Goal: Task Accomplishment & Management: Manage account settings

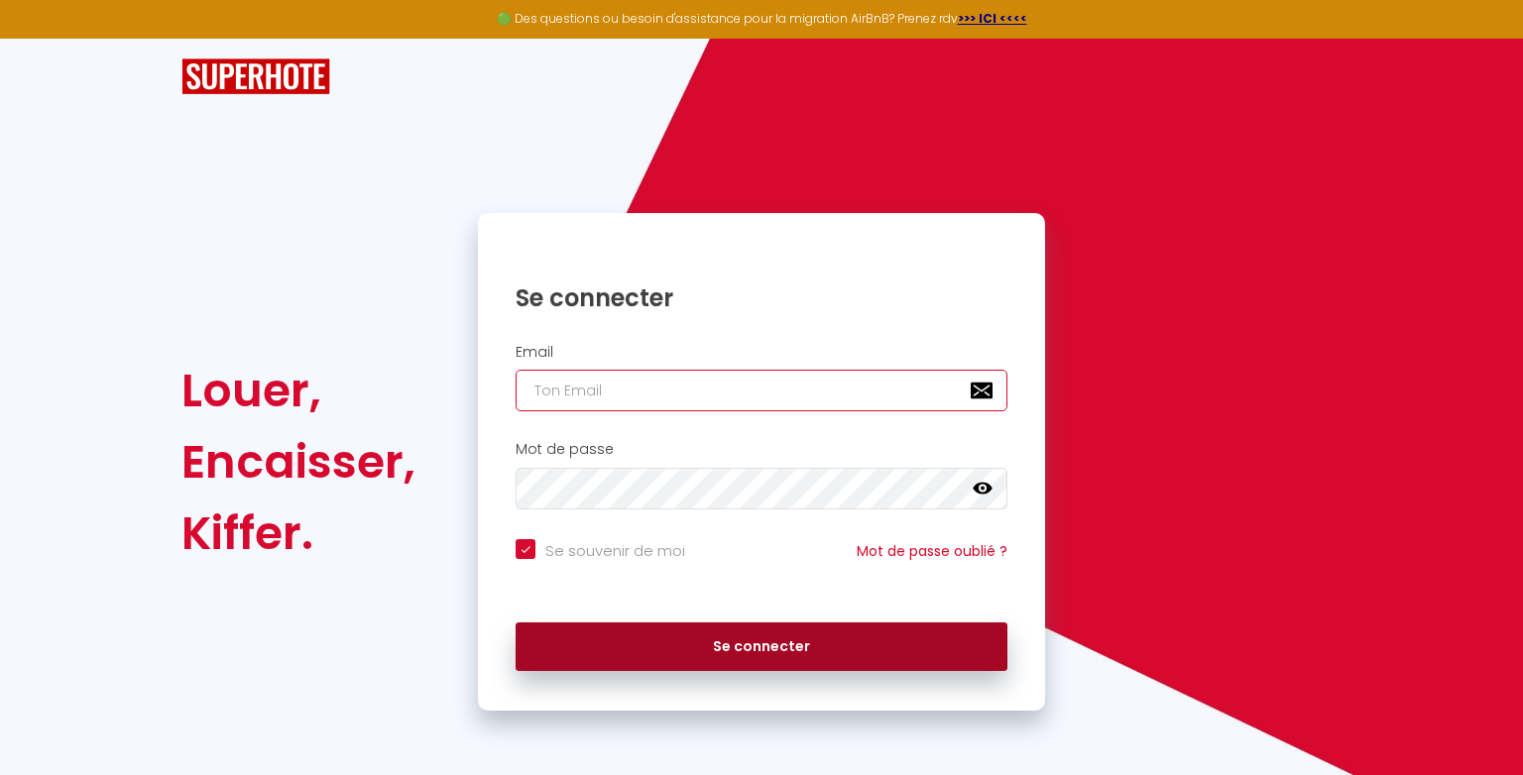
type input "[EMAIL_ADDRESS][DOMAIN_NAME]"
click at [785, 637] on button "Se connecter" at bounding box center [761, 647] width 492 height 50
checkbox input "true"
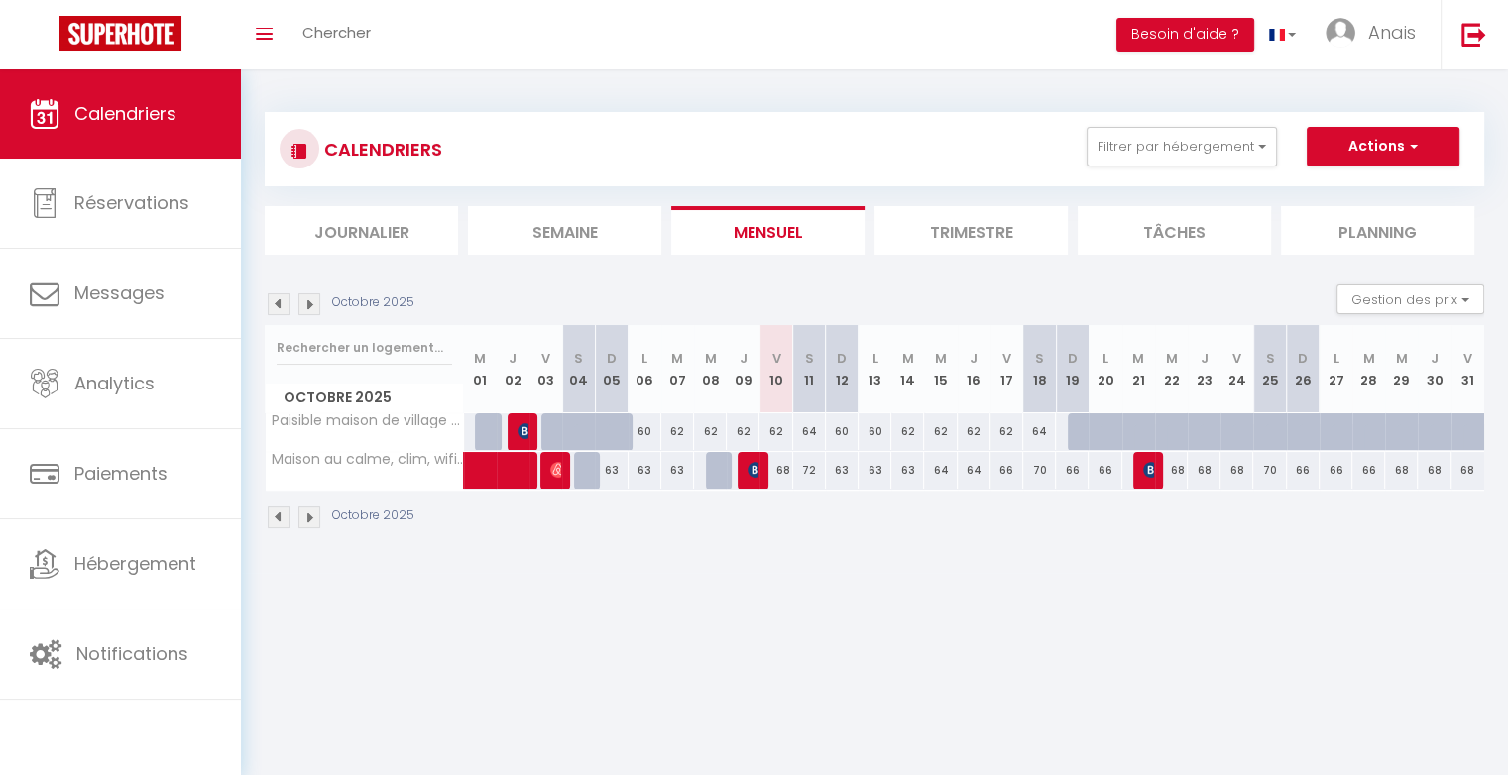
click at [1077, 438] on div at bounding box center [1084, 432] width 33 height 38
type input "62"
type input "Dim 19 Octobre 2025"
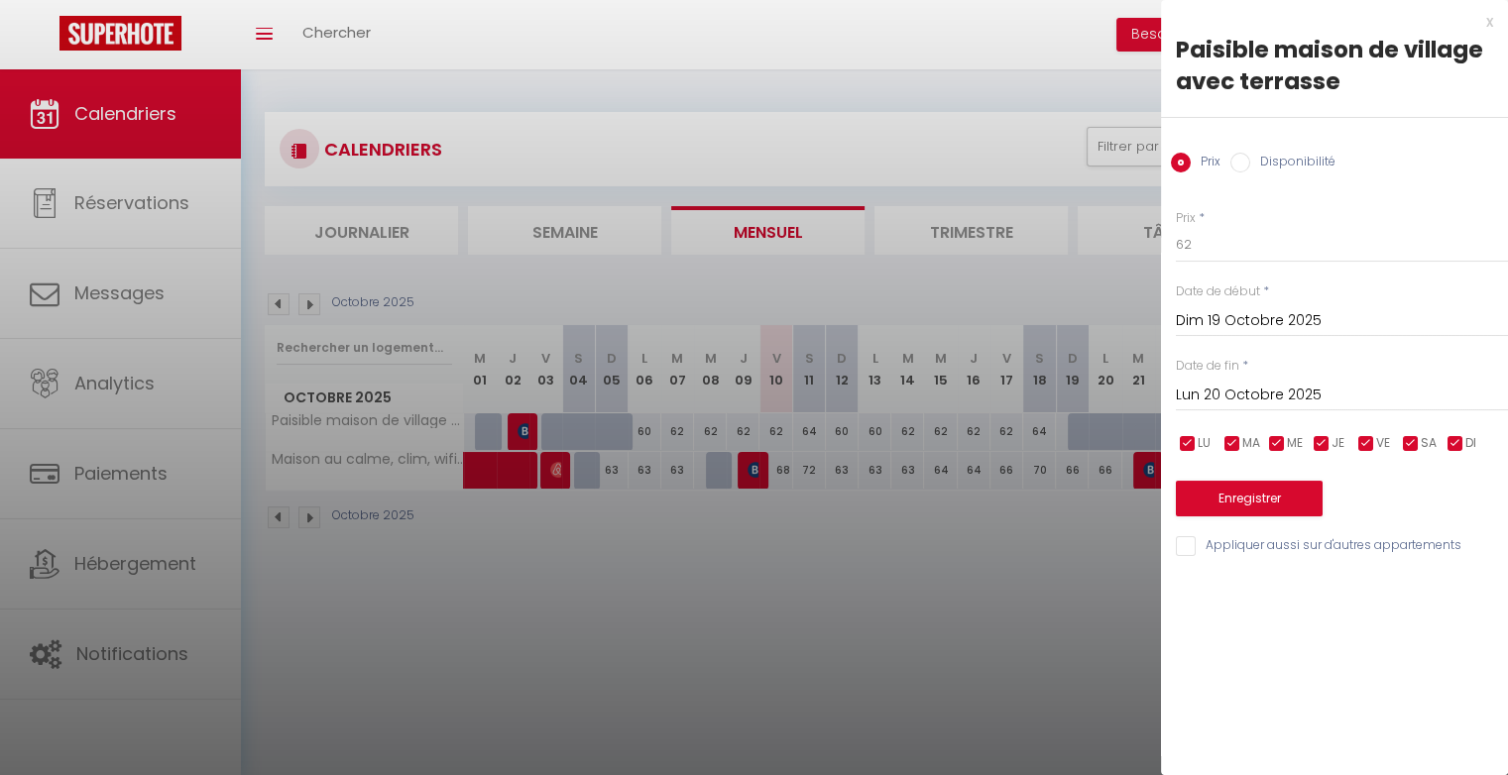
click at [1237, 395] on input "Lun 20 Octobre 2025" at bounding box center [1342, 396] width 332 height 26
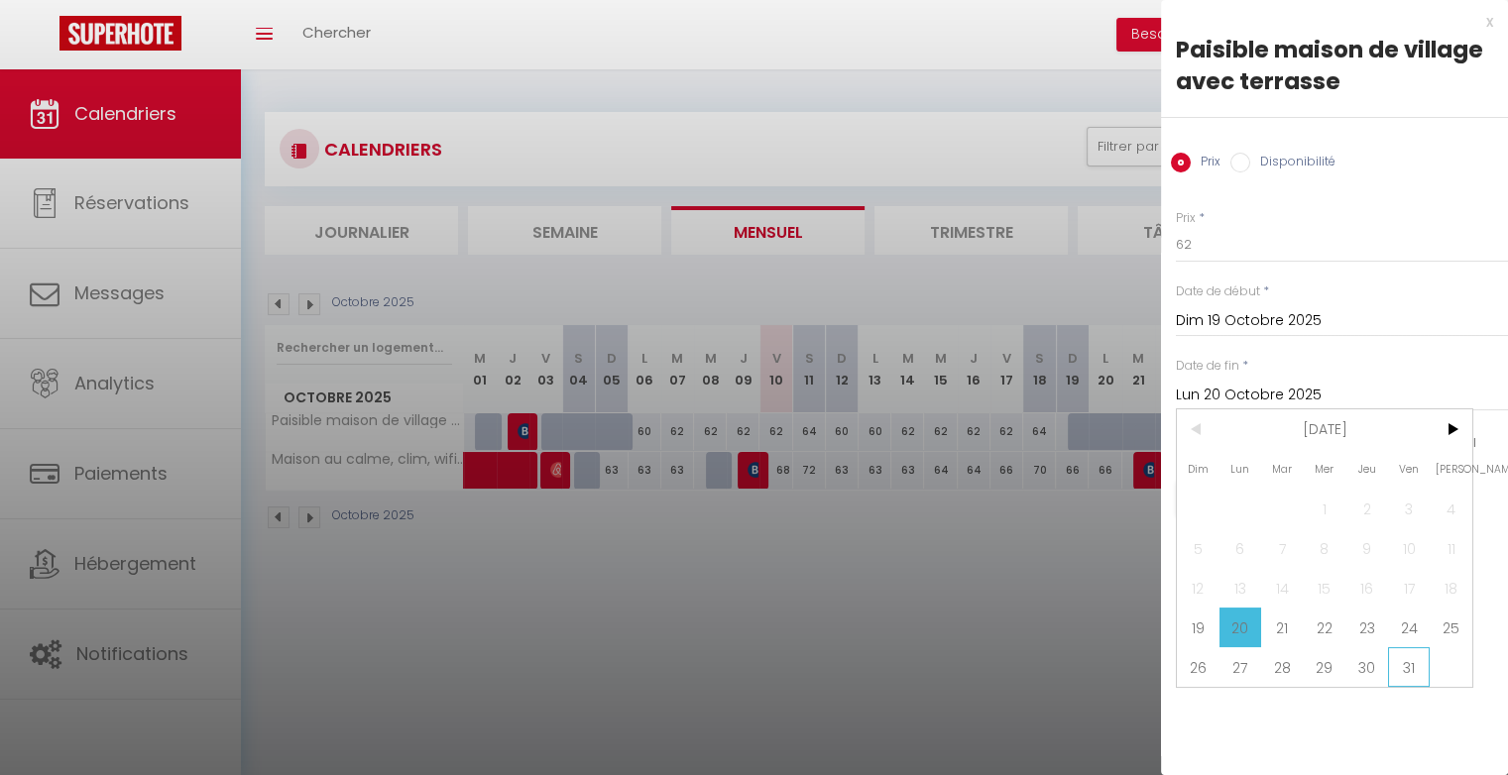
click at [1408, 672] on span "31" at bounding box center [1409, 667] width 43 height 40
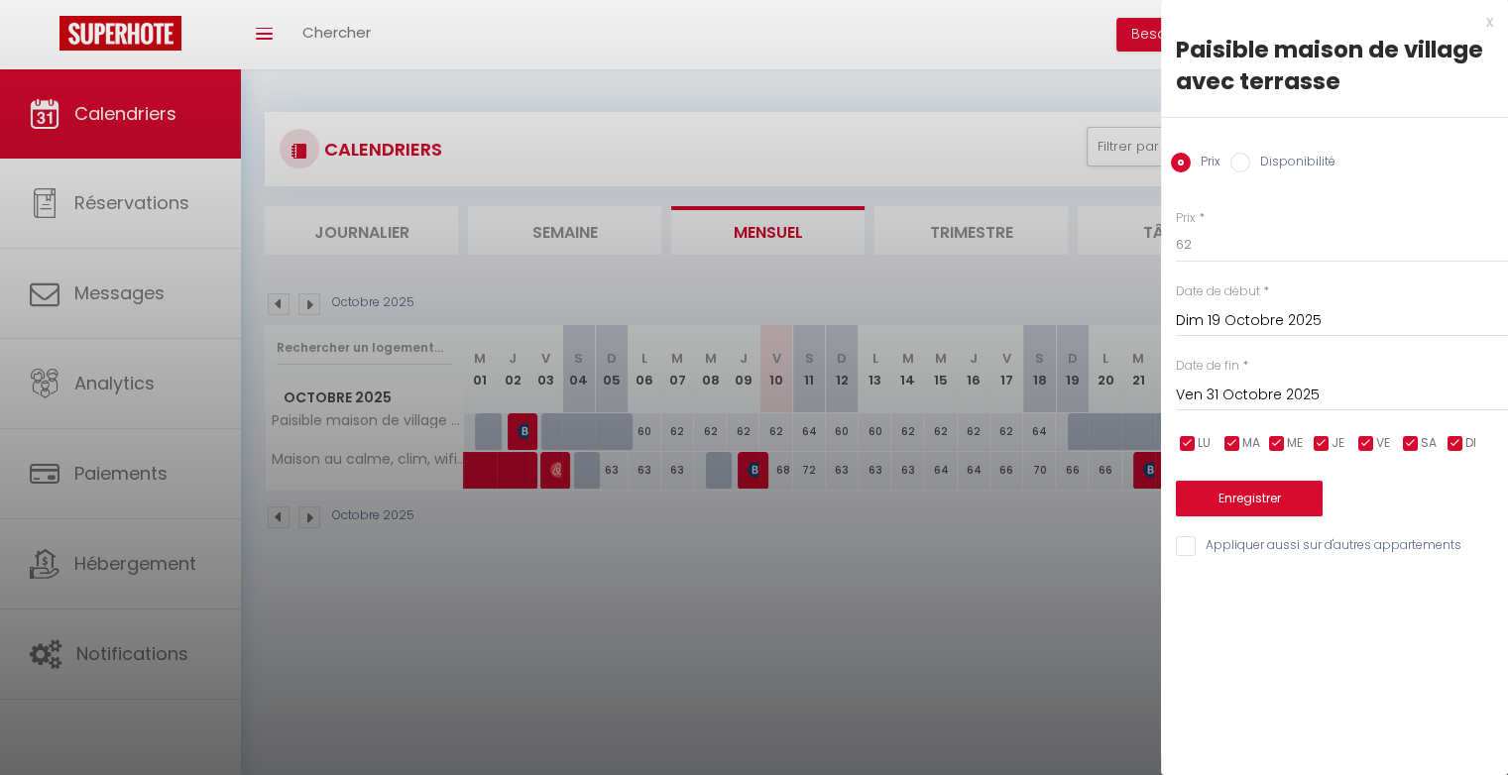
click at [1297, 398] on input "Ven 31 Octobre 2025" at bounding box center [1342, 396] width 332 height 26
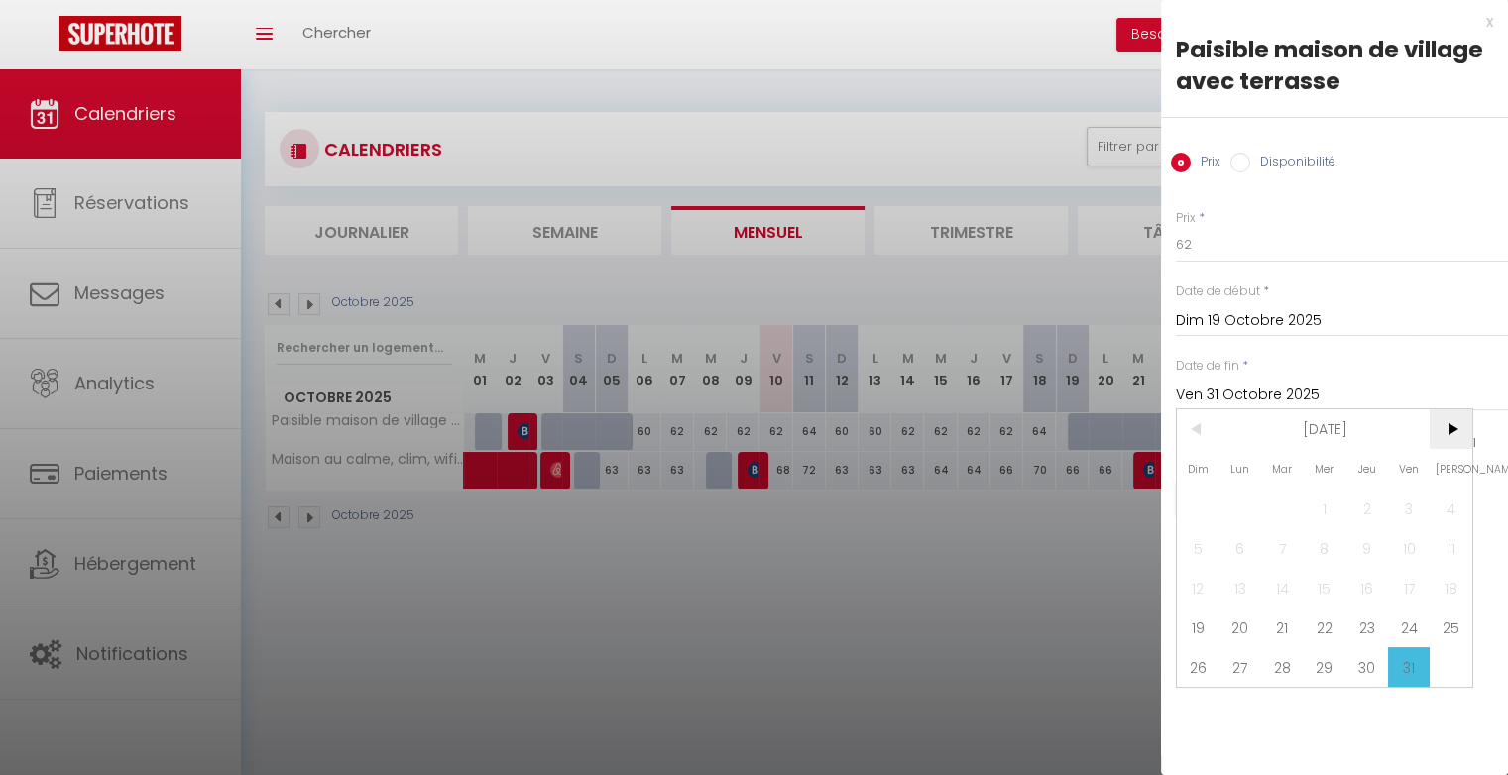
click at [1447, 430] on span ">" at bounding box center [1450, 429] width 43 height 40
click at [1448, 511] on span "1" at bounding box center [1450, 509] width 43 height 40
type input "Sam 01 Novembre 2025"
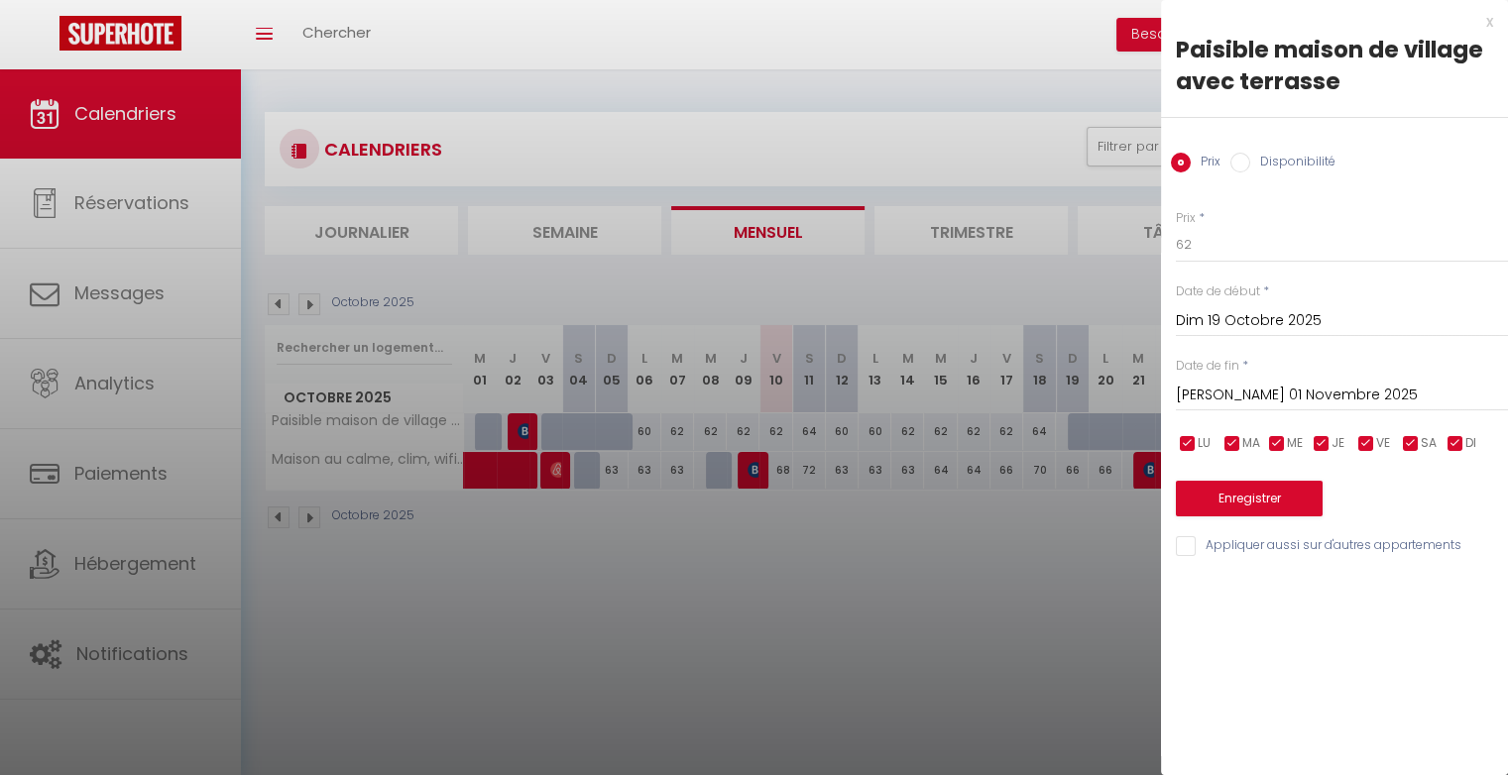
click at [1237, 161] on input "Disponibilité" at bounding box center [1240, 163] width 20 height 20
radio input "true"
radio input "false"
click at [1261, 505] on button "Enregistrer" at bounding box center [1249, 501] width 147 height 36
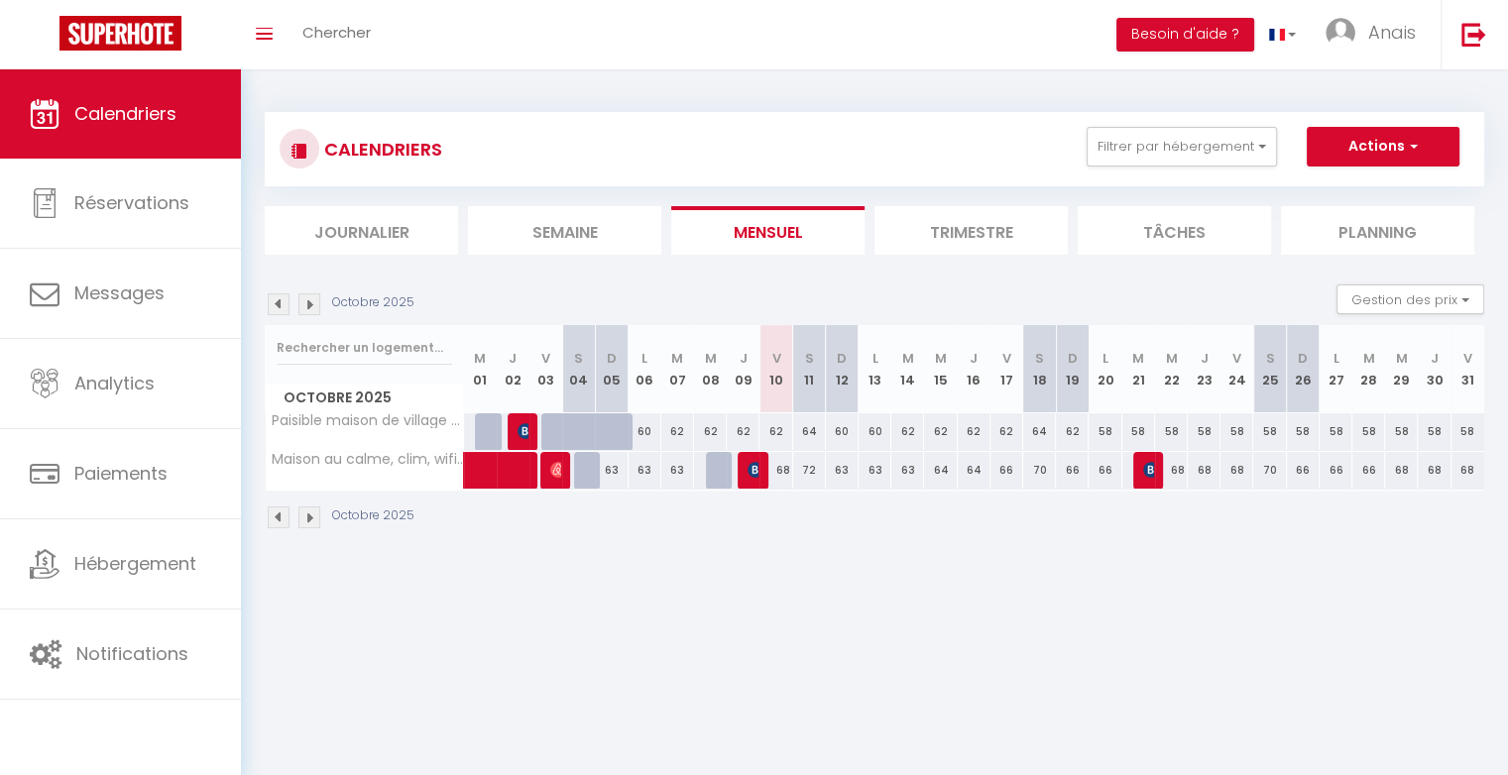
click at [1075, 439] on div "62" at bounding box center [1072, 431] width 33 height 37
type input "62"
select select "1"
type input "Dim 19 Octobre 2025"
type input "Lun 20 Octobre 2025"
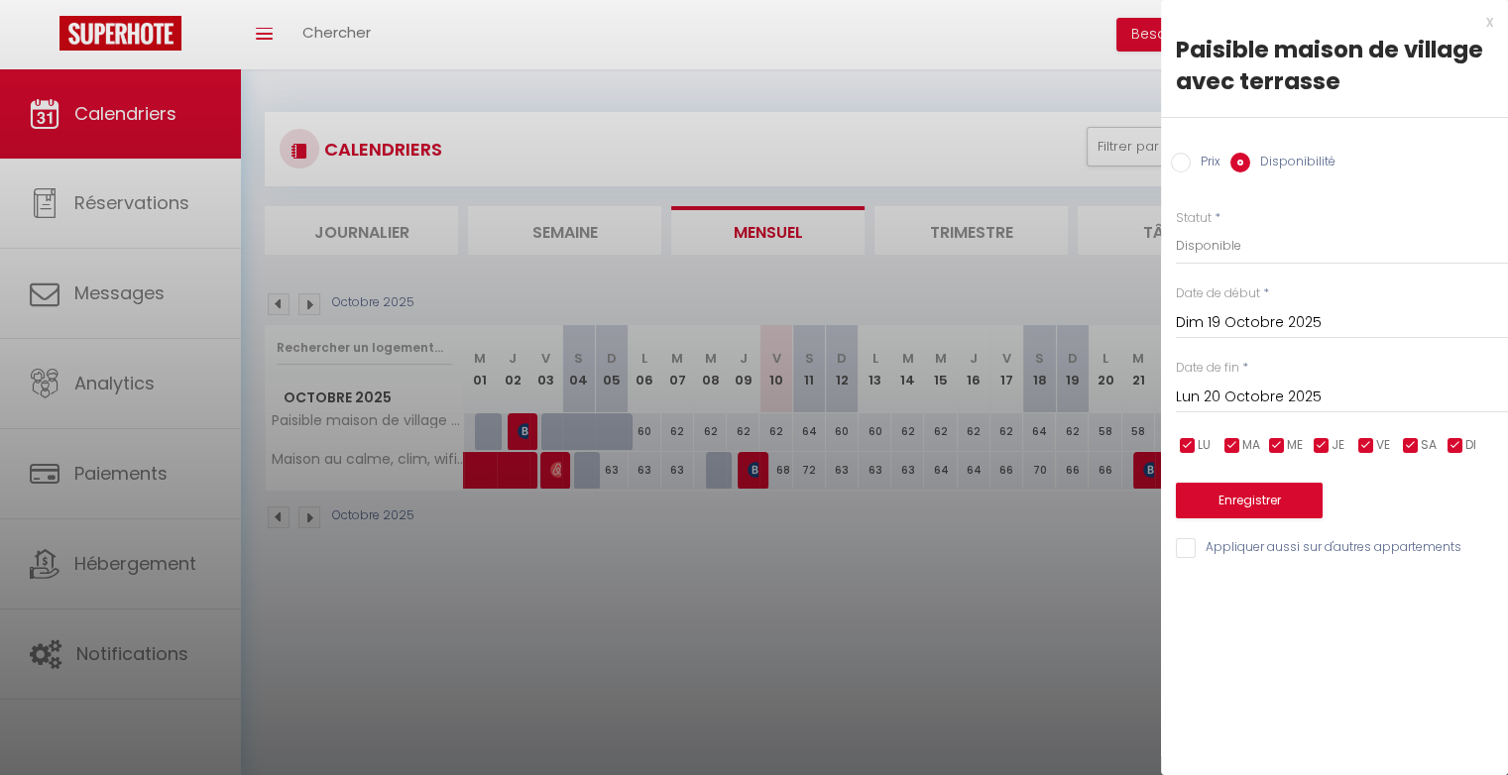
click at [1174, 166] on input "Prix" at bounding box center [1181, 163] width 20 height 20
radio input "true"
radio input "false"
click at [1211, 391] on input "Lun 20 Octobre 2025" at bounding box center [1342, 396] width 332 height 26
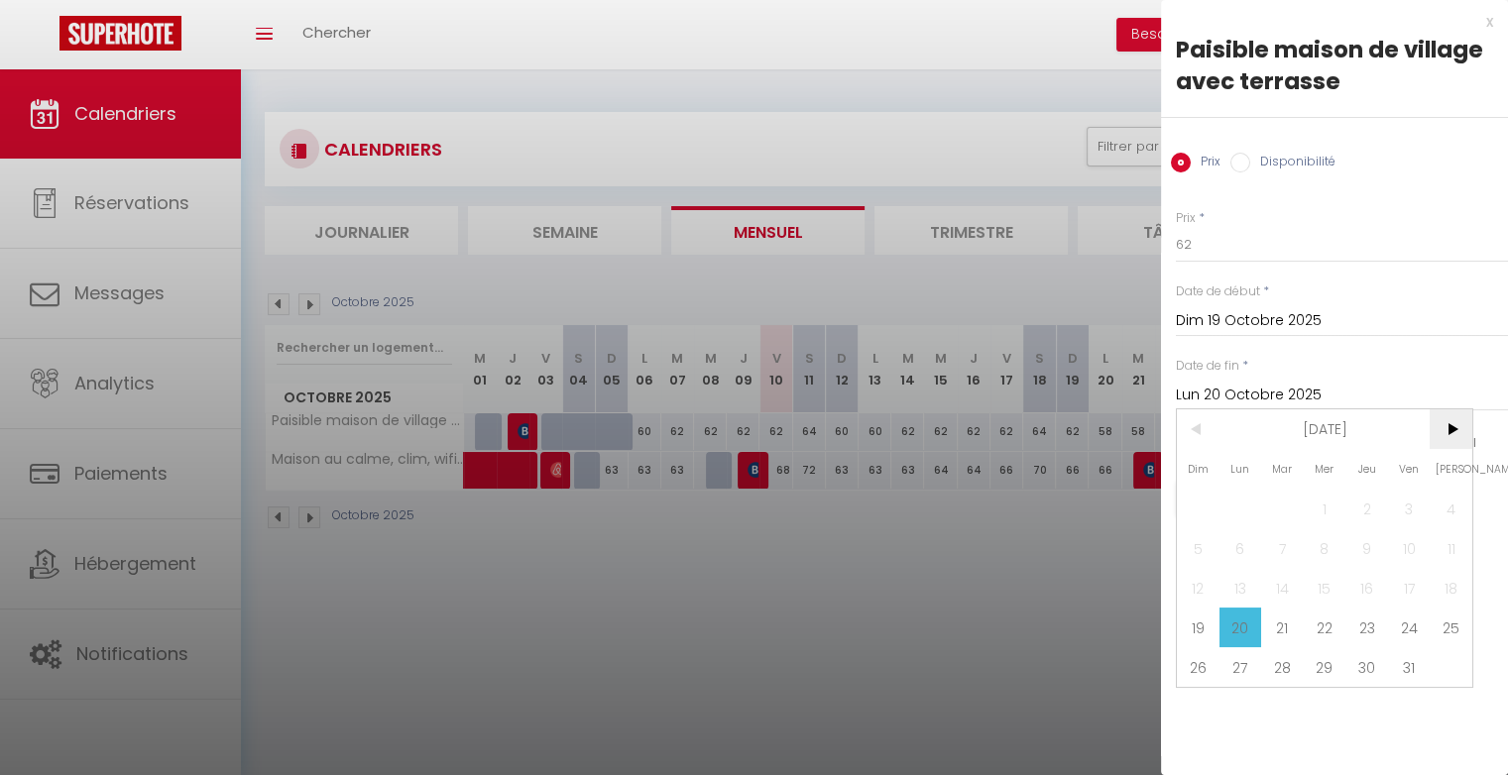
click at [1455, 430] on span ">" at bounding box center [1450, 429] width 43 height 40
click at [1450, 513] on span "1" at bounding box center [1450, 509] width 43 height 40
type input "Sam 01 Novembre 2025"
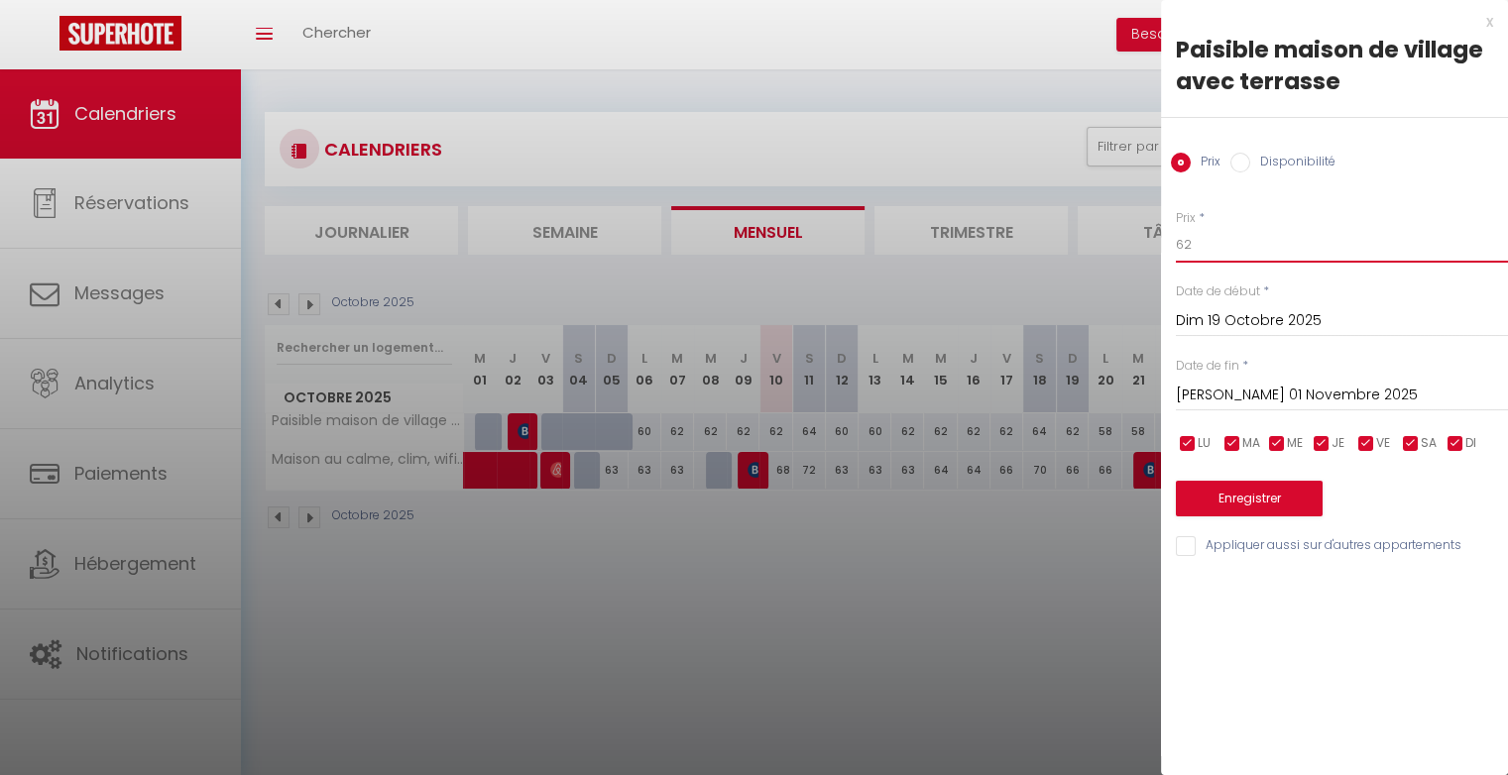
click at [1241, 248] on input "62" at bounding box center [1342, 245] width 332 height 36
type input "64"
click at [1226, 499] on button "Enregistrer" at bounding box center [1249, 499] width 147 height 36
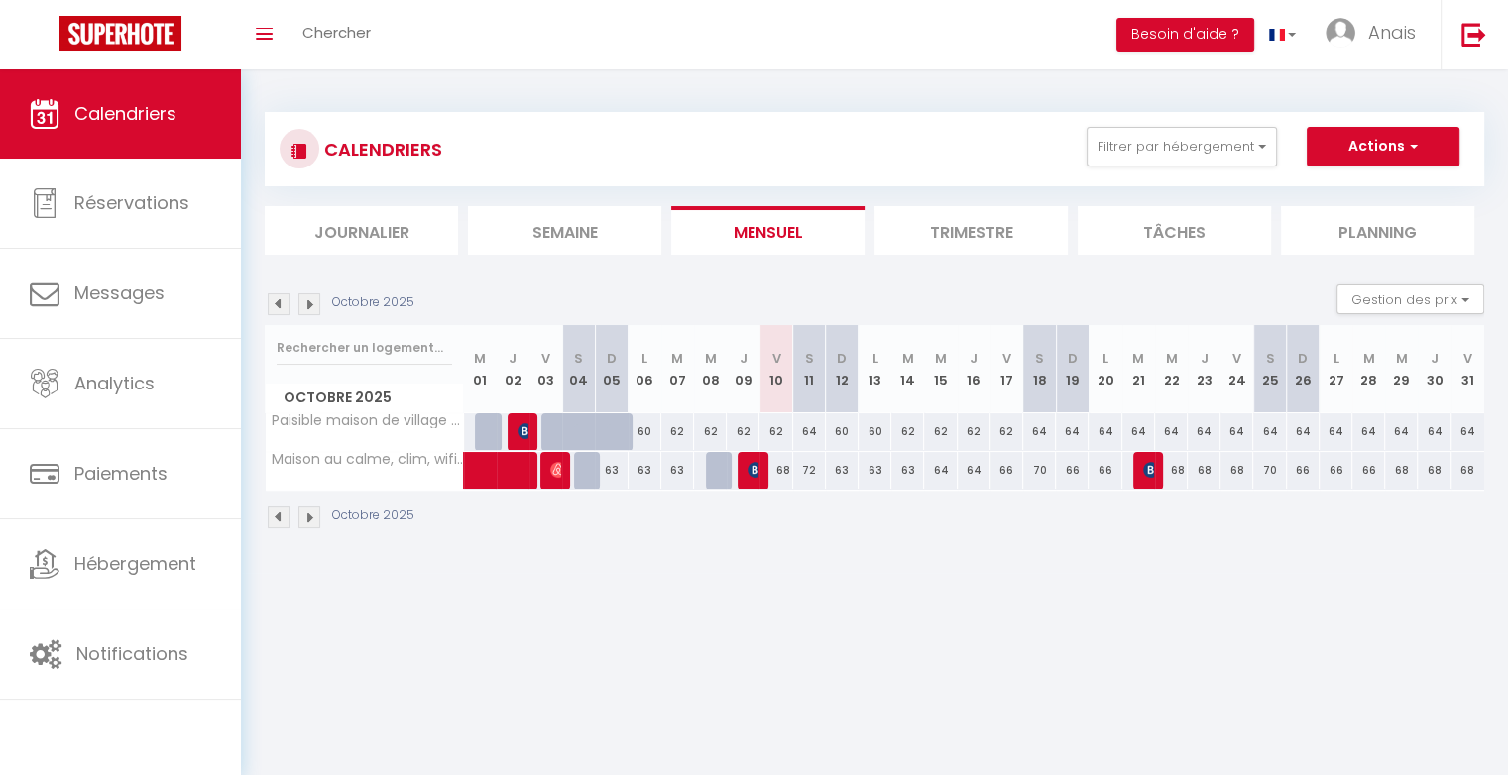
click at [1046, 424] on div "64" at bounding box center [1039, 431] width 33 height 37
type input "64"
type input "Sam 18 Octobre 2025"
type input "Dim 19 Octobre 2025"
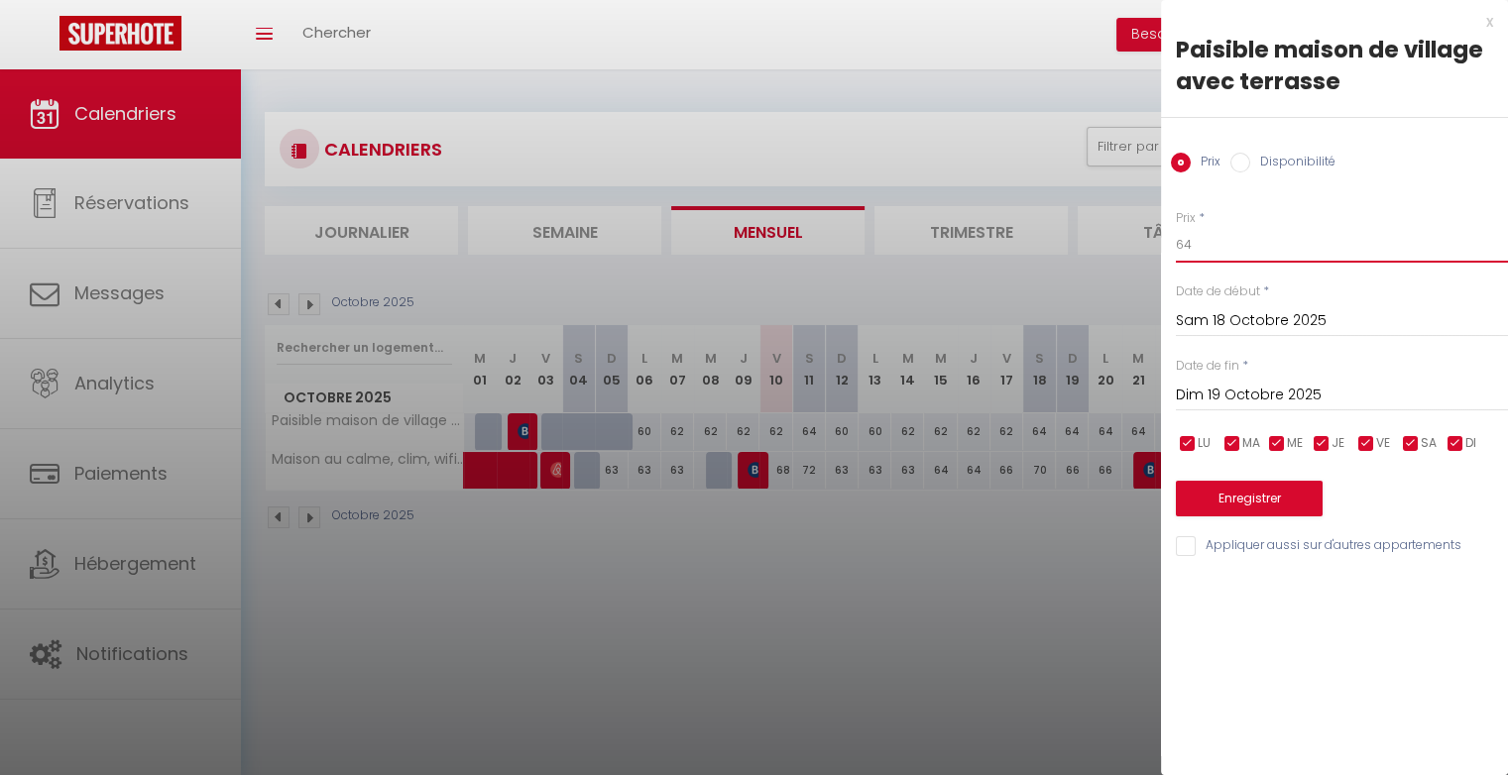
click at [1189, 256] on input "64" at bounding box center [1342, 245] width 332 height 36
type input "66"
click at [1215, 490] on button "Enregistrer" at bounding box center [1249, 499] width 147 height 36
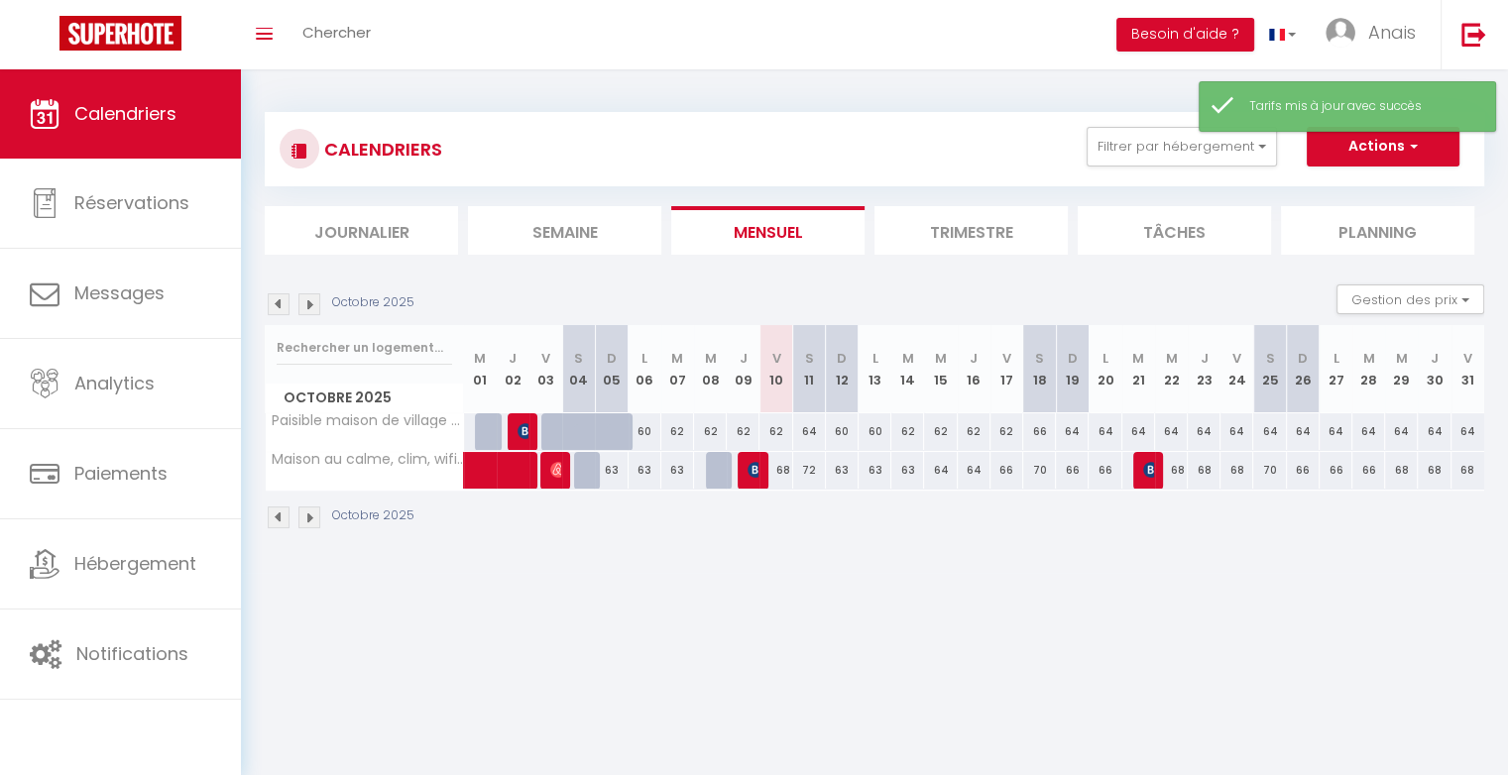
click at [1266, 430] on div "64" at bounding box center [1269, 431] width 33 height 37
type input "64"
type input "Sam 25 Octobre 2025"
type input "Dim 26 Octobre 2025"
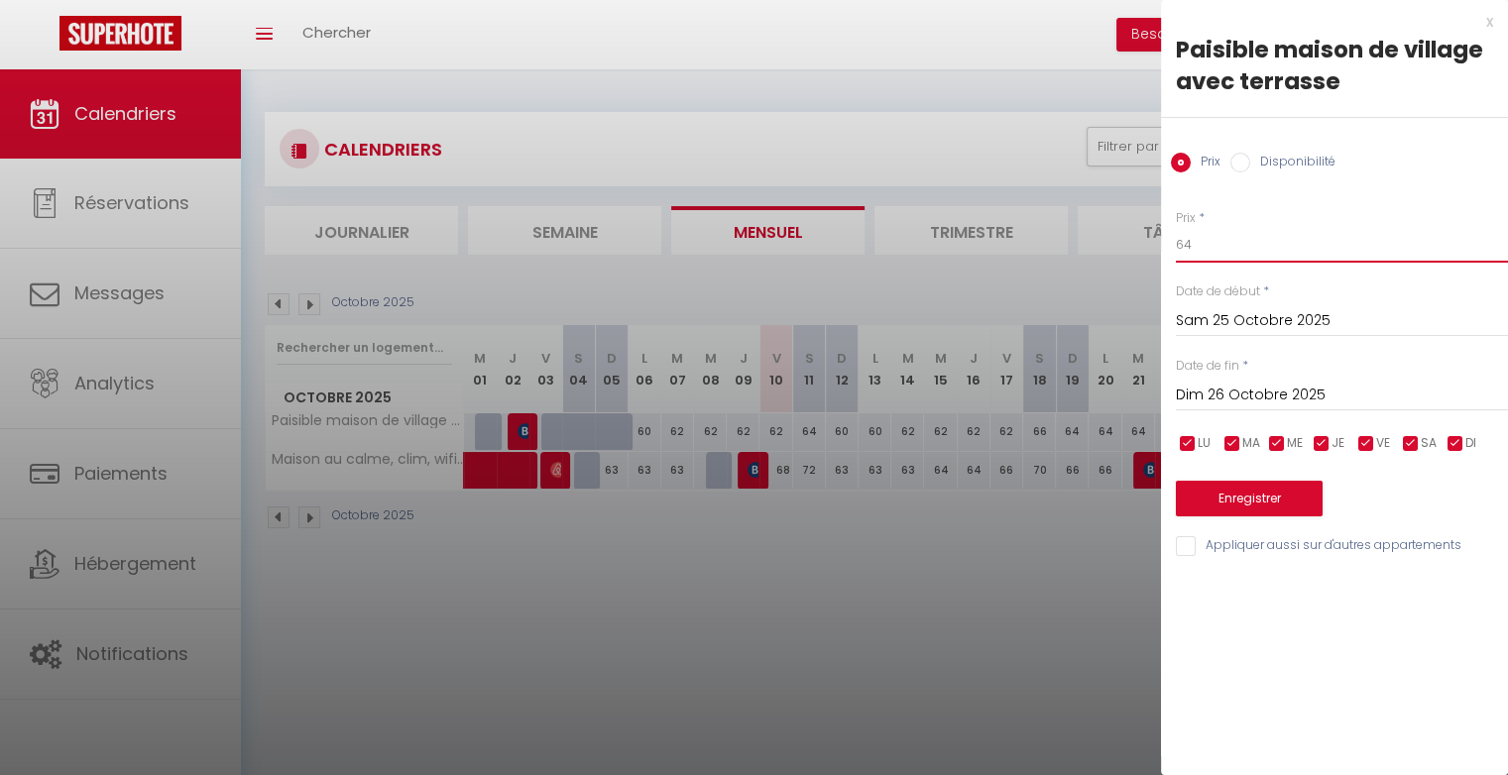
click at [1238, 249] on input "64" at bounding box center [1342, 245] width 332 height 36
type input "66"
click at [1250, 488] on button "Enregistrer" at bounding box center [1249, 499] width 147 height 36
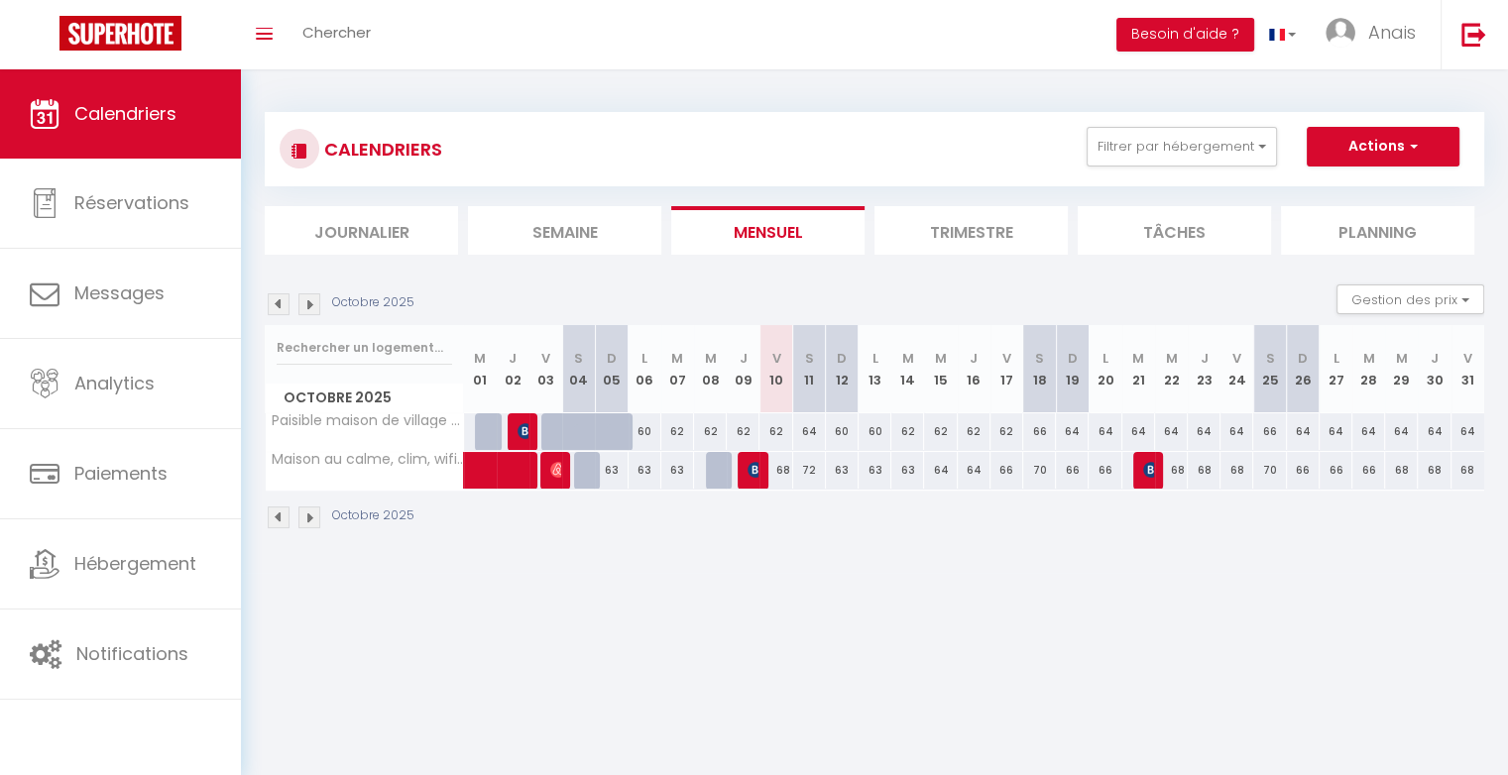
click at [307, 512] on img at bounding box center [309, 518] width 22 height 22
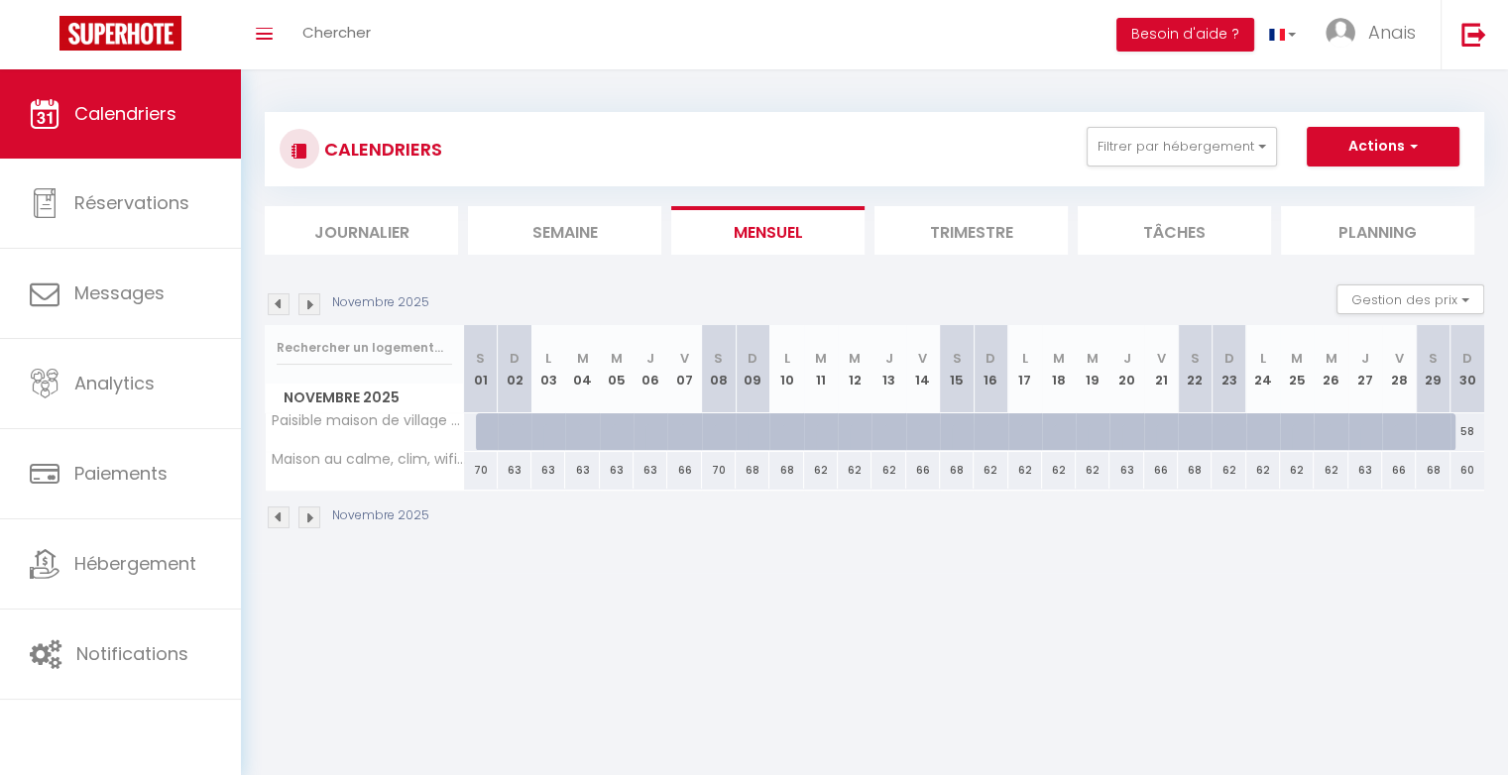
click at [274, 312] on img at bounding box center [279, 304] width 22 height 22
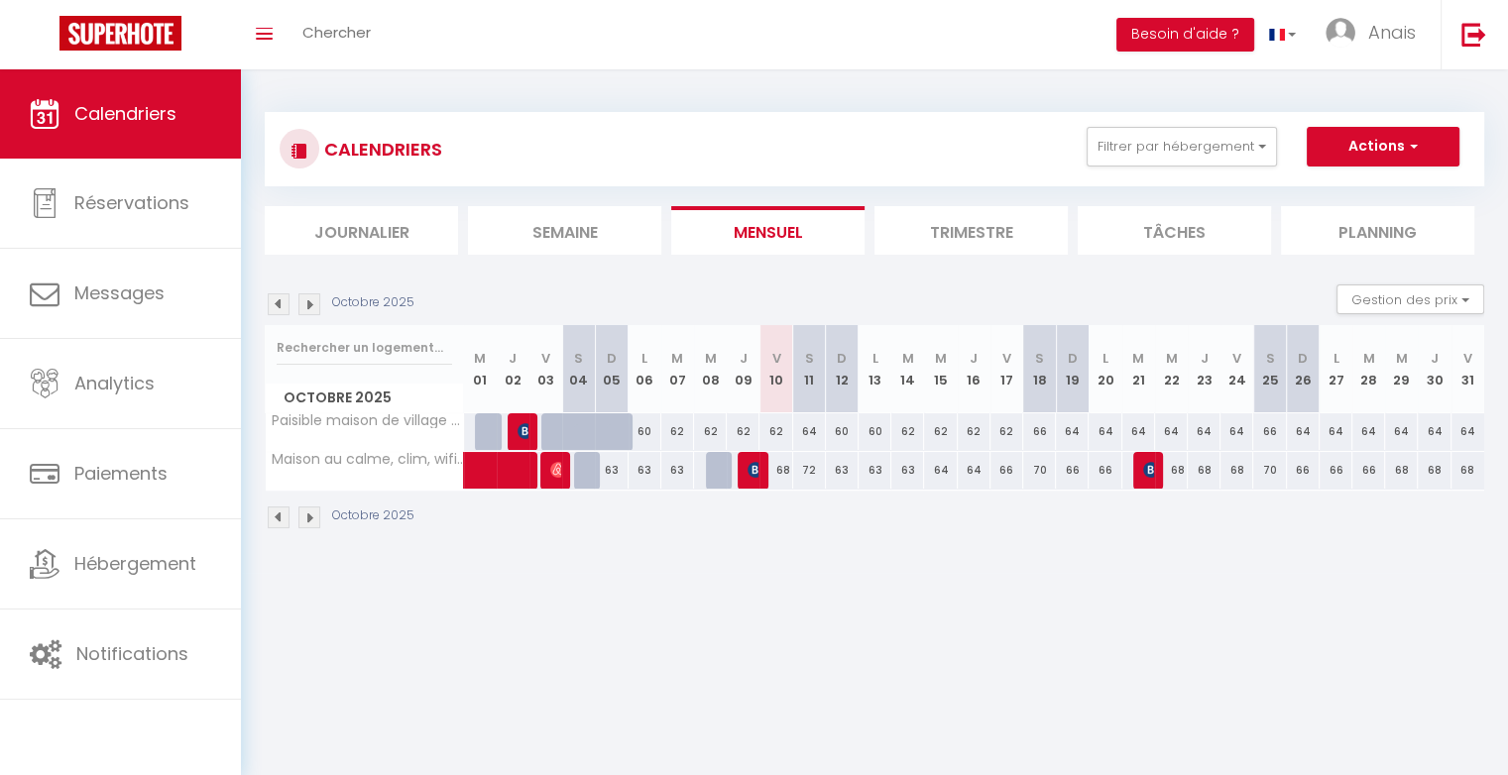
click at [1477, 432] on div "64" at bounding box center [1467, 431] width 33 height 37
type input "64"
type input "Ven 31 Octobre 2025"
type input "Sam 01 Novembre 2025"
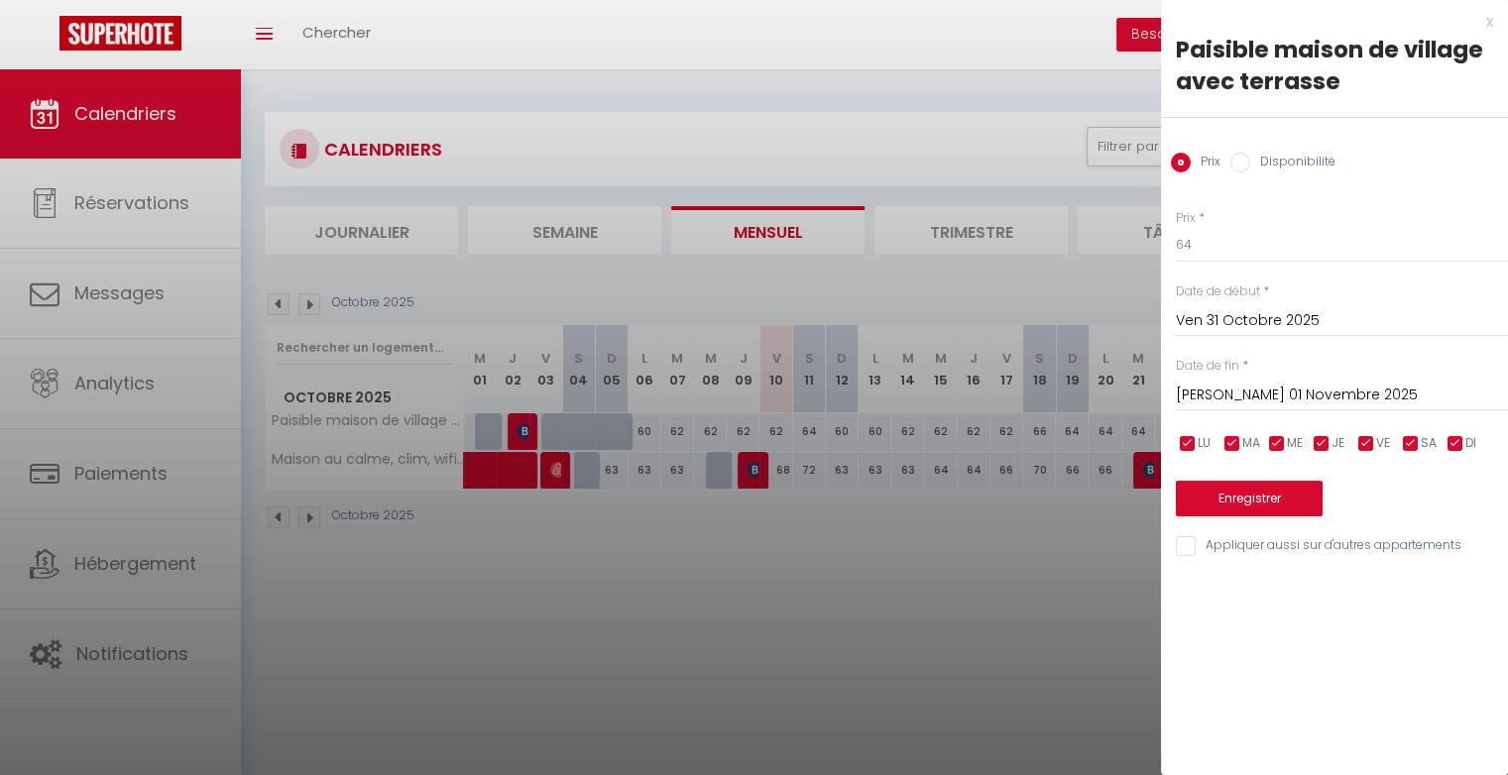
click at [1264, 314] on input "Ven 31 Octobre 2025" at bounding box center [1342, 321] width 332 height 26
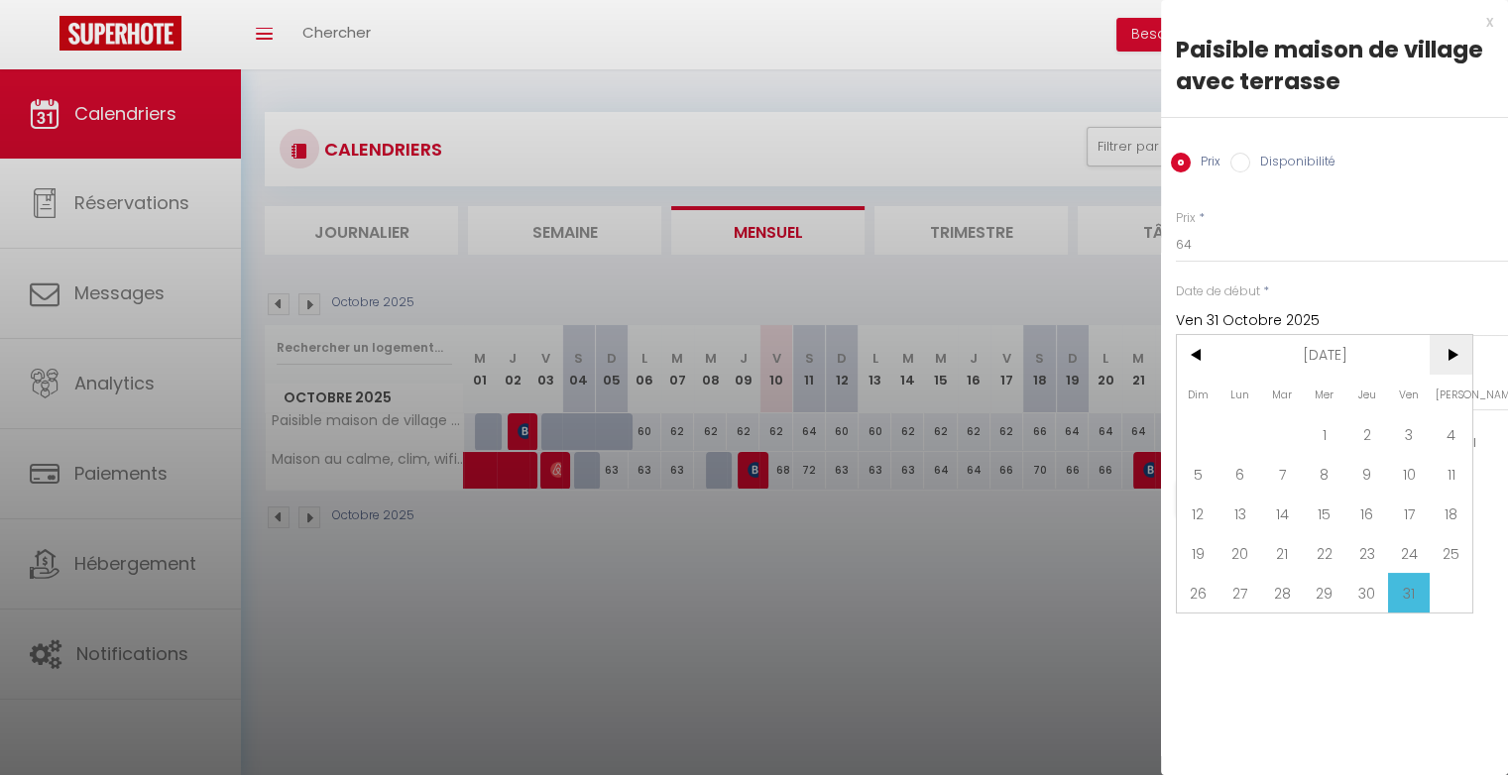
click at [1447, 355] on span ">" at bounding box center [1450, 355] width 43 height 40
click at [1446, 430] on span "1" at bounding box center [1450, 434] width 43 height 40
type input "Sam 01 Novembre 2025"
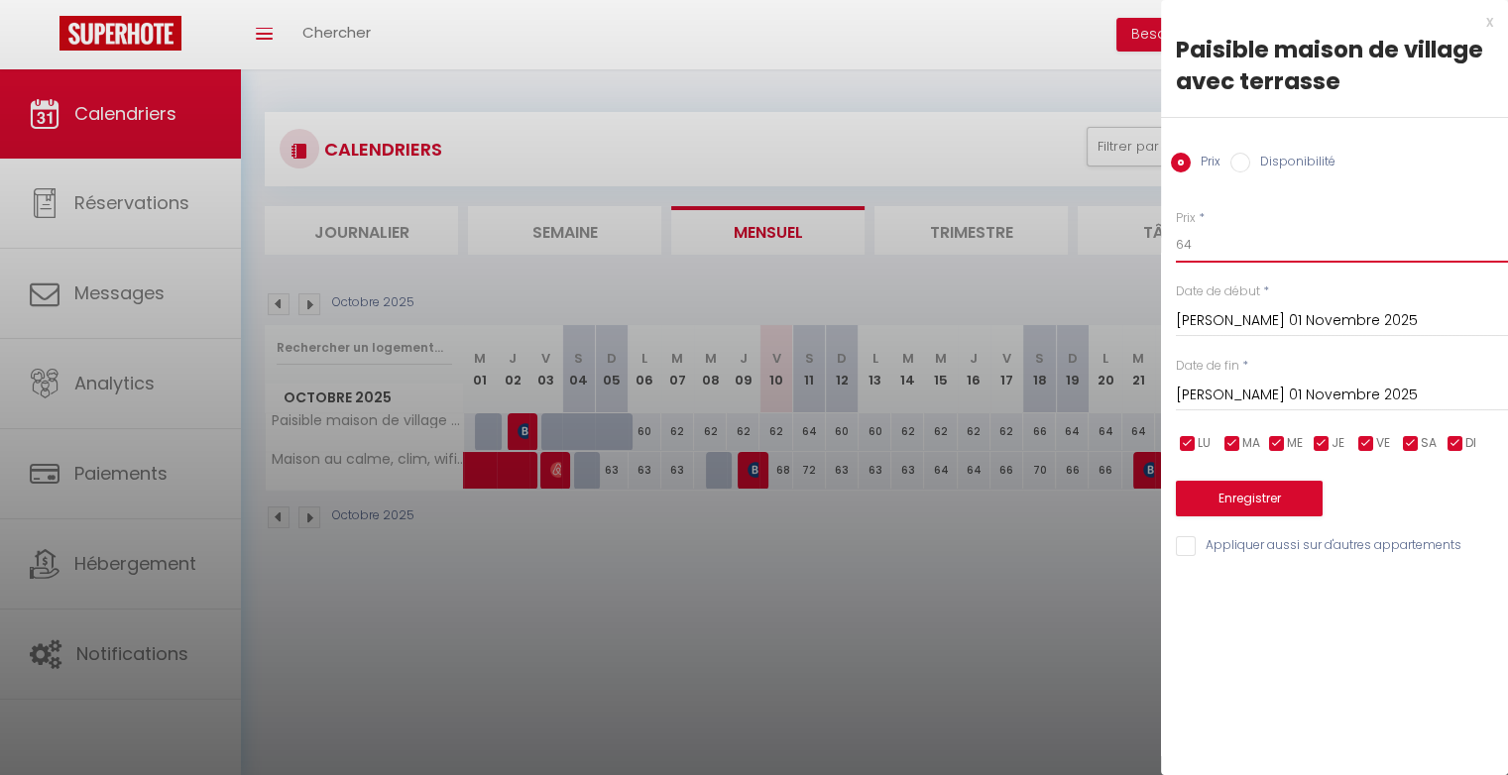
click at [1229, 251] on input "64" at bounding box center [1342, 245] width 332 height 36
type input "66"
click at [1222, 498] on button "Enregistrer" at bounding box center [1249, 499] width 147 height 36
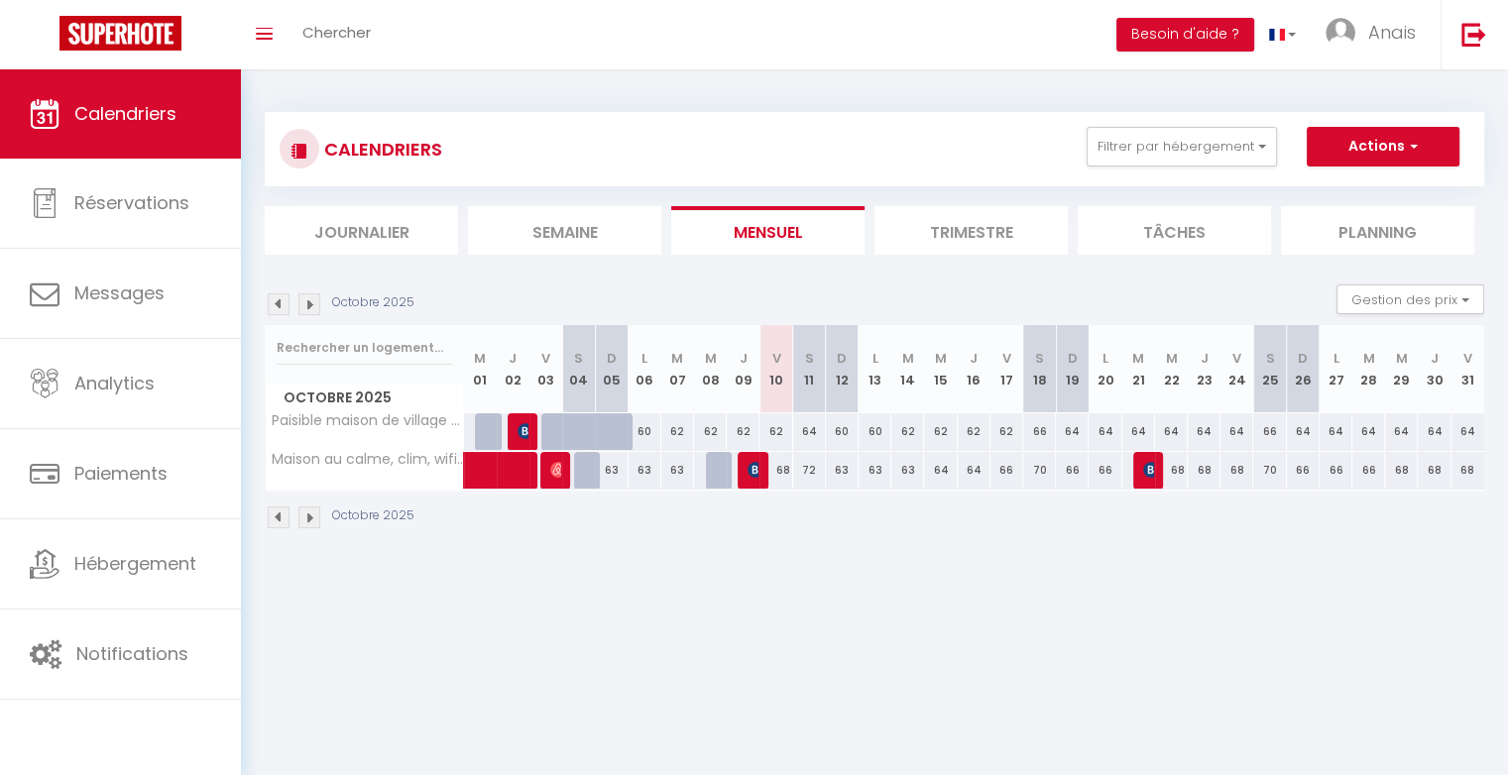
click at [307, 303] on img at bounding box center [309, 304] width 22 height 22
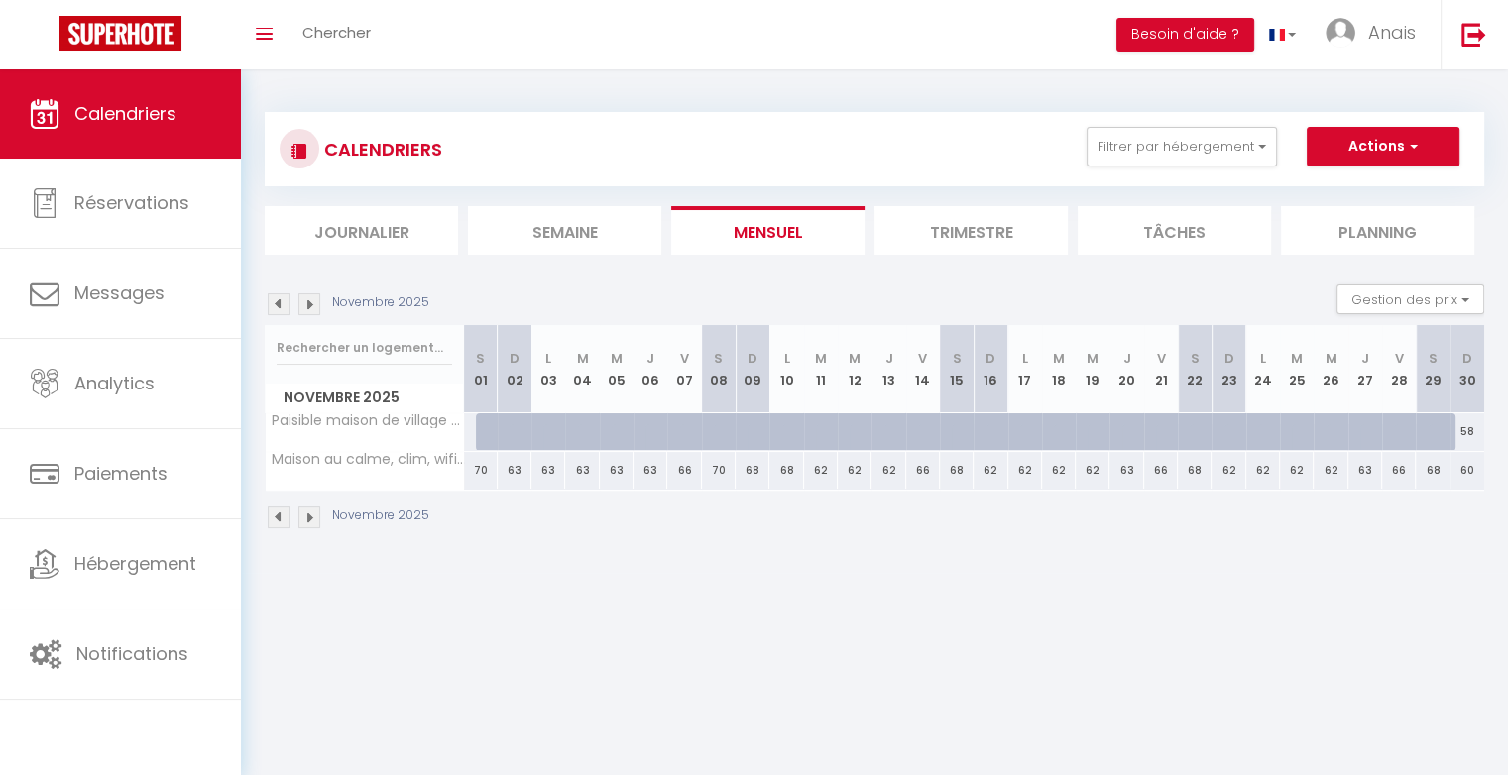
click at [625, 472] on div "63" at bounding box center [617, 470] width 34 height 37
type input "63"
type input "Mer 05 Novembre 2025"
type input "Jeu 06 Novembre 2025"
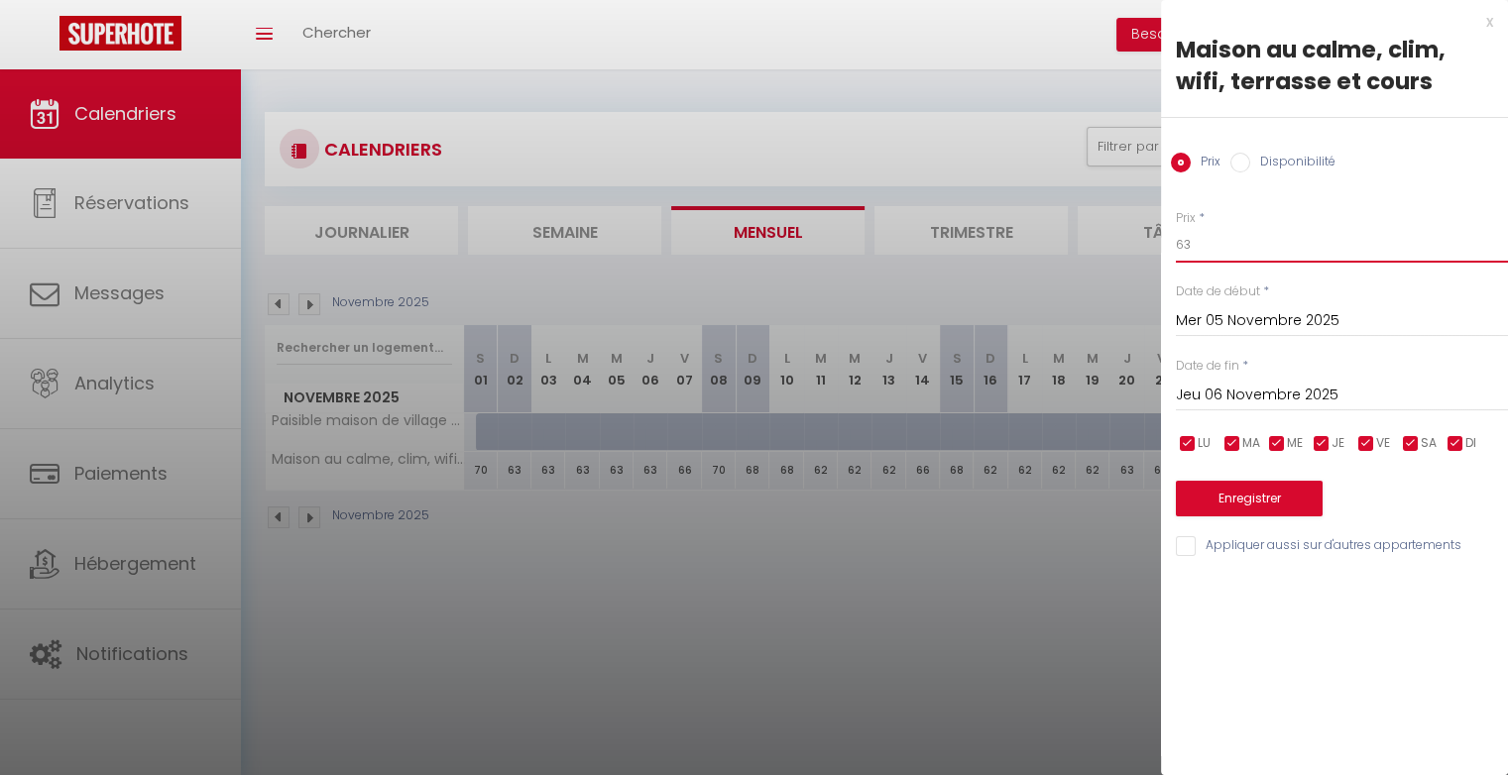
click at [1235, 247] on input "63" at bounding box center [1342, 245] width 332 height 36
type input "64"
click at [1240, 501] on button "Enregistrer" at bounding box center [1249, 499] width 147 height 36
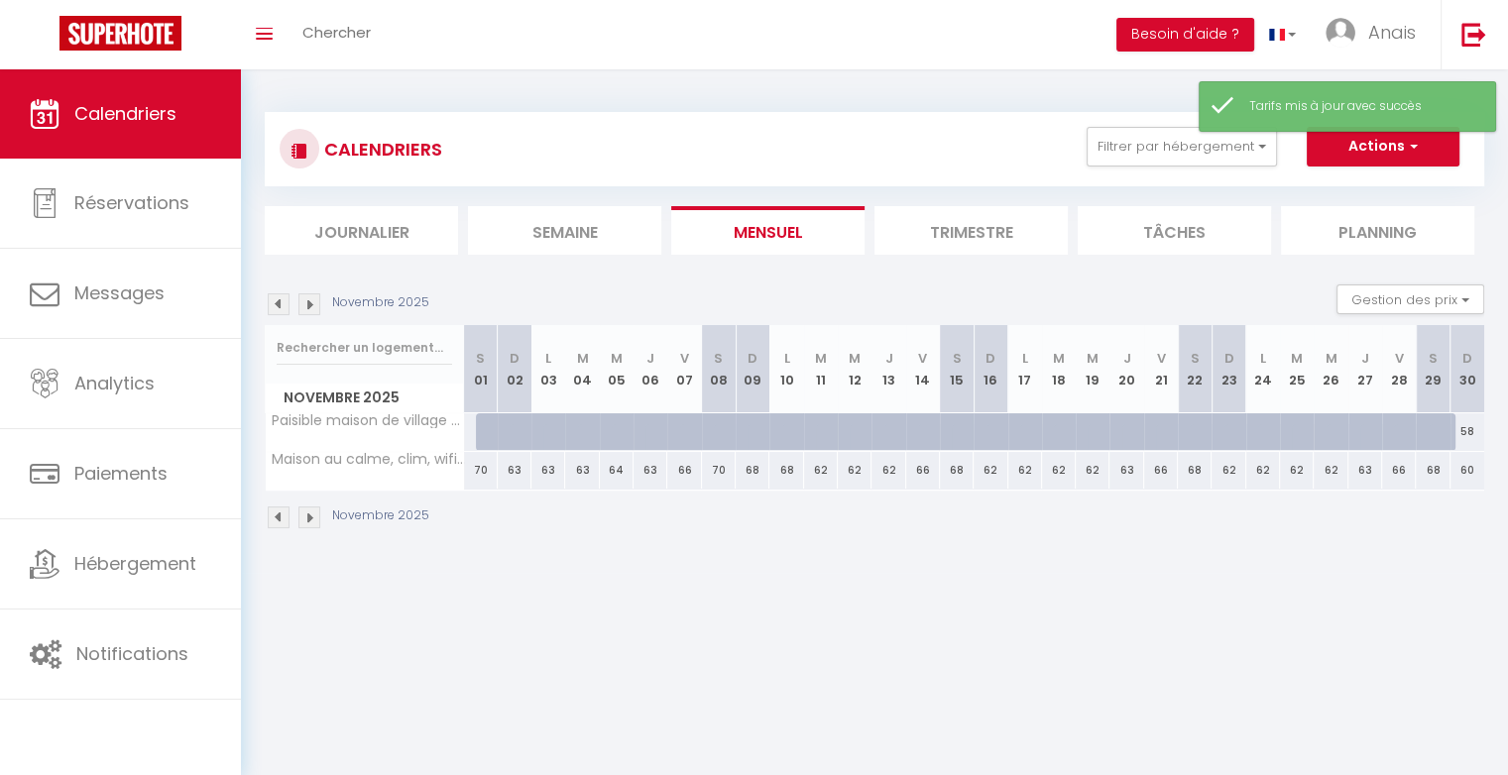
click at [655, 474] on div "63" at bounding box center [650, 470] width 34 height 37
type input "63"
type input "Jeu 06 Novembre 2025"
type input "Ven 07 Novembre 2025"
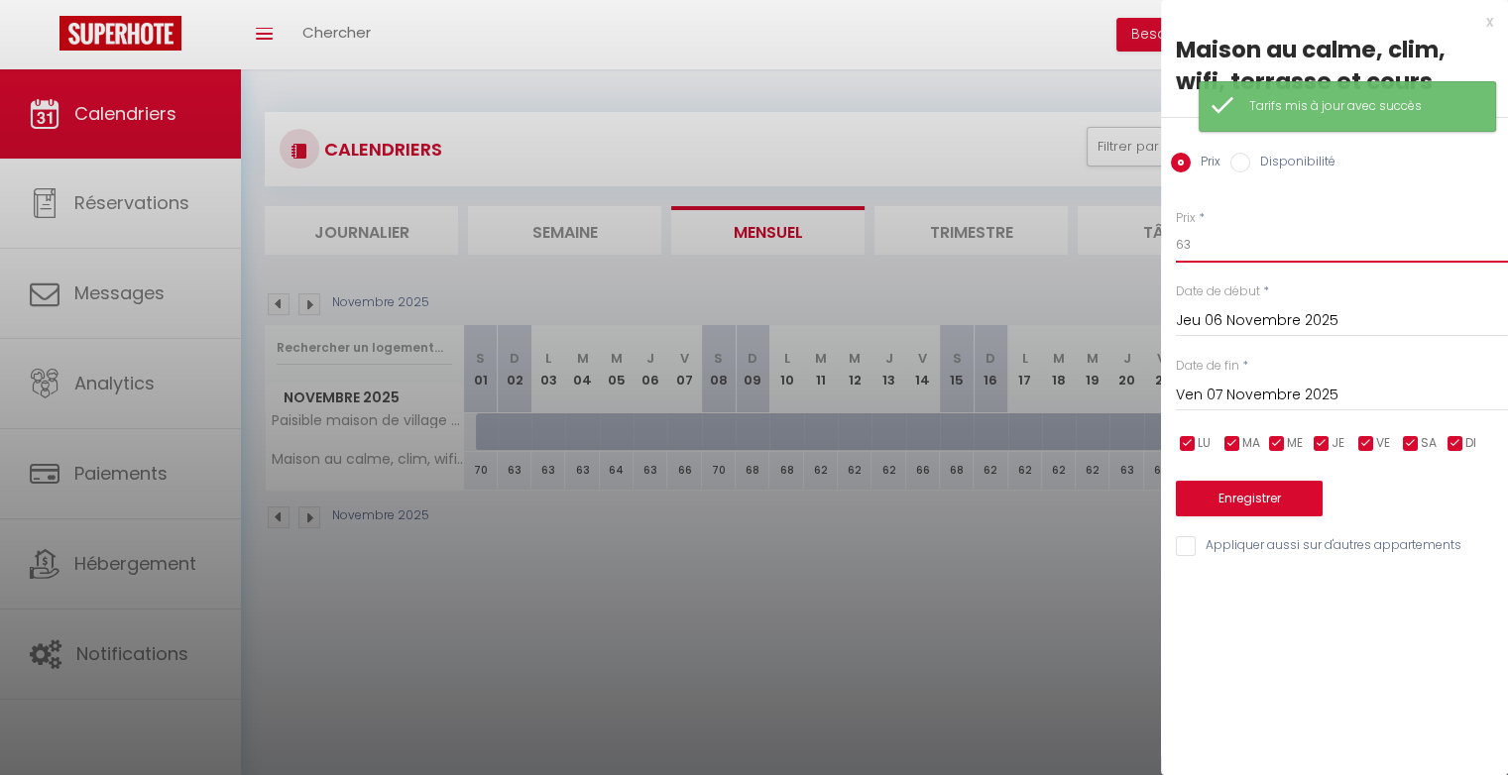
click at [1221, 240] on input "63" at bounding box center [1342, 245] width 332 height 36
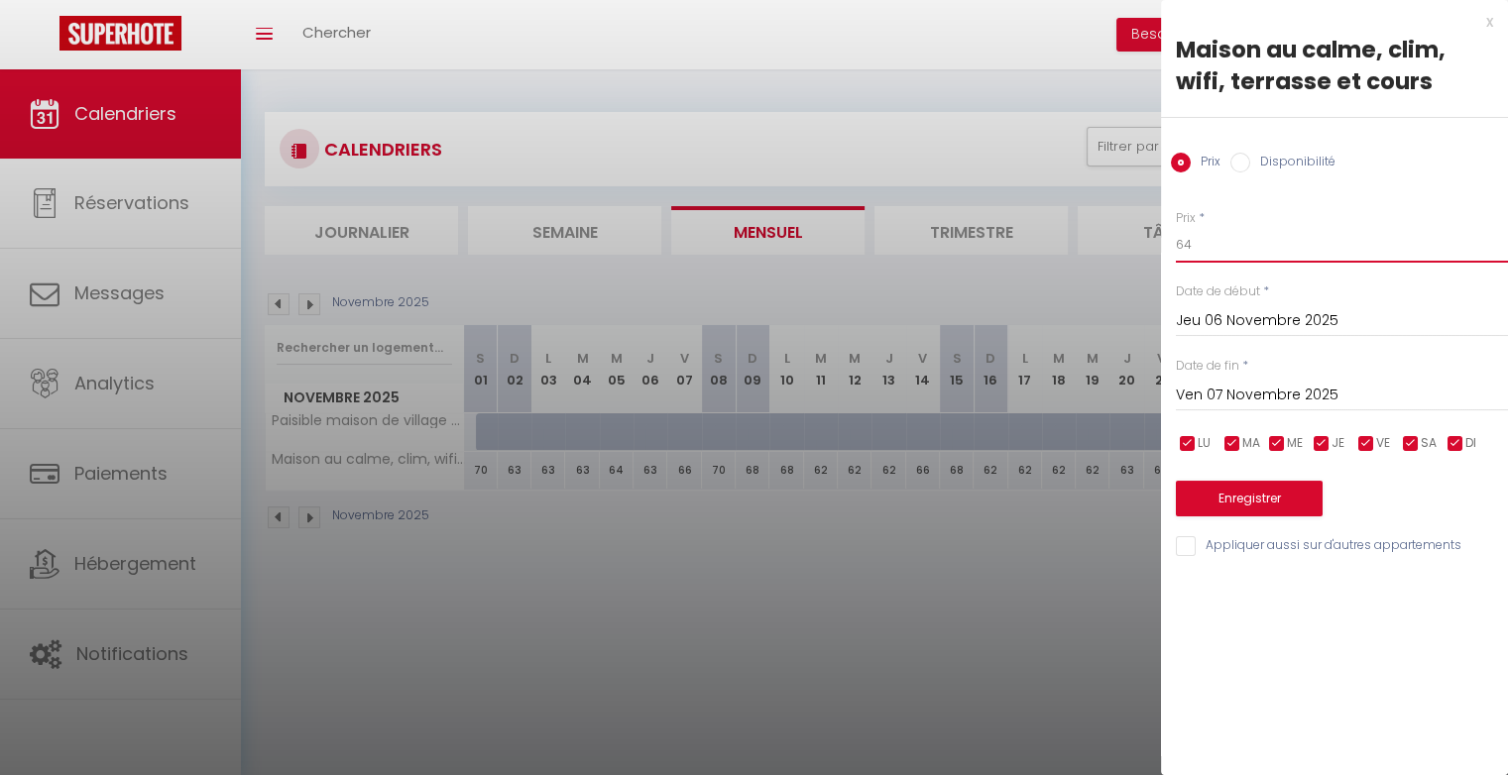
type input "64"
click at [1245, 494] on button "Enregistrer" at bounding box center [1249, 499] width 147 height 36
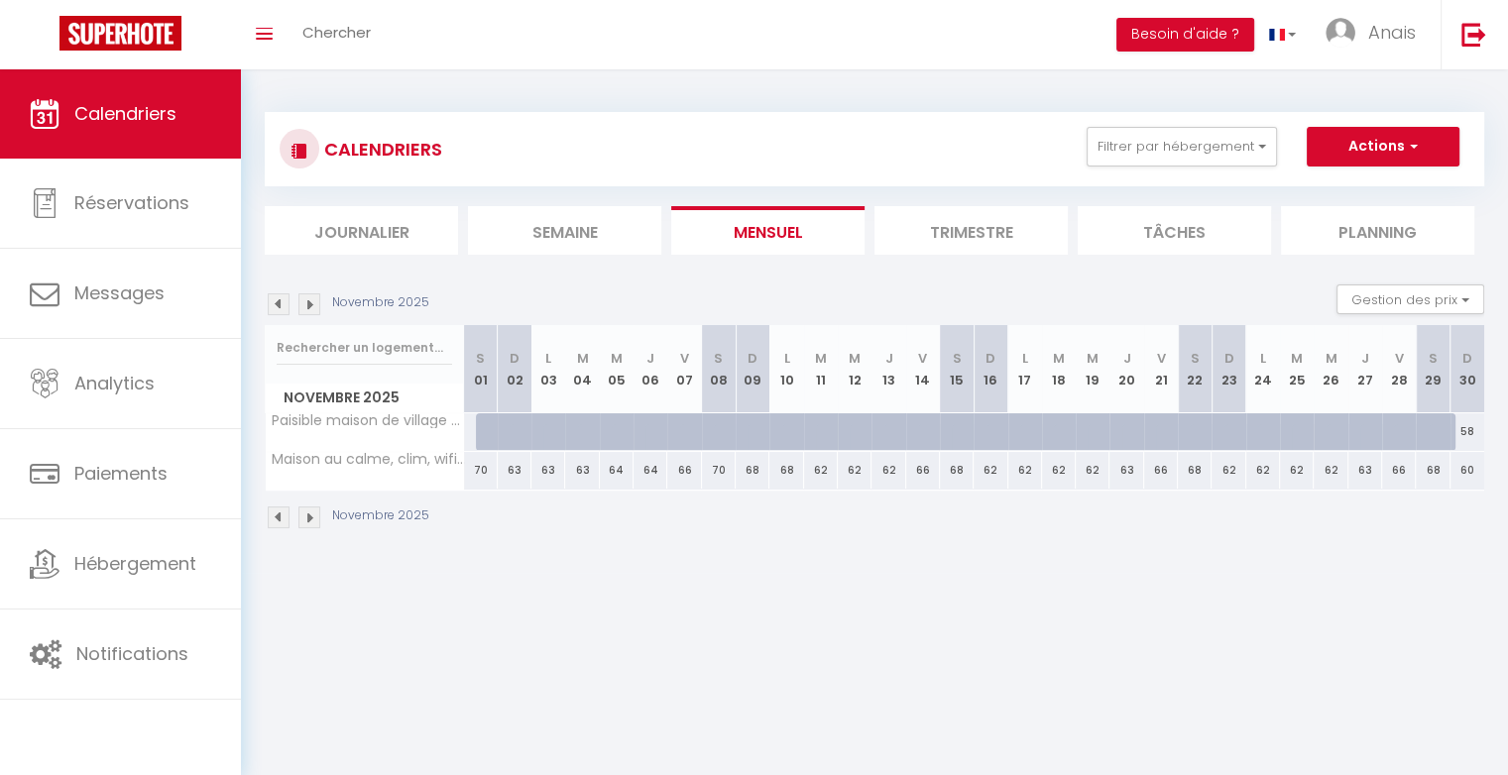
click at [892, 469] on div "62" at bounding box center [888, 470] width 34 height 37
type input "62"
type input "Jeu 13 Novembre 2025"
type input "Ven 14 Novembre 2025"
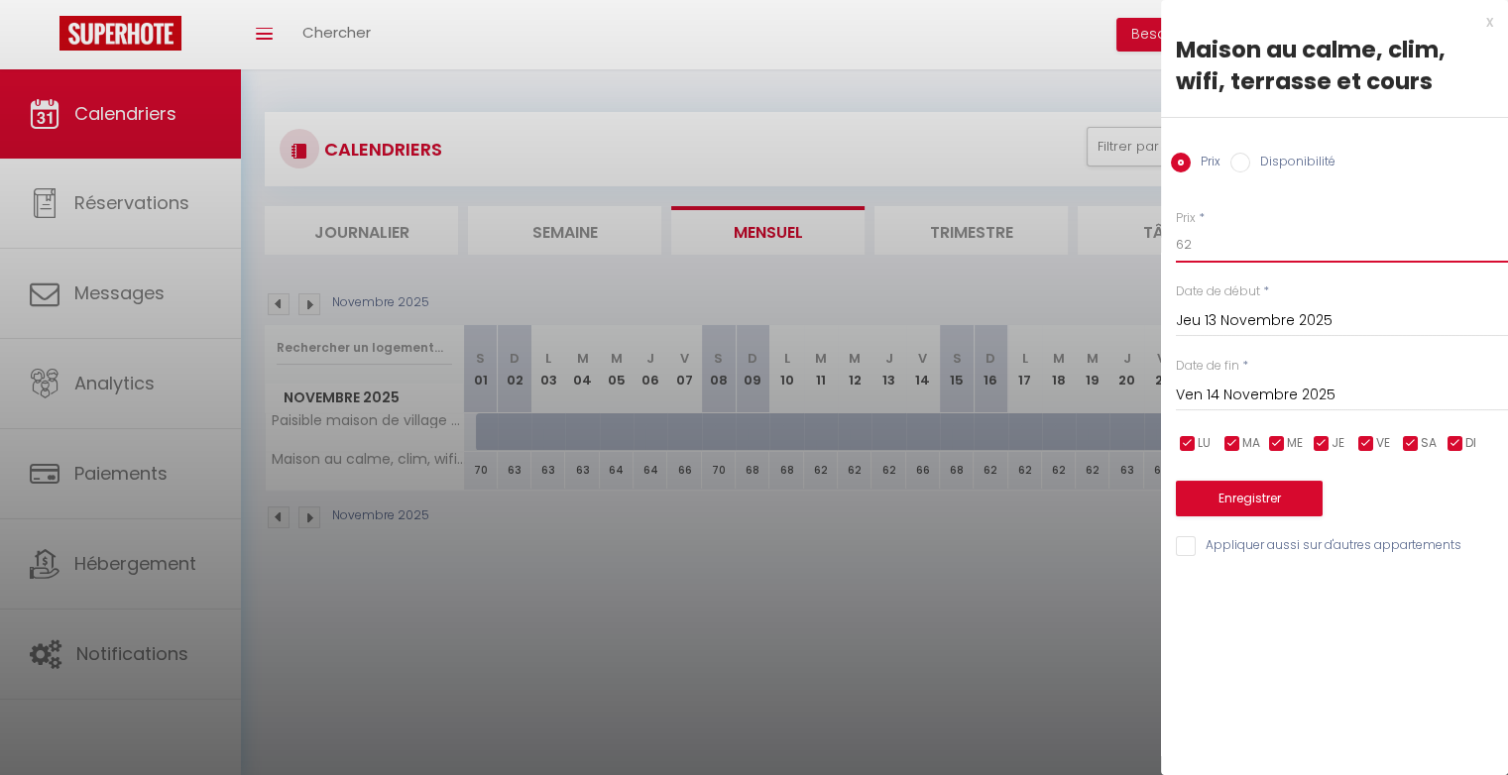
click at [1224, 246] on input "62" at bounding box center [1342, 245] width 332 height 36
type input "64"
click at [1252, 495] on button "Enregistrer" at bounding box center [1249, 499] width 147 height 36
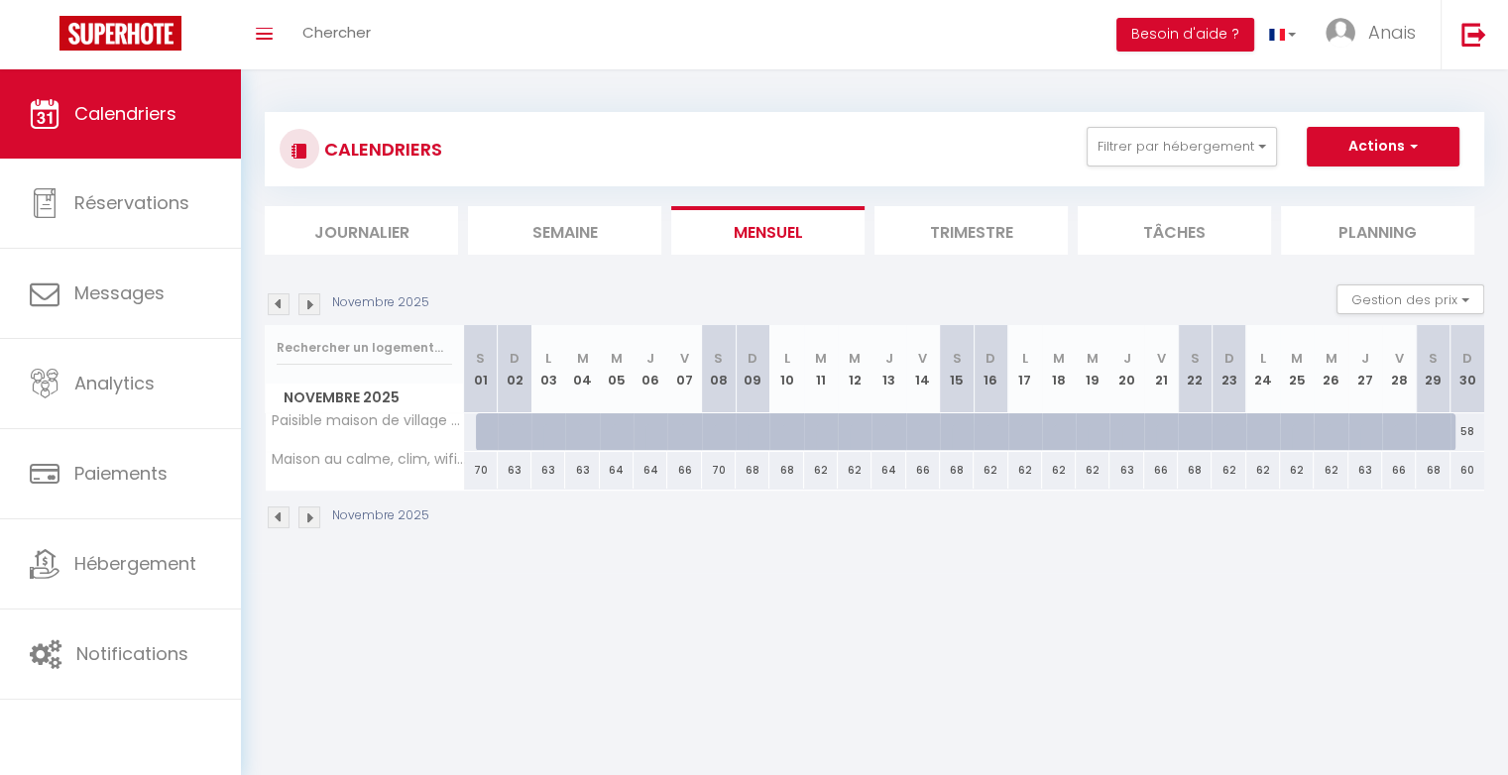
click at [1138, 470] on div "63" at bounding box center [1126, 470] width 34 height 37
type input "63"
type input "Jeu 20 Novembre 2025"
type input "Ven 21 Novembre 2025"
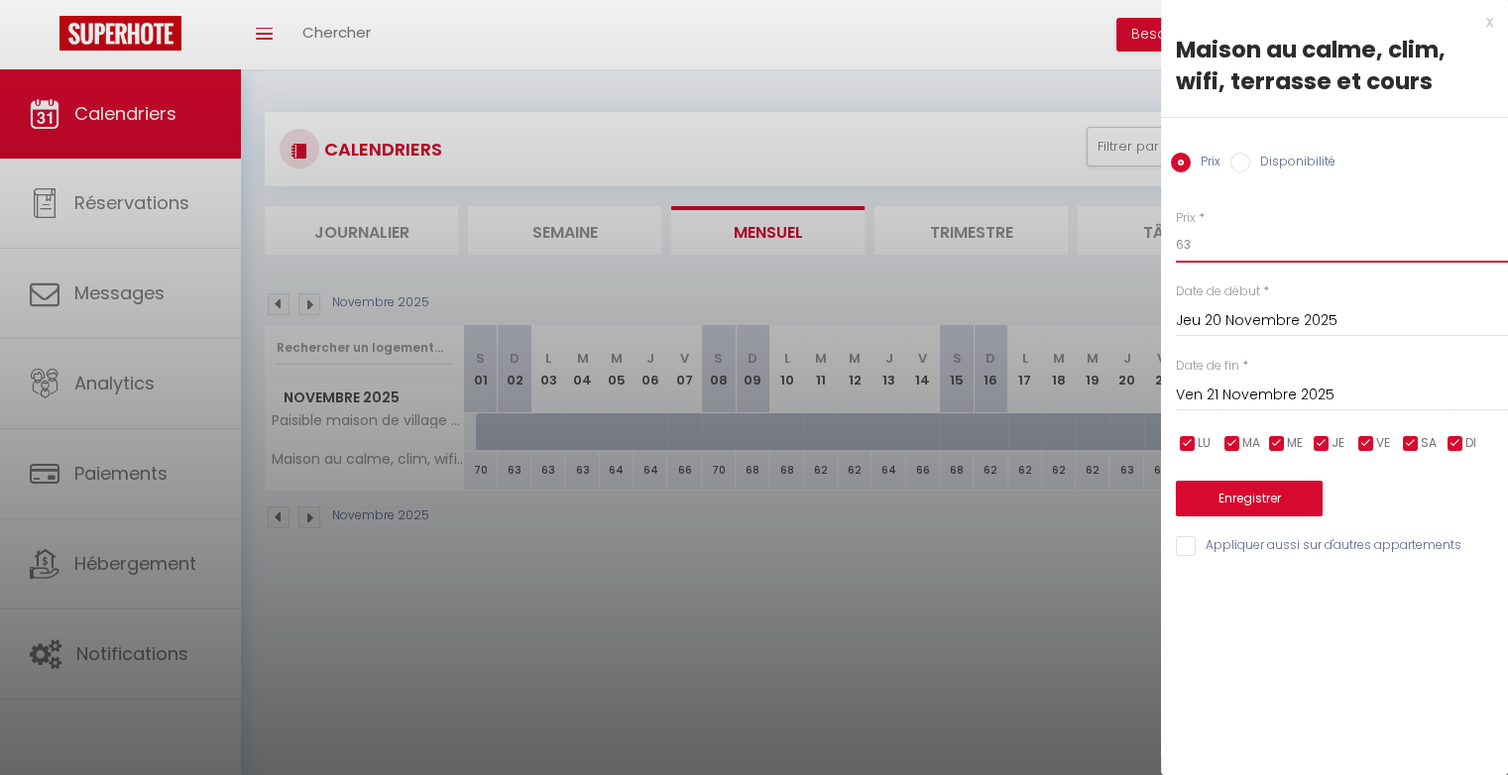
click at [1211, 254] on input "63" at bounding box center [1342, 245] width 332 height 36
type input "64"
click at [1233, 495] on button "Enregistrer" at bounding box center [1249, 499] width 147 height 36
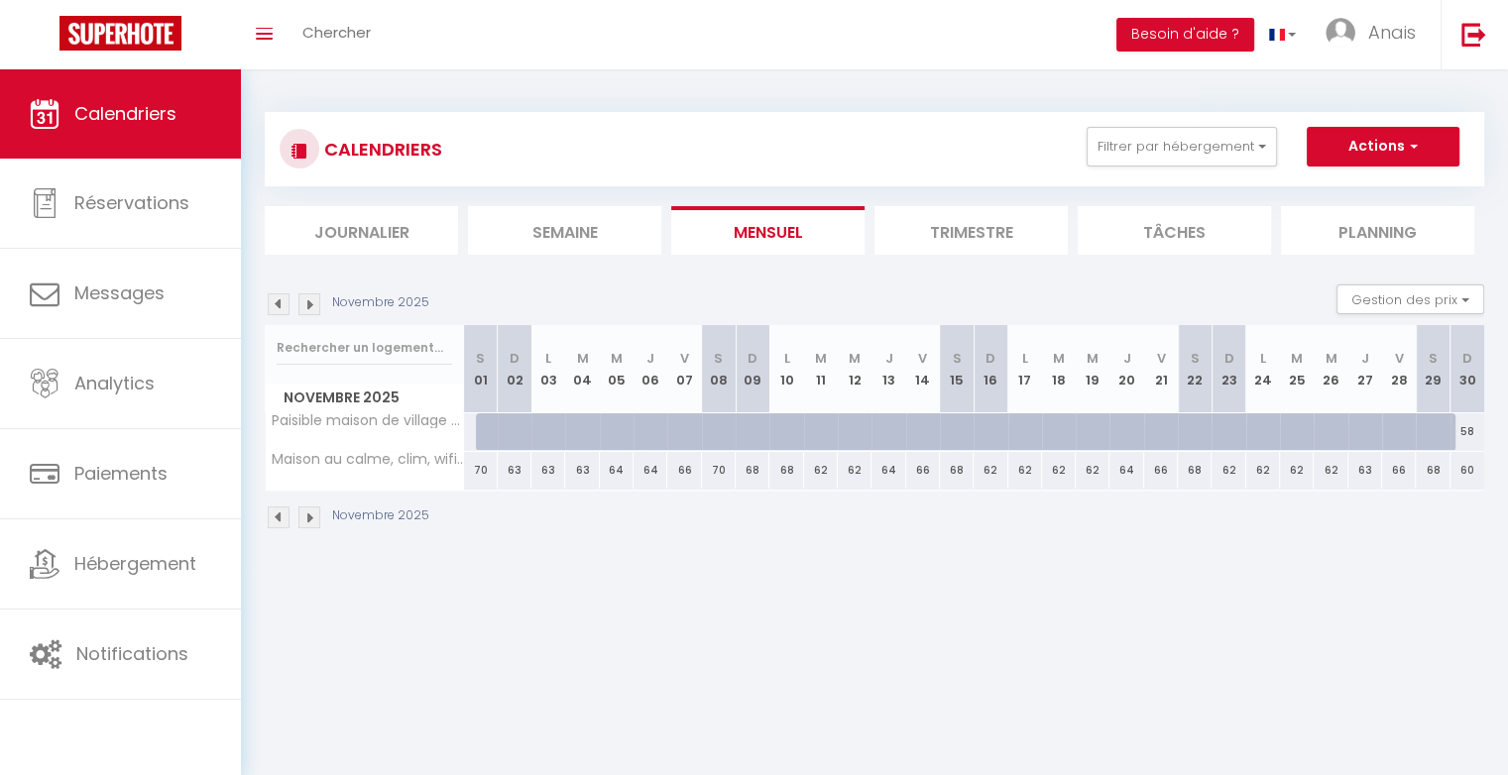
click at [1374, 466] on div "63" at bounding box center [1365, 470] width 34 height 37
type input "63"
type input "Jeu 27 Novembre 2025"
type input "Ven 28 Novembre 2025"
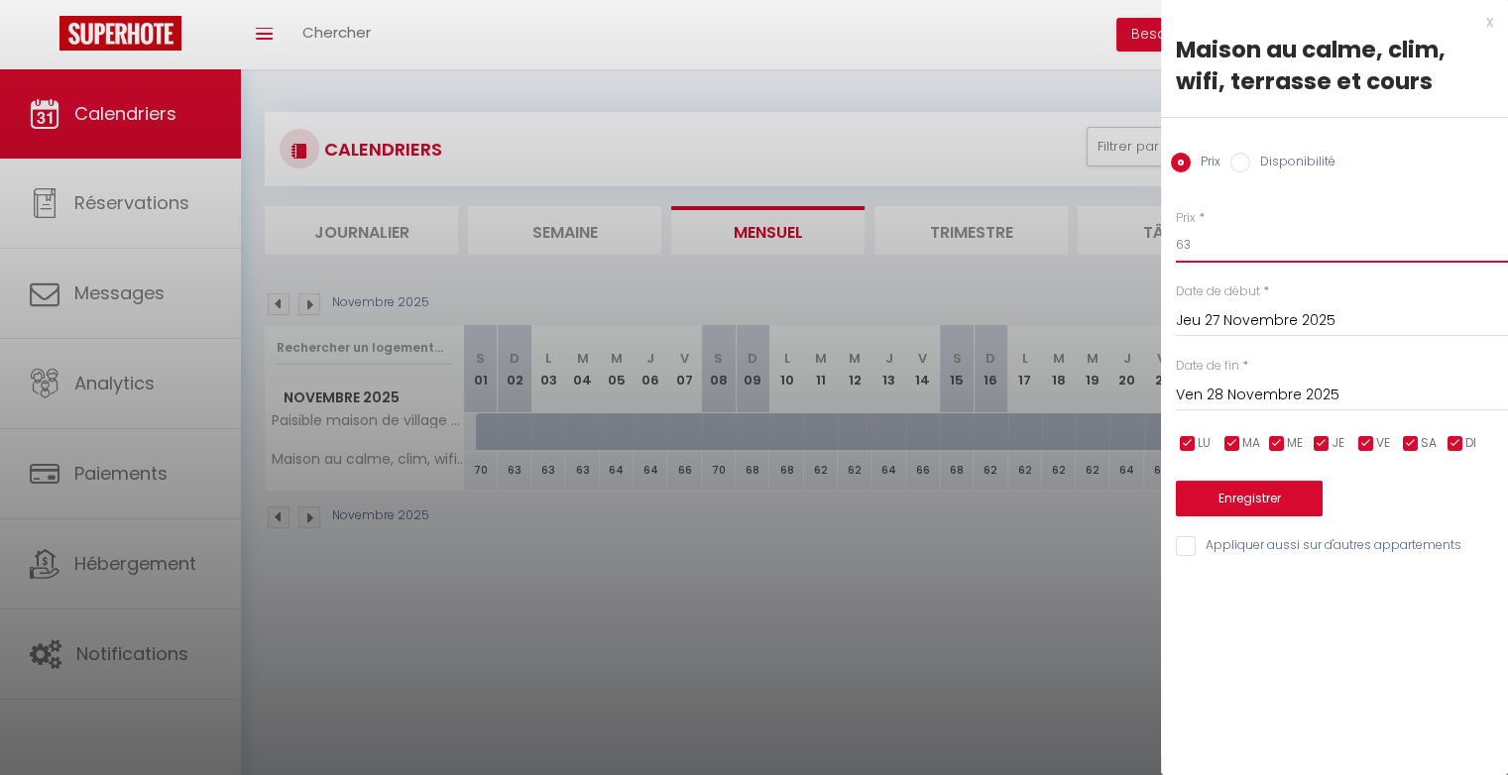
click at [1241, 252] on input "63" at bounding box center [1342, 245] width 332 height 36
type input "64"
click at [1217, 490] on button "Enregistrer" at bounding box center [1249, 499] width 147 height 36
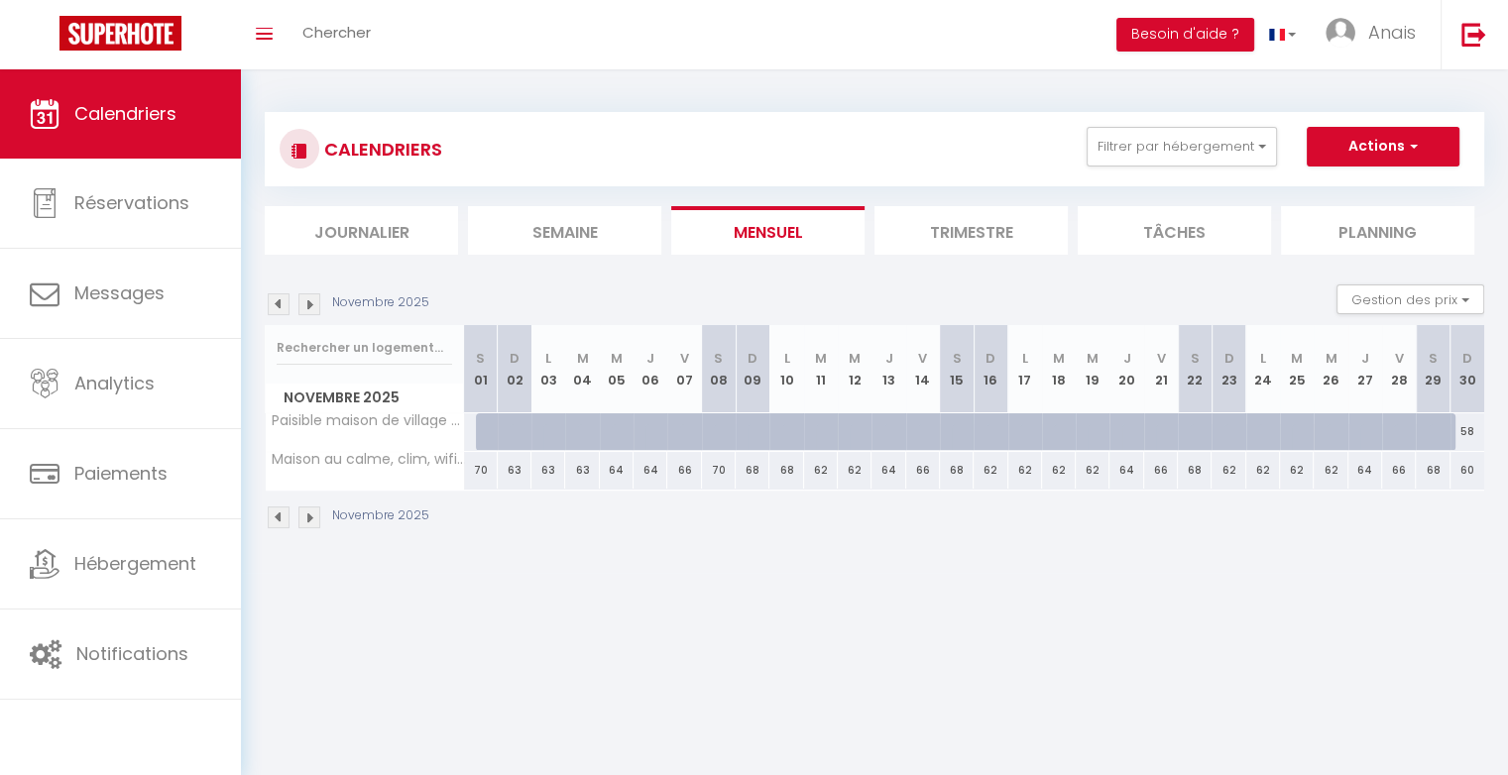
click at [717, 469] on div "70" at bounding box center [719, 470] width 34 height 37
type input "70"
type input "Sam 08 Novembre 2025"
type input "Dim 09 Novembre 2025"
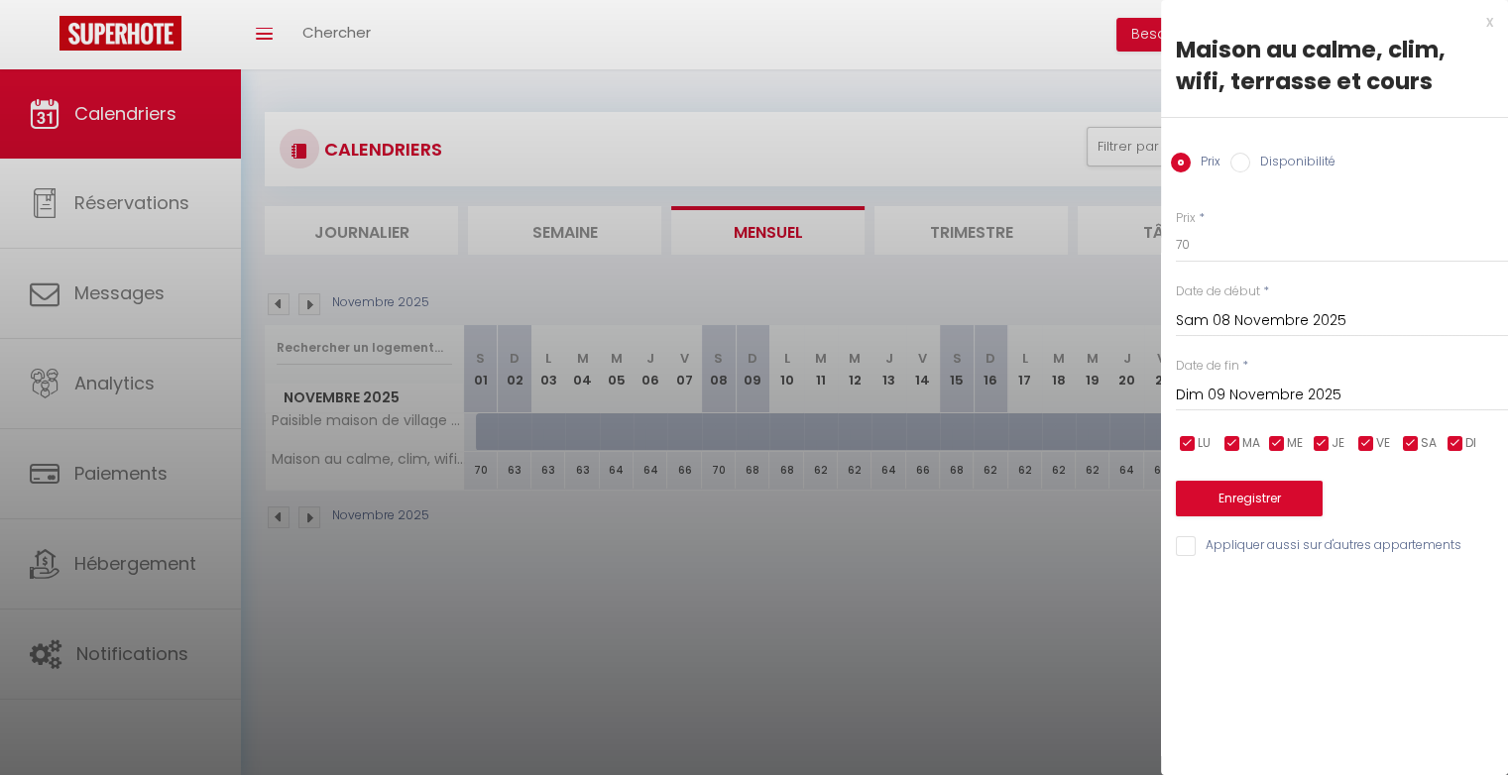
click at [1491, 23] on div "x" at bounding box center [1327, 22] width 332 height 24
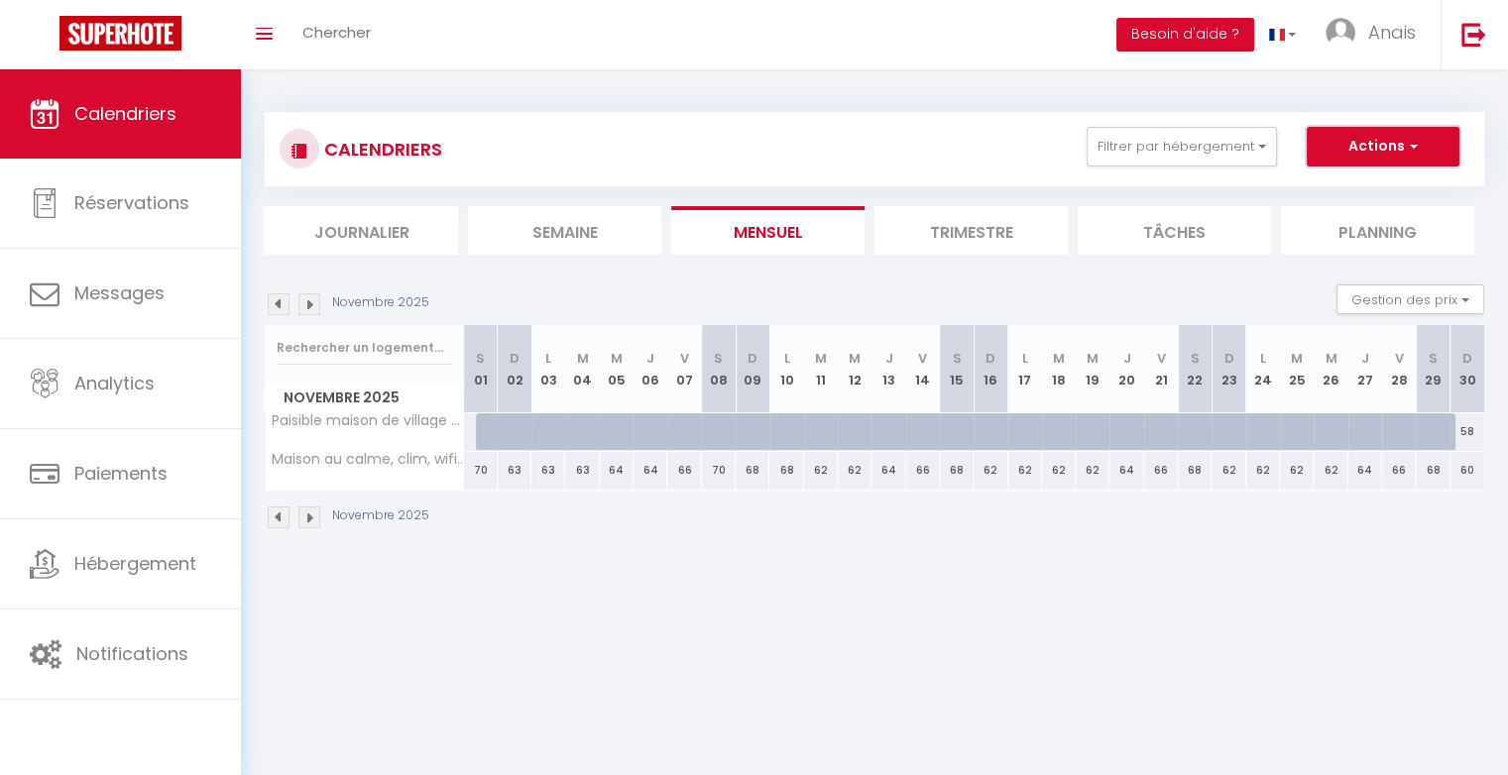
click at [1425, 151] on button "Actions" at bounding box center [1382, 147] width 153 height 40
click at [386, 455] on span "Maison au calme, clim, wifi, terrasse et cours" at bounding box center [443, 452] width 324 height 24
click at [726, 469] on div "70" at bounding box center [719, 470] width 34 height 37
type input "70"
type input "Sam 08 Novembre 2025"
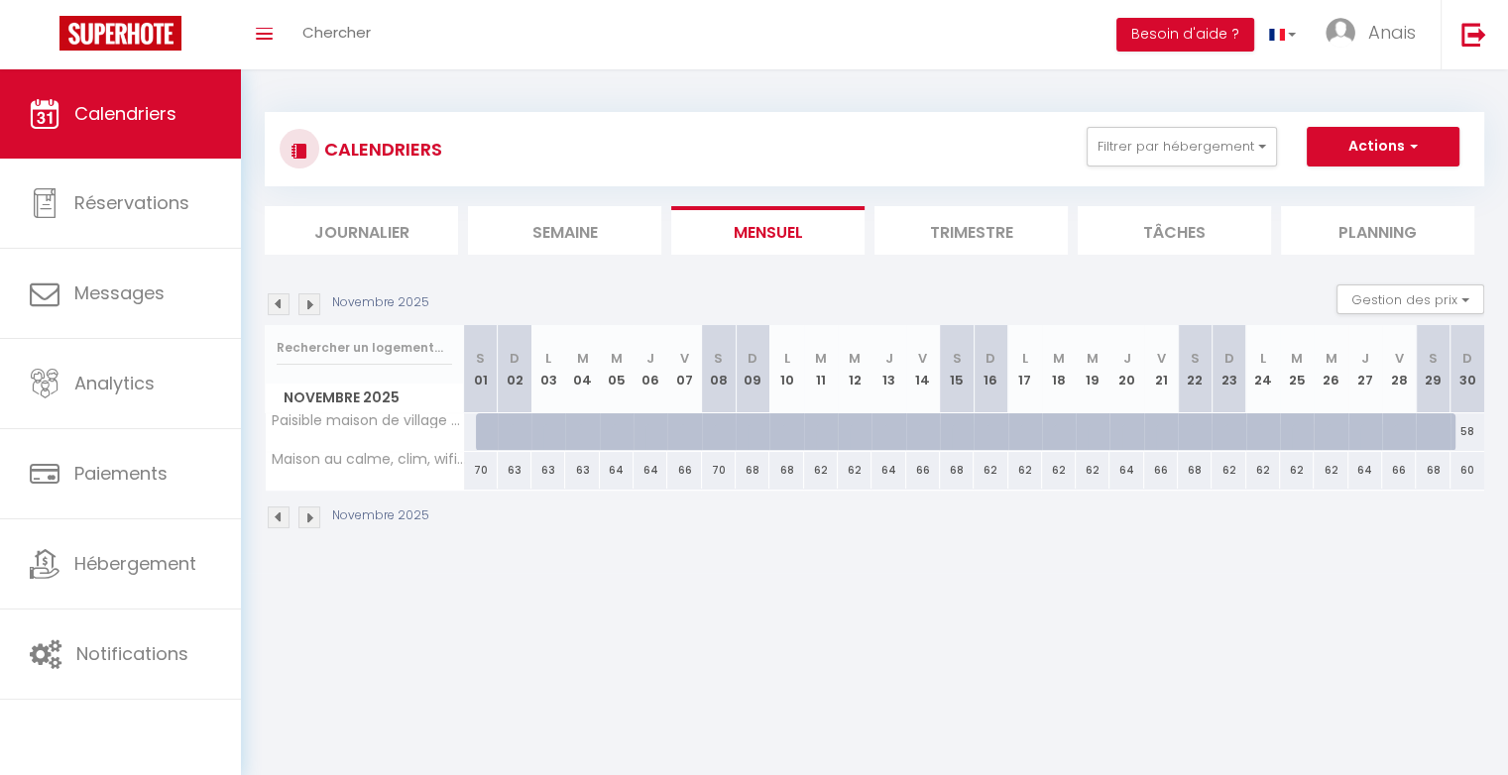
type input "Dim 09 Novembre 2025"
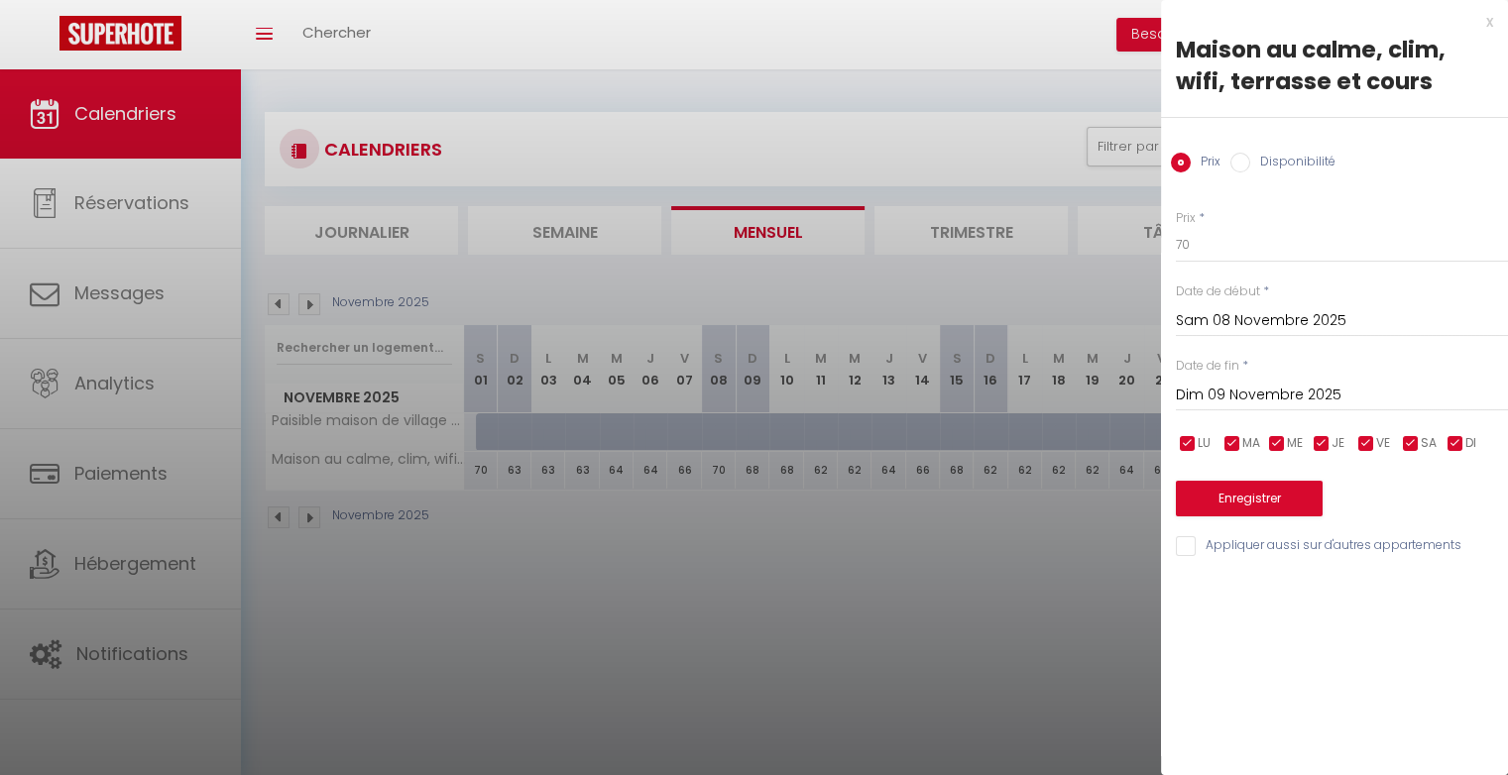
click at [1245, 163] on input "Disponibilité" at bounding box center [1240, 163] width 20 height 20
radio input "true"
click at [1180, 157] on input "Prix" at bounding box center [1181, 163] width 20 height 20
radio input "true"
radio input "false"
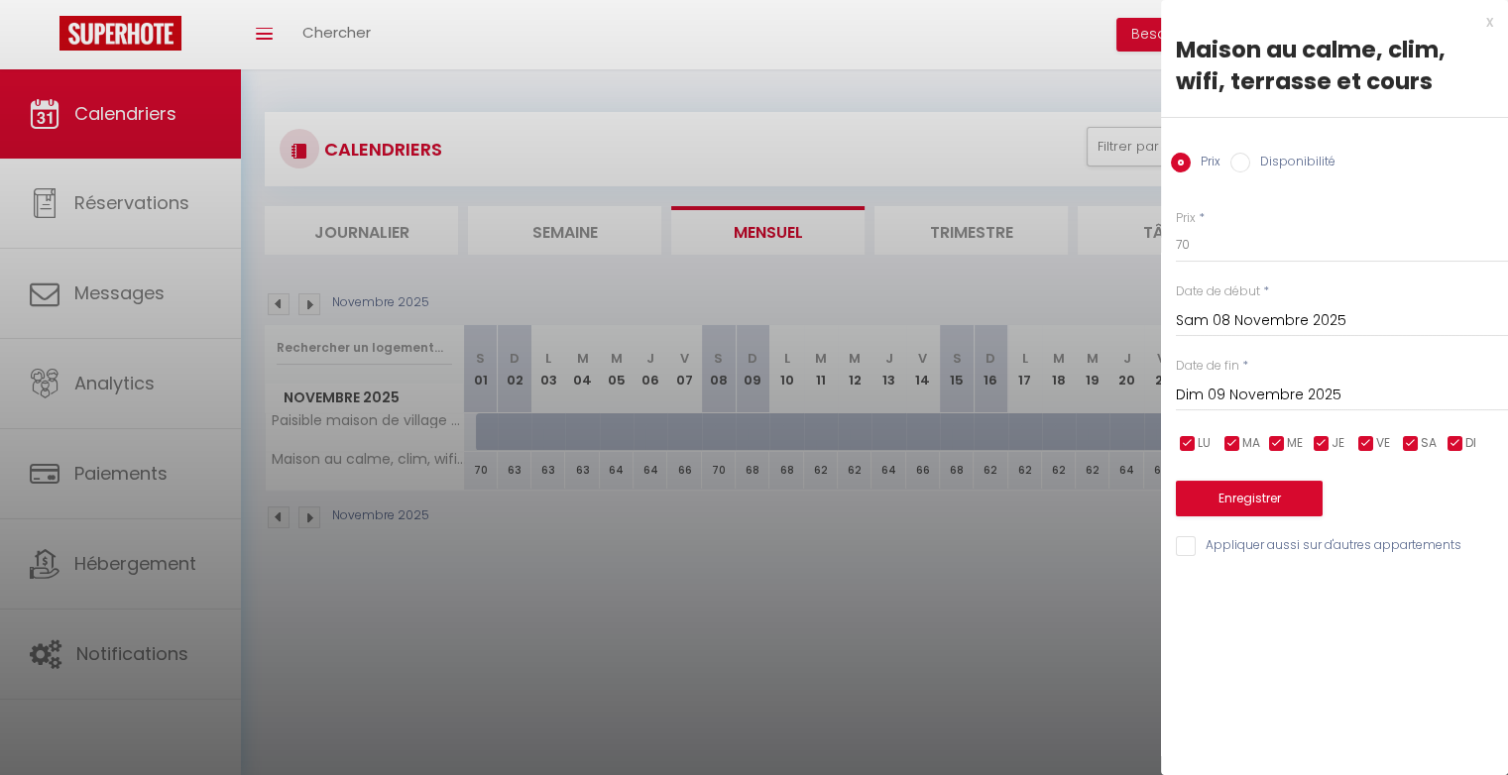
click at [987, 645] on div at bounding box center [754, 387] width 1508 height 775
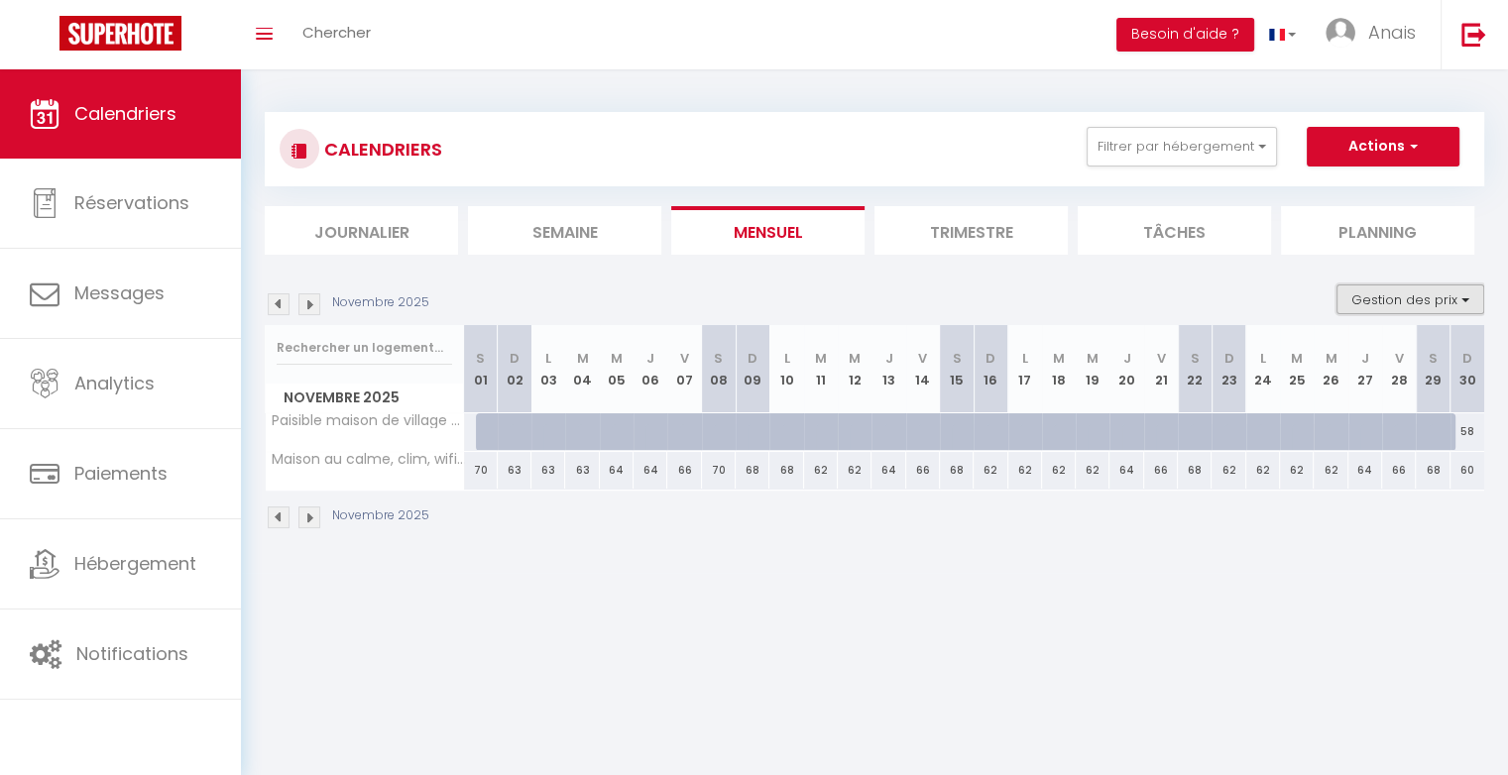
click at [1365, 306] on button "Gestion des prix" at bounding box center [1410, 299] width 148 height 30
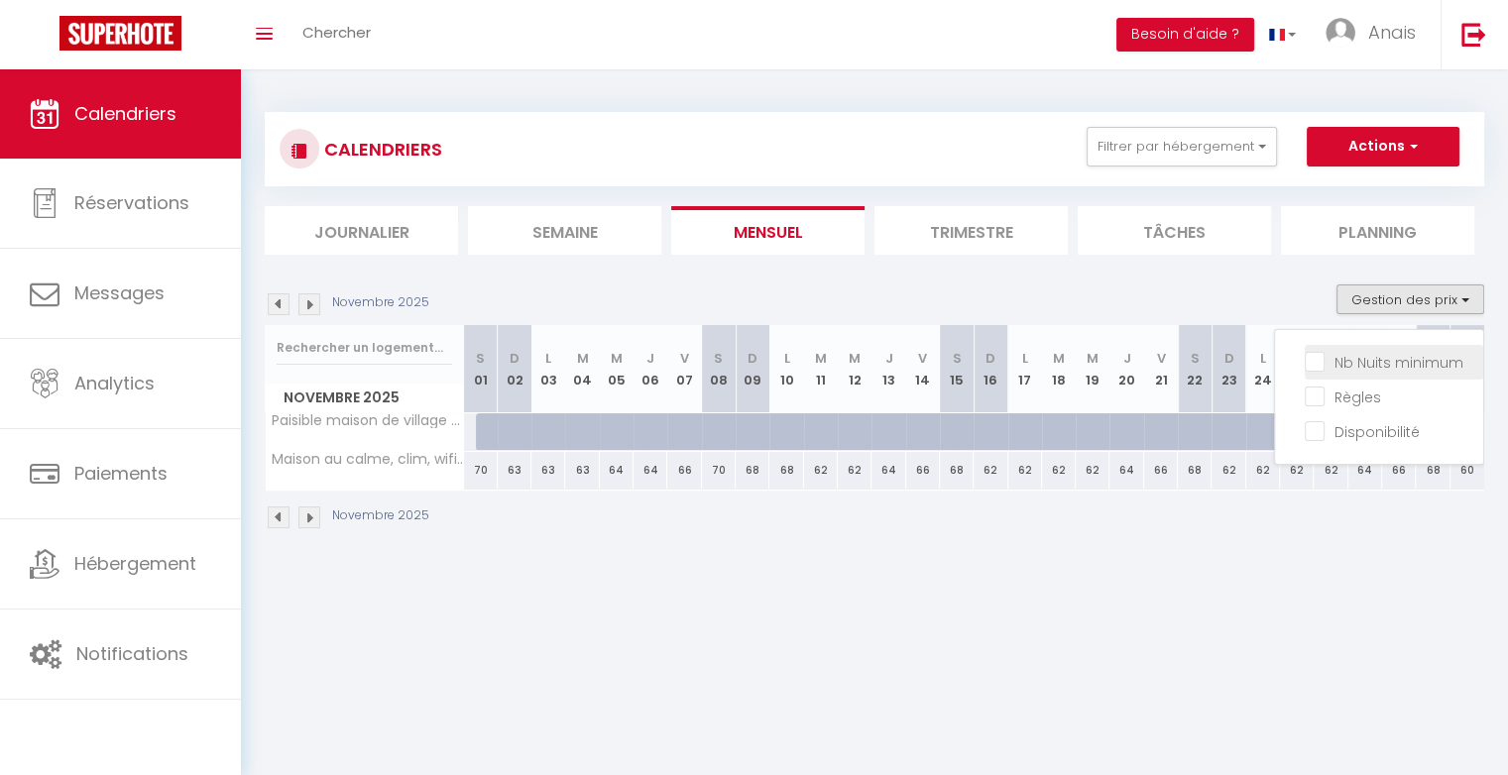
click at [1322, 359] on input "Nb Nuits minimum" at bounding box center [1393, 361] width 178 height 20
checkbox input "true"
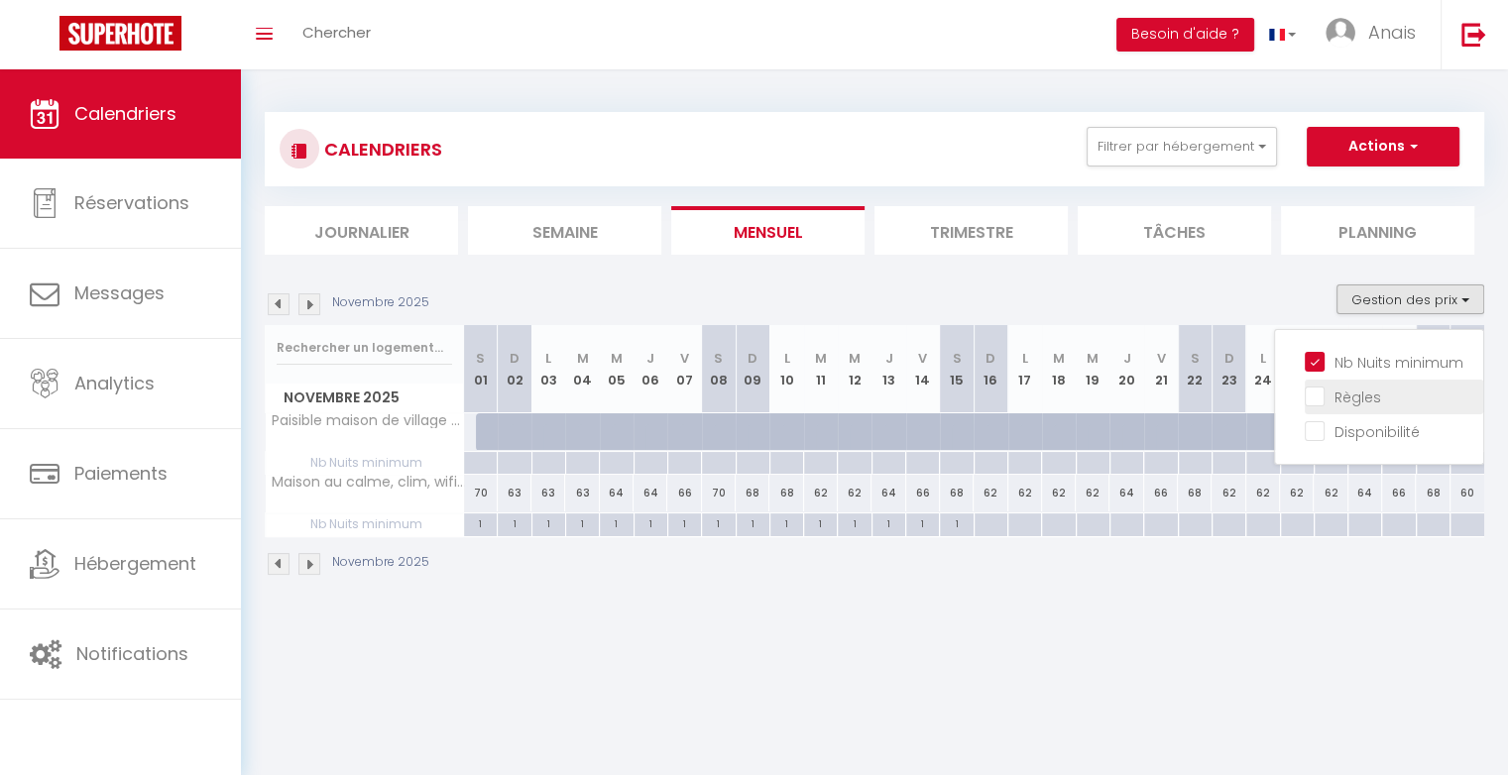
click at [1324, 393] on input "Règles" at bounding box center [1393, 396] width 178 height 20
checkbox input "true"
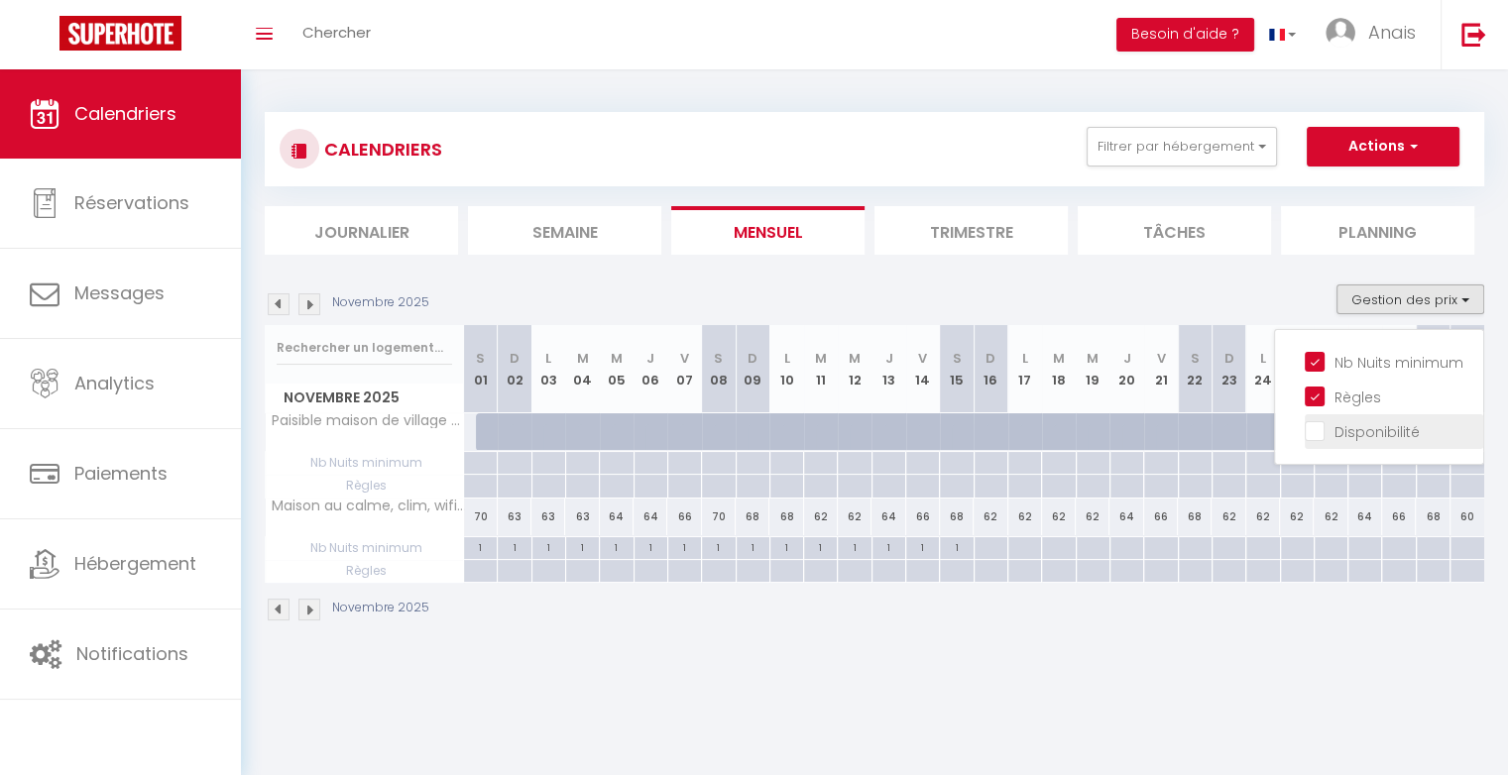
click at [1315, 426] on input "Disponibilité" at bounding box center [1393, 430] width 178 height 20
checkbox input "true"
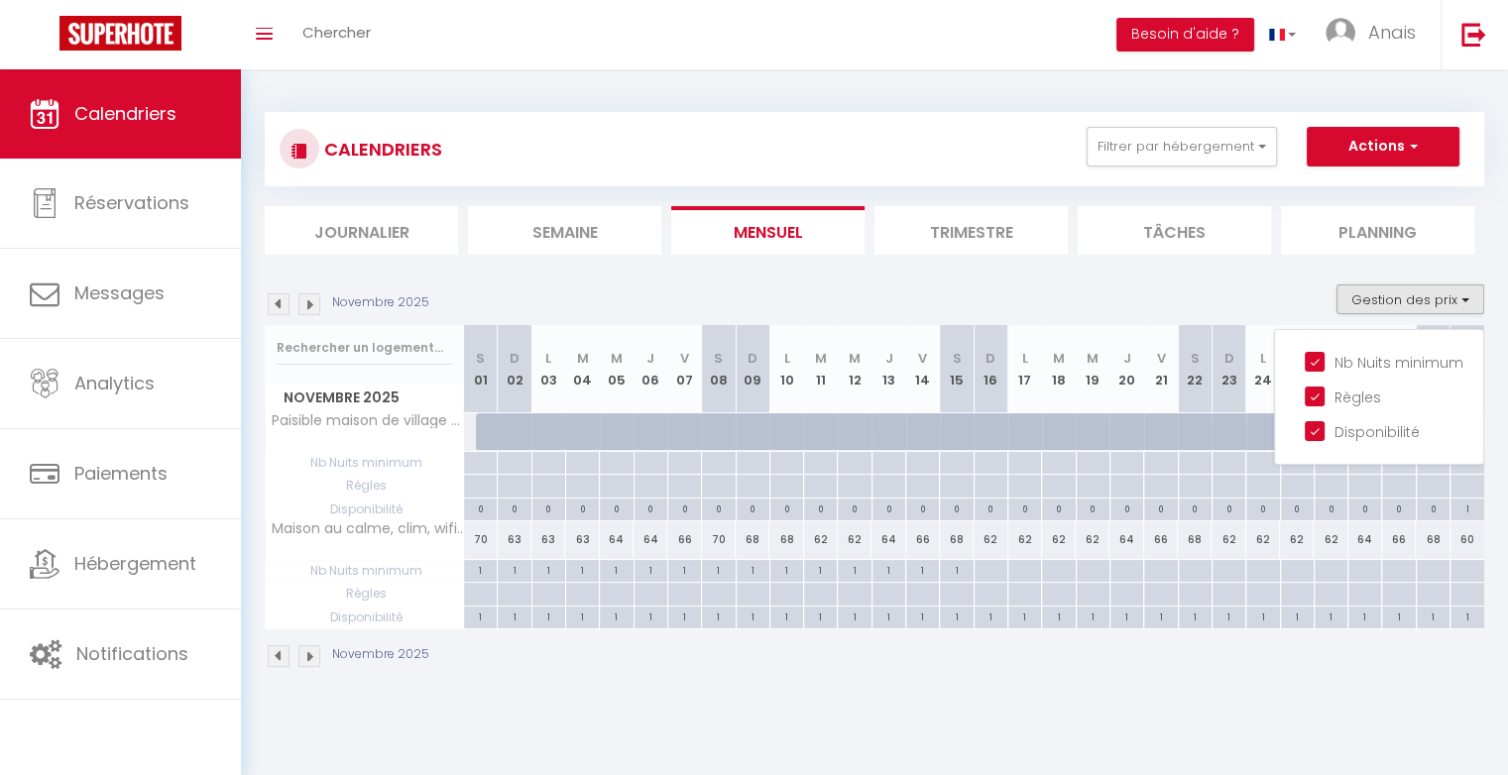
click at [570, 668] on div "Novembre 2025" at bounding box center [874, 658] width 1219 height 58
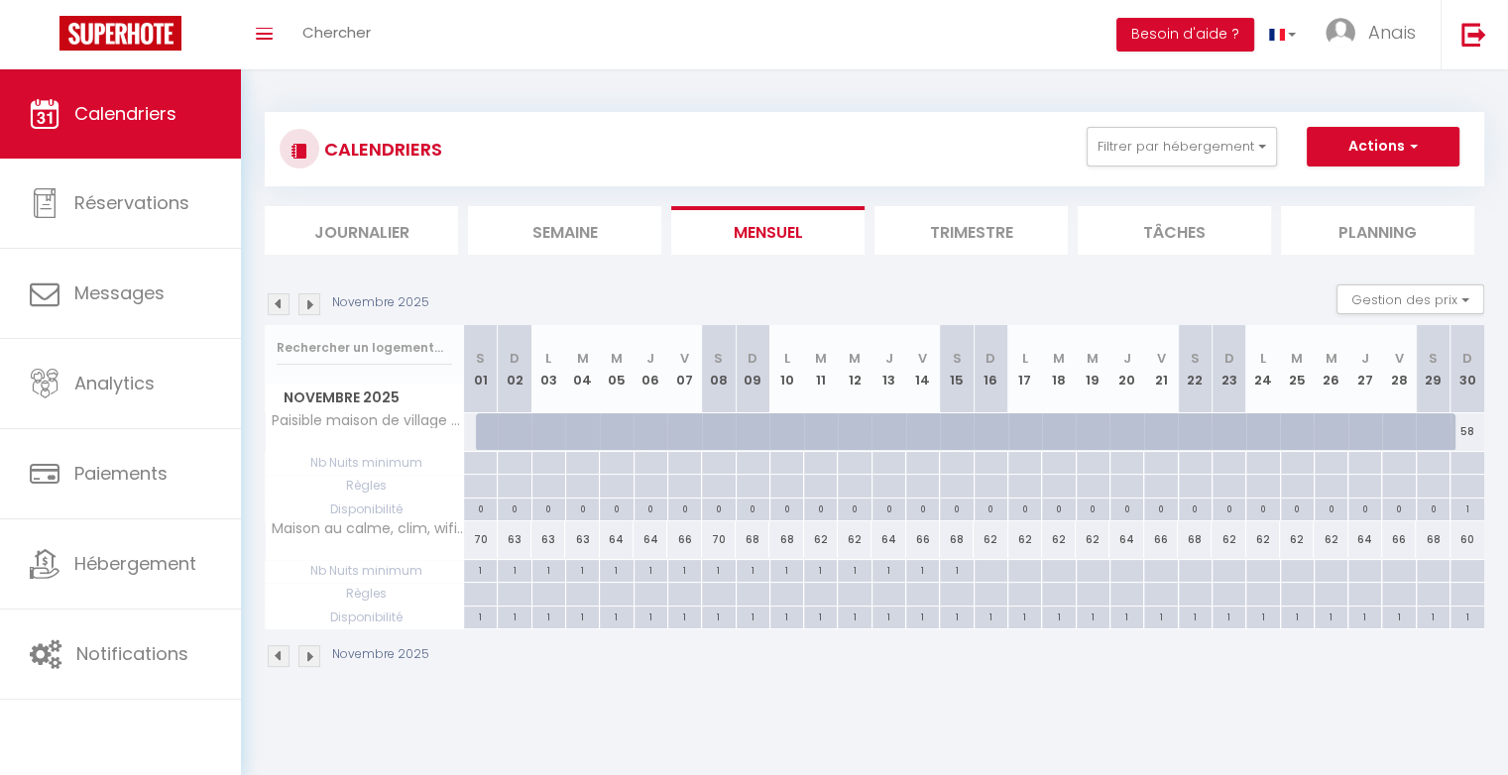
click at [718, 570] on div "1" at bounding box center [718, 569] width 33 height 19
type input "1"
type input "Sam 08 Novembre 2025"
type input "Dim 09 Novembre 2025"
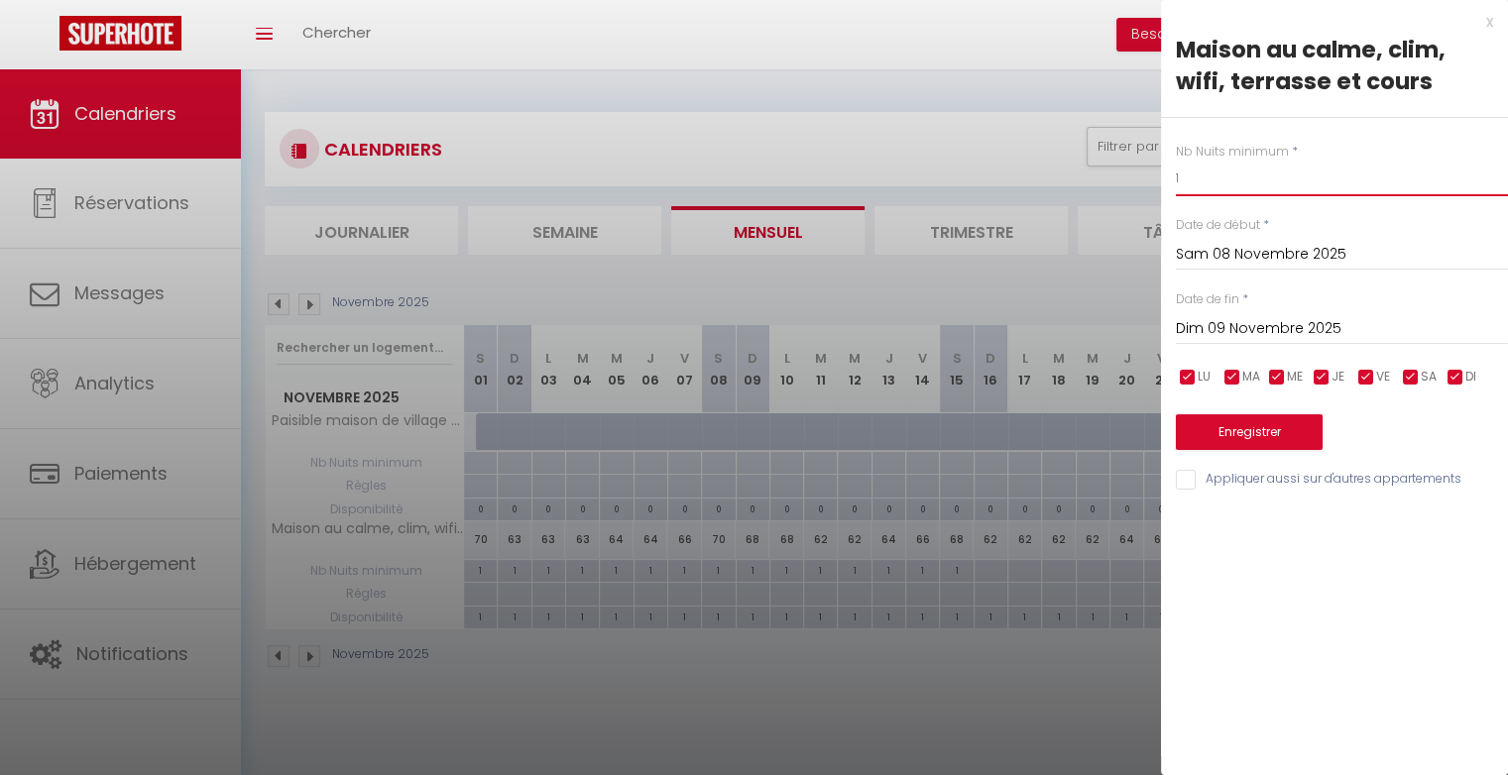
click at [1200, 182] on input "1" at bounding box center [1342, 179] width 332 height 36
type input "2"
click at [1237, 426] on button "Enregistrer" at bounding box center [1249, 432] width 147 height 36
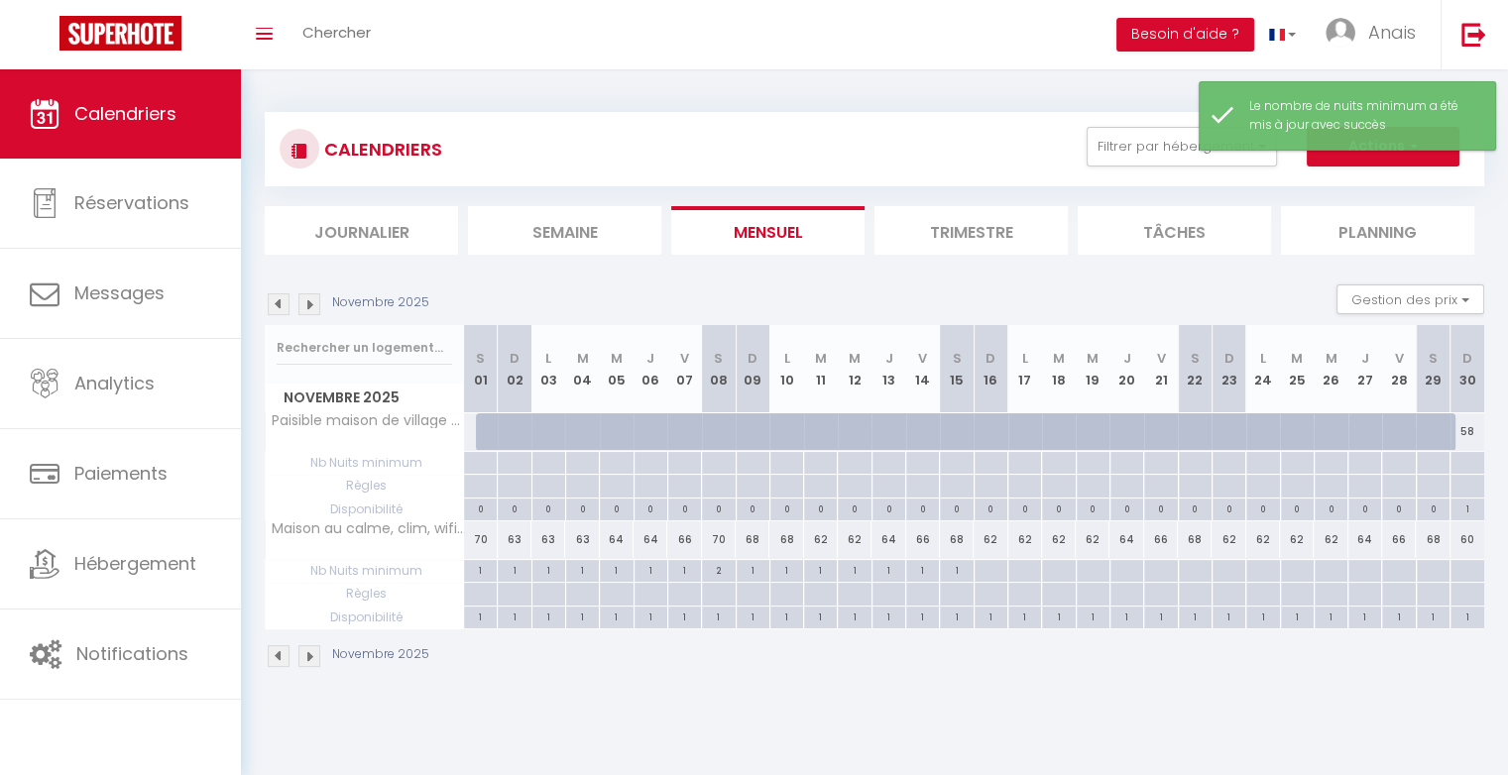
click at [761, 574] on div "1" at bounding box center [752, 569] width 33 height 19
type input "1"
type input "Dim 09 Novembre 2025"
type input "Lun 10 Novembre 2025"
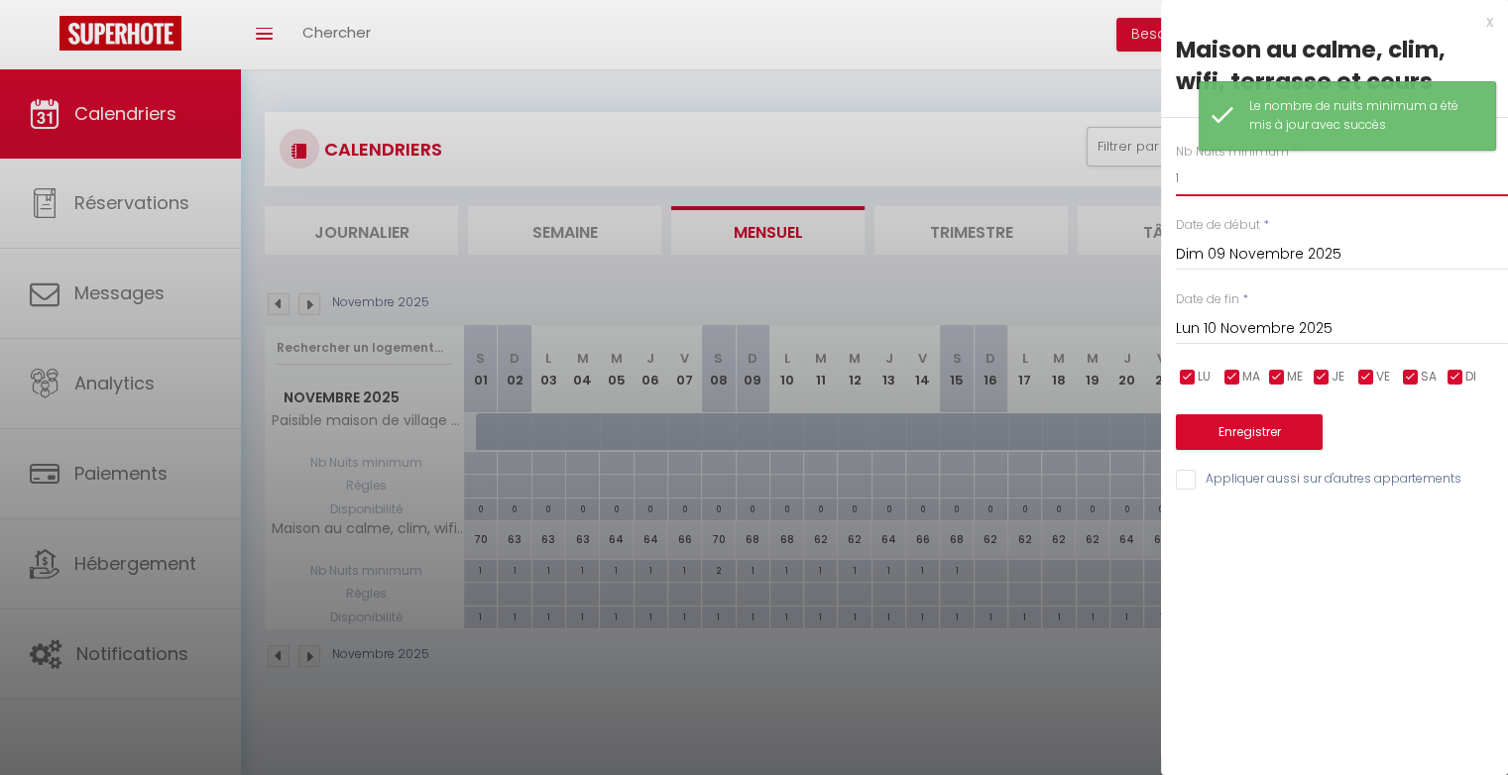
click at [1256, 187] on input "1" at bounding box center [1342, 179] width 332 height 36
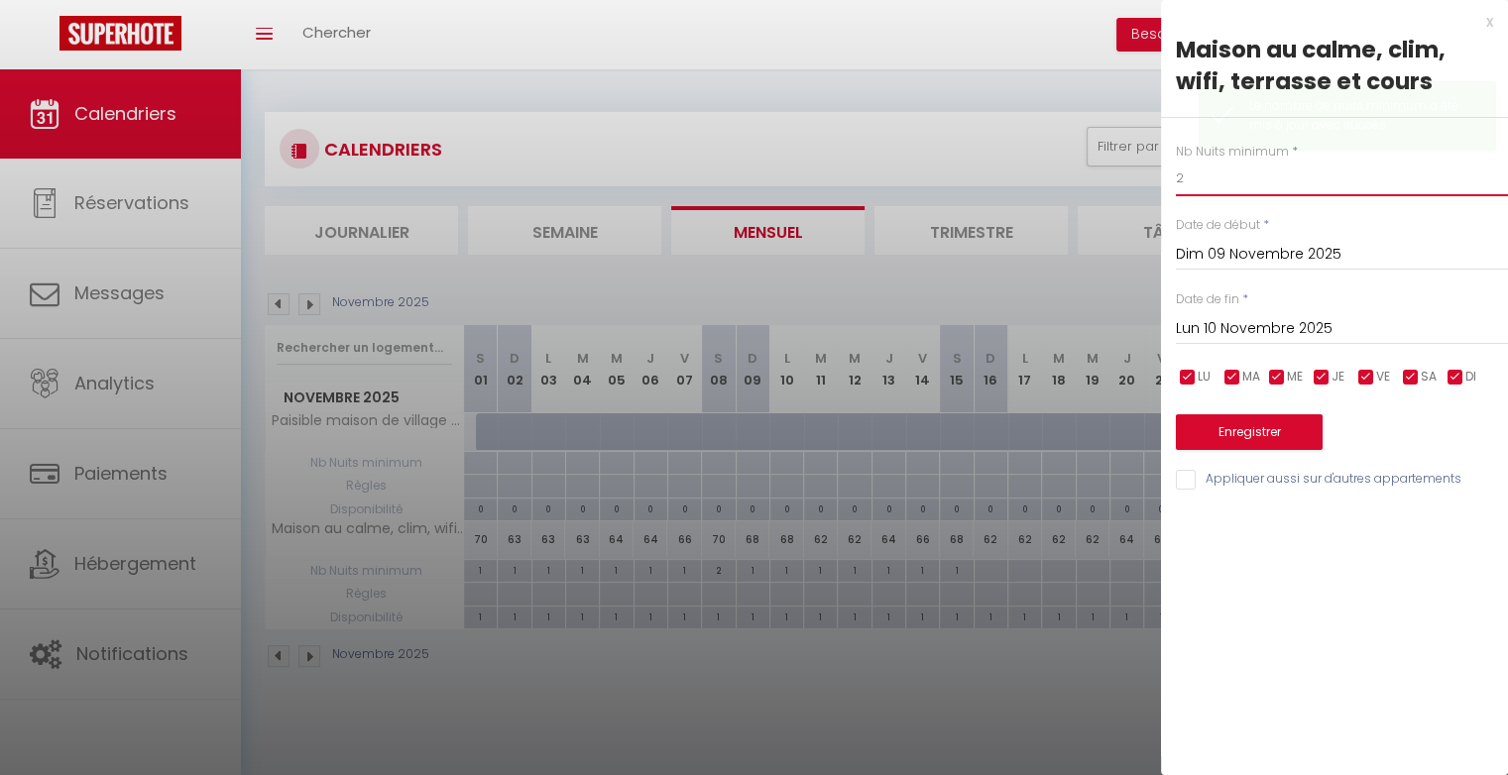
type input "2"
click at [1249, 328] on input "Lun 10 Novembre 2025" at bounding box center [1342, 329] width 332 height 26
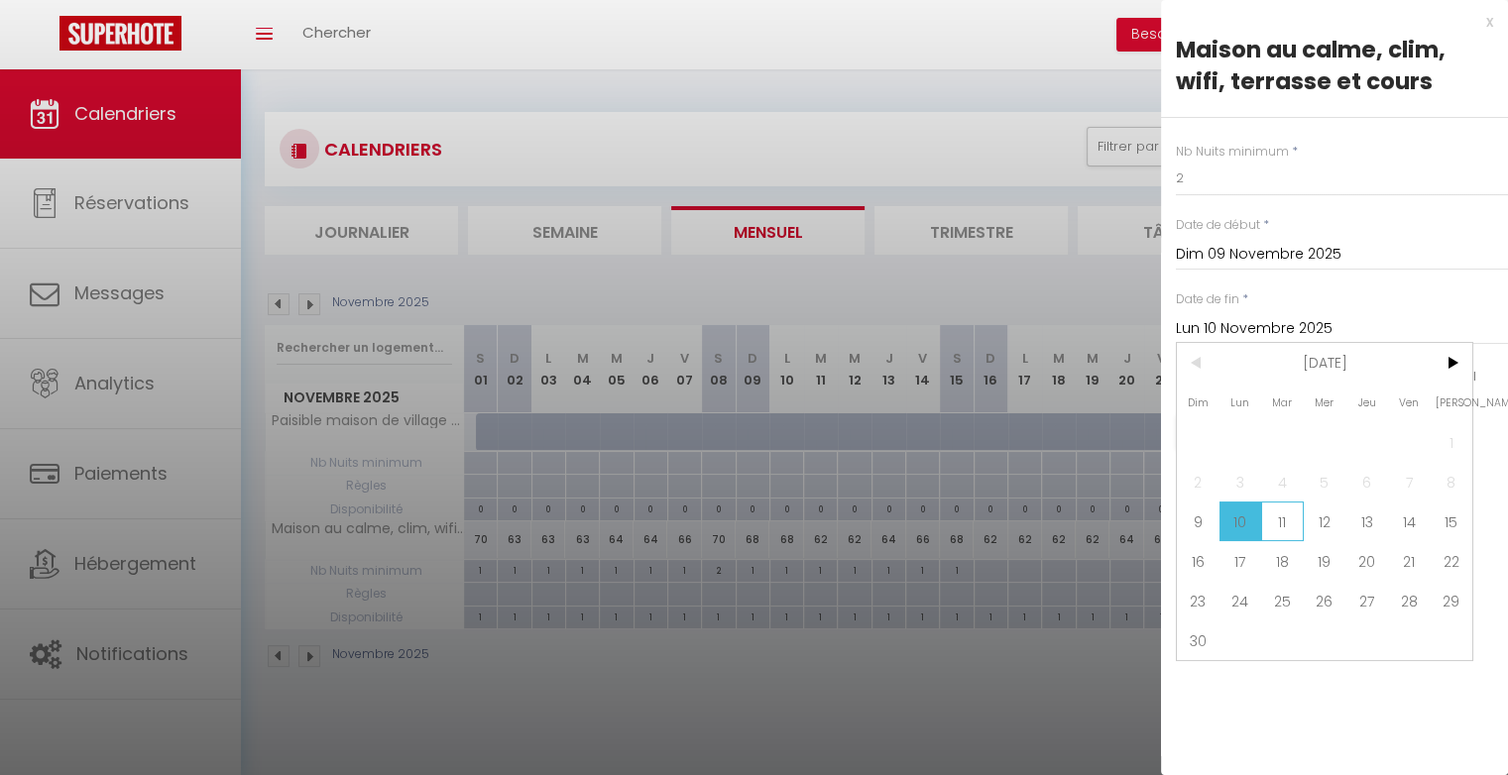
click at [1282, 513] on span "11" at bounding box center [1282, 522] width 43 height 40
type input "Mar 11 Novembre 2025"
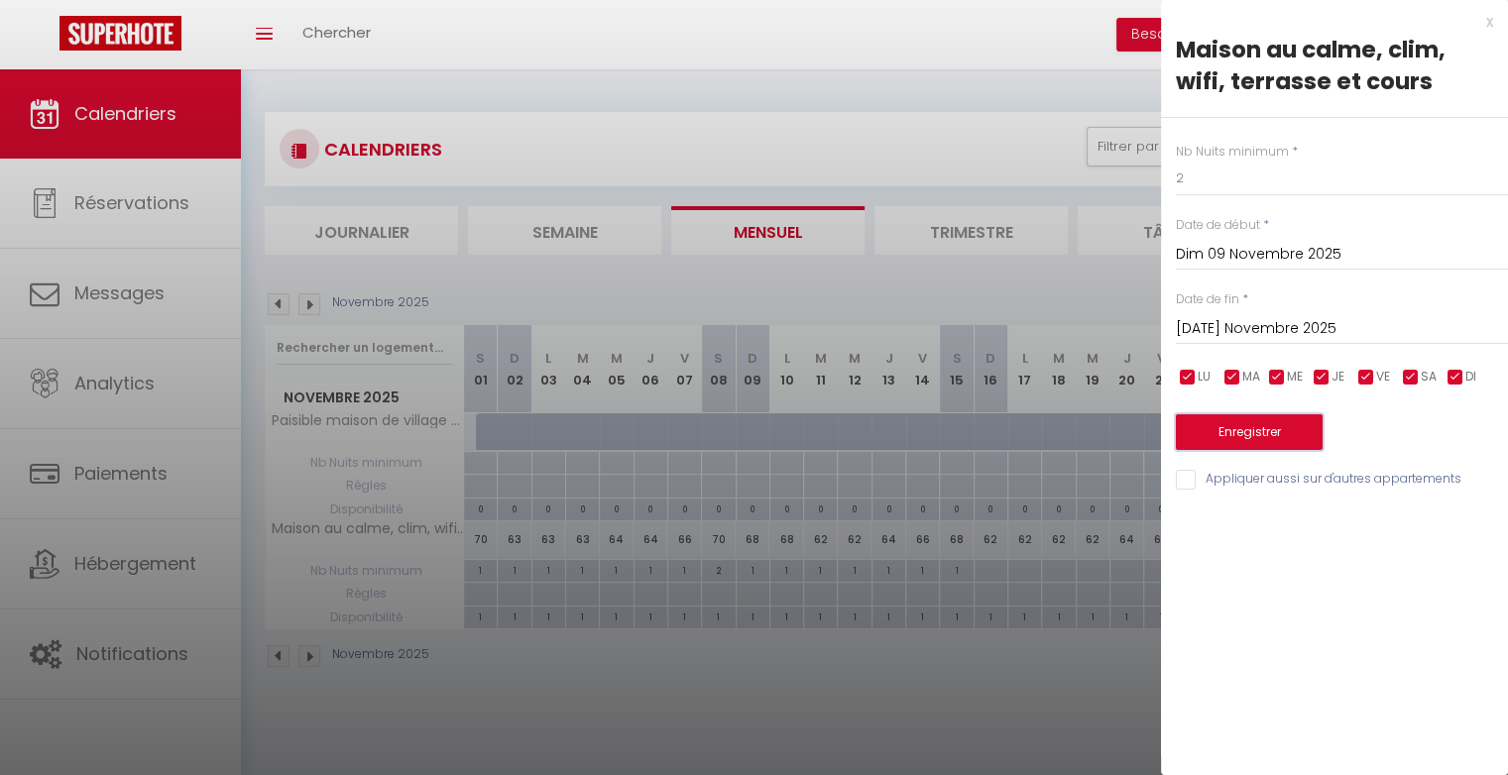
click at [1275, 431] on button "Enregistrer" at bounding box center [1249, 432] width 147 height 36
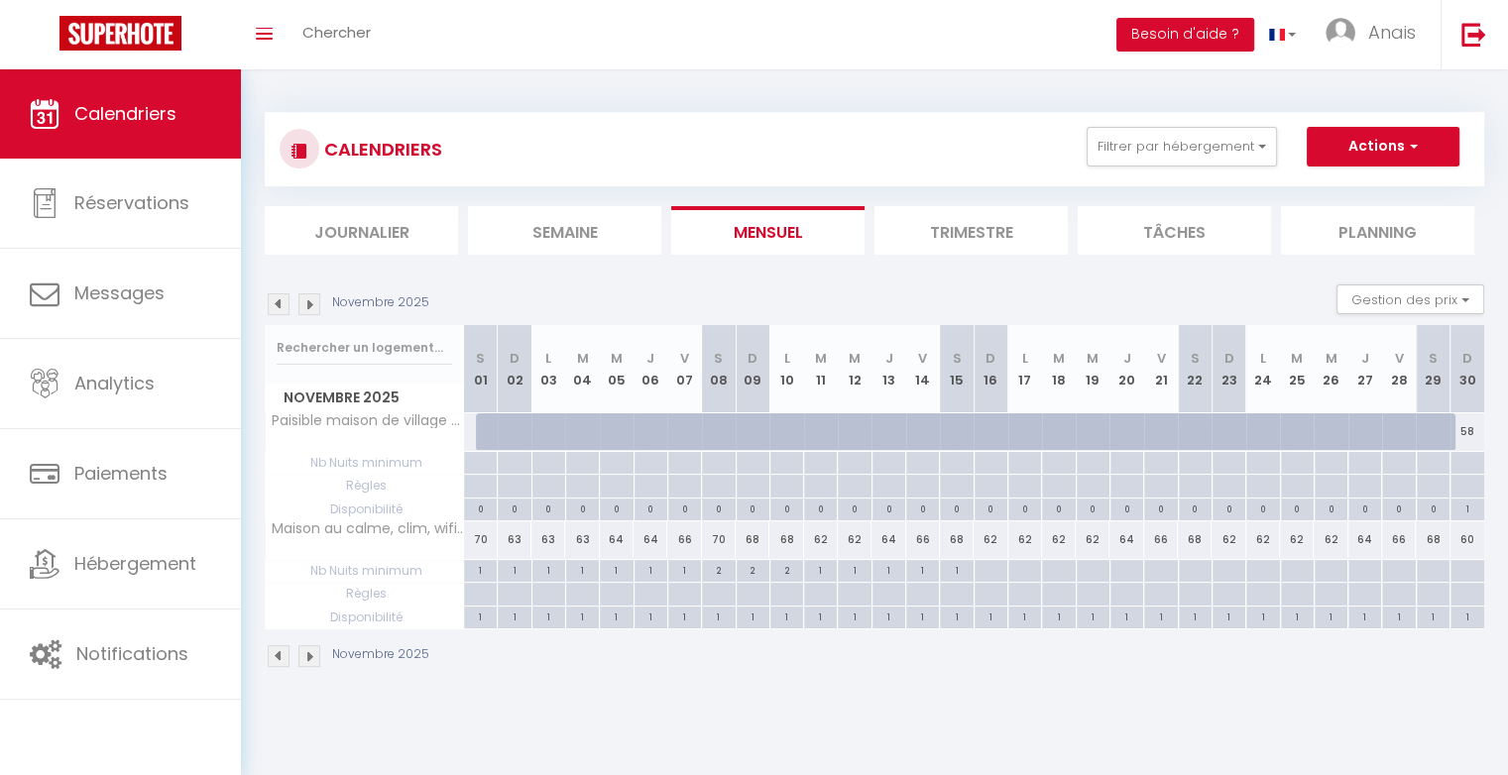
click at [825, 541] on div "62" at bounding box center [821, 539] width 34 height 37
type input "62"
type input "Mar 11 Novembre 2025"
type input "Mer 12 Novembre 2025"
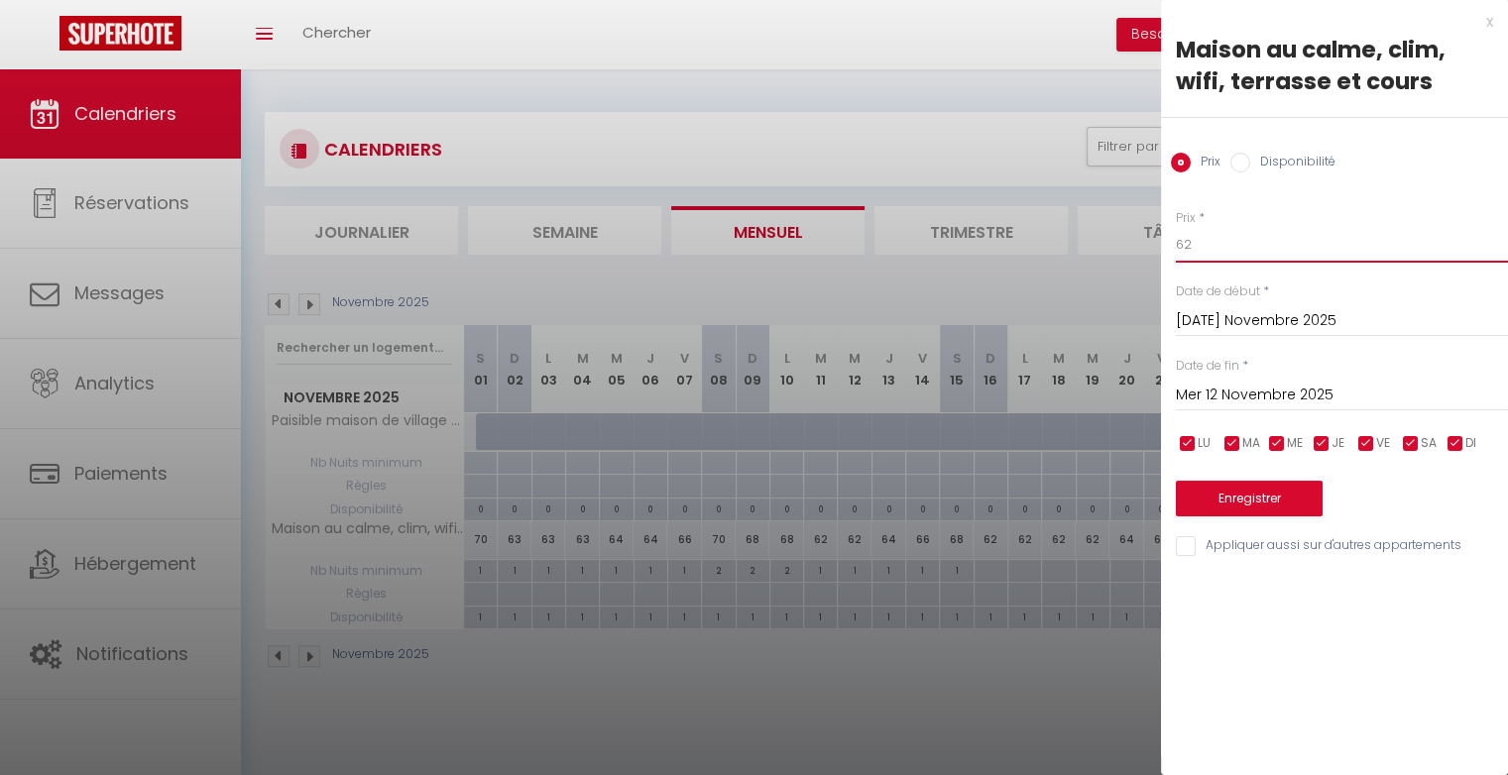
click at [1209, 254] on input "62" at bounding box center [1342, 245] width 332 height 36
type input "64"
click at [1266, 502] on button "Enregistrer" at bounding box center [1249, 499] width 147 height 36
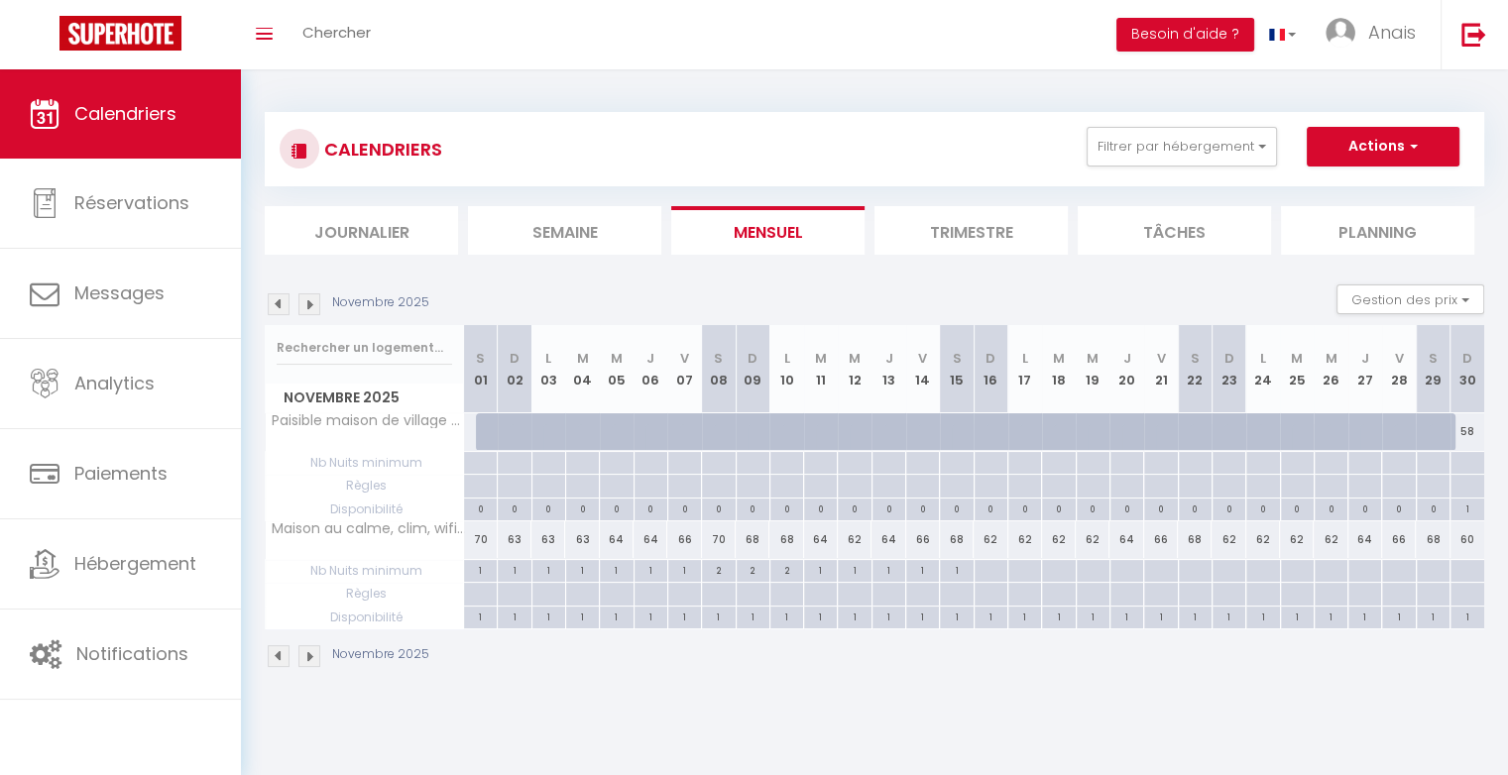
click at [1474, 537] on div "60" at bounding box center [1467, 539] width 34 height 37
type input "60"
type input "Dim 30 Novembre 2025"
type input "Lun 01 Décembre 2025"
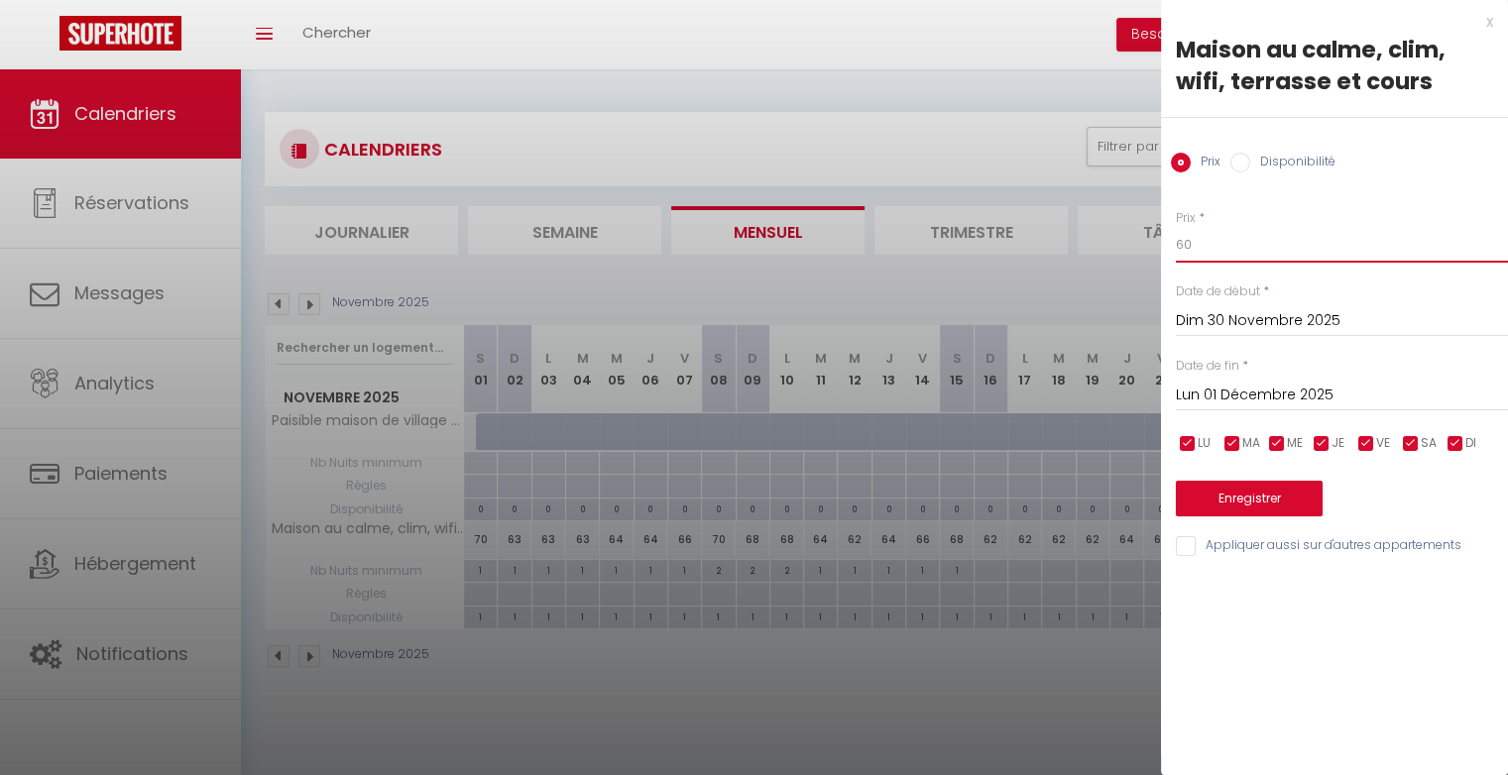
click at [1281, 251] on input "60" at bounding box center [1342, 245] width 332 height 36
type input "62"
click at [1256, 508] on button "Enregistrer" at bounding box center [1249, 499] width 147 height 36
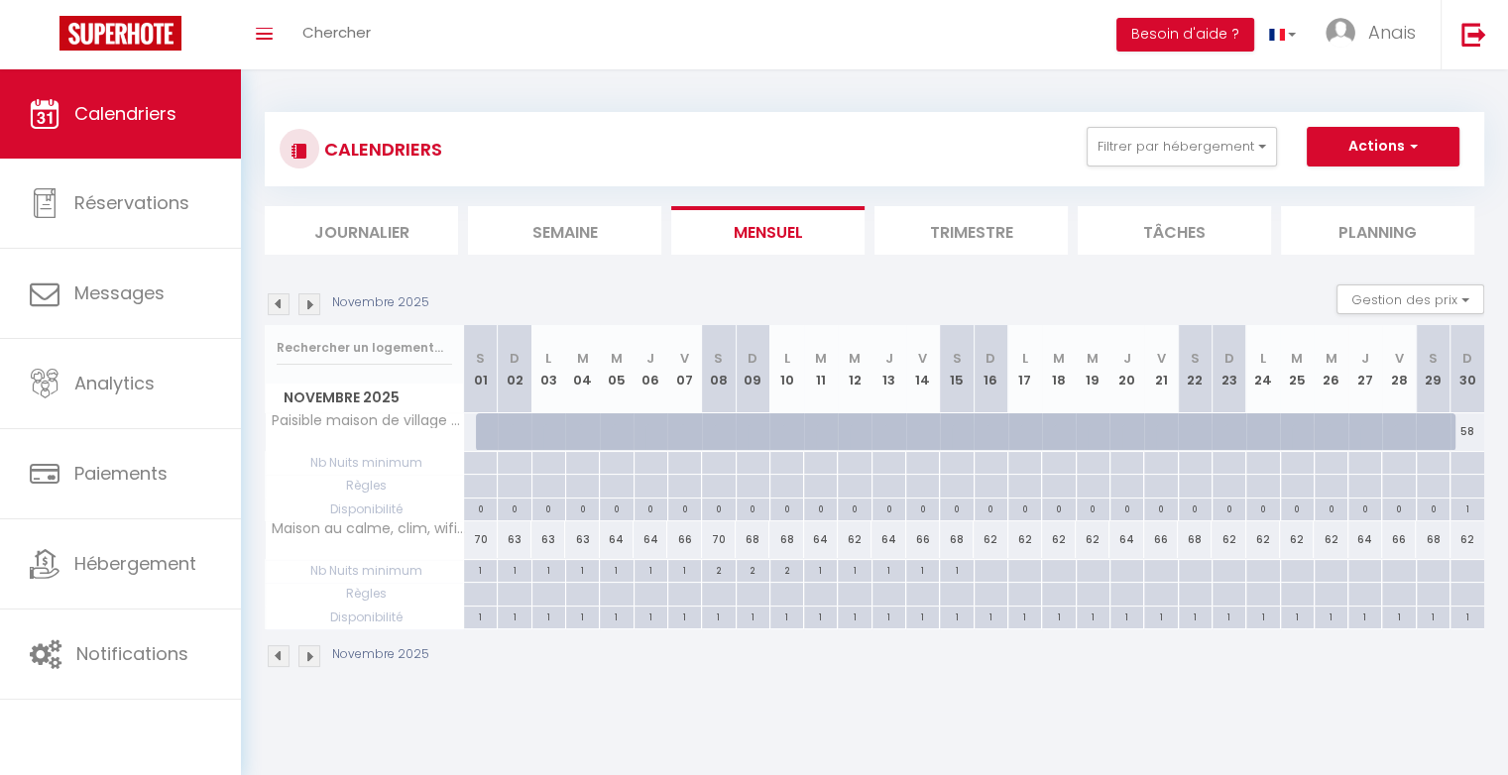
click at [1474, 434] on div "58" at bounding box center [1467, 431] width 34 height 37
type input "58"
type input "Dim 30 Novembre 2025"
type input "Lun 01 Décembre 2025"
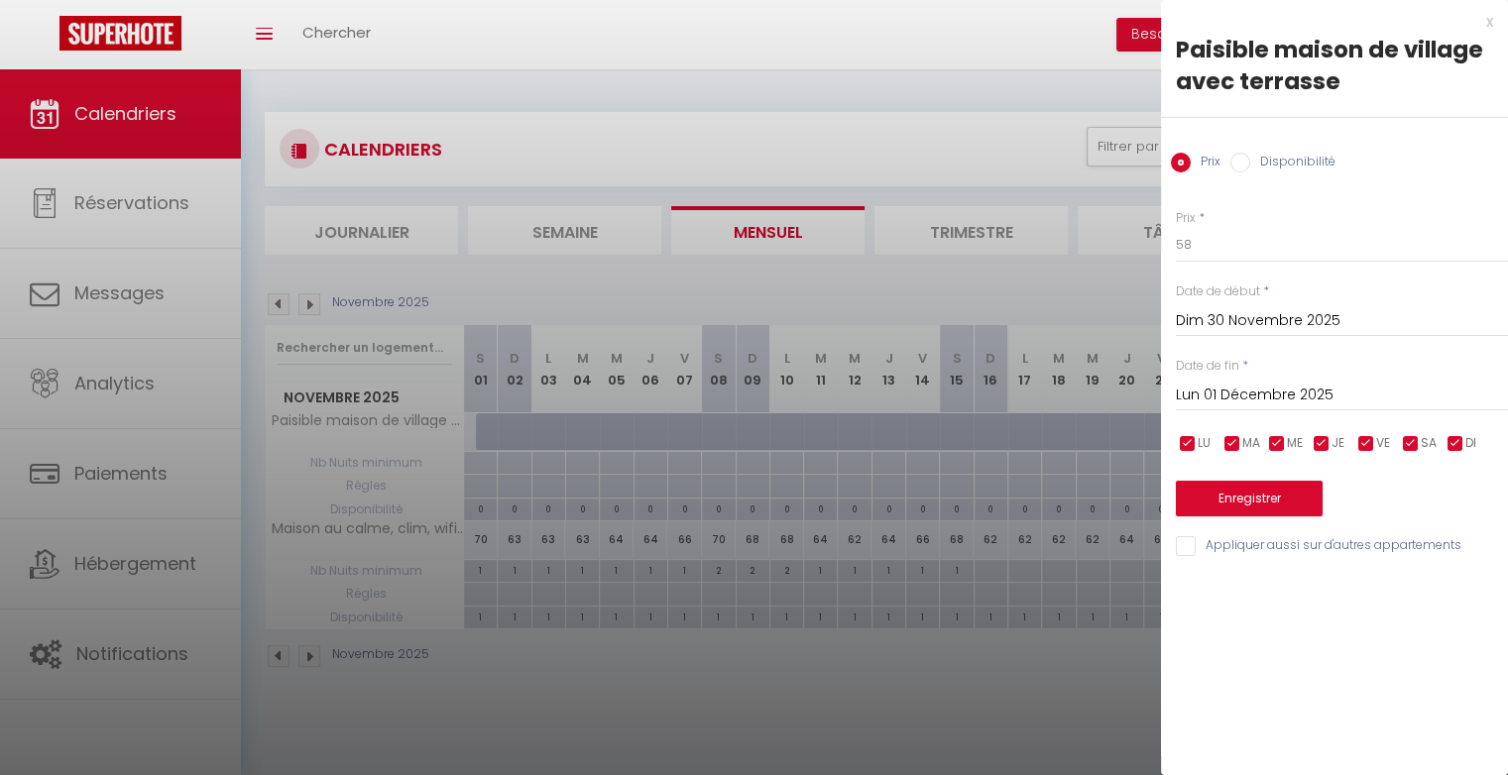
click at [1256, 161] on label "Disponibilité" at bounding box center [1292, 164] width 85 height 22
click at [1250, 161] on input "Disponibilité" at bounding box center [1240, 163] width 20 height 20
radio input "true"
radio input "false"
click at [1252, 255] on select "Disponible Indisponible" at bounding box center [1342, 246] width 332 height 38
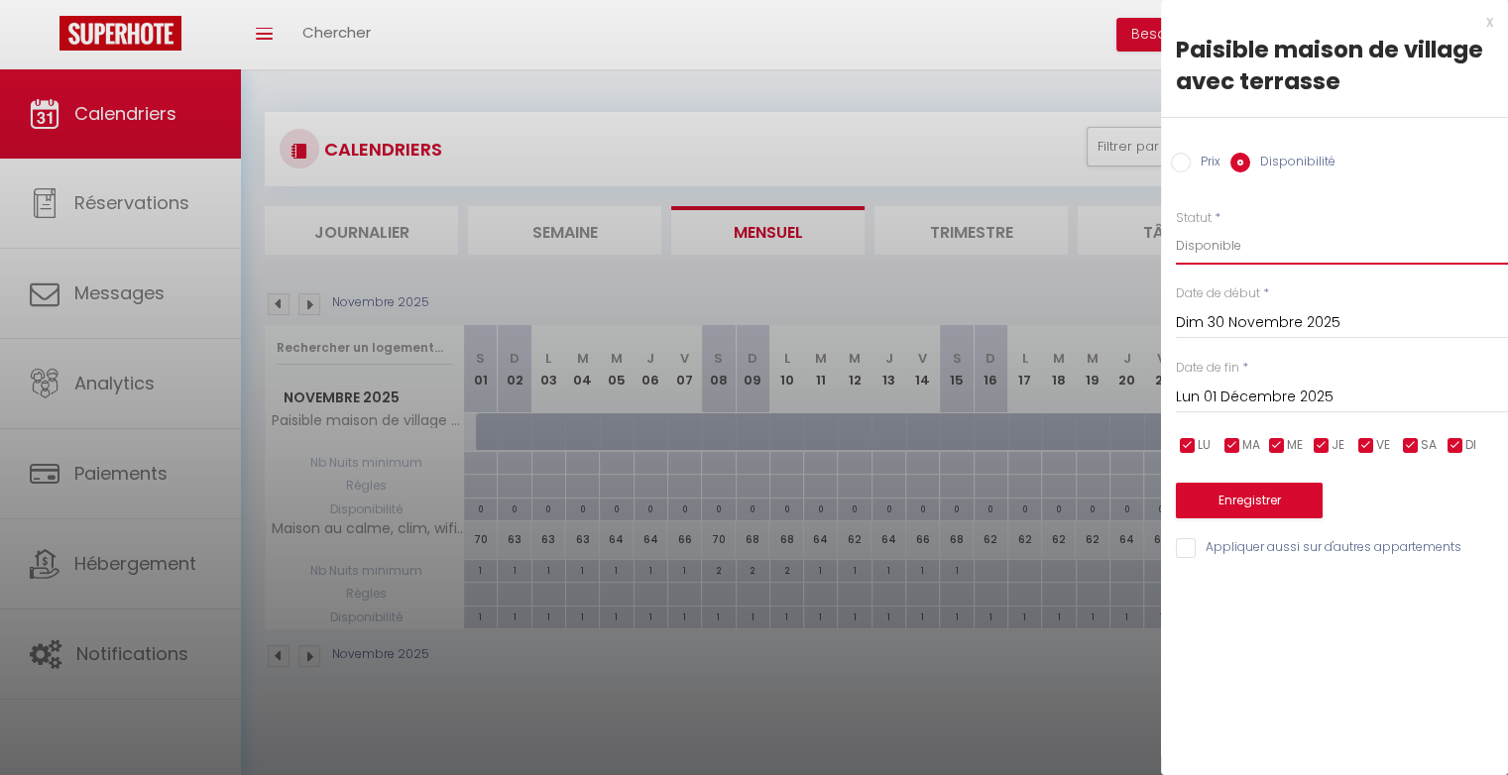
select select "0"
click at [1176, 227] on select "Disponible Indisponible" at bounding box center [1342, 246] width 332 height 38
click at [1260, 502] on button "Enregistrer" at bounding box center [1249, 501] width 147 height 36
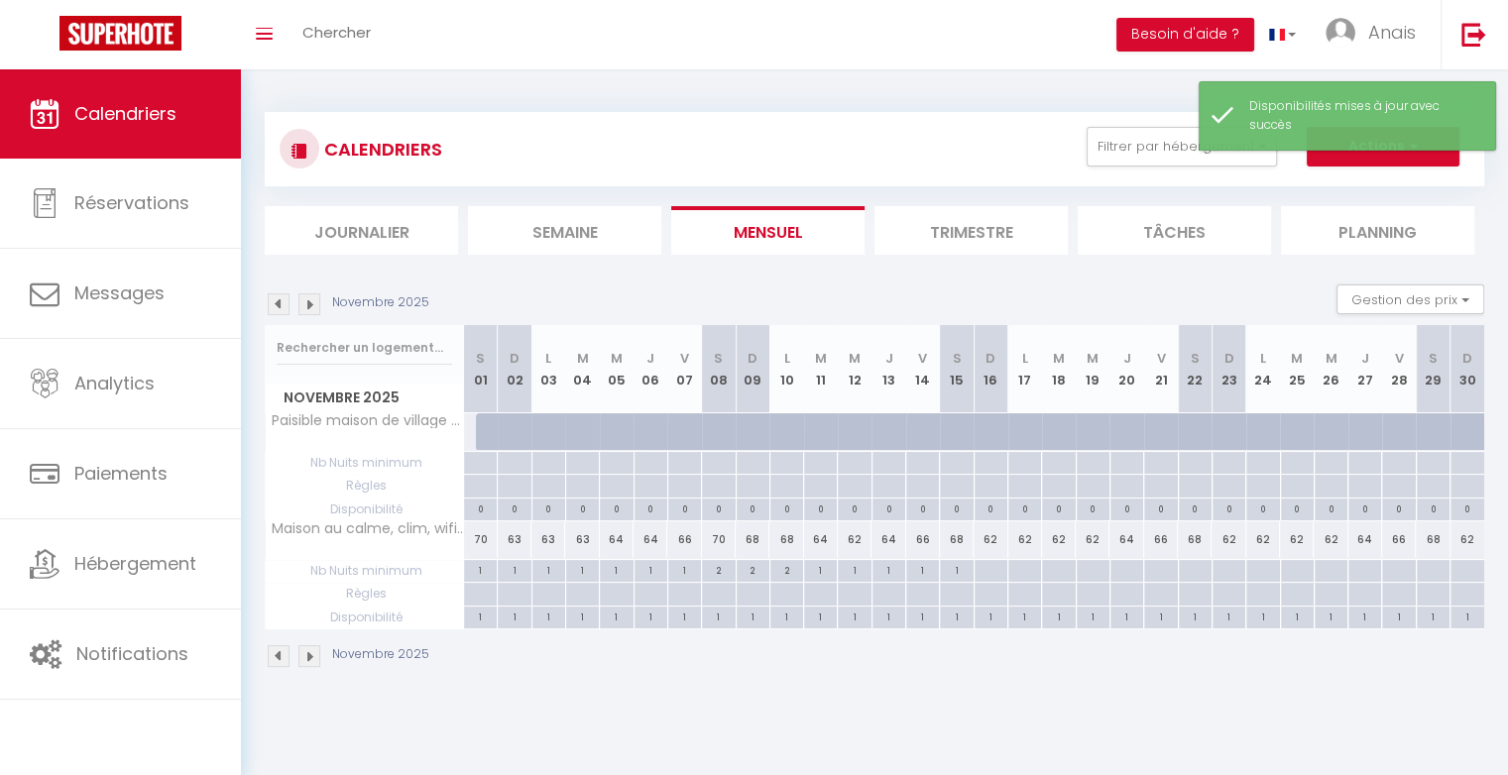
click at [306, 307] on img at bounding box center [309, 304] width 22 height 22
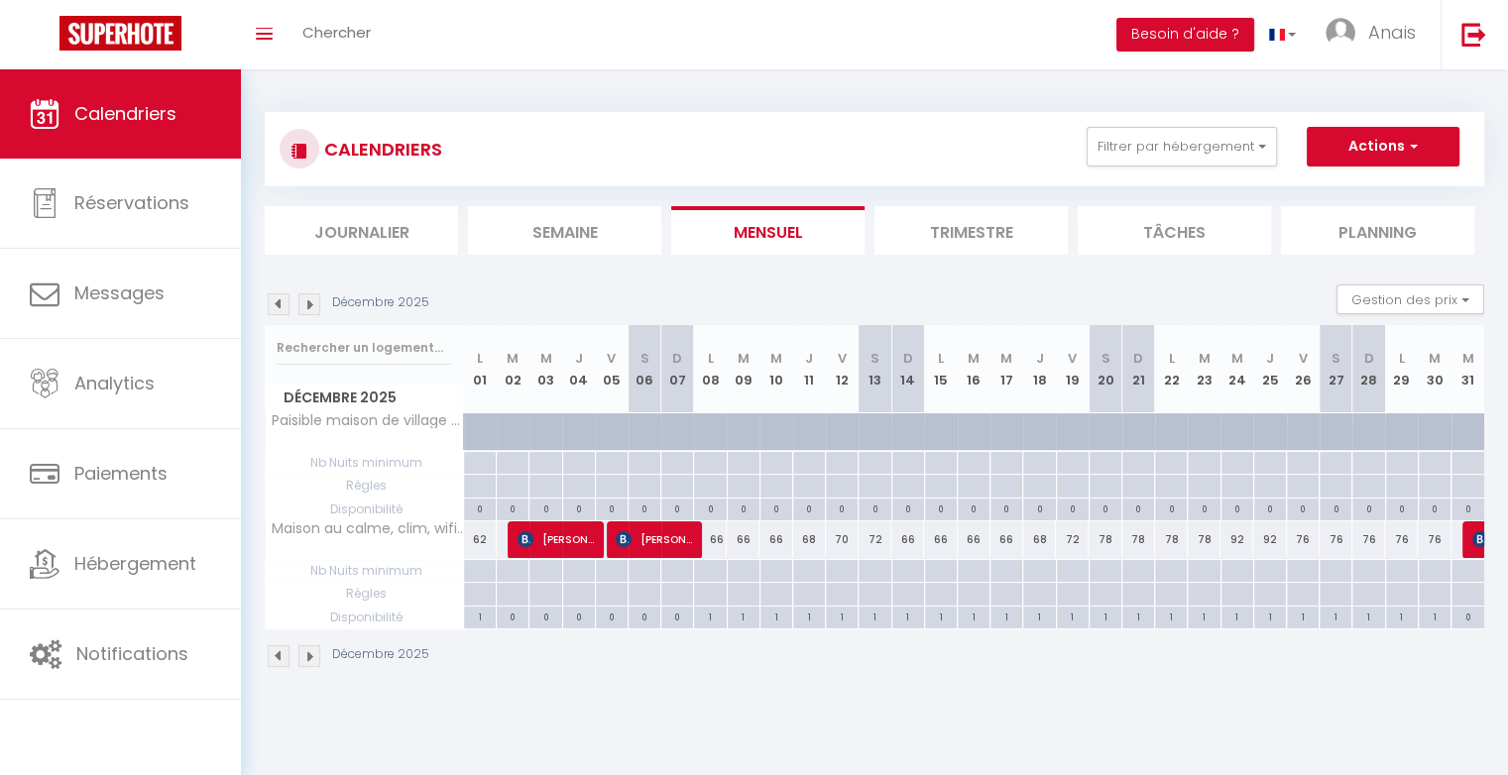
click at [1336, 537] on div "76" at bounding box center [1335, 539] width 33 height 37
select select "1"
type input "Sam 27 Décembre 2025"
type input "Dim 28 Décembre 2025"
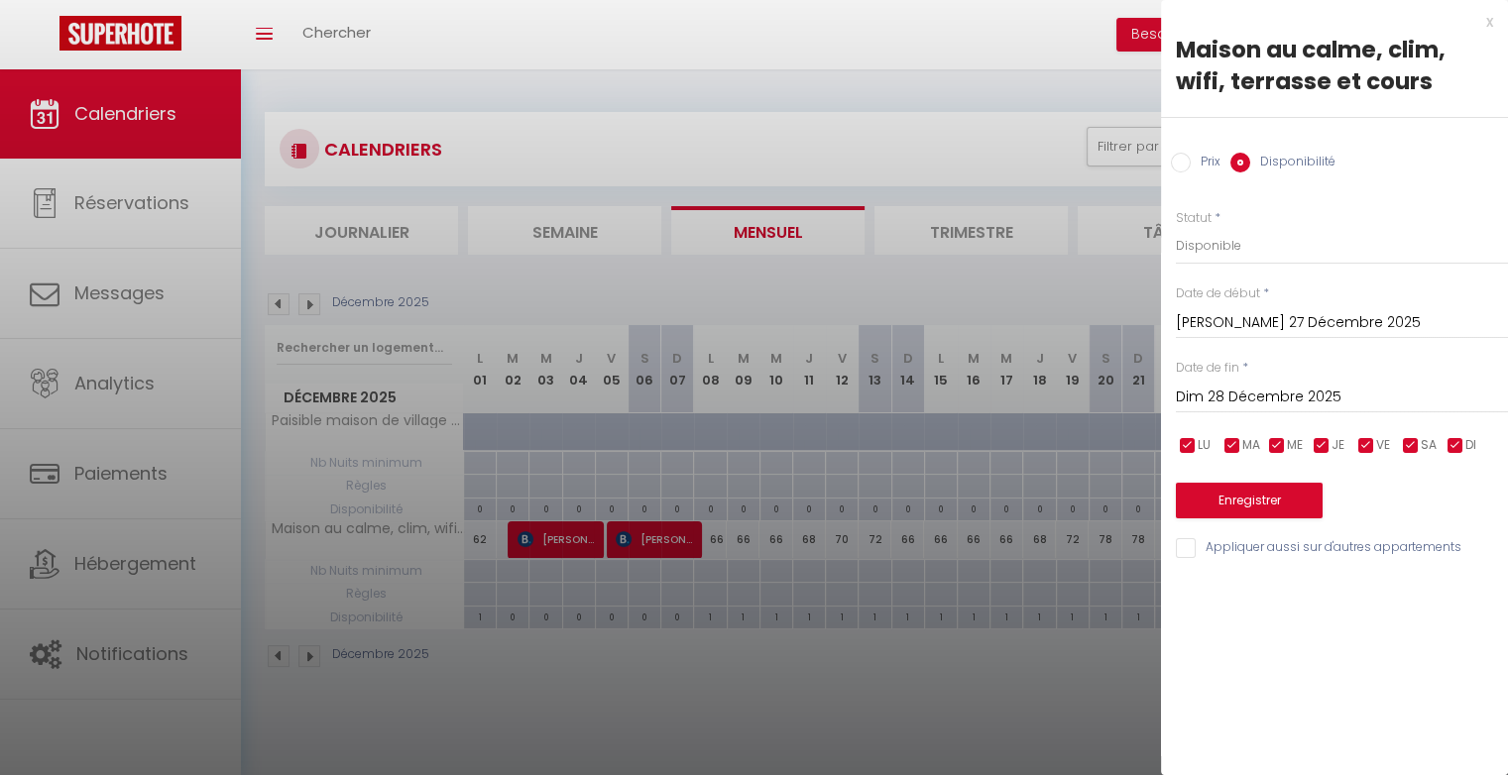
click at [1182, 165] on input "Prix" at bounding box center [1181, 163] width 20 height 20
radio input "true"
radio input "false"
click at [1209, 249] on input "76" at bounding box center [1342, 245] width 332 height 36
type input "78"
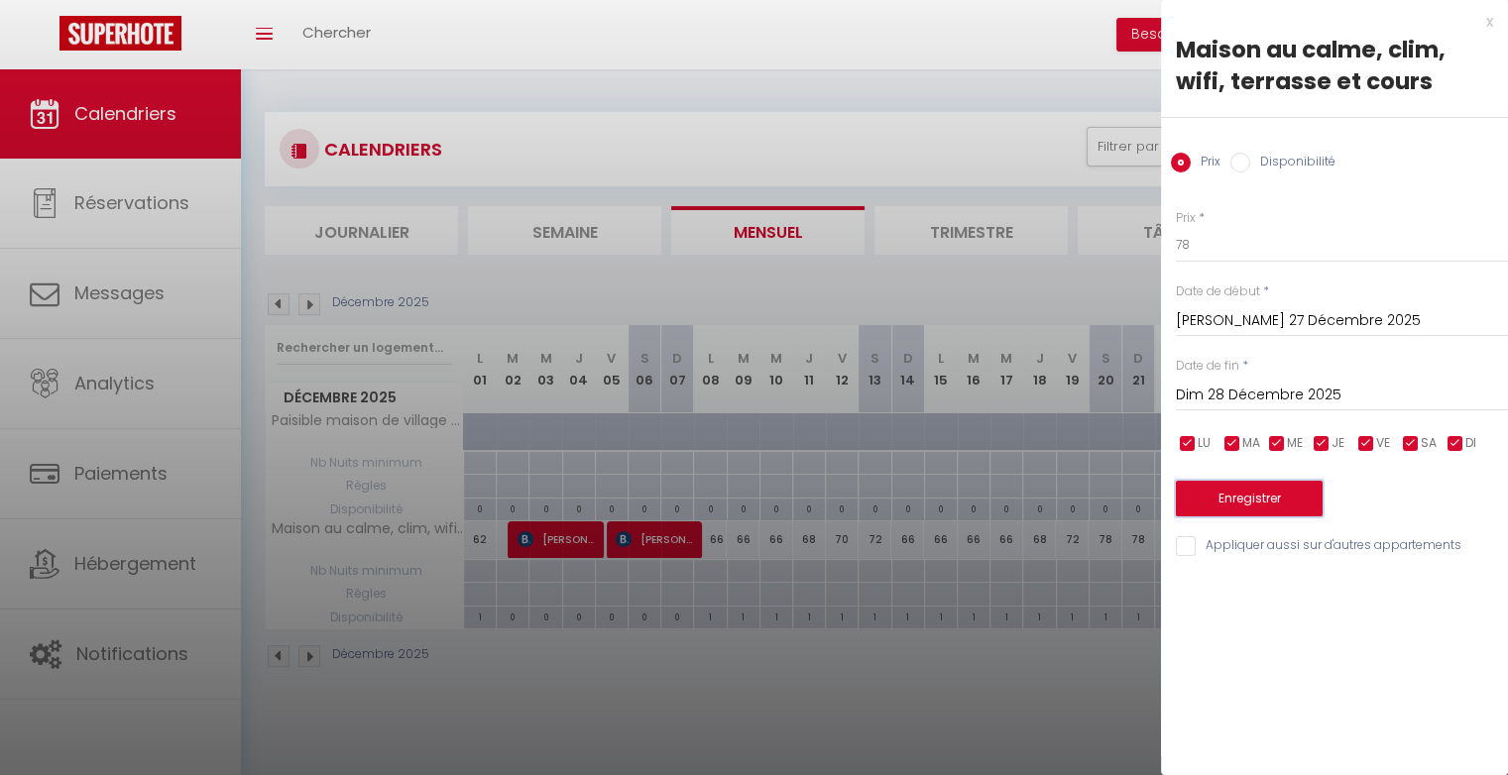
click at [1215, 501] on button "Enregistrer" at bounding box center [1249, 499] width 147 height 36
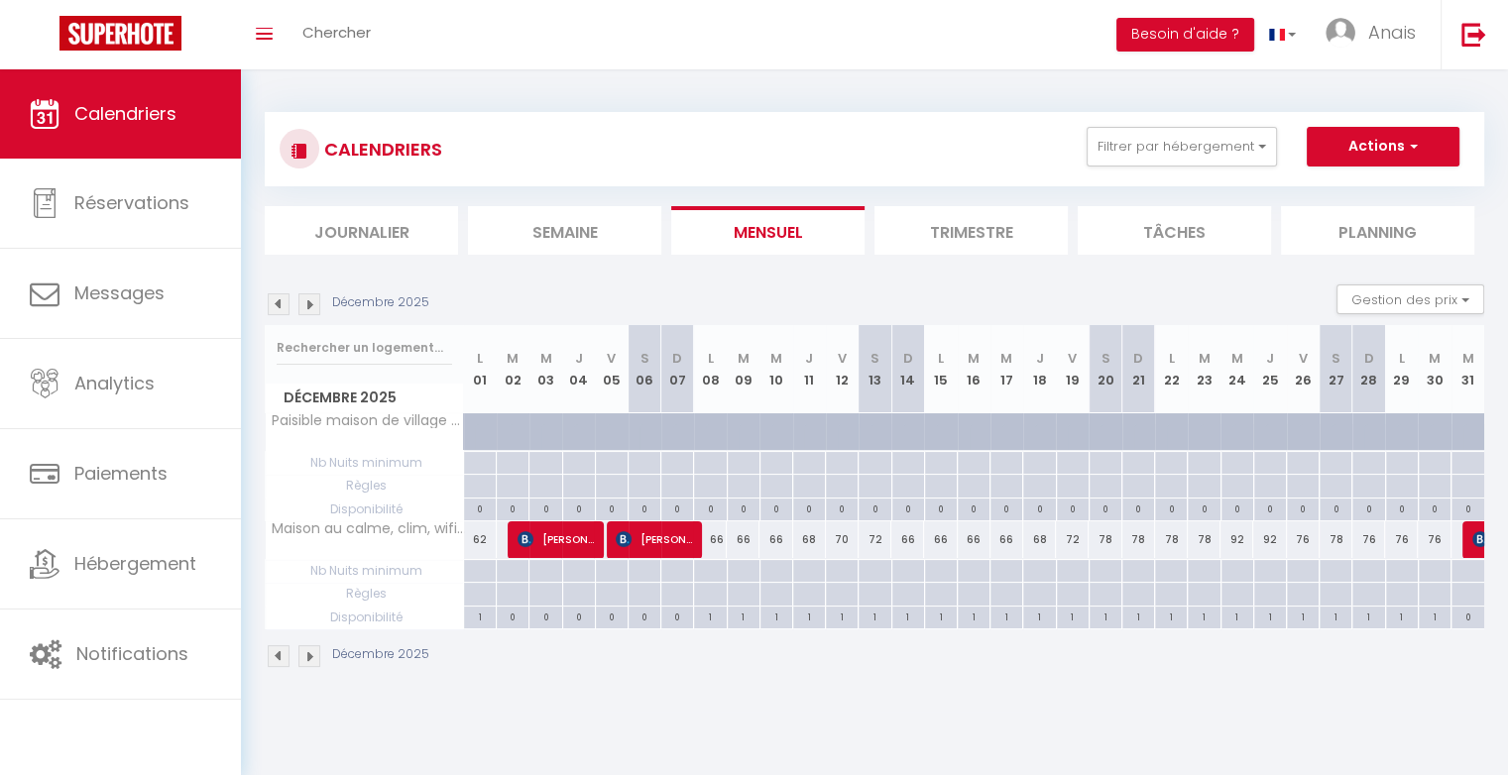
click at [1108, 573] on div at bounding box center [1104, 571] width 33 height 23
type input "Sam 20 Décembre 2025"
type input "Dim 21 Décembre 2025"
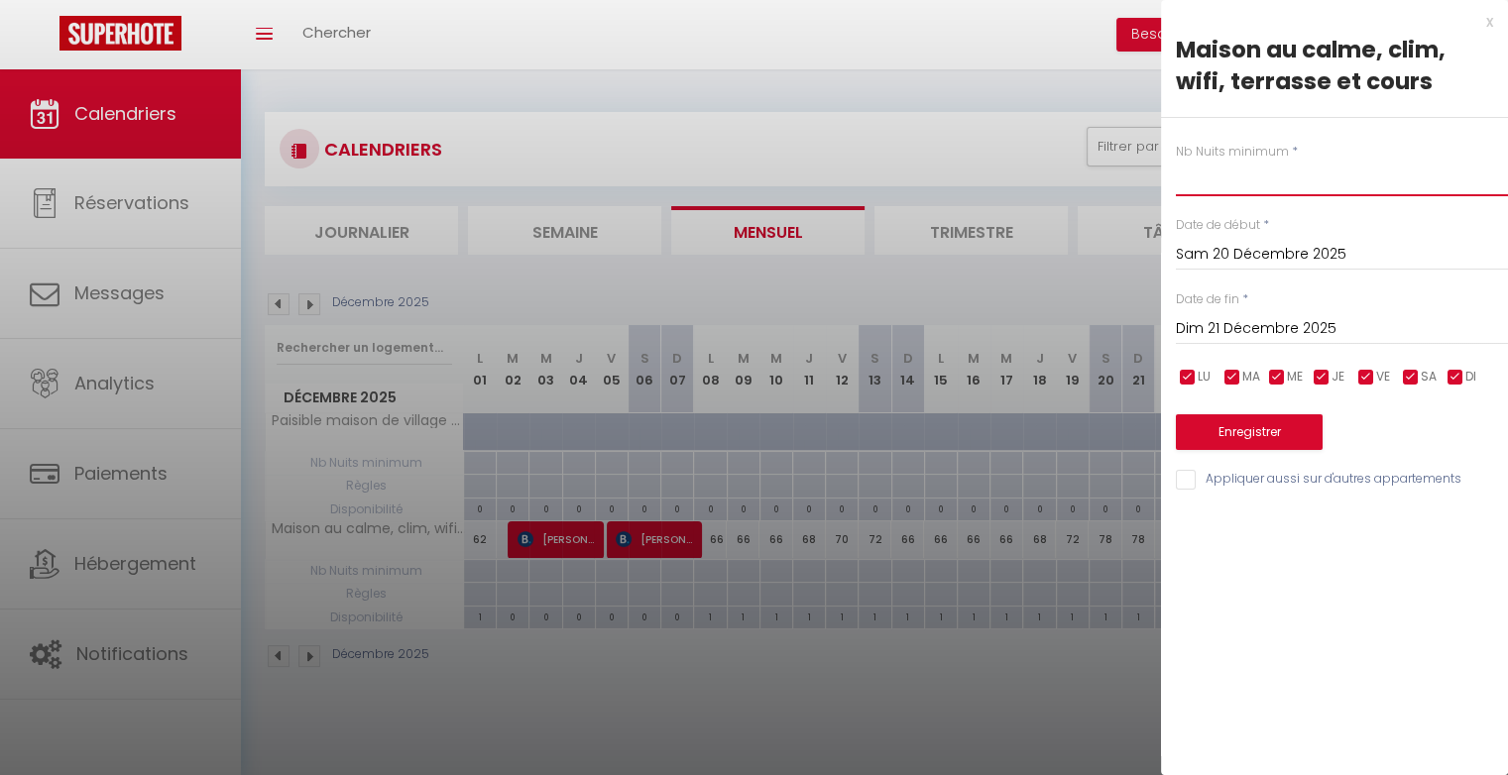
click at [1241, 188] on input "text" at bounding box center [1342, 179] width 332 height 36
type input "2"
click at [1252, 327] on input "Dim 21 Décembre 2025" at bounding box center [1342, 329] width 332 height 26
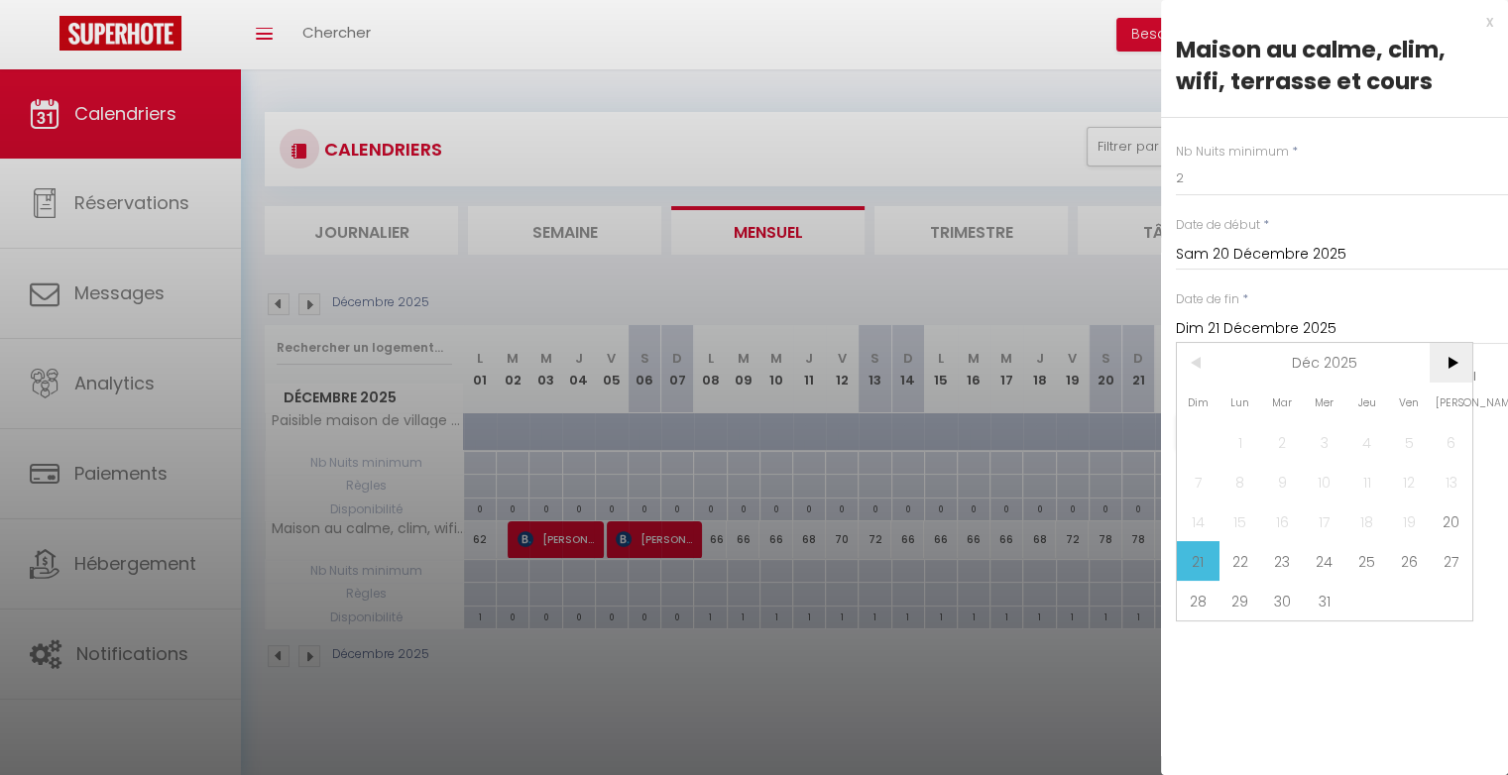
click at [1451, 367] on span ">" at bounding box center [1450, 363] width 43 height 40
click at [1446, 443] on span "3" at bounding box center [1450, 442] width 43 height 40
type input "Sam 03 Janvier 2026"
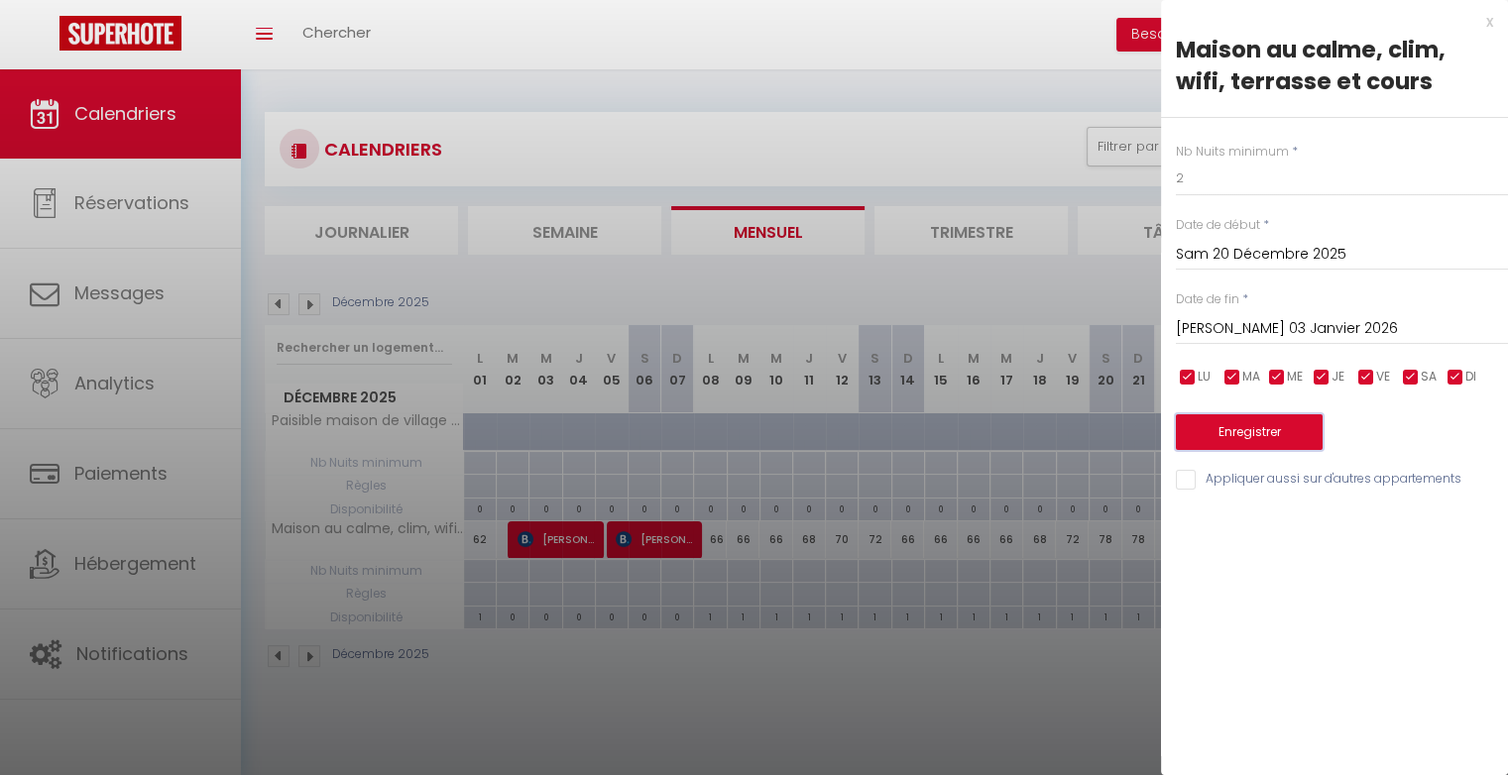
click at [1308, 426] on button "Enregistrer" at bounding box center [1249, 432] width 147 height 36
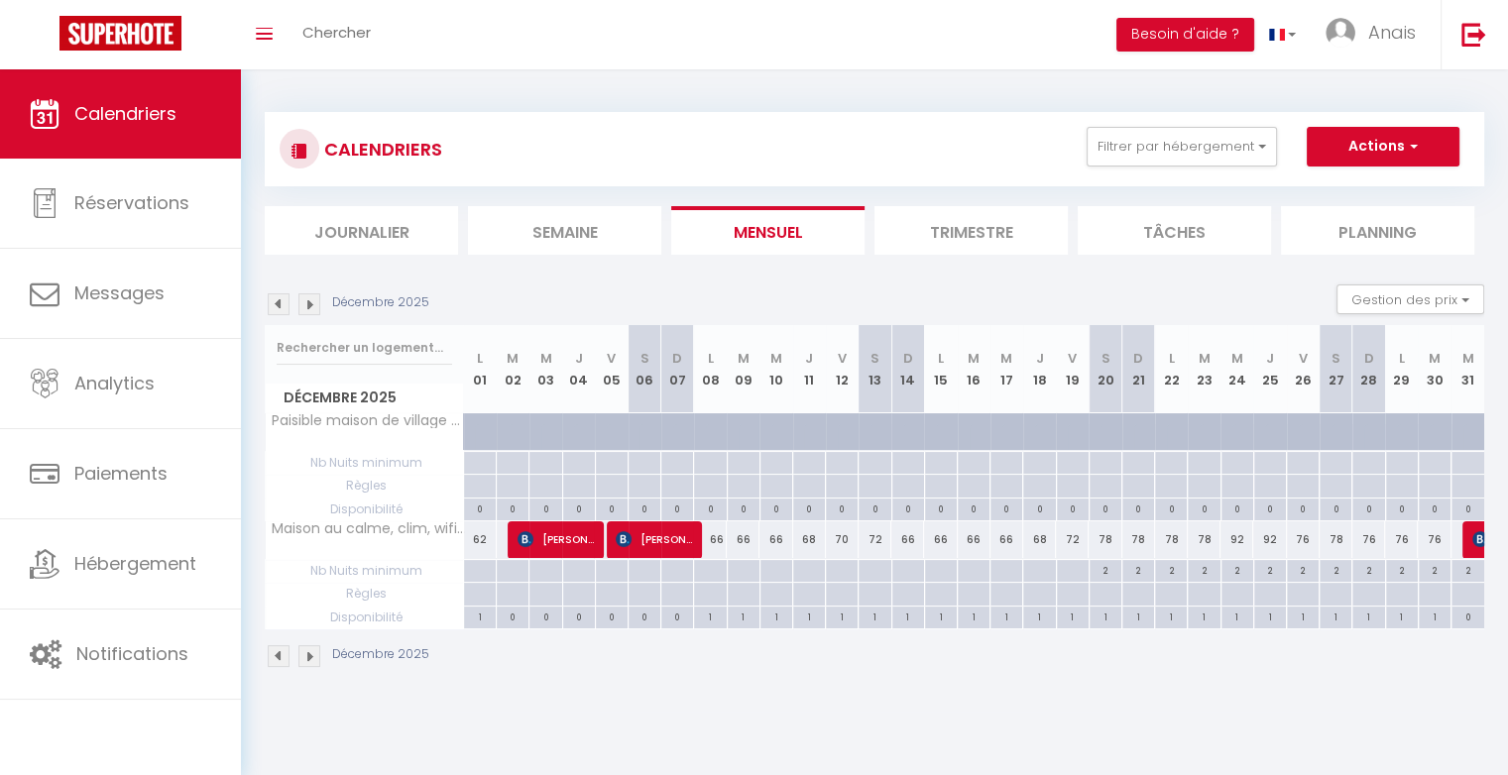
click at [1207, 541] on div "78" at bounding box center [1203, 539] width 33 height 37
type input "78"
type input "Mar 23 Décembre 2025"
type input "Mer 24 Décembre 2025"
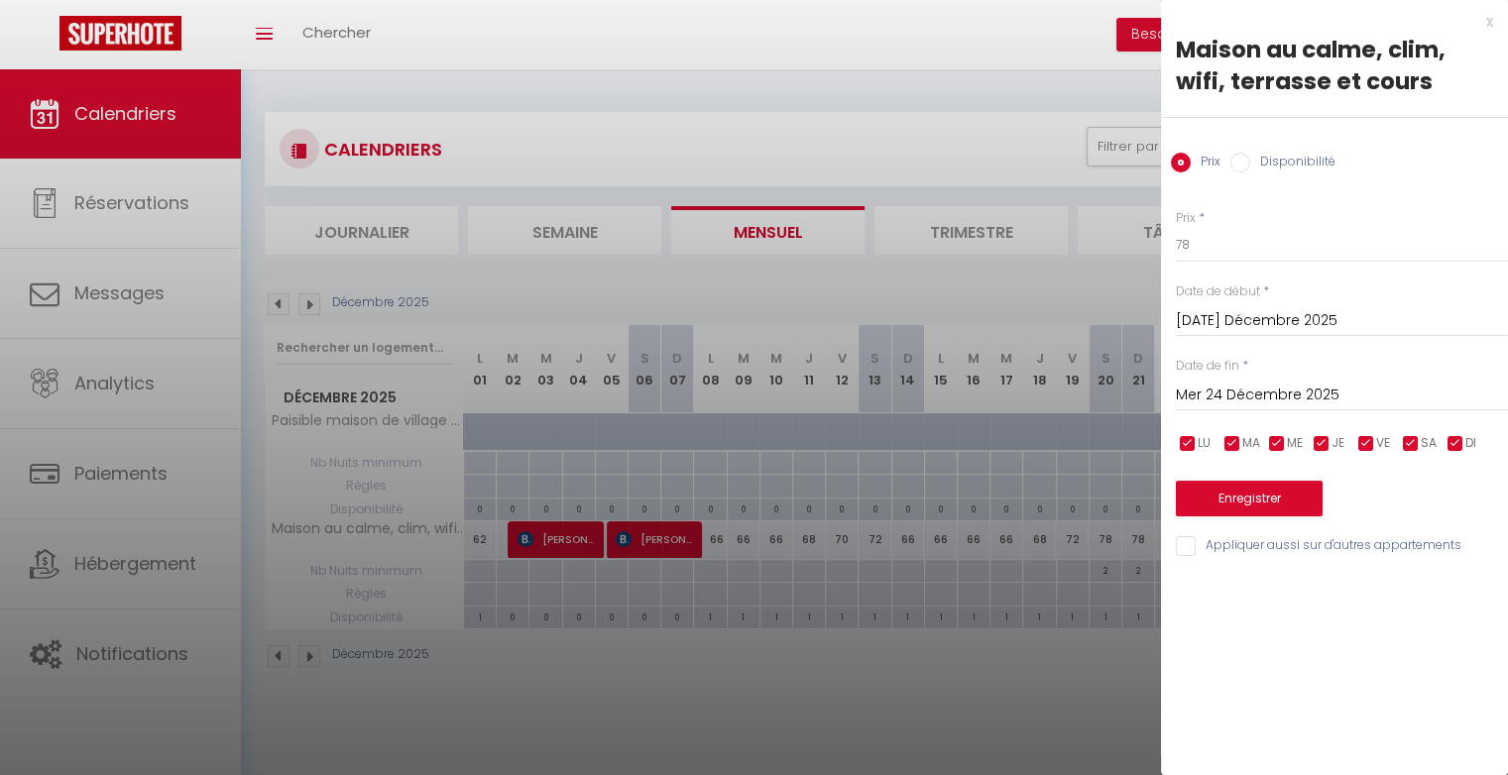
click at [1099, 645] on div at bounding box center [754, 387] width 1508 height 775
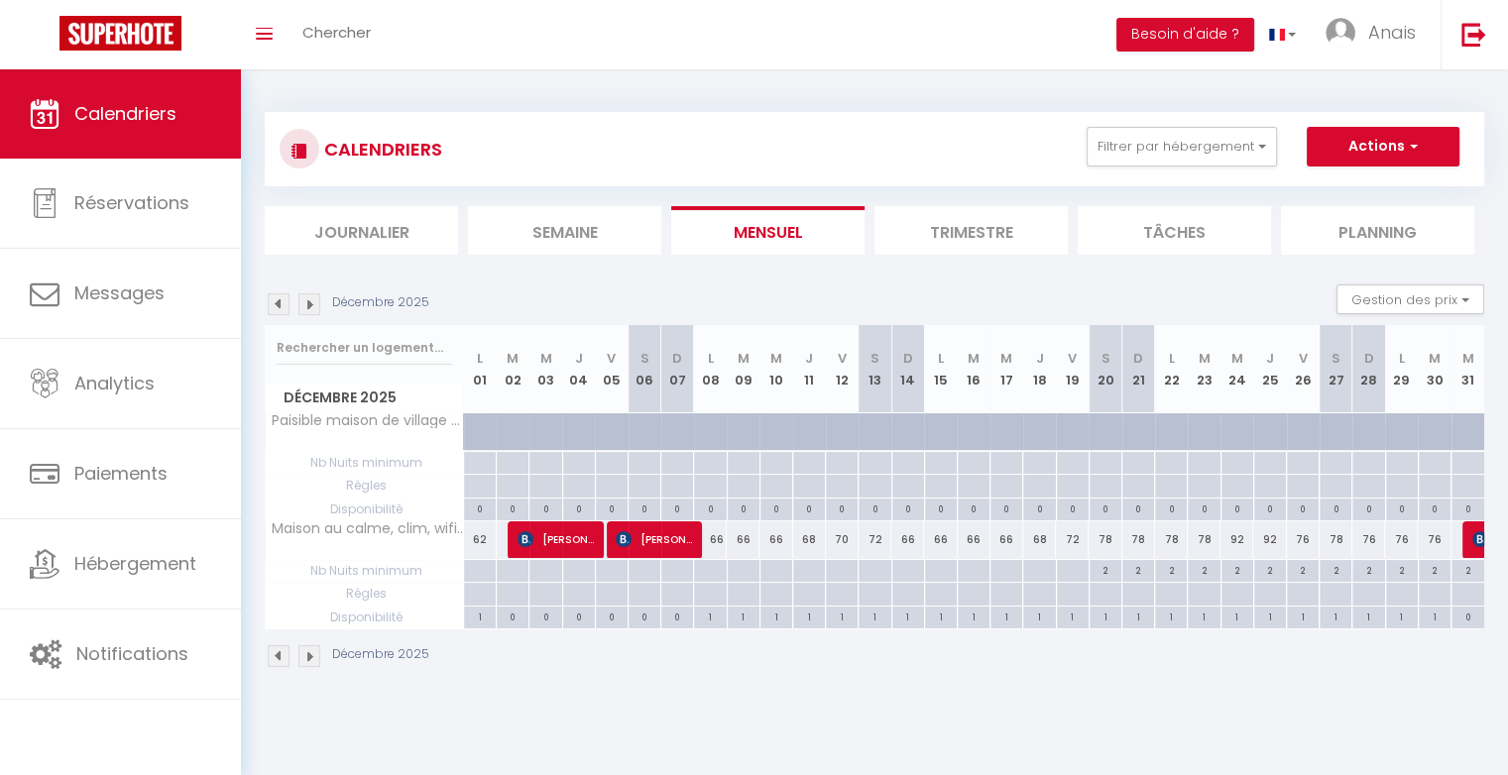
click at [1337, 535] on div "78" at bounding box center [1335, 539] width 33 height 37
type input "78"
type input "Sam 27 Décembre 2025"
type input "Dim 28 Décembre 2025"
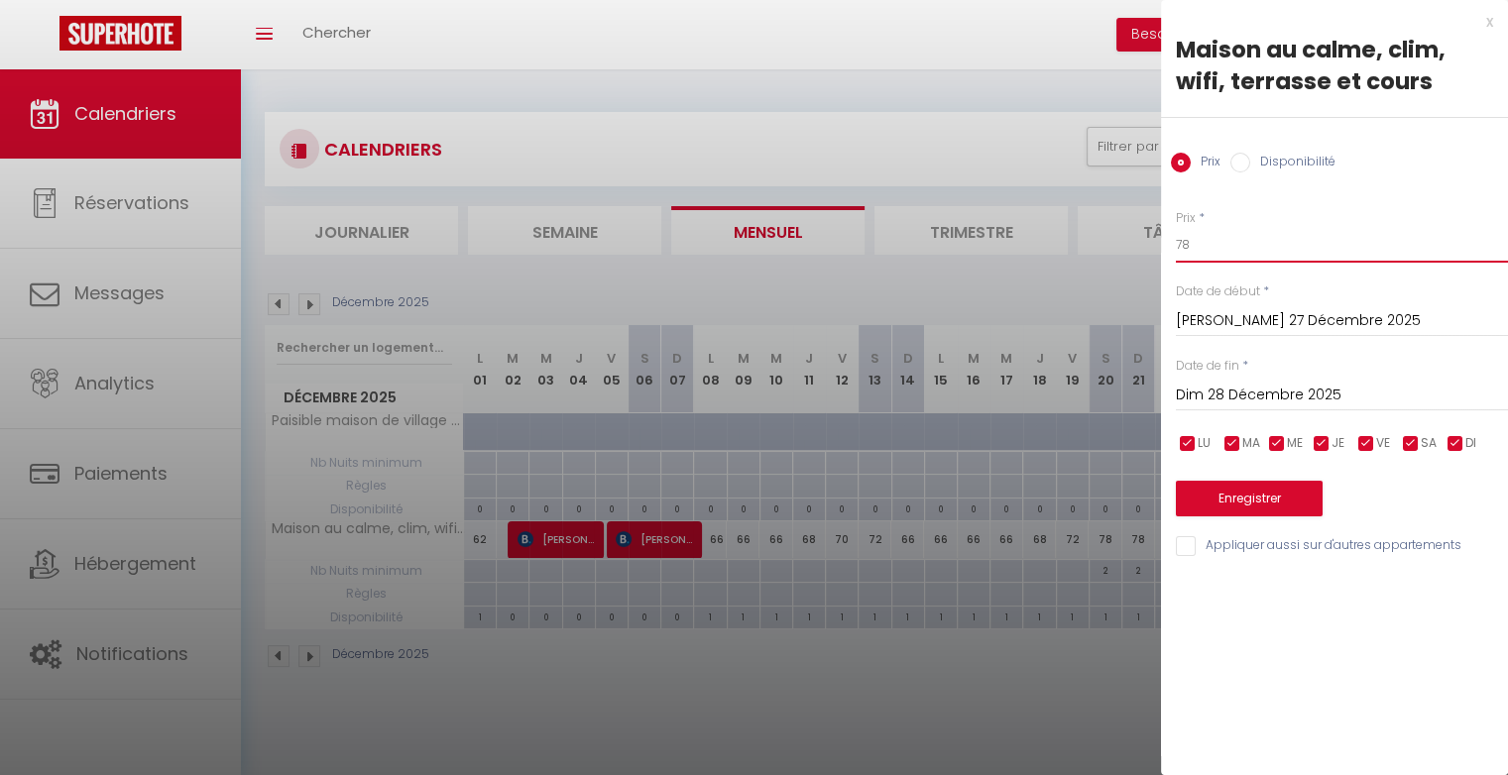
click at [1256, 256] on input "78" at bounding box center [1342, 245] width 332 height 36
type input "7"
type input "82"
click at [1254, 490] on button "Enregistrer" at bounding box center [1249, 499] width 147 height 36
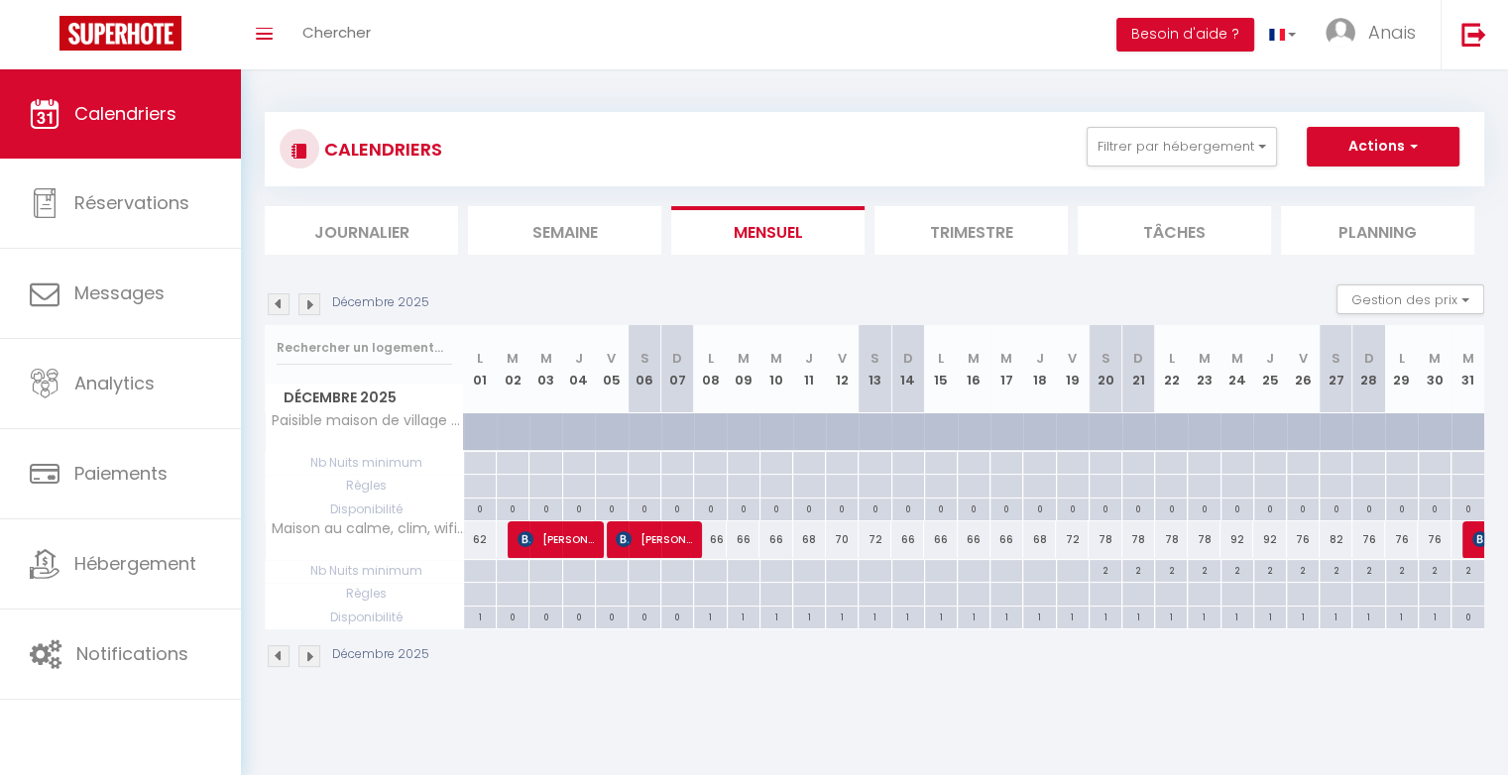
click at [315, 303] on img at bounding box center [309, 304] width 22 height 22
select select
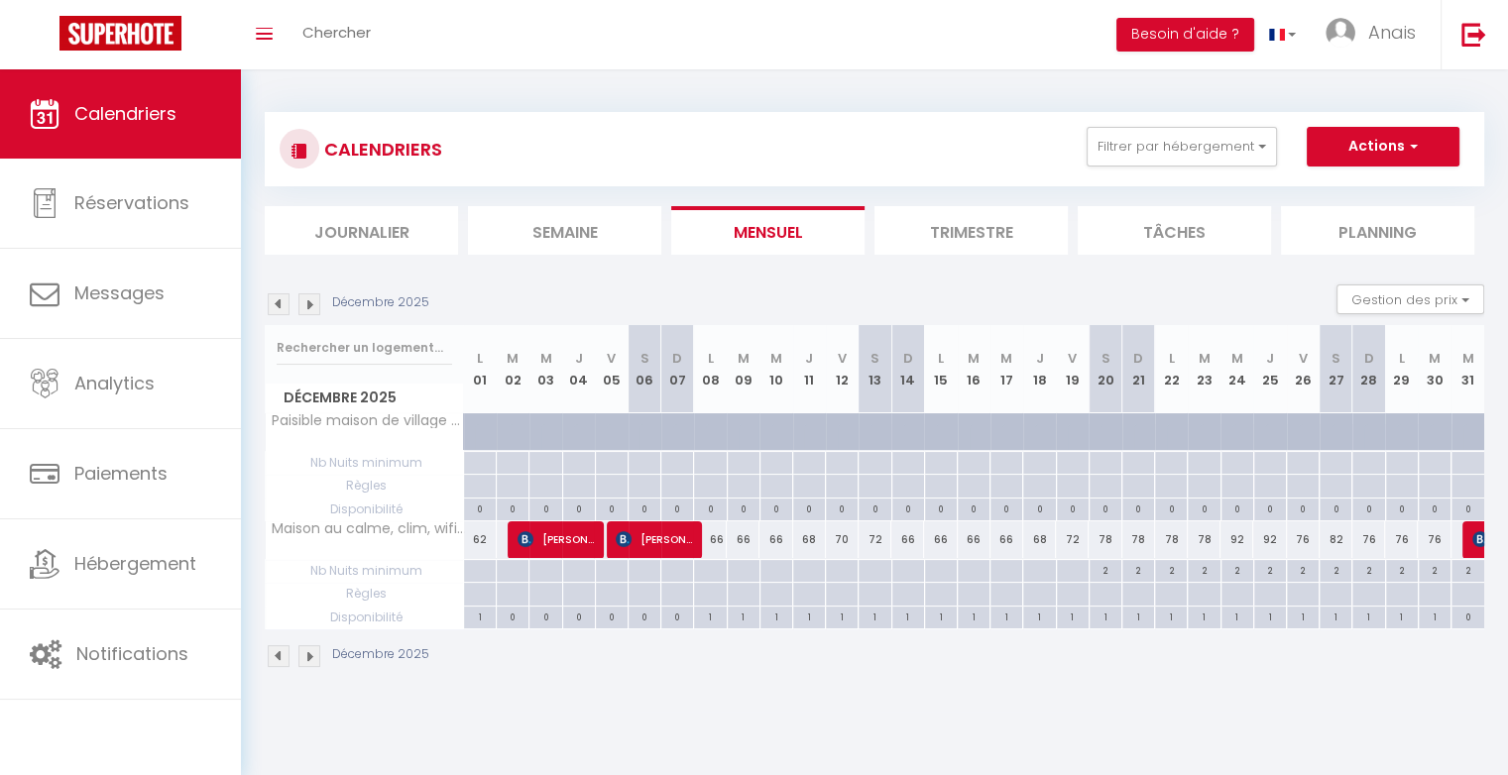
select select
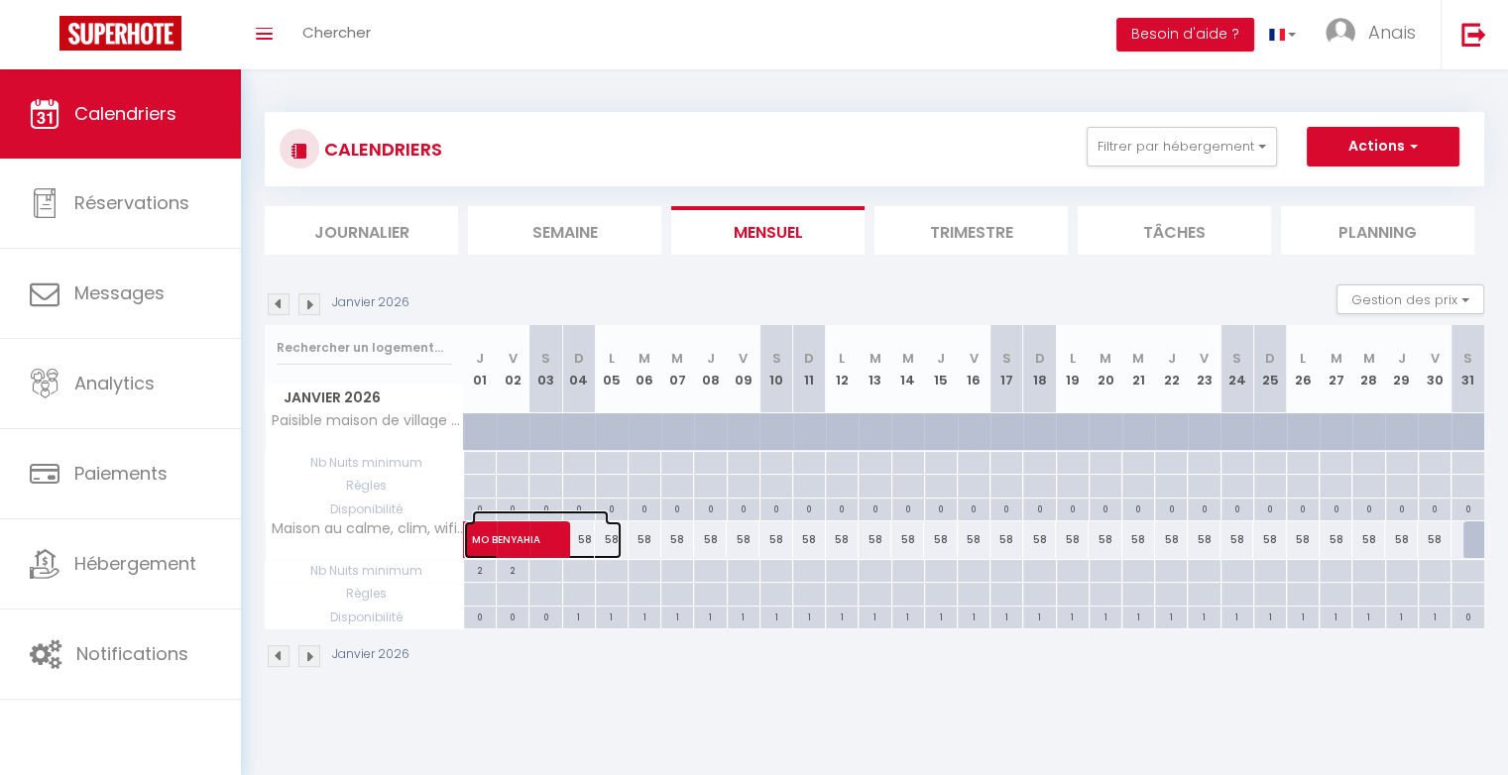
click at [506, 534] on span "MO BENYAHIA" at bounding box center [540, 529] width 137 height 38
select select "OK"
select select "KO"
select select "0"
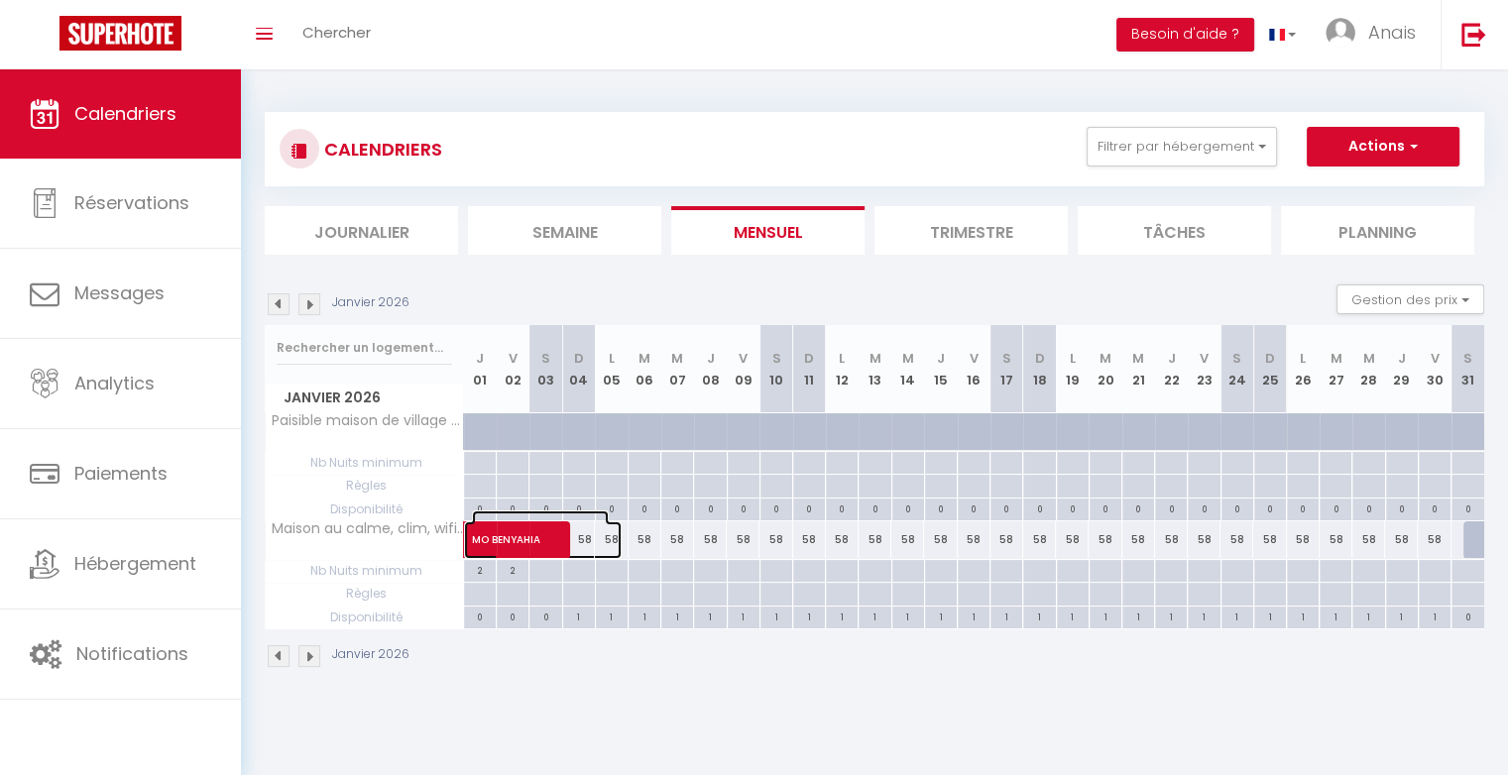
select select "1"
select select
select select "46224"
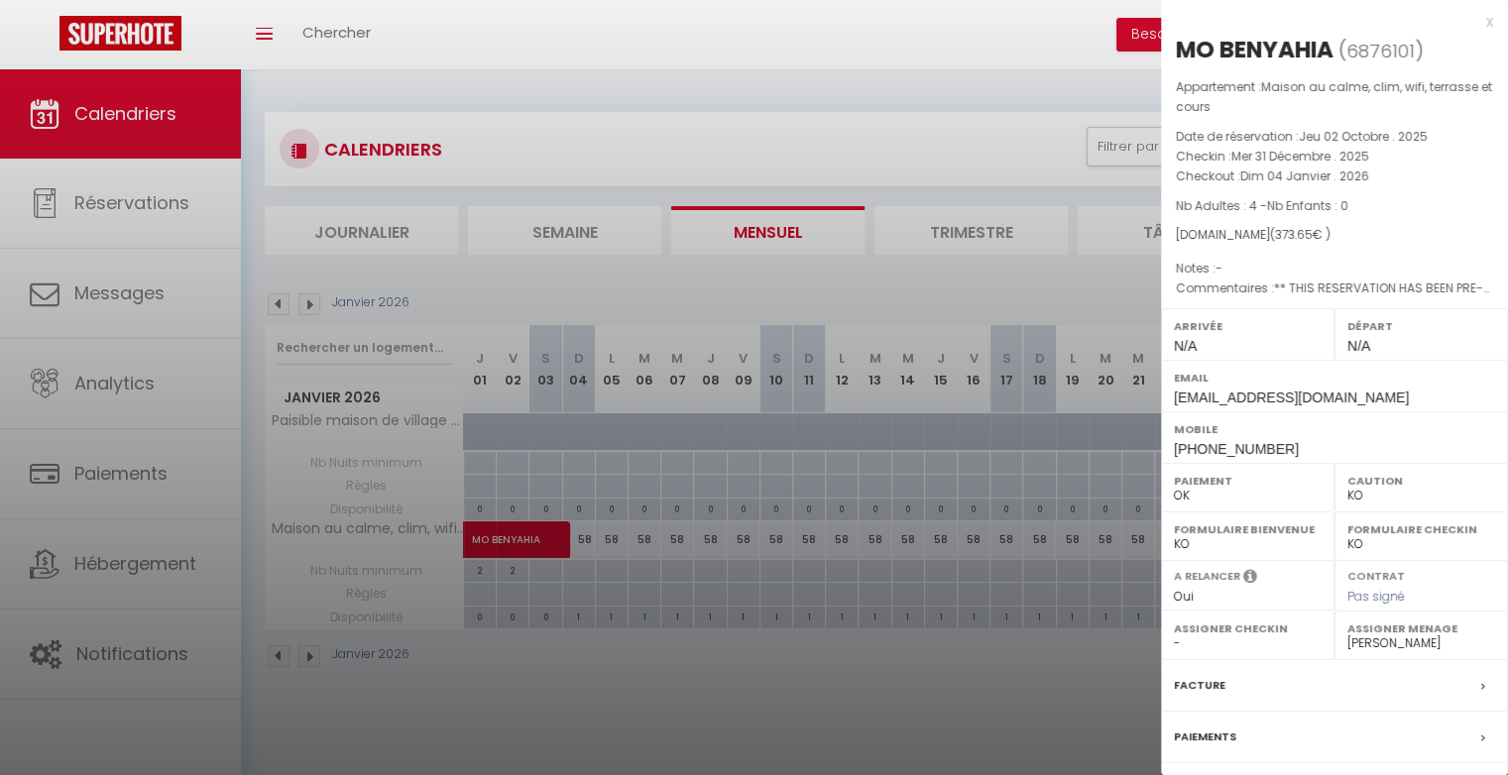
click at [1261, 739] on div "Paiements" at bounding box center [1334, 738] width 347 height 52
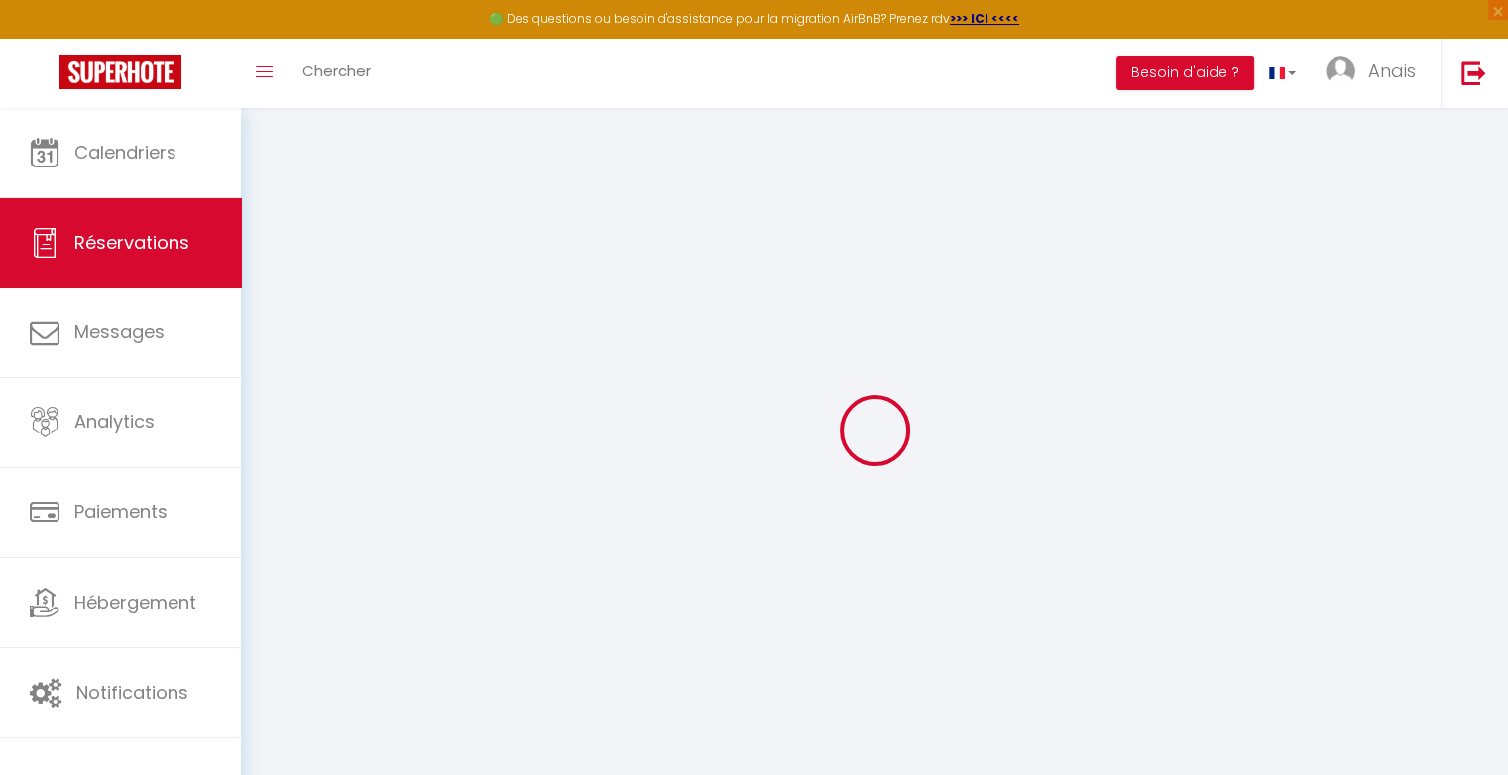
select select
checkbox input "false"
type textarea "** THIS RESERVATION HAS BEEN PRE-PAID ** BOOKING NOTE : Payment charge is EUR 5…"
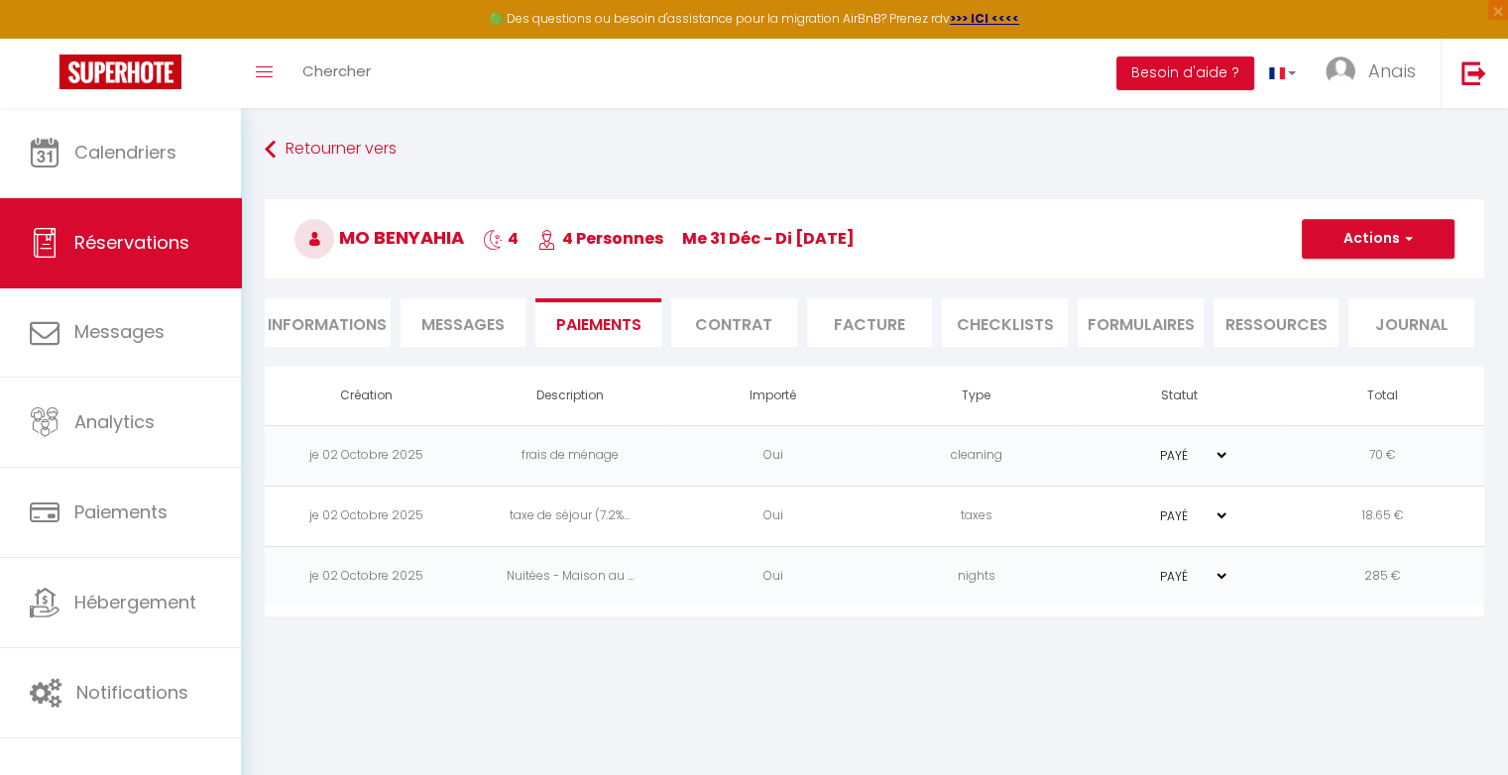
click at [1221, 577] on select "PAYÉ EN ATTENTE" at bounding box center [1179, 576] width 99 height 19
click at [1383, 577] on td "285 €" at bounding box center [1382, 576] width 203 height 60
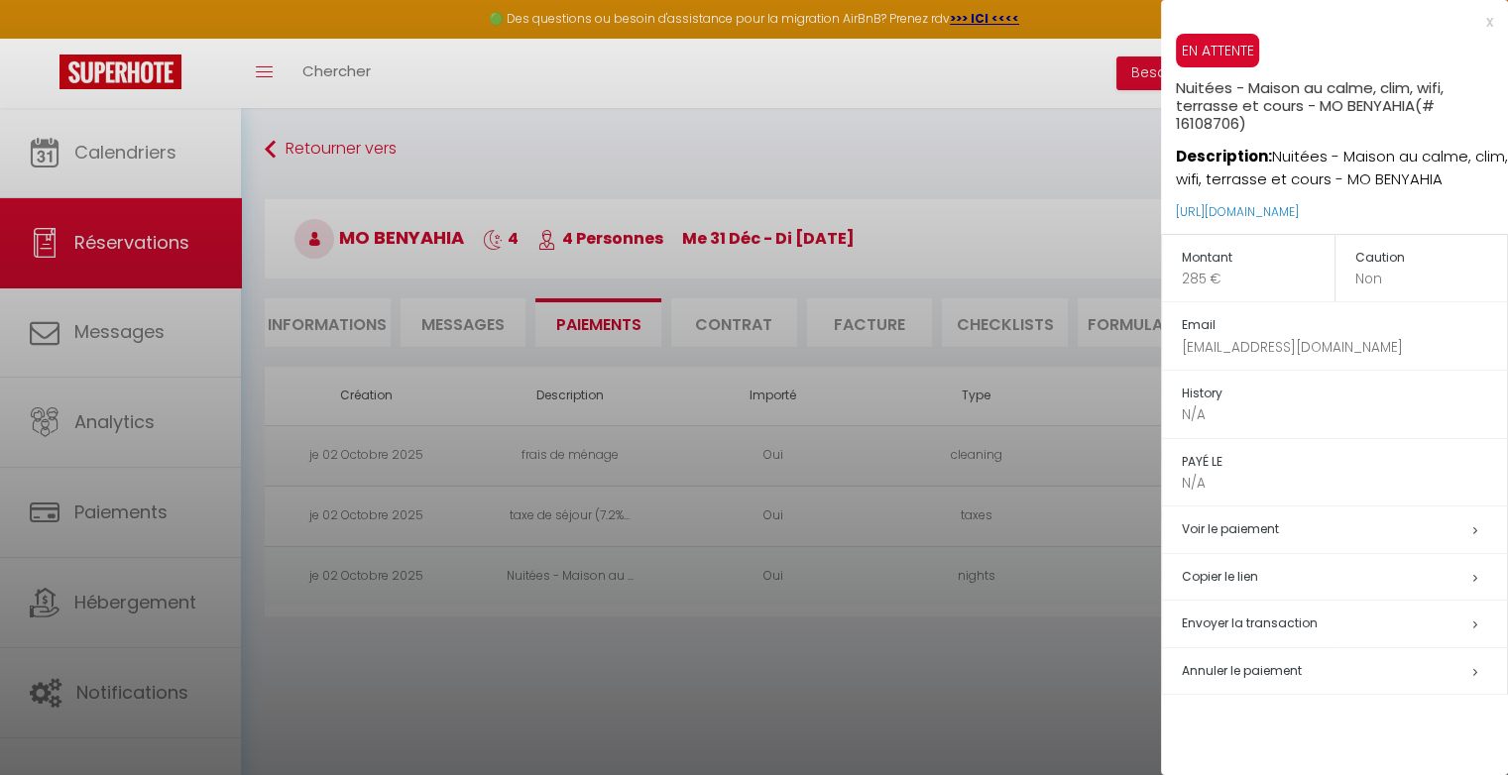
click at [1491, 19] on div "x" at bounding box center [1327, 22] width 332 height 24
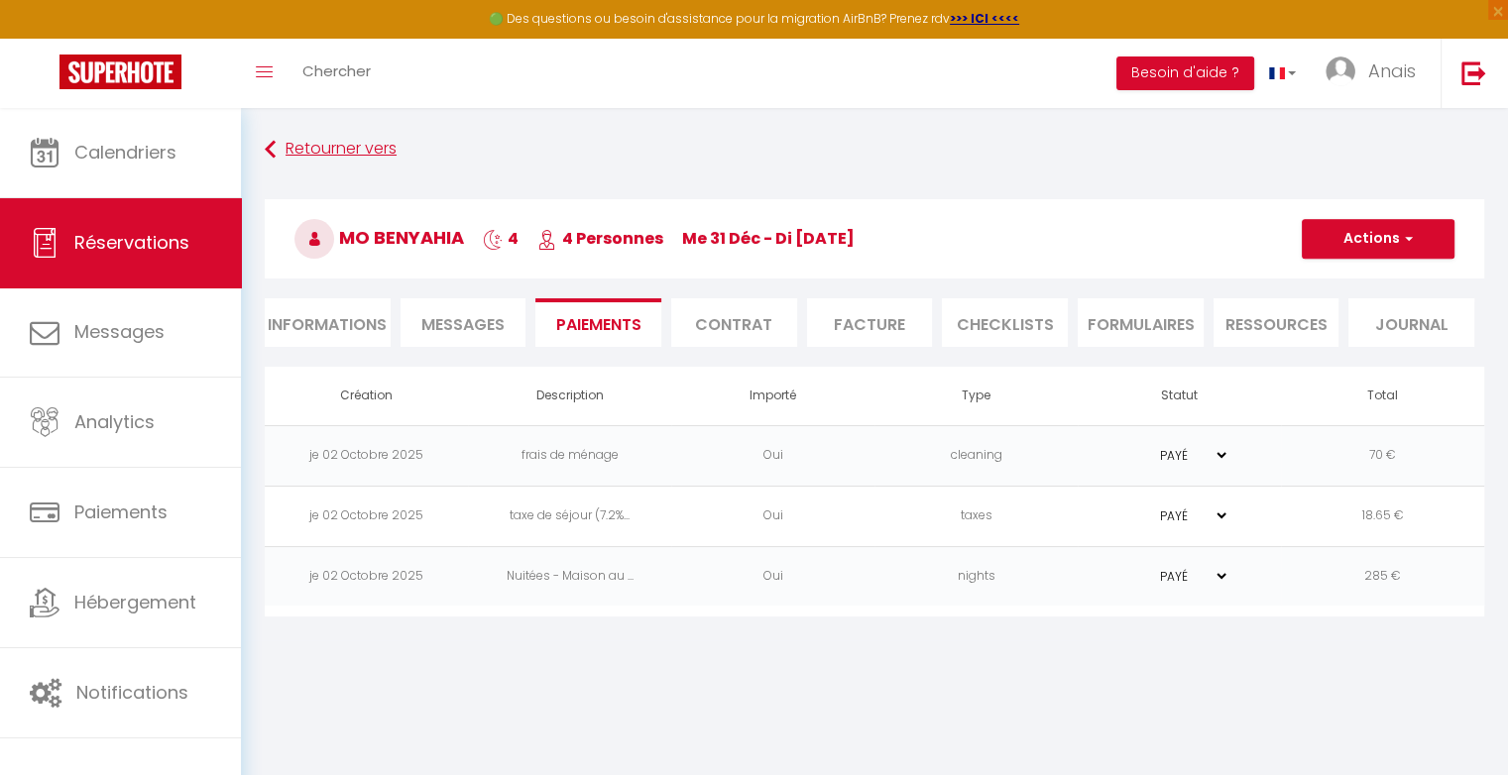
drag, startPoint x: 261, startPoint y: 157, endPoint x: 275, endPoint y: 149, distance: 16.0
click at [275, 149] on div "Retourner vers MO BENYAHIA 4 4 Personnes me 31 Déc - di 04 Jan Actions Enregist…" at bounding box center [874, 249] width 1245 height 235
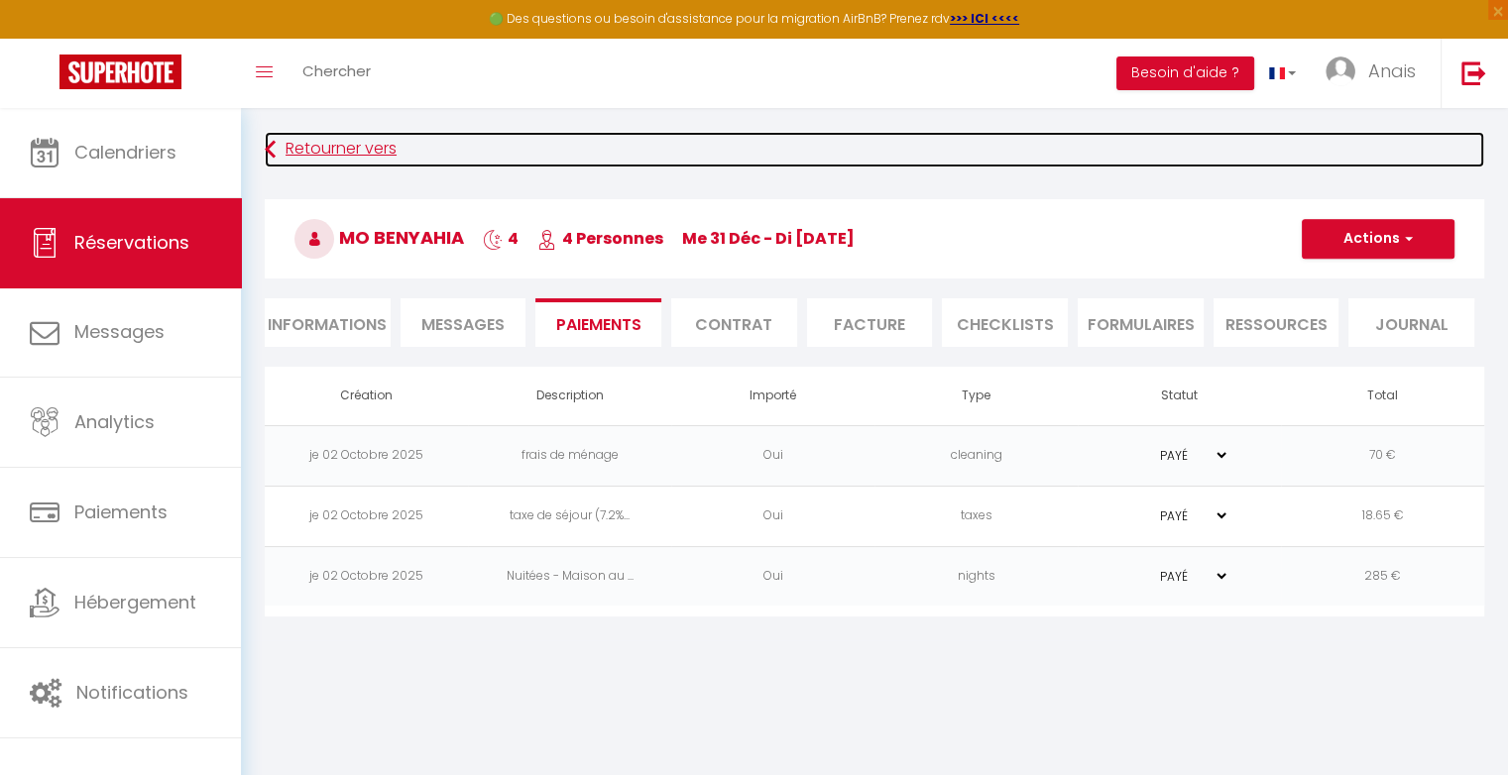
click at [275, 149] on icon at bounding box center [270, 150] width 11 height 36
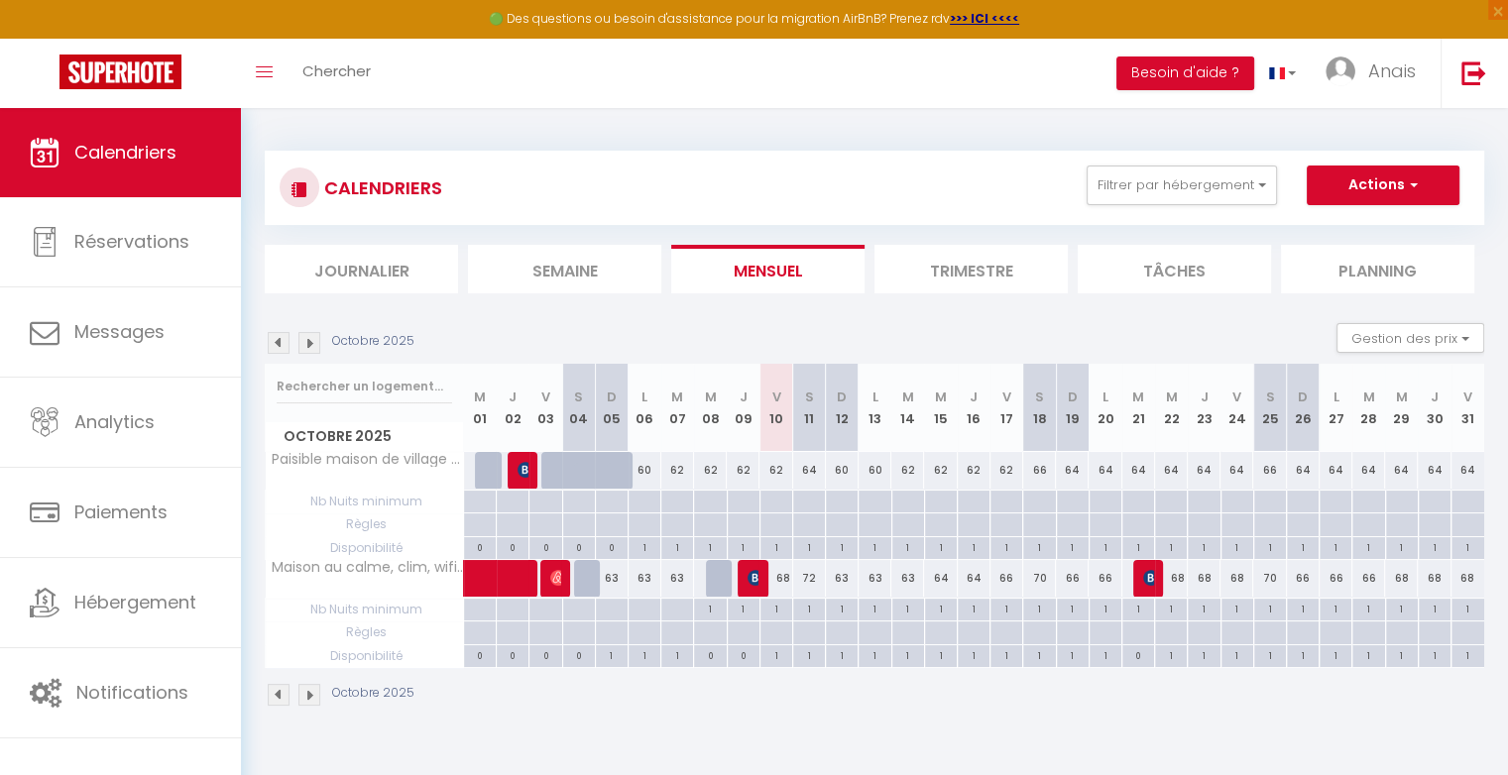
click at [313, 341] on img at bounding box center [309, 343] width 22 height 22
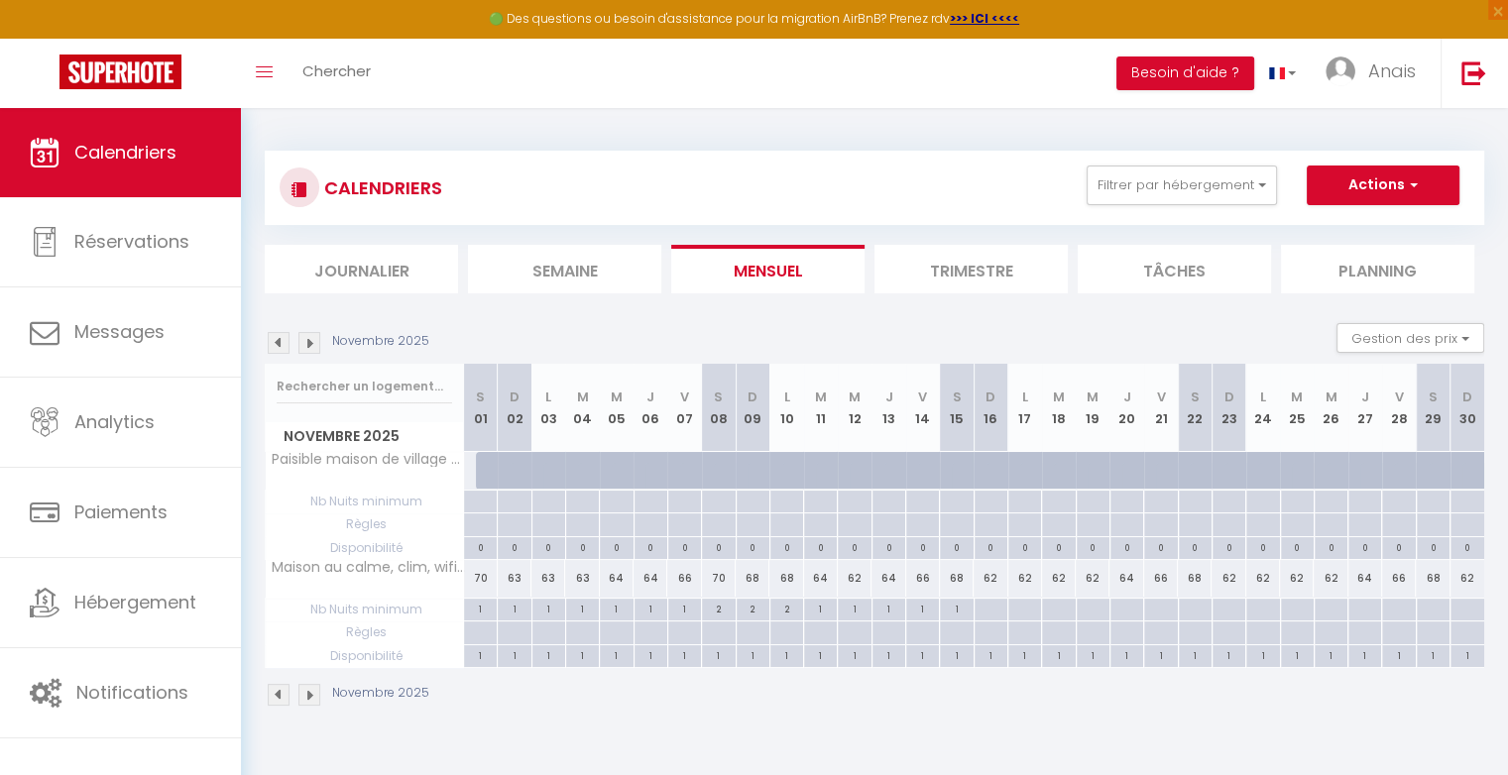
click at [313, 341] on img at bounding box center [309, 343] width 22 height 22
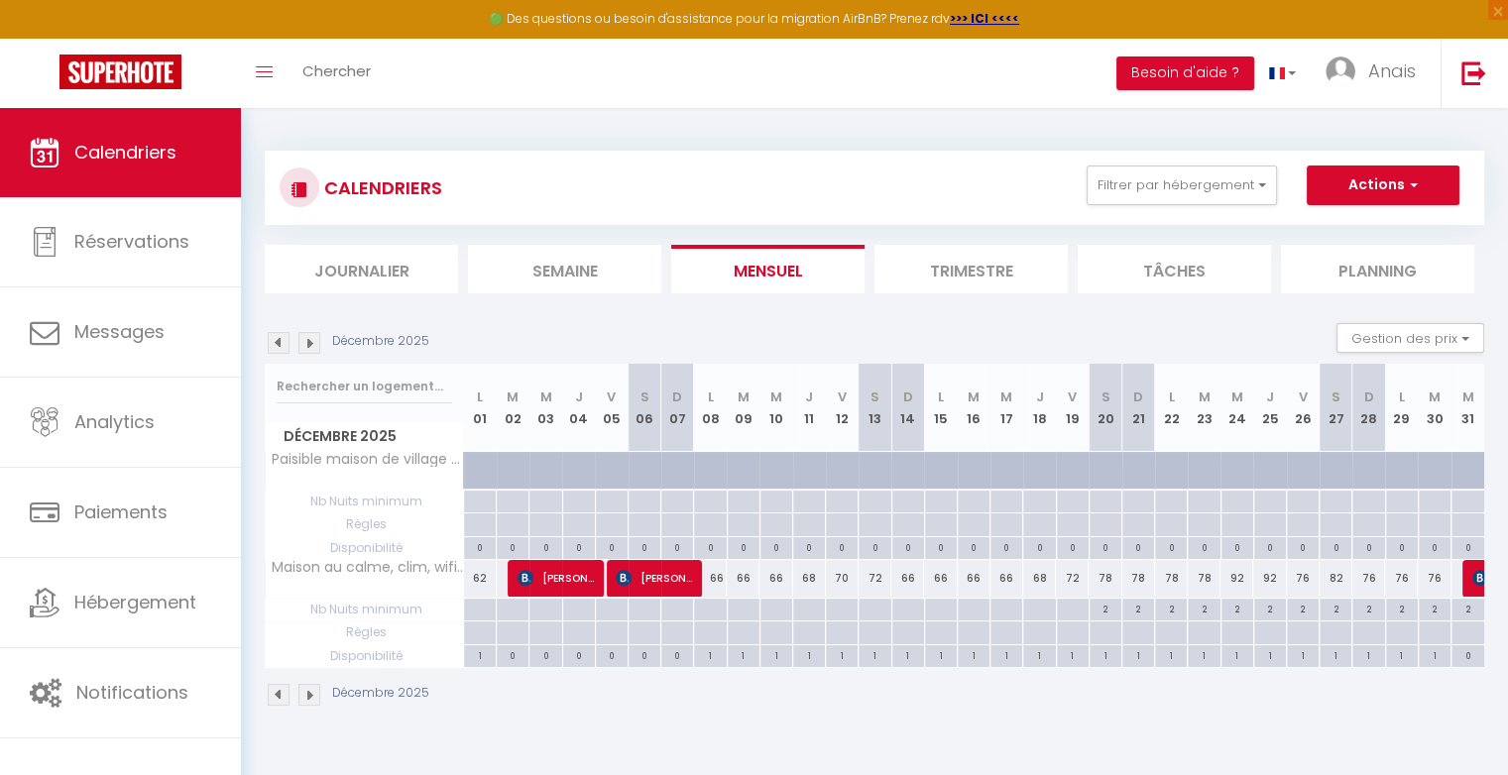
click at [313, 341] on img at bounding box center [309, 343] width 22 height 22
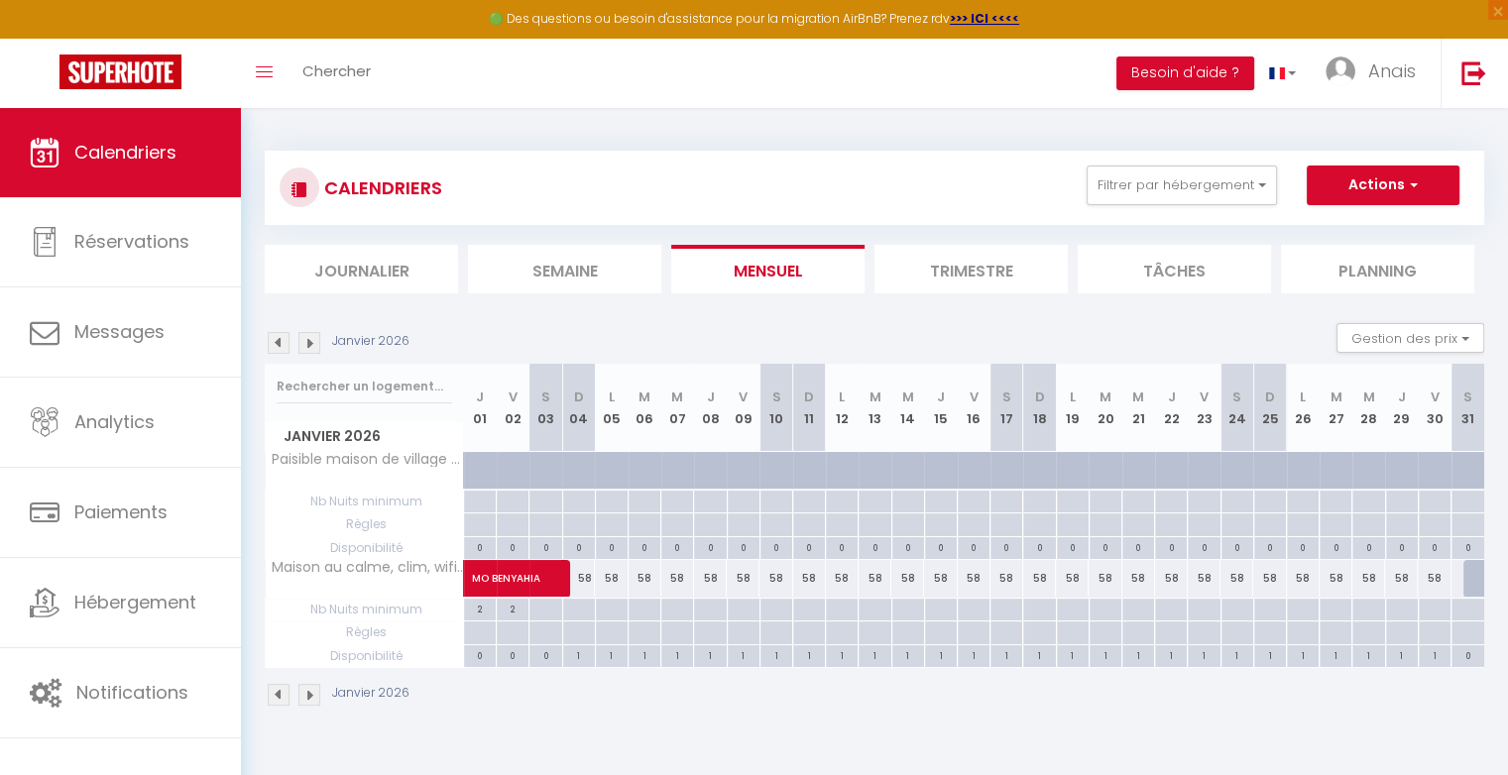
click at [781, 581] on div "58" at bounding box center [775, 578] width 33 height 37
type input "58"
type input "Sam 10 Janvier 2026"
type input "Dim 11 Janvier 2026"
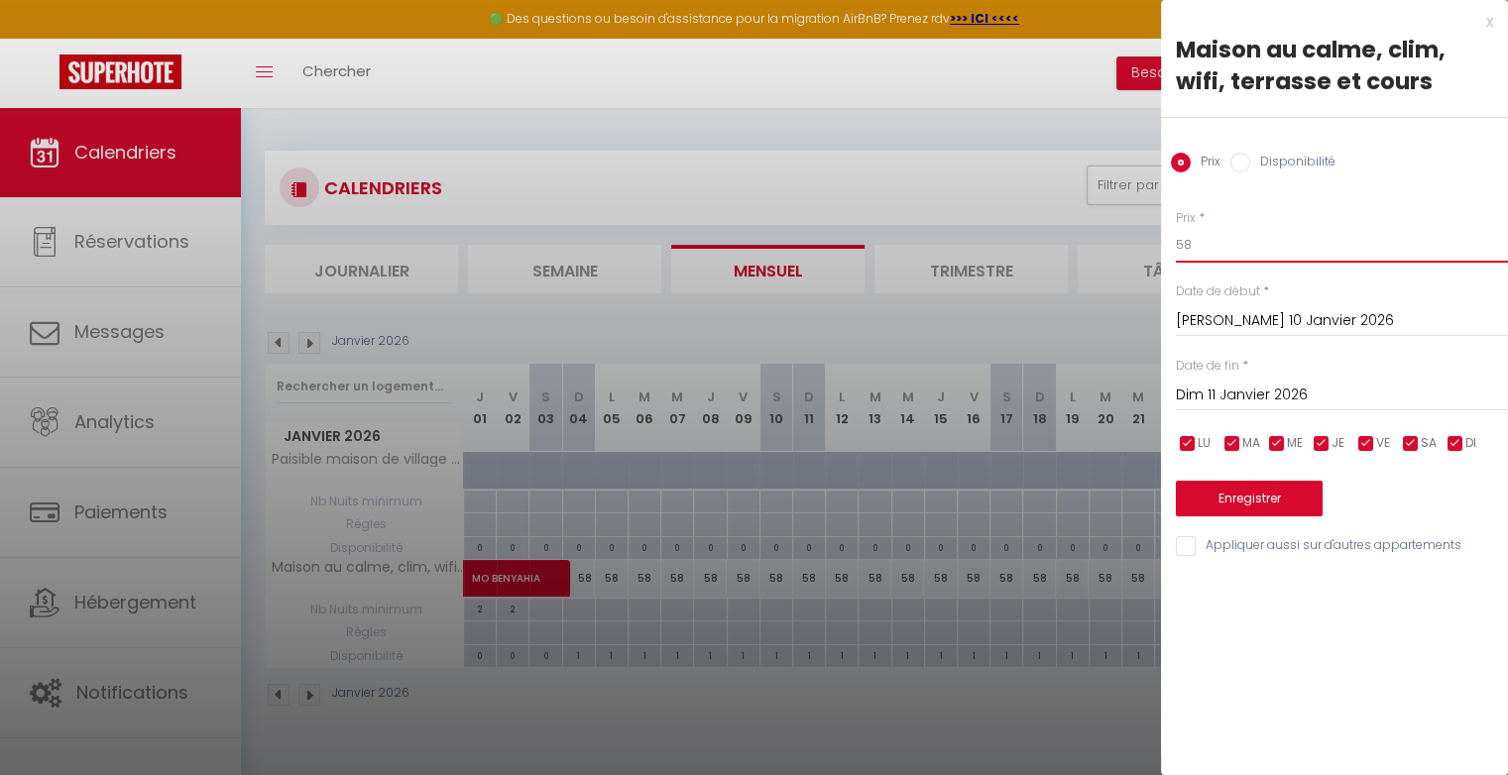
click at [1200, 244] on input "58" at bounding box center [1342, 245] width 332 height 36
type input "5"
type input "62"
click at [1233, 496] on button "Enregistrer" at bounding box center [1249, 499] width 147 height 36
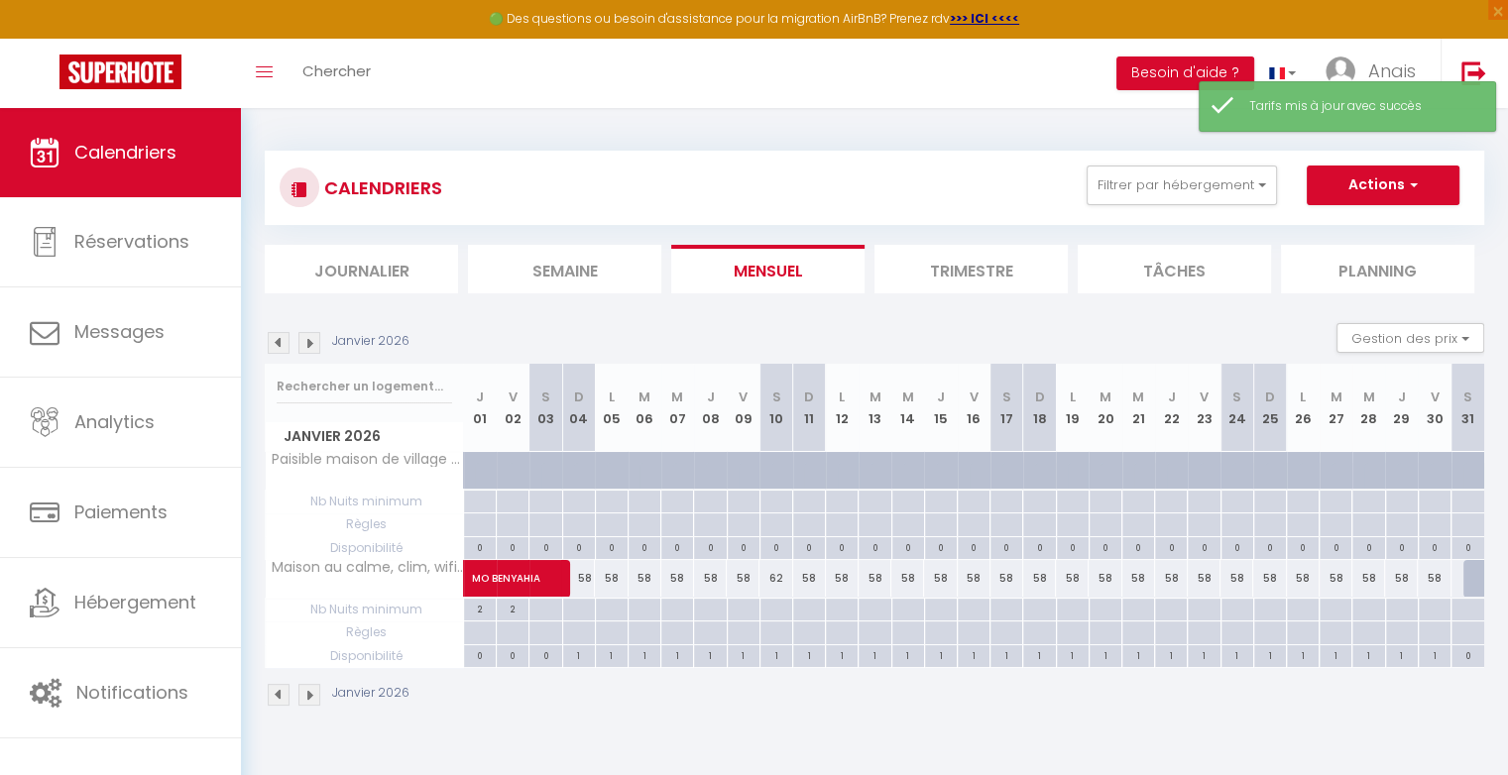
click at [749, 579] on div "58" at bounding box center [743, 578] width 33 height 37
type input "58"
type input "Ven 09 Janvier 2026"
type input "Sam 10 Janvier 2026"
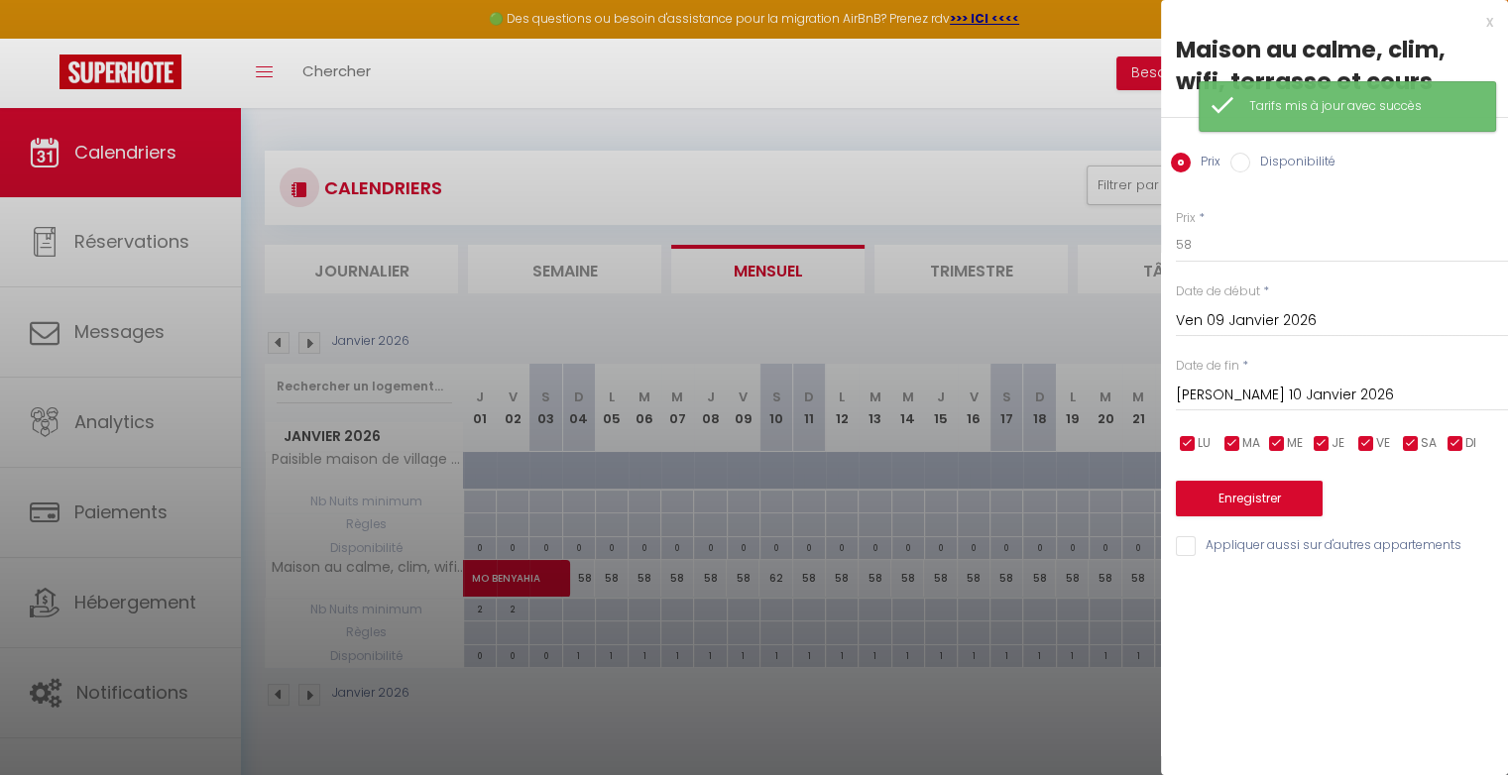
click at [1215, 265] on div "Prix * 58 Statut * Disponible Indisponible Date de début * Ven 09 Janvier 2026 …" at bounding box center [1334, 371] width 347 height 375
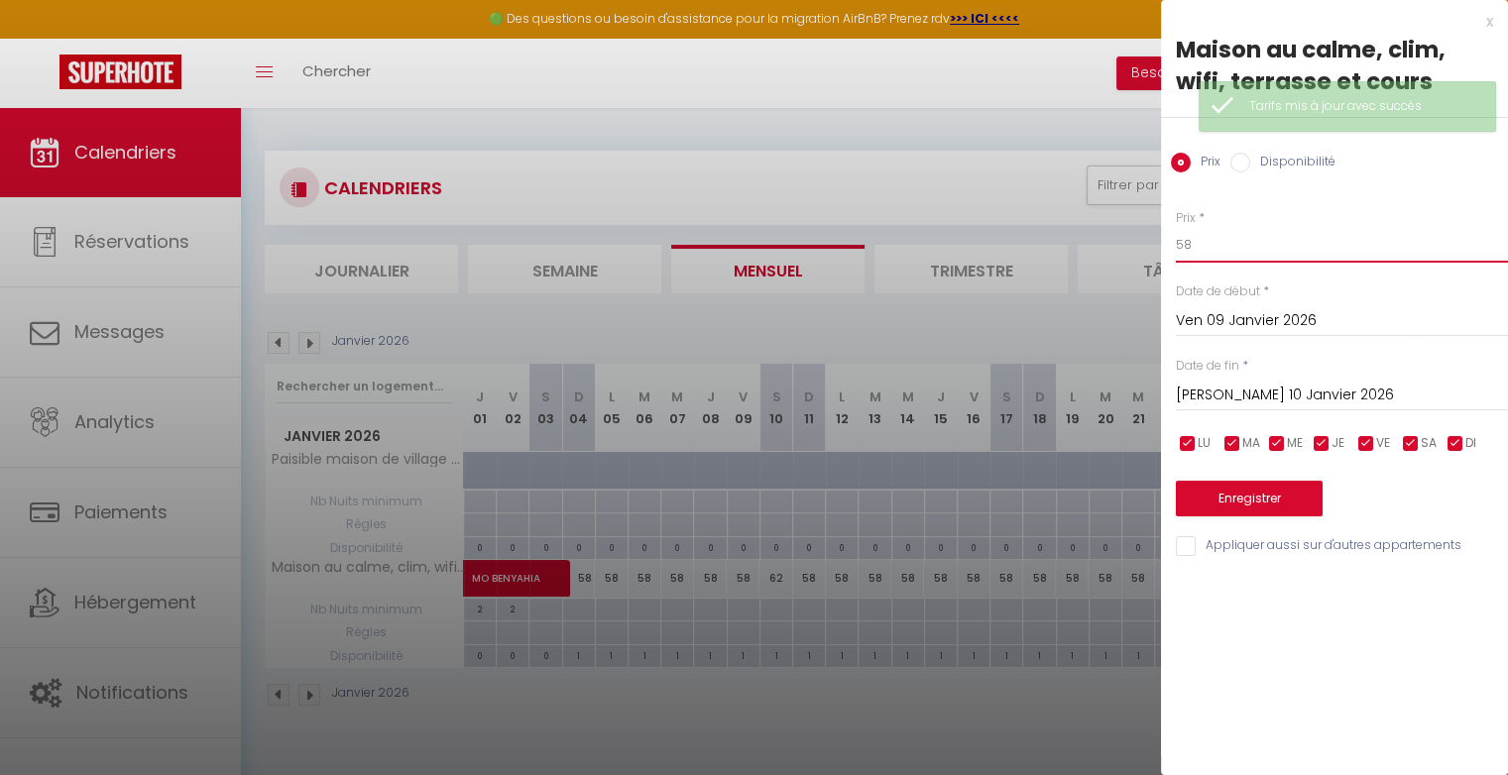
click at [1213, 252] on input "58" at bounding box center [1342, 245] width 332 height 36
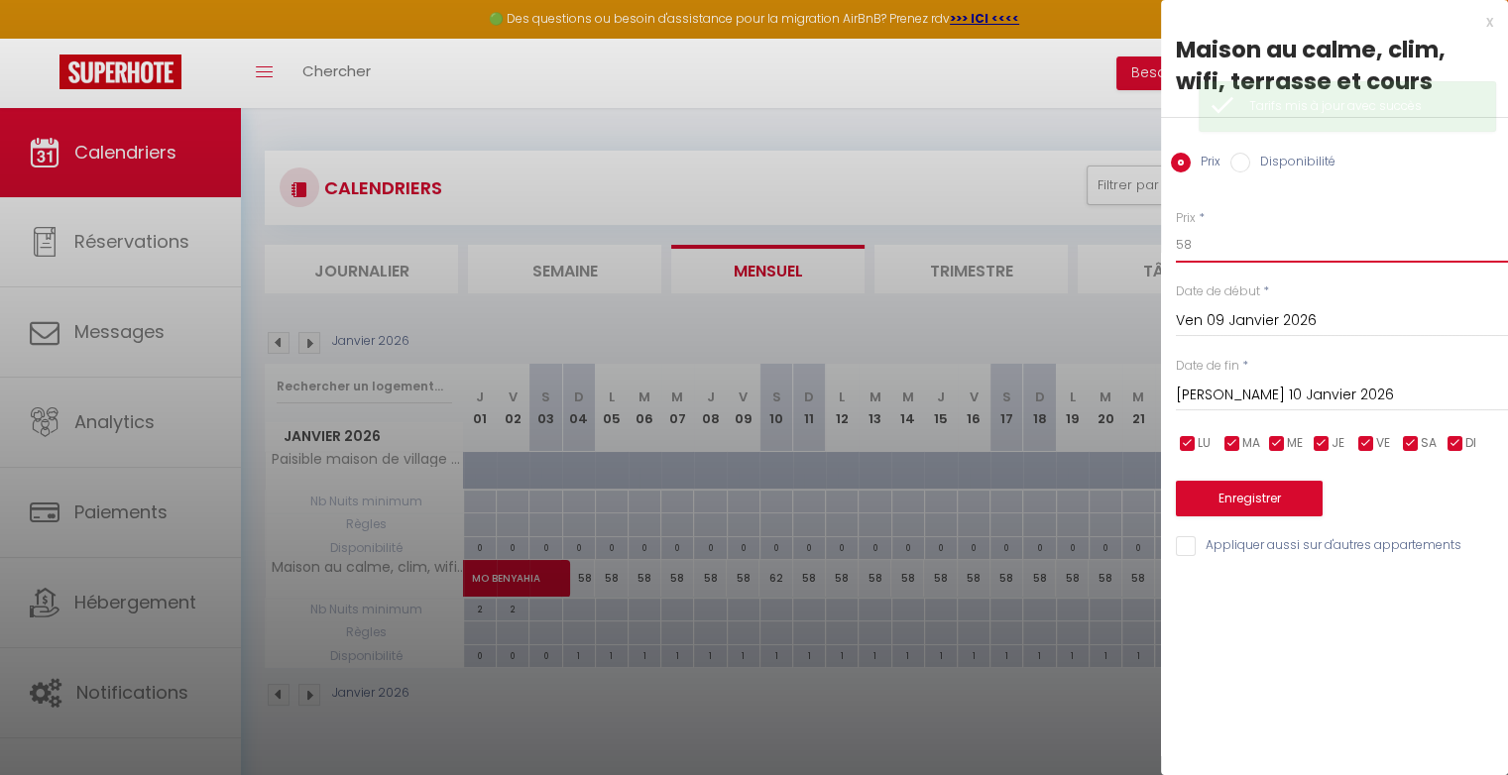
type input "5"
type input "60"
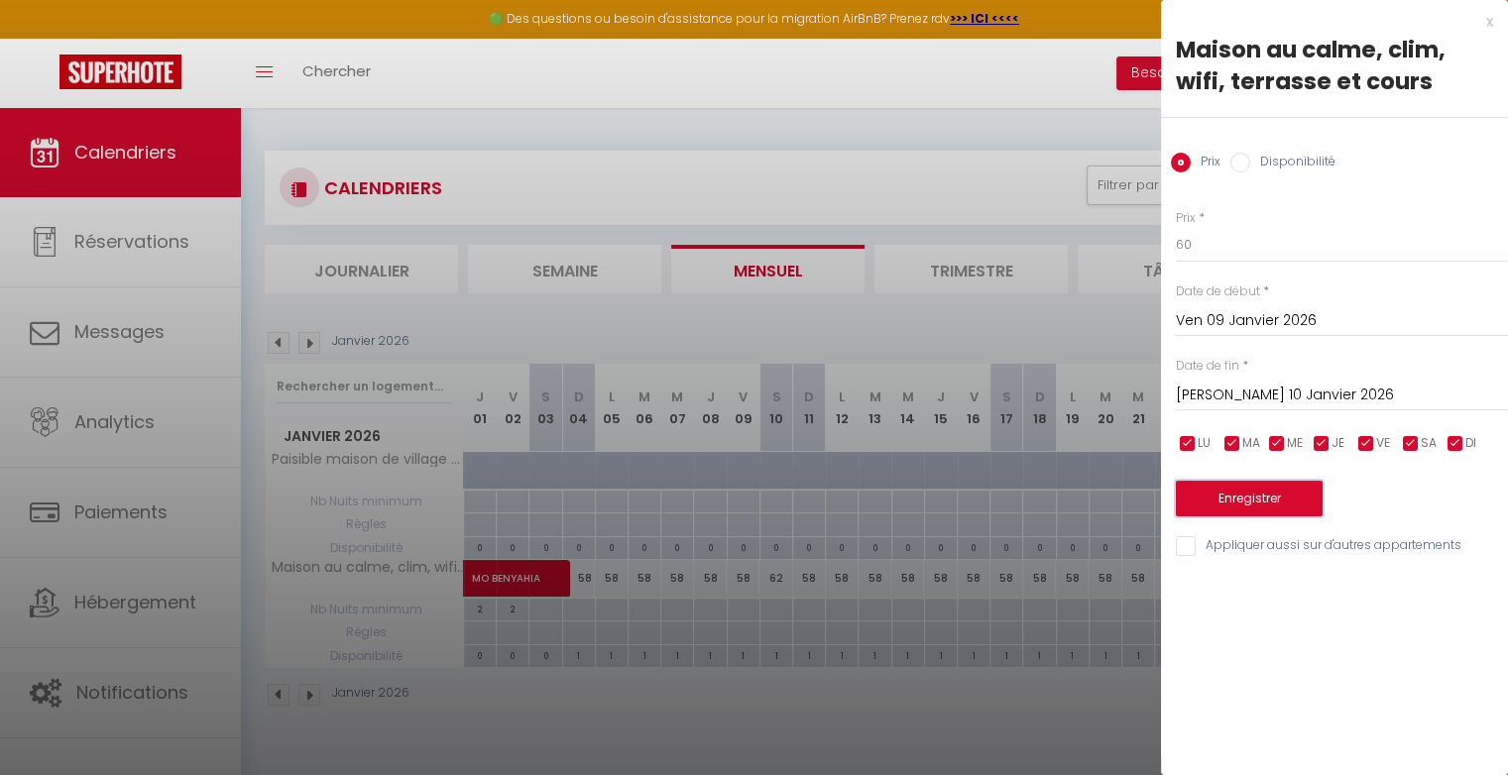
click at [1249, 502] on button "Enregistrer" at bounding box center [1249, 499] width 147 height 36
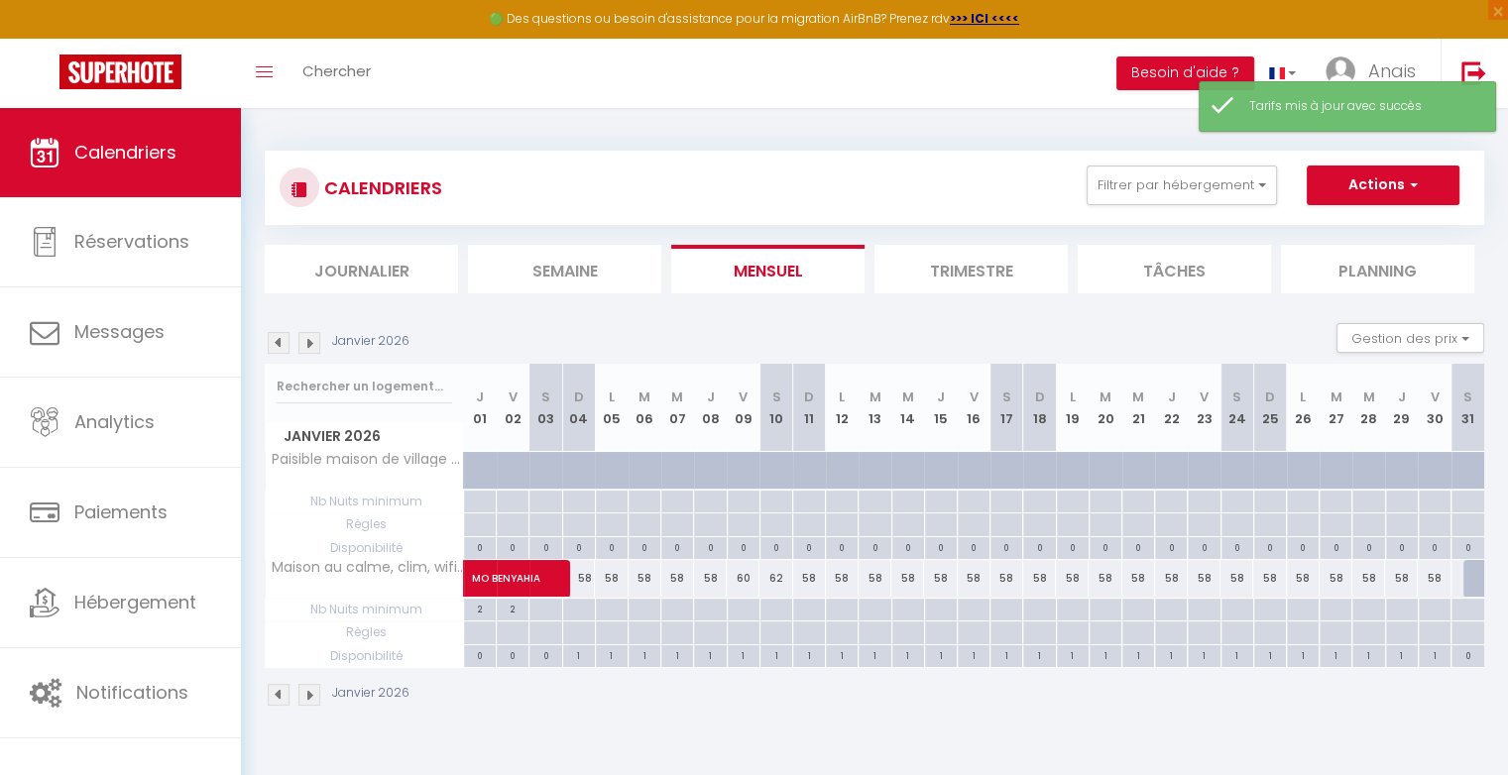
click at [977, 580] on div "58" at bounding box center [974, 578] width 33 height 37
type input "58"
type input "Ven 16 Janvier 2026"
type input "Sam 17 Janvier 2026"
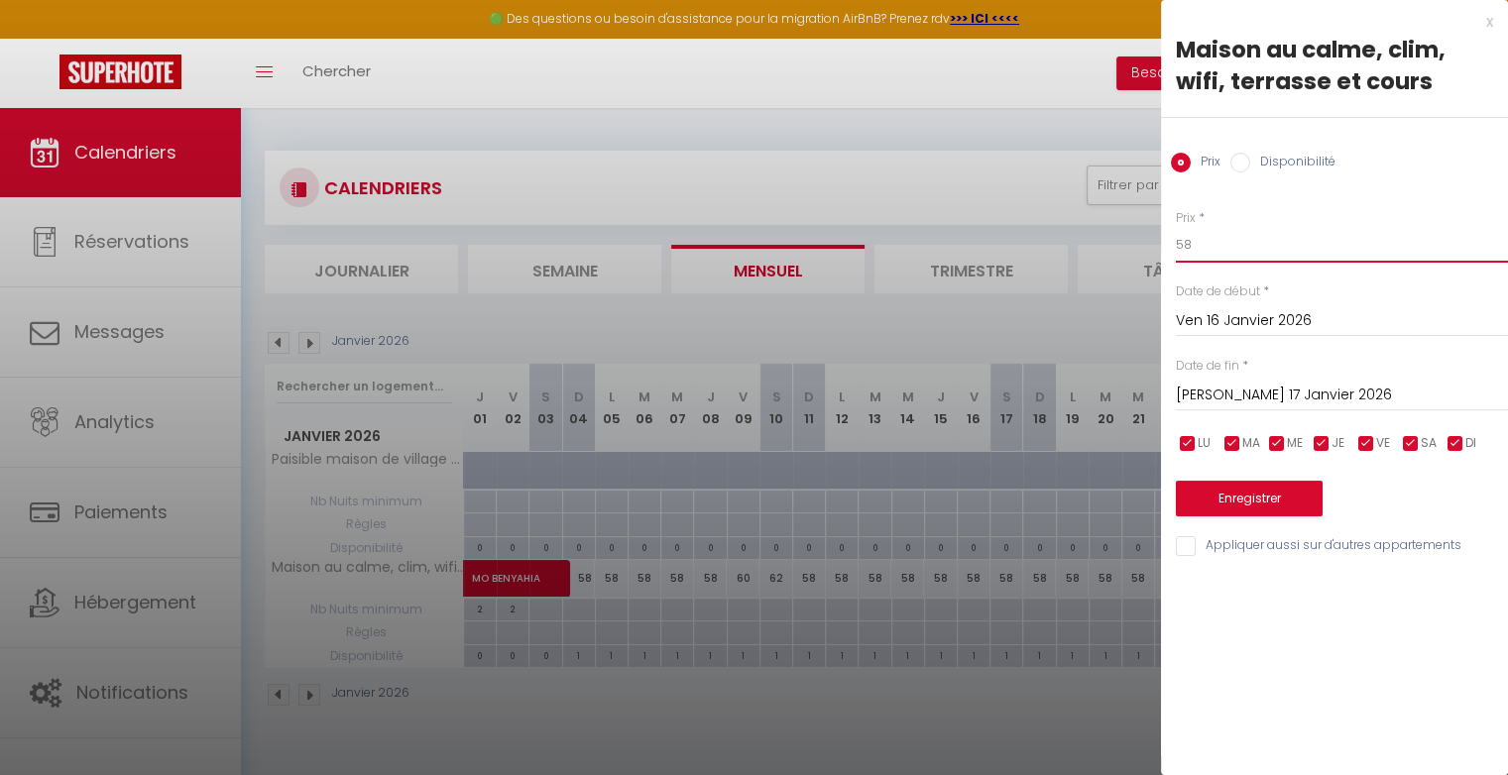
click at [1209, 244] on input "58" at bounding box center [1342, 245] width 332 height 36
type input "5"
type input "60"
click at [1223, 498] on button "Enregistrer" at bounding box center [1249, 499] width 147 height 36
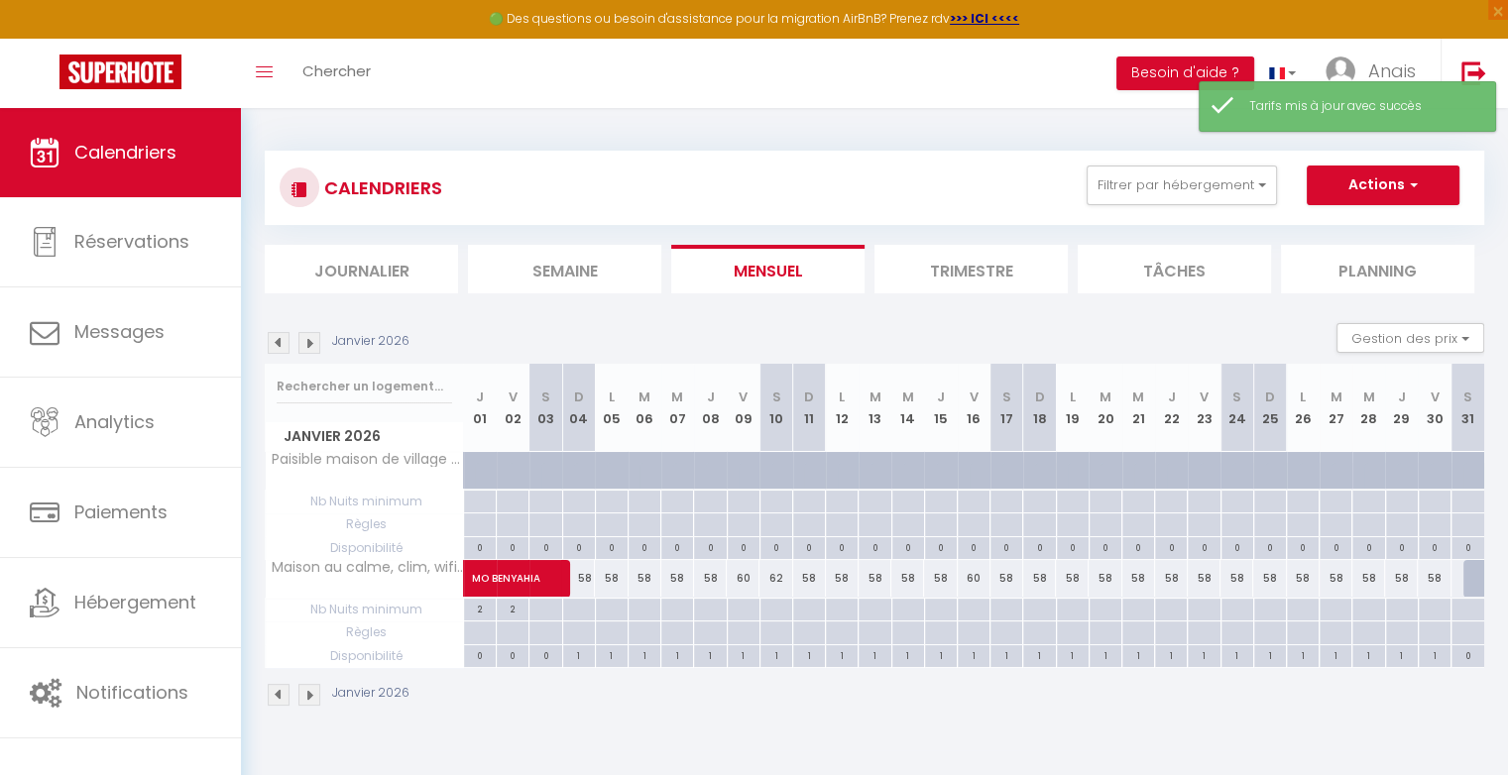
click at [1009, 578] on div "58" at bounding box center [1006, 578] width 33 height 37
type input "58"
type input "Sam 17 Janvier 2026"
type input "Dim 18 Janvier 2026"
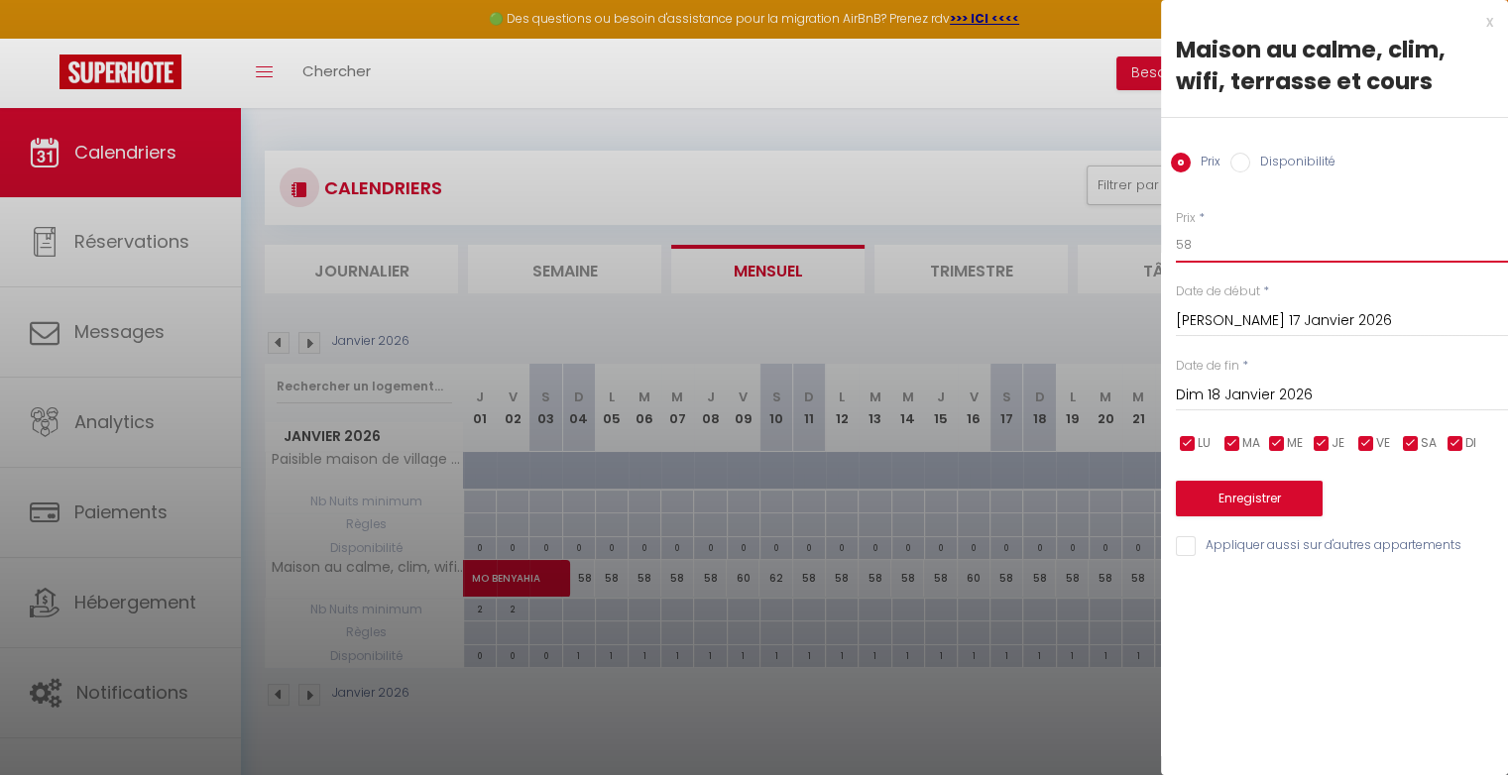
click at [1200, 245] on input "58" at bounding box center [1342, 245] width 332 height 36
type input "5"
type input "62"
click at [1237, 493] on button "Enregistrer" at bounding box center [1249, 499] width 147 height 36
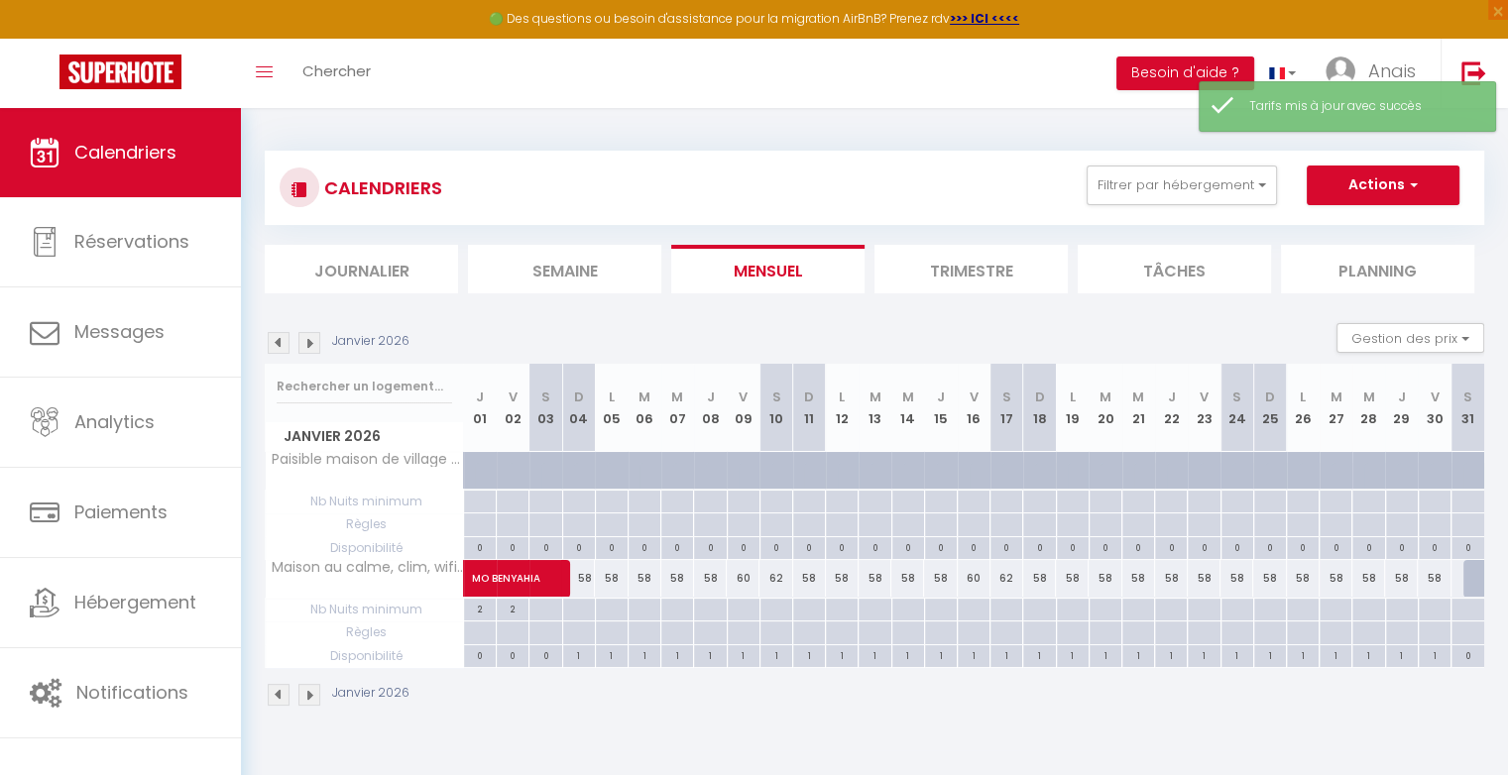
click at [1206, 577] on div "58" at bounding box center [1203, 578] width 33 height 37
type input "58"
type input "Ven 23 Janvier 2026"
type input "Sam 24 Janvier 2026"
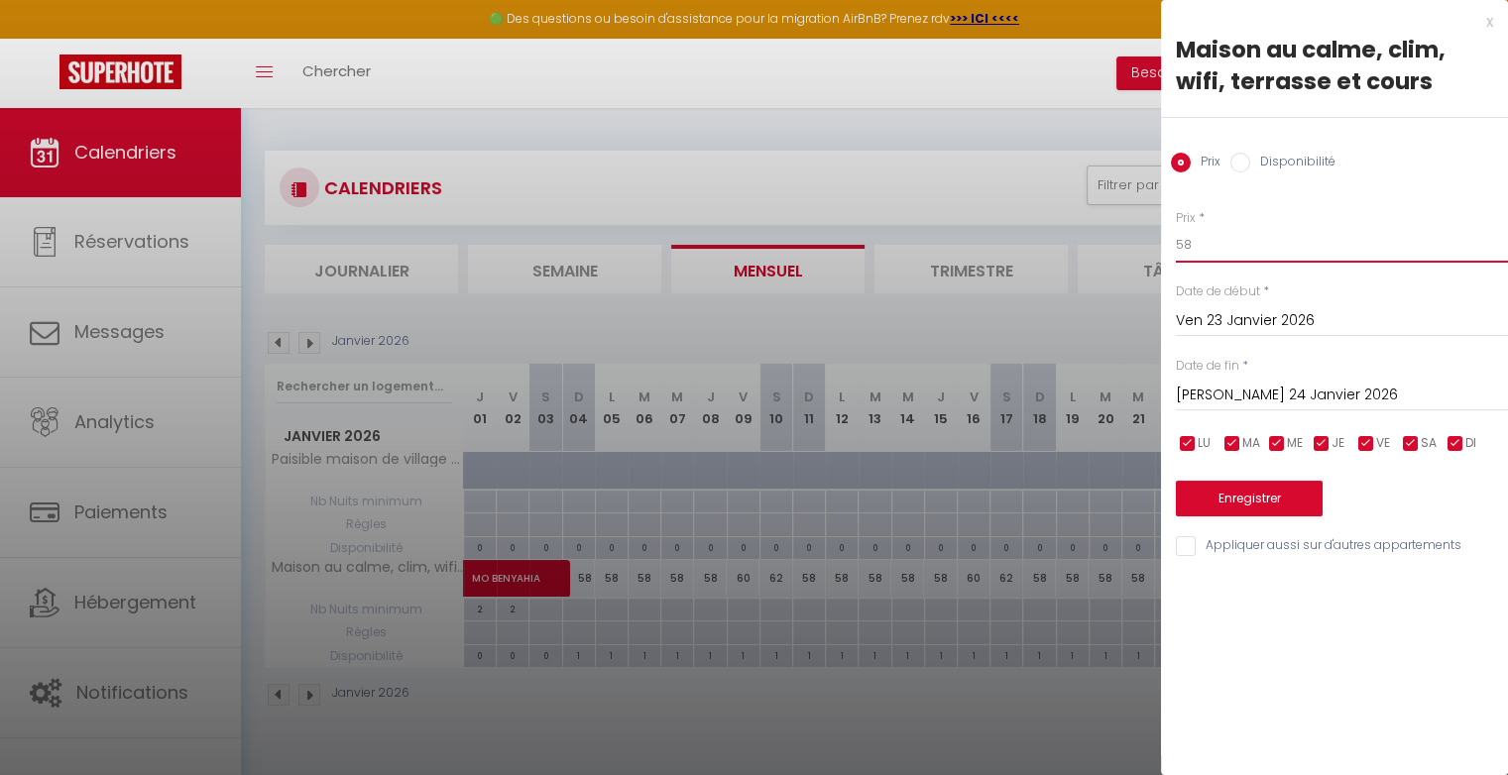
click at [1225, 244] on input "58" at bounding box center [1342, 245] width 332 height 36
type input "5"
type input "60"
click at [1272, 496] on button "Enregistrer" at bounding box center [1249, 499] width 147 height 36
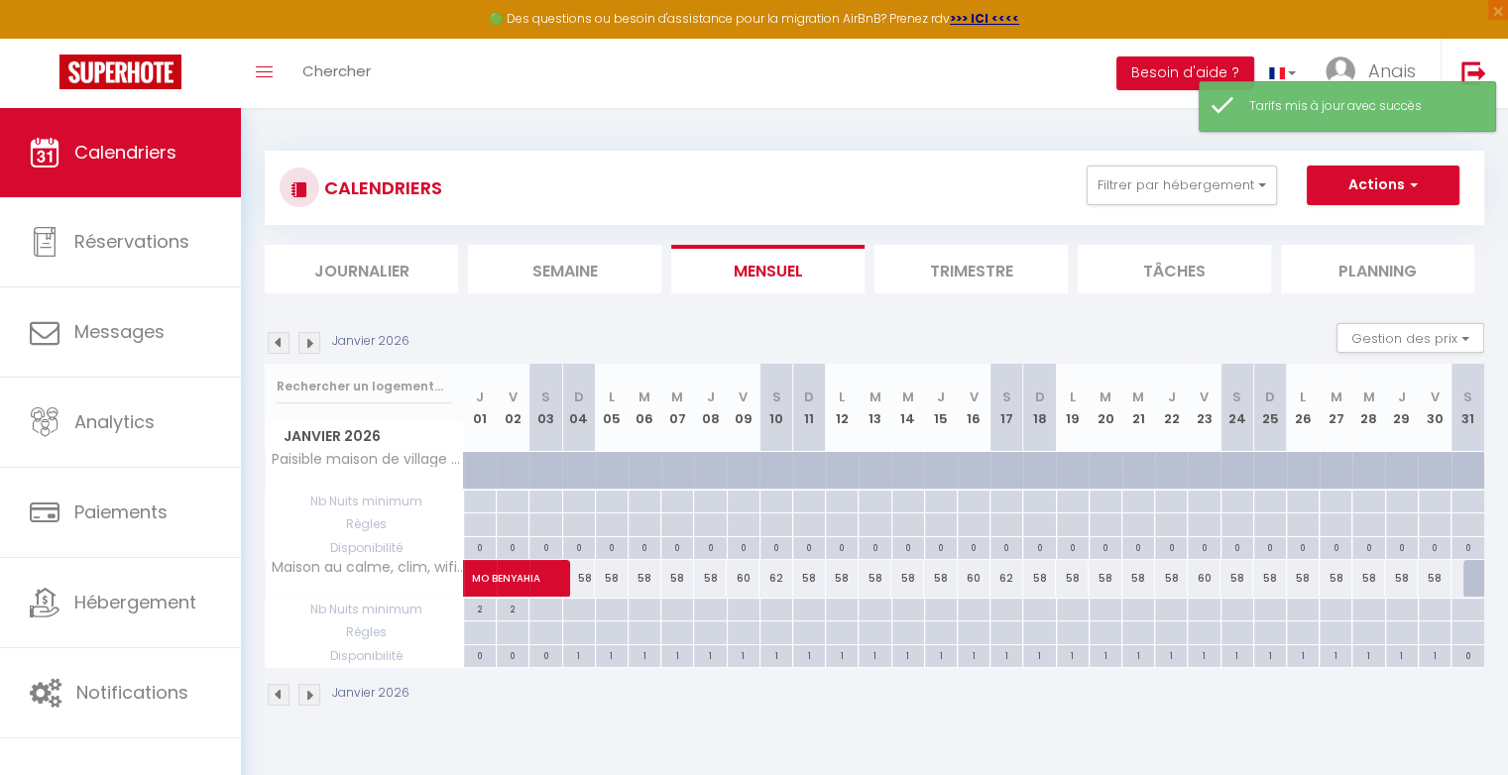
click at [1241, 577] on div "58" at bounding box center [1236, 578] width 33 height 37
type input "58"
type input "Sam 24 Janvier 2026"
type input "Dim 25 Janvier 2026"
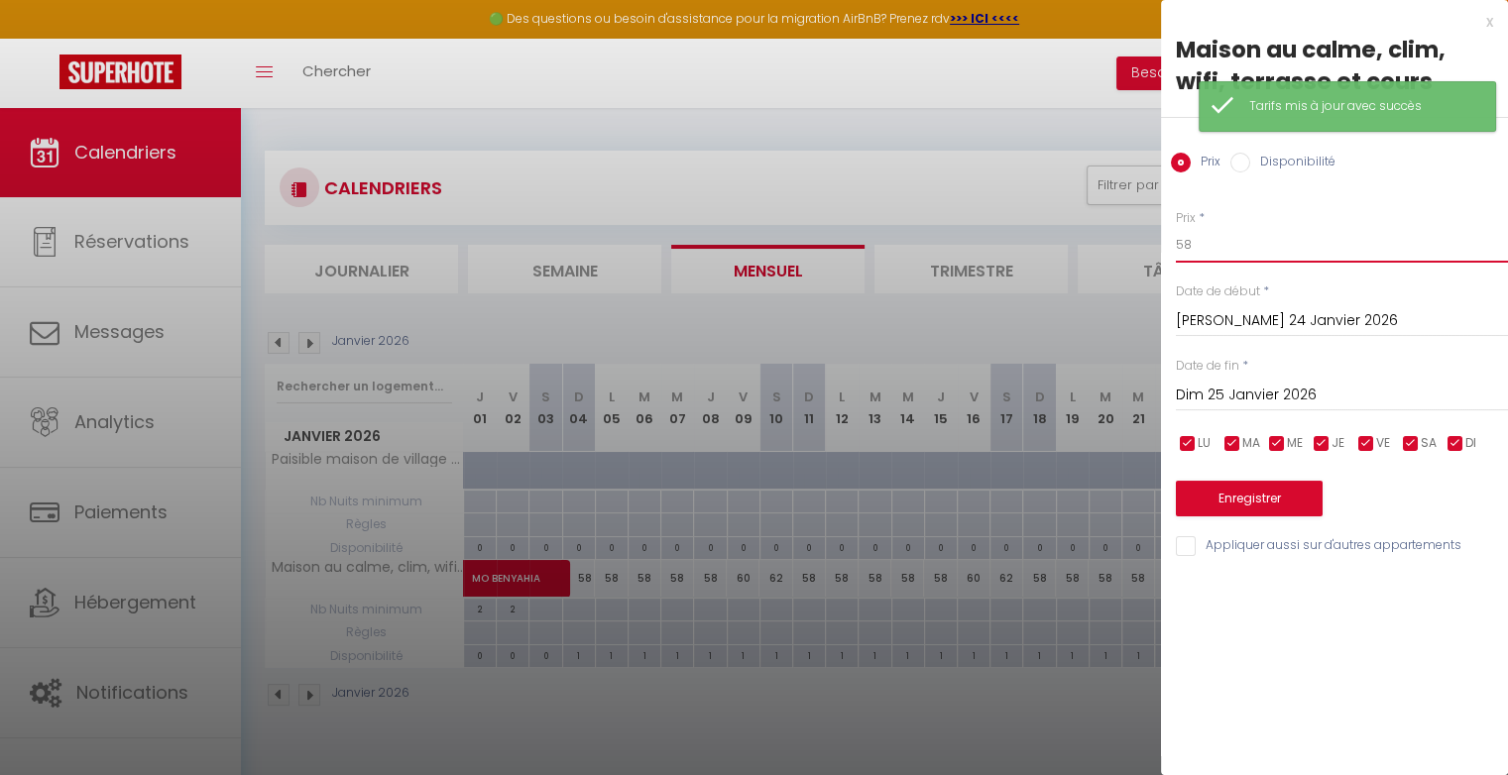
click at [1234, 245] on input "58" at bounding box center [1342, 245] width 332 height 36
type input "5"
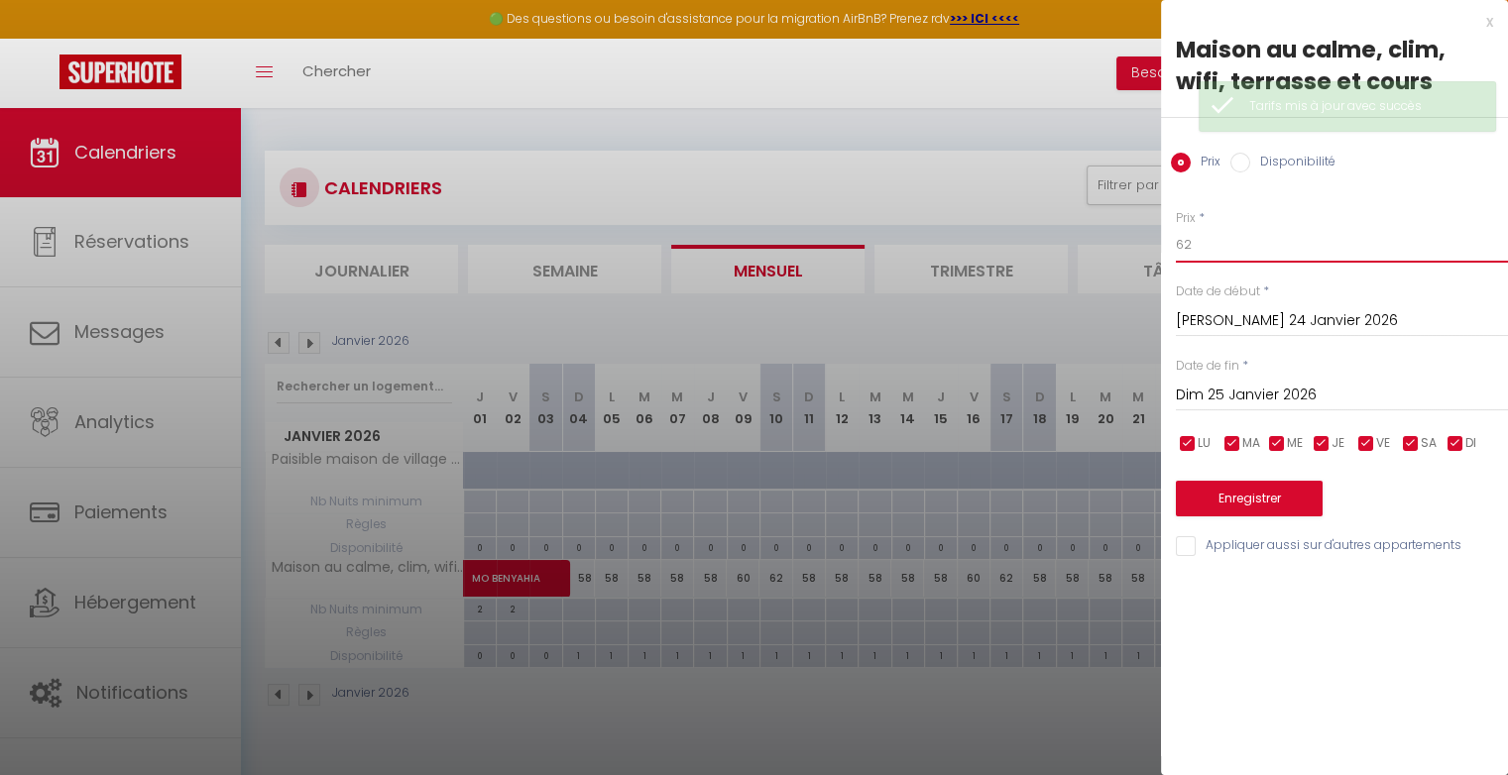
type input "62"
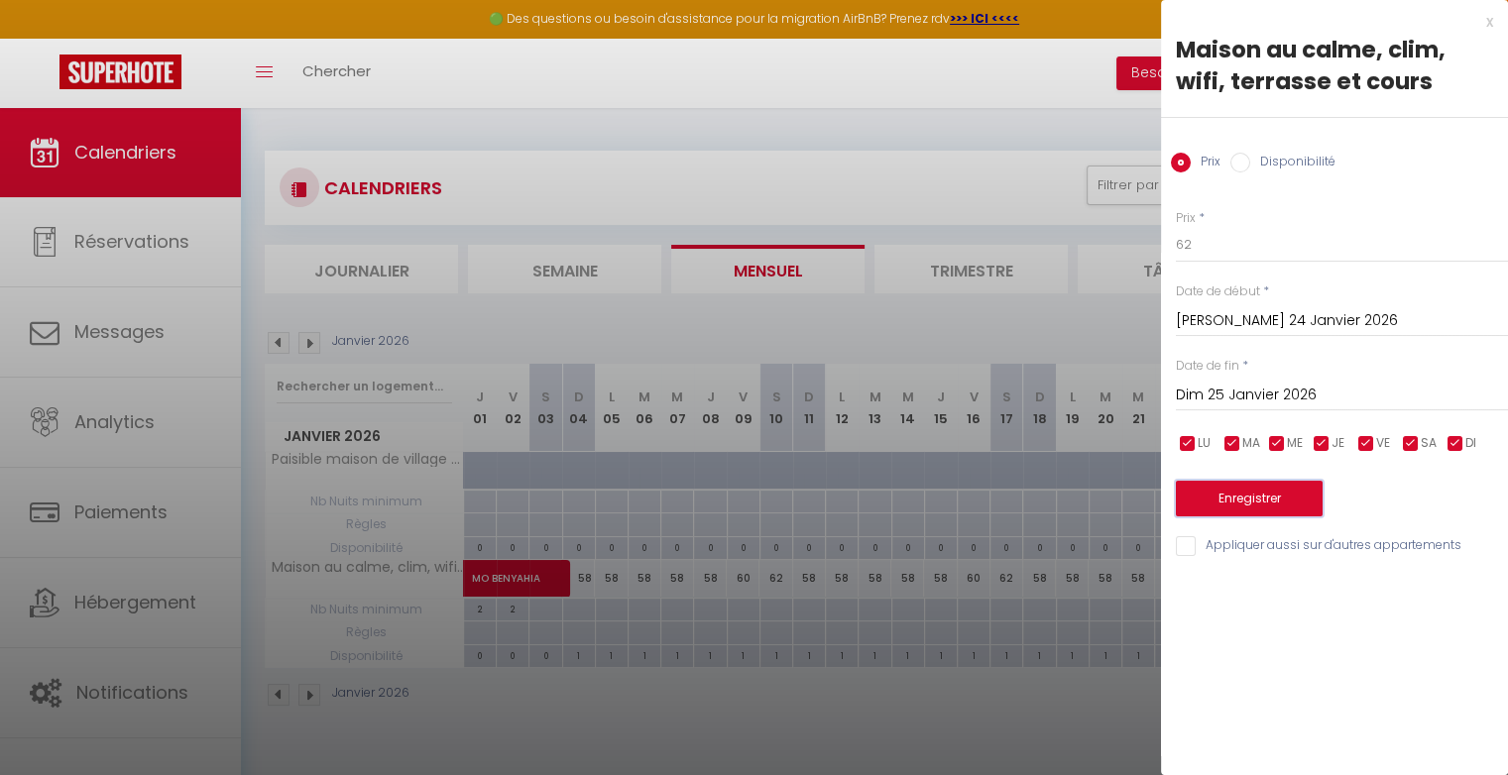
click at [1269, 492] on button "Enregistrer" at bounding box center [1249, 499] width 147 height 36
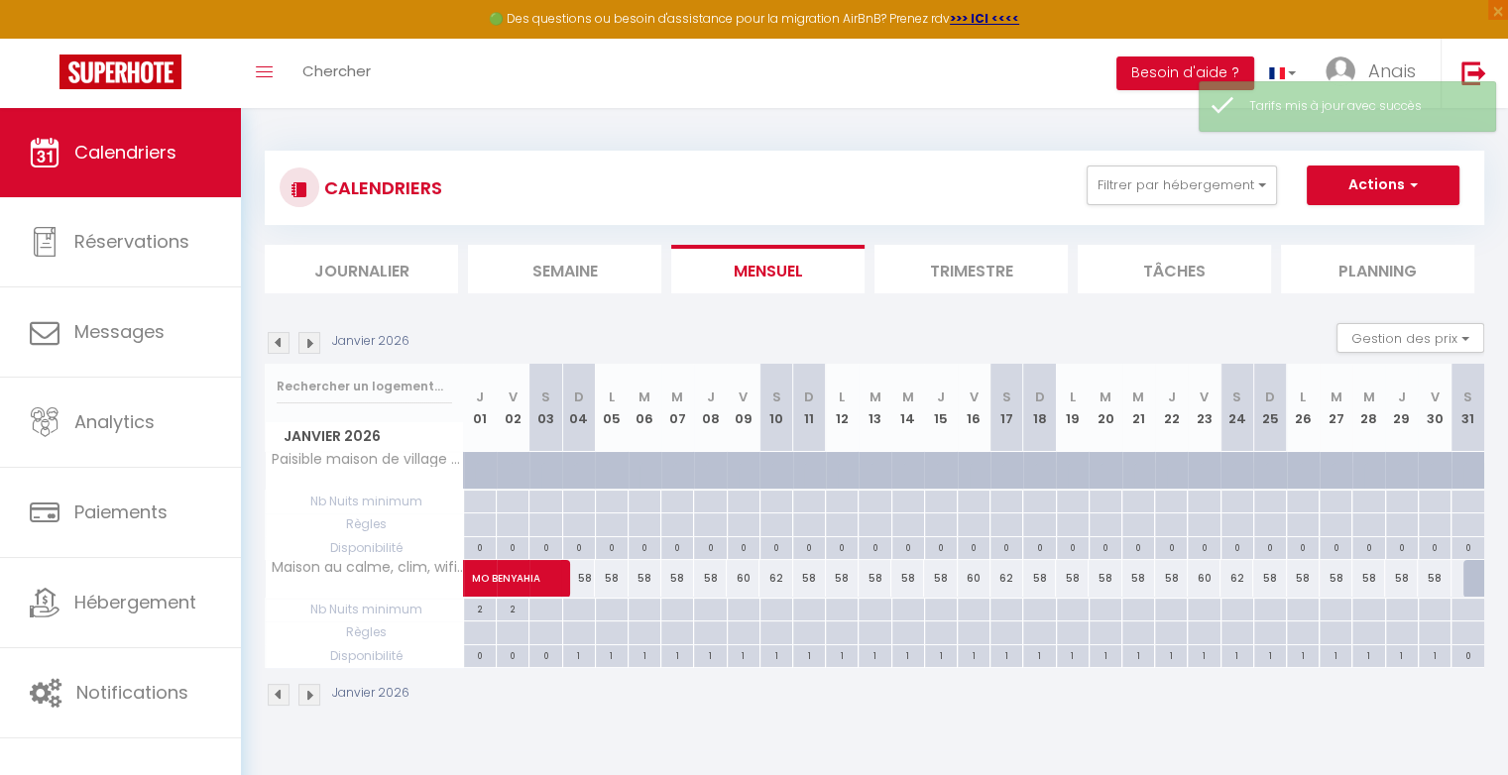
click at [1439, 577] on div "58" at bounding box center [1433, 578] width 33 height 37
type input "58"
type input "Ven 30 Janvier 2026"
type input "Sam 31 Janvier 2026"
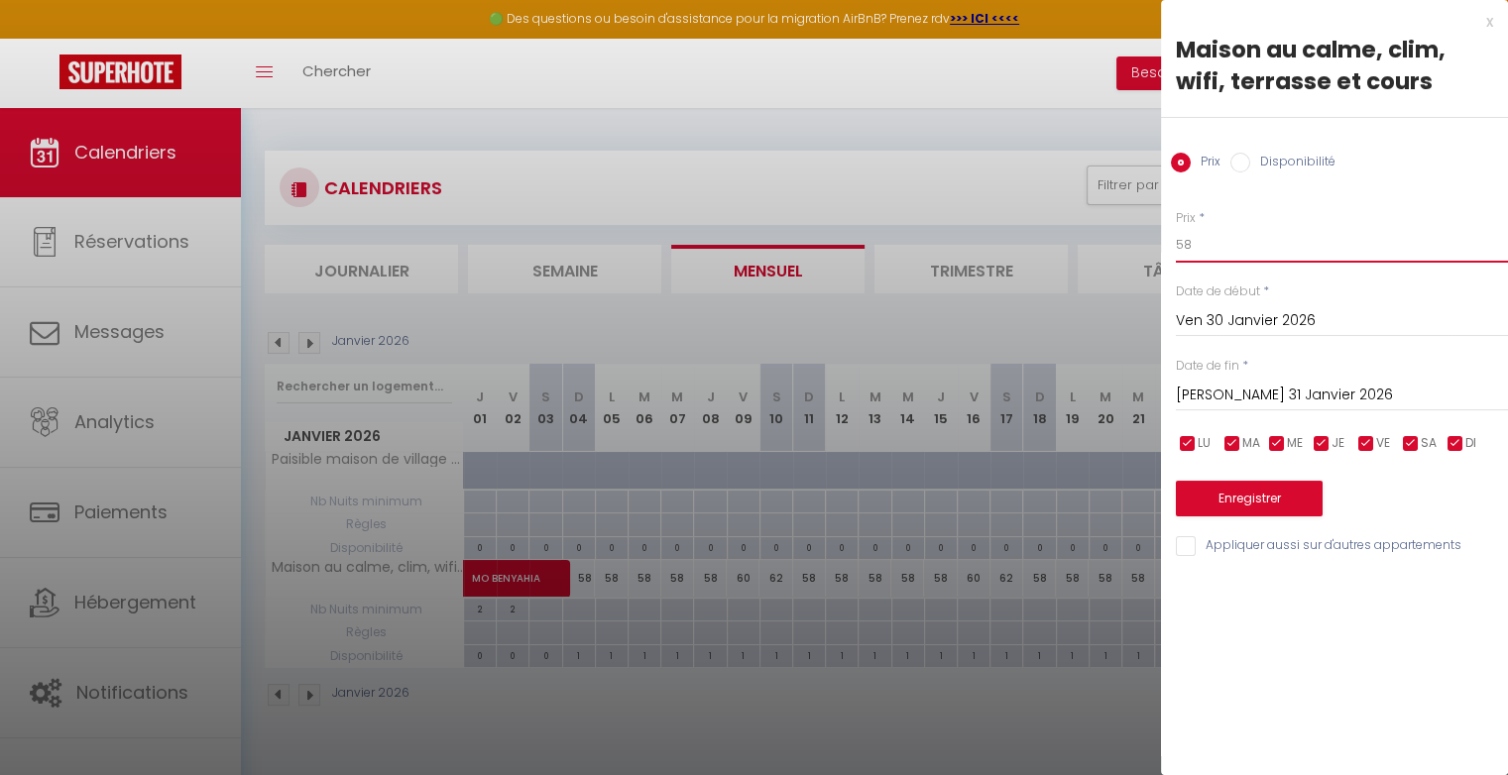
click at [1260, 253] on input "58" at bounding box center [1342, 245] width 332 height 36
type input "5"
type input "60"
click at [1286, 505] on button "Enregistrer" at bounding box center [1249, 499] width 147 height 36
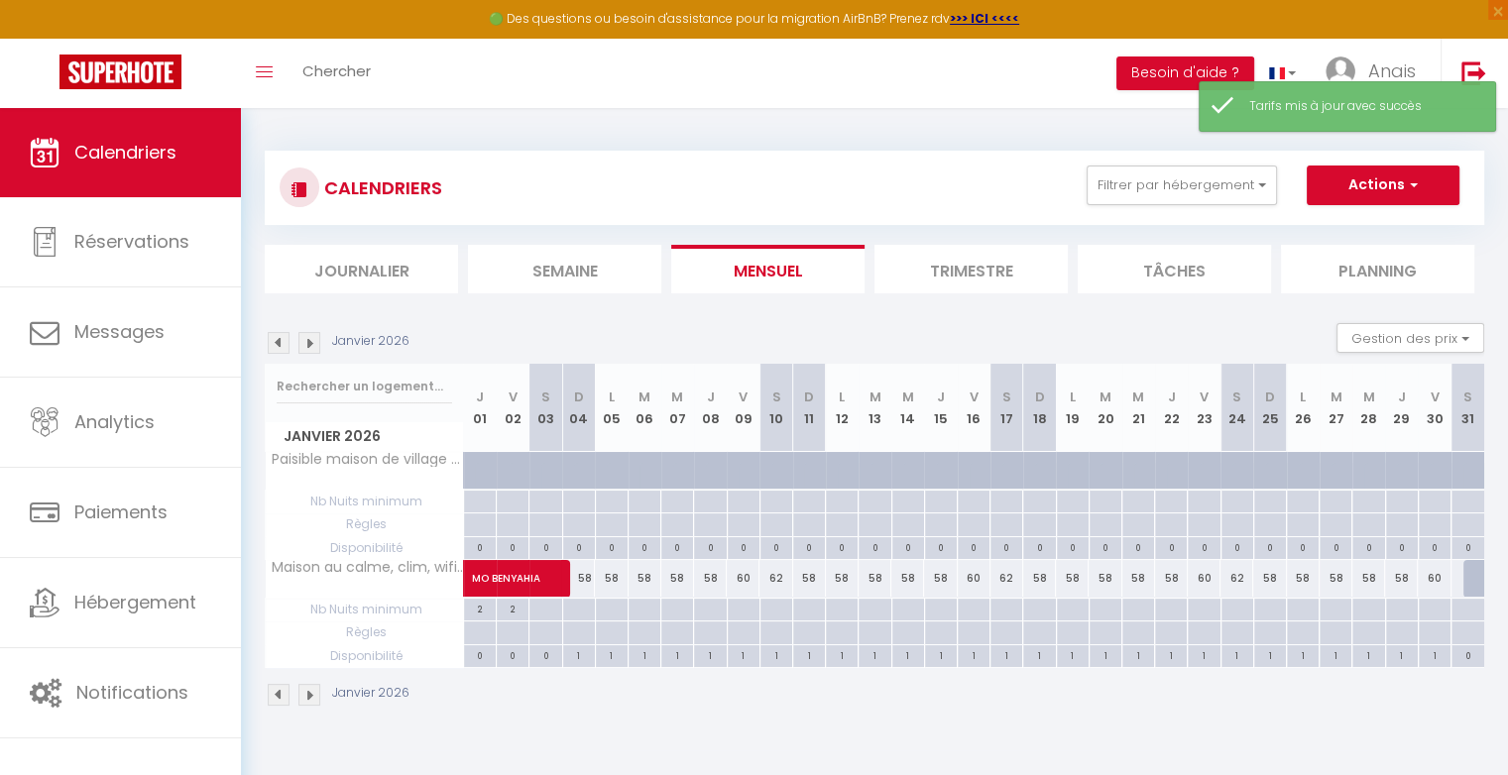
click at [1473, 569] on div at bounding box center [1479, 579] width 33 height 38
type input "60"
type input "Sam 31 Janvier 2026"
type input "Dim 01 Février 2026"
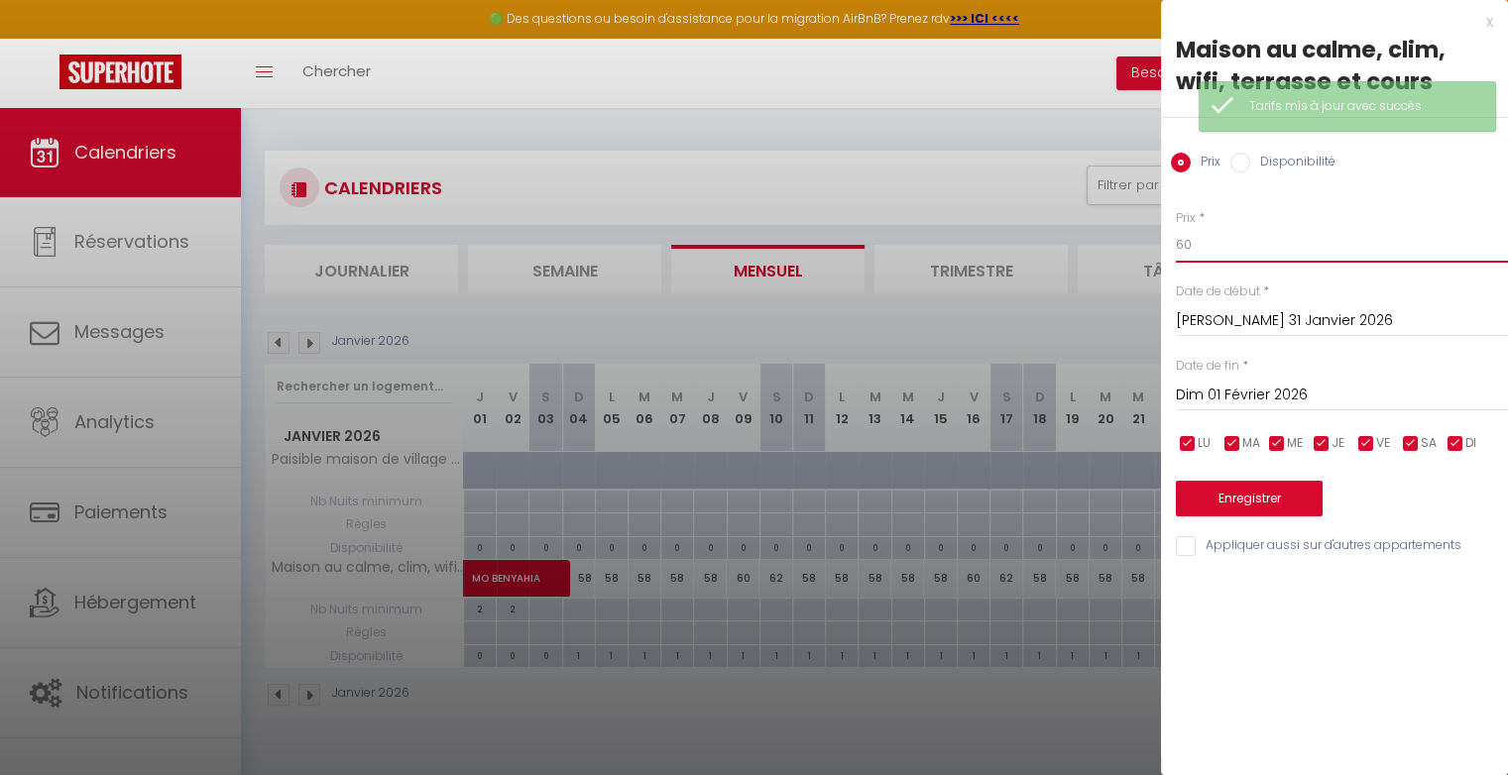
click at [1233, 250] on input "60" at bounding box center [1342, 245] width 332 height 36
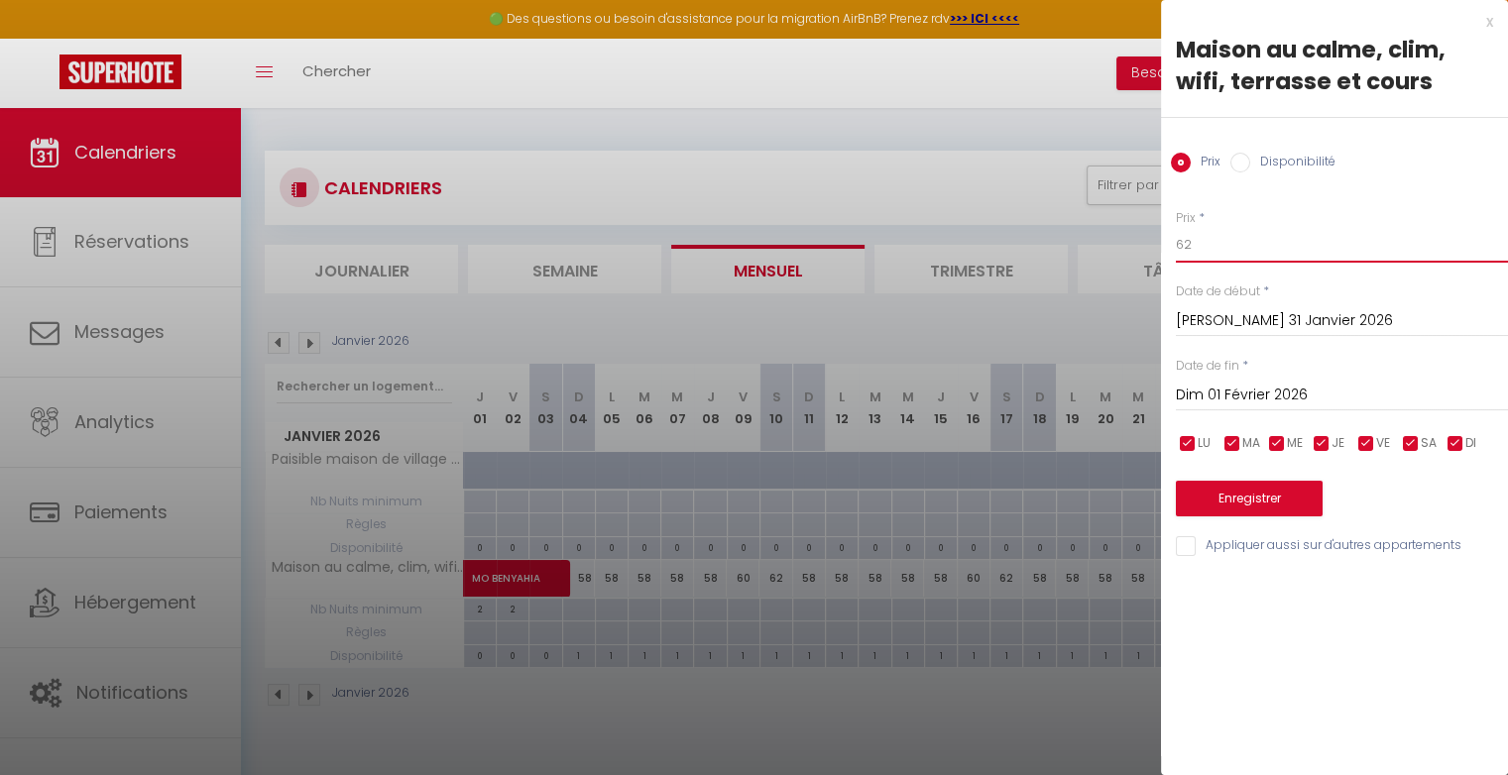
type input "62"
click at [1267, 498] on button "Enregistrer" at bounding box center [1249, 499] width 147 height 36
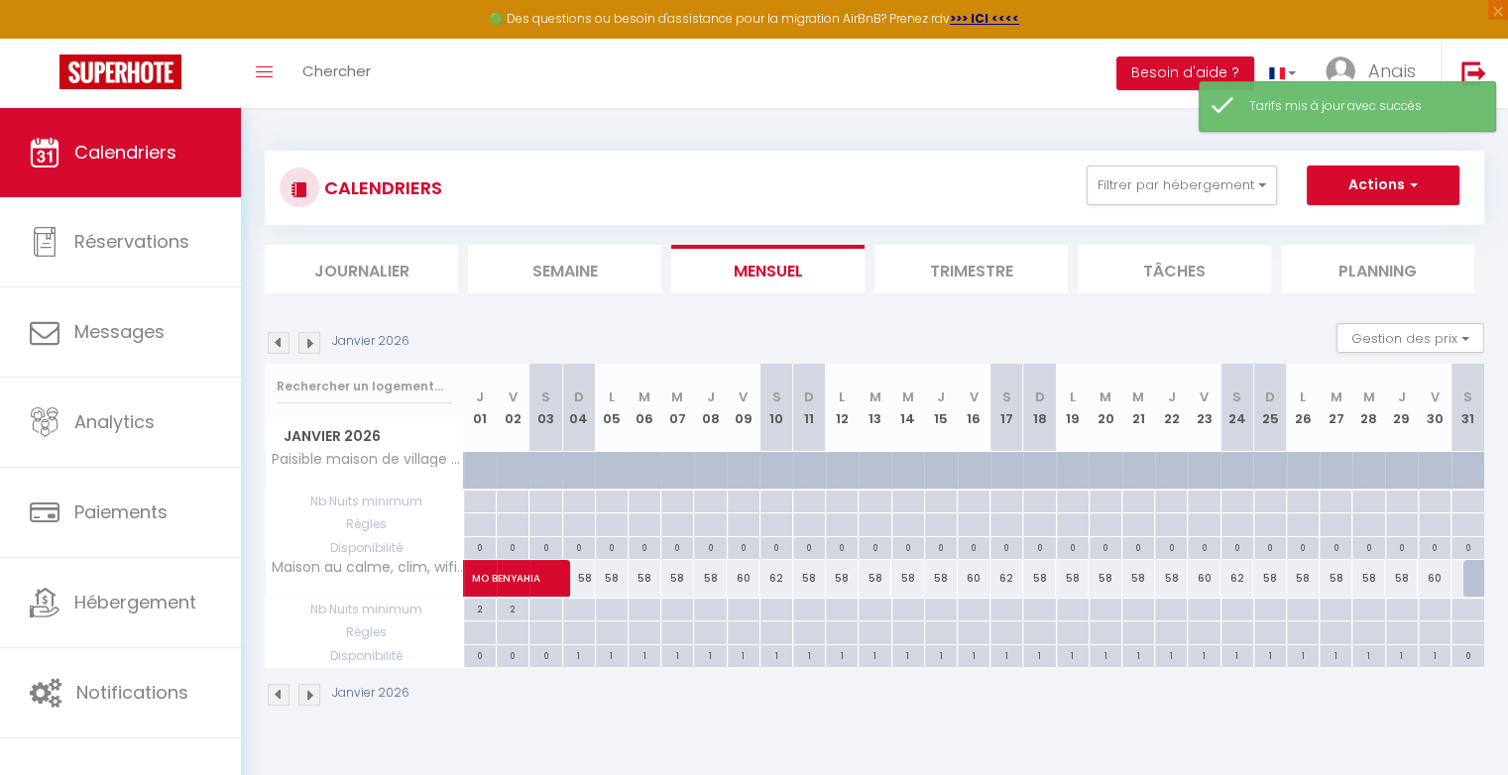
click at [1472, 573] on div at bounding box center [1479, 579] width 33 height 38
type input "62"
type input "Sam 31 Janvier 2026"
type input "Dim 01 Février 2026"
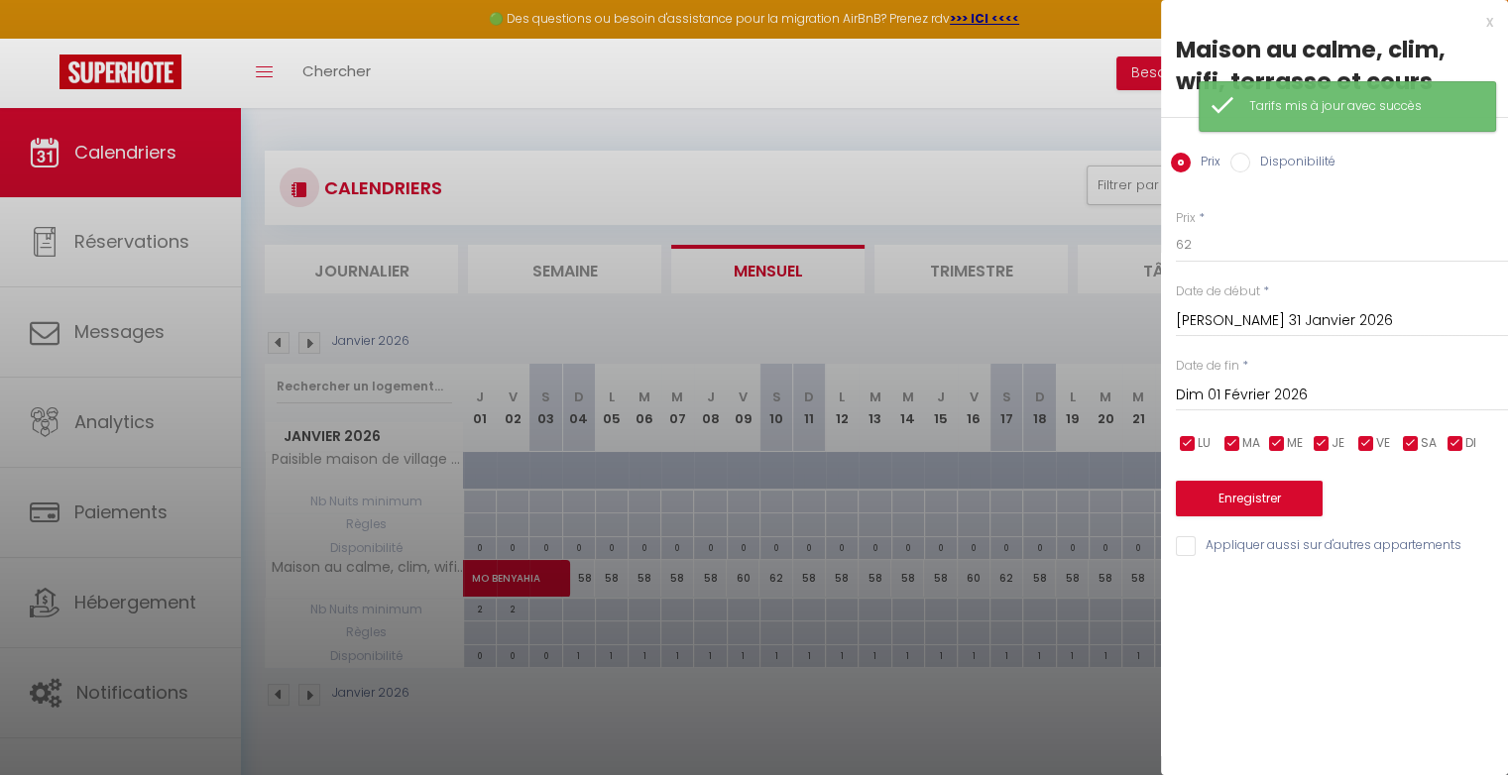
click at [1241, 158] on input "Disponibilité" at bounding box center [1240, 163] width 20 height 20
radio input "true"
radio input "false"
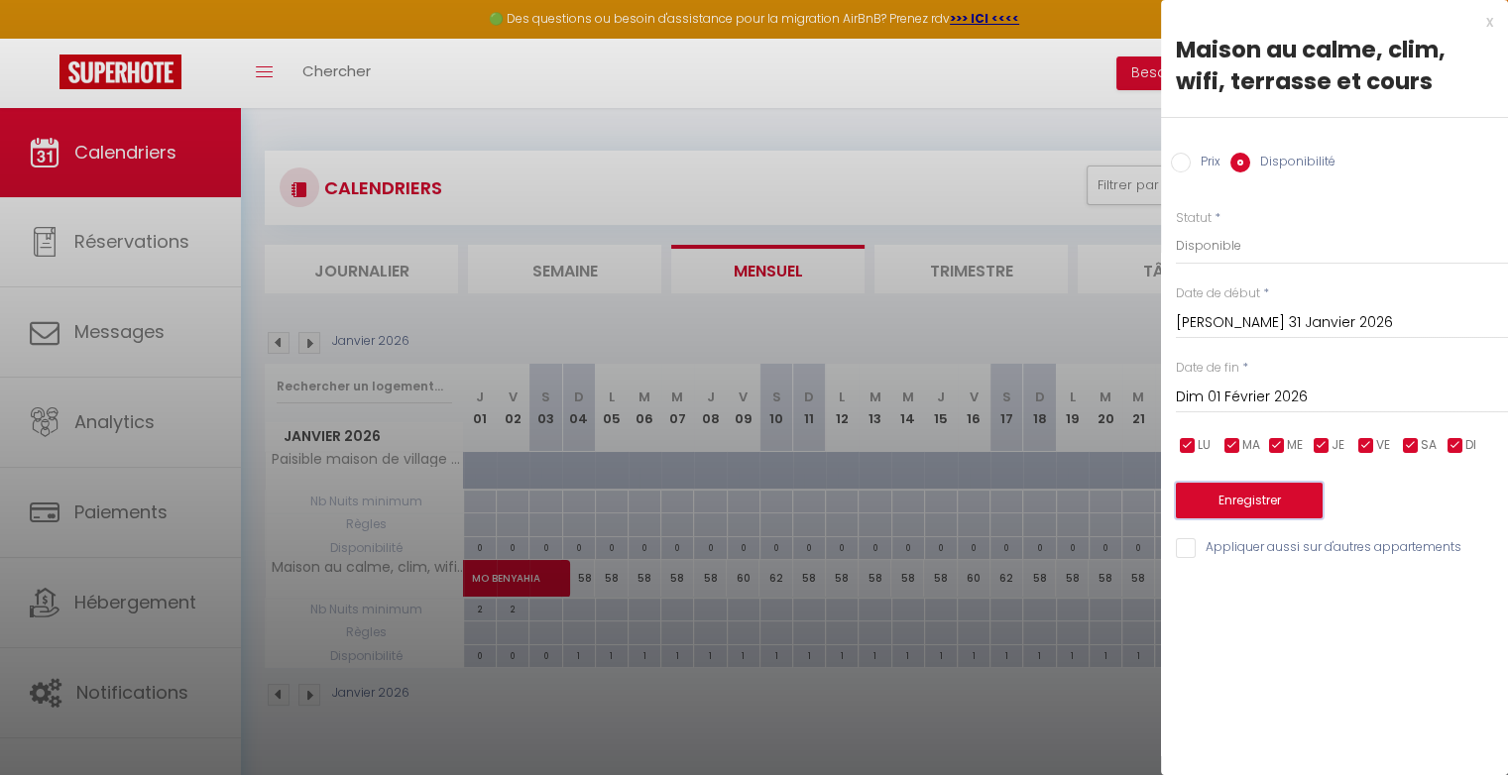
click at [1236, 509] on button "Enregistrer" at bounding box center [1249, 501] width 147 height 36
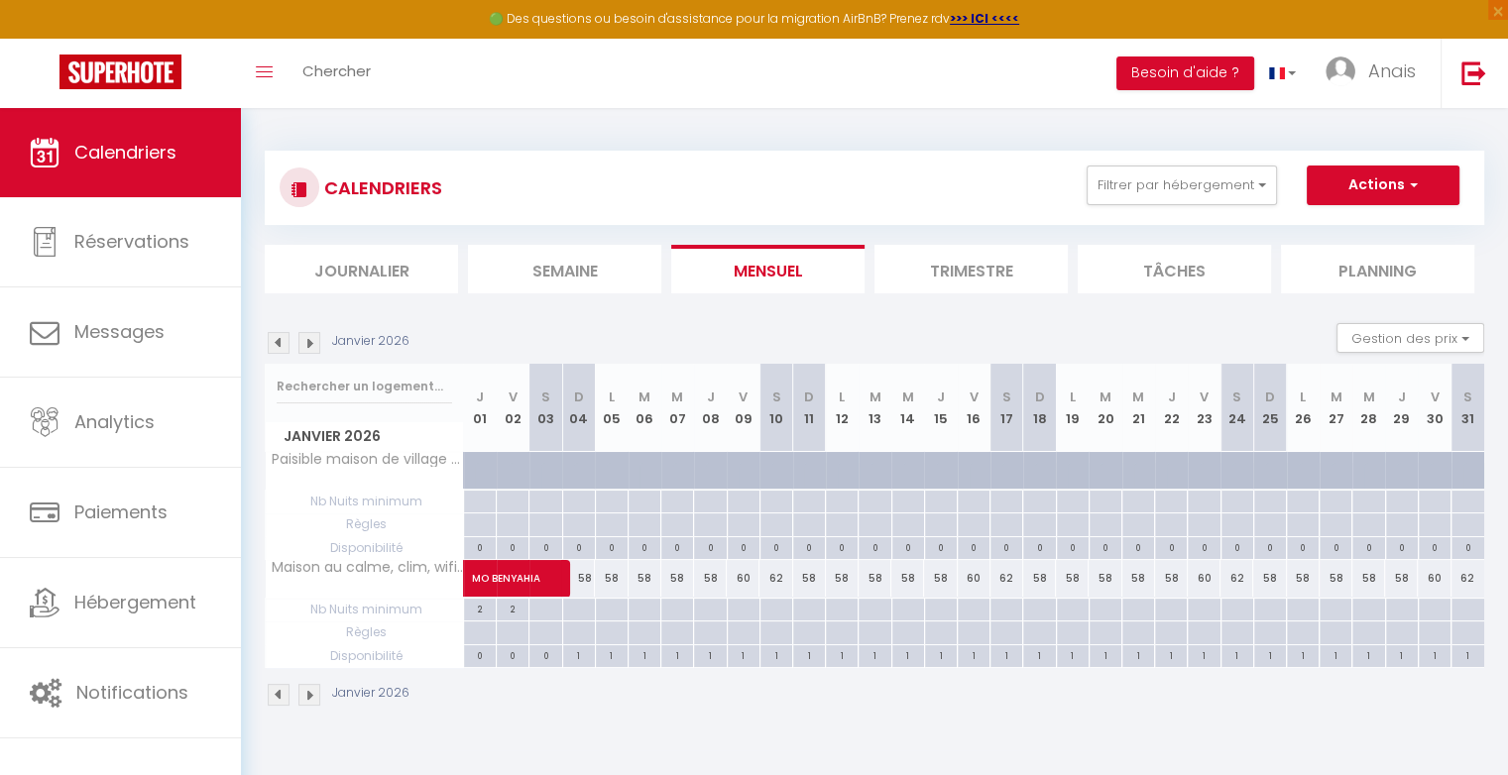
click at [309, 339] on img at bounding box center [309, 343] width 22 height 22
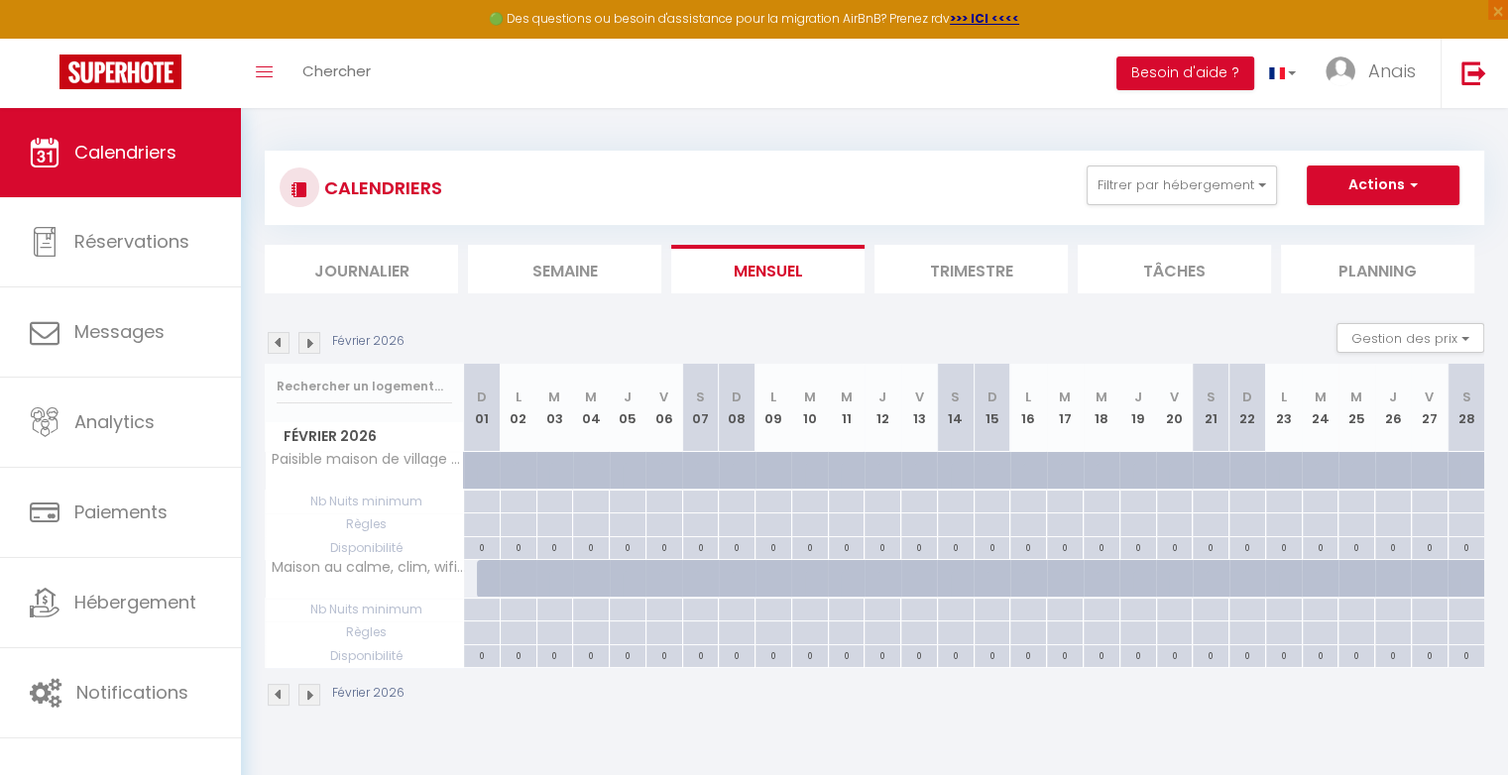
click at [481, 574] on div at bounding box center [495, 579] width 37 height 38
select select "1"
type input "Dim 01 Février 2026"
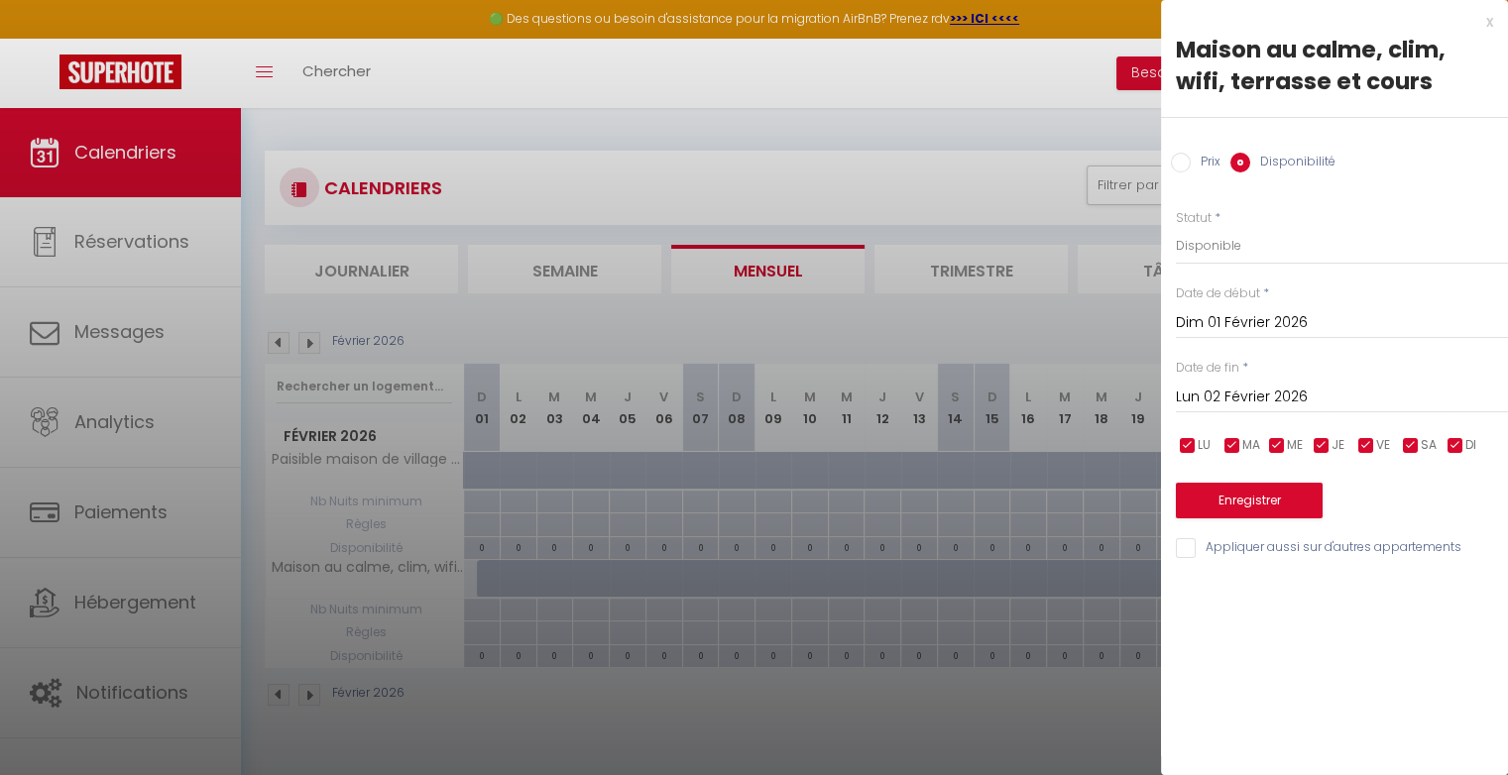
click at [1271, 402] on input "Lun 02 Février 2026" at bounding box center [1342, 398] width 332 height 26
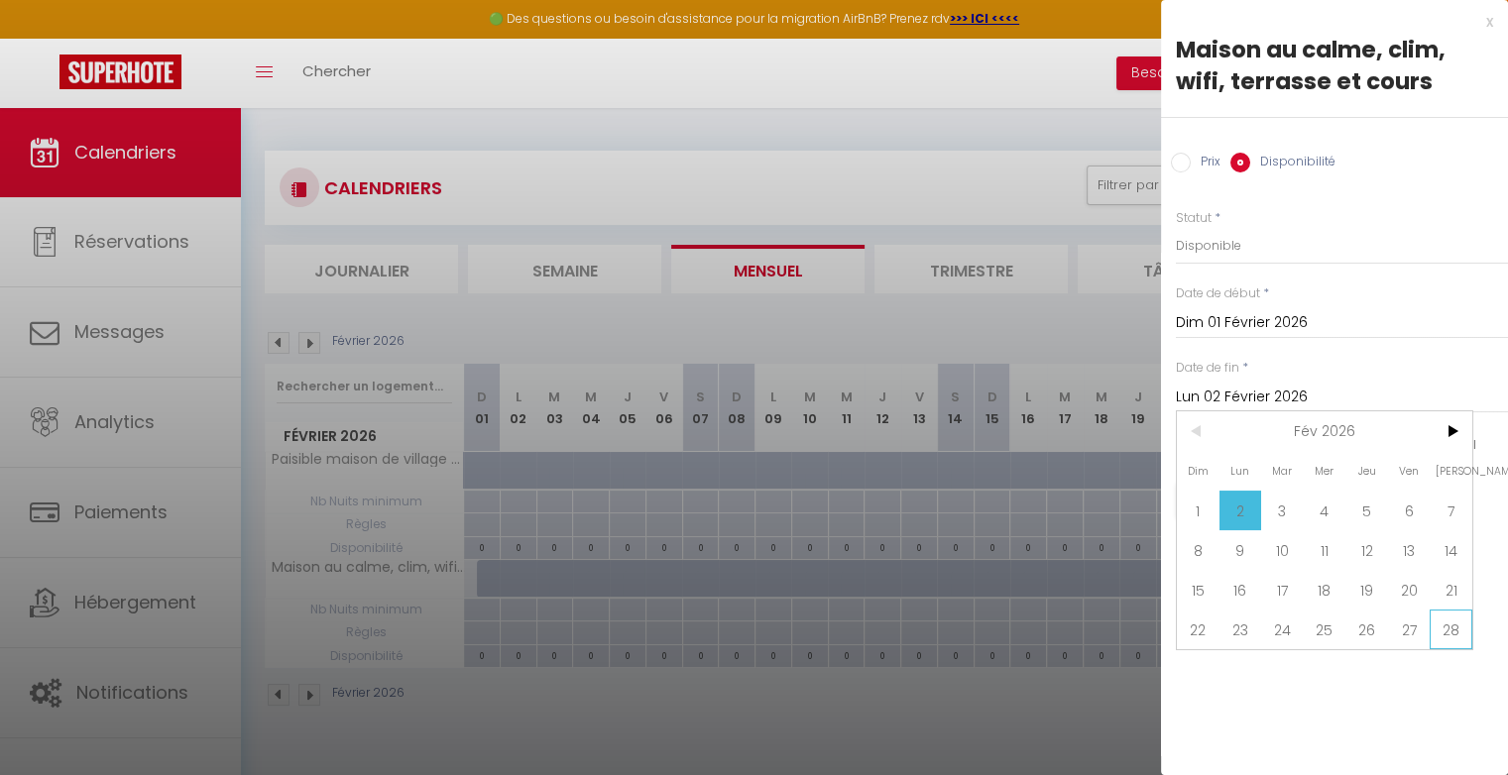
click at [1454, 626] on span "28" at bounding box center [1450, 630] width 43 height 40
type input "Sam 28 Février 2026"
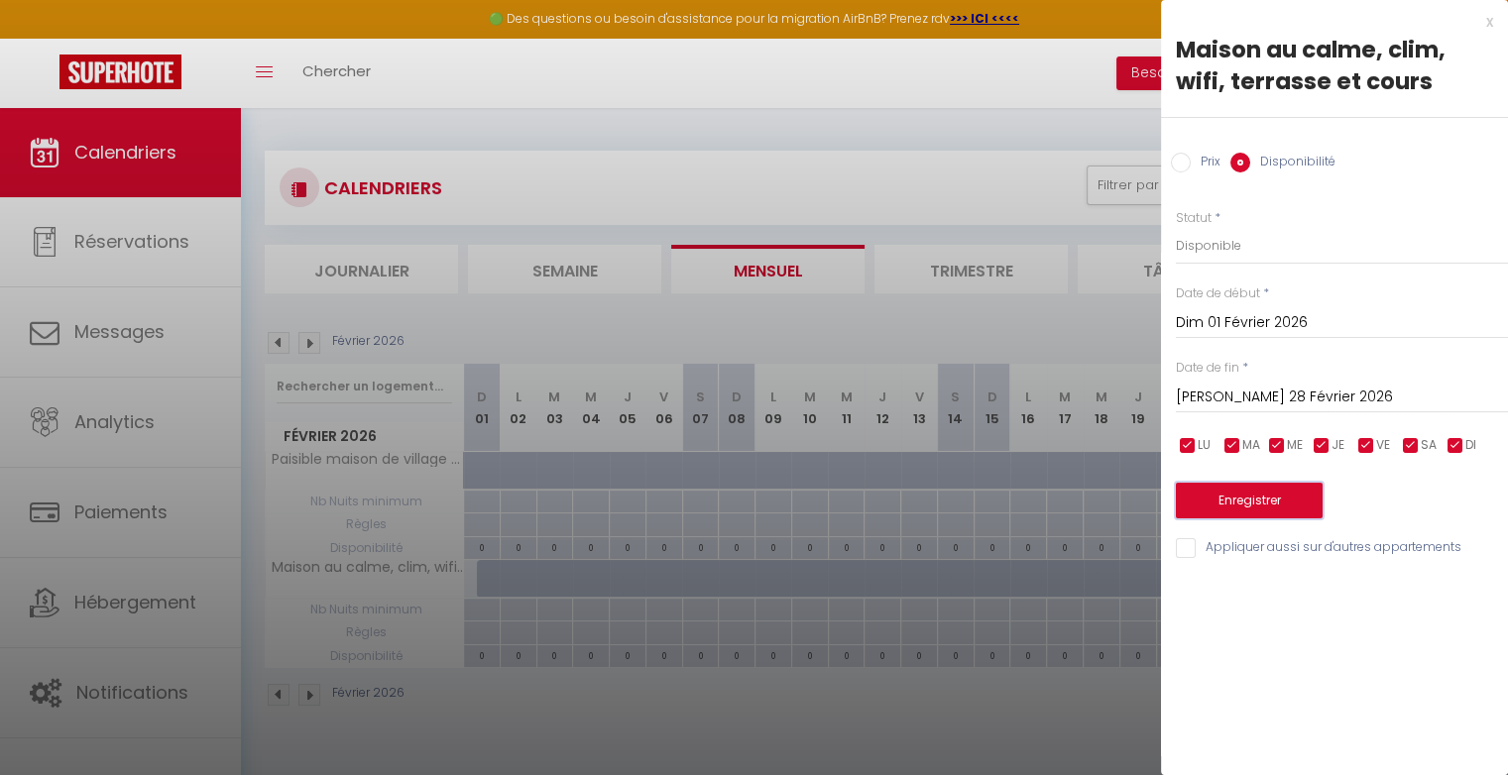
click at [1251, 509] on button "Enregistrer" at bounding box center [1249, 501] width 147 height 36
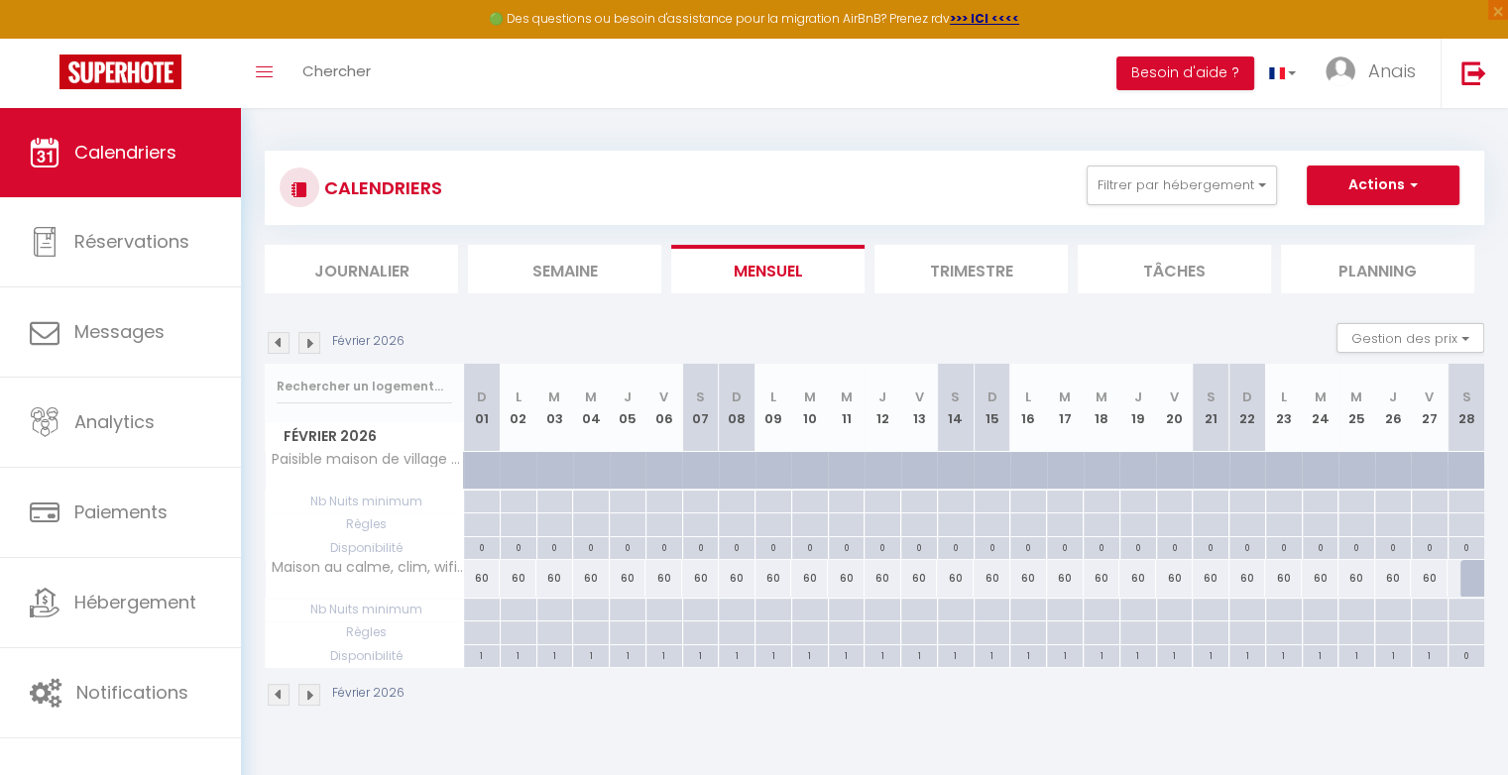
click at [1216, 613] on div at bounding box center [1209, 610] width 37 height 23
type input "Sam 21 Février 2026"
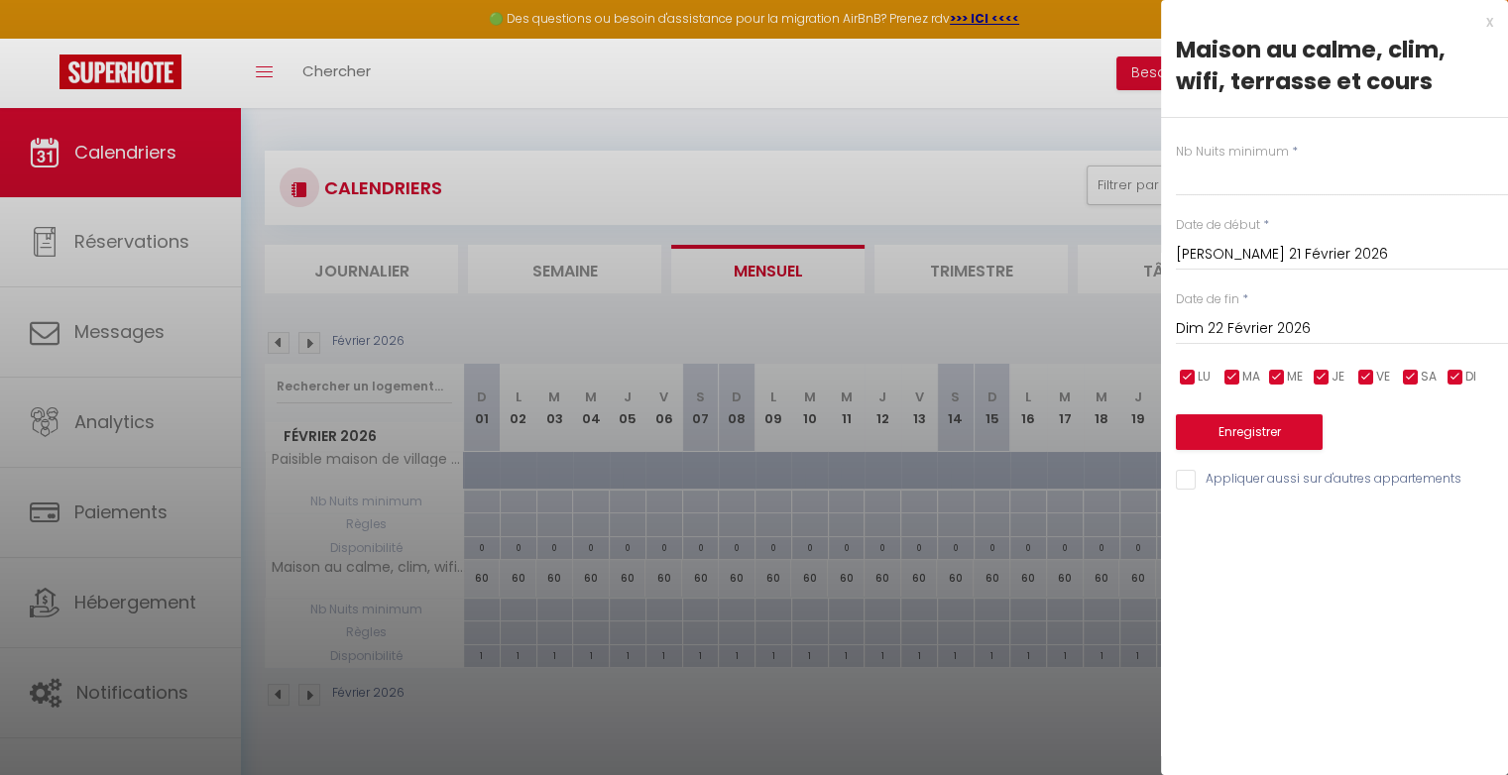
click at [1280, 339] on input "Dim 22 Février 2026" at bounding box center [1342, 329] width 332 height 26
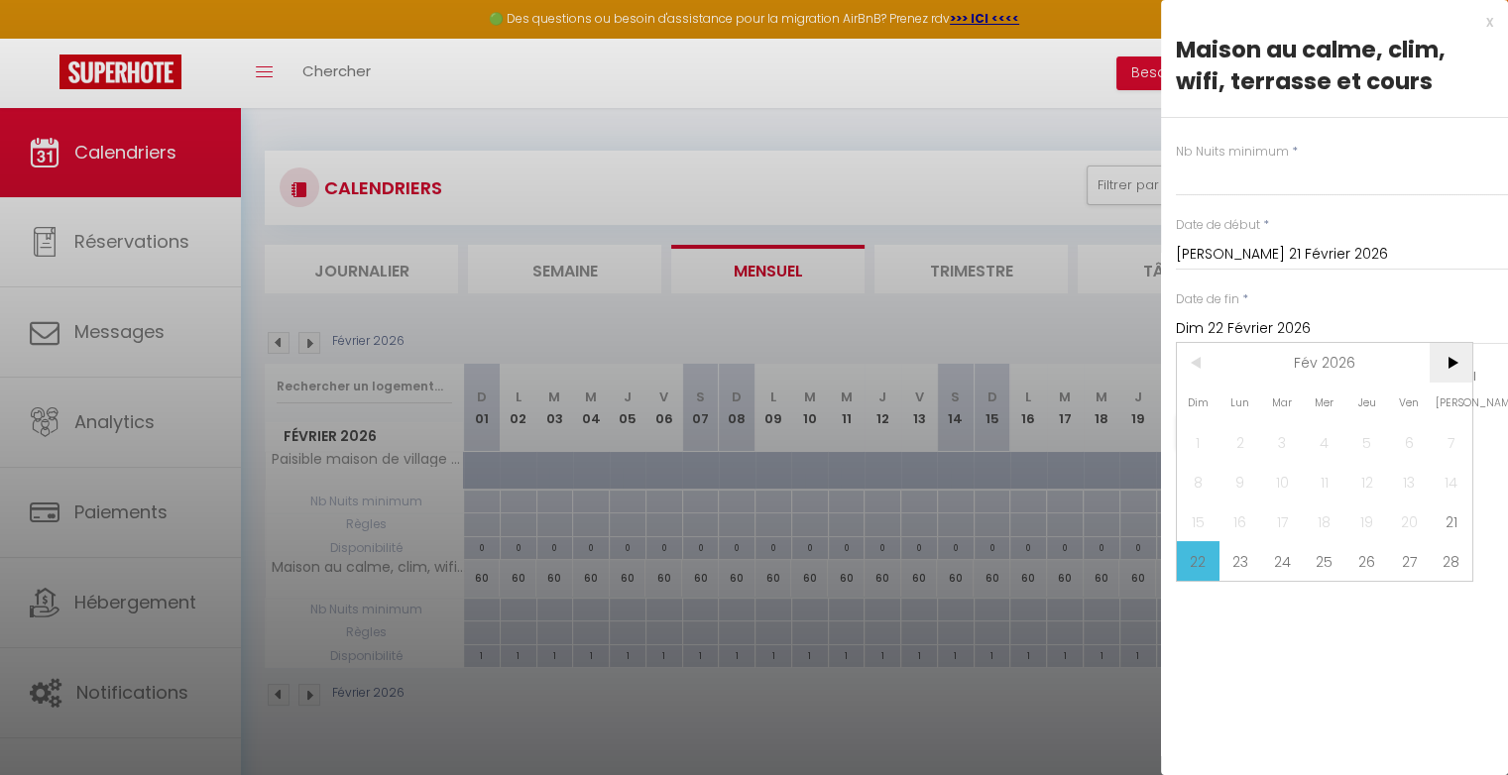
click at [1447, 367] on span ">" at bounding box center [1450, 363] width 43 height 40
click at [1206, 481] on span "8" at bounding box center [1198, 482] width 43 height 40
type input "Dim 08 Mars 2026"
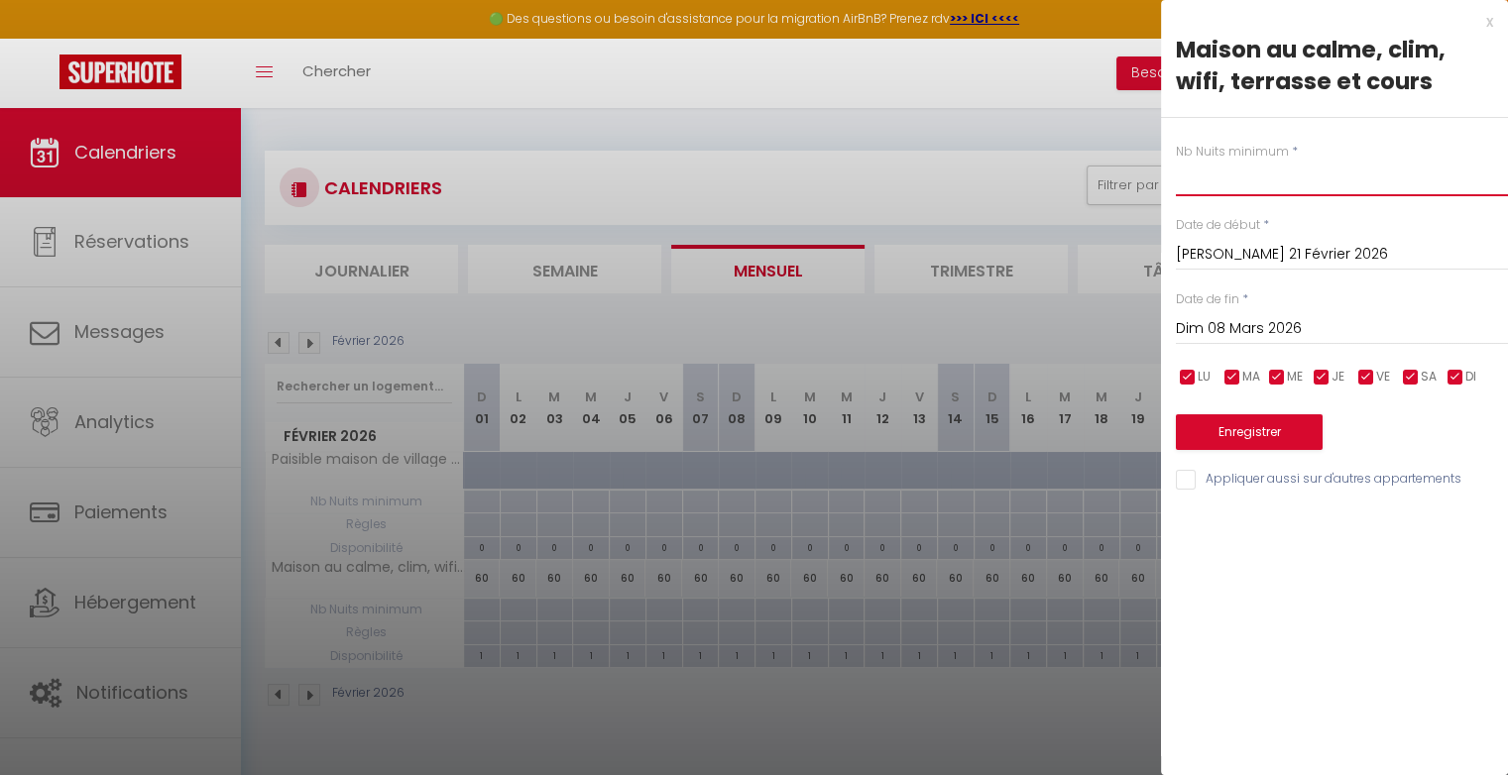
click at [1230, 188] on input "text" at bounding box center [1342, 179] width 332 height 36
type input "2"
click at [1219, 429] on button "Enregistrer" at bounding box center [1249, 432] width 147 height 36
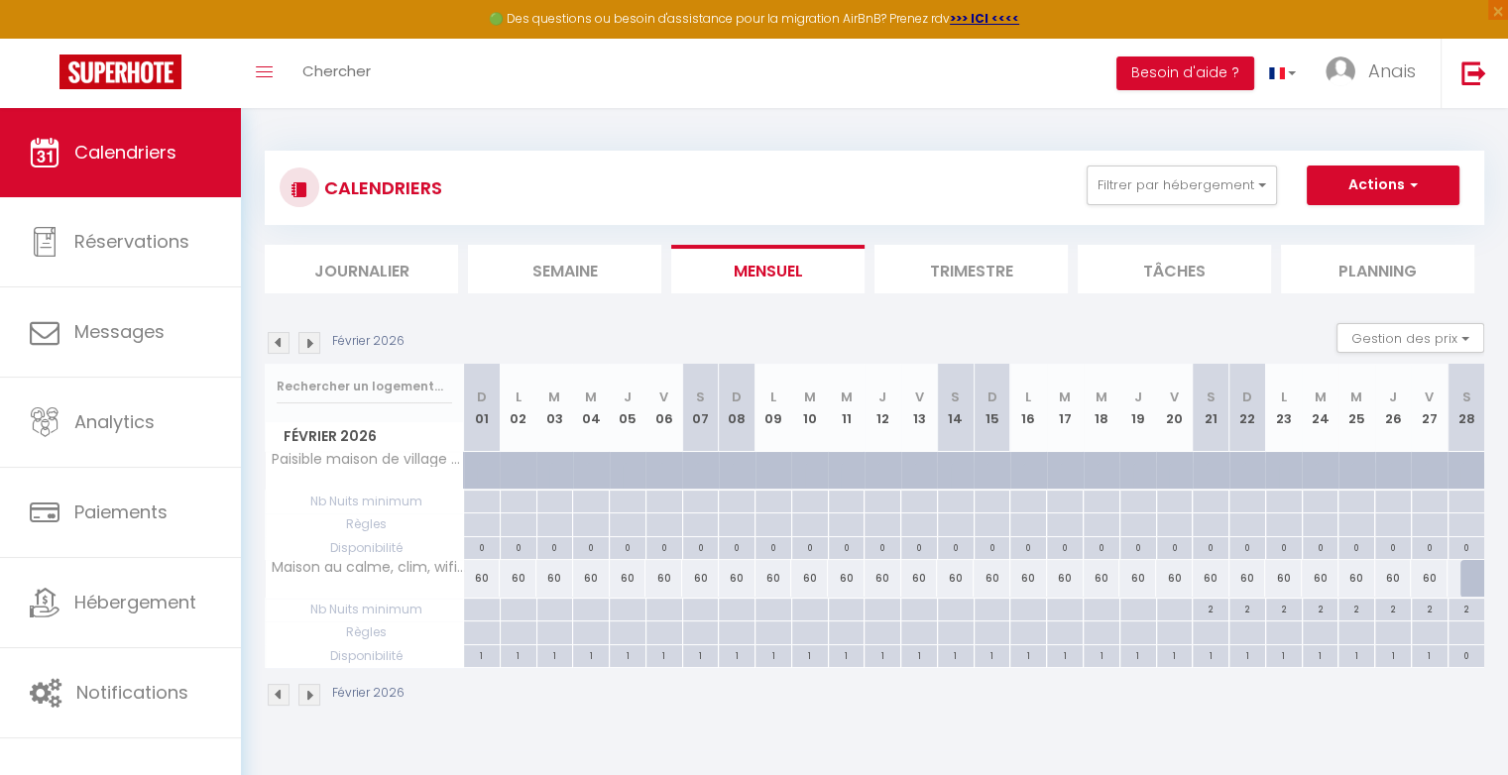
click at [277, 340] on img at bounding box center [279, 343] width 22 height 22
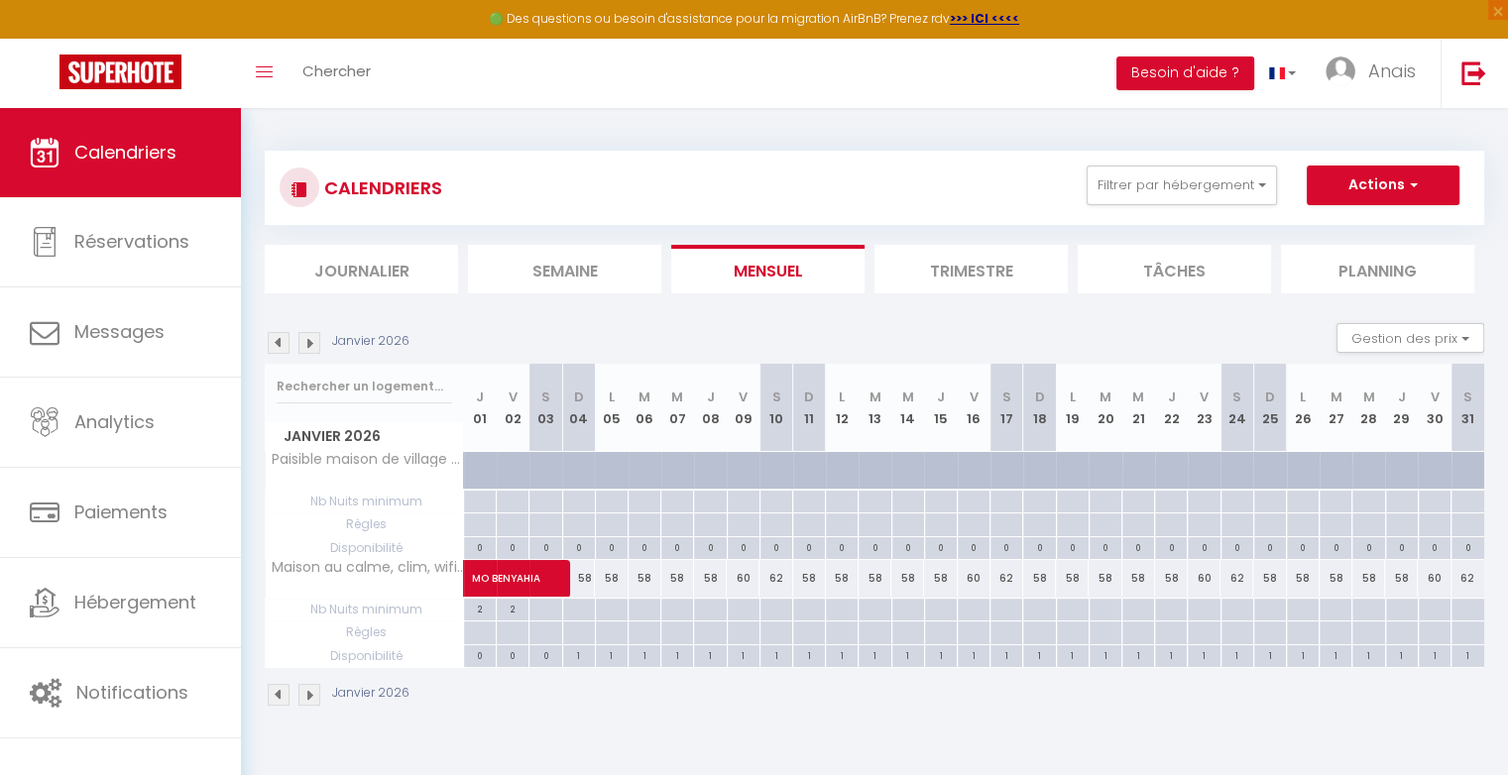
click at [313, 342] on img at bounding box center [309, 343] width 22 height 22
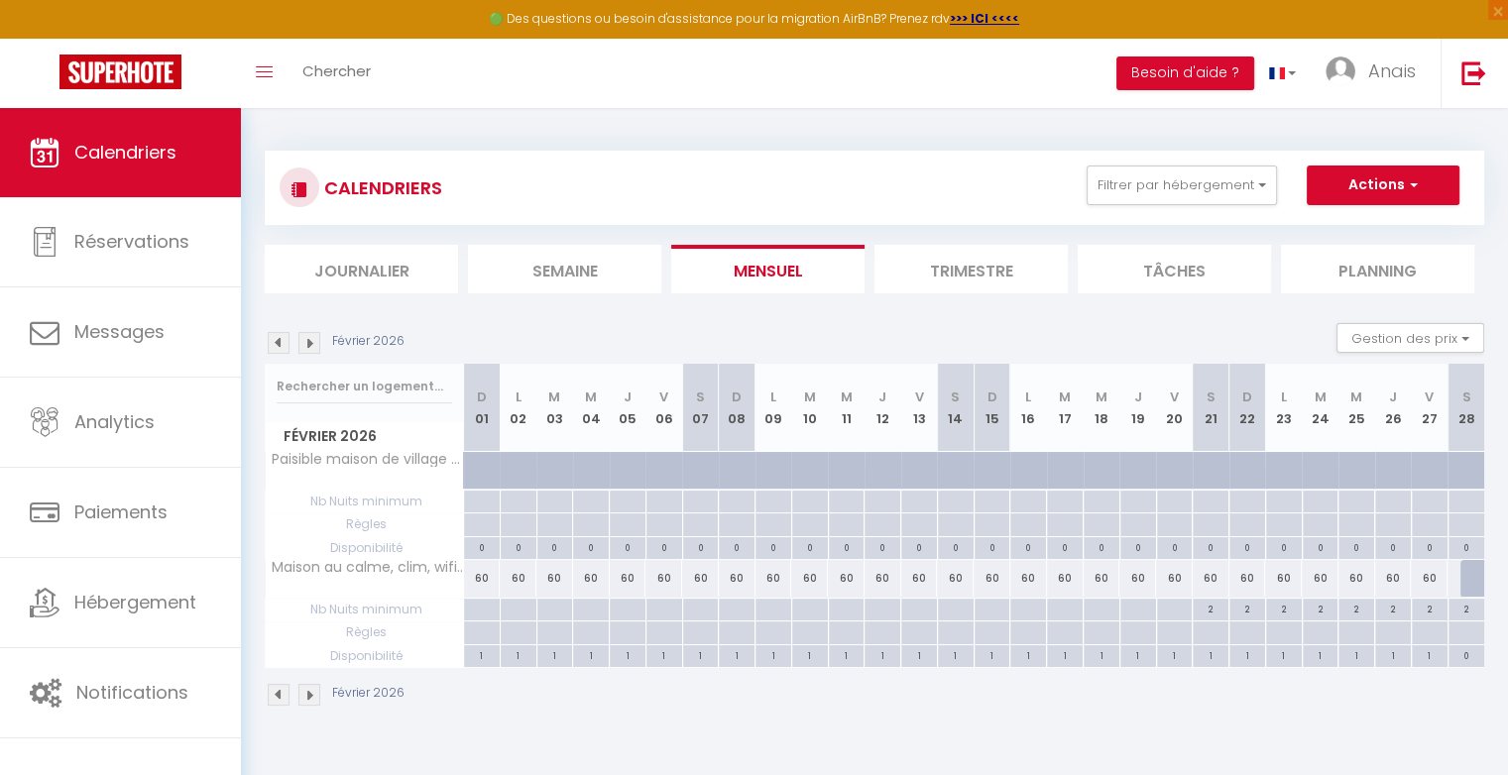
click at [486, 577] on div "60" at bounding box center [482, 578] width 37 height 37
select select "1"
type input "Dim 01 Février 2026"
type input "Lun 02 Février 2026"
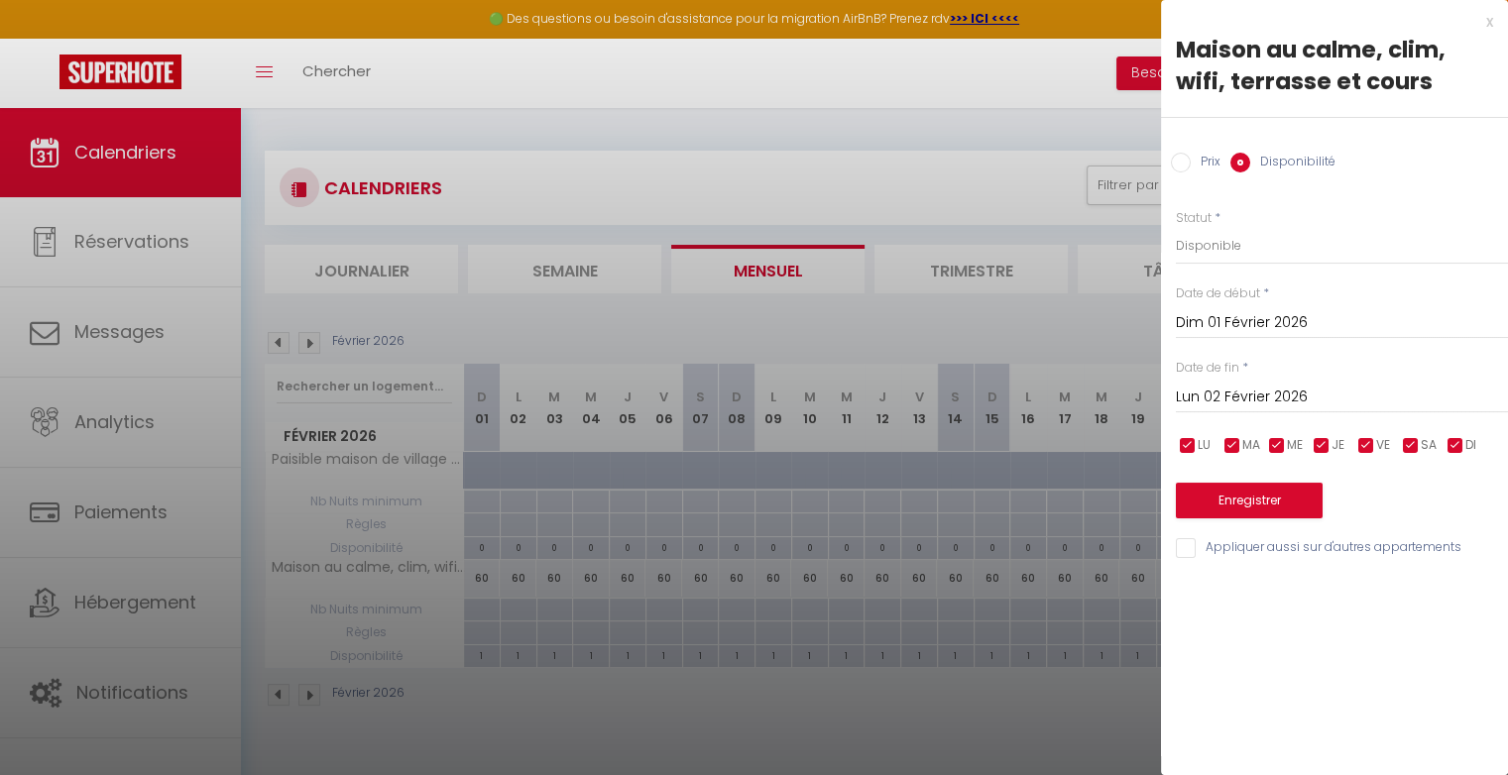
click at [1188, 168] on input "Prix" at bounding box center [1181, 163] width 20 height 20
radio input "true"
radio input "false"
click at [1203, 252] on input "60" at bounding box center [1342, 245] width 332 height 36
type input "6"
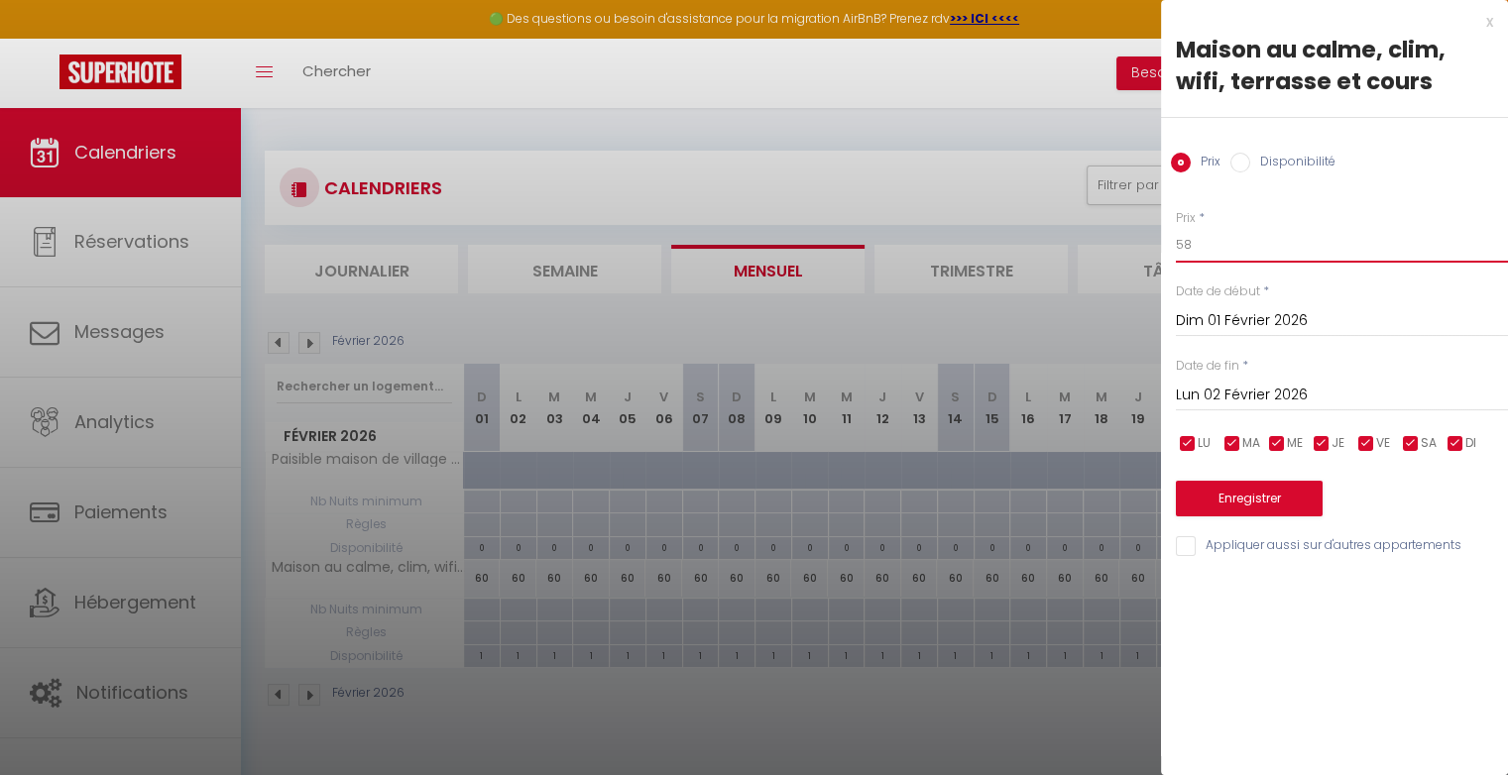
type input "58"
click at [1230, 388] on input "Lun 02 Février 2026" at bounding box center [1342, 396] width 332 height 26
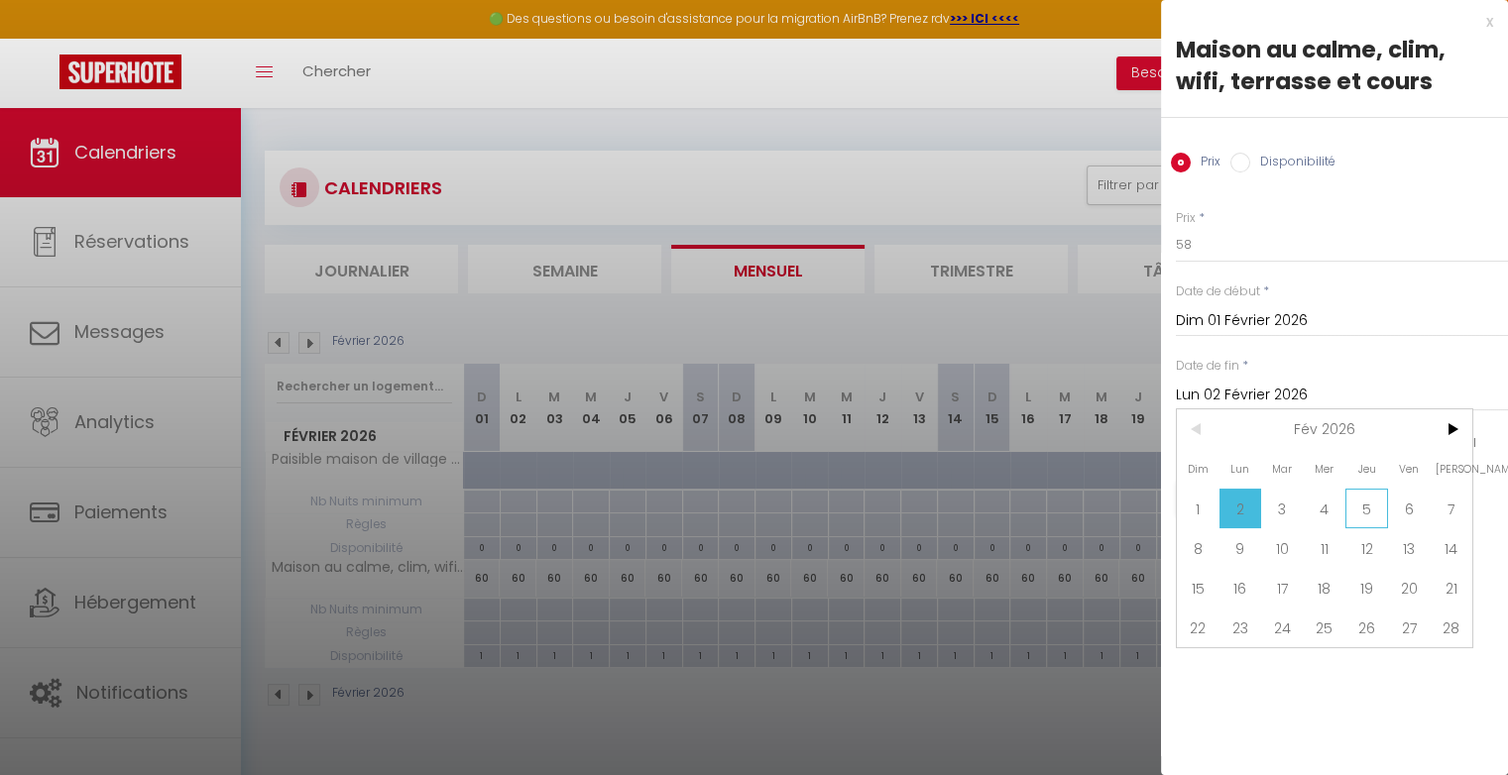
click at [1358, 509] on span "5" at bounding box center [1366, 509] width 43 height 40
type input "Jeu 05 Février 2026"
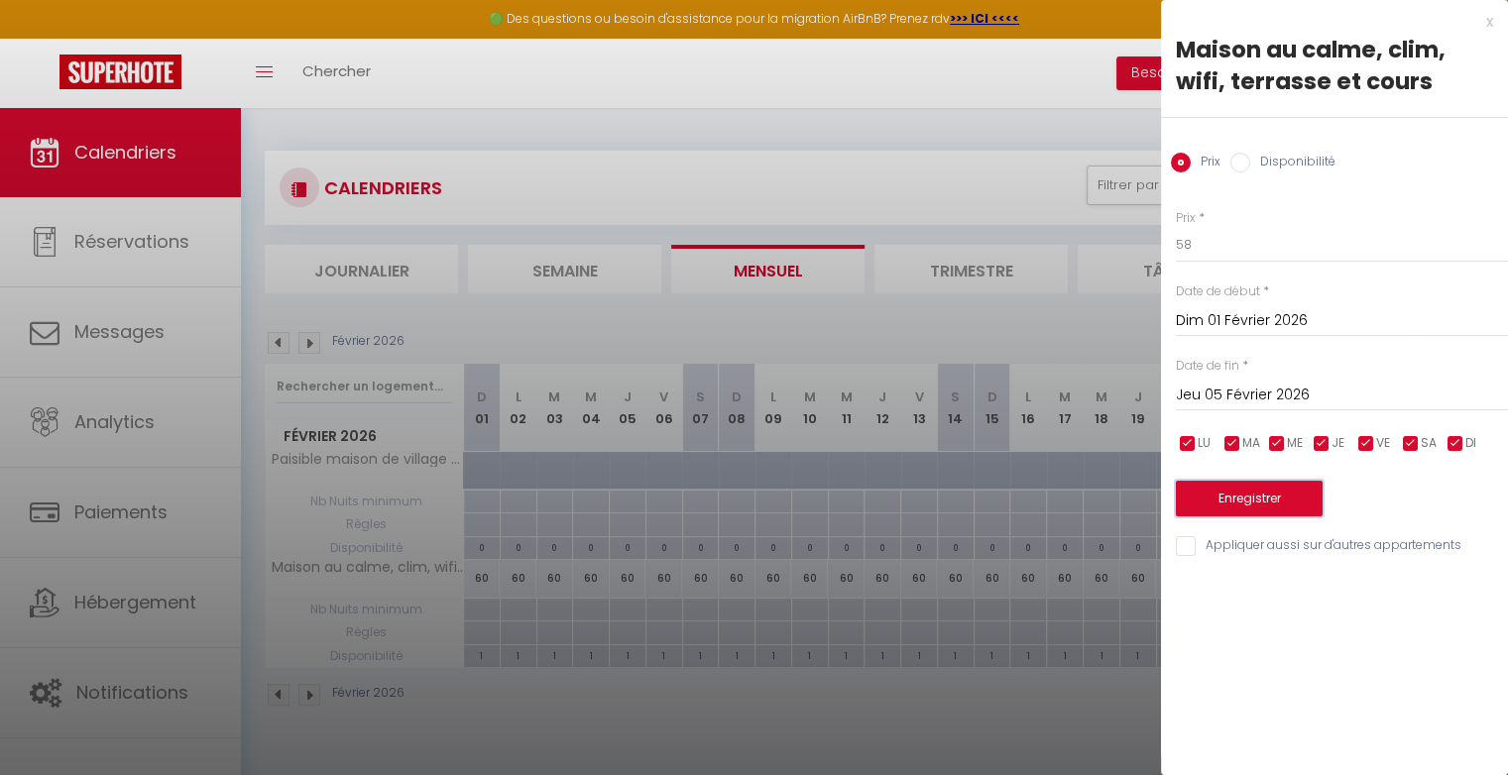
click at [1300, 506] on button "Enregistrer" at bounding box center [1249, 499] width 147 height 36
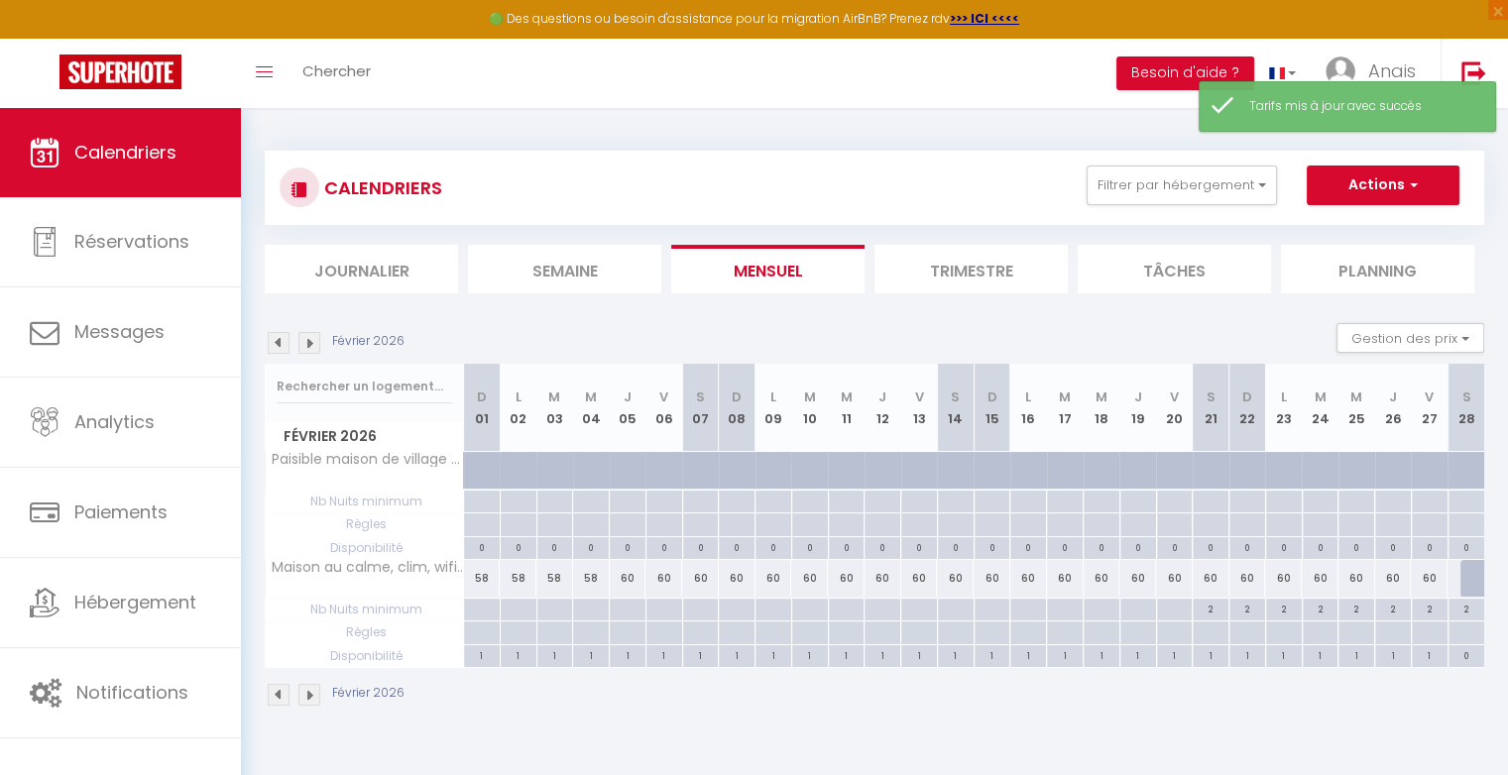
click at [630, 577] on div "60" at bounding box center [628, 578] width 37 height 37
type input "60"
type input "Jeu 05 Février 2026"
type input "Ven 06 Février 2026"
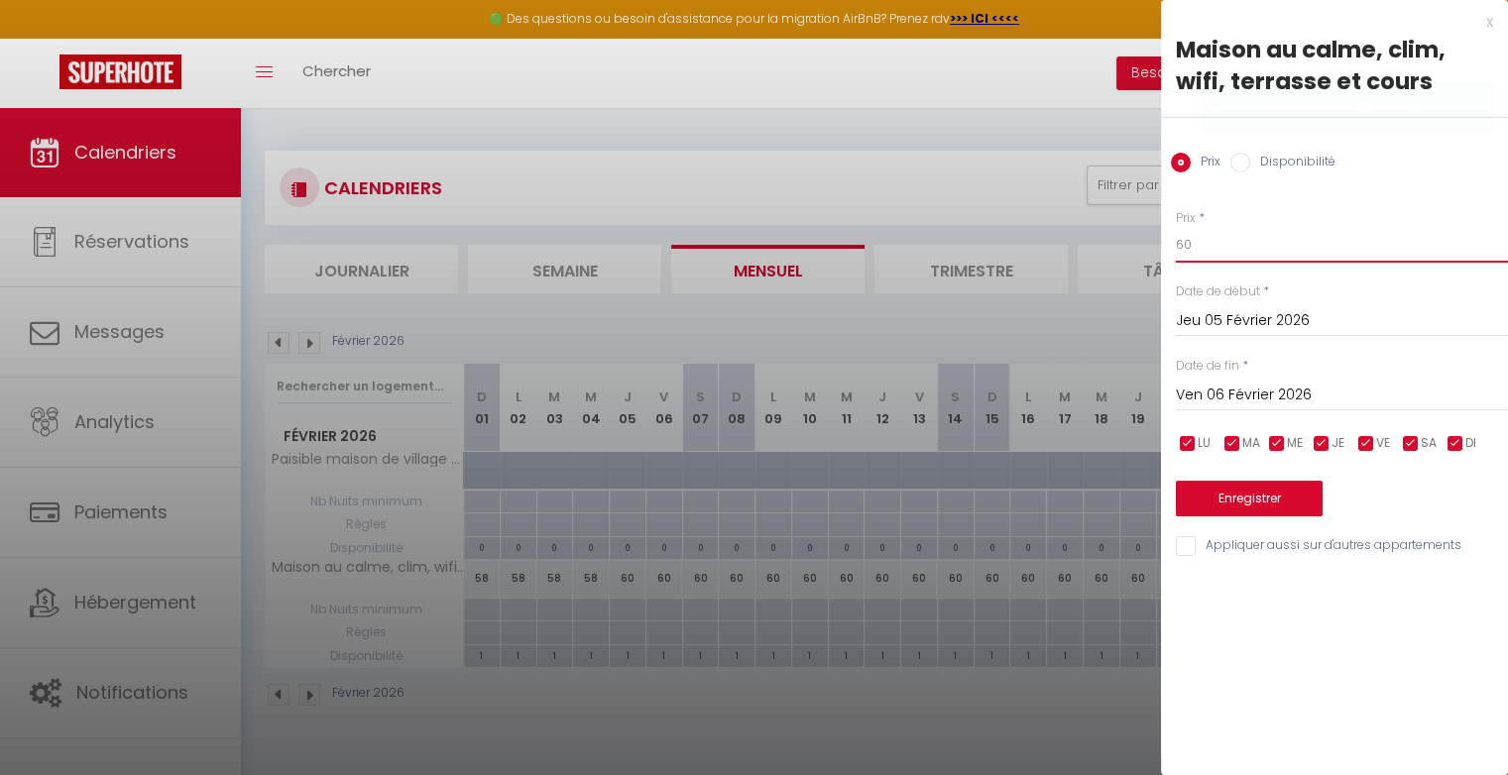
click at [1215, 245] on input "60" at bounding box center [1342, 245] width 332 height 36
type input "6"
type input "58"
click at [1228, 502] on button "Enregistrer" at bounding box center [1249, 499] width 147 height 36
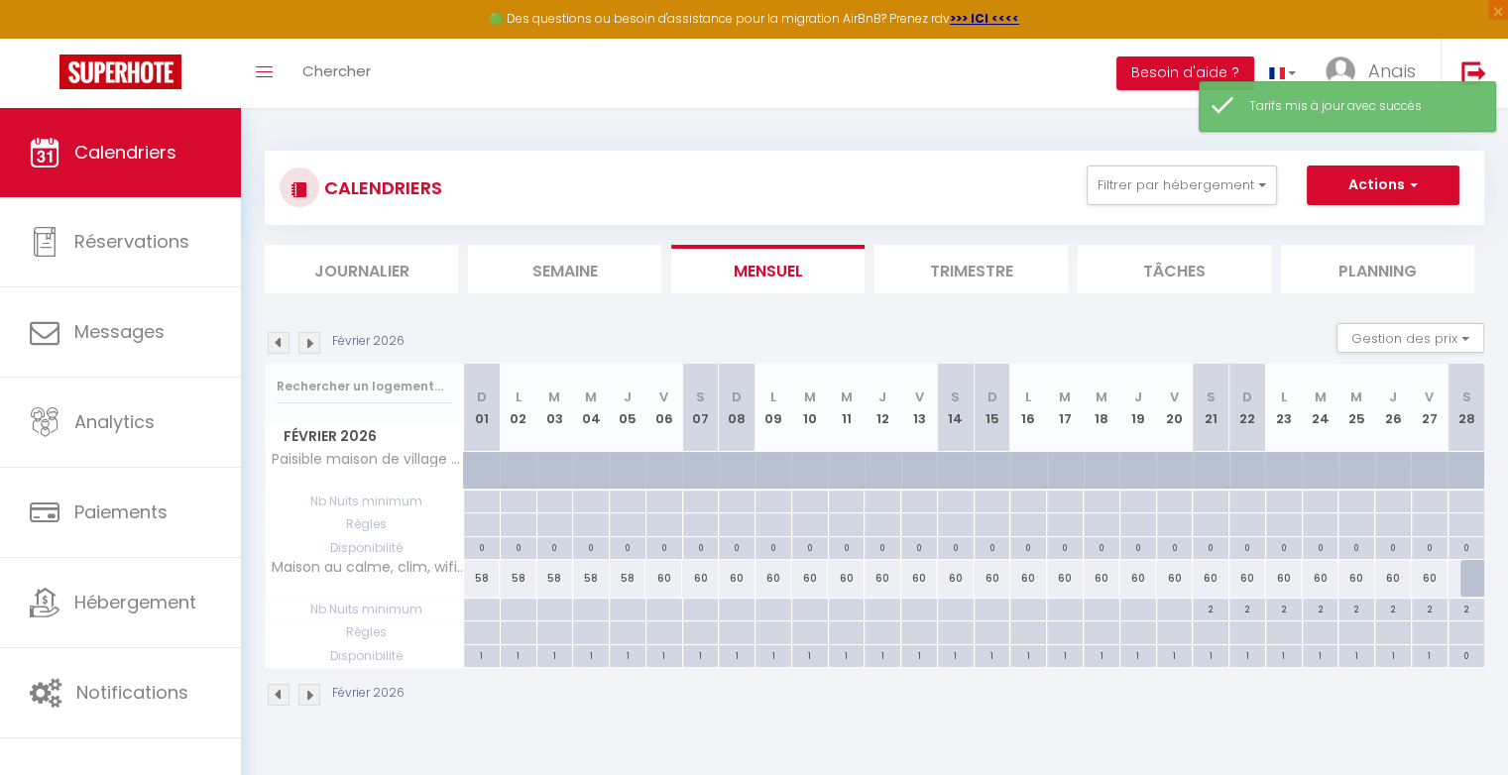
click at [712, 582] on div "60" at bounding box center [700, 578] width 37 height 37
type input "60"
type input "Sam 07 Février 2026"
type input "Dim 08 Février 2026"
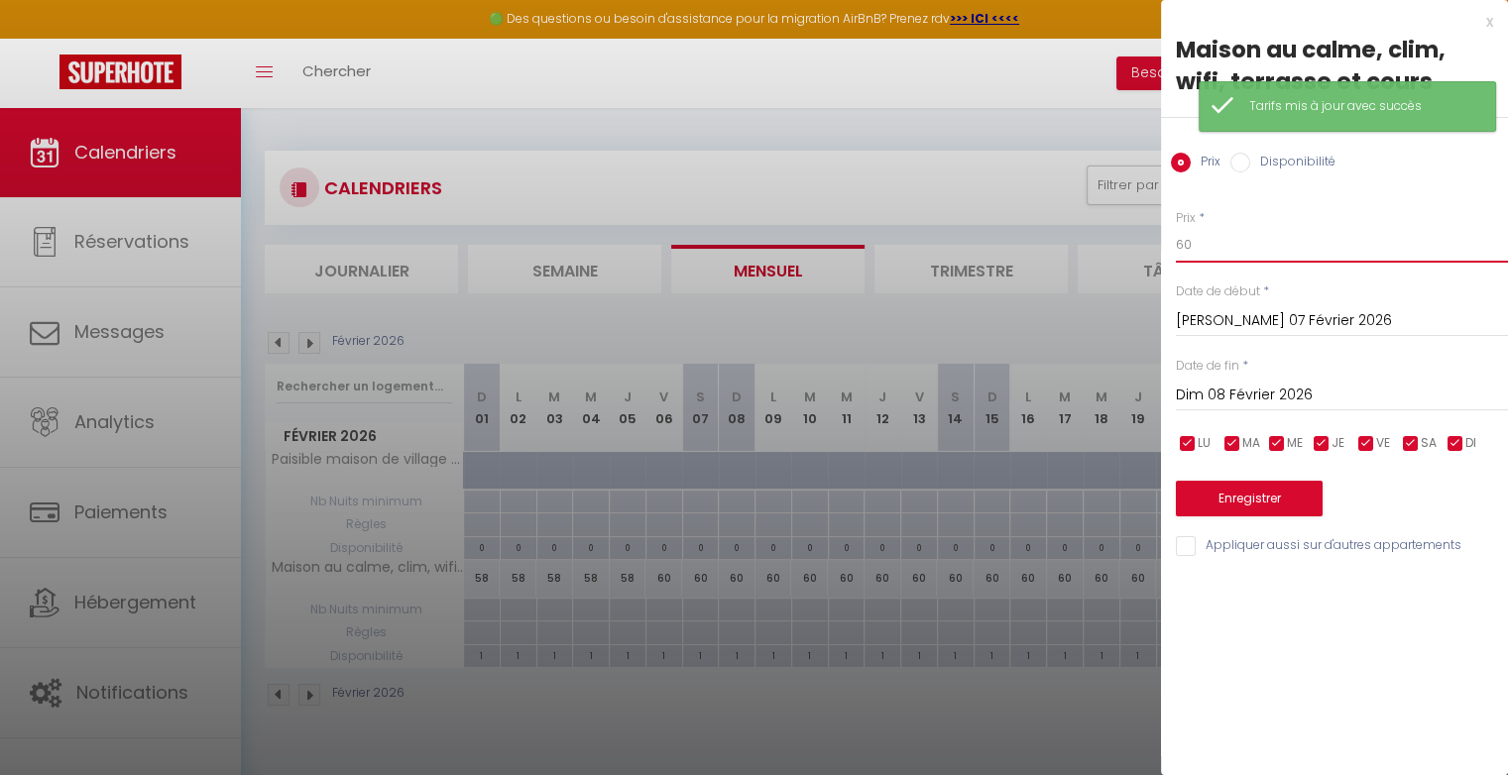
click at [1199, 248] on input "60" at bounding box center [1342, 245] width 332 height 36
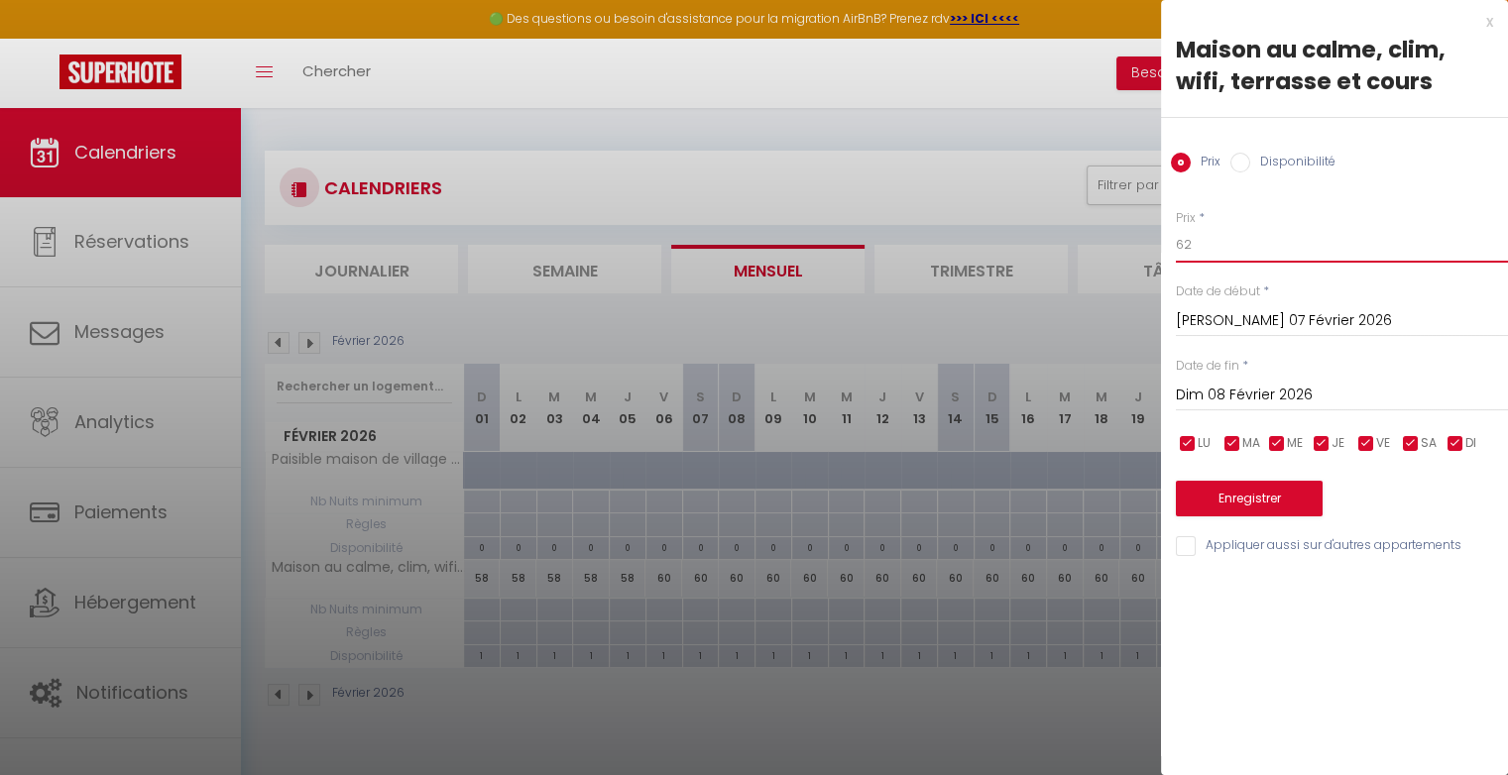
type input "62"
click at [1237, 494] on button "Enregistrer" at bounding box center [1249, 499] width 147 height 36
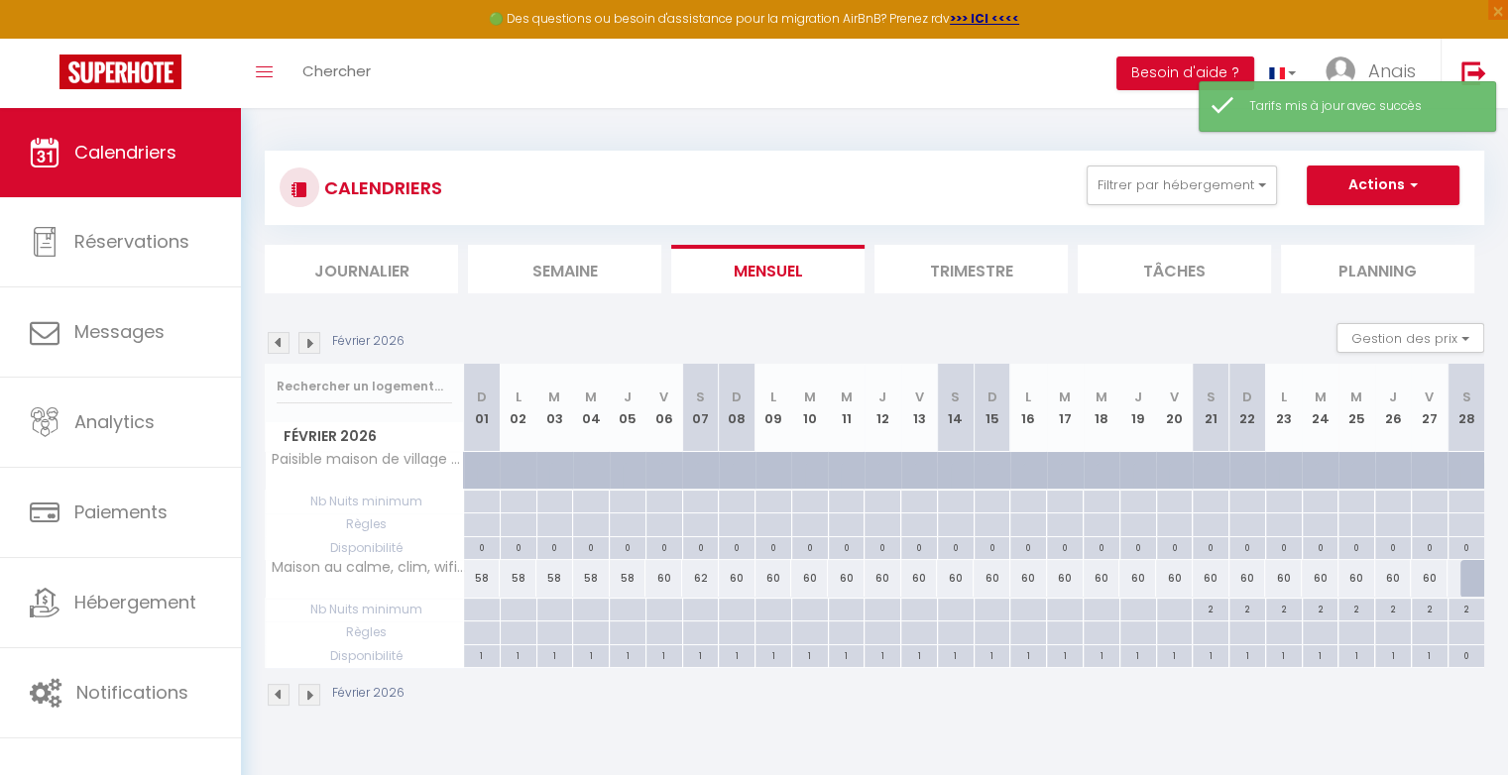
click at [735, 583] on div "60" at bounding box center [737, 578] width 37 height 37
type input "60"
type input "Dim 08 Février 2026"
type input "Lun 09 Février 2026"
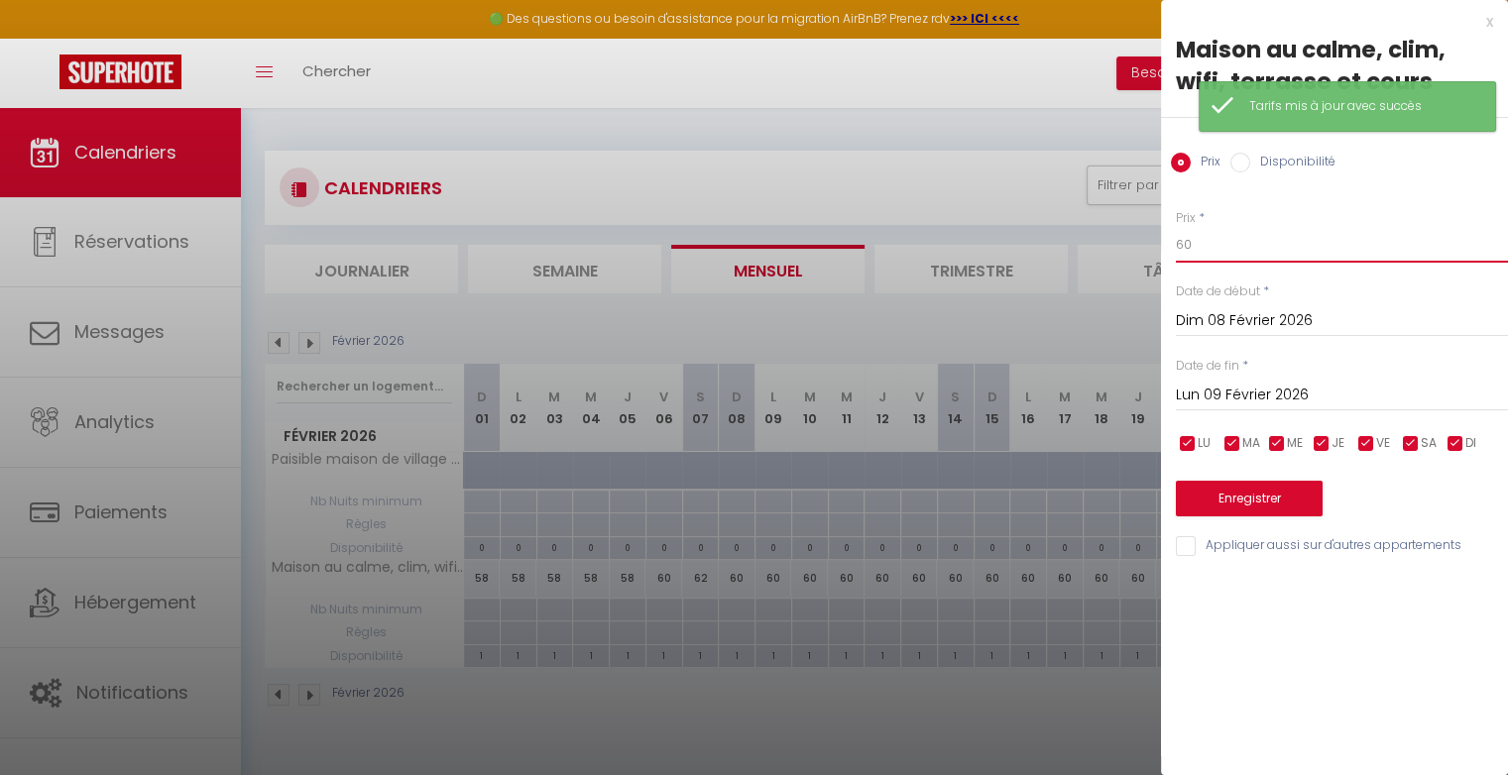
click at [1289, 254] on input "60" at bounding box center [1342, 245] width 332 height 36
type input "6"
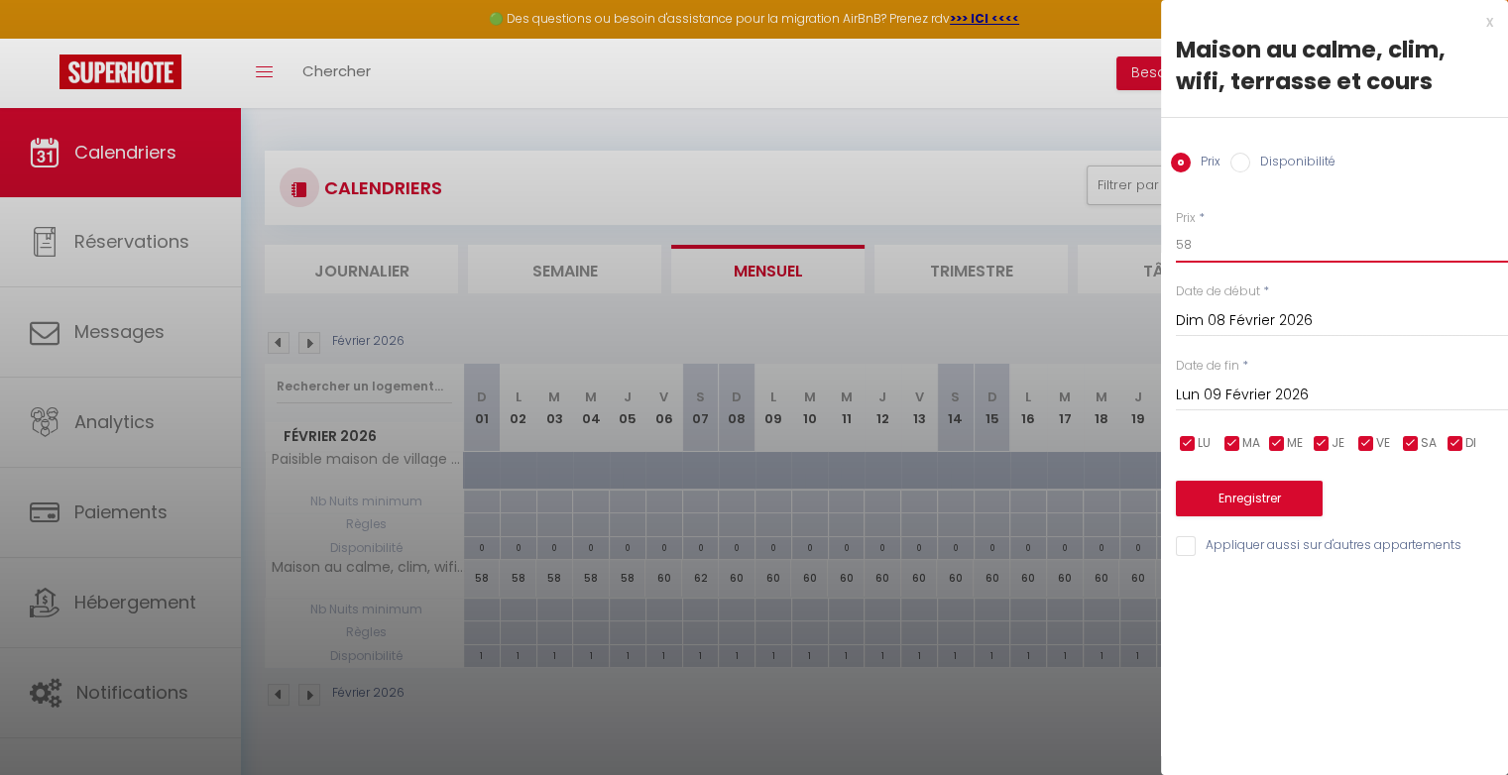
type input "58"
click at [1288, 392] on input "Lun 09 Février 2026" at bounding box center [1342, 396] width 332 height 26
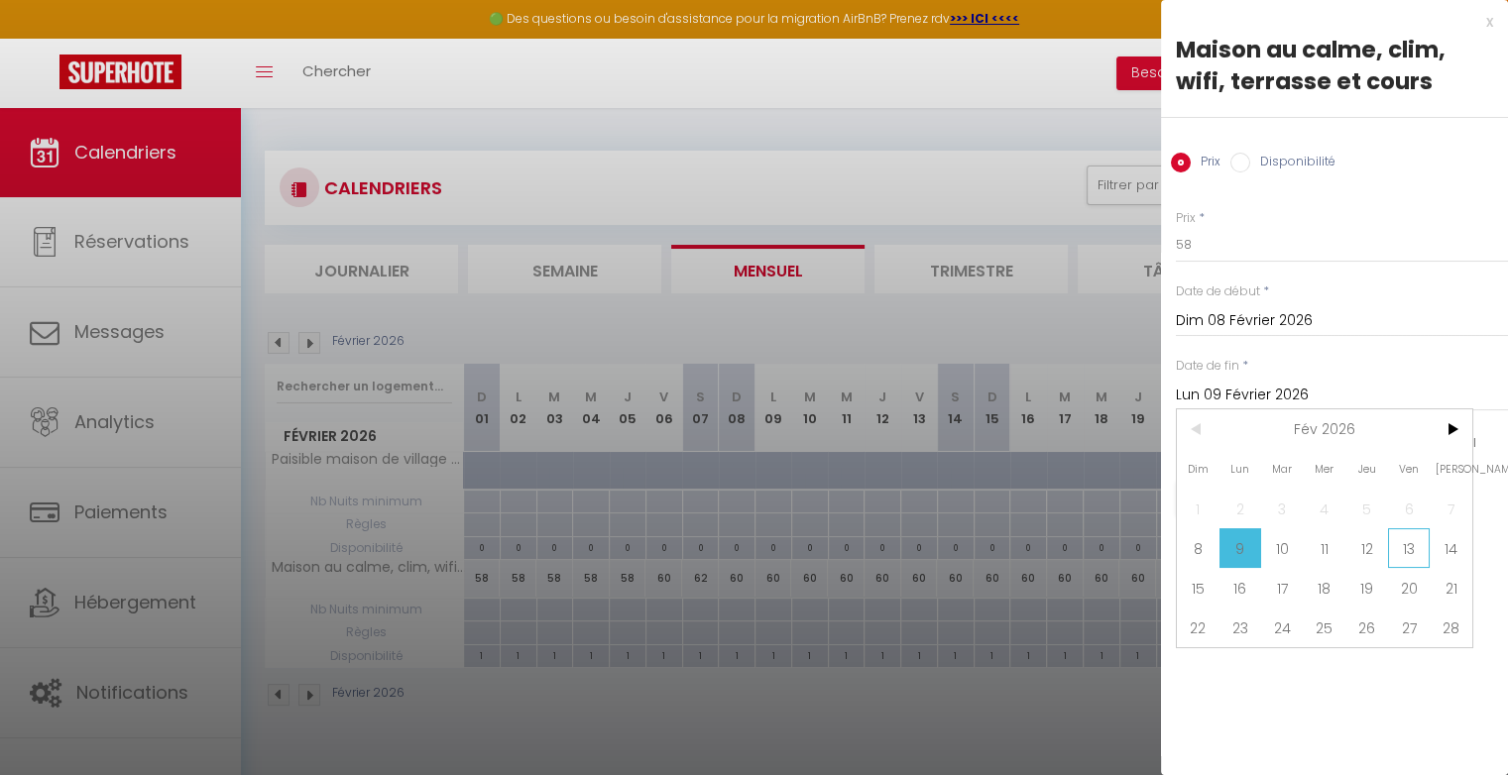
click at [1404, 542] on span "13" at bounding box center [1409, 548] width 43 height 40
type input "Ven 13 Février 2026"
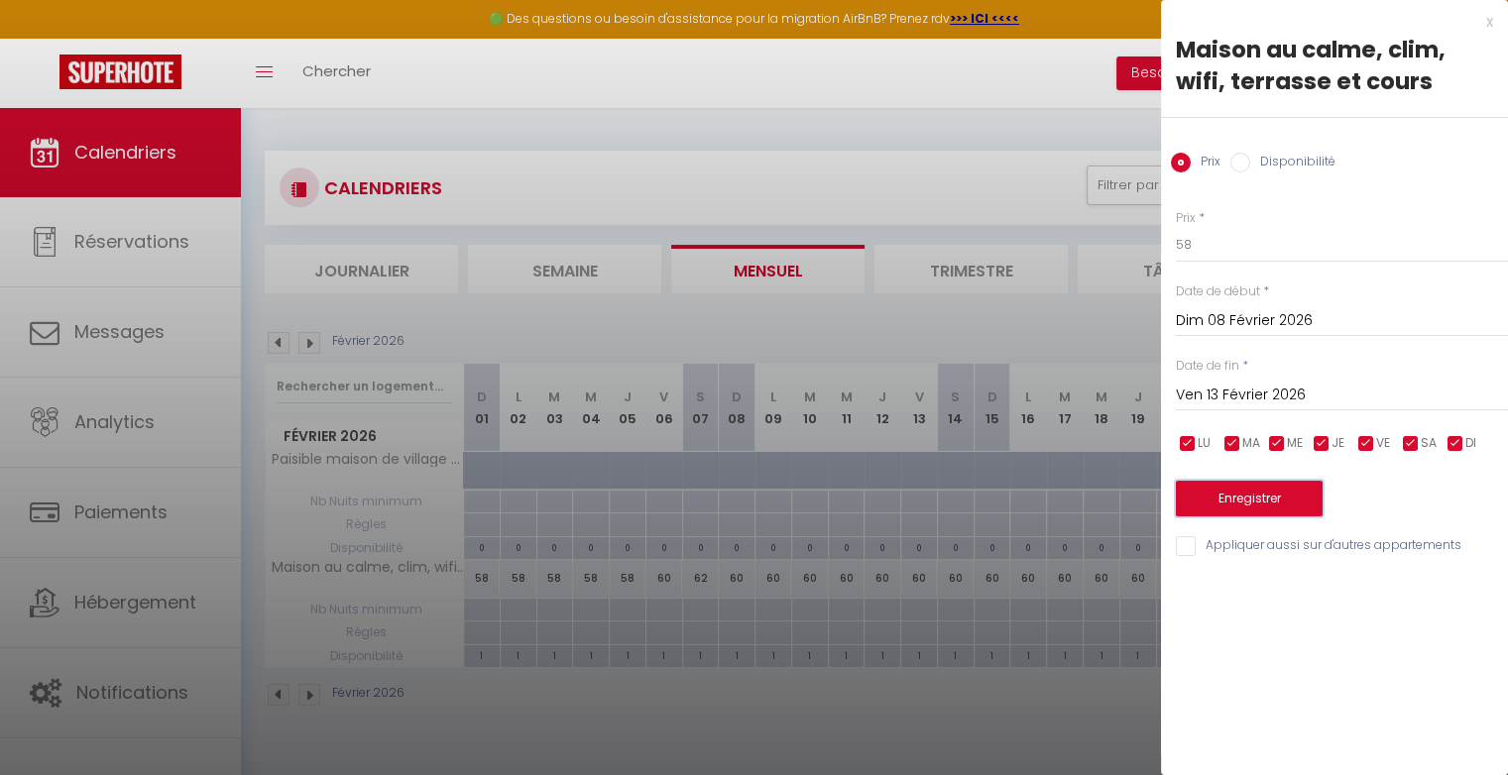
click at [1281, 509] on button "Enregistrer" at bounding box center [1249, 499] width 147 height 36
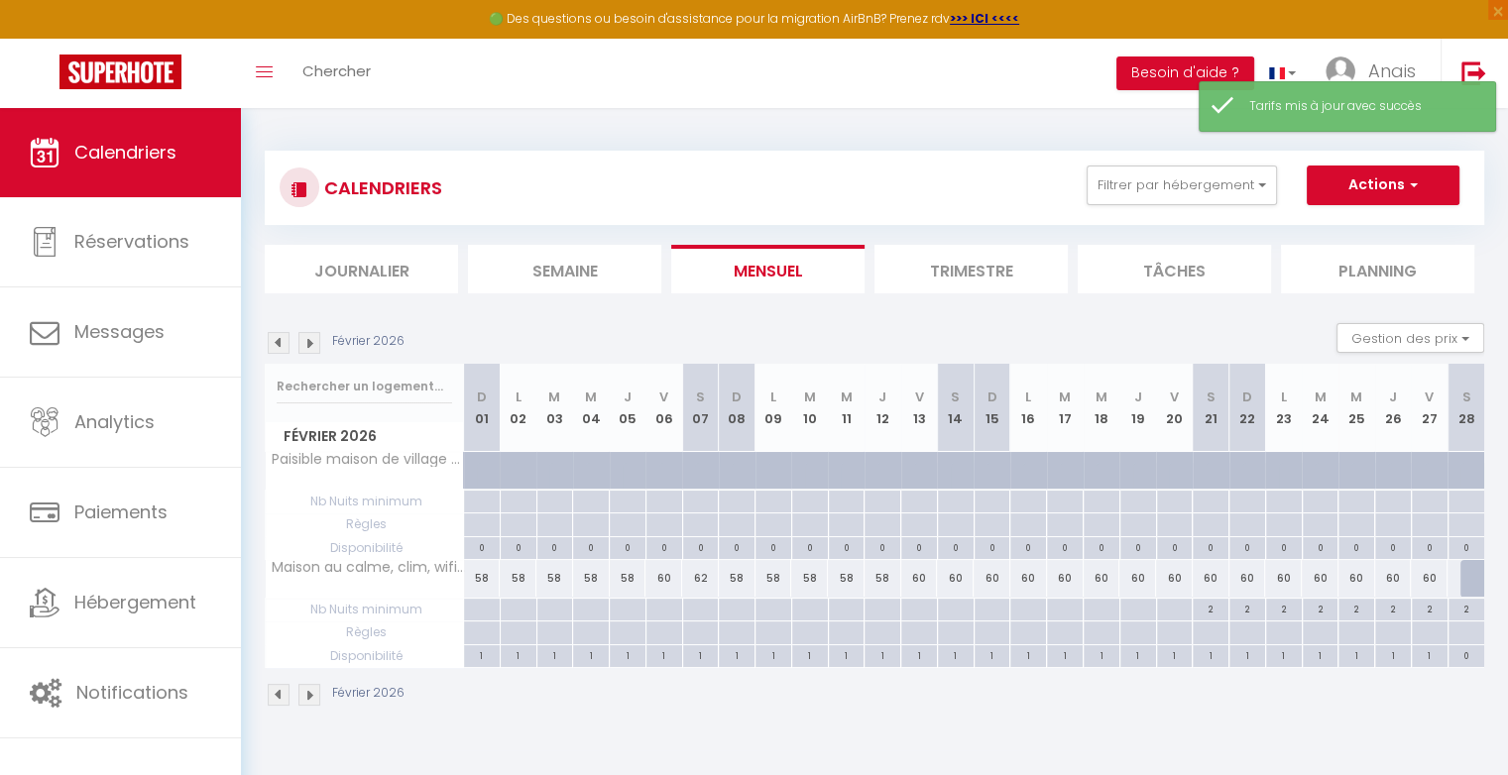
click at [960, 584] on div "60" at bounding box center [955, 578] width 37 height 37
type input "60"
type input "Sam 14 Février 2026"
type input "Dim 15 Février 2026"
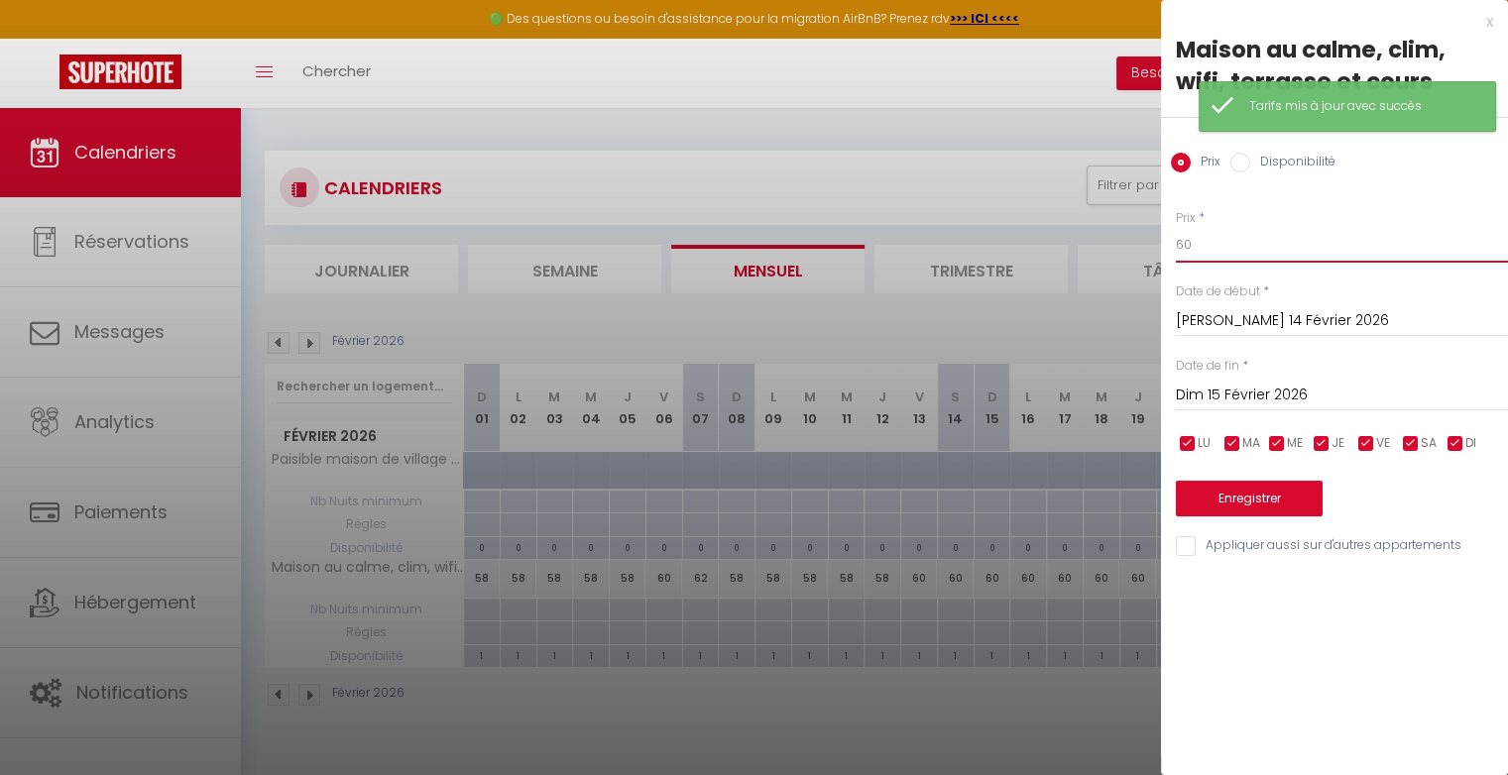
click at [1211, 250] on input "60" at bounding box center [1342, 245] width 332 height 36
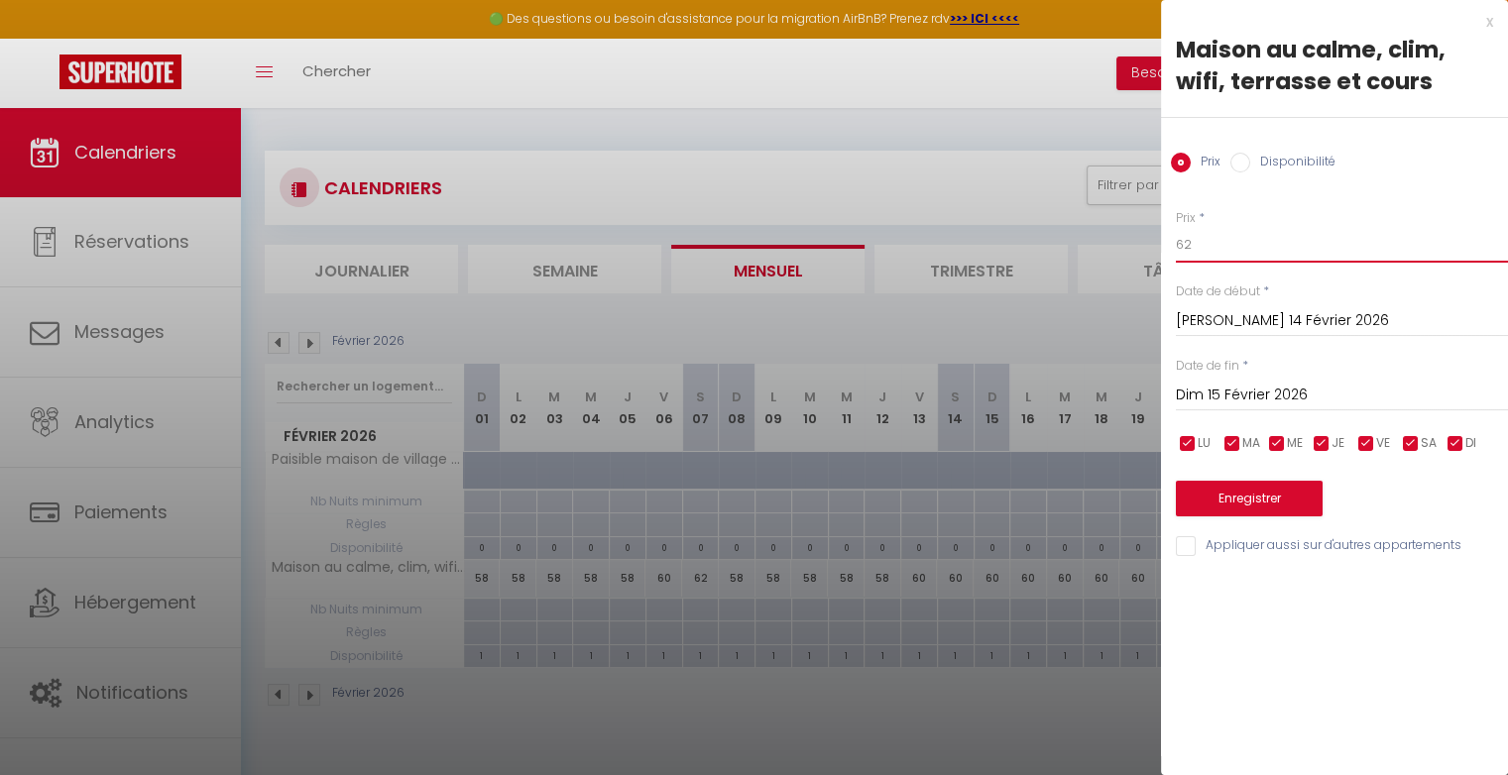
type input "62"
click at [1228, 496] on button "Enregistrer" at bounding box center [1249, 499] width 147 height 36
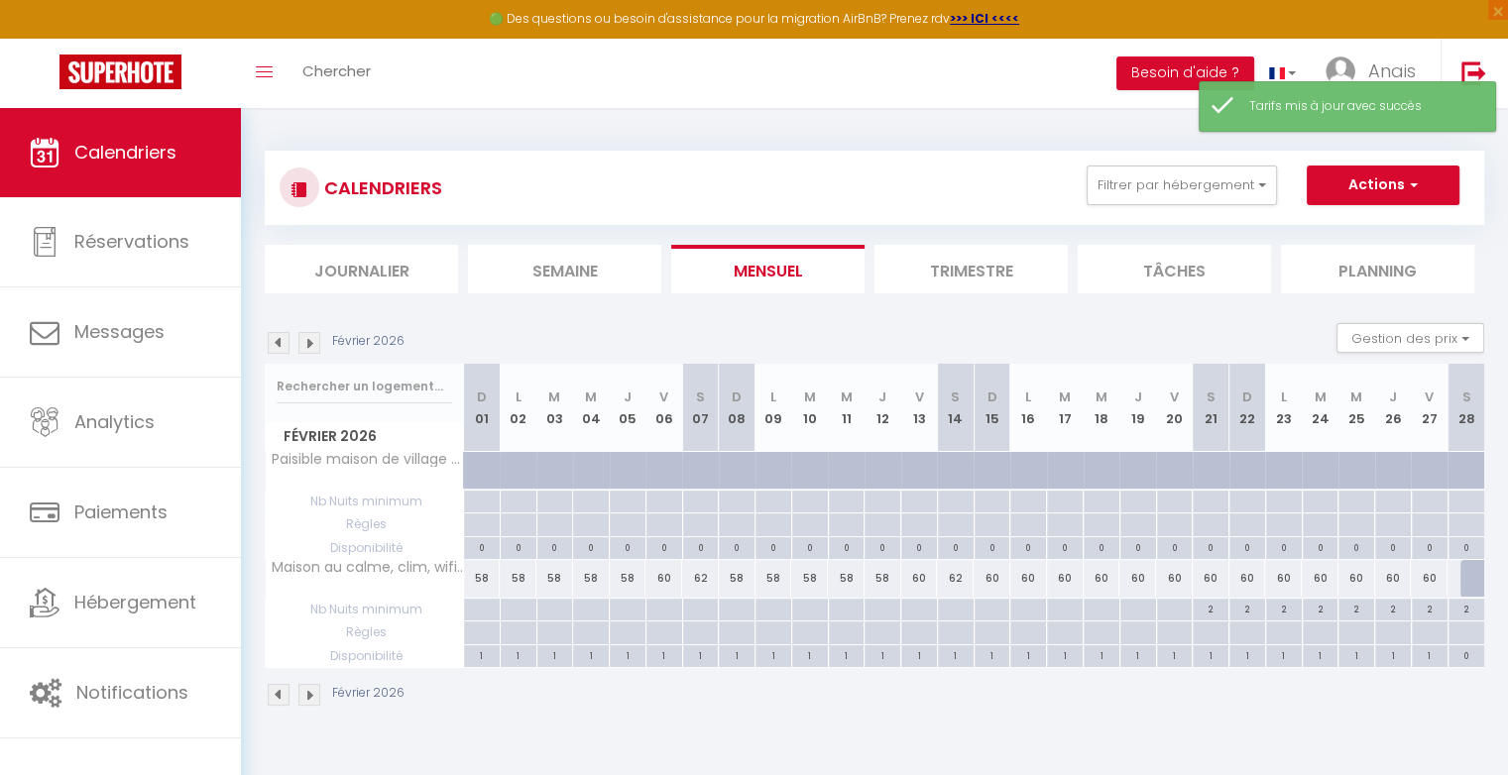
click at [1001, 570] on div "60" at bounding box center [991, 578] width 37 height 37
type input "60"
type input "Dim 15 Février 2026"
type input "Lun 16 Février 2026"
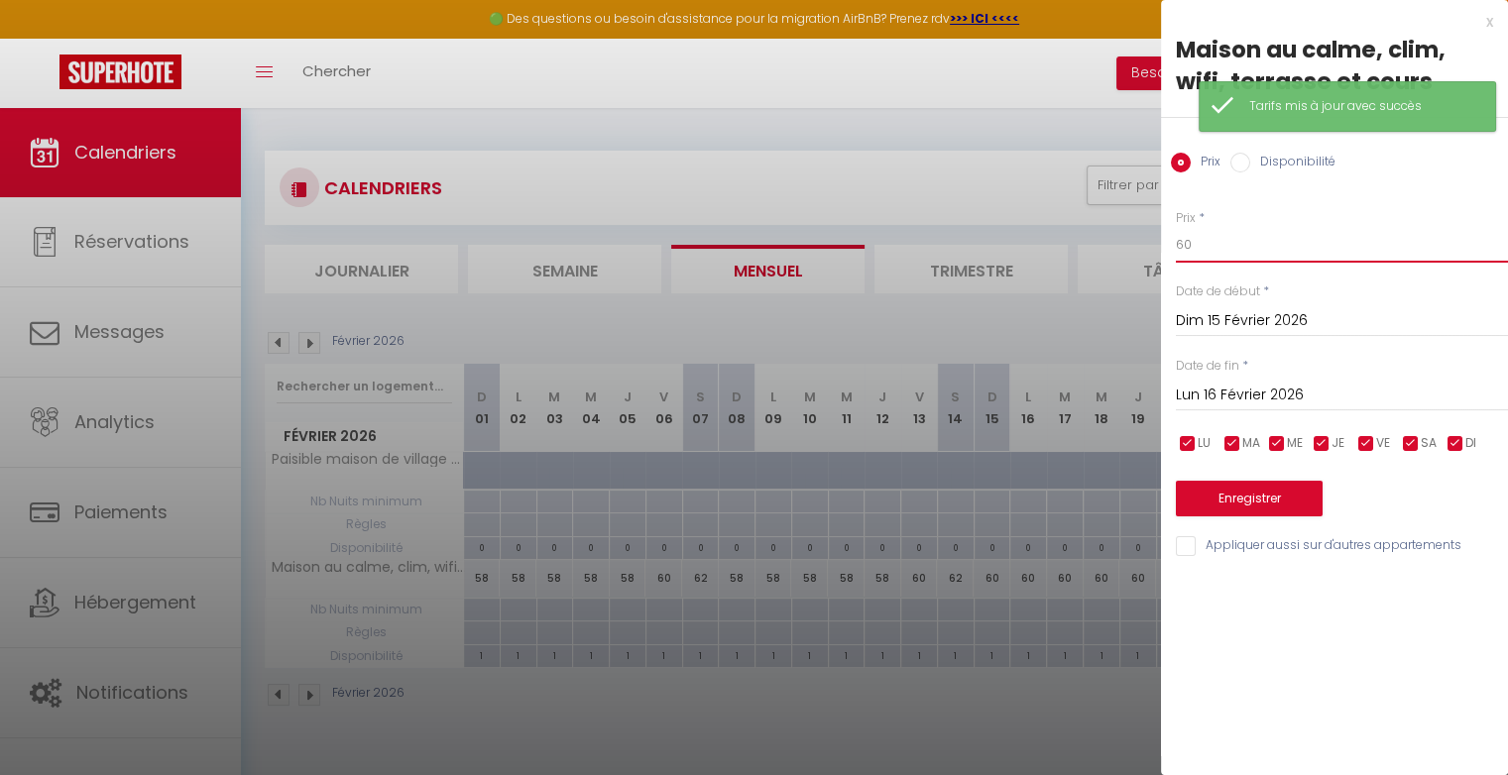
click at [1200, 248] on input "60" at bounding box center [1342, 245] width 332 height 36
type input "6"
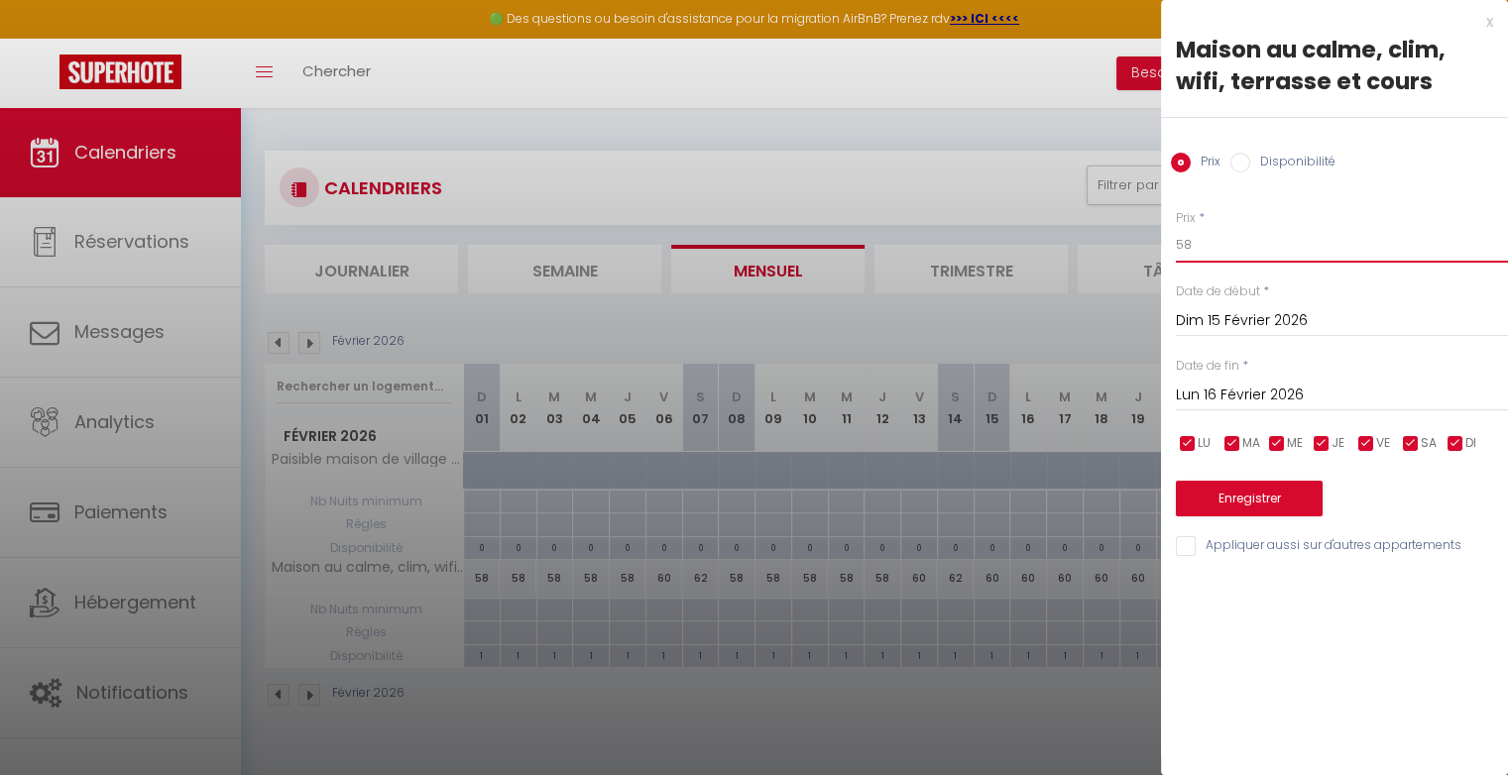
type input "58"
click at [1236, 398] on input "Lun 16 Février 2026" at bounding box center [1342, 396] width 332 height 26
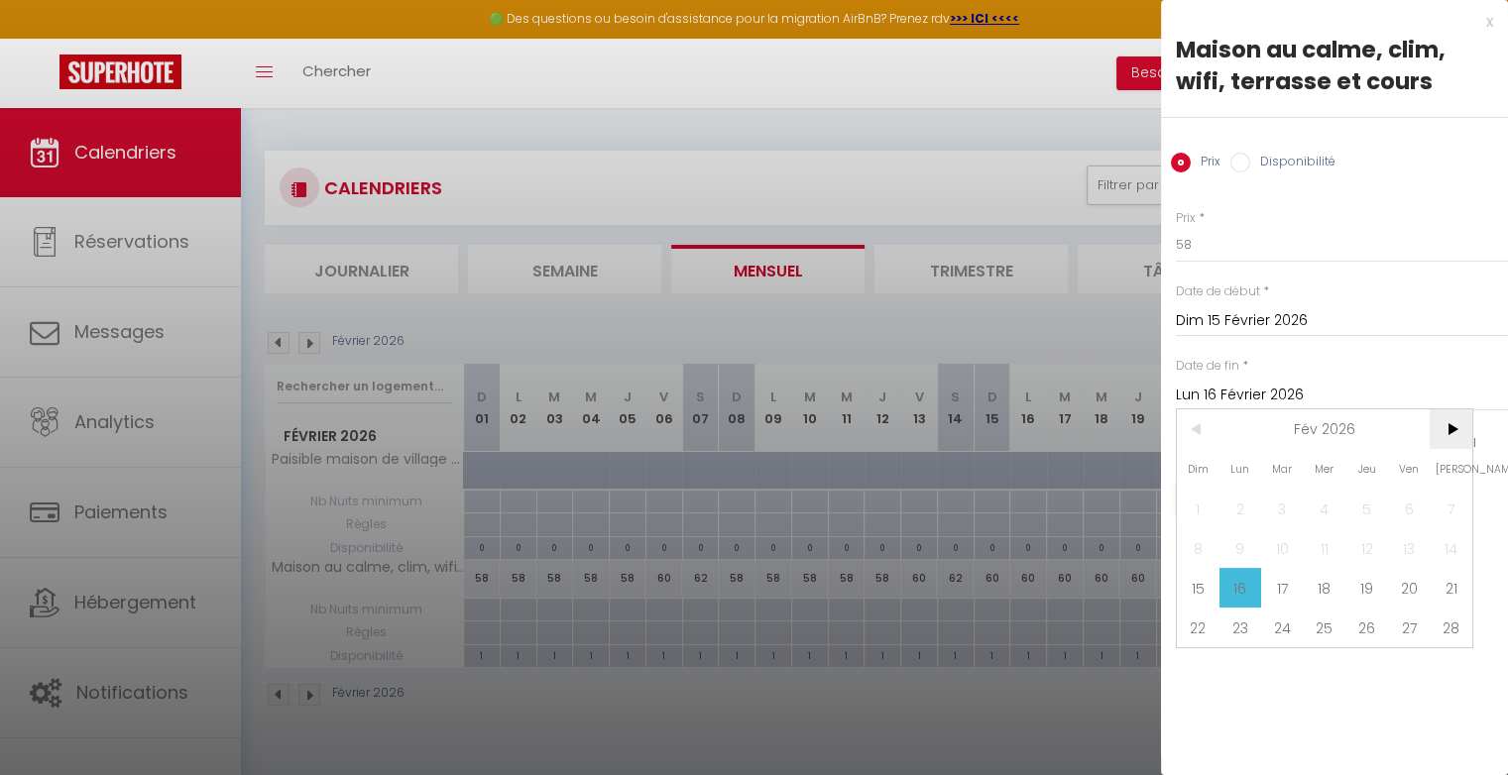
click at [1453, 429] on span ">" at bounding box center [1450, 429] width 43 height 40
click at [1201, 429] on span "<" at bounding box center [1198, 429] width 43 height 40
click at [1408, 585] on span "20" at bounding box center [1409, 588] width 43 height 40
type input "Ven 20 Février 2026"
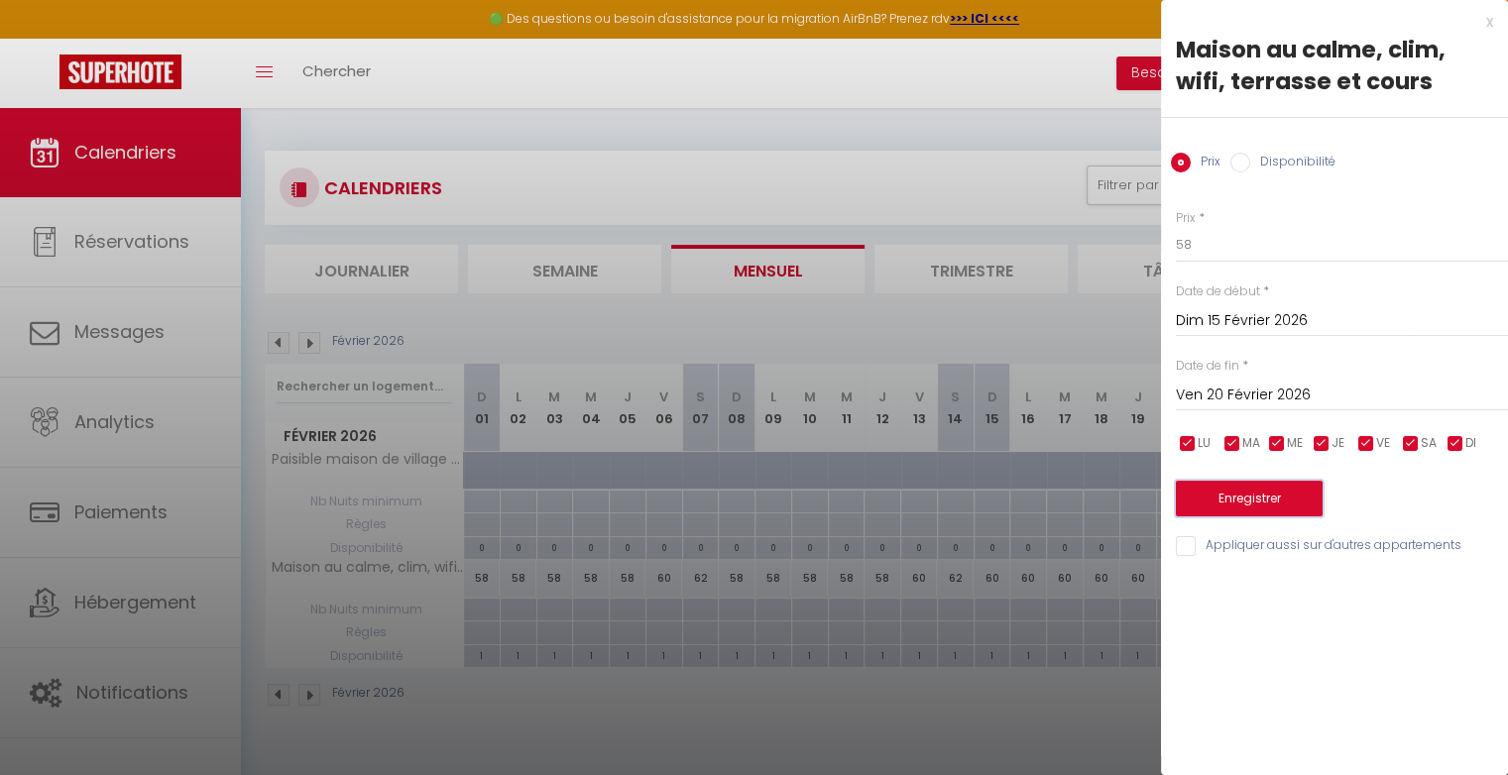
click at [1298, 500] on button "Enregistrer" at bounding box center [1249, 499] width 147 height 36
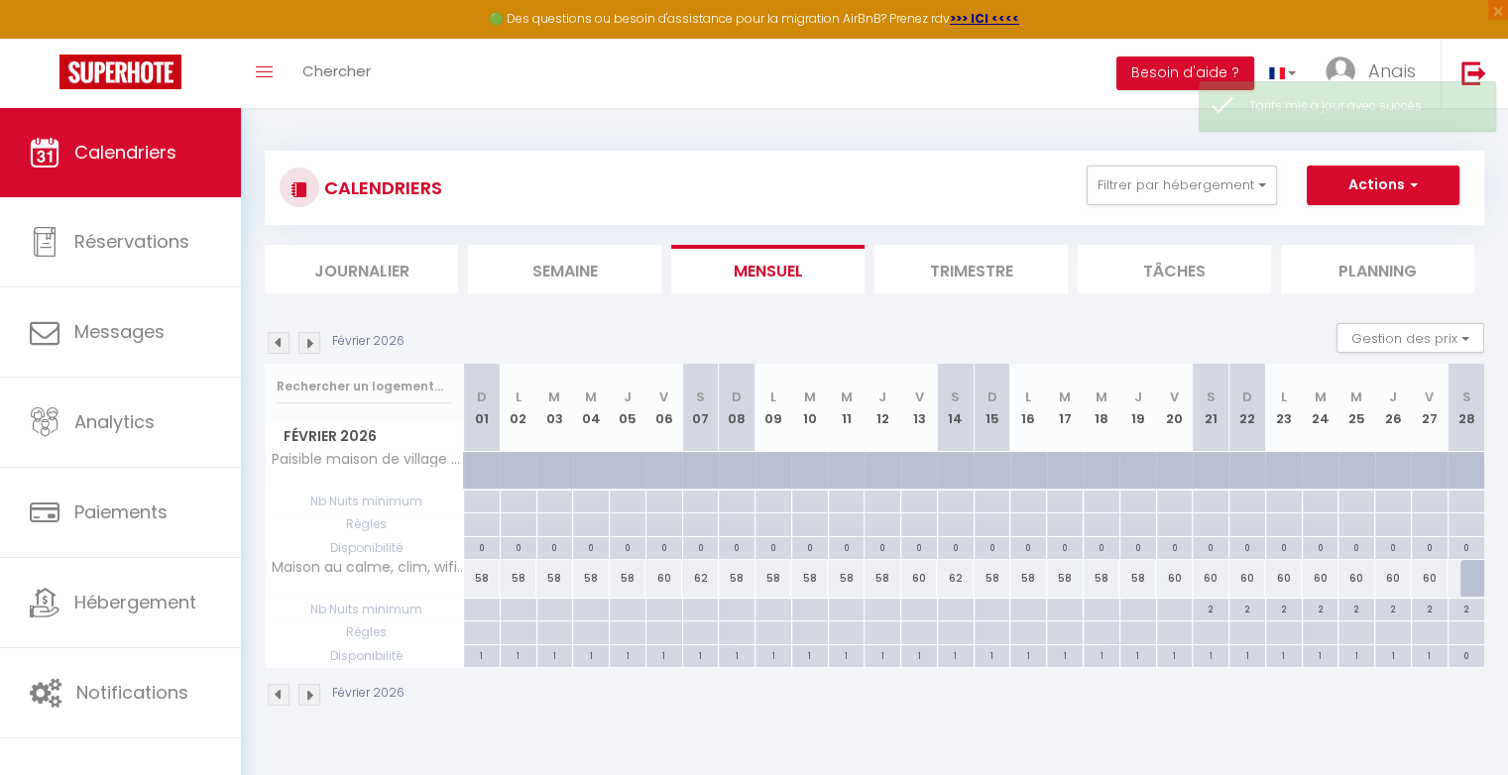
click at [1181, 577] on div "60" at bounding box center [1174, 578] width 37 height 37
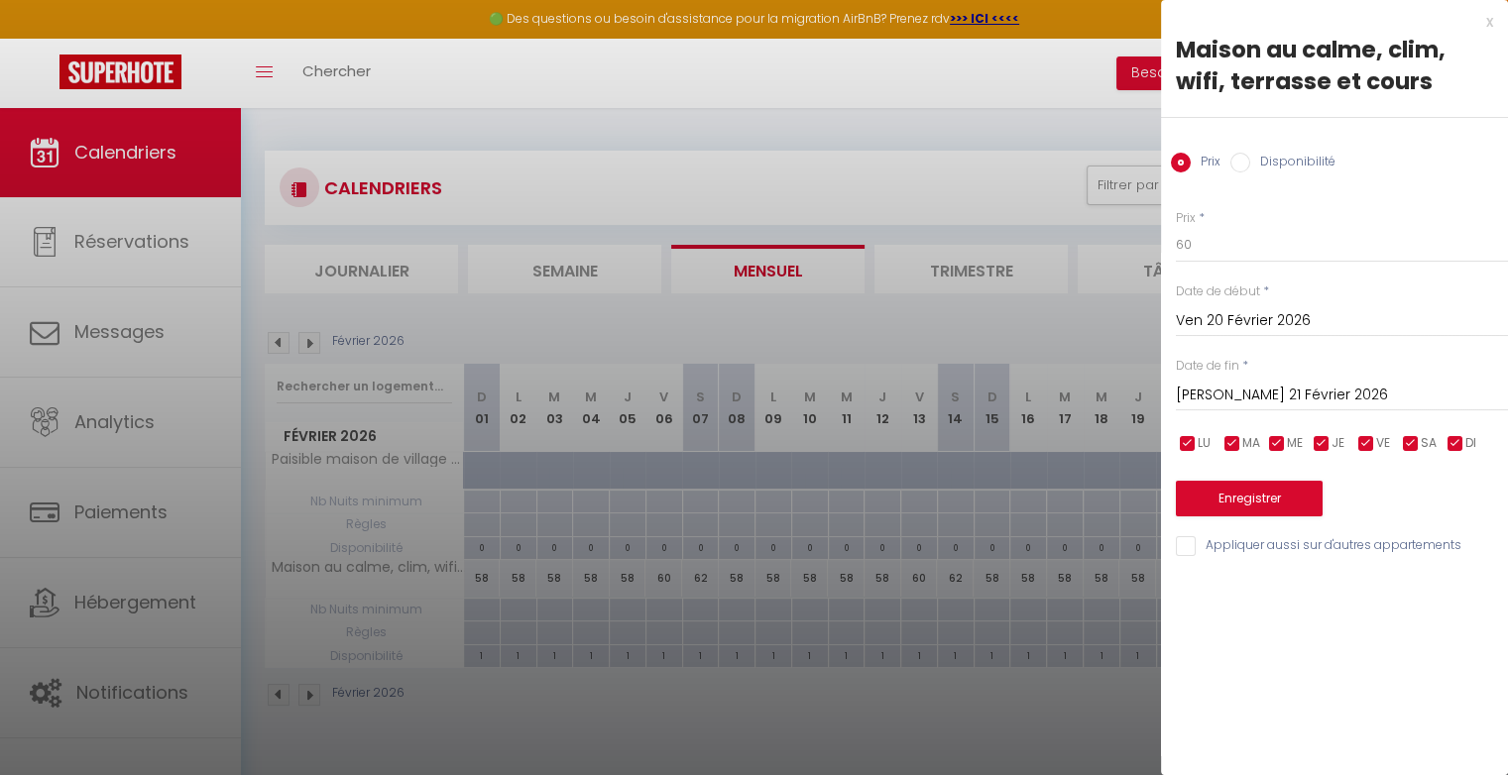
click at [1115, 320] on div at bounding box center [754, 387] width 1508 height 775
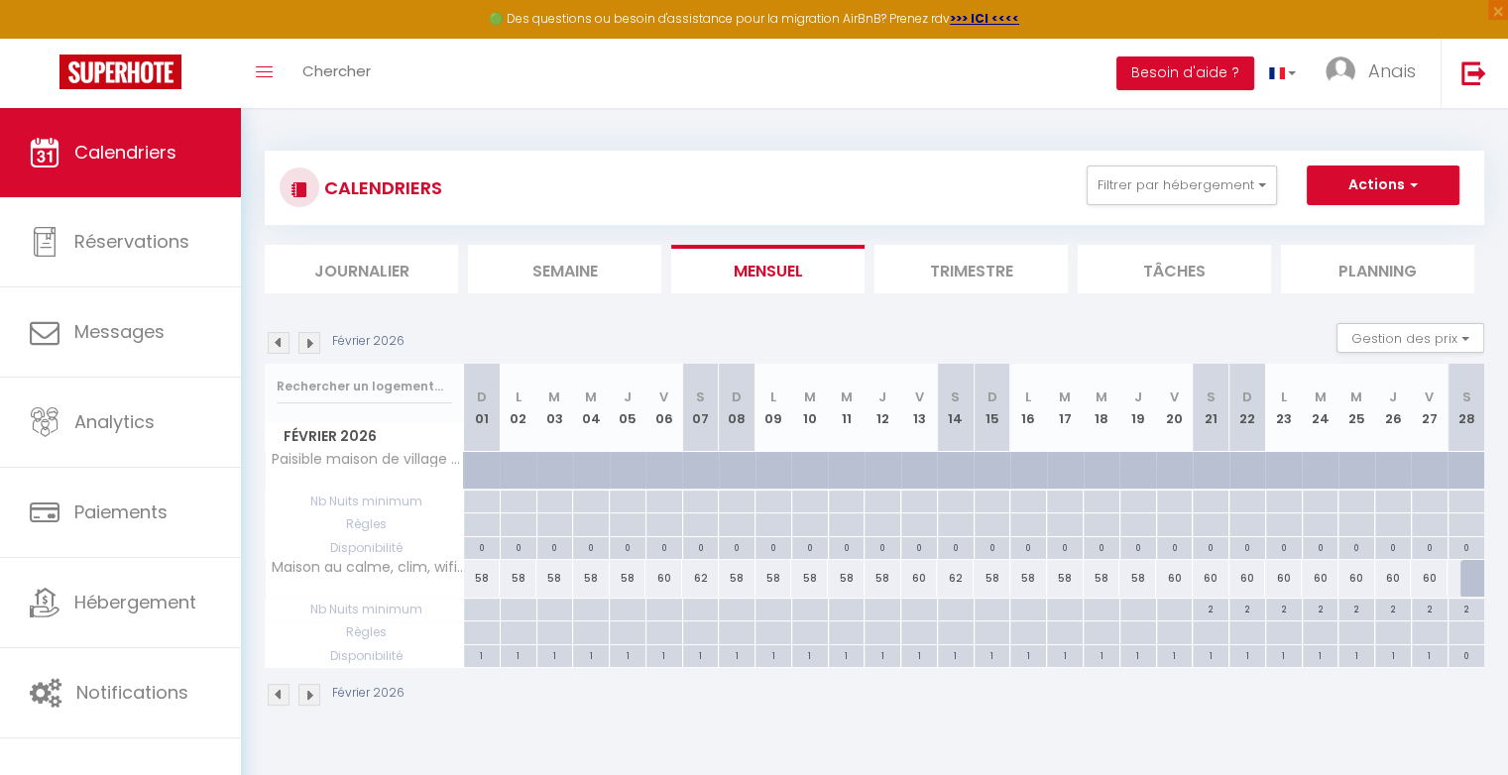
click at [1220, 574] on div "60" at bounding box center [1210, 578] width 37 height 37
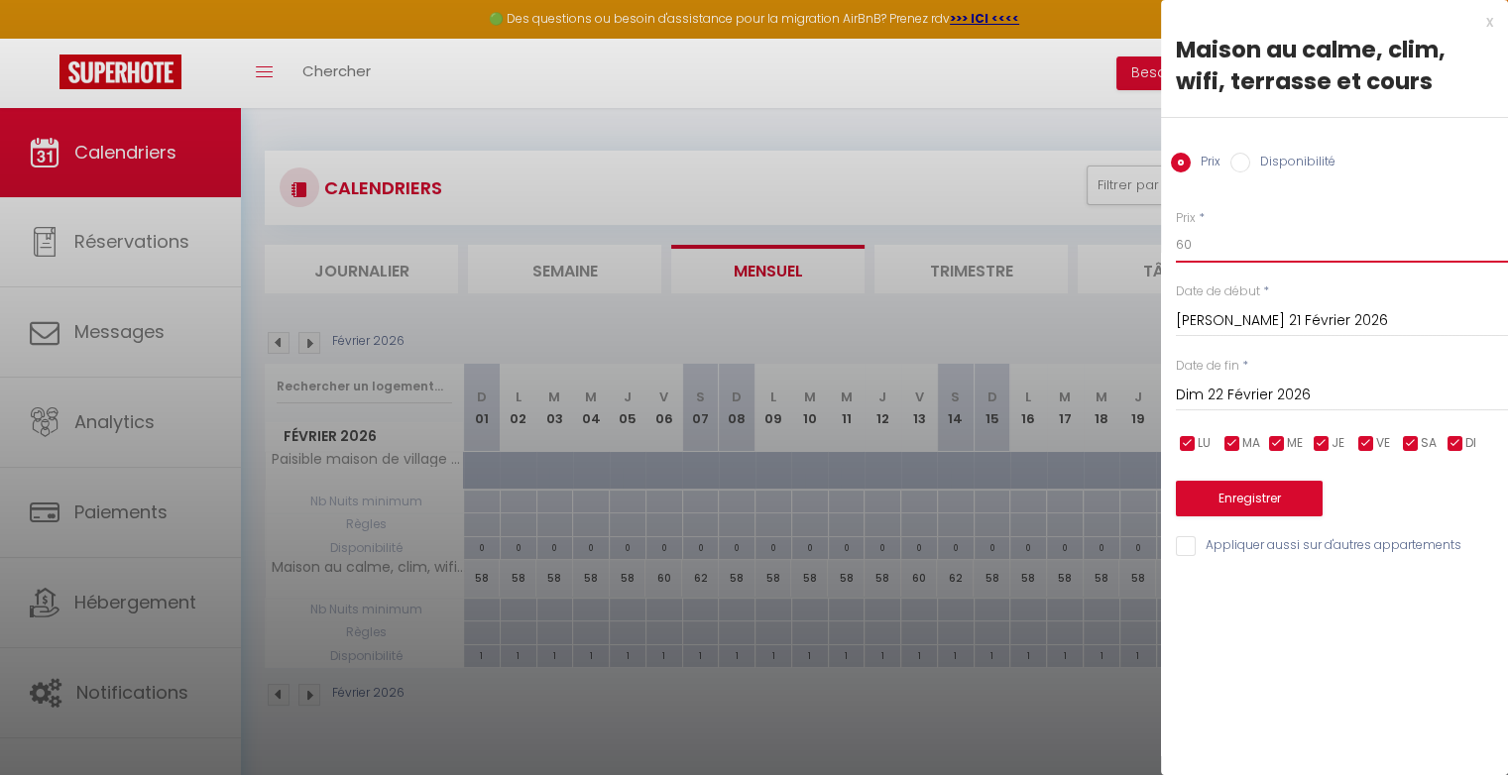
click at [1199, 255] on input "60" at bounding box center [1342, 245] width 332 height 36
click at [1249, 482] on button "Enregistrer" at bounding box center [1249, 499] width 147 height 36
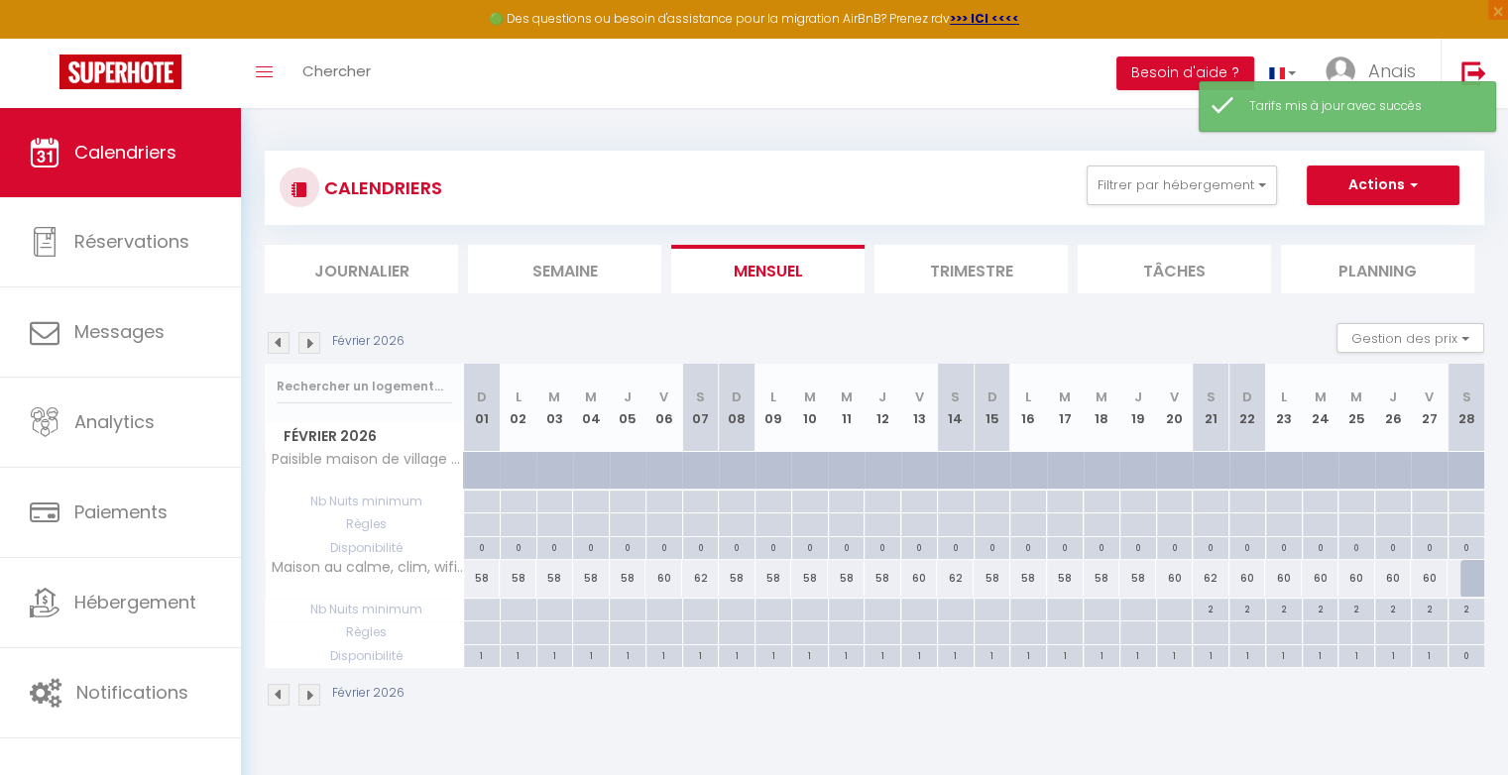
click at [1249, 577] on div "60" at bounding box center [1247, 578] width 37 height 37
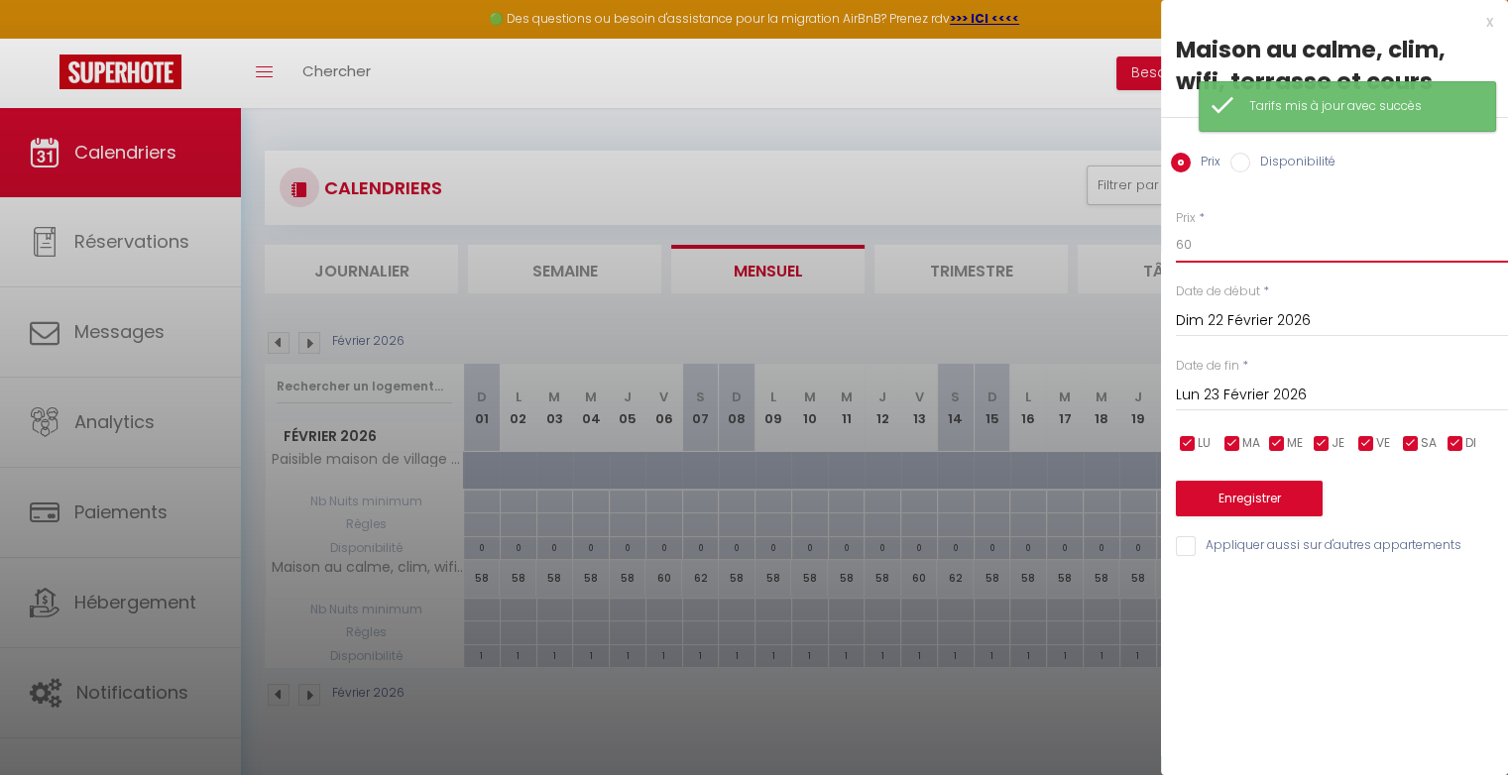
click at [1242, 252] on input "60" at bounding box center [1342, 245] width 332 height 36
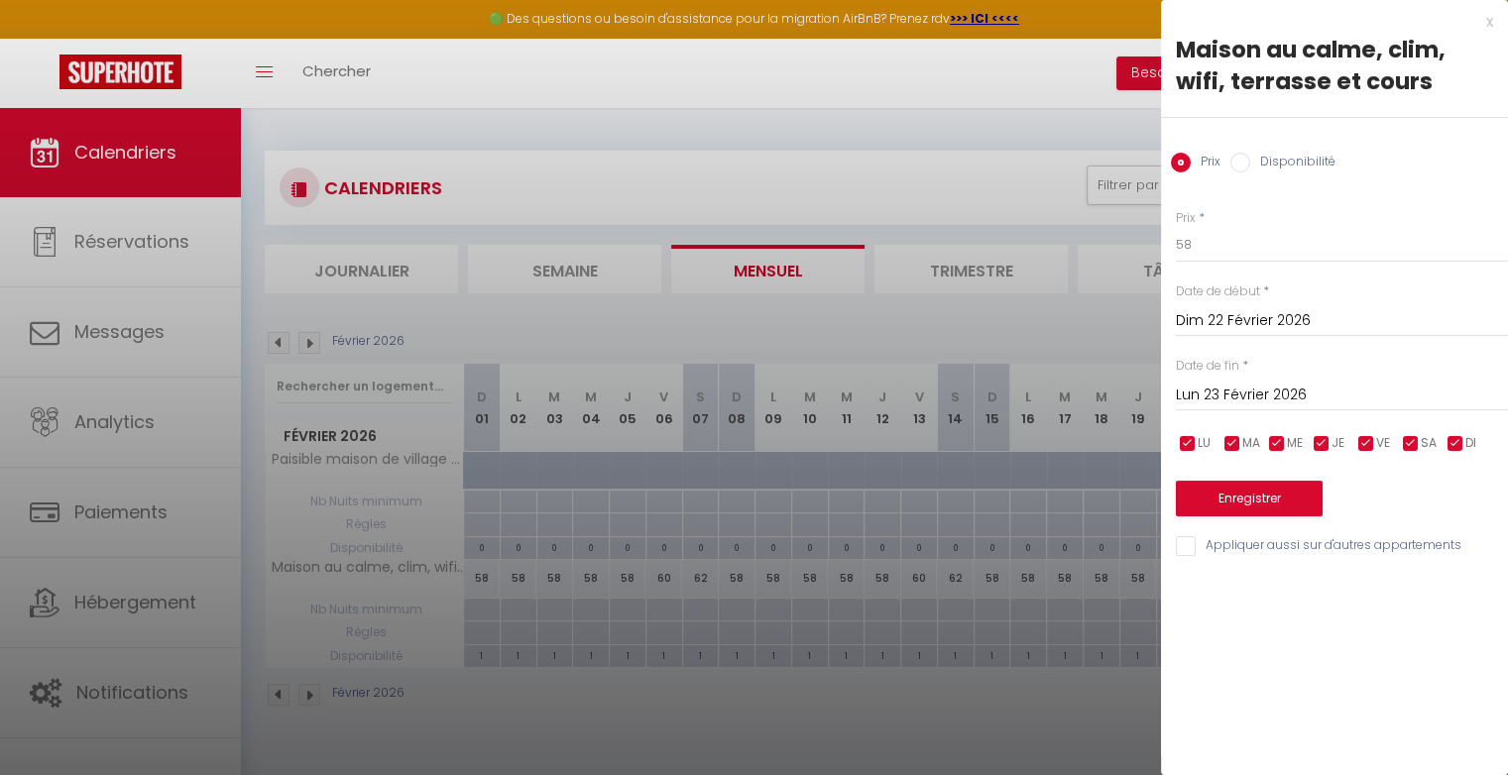
click at [1249, 402] on input "Lun 23 Février 2026" at bounding box center [1342, 396] width 332 height 26
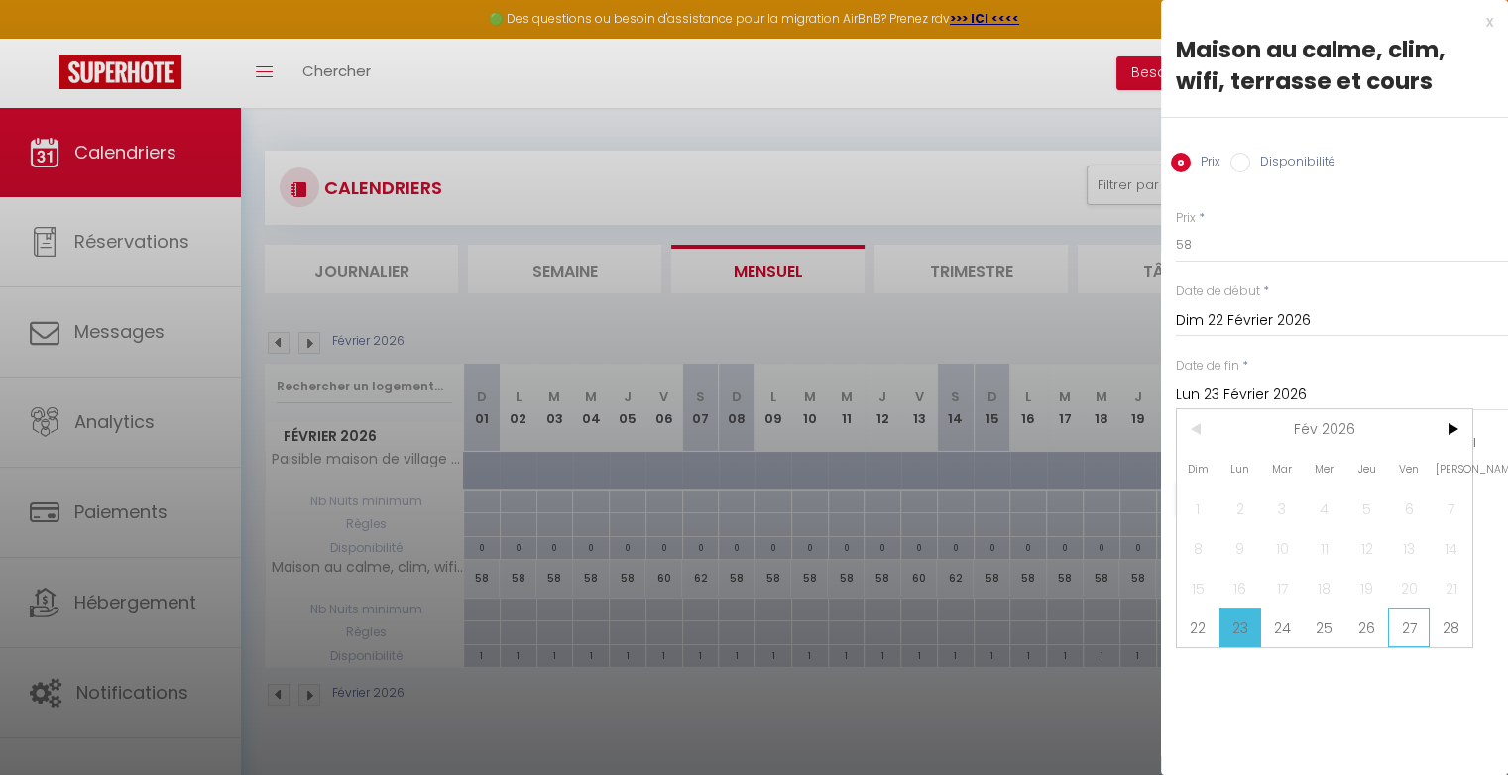
click at [1414, 624] on span "27" at bounding box center [1409, 628] width 43 height 40
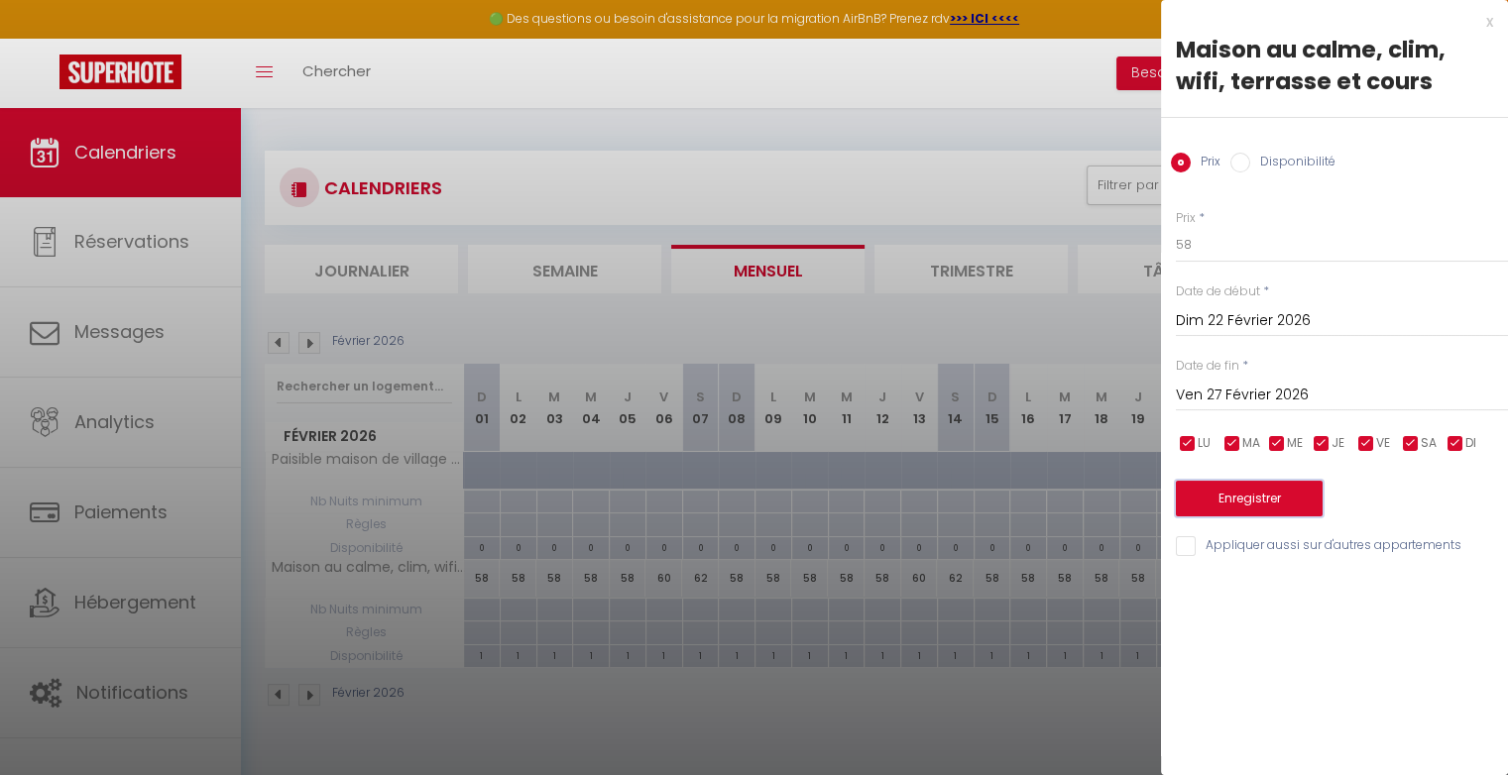
click at [1311, 511] on button "Enregistrer" at bounding box center [1249, 499] width 147 height 36
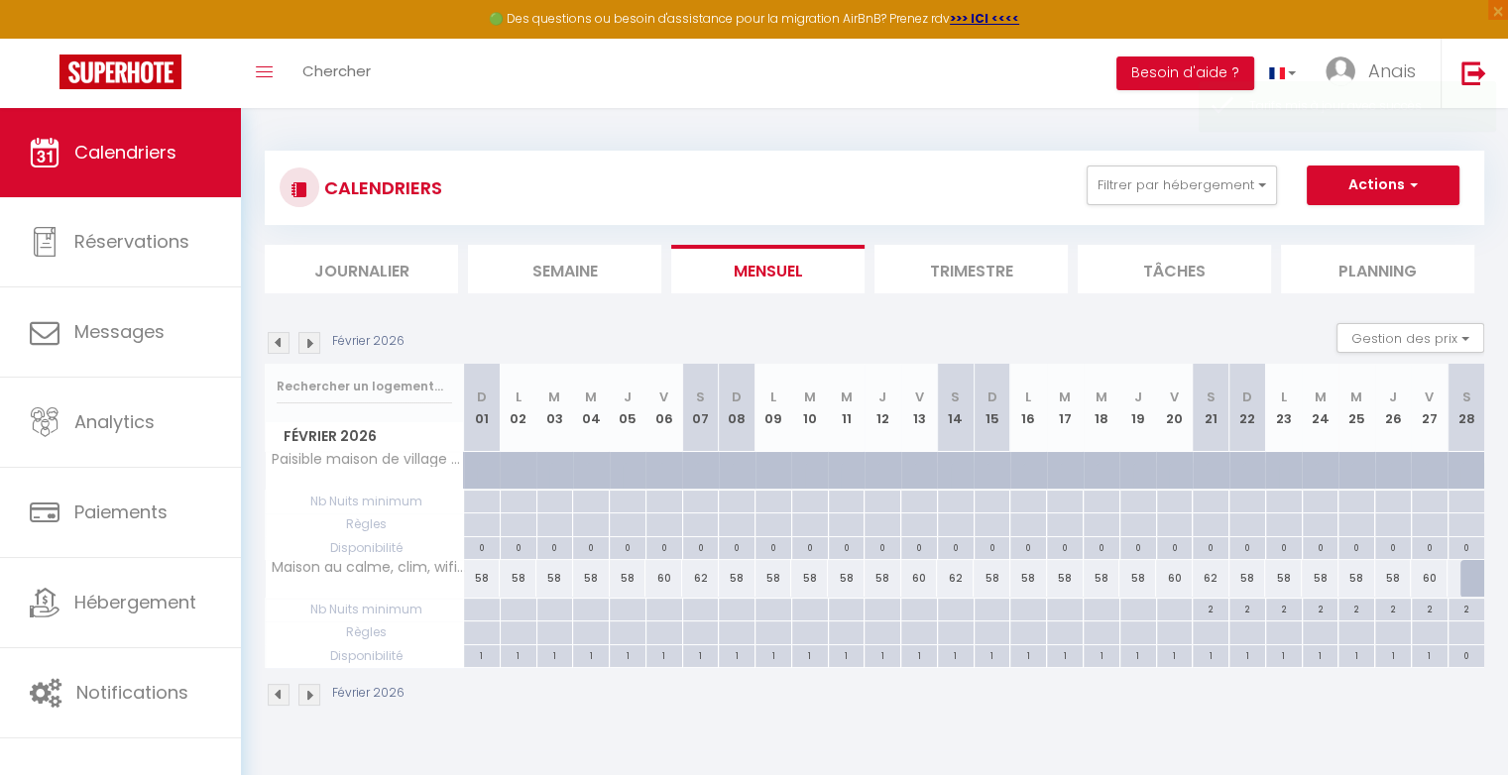
click at [1468, 582] on div at bounding box center [1478, 579] width 37 height 38
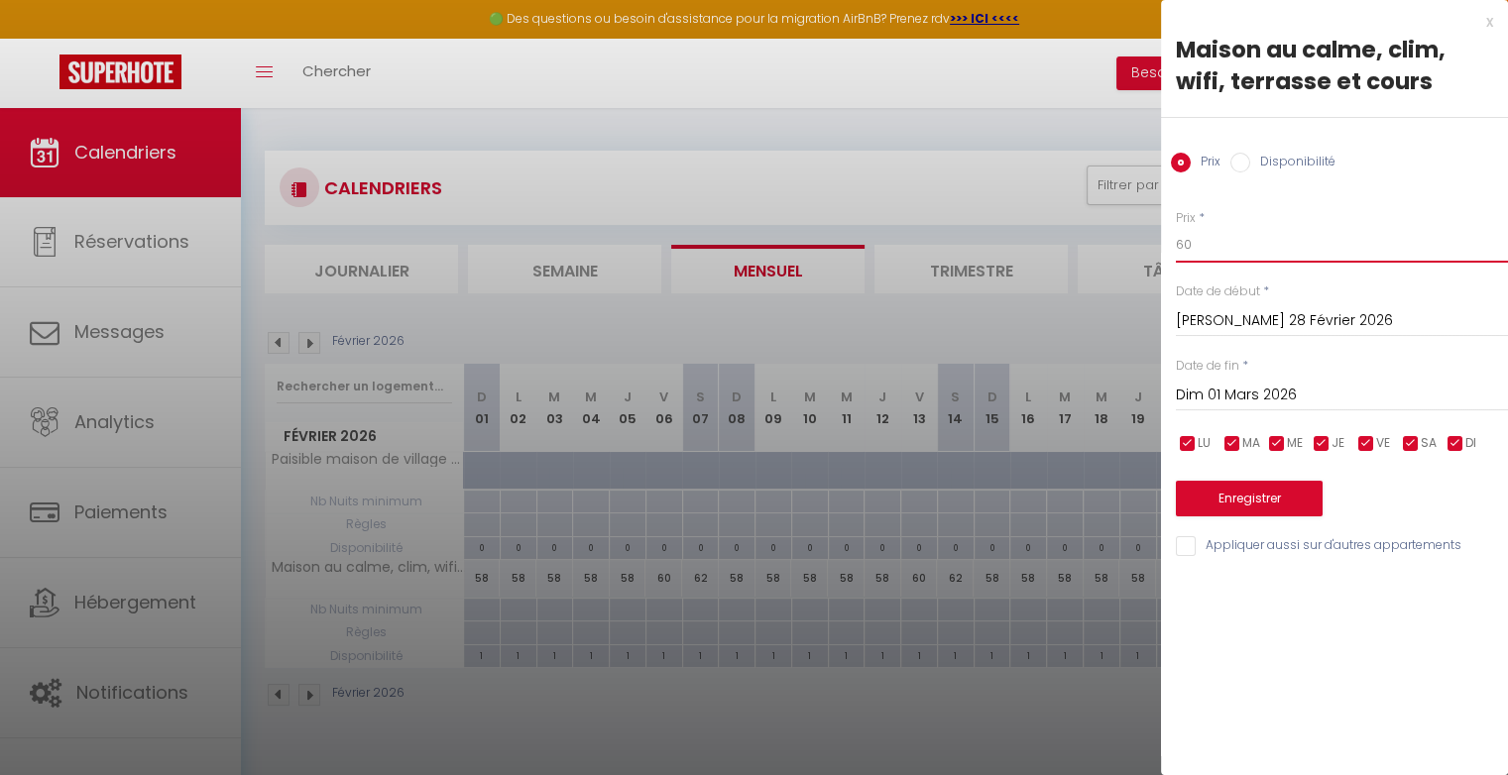
click at [1213, 246] on input "60" at bounding box center [1342, 245] width 332 height 36
click at [1242, 162] on input "Disponibilité" at bounding box center [1240, 163] width 20 height 20
click at [1231, 498] on button "Enregistrer" at bounding box center [1249, 501] width 147 height 36
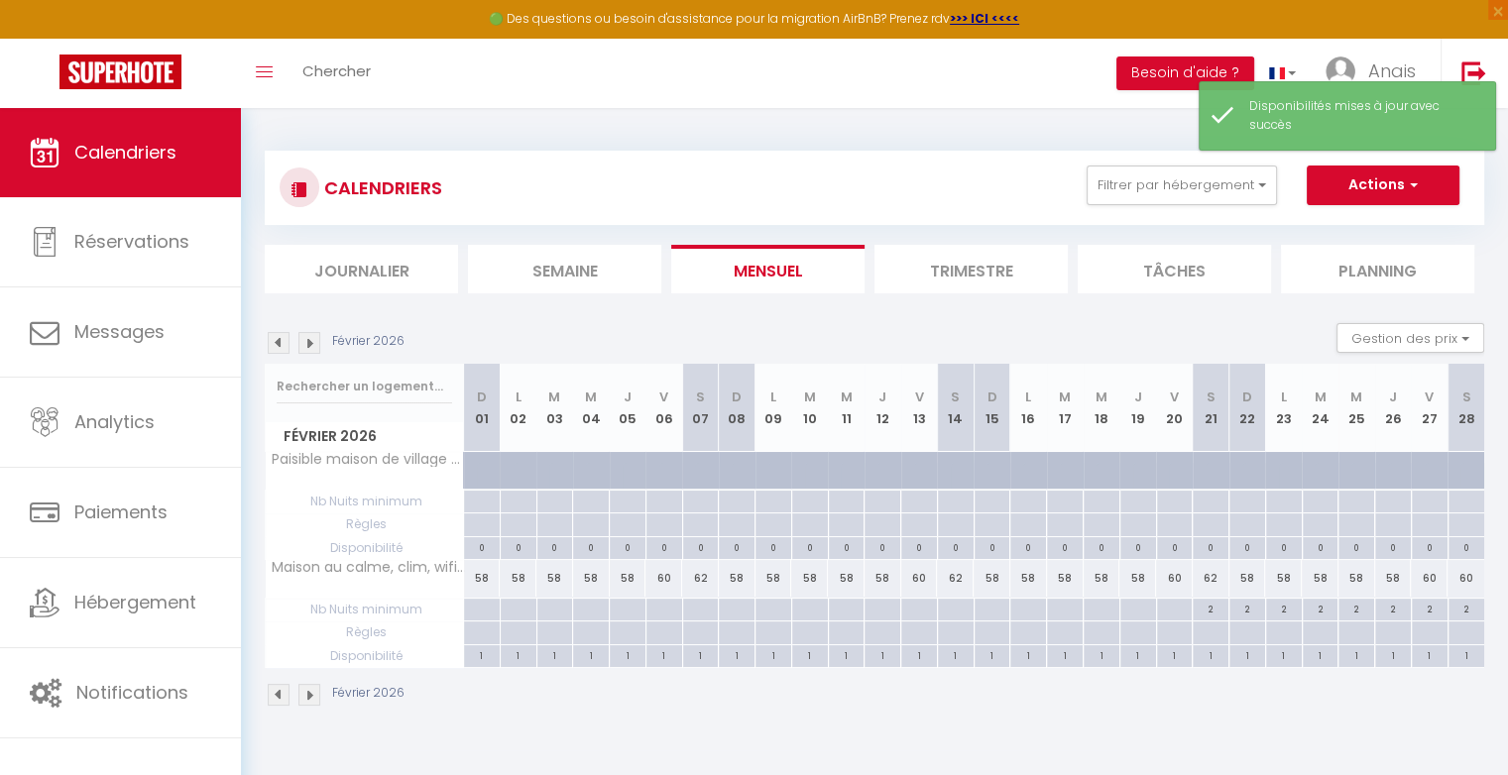
click at [1467, 578] on div "60" at bounding box center [1465, 578] width 37 height 37
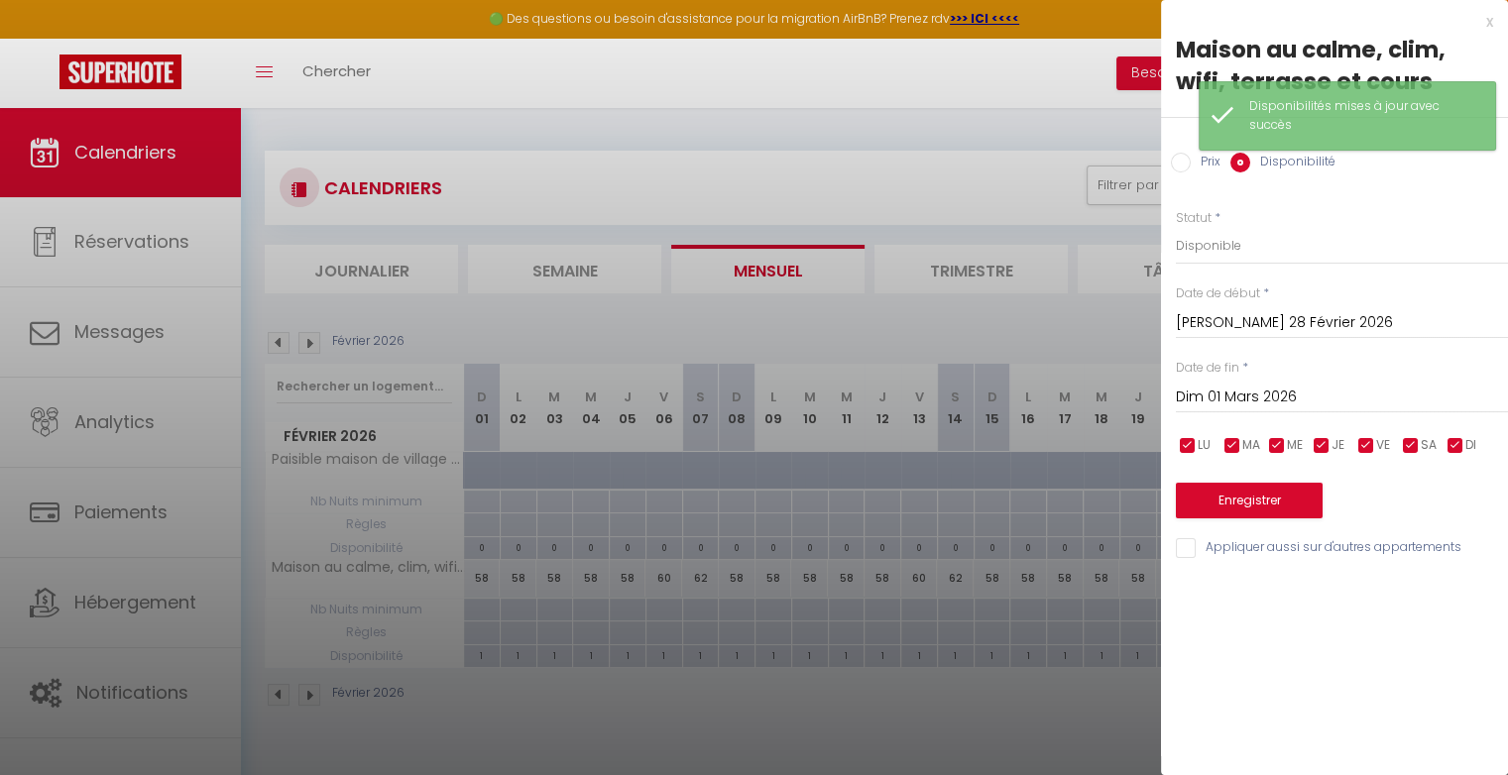
click at [1181, 155] on input "Prix" at bounding box center [1181, 163] width 20 height 20
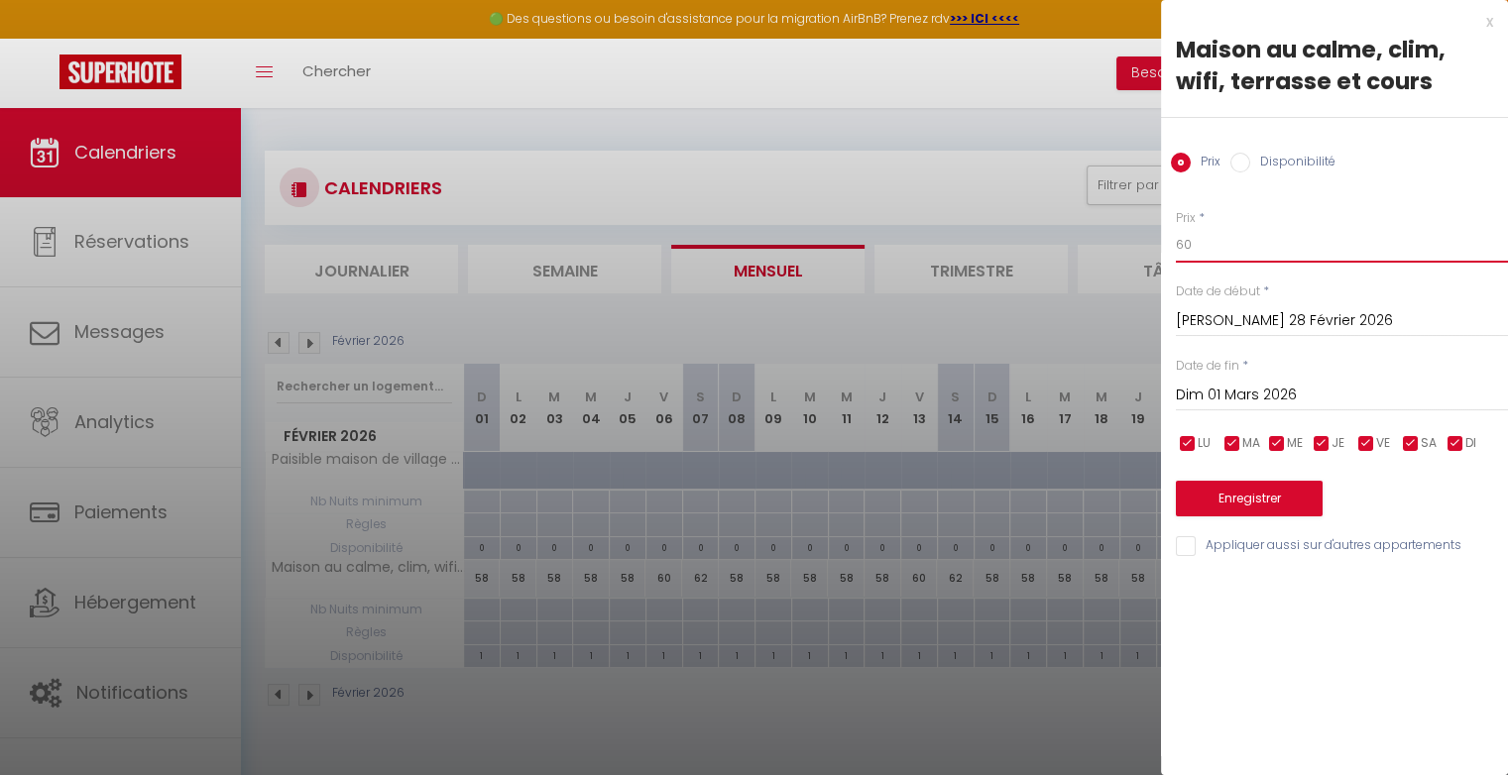
click at [1217, 242] on input "60" at bounding box center [1342, 245] width 332 height 36
click at [1229, 494] on button "Enregistrer" at bounding box center [1249, 499] width 147 height 36
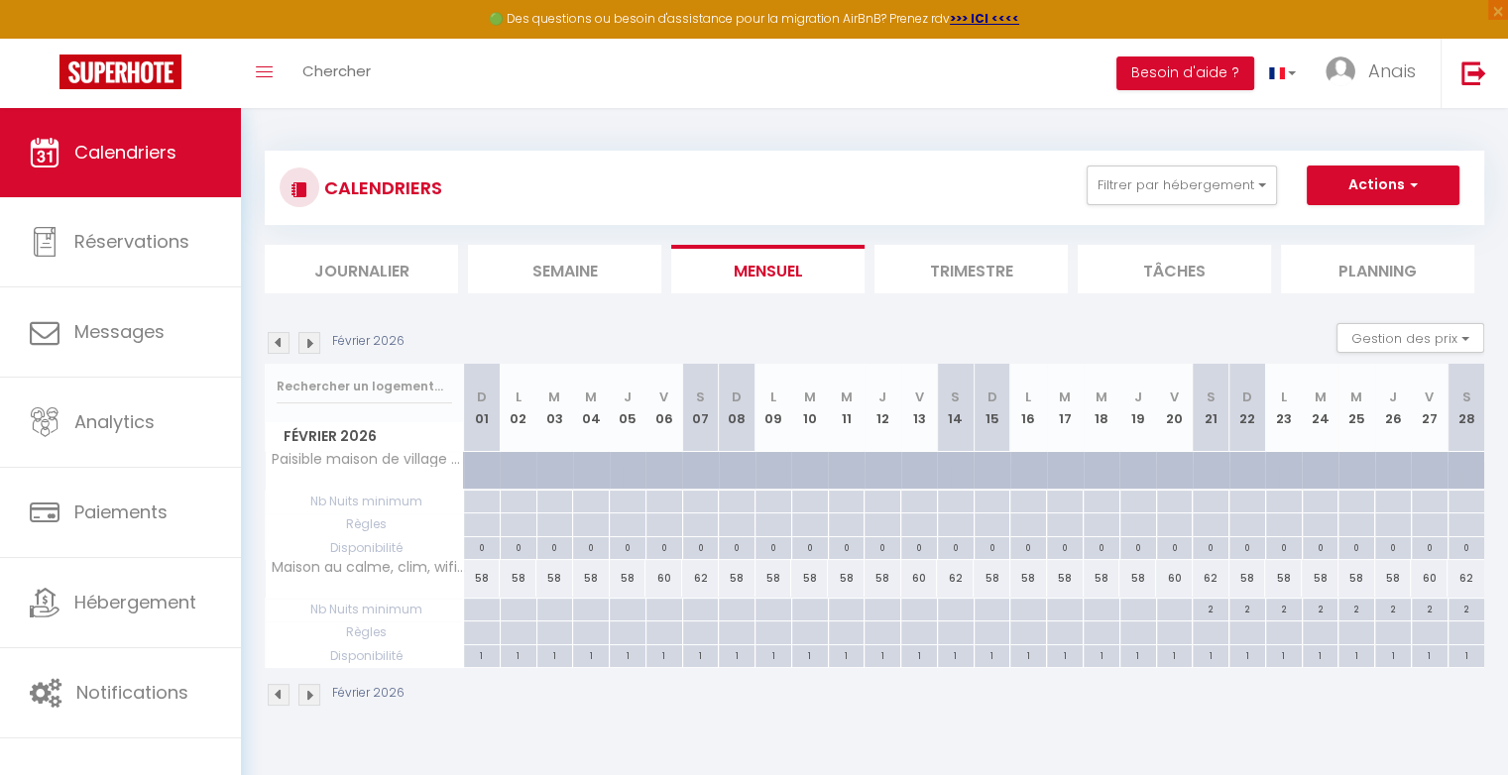
click at [1254, 579] on div "58" at bounding box center [1247, 578] width 37 height 37
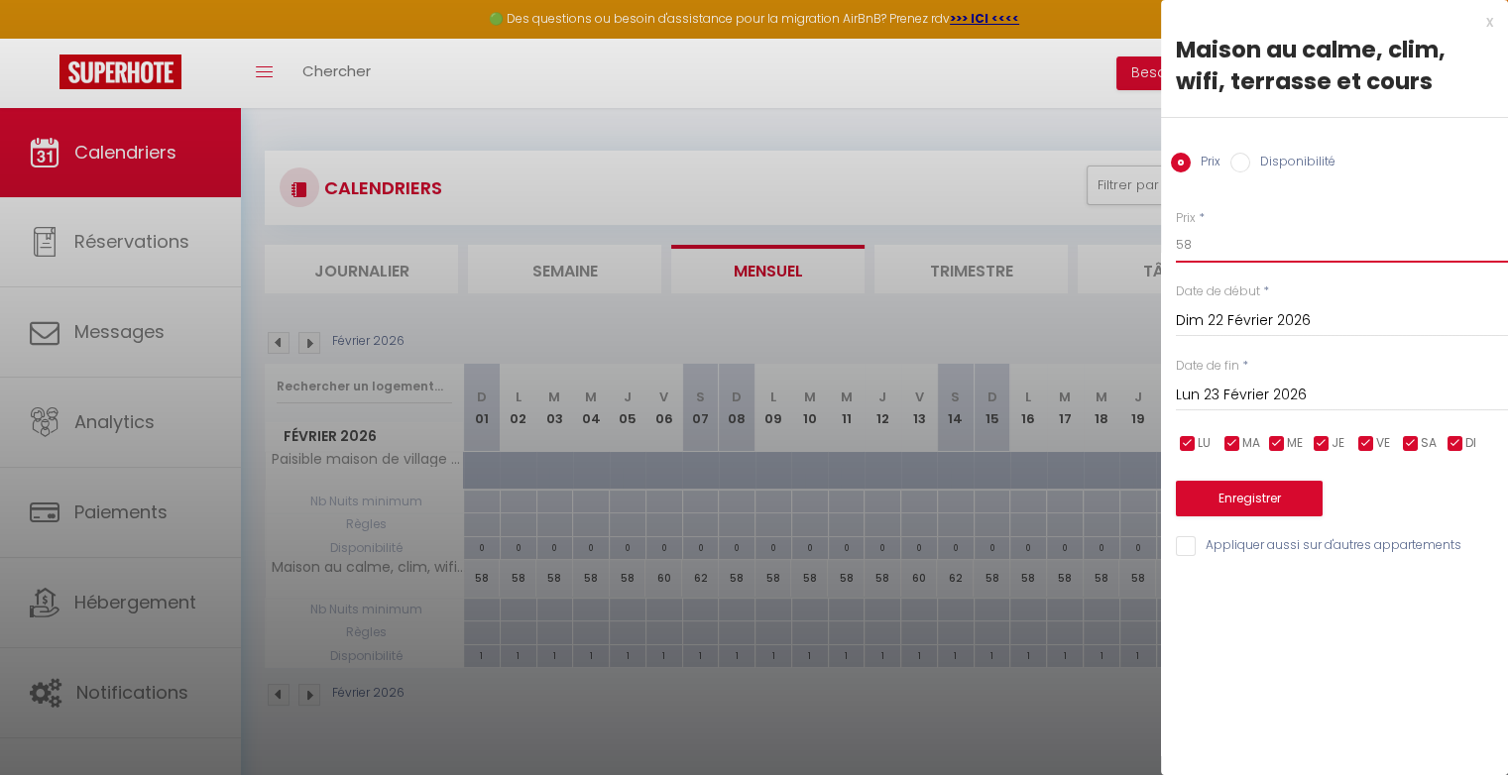
click at [1208, 254] on input "58" at bounding box center [1342, 245] width 332 height 36
click at [1238, 395] on input "Lun 23 Février 2026" at bounding box center [1342, 396] width 332 height 26
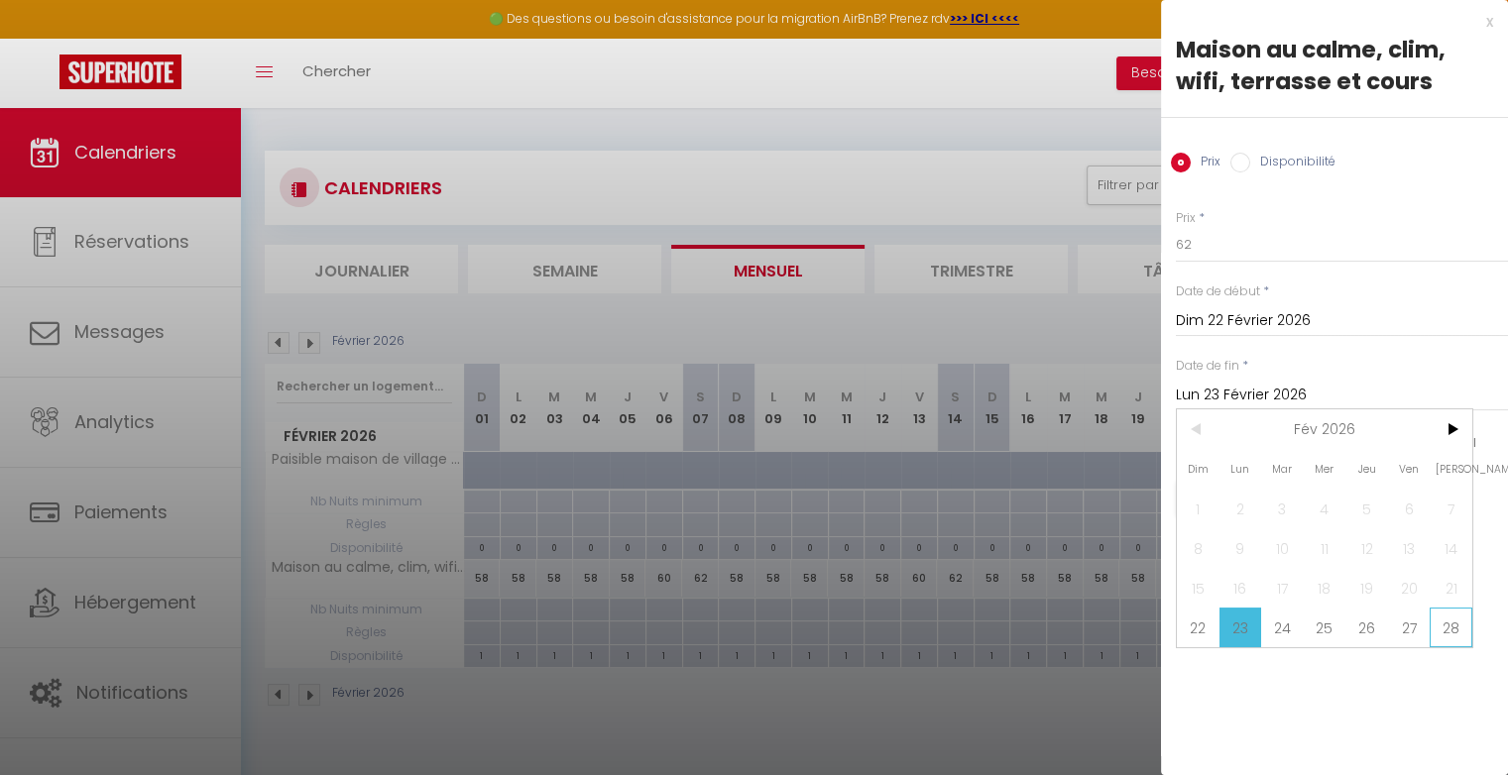
click at [1449, 622] on span "28" at bounding box center [1450, 628] width 43 height 40
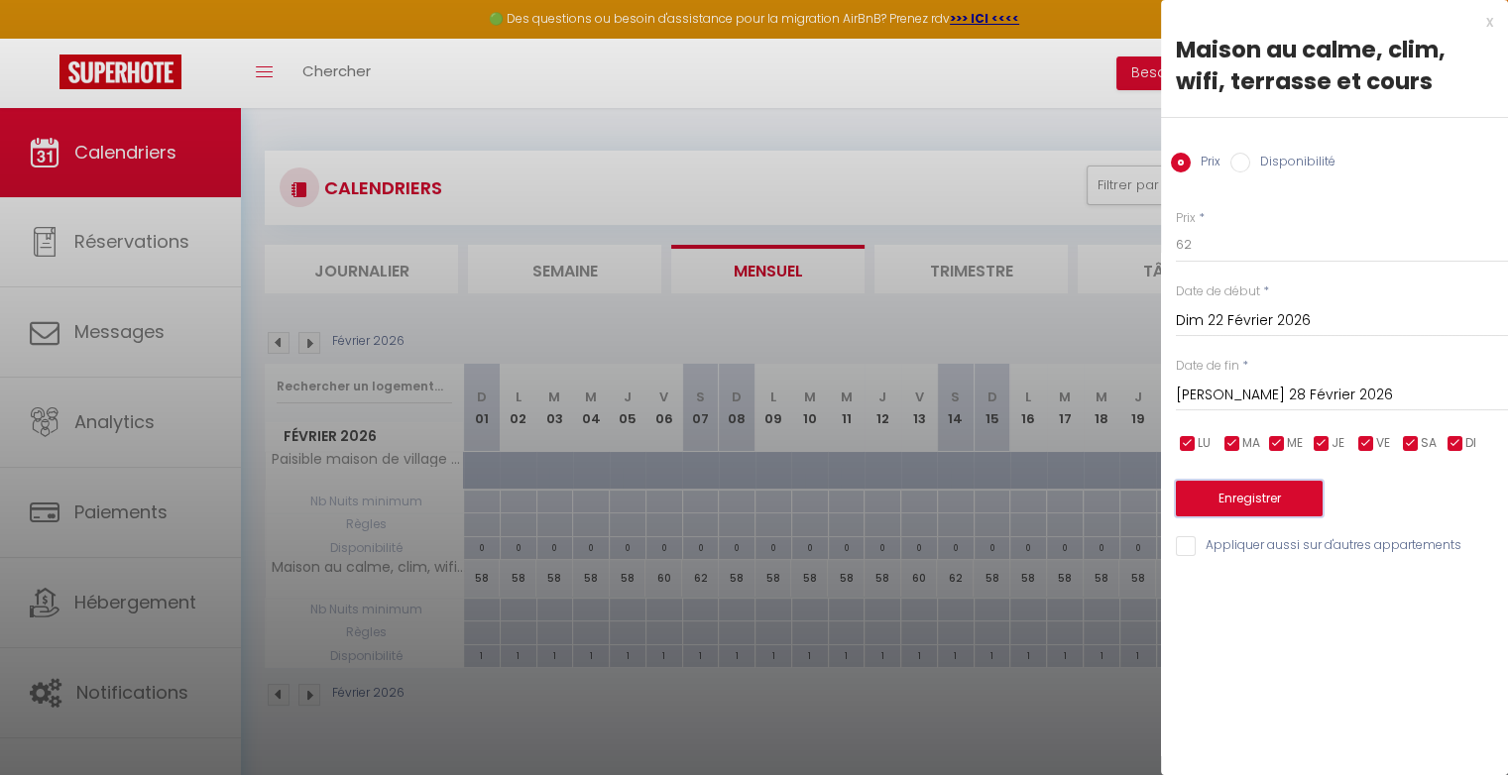
click at [1299, 507] on button "Enregistrer" at bounding box center [1249, 499] width 147 height 36
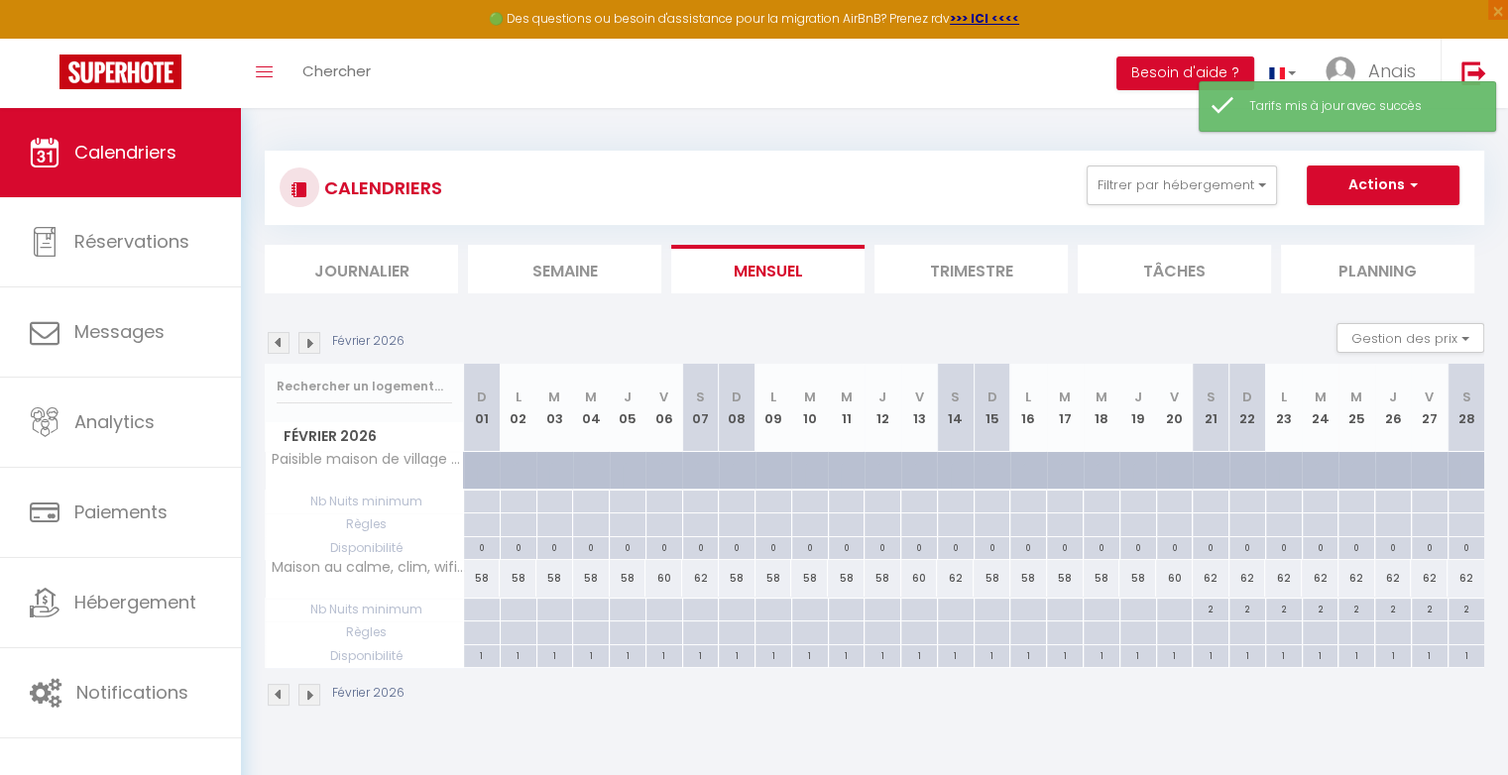
click at [311, 345] on img at bounding box center [309, 343] width 22 height 22
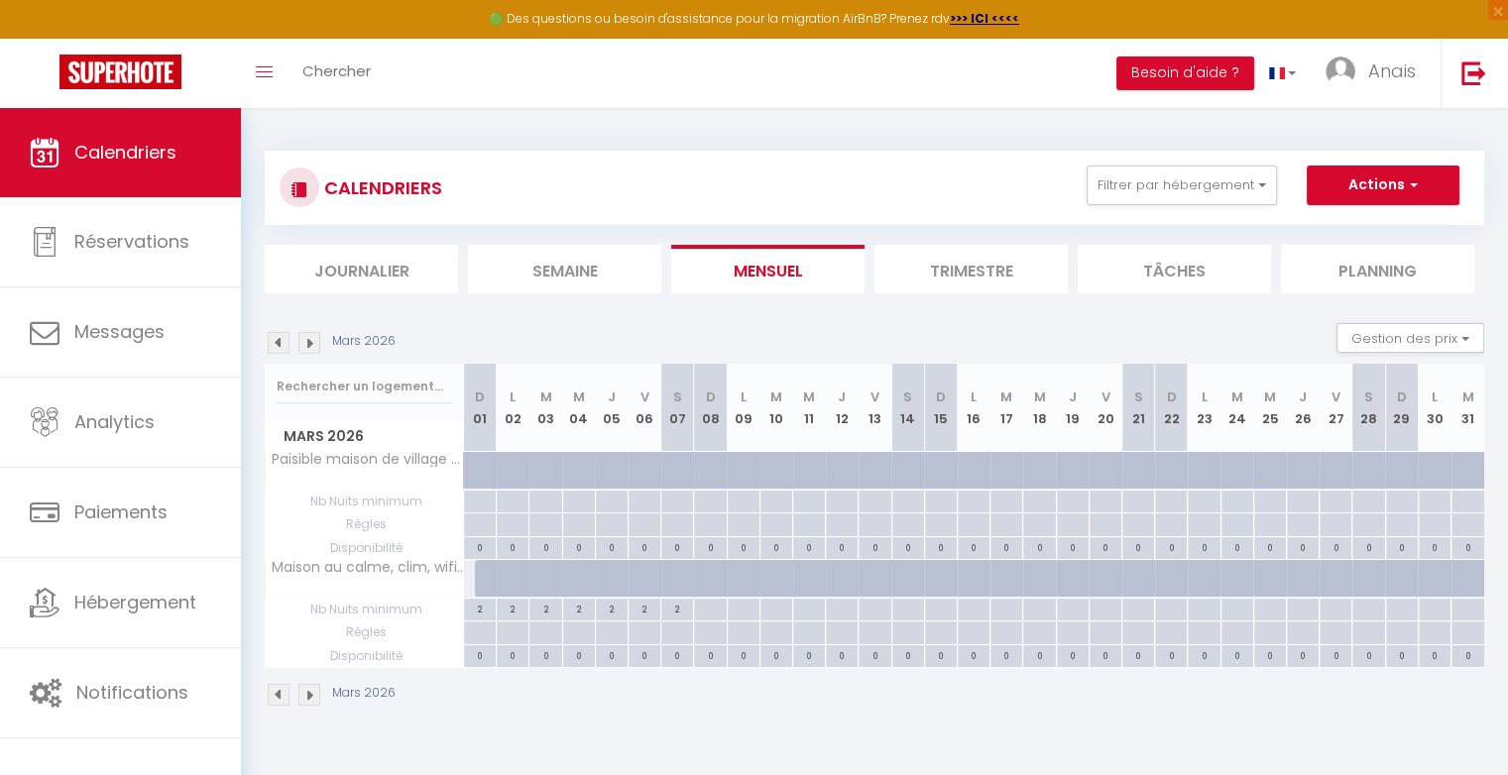
click at [480, 585] on div at bounding box center [491, 579] width 33 height 38
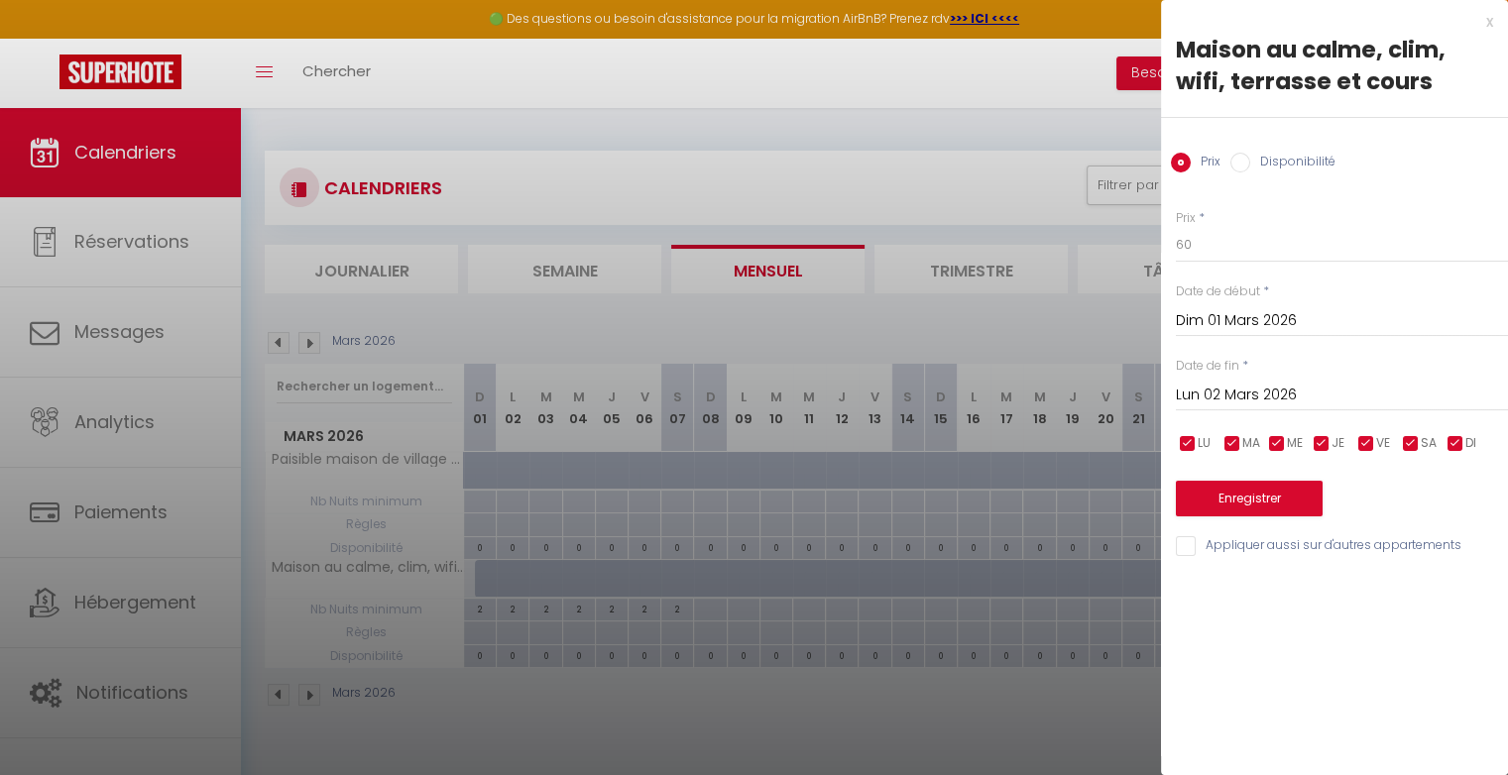
click at [1246, 165] on input "Disponibilité" at bounding box center [1240, 163] width 20 height 20
click at [1271, 394] on input "Lun 02 Mars 2026" at bounding box center [1342, 398] width 332 height 26
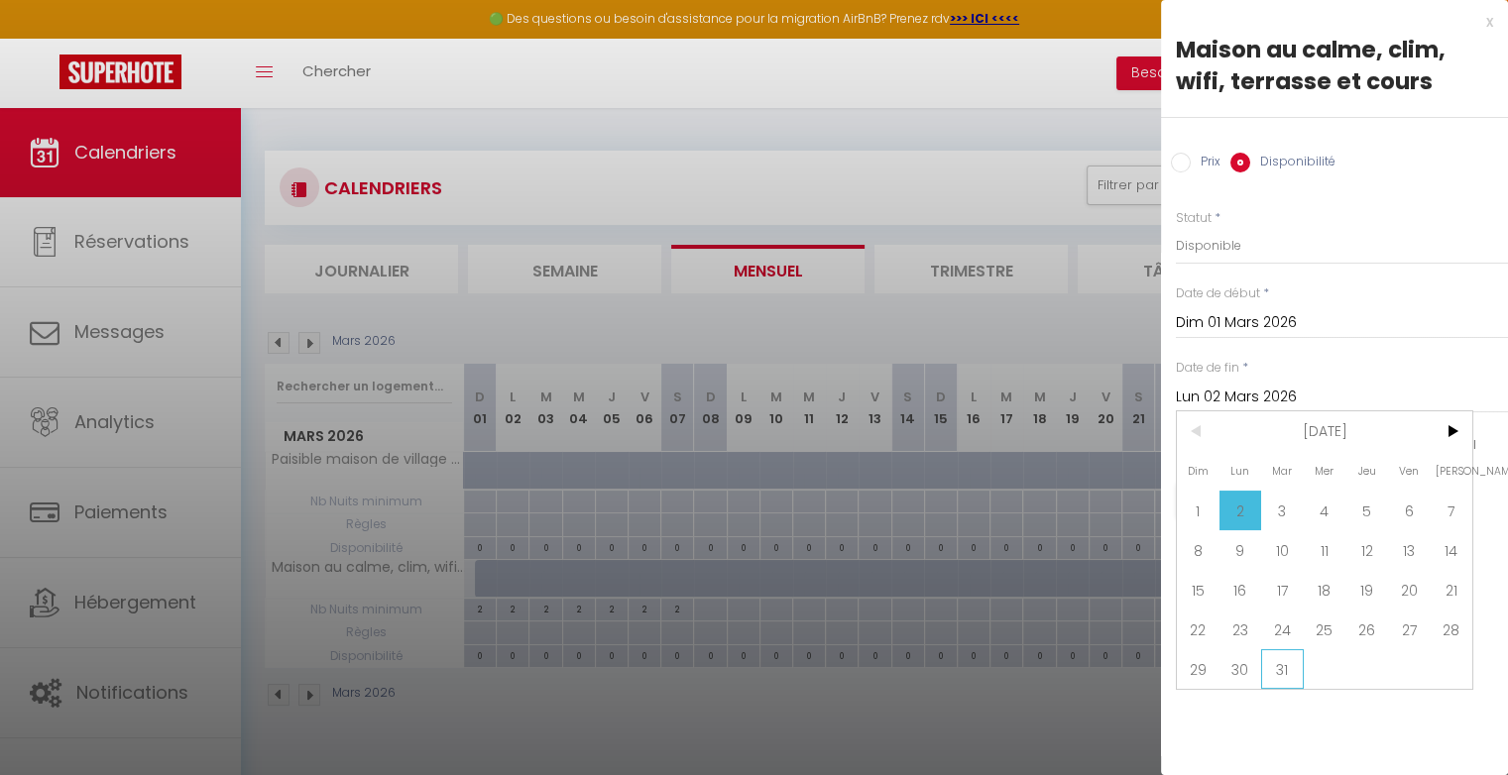
click at [1290, 666] on span "31" at bounding box center [1282, 669] width 43 height 40
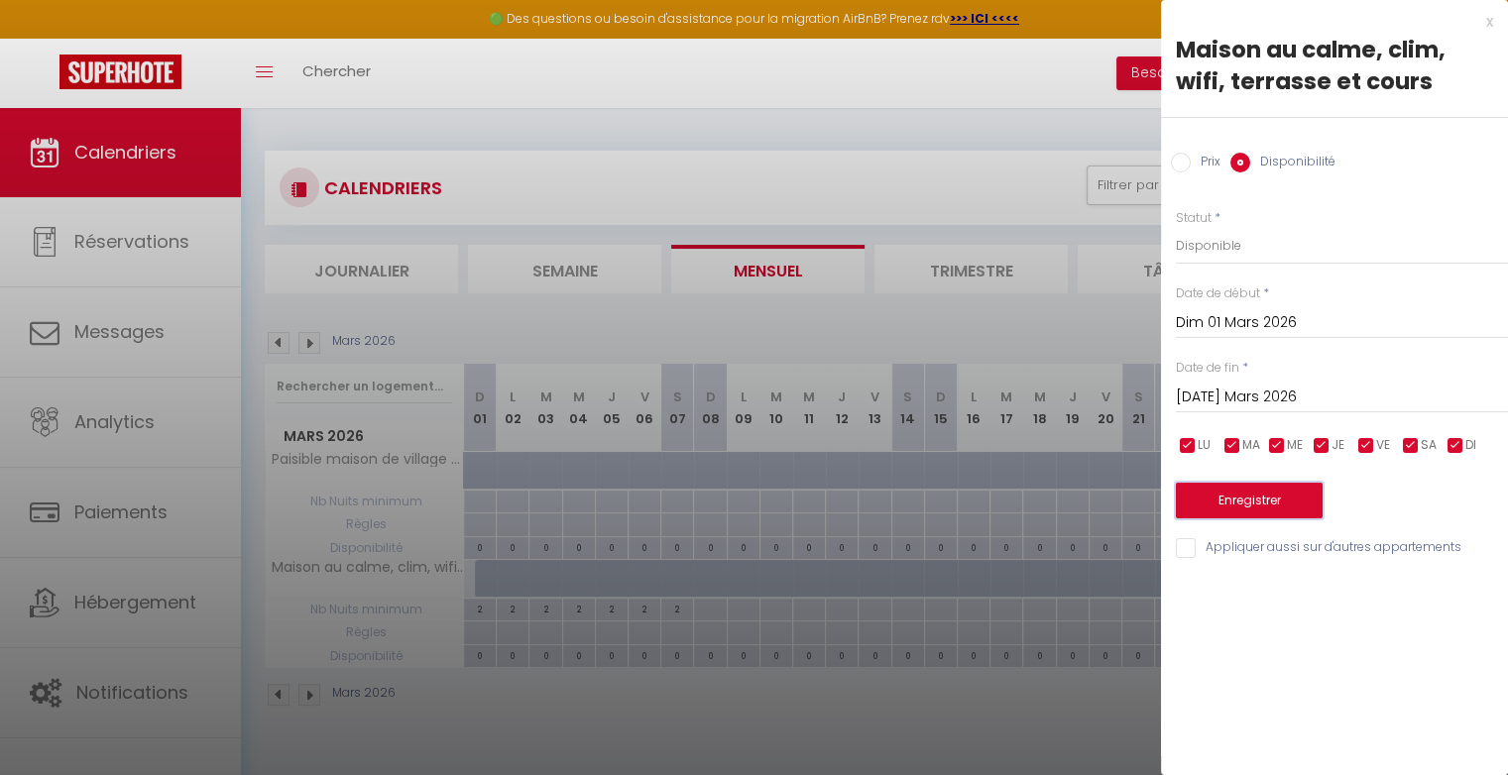
click at [1251, 506] on button "Enregistrer" at bounding box center [1249, 501] width 147 height 36
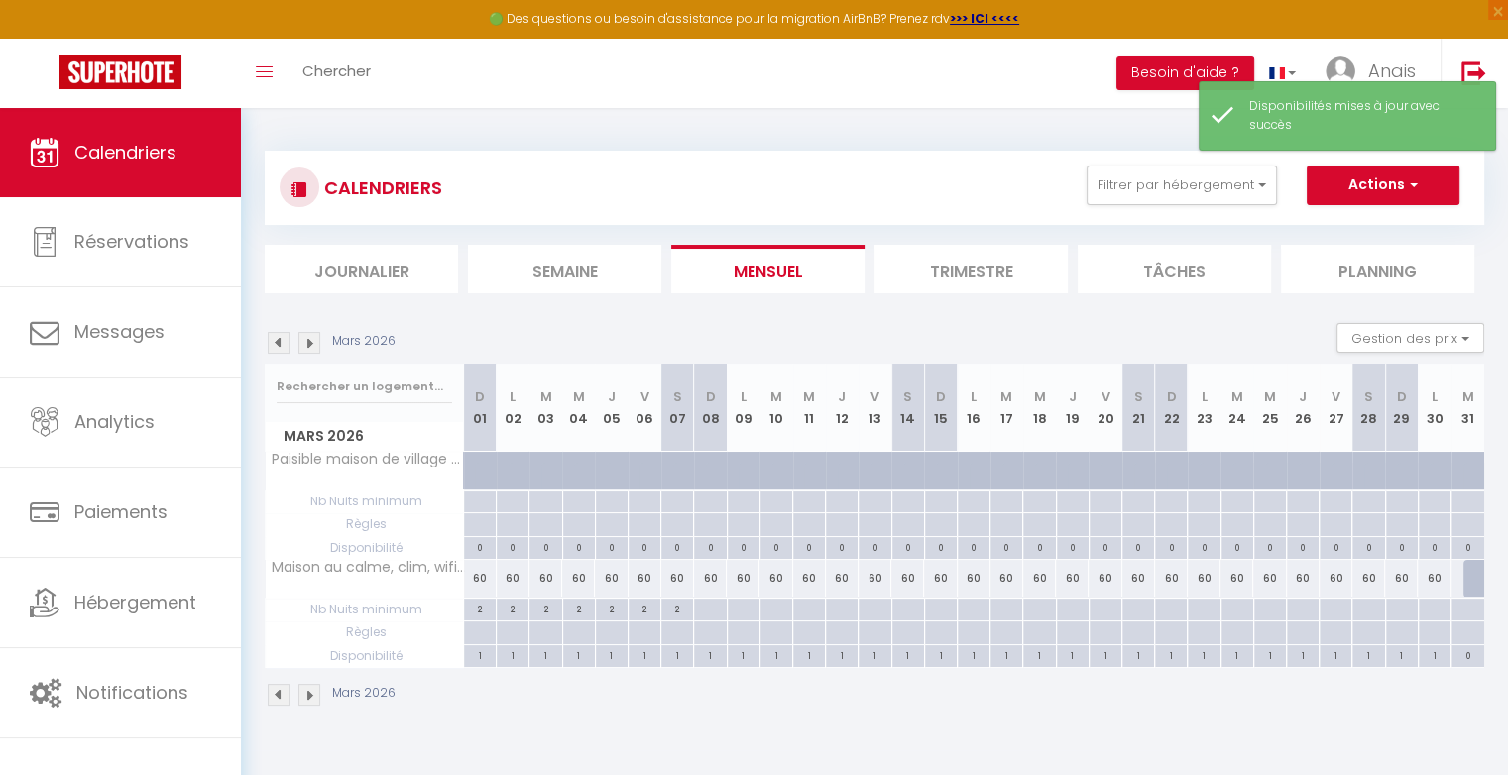
click at [480, 574] on div "60" at bounding box center [480, 578] width 33 height 37
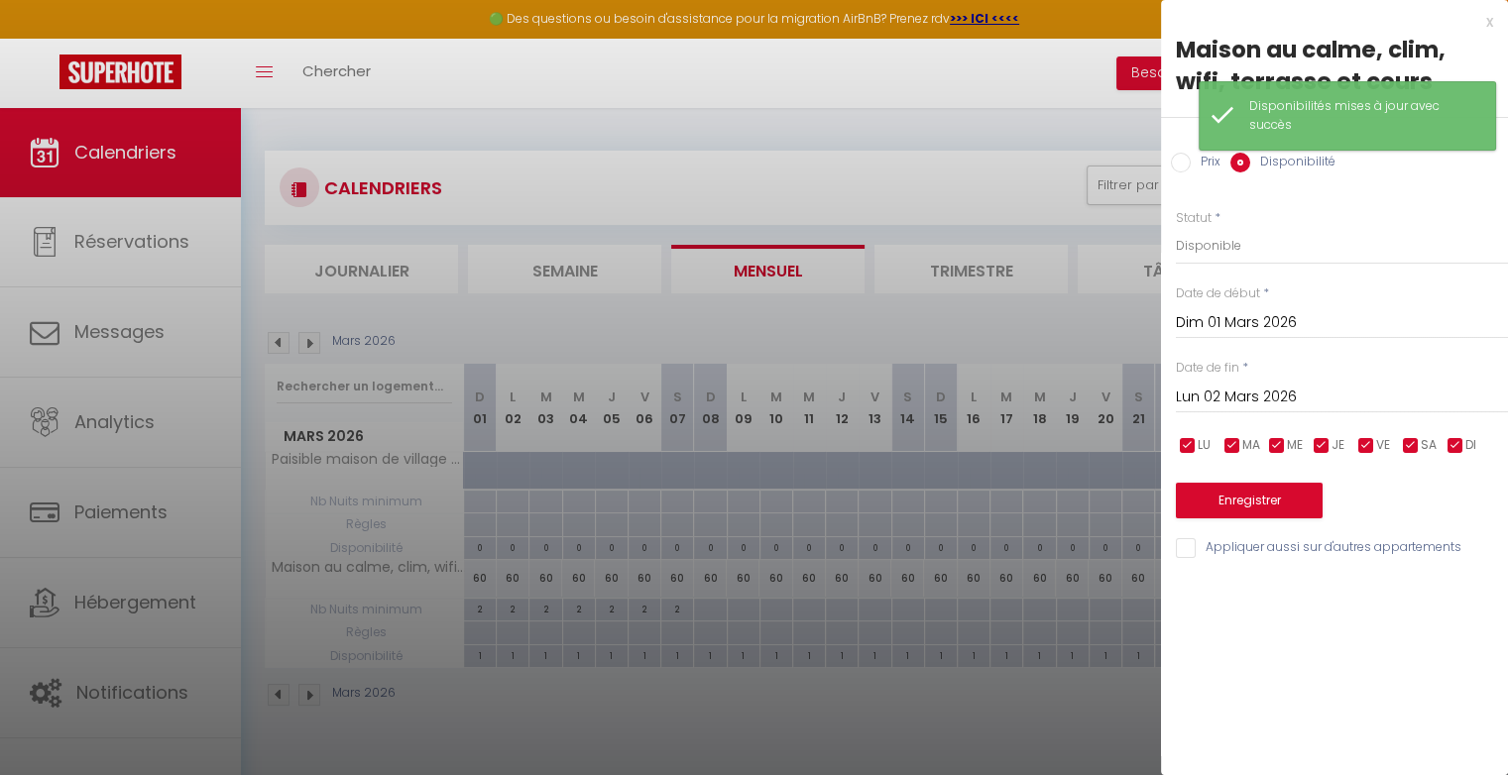
click at [1181, 165] on input "Prix" at bounding box center [1181, 163] width 20 height 20
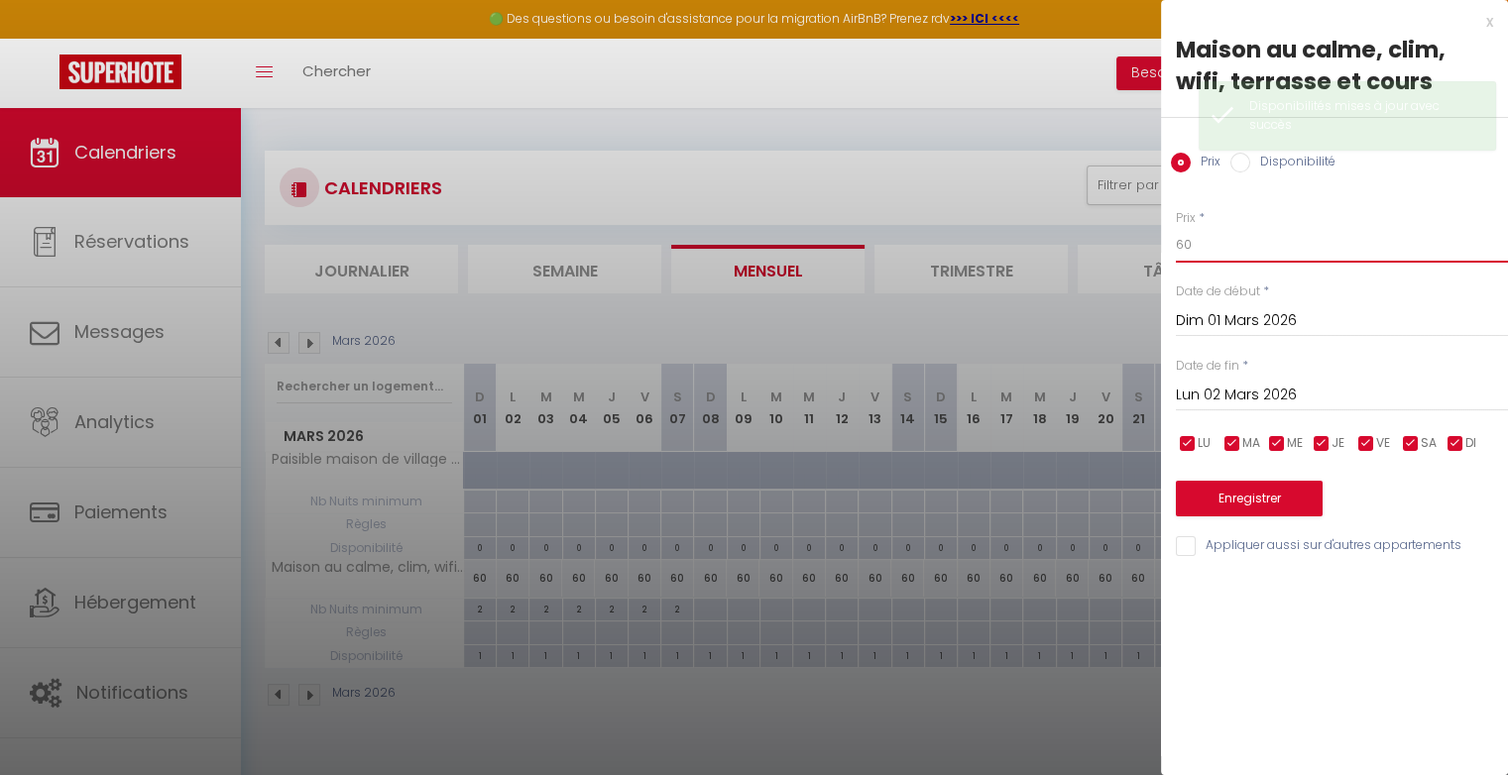
click at [1200, 252] on input "60" at bounding box center [1342, 245] width 332 height 36
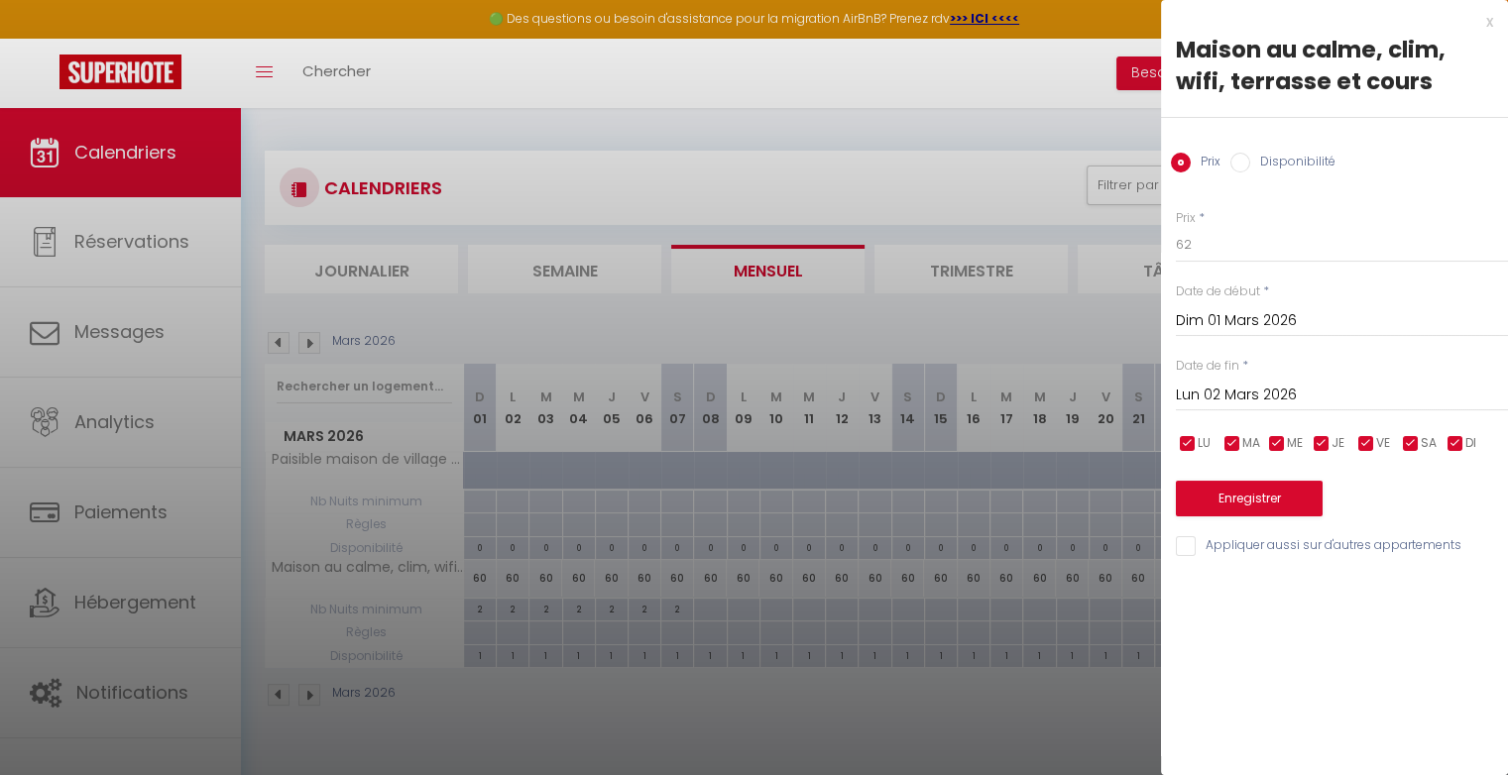
click at [1216, 393] on input "Lun 02 Mars 2026" at bounding box center [1342, 396] width 332 height 26
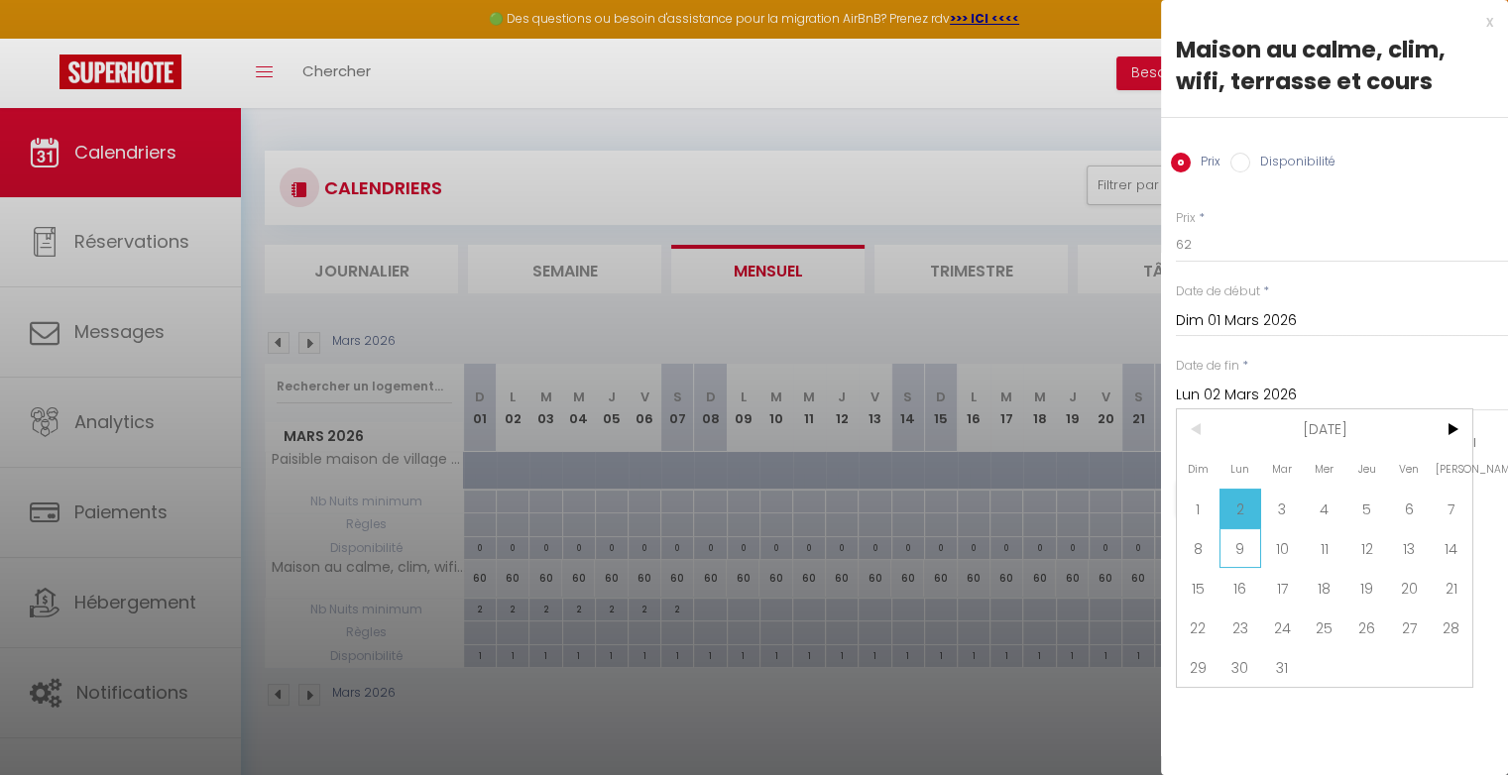
click at [1249, 547] on span "9" at bounding box center [1240, 548] width 43 height 40
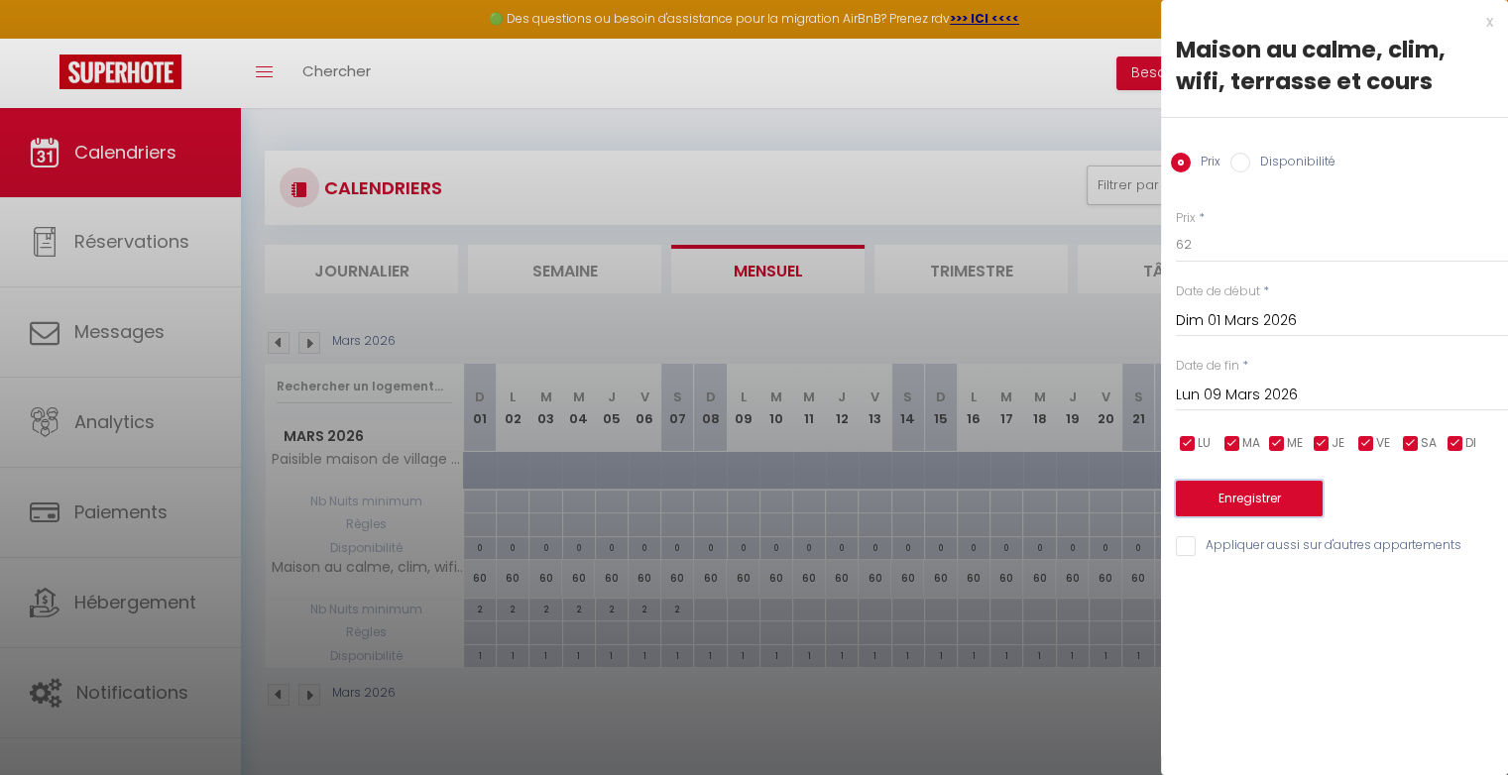
click at [1252, 502] on button "Enregistrer" at bounding box center [1249, 499] width 147 height 36
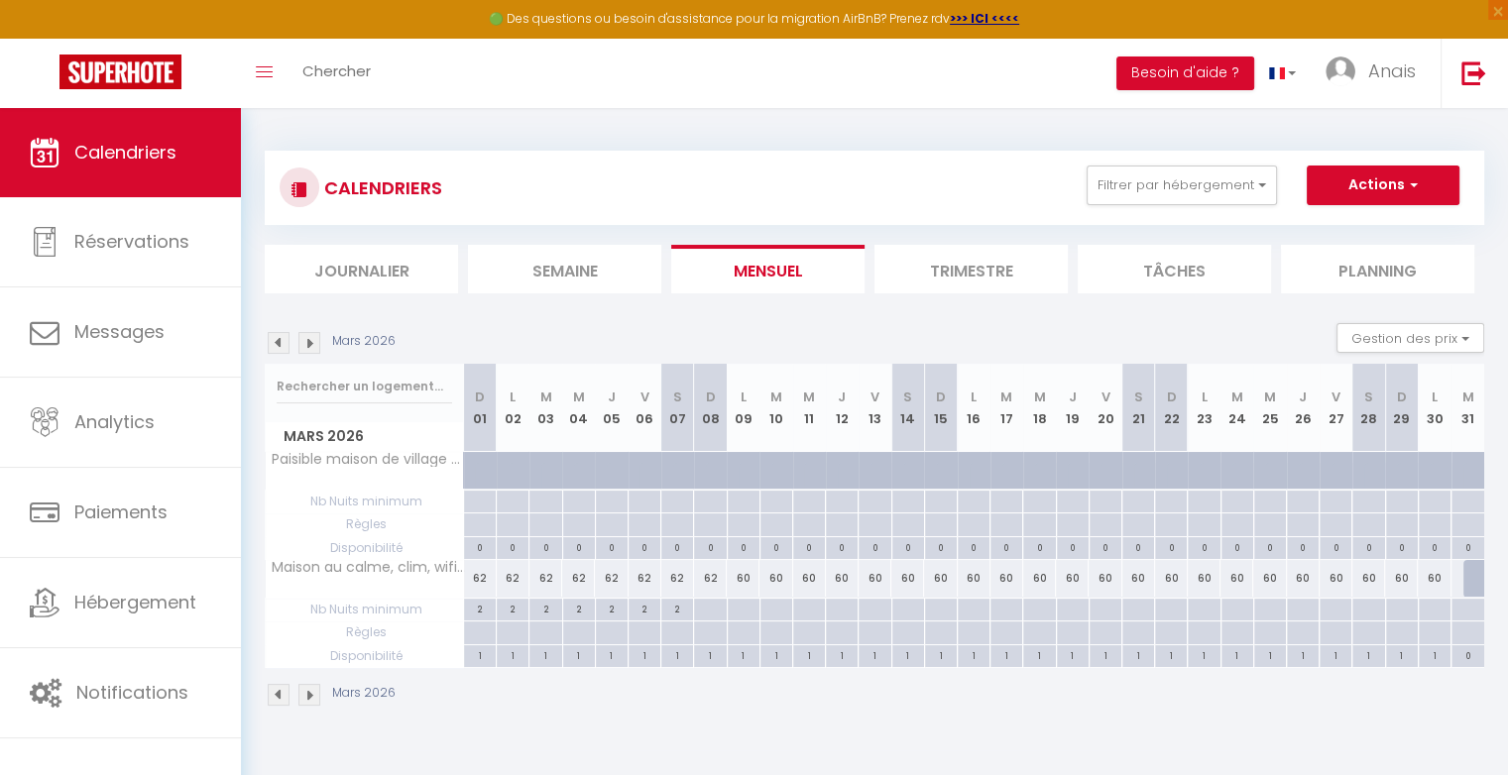
click at [714, 577] on div "62" at bounding box center [710, 578] width 33 height 37
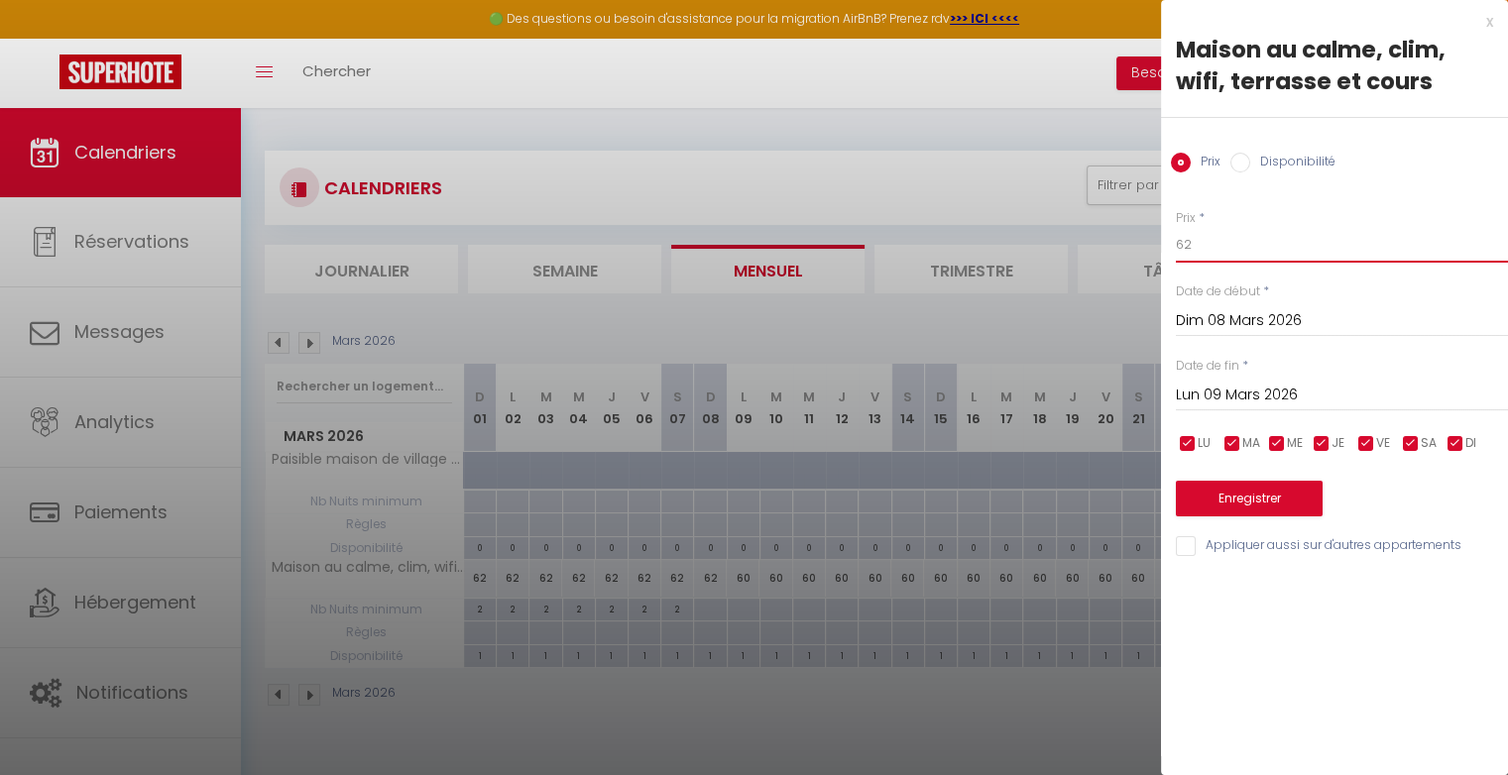
click at [1221, 247] on input "62" at bounding box center [1342, 245] width 332 height 36
click at [1237, 494] on button "Enregistrer" at bounding box center [1249, 499] width 147 height 36
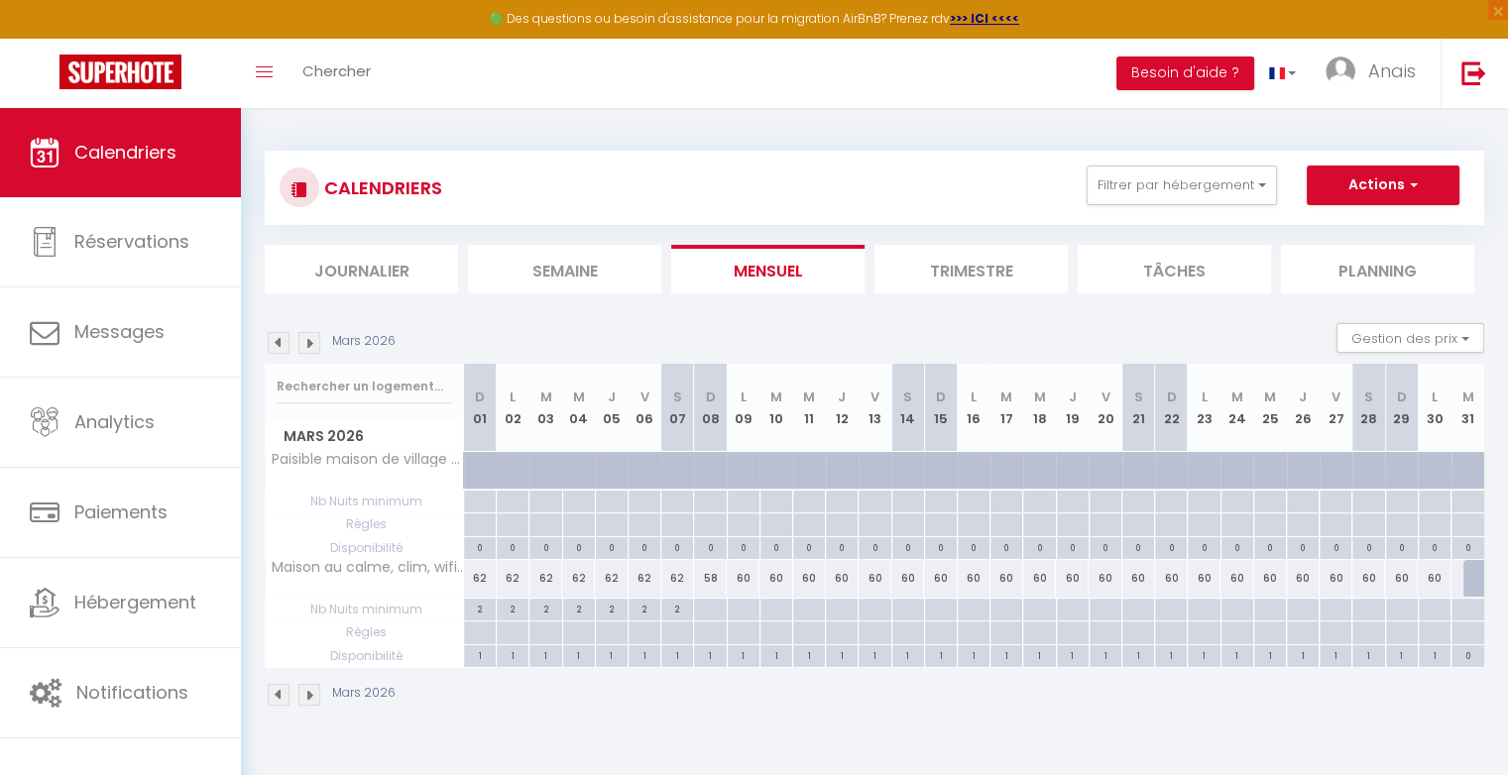
click at [746, 577] on div "60" at bounding box center [743, 578] width 33 height 37
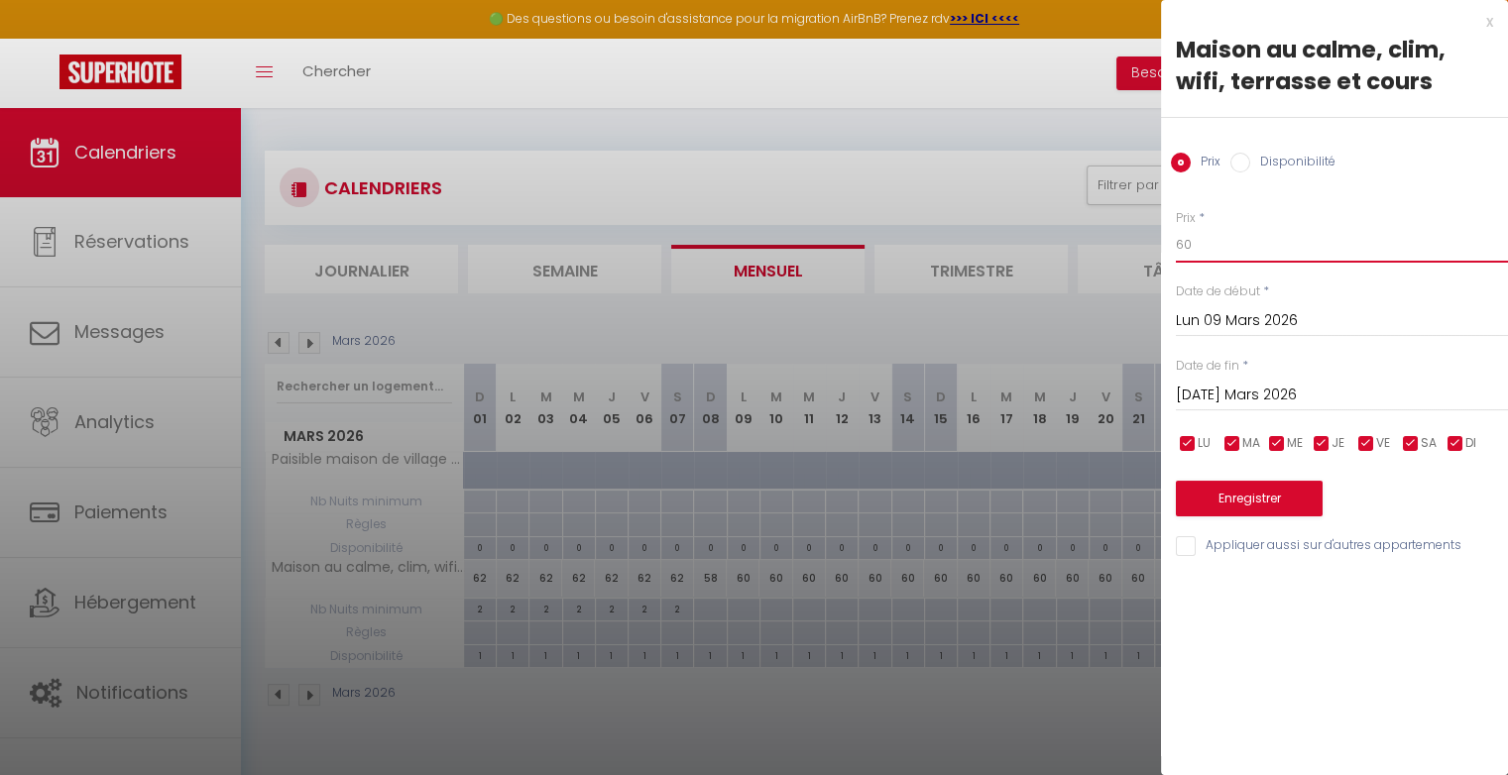
click at [1236, 242] on input "60" at bounding box center [1342, 245] width 332 height 36
click at [1219, 494] on button "Enregistrer" at bounding box center [1249, 499] width 147 height 36
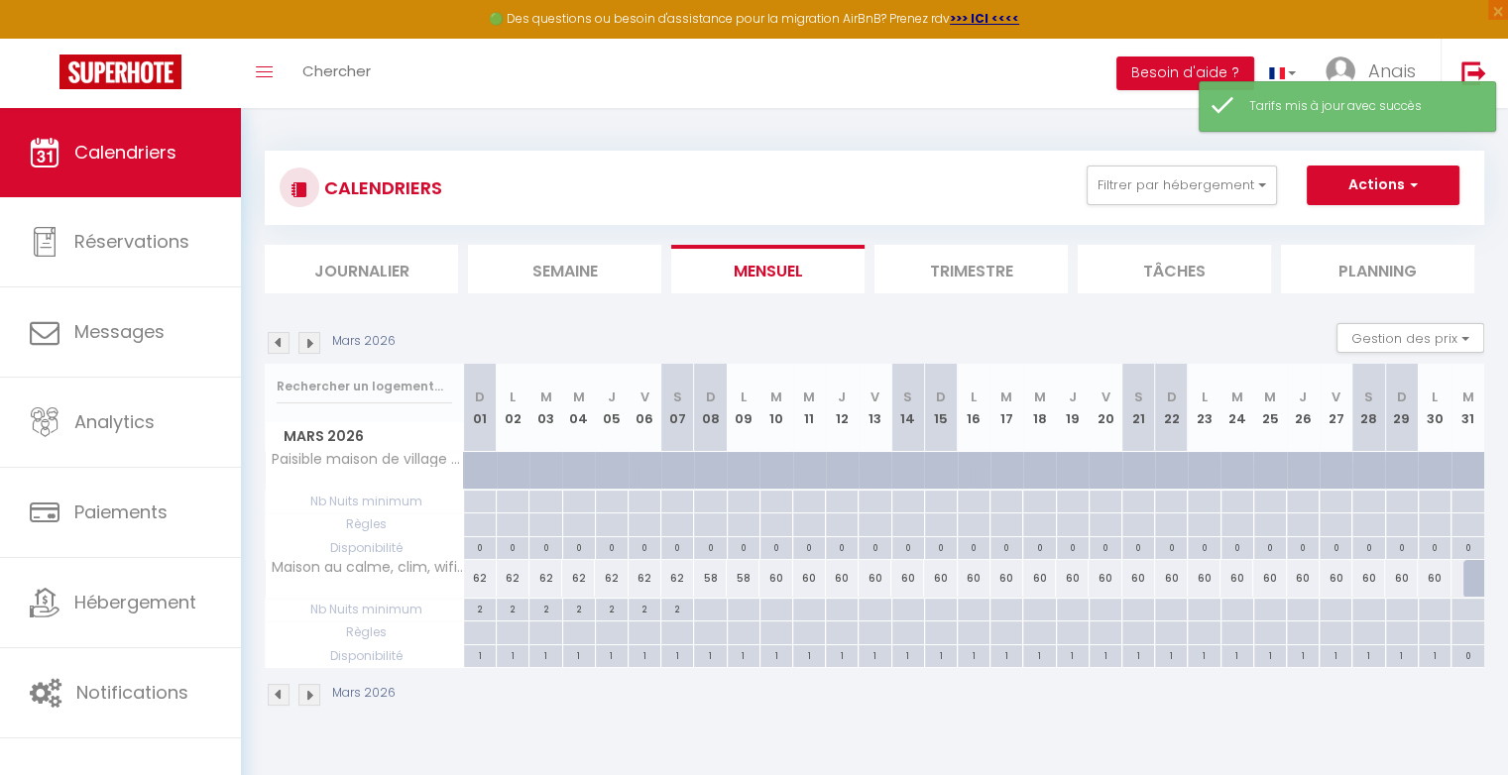
click at [847, 578] on div "60" at bounding box center [842, 578] width 33 height 37
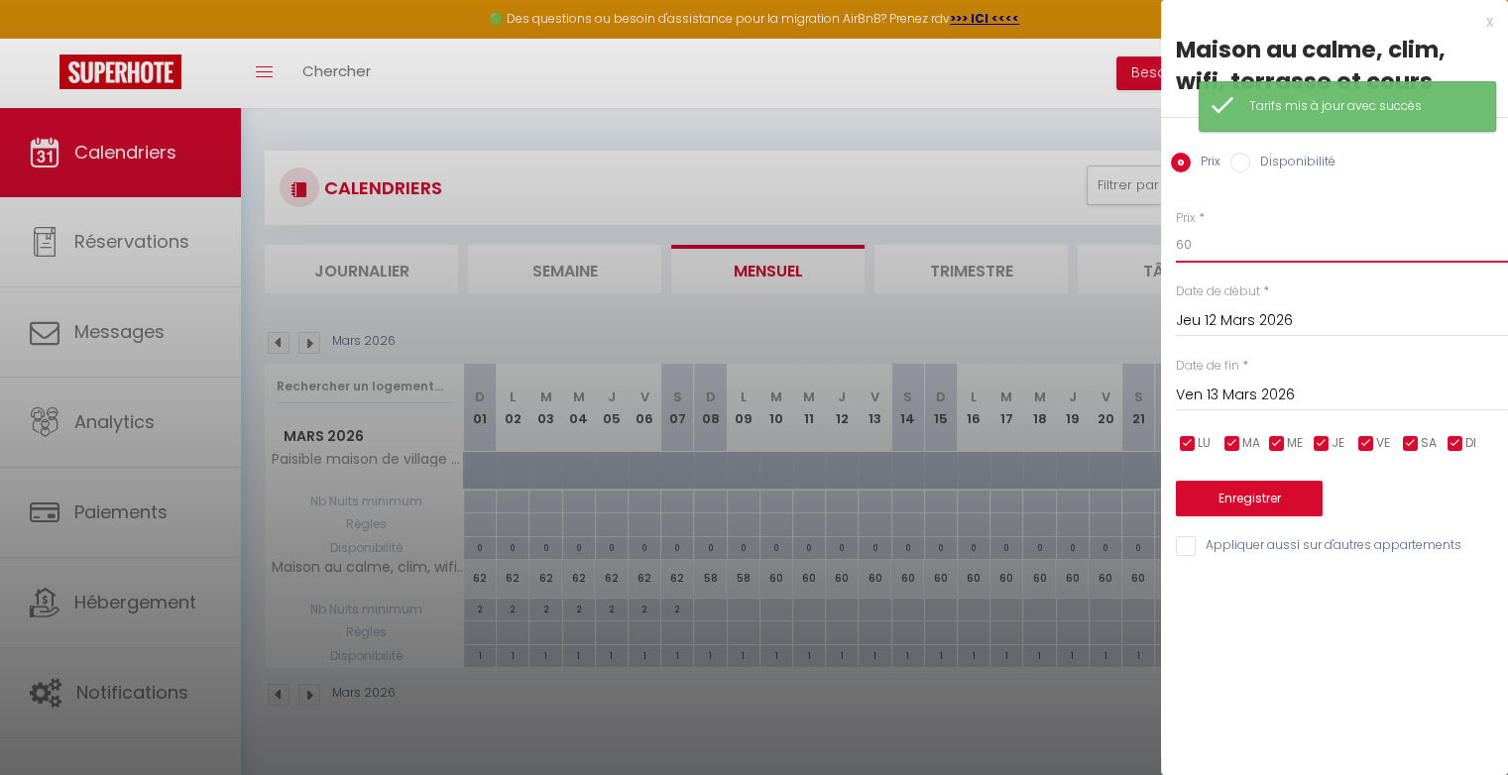
click at [1207, 248] on input "60" at bounding box center [1342, 245] width 332 height 36
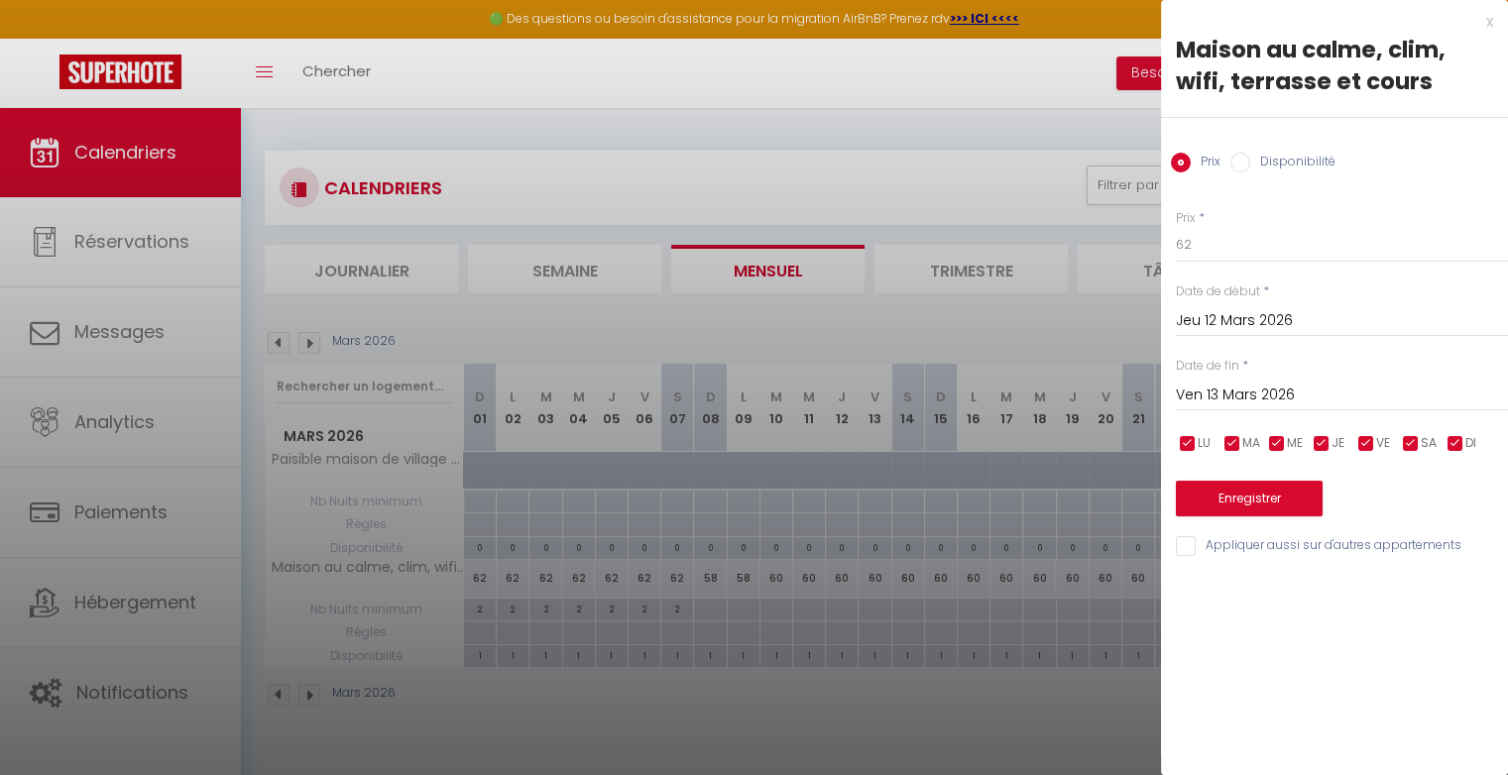
click at [1206, 380] on div "Ven 13 Mars 2026 < Mar 2026 > Dim Lun Mar Mer Jeu Ven Sam 1 2 3 4 5 6 7 8 9 10 …" at bounding box center [1342, 394] width 332 height 36
click at [1208, 389] on input "Ven 13 Mars 2026" at bounding box center [1342, 396] width 332 height 26
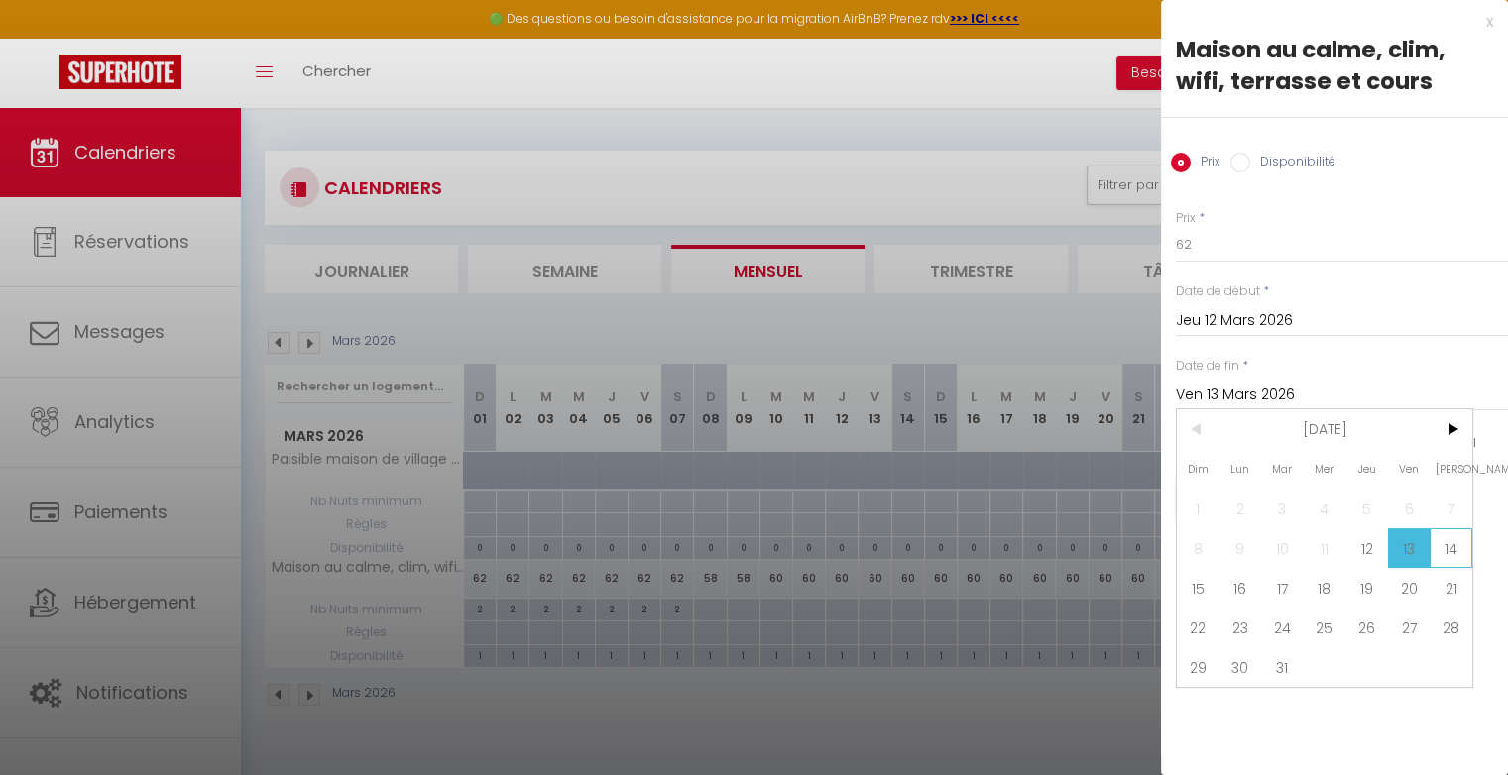
click at [1445, 537] on span "14" at bounding box center [1450, 548] width 43 height 40
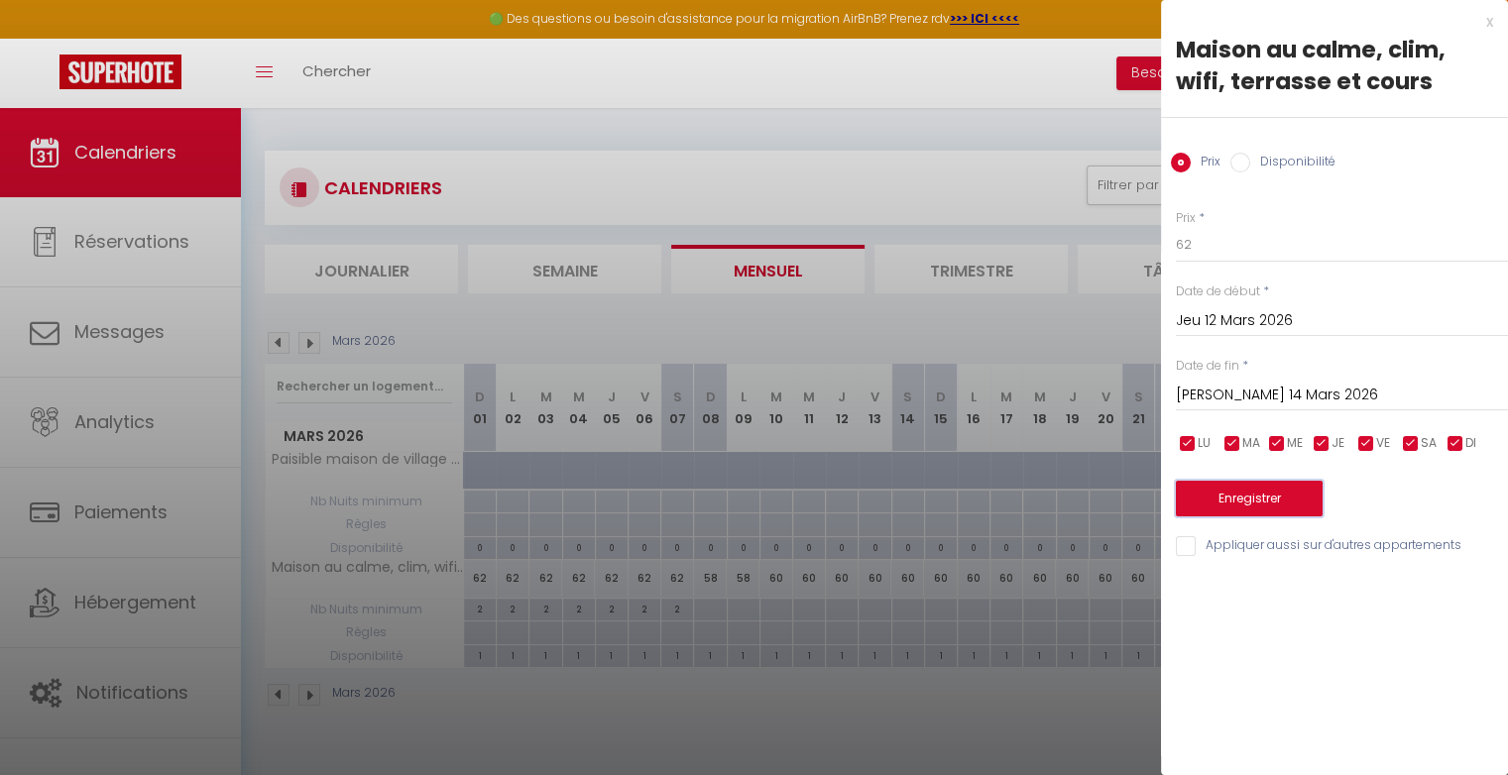
click at [1262, 507] on button "Enregistrer" at bounding box center [1249, 499] width 147 height 36
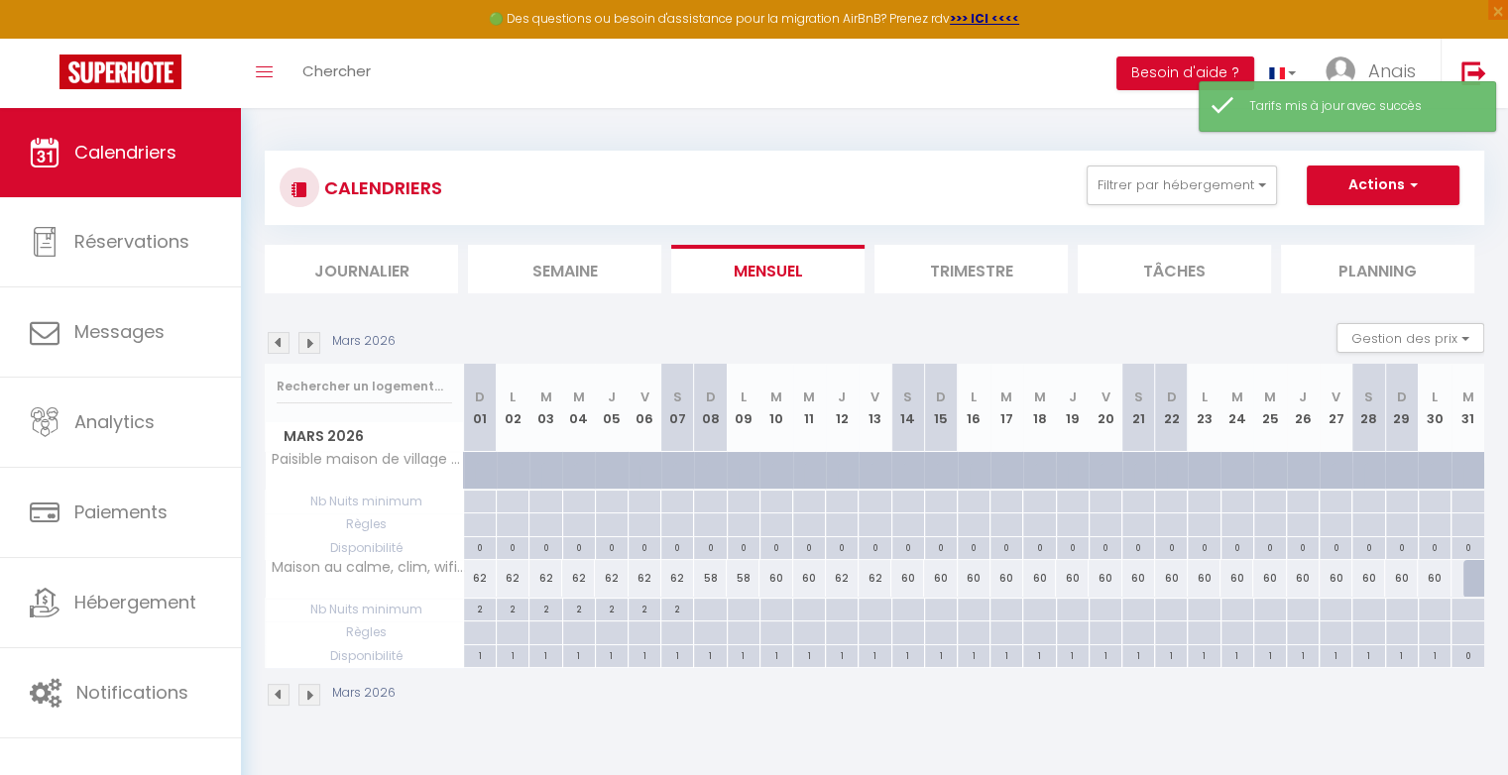
click at [919, 575] on div "60" at bounding box center [907, 578] width 33 height 37
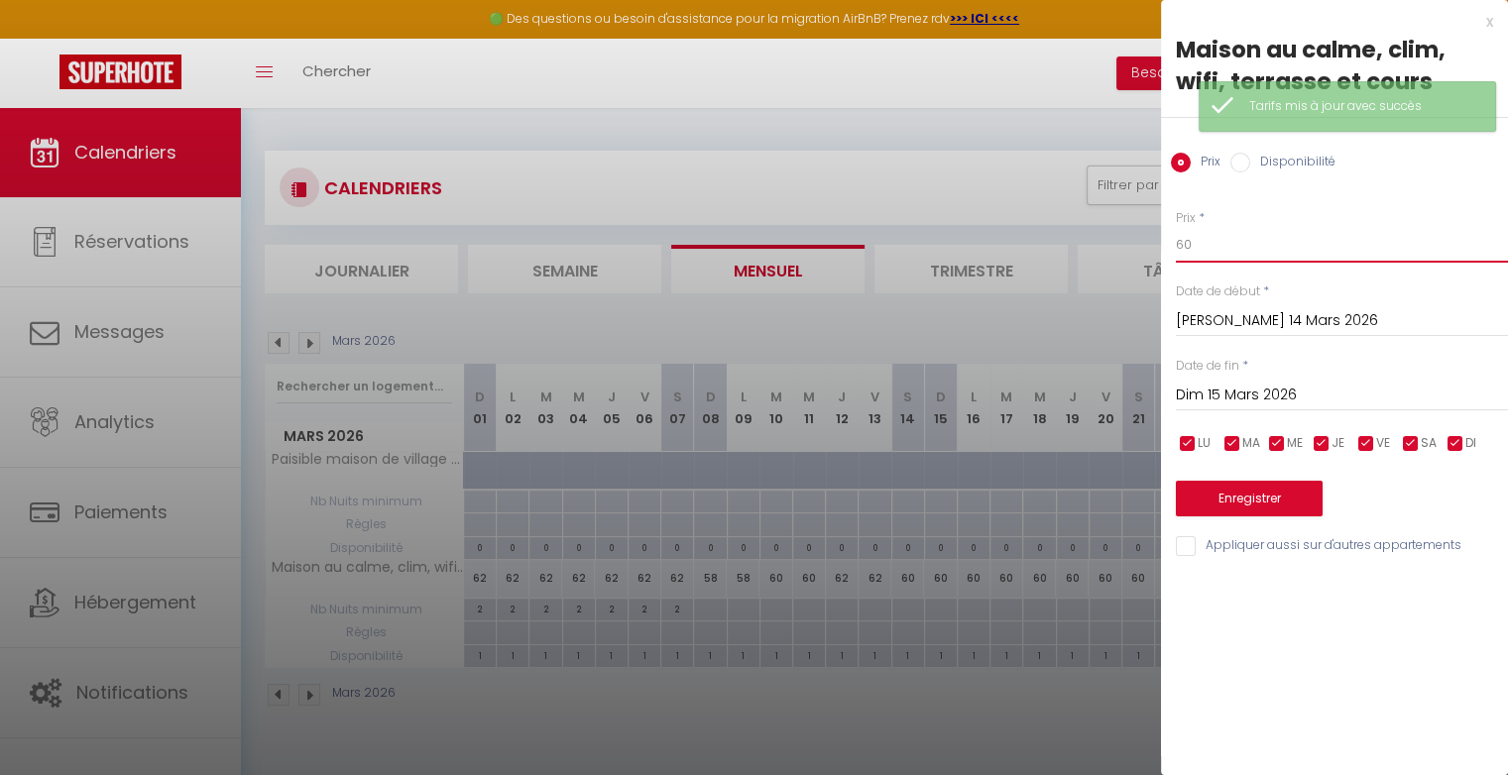
click at [1235, 251] on input "60" at bounding box center [1342, 245] width 332 height 36
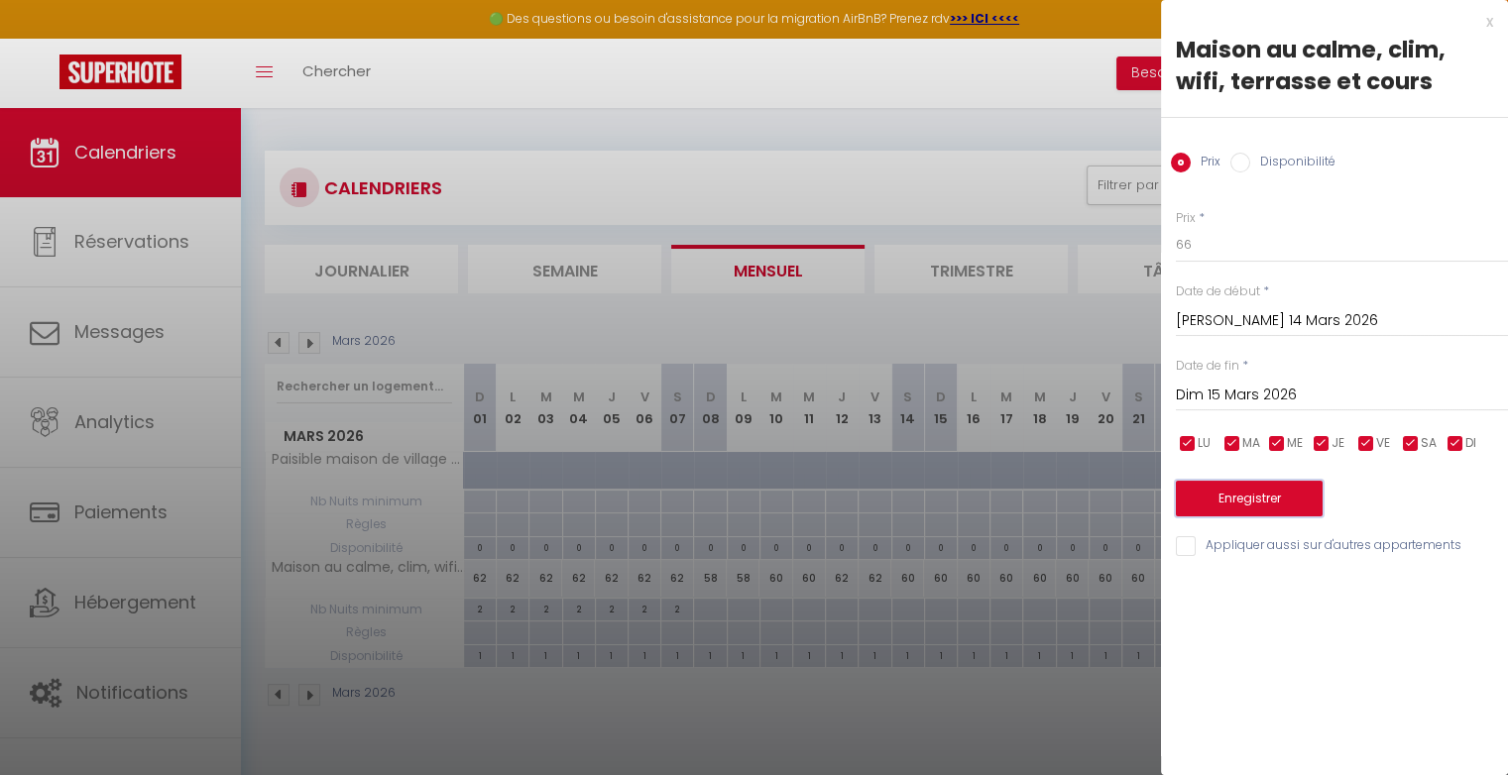
click at [1242, 490] on button "Enregistrer" at bounding box center [1249, 499] width 147 height 36
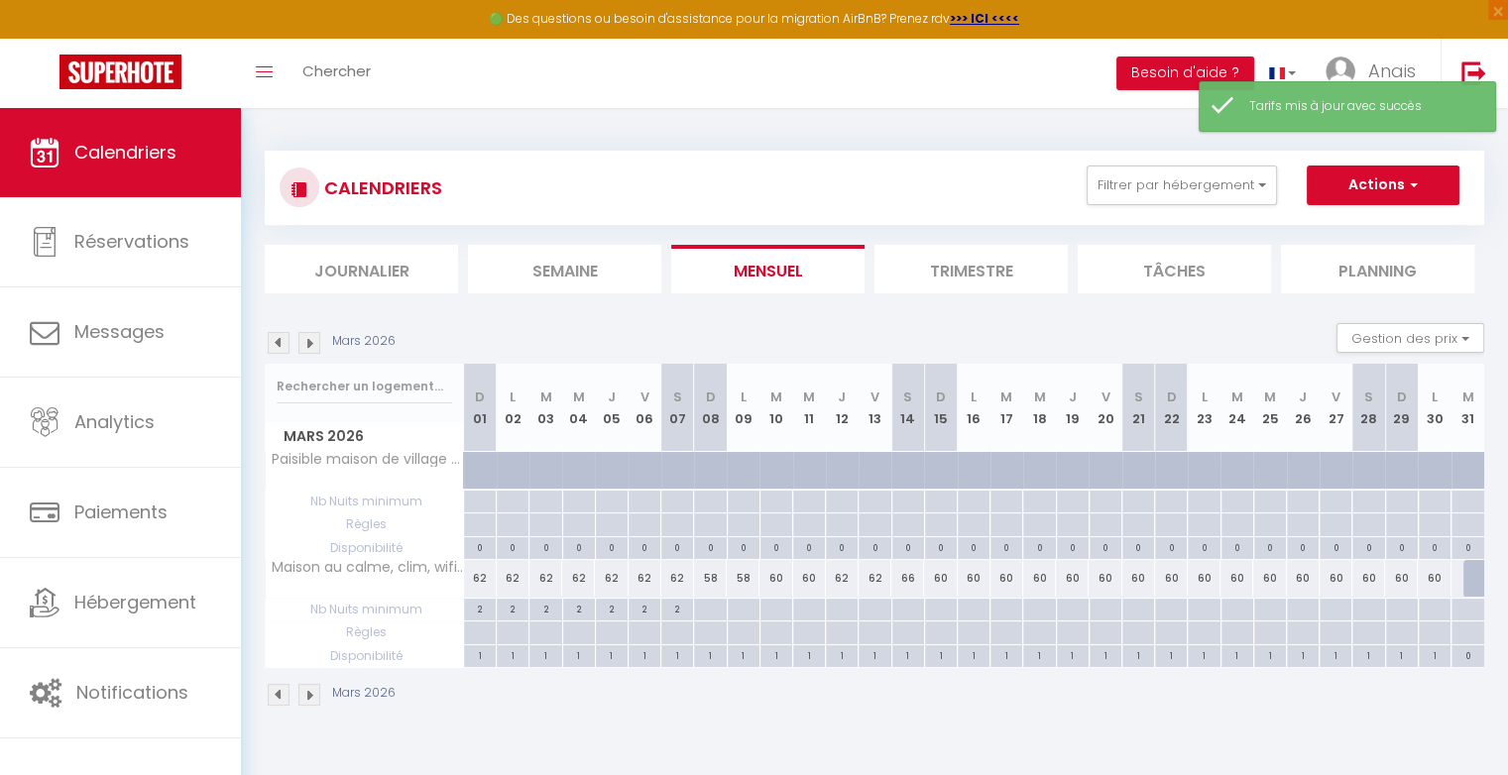
click at [945, 577] on div "60" at bounding box center [940, 578] width 33 height 37
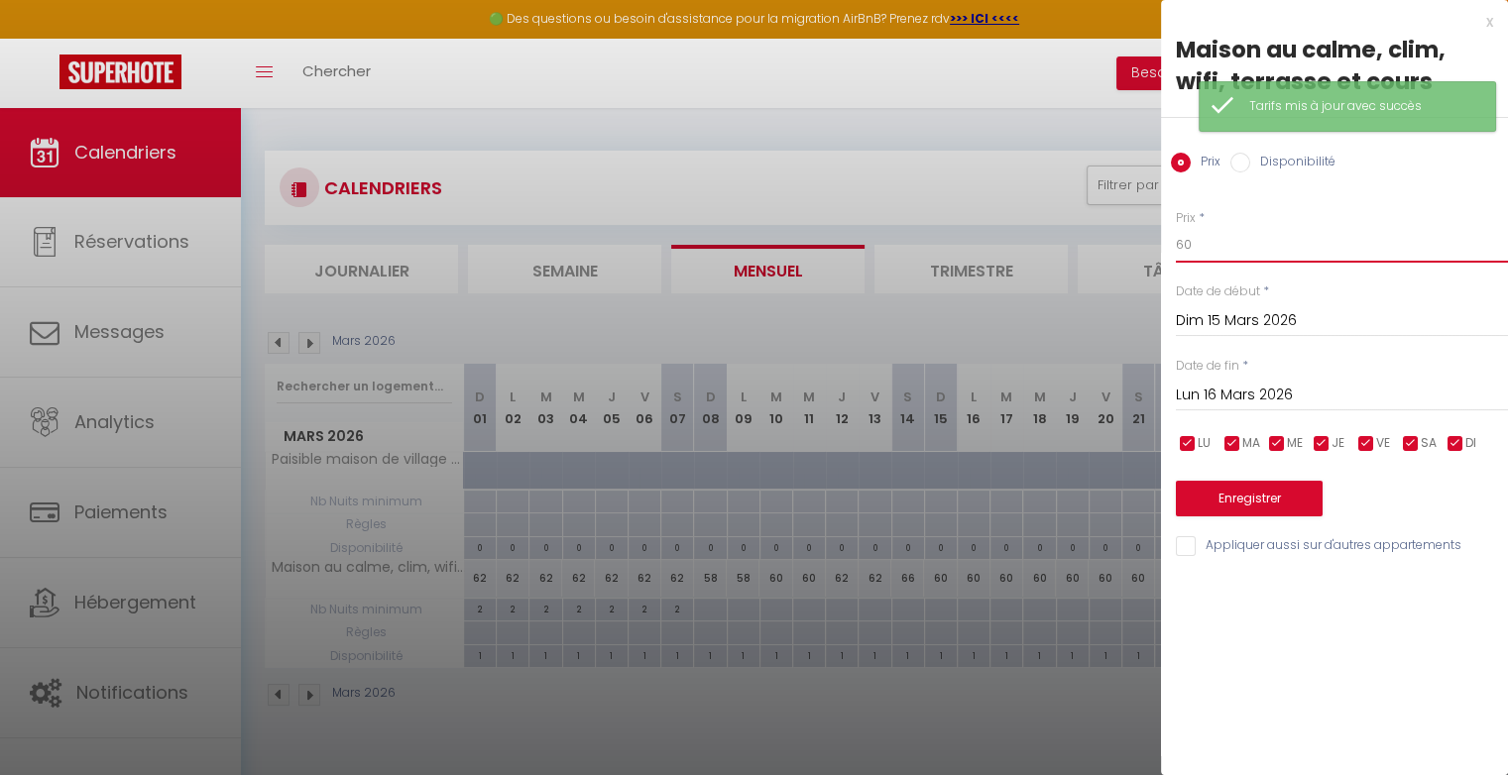
click at [1195, 251] on input "60" at bounding box center [1342, 245] width 332 height 36
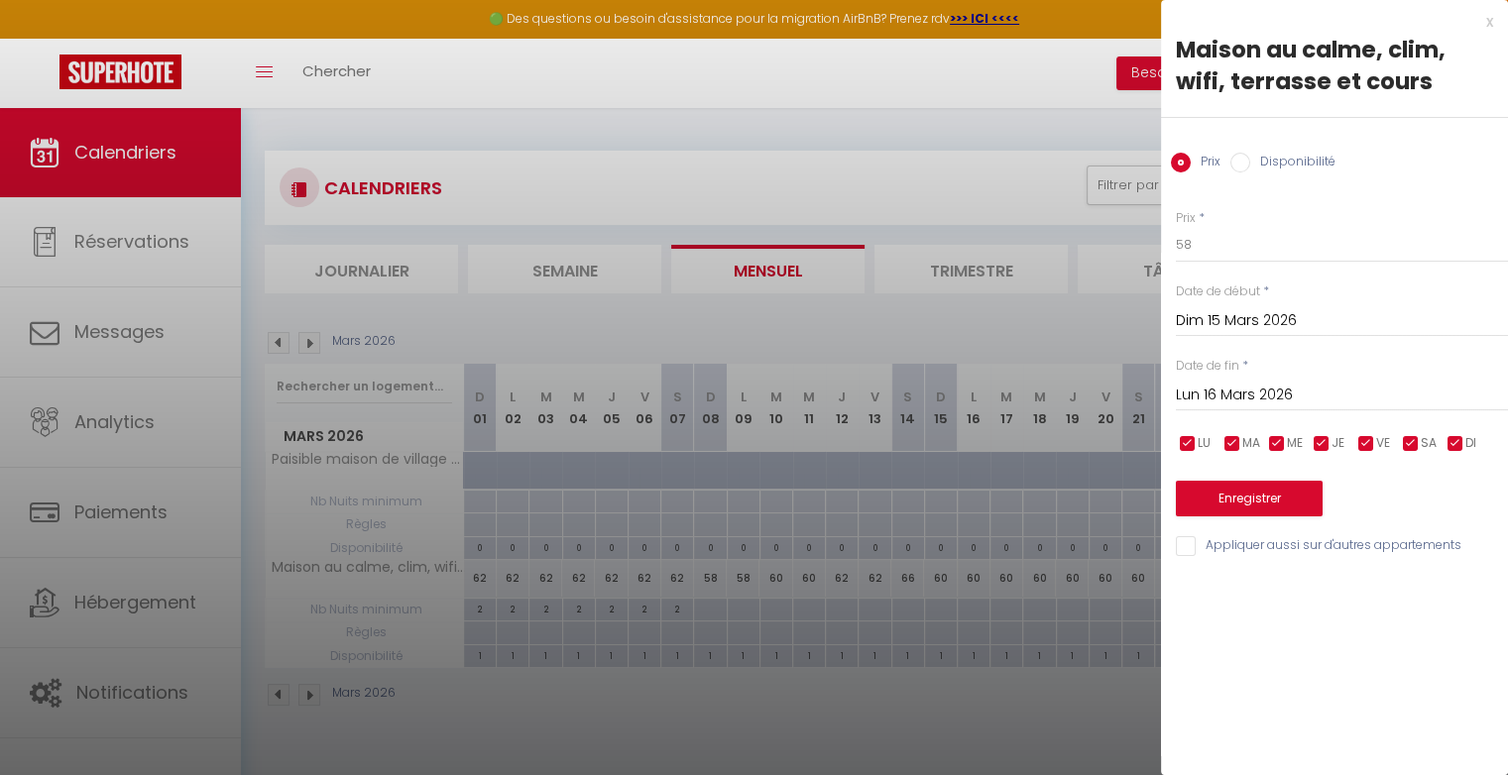
click at [1241, 396] on input "Lun 16 Mars 2026" at bounding box center [1342, 396] width 332 height 26
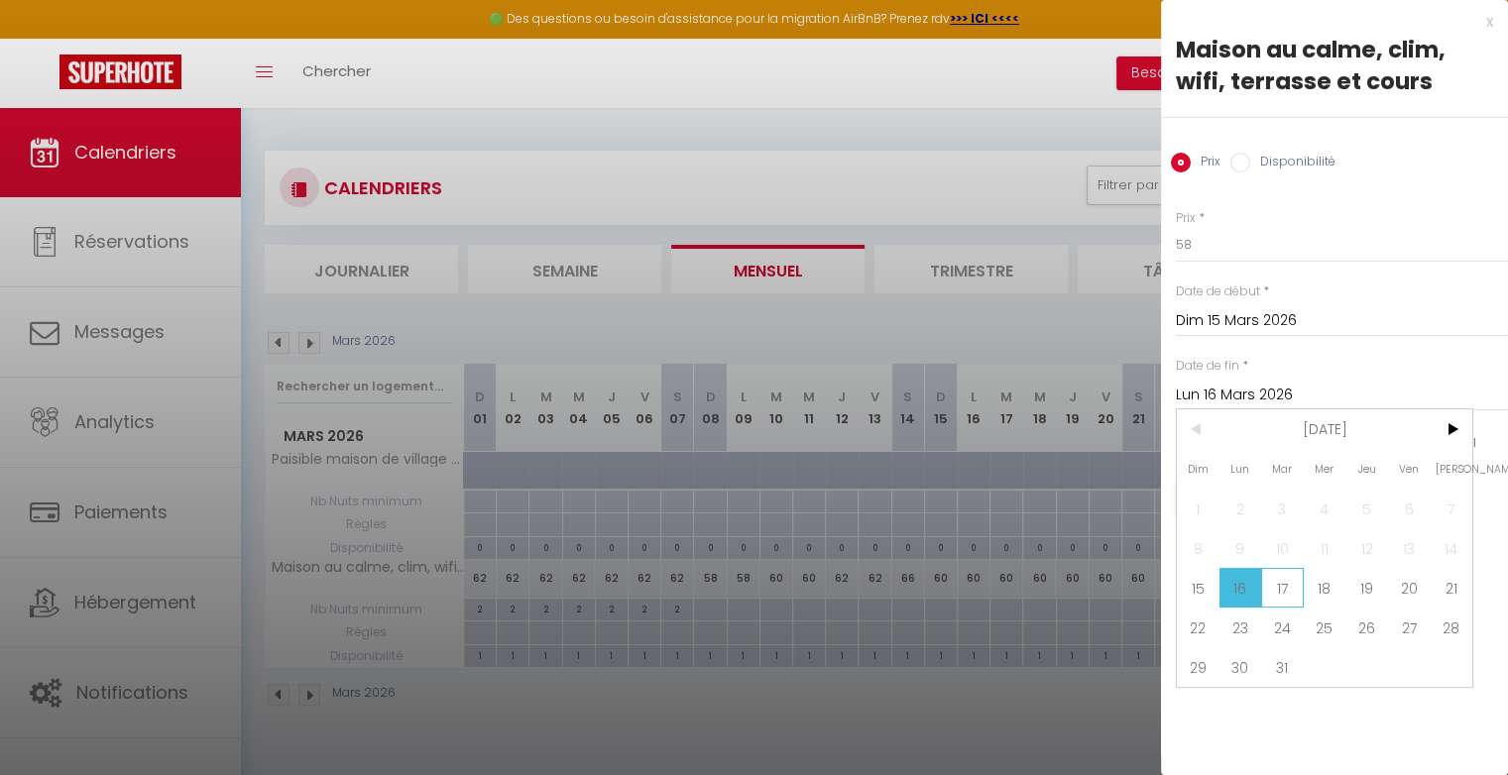
click at [1283, 581] on span "17" at bounding box center [1282, 588] width 43 height 40
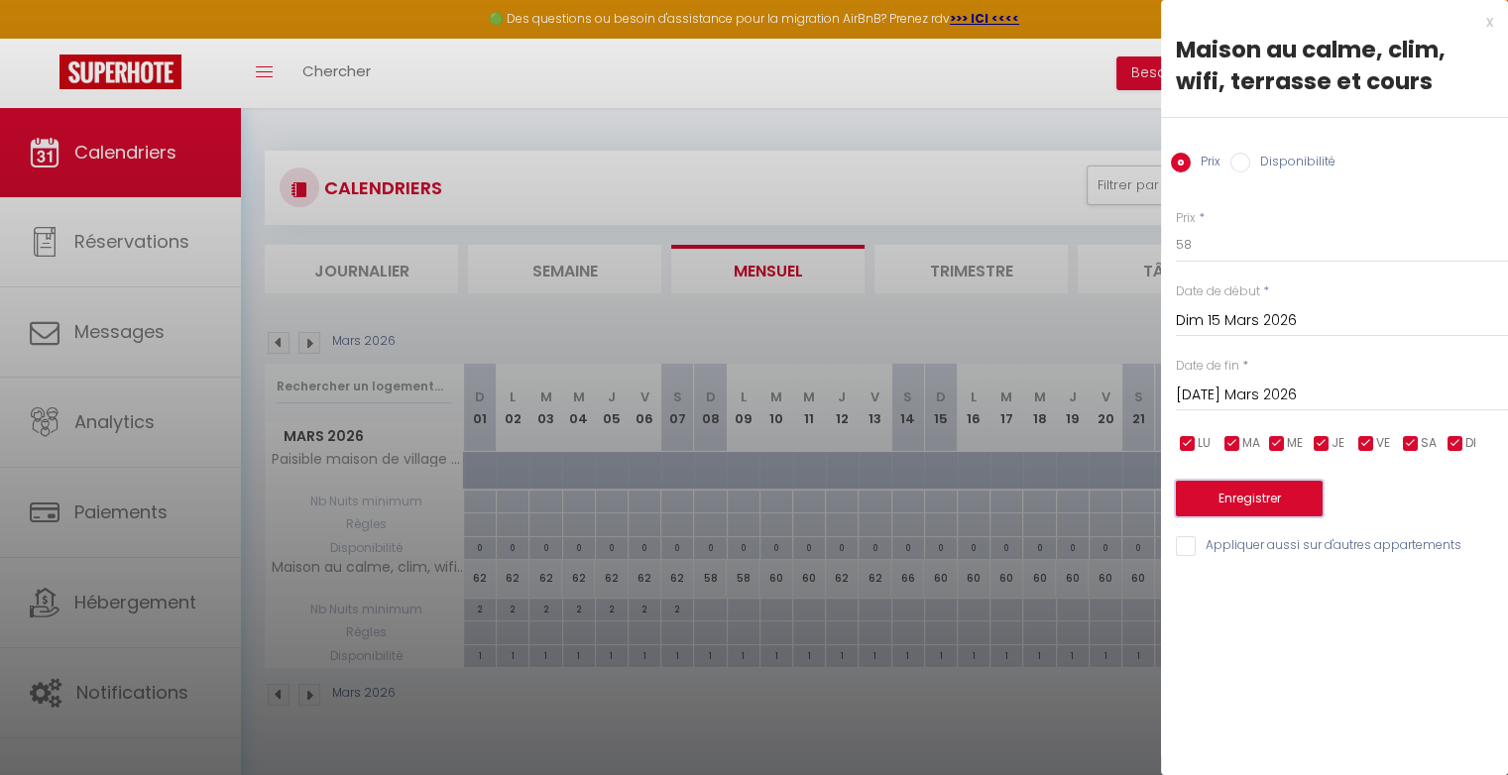
click at [1262, 502] on button "Enregistrer" at bounding box center [1249, 499] width 147 height 36
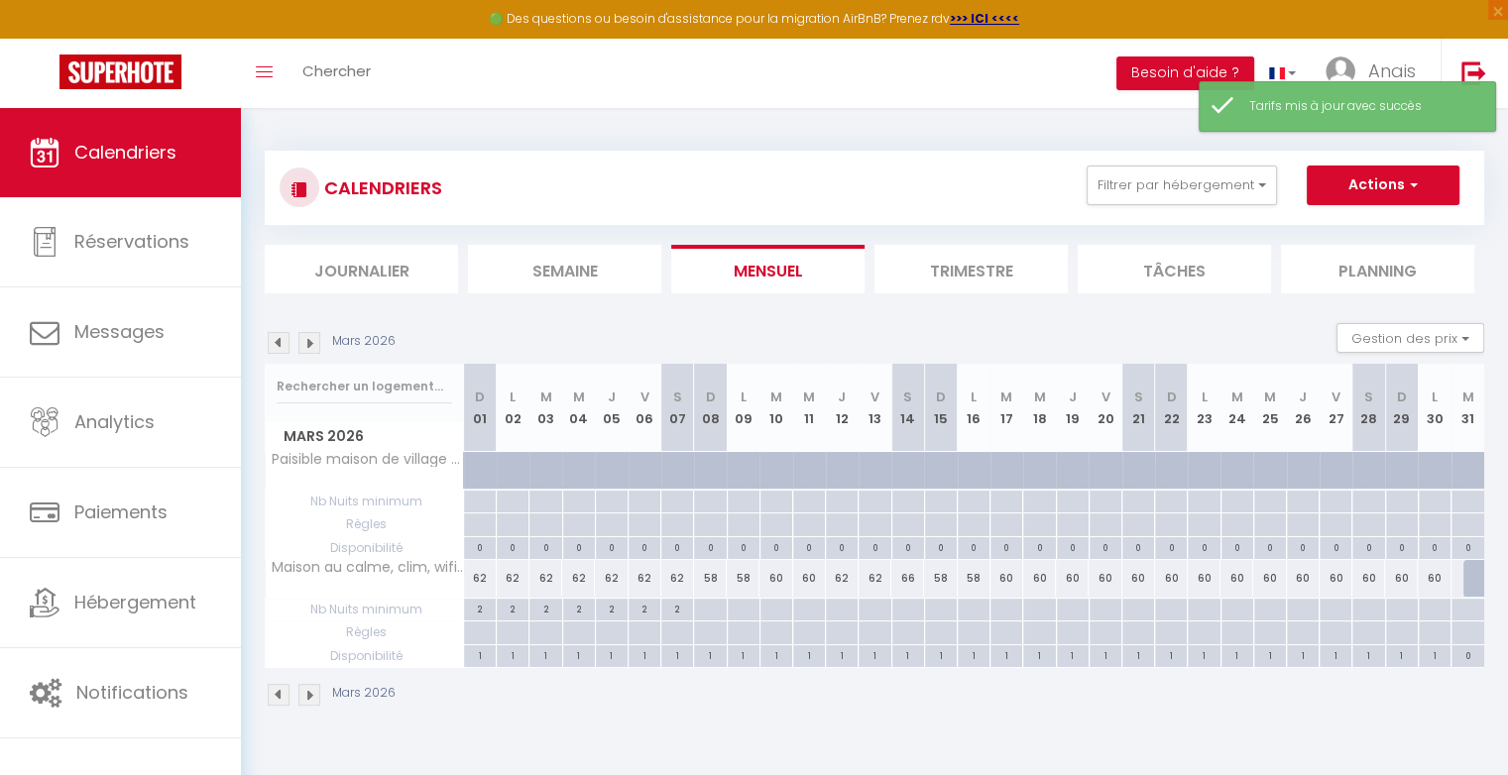
click at [915, 581] on div "66" at bounding box center [907, 578] width 33 height 37
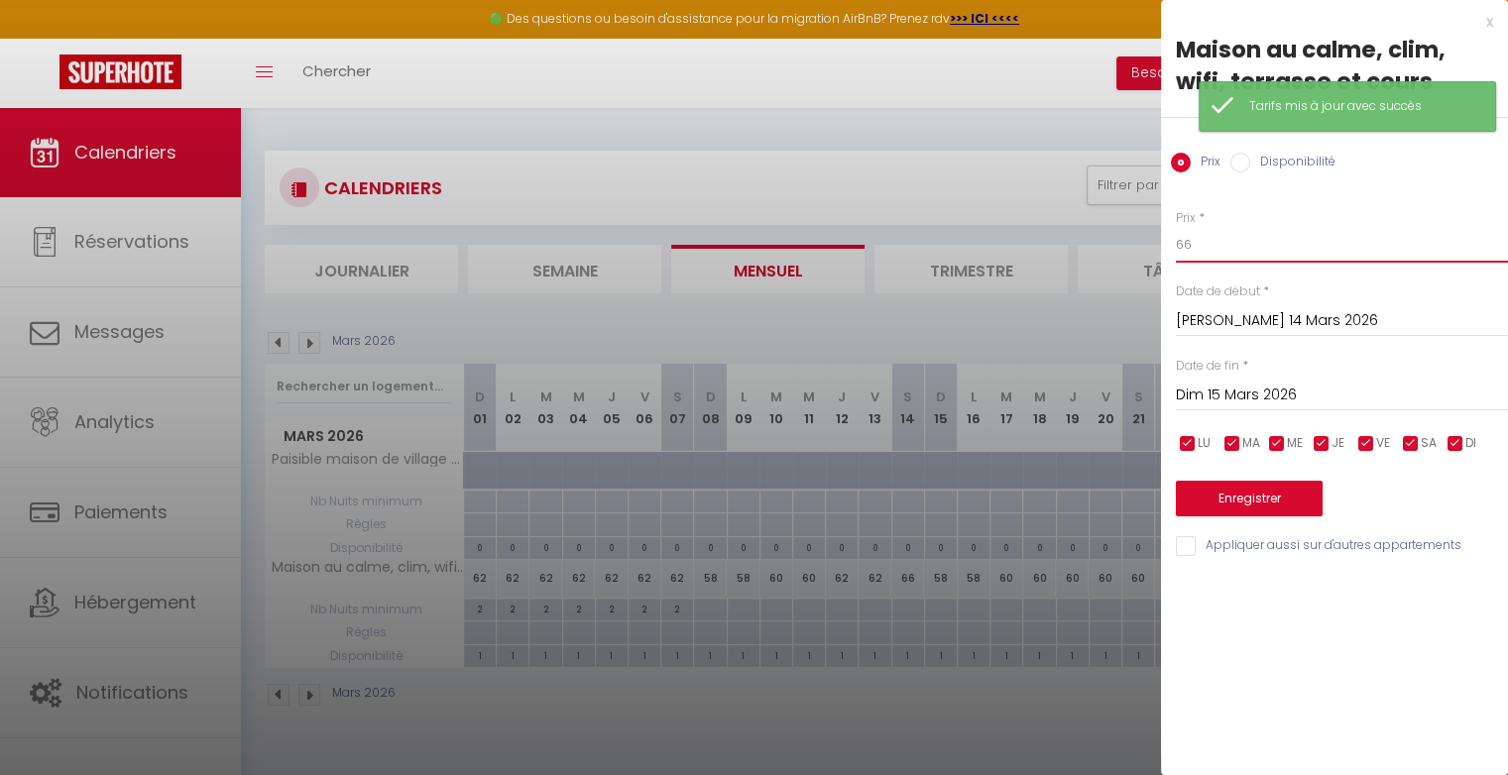
click at [1216, 247] on input "66" at bounding box center [1342, 245] width 332 height 36
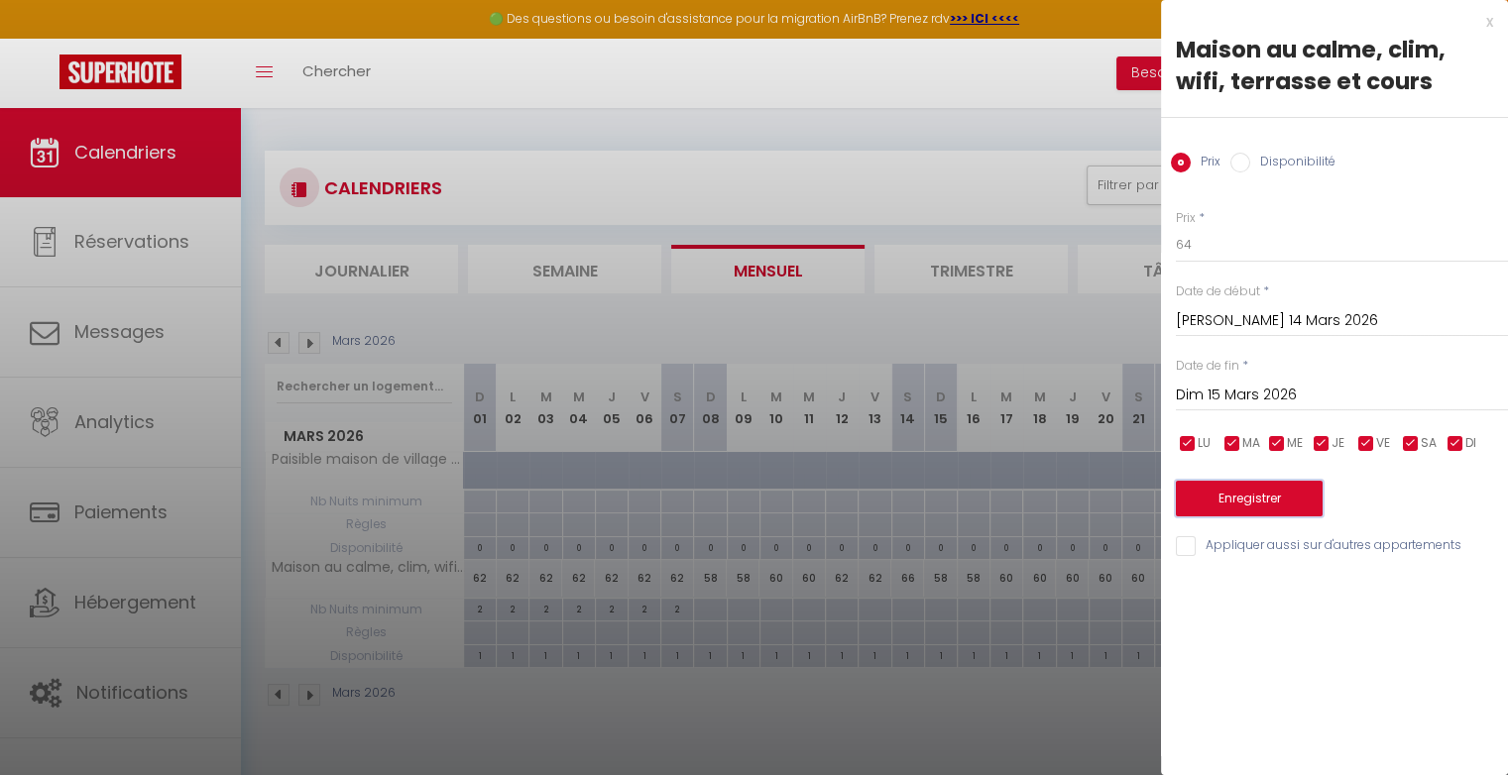
click at [1227, 502] on button "Enregistrer" at bounding box center [1249, 499] width 147 height 36
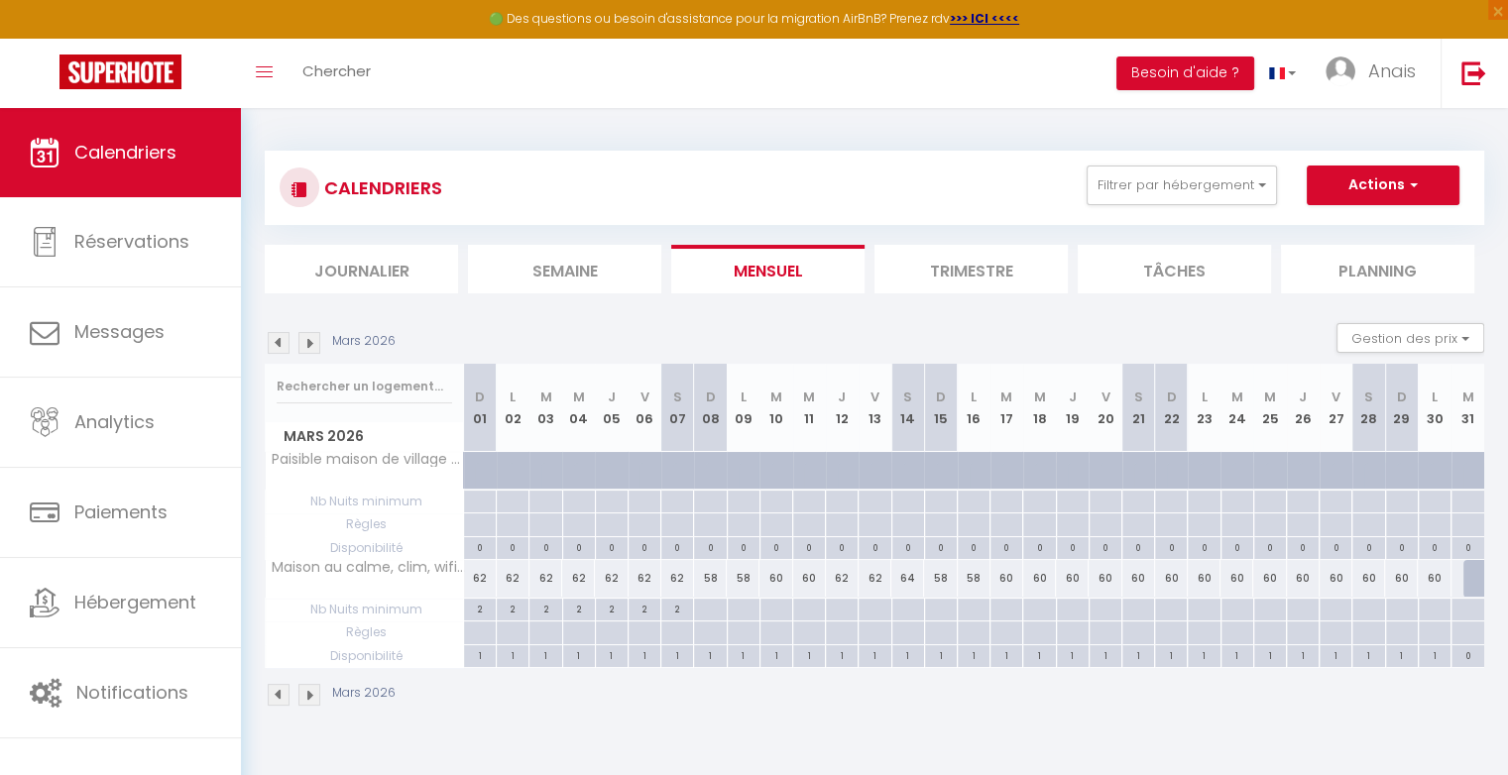
click at [1074, 574] on div "60" at bounding box center [1072, 578] width 33 height 37
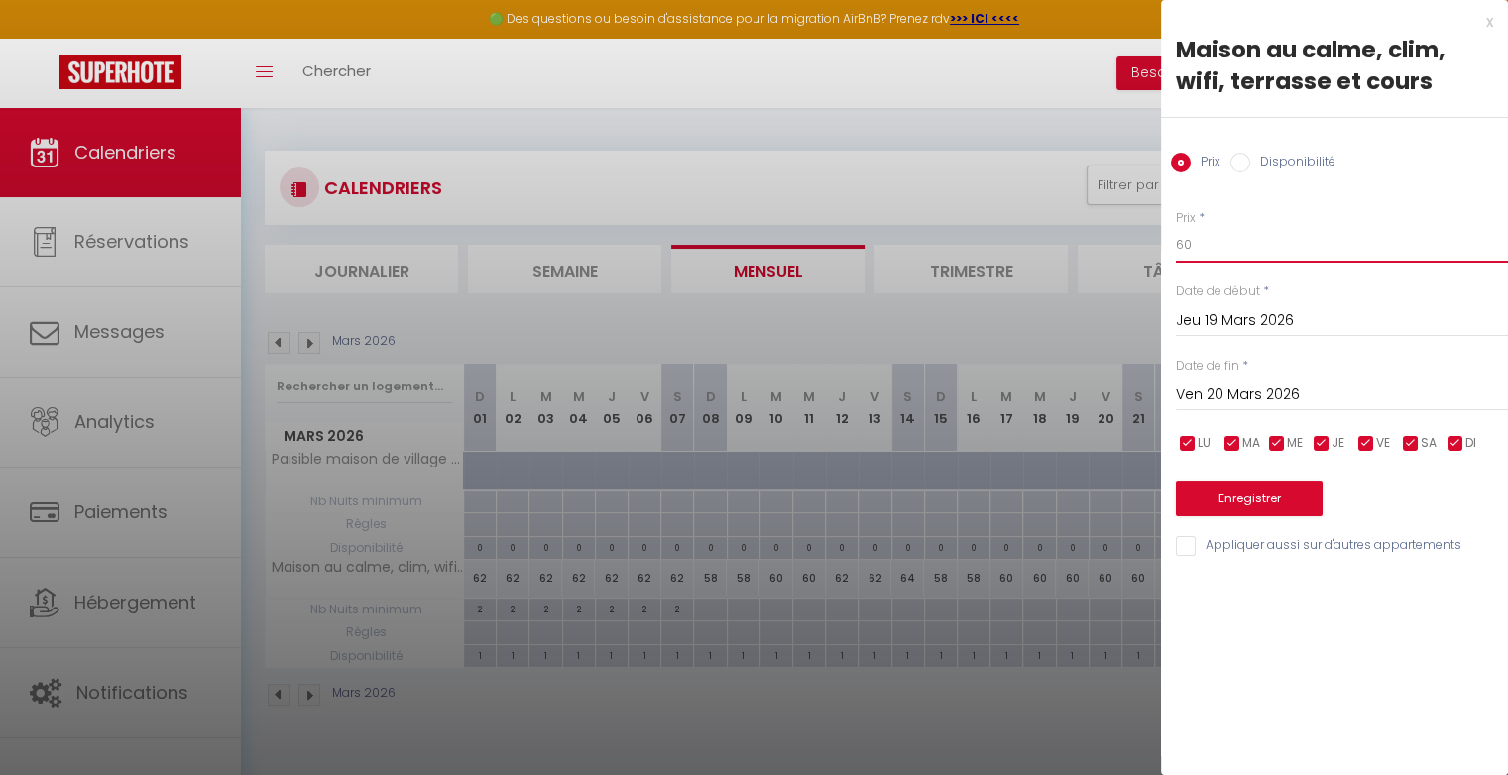
click at [1220, 249] on input "60" at bounding box center [1342, 245] width 332 height 36
click at [1221, 389] on input "Ven 20 Mars 2026" at bounding box center [1342, 396] width 332 height 26
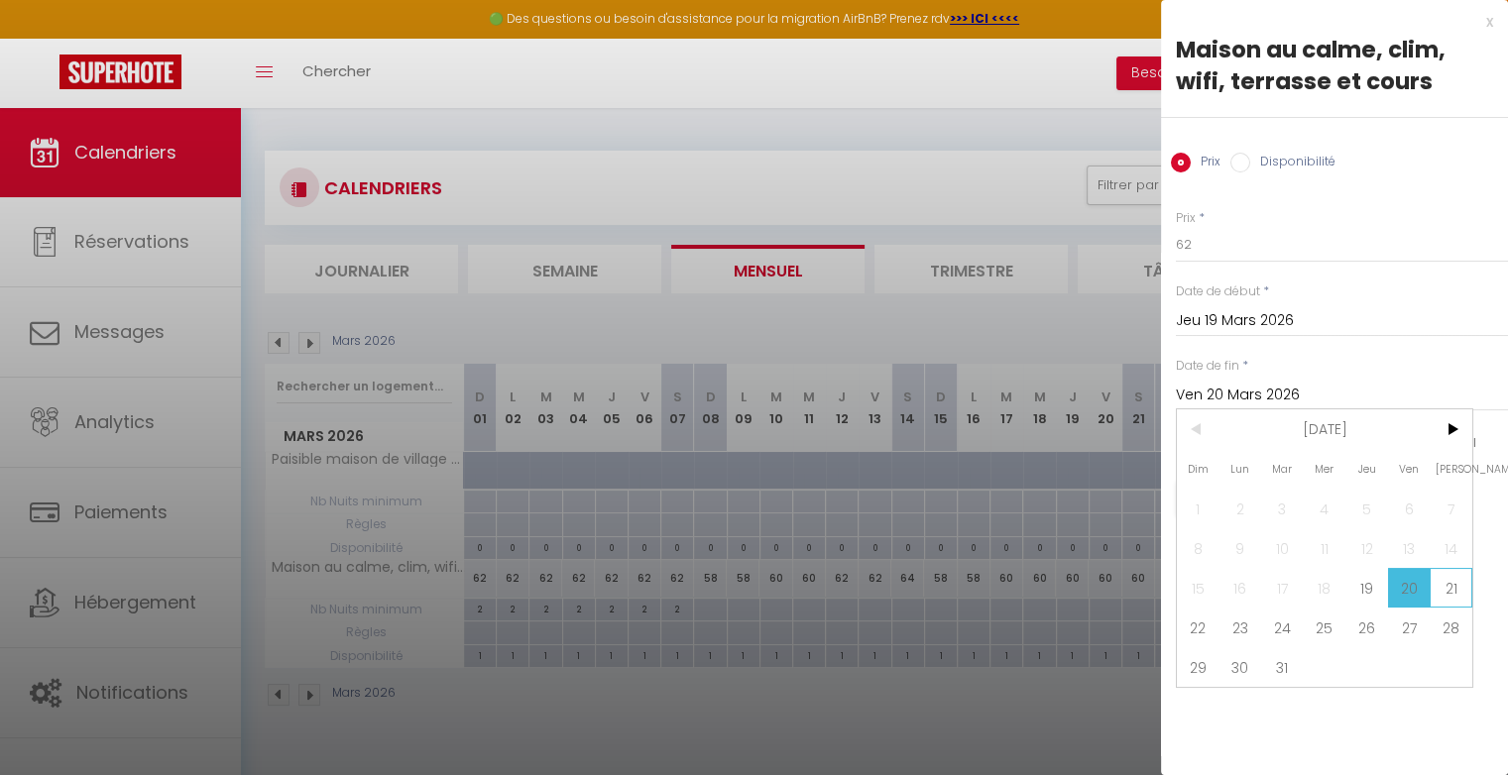
click at [1448, 585] on span "21" at bounding box center [1450, 588] width 43 height 40
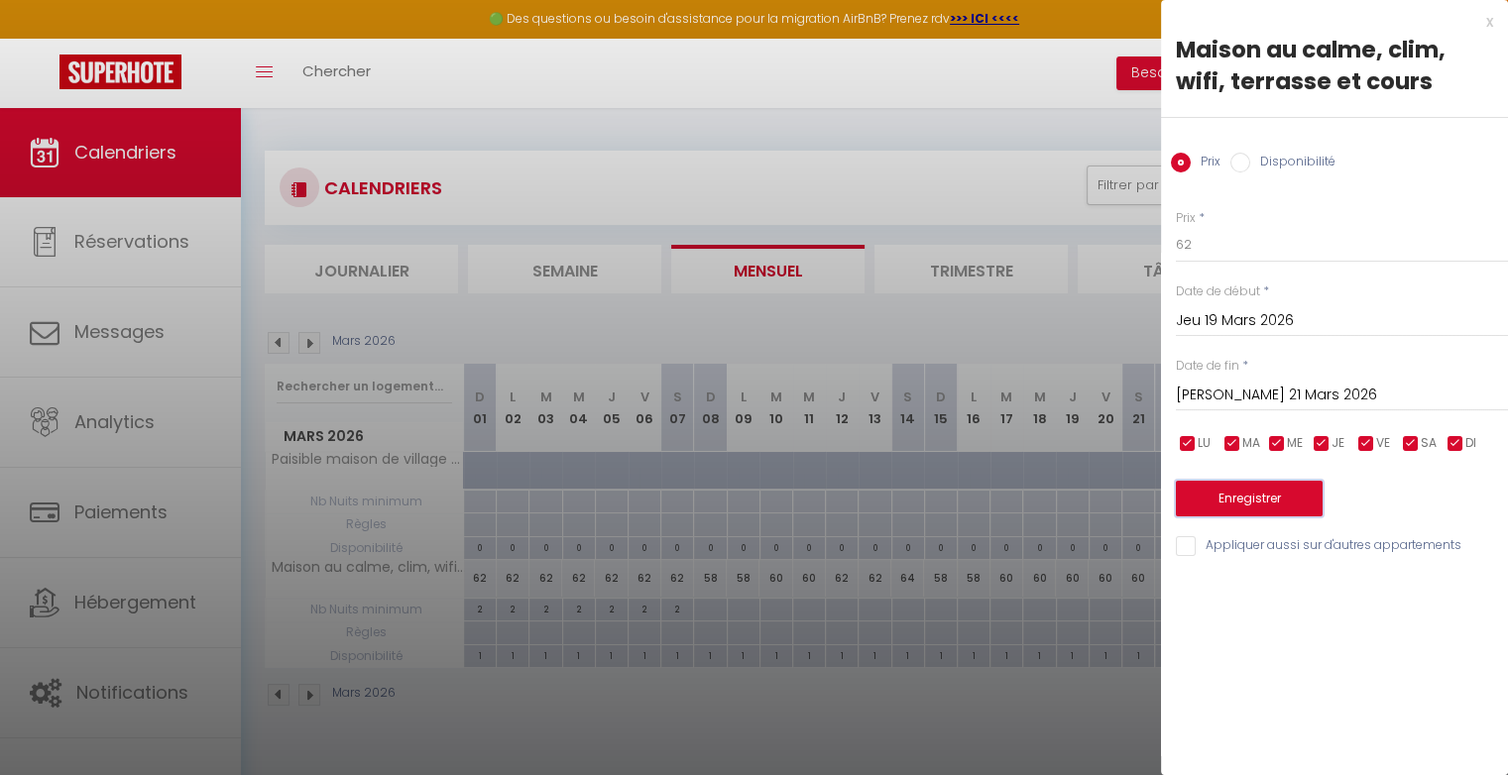
click at [1309, 502] on button "Enregistrer" at bounding box center [1249, 499] width 147 height 36
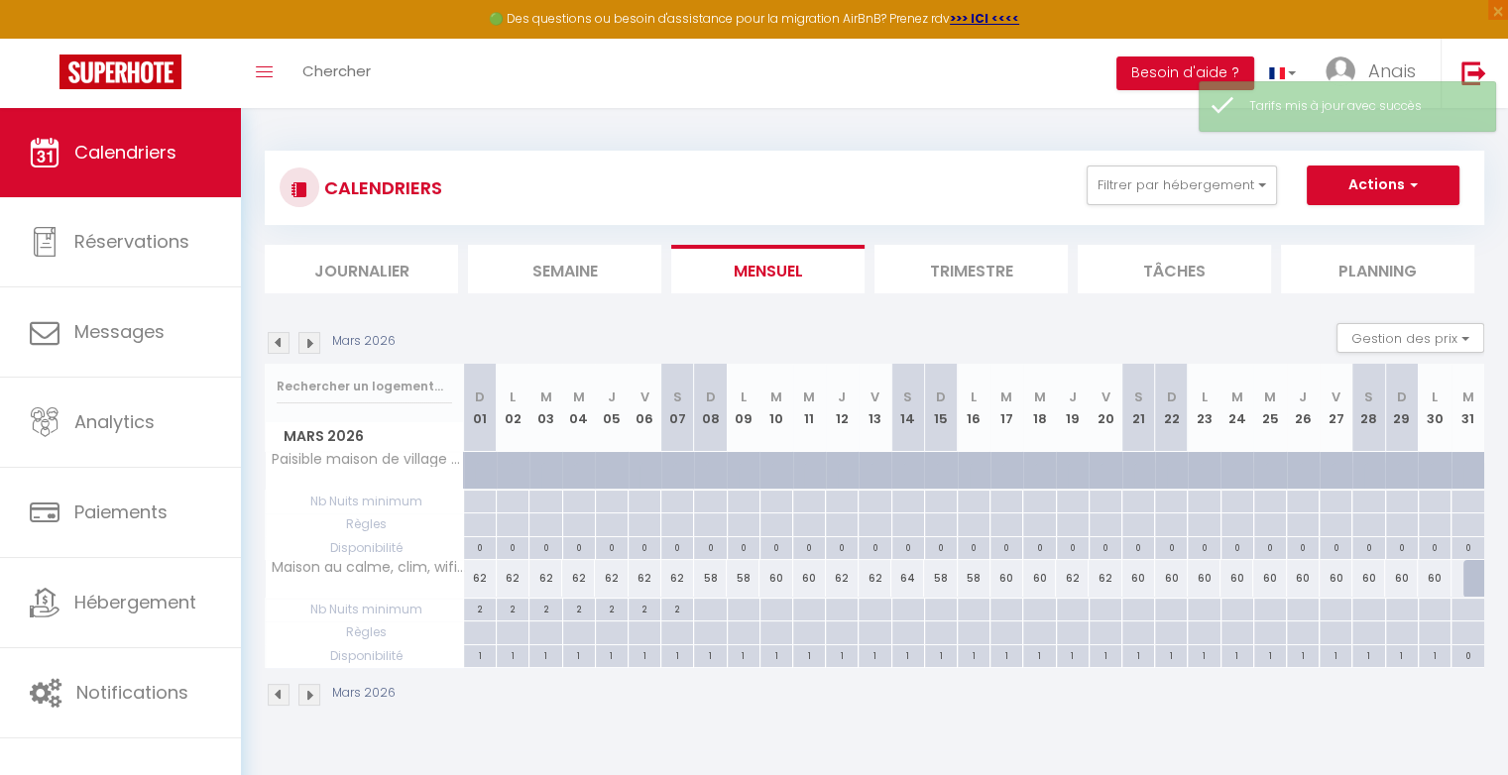
click at [1144, 577] on div "60" at bounding box center [1138, 578] width 33 height 37
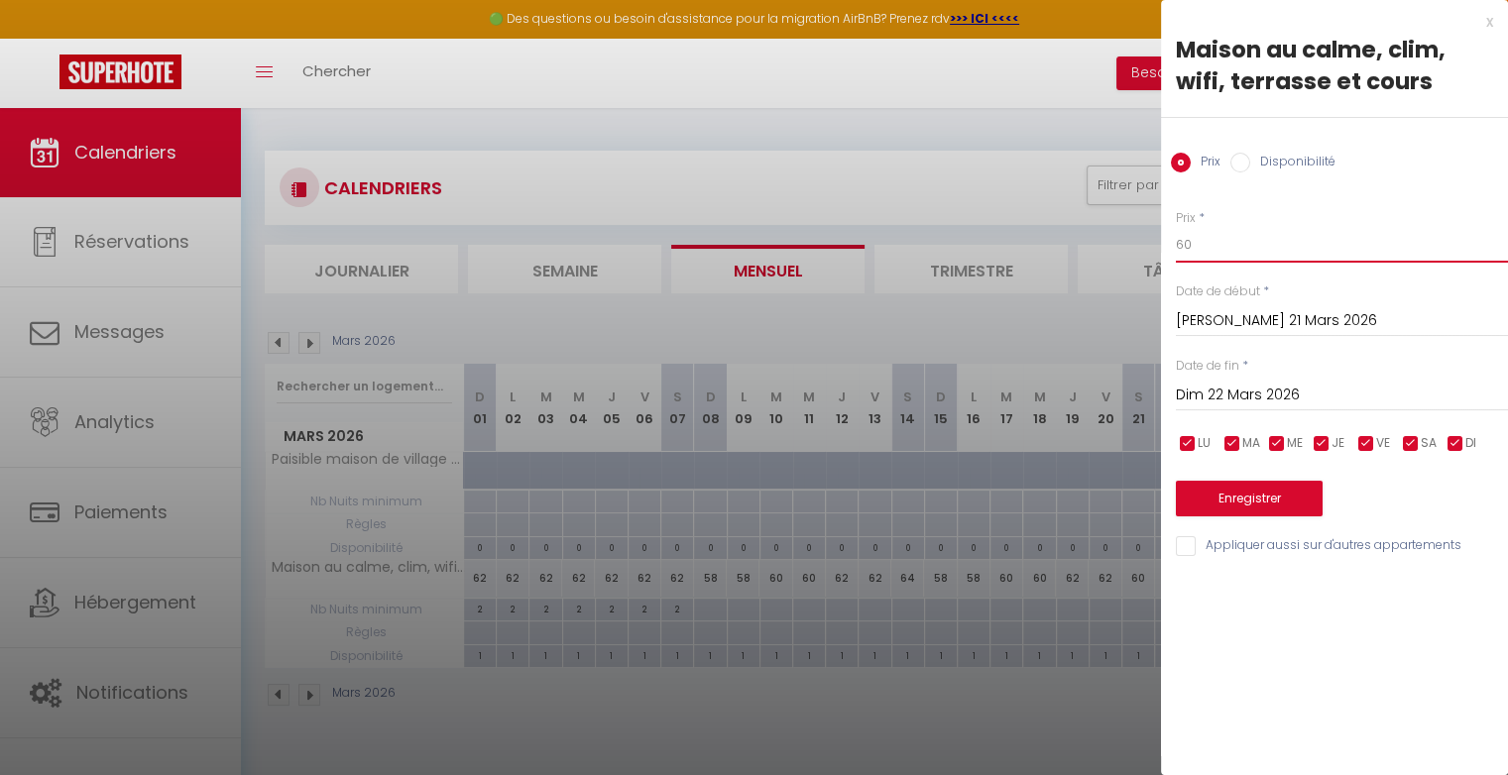
click at [1226, 244] on input "60" at bounding box center [1342, 245] width 332 height 36
click at [1249, 496] on button "Enregistrer" at bounding box center [1249, 499] width 147 height 36
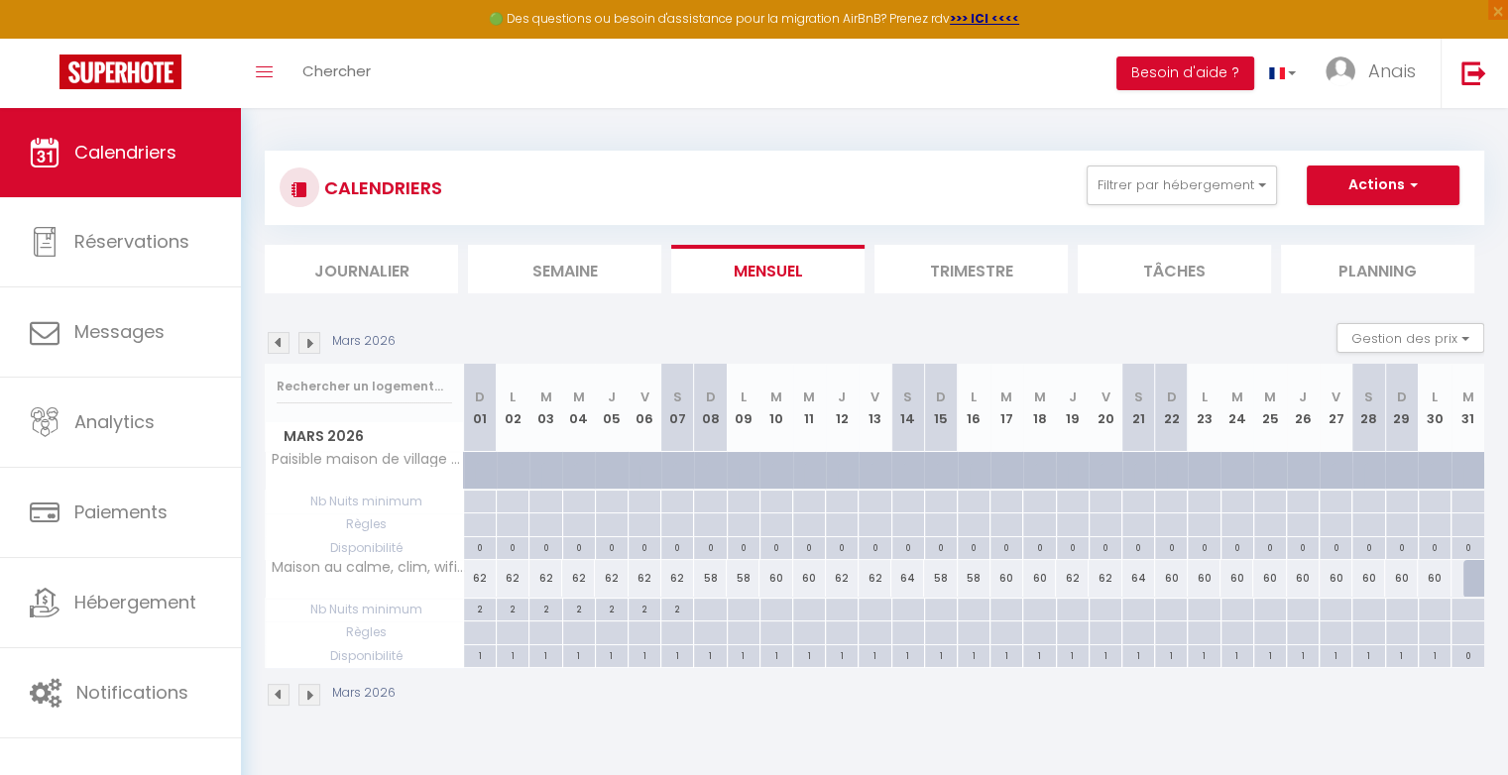
click at [1173, 580] on div "60" at bounding box center [1171, 578] width 33 height 37
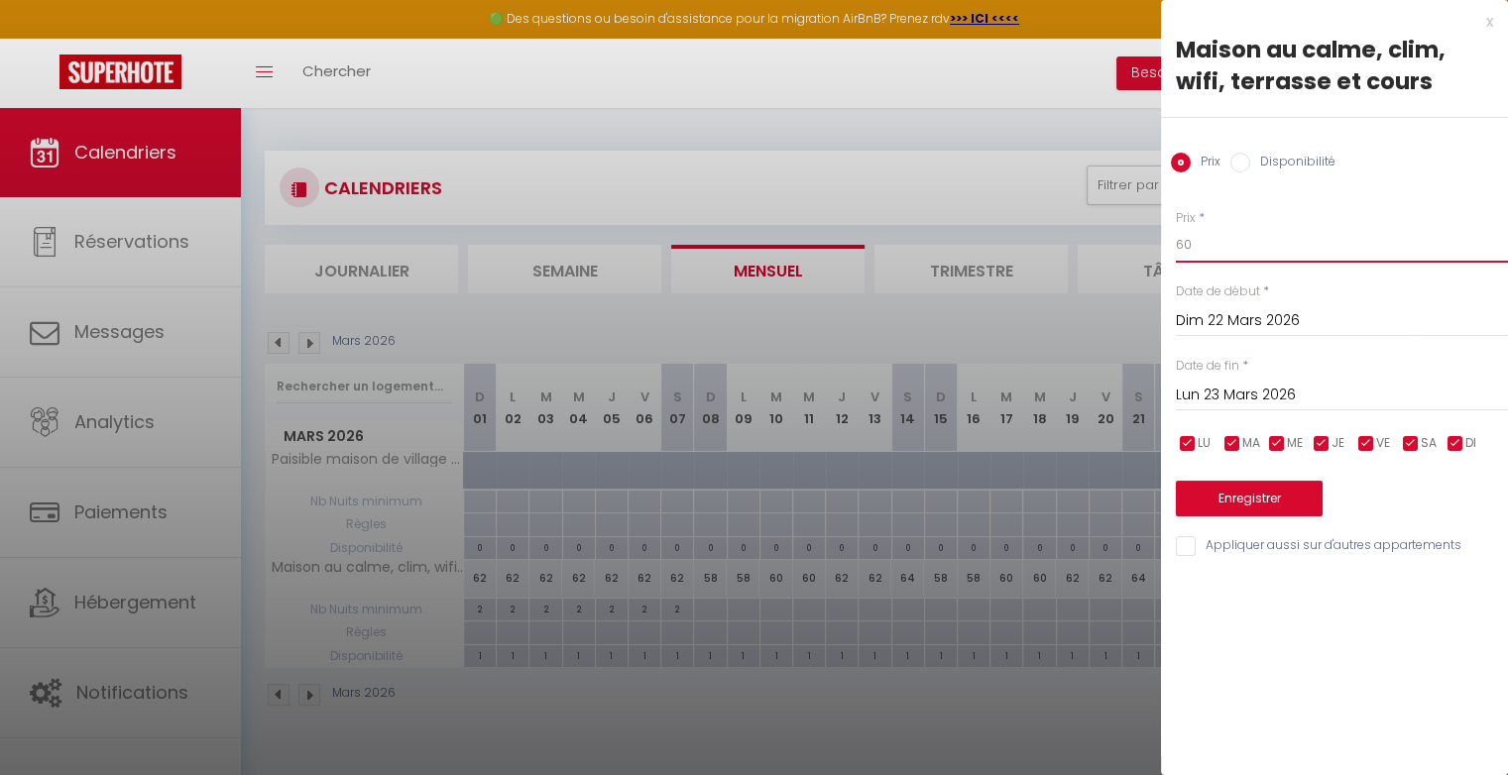
click at [1223, 242] on input "60" at bounding box center [1342, 245] width 332 height 36
click at [1246, 393] on input "Lun 23 Mars 2026" at bounding box center [1342, 396] width 332 height 26
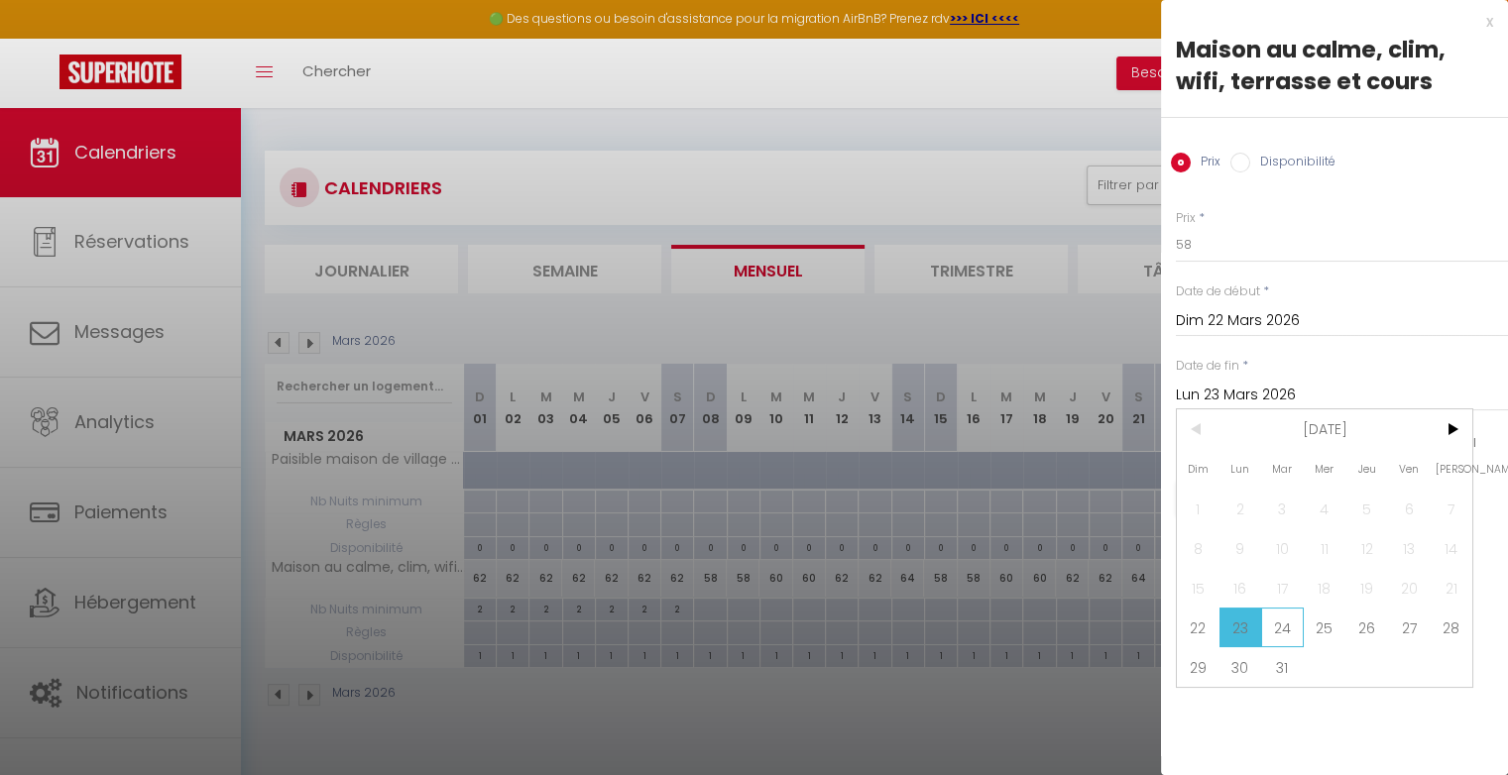
click at [1285, 622] on span "24" at bounding box center [1282, 628] width 43 height 40
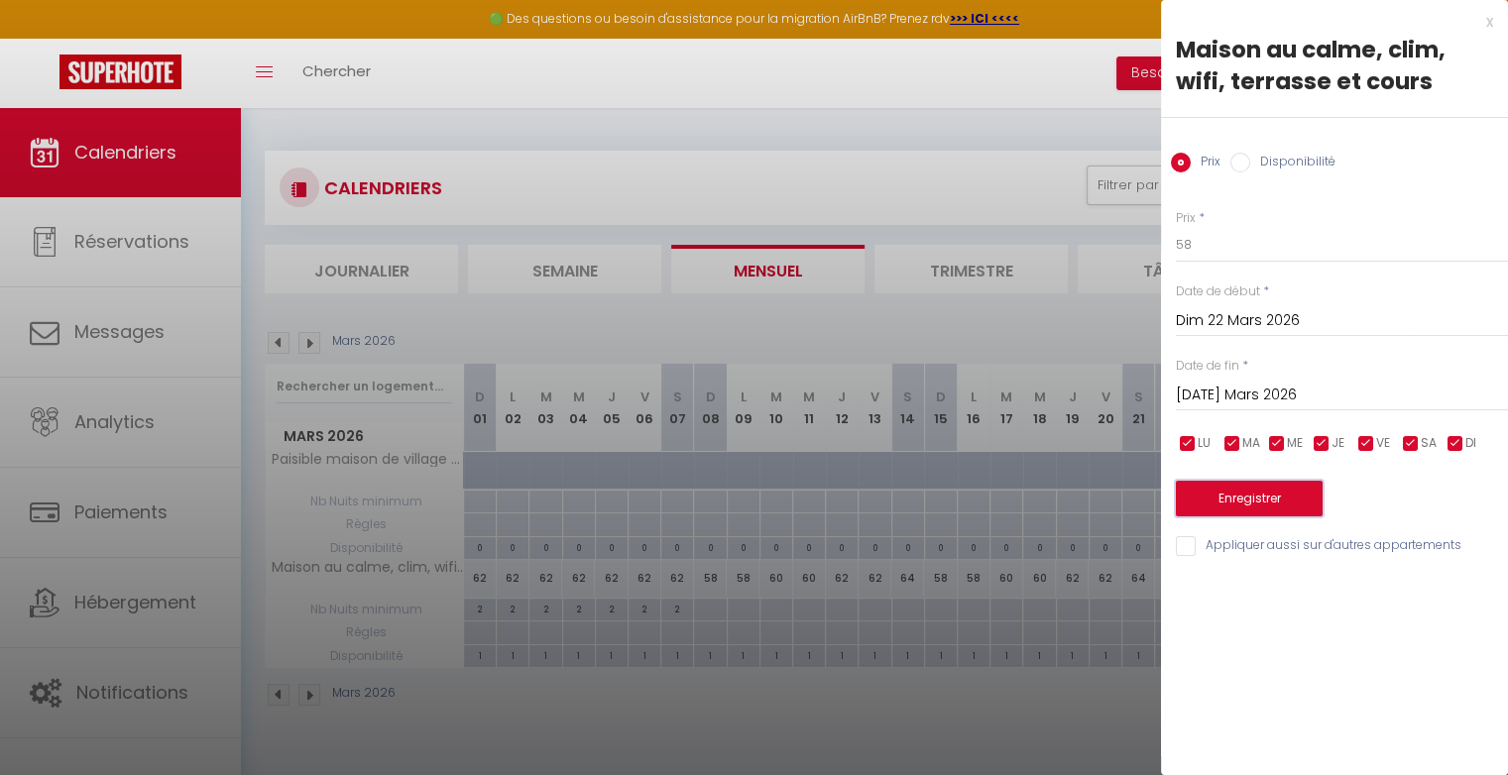
click at [1284, 499] on button "Enregistrer" at bounding box center [1249, 499] width 147 height 36
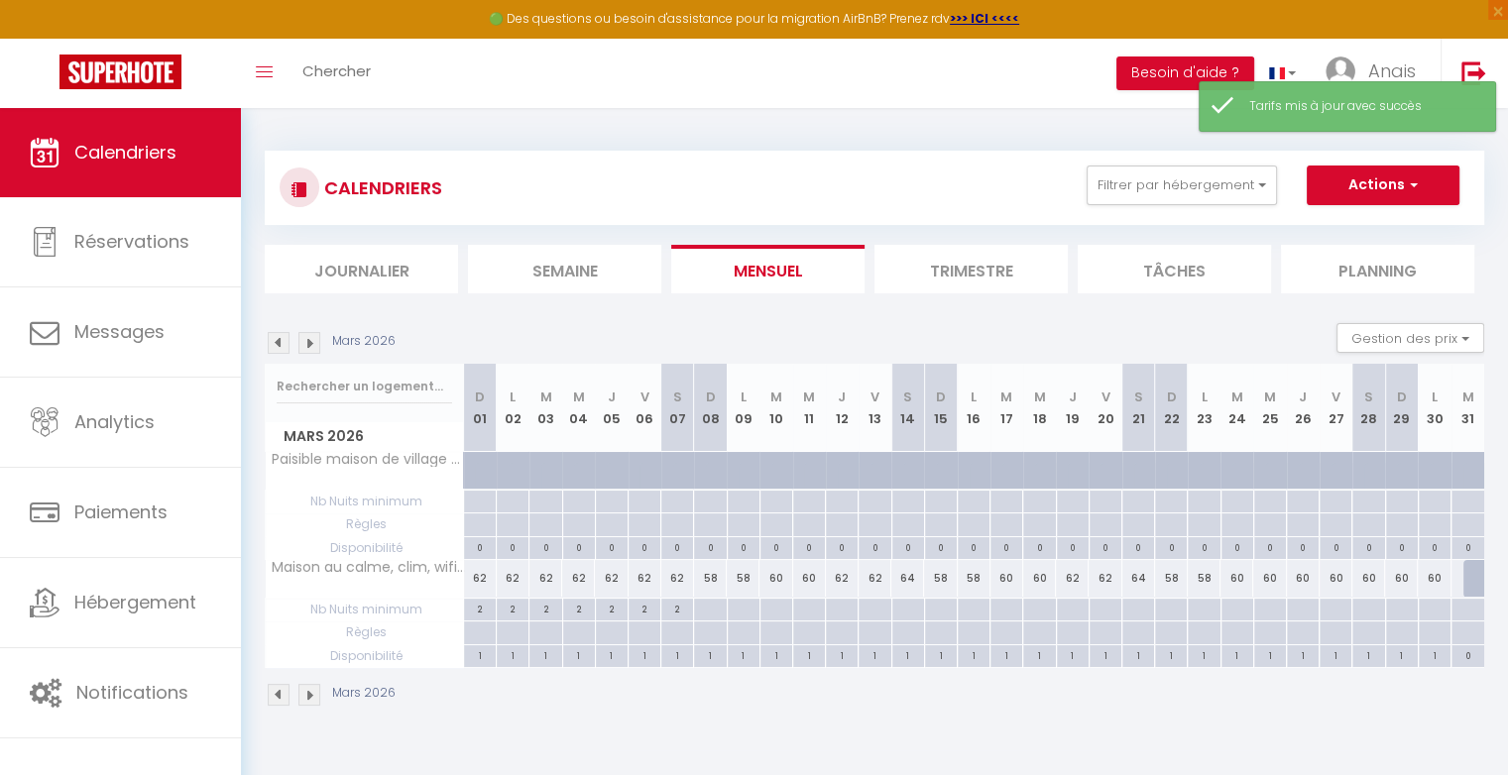
click at [1300, 579] on div "60" at bounding box center [1303, 578] width 33 height 37
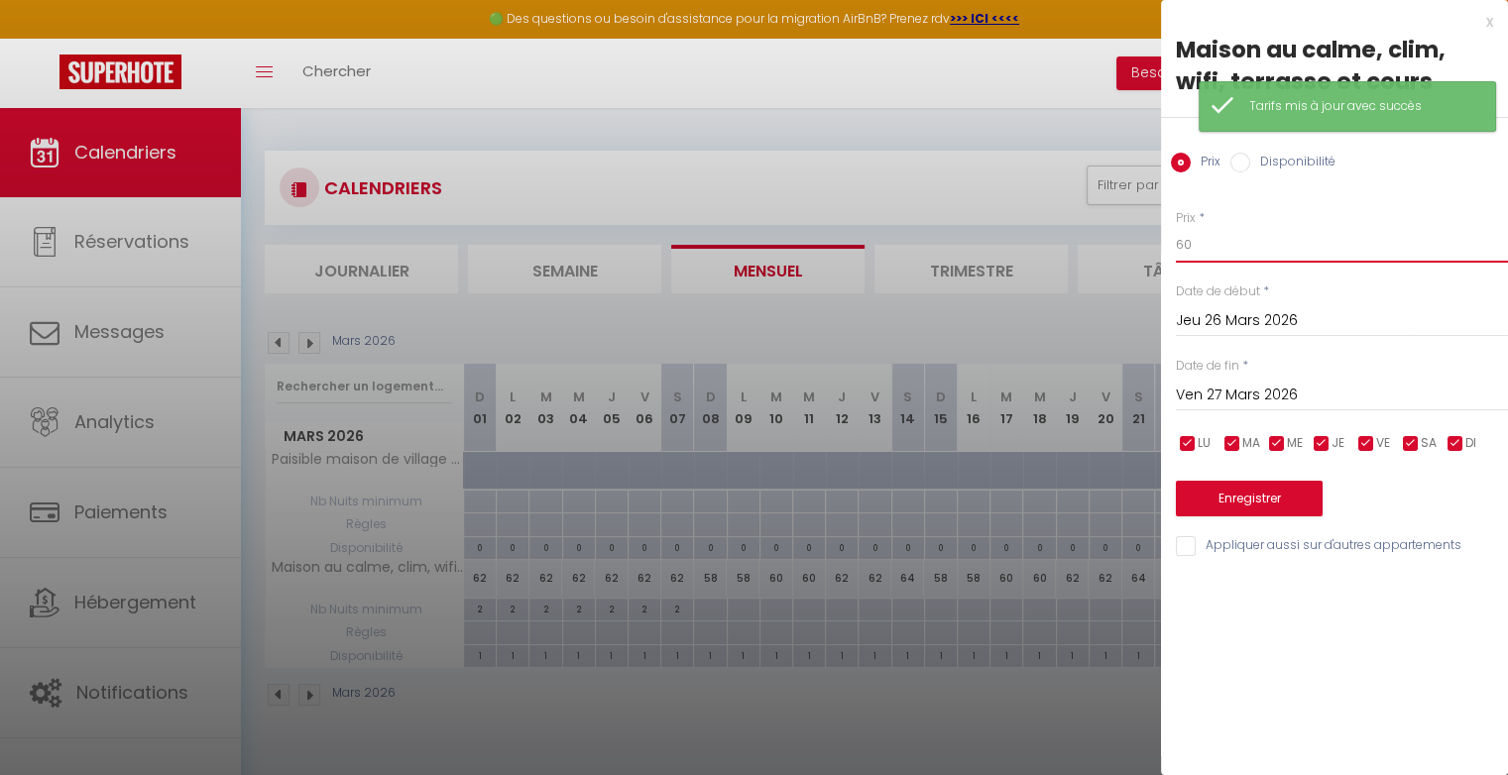
click at [1225, 247] on input "60" at bounding box center [1342, 245] width 332 height 36
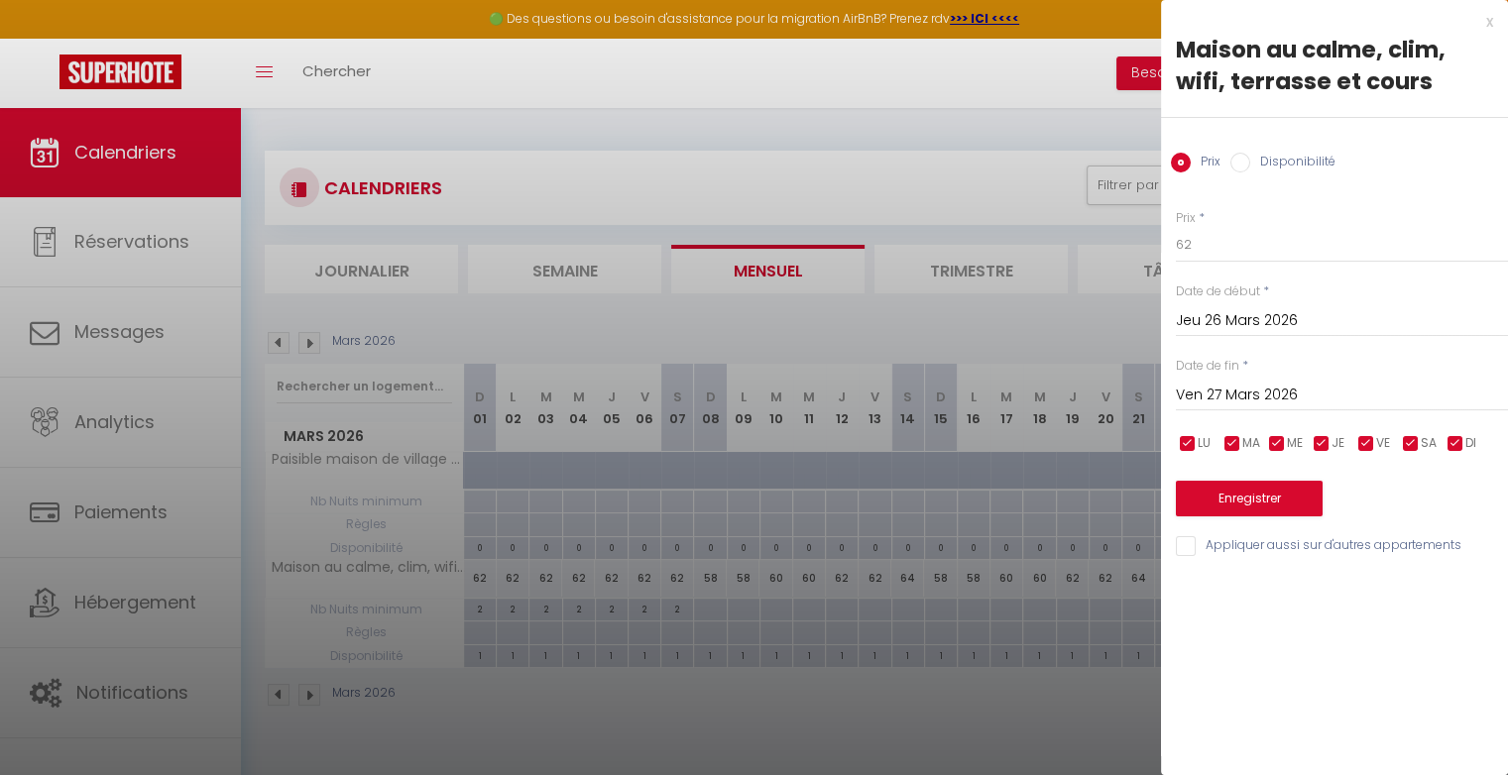
click at [1240, 395] on input "Ven 27 Mars 2026" at bounding box center [1342, 396] width 332 height 26
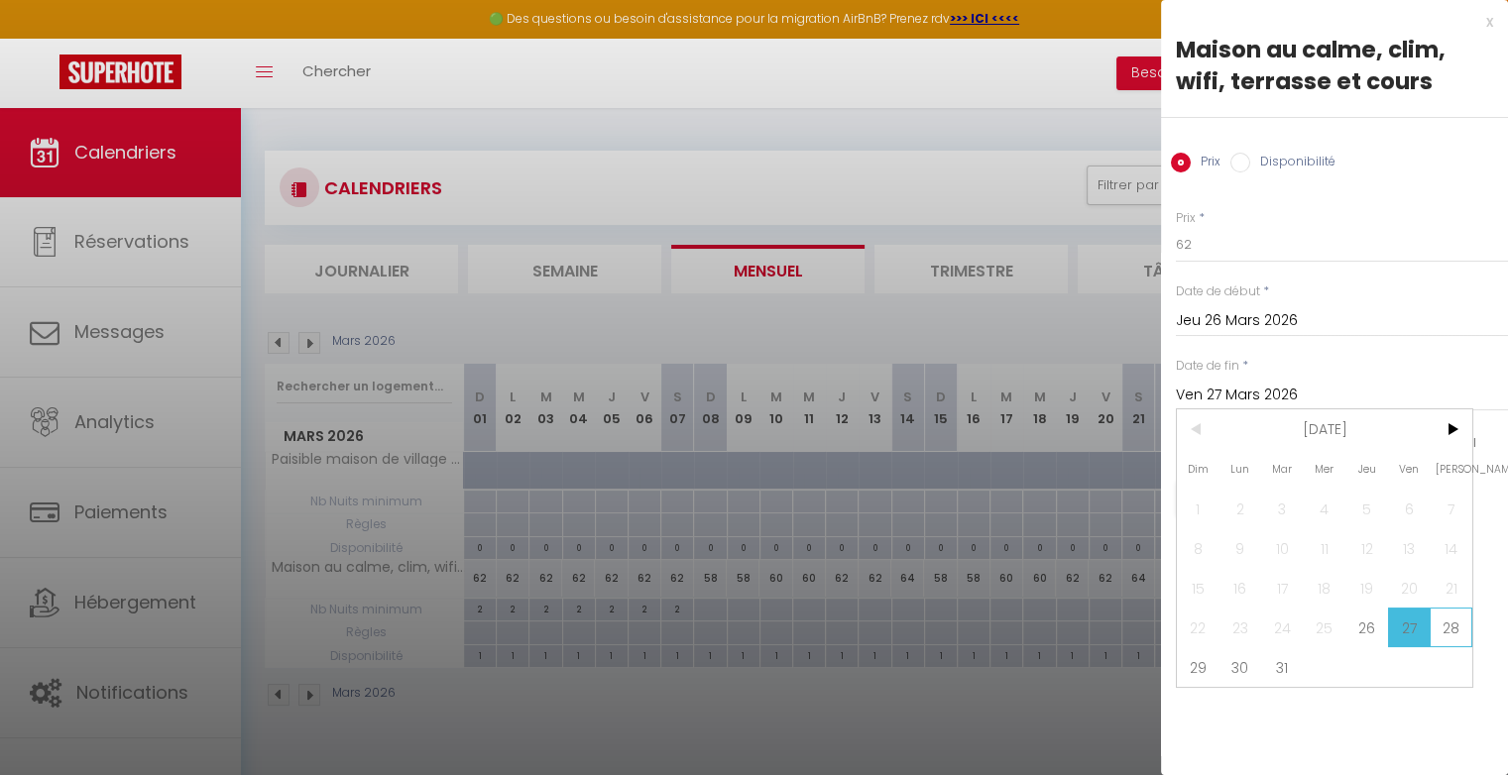
click at [1452, 613] on span "28" at bounding box center [1450, 628] width 43 height 40
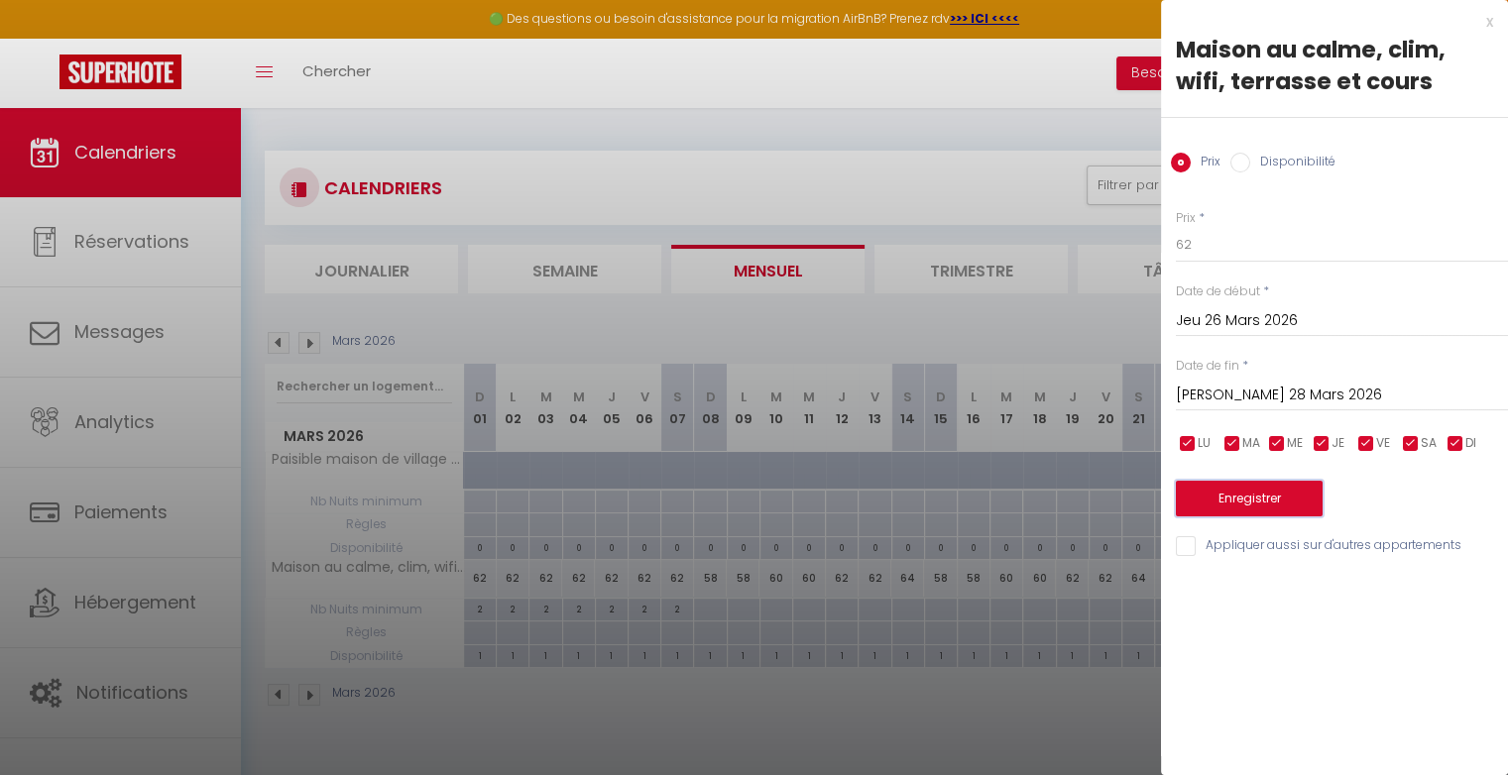
click at [1309, 506] on button "Enregistrer" at bounding box center [1249, 499] width 147 height 36
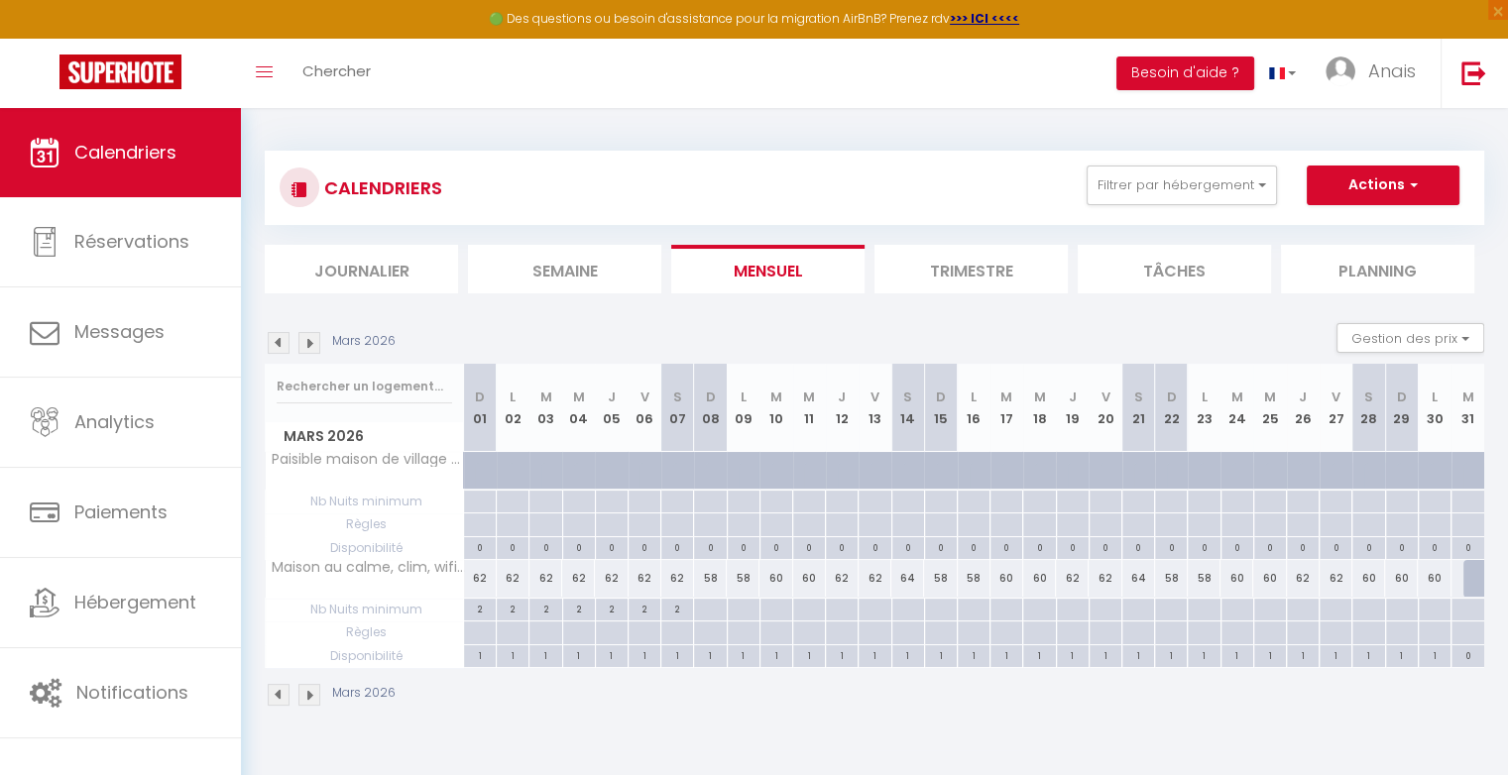
click at [1378, 575] on div "60" at bounding box center [1368, 578] width 33 height 37
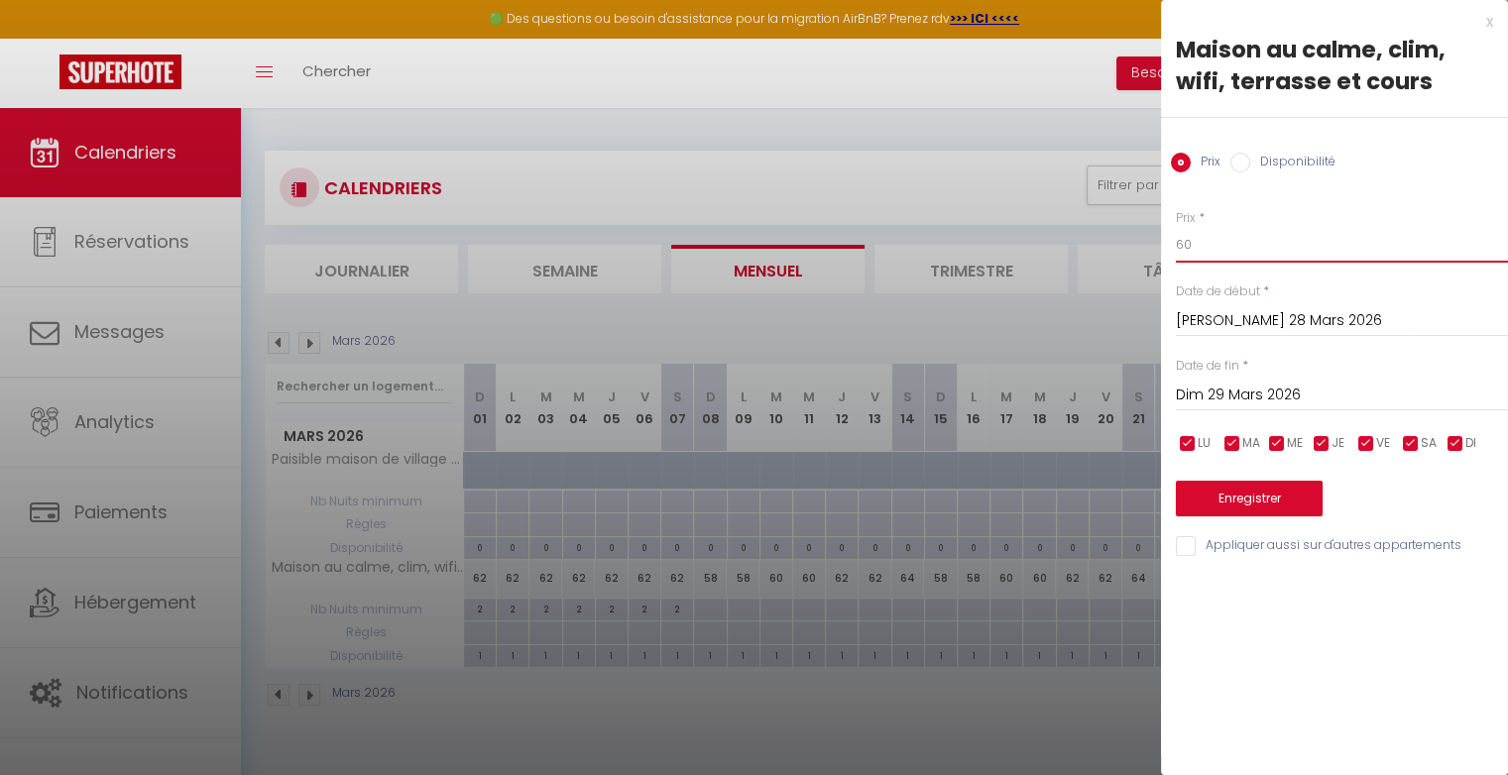
click at [1201, 250] on input "60" at bounding box center [1342, 245] width 332 height 36
click at [1237, 487] on button "Enregistrer" at bounding box center [1249, 499] width 147 height 36
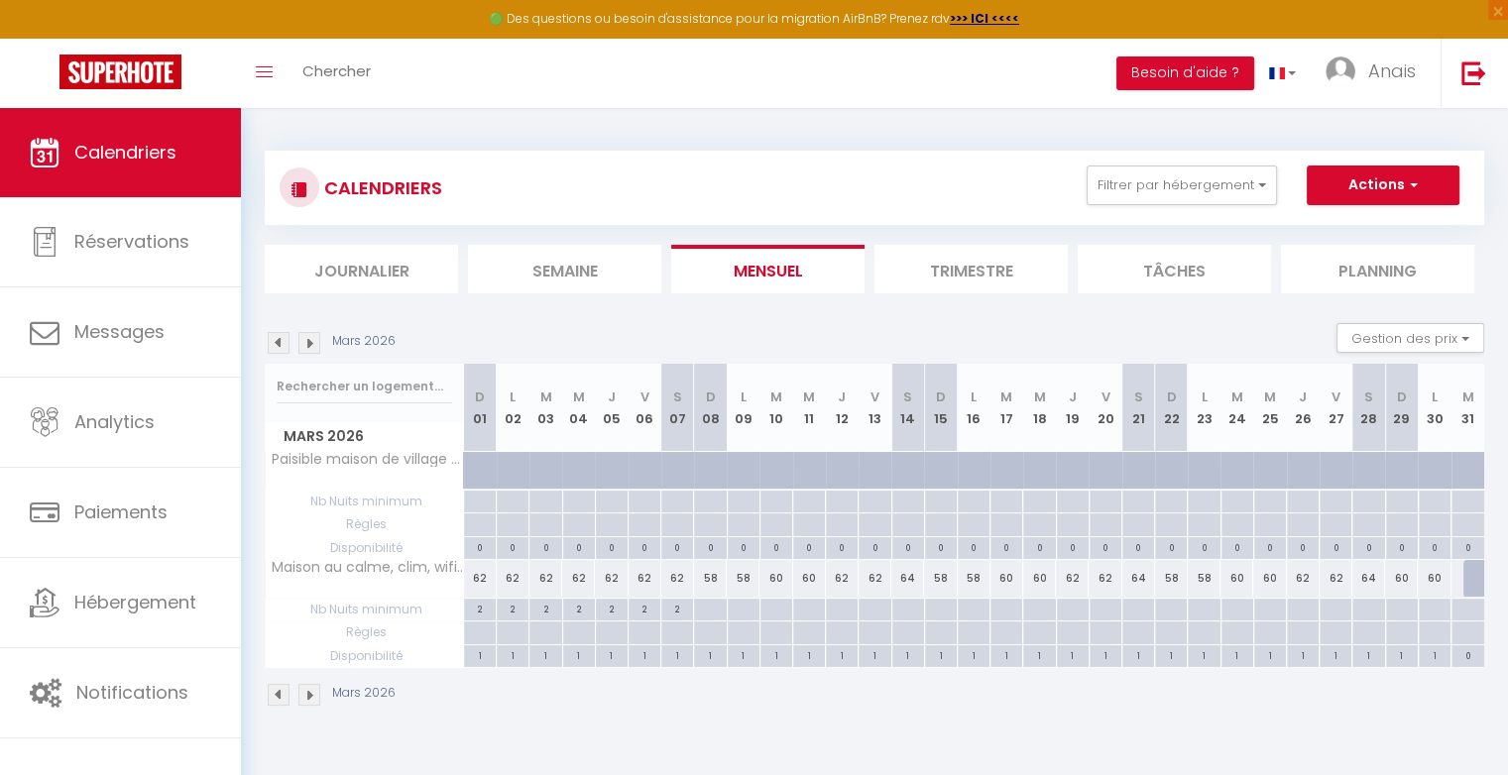
click at [311, 346] on img at bounding box center [309, 343] width 22 height 22
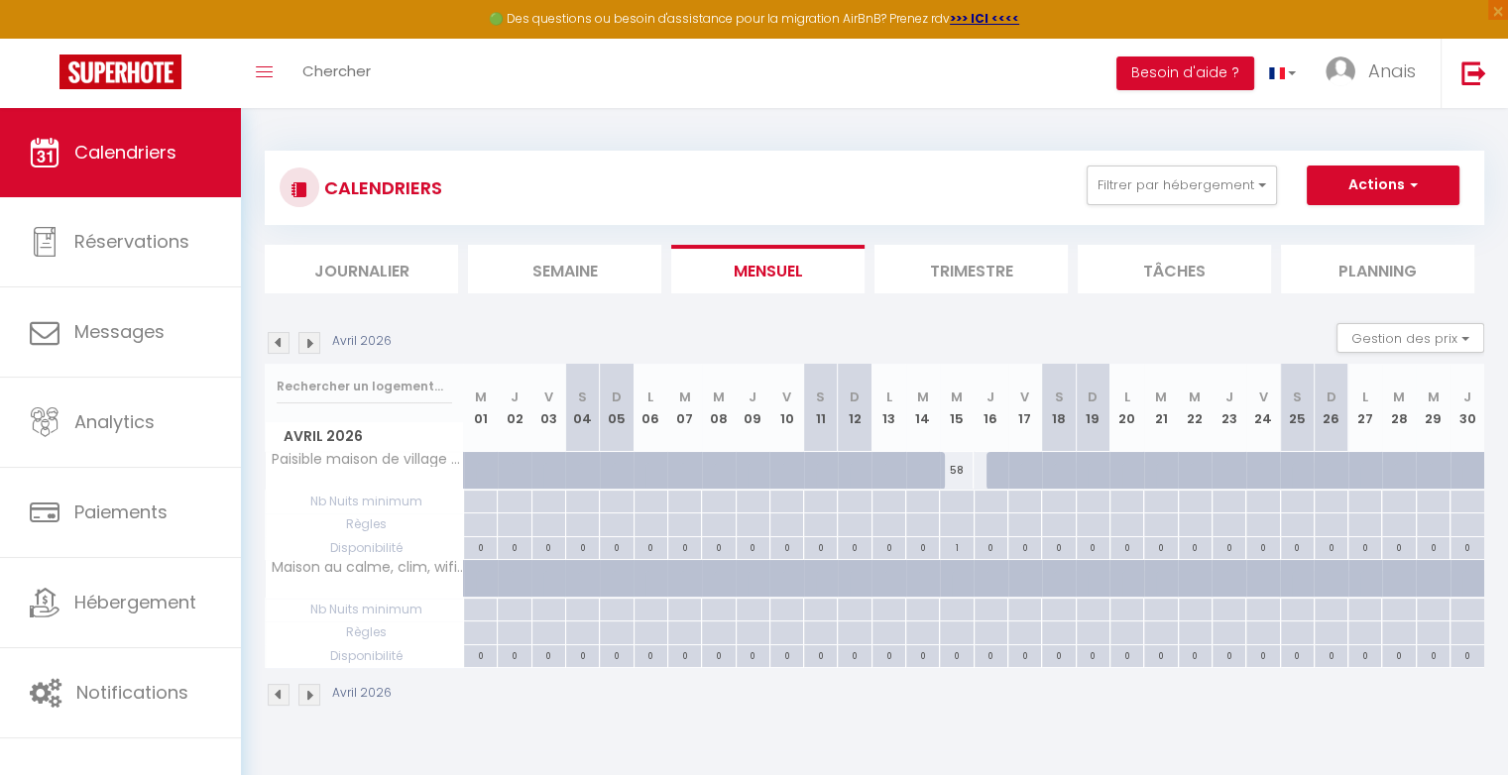
click at [476, 571] on div at bounding box center [493, 590] width 34 height 38
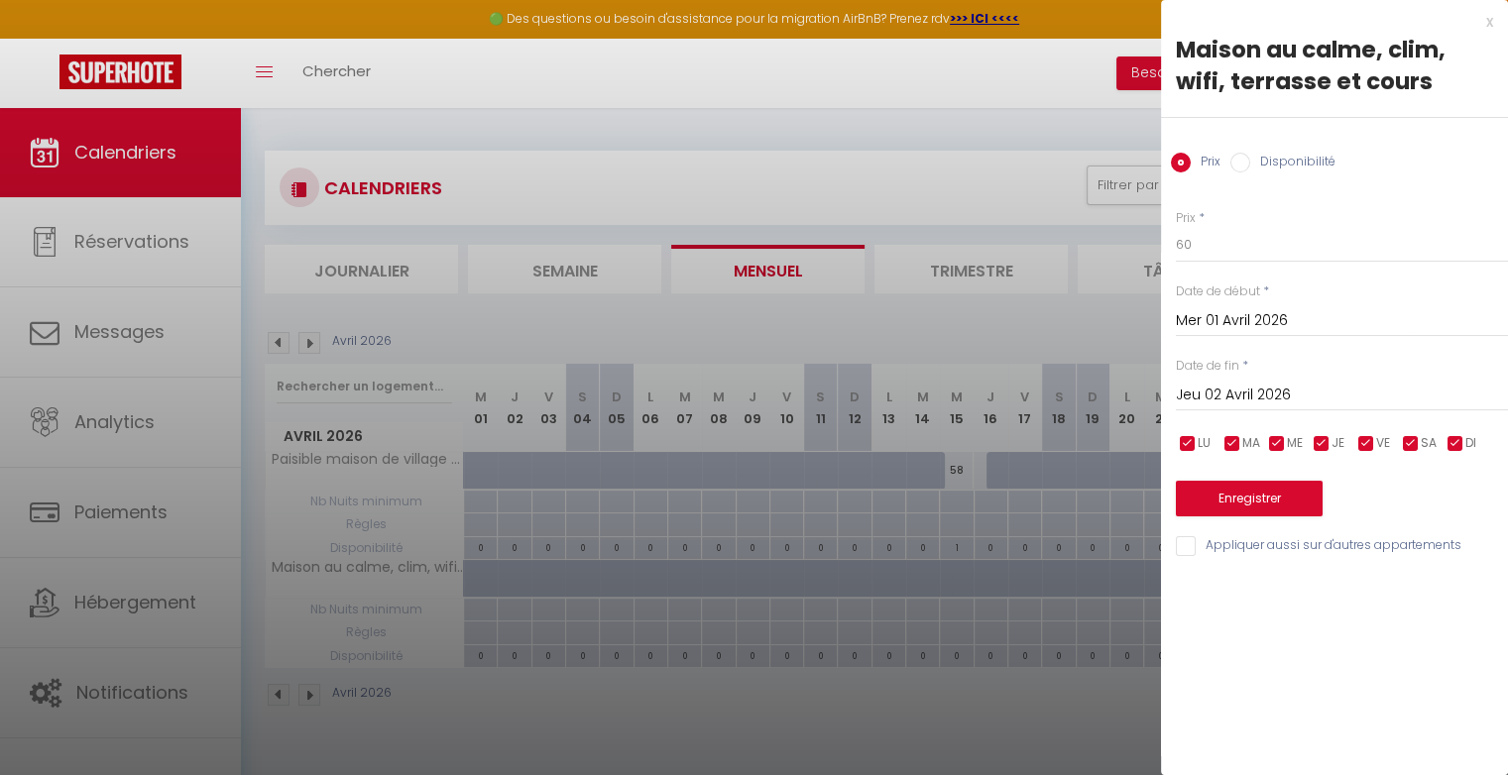
click at [969, 474] on div at bounding box center [754, 387] width 1508 height 775
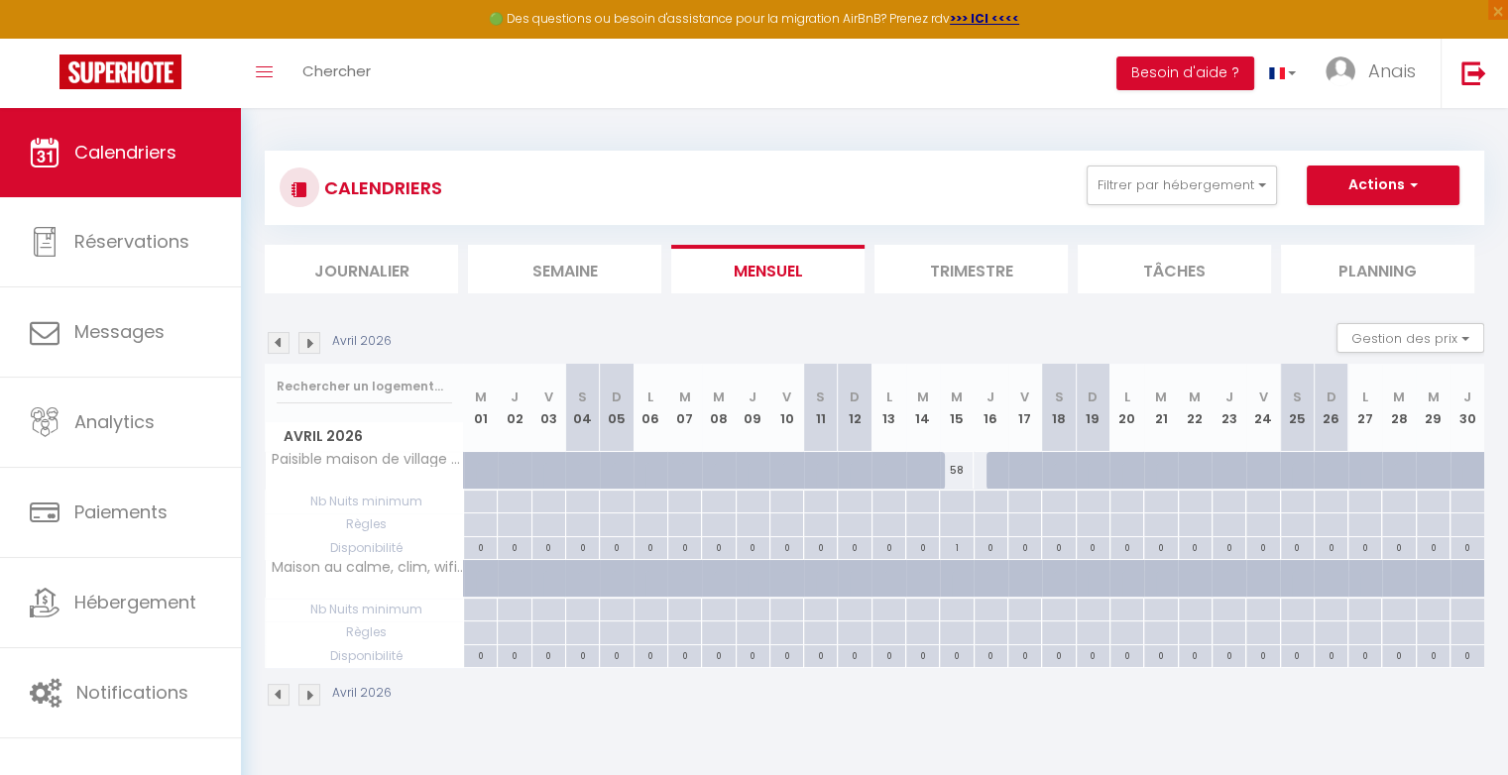
click at [969, 474] on div "58" at bounding box center [957, 470] width 34 height 37
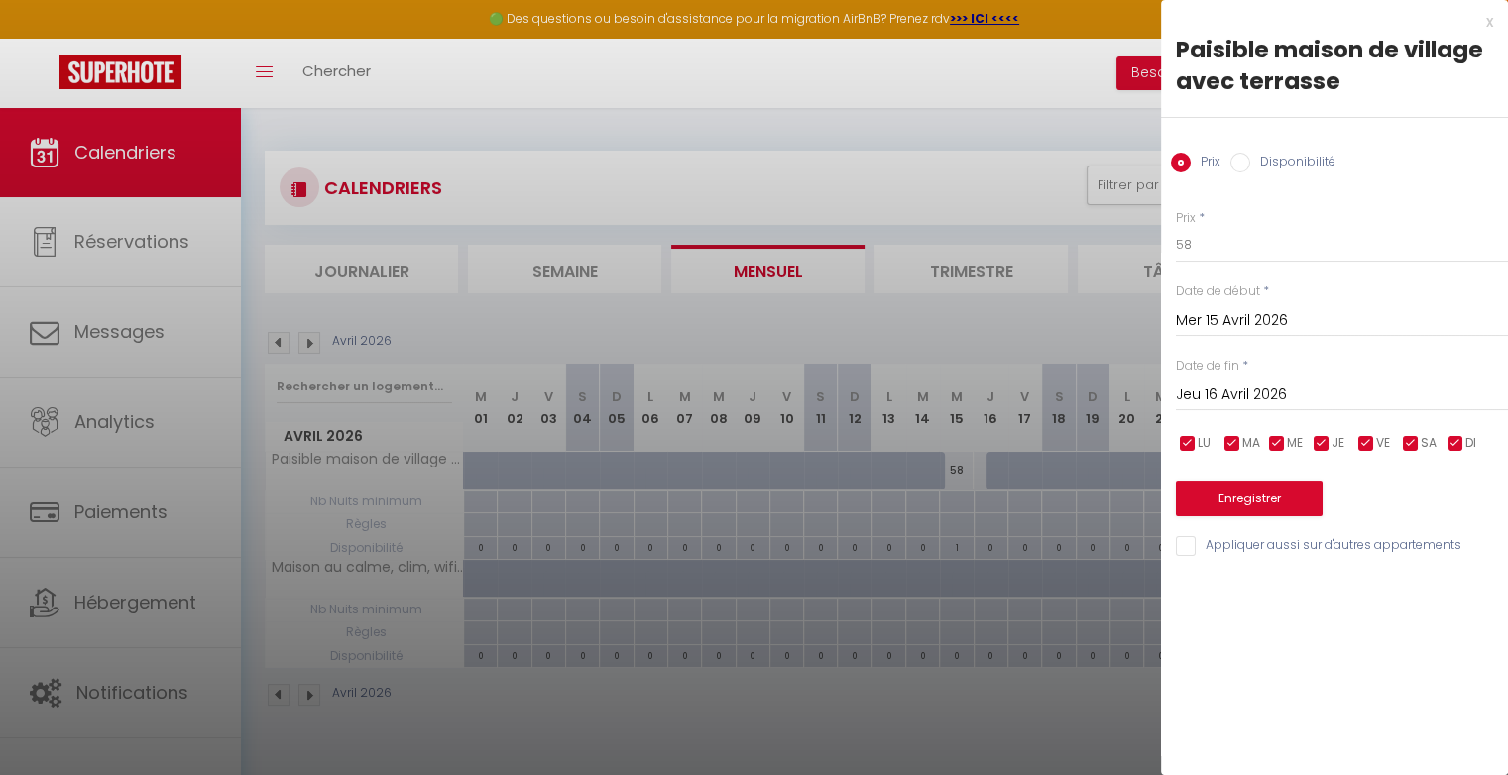
click at [1241, 167] on input "Disponibilité" at bounding box center [1240, 163] width 20 height 20
click at [1221, 248] on select "Disponible Indisponible" at bounding box center [1342, 246] width 332 height 38
click at [1176, 227] on select "Disponible Indisponible" at bounding box center [1342, 246] width 332 height 38
click at [1241, 503] on button "Enregistrer" at bounding box center [1249, 501] width 147 height 36
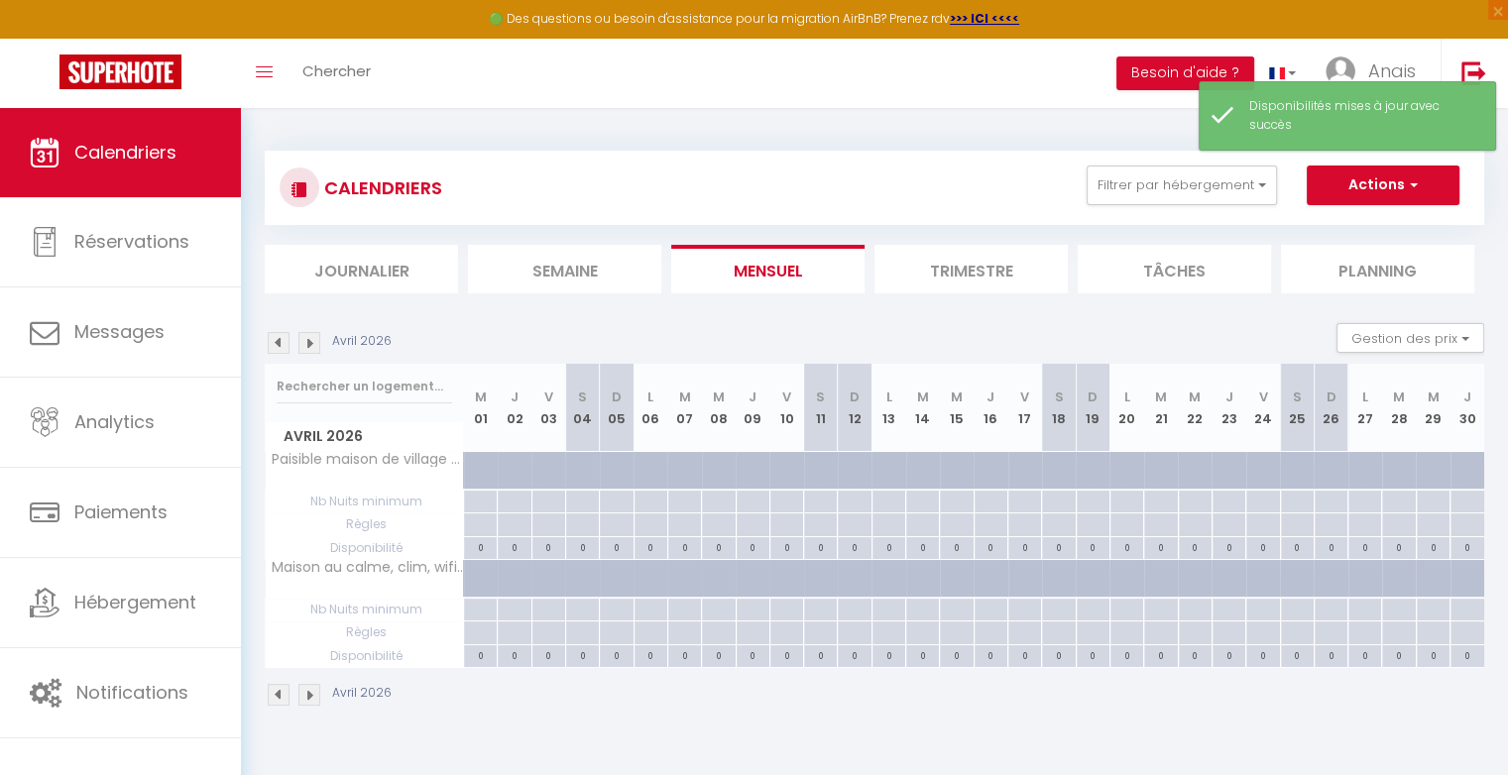
click at [482, 564] on div at bounding box center [481, 579] width 34 height 38
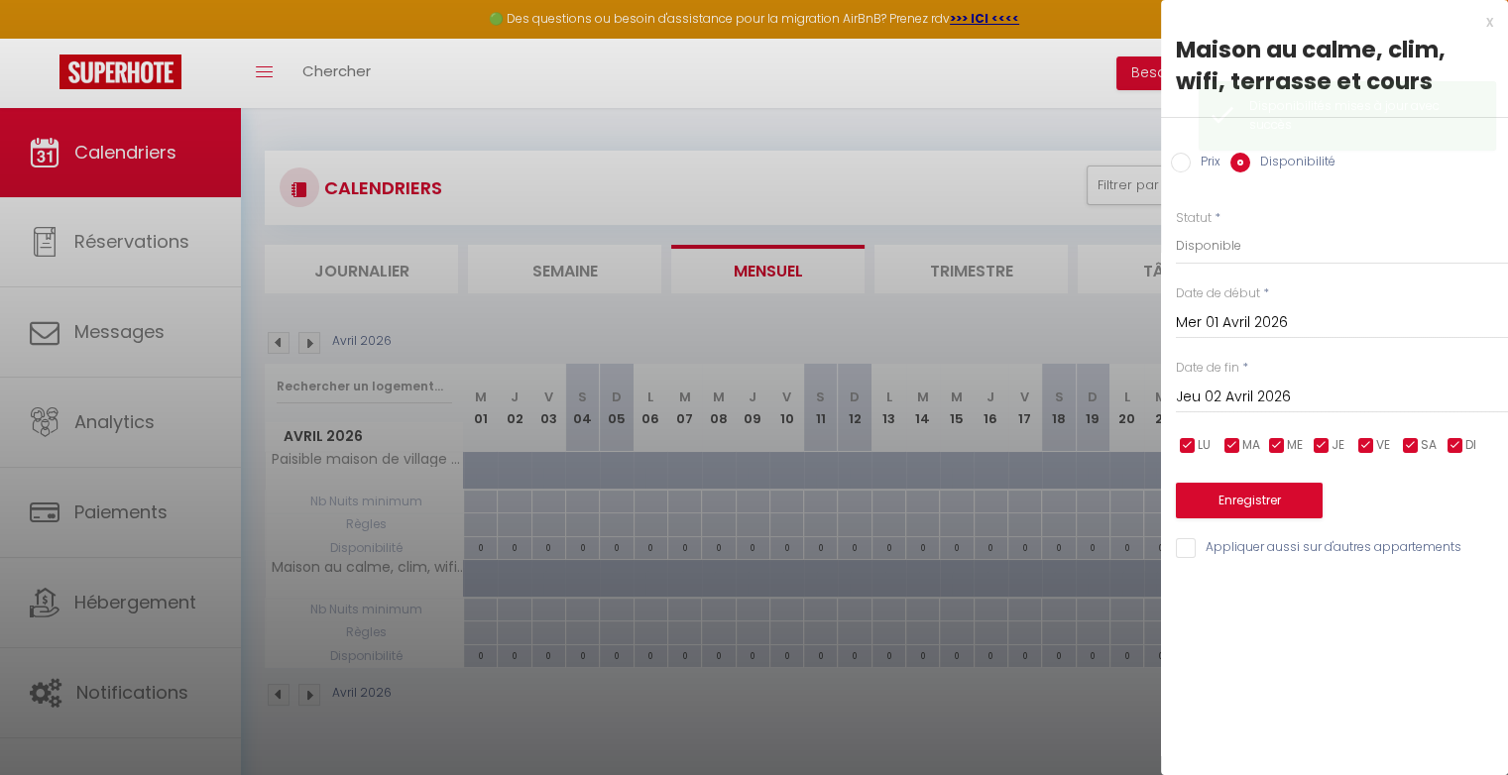
click at [1242, 381] on div "Jeu 02 Avril 2026 < Avr 2026 > Dim Lun Mar Mer Jeu Ven Sam 1 2 3 4 5 6 7 8 9 10…" at bounding box center [1342, 396] width 332 height 36
click at [1247, 398] on input "Jeu 02 Avril 2026" at bounding box center [1342, 398] width 332 height 26
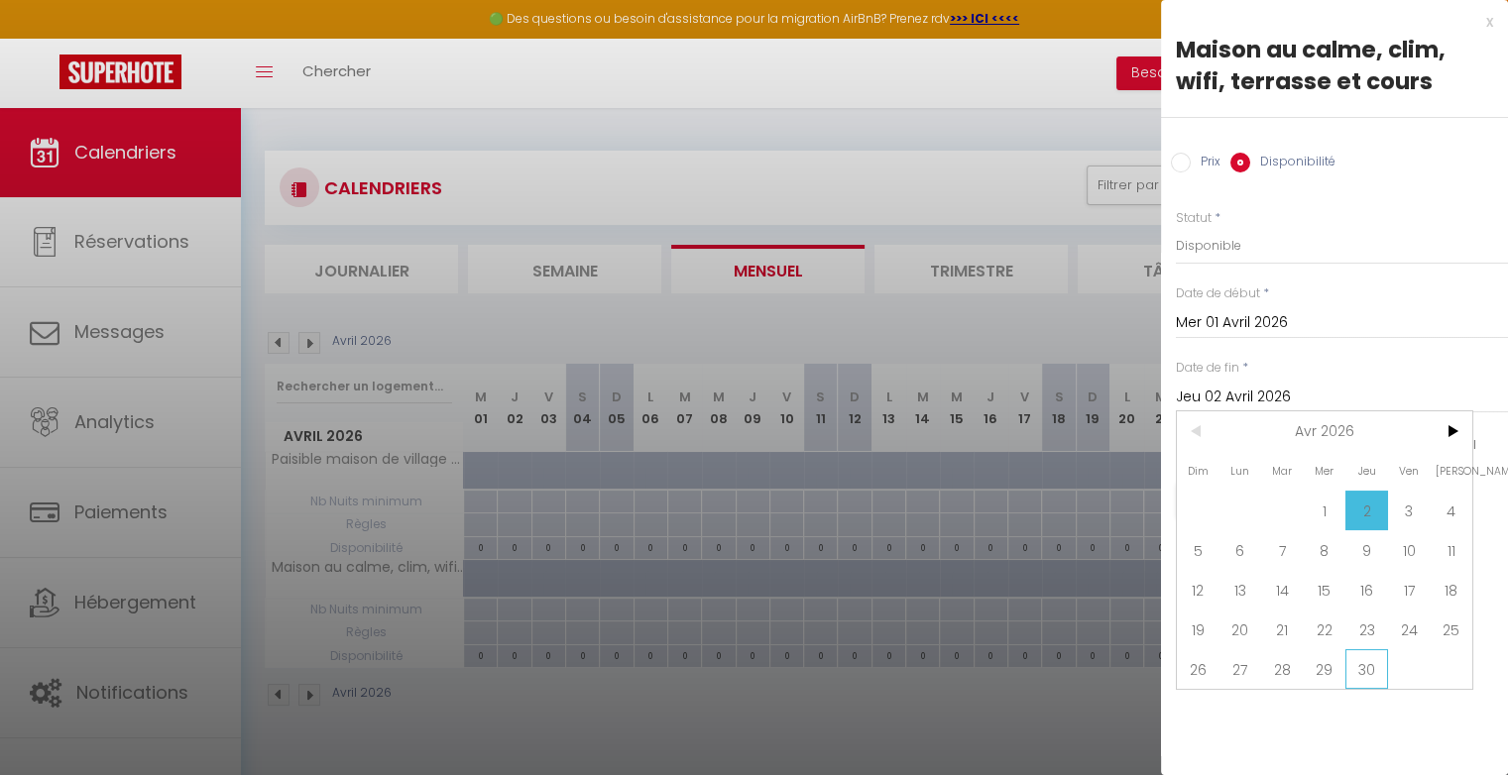
click at [1370, 675] on span "30" at bounding box center [1366, 669] width 43 height 40
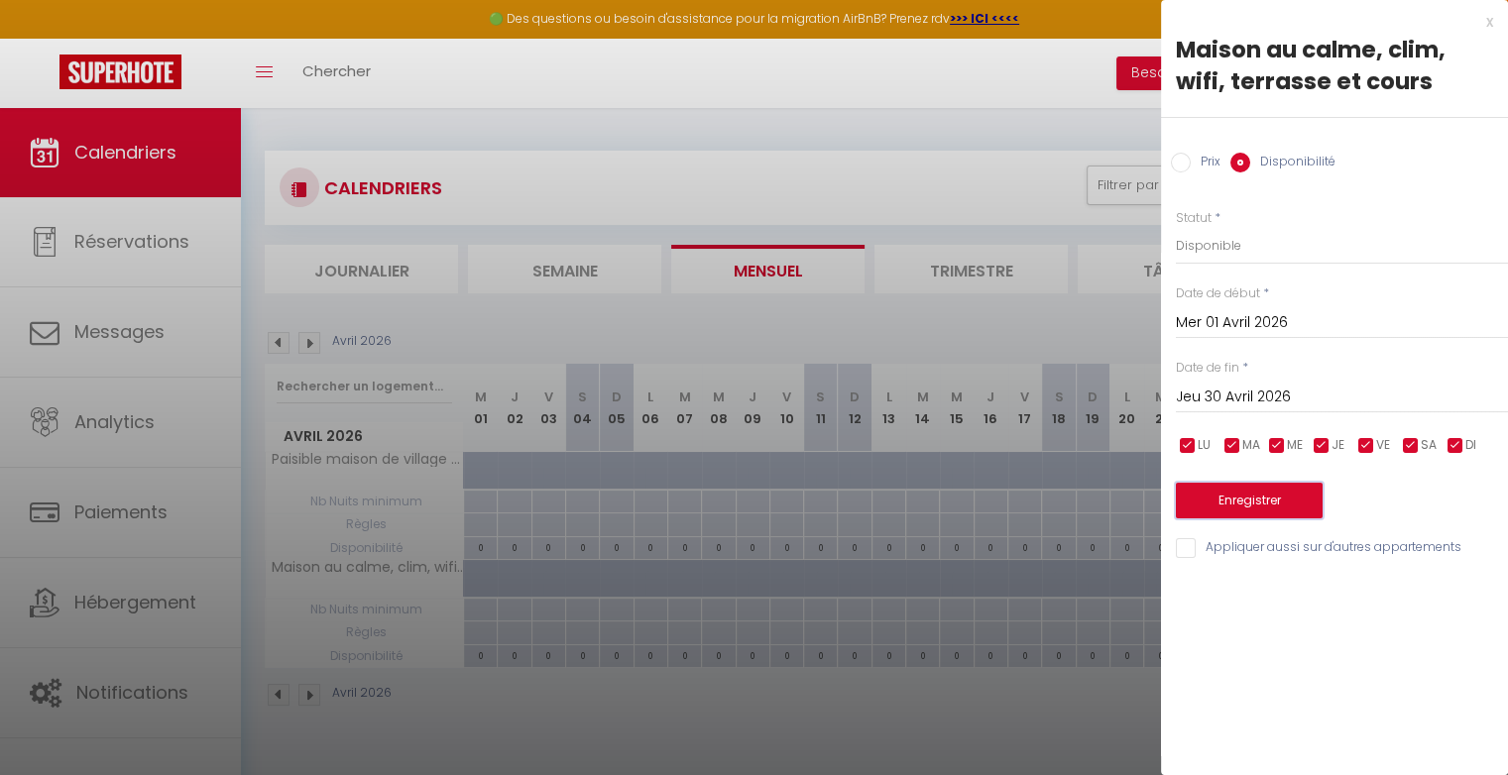
click at [1277, 507] on button "Enregistrer" at bounding box center [1249, 501] width 147 height 36
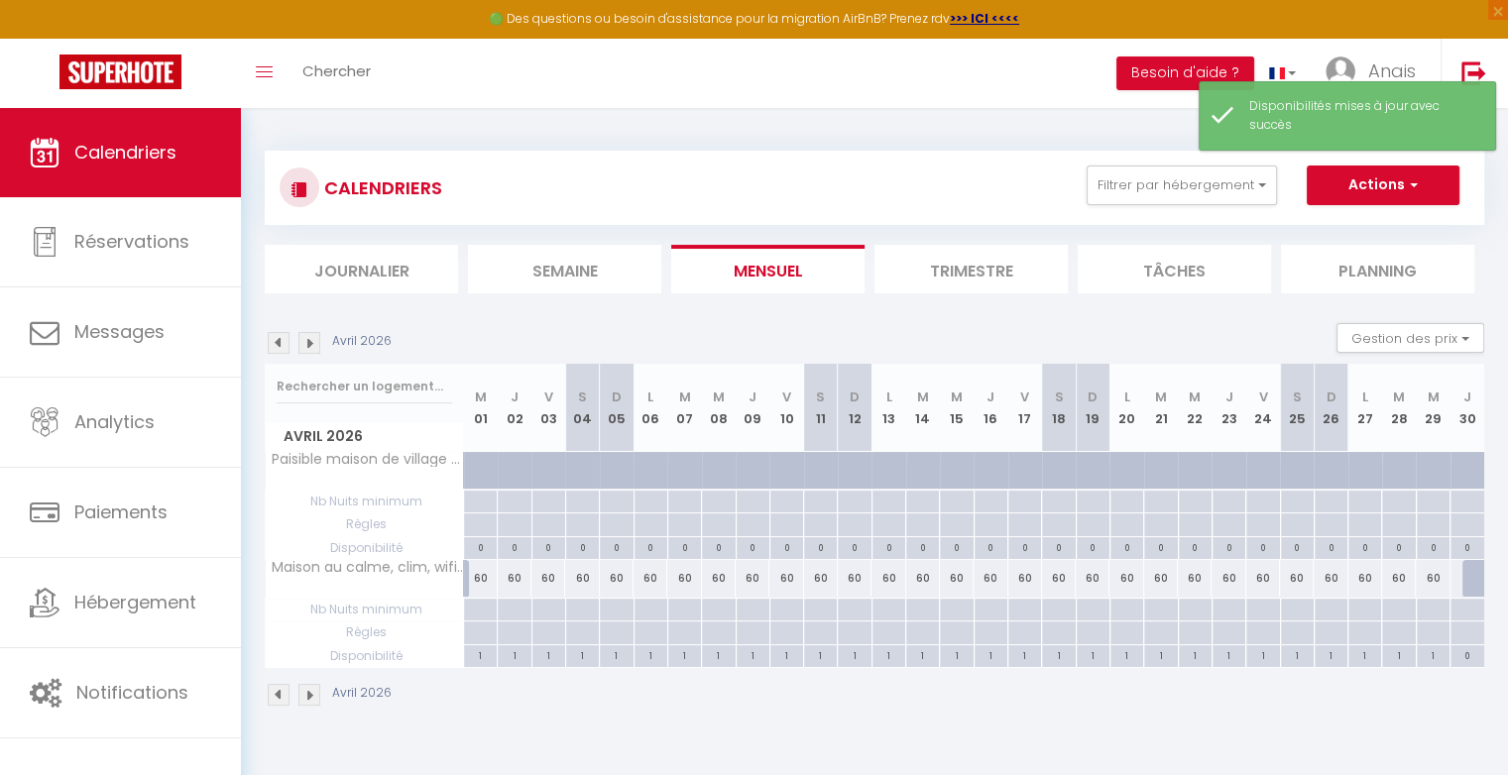
click at [278, 343] on img at bounding box center [279, 343] width 22 height 22
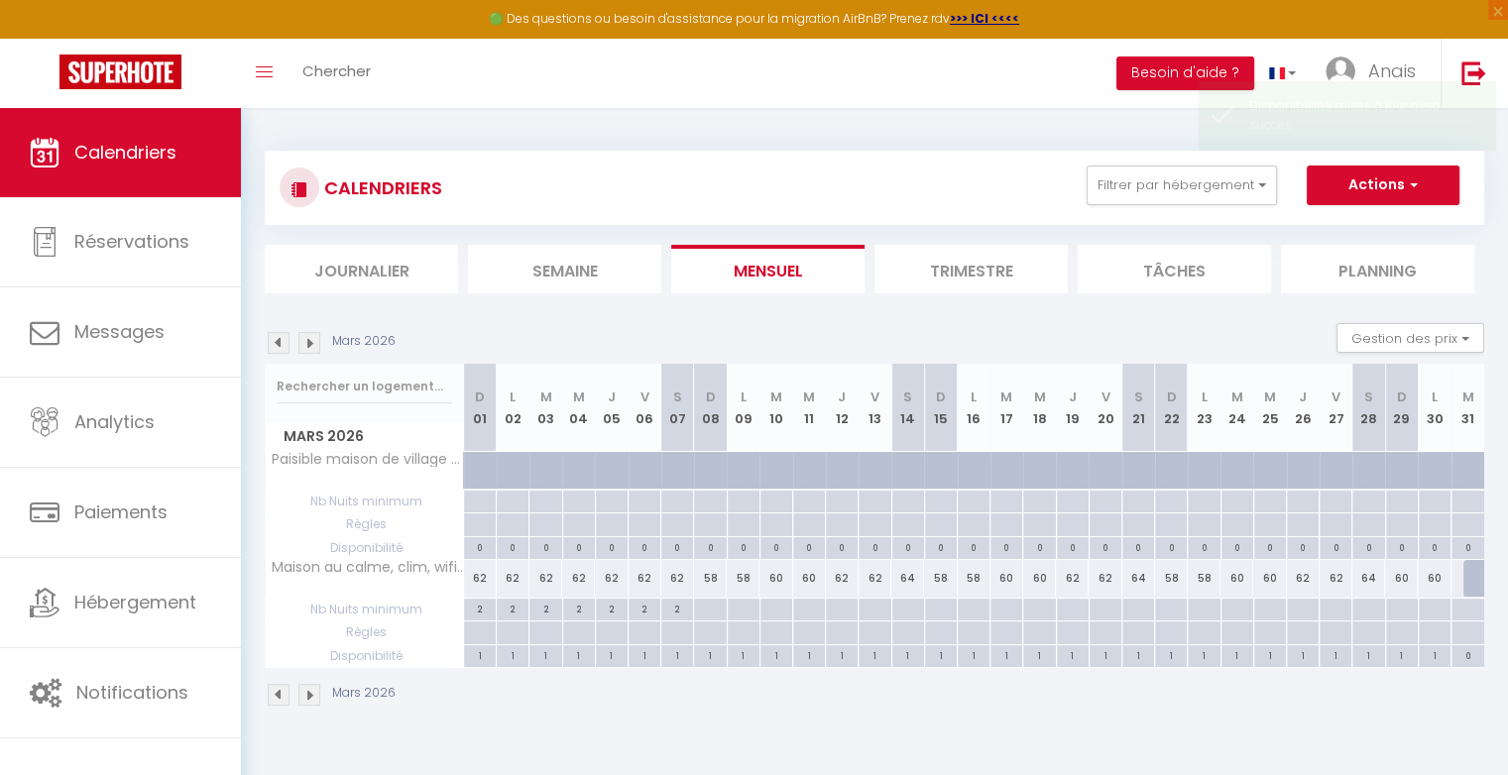
click at [1469, 584] on div at bounding box center [1479, 579] width 33 height 38
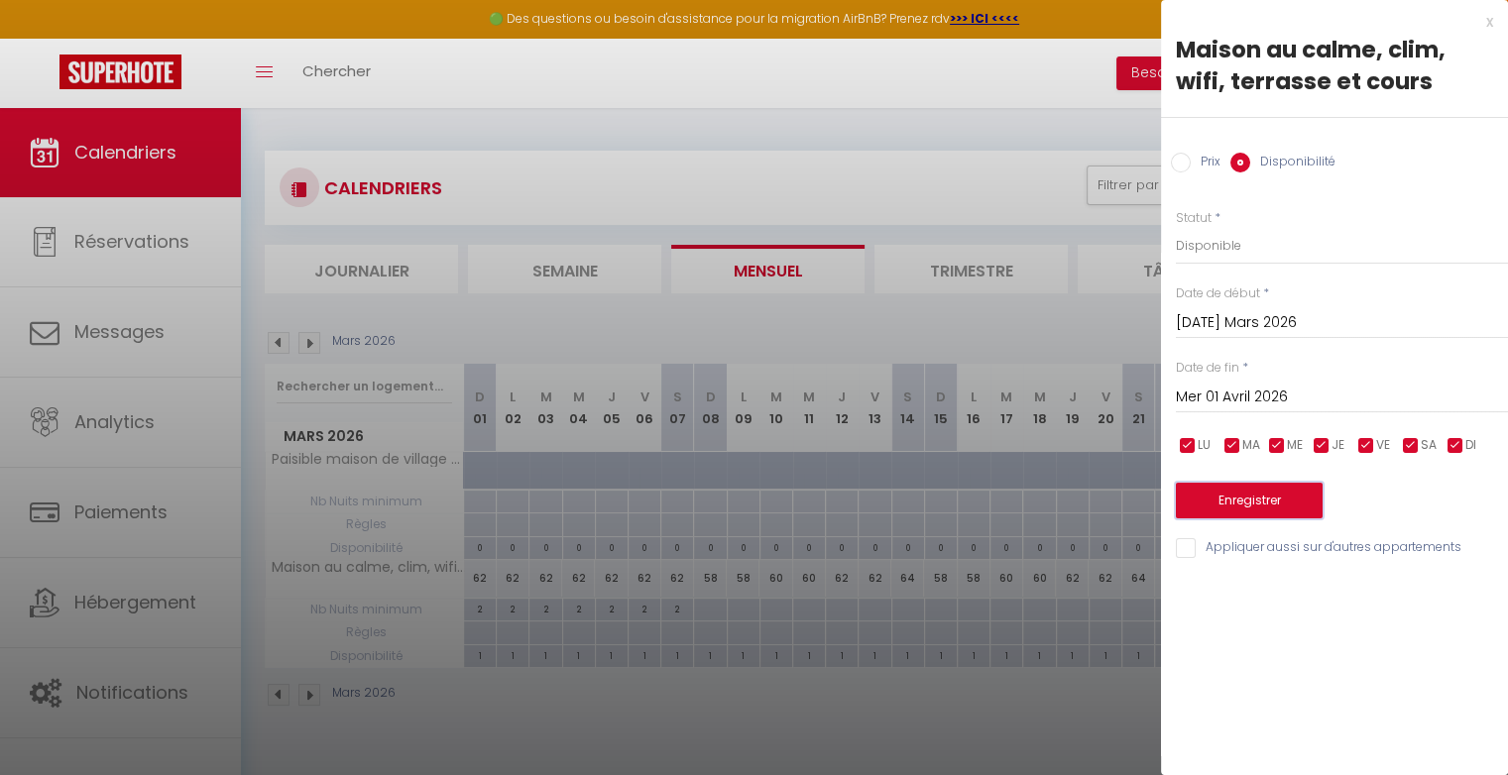
click at [1232, 504] on button "Enregistrer" at bounding box center [1249, 501] width 147 height 36
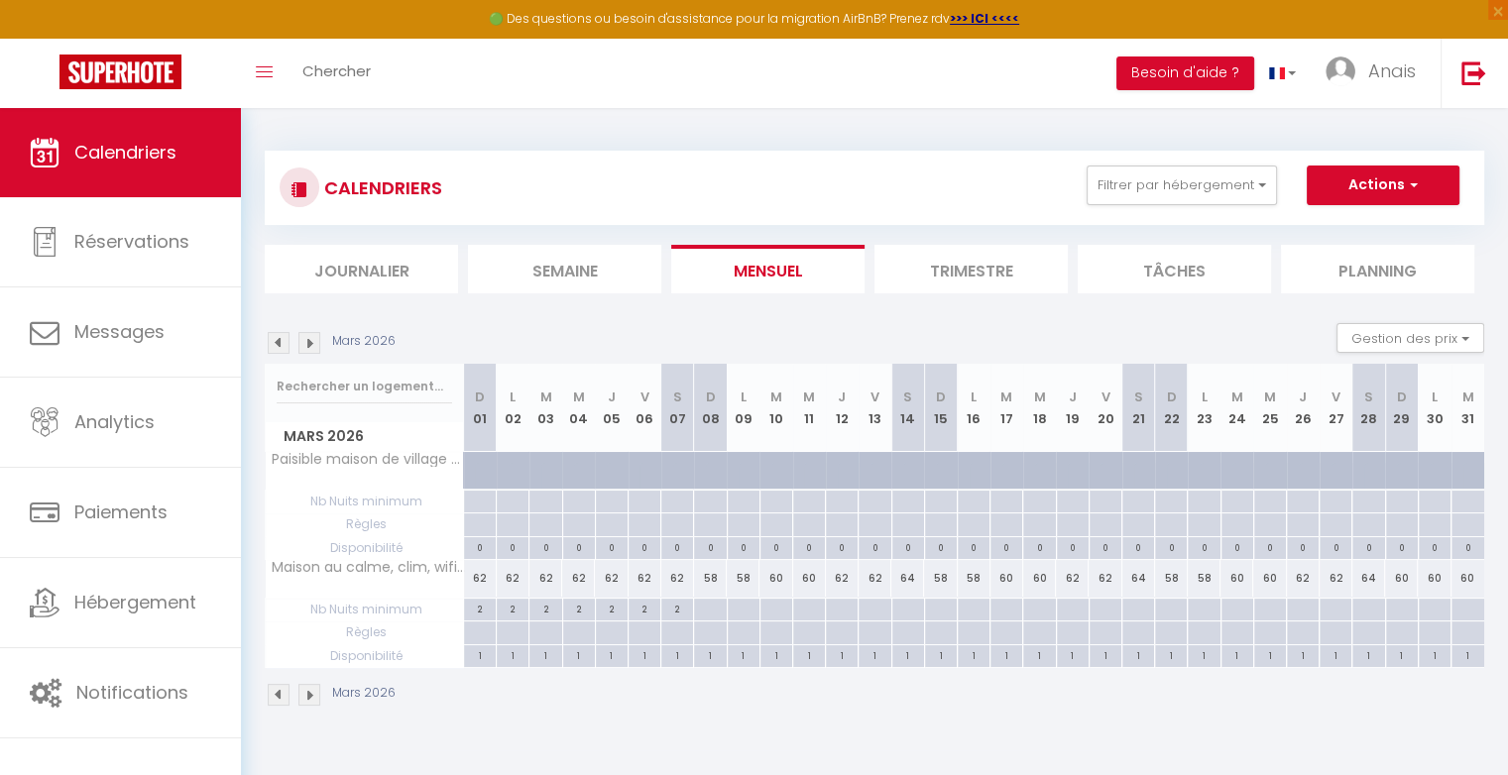
click at [1408, 581] on div "60" at bounding box center [1401, 578] width 33 height 37
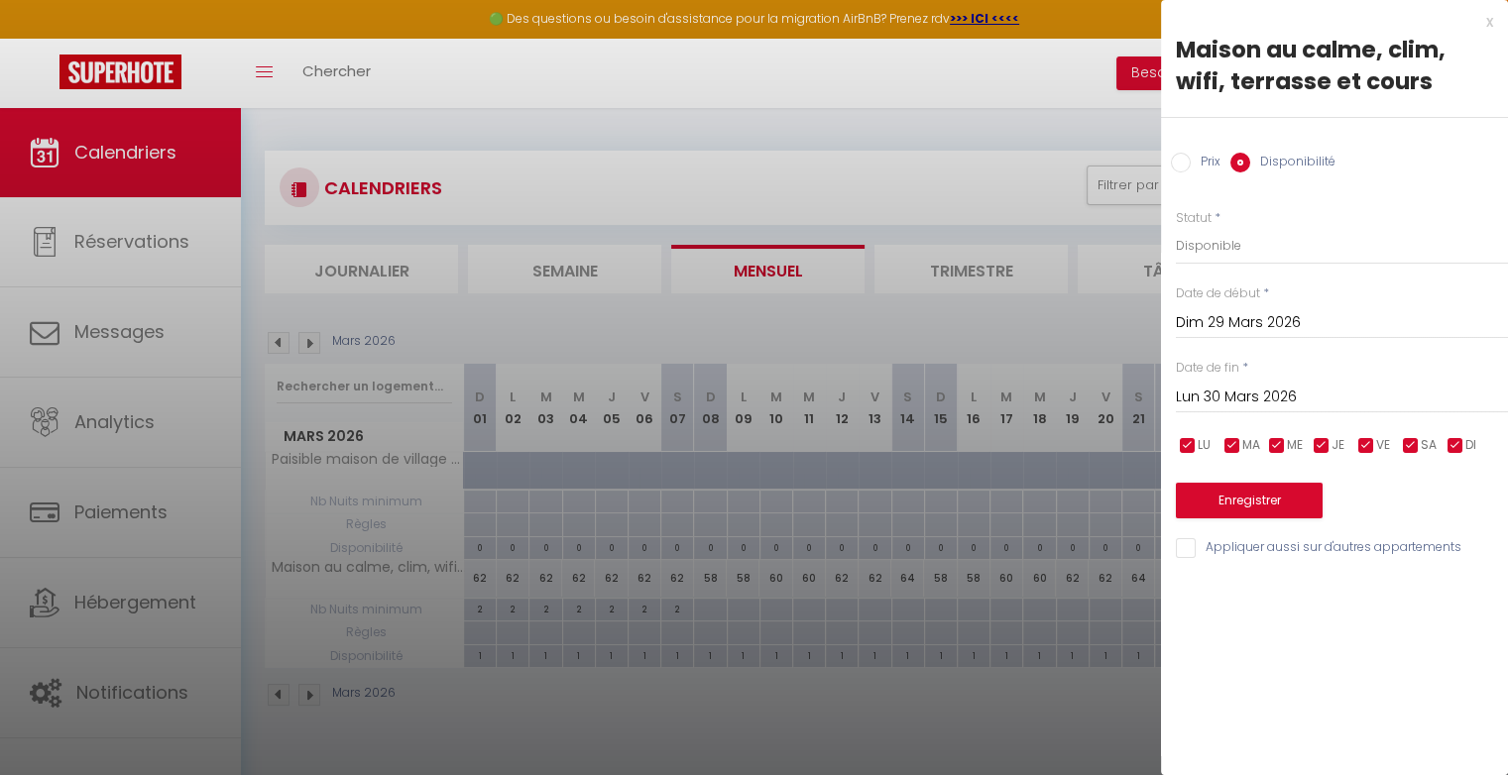
click at [1182, 166] on input "Prix" at bounding box center [1181, 163] width 20 height 20
click at [1202, 248] on input "60" at bounding box center [1342, 245] width 332 height 36
click at [1043, 178] on div at bounding box center [754, 387] width 1508 height 775
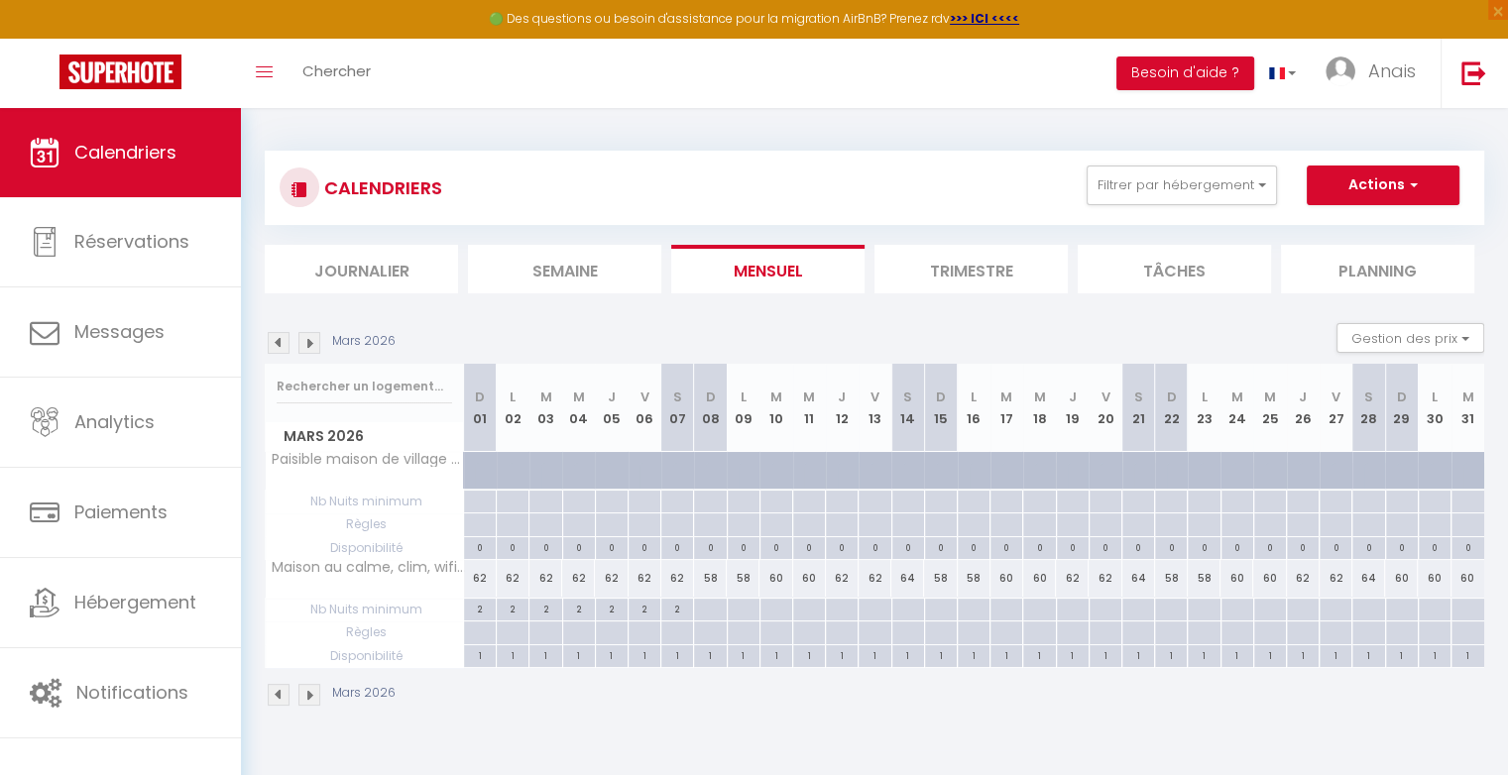
click at [317, 344] on img at bounding box center [309, 343] width 22 height 22
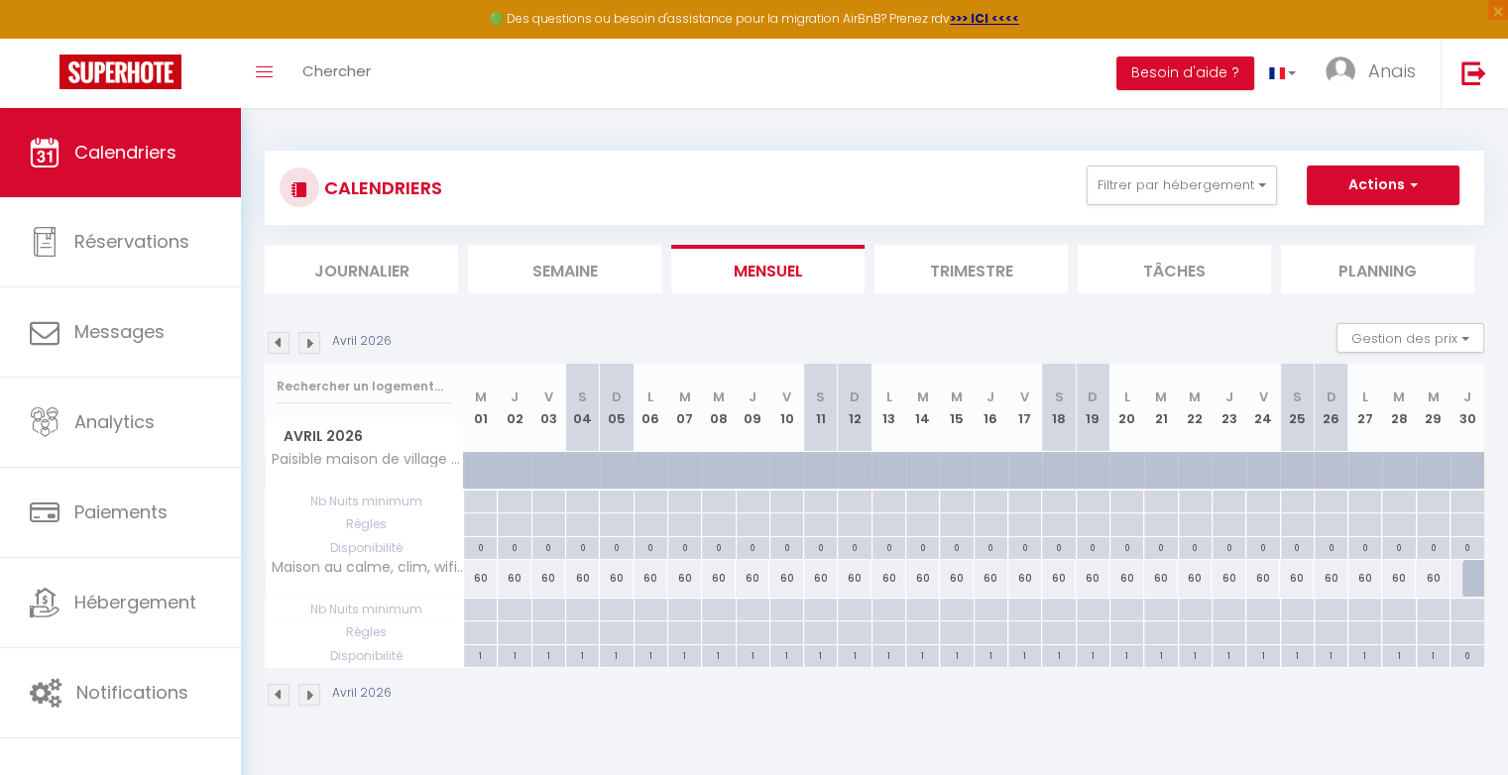
click at [484, 625] on div at bounding box center [480, 633] width 34 height 23
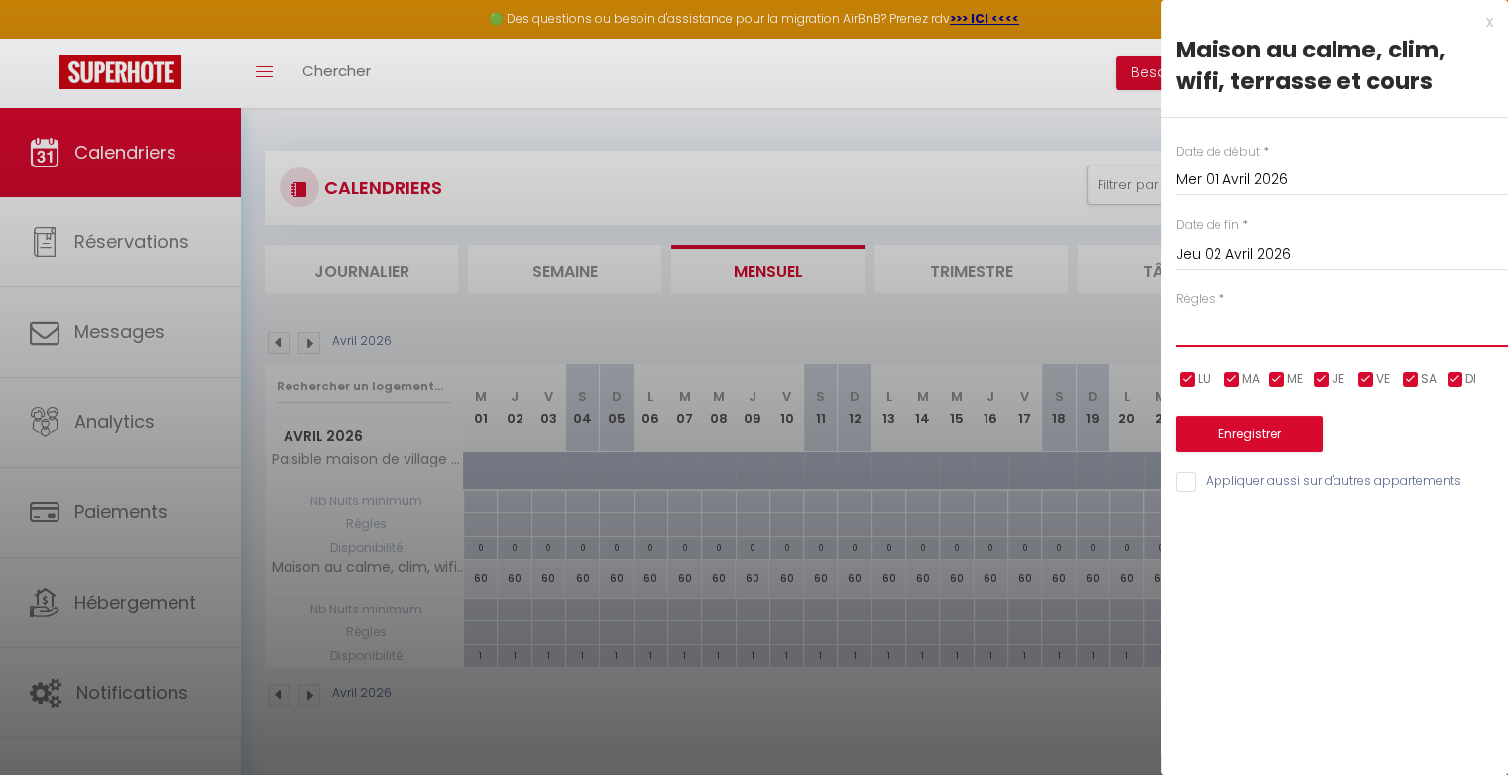
click at [1206, 328] on select "Aucun No Checkin No Checkout Pas d'arrivée / Pas de départ" at bounding box center [1342, 328] width 332 height 38
click at [1129, 335] on div at bounding box center [754, 387] width 1508 height 775
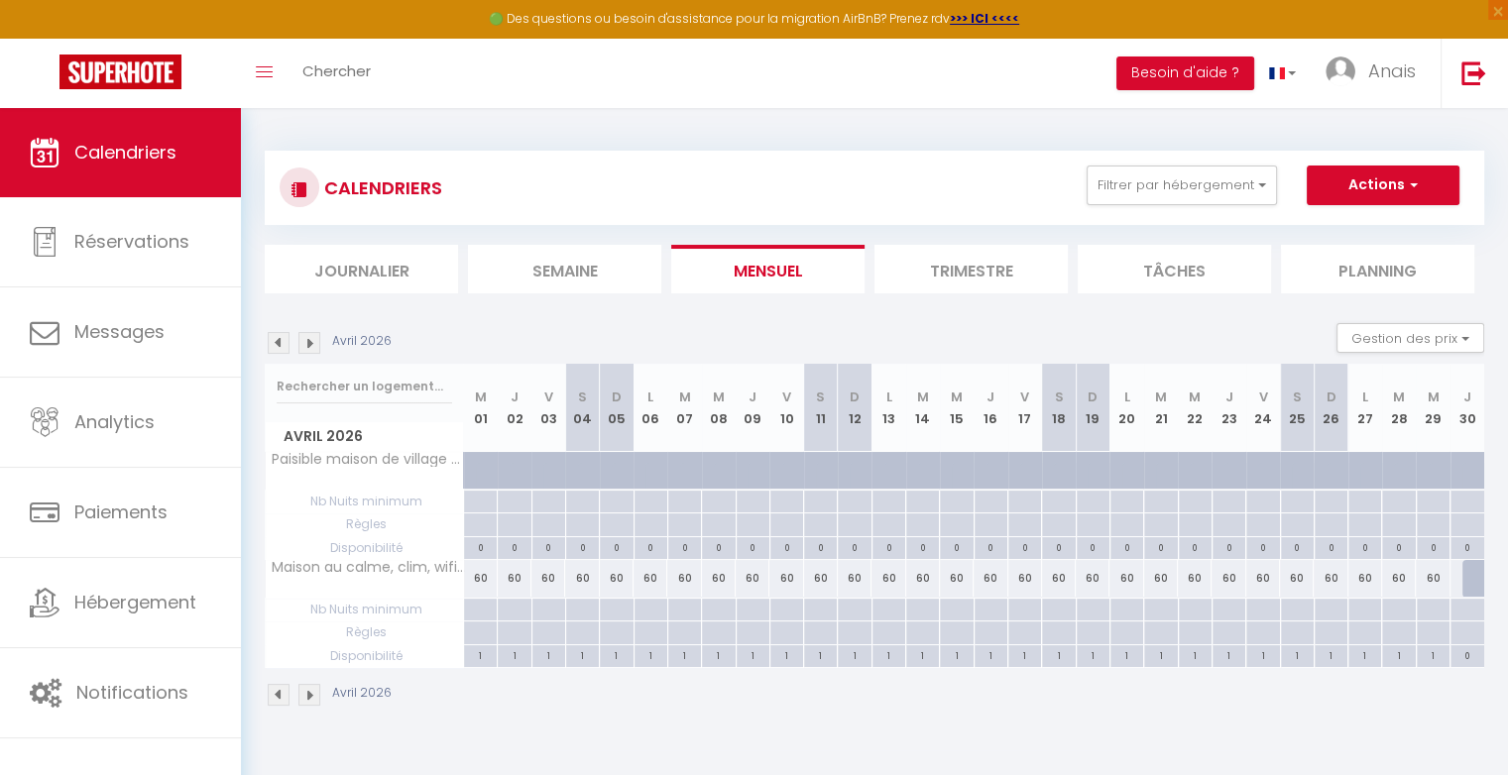
click at [516, 582] on div "60" at bounding box center [515, 578] width 34 height 37
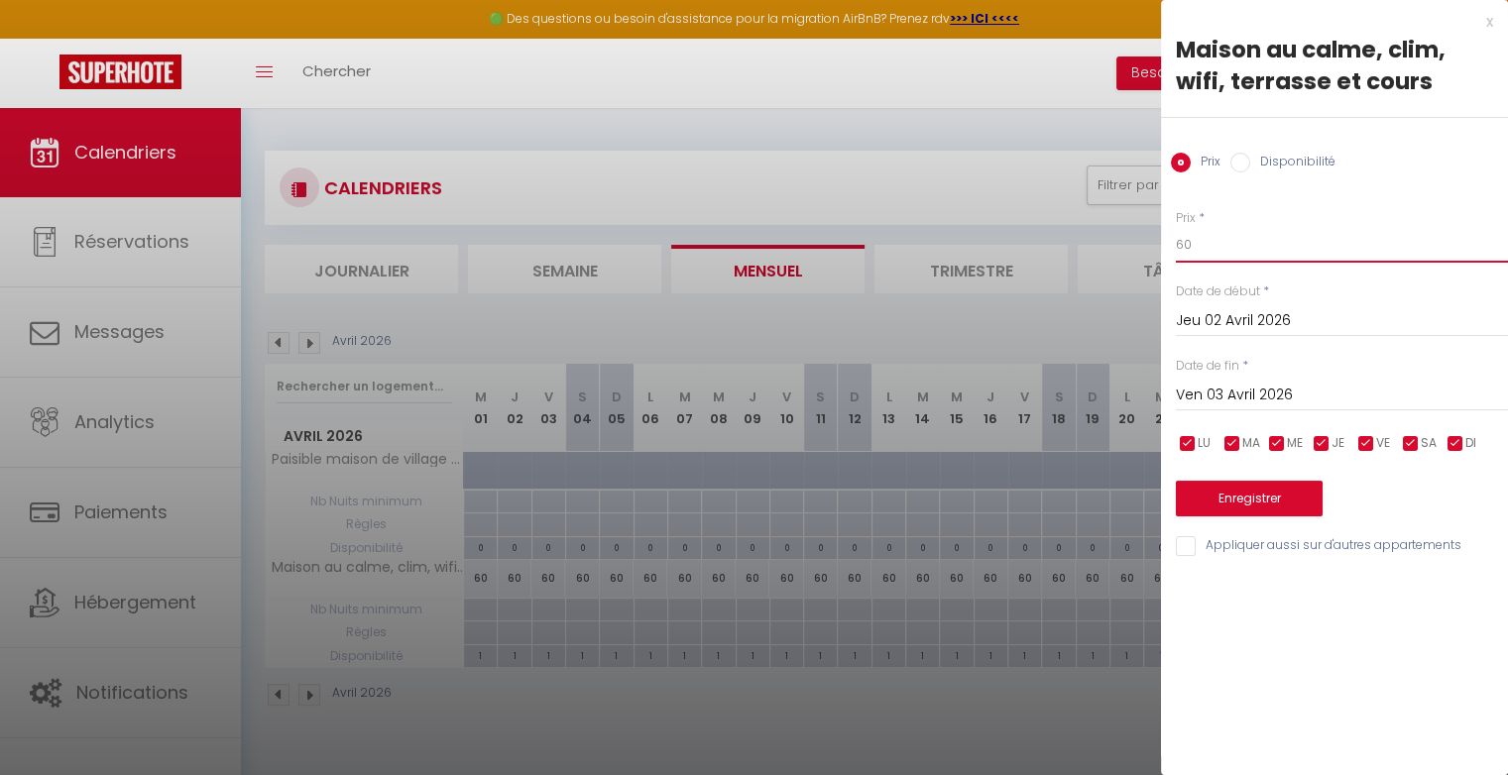
click at [1200, 251] on input "60" at bounding box center [1342, 245] width 332 height 36
click at [1241, 490] on button "Enregistrer" at bounding box center [1249, 499] width 147 height 36
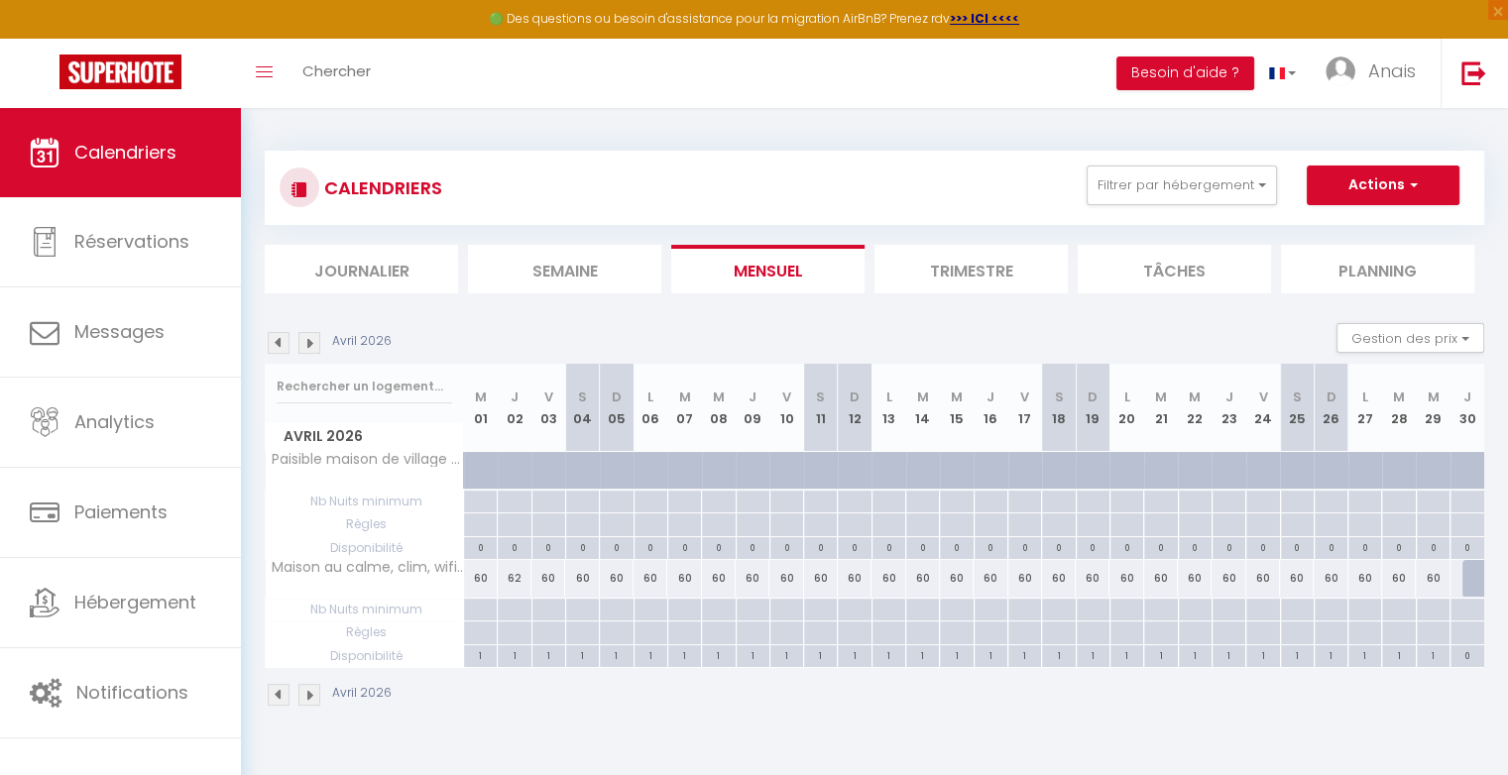
click at [551, 605] on div at bounding box center [548, 610] width 34 height 23
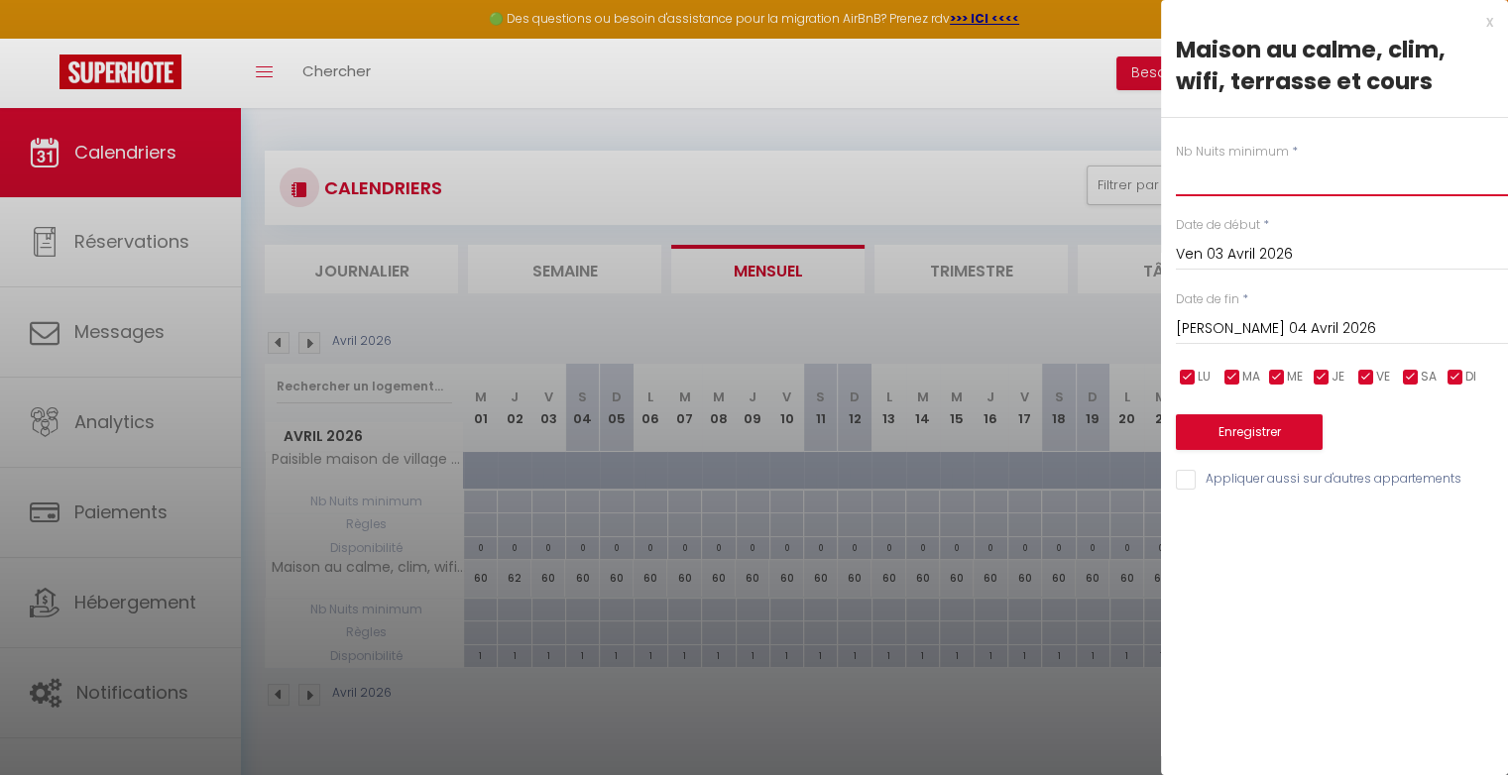
click at [1297, 185] on input "text" at bounding box center [1342, 179] width 332 height 36
click at [1270, 327] on input "[DATE]" at bounding box center [1342, 329] width 332 height 26
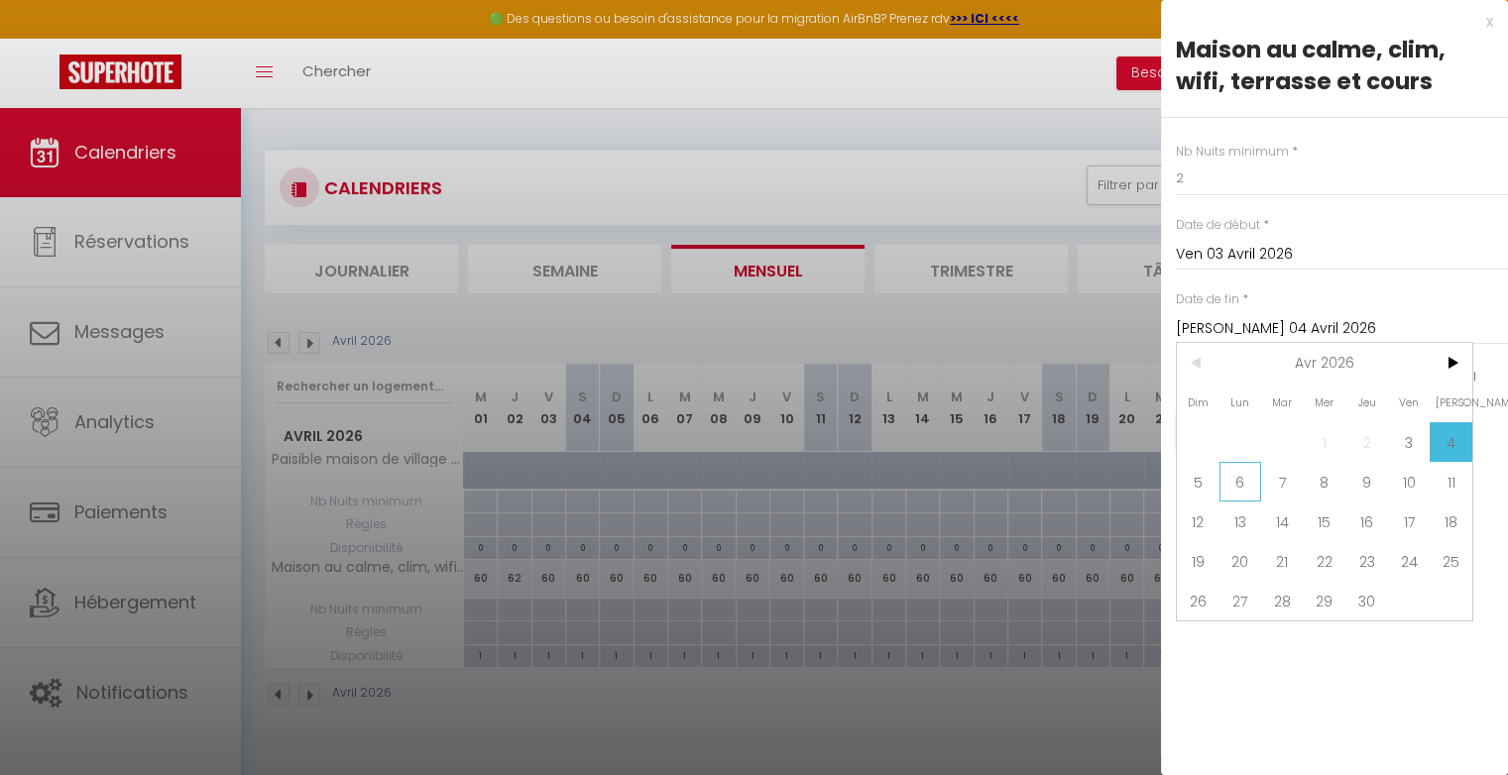
click at [1239, 486] on span "6" at bounding box center [1240, 482] width 43 height 40
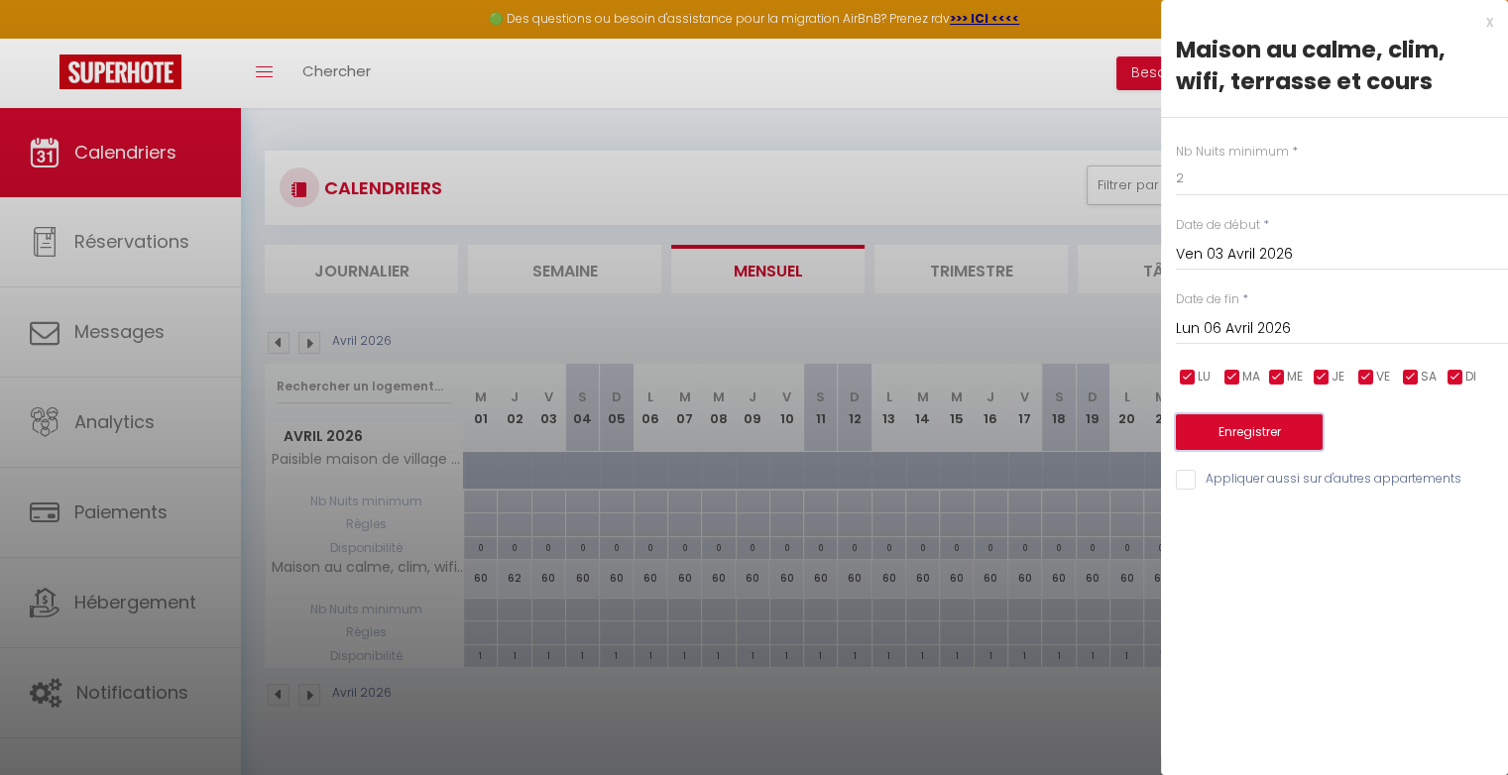
click at [1229, 433] on button "Enregistrer" at bounding box center [1249, 432] width 147 height 36
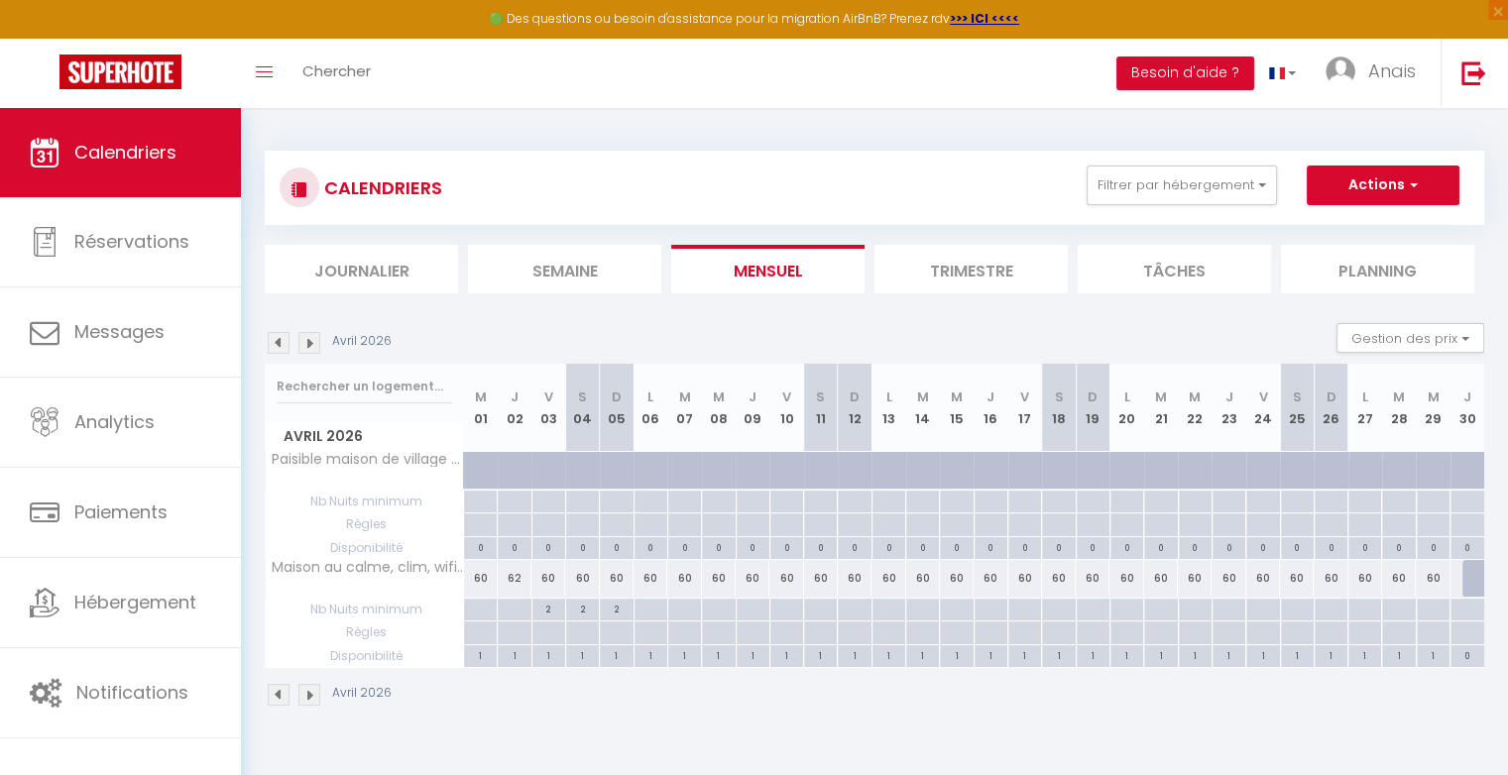
click at [557, 578] on div "60" at bounding box center [548, 578] width 34 height 37
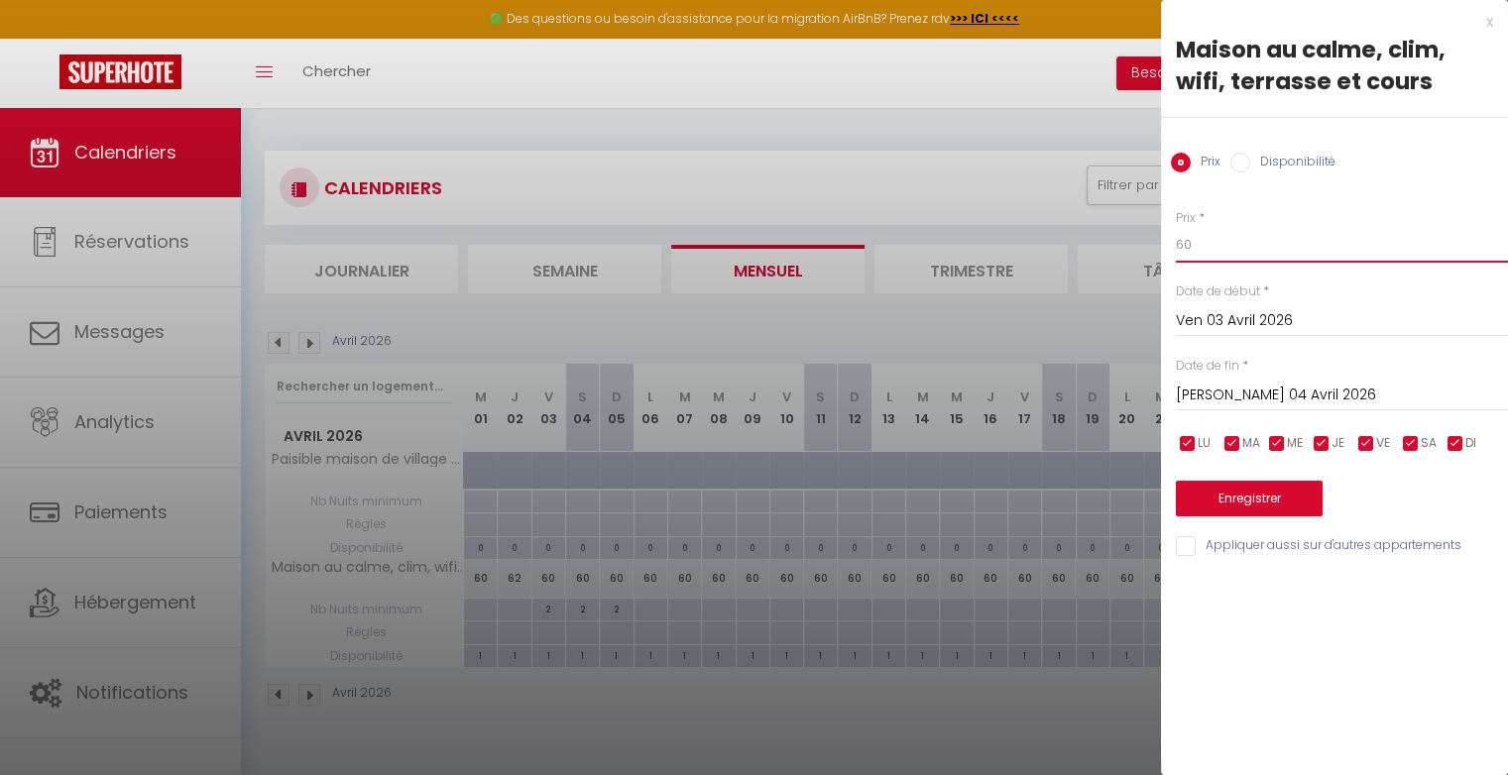
click at [1206, 240] on input "60" at bounding box center [1342, 245] width 332 height 36
click at [1217, 491] on button "Enregistrer" at bounding box center [1249, 499] width 147 height 36
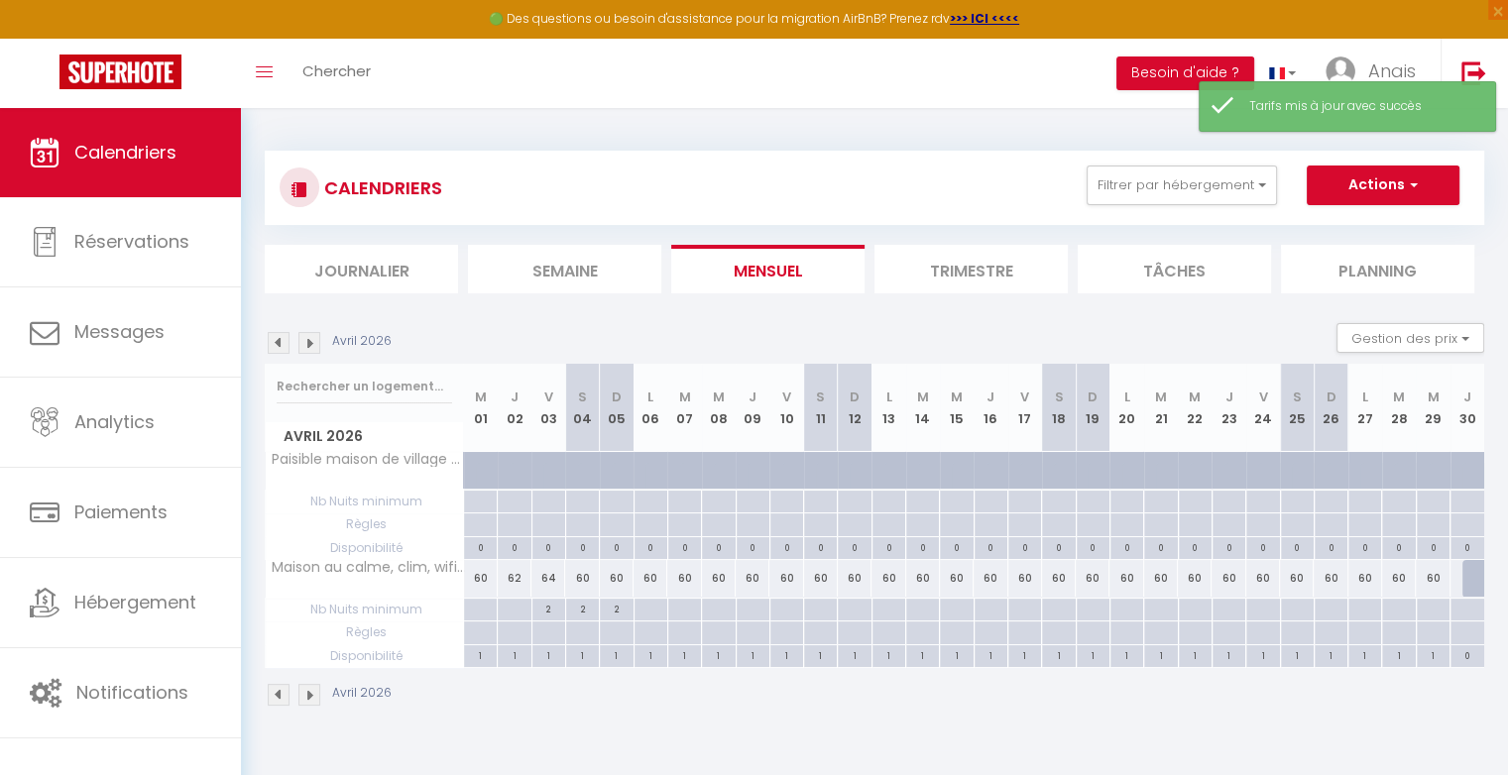
click at [596, 573] on div "60" at bounding box center [582, 578] width 34 height 37
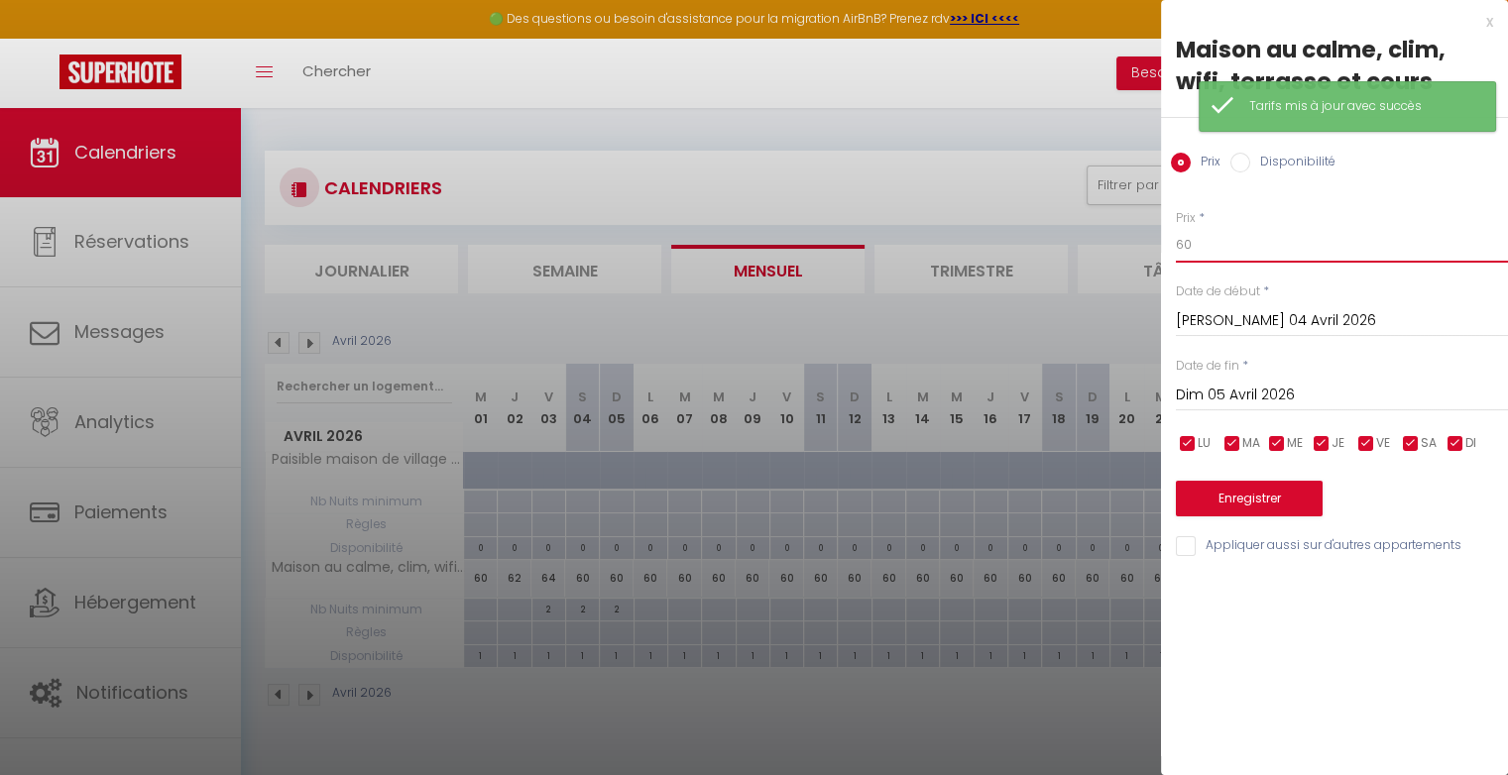
click at [1213, 244] on input "60" at bounding box center [1342, 245] width 332 height 36
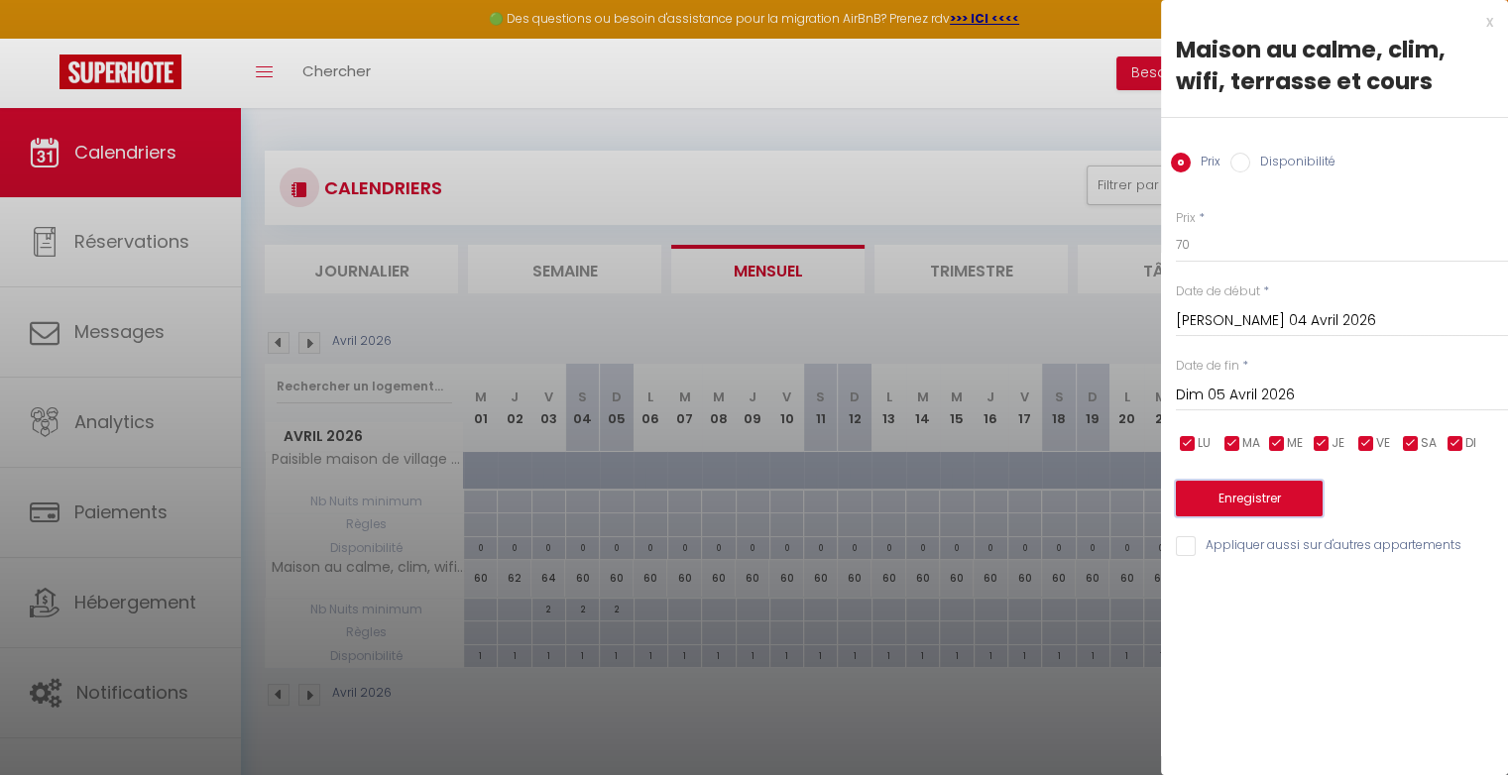
click at [1241, 490] on button "Enregistrer" at bounding box center [1249, 499] width 147 height 36
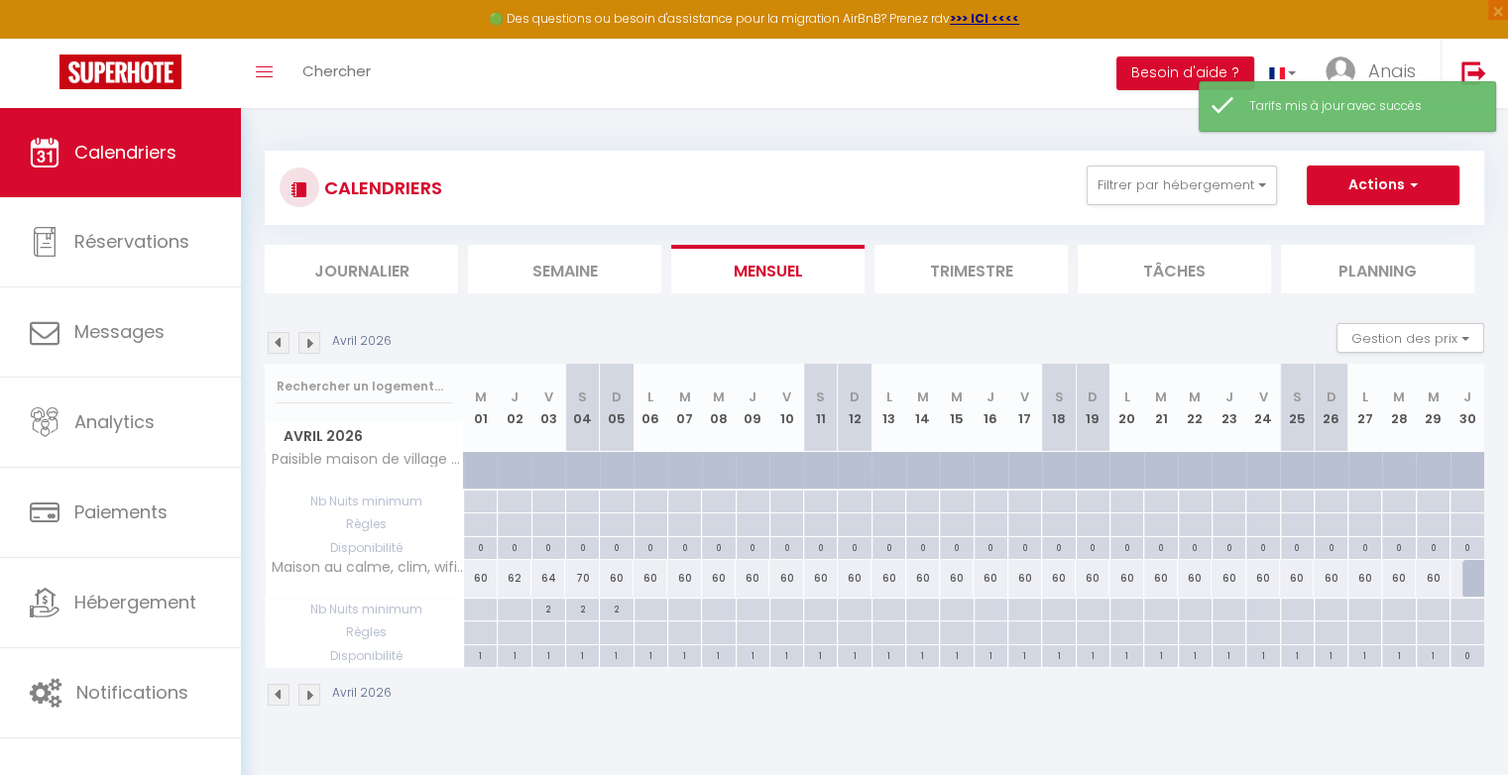
click at [625, 583] on div "60" at bounding box center [617, 578] width 34 height 37
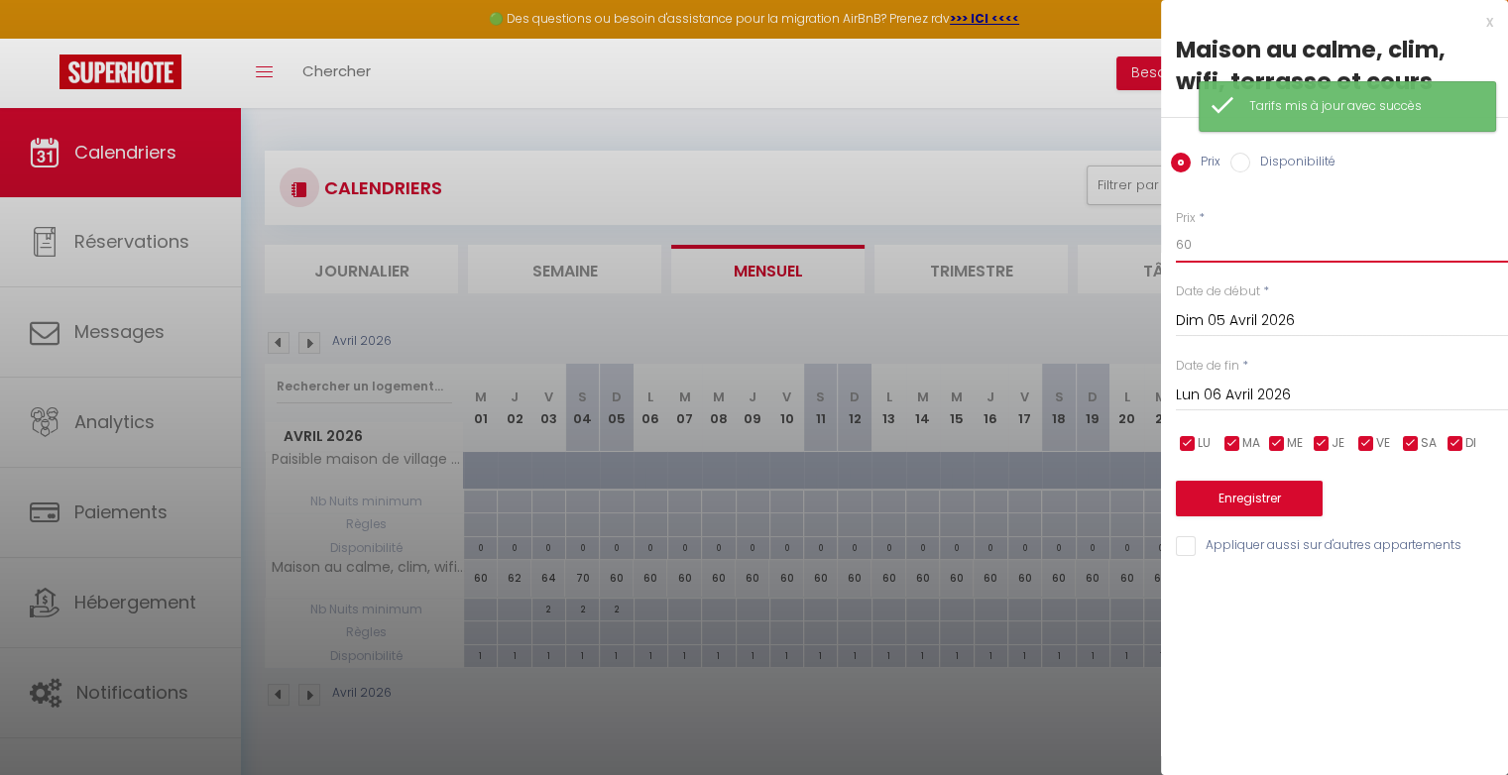
click at [1233, 250] on input "60" at bounding box center [1342, 245] width 332 height 36
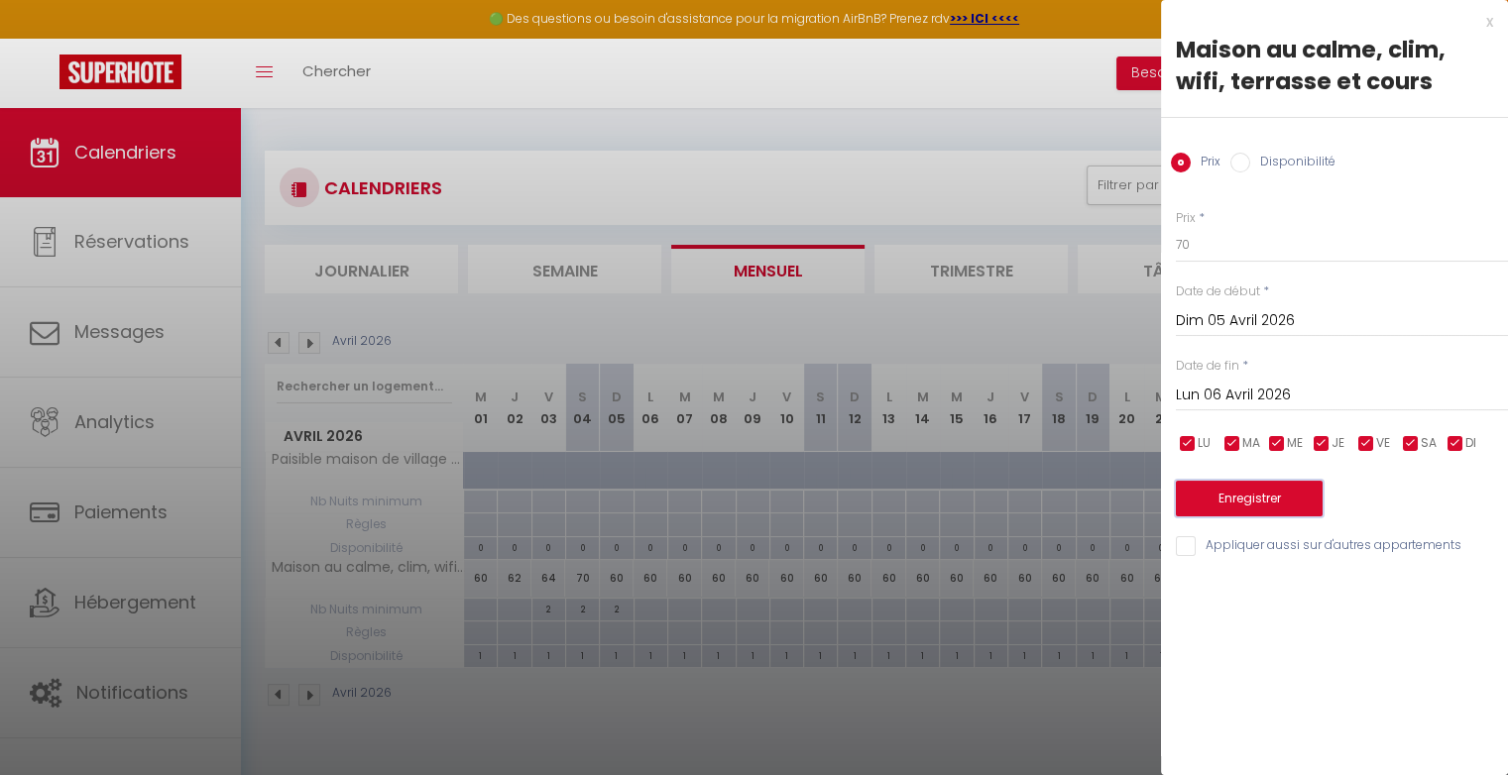
click at [1225, 497] on button "Enregistrer" at bounding box center [1249, 499] width 147 height 36
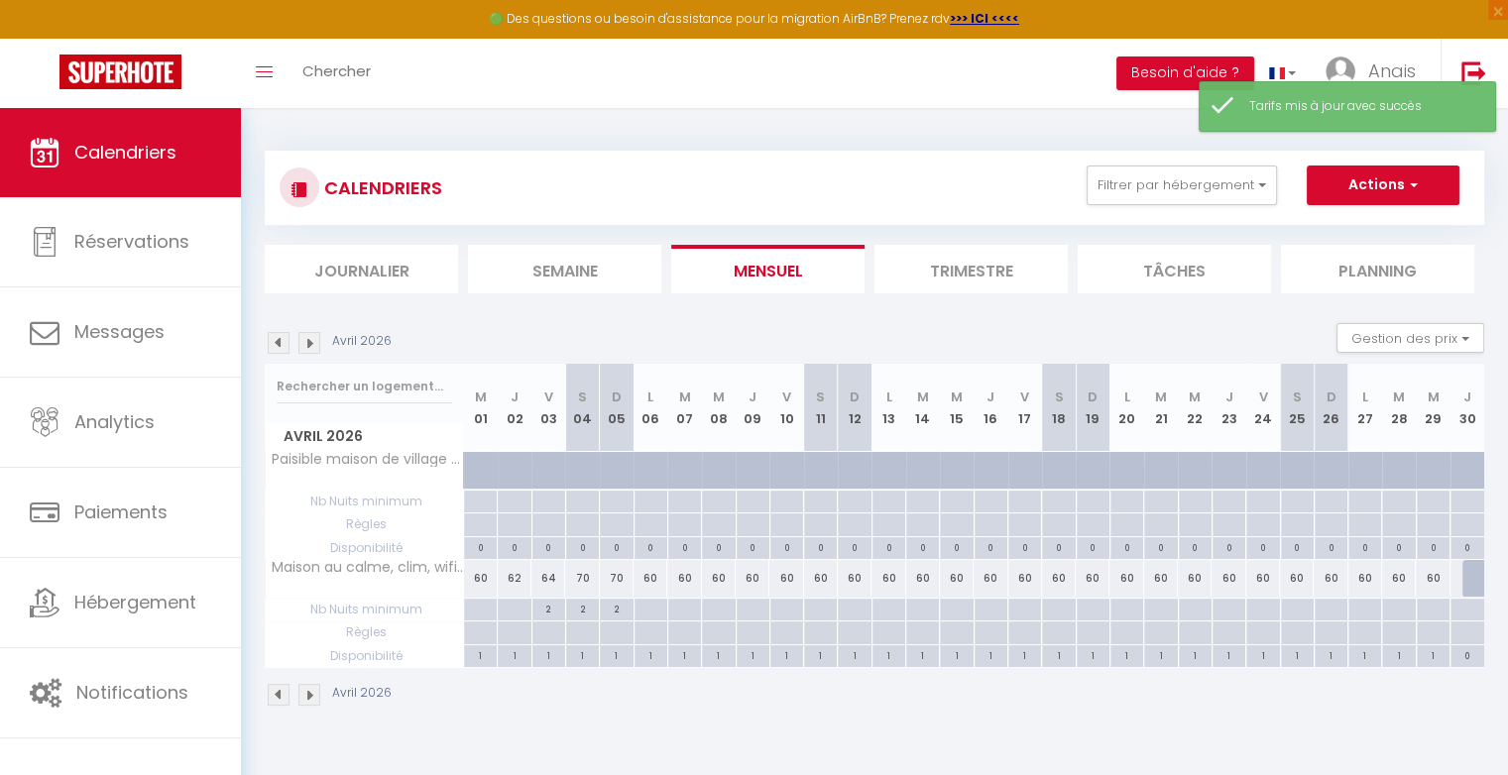
click at [652, 577] on div "60" at bounding box center [650, 578] width 34 height 37
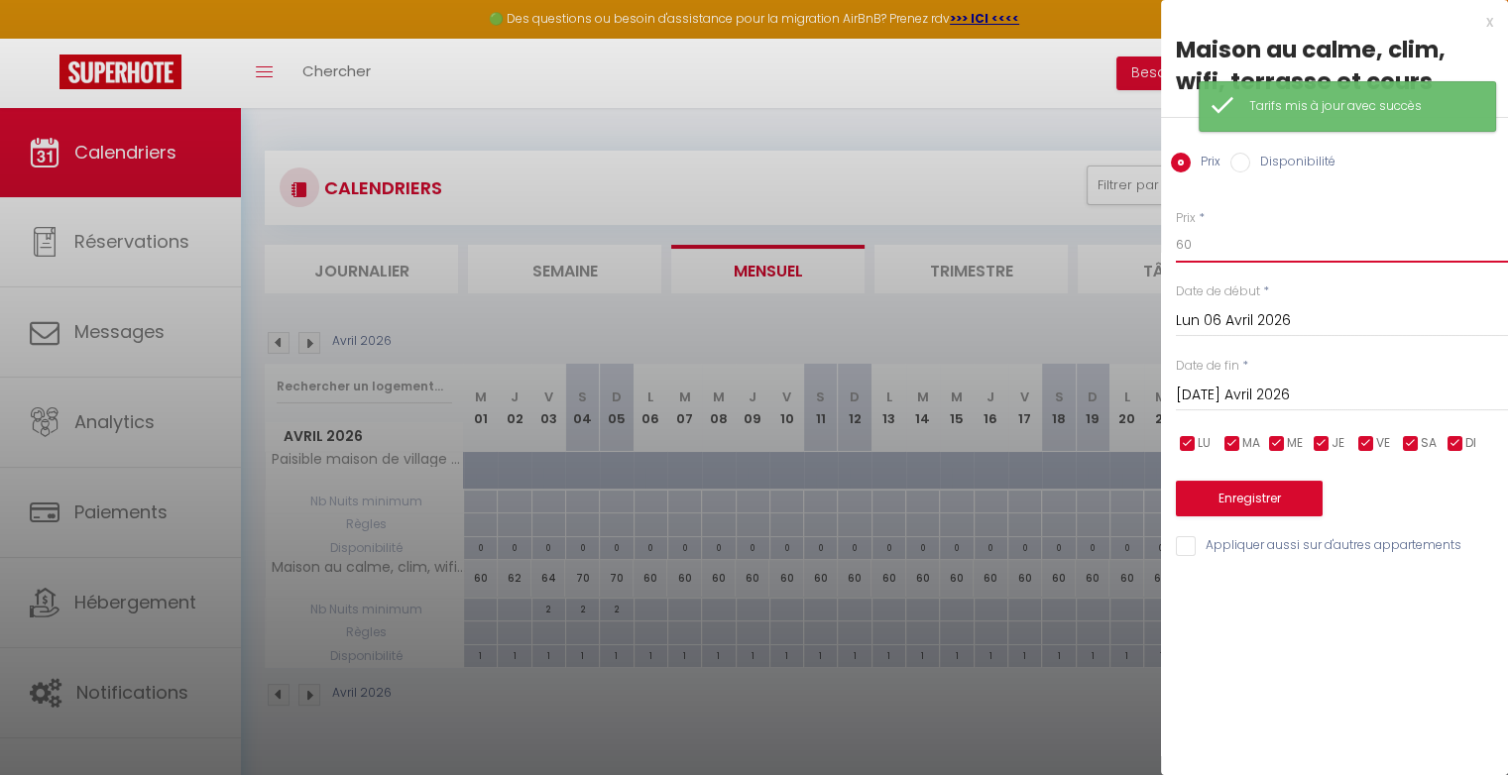
click at [1209, 242] on input "60" at bounding box center [1342, 245] width 332 height 36
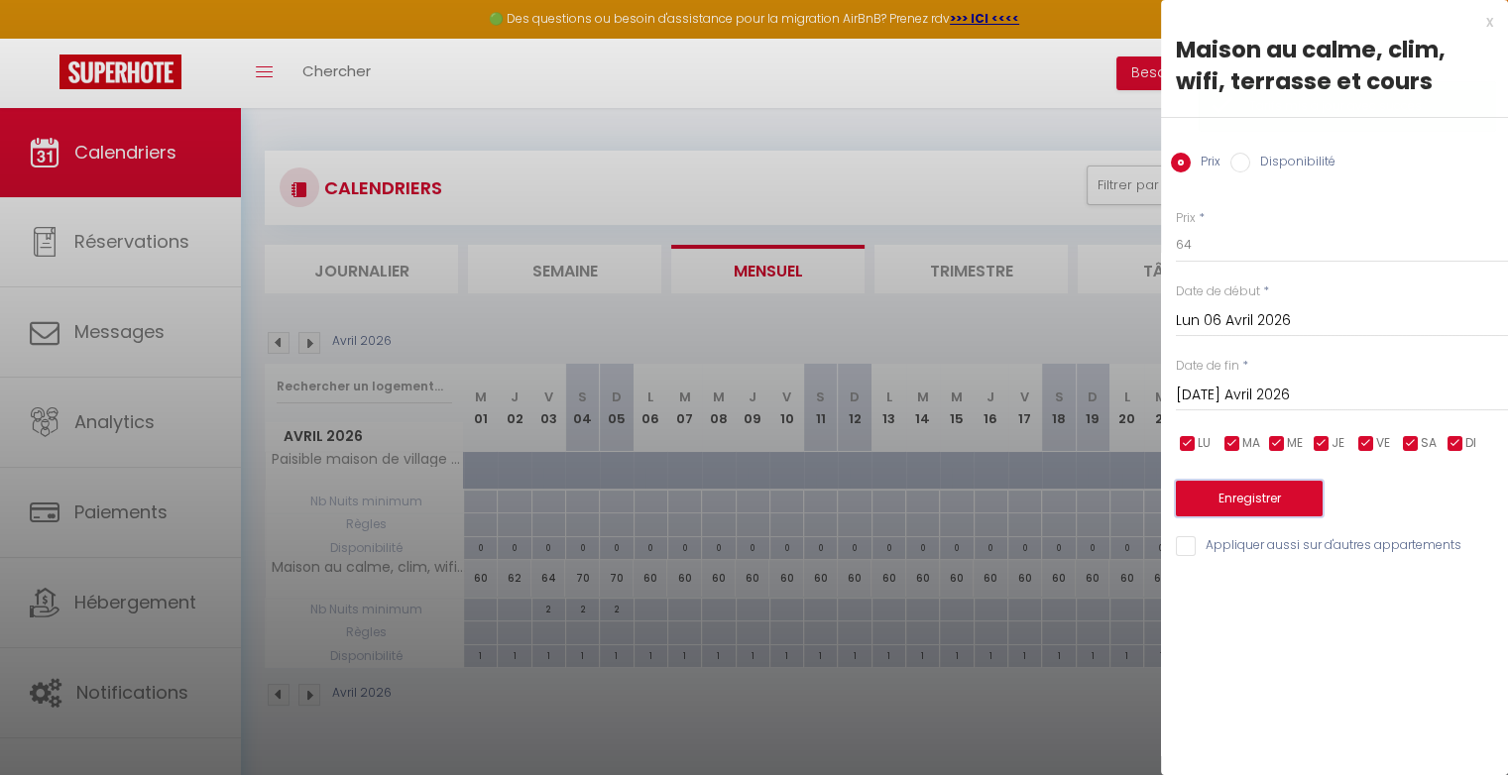
click at [1209, 505] on button "Enregistrer" at bounding box center [1249, 499] width 147 height 36
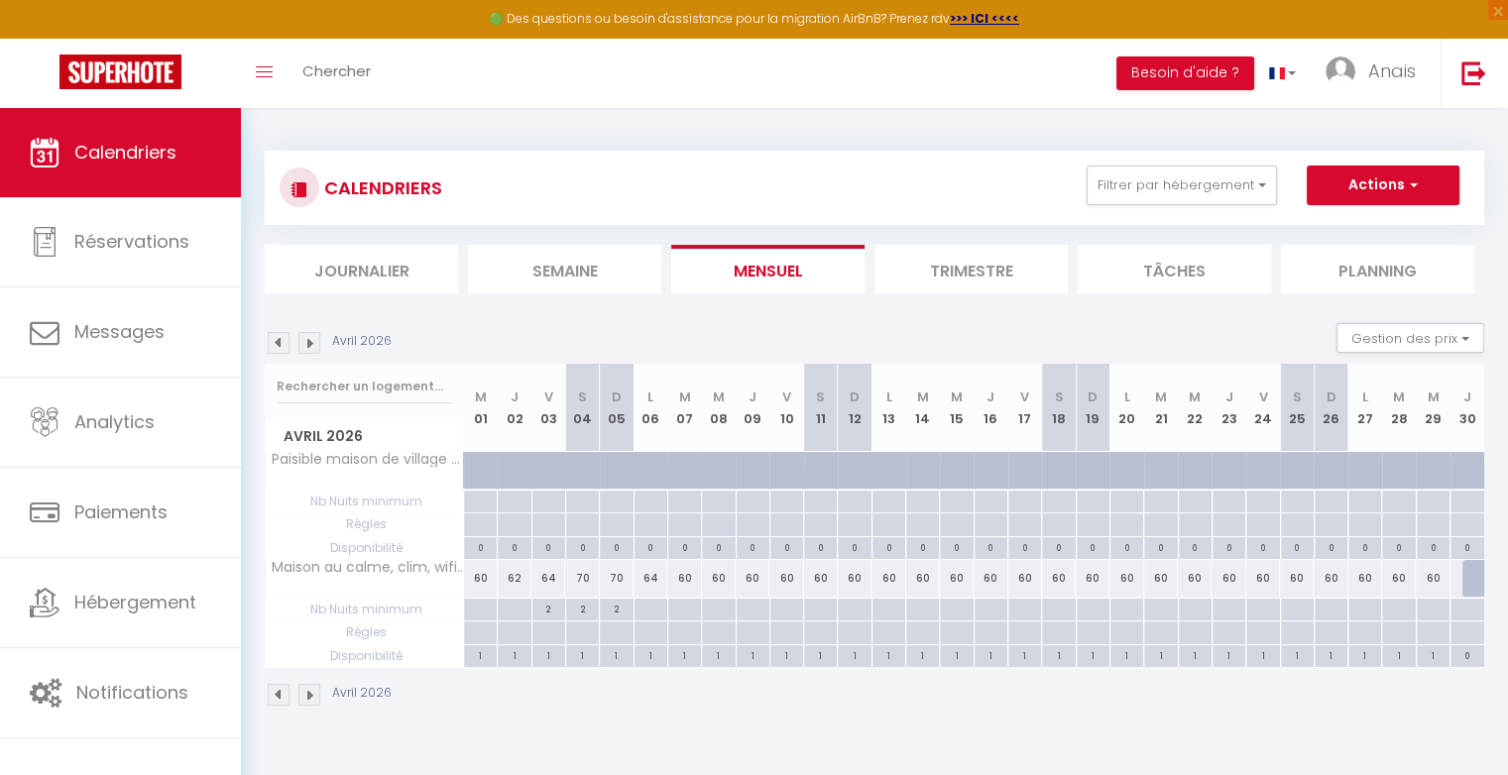
click at [690, 581] on div "60" at bounding box center [684, 578] width 34 height 37
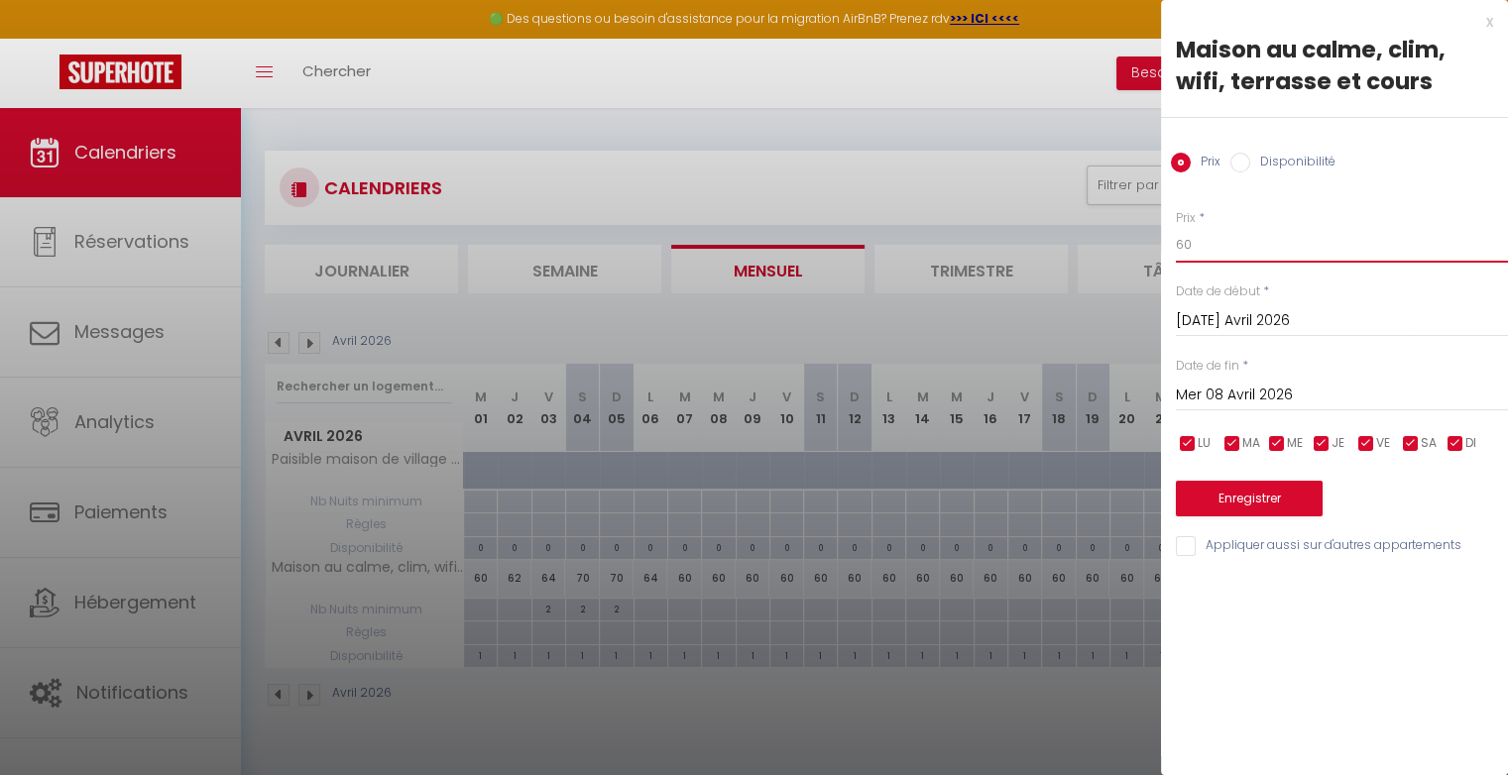
click at [1206, 246] on input "60" at bounding box center [1342, 245] width 332 height 36
click at [1222, 502] on button "Enregistrer" at bounding box center [1249, 499] width 147 height 36
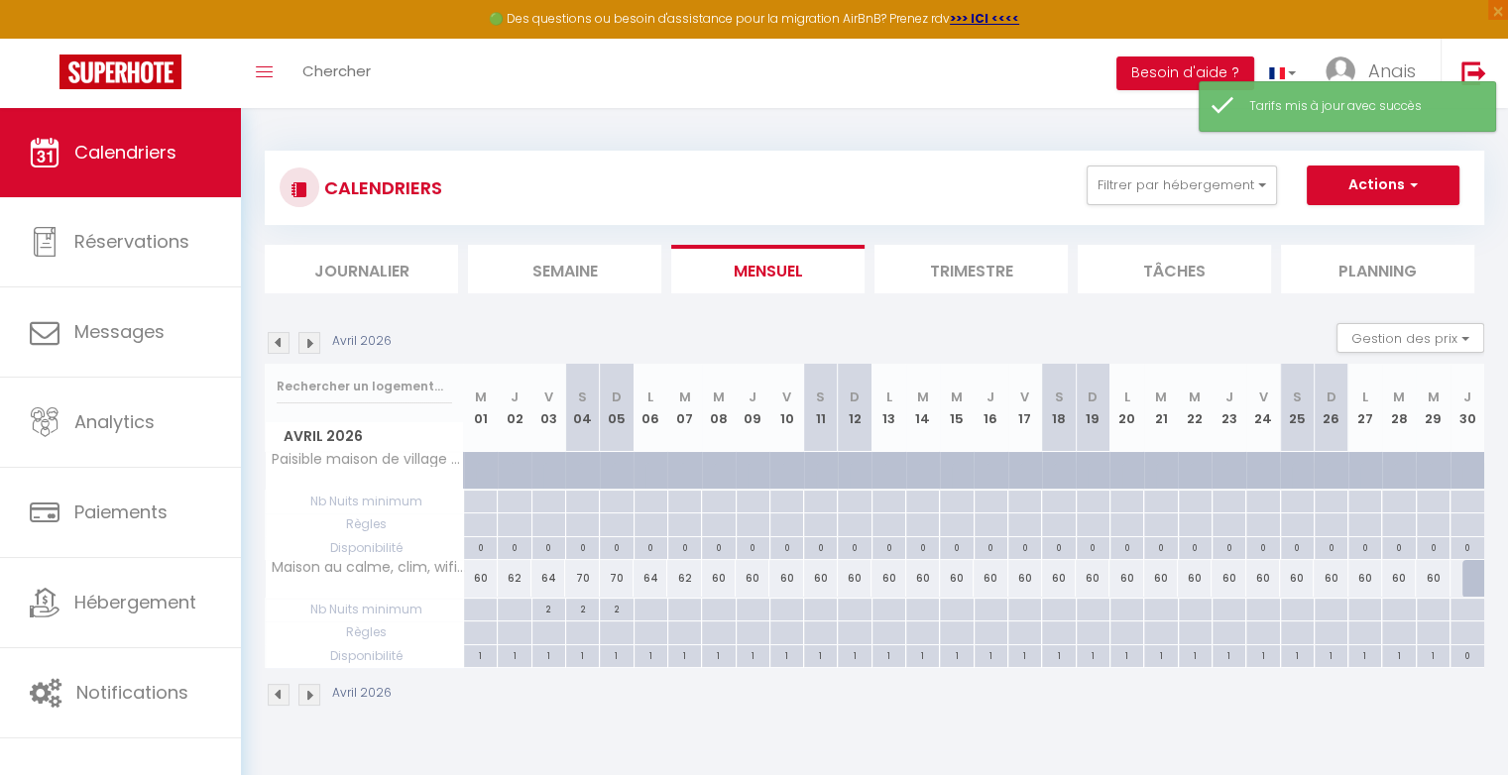
click at [731, 577] on div "60" at bounding box center [719, 578] width 34 height 37
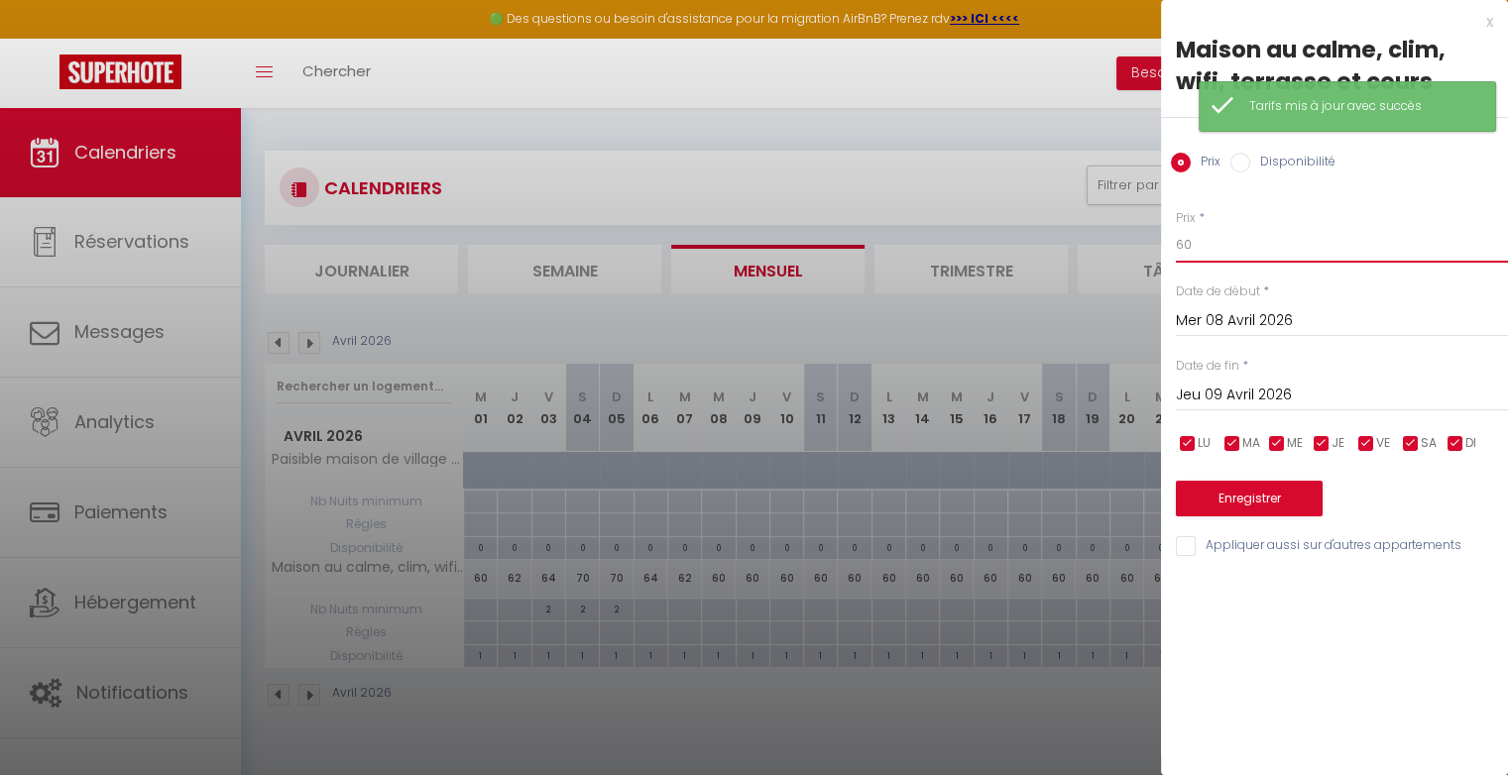
click at [1248, 249] on input "60" at bounding box center [1342, 245] width 332 height 36
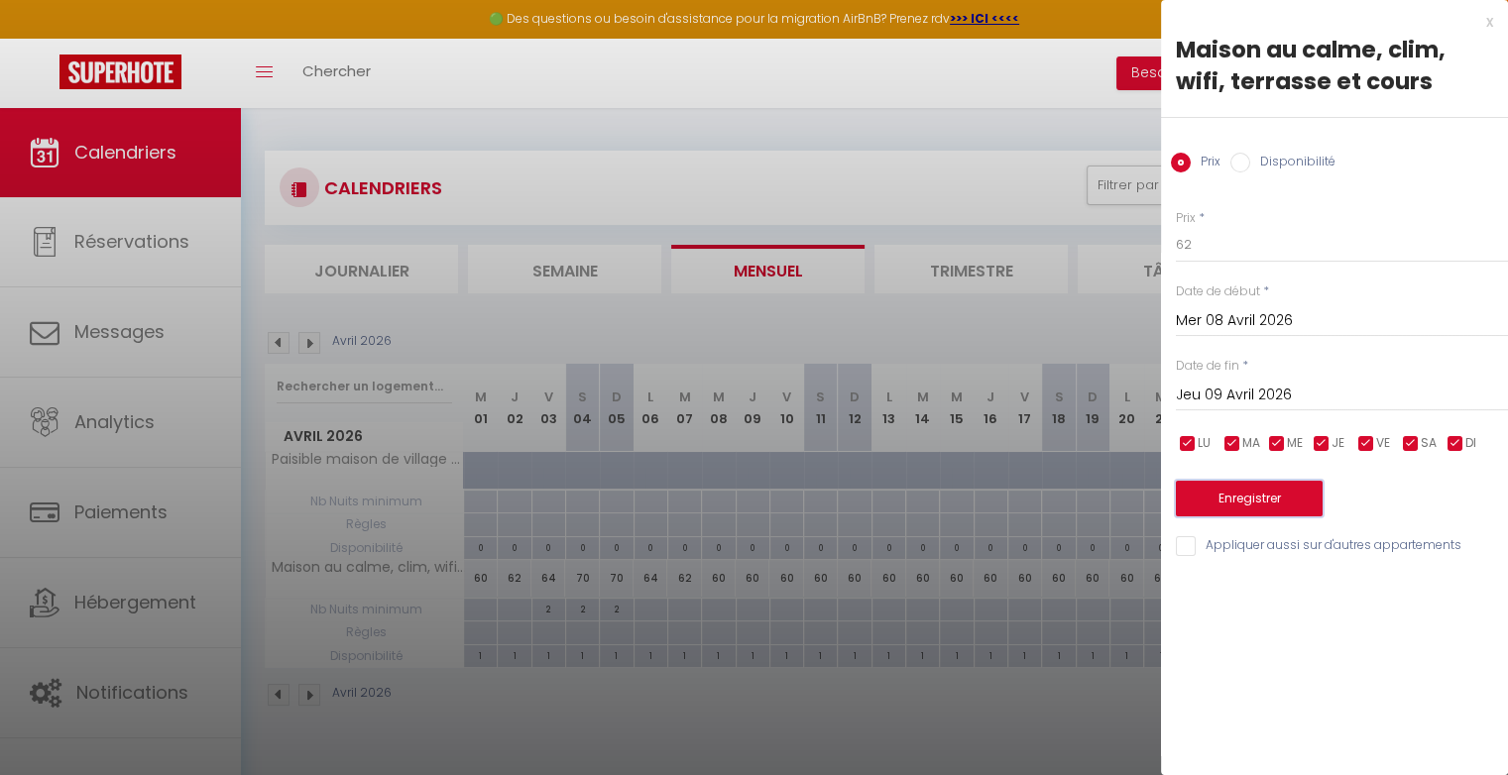
click at [1243, 499] on button "Enregistrer" at bounding box center [1249, 499] width 147 height 36
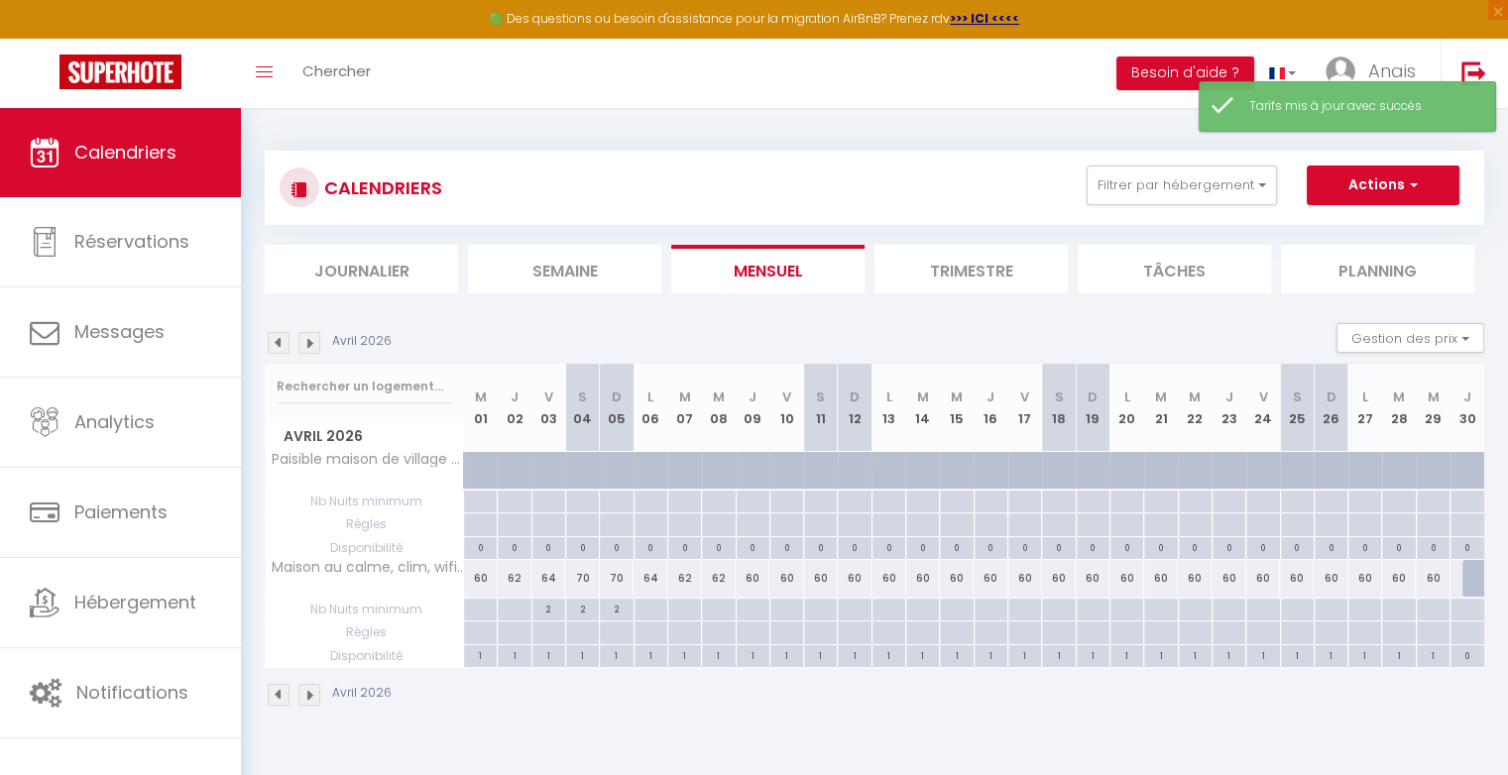
click at [757, 581] on div "60" at bounding box center [752, 578] width 34 height 37
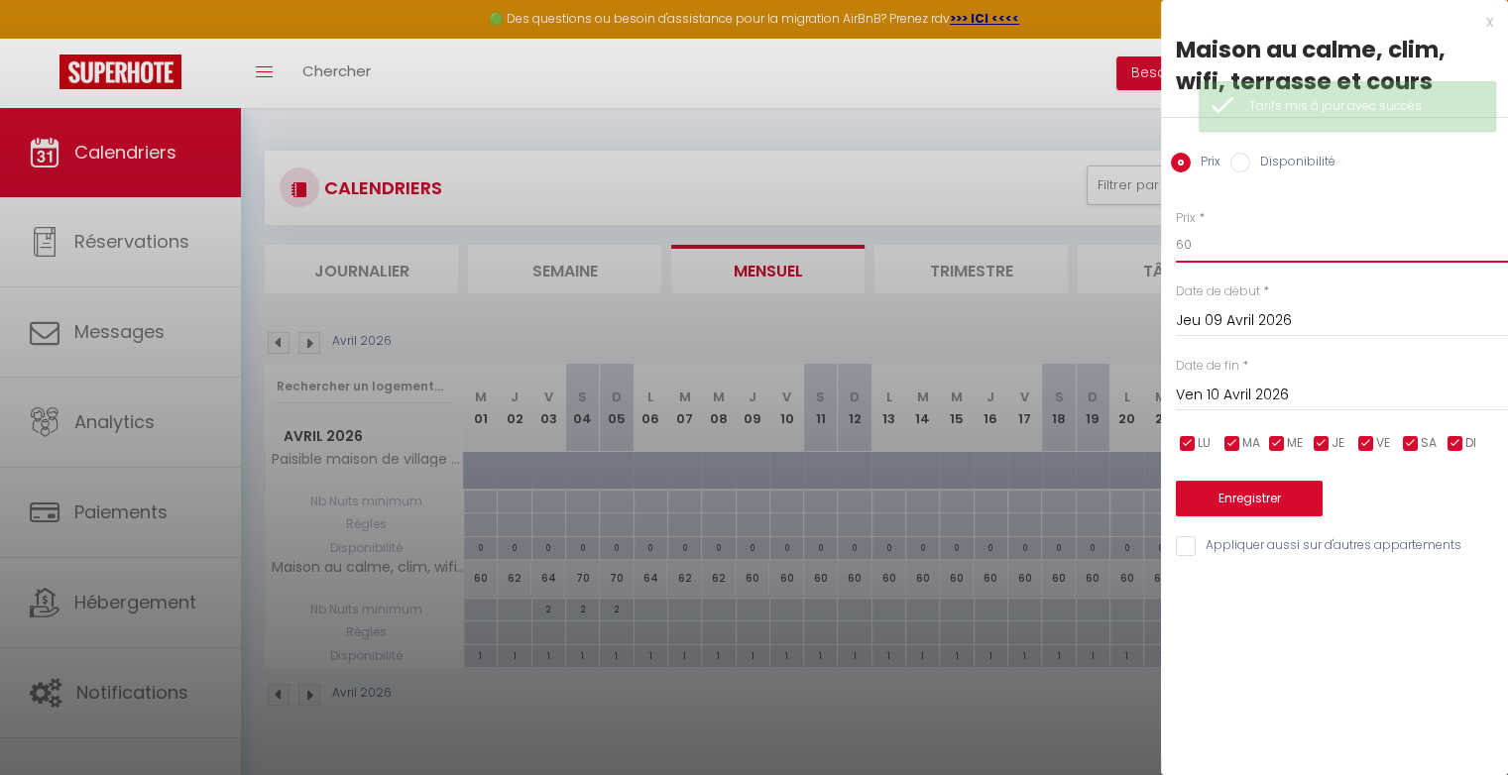
click at [1208, 248] on input "60" at bounding box center [1342, 245] width 332 height 36
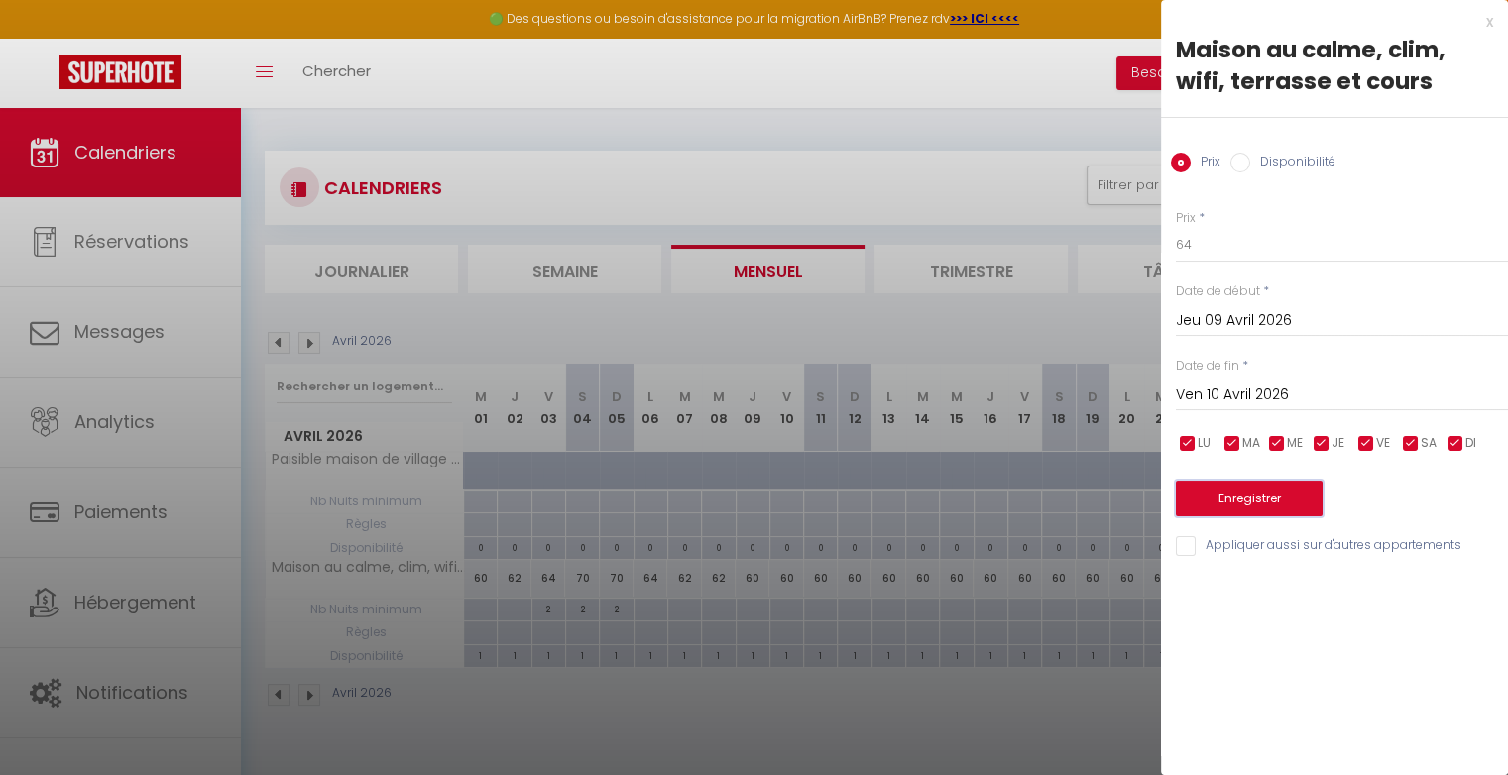
click at [1236, 490] on button "Enregistrer" at bounding box center [1249, 499] width 147 height 36
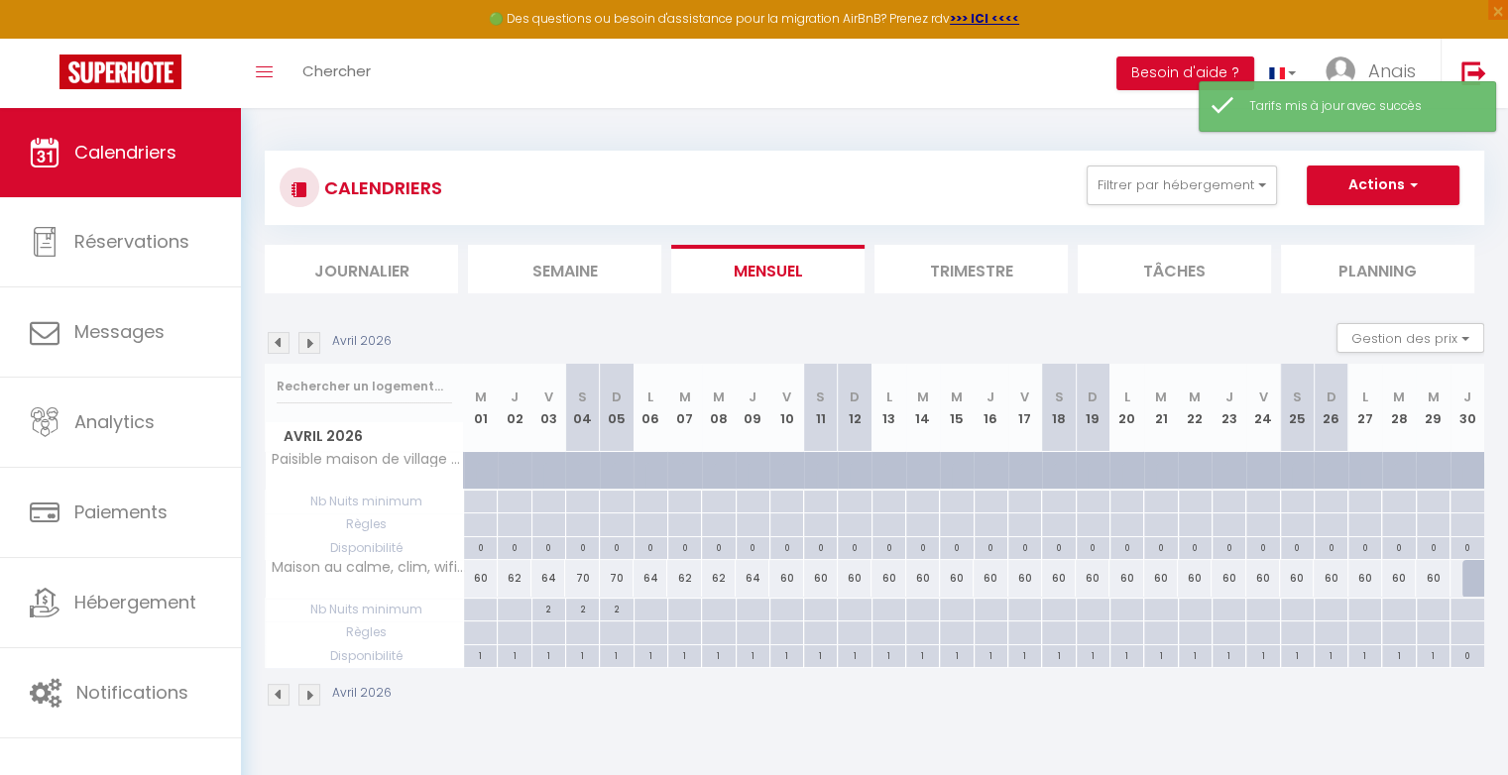
click at [793, 578] on div "60" at bounding box center [786, 578] width 34 height 37
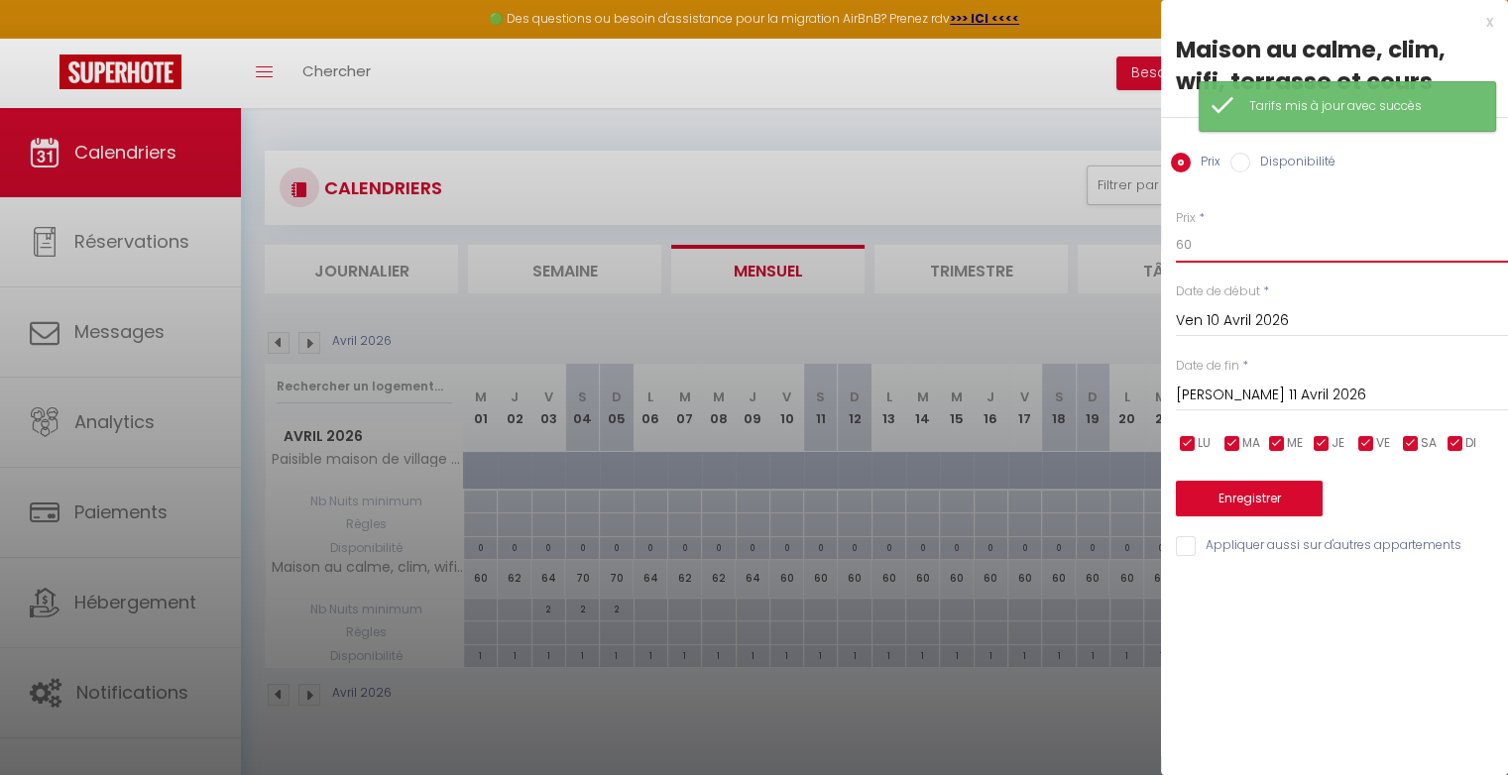
click at [1230, 242] on input "60" at bounding box center [1342, 245] width 332 height 36
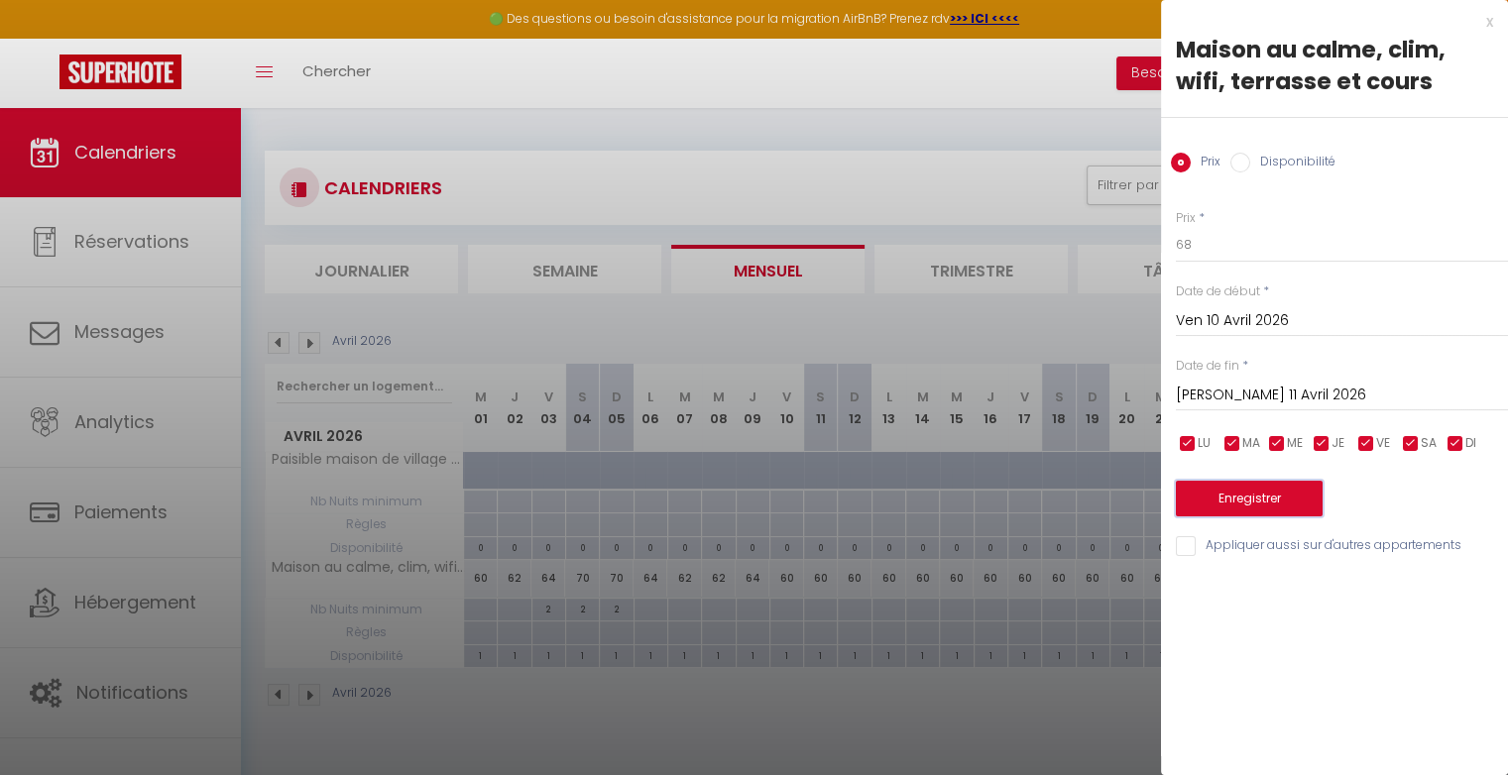
click at [1232, 496] on button "Enregistrer" at bounding box center [1249, 499] width 147 height 36
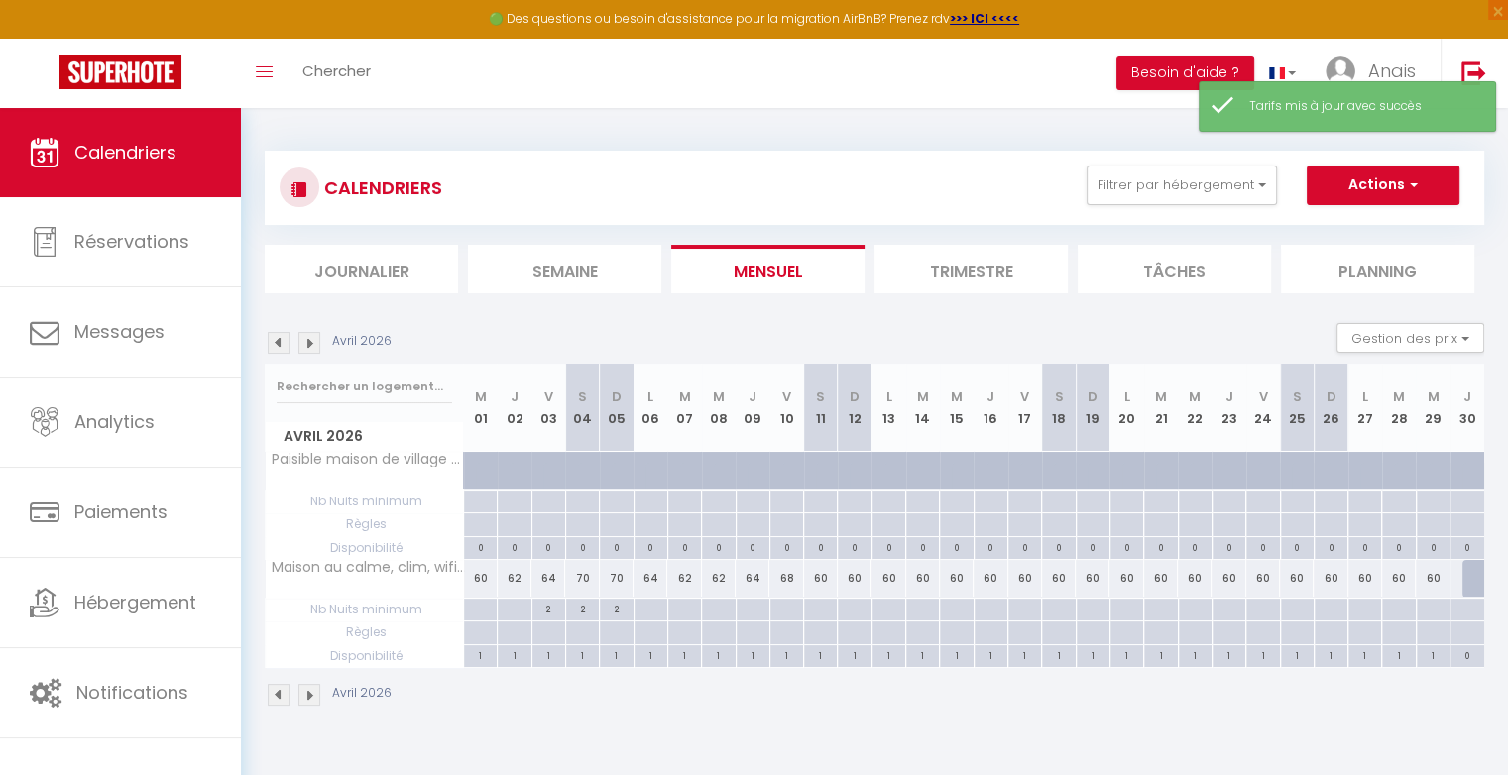
click at [795, 579] on div "68" at bounding box center [786, 578] width 34 height 37
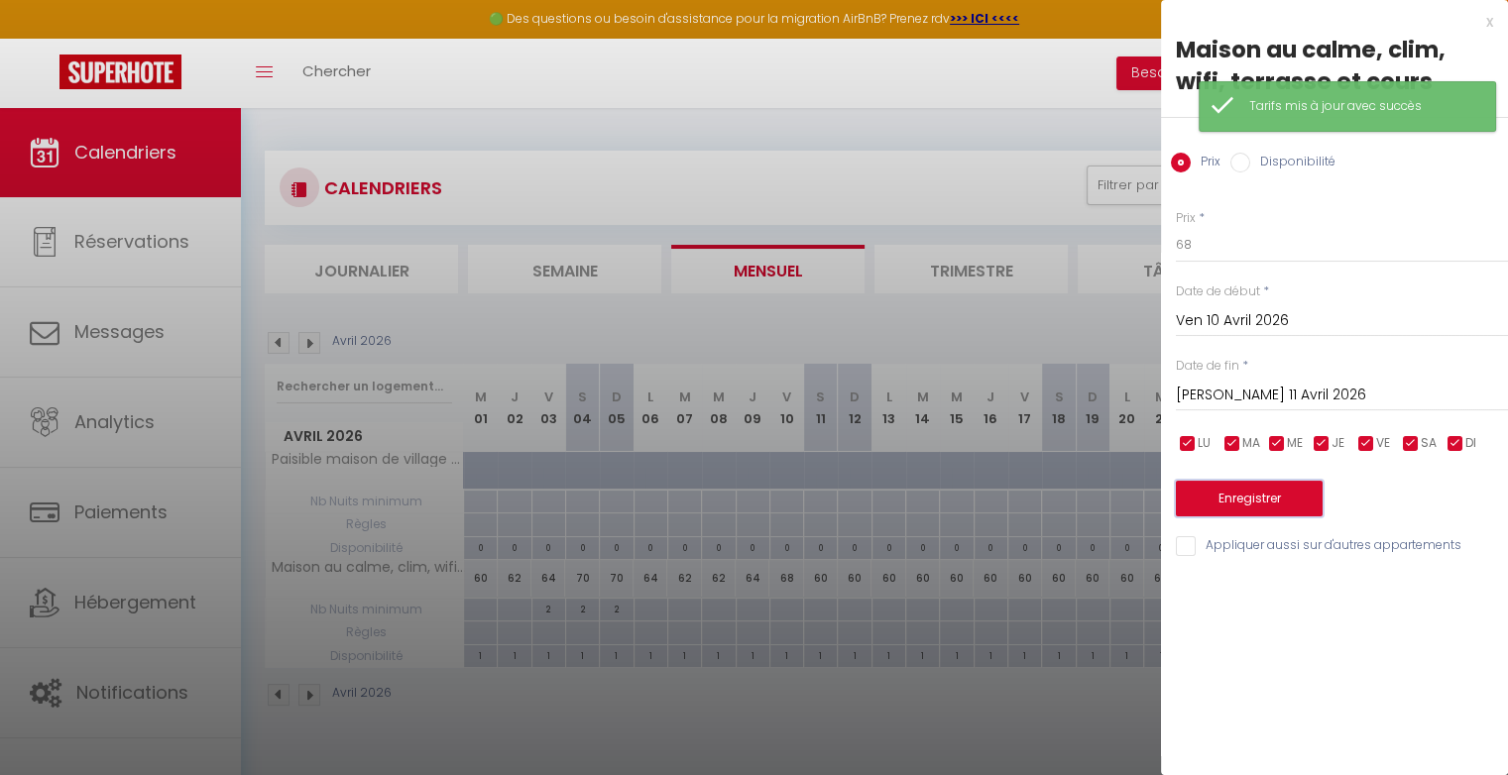
click at [1224, 501] on button "Enregistrer" at bounding box center [1249, 499] width 147 height 36
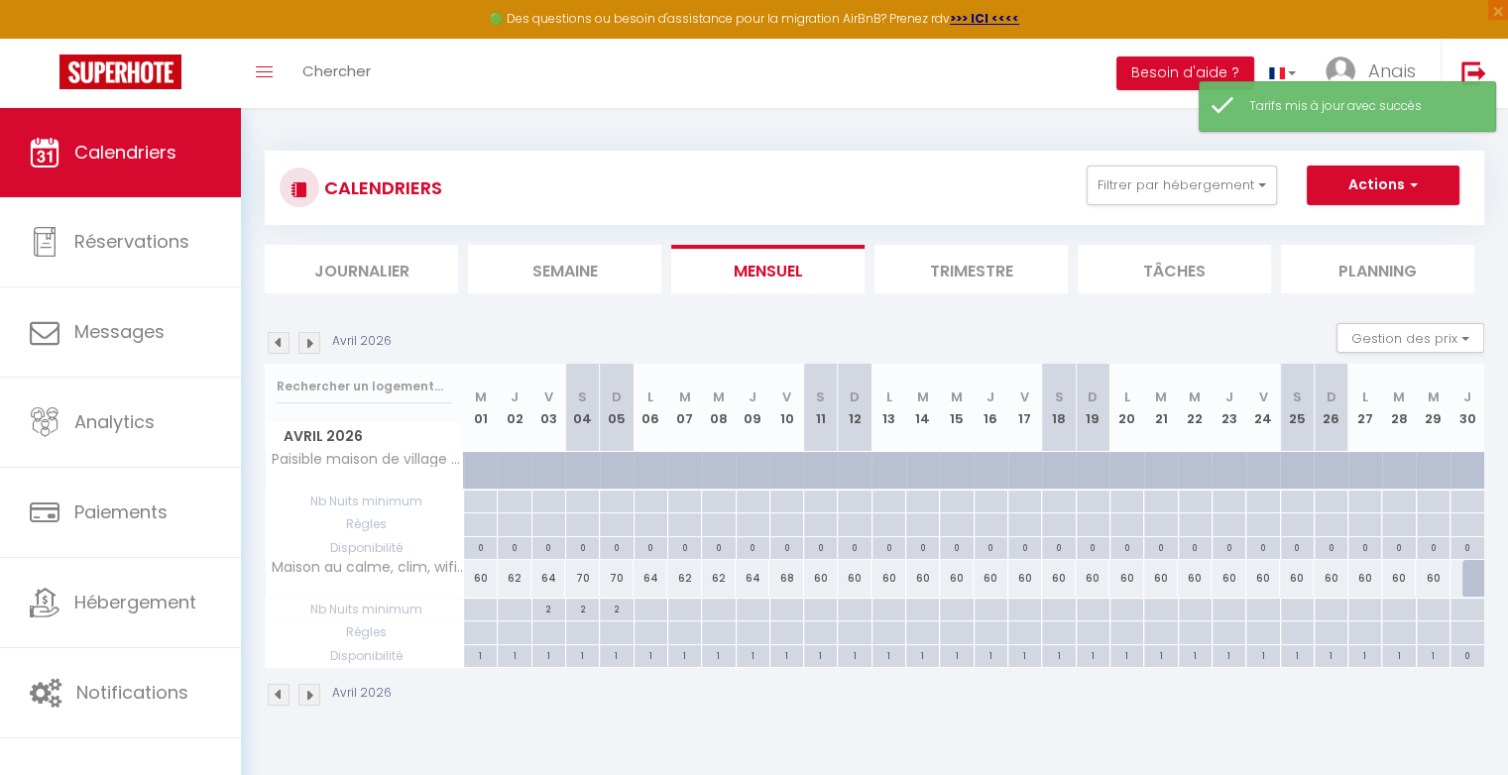
click at [826, 575] on div "60" at bounding box center [821, 578] width 34 height 37
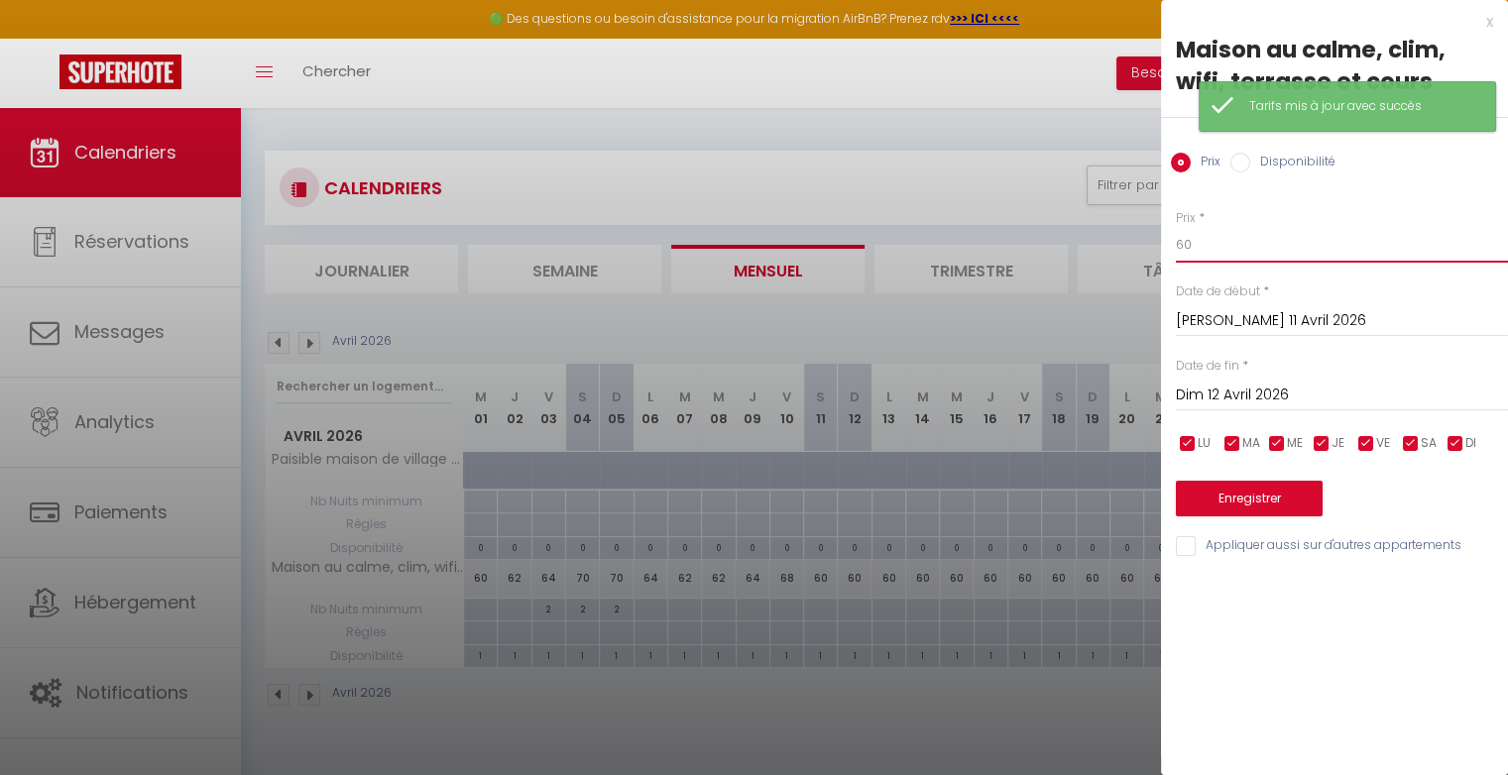
click at [1211, 231] on input "60" at bounding box center [1342, 245] width 332 height 36
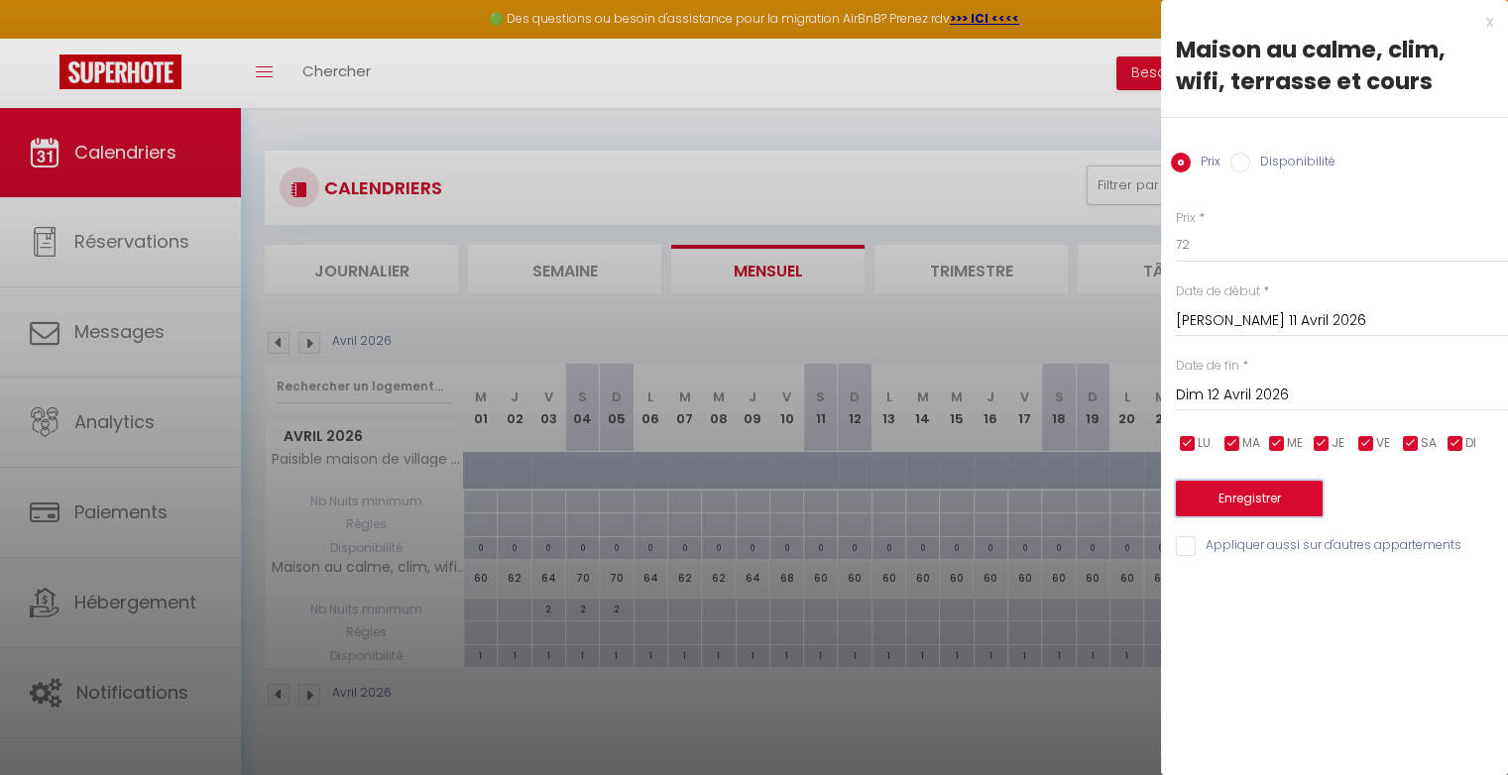
click at [1227, 502] on button "Enregistrer" at bounding box center [1249, 499] width 147 height 36
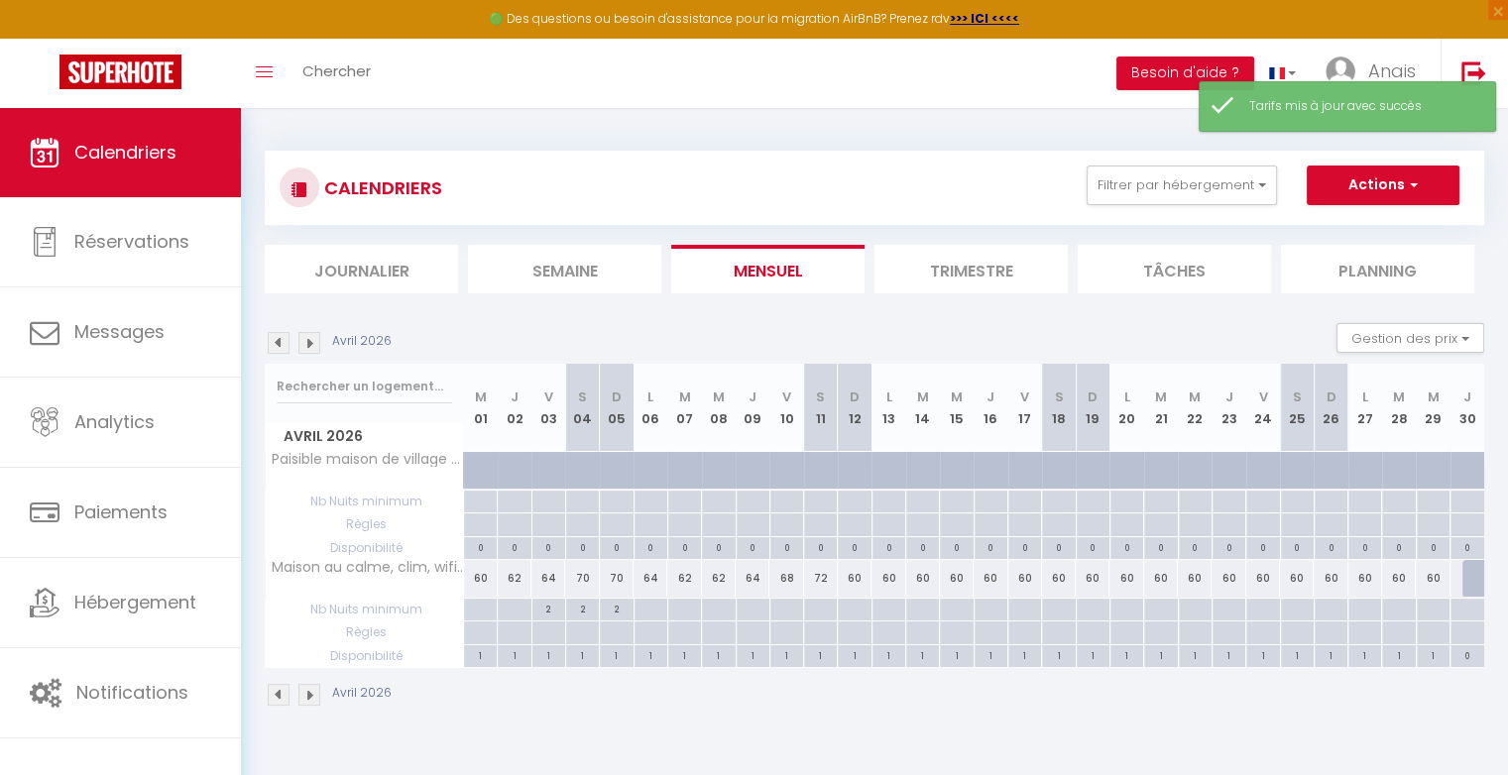
click at [857, 581] on div "60" at bounding box center [855, 578] width 34 height 37
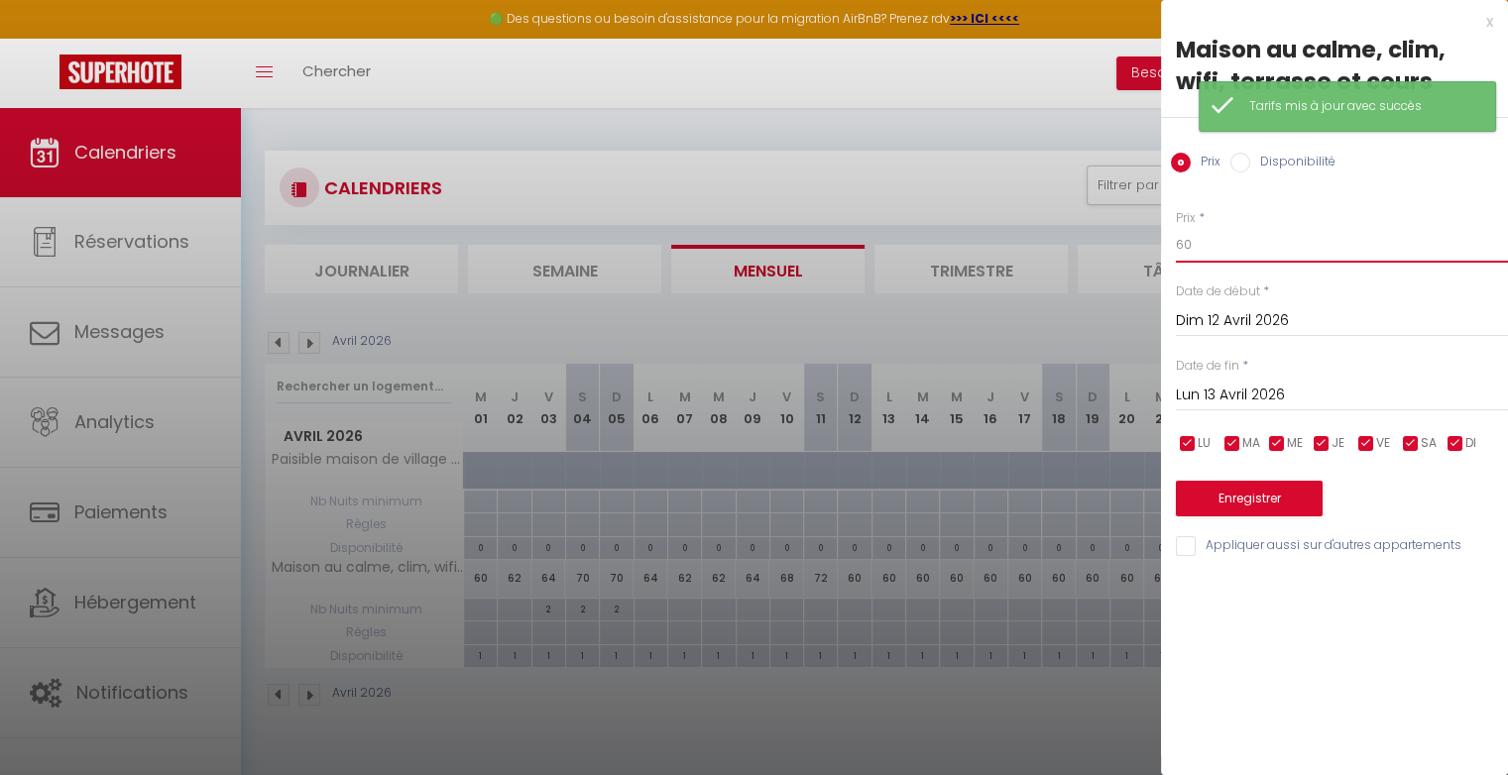
click at [1209, 245] on input "60" at bounding box center [1342, 245] width 332 height 36
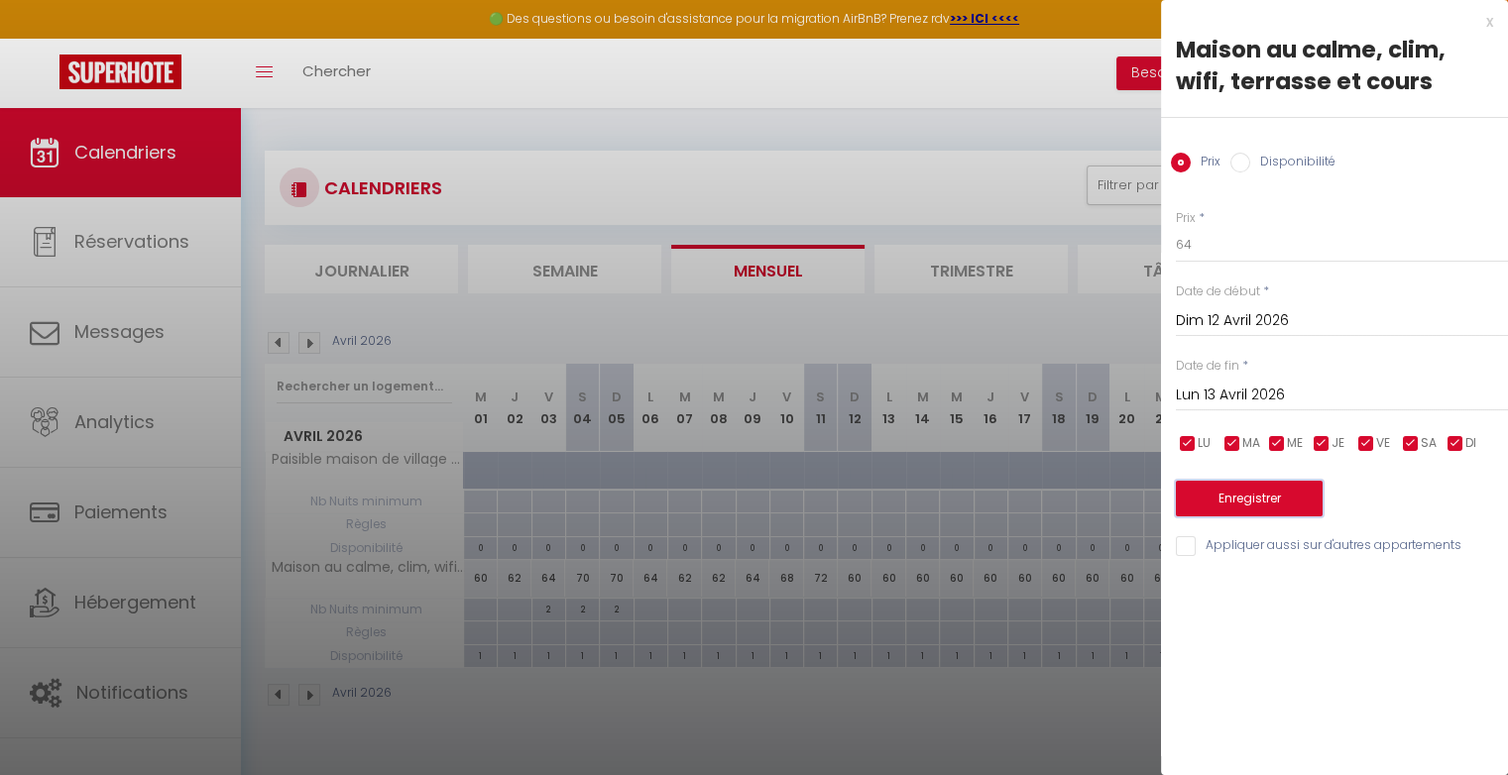
click at [1244, 486] on button "Enregistrer" at bounding box center [1249, 499] width 147 height 36
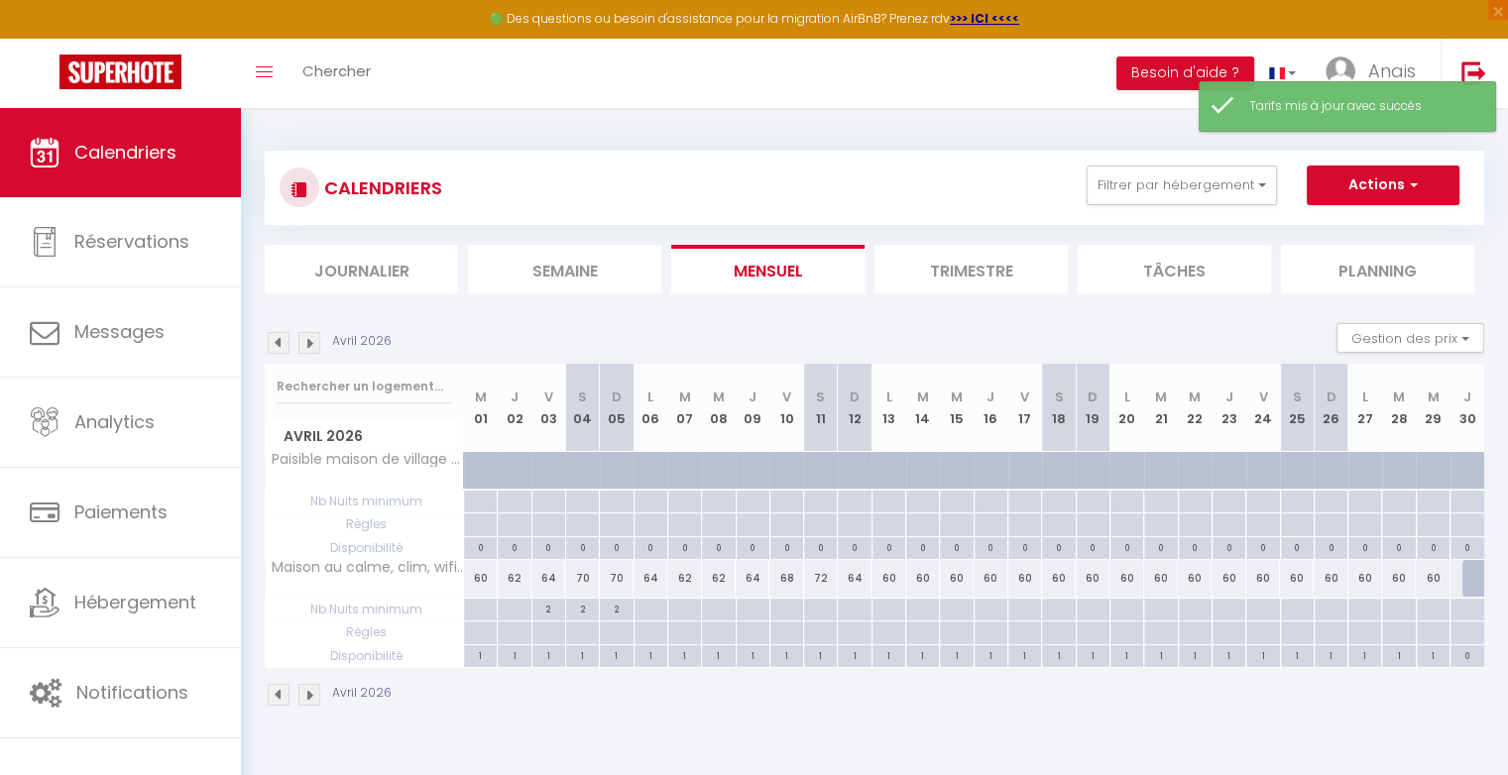
click at [898, 576] on div "60" at bounding box center [888, 578] width 34 height 37
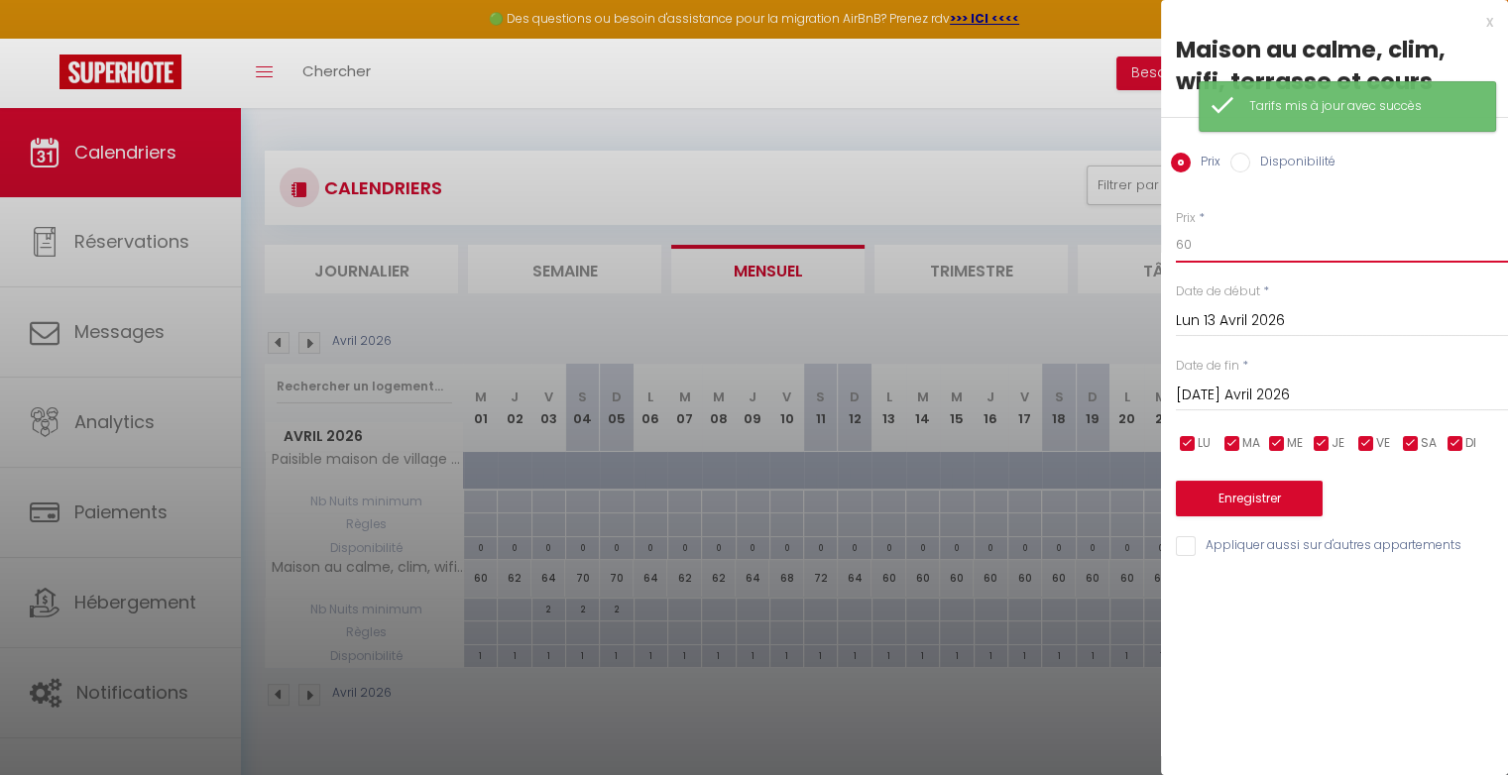
click at [1233, 251] on input "60" at bounding box center [1342, 245] width 332 height 36
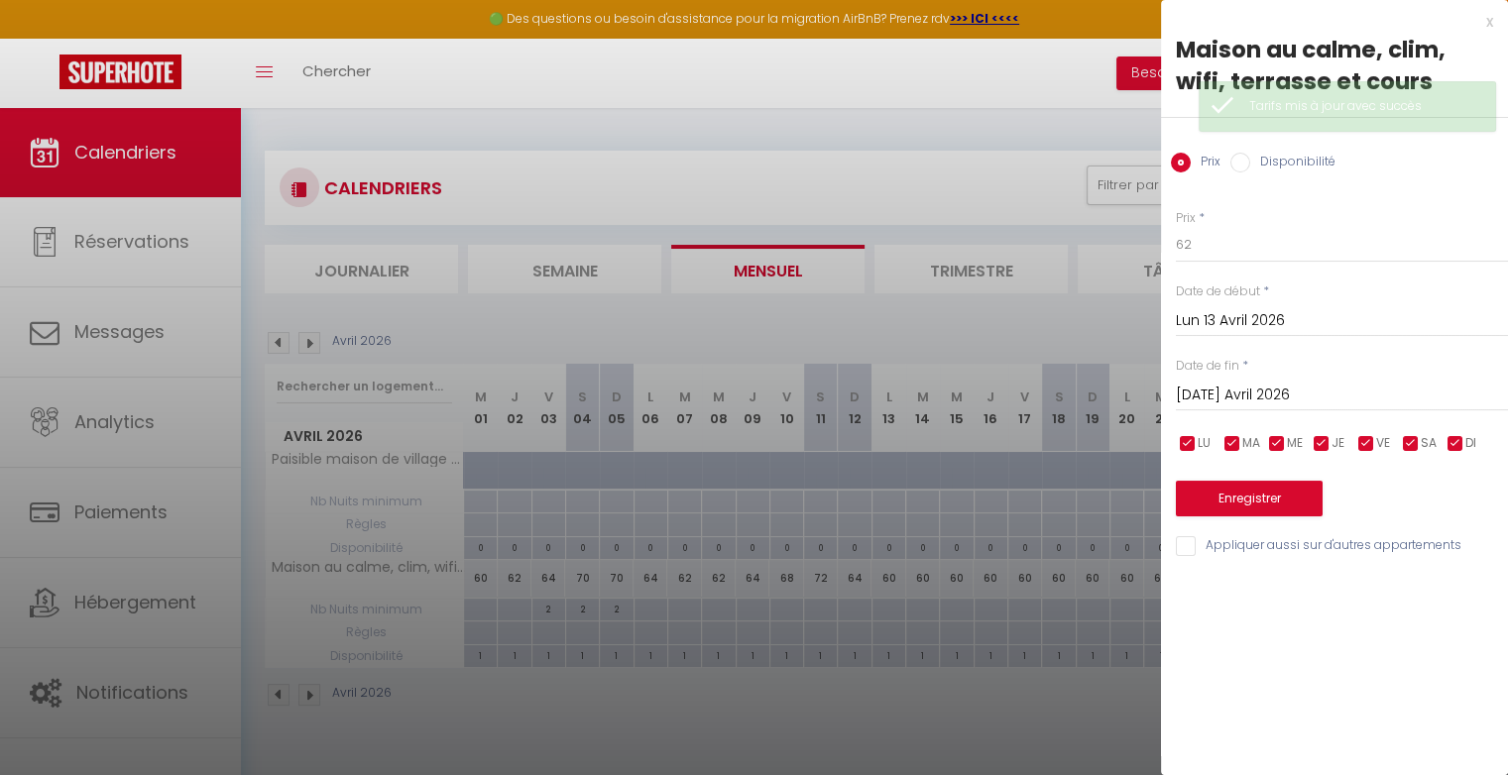
click at [1236, 402] on input "Mar 14 Avril 2026" at bounding box center [1342, 396] width 332 height 26
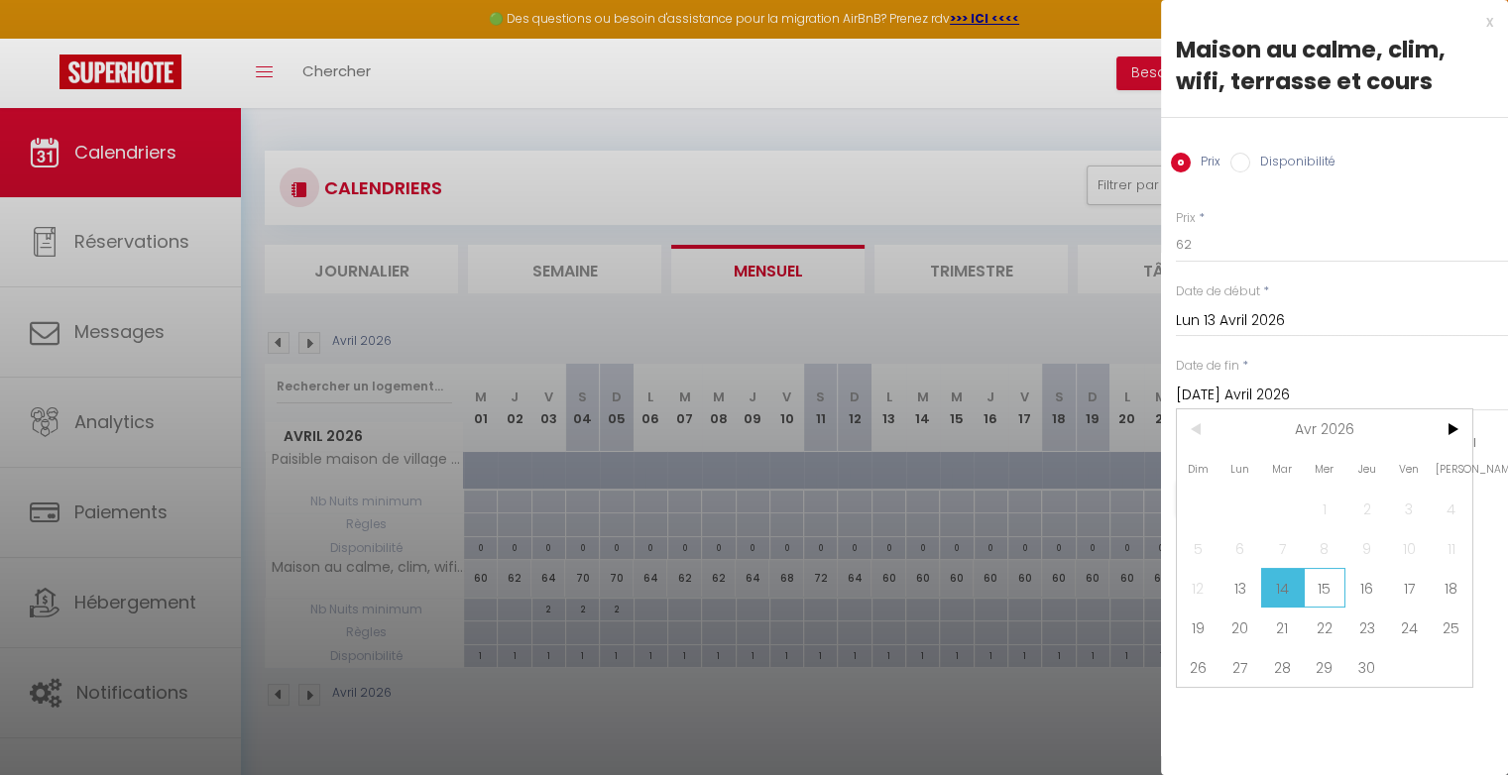
click at [1320, 583] on span "15" at bounding box center [1324, 588] width 43 height 40
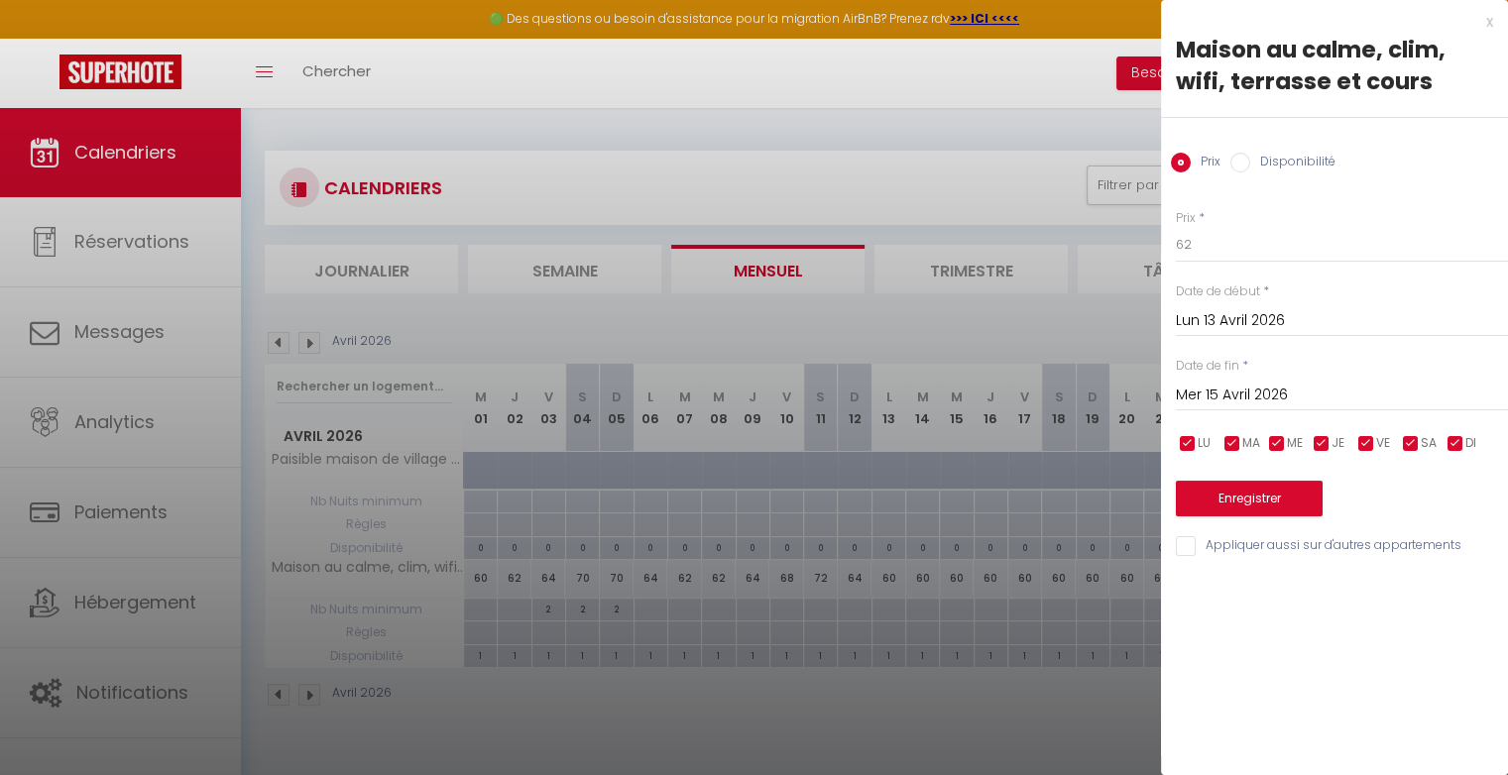
click at [1265, 389] on input "Mer 15 Avril 2026" at bounding box center [1342, 396] width 332 height 26
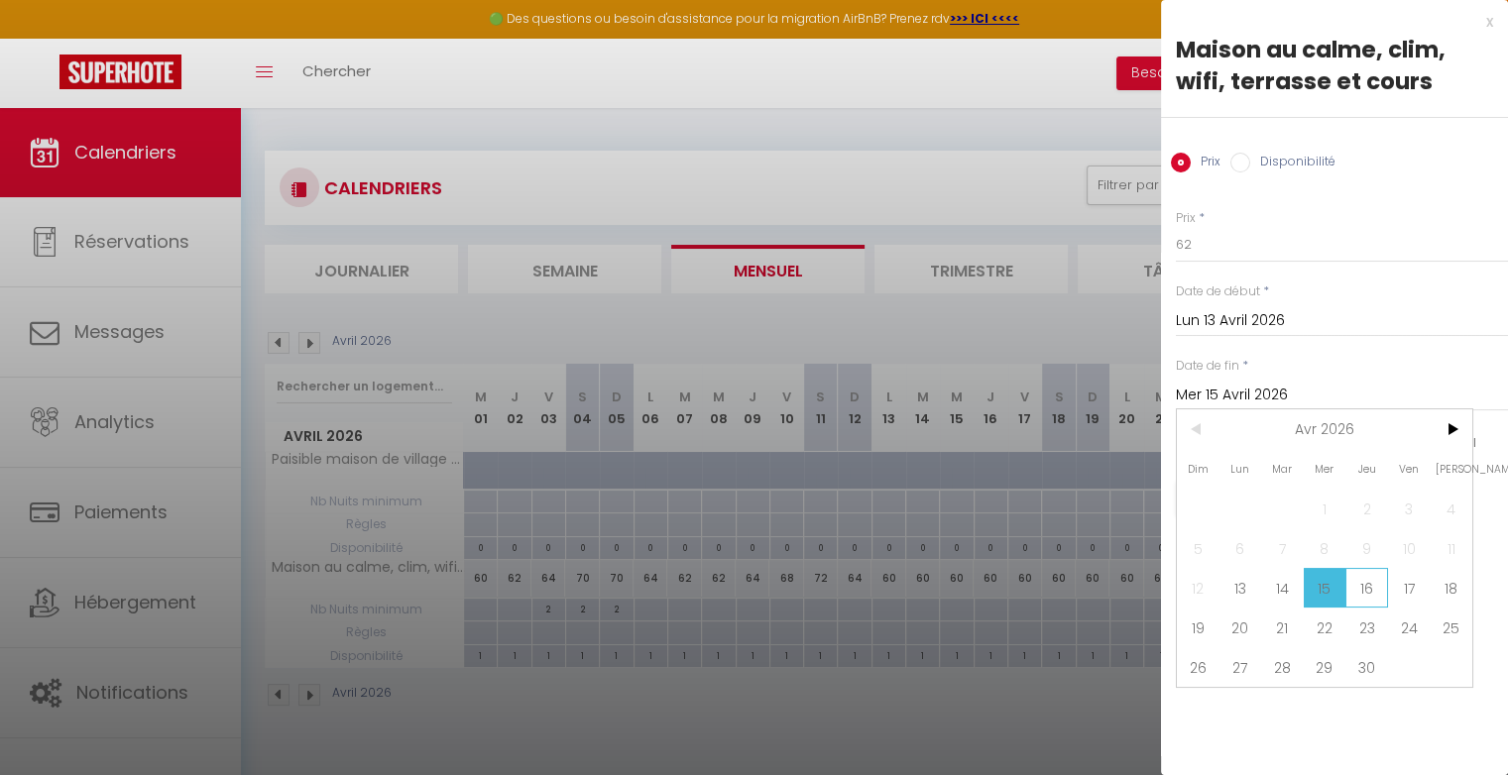
click at [1368, 591] on span "16" at bounding box center [1366, 588] width 43 height 40
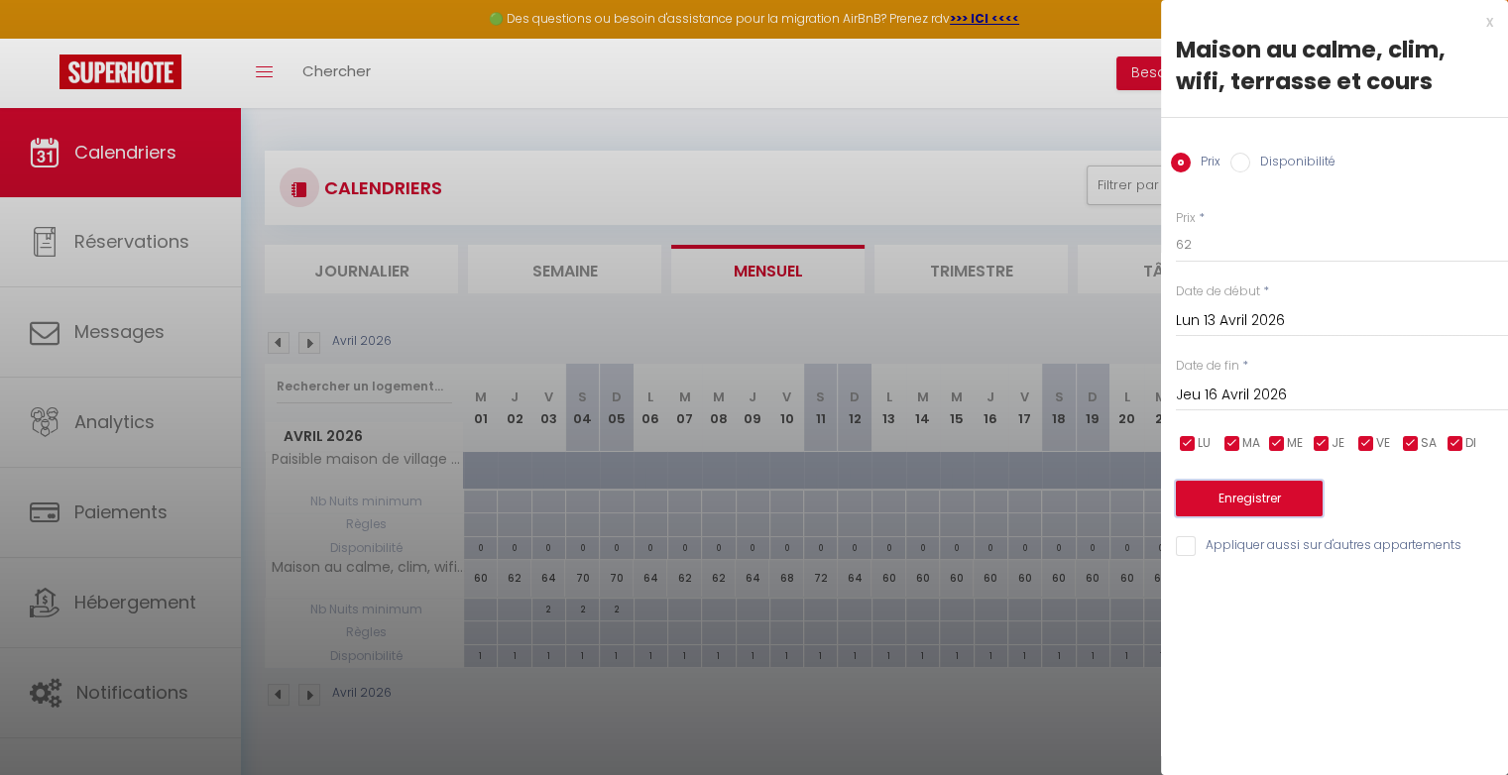
click at [1280, 493] on button "Enregistrer" at bounding box center [1249, 499] width 147 height 36
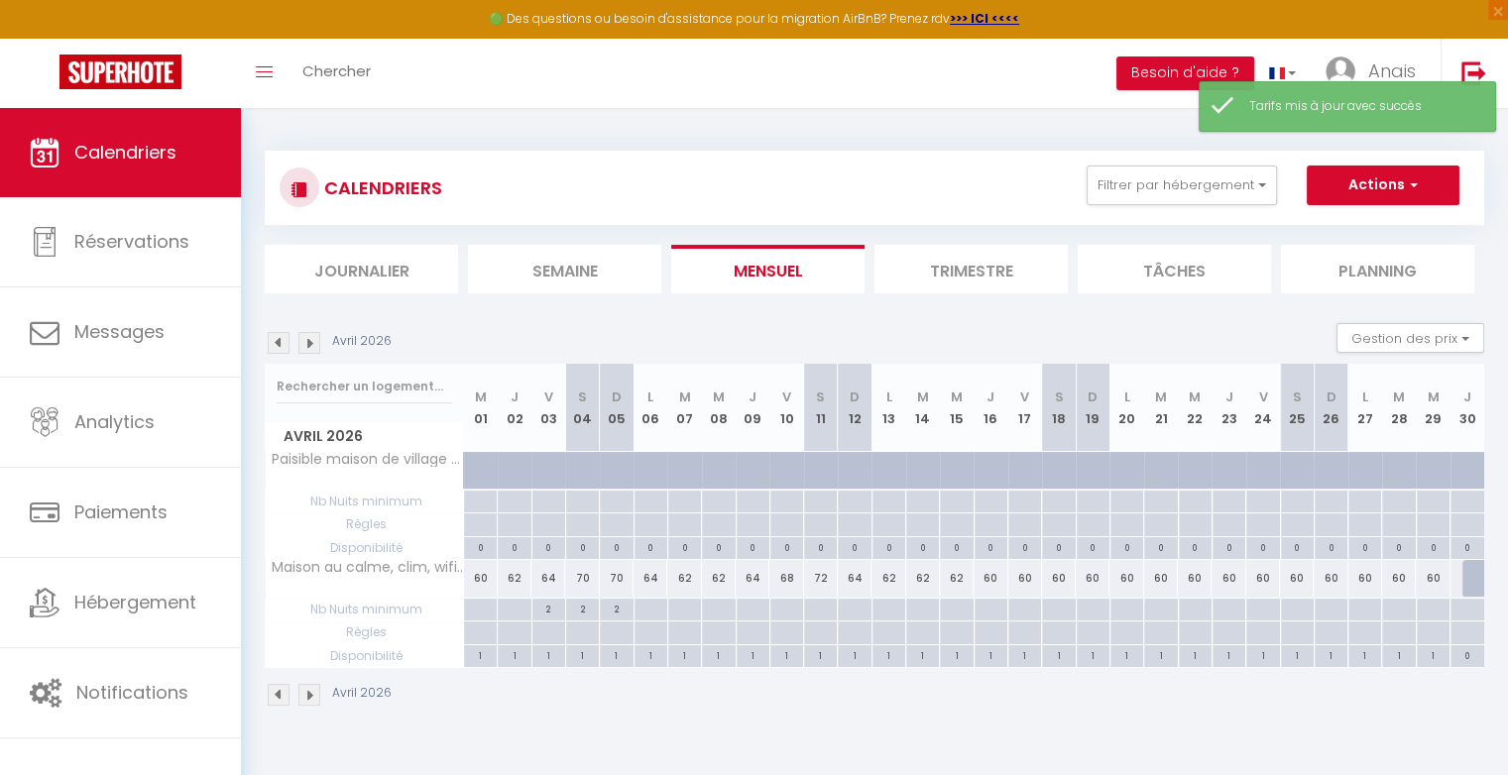
click at [999, 577] on div "60" at bounding box center [990, 578] width 34 height 37
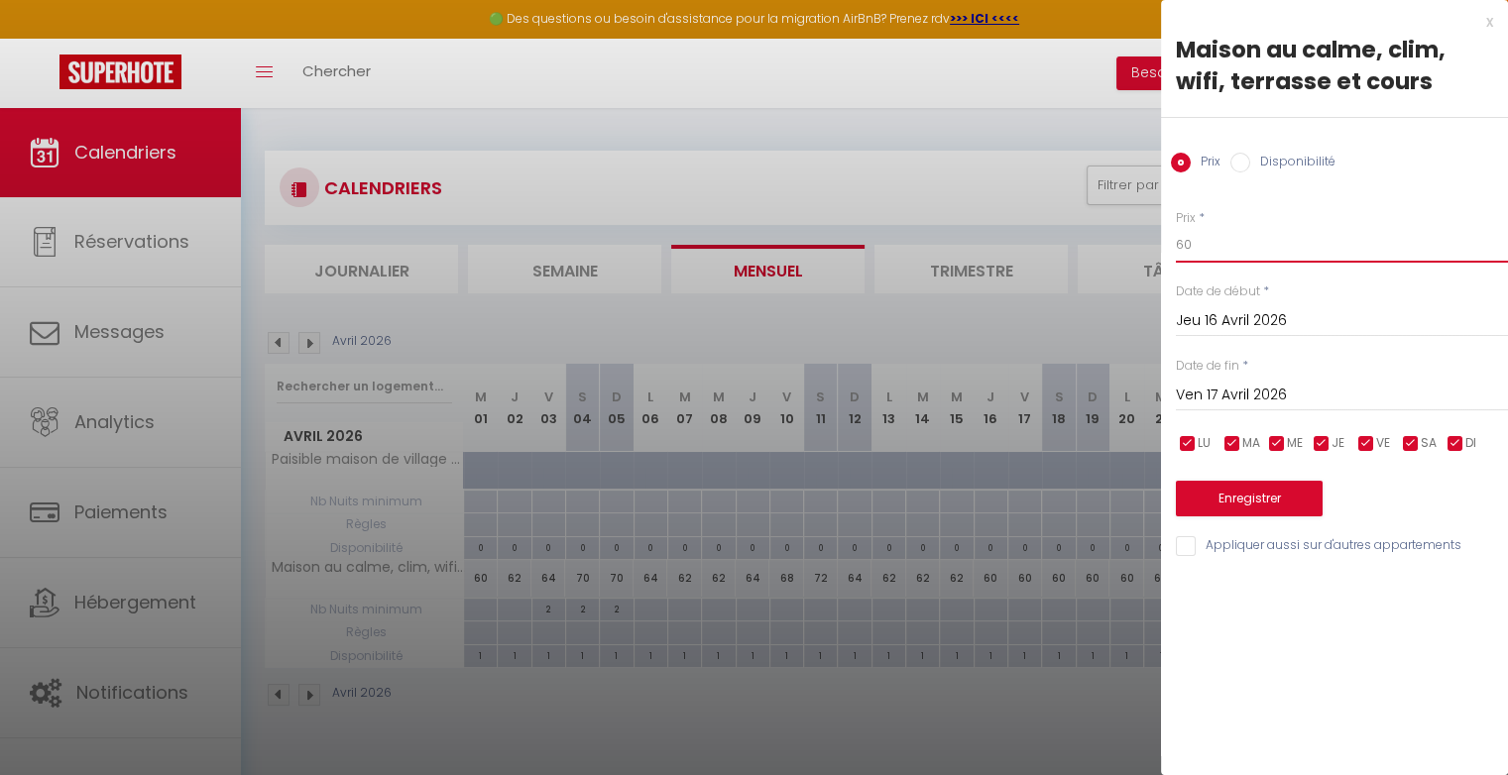
click at [1201, 244] on input "60" at bounding box center [1342, 245] width 332 height 36
click at [1205, 502] on button "Enregistrer" at bounding box center [1249, 499] width 147 height 36
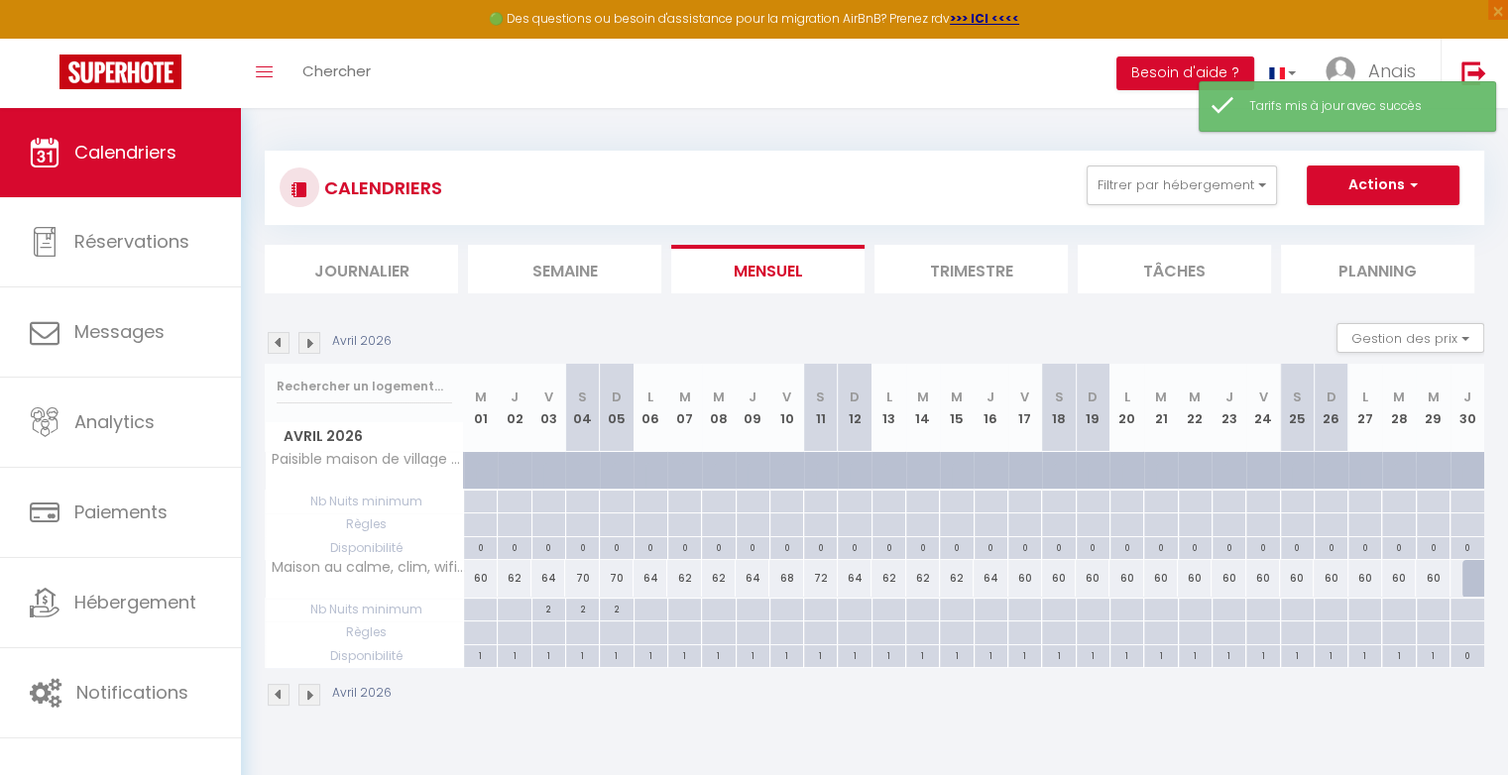
click at [1031, 579] on div "60" at bounding box center [1025, 578] width 34 height 37
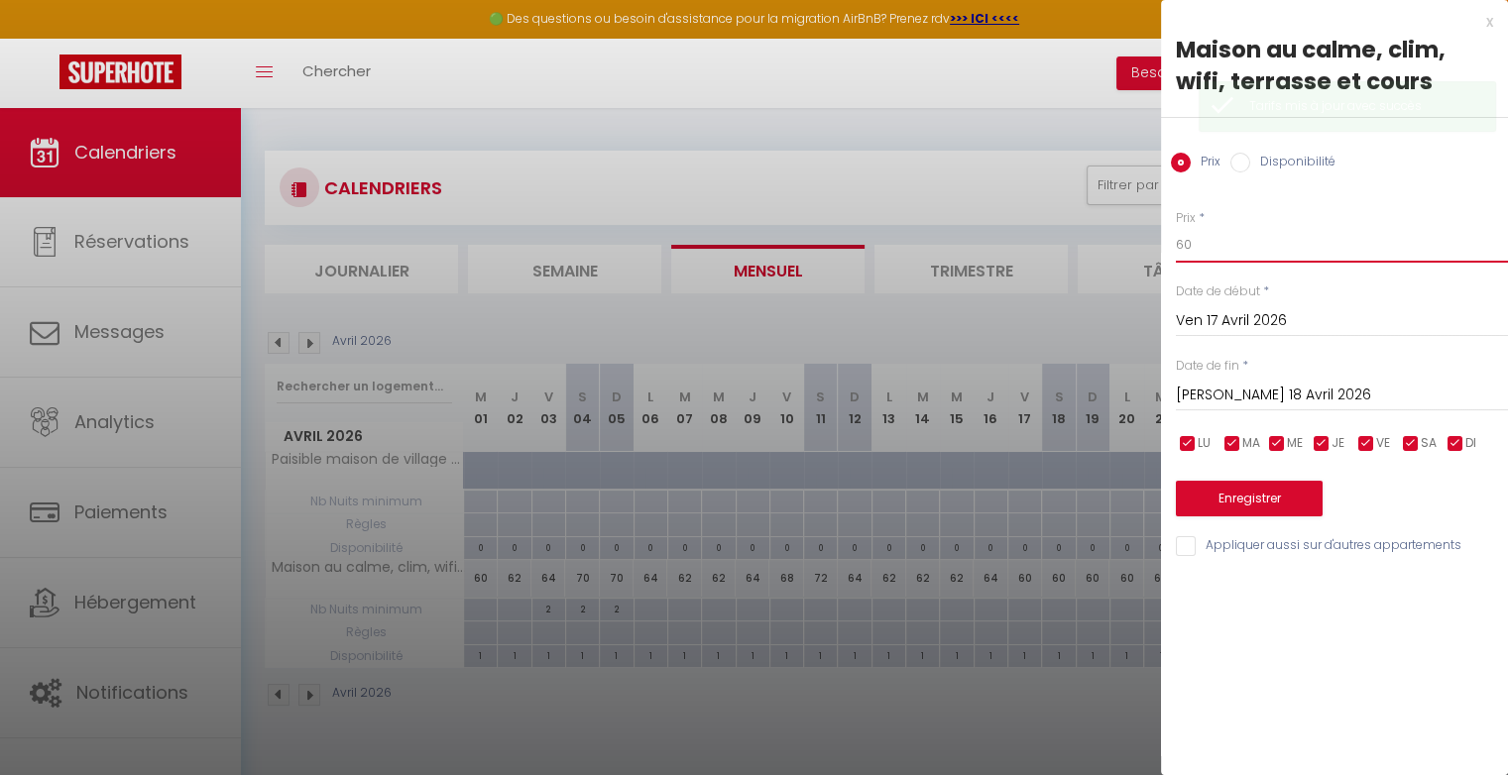
click at [1209, 236] on input "60" at bounding box center [1342, 245] width 332 height 36
click at [1237, 504] on button "Enregistrer" at bounding box center [1249, 499] width 147 height 36
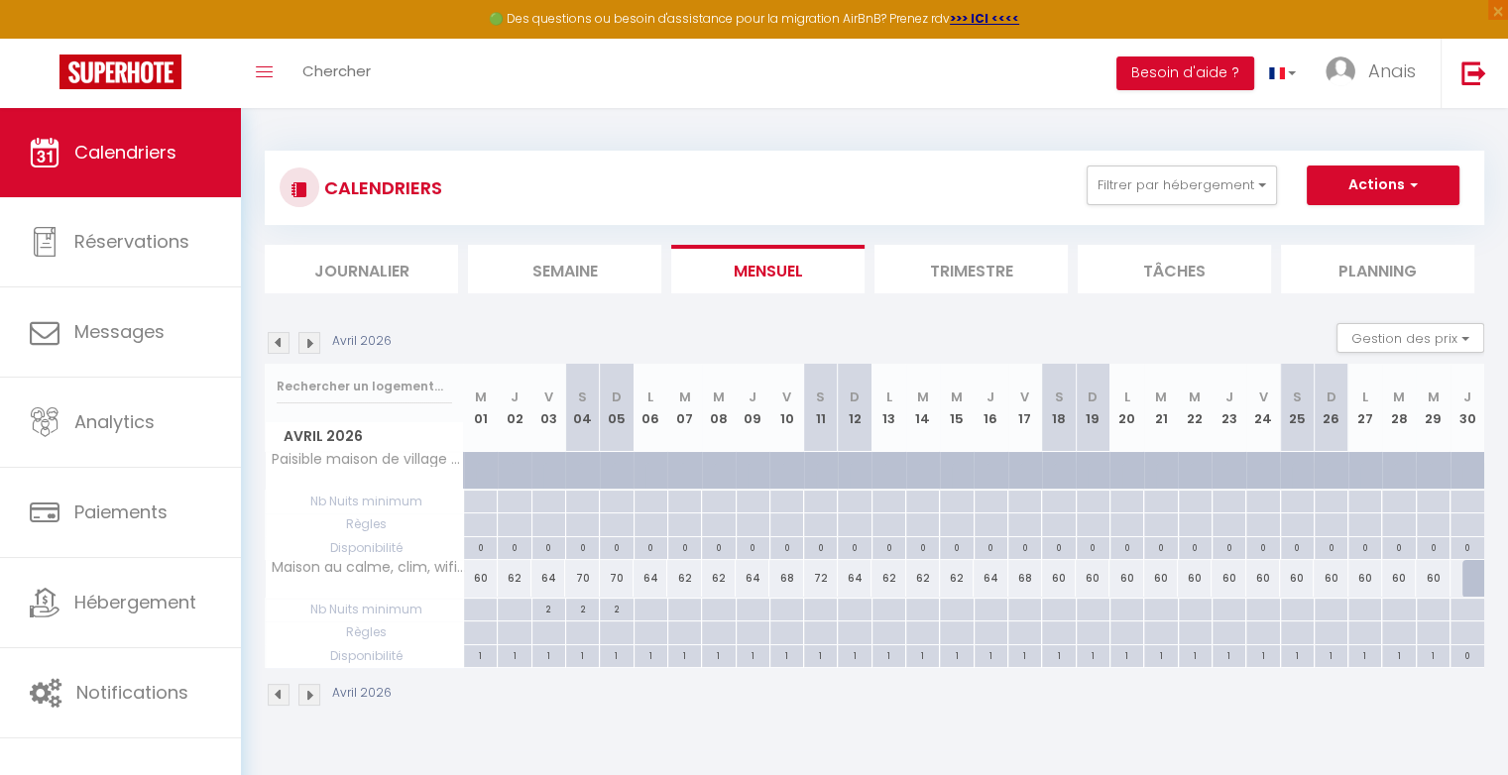
click at [1070, 577] on div "60" at bounding box center [1059, 578] width 34 height 37
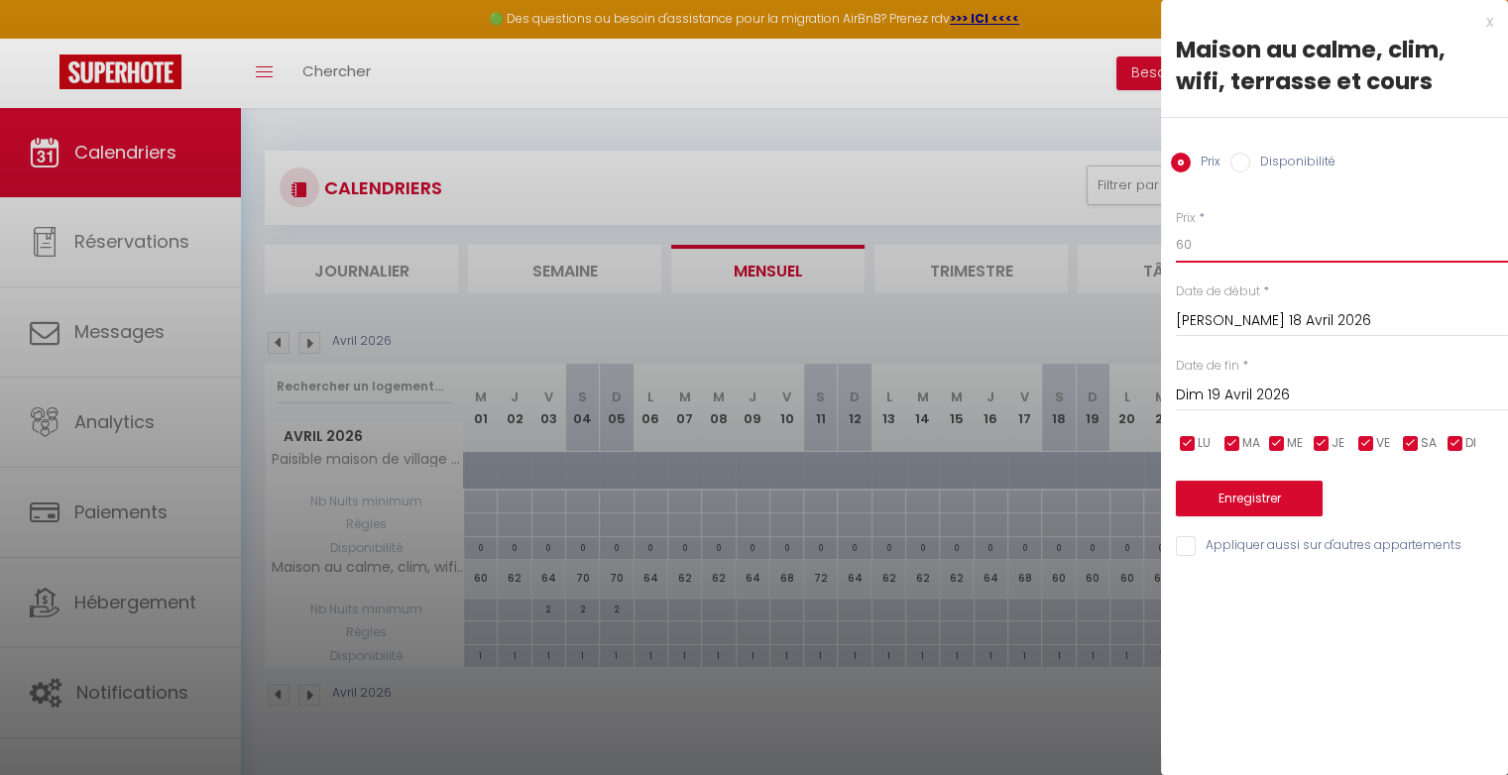
click at [1203, 248] on input "60" at bounding box center [1342, 245] width 332 height 36
click at [1240, 489] on button "Enregistrer" at bounding box center [1249, 499] width 147 height 36
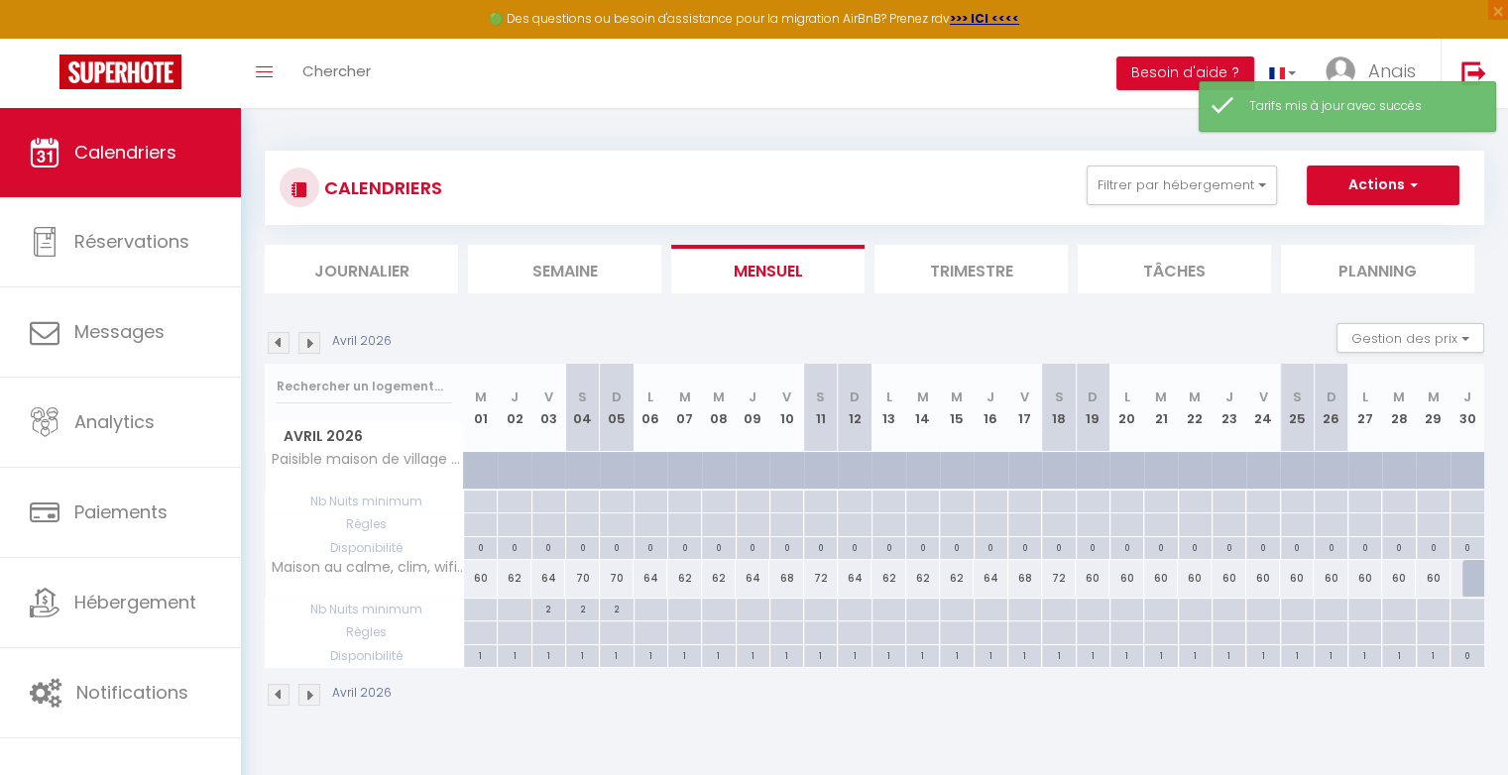
click at [1100, 578] on div "60" at bounding box center [1092, 578] width 34 height 37
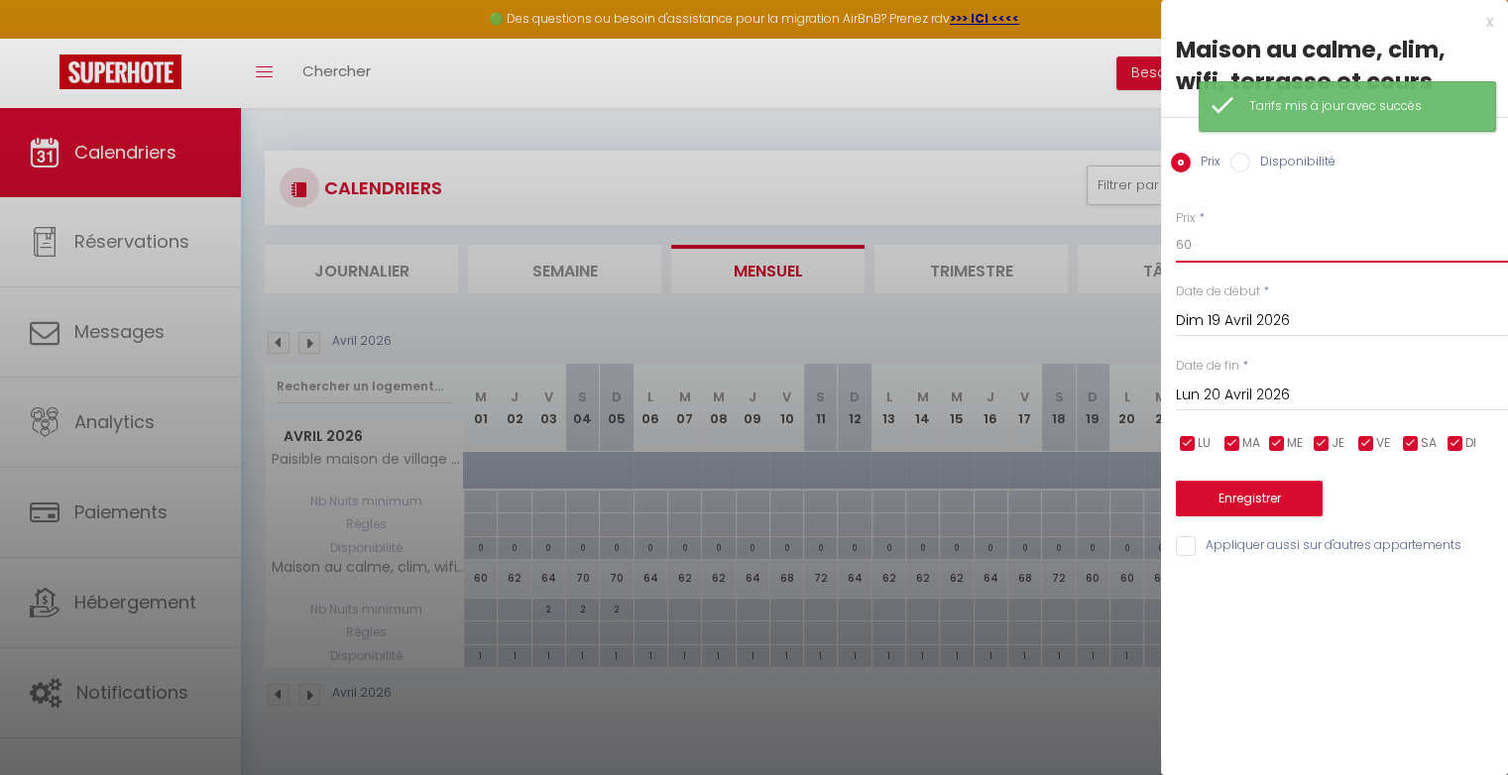
click at [1213, 252] on input "60" at bounding box center [1342, 245] width 332 height 36
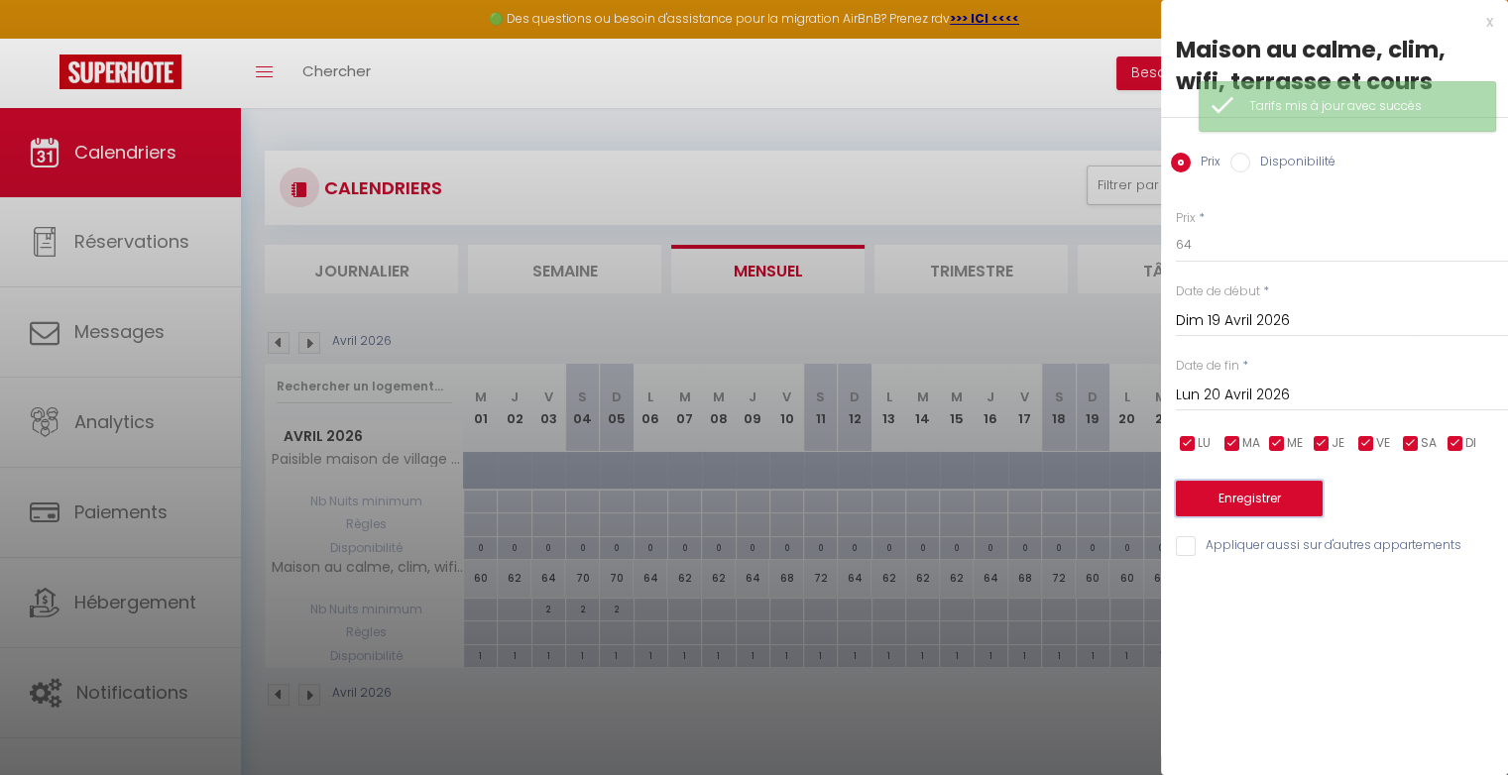
click at [1222, 489] on button "Enregistrer" at bounding box center [1249, 499] width 147 height 36
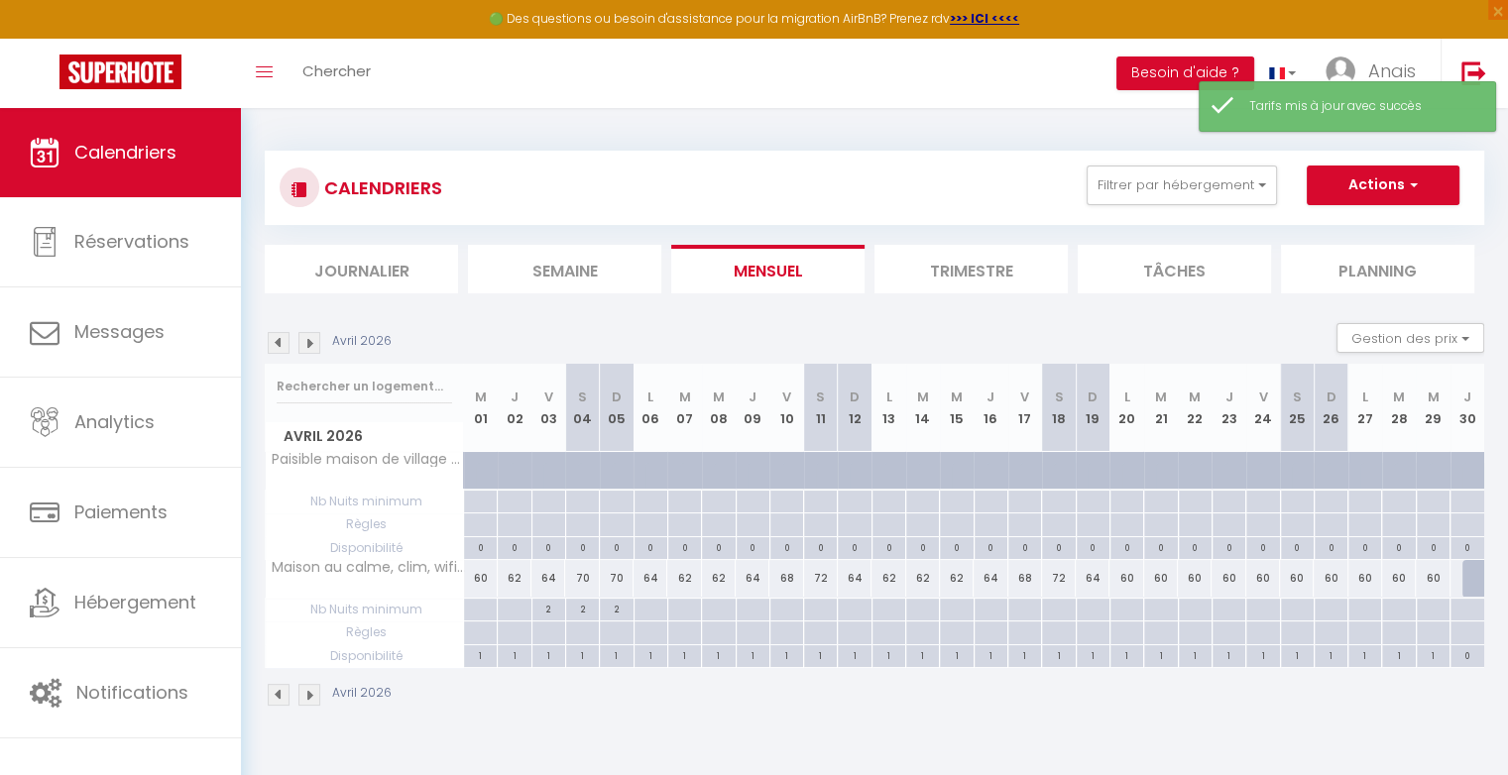
click at [1130, 574] on div "60" at bounding box center [1126, 578] width 34 height 37
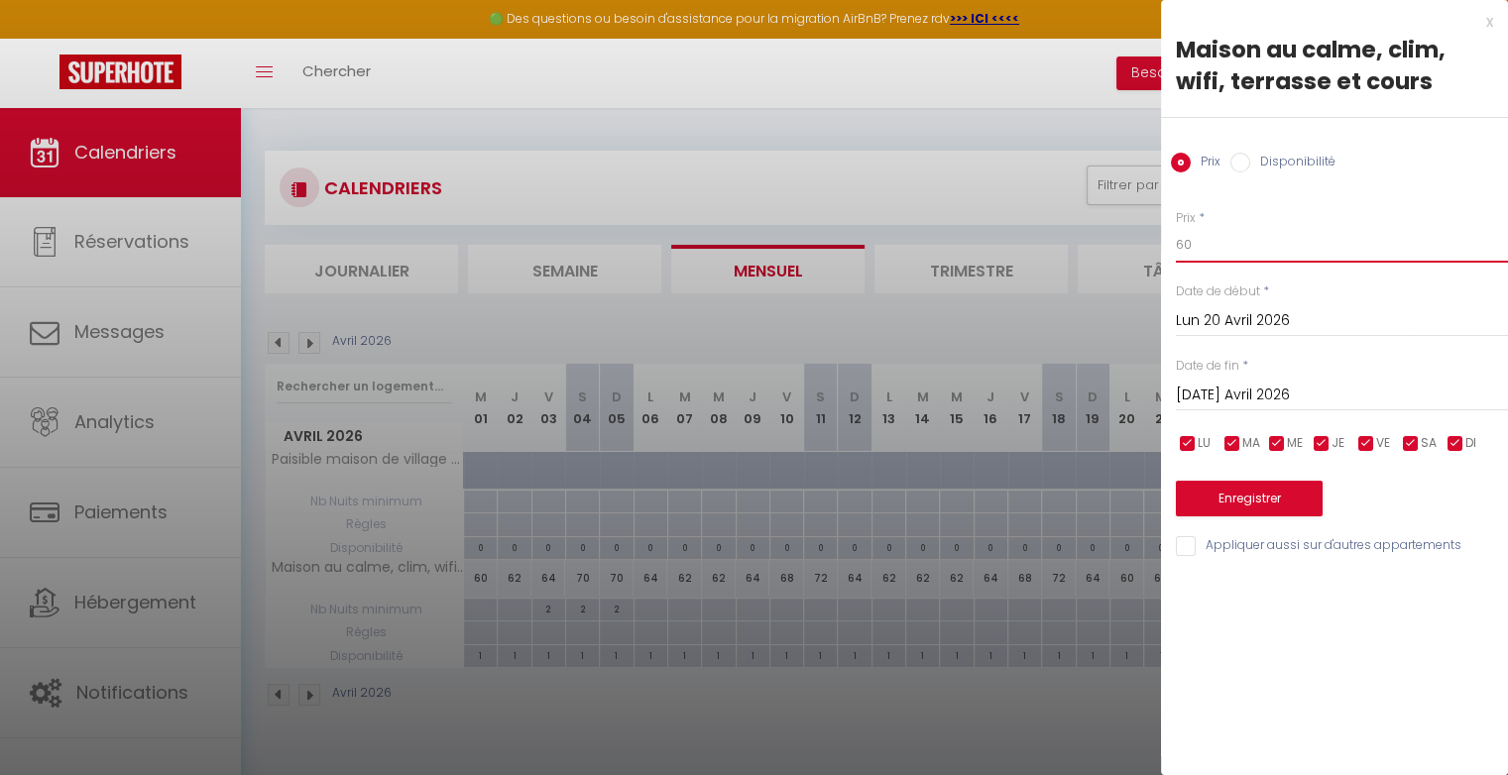
click at [1211, 249] on input "60" at bounding box center [1342, 245] width 332 height 36
click at [1229, 395] on input "Mar 21 Avril 2026" at bounding box center [1342, 396] width 332 height 26
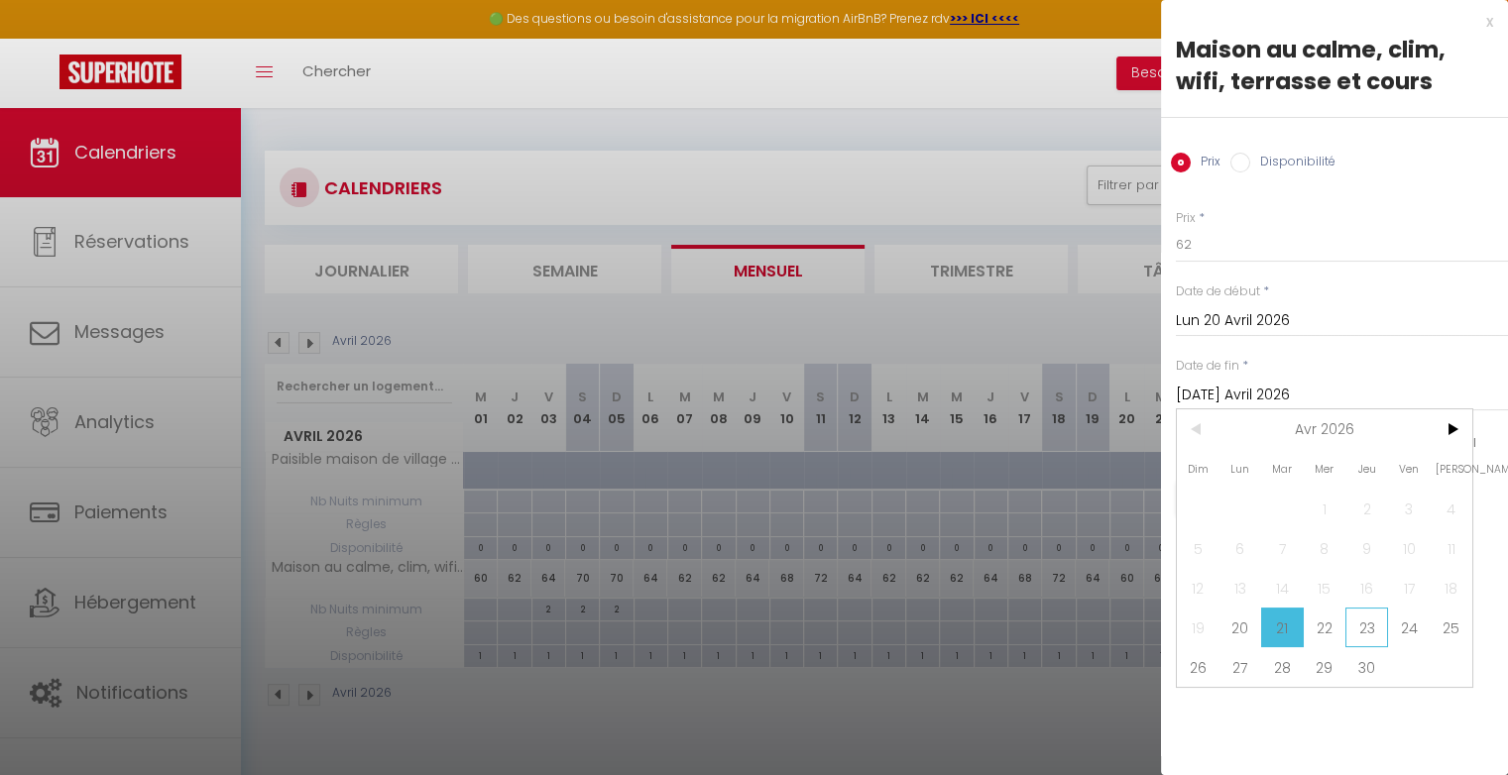
click at [1369, 624] on span "23" at bounding box center [1366, 628] width 43 height 40
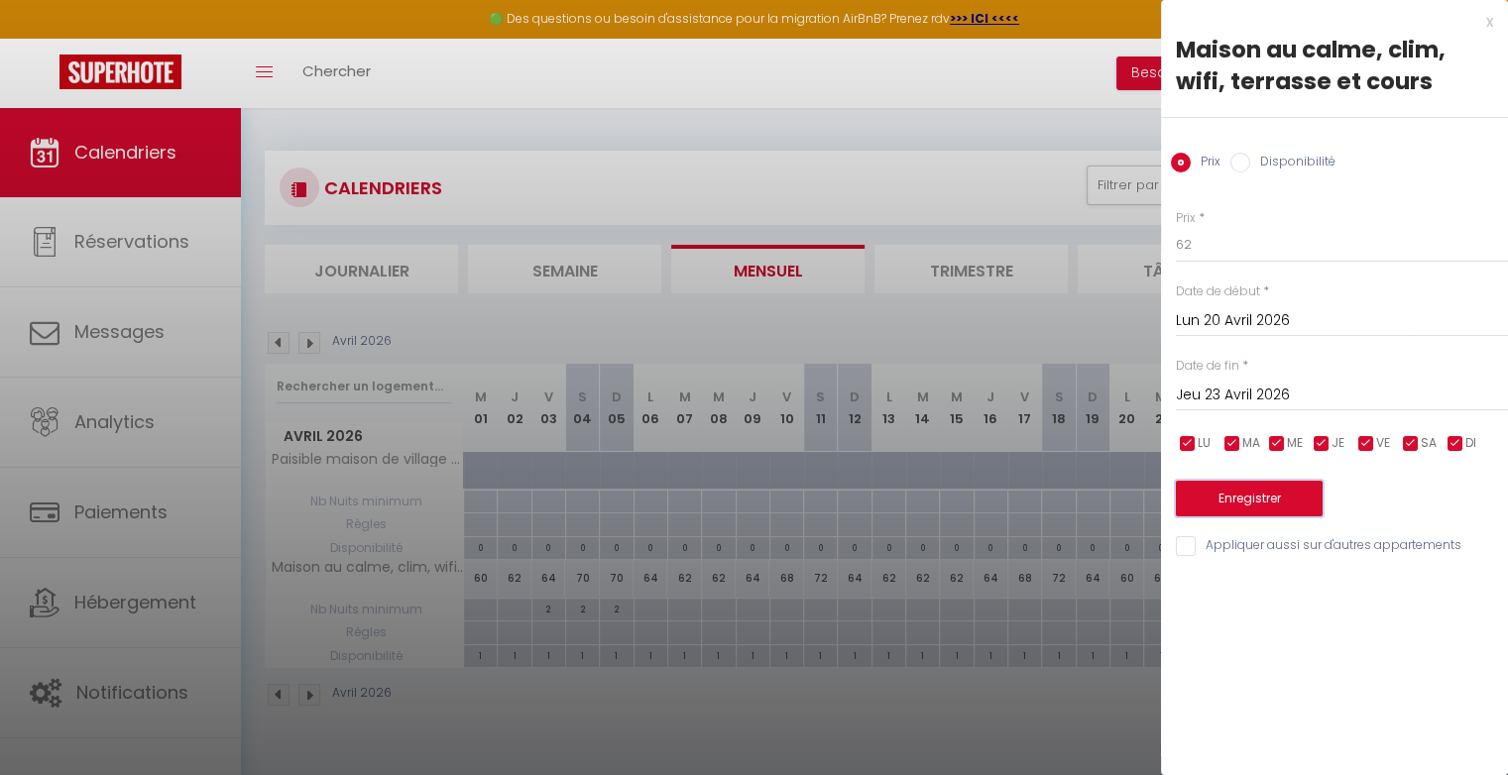
click at [1289, 505] on button "Enregistrer" at bounding box center [1249, 499] width 147 height 36
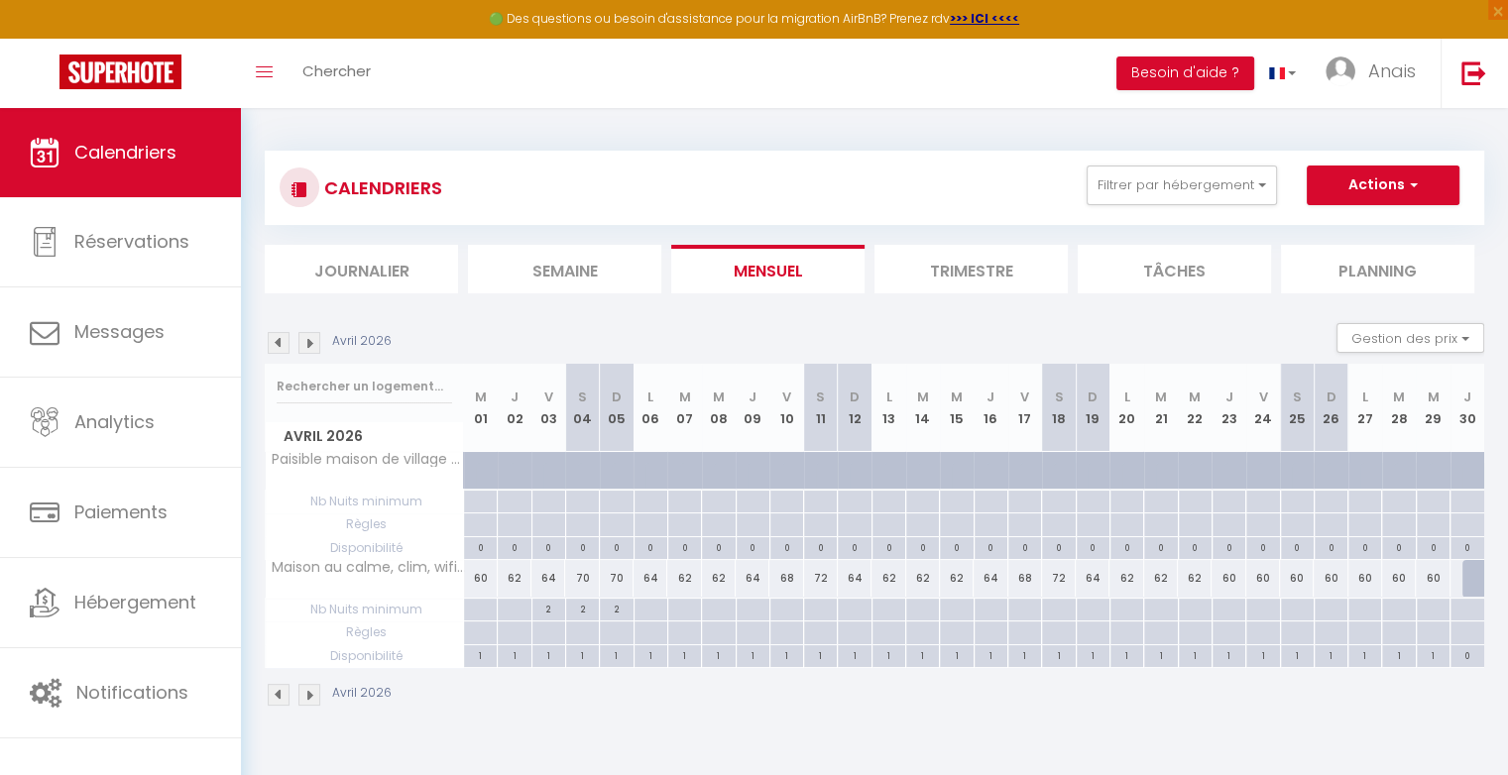
click at [1236, 577] on div "60" at bounding box center [1228, 578] width 34 height 37
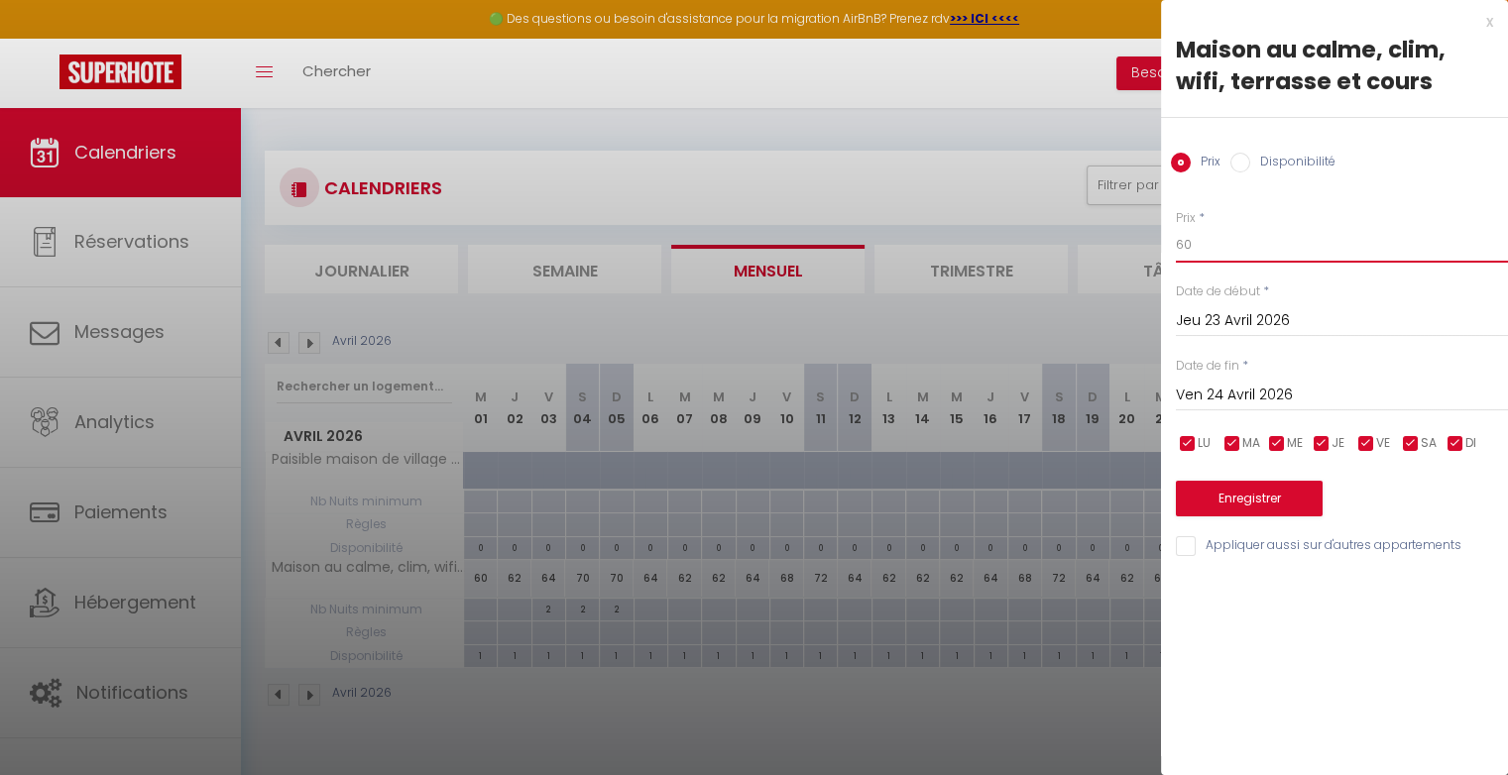
click at [1203, 245] on input "60" at bounding box center [1342, 245] width 332 height 36
click at [1223, 502] on button "Enregistrer" at bounding box center [1249, 499] width 147 height 36
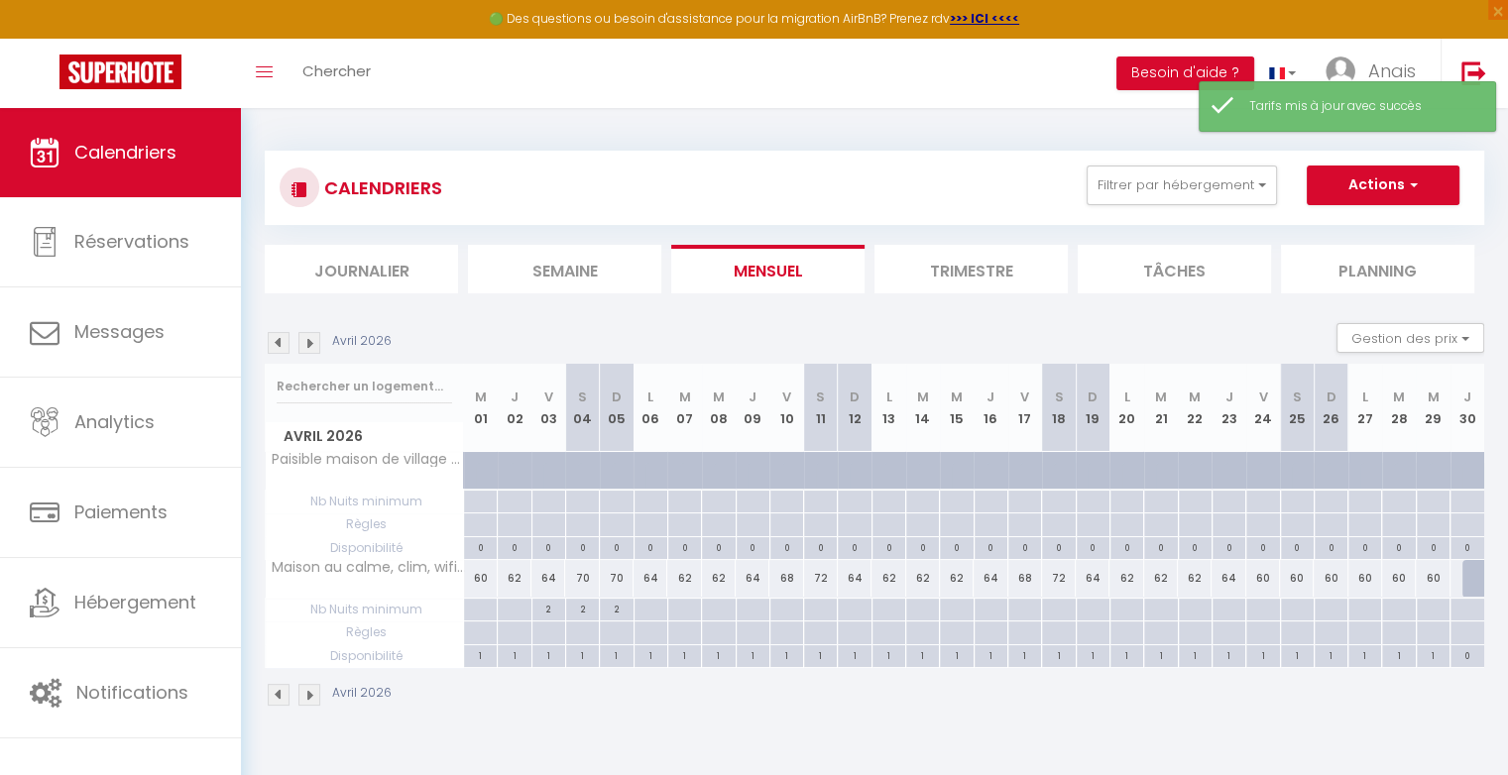
click at [1267, 577] on div "60" at bounding box center [1263, 578] width 34 height 37
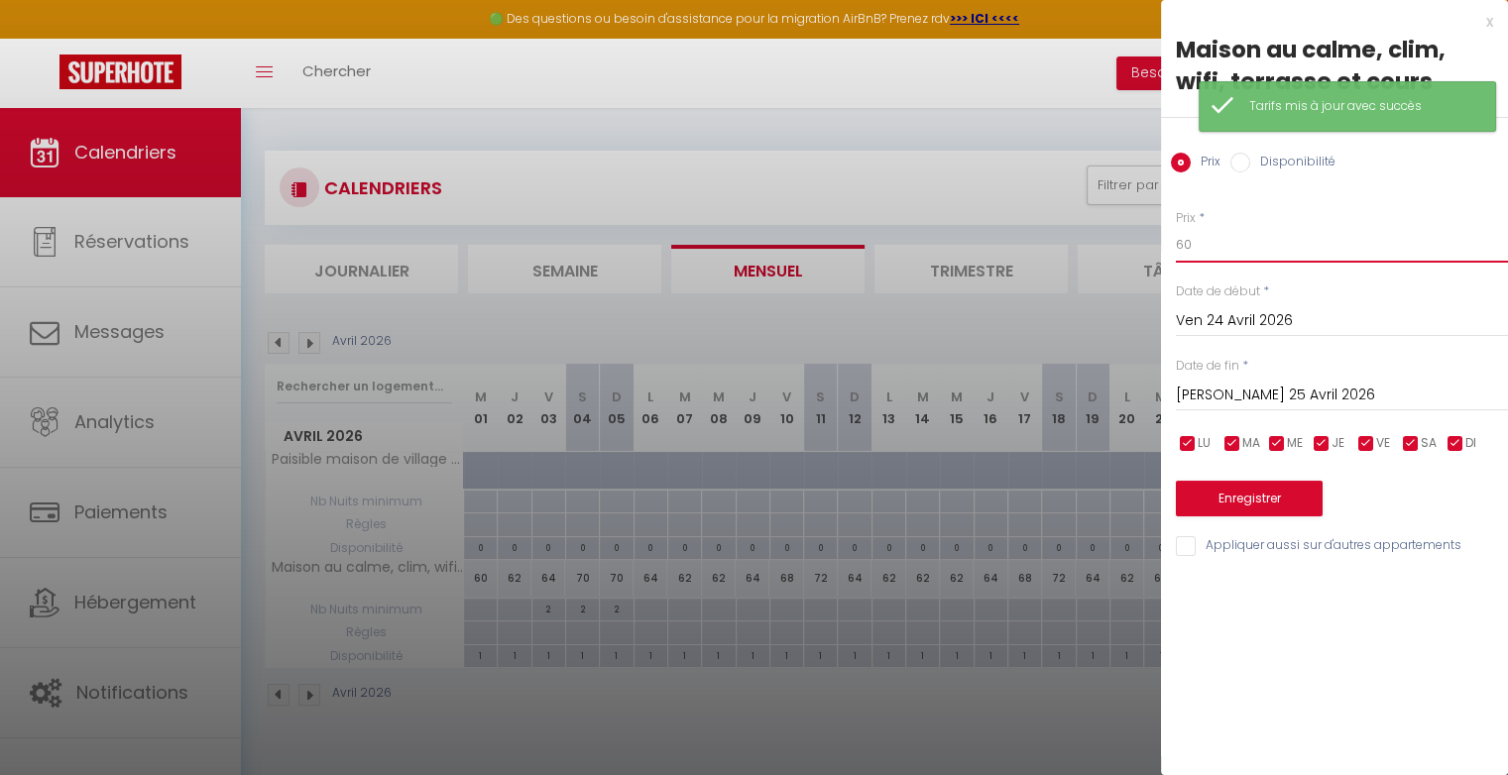
click at [1245, 248] on input "60" at bounding box center [1342, 245] width 332 height 36
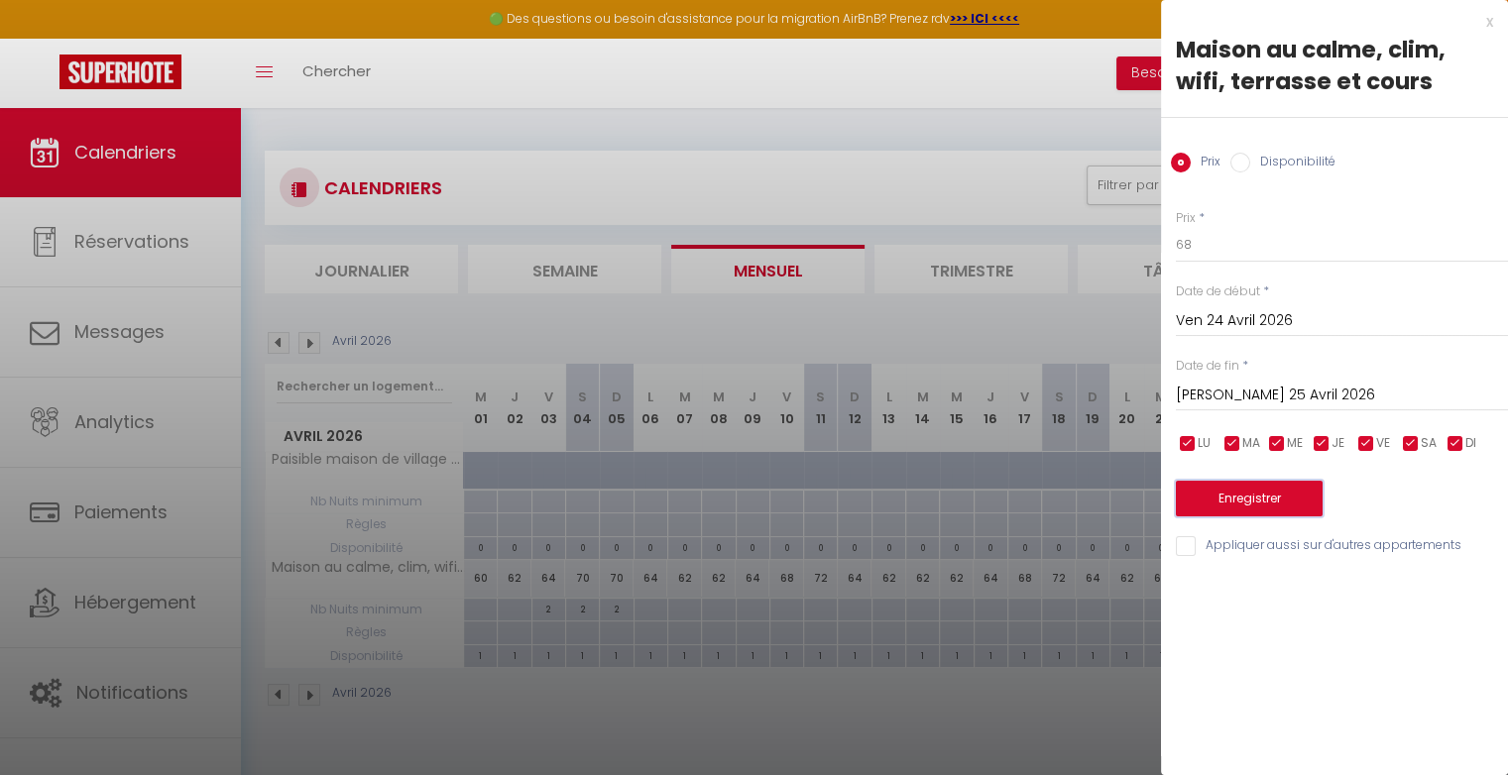
click at [1236, 498] on button "Enregistrer" at bounding box center [1249, 499] width 147 height 36
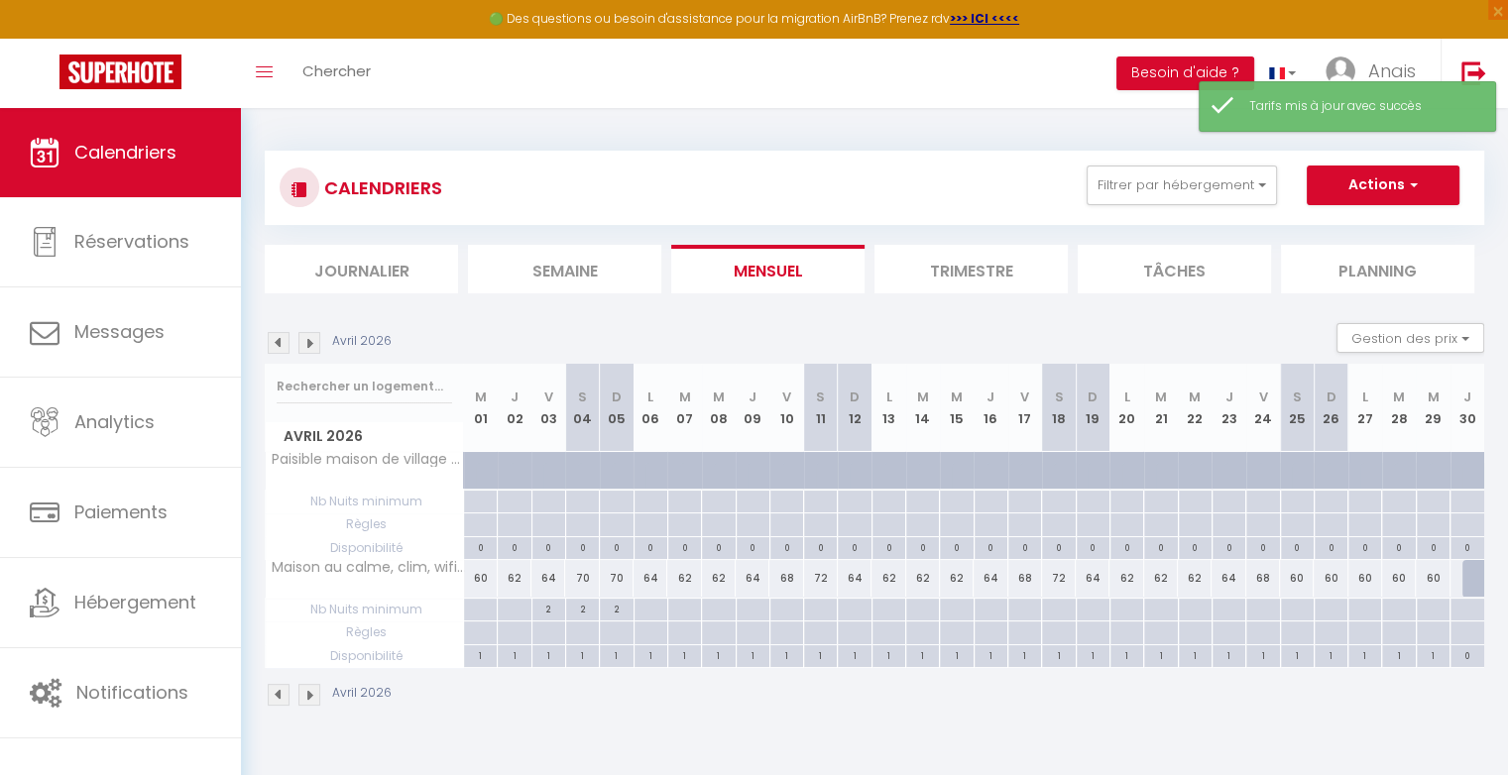
click at [1297, 573] on div "60" at bounding box center [1297, 578] width 34 height 37
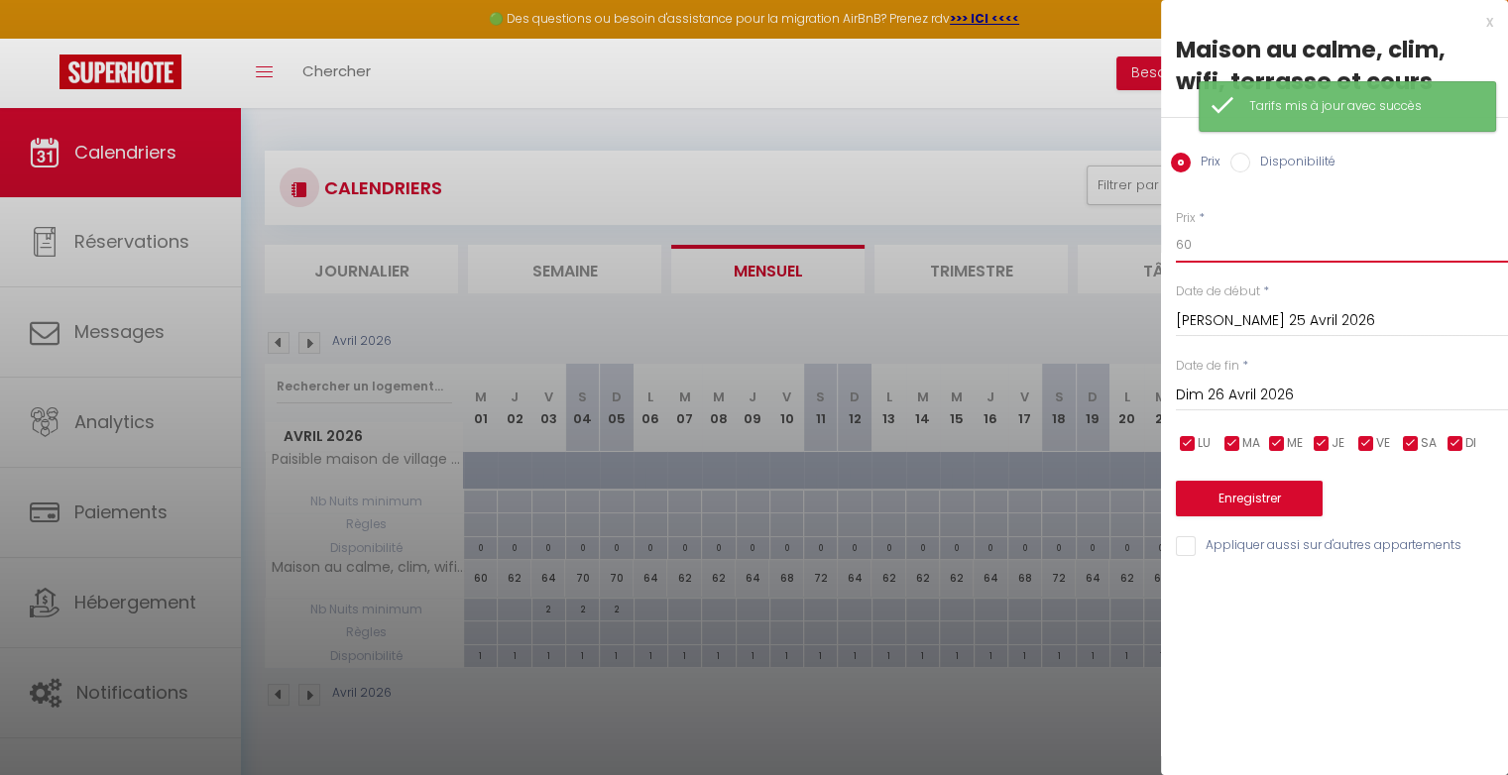
click at [1253, 242] on input "60" at bounding box center [1342, 245] width 332 height 36
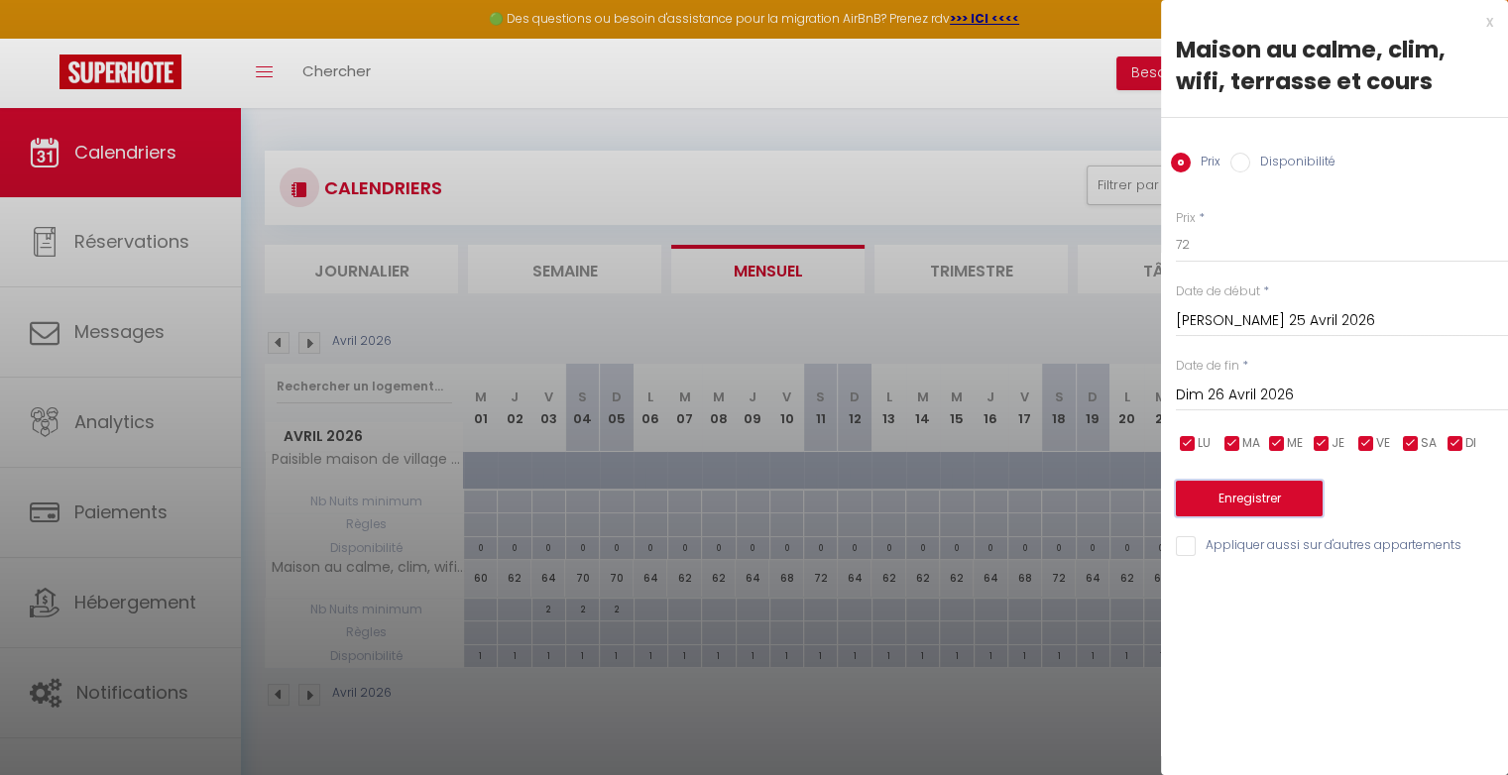
click at [1248, 505] on button "Enregistrer" at bounding box center [1249, 499] width 147 height 36
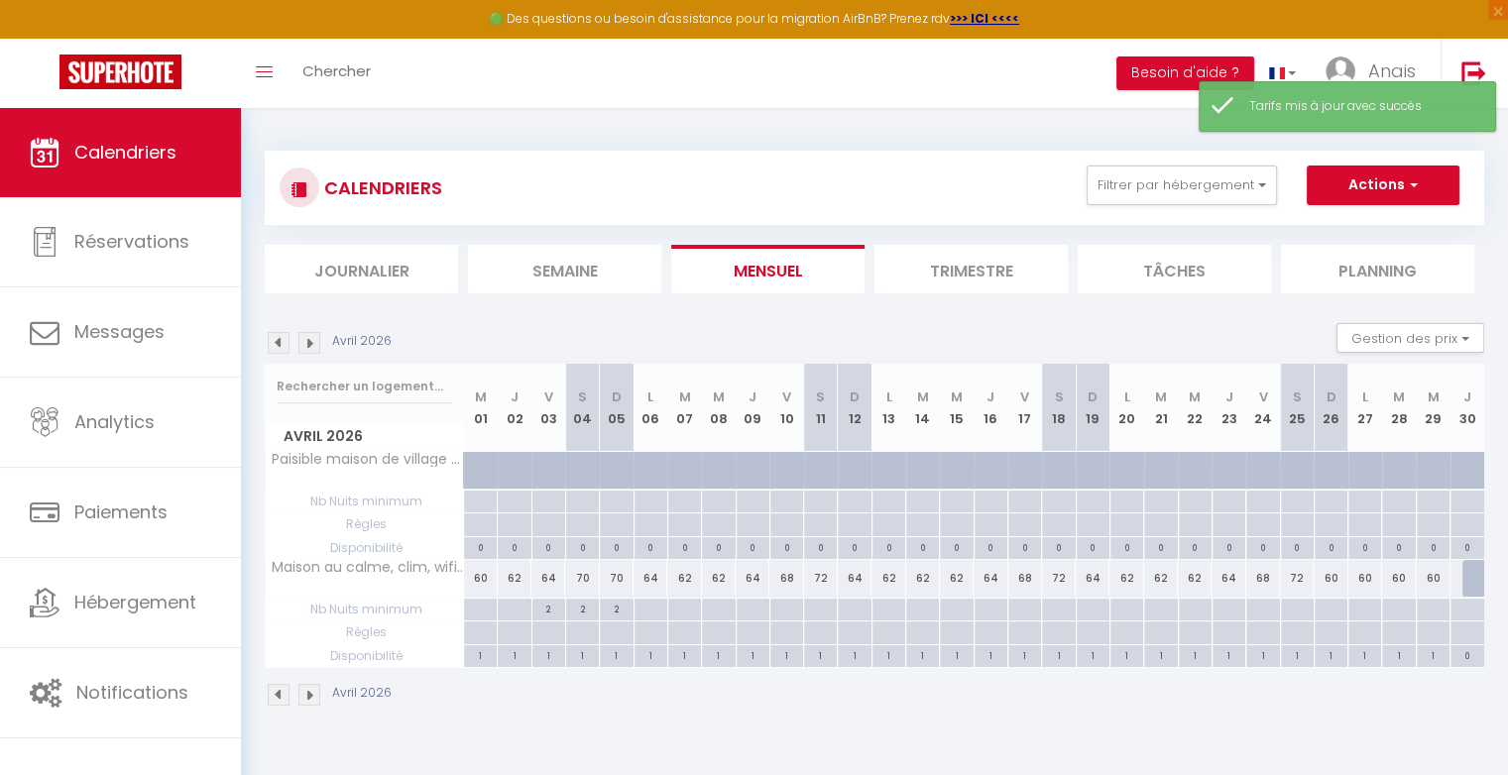
click at [1335, 582] on div "60" at bounding box center [1330, 578] width 34 height 37
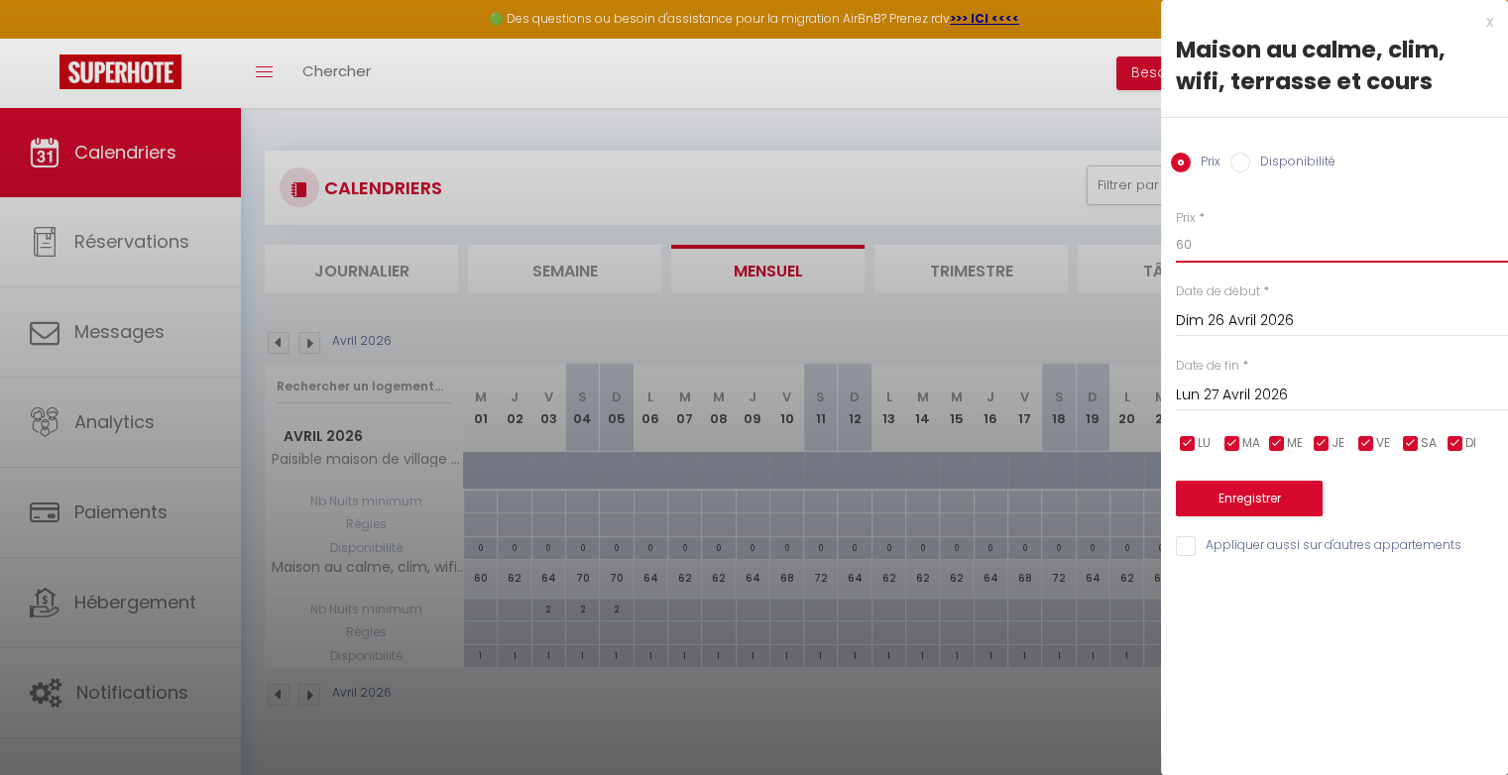
click at [1211, 255] on input "60" at bounding box center [1342, 245] width 332 height 36
click at [1264, 509] on button "Enregistrer" at bounding box center [1249, 499] width 147 height 36
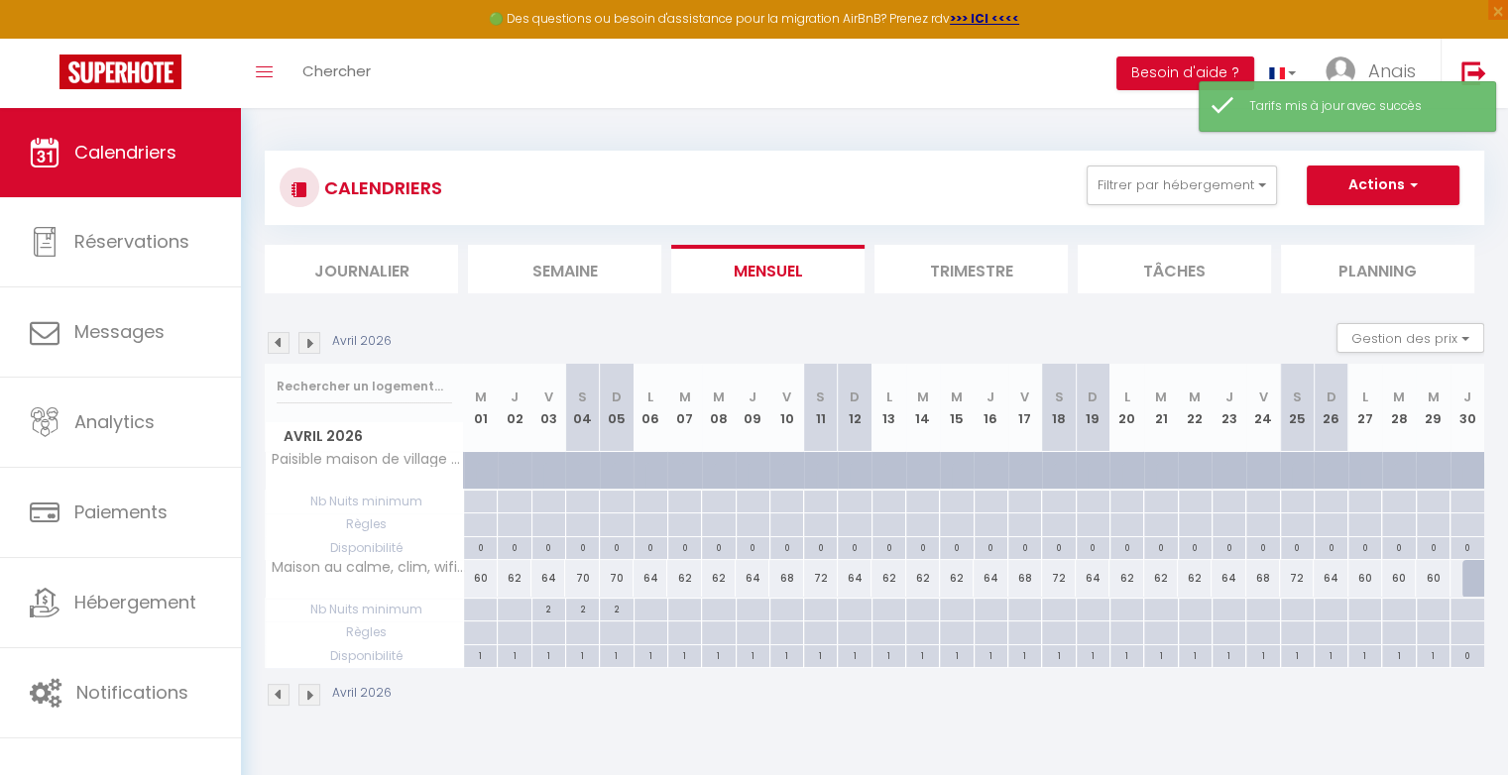
click at [1466, 577] on div at bounding box center [1479, 579] width 34 height 38
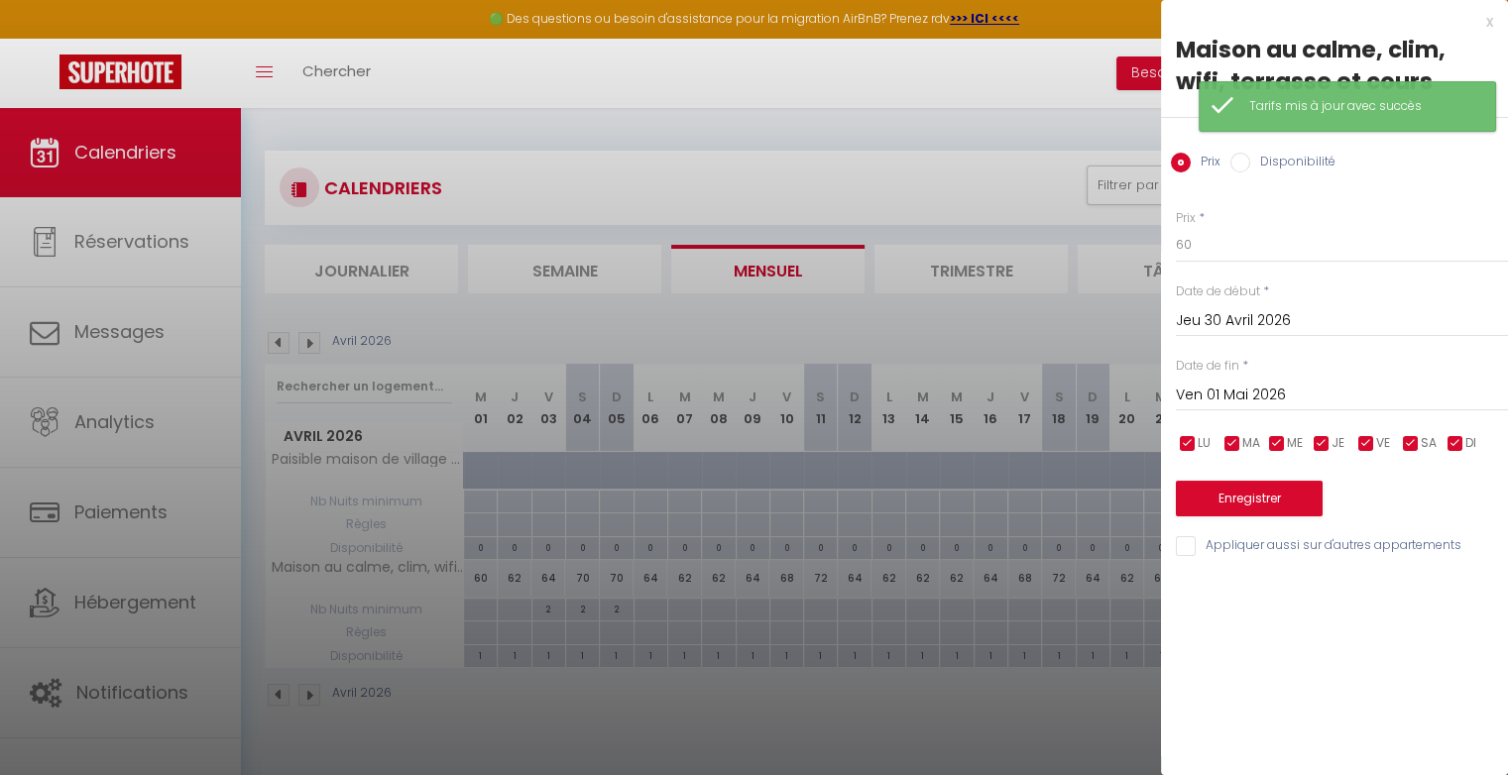
click at [1235, 166] on input "Disponibilité" at bounding box center [1240, 163] width 20 height 20
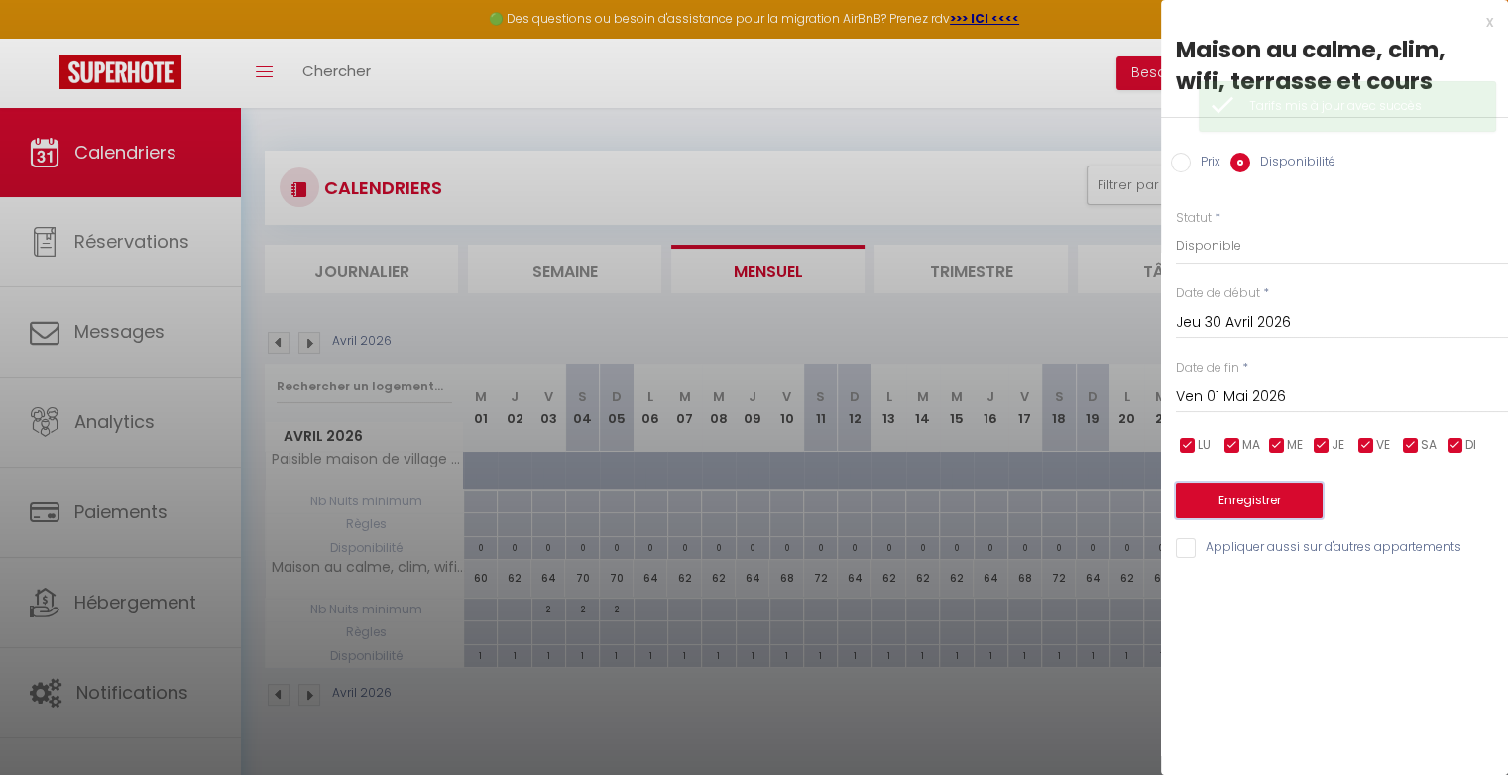
click at [1242, 493] on button "Enregistrer" at bounding box center [1249, 501] width 147 height 36
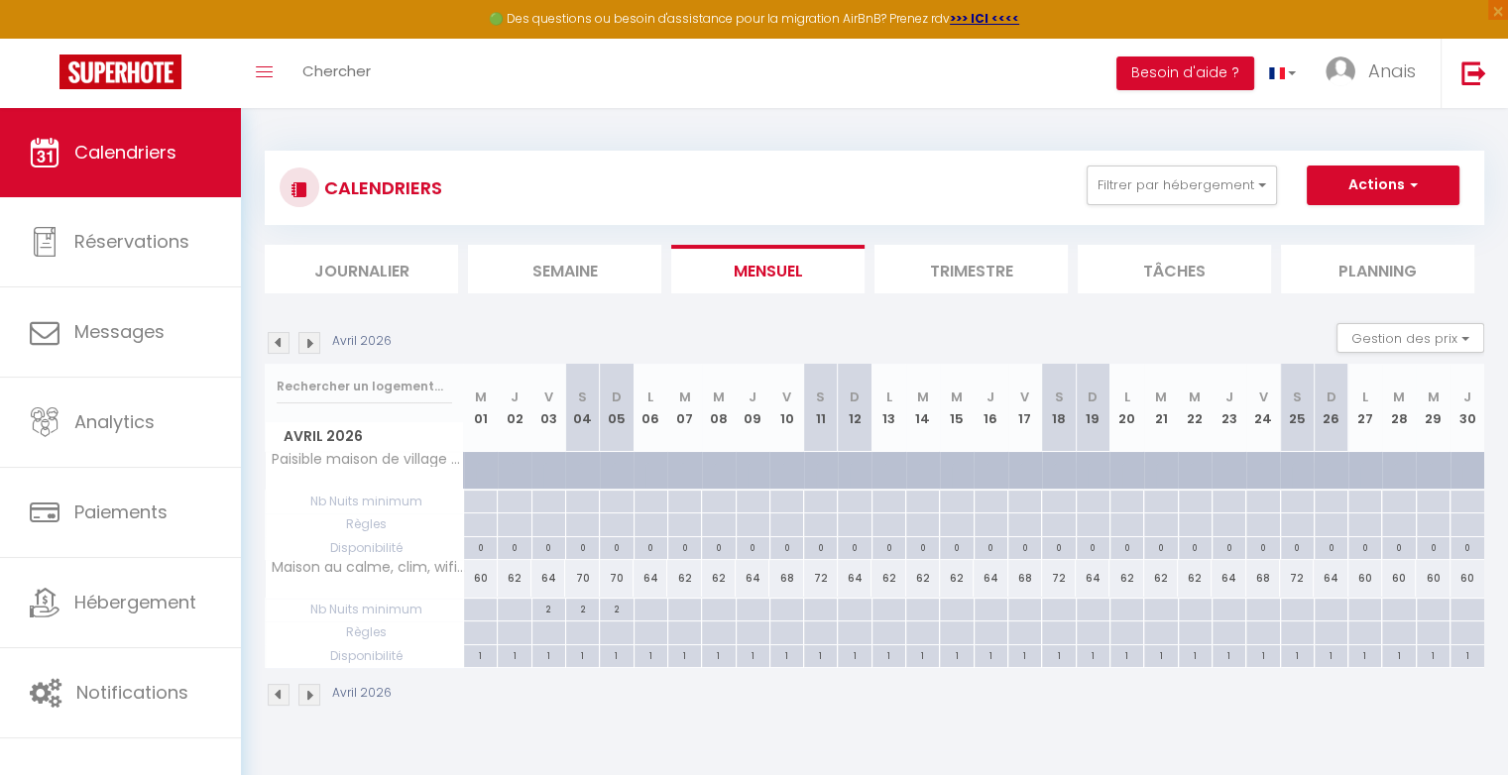
click at [1300, 577] on div "72" at bounding box center [1297, 578] width 34 height 37
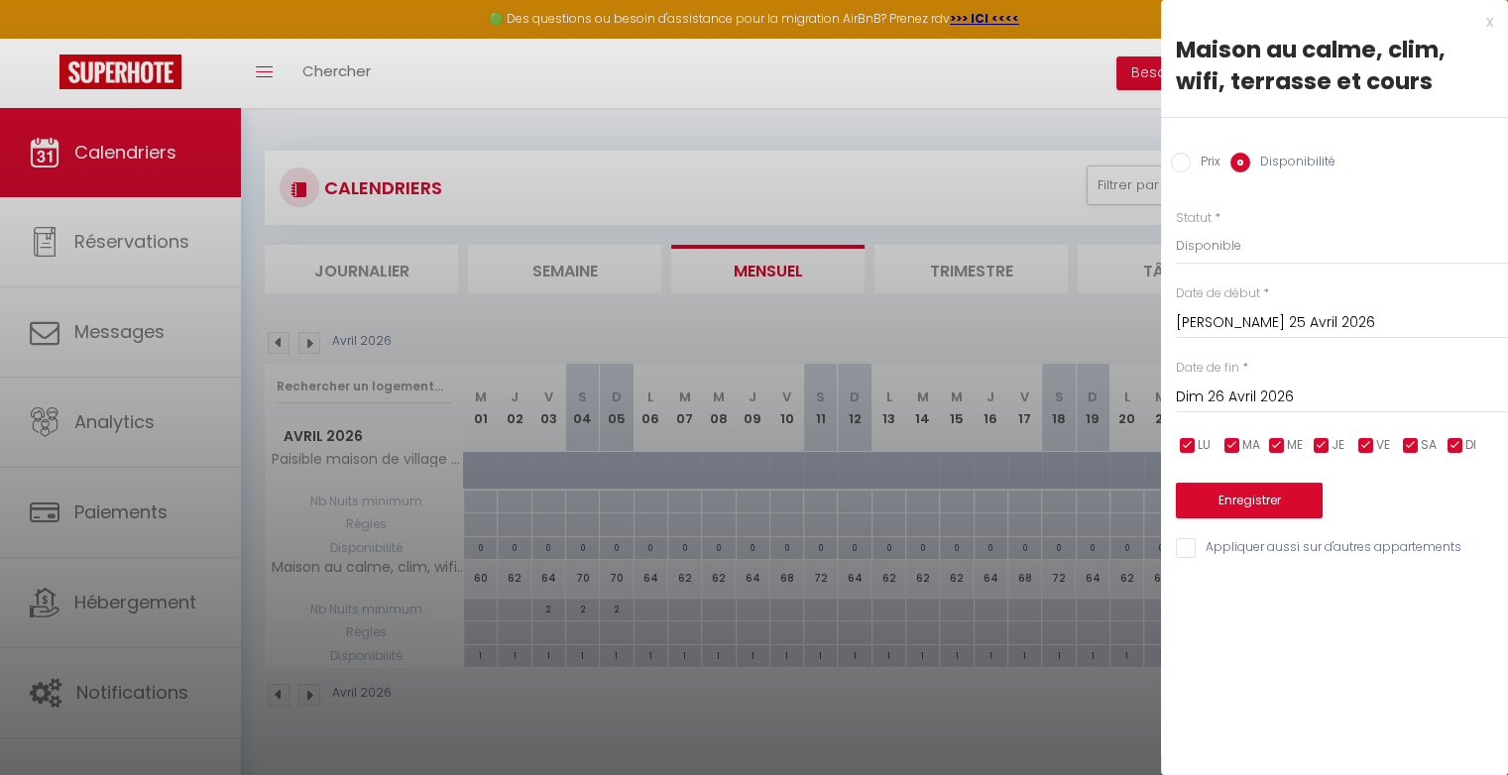
click at [1096, 335] on div at bounding box center [754, 387] width 1508 height 775
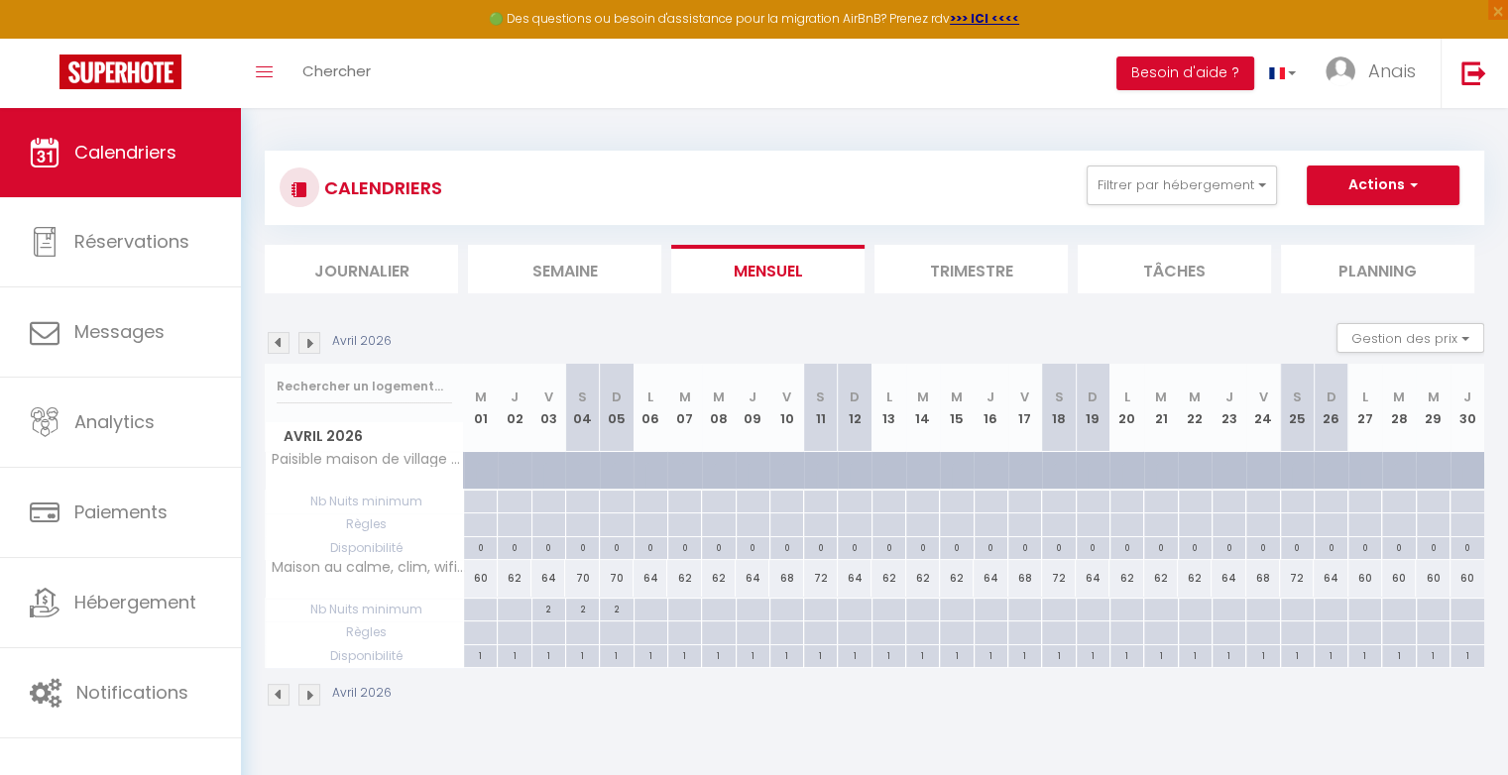
click at [1367, 577] on div "60" at bounding box center [1365, 578] width 34 height 37
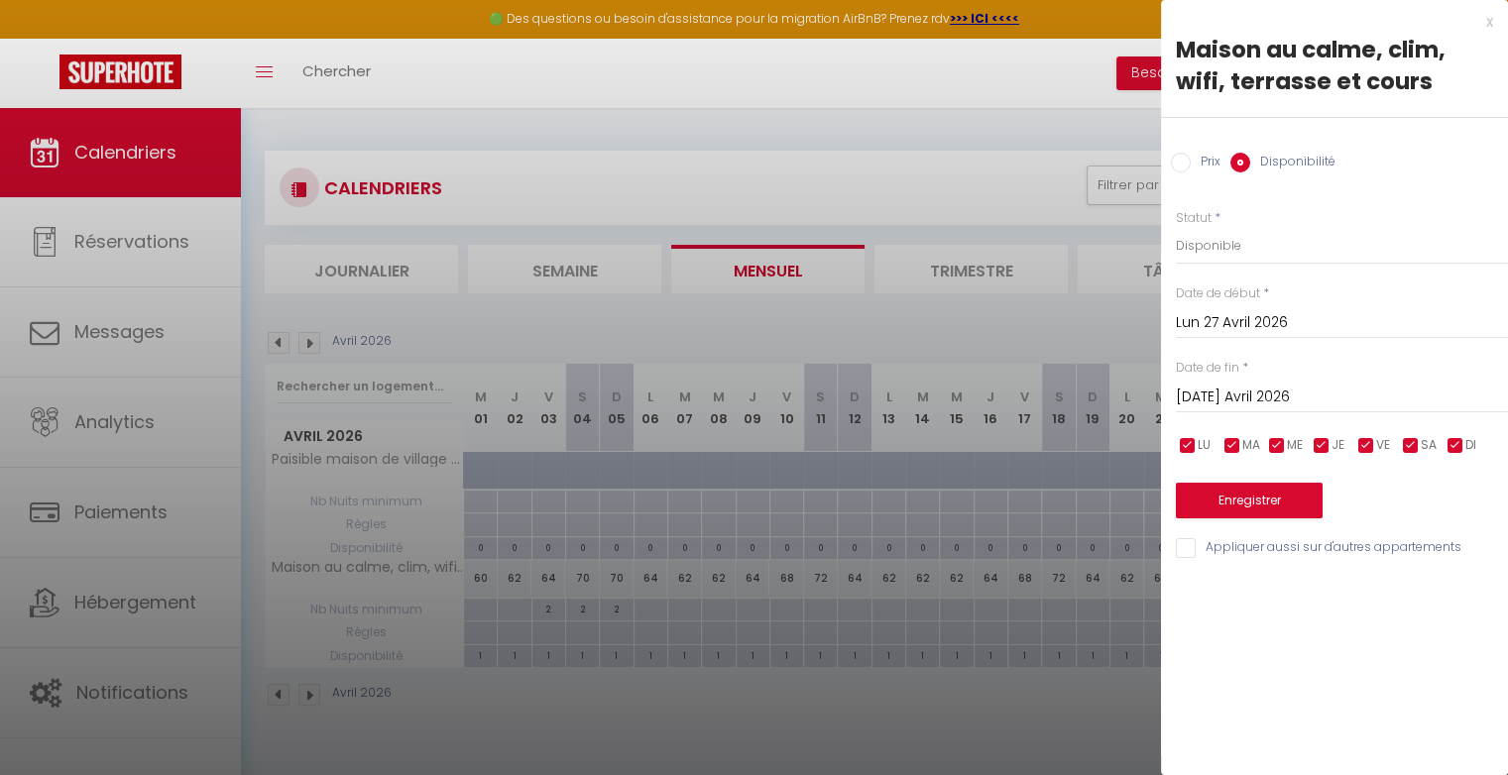
click at [1182, 161] on input "Prix" at bounding box center [1181, 163] width 20 height 20
click at [1209, 249] on input "60" at bounding box center [1342, 245] width 332 height 36
click at [1251, 492] on button "Enregistrer" at bounding box center [1249, 499] width 147 height 36
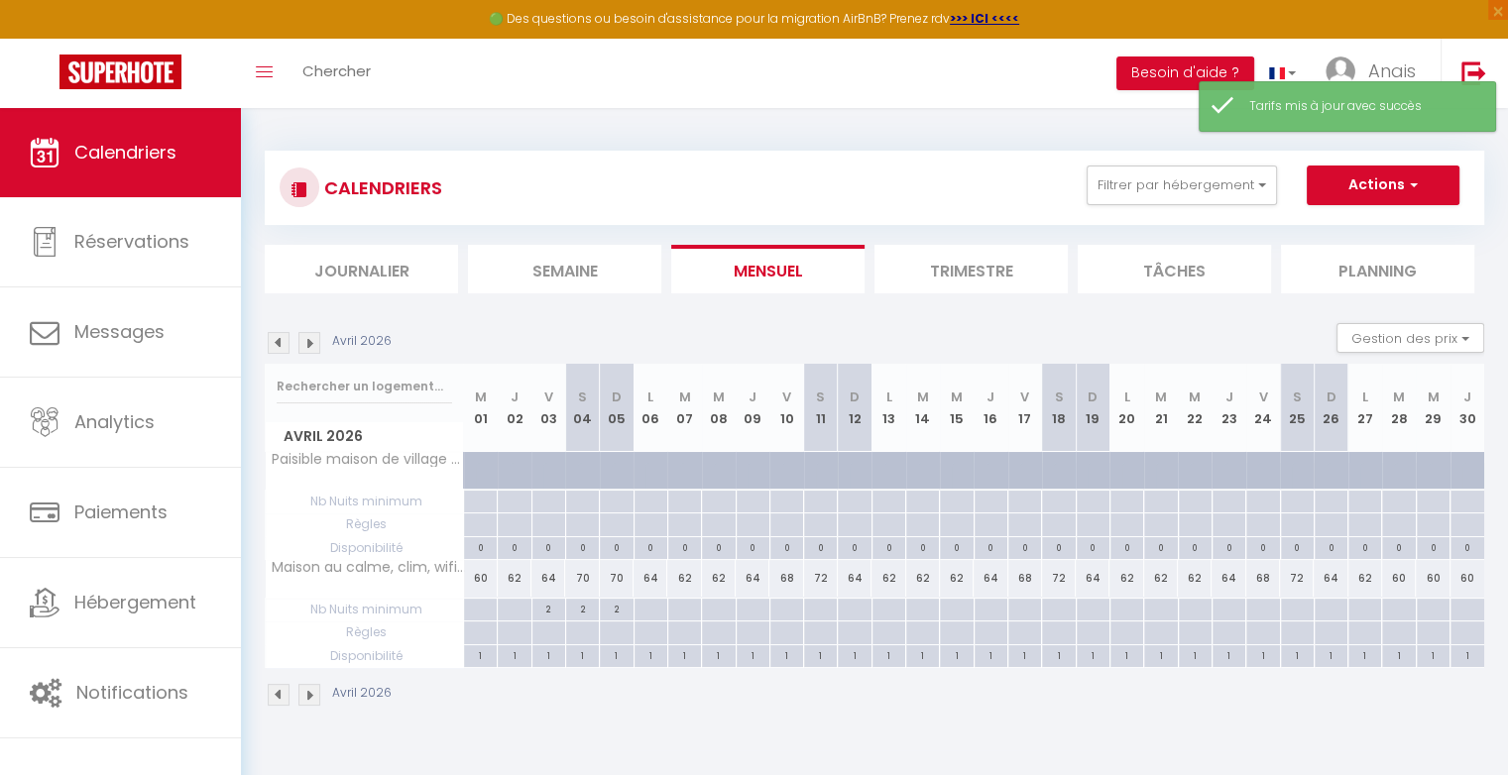
click at [1398, 576] on div "60" at bounding box center [1399, 578] width 34 height 37
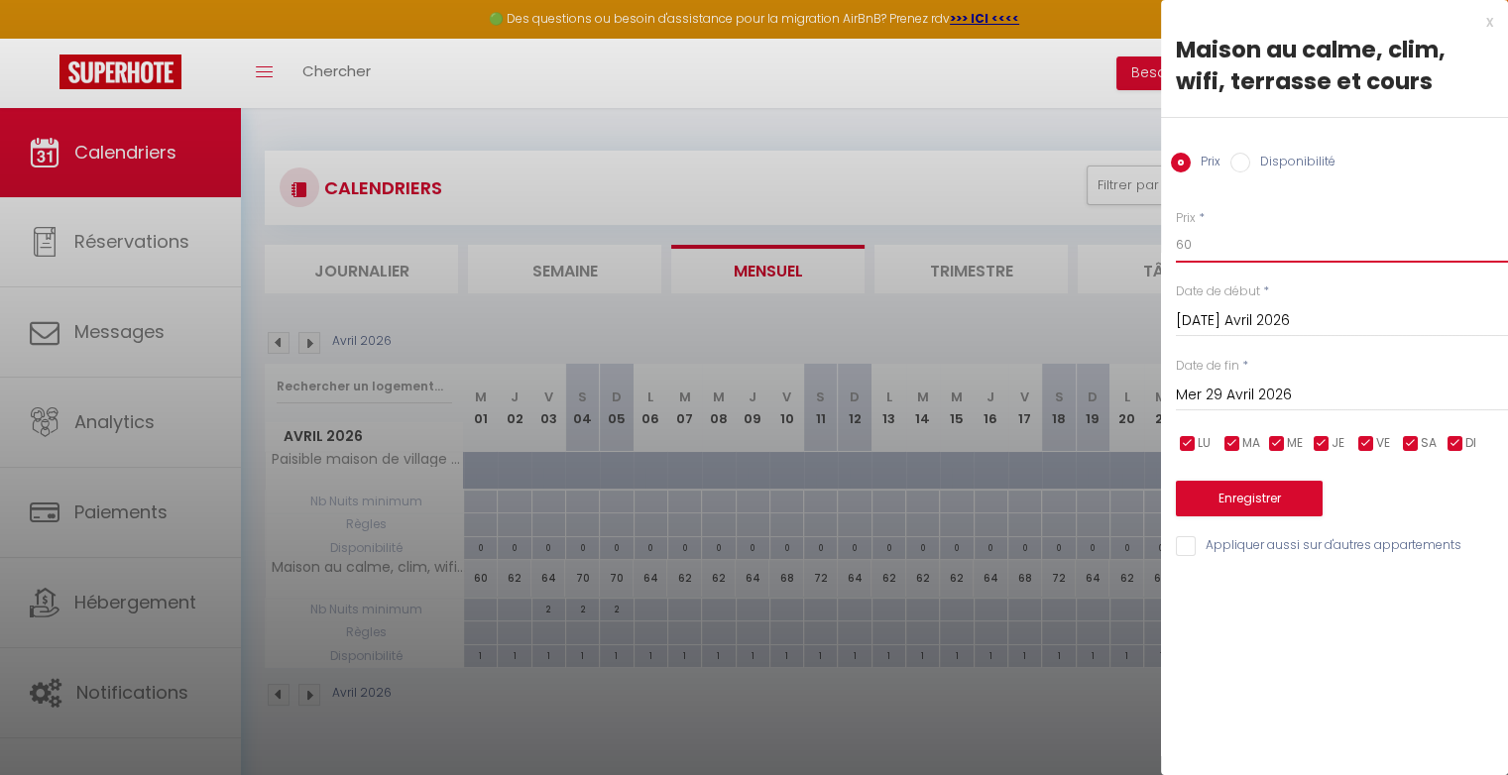
click at [1248, 240] on input "60" at bounding box center [1342, 245] width 332 height 36
click at [1268, 388] on input "Mer 29 Avril 2026" at bounding box center [1342, 396] width 332 height 26
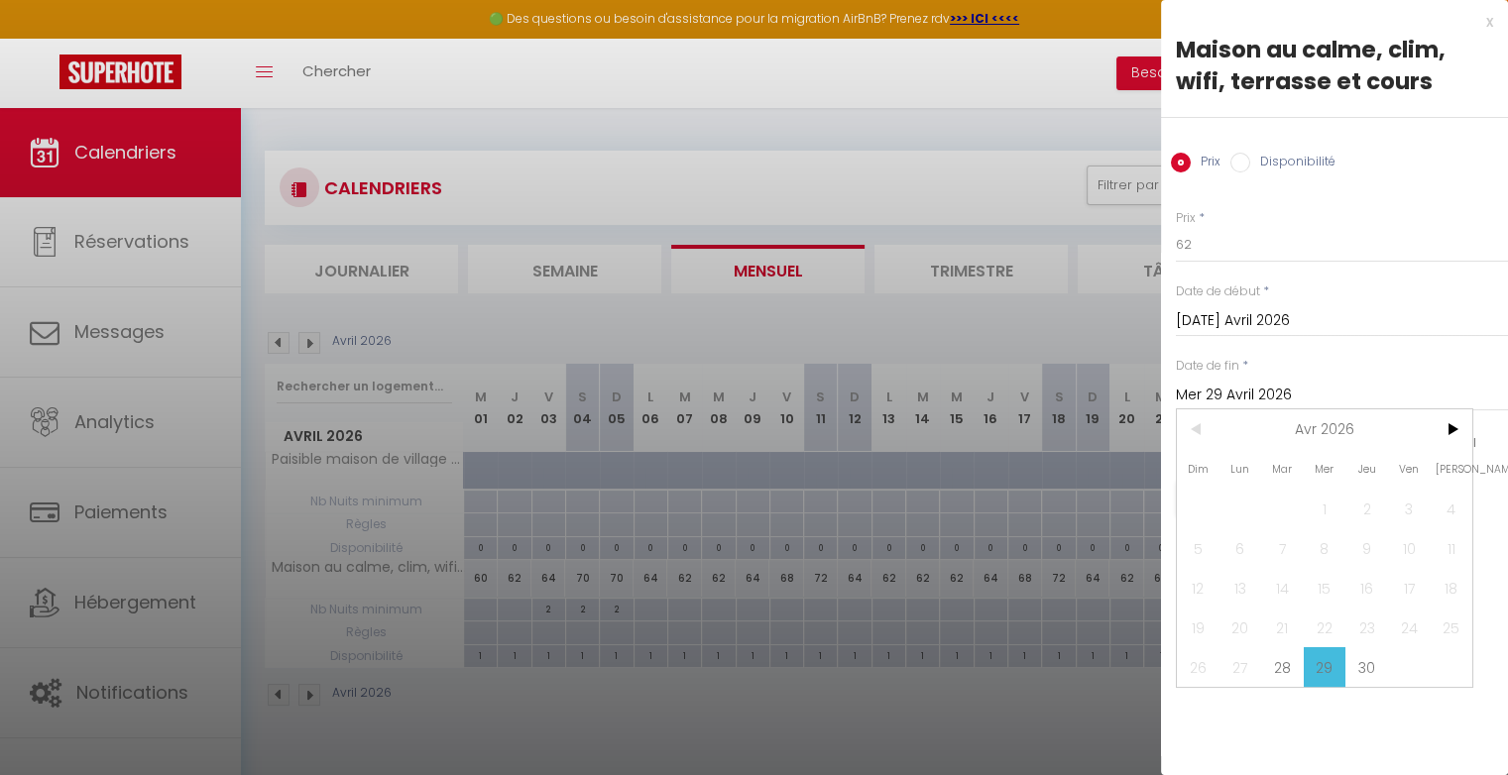
click at [1337, 669] on span "29" at bounding box center [1324, 667] width 43 height 40
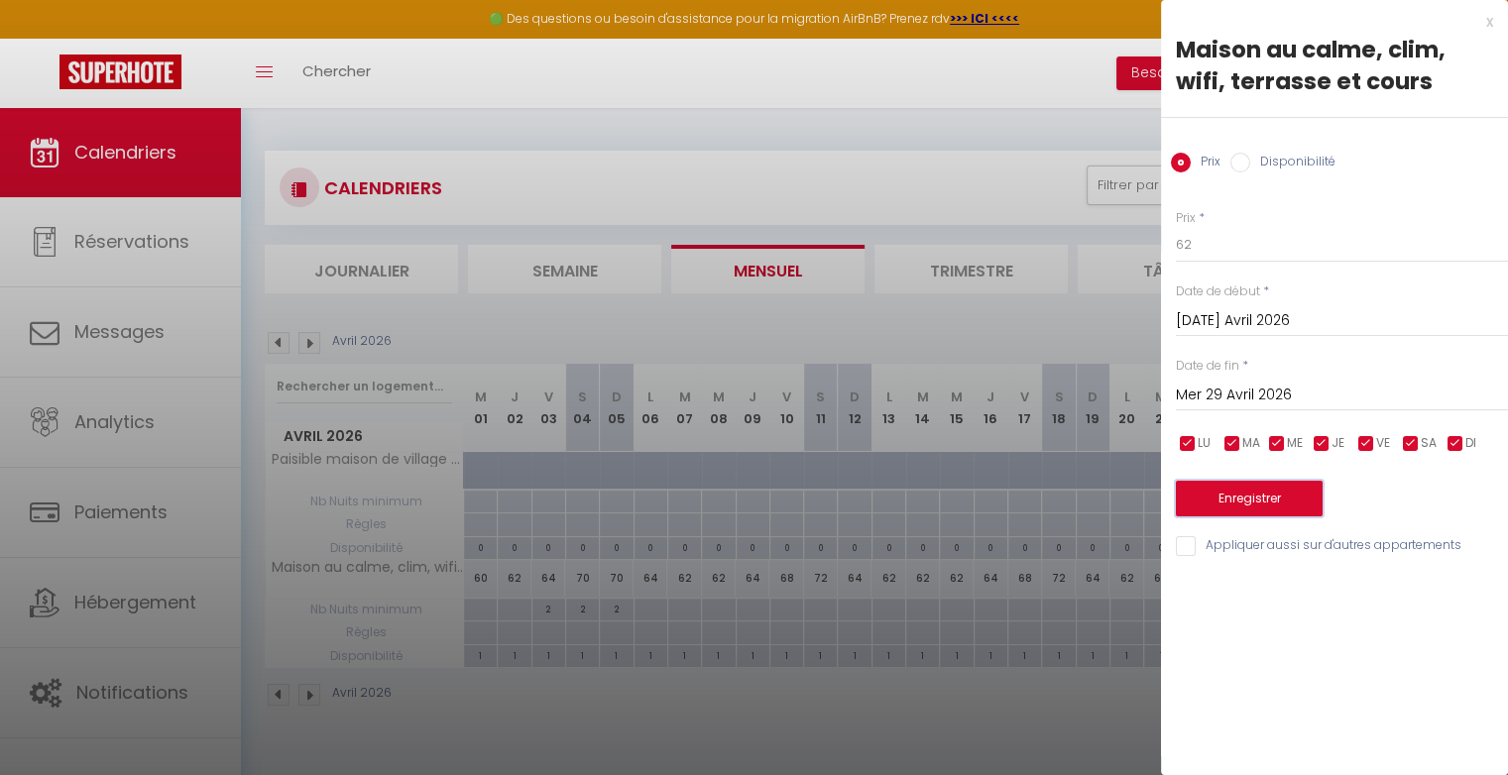
click at [1289, 497] on button "Enregistrer" at bounding box center [1249, 499] width 147 height 36
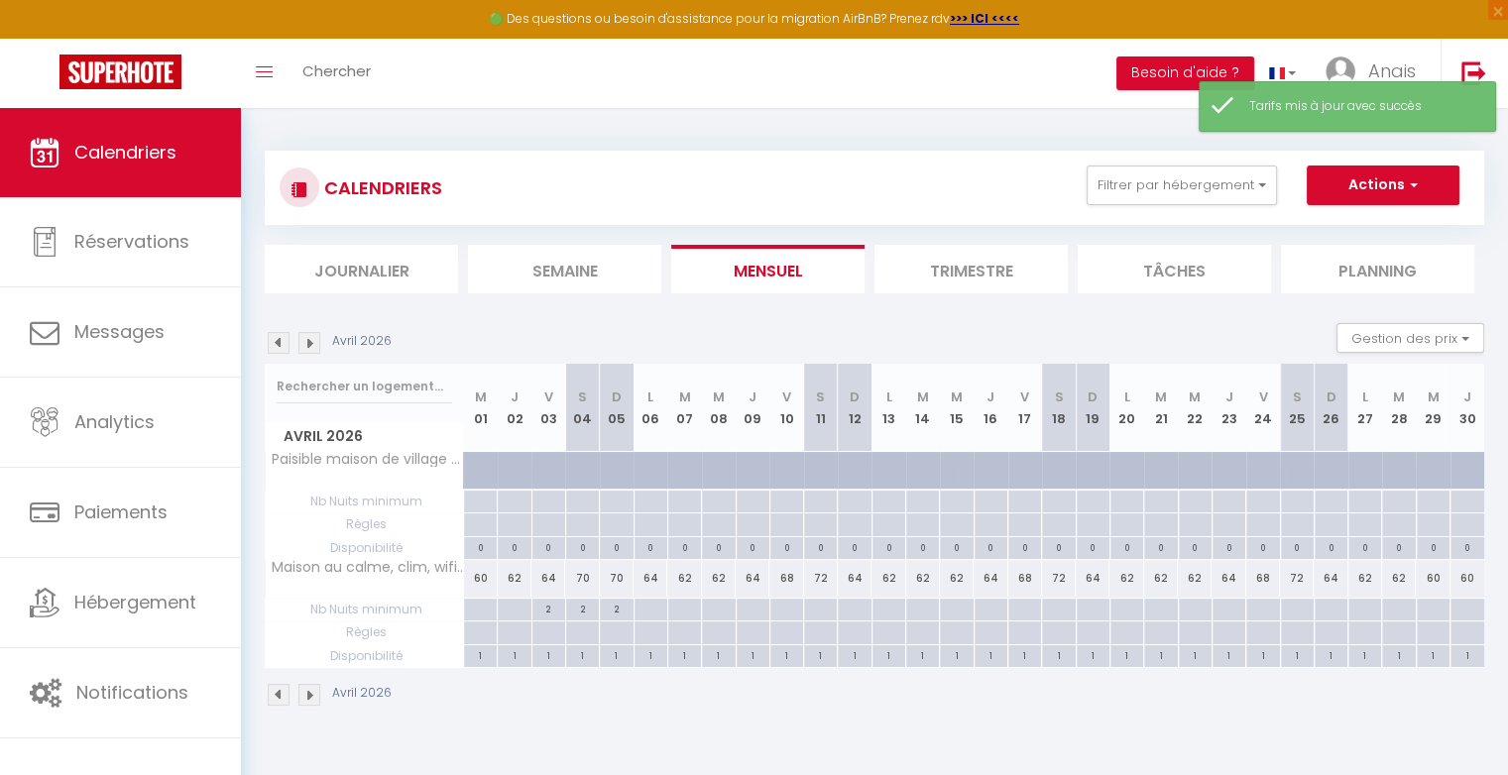
click at [1433, 580] on div "60" at bounding box center [1432, 578] width 34 height 37
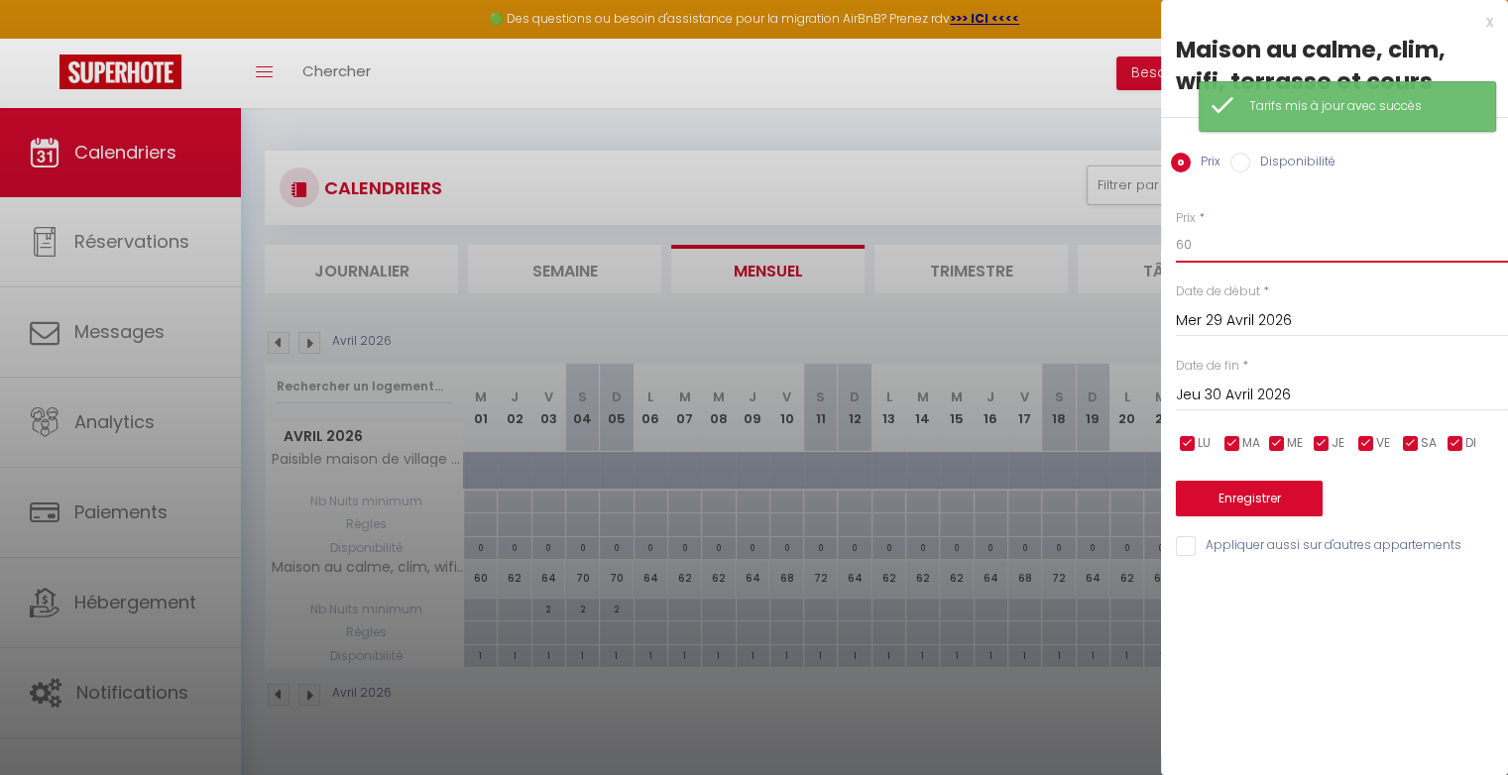
click at [1259, 243] on input "60" at bounding box center [1342, 245] width 332 height 36
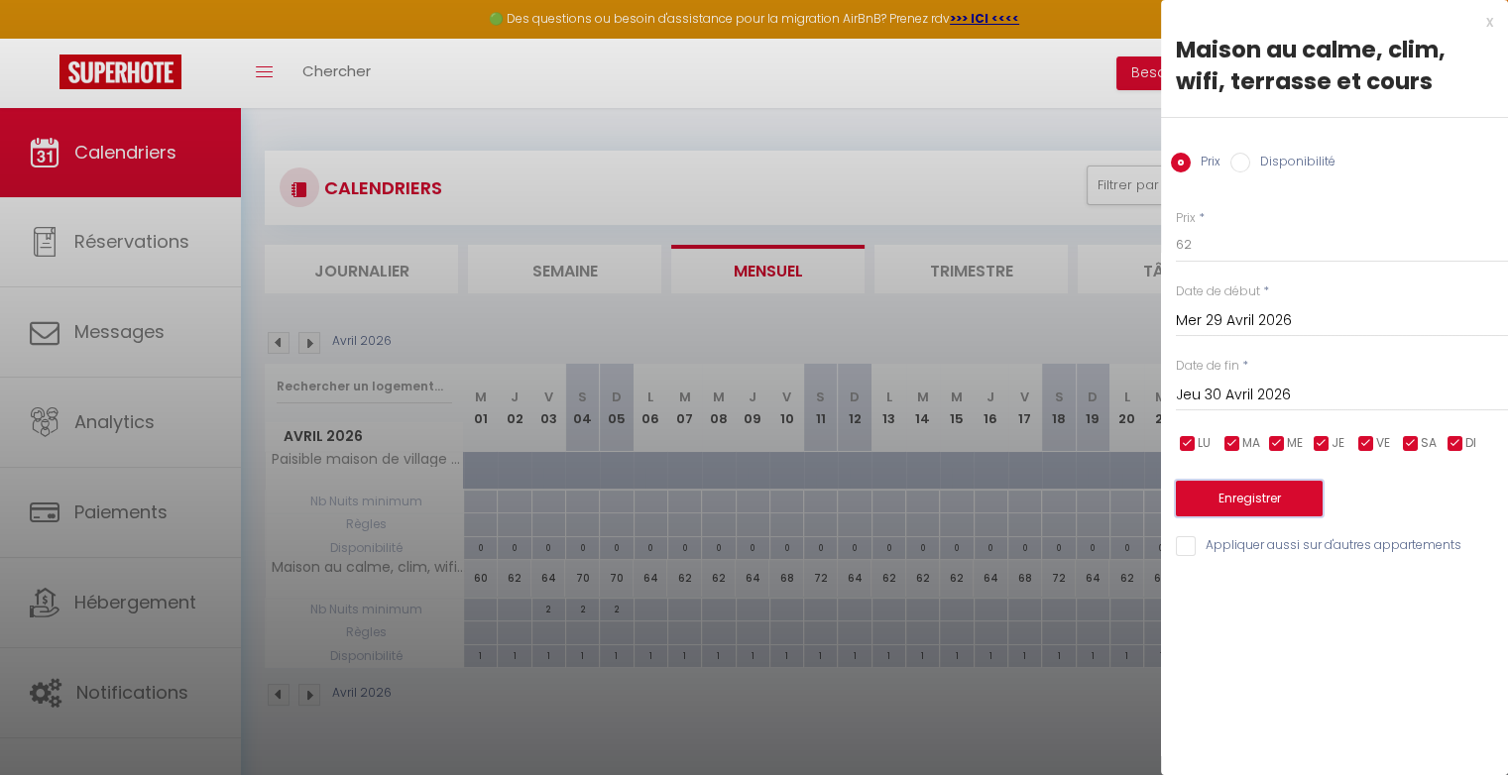
click at [1253, 506] on button "Enregistrer" at bounding box center [1249, 499] width 147 height 36
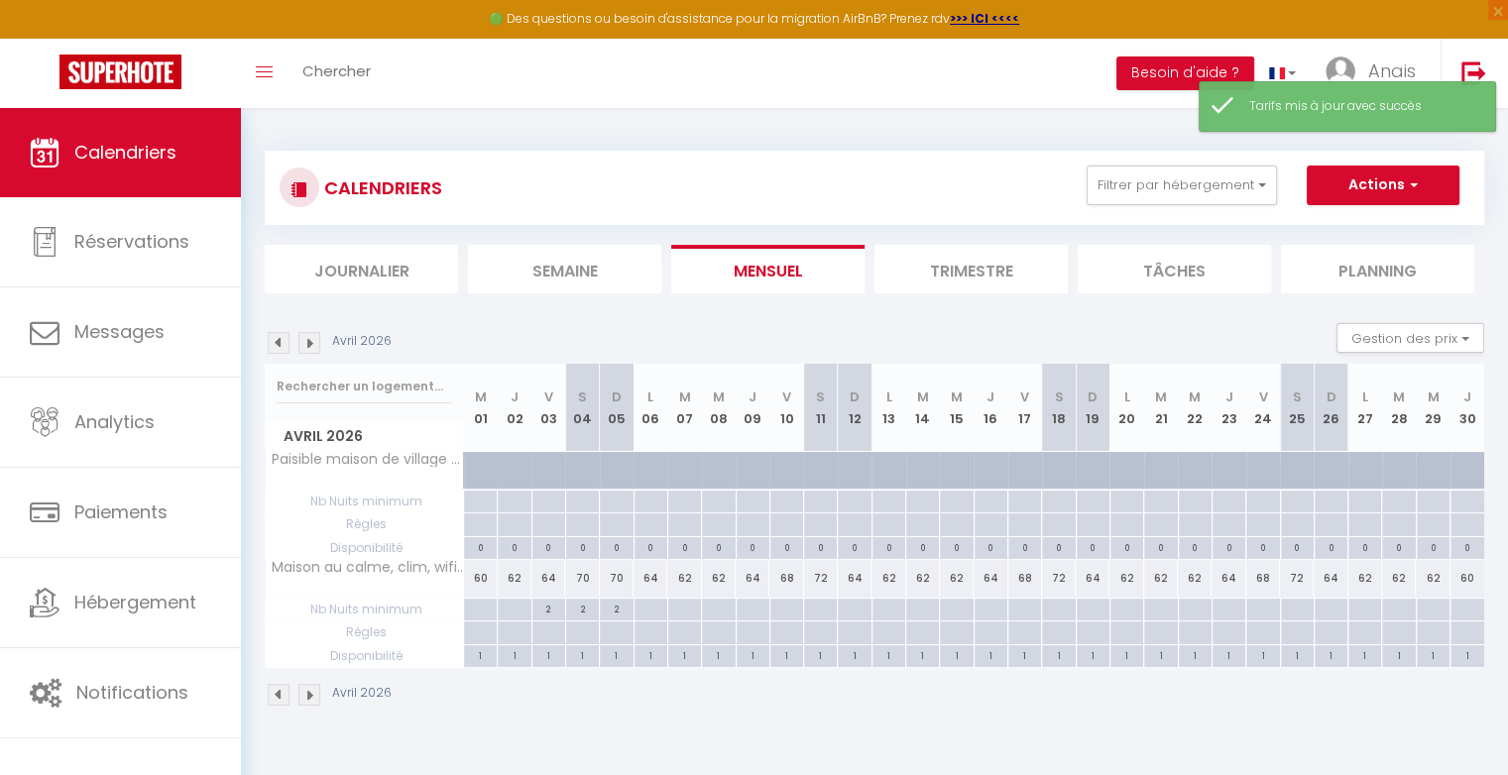
click at [1475, 577] on div "60" at bounding box center [1467, 578] width 34 height 37
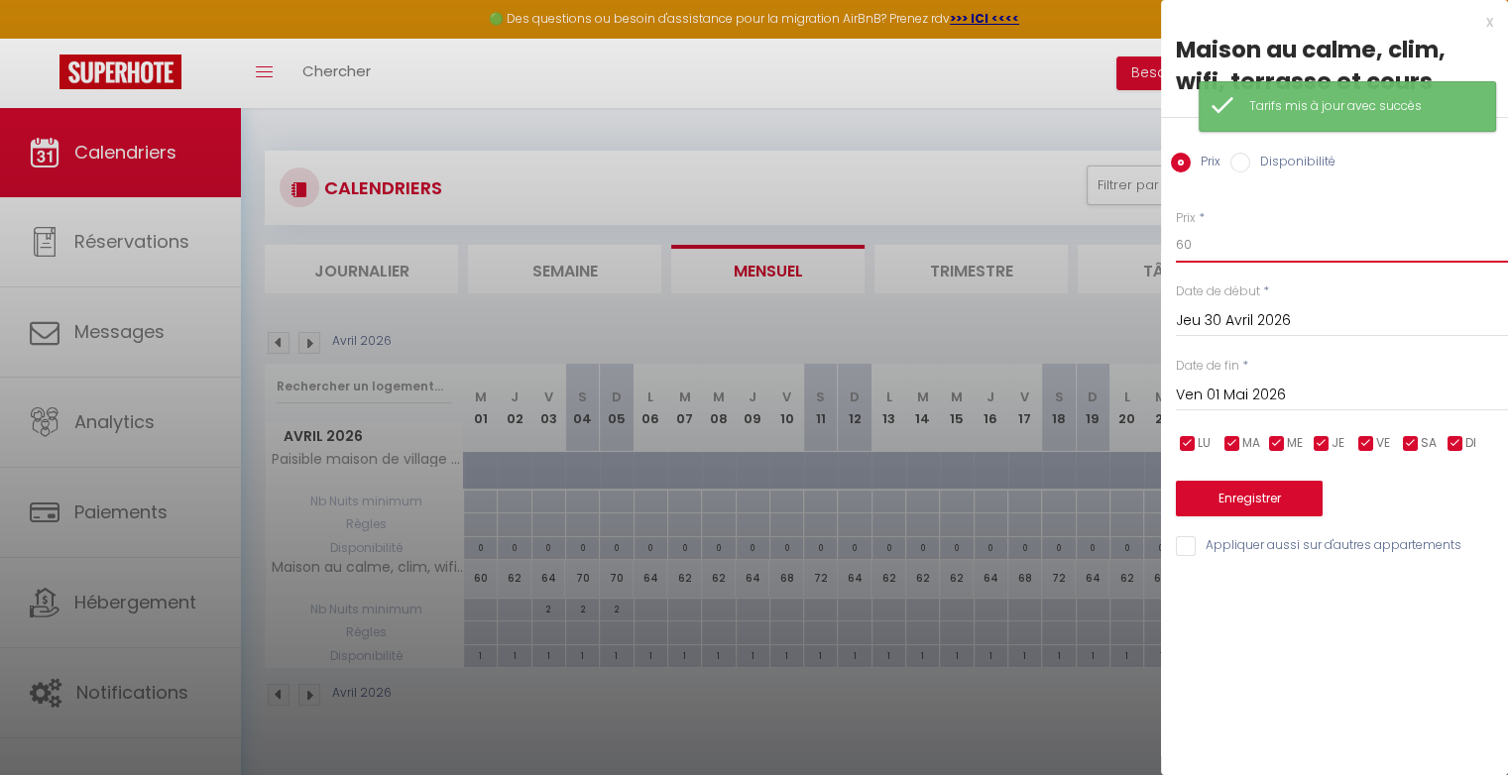
click at [1244, 239] on input "60" at bounding box center [1342, 245] width 332 height 36
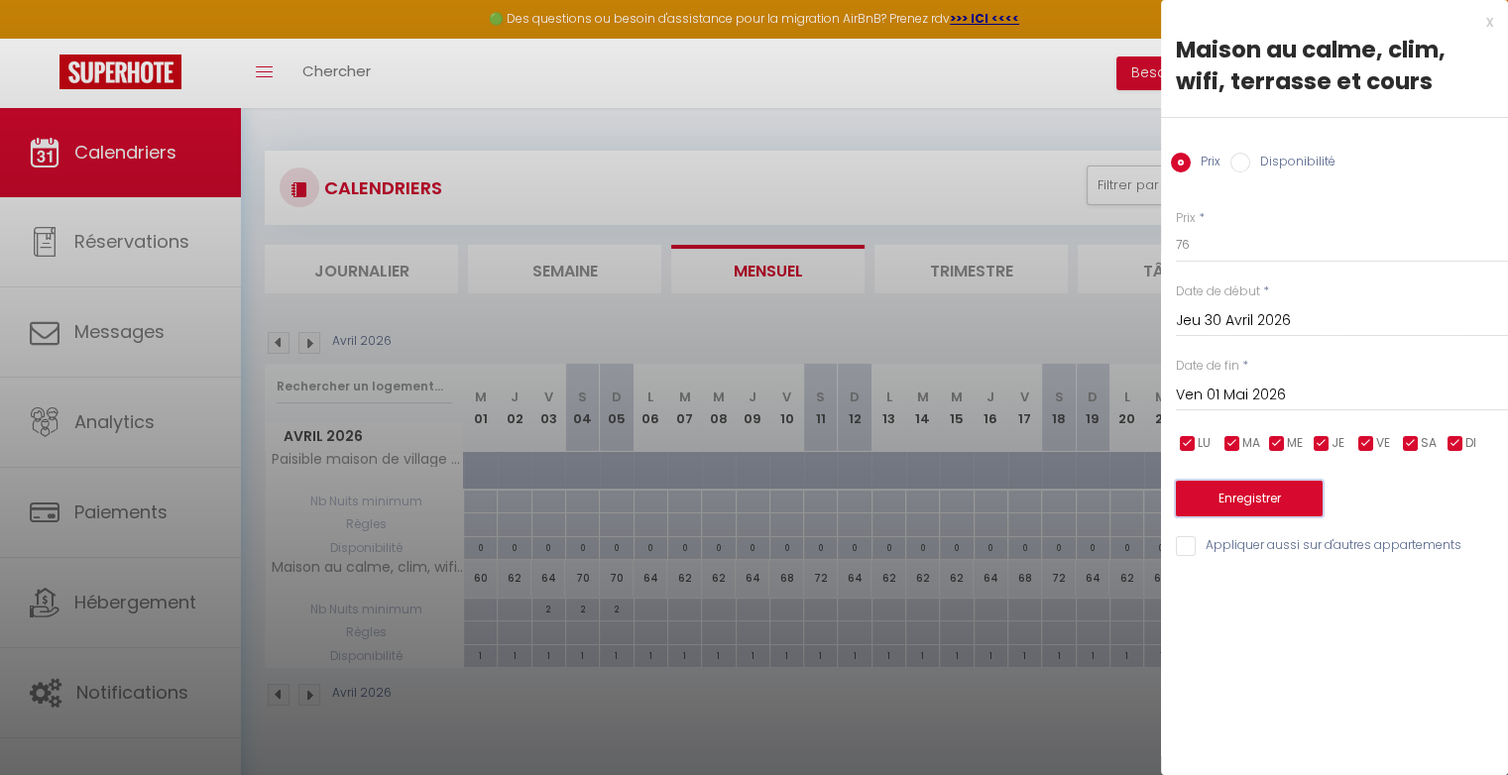
click at [1232, 498] on button "Enregistrer" at bounding box center [1249, 499] width 147 height 36
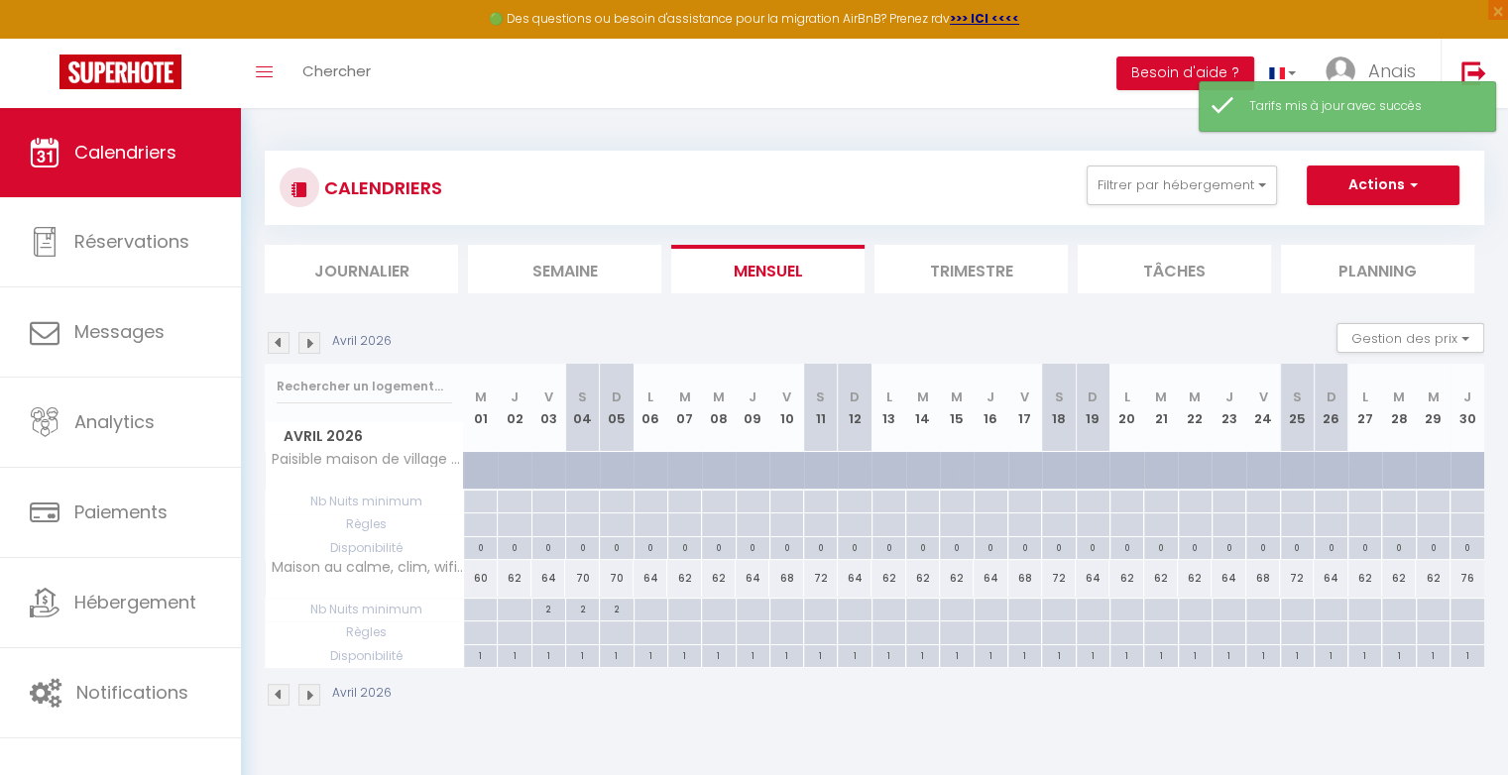
click at [1463, 610] on div at bounding box center [1466, 610] width 35 height 23
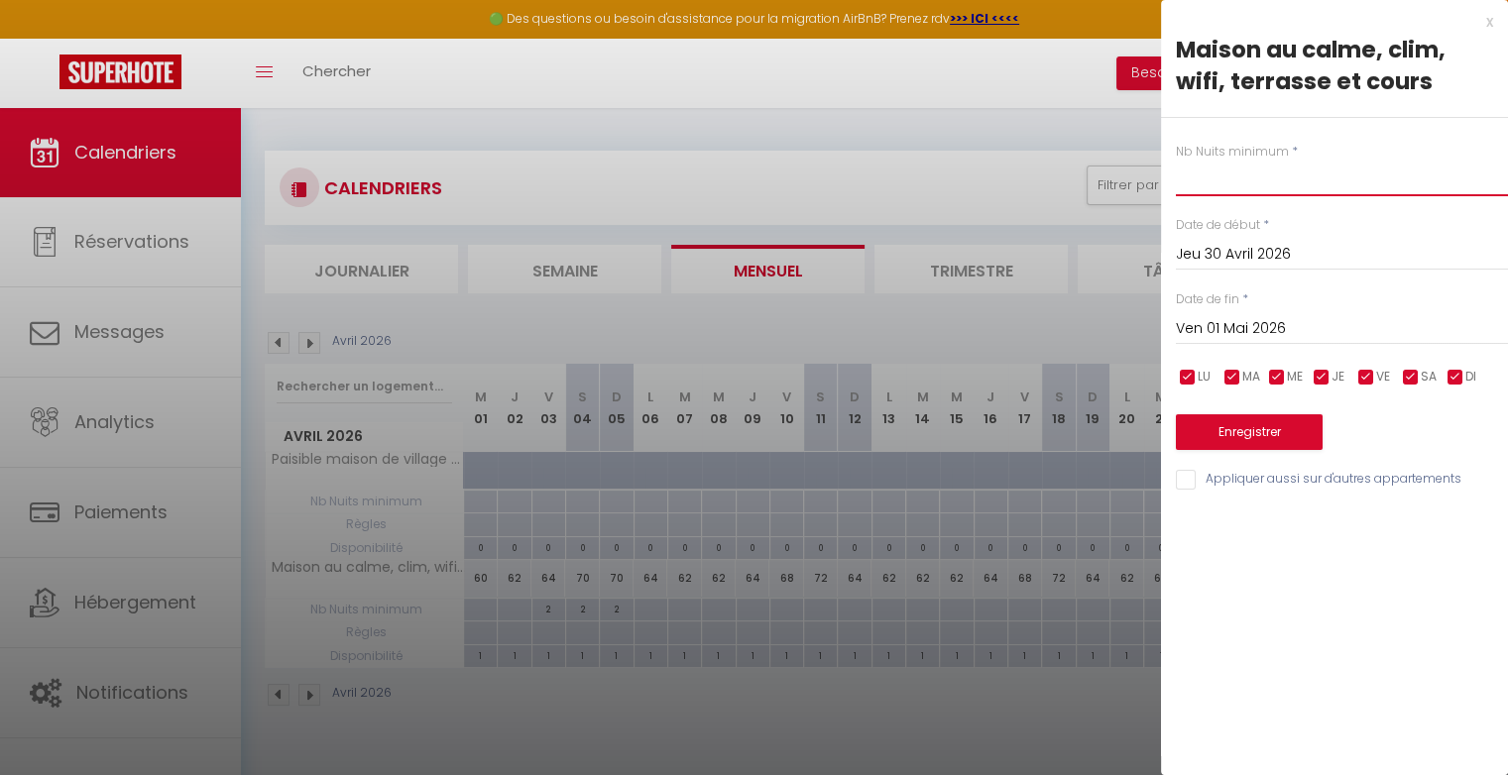
click at [1229, 183] on input "text" at bounding box center [1342, 179] width 332 height 36
click at [1220, 446] on button "Enregistrer" at bounding box center [1249, 432] width 147 height 36
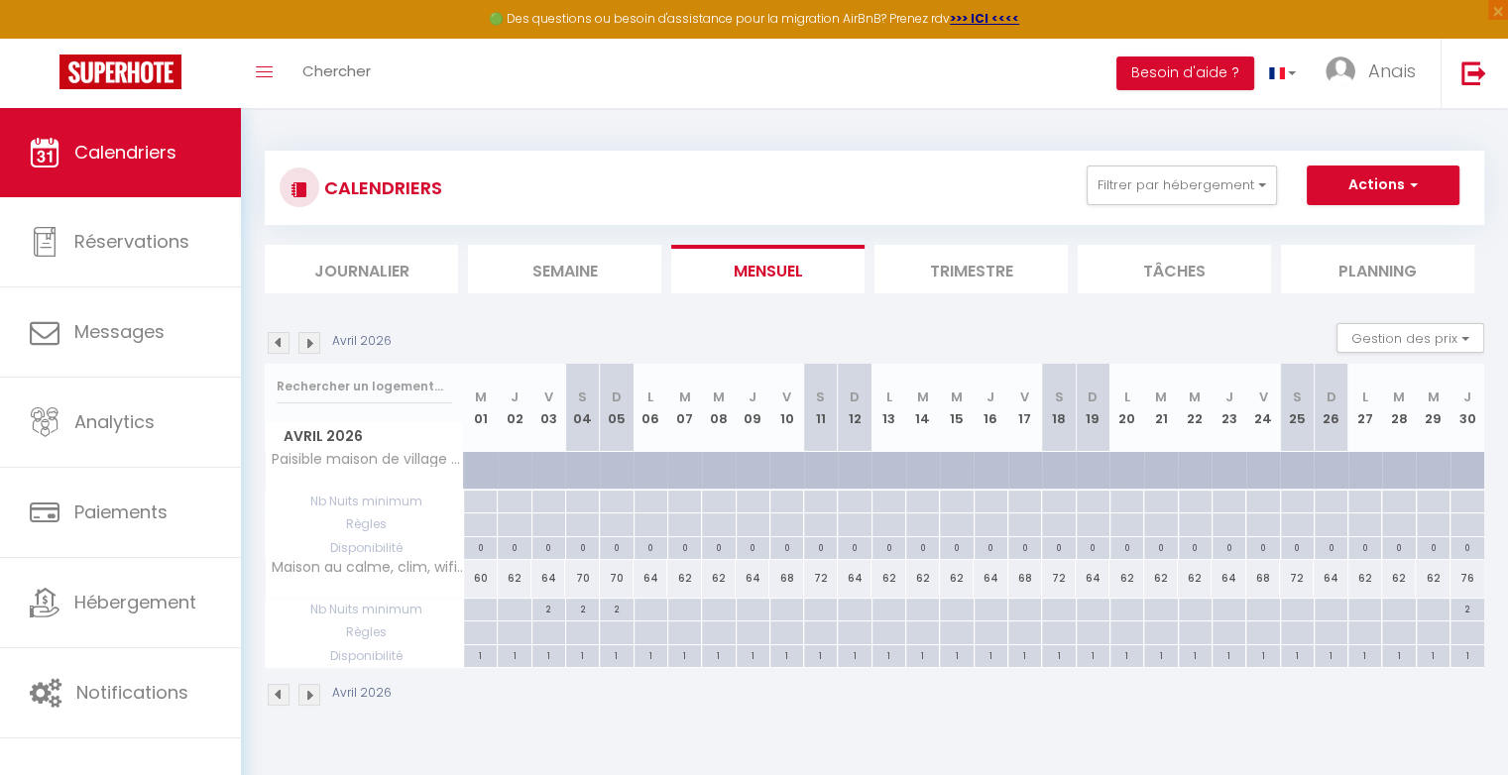
click at [1467, 579] on div "76" at bounding box center [1467, 578] width 34 height 37
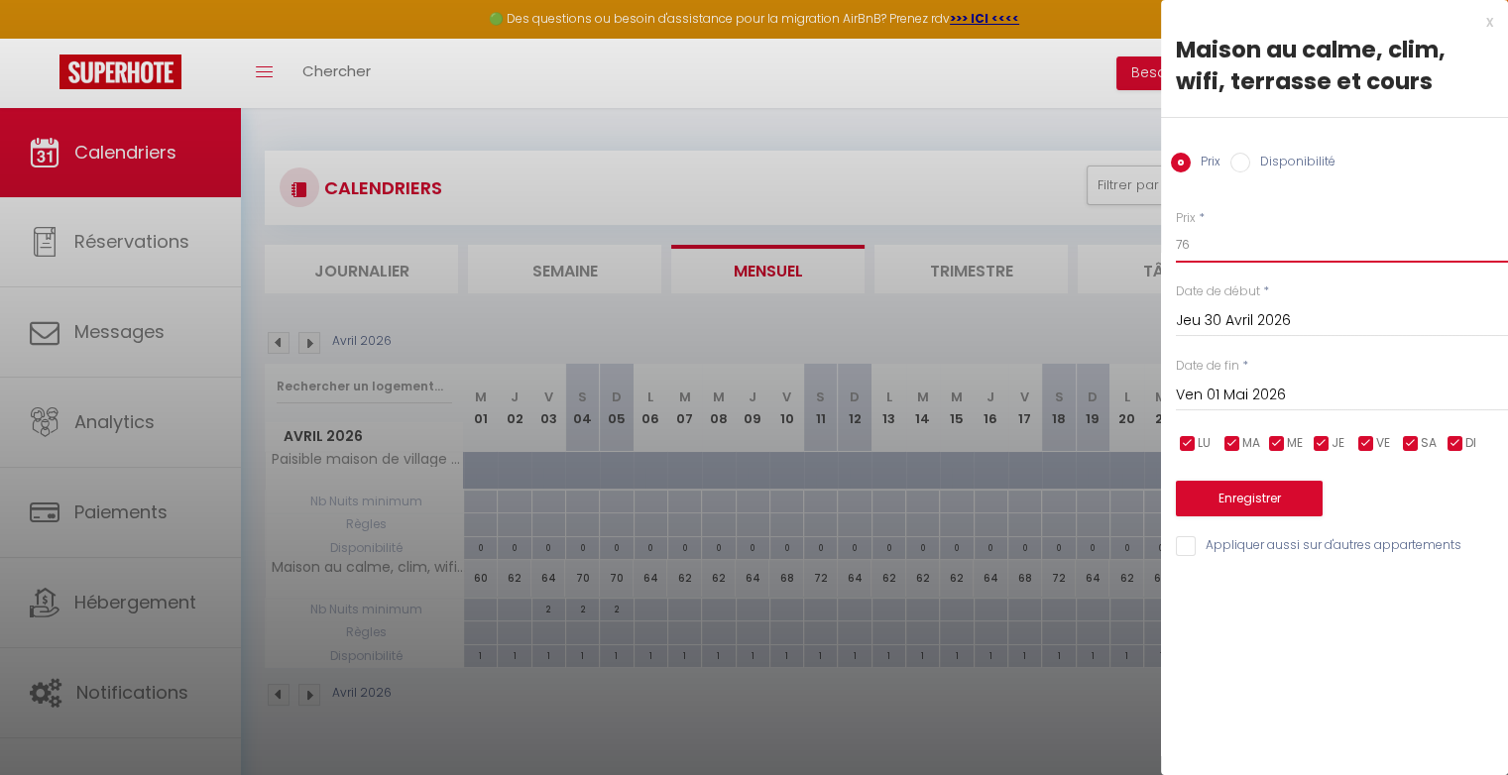
click at [1212, 248] on input "76" at bounding box center [1342, 245] width 332 height 36
click at [1245, 492] on button "Enregistrer" at bounding box center [1249, 499] width 147 height 36
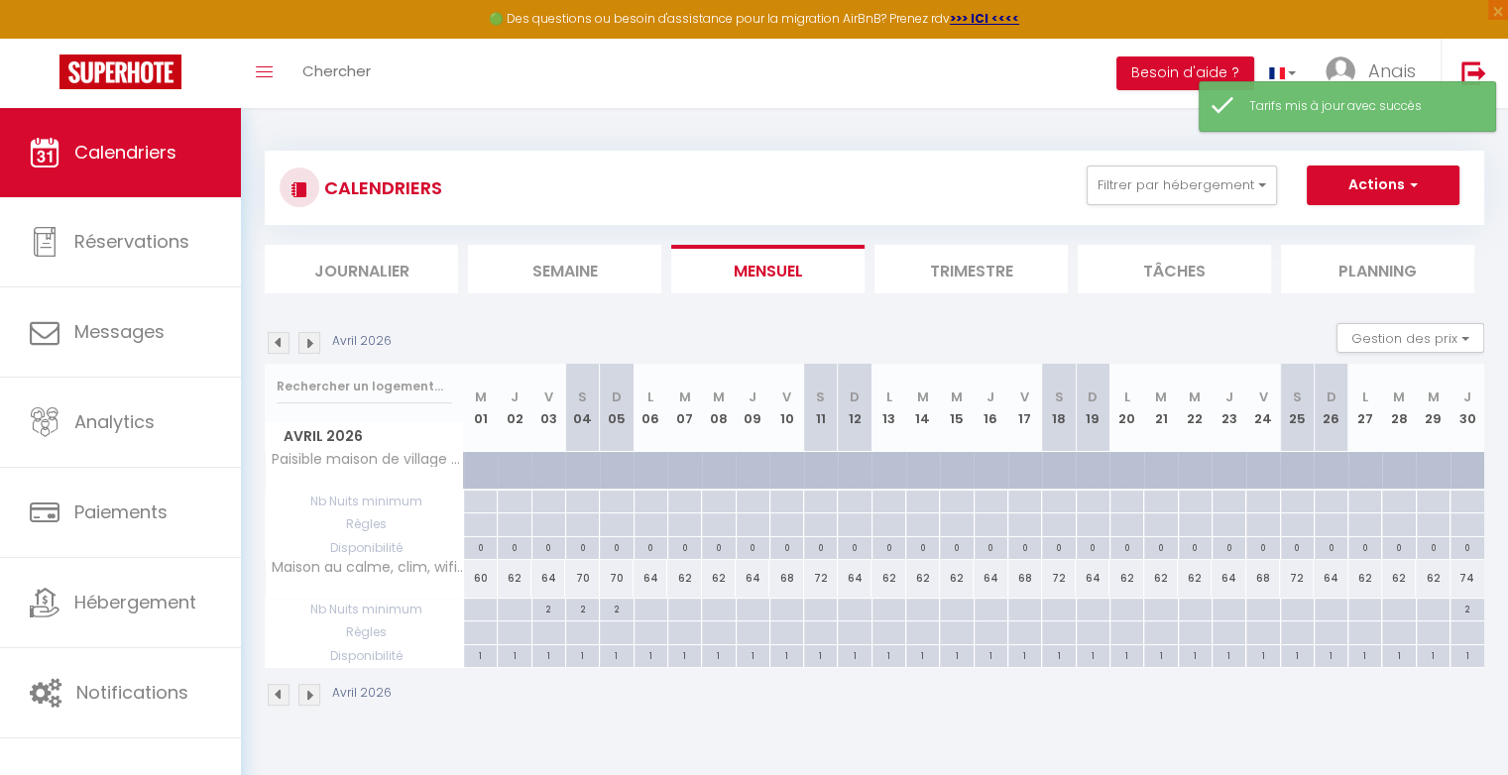
click at [313, 347] on img at bounding box center [309, 343] width 22 height 22
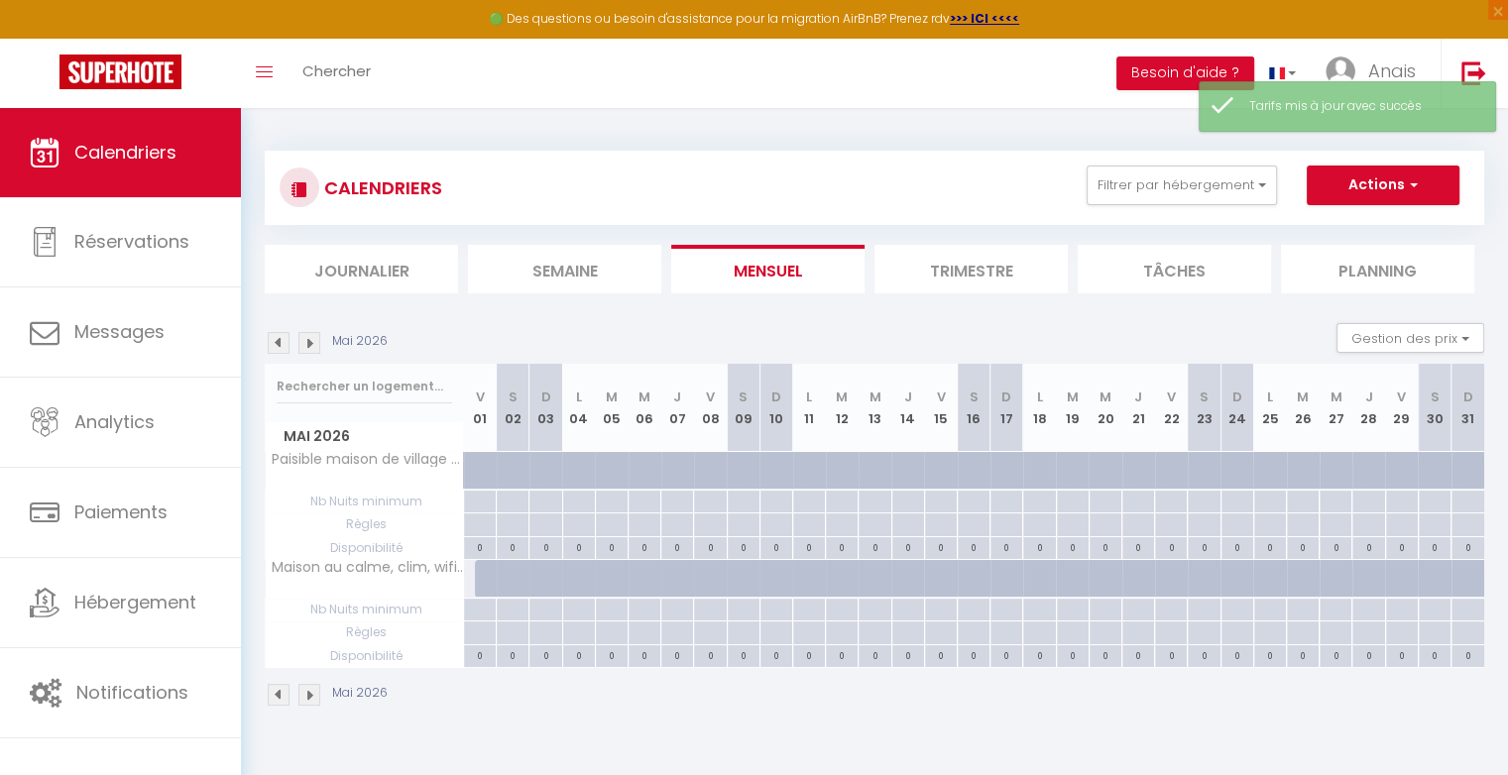
click at [470, 582] on div "60" at bounding box center [480, 578] width 34 height 37
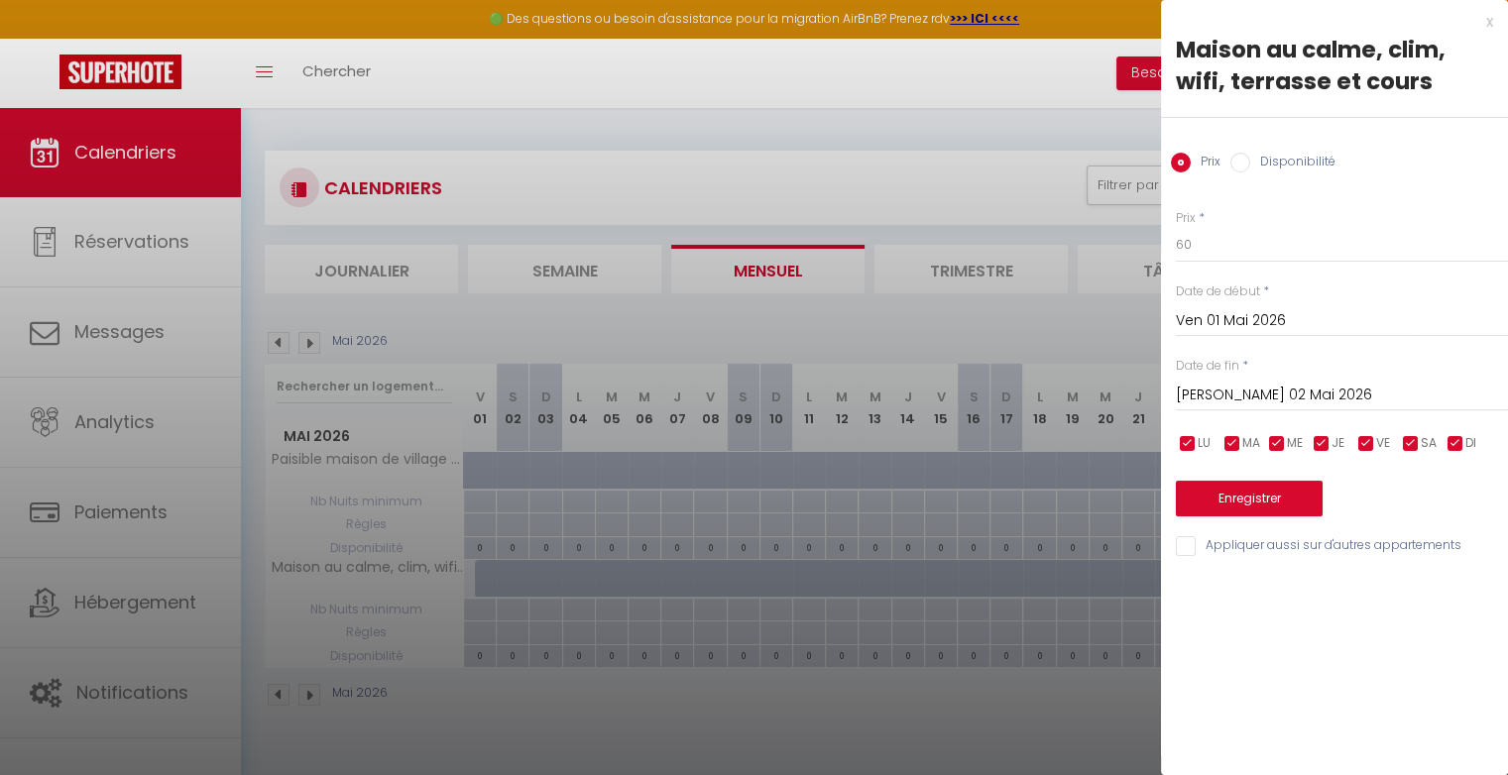
click at [1236, 158] on input "Disponibilité" at bounding box center [1240, 163] width 20 height 20
click at [1248, 392] on input "Sam 02 Mai 2026" at bounding box center [1342, 398] width 332 height 26
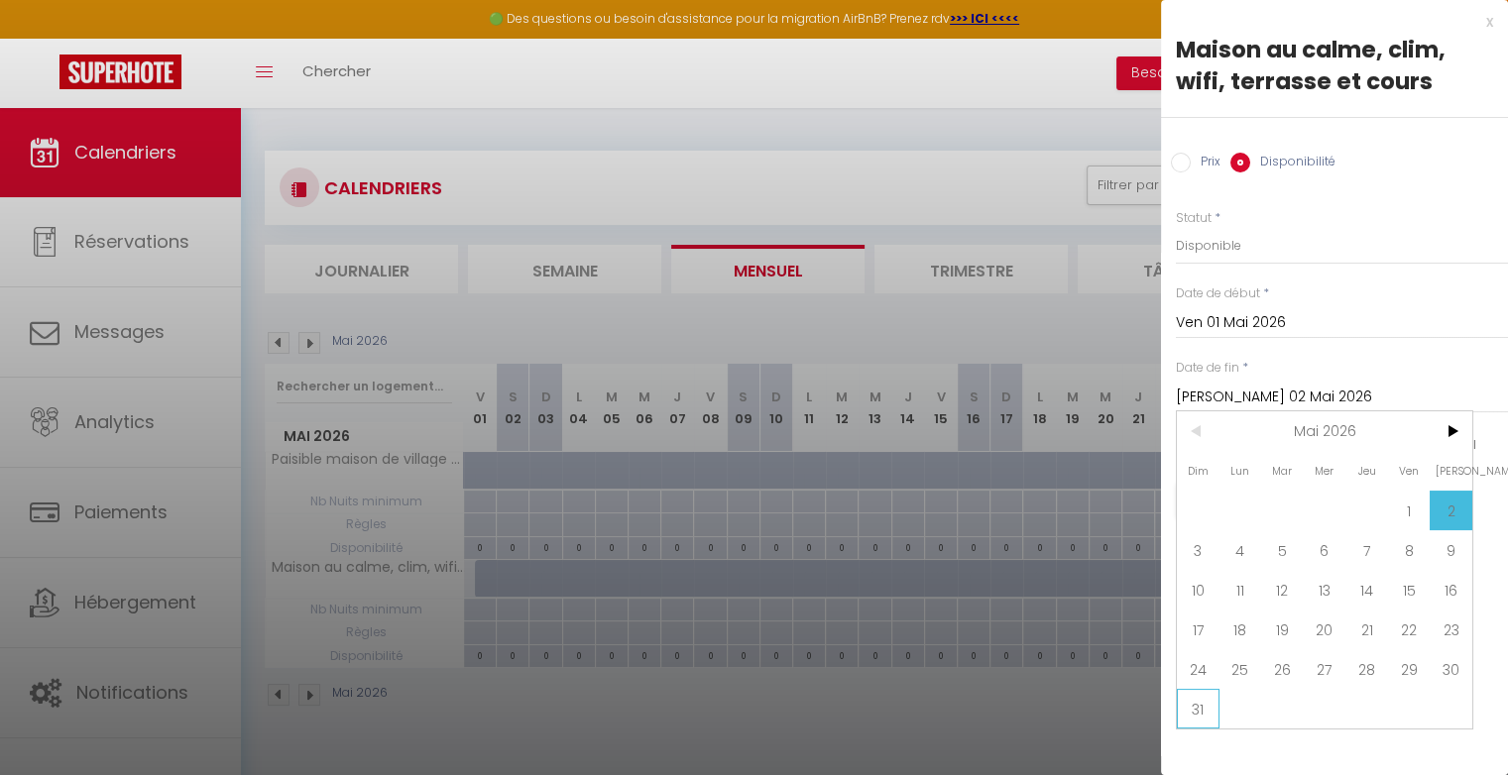
click at [1204, 708] on span "31" at bounding box center [1198, 709] width 43 height 40
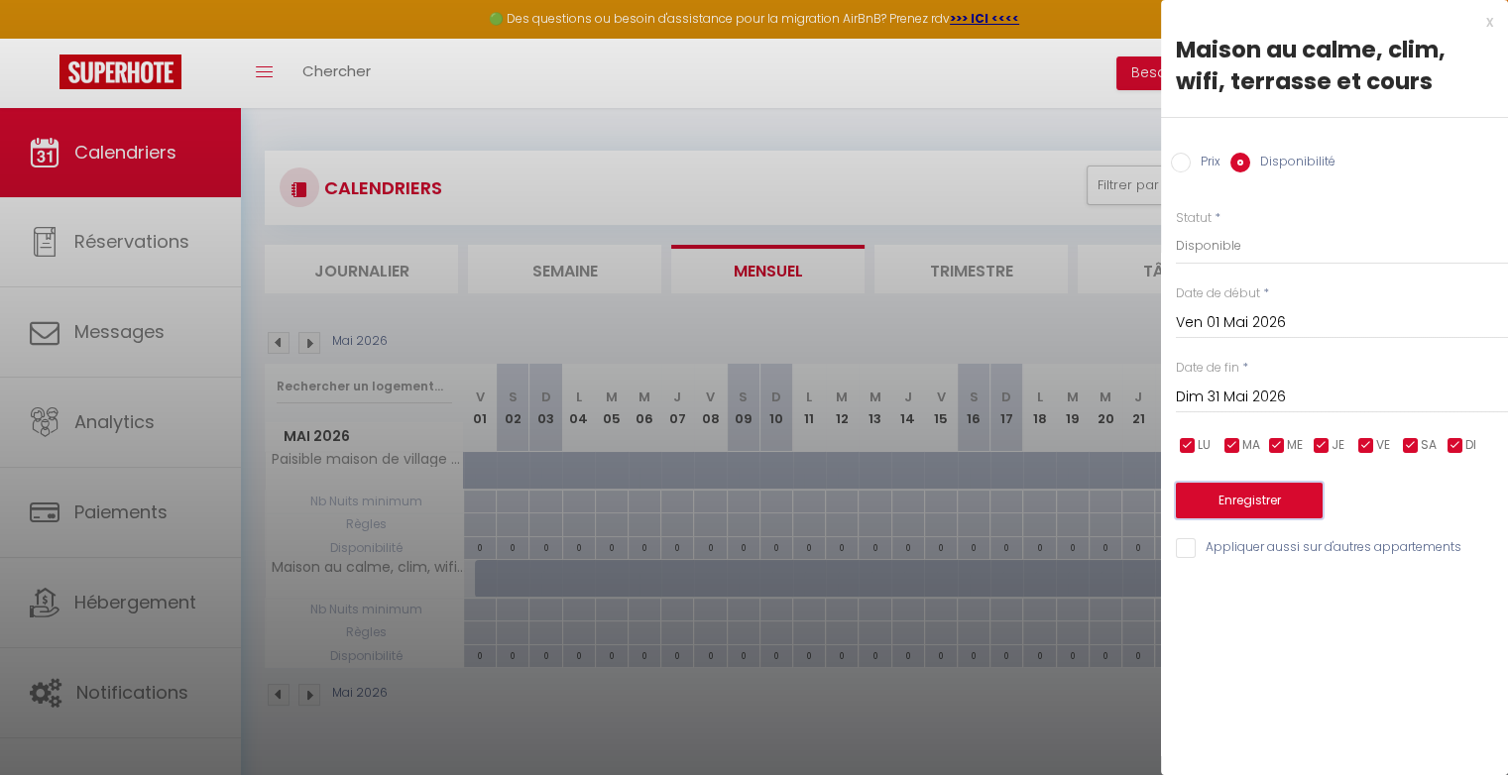
click at [1275, 496] on button "Enregistrer" at bounding box center [1249, 501] width 147 height 36
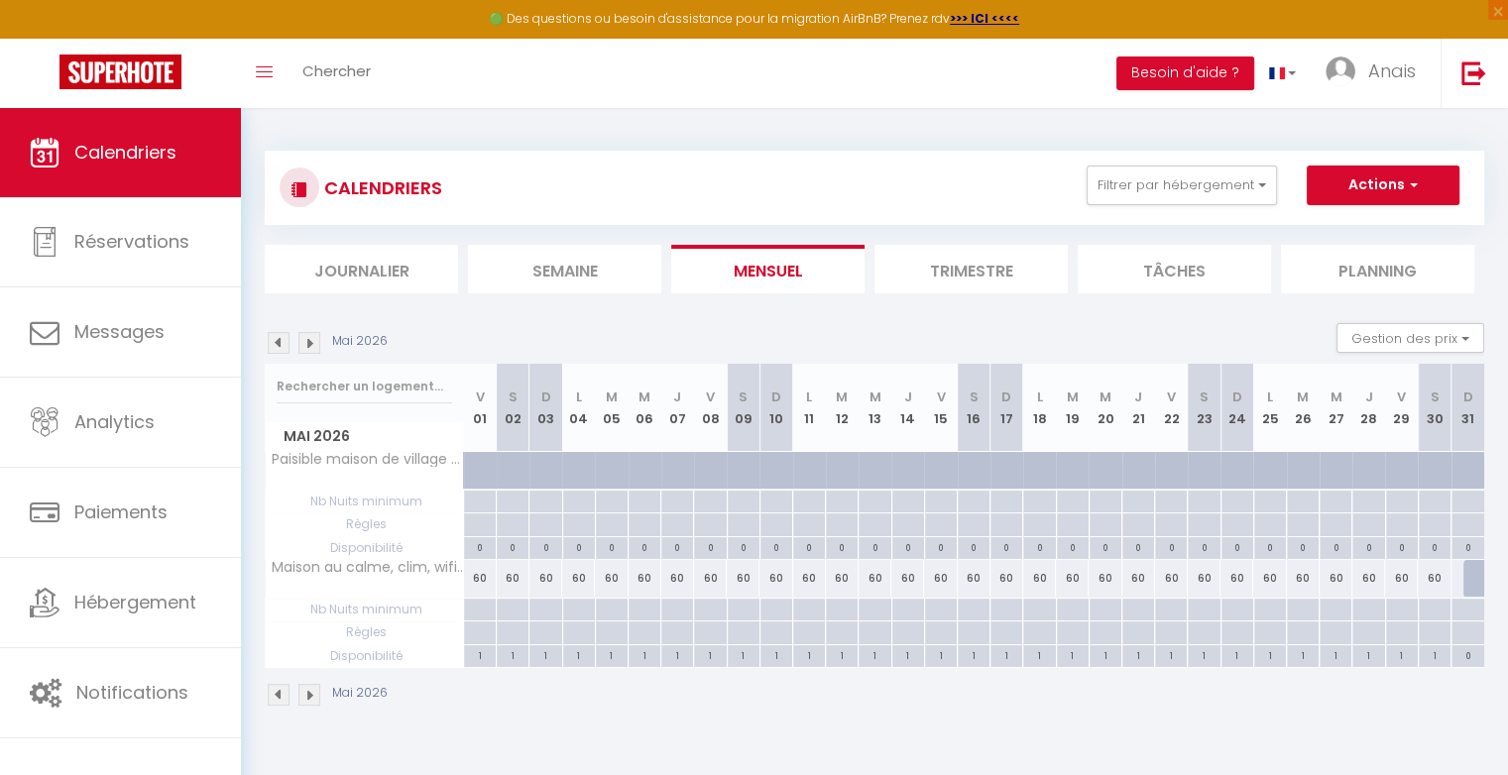
click at [277, 346] on img at bounding box center [279, 343] width 22 height 22
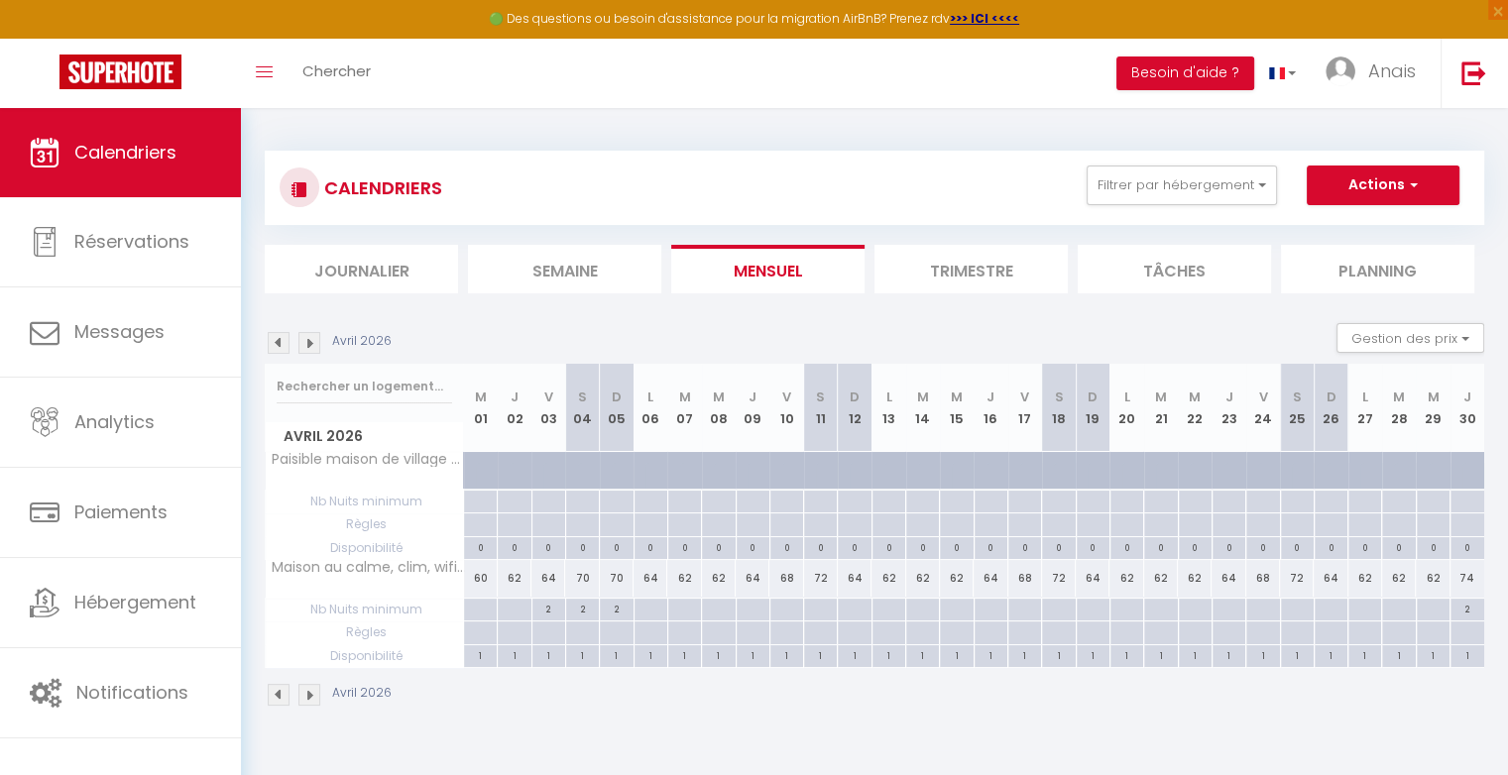
click at [315, 340] on img at bounding box center [309, 343] width 22 height 22
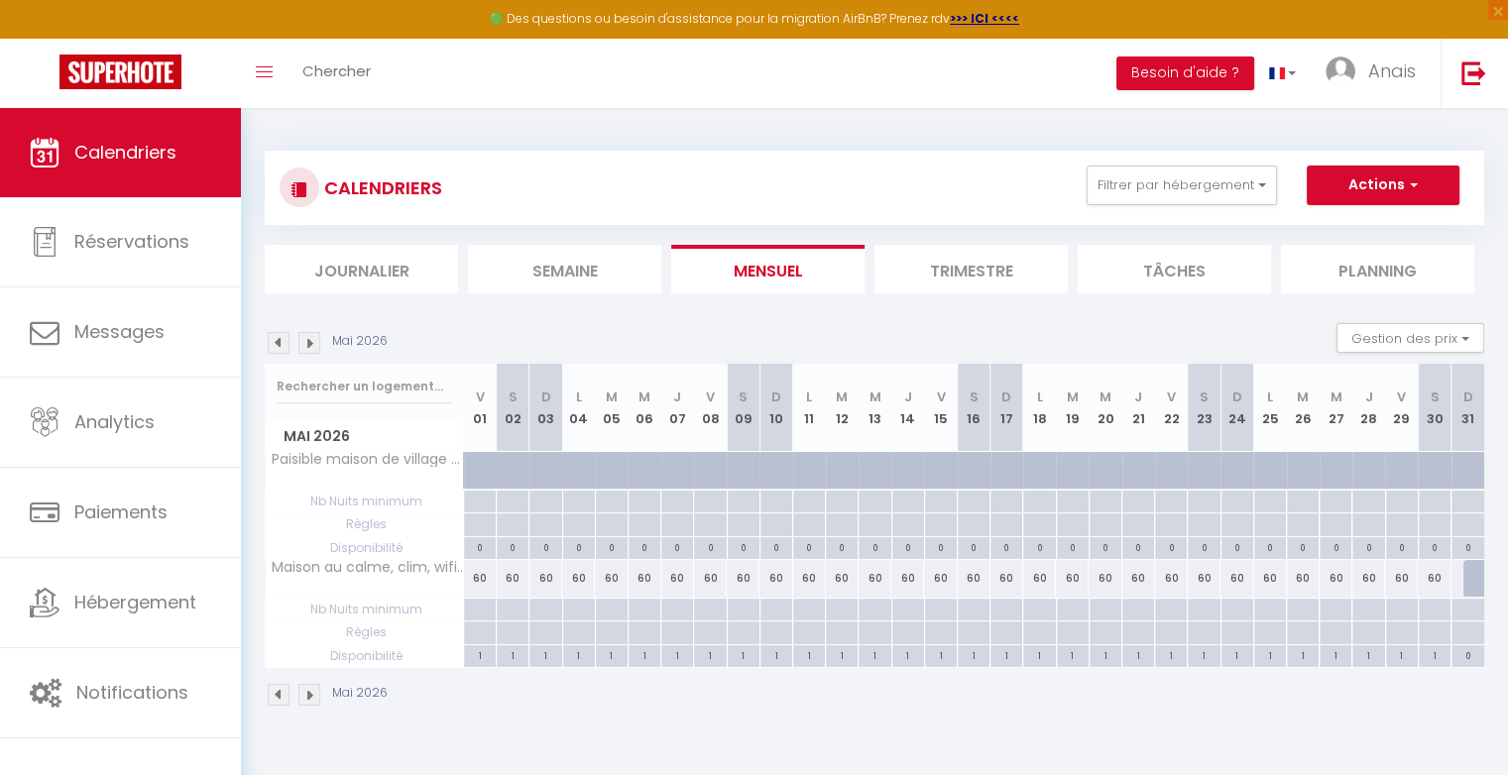
click at [488, 575] on div "60" at bounding box center [480, 578] width 33 height 37
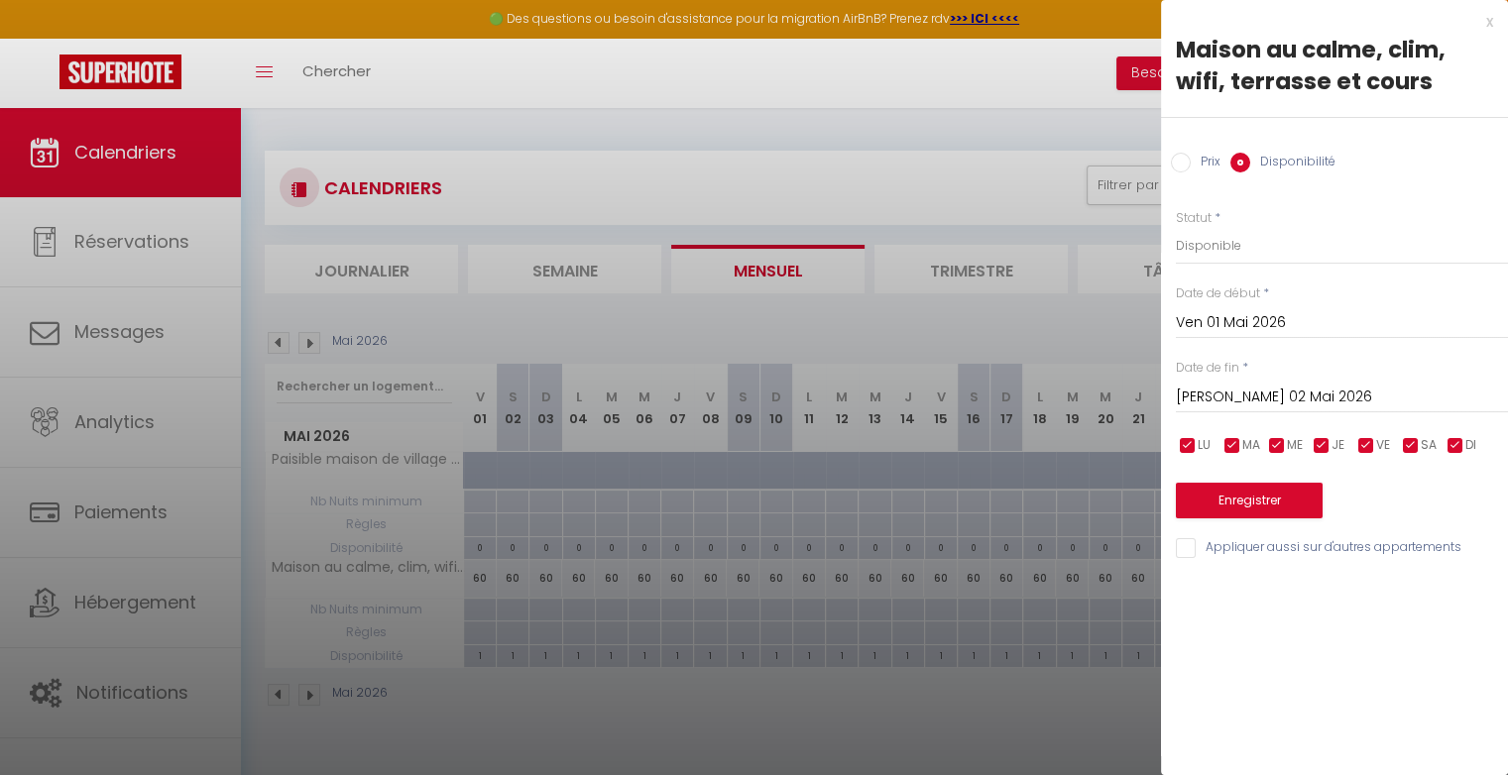
click at [1182, 168] on input "Prix" at bounding box center [1181, 163] width 20 height 20
click at [1194, 246] on input "60" at bounding box center [1342, 245] width 332 height 36
drag, startPoint x: 1194, startPoint y: 246, endPoint x: 1238, endPoint y: 387, distance: 147.4
click at [1238, 387] on div "Prix * 78 Statut * Disponible Indisponible Date de début * Ven 01 Mai 2026 < Ma…" at bounding box center [1334, 371] width 347 height 375
click at [1238, 387] on input "Sam 02 Mai 2026" at bounding box center [1342, 396] width 332 height 26
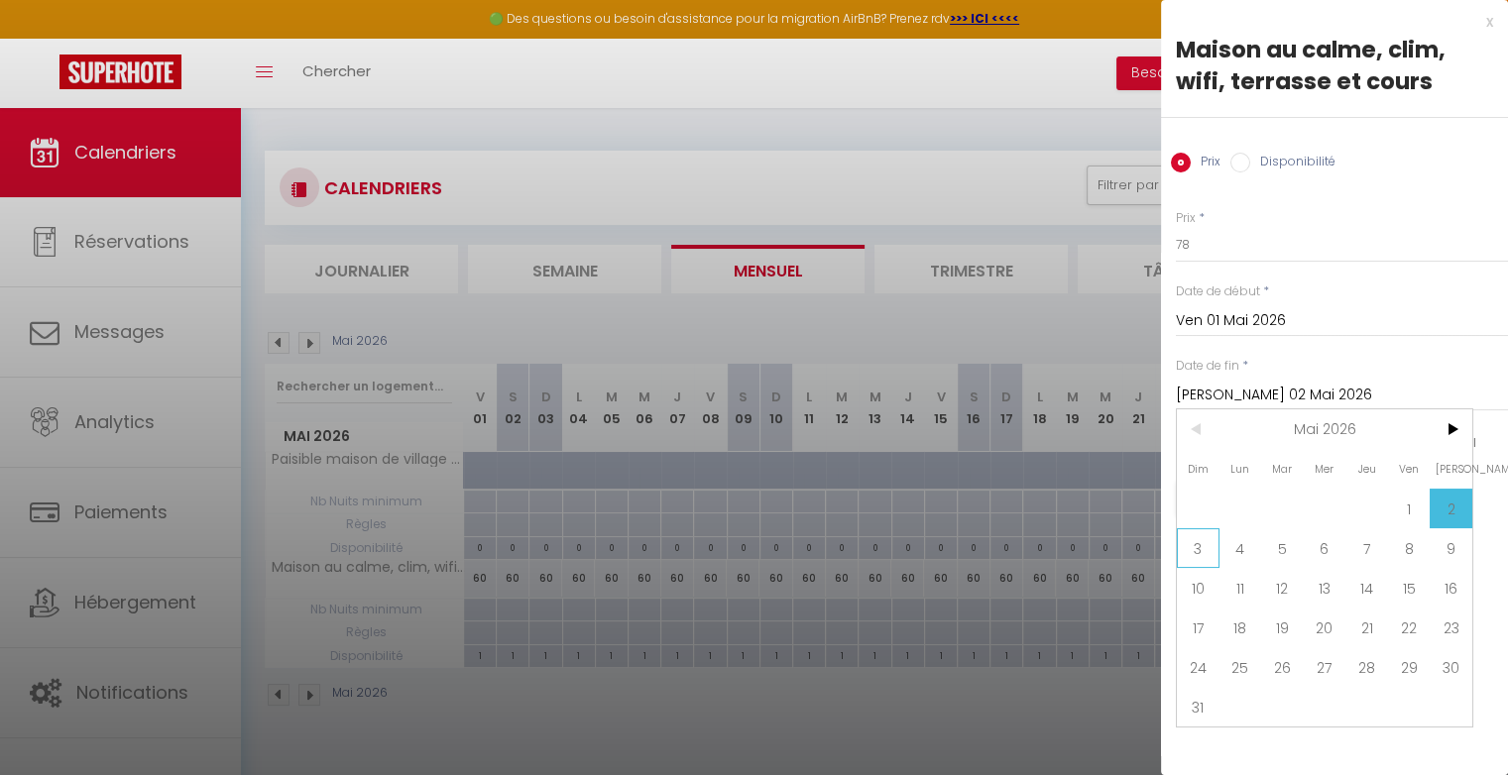
click at [1199, 548] on span "3" at bounding box center [1198, 548] width 43 height 40
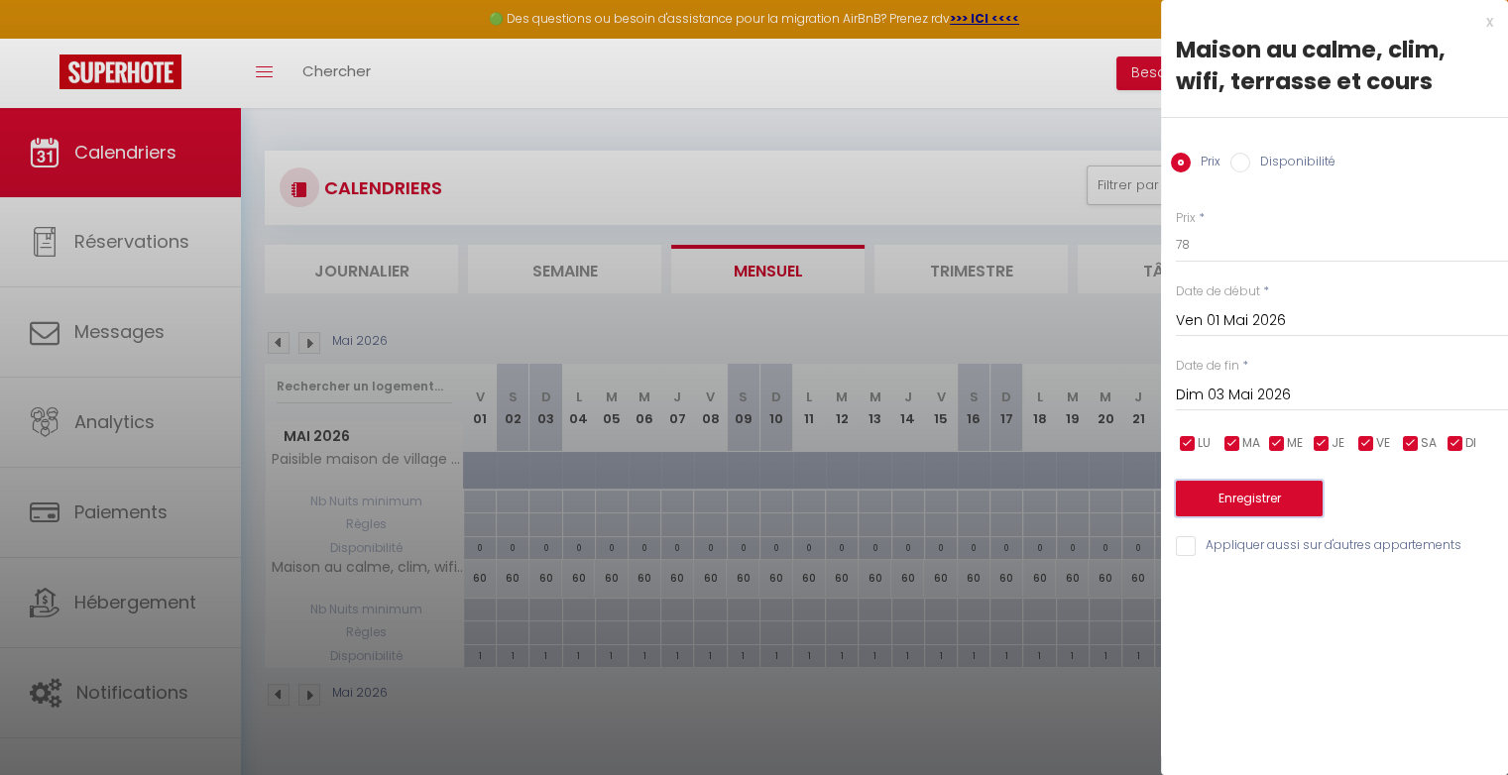
click at [1216, 504] on button "Enregistrer" at bounding box center [1249, 499] width 147 height 36
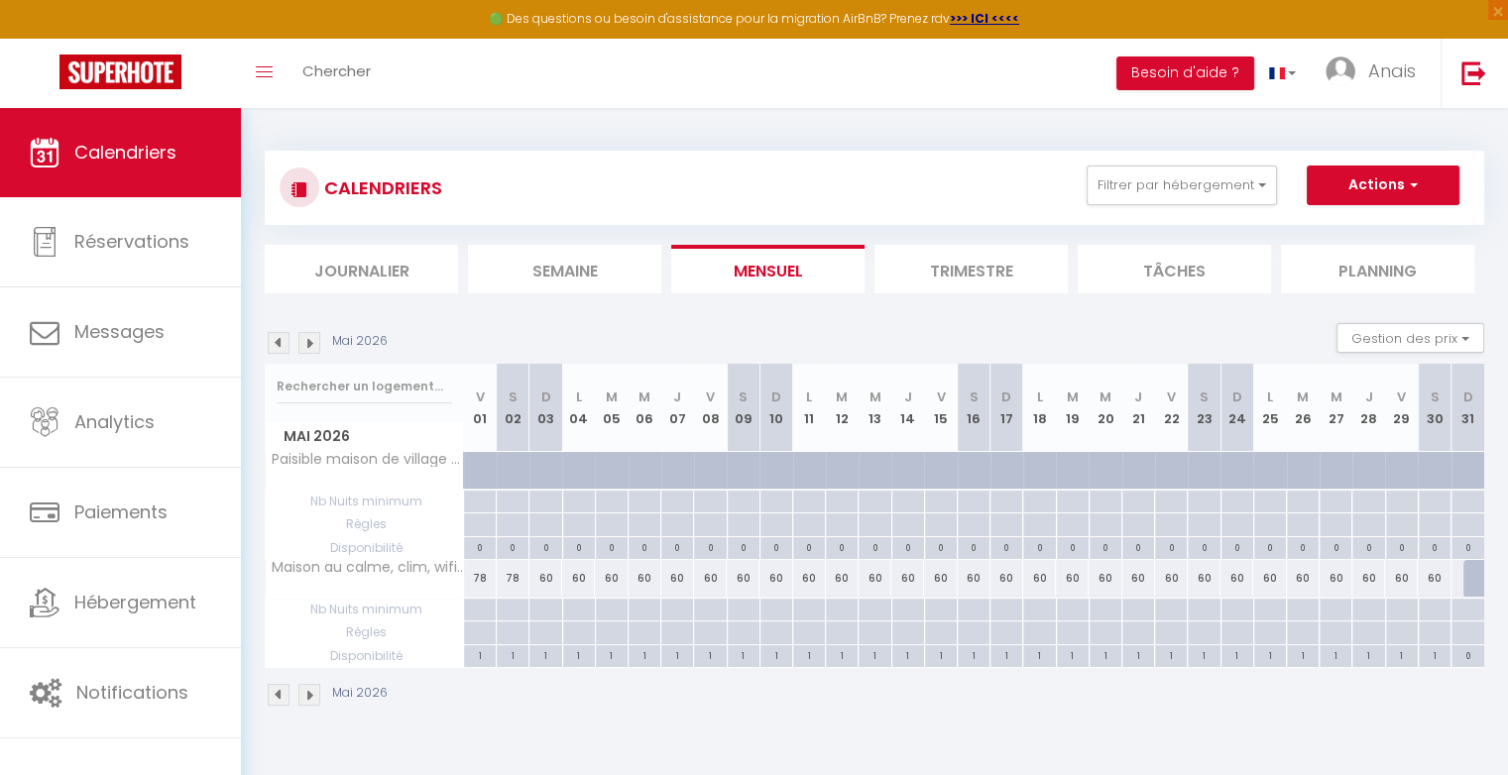
click at [554, 575] on div "60" at bounding box center [545, 578] width 33 height 37
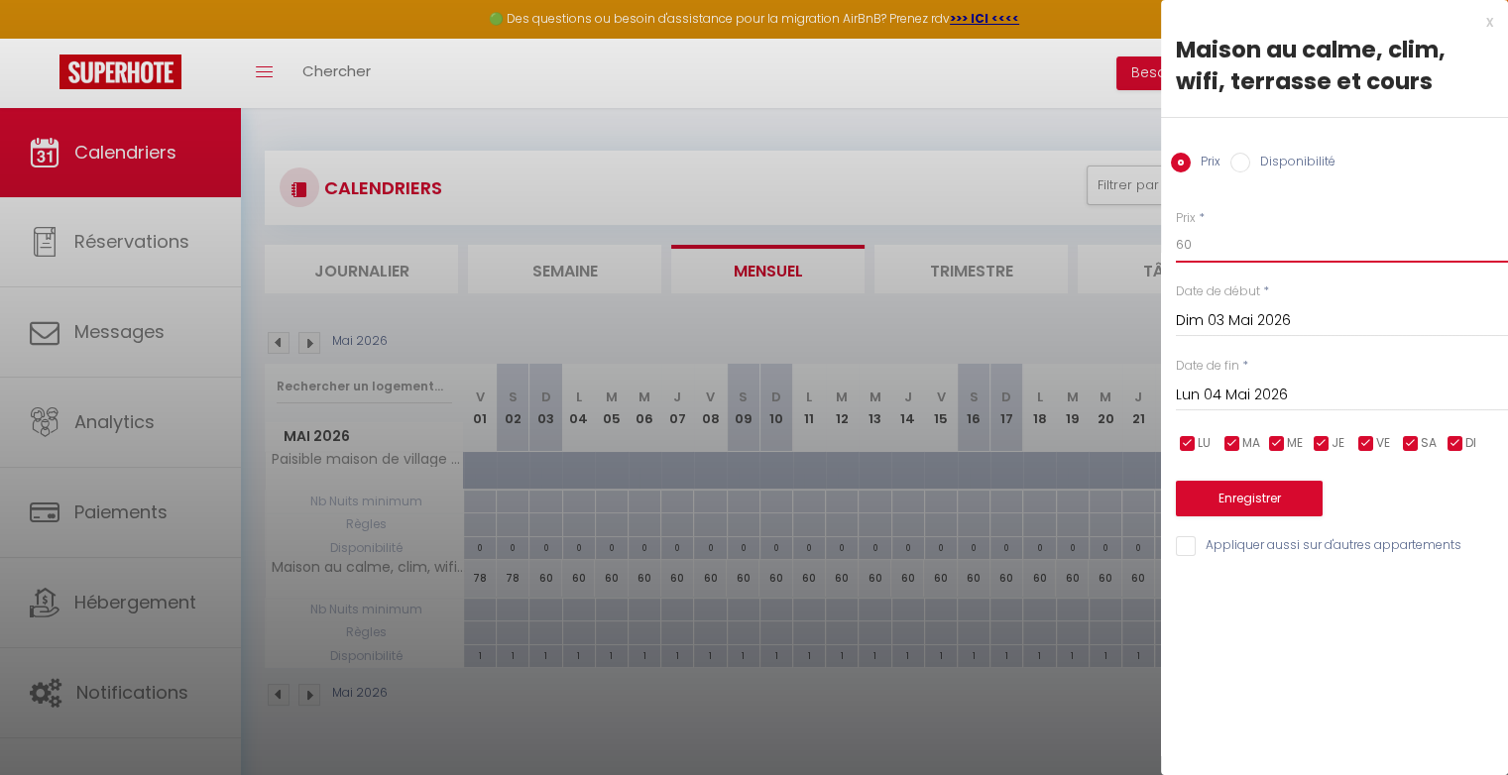
click at [1204, 256] on input "60" at bounding box center [1342, 245] width 332 height 36
click at [1221, 494] on button "Enregistrer" at bounding box center [1249, 499] width 147 height 36
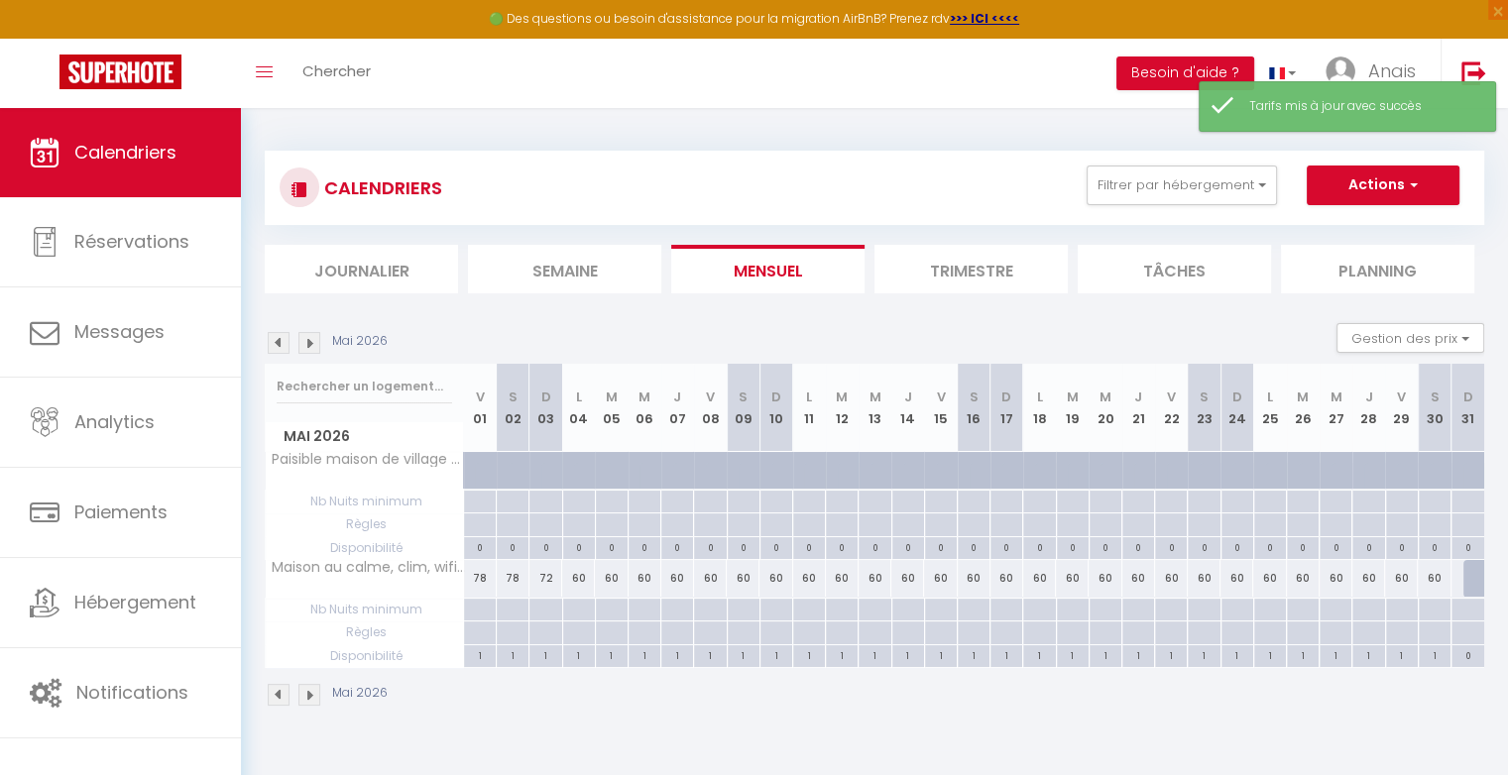
click at [278, 339] on img at bounding box center [279, 343] width 22 height 22
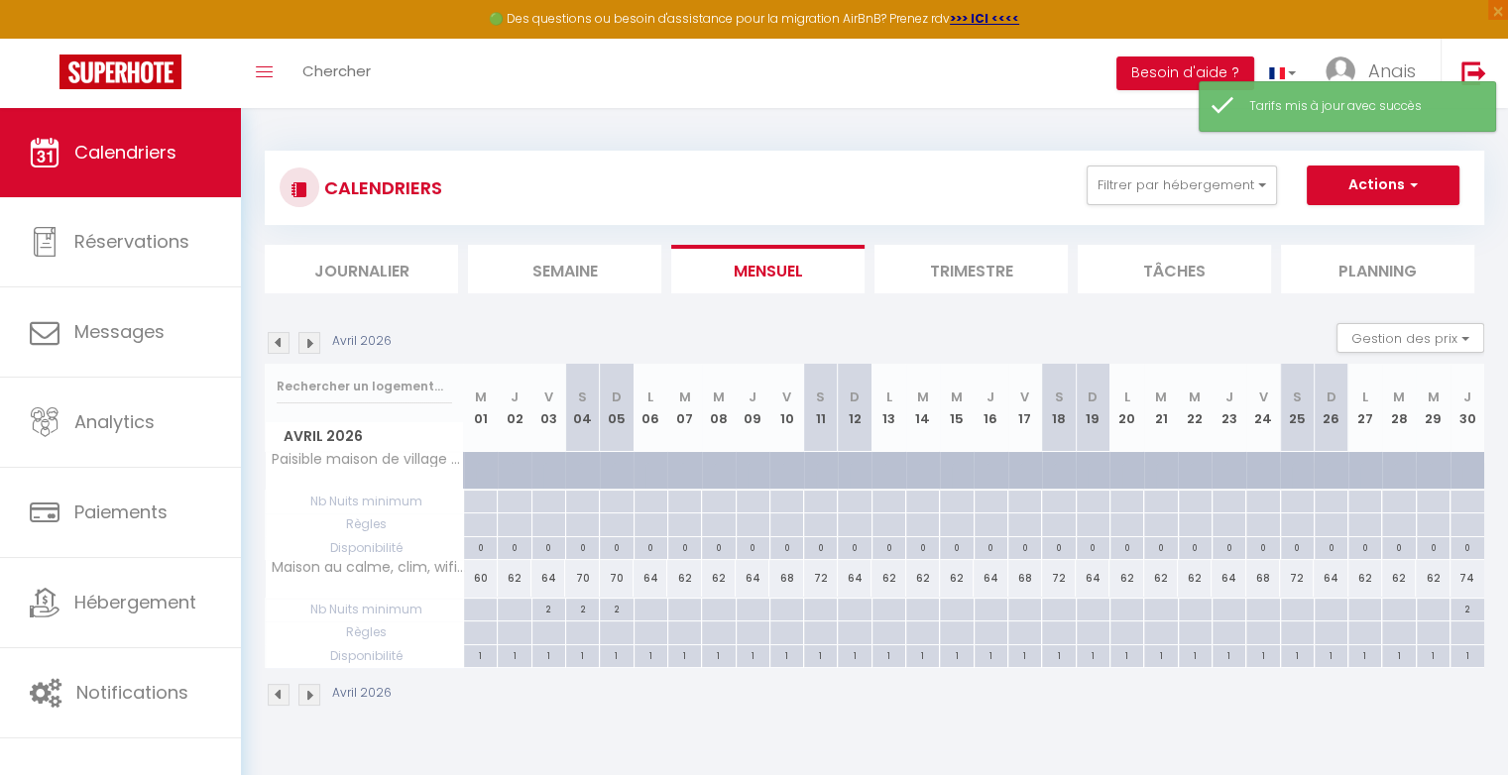
click at [315, 340] on img at bounding box center [309, 343] width 22 height 22
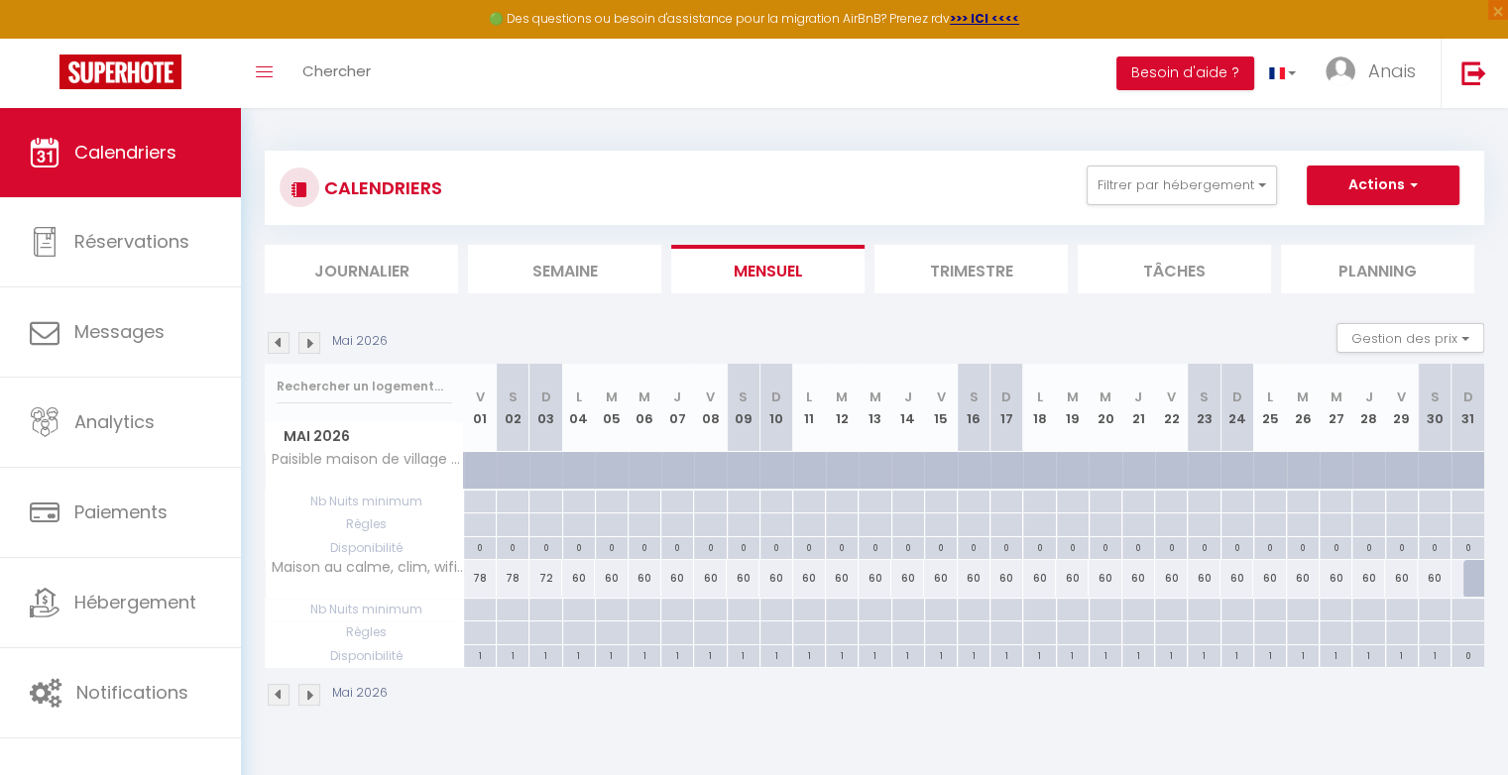
click at [584, 575] on div "60" at bounding box center [578, 578] width 33 height 37
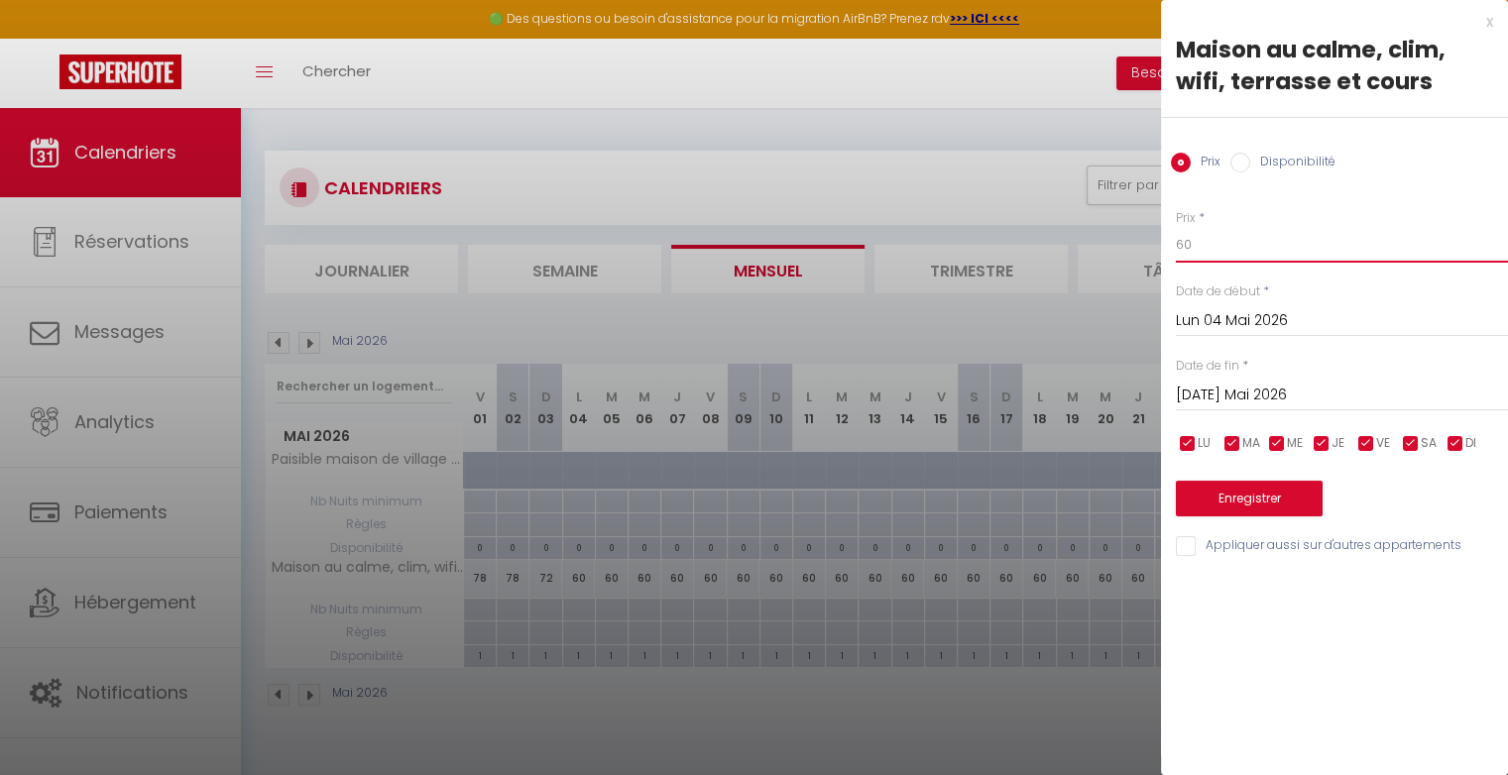
click at [1201, 255] on input "60" at bounding box center [1342, 245] width 332 height 36
click at [1226, 396] on input "Mar 05 Mai 2026" at bounding box center [1342, 396] width 332 height 26
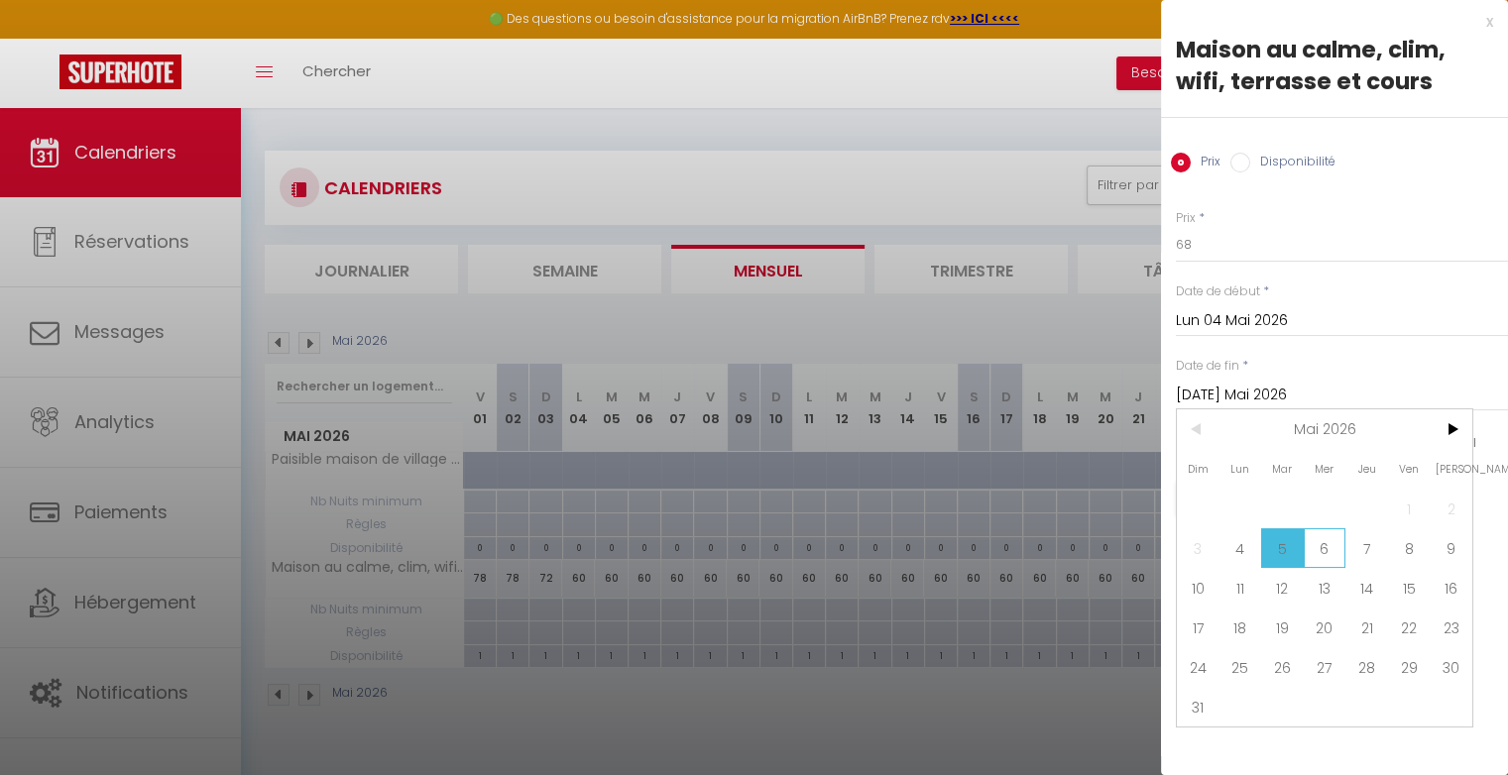
click at [1340, 547] on span "6" at bounding box center [1324, 548] width 43 height 40
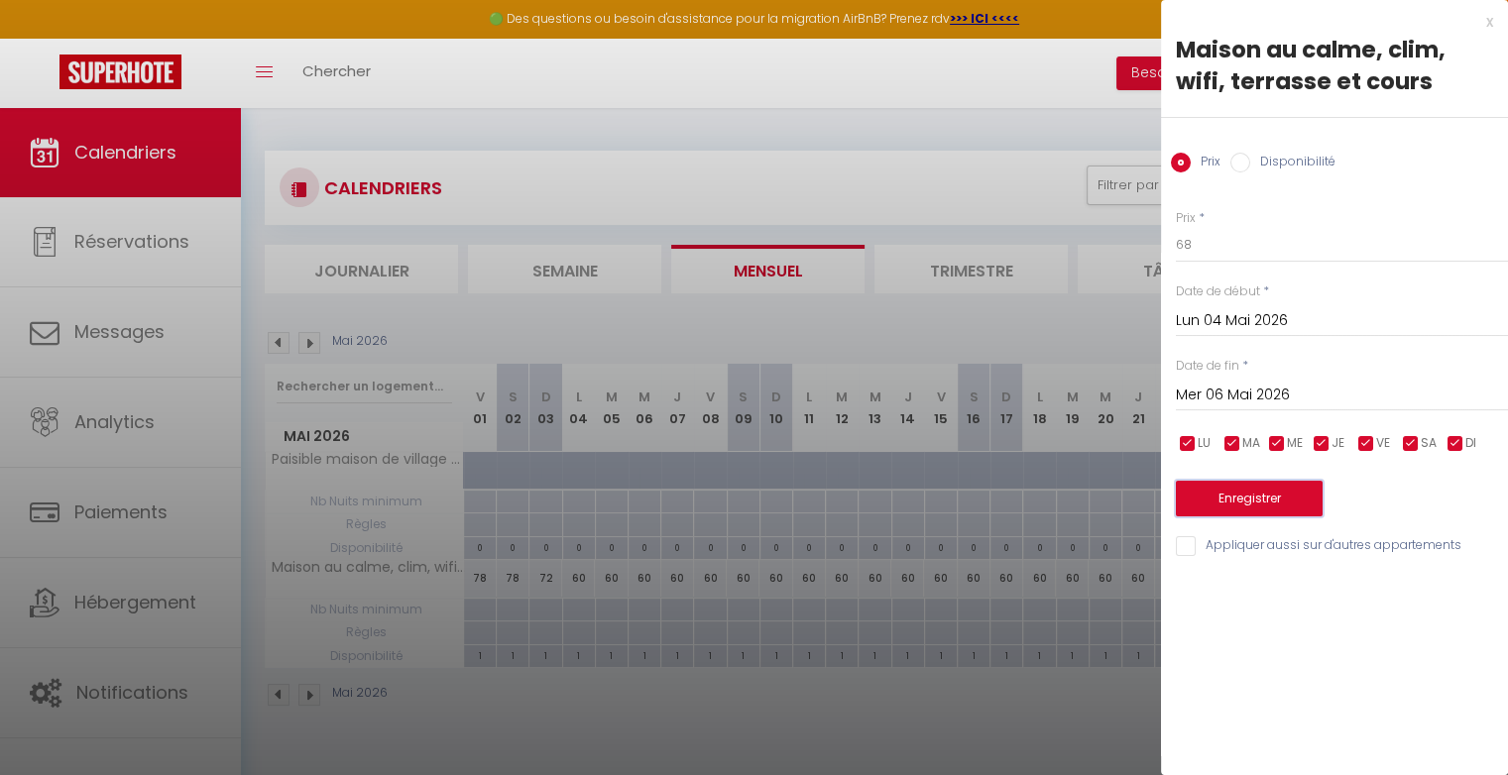
click at [1304, 506] on button "Enregistrer" at bounding box center [1249, 499] width 147 height 36
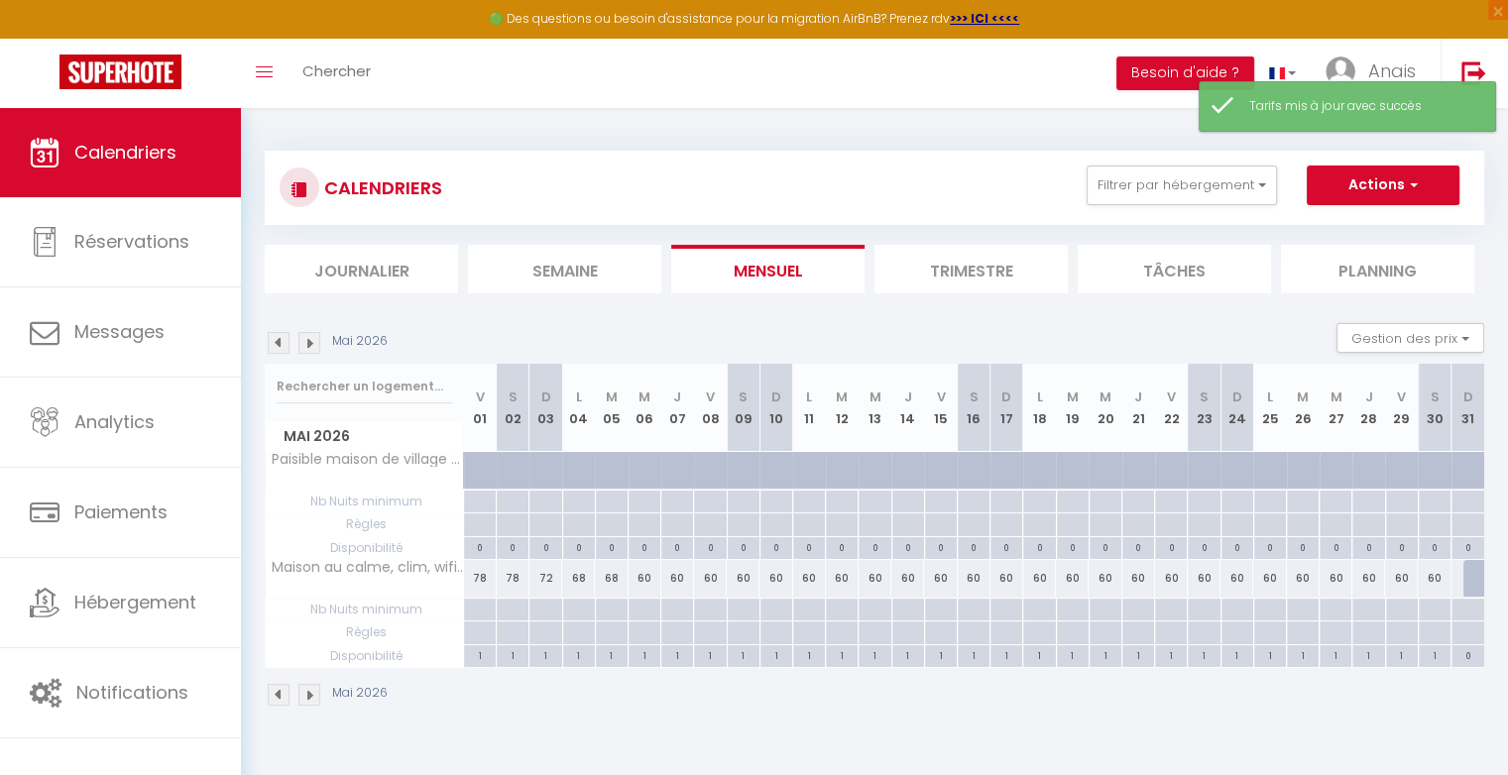
click at [650, 578] on div "60" at bounding box center [644, 578] width 33 height 37
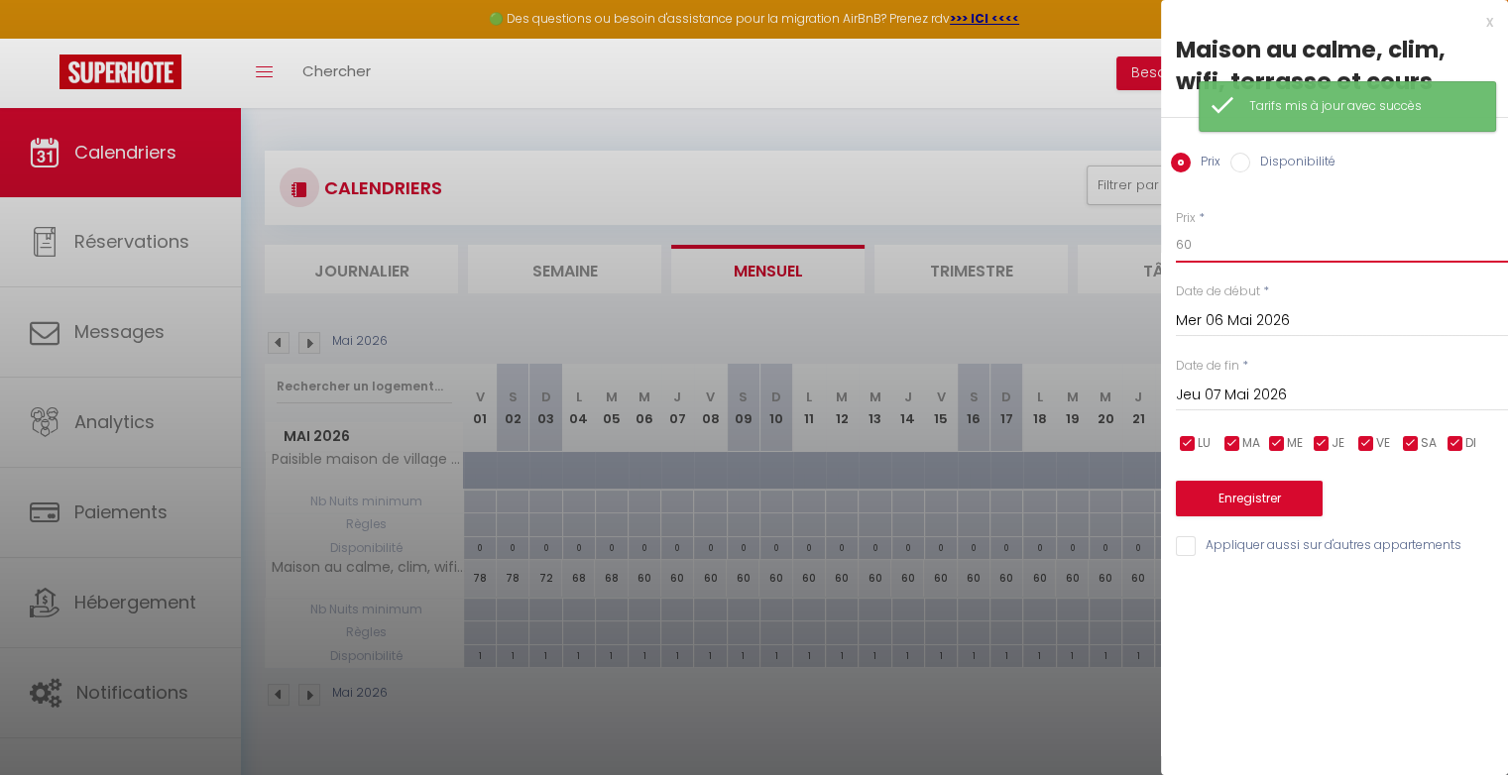
click at [1232, 245] on input "60" at bounding box center [1342, 245] width 332 height 36
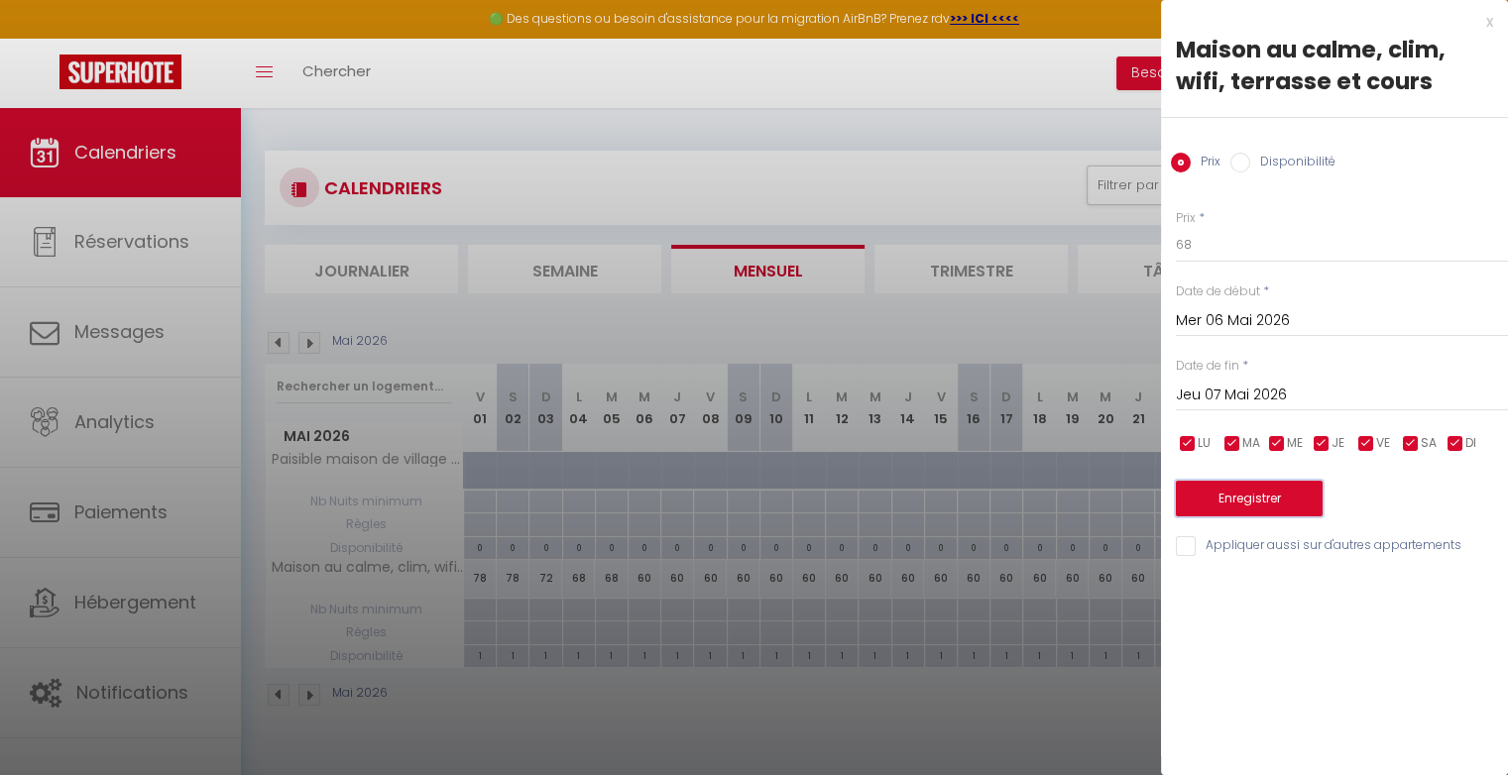
click at [1253, 484] on button "Enregistrer" at bounding box center [1249, 499] width 147 height 36
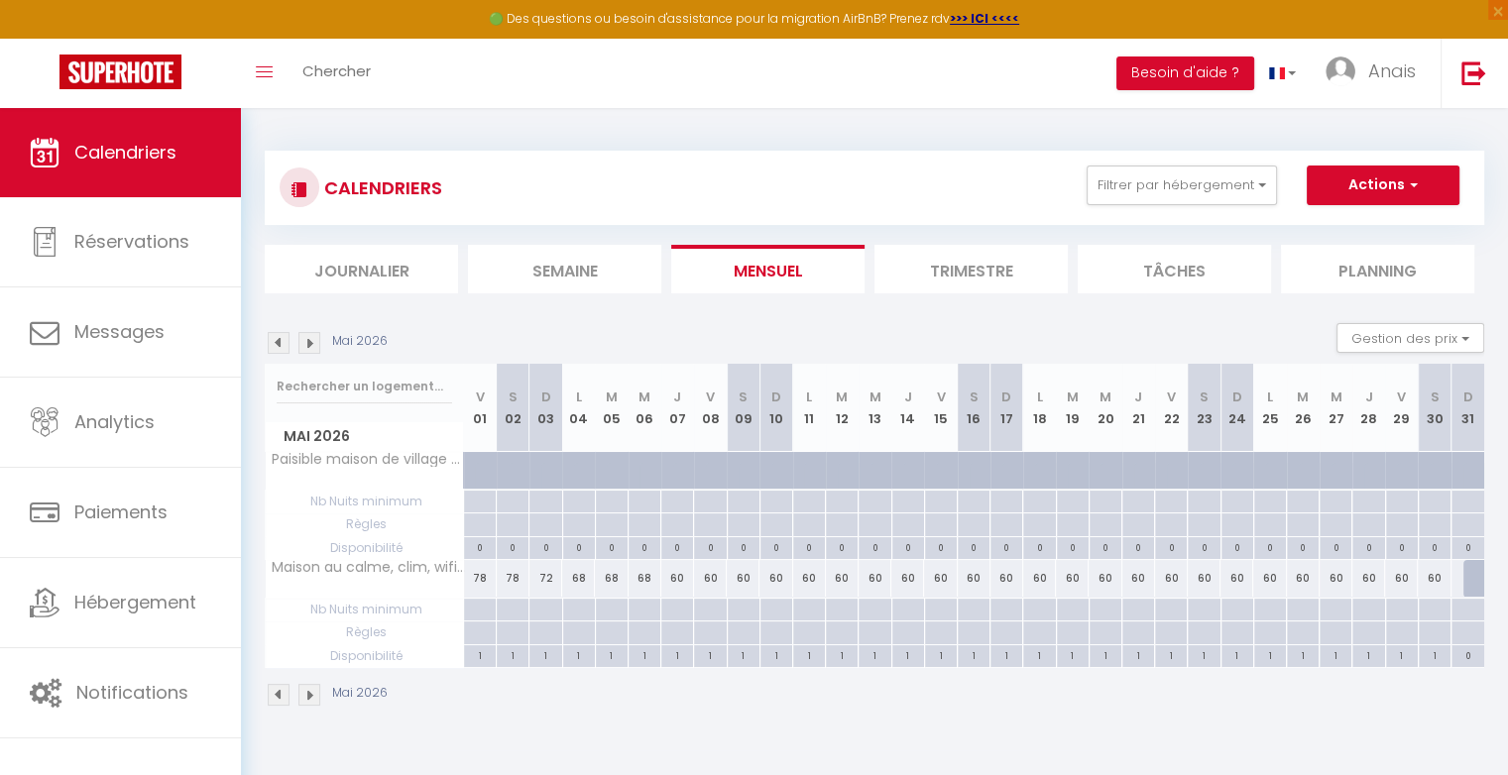
click at [686, 576] on div "60" at bounding box center [677, 578] width 33 height 37
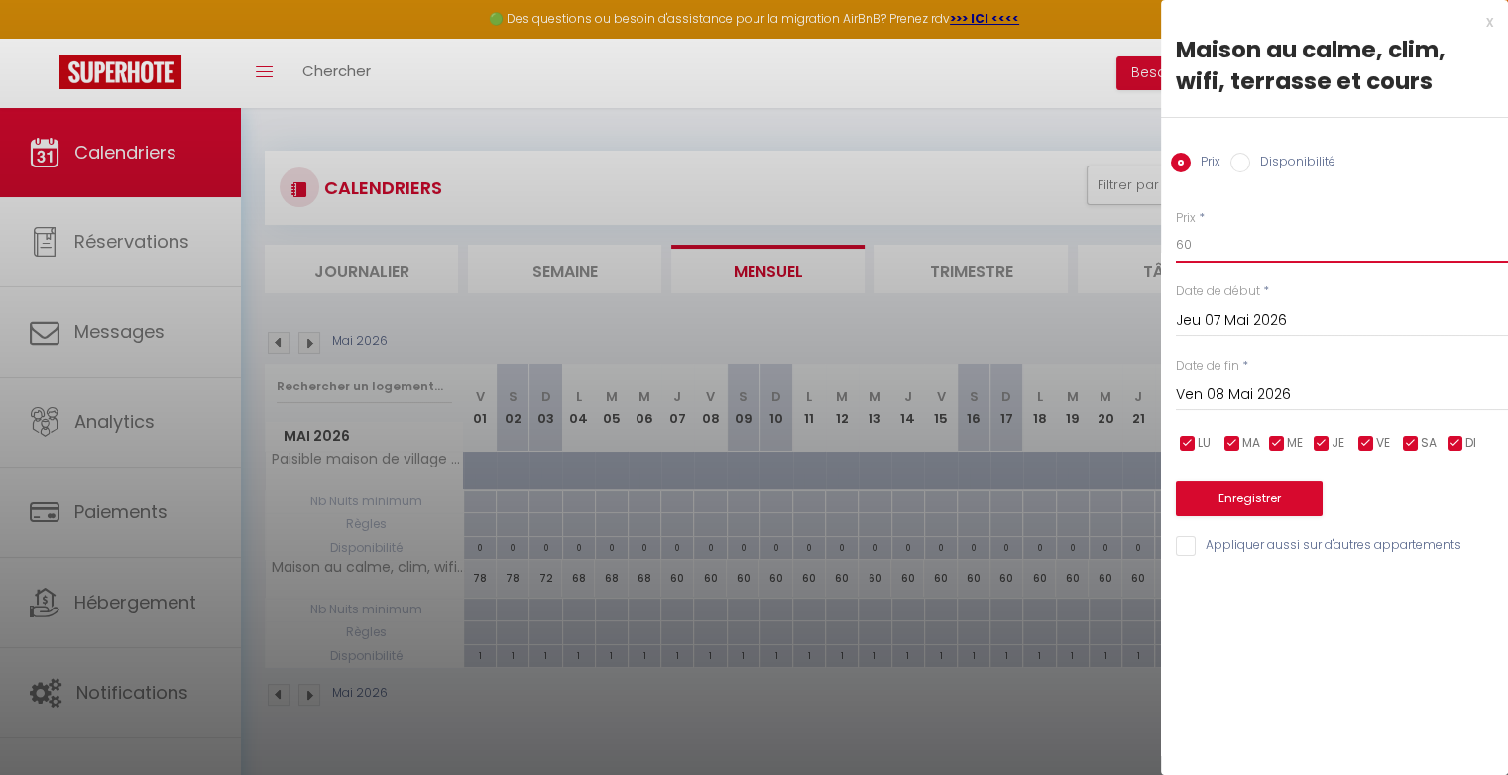
click at [1209, 251] on input "60" at bounding box center [1342, 245] width 332 height 36
click at [1221, 498] on button "Enregistrer" at bounding box center [1249, 499] width 147 height 36
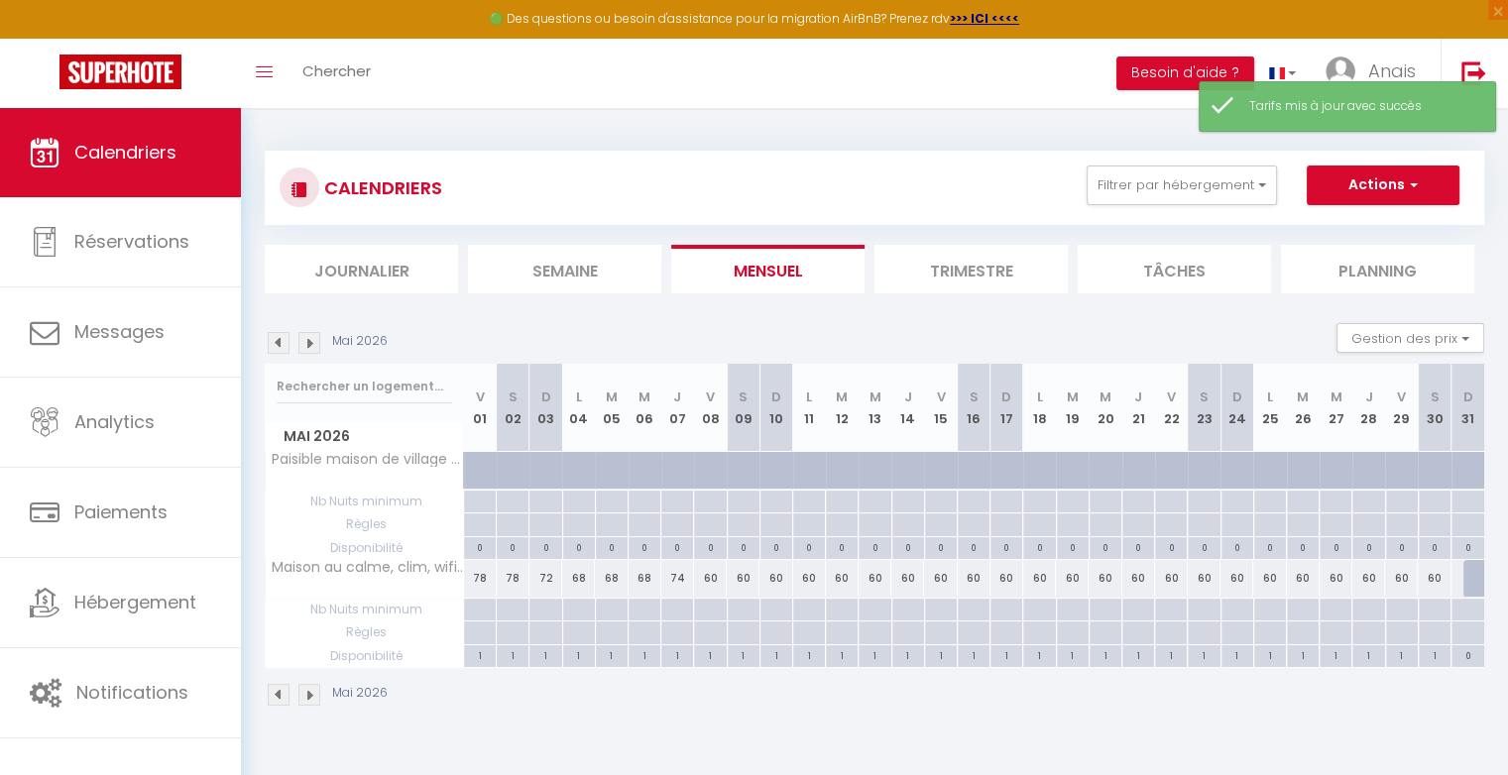
click at [713, 577] on div "60" at bounding box center [710, 578] width 33 height 37
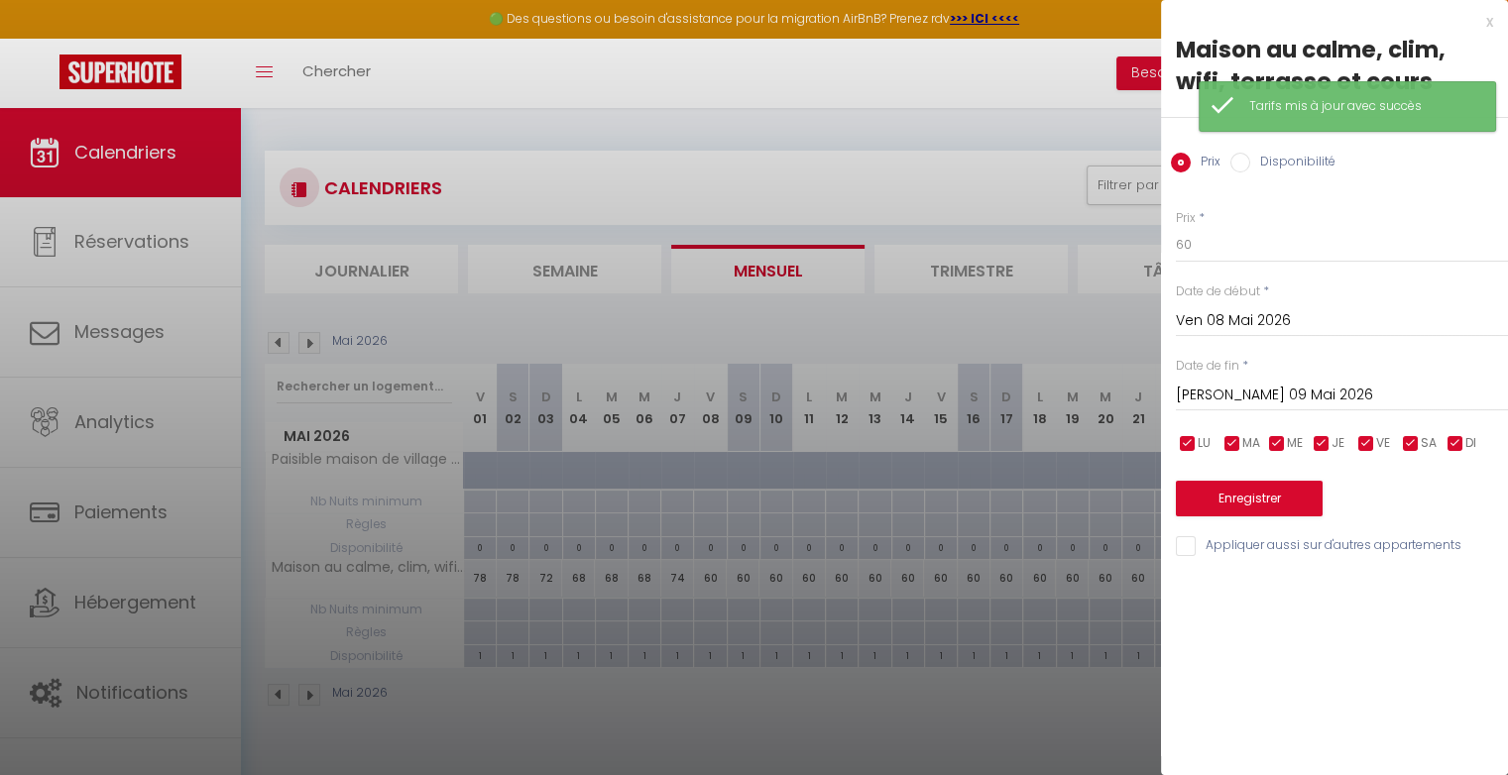
click at [1281, 392] on input "Sam 09 Mai 2026" at bounding box center [1342, 396] width 332 height 26
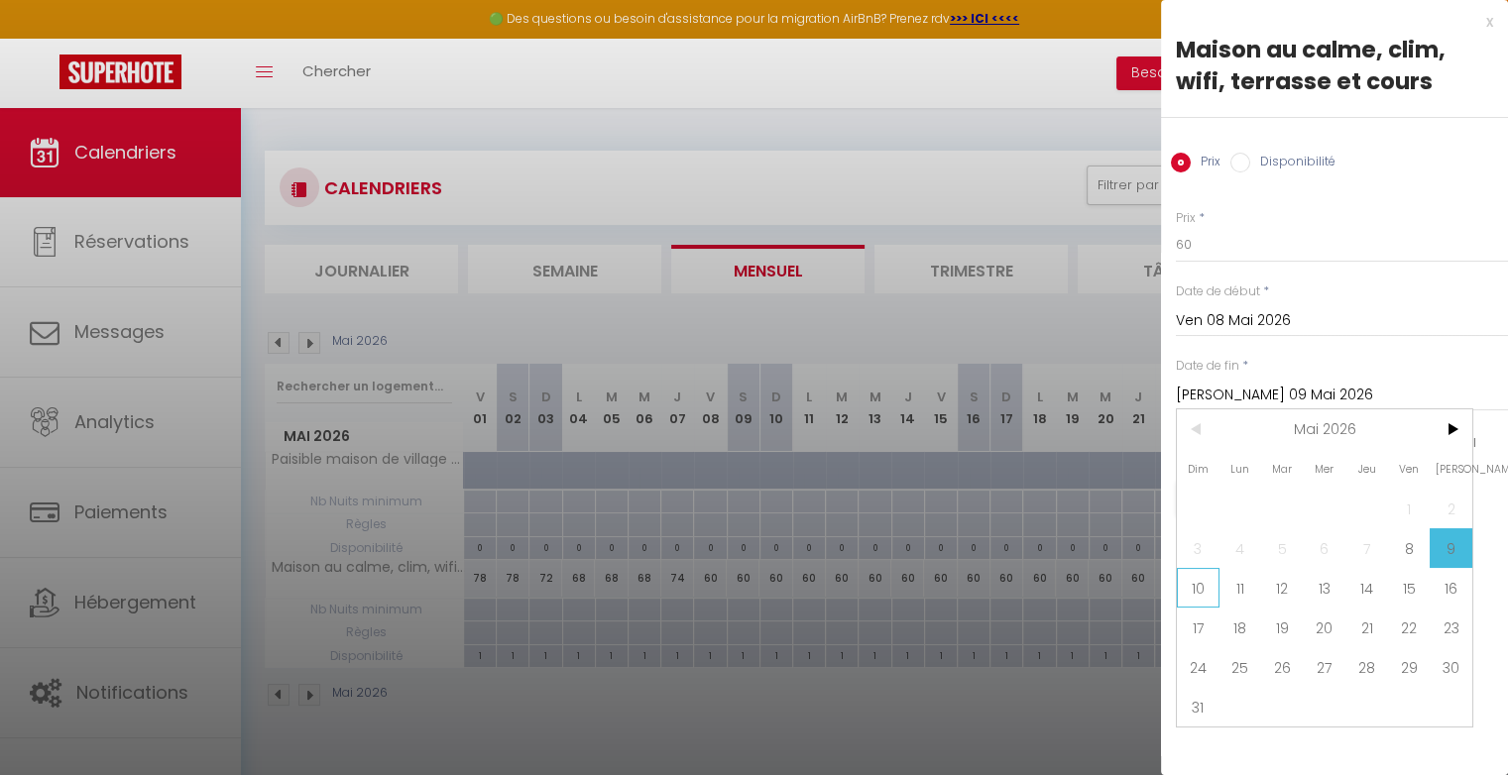
click at [1191, 589] on span "10" at bounding box center [1198, 588] width 43 height 40
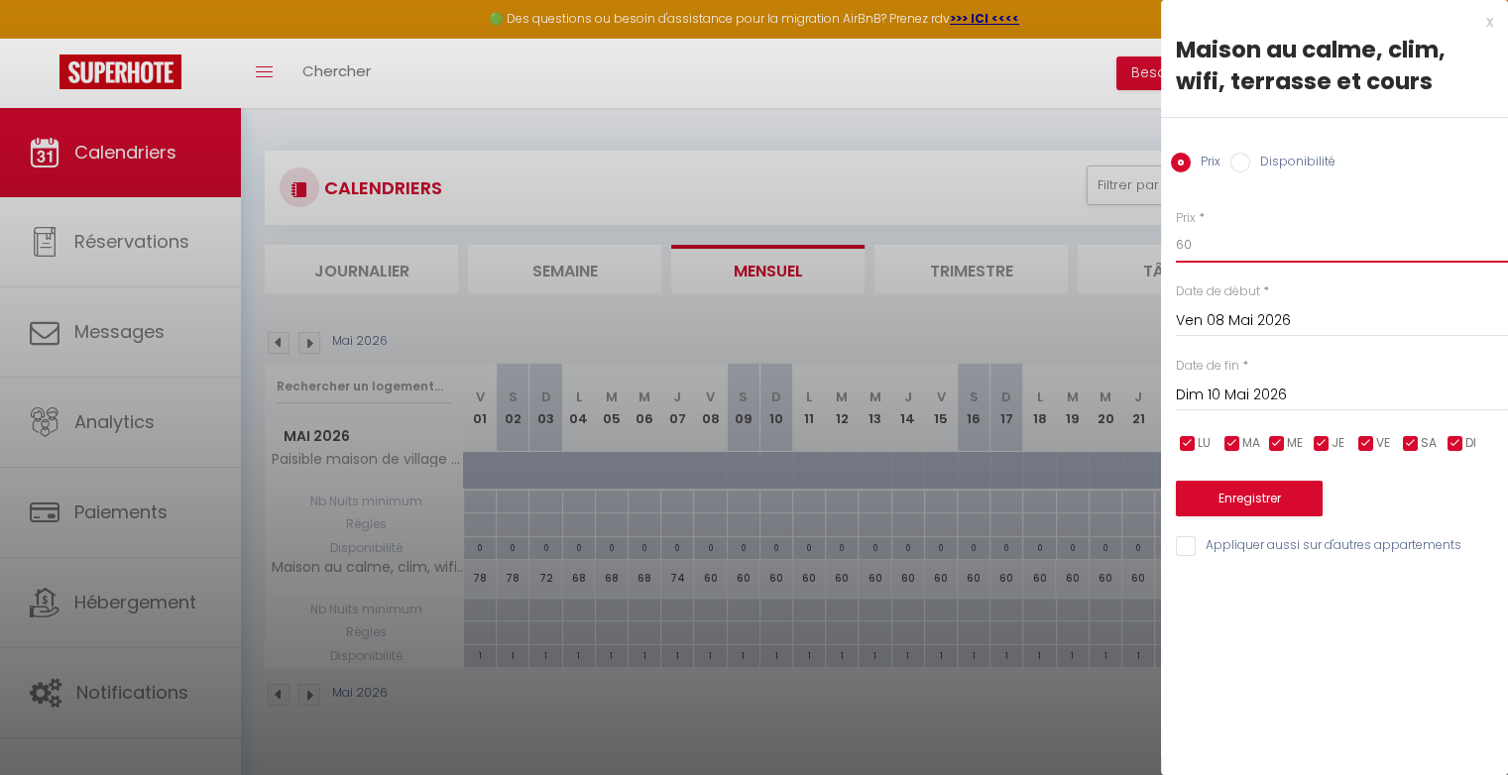
click at [1220, 249] on input "60" at bounding box center [1342, 245] width 332 height 36
click at [1259, 499] on button "Enregistrer" at bounding box center [1249, 499] width 147 height 36
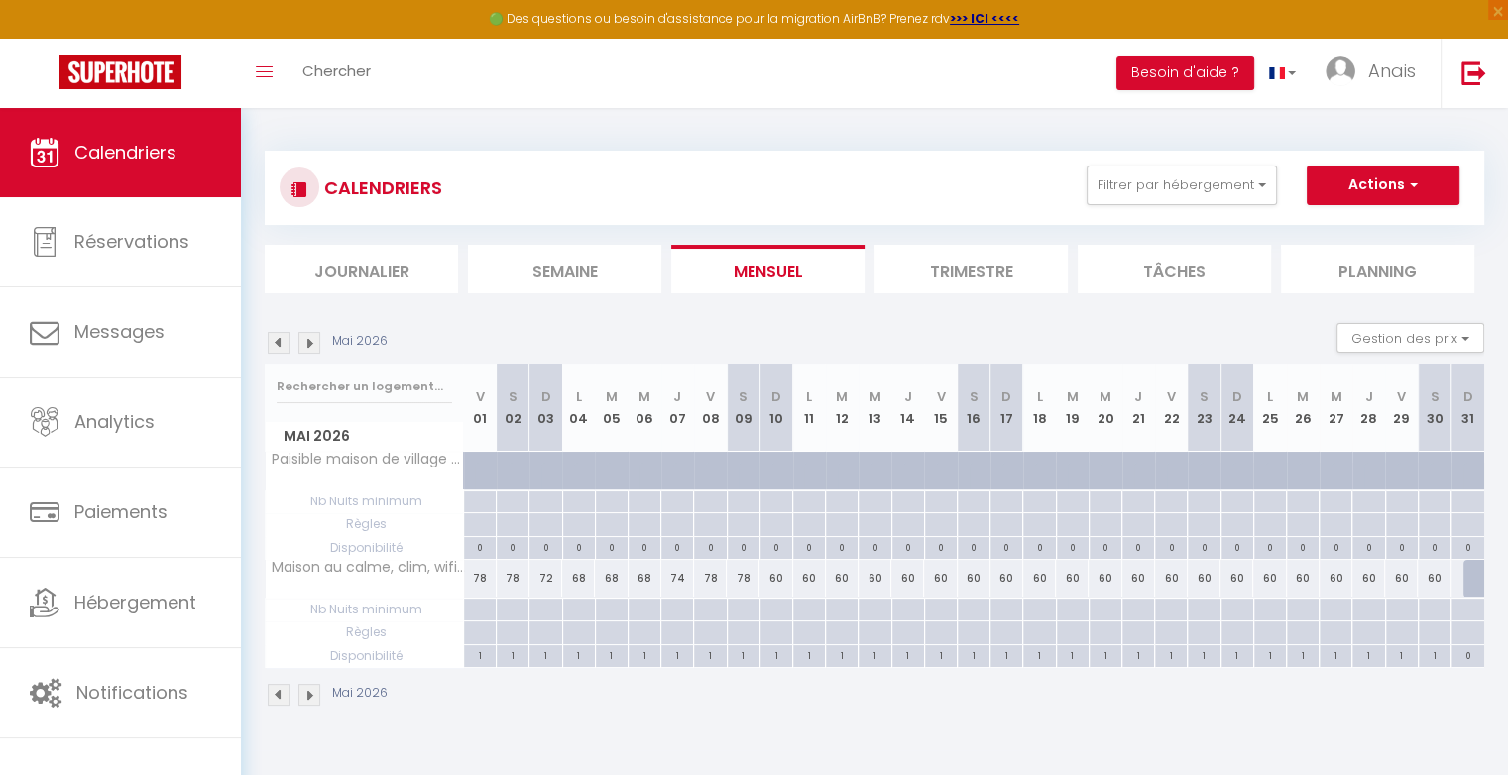
click at [476, 609] on div at bounding box center [479, 610] width 33 height 23
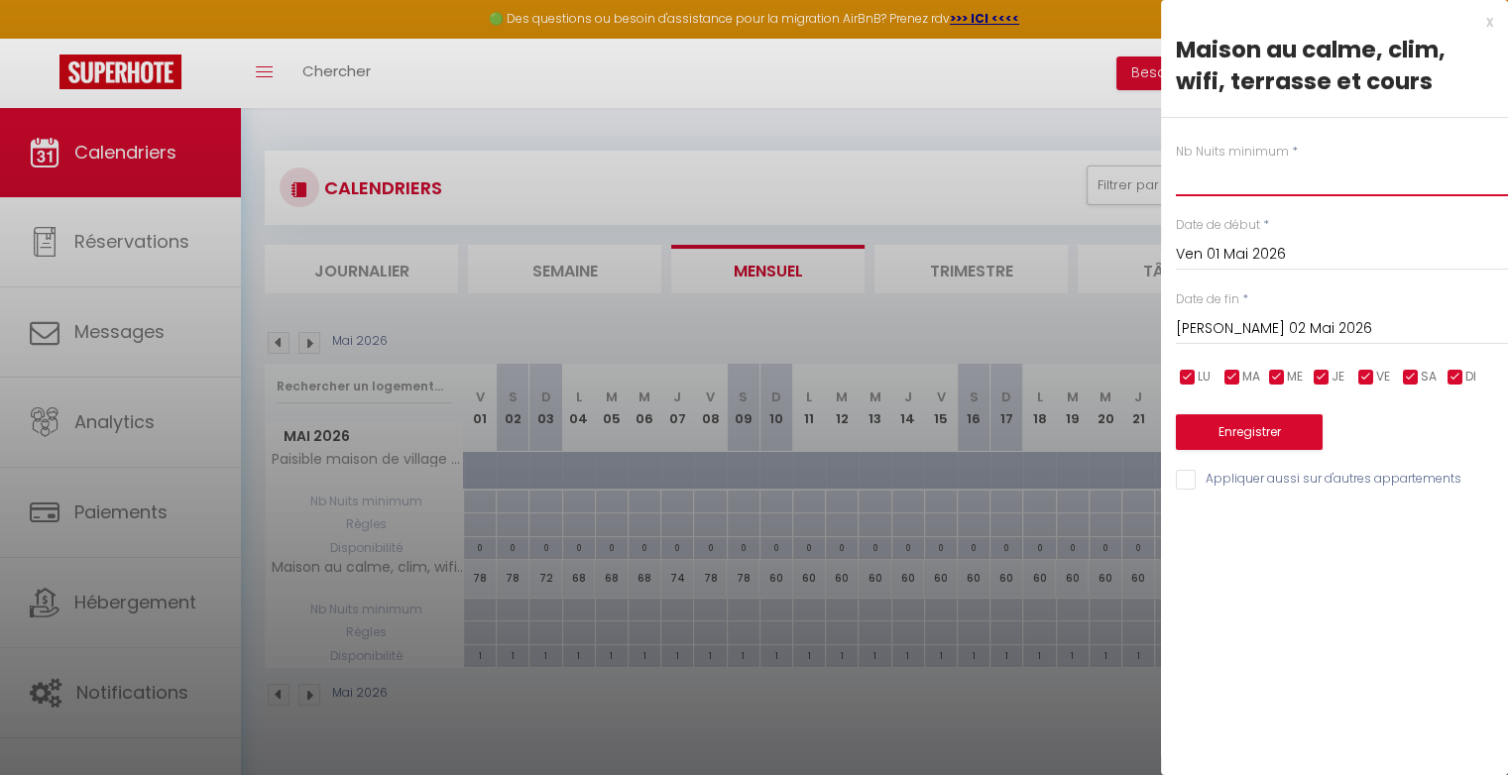
click at [1197, 186] on input "text" at bounding box center [1342, 179] width 332 height 36
click at [1223, 327] on input "Sam 02 Mai 2026" at bounding box center [1342, 329] width 332 height 26
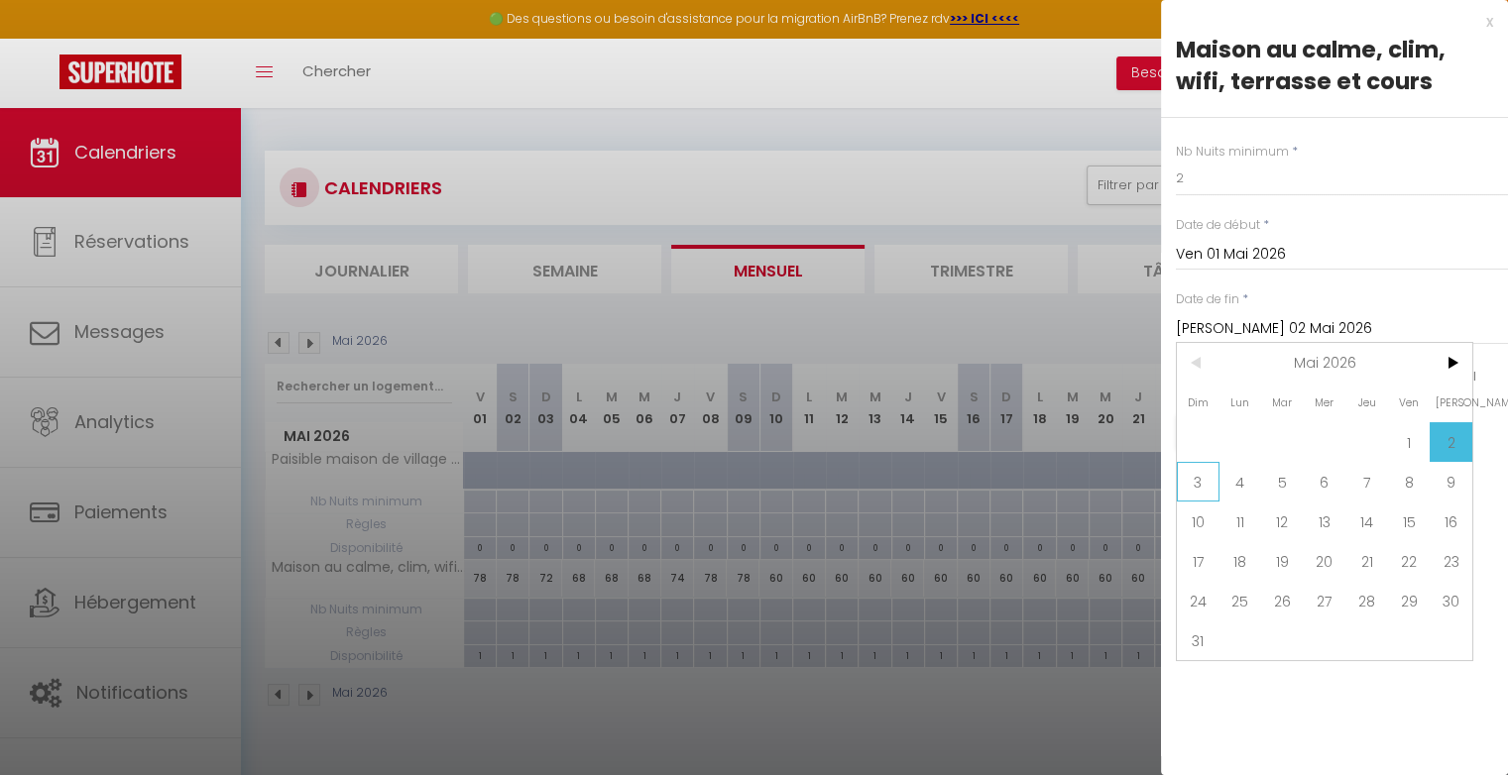
click at [1206, 478] on span "3" at bounding box center [1198, 482] width 43 height 40
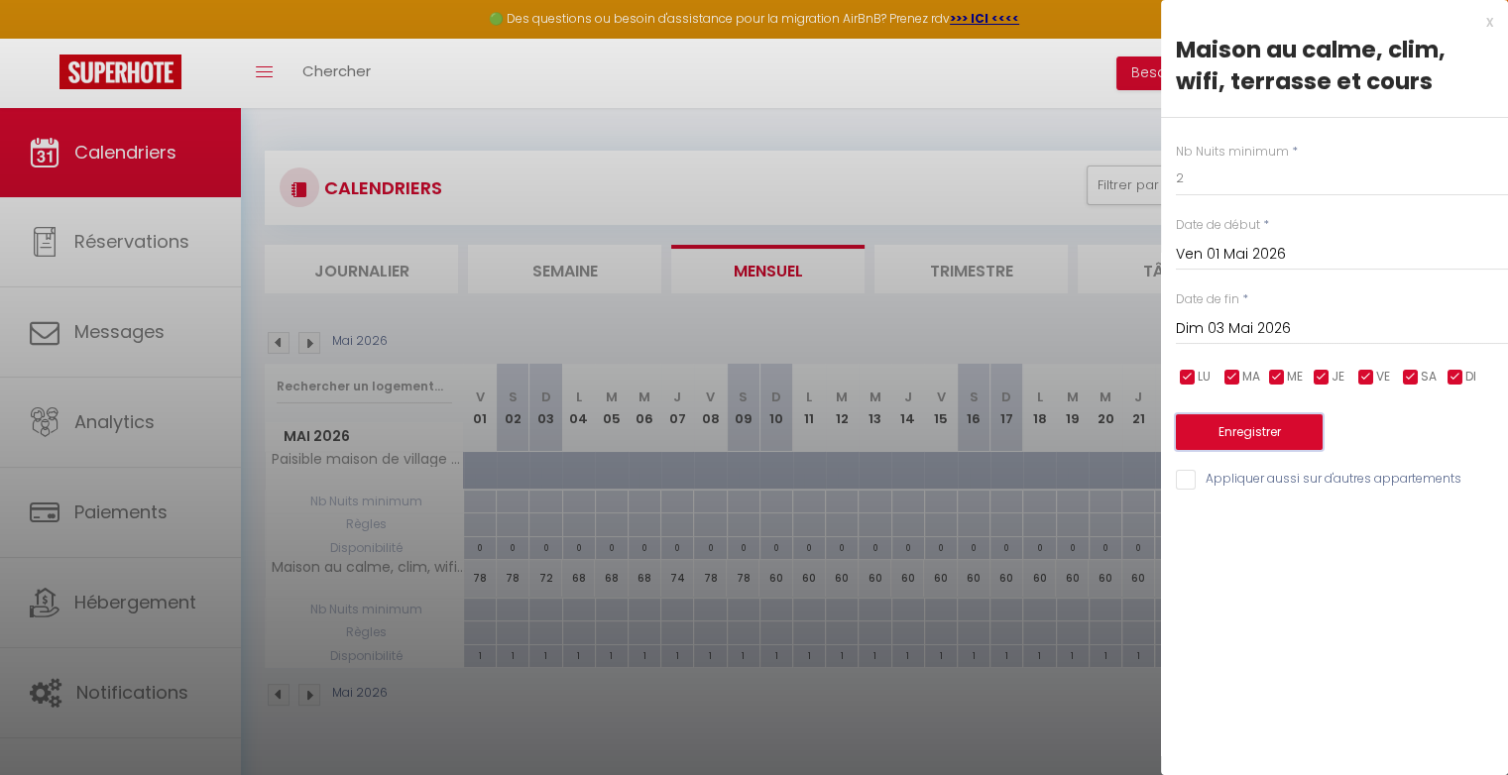
click at [1233, 431] on button "Enregistrer" at bounding box center [1249, 432] width 147 height 36
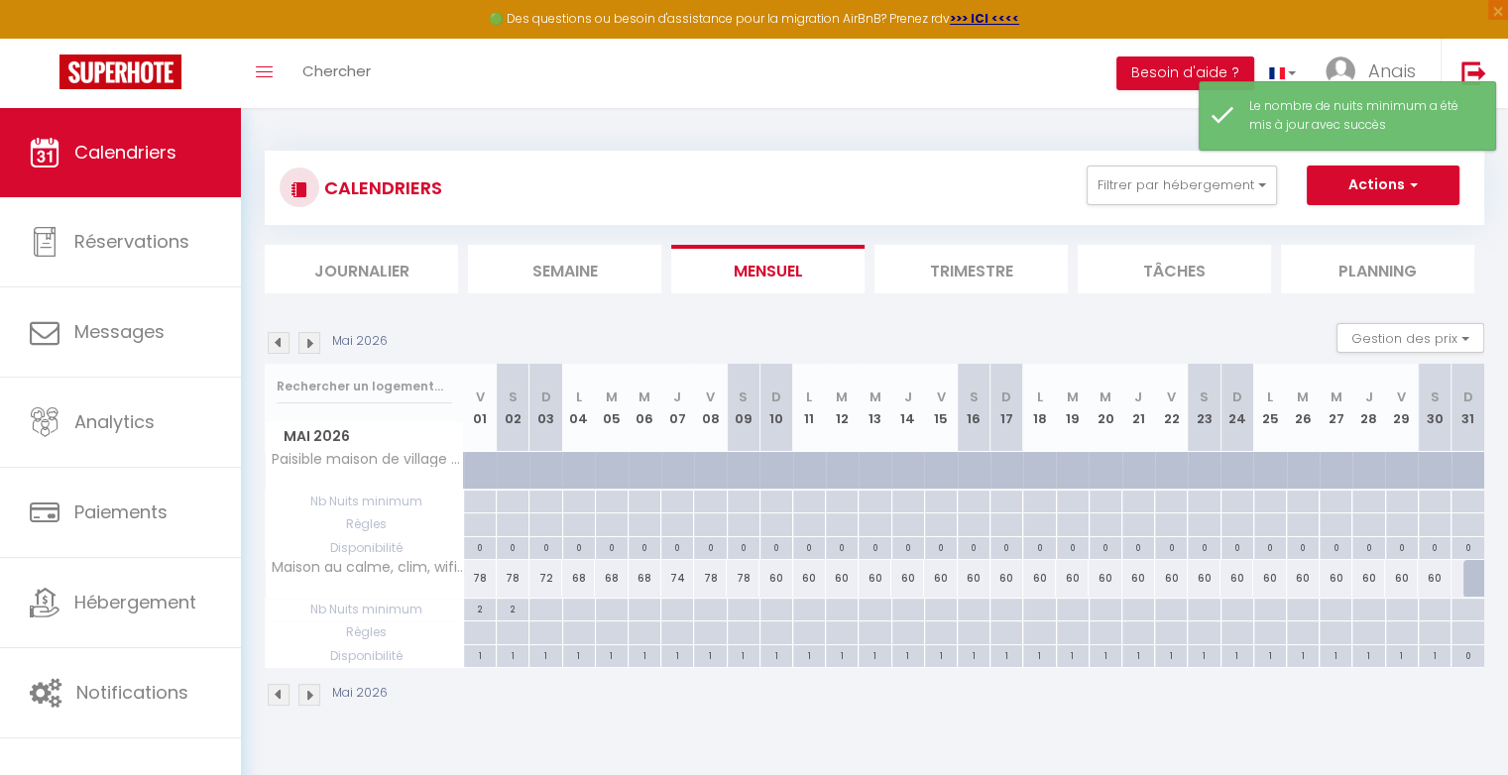
click at [279, 343] on img at bounding box center [279, 343] width 22 height 22
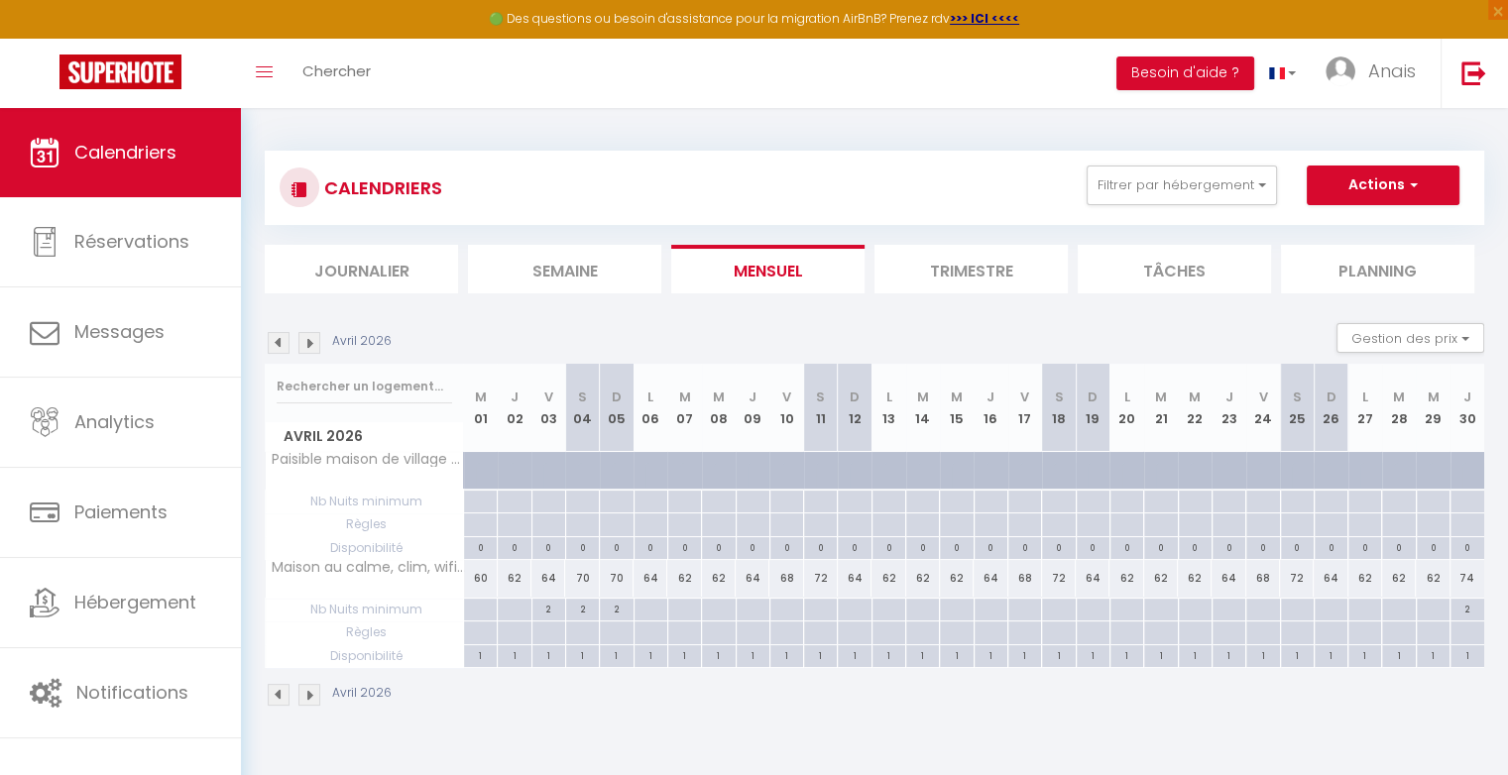
click at [313, 347] on img at bounding box center [309, 343] width 22 height 22
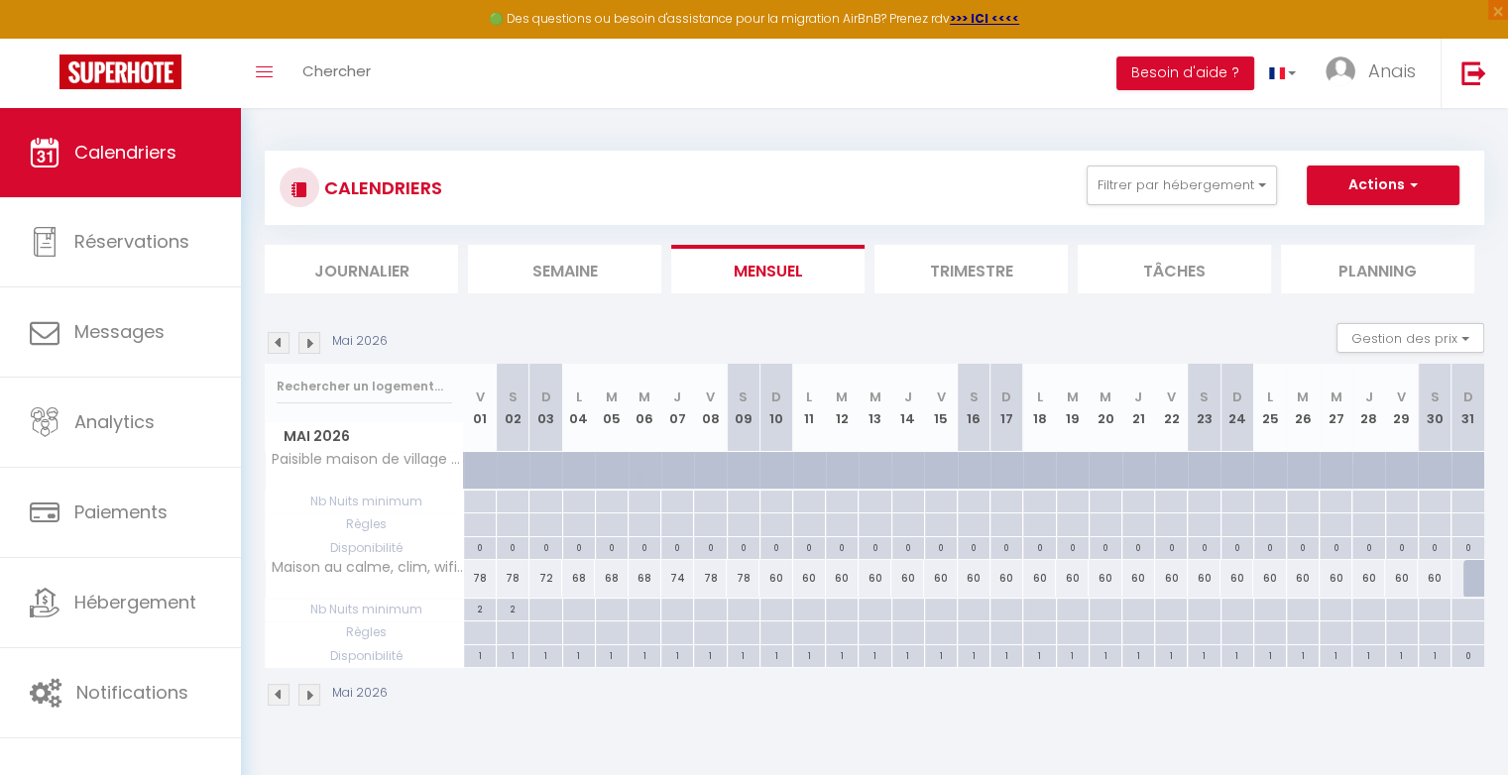
click at [702, 607] on div at bounding box center [709, 610] width 33 height 23
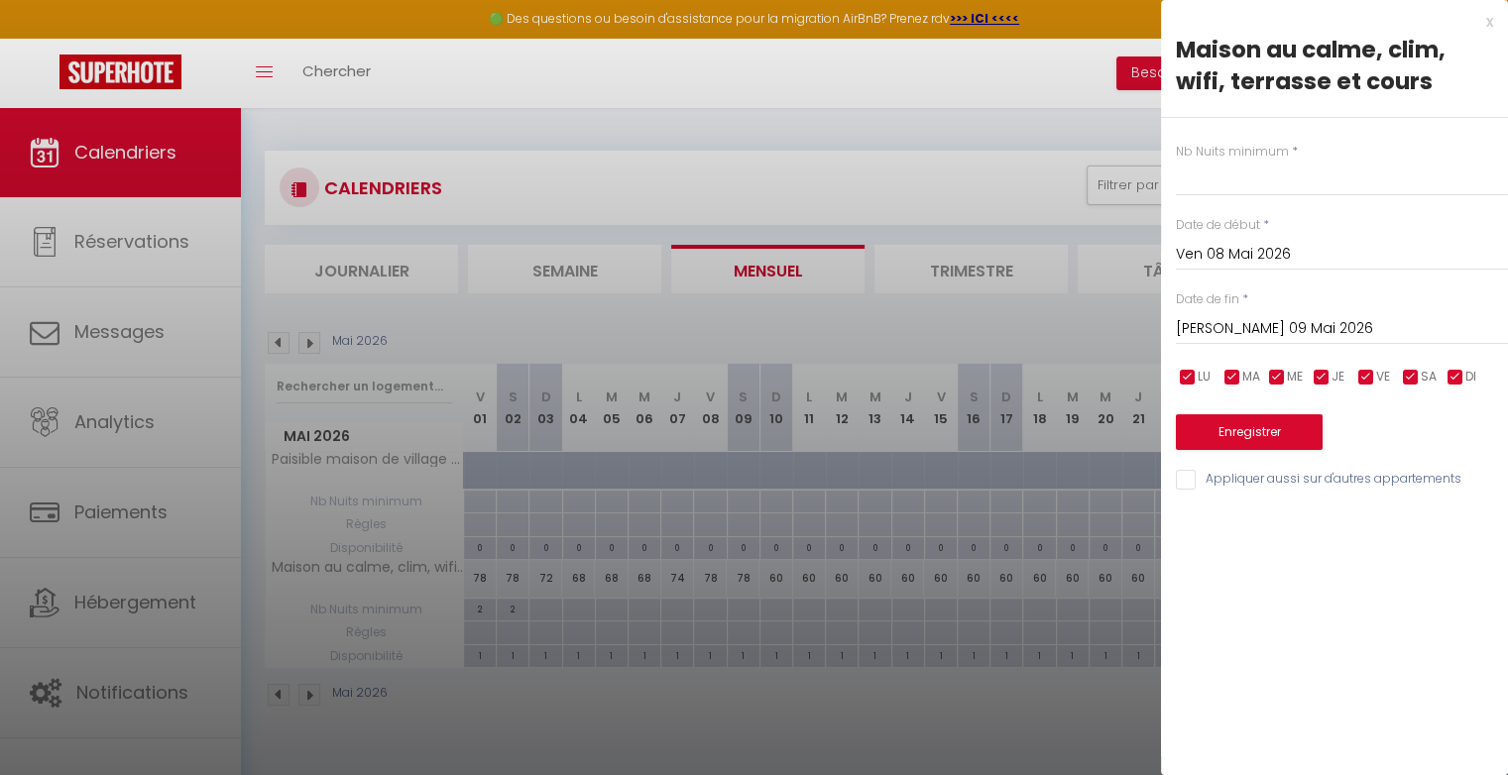
click at [1229, 260] on input "Ven 08 Mai 2026" at bounding box center [1342, 255] width 332 height 26
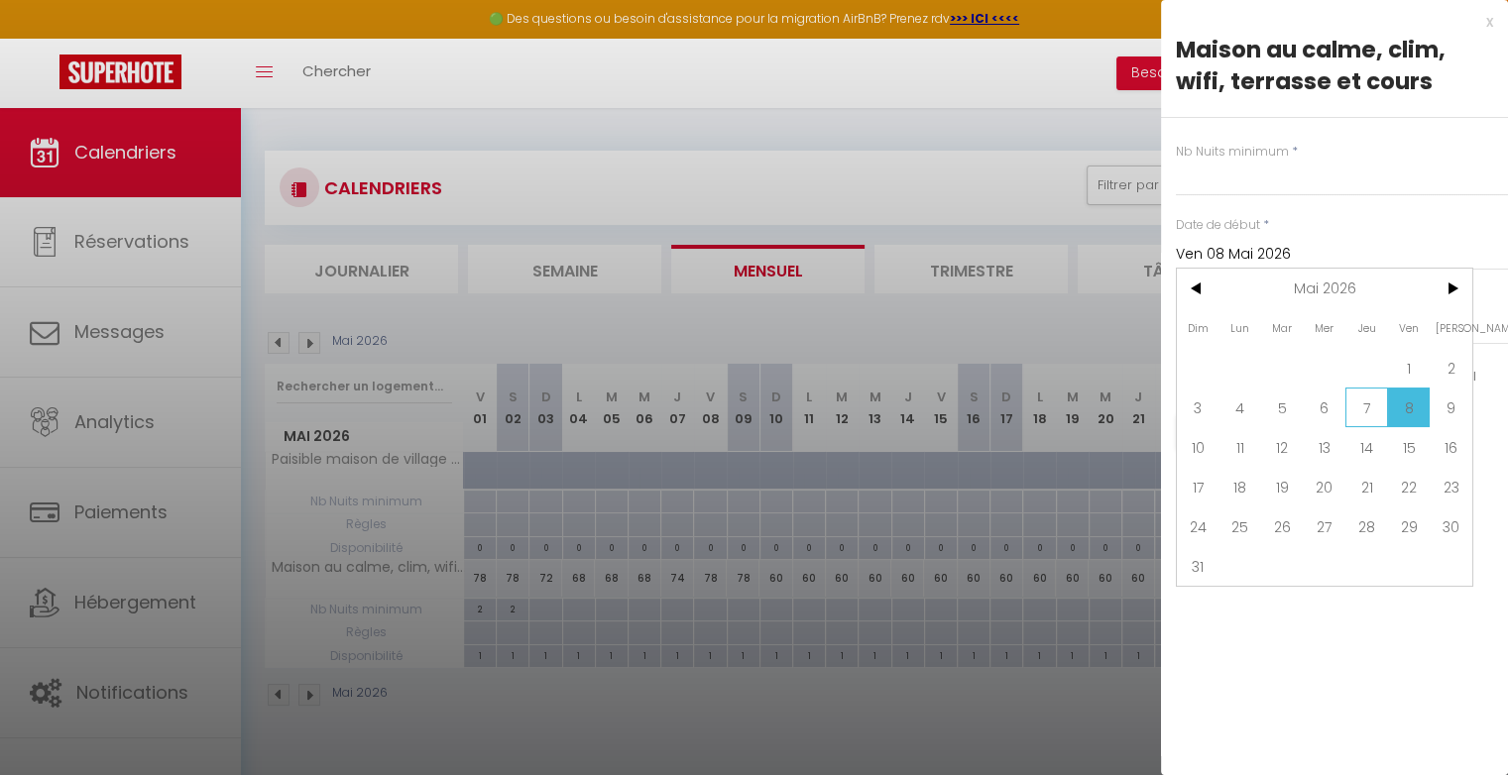
click at [1368, 406] on span "7" at bounding box center [1366, 408] width 43 height 40
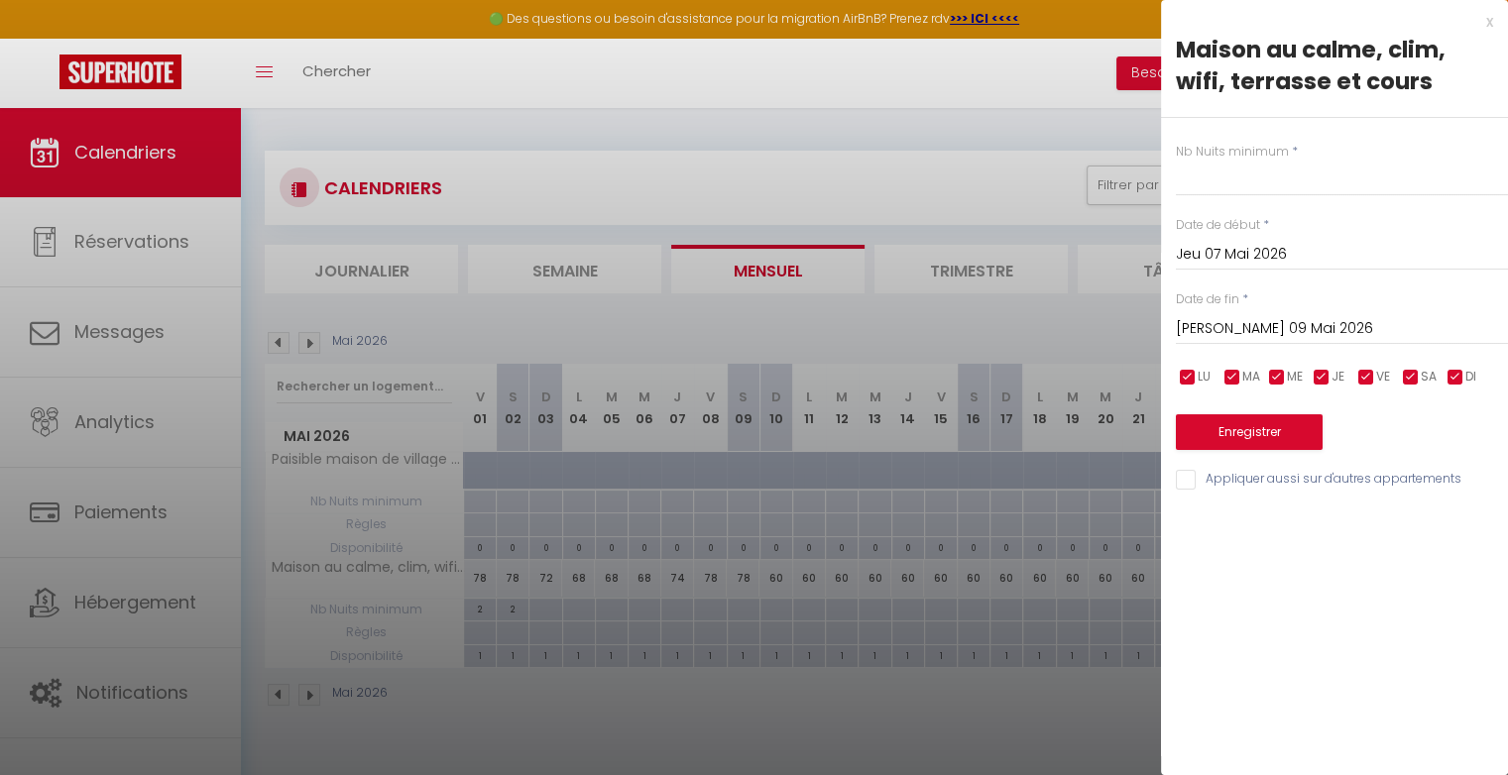
click at [1279, 325] on input "Sam 09 Mai 2026" at bounding box center [1342, 329] width 332 height 26
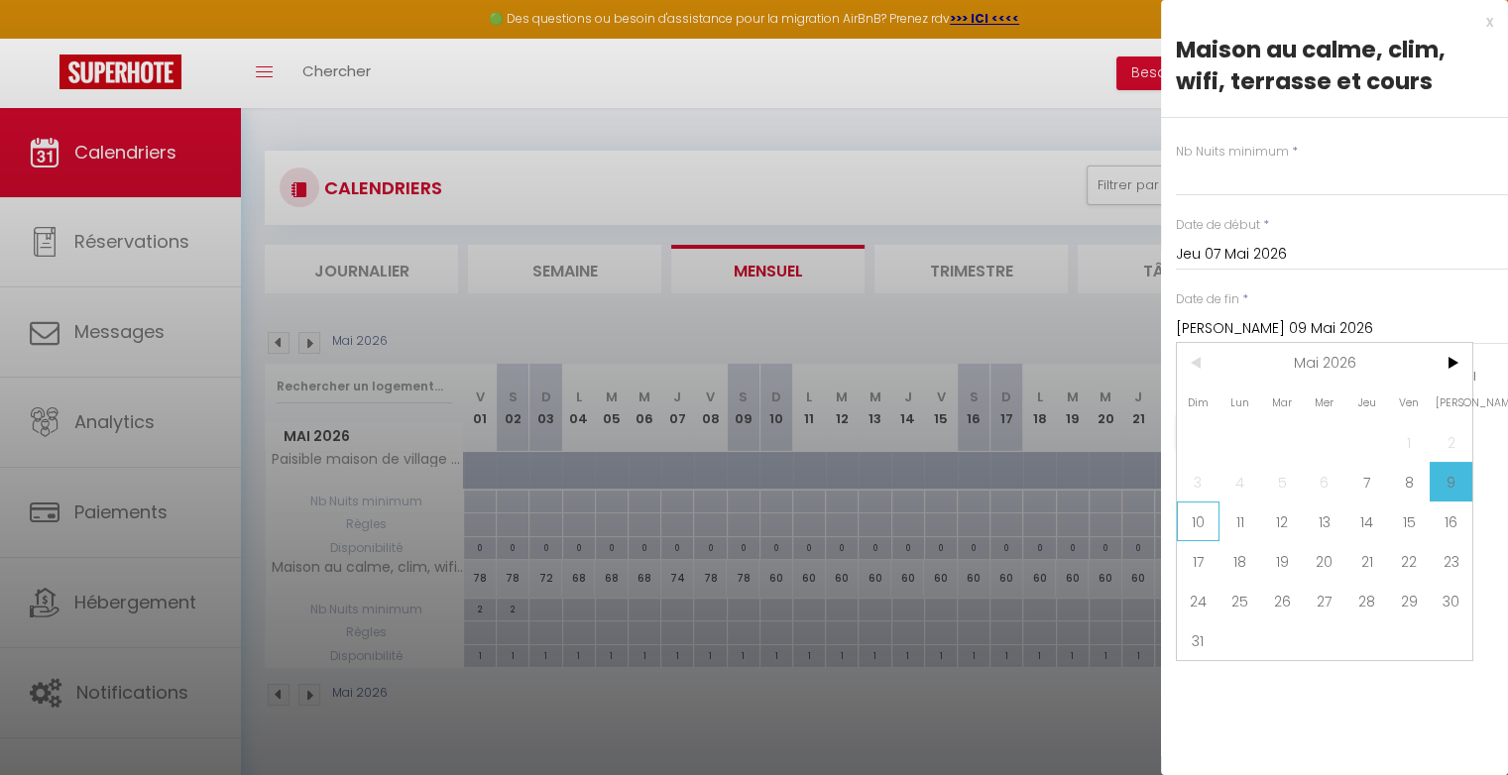
click at [1202, 521] on span "10" at bounding box center [1198, 522] width 43 height 40
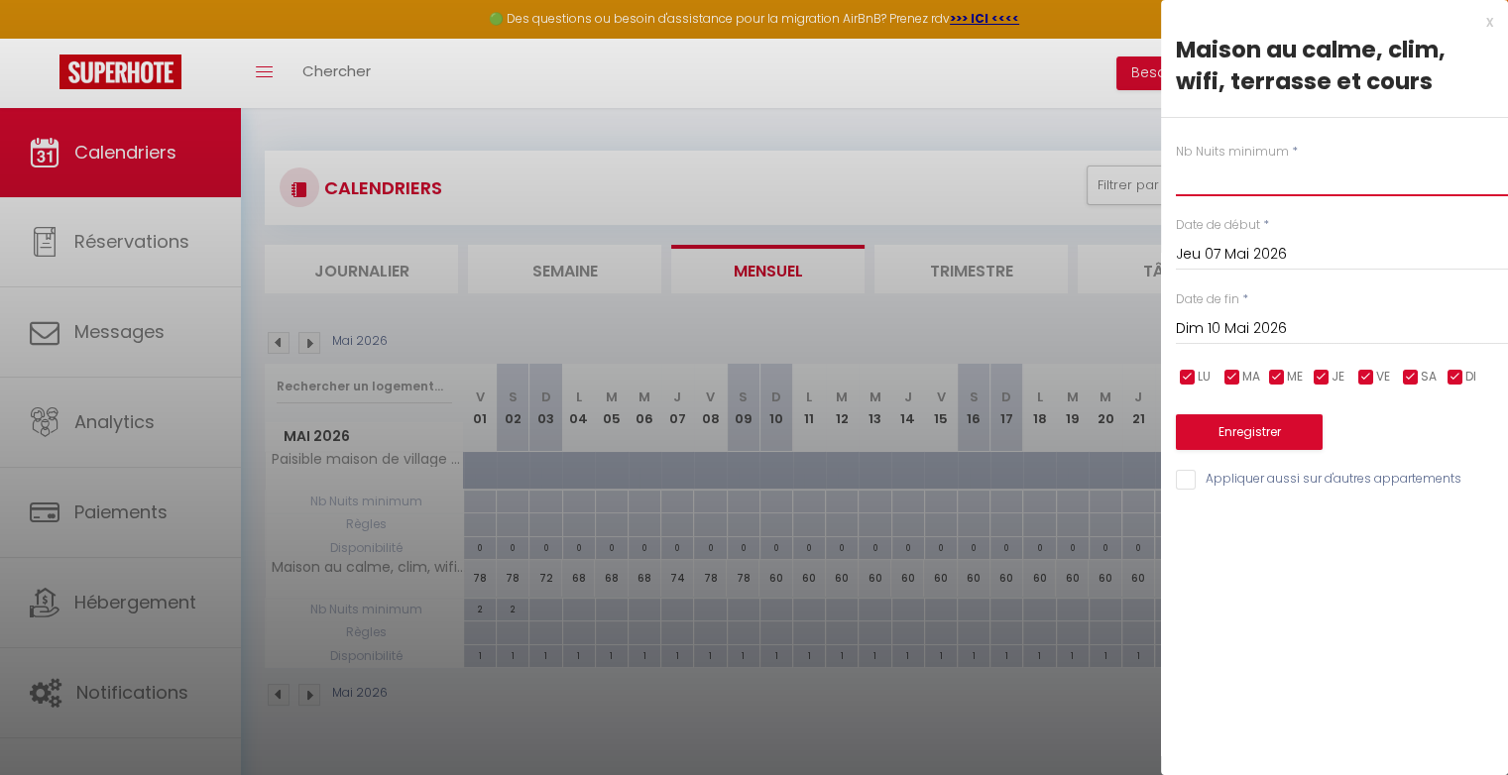
click at [1242, 188] on input "text" at bounding box center [1342, 179] width 332 height 36
click at [1233, 421] on button "Enregistrer" at bounding box center [1249, 432] width 147 height 36
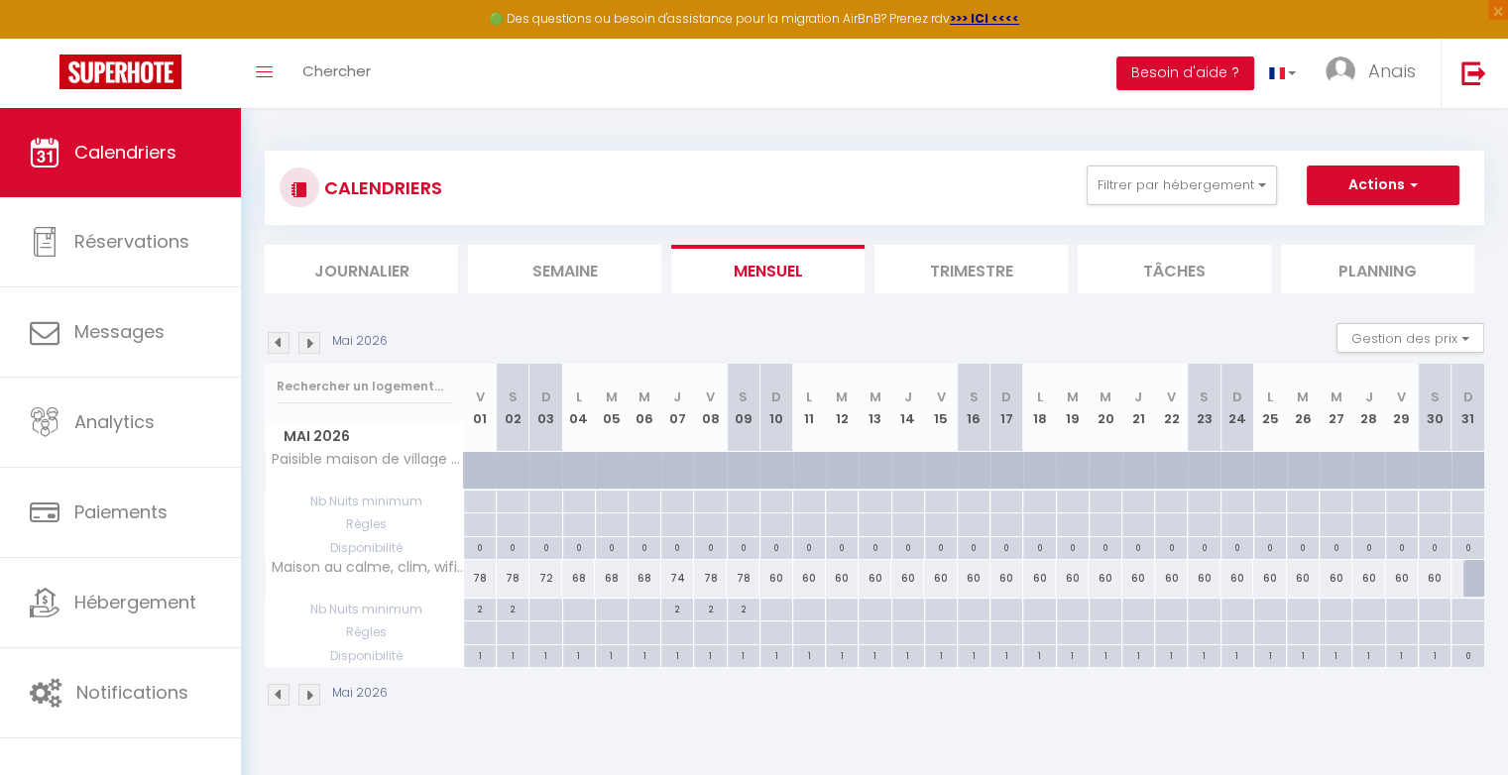
click at [781, 584] on div "60" at bounding box center [775, 578] width 33 height 37
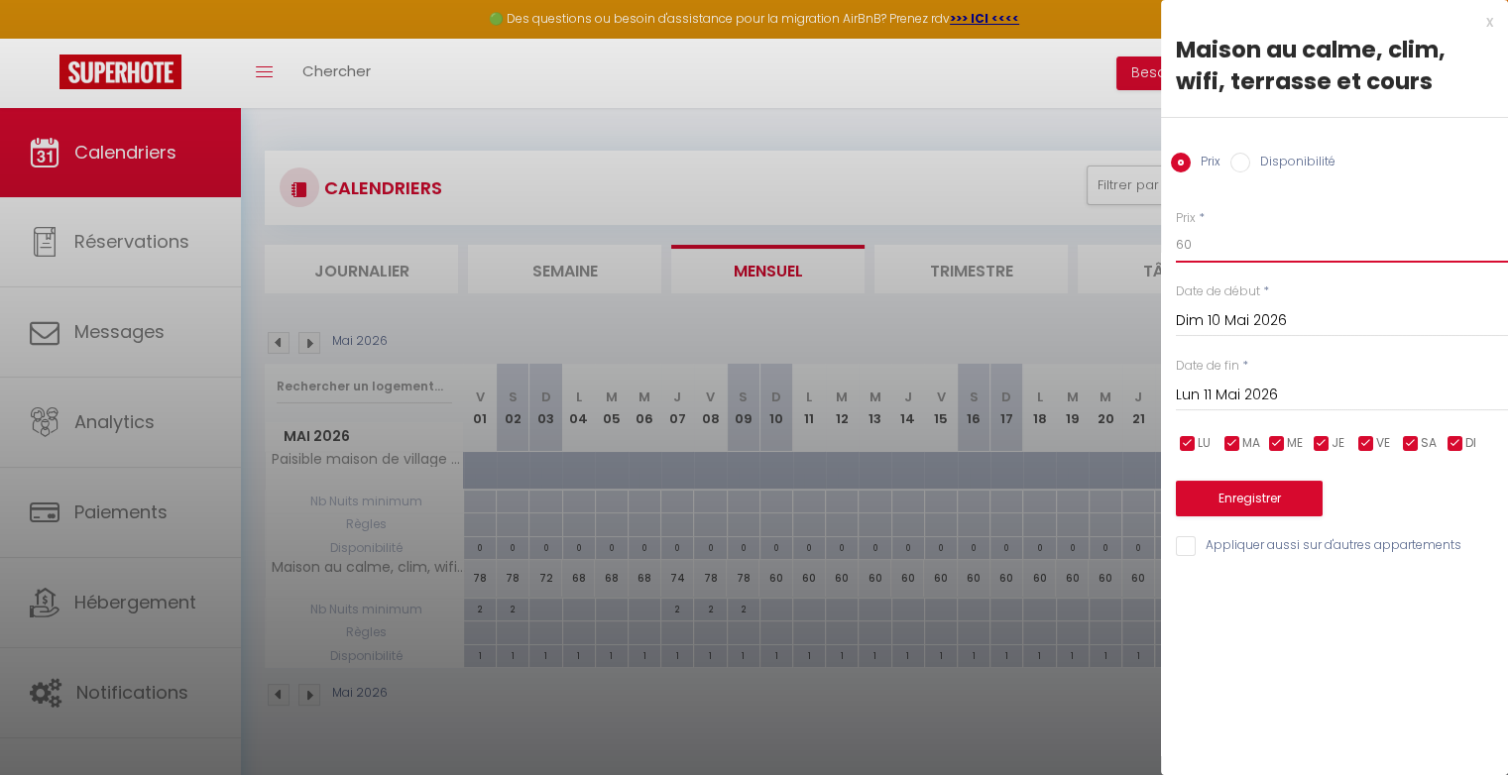
click at [1228, 252] on input "60" at bounding box center [1342, 245] width 332 height 36
click at [1248, 493] on button "Enregistrer" at bounding box center [1249, 499] width 147 height 36
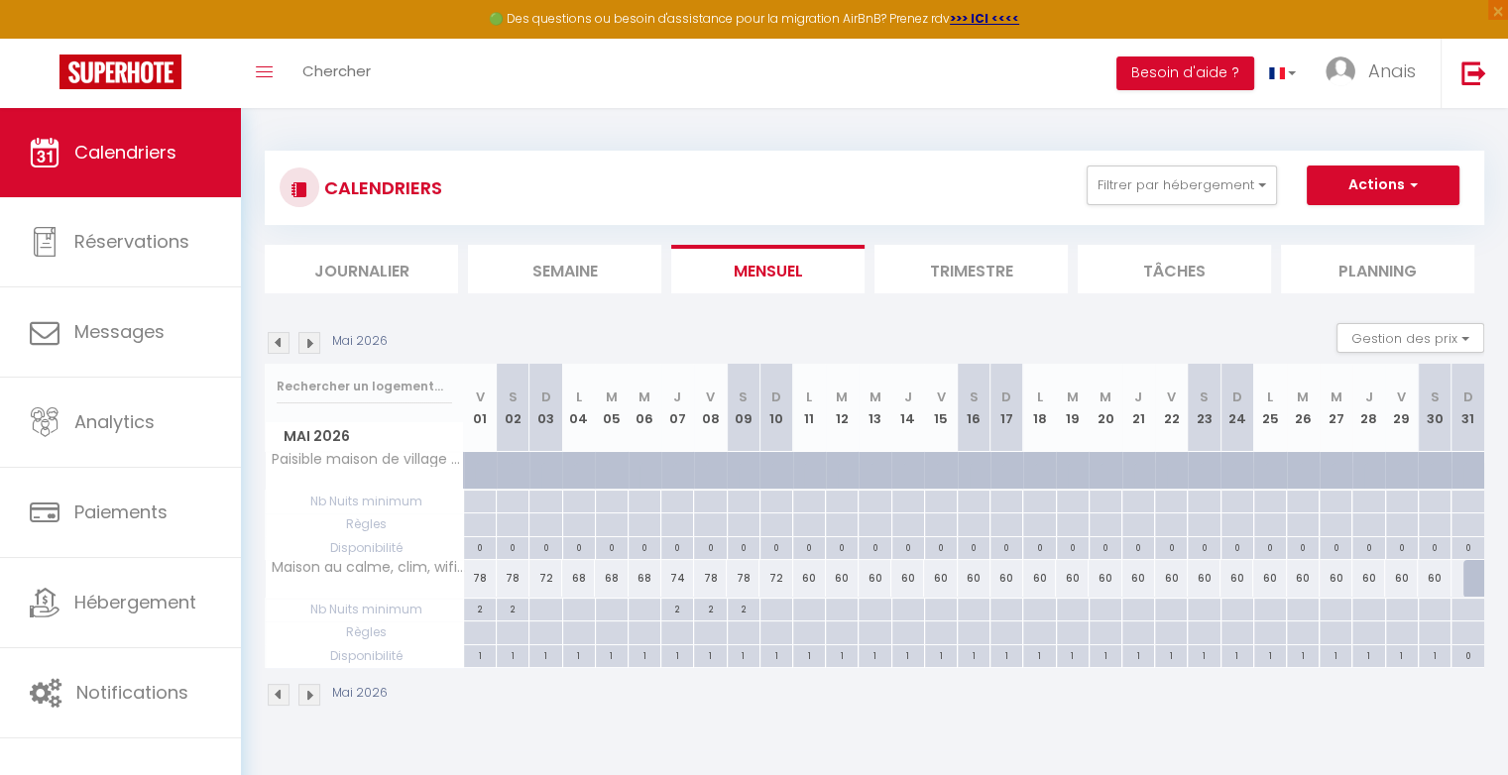
click at [884, 578] on div "60" at bounding box center [874, 578] width 33 height 37
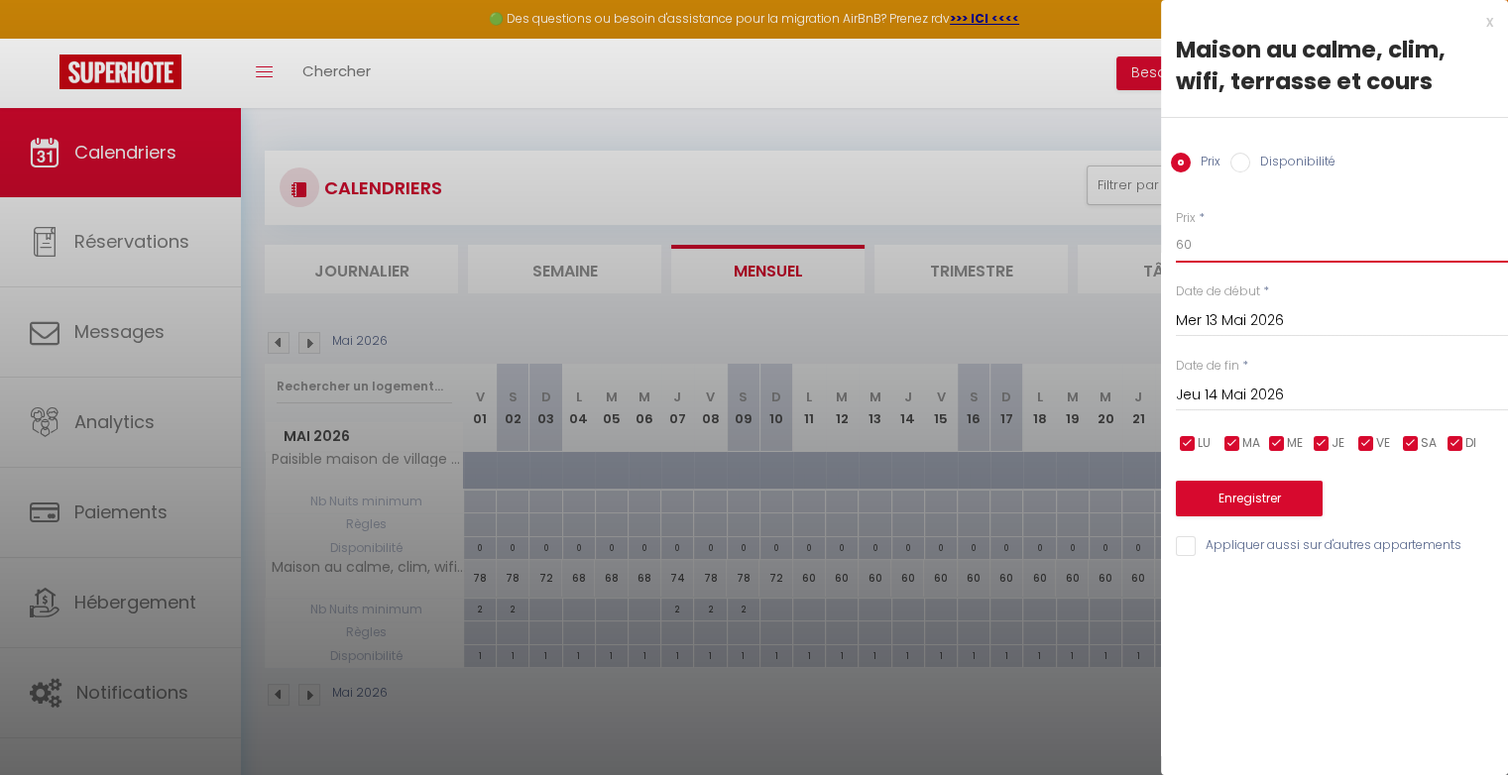
click at [1197, 257] on input "60" at bounding box center [1342, 245] width 332 height 36
click at [1240, 497] on button "Enregistrer" at bounding box center [1249, 499] width 147 height 36
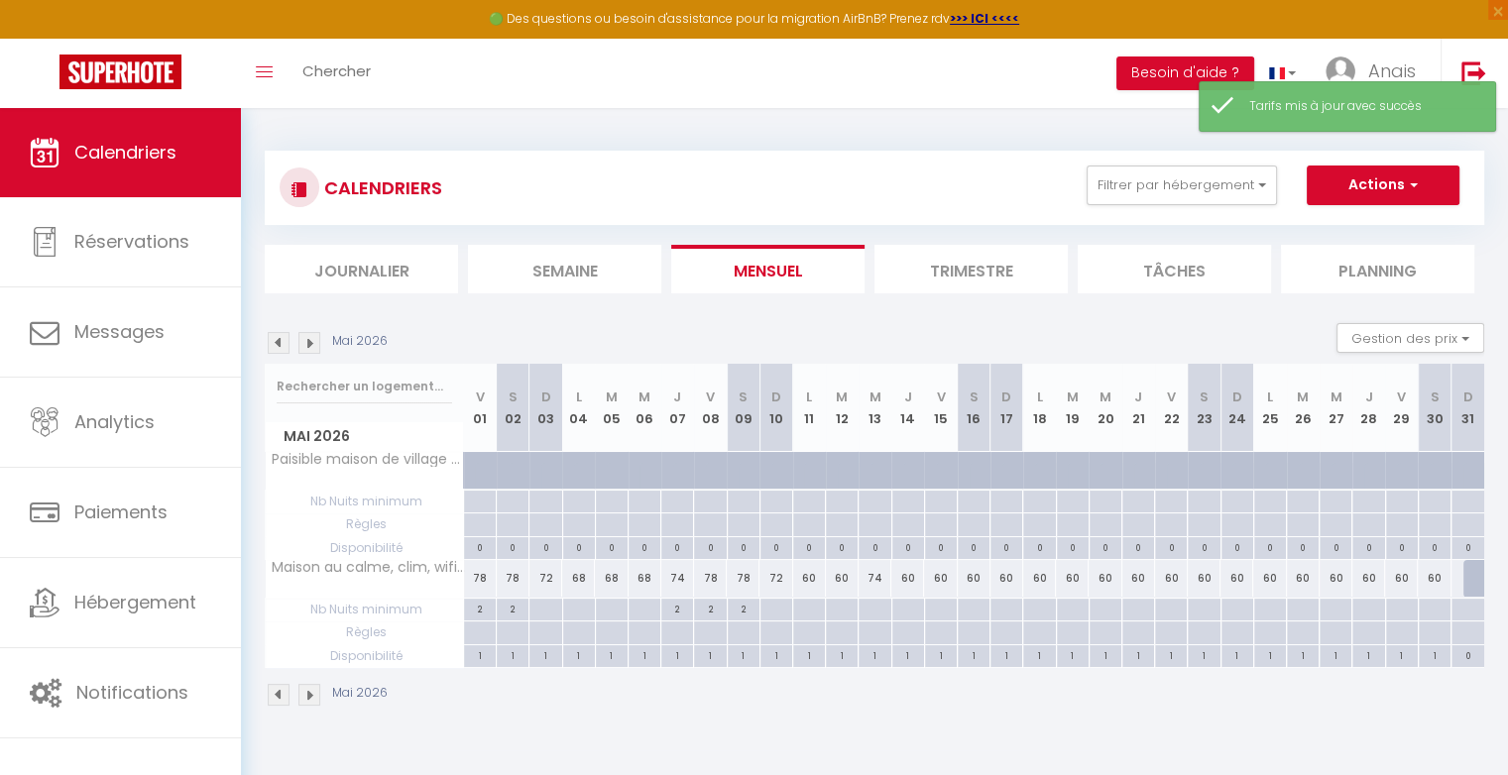
click at [914, 573] on div "60" at bounding box center [907, 578] width 33 height 37
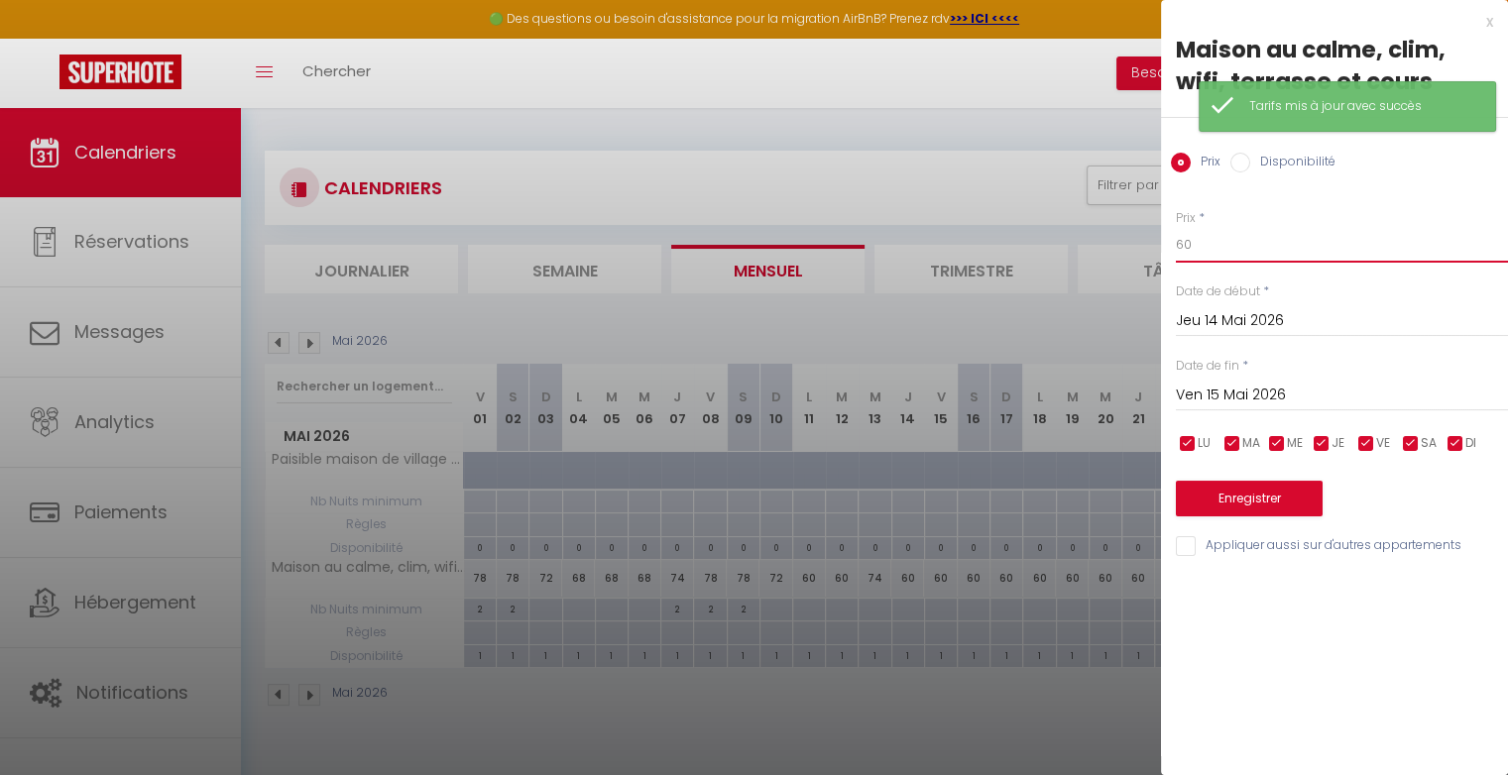
click at [1239, 251] on input "60" at bounding box center [1342, 245] width 332 height 36
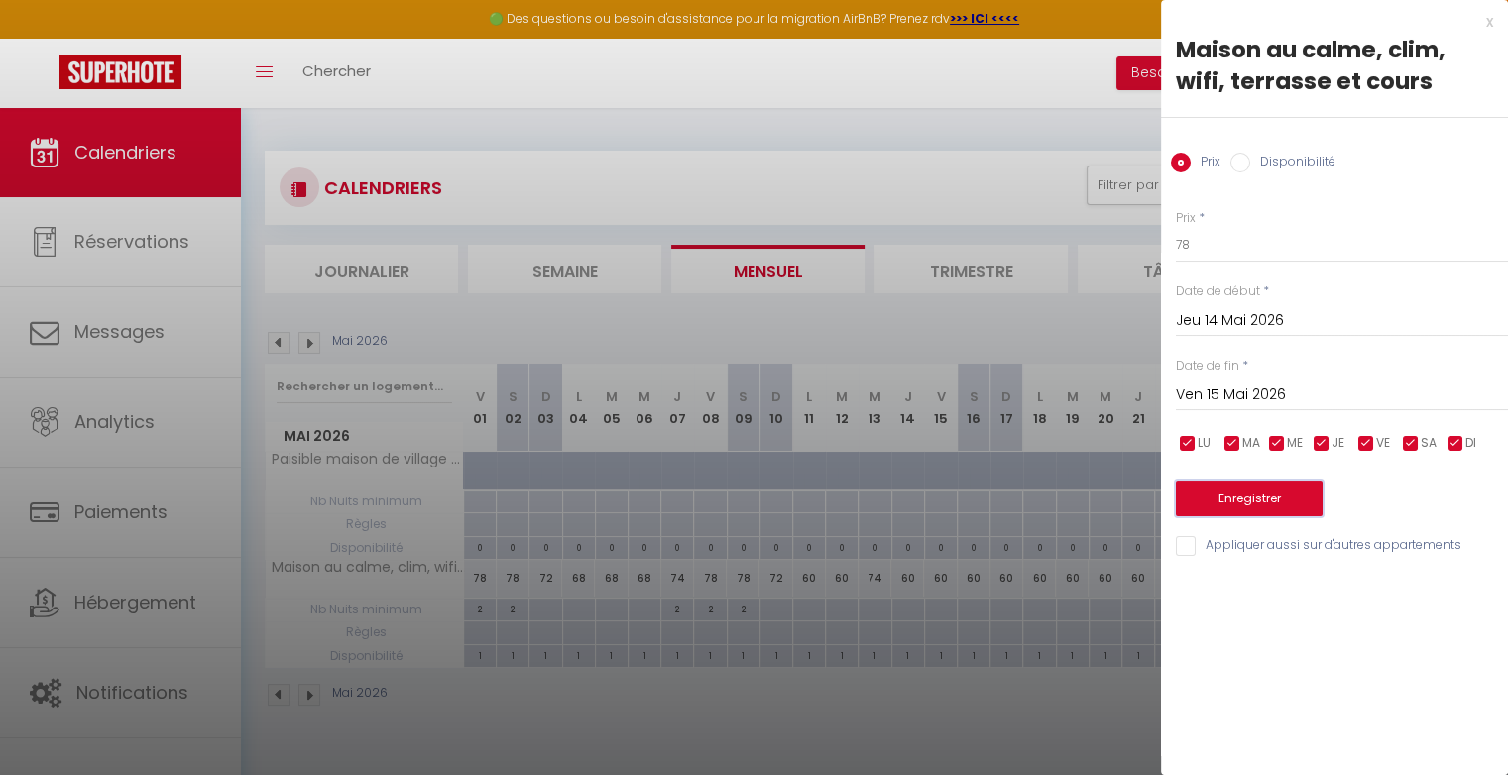
click at [1264, 500] on button "Enregistrer" at bounding box center [1249, 499] width 147 height 36
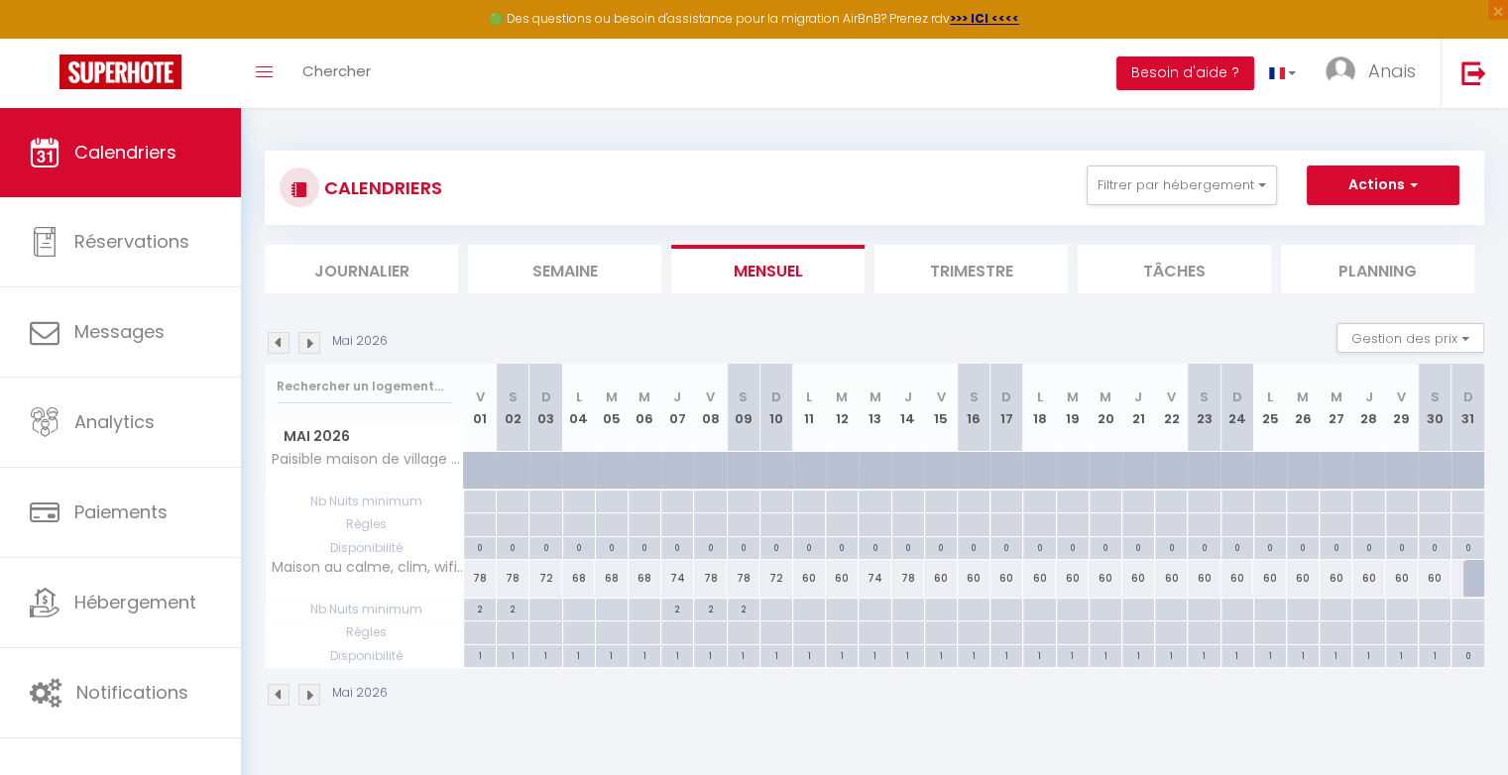
click at [944, 585] on div "60" at bounding box center [940, 578] width 33 height 37
type input "60"
type input "Ven 15 Mai 2026"
type input "[DATE]"
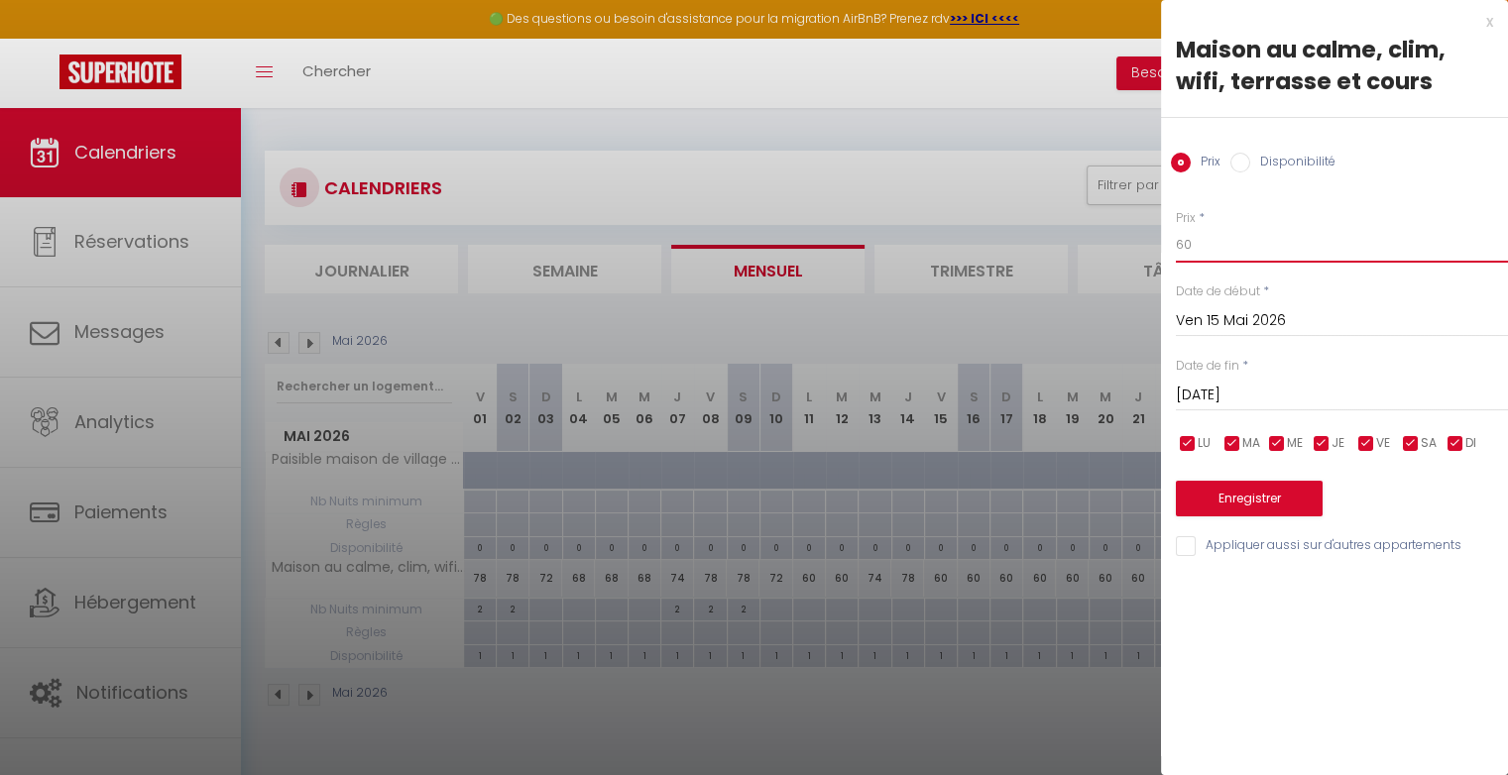
click at [1200, 249] on input "60" at bounding box center [1342, 245] width 332 height 36
type input "6"
type input "78"
click at [1213, 491] on button "Enregistrer" at bounding box center [1249, 499] width 147 height 36
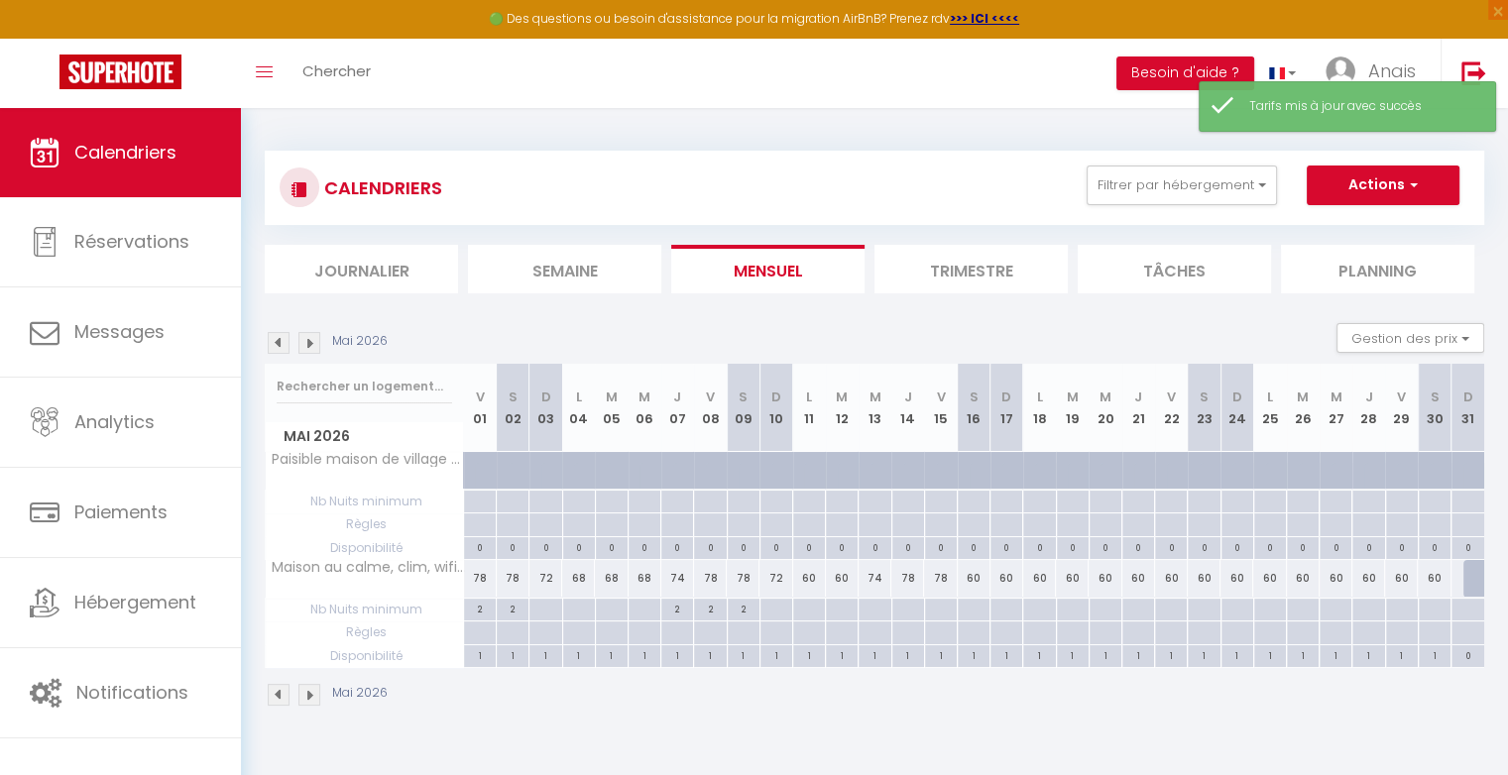
click at [979, 578] on div "60" at bounding box center [974, 578] width 33 height 37
type input "60"
type input "[DATE]"
type input "Dim 17 Mai 2026"
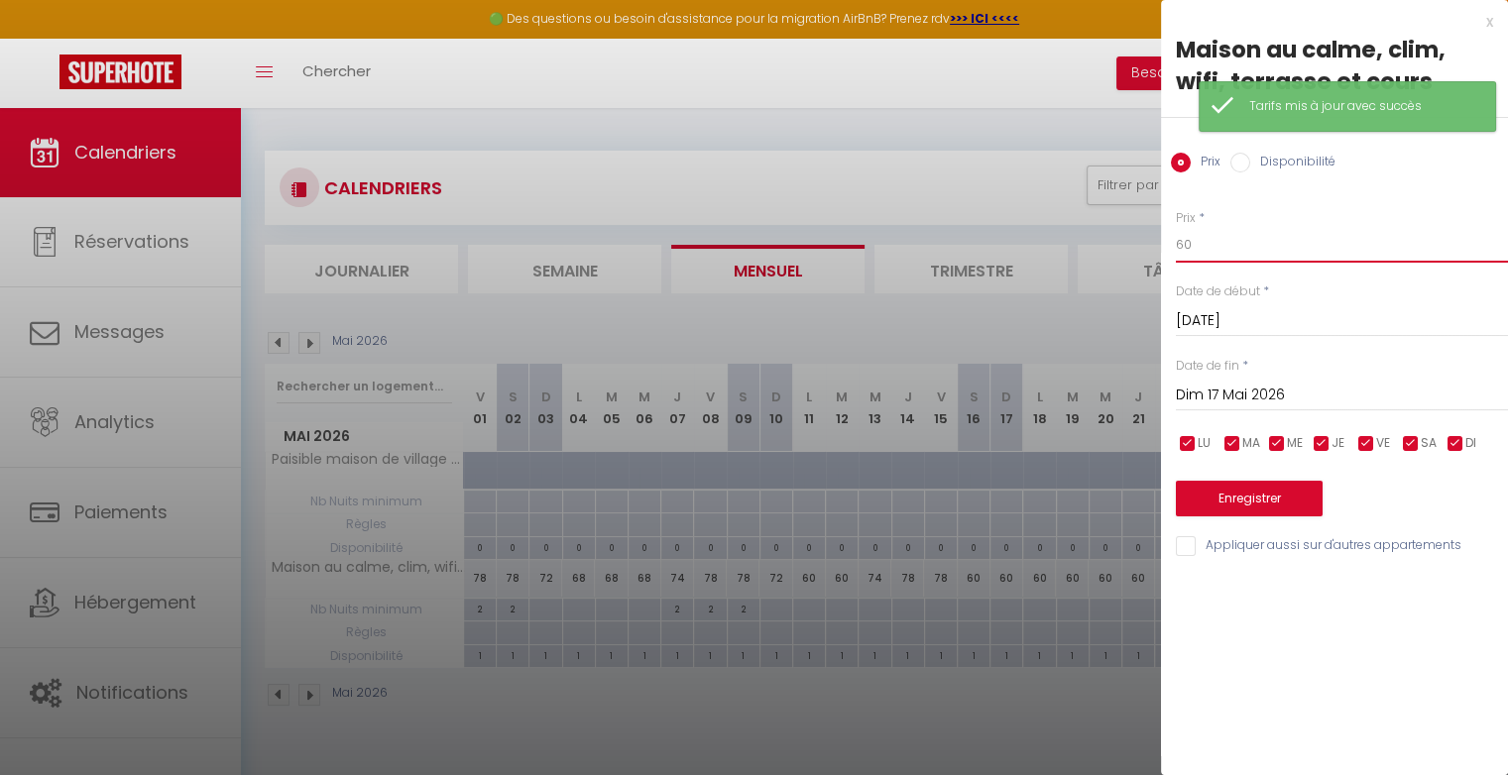
click at [1224, 235] on input "60" at bounding box center [1342, 245] width 332 height 36
type input "6"
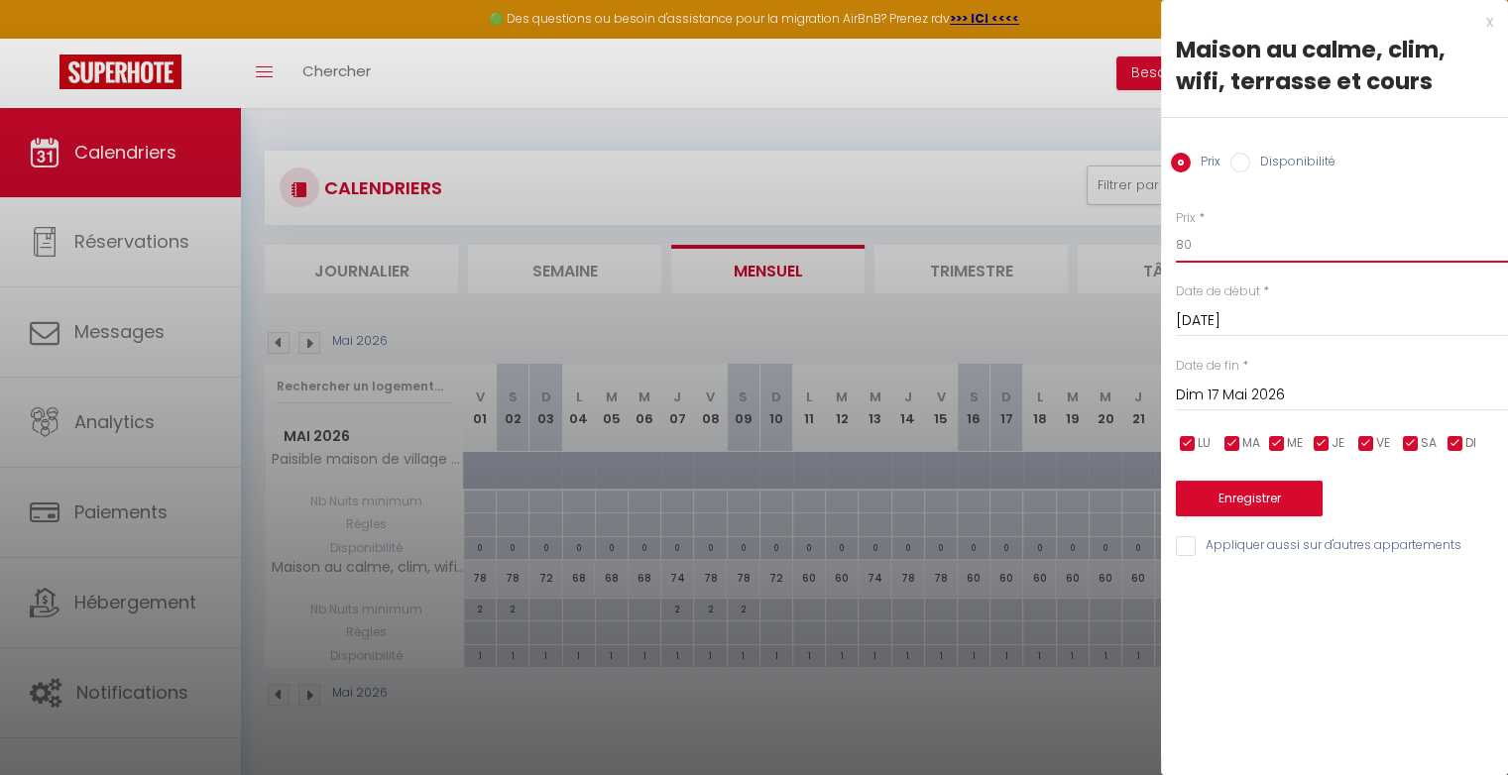
type input "80"
click at [1233, 509] on button "Enregistrer" at bounding box center [1249, 499] width 147 height 36
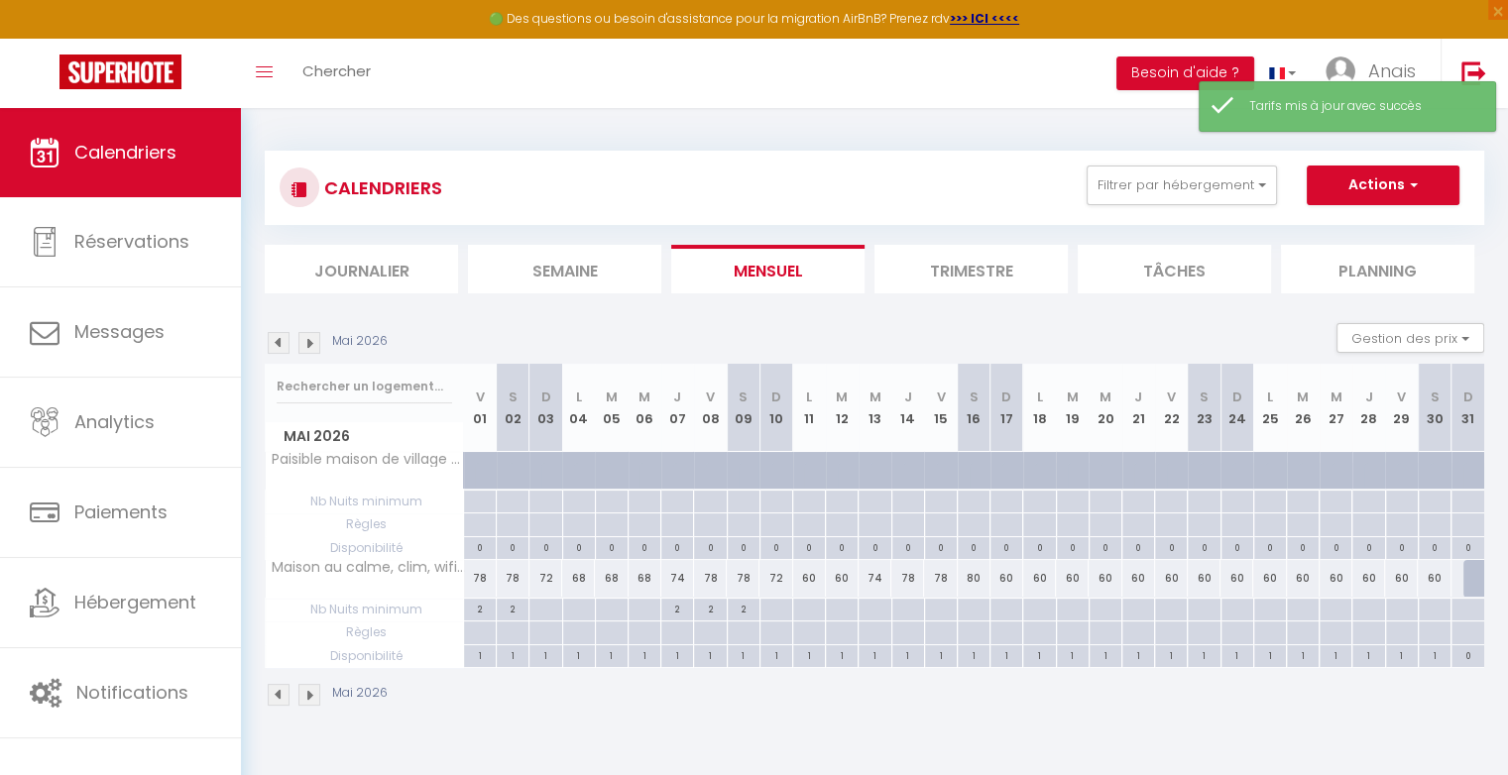
click at [1010, 572] on div "60" at bounding box center [1006, 578] width 33 height 37
type input "60"
type input "Dim 17 Mai 2026"
type input "Lun 18 Mai 2026"
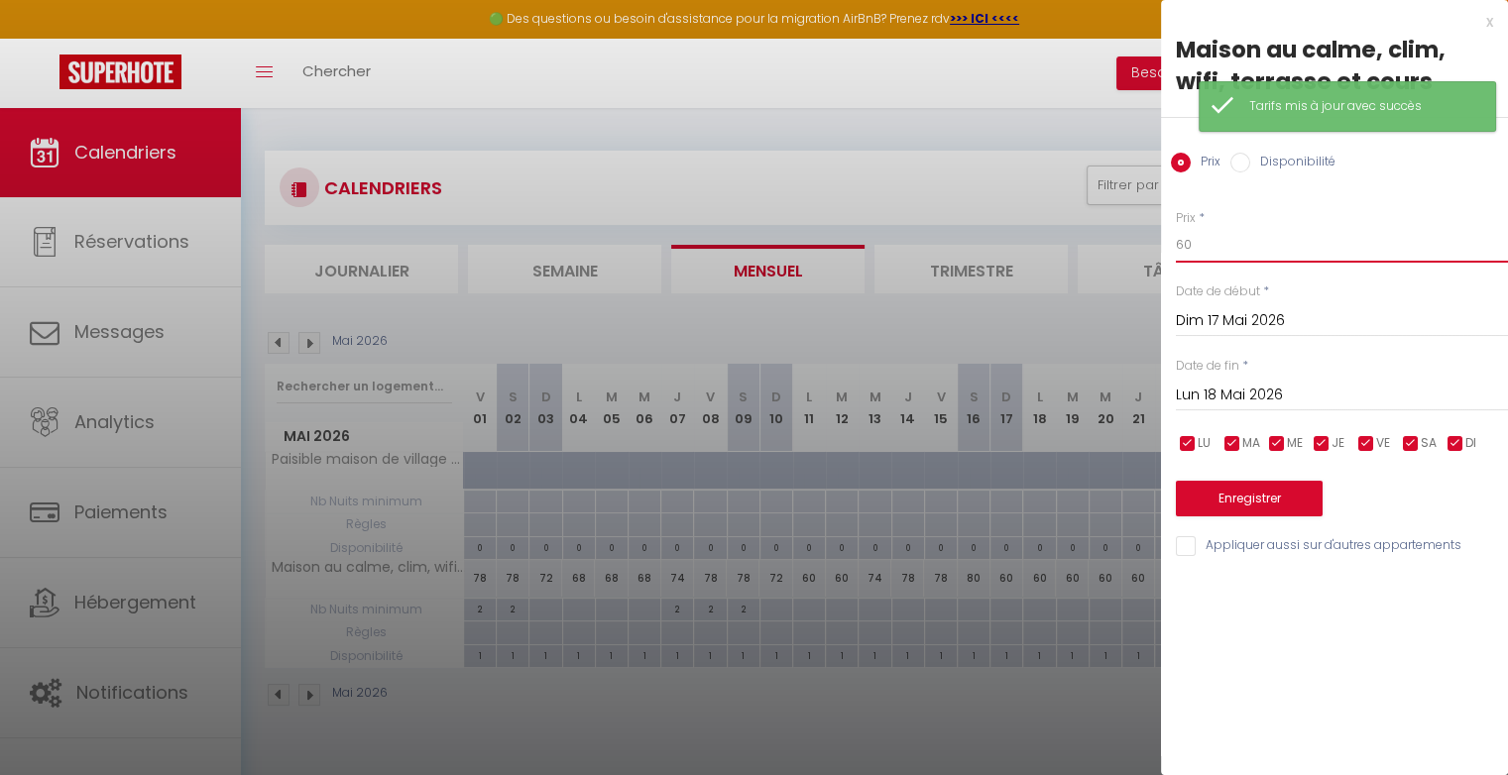
click at [1217, 256] on input "60" at bounding box center [1342, 245] width 332 height 36
type input "6"
type input "72"
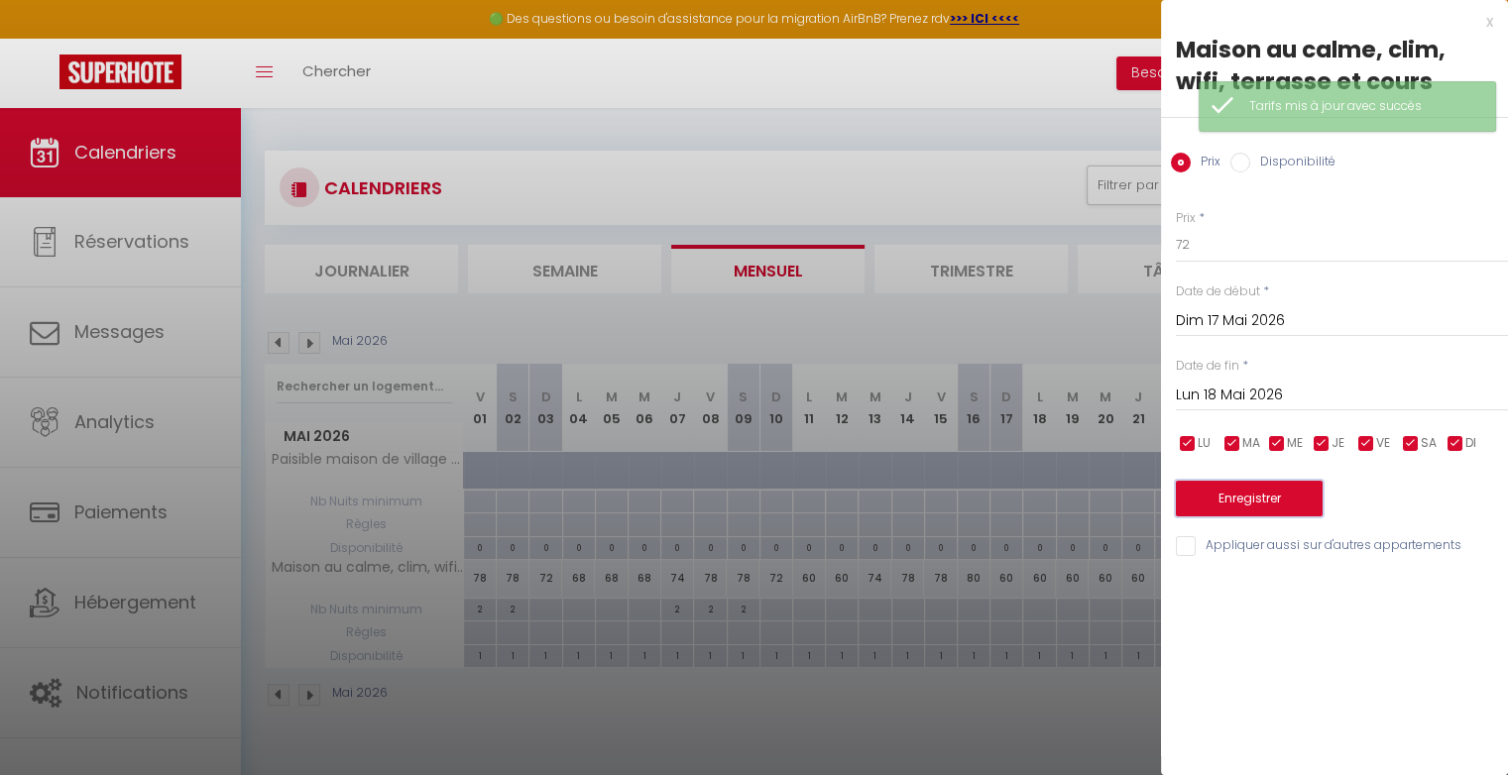
click at [1218, 494] on button "Enregistrer" at bounding box center [1249, 499] width 147 height 36
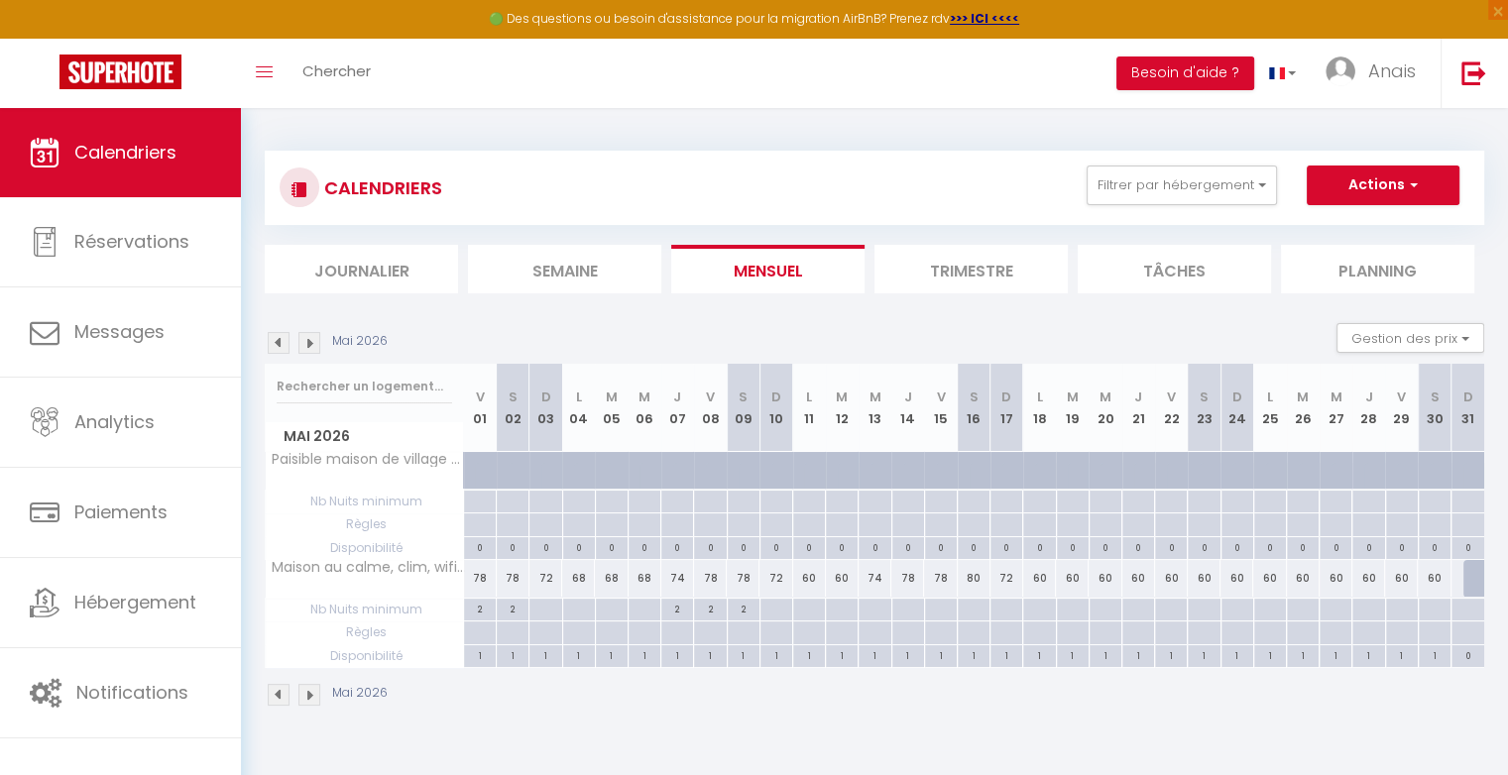
click at [875, 606] on div at bounding box center [873, 610] width 33 height 23
type input "Mer 13 Mai 2026"
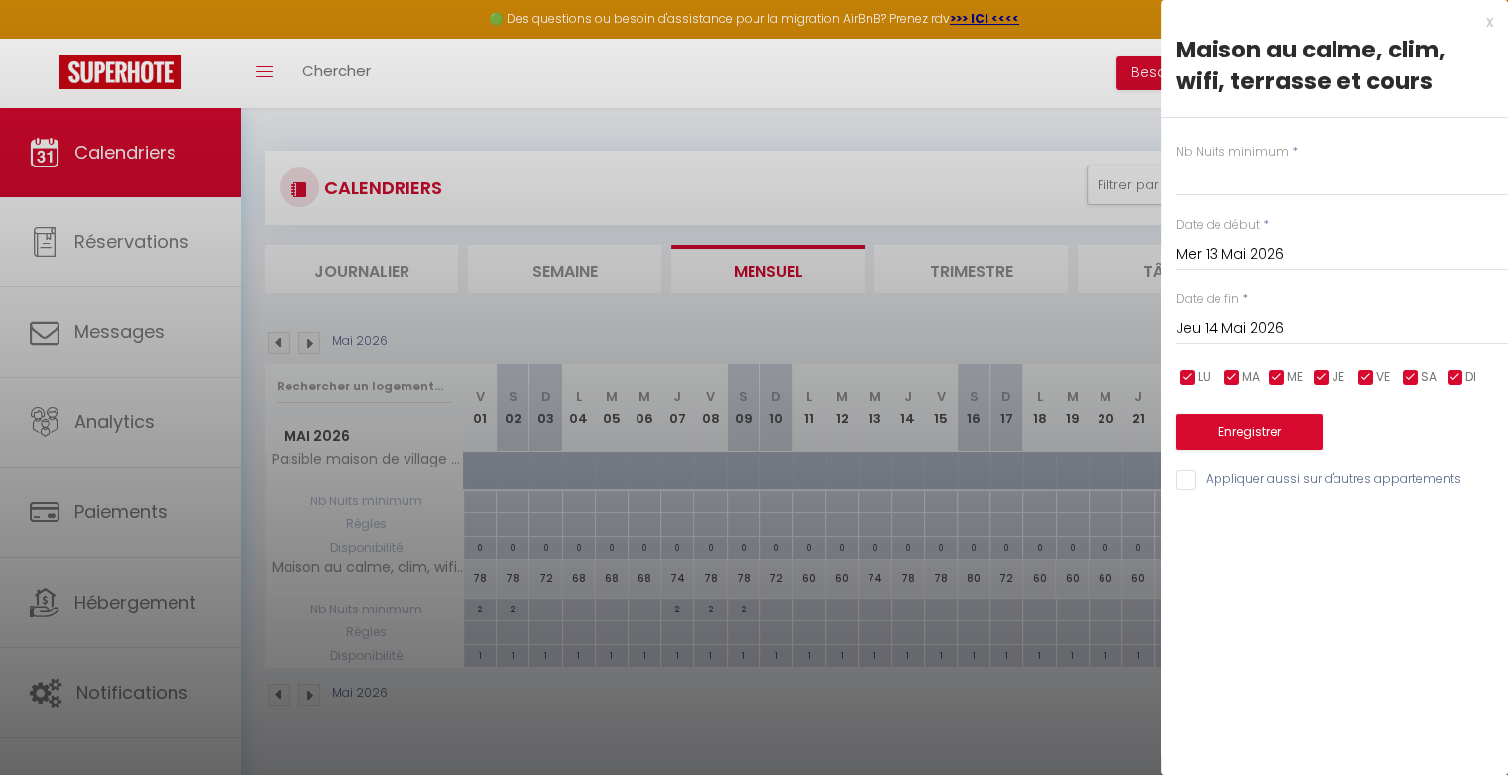
click at [1193, 326] on input "Jeu 14 Mai 2026" at bounding box center [1342, 329] width 332 height 26
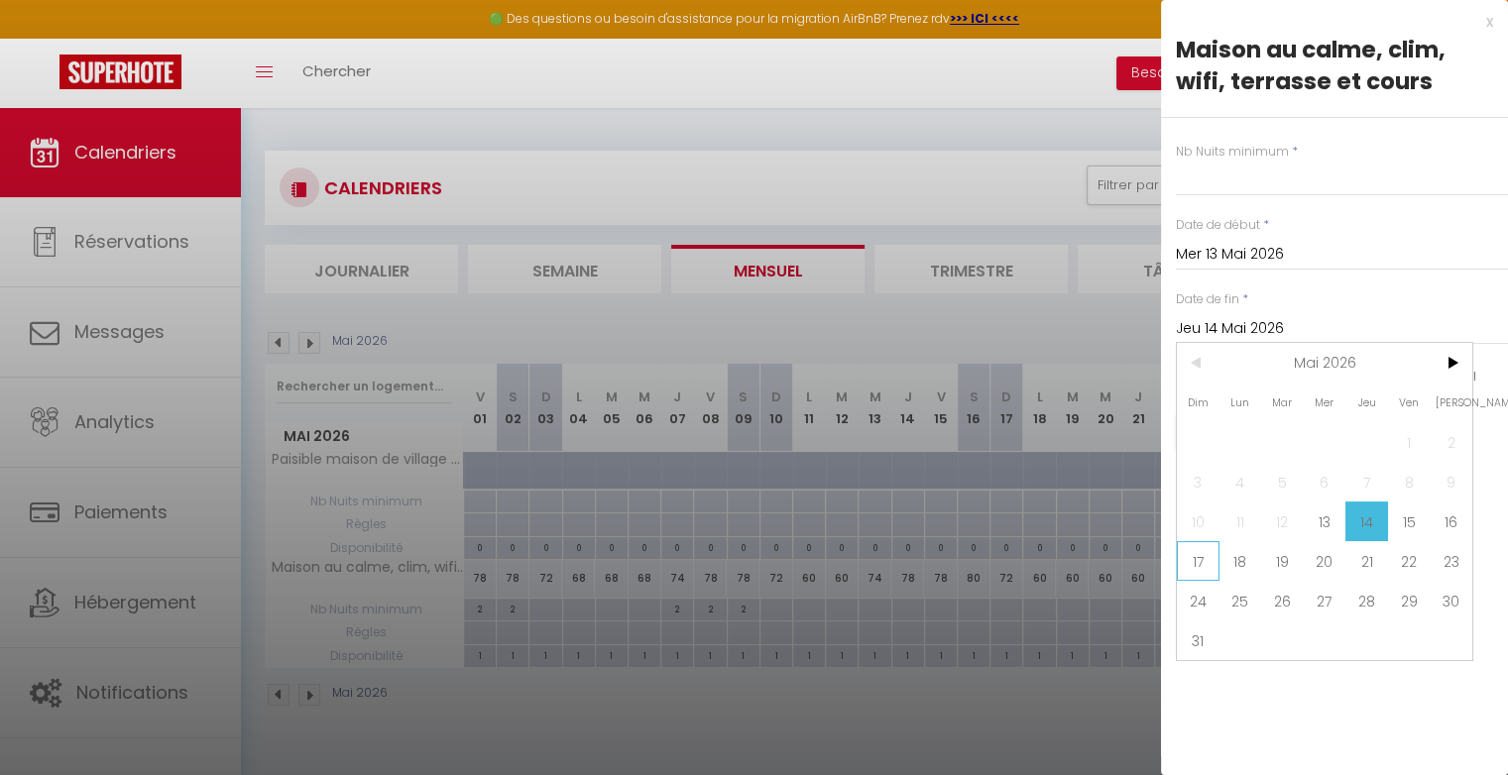
click at [1194, 549] on span "17" at bounding box center [1198, 561] width 43 height 40
type input "Dim 17 Mai 2026"
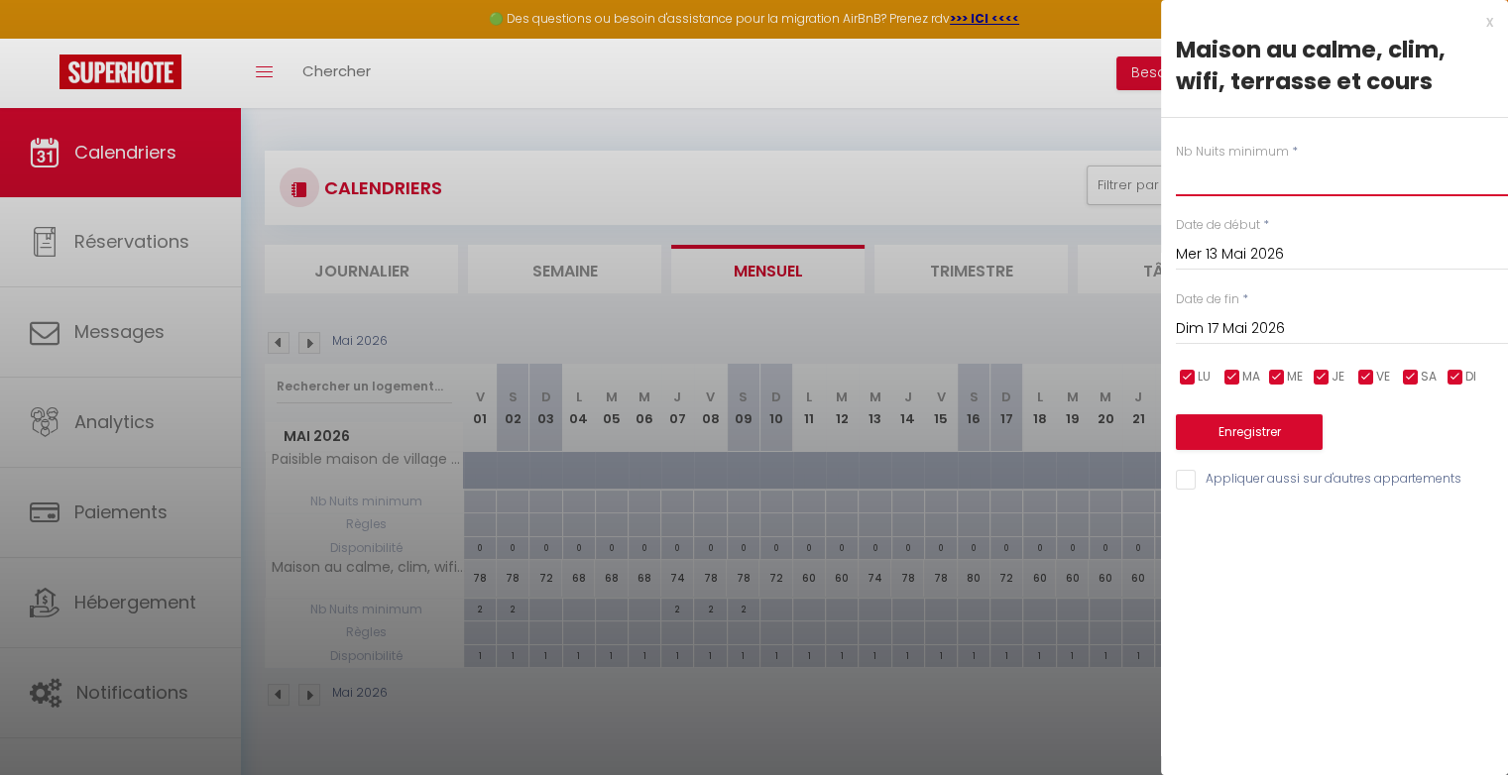
click at [1239, 191] on input "text" at bounding box center [1342, 179] width 332 height 36
type input "8"
type input "2"
click at [1268, 414] on button "Enregistrer" at bounding box center [1249, 432] width 147 height 36
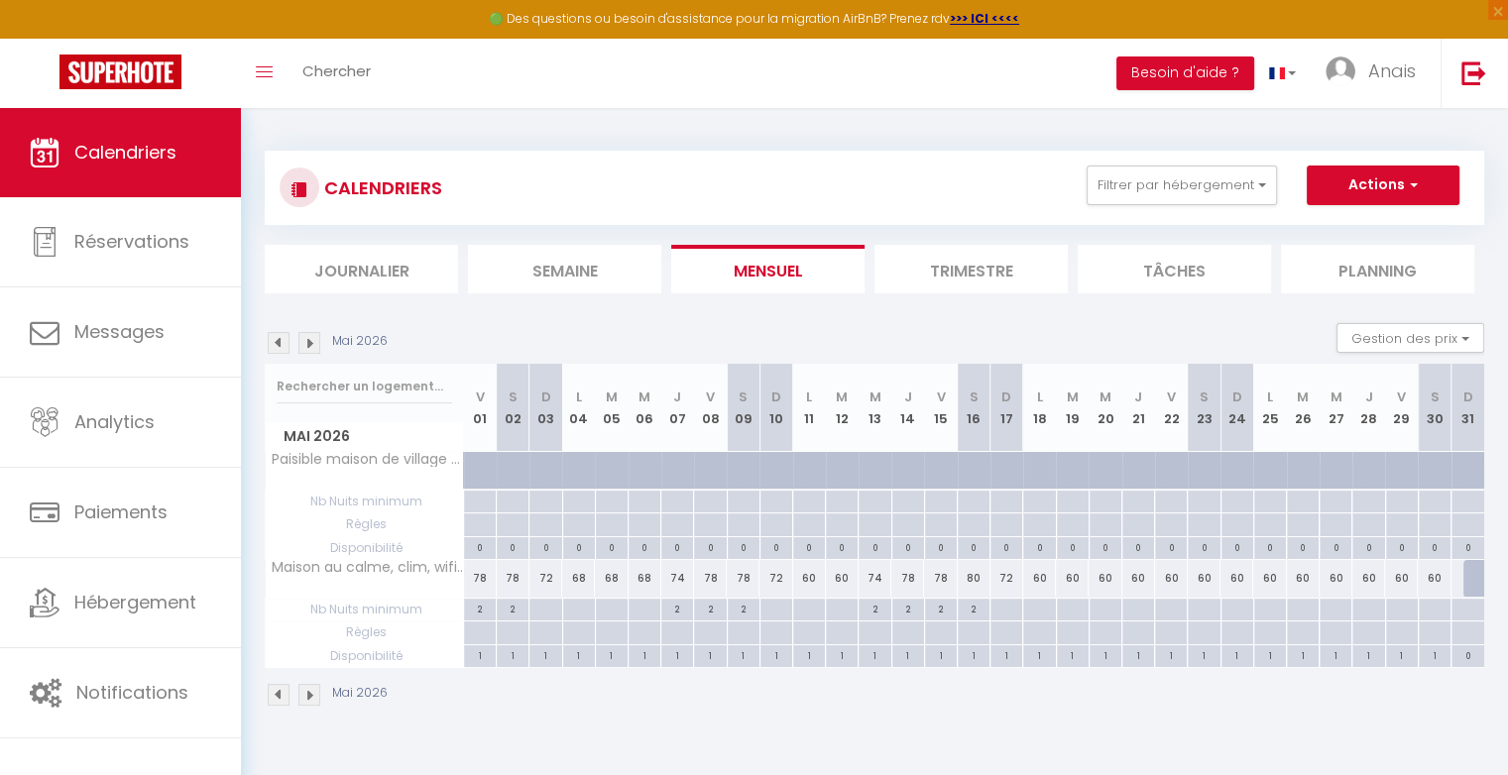
click at [820, 582] on div "60" at bounding box center [809, 578] width 33 height 37
type input "60"
type input "Lun 11 Mai 2026"
type input "[DATE]"
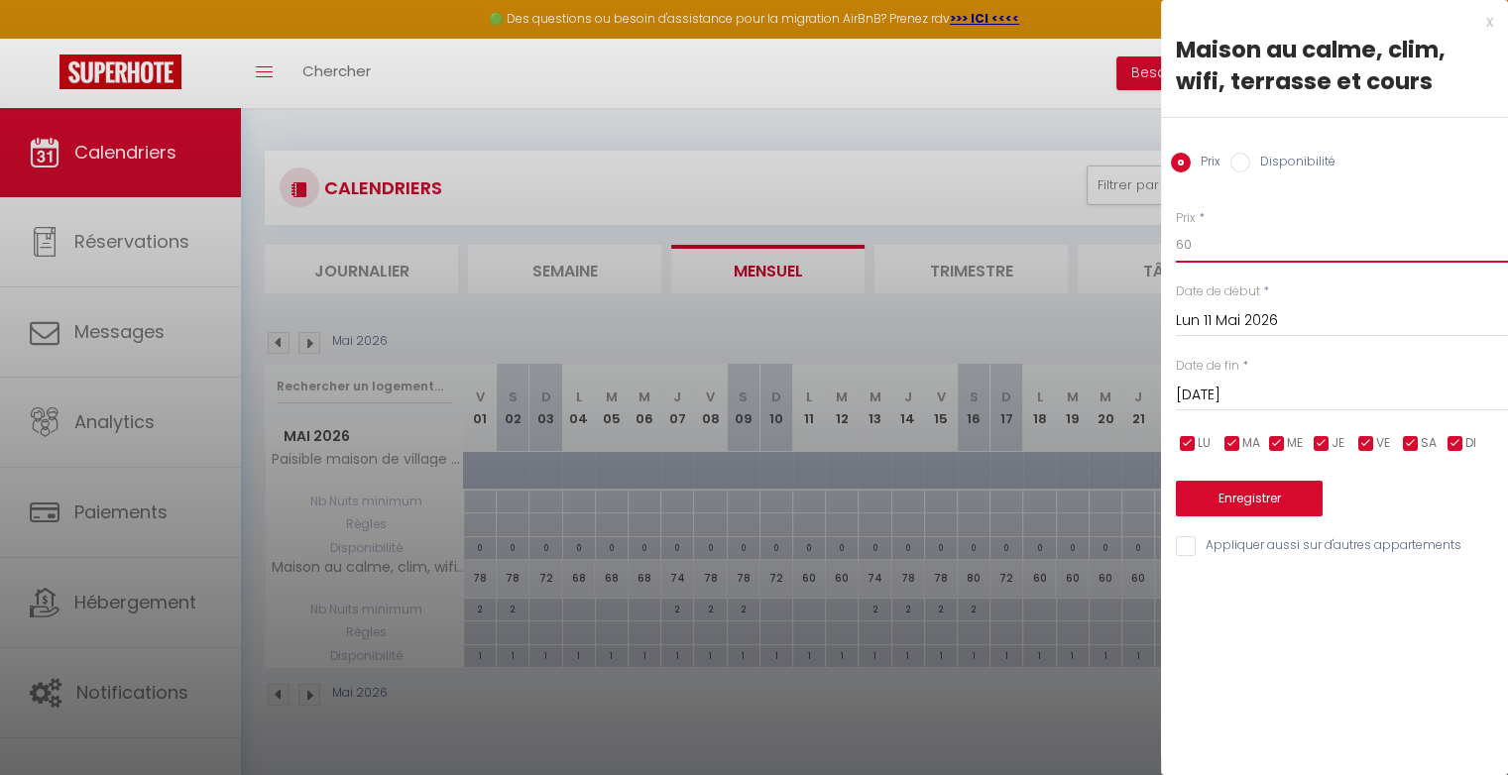
click at [1239, 251] on input "60" at bounding box center [1342, 245] width 332 height 36
type input "68"
click at [1234, 396] on input "[DATE]" at bounding box center [1342, 396] width 332 height 26
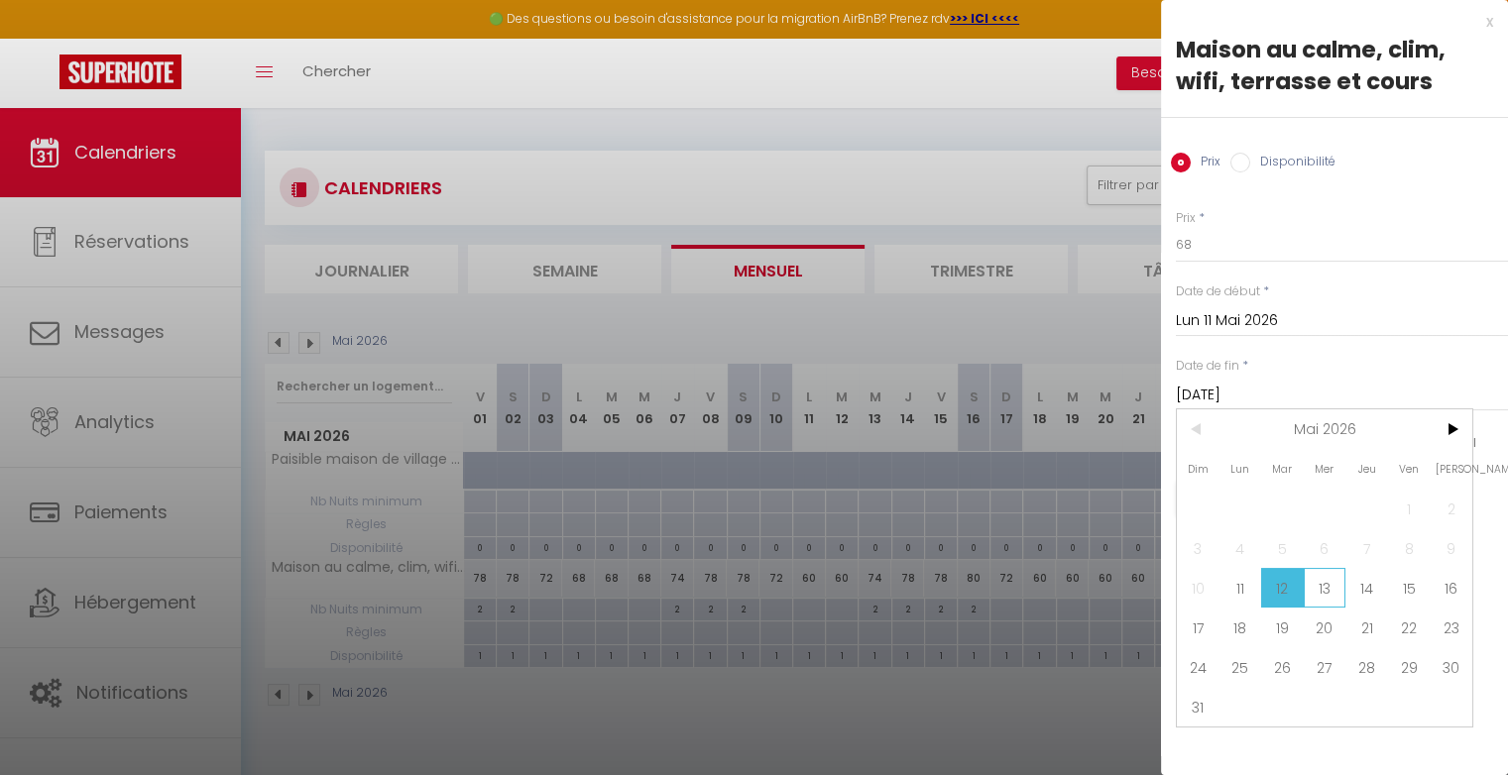
click at [1323, 585] on span "13" at bounding box center [1324, 588] width 43 height 40
type input "Mer 13 Mai 2026"
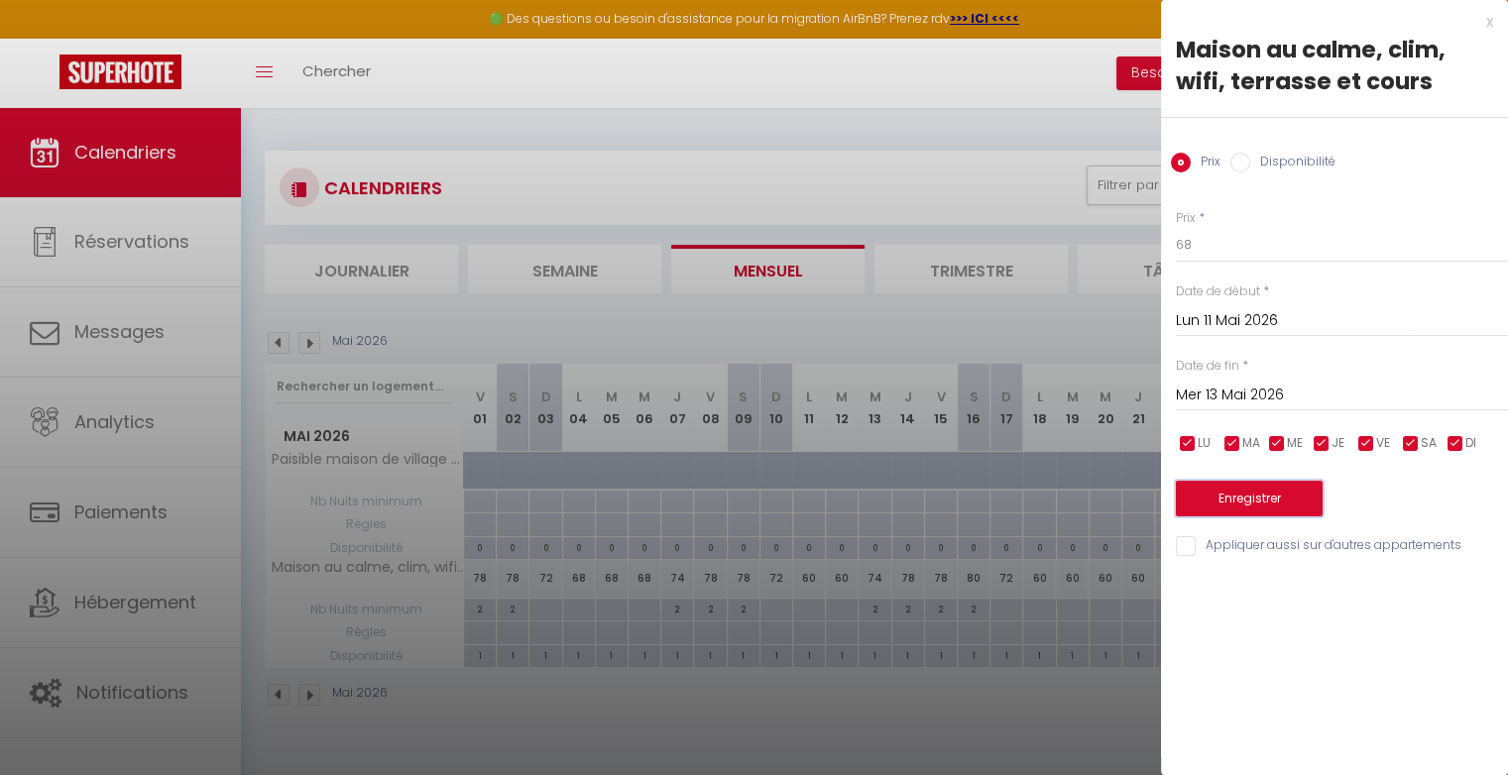
click at [1295, 498] on button "Enregistrer" at bounding box center [1249, 499] width 147 height 36
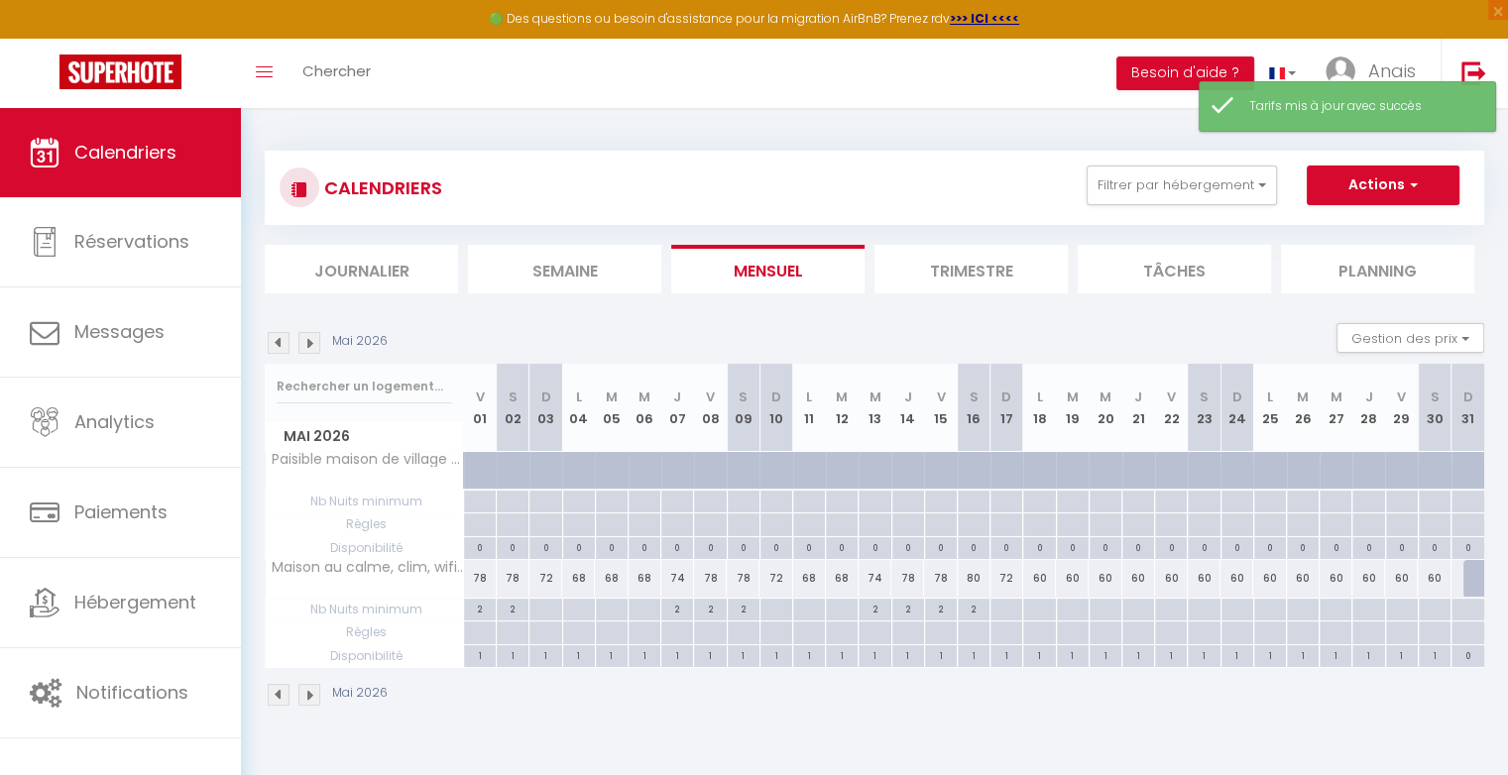
click at [1039, 576] on div "60" at bounding box center [1039, 578] width 33 height 37
type input "60"
type input "Lun 18 Mai 2026"
type input "[DATE]"
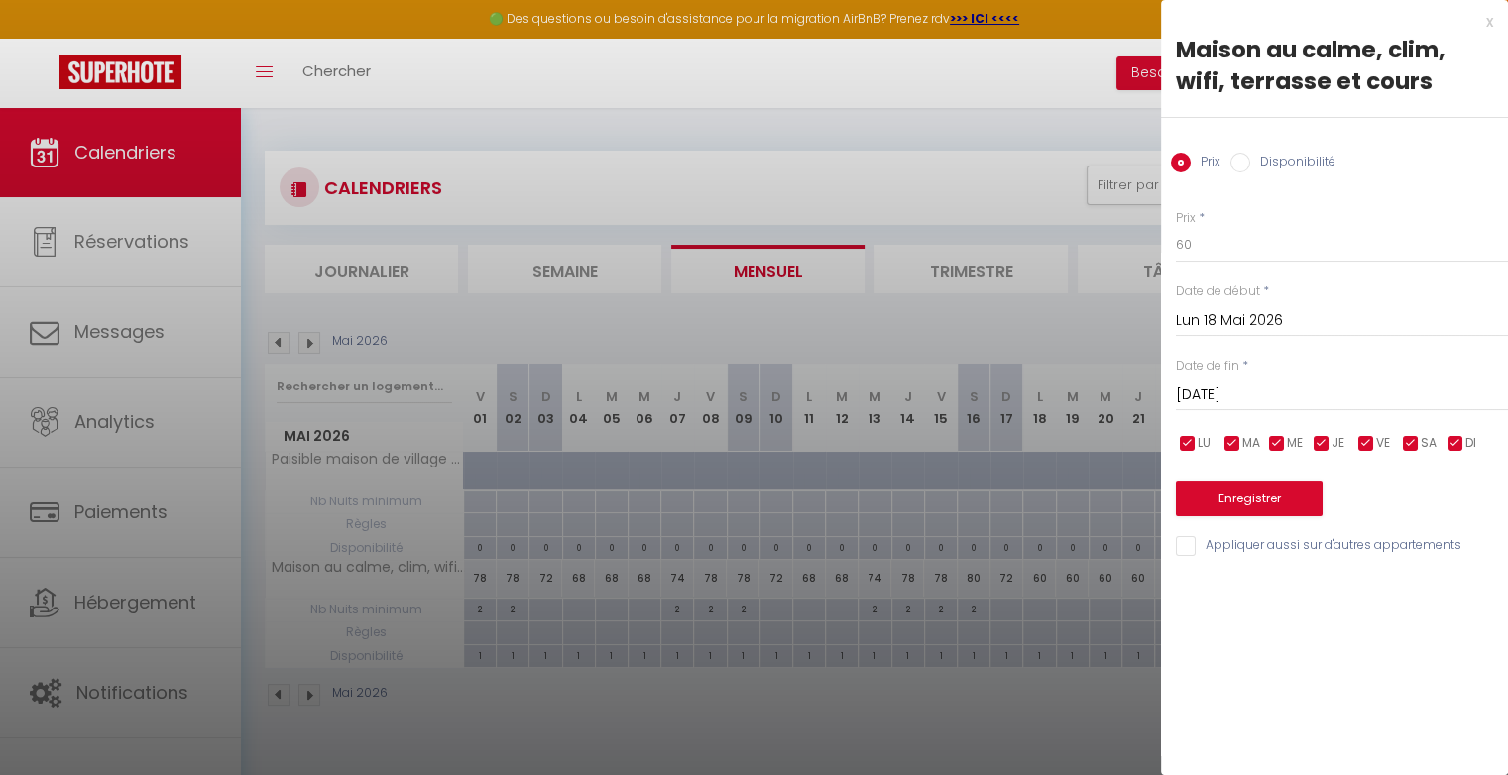
click at [1118, 346] on div at bounding box center [754, 387] width 1508 height 775
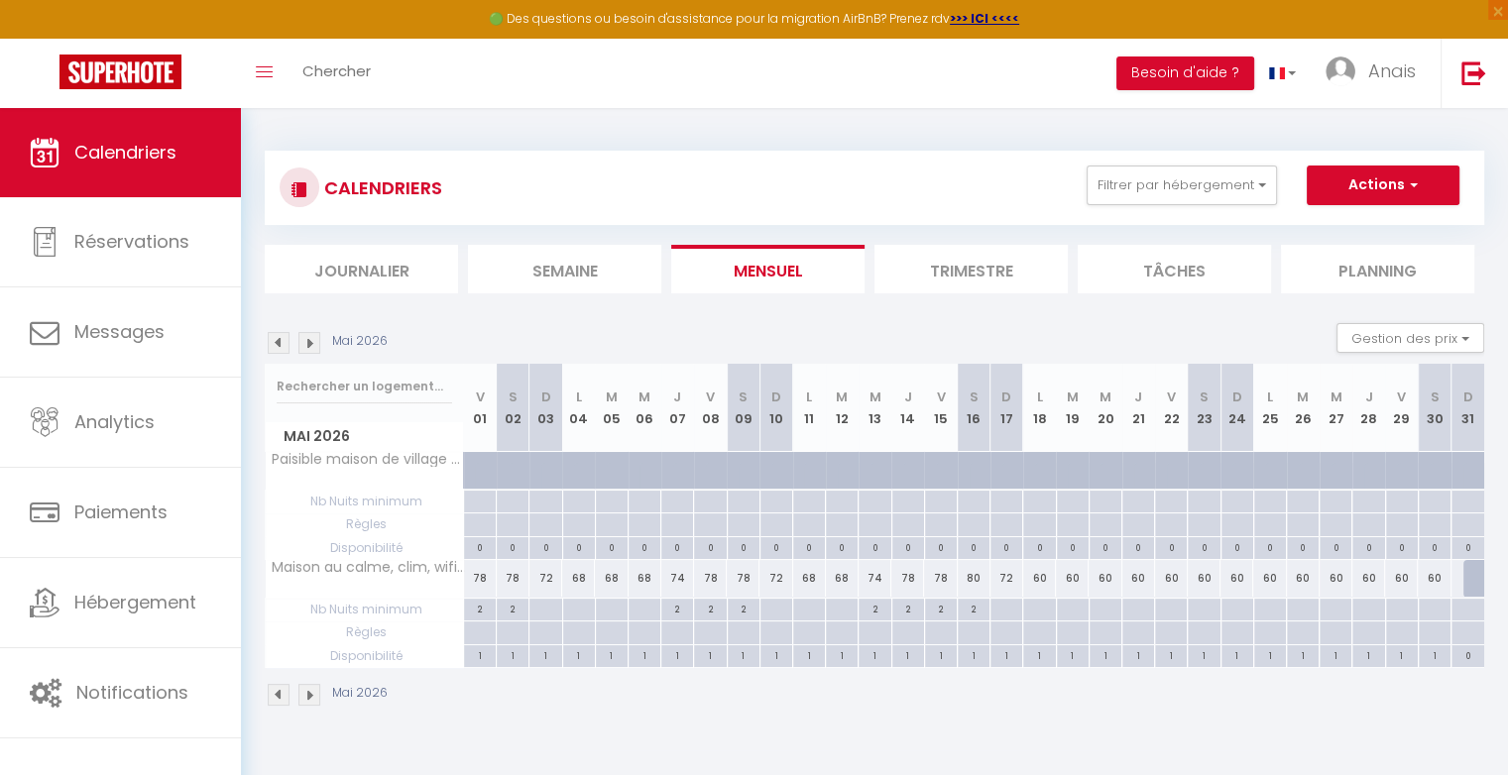
click at [1182, 613] on div at bounding box center [1170, 610] width 33 height 23
type input "Ven 22 Mai 2026"
type input "[DATE]"
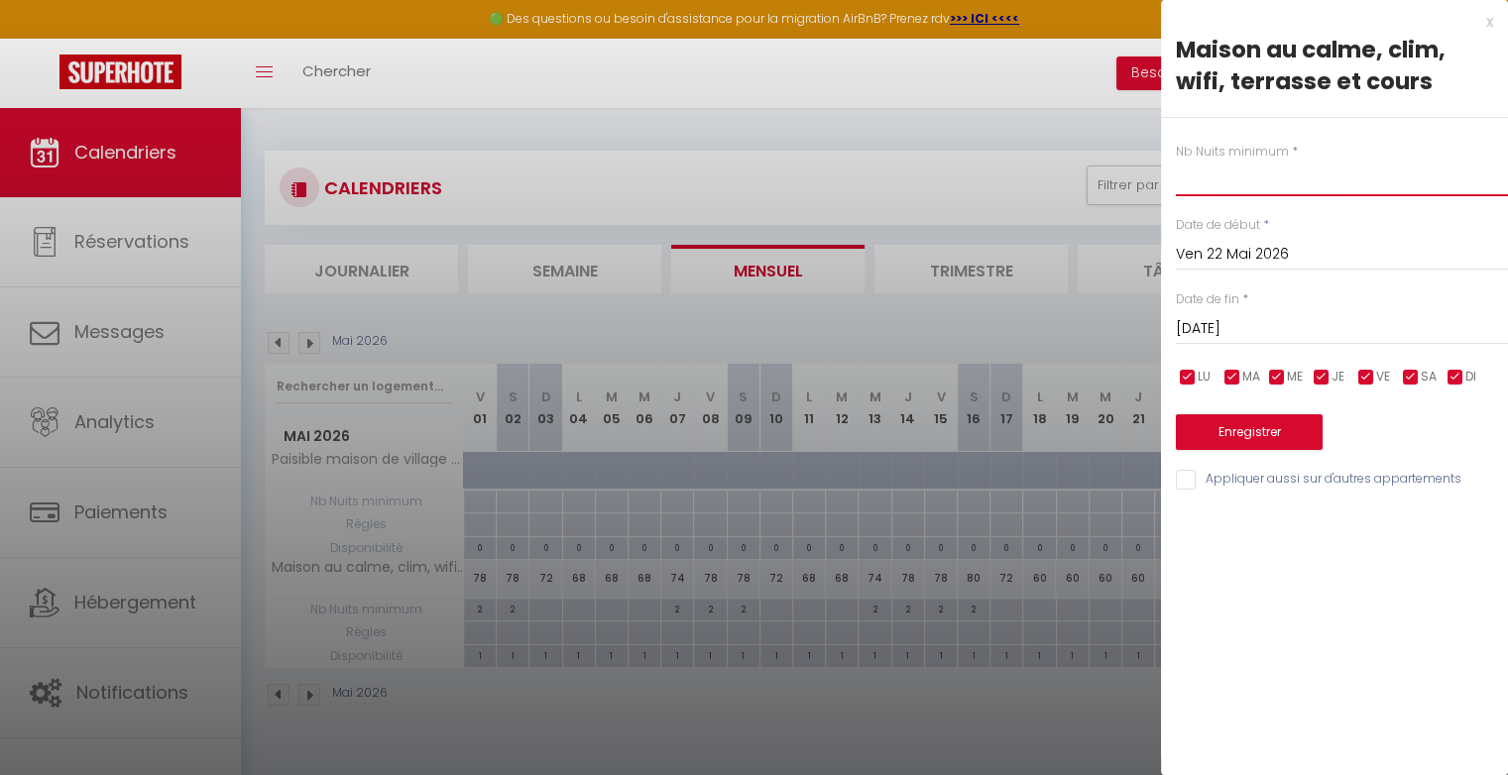
click at [1283, 185] on input "text" at bounding box center [1342, 179] width 332 height 36
type input "2"
click at [1262, 327] on input "[DATE]" at bounding box center [1342, 329] width 332 height 26
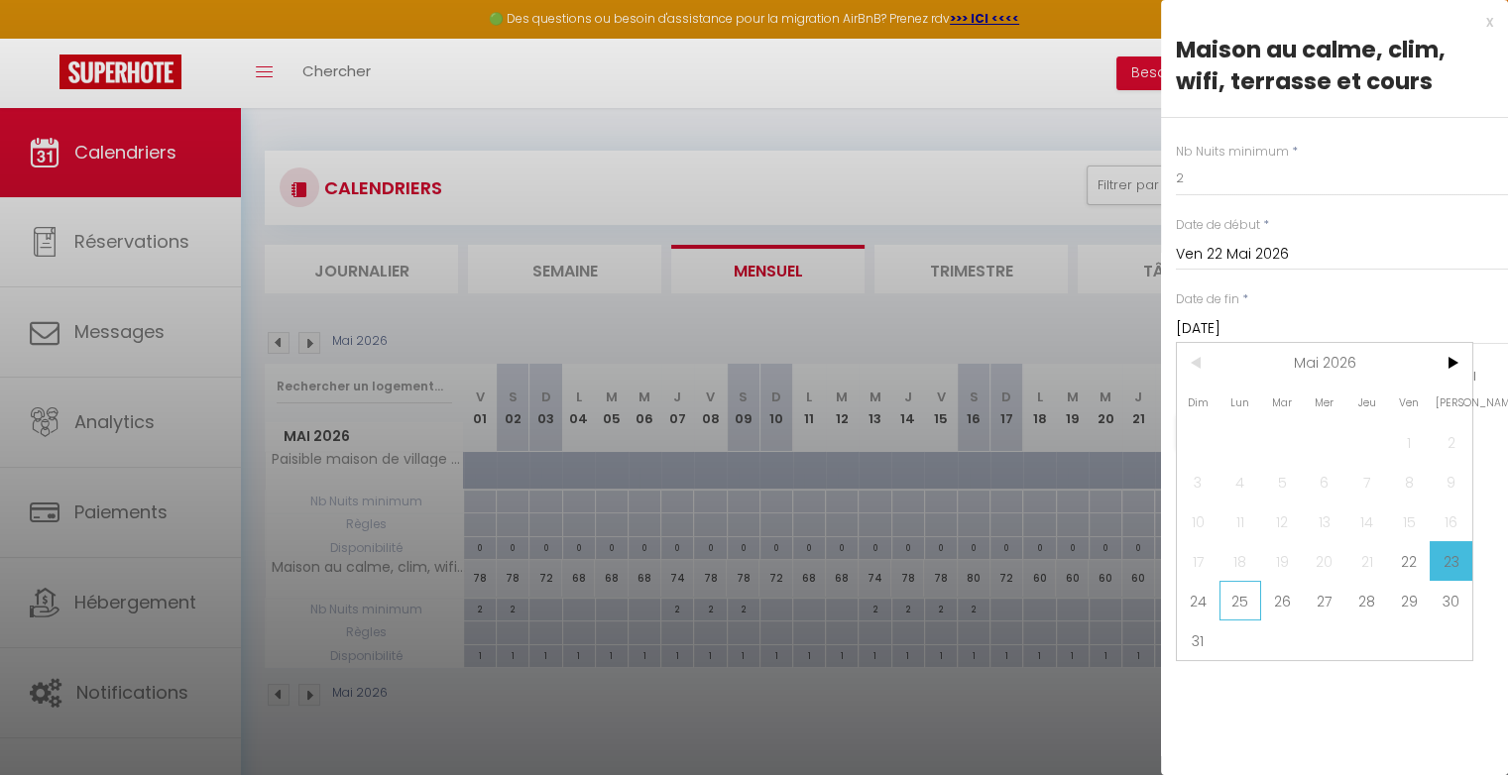
click at [1243, 609] on span "25" at bounding box center [1240, 601] width 43 height 40
type input "Lun 25 Mai 2026"
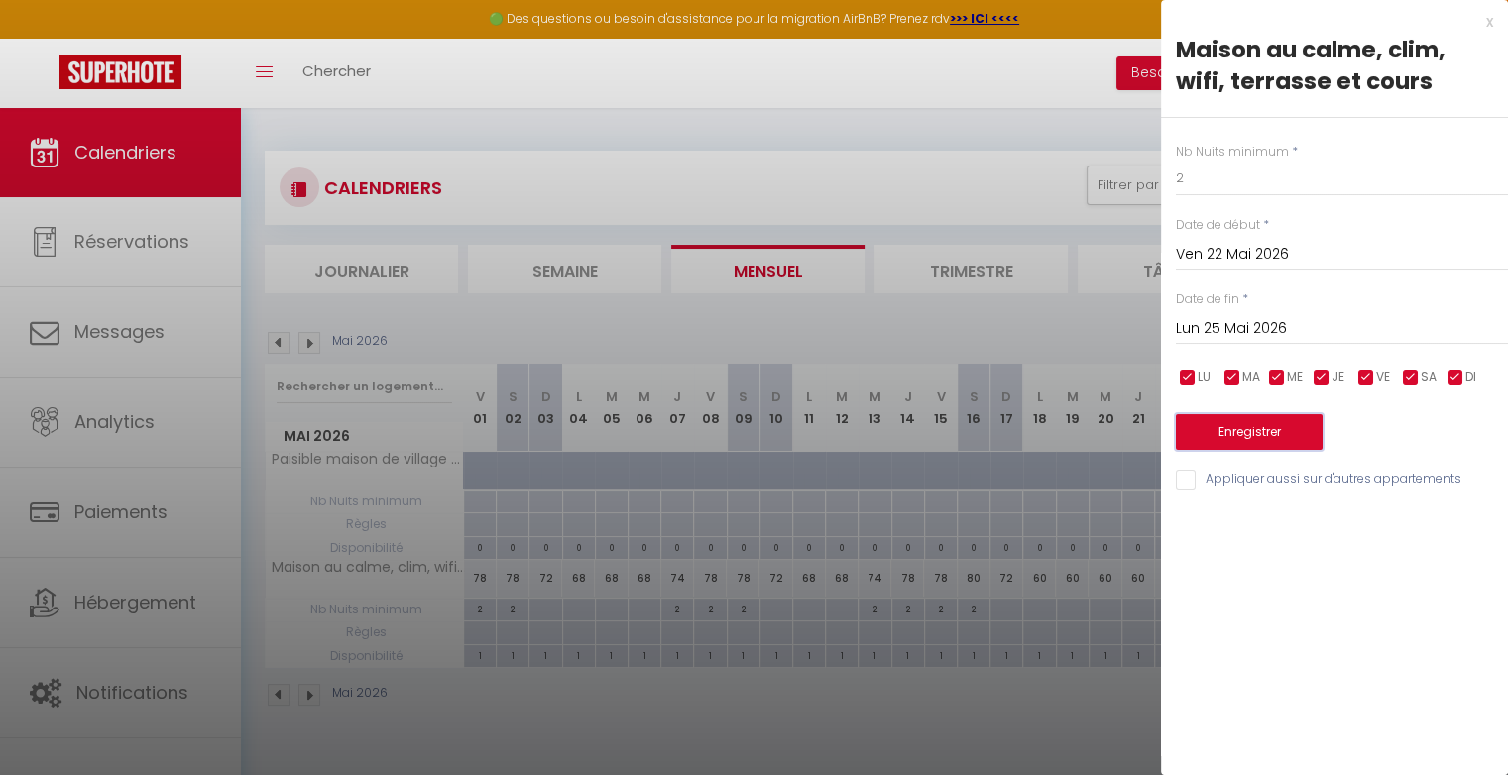
click at [1254, 438] on button "Enregistrer" at bounding box center [1249, 432] width 147 height 36
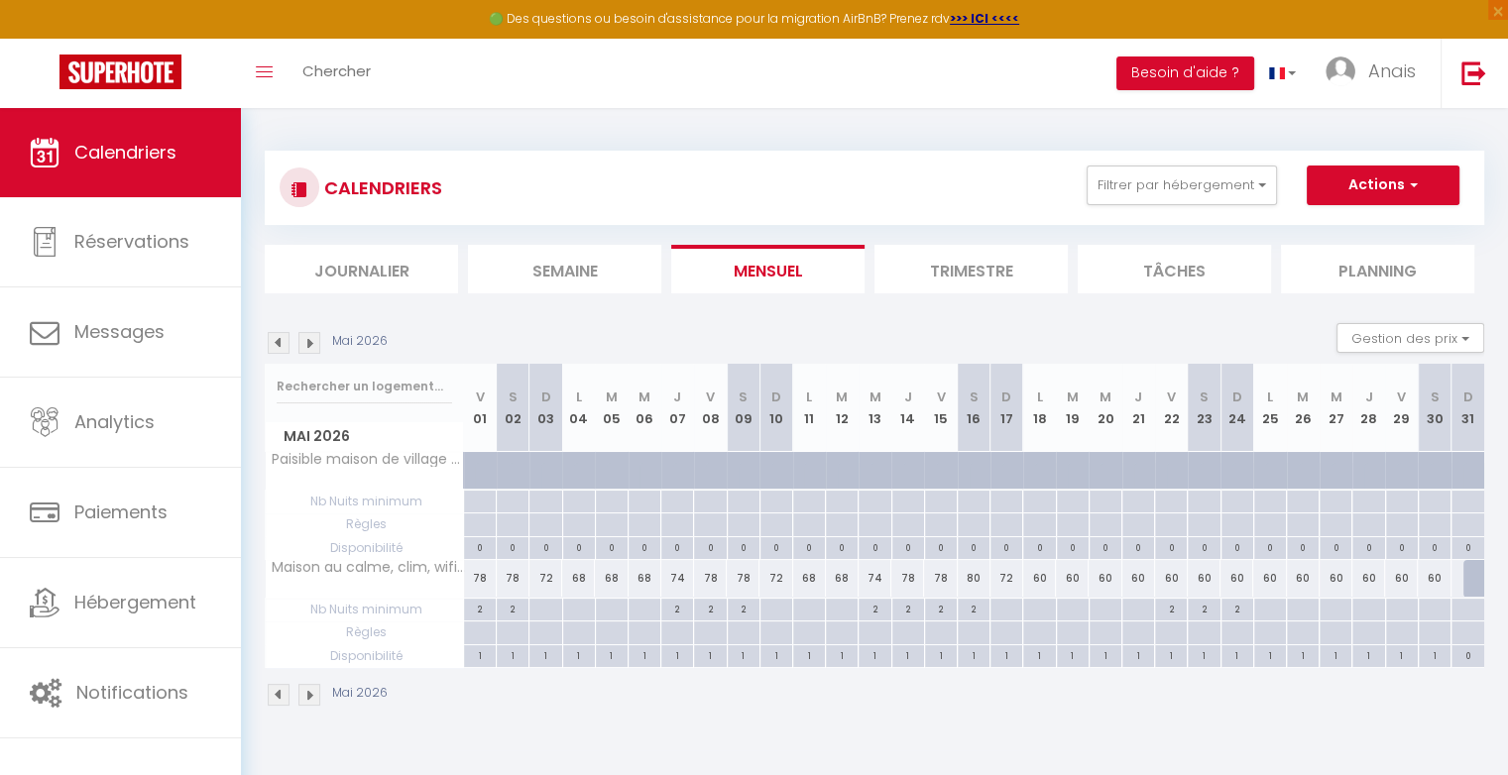
click at [1043, 577] on div "60" at bounding box center [1039, 578] width 33 height 37
type input "60"
type input "Lun 18 Mai 2026"
type input "[DATE]"
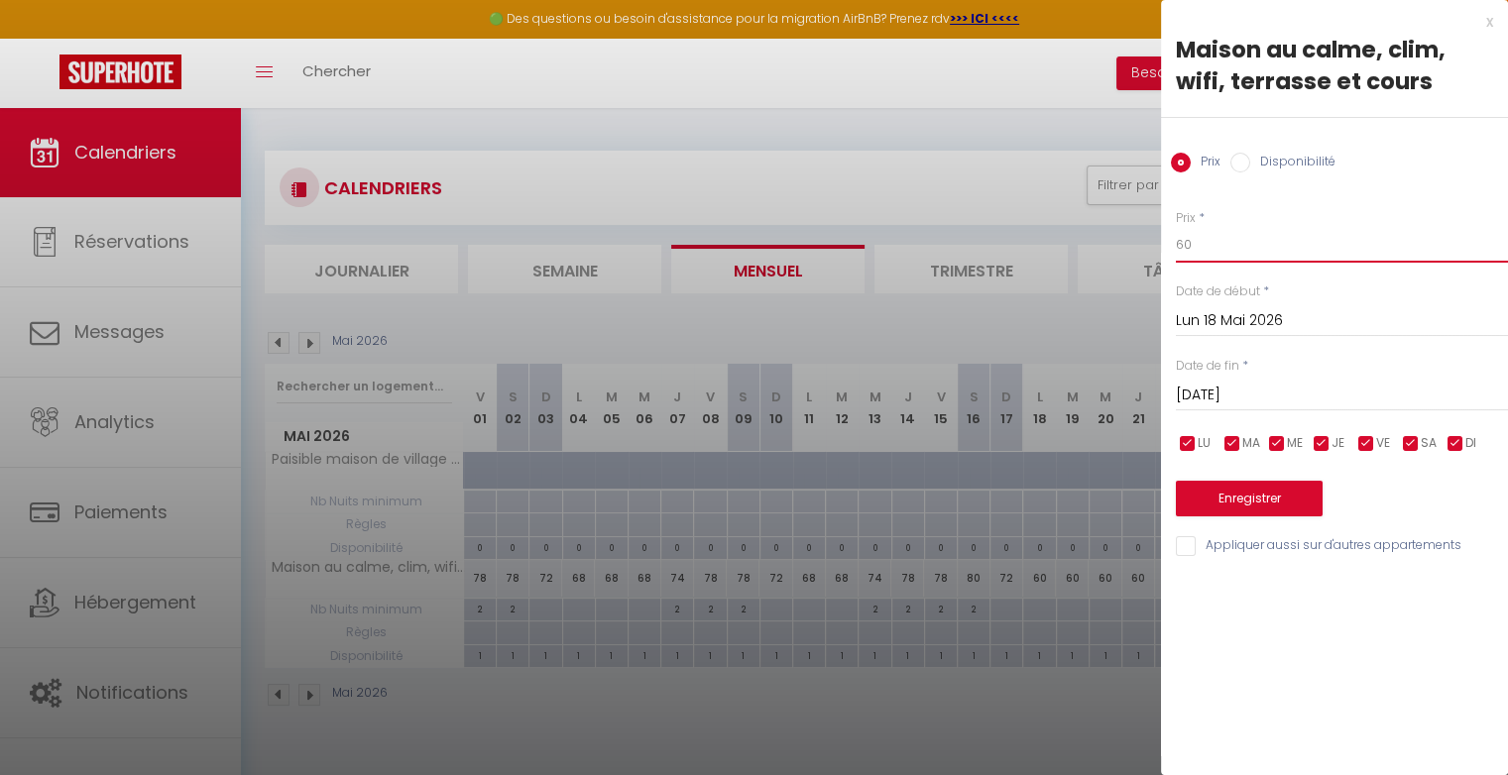
click at [1231, 243] on input "60" at bounding box center [1342, 245] width 332 height 36
type input "66"
click at [1249, 390] on input "[DATE]" at bounding box center [1342, 396] width 332 height 26
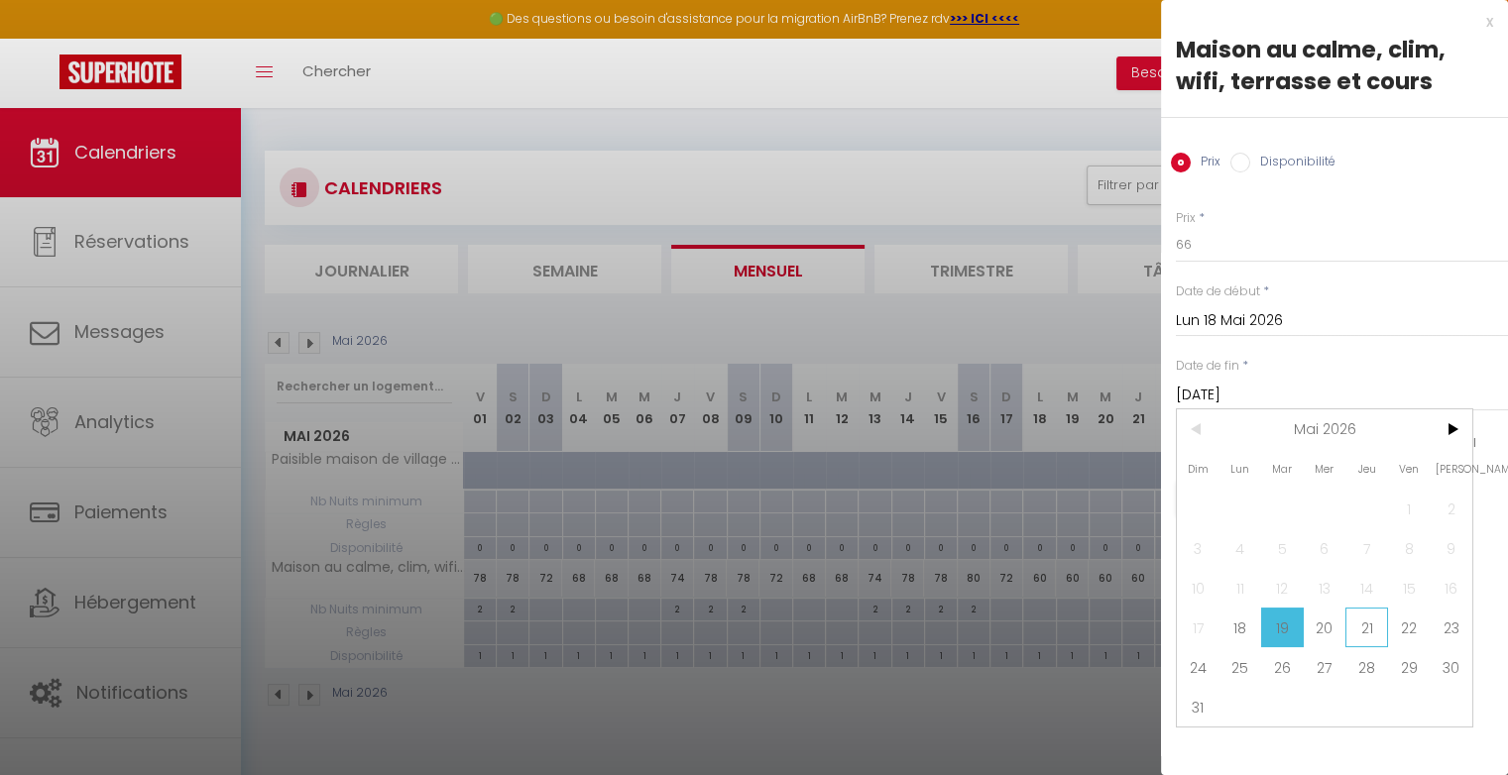
click at [1365, 621] on span "21" at bounding box center [1366, 628] width 43 height 40
type input "Jeu 21 Mai 2026"
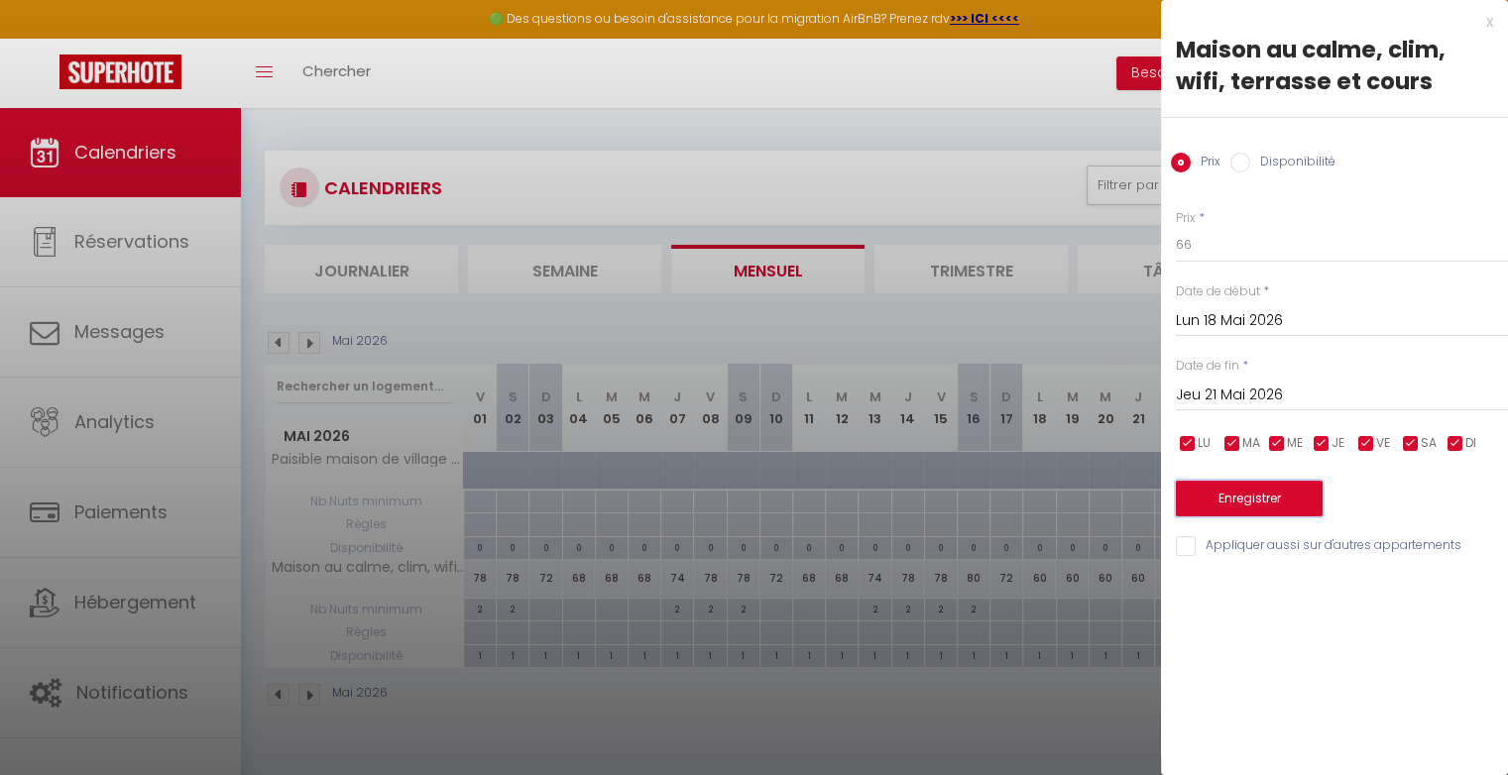
click at [1297, 506] on button "Enregistrer" at bounding box center [1249, 499] width 147 height 36
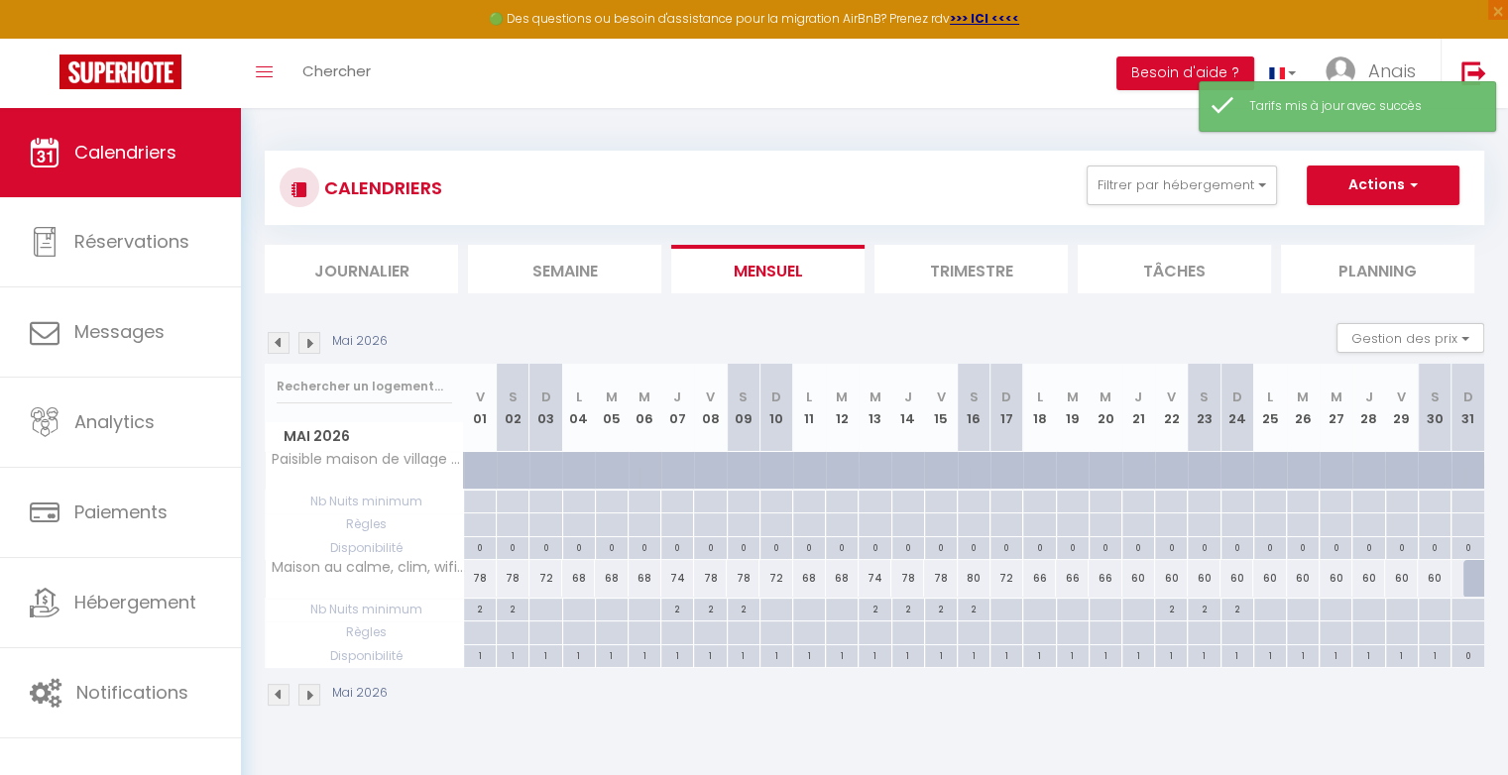
click at [1148, 581] on div "60" at bounding box center [1138, 578] width 33 height 37
type input "60"
type input "Jeu 21 Mai 2026"
type input "Ven 22 Mai 2026"
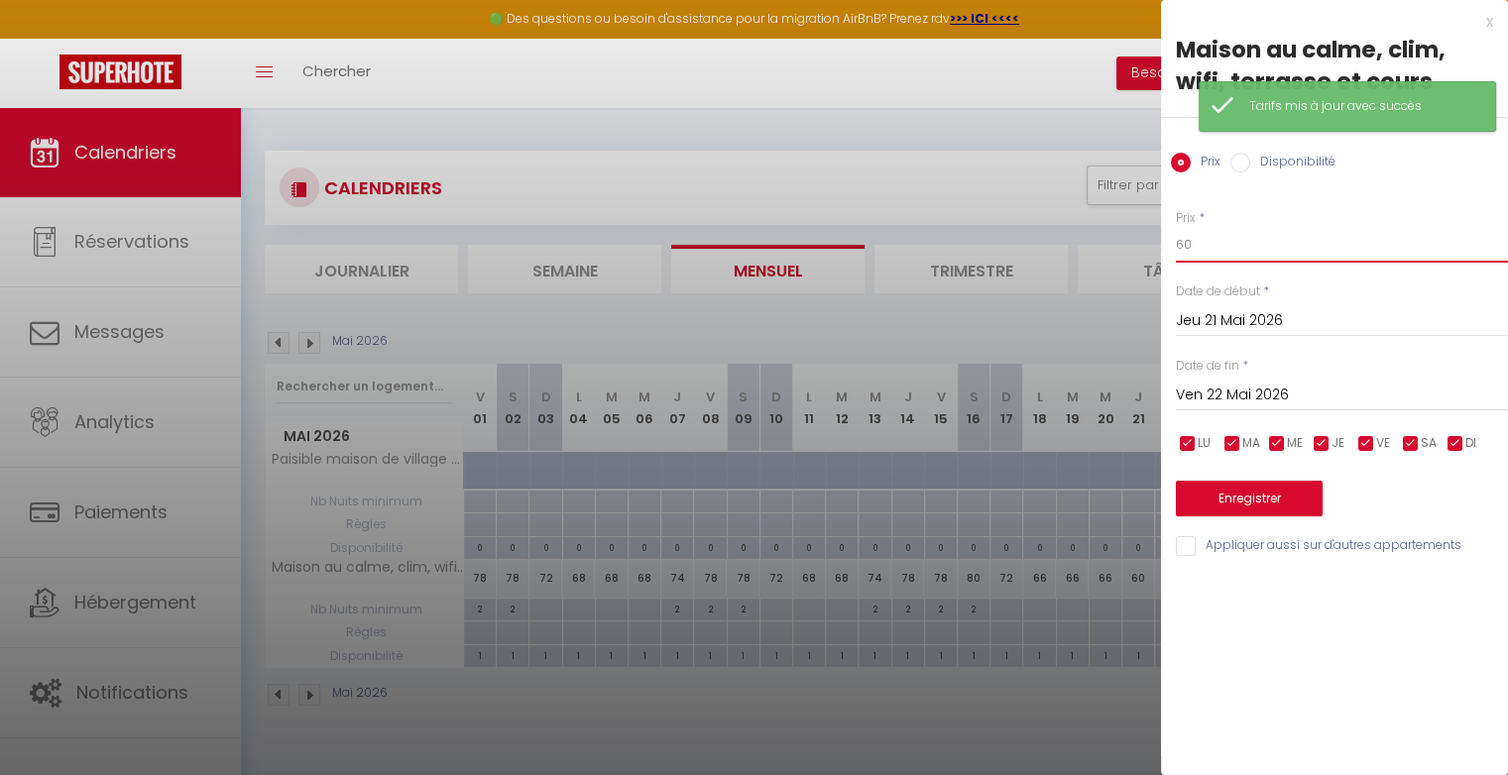
click at [1226, 240] on input "60" at bounding box center [1342, 245] width 332 height 36
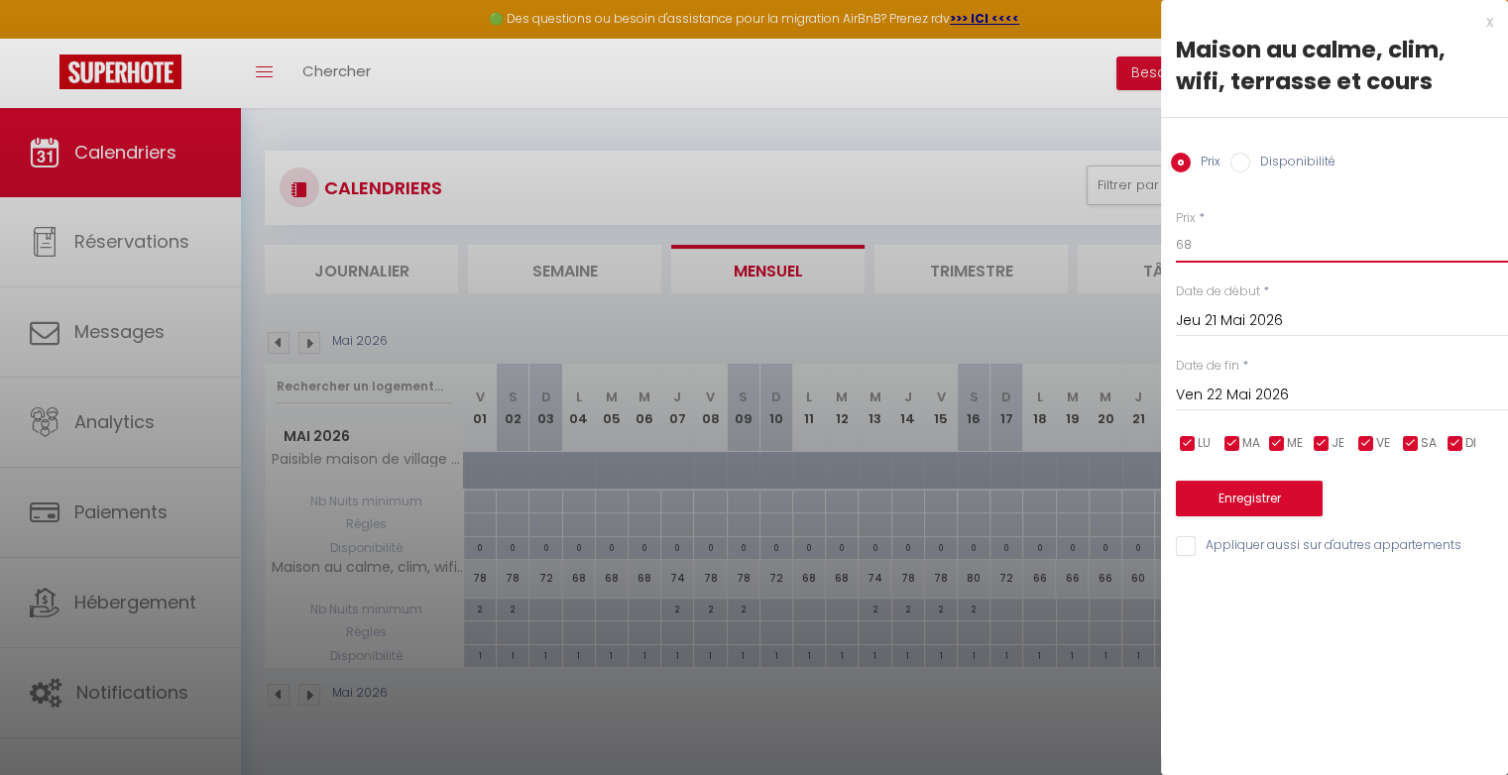
type input "68"
click at [1201, 501] on button "Enregistrer" at bounding box center [1249, 499] width 147 height 36
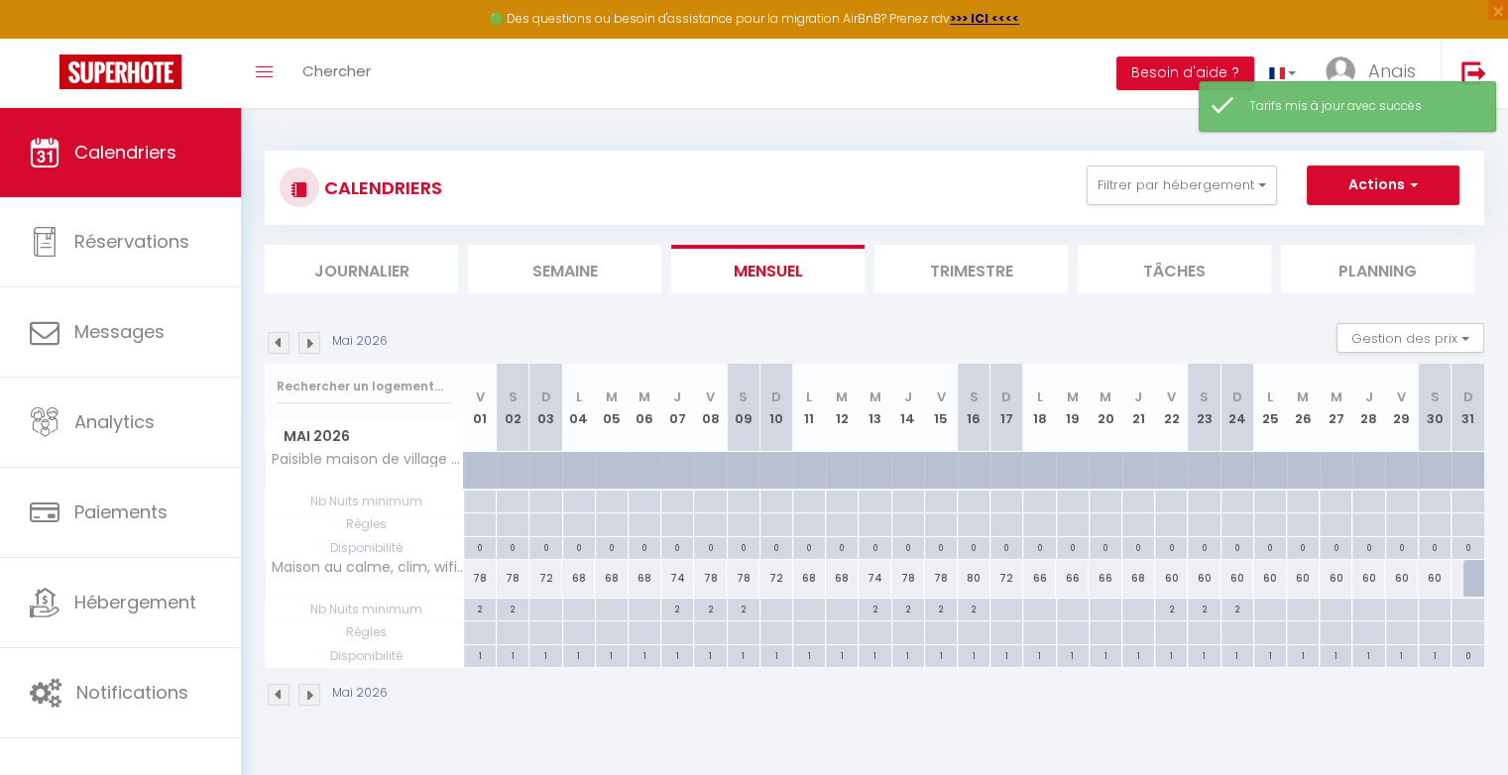
click at [1174, 589] on div "60" at bounding box center [1171, 578] width 33 height 37
type input "60"
type input "Ven 22 Mai 2026"
type input "[DATE]"
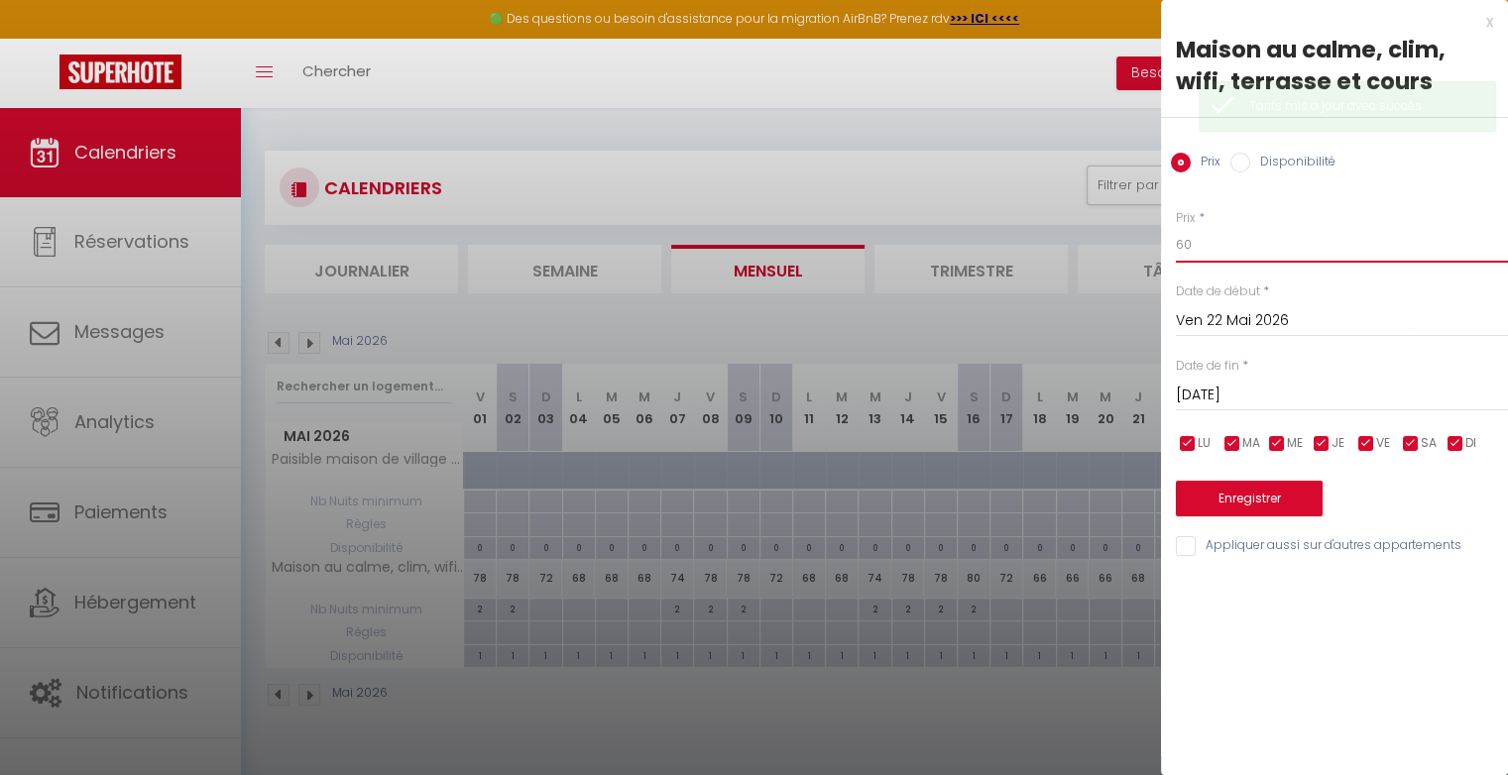
click at [1229, 245] on input "60" at bounding box center [1342, 245] width 332 height 36
type input "6"
type input "72"
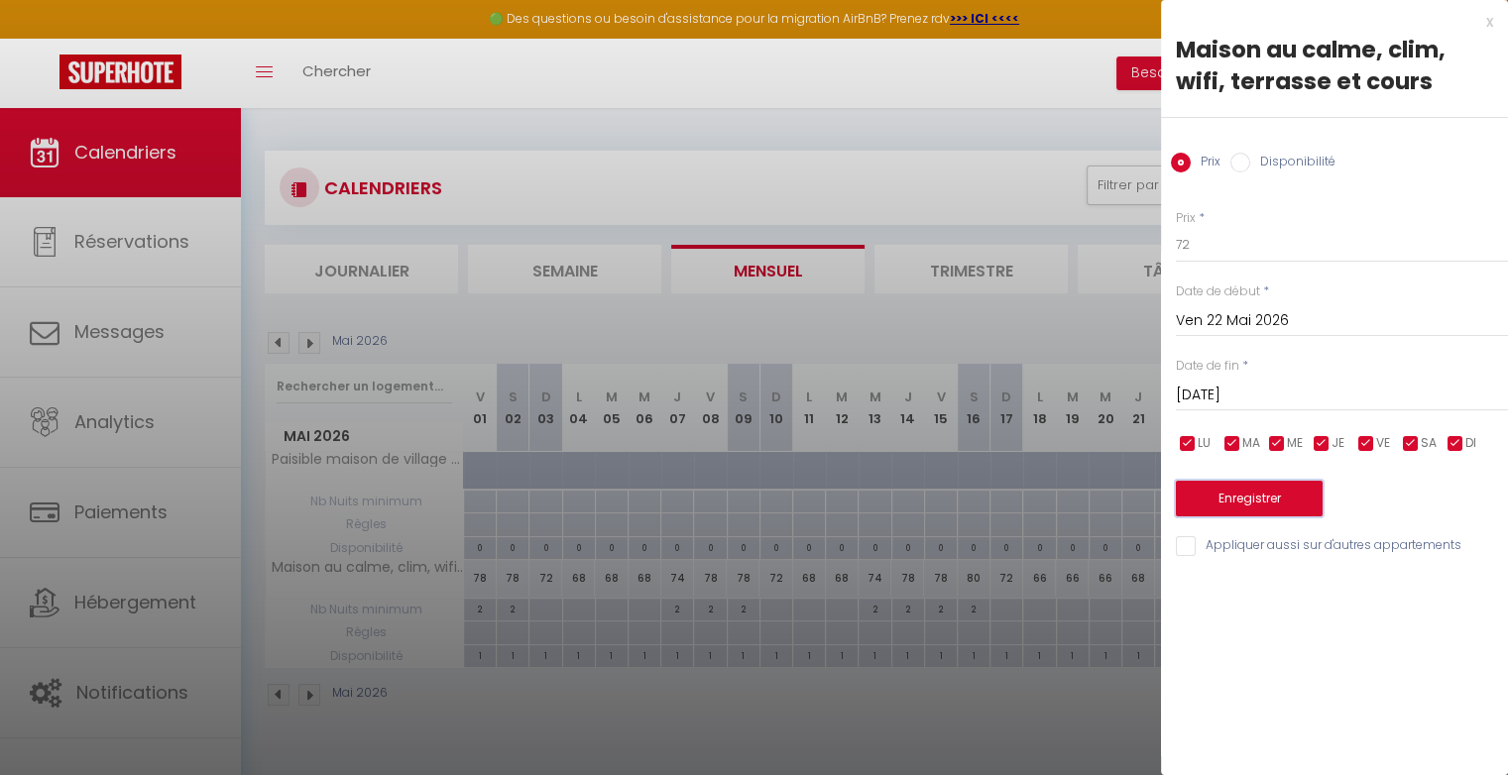
click at [1244, 490] on button "Enregistrer" at bounding box center [1249, 499] width 147 height 36
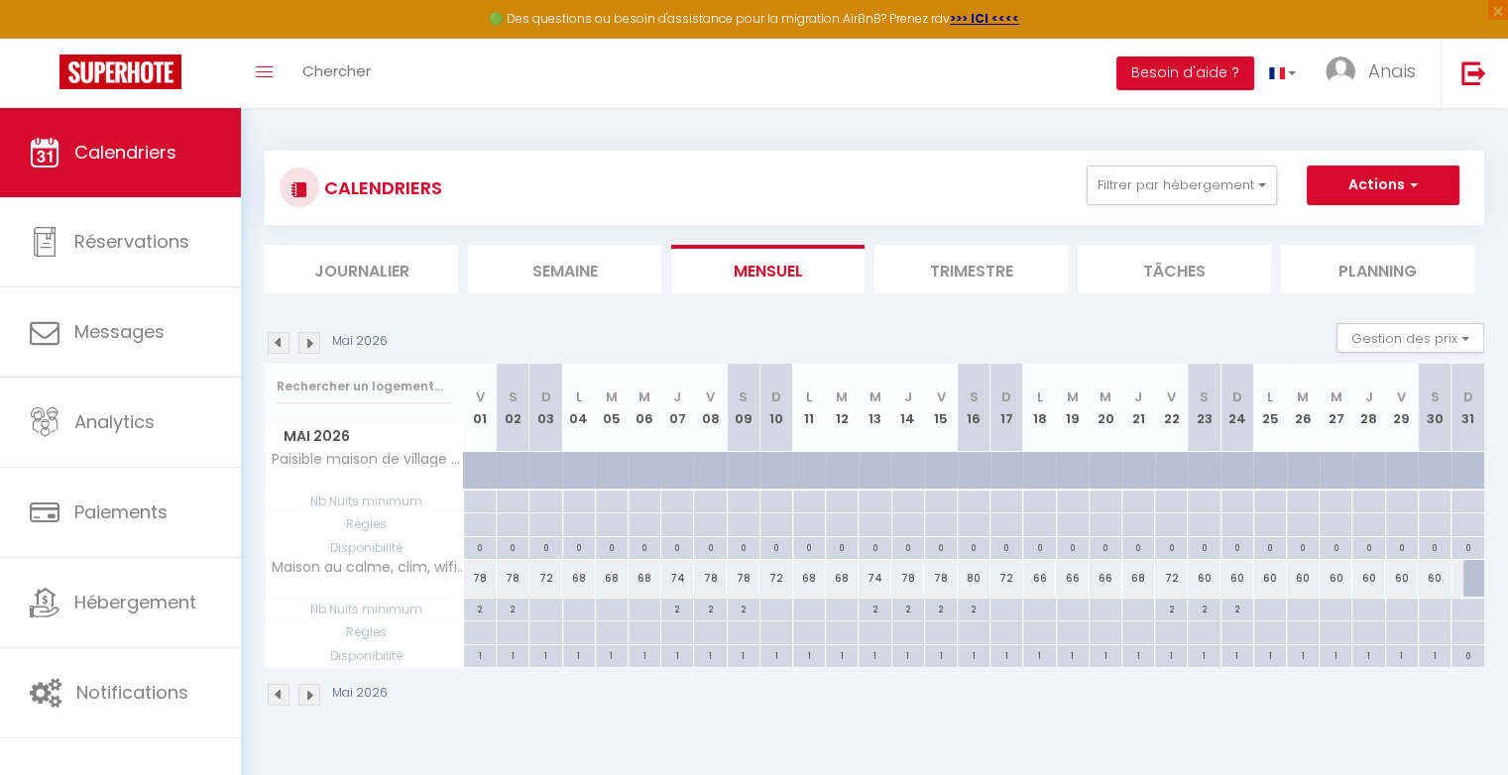
click at [1269, 577] on div "60" at bounding box center [1269, 578] width 33 height 37
type input "60"
type input "Lun 25 Mai 2026"
type input "[DATE]"
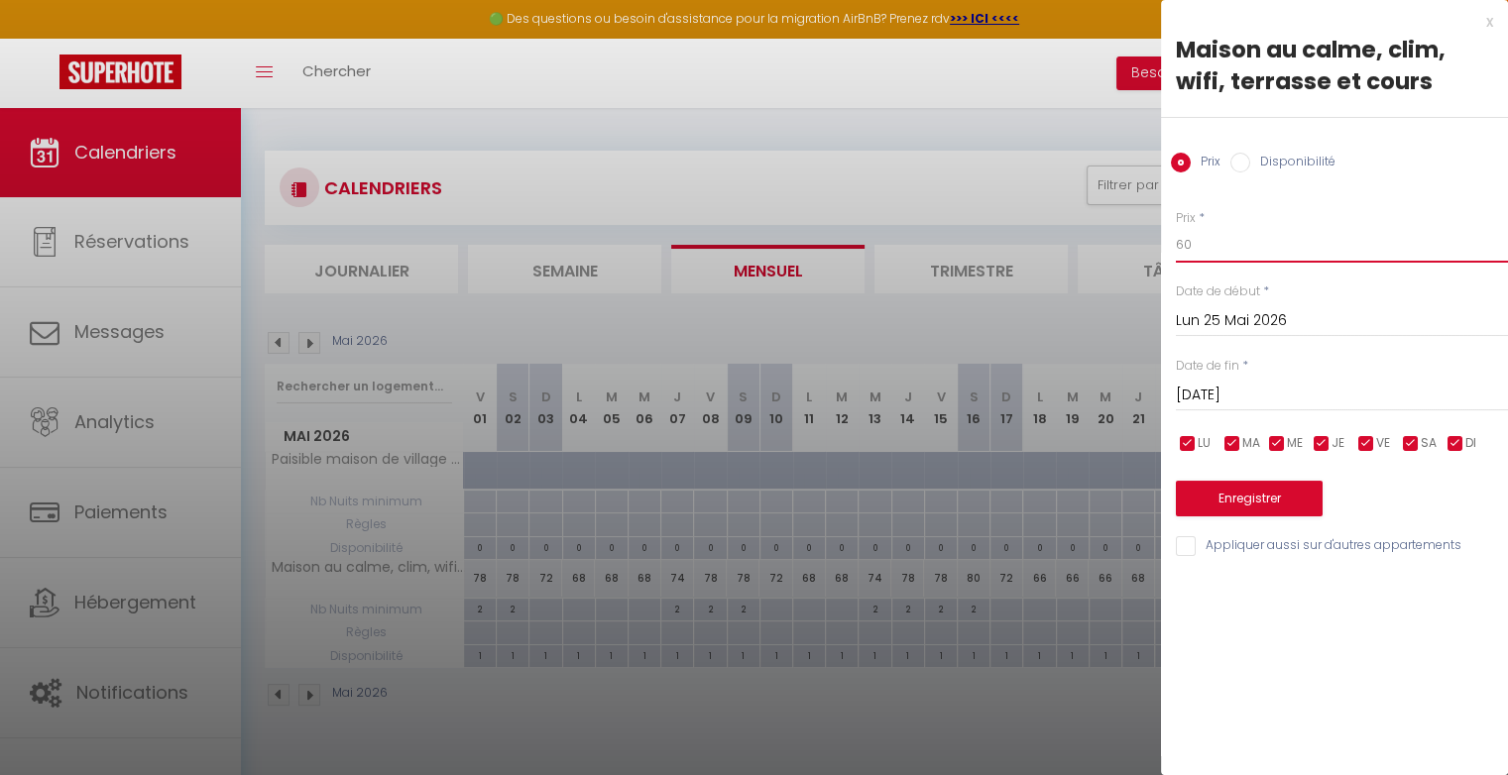
click at [1203, 260] on input "60" at bounding box center [1342, 245] width 332 height 36
type input "6"
type input "74"
click at [1222, 495] on button "Enregistrer" at bounding box center [1249, 499] width 147 height 36
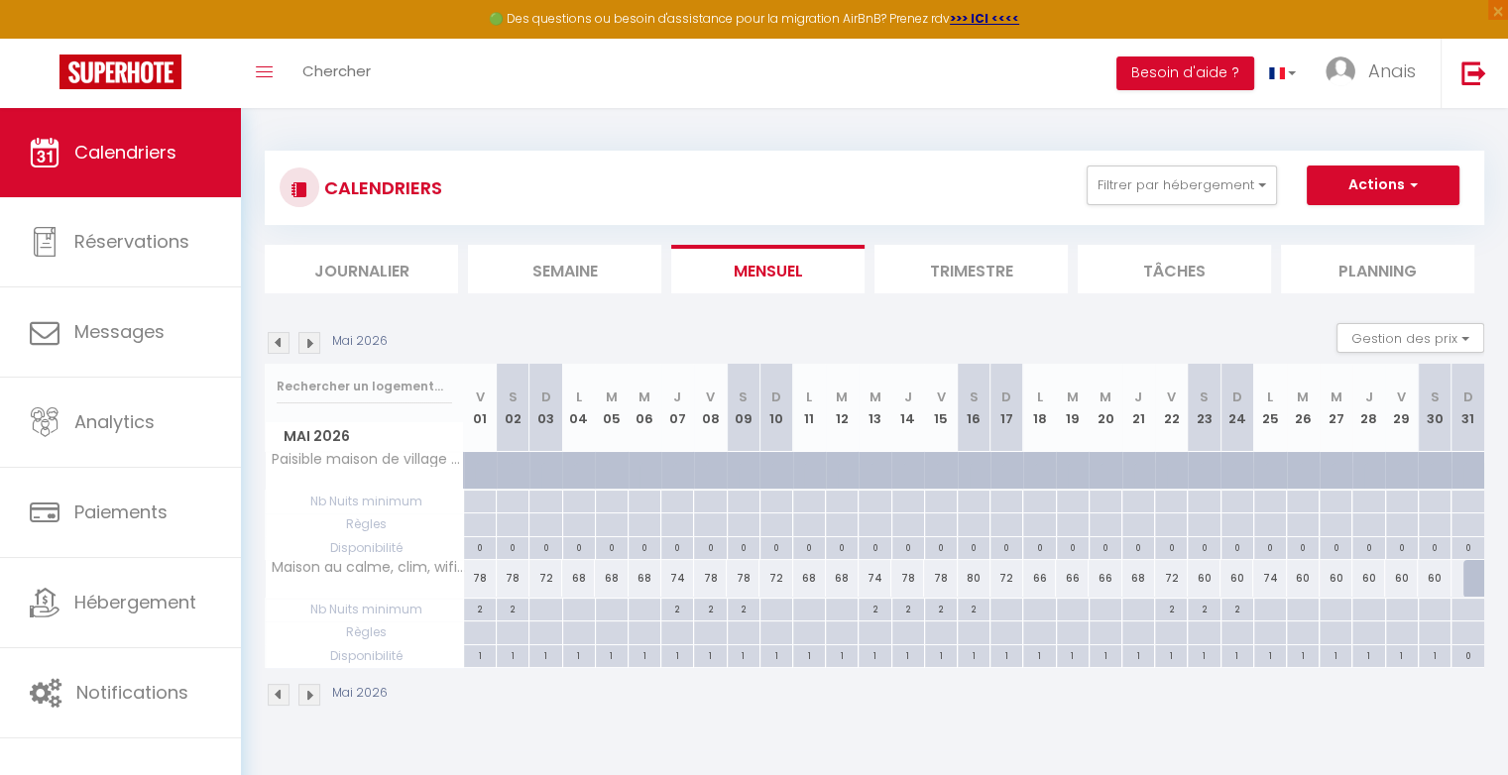
click at [1178, 613] on div "2" at bounding box center [1171, 608] width 32 height 19
type input "2"
type input "Ven 22 Mai 2026"
type input "[DATE]"
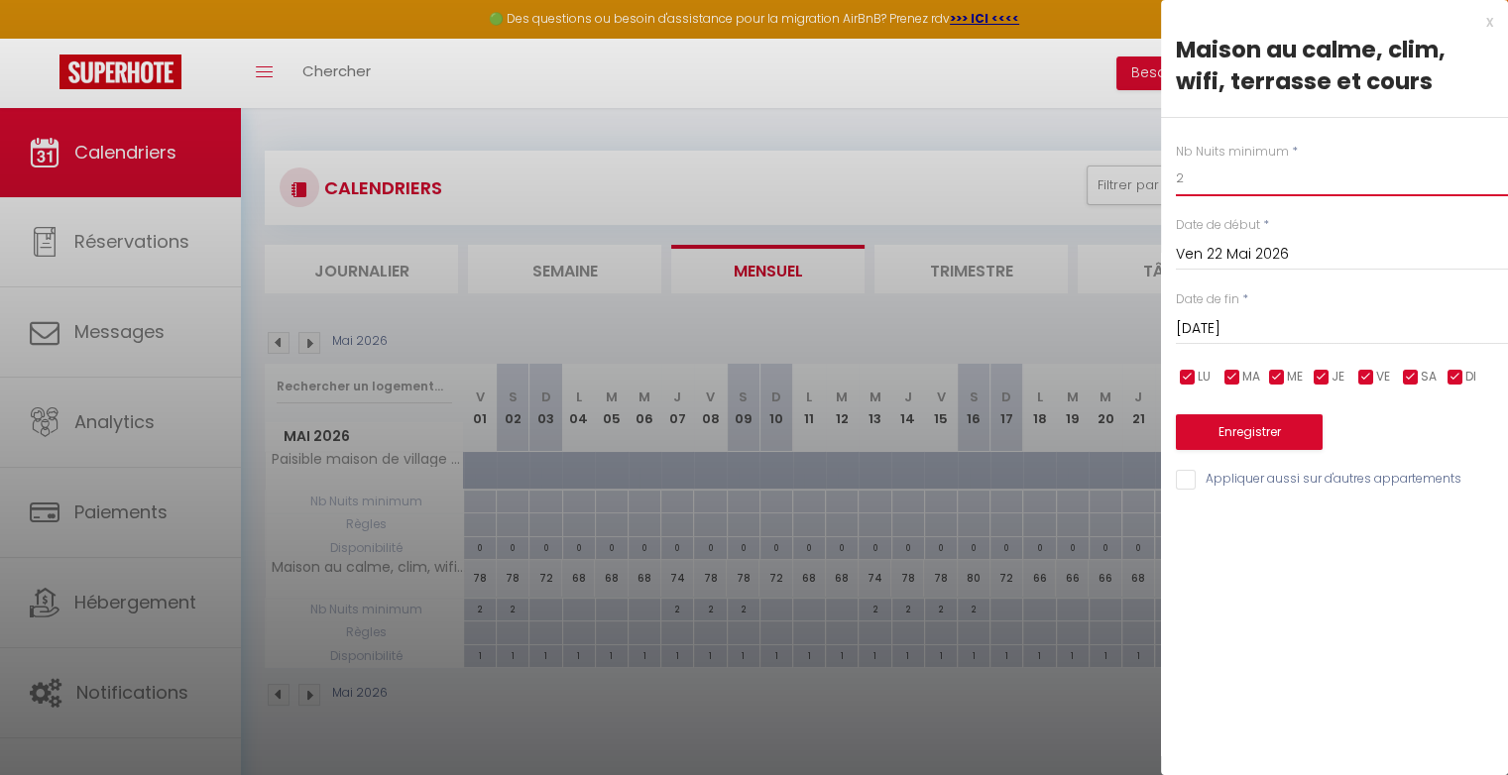
click at [1249, 188] on input "2" at bounding box center [1342, 179] width 332 height 36
type input "0"
click at [1253, 429] on button "Enregistrer" at bounding box center [1249, 432] width 147 height 36
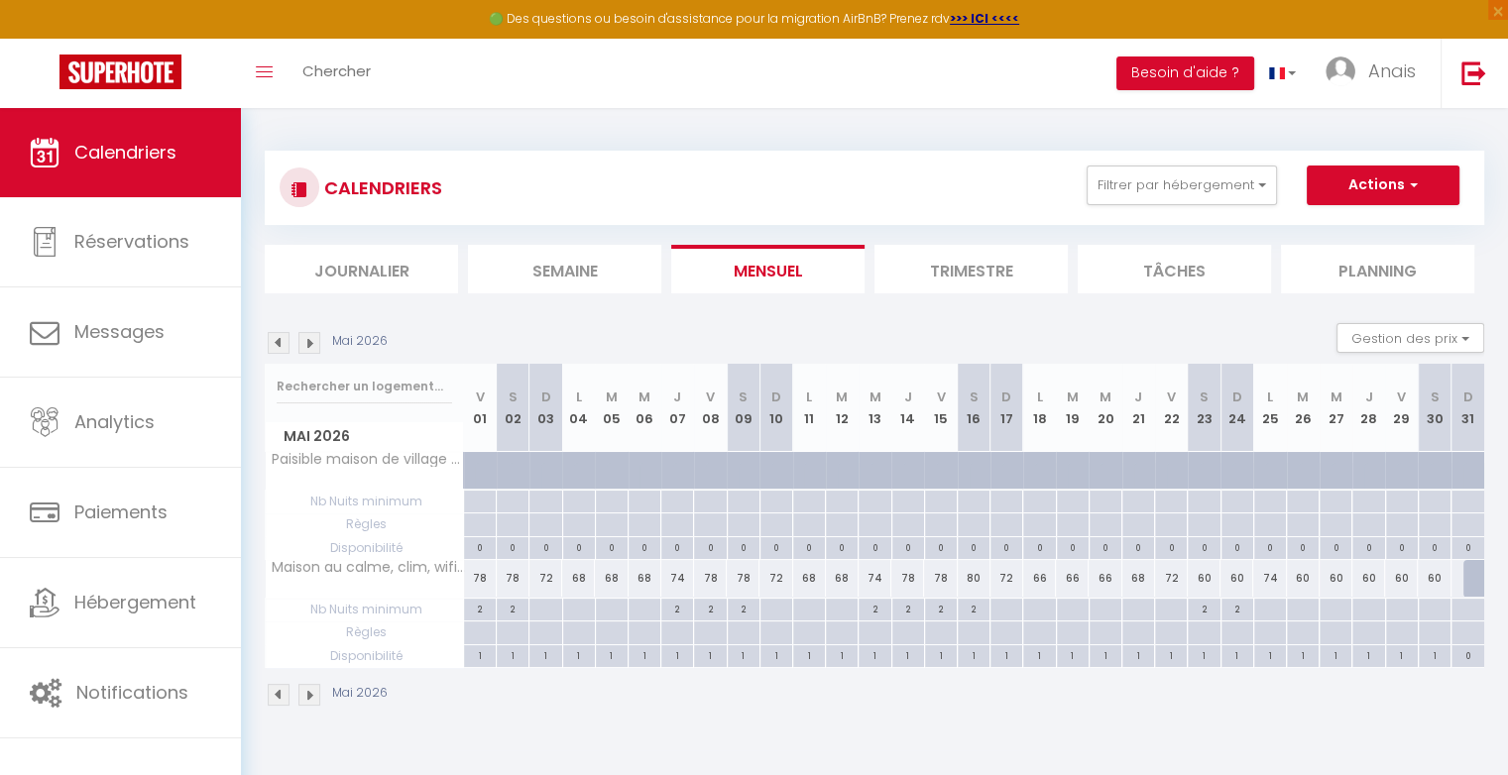
click at [882, 610] on div "2" at bounding box center [874, 608] width 32 height 19
type input "2"
type input "Mer 13 Mai 2026"
type input "Jeu 14 Mai 2026"
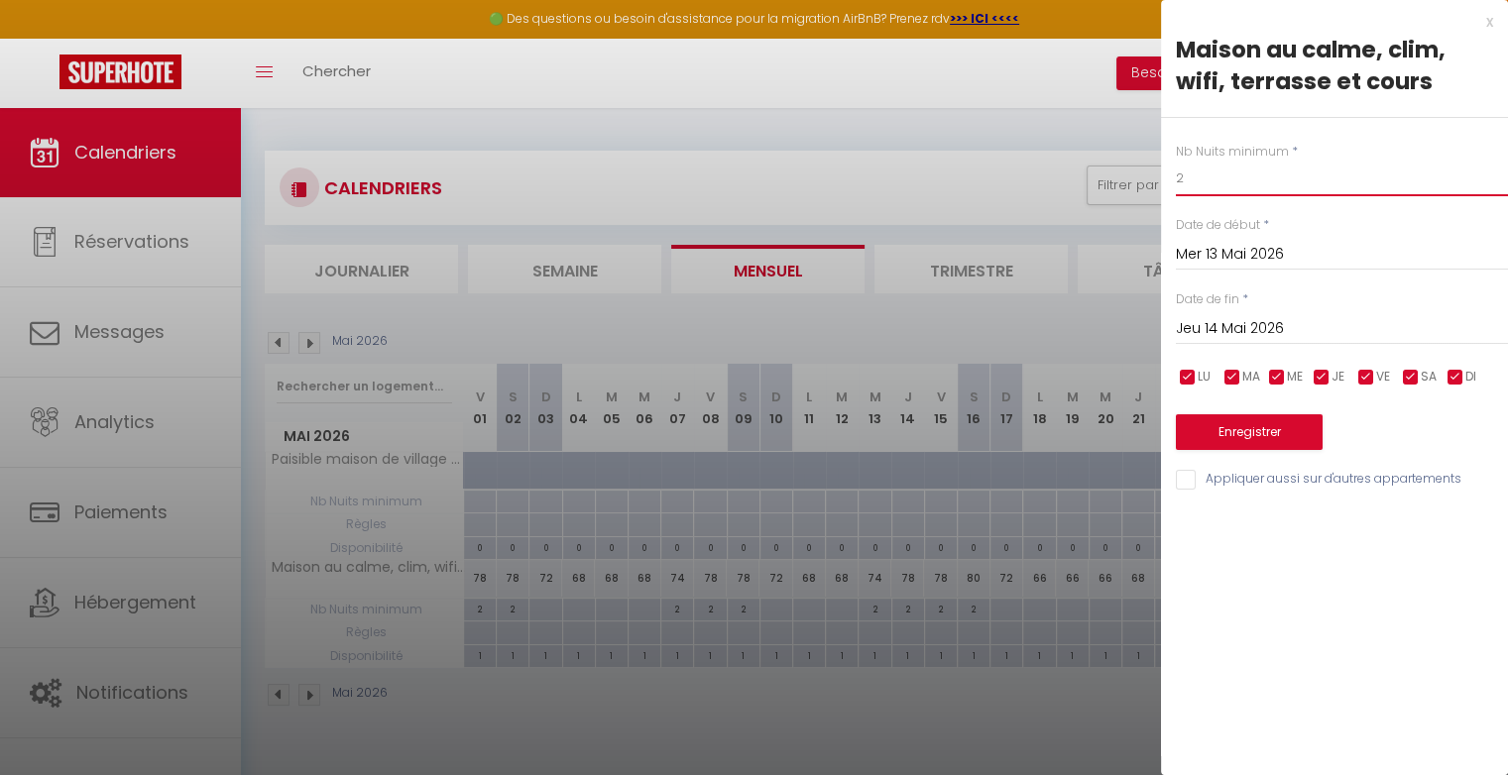
click at [1190, 185] on input "2" at bounding box center [1342, 179] width 332 height 36
click at [1242, 432] on button "Enregistrer" at bounding box center [1249, 432] width 147 height 36
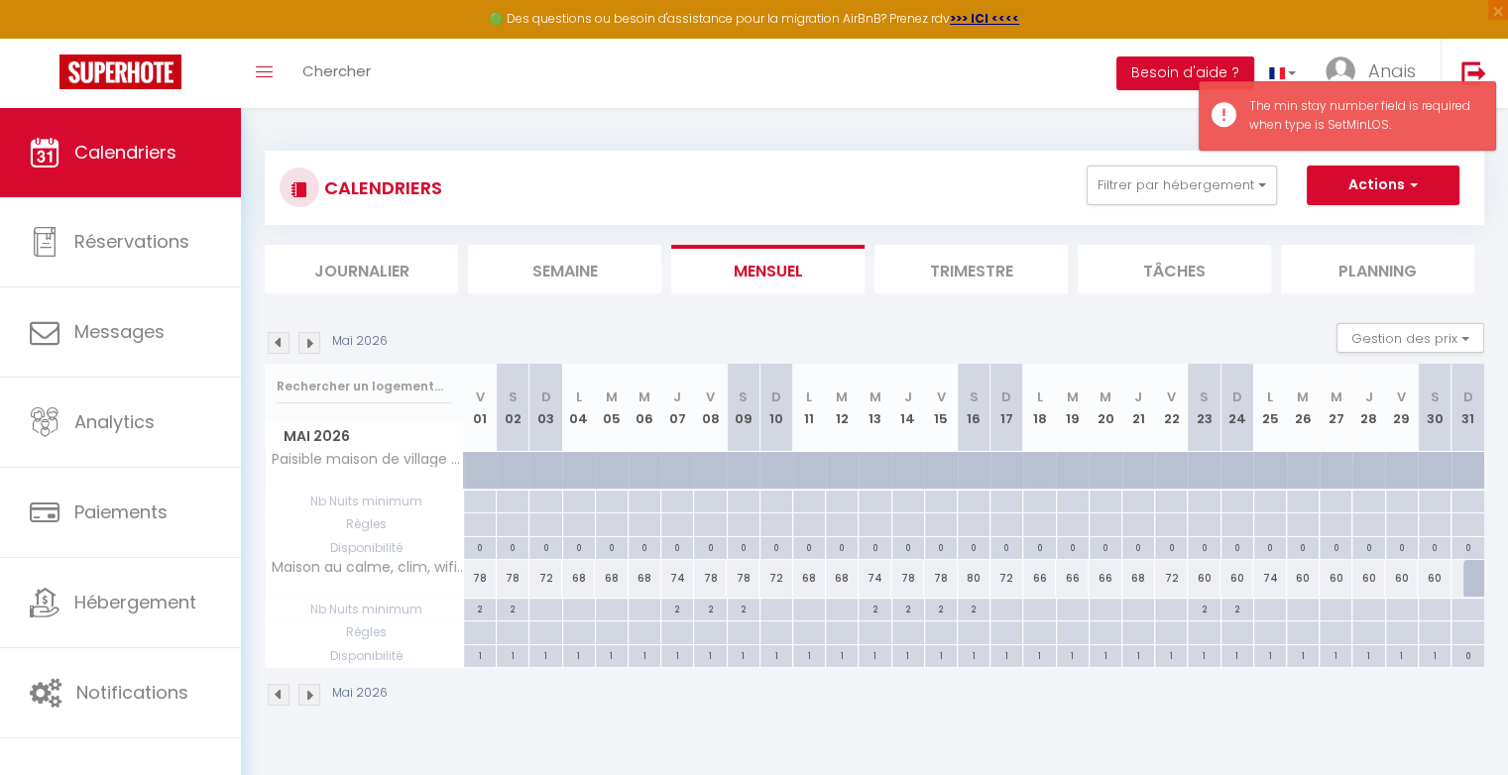
click at [876, 607] on div "2" at bounding box center [874, 608] width 32 height 19
type input "2"
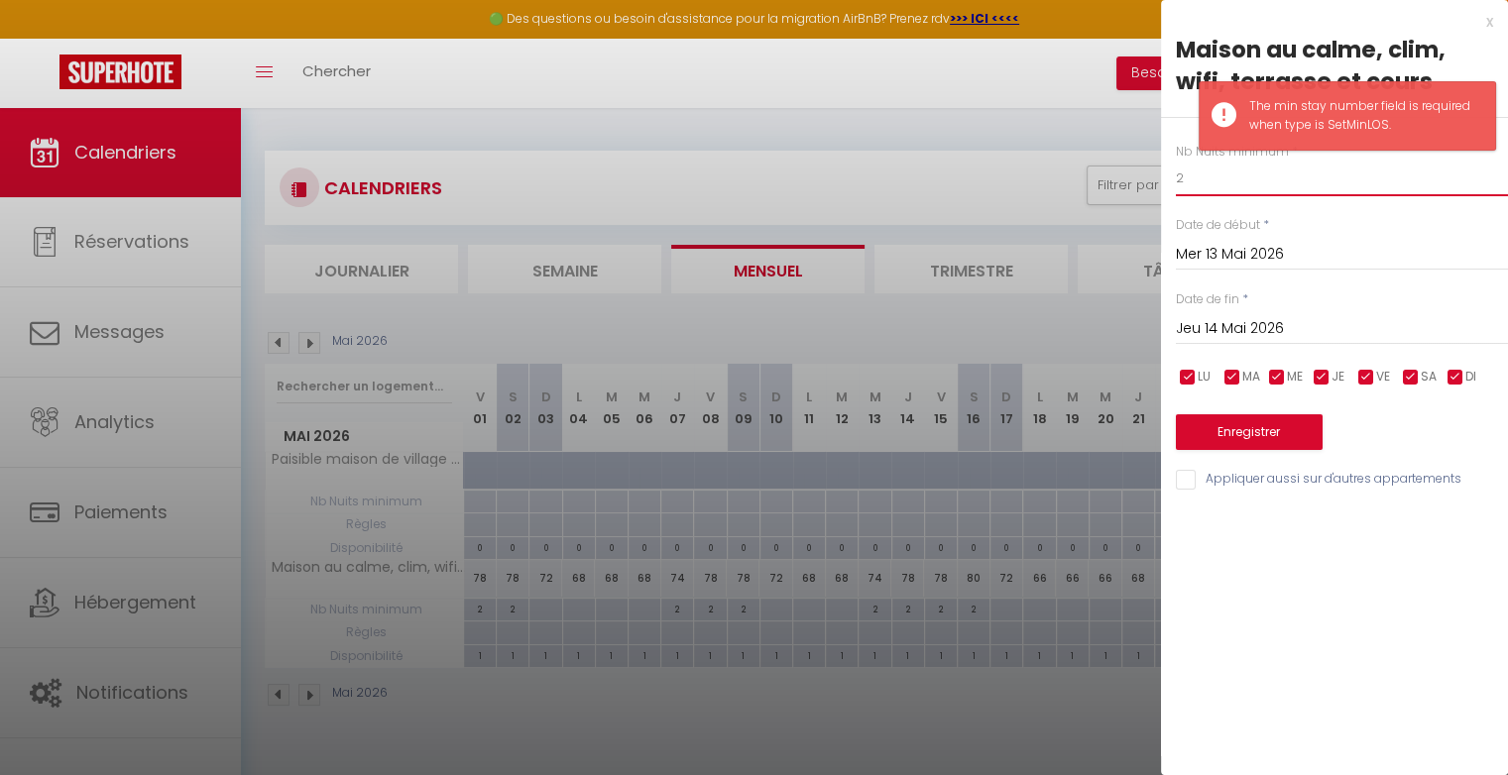
click at [1213, 185] on input "2" at bounding box center [1342, 179] width 332 height 36
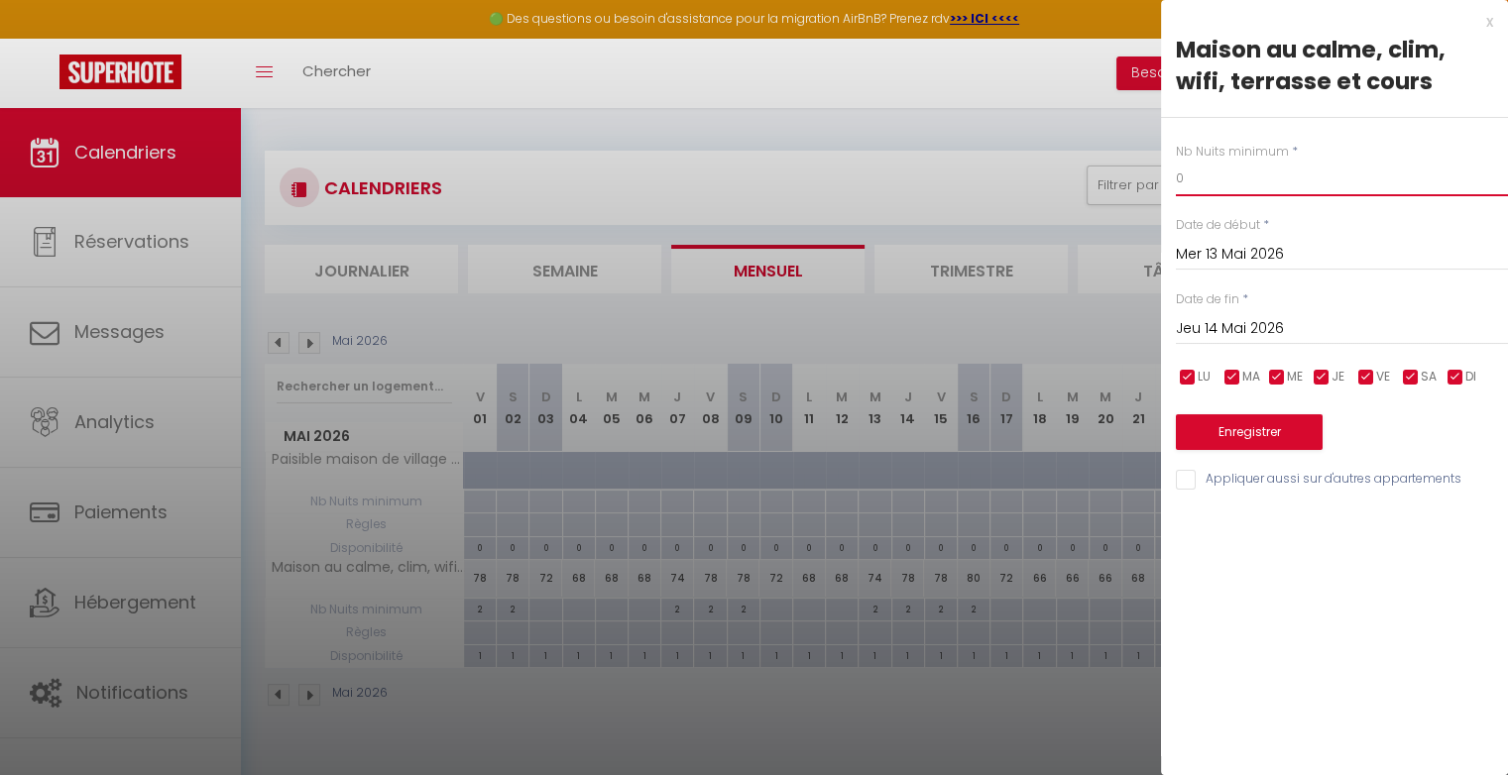
type input "0"
click at [1219, 428] on button "Enregistrer" at bounding box center [1249, 432] width 147 height 36
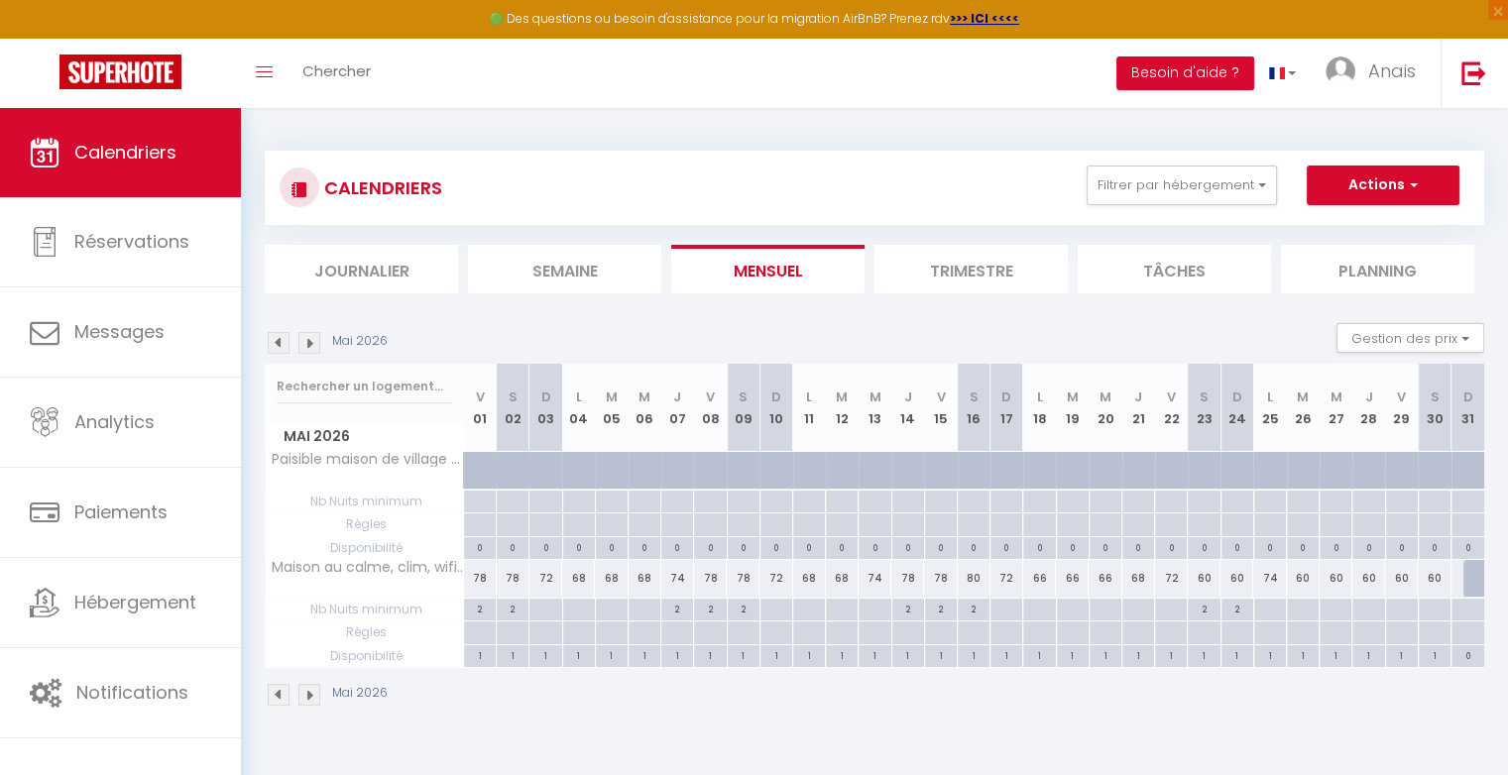
click at [913, 609] on div "2" at bounding box center [908, 608] width 32 height 19
type input "2"
type input "Jeu 14 Mai 2026"
type input "Ven 15 Mai 2026"
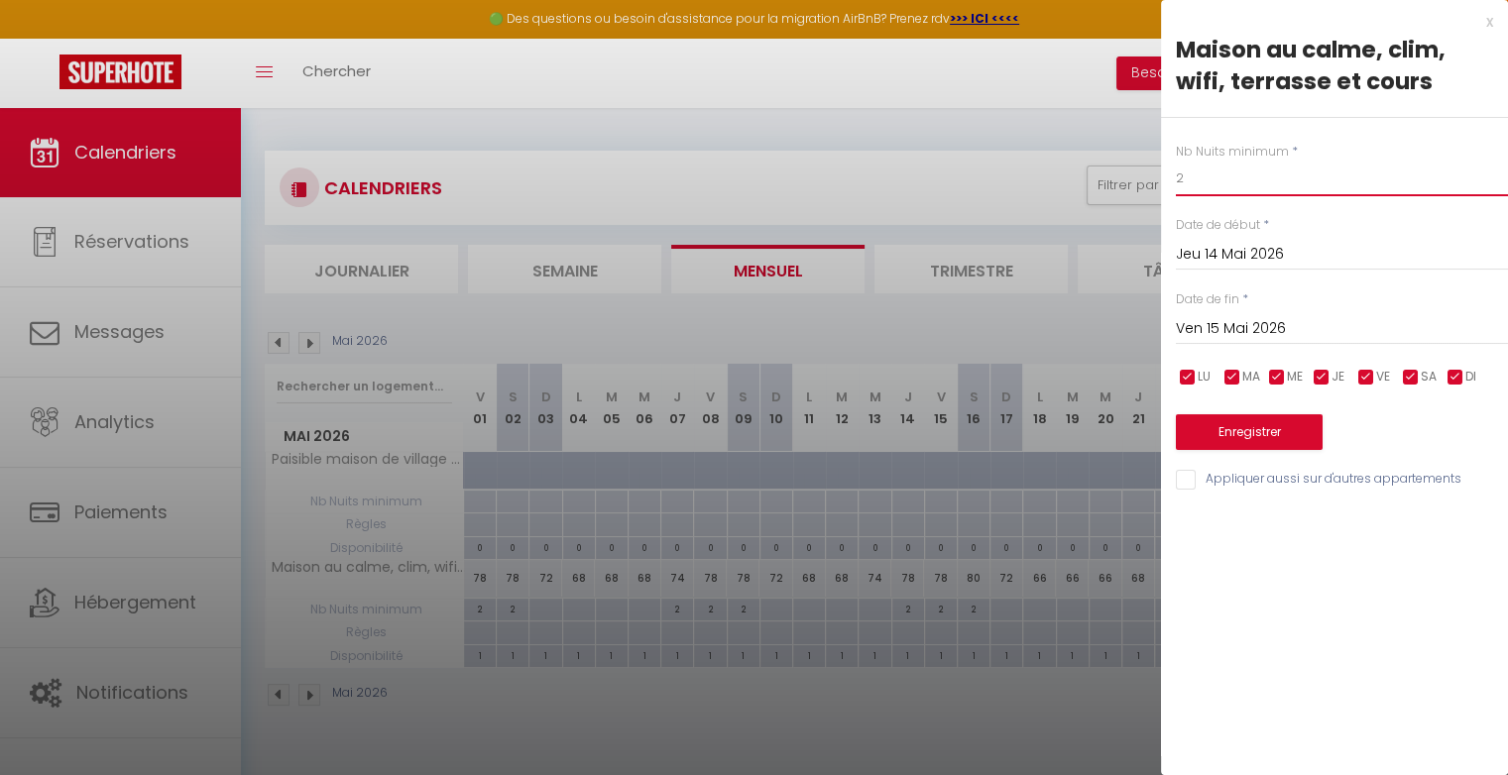
click at [1194, 180] on input "2" at bounding box center [1342, 179] width 332 height 36
type input "3"
click at [1211, 324] on input "Ven 15 Mai 2026" at bounding box center [1342, 329] width 332 height 26
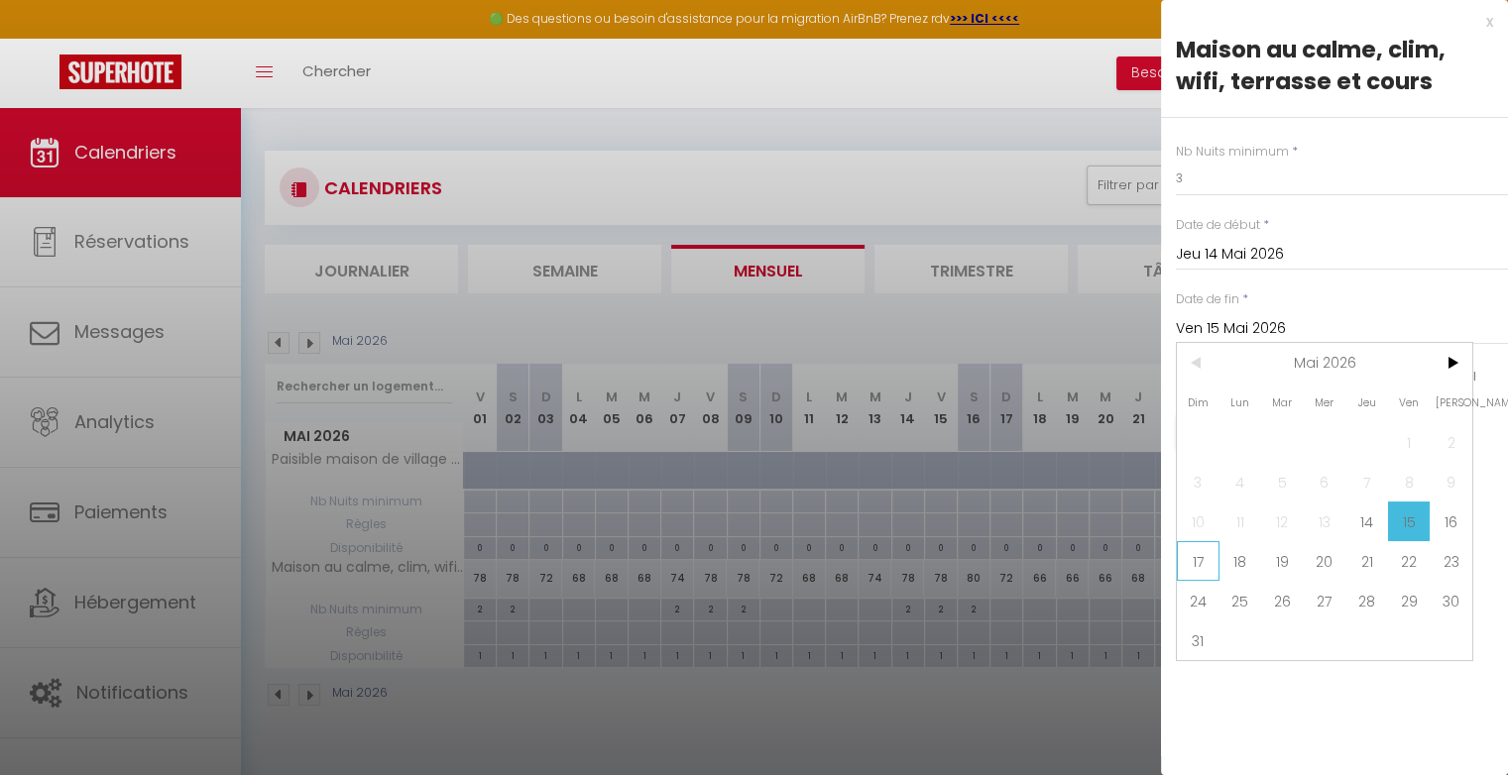
click at [1193, 561] on span "17" at bounding box center [1198, 561] width 43 height 40
type input "Dim 17 Mai 2026"
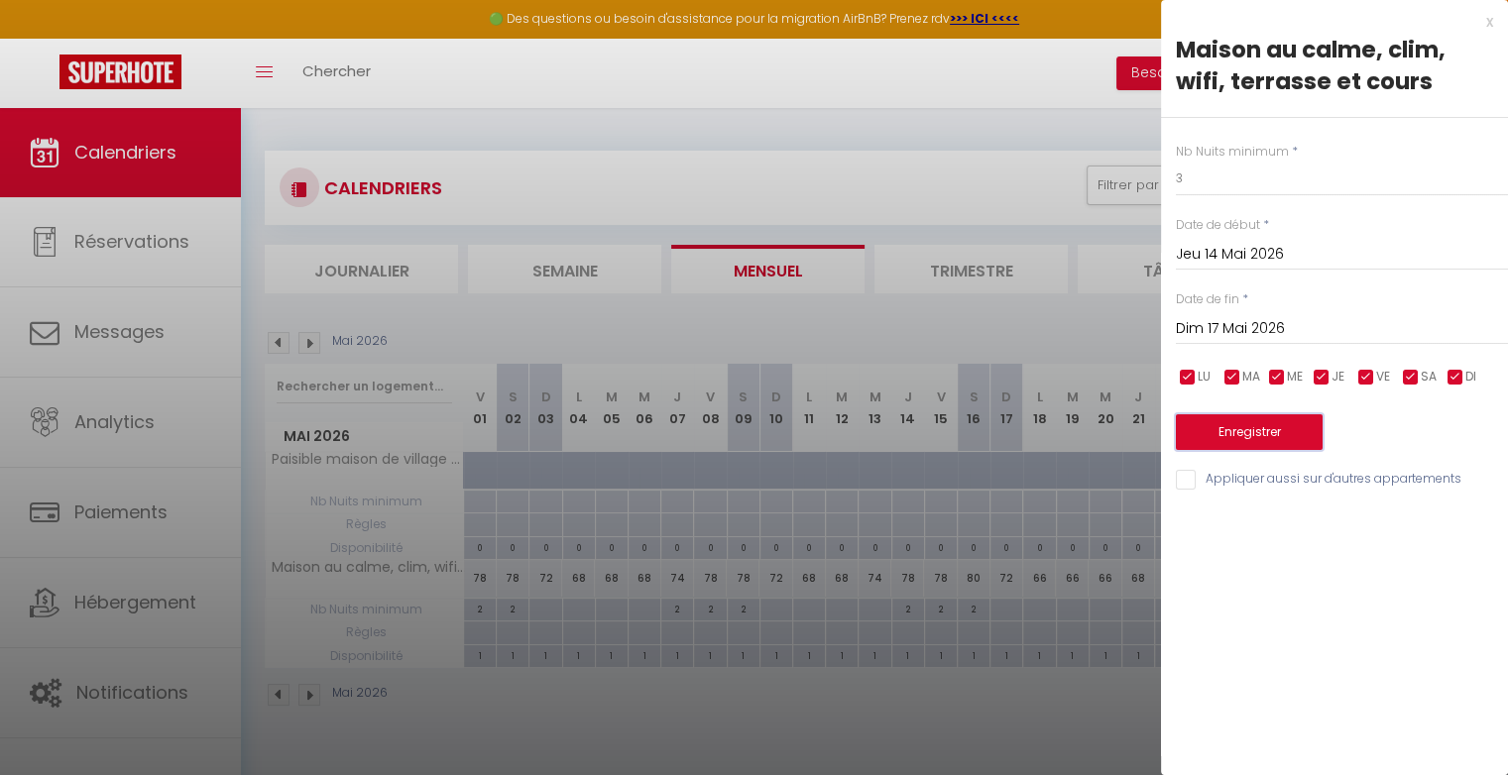
click at [1221, 434] on button "Enregistrer" at bounding box center [1249, 432] width 147 height 36
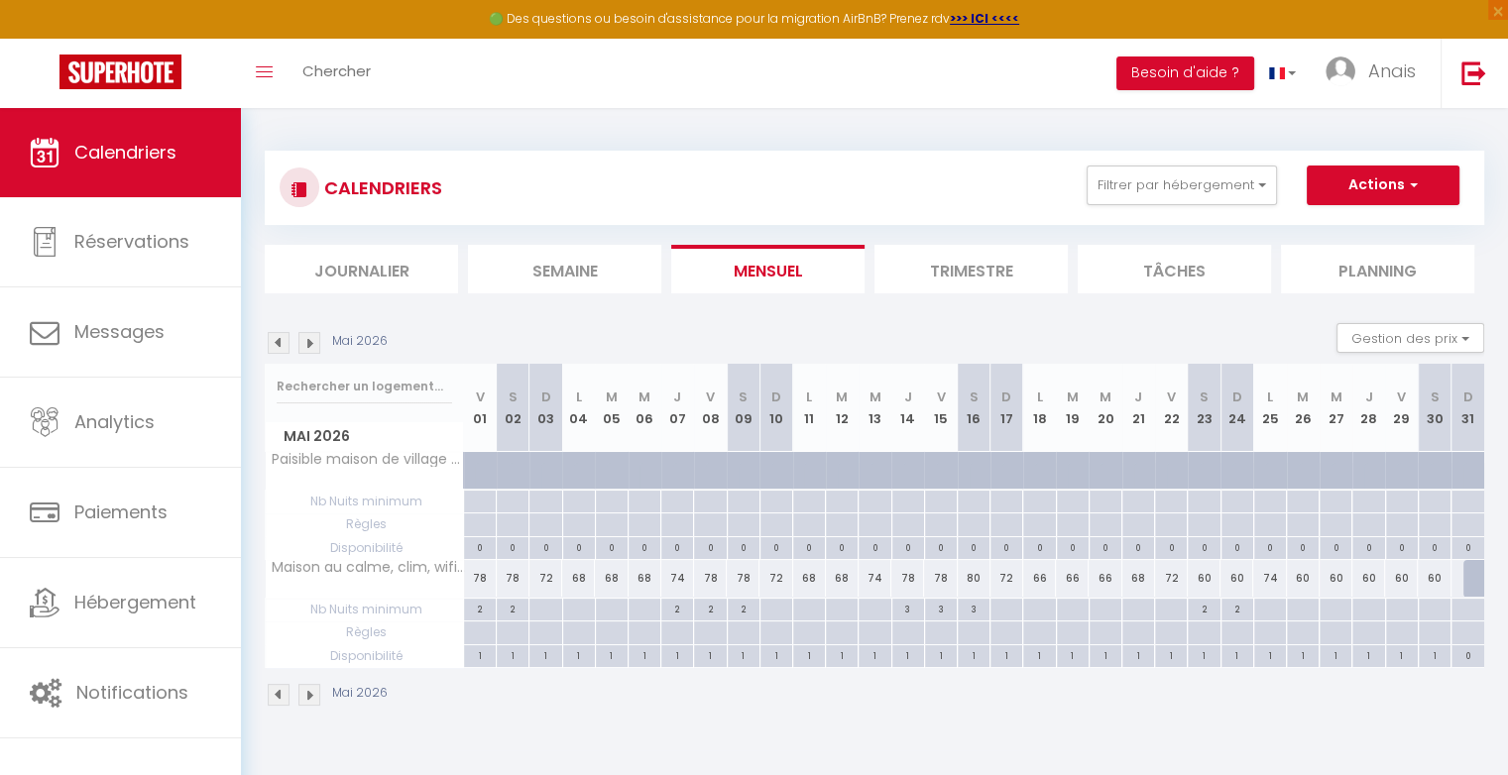
click at [682, 605] on div "2" at bounding box center [677, 608] width 32 height 19
type input "2"
type input "Jeu 07 Mai 2026"
type input "Ven 08 Mai 2026"
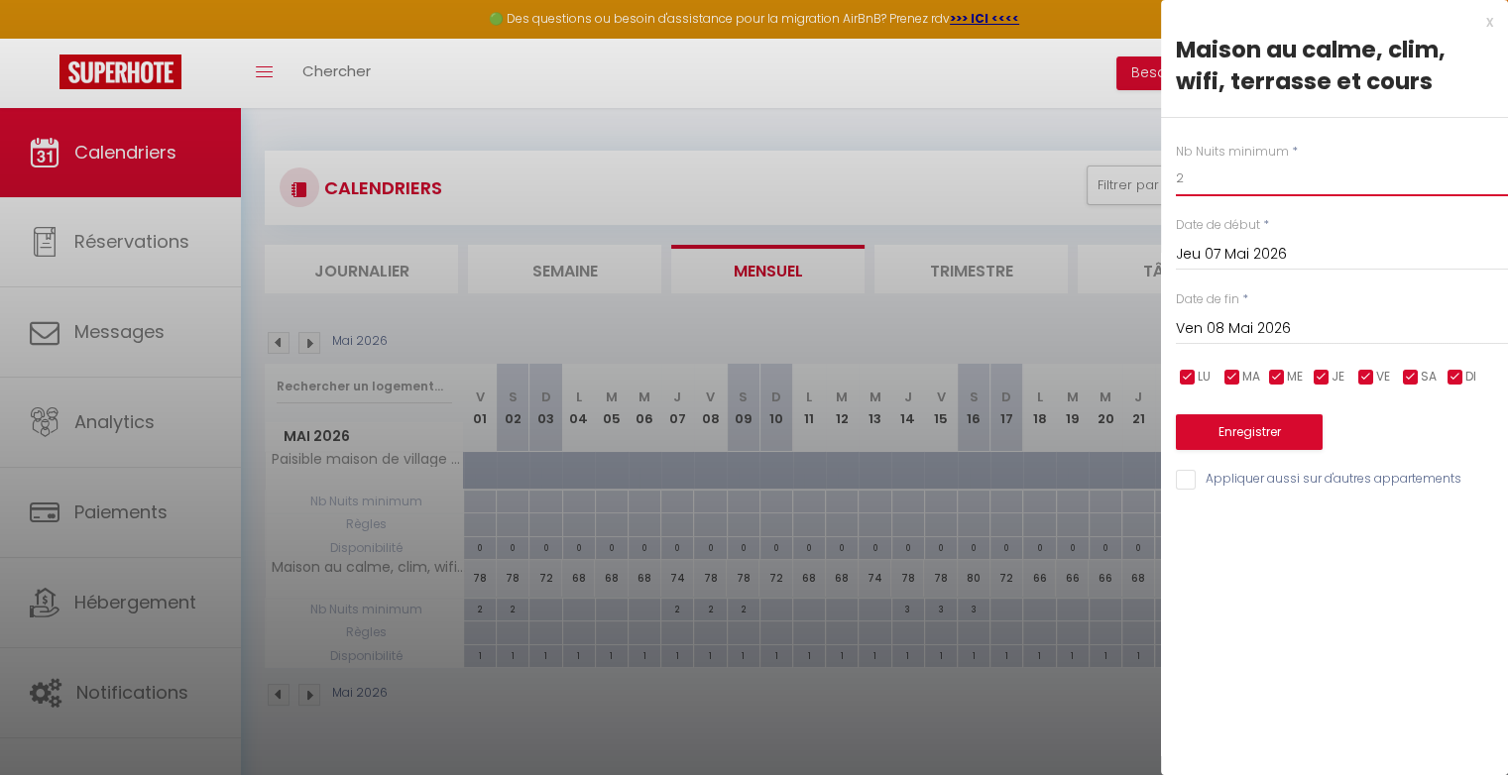
click at [1193, 189] on input "2" at bounding box center [1342, 179] width 332 height 36
type input "0"
click at [1220, 428] on button "Enregistrer" at bounding box center [1249, 432] width 147 height 36
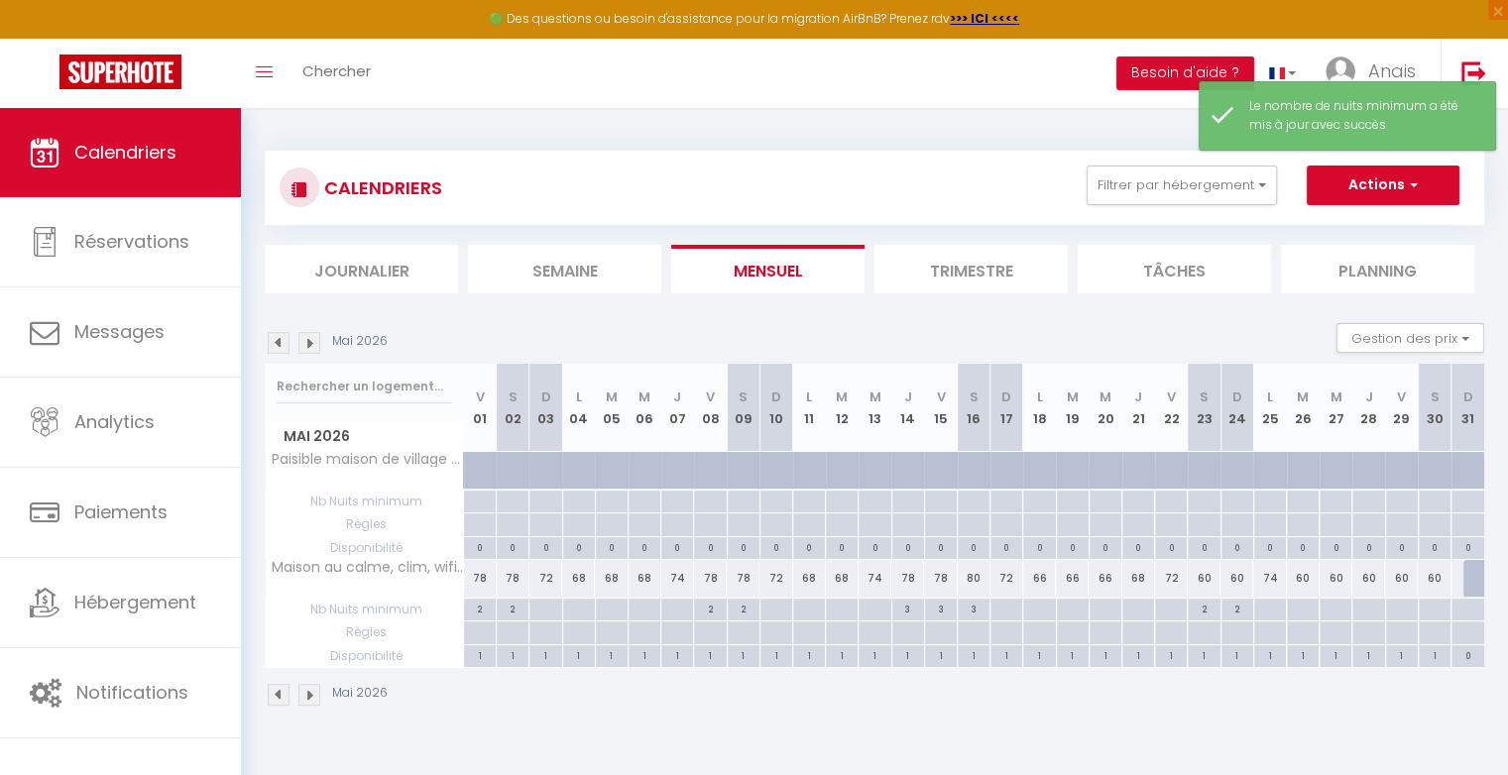
click at [280, 338] on img at bounding box center [279, 343] width 22 height 22
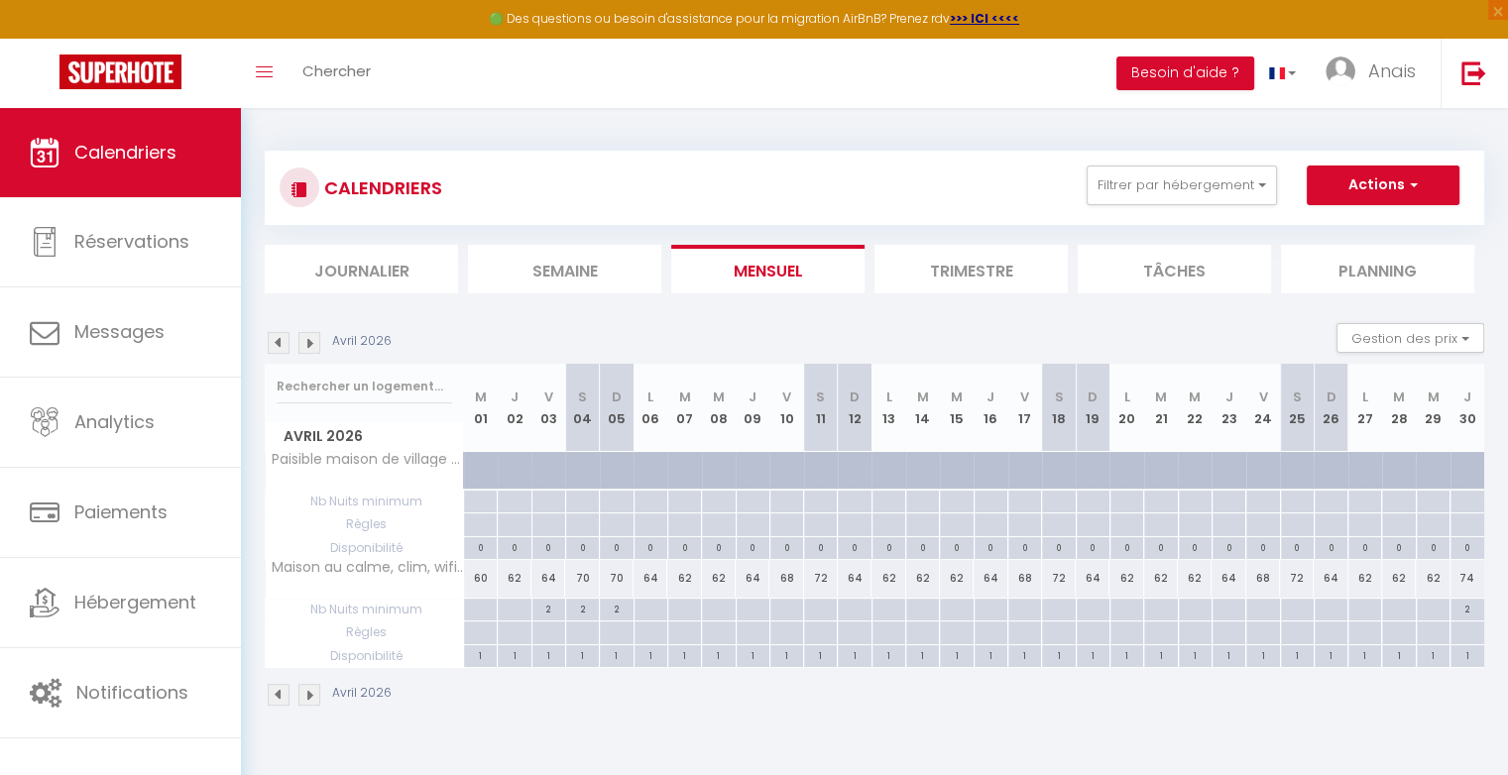
click at [1472, 610] on div "2" at bounding box center [1467, 608] width 34 height 19
type input "2"
type input "Jeu 30 Avril 2026"
type input "Ven 01 Mai 2026"
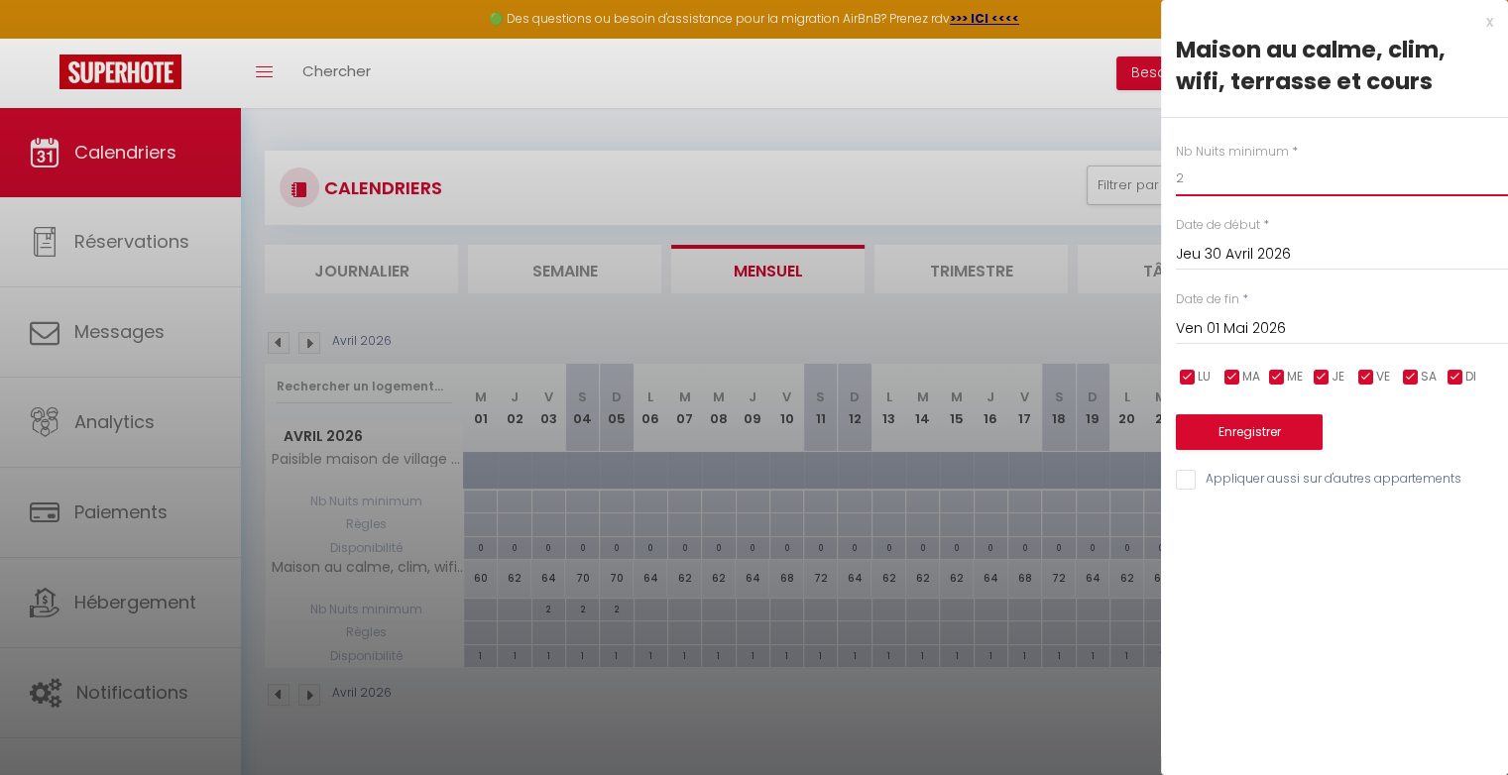
click at [1238, 184] on input "2" at bounding box center [1342, 179] width 332 height 36
type input "0"
click at [1270, 434] on button "Enregistrer" at bounding box center [1249, 432] width 147 height 36
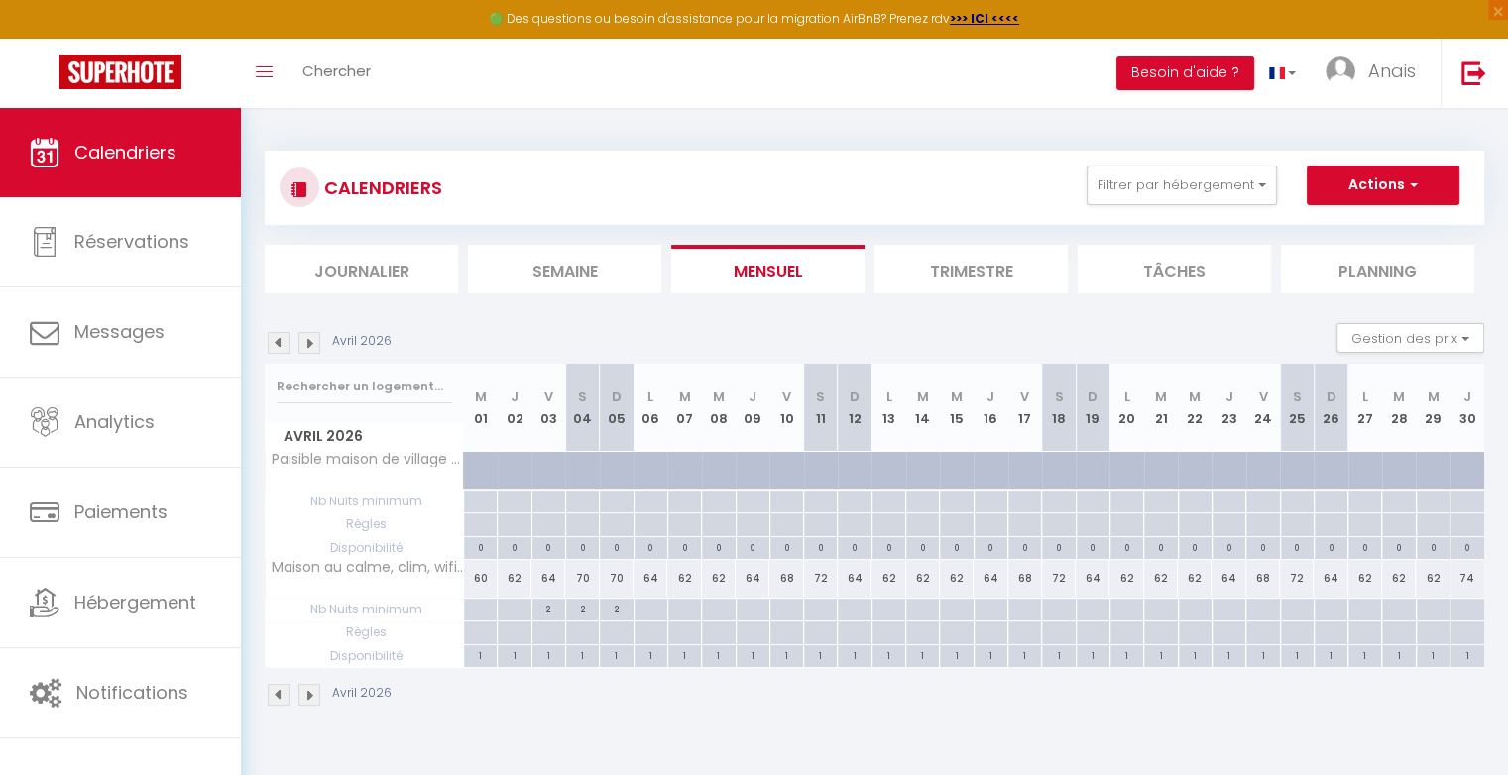
click at [552, 613] on div "2" at bounding box center [548, 608] width 33 height 19
type input "2"
type input "Ven 03 Avril 2026"
type input "[DATE]"
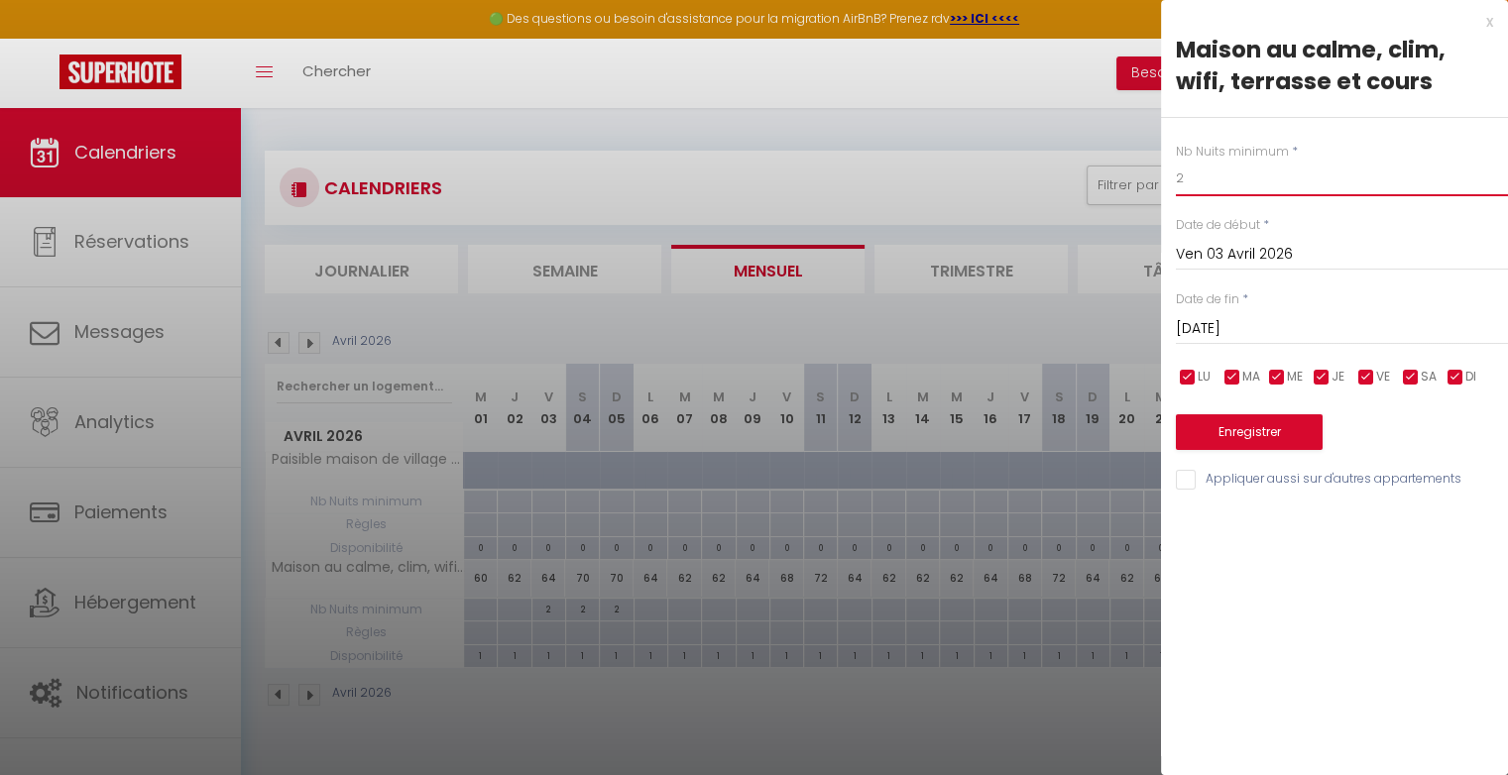
click at [1197, 178] on input "2" at bounding box center [1342, 179] width 332 height 36
type input "0"
click at [1235, 426] on button "Enregistrer" at bounding box center [1249, 432] width 147 height 36
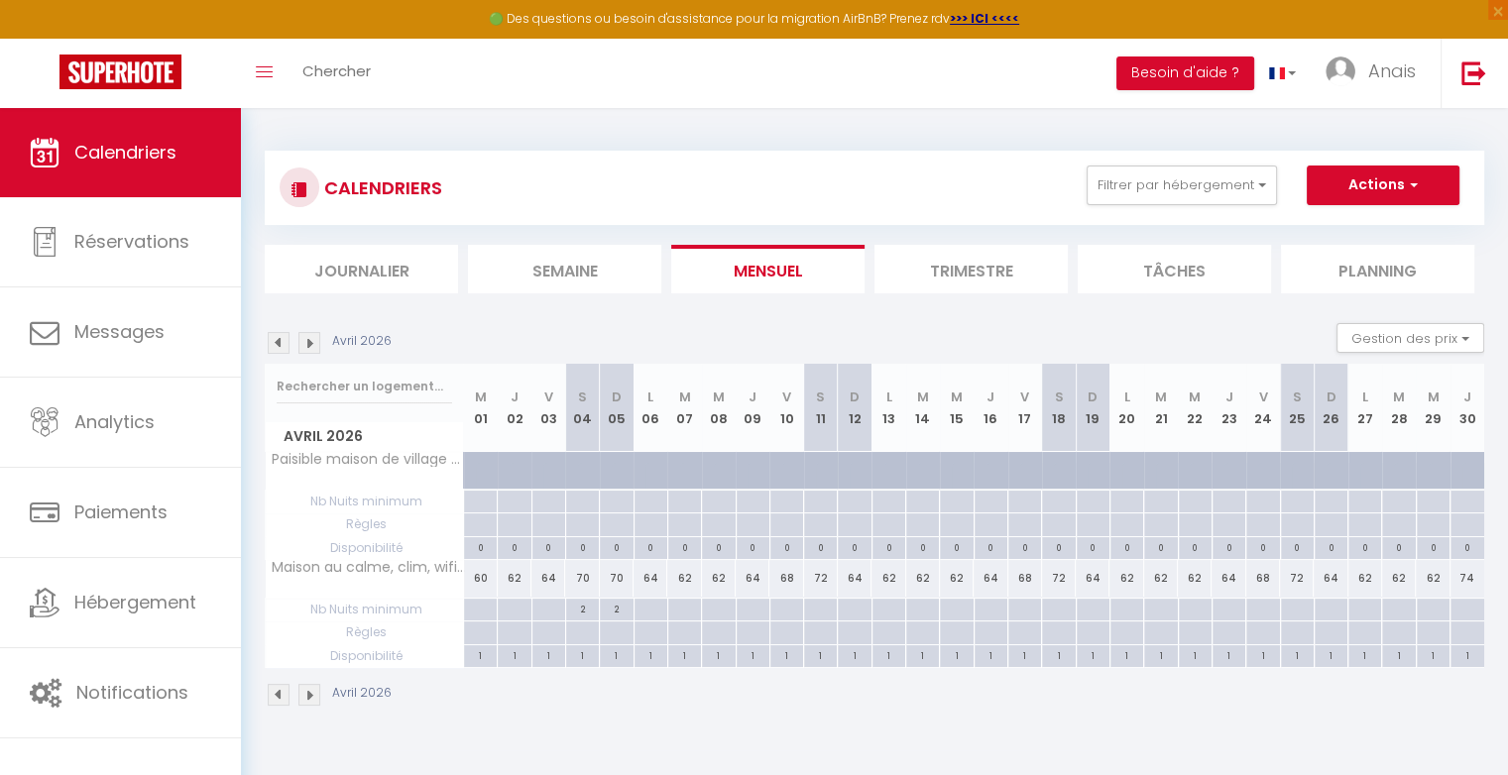
click at [316, 346] on img at bounding box center [309, 343] width 22 height 22
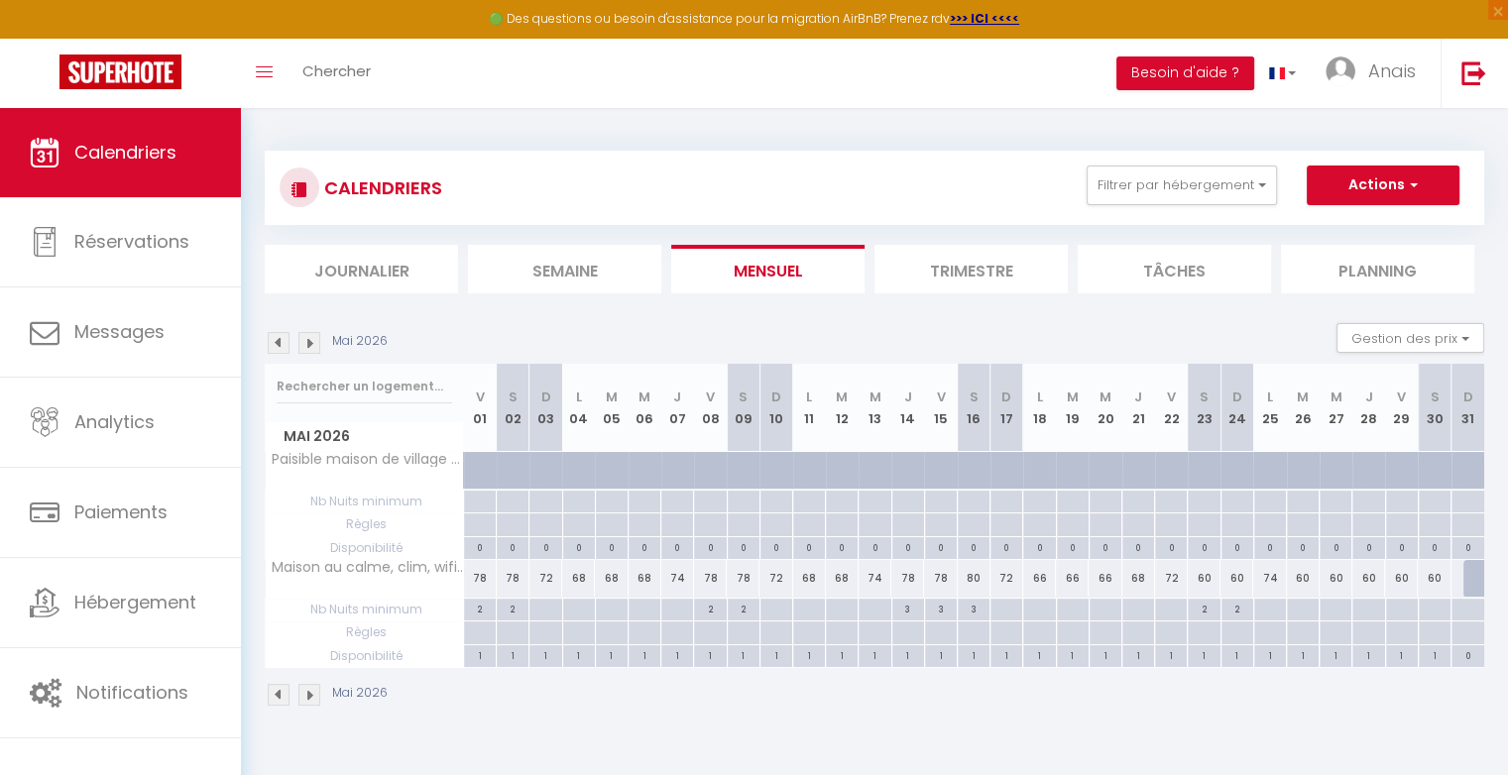
click at [1208, 575] on div "60" at bounding box center [1203, 578] width 33 height 37
type input "60"
type input "[DATE]"
type input "Dim 24 Mai 2026"
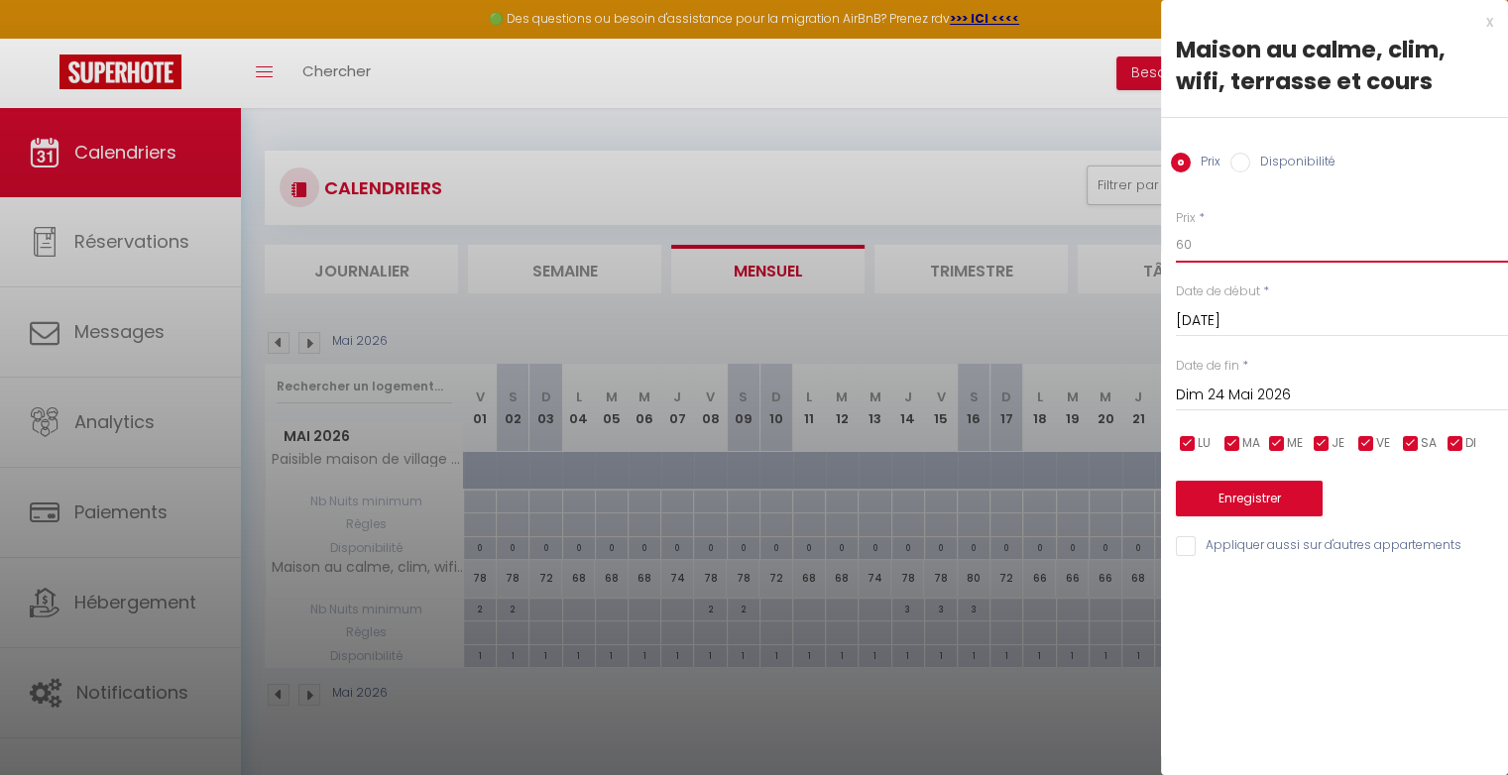
click at [1213, 254] on input "60" at bounding box center [1342, 245] width 332 height 36
type input "6"
type input "78"
click at [1224, 396] on input "Dim 24 Mai 2026" at bounding box center [1342, 396] width 332 height 26
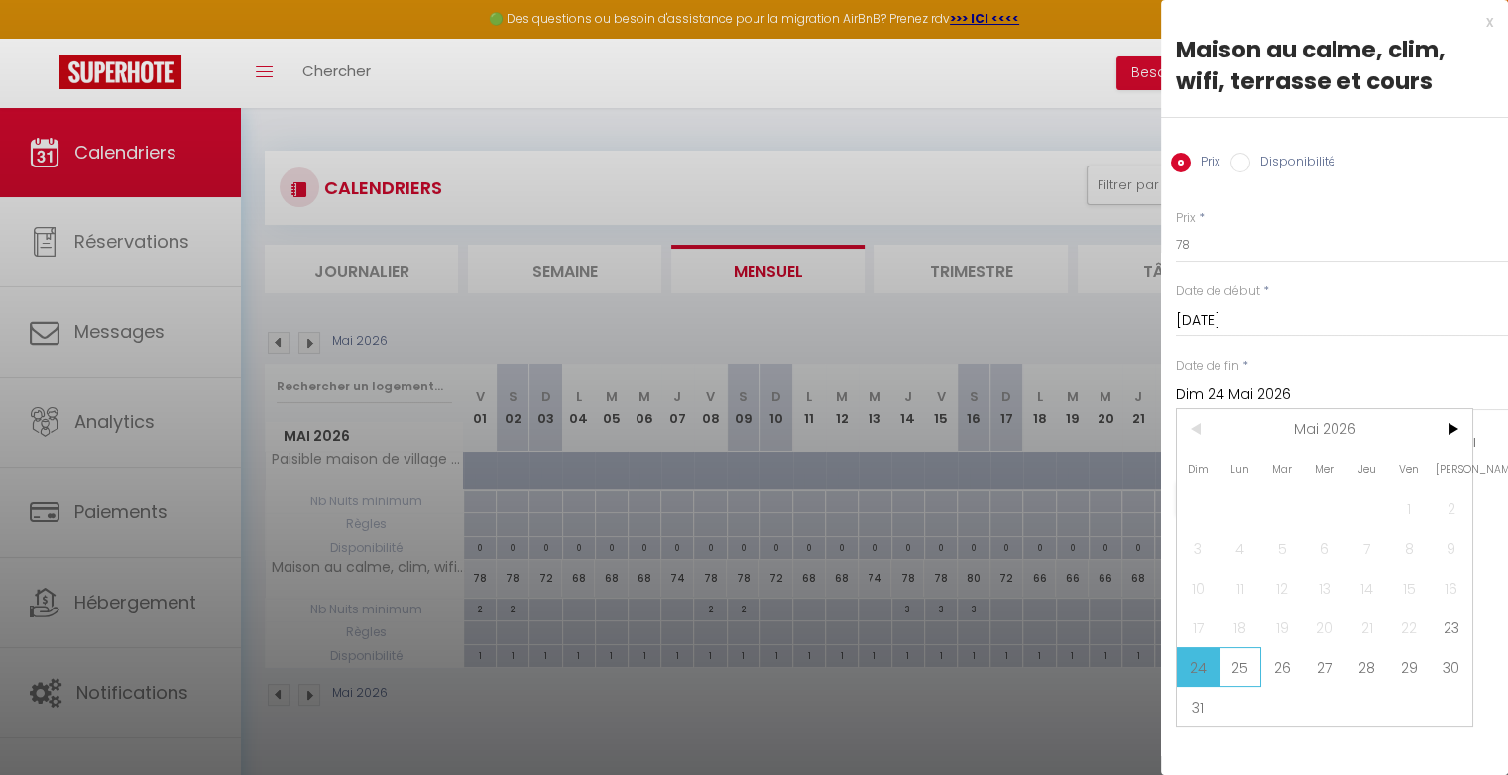
click at [1242, 666] on span "25" at bounding box center [1240, 667] width 43 height 40
type input "Lun 25 Mai 2026"
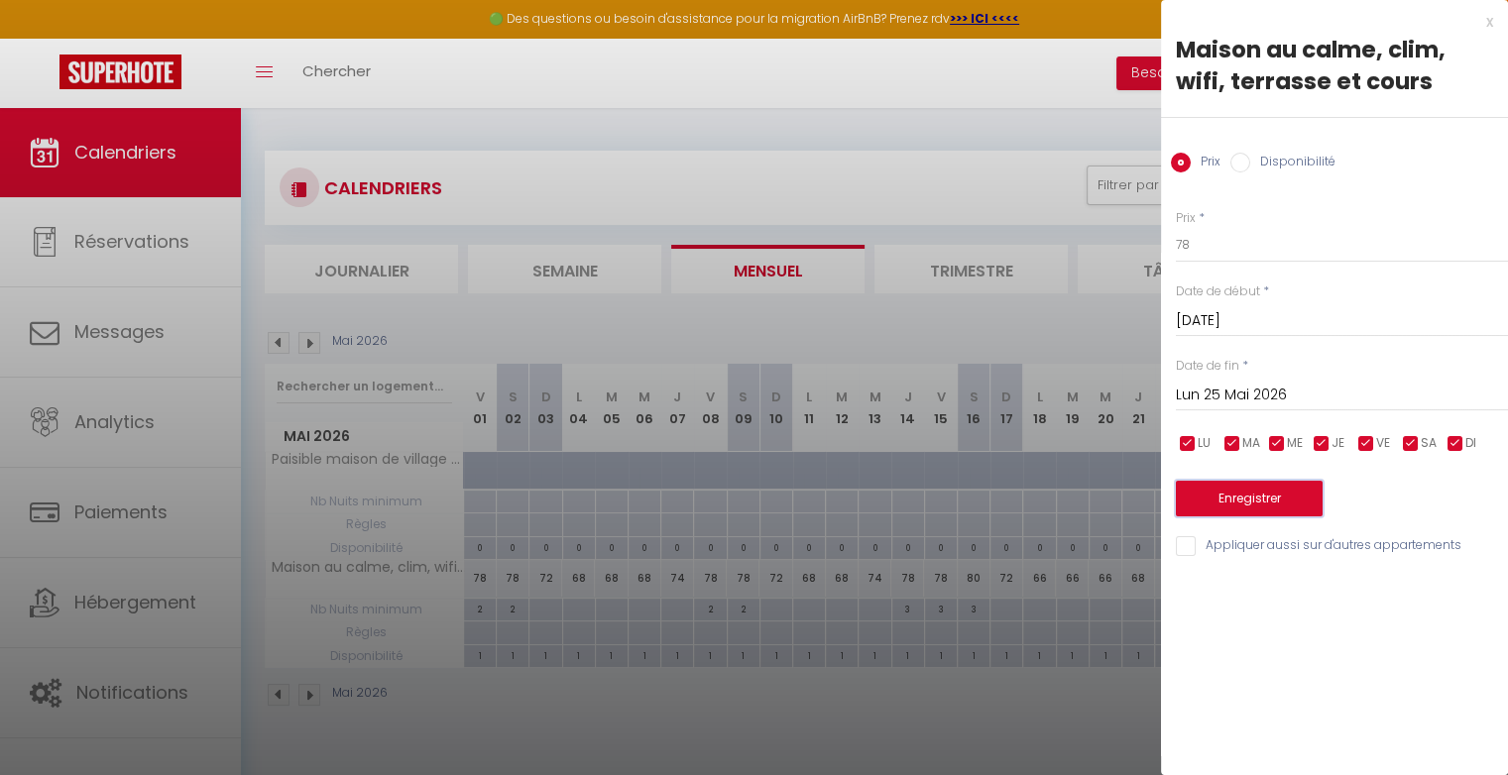
click at [1242, 510] on button "Enregistrer" at bounding box center [1249, 499] width 147 height 36
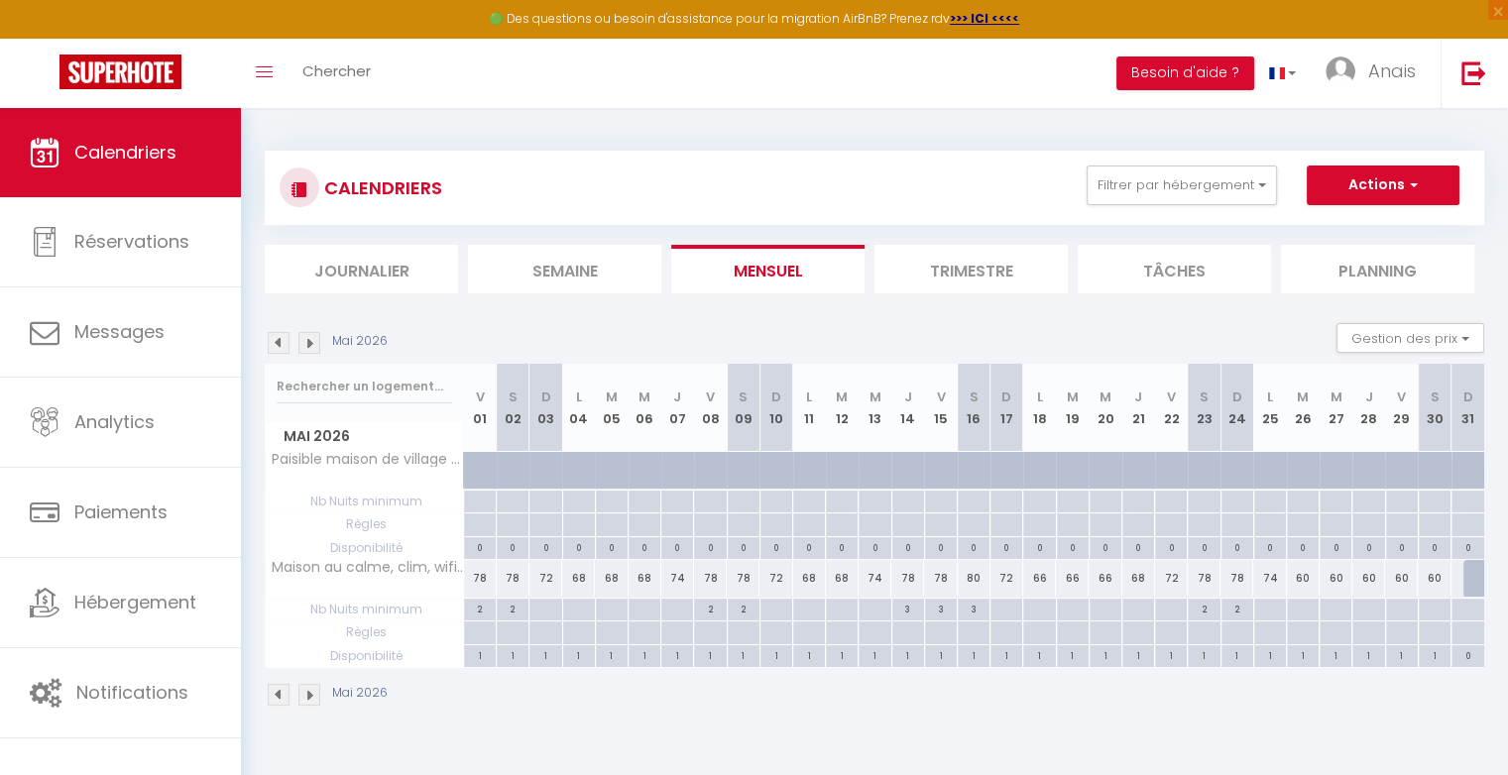
click at [1177, 577] on div "72" at bounding box center [1171, 578] width 33 height 37
type input "72"
type input "Ven 22 Mai 2026"
type input "[DATE]"
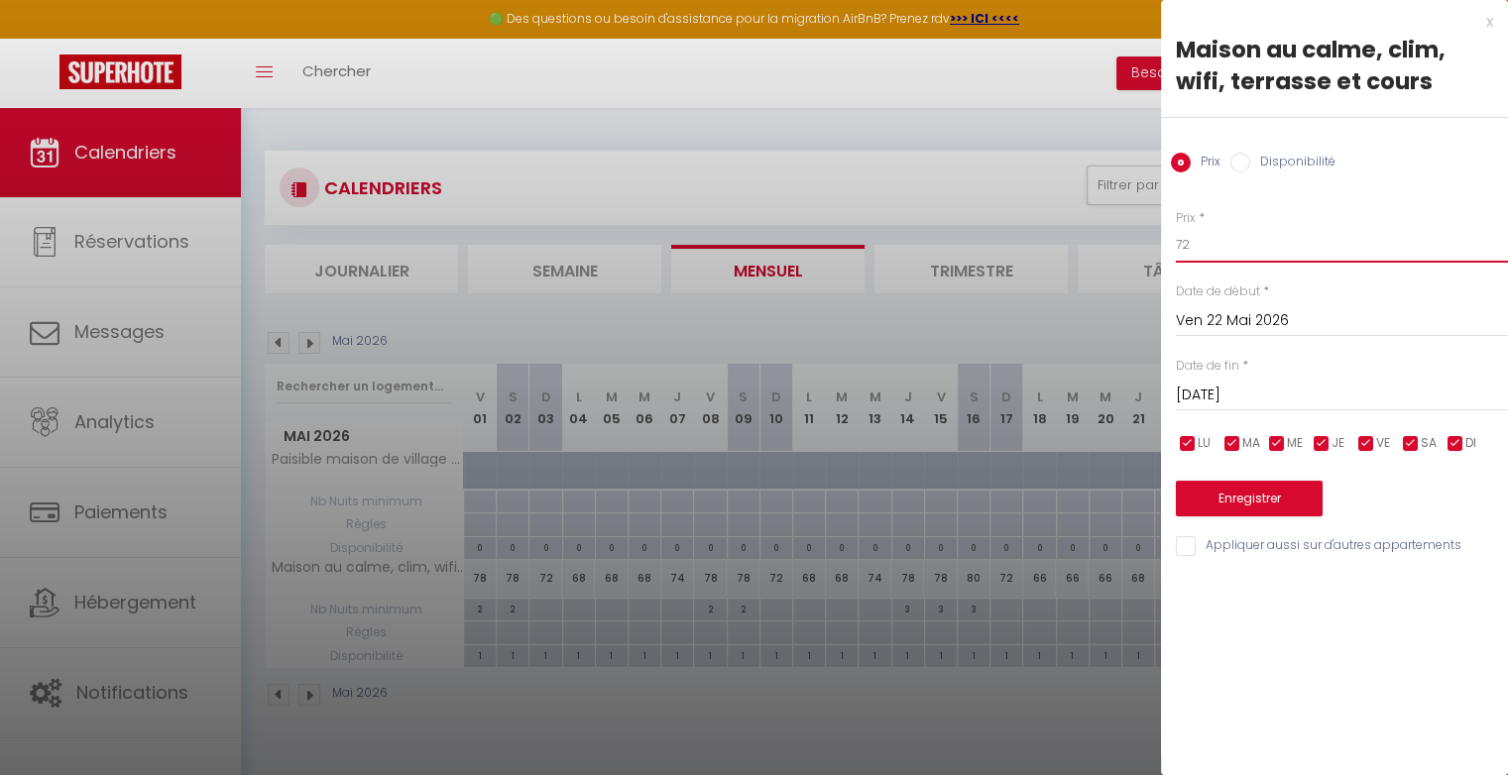
click at [1215, 244] on input "72" at bounding box center [1342, 245] width 332 height 36
type input "74"
click at [1232, 506] on button "Enregistrer" at bounding box center [1249, 499] width 147 height 36
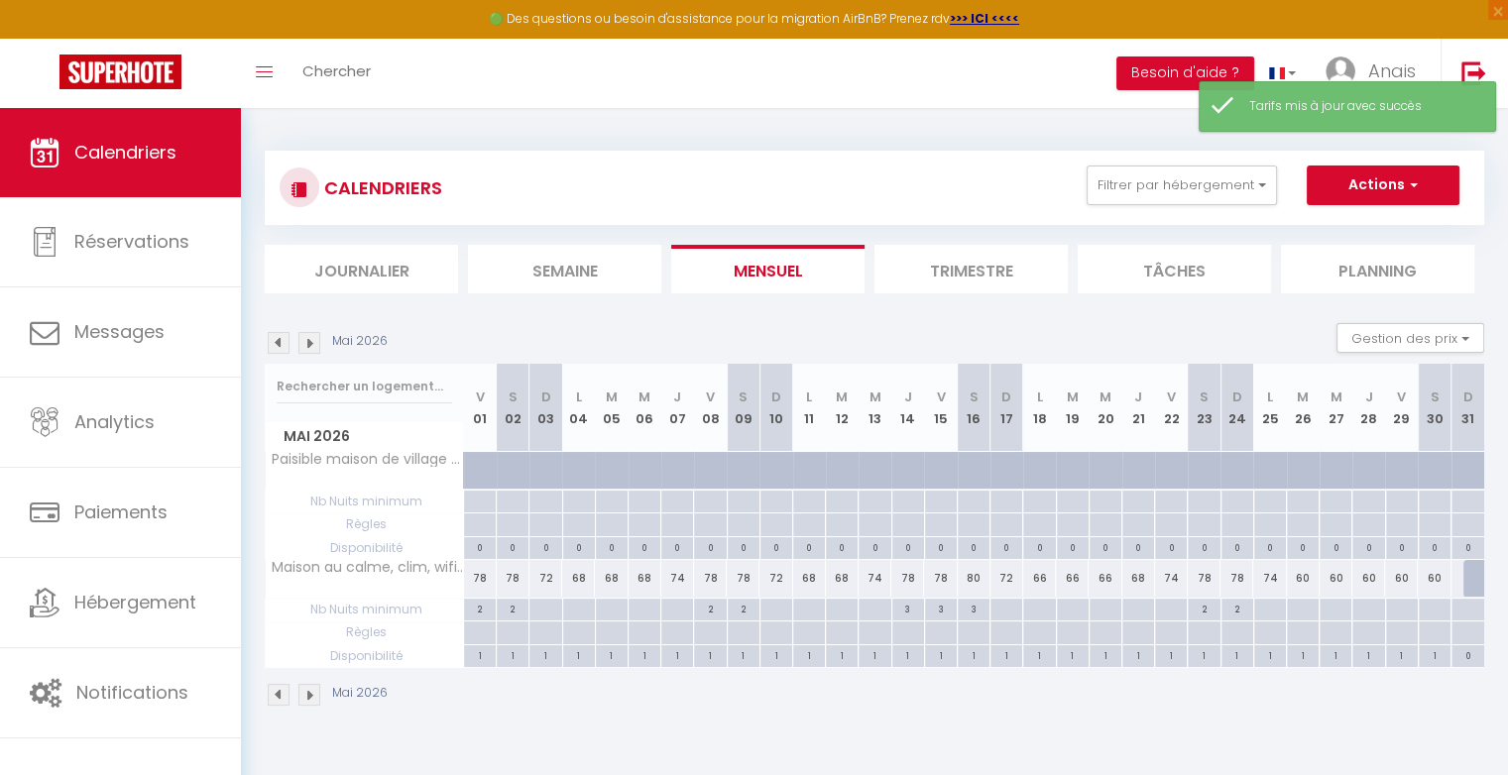
click at [1272, 578] on div "74" at bounding box center [1269, 578] width 33 height 37
type input "74"
type input "Lun 25 Mai 2026"
type input "[DATE]"
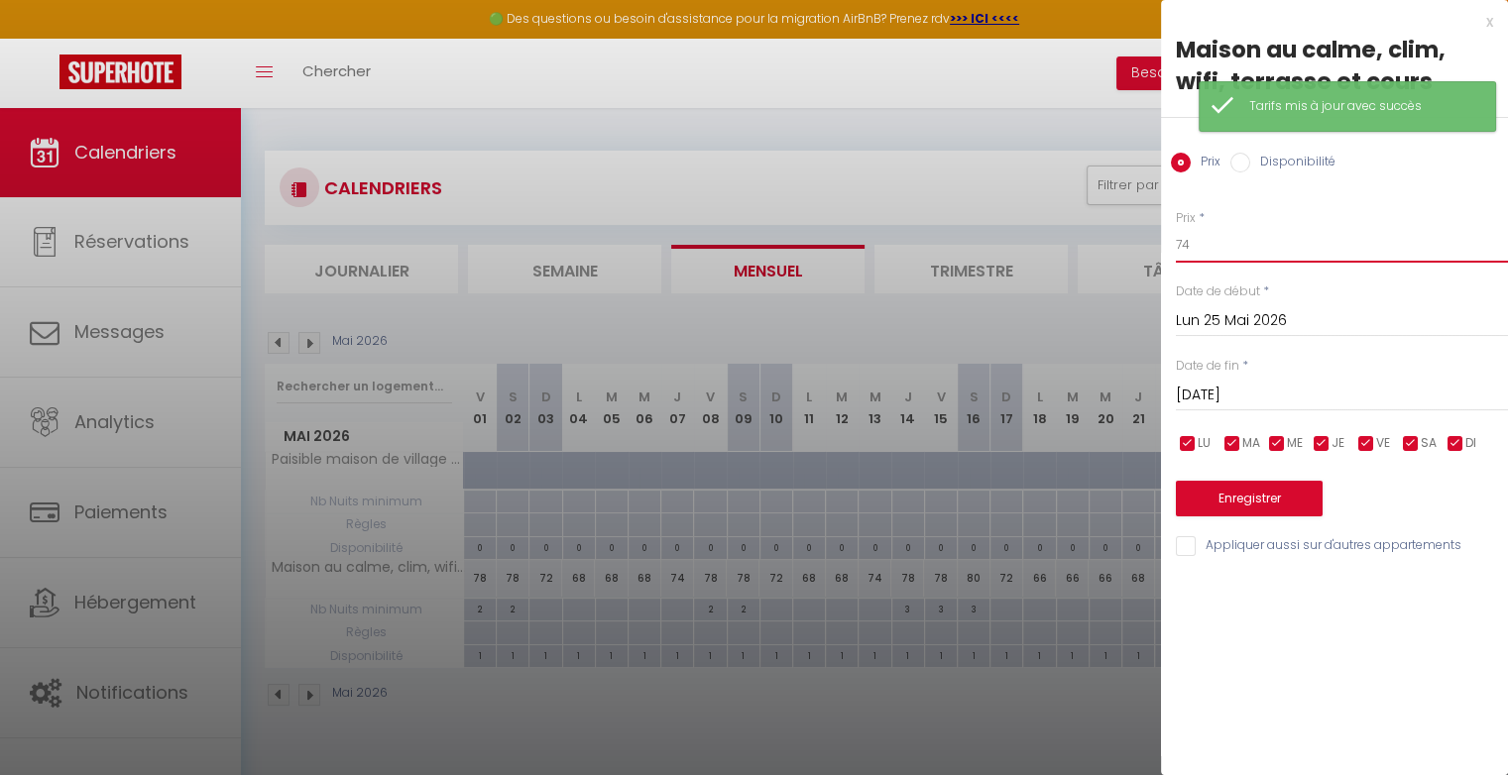
click at [1212, 248] on input "74" at bounding box center [1342, 245] width 332 height 36
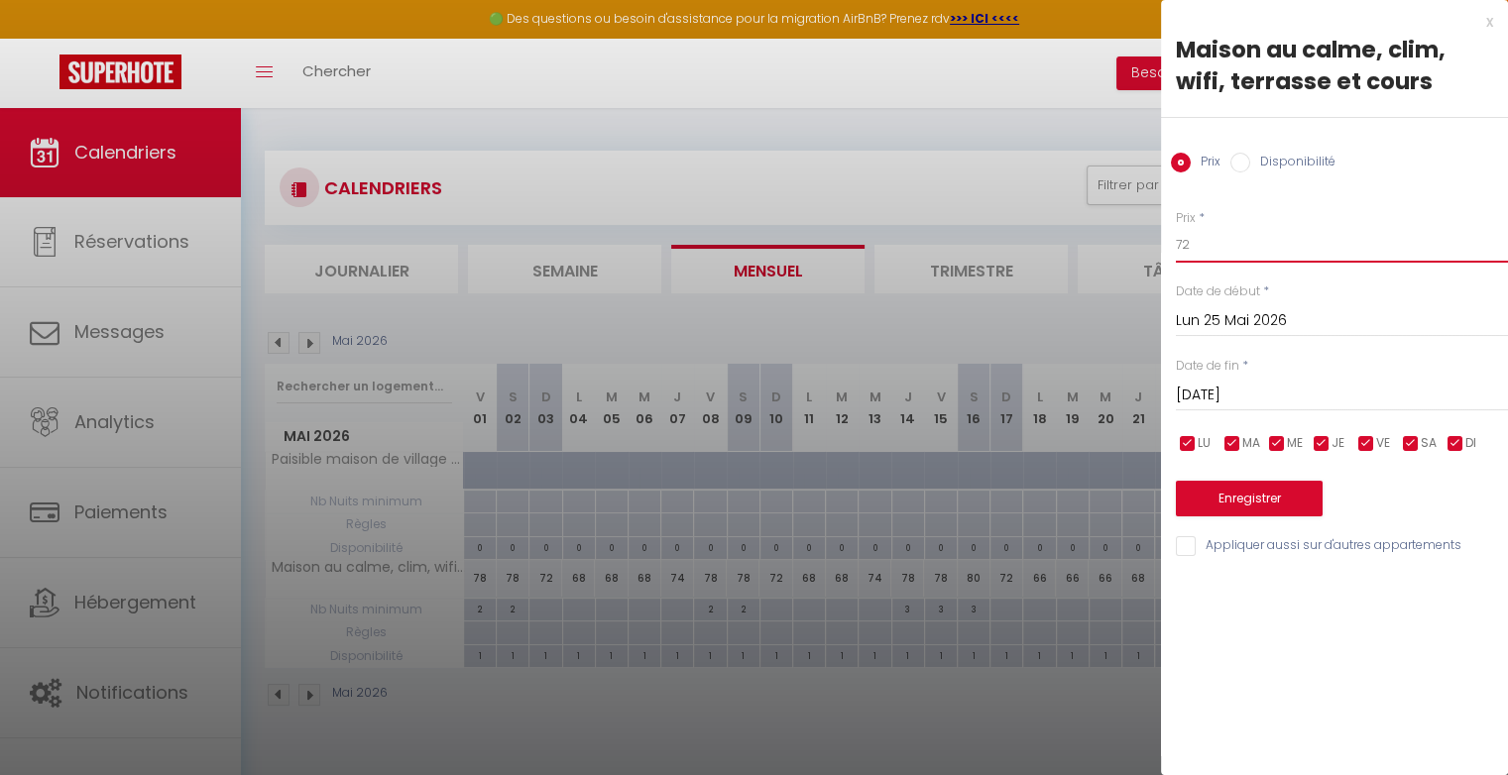
type input "72"
click at [1251, 491] on button "Enregistrer" at bounding box center [1249, 499] width 147 height 36
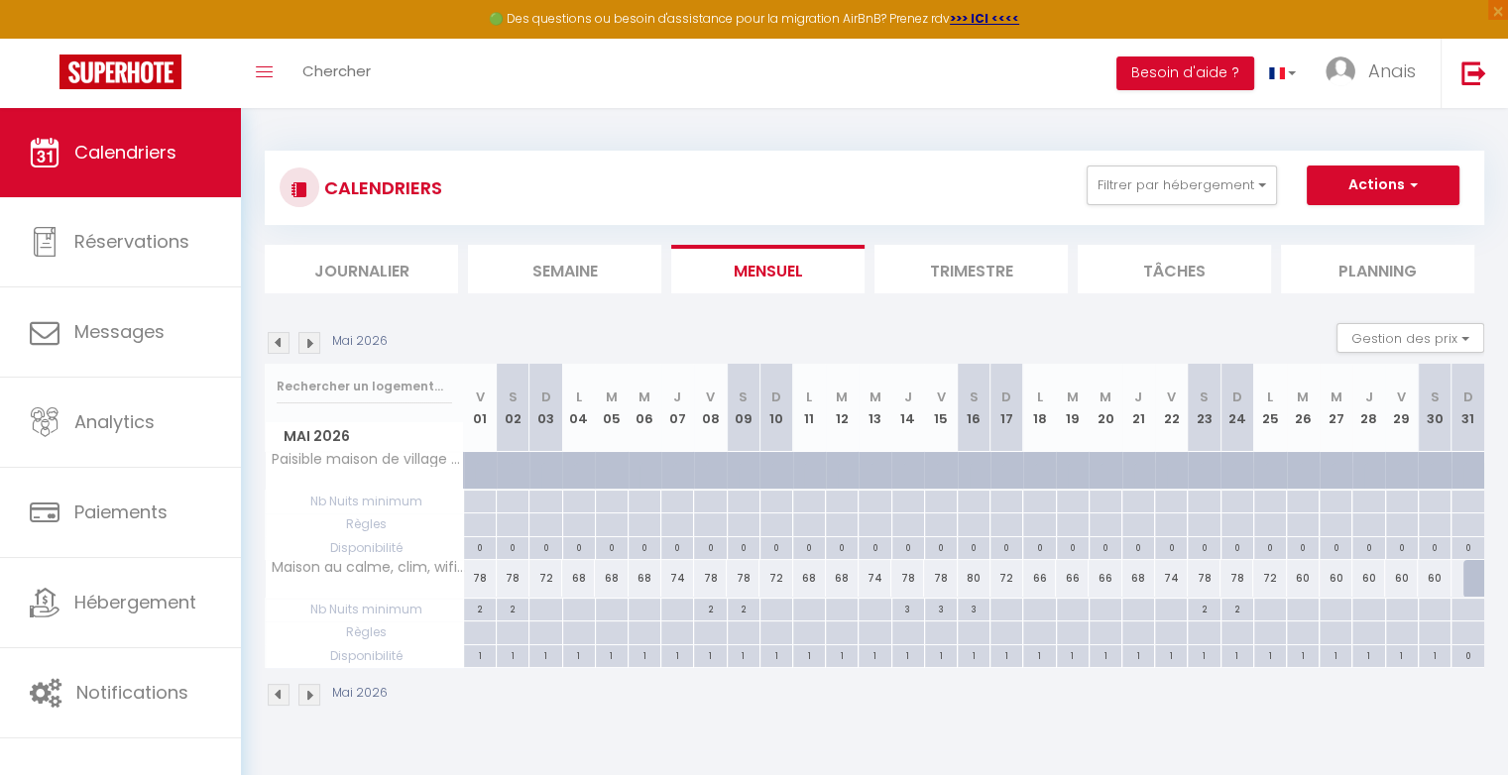
click at [1306, 575] on div "60" at bounding box center [1303, 578] width 33 height 37
type input "60"
type input "[DATE]"
type input "Mer 27 Mai 2026"
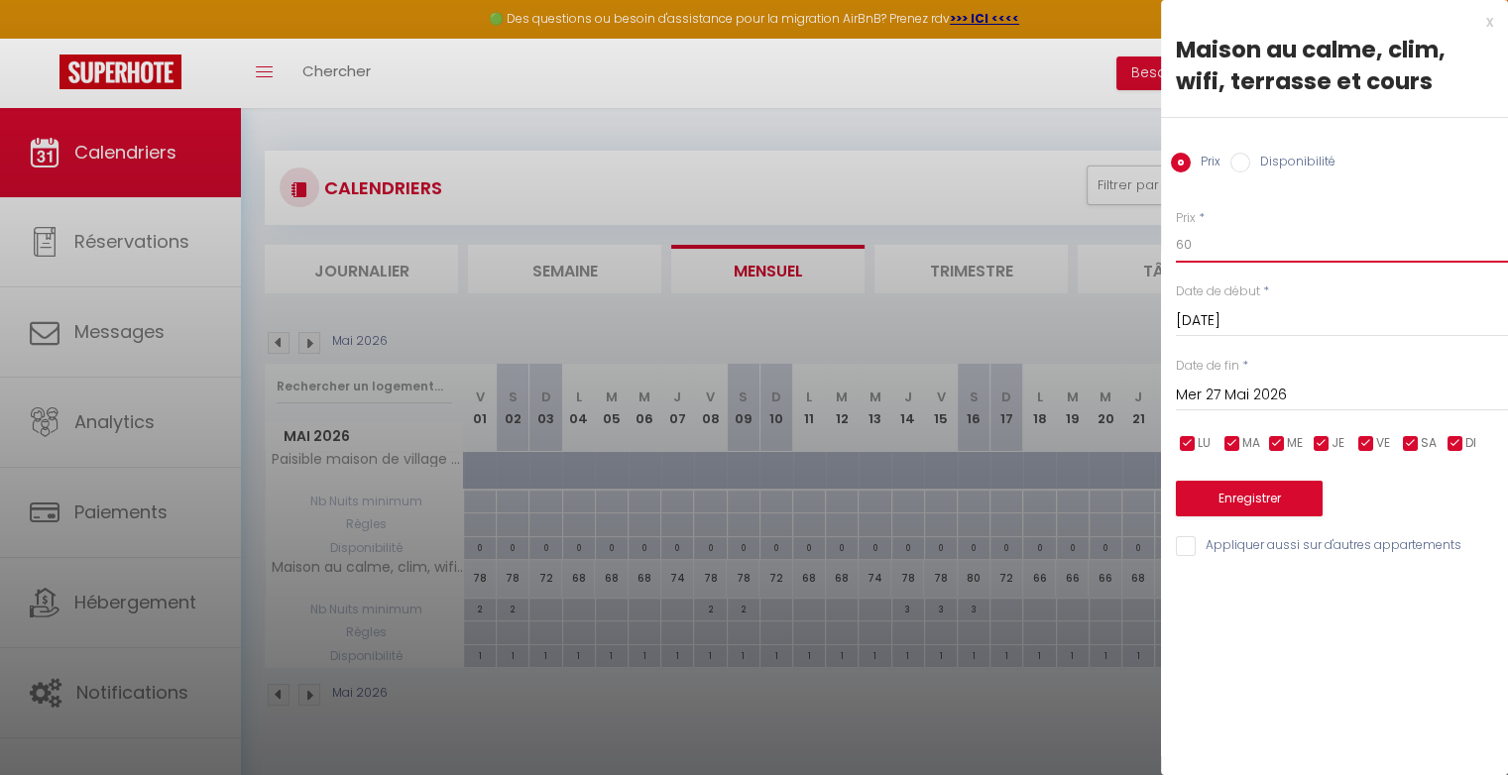
click at [1248, 240] on input "60" at bounding box center [1342, 245] width 332 height 36
type input "66"
click at [1245, 395] on input "Mer 27 Mai 2026" at bounding box center [1342, 396] width 332 height 26
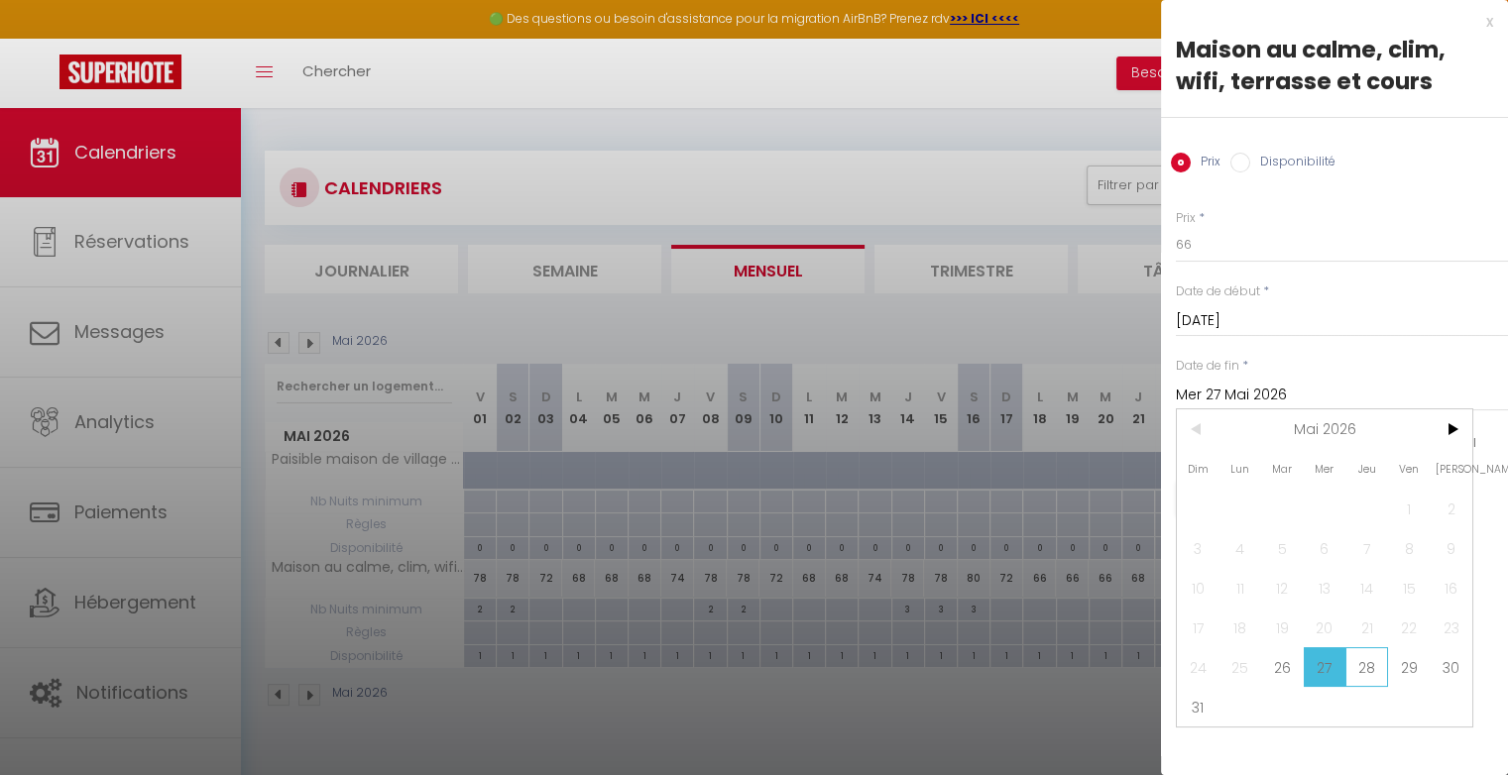
click at [1364, 665] on span "28" at bounding box center [1366, 667] width 43 height 40
type input "Jeu 28 Mai 2026"
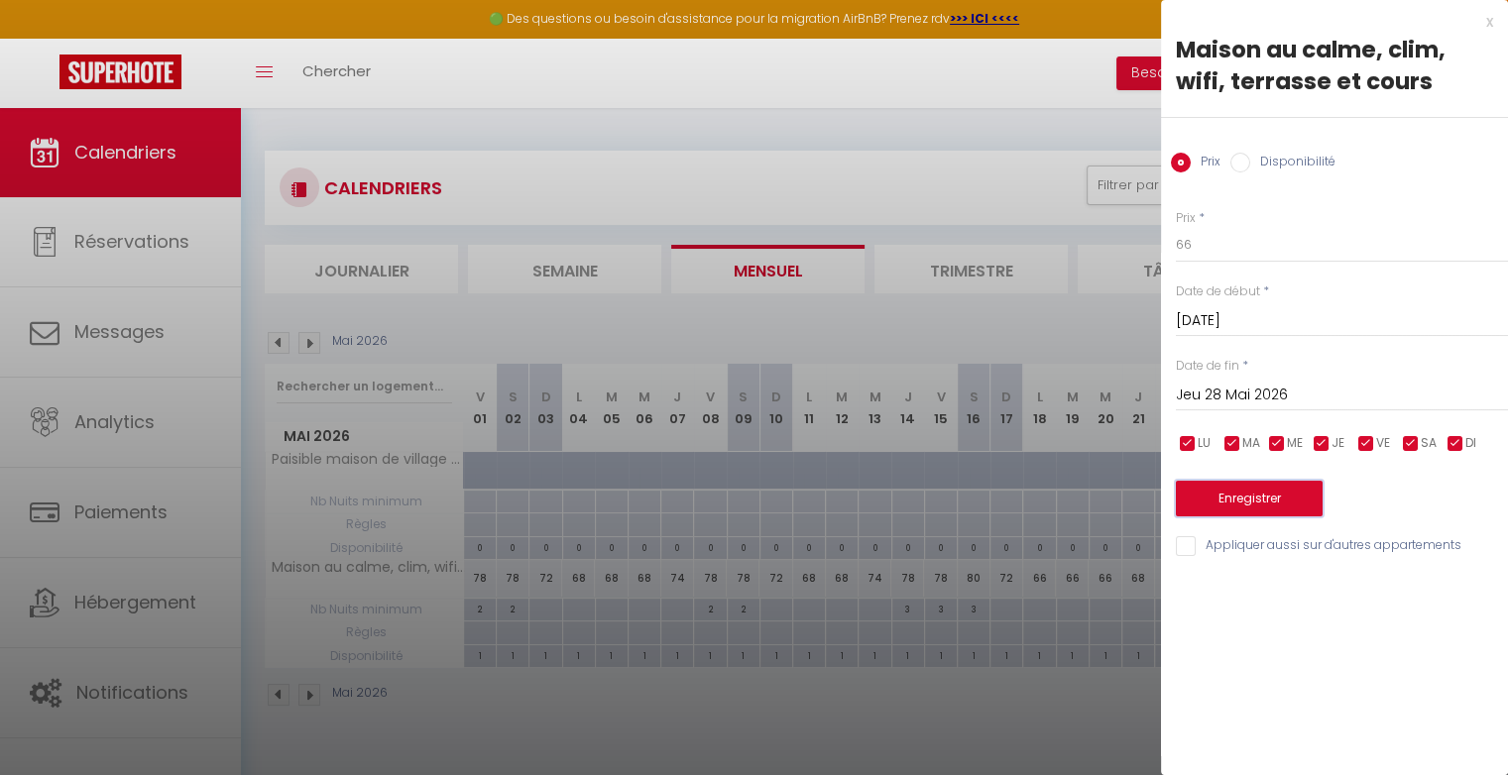
click at [1293, 499] on button "Enregistrer" at bounding box center [1249, 499] width 147 height 36
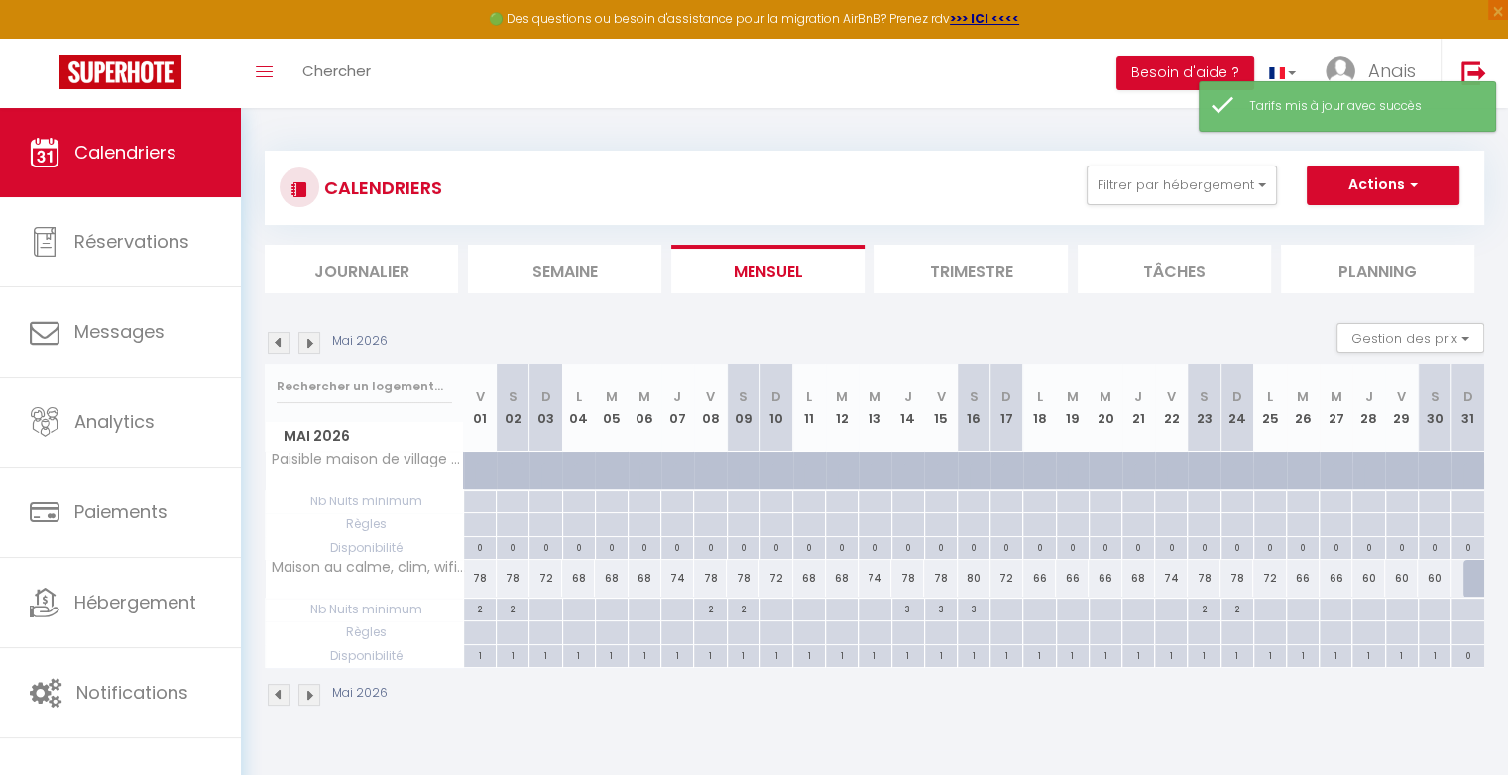
click at [1372, 575] on div "60" at bounding box center [1368, 578] width 33 height 37
type input "60"
type input "Jeu 28 Mai 2026"
type input "Ven 29 Mai 2026"
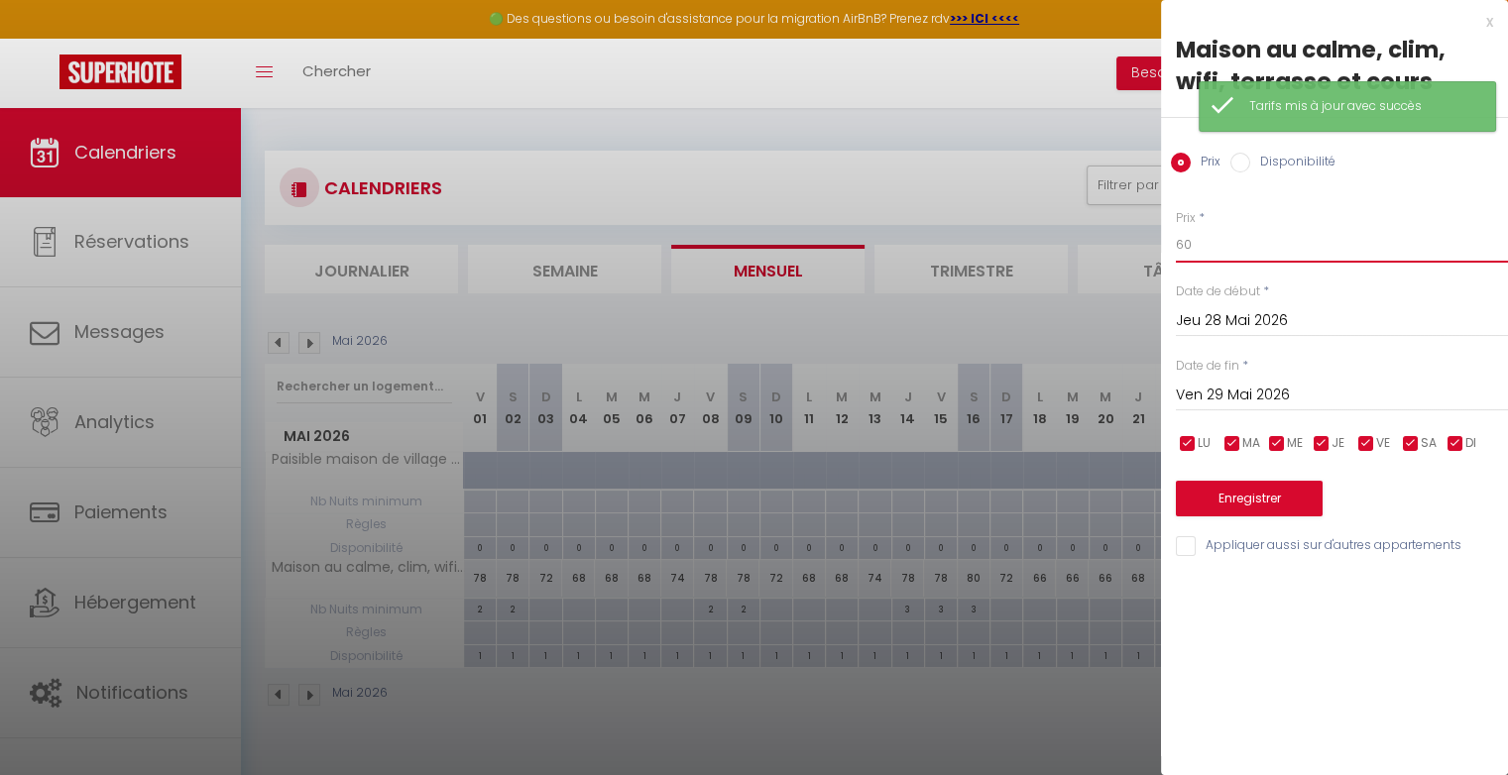
click at [1300, 250] on input "60" at bounding box center [1342, 245] width 332 height 36
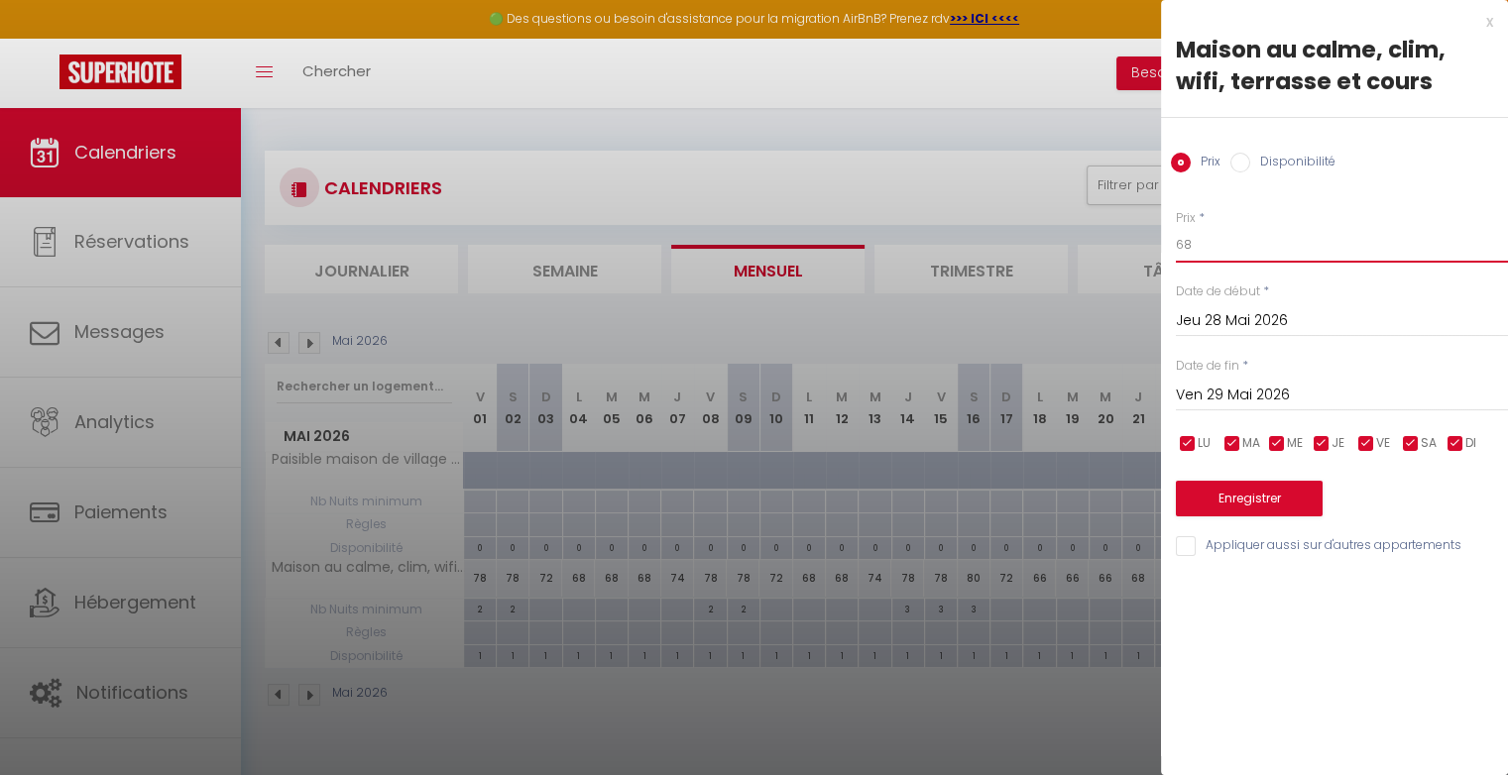
type input "68"
click at [1252, 491] on button "Enregistrer" at bounding box center [1249, 499] width 147 height 36
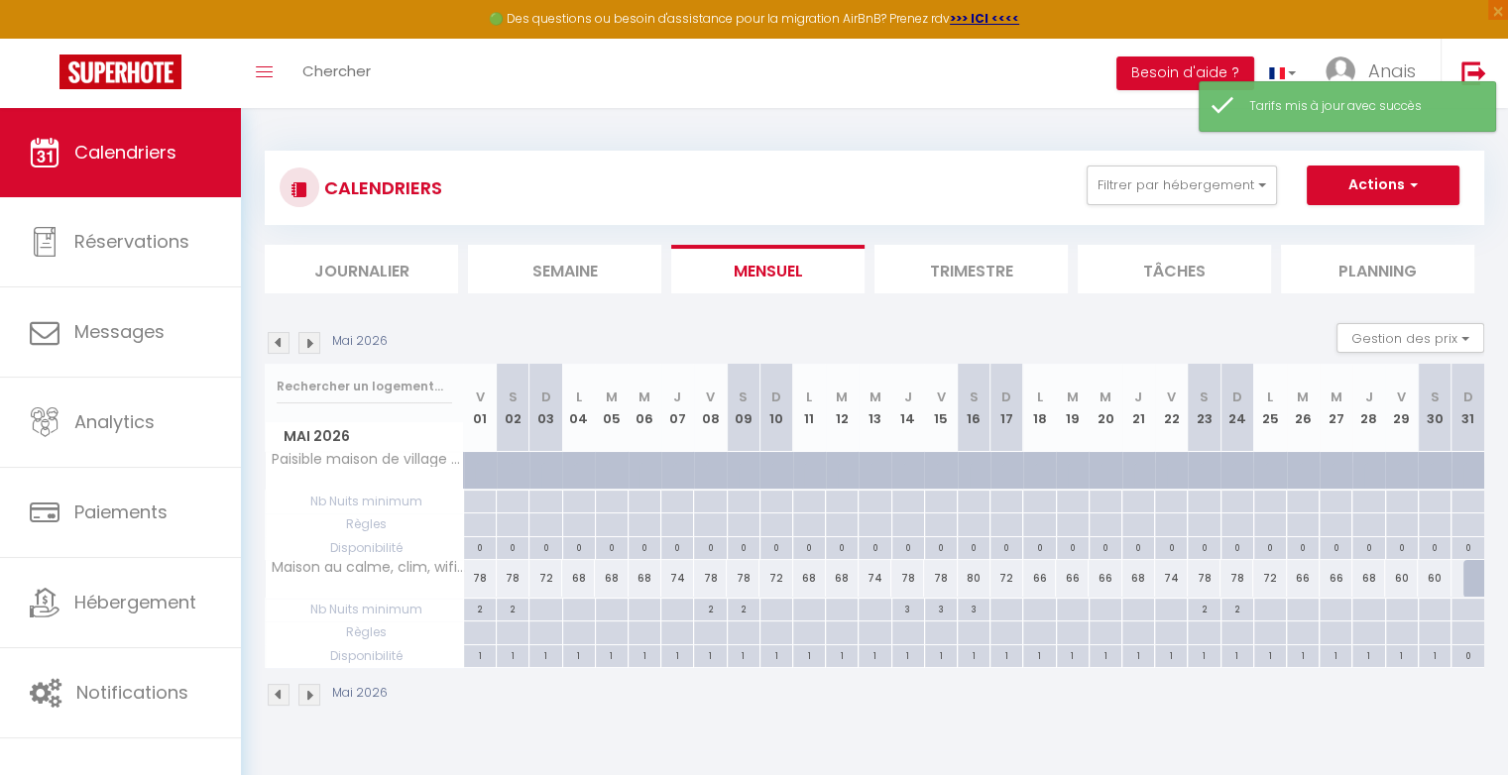
click at [1409, 577] on div "60" at bounding box center [1401, 578] width 33 height 37
type input "60"
type input "Ven 29 Mai 2026"
type input "[DATE]"
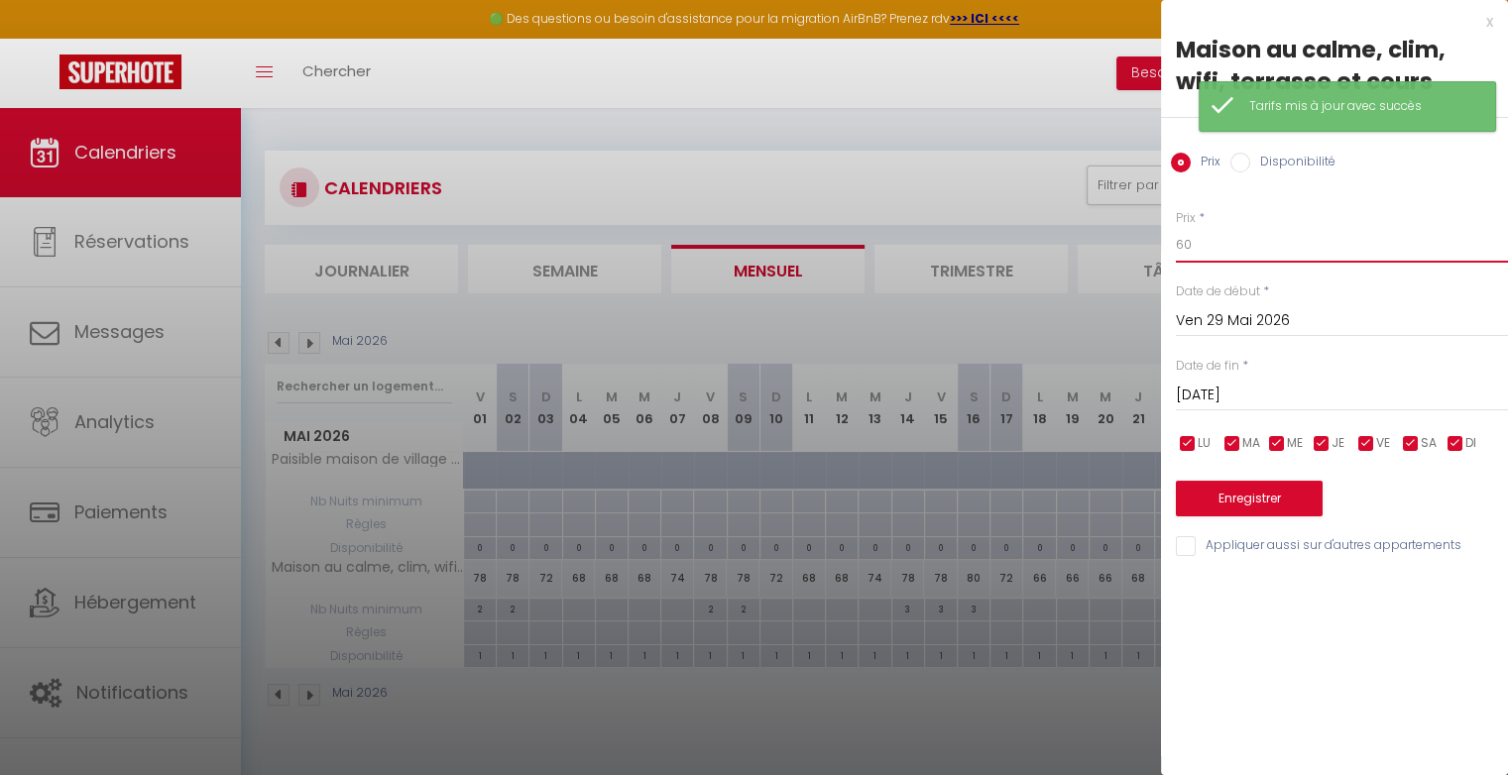
click at [1242, 254] on input "60" at bounding box center [1342, 245] width 332 height 36
type input "6"
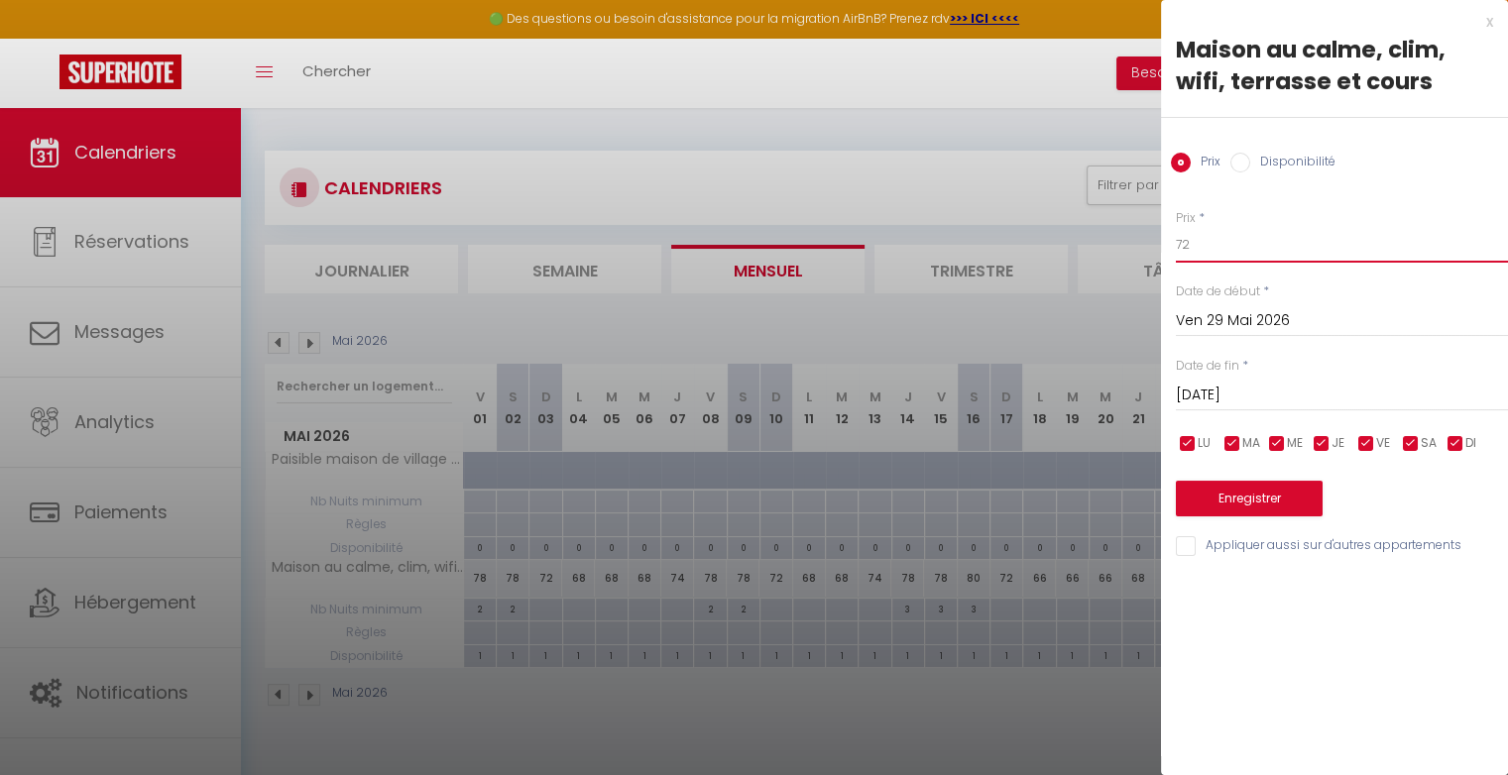
type input "72"
click at [1224, 504] on button "Enregistrer" at bounding box center [1249, 499] width 147 height 36
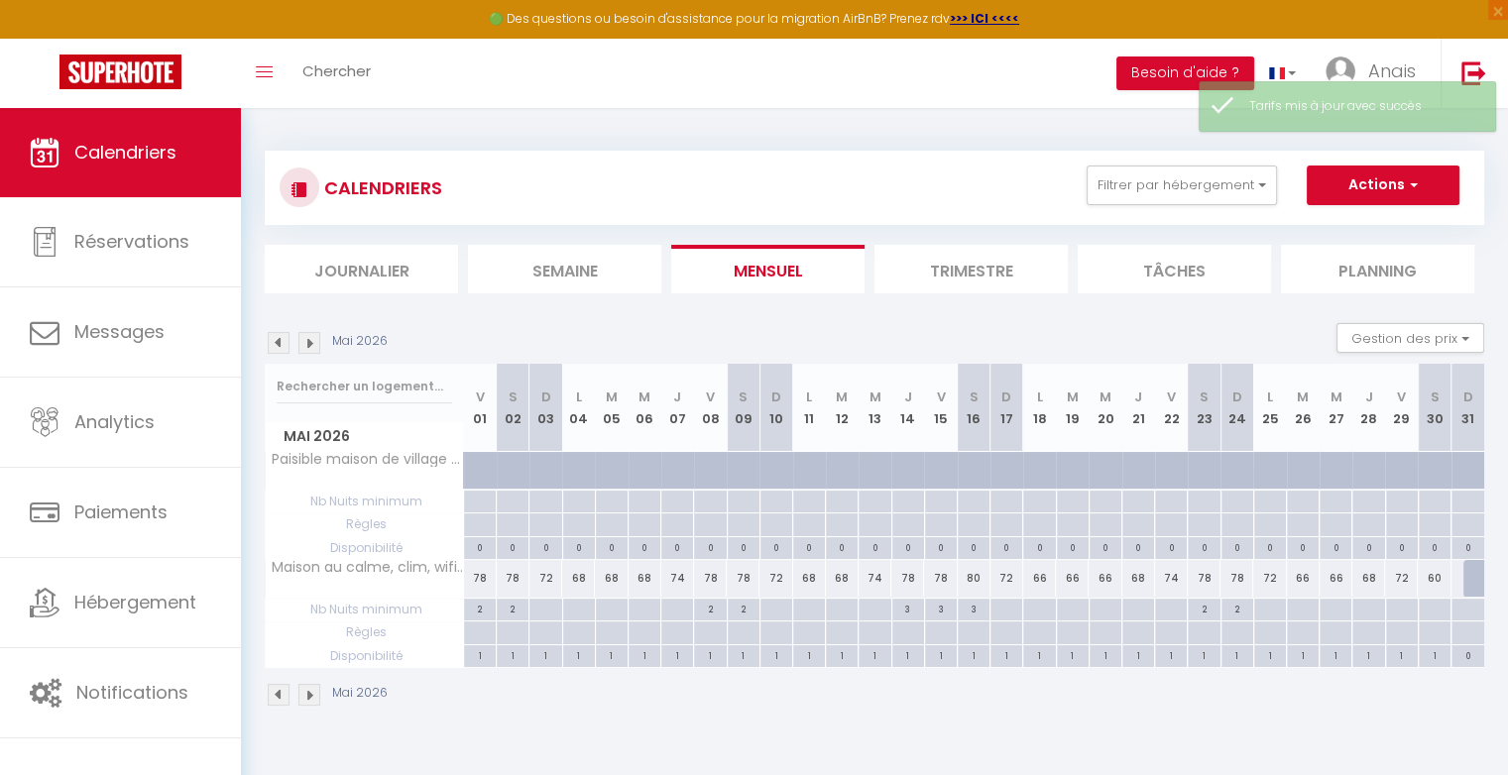
click at [1438, 574] on div "60" at bounding box center [1433, 578] width 33 height 37
type input "60"
type input "[DATE]"
type input "Dim 31 Mai 2026"
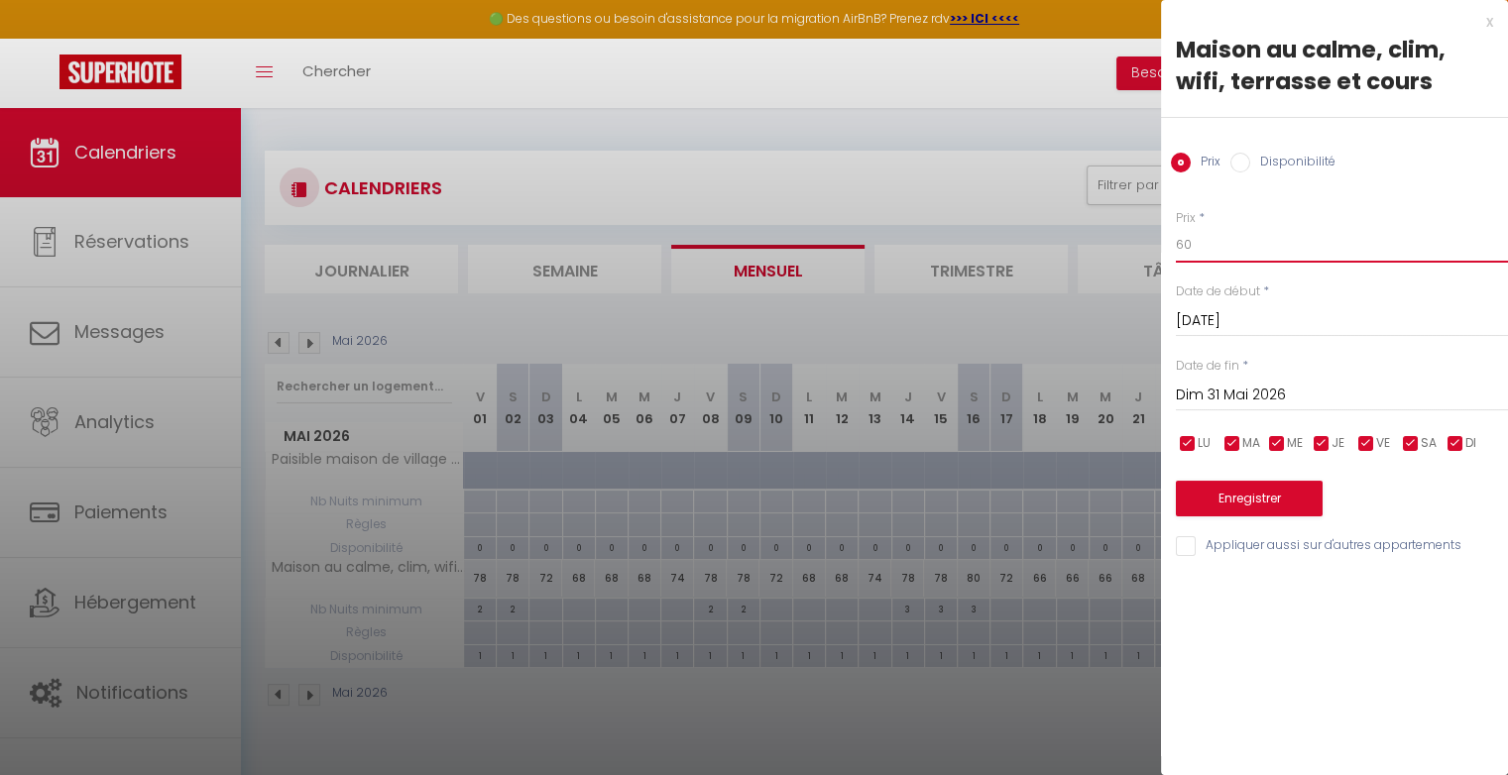
click at [1309, 248] on input "60" at bounding box center [1342, 245] width 332 height 36
type input "6"
type input "74"
click at [1295, 491] on button "Enregistrer" at bounding box center [1249, 499] width 147 height 36
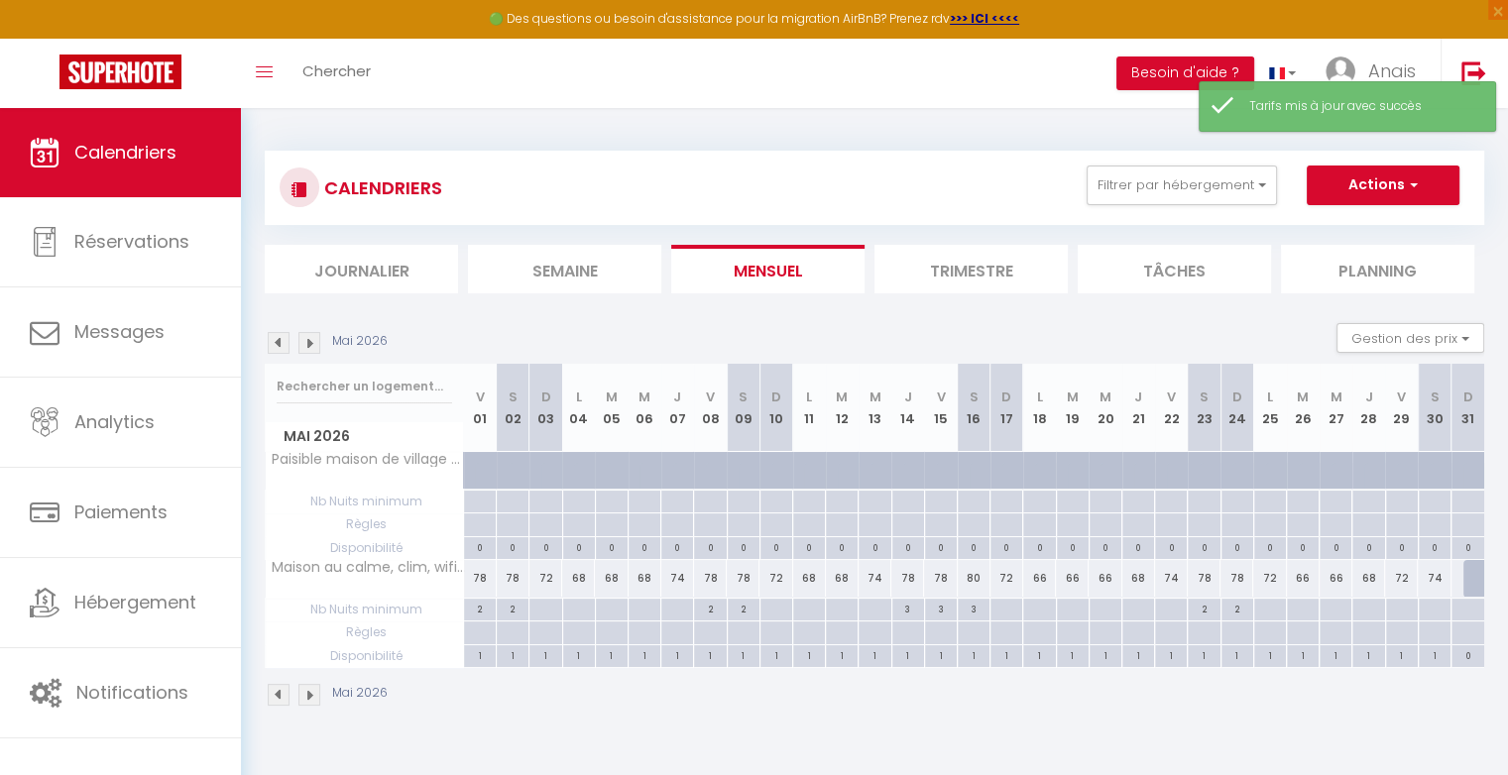
click at [1470, 573] on div at bounding box center [1479, 579] width 33 height 38
type input "60"
type input "Dim 31 Mai 2026"
type input "Lun 01 Juin 2026"
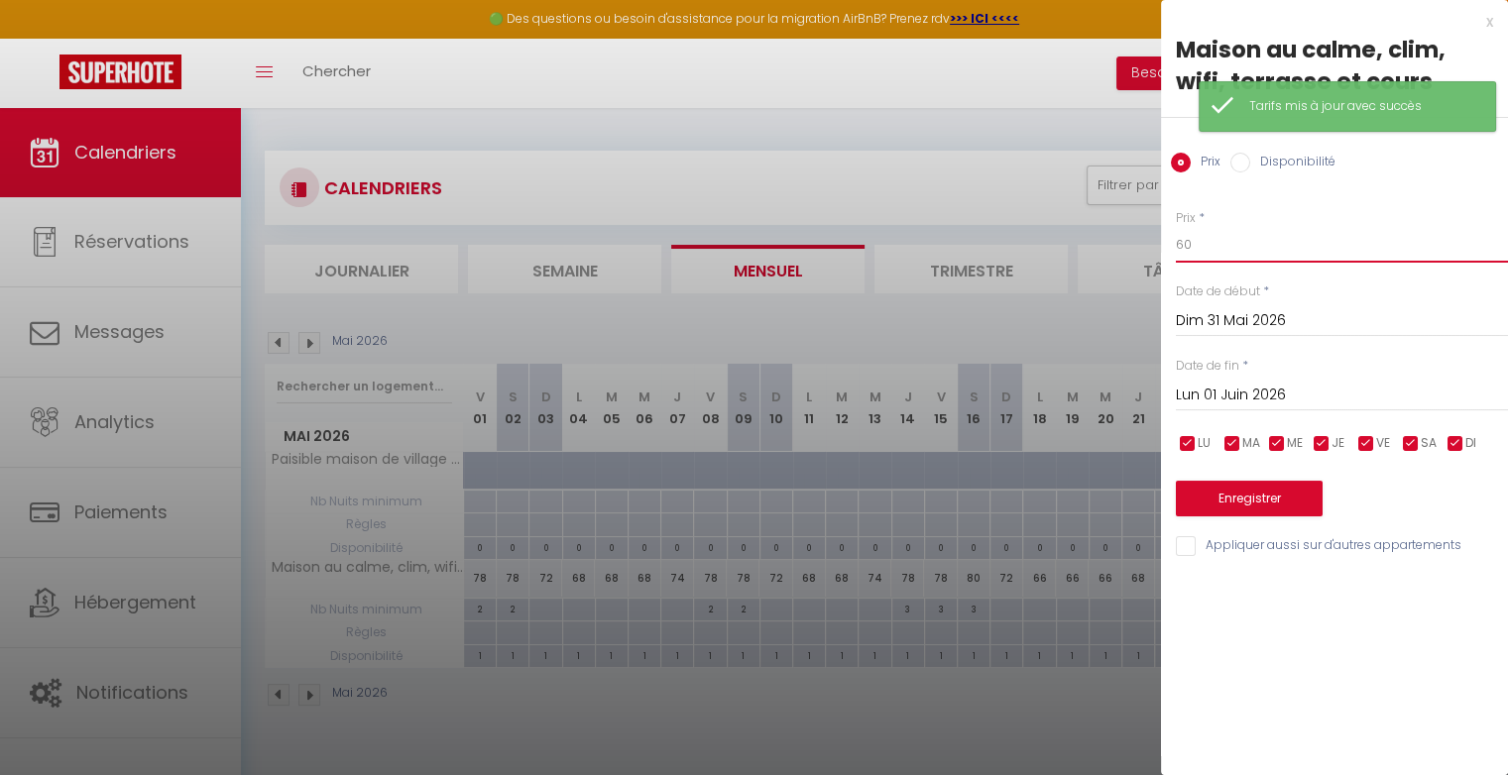
click at [1231, 254] on input "60" at bounding box center [1342, 245] width 332 height 36
type input "6"
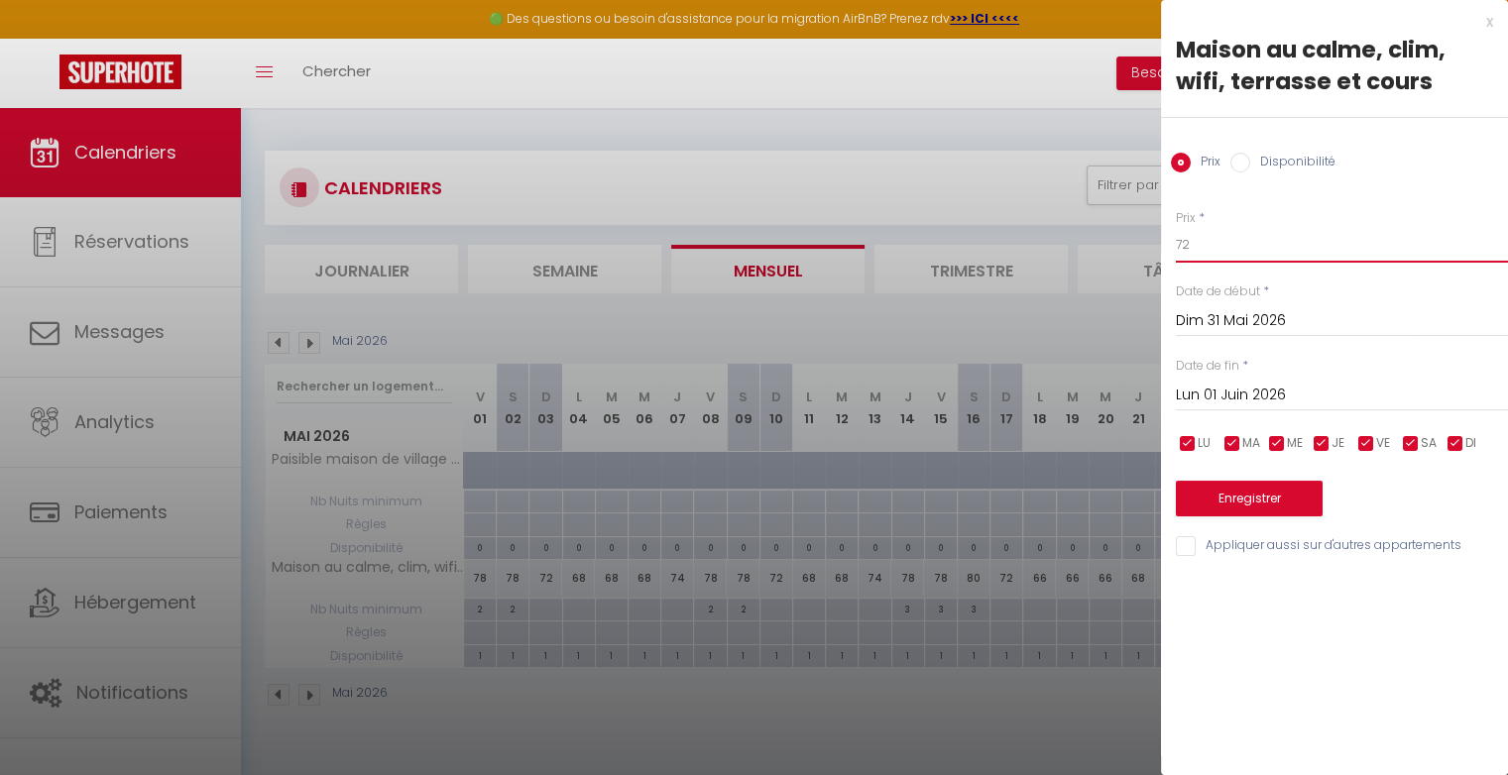
type input "72"
click at [1254, 494] on button "Enregistrer" at bounding box center [1249, 499] width 147 height 36
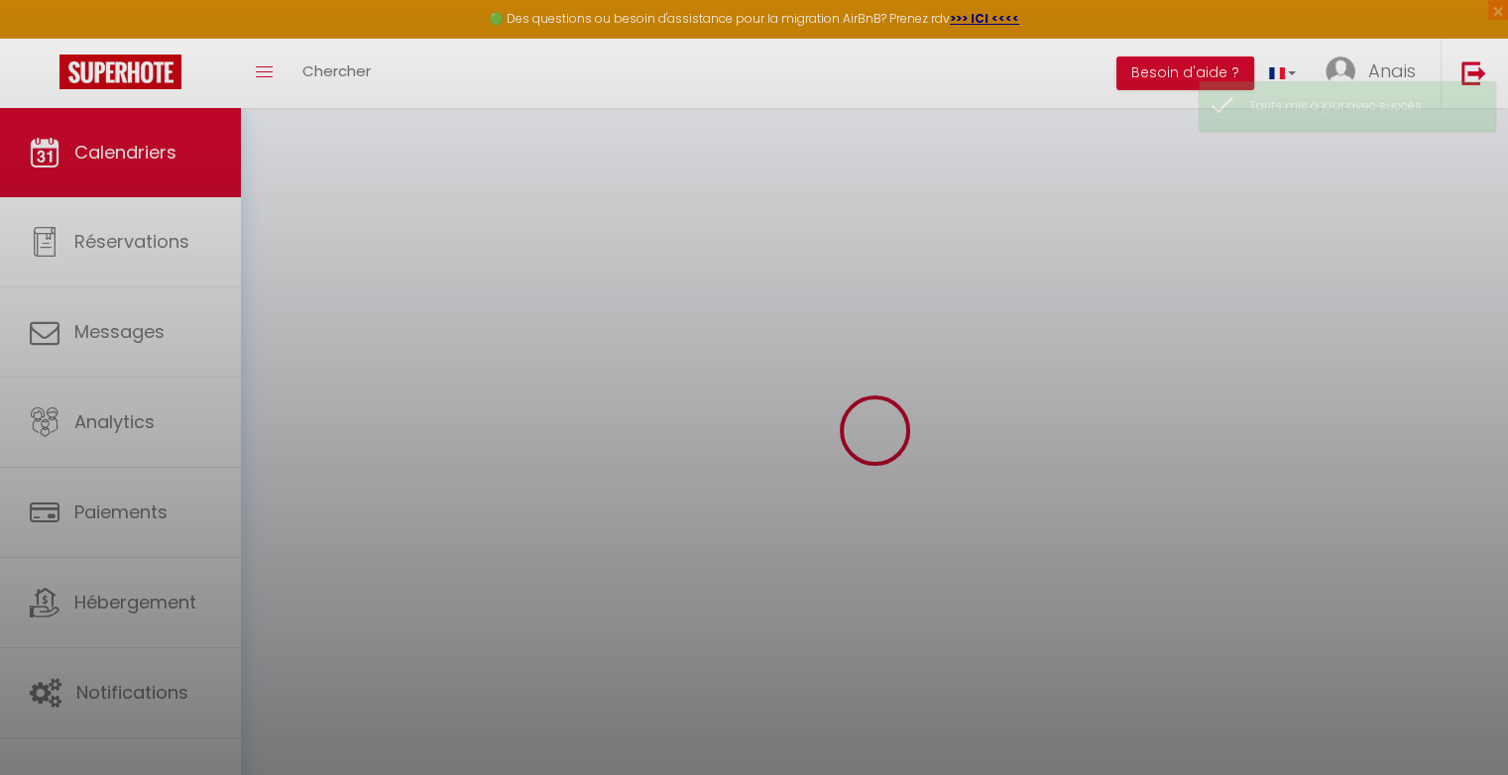
select select
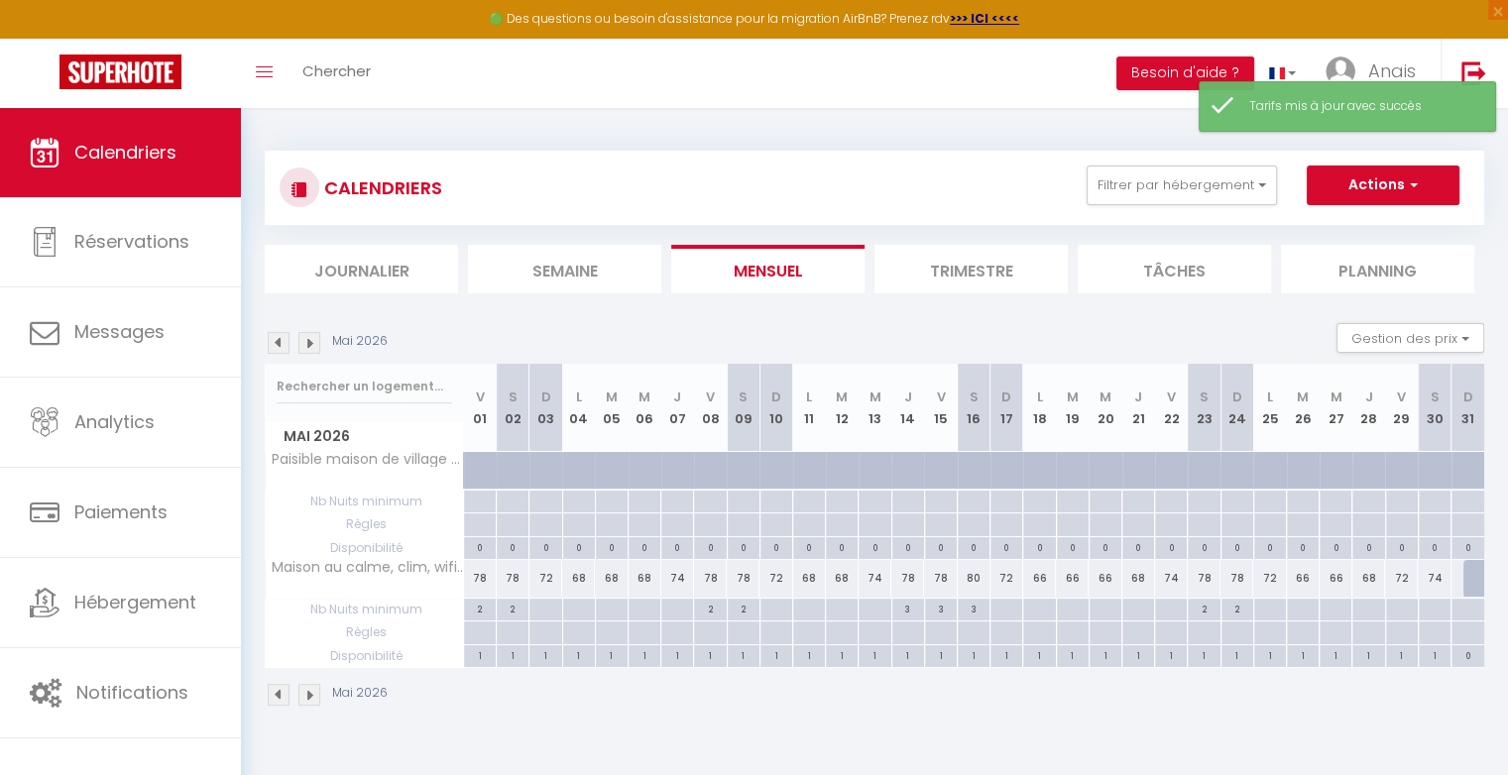
click at [1473, 577] on div at bounding box center [1479, 579] width 33 height 38
type input "72"
select select "1"
type input "Dim 31 Mai 2026"
type input "Lun 01 Juin 2026"
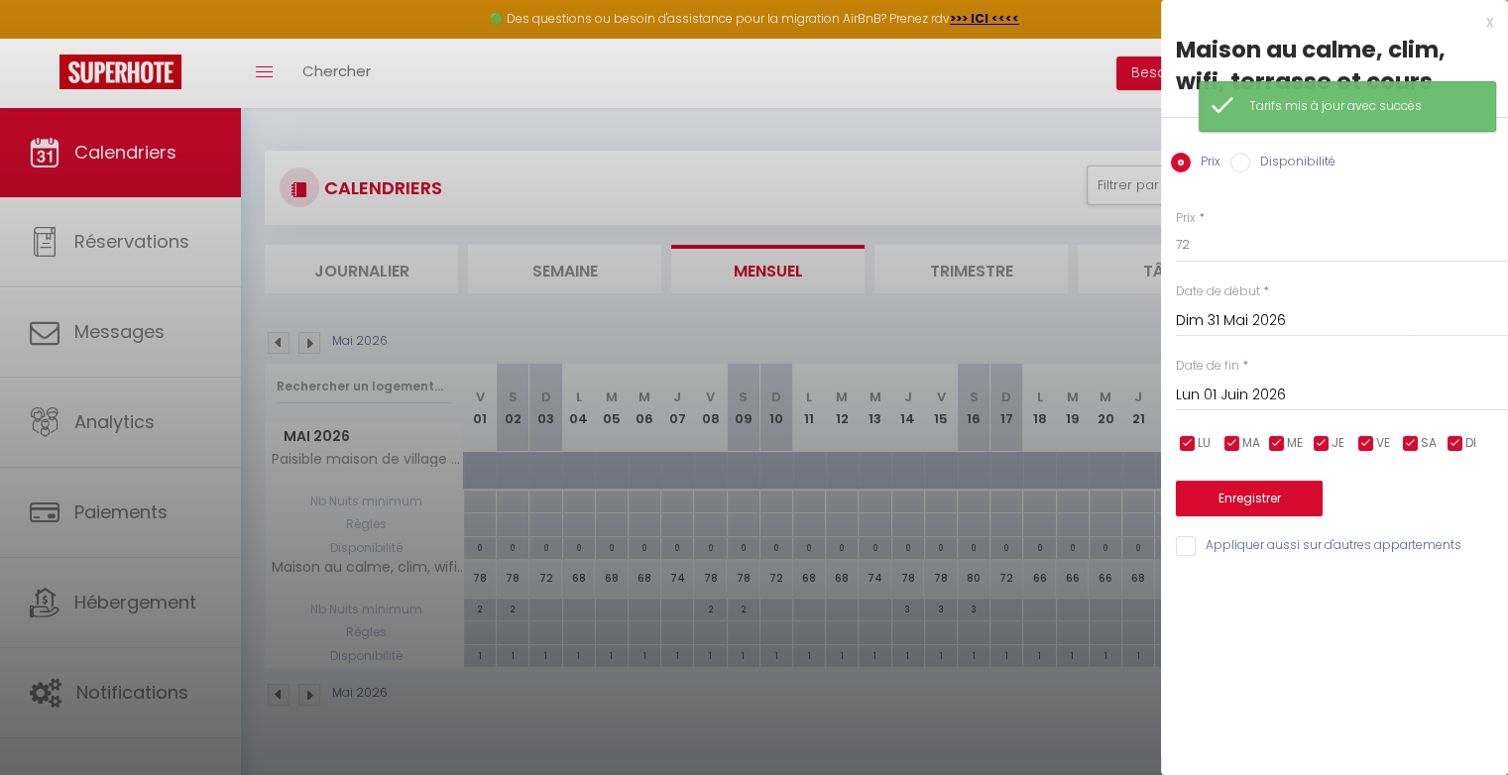
click at [1262, 161] on label "Disponibilité" at bounding box center [1292, 164] width 85 height 22
click at [1250, 161] on input "Disponibilité" at bounding box center [1240, 163] width 20 height 20
radio input "true"
radio input "false"
click at [1264, 496] on button "Enregistrer" at bounding box center [1249, 501] width 147 height 36
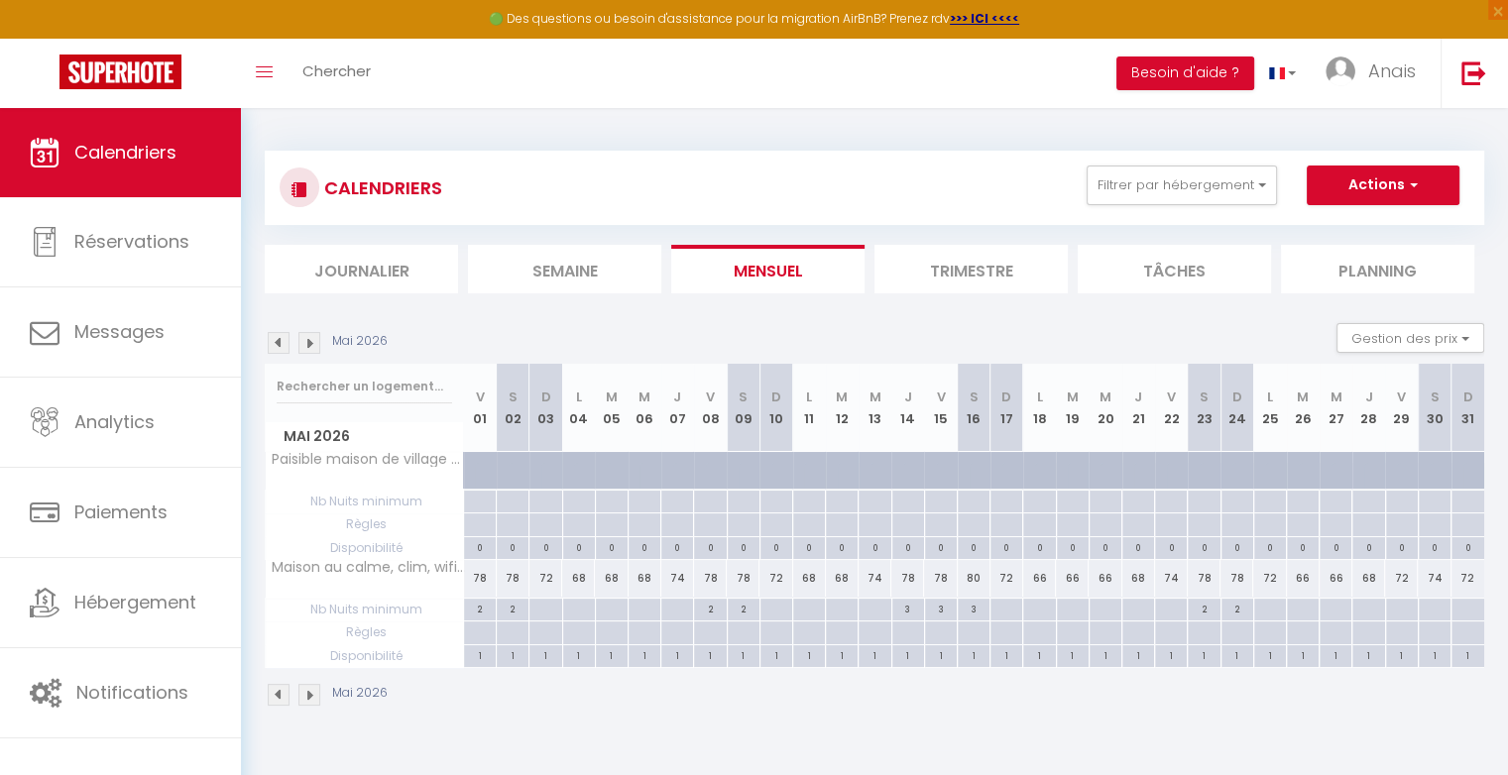
click at [311, 341] on img at bounding box center [309, 343] width 22 height 22
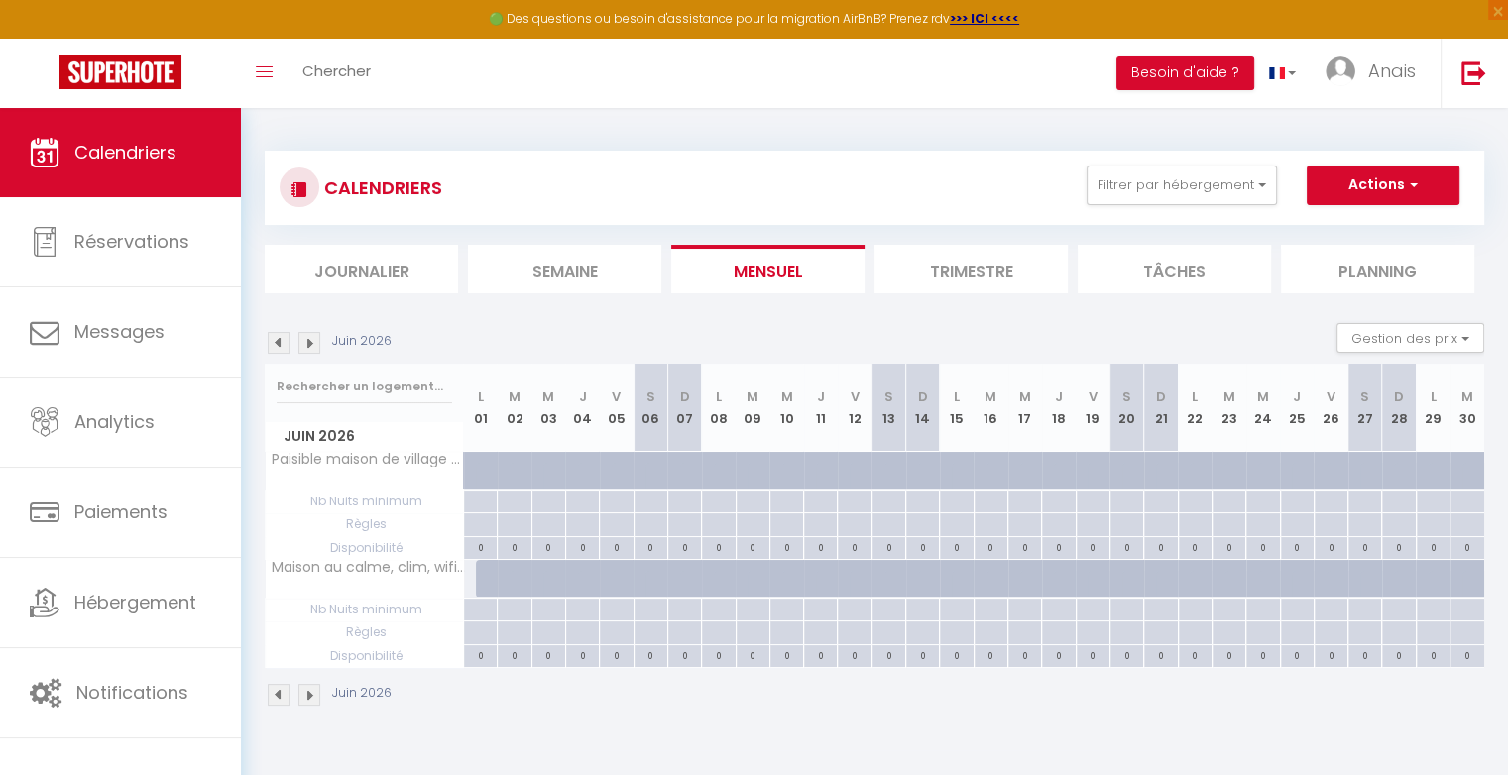
click at [476, 582] on div at bounding box center [493, 579] width 34 height 38
select select "1"
type input "Lun 01 Juin 2026"
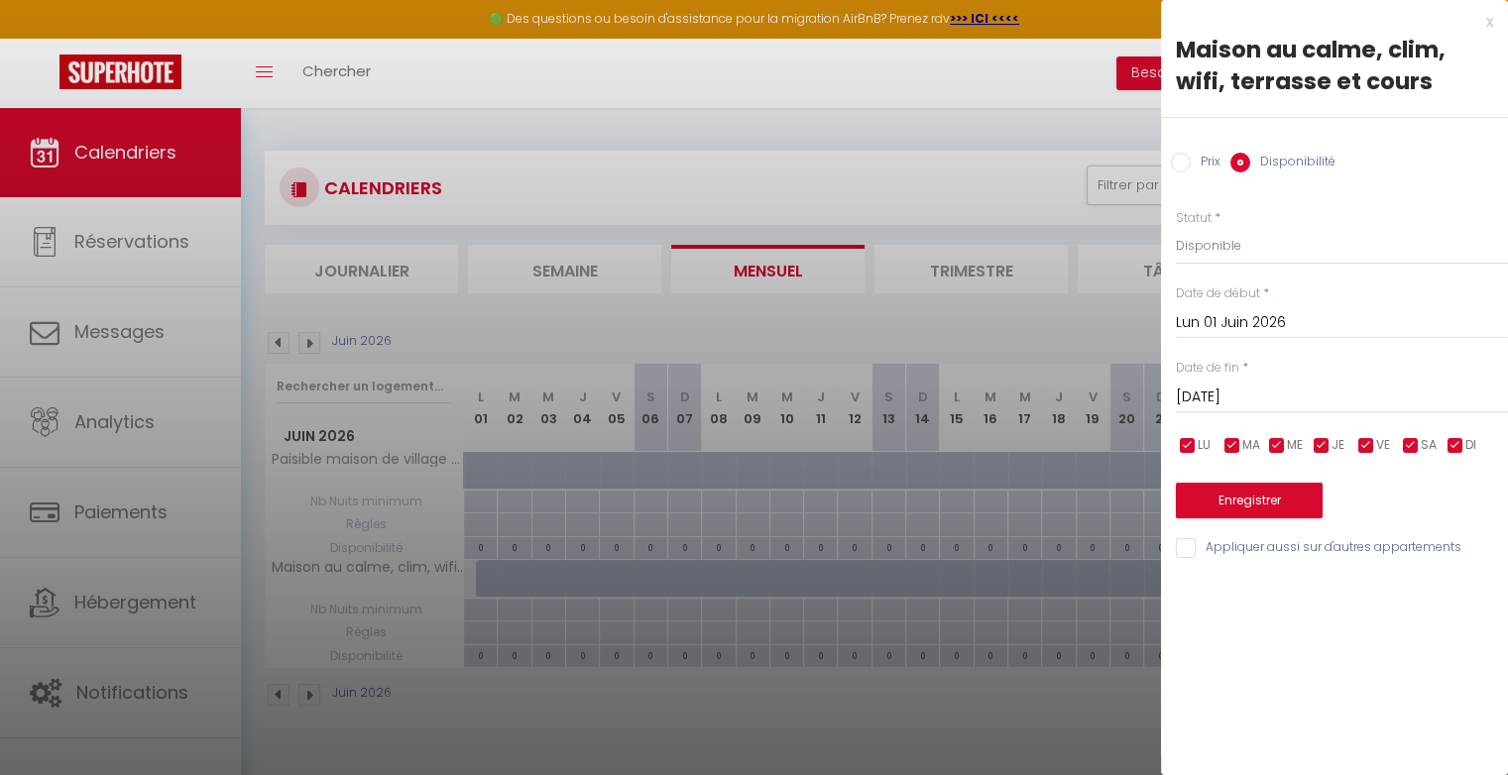
click at [1245, 402] on input "[DATE]" at bounding box center [1342, 398] width 332 height 26
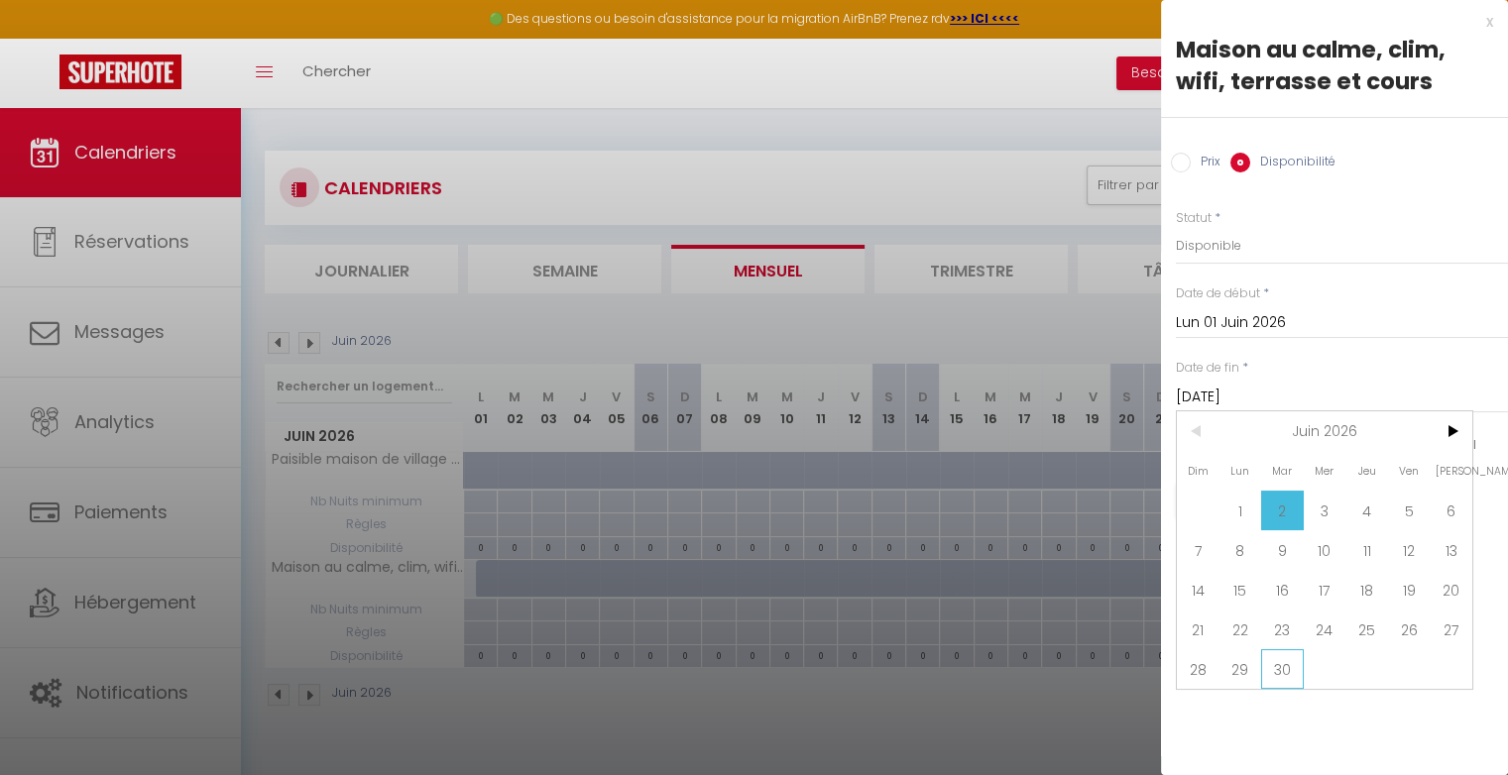
click at [1298, 673] on span "30" at bounding box center [1282, 669] width 43 height 40
type input "[DATE]"
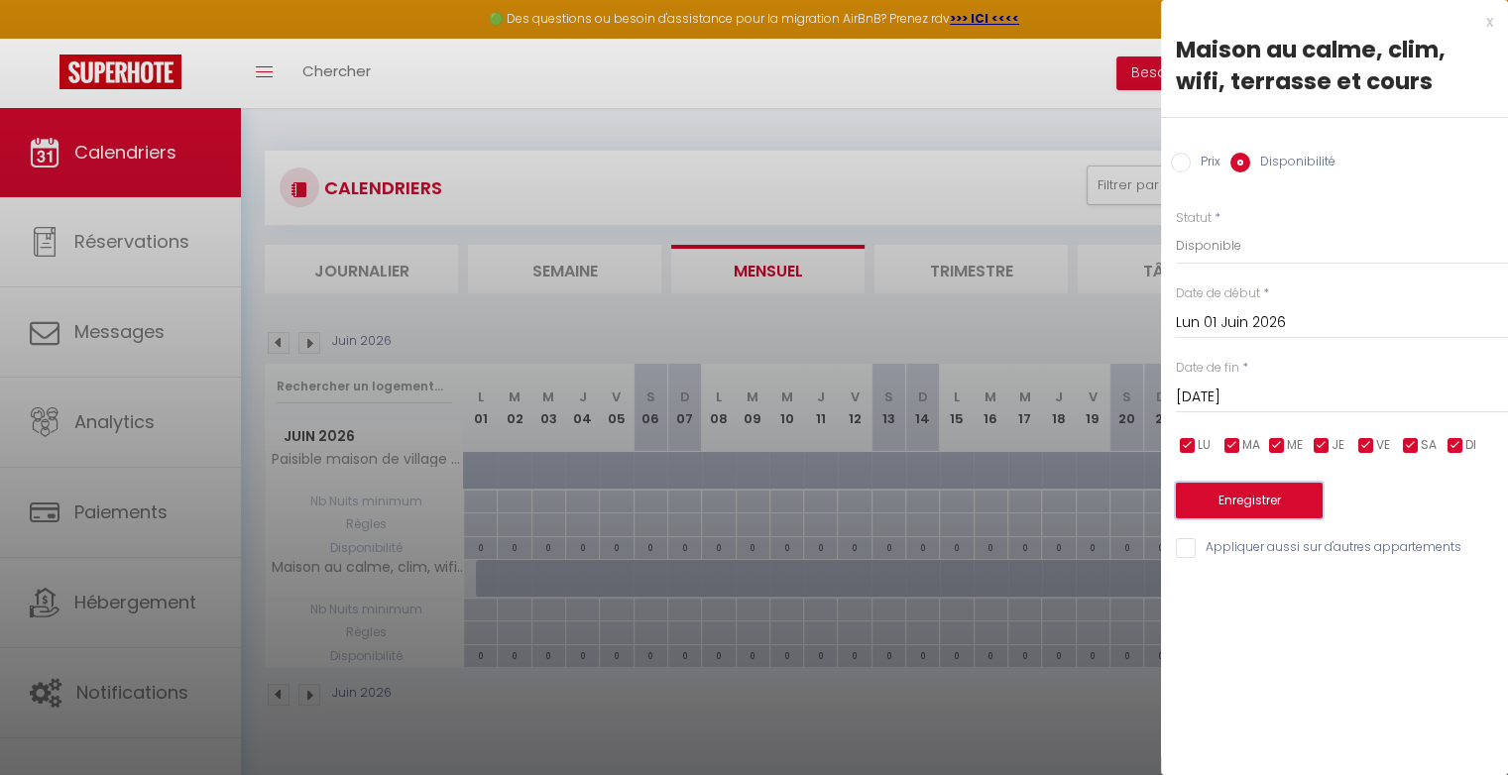
click at [1242, 495] on button "Enregistrer" at bounding box center [1249, 501] width 147 height 36
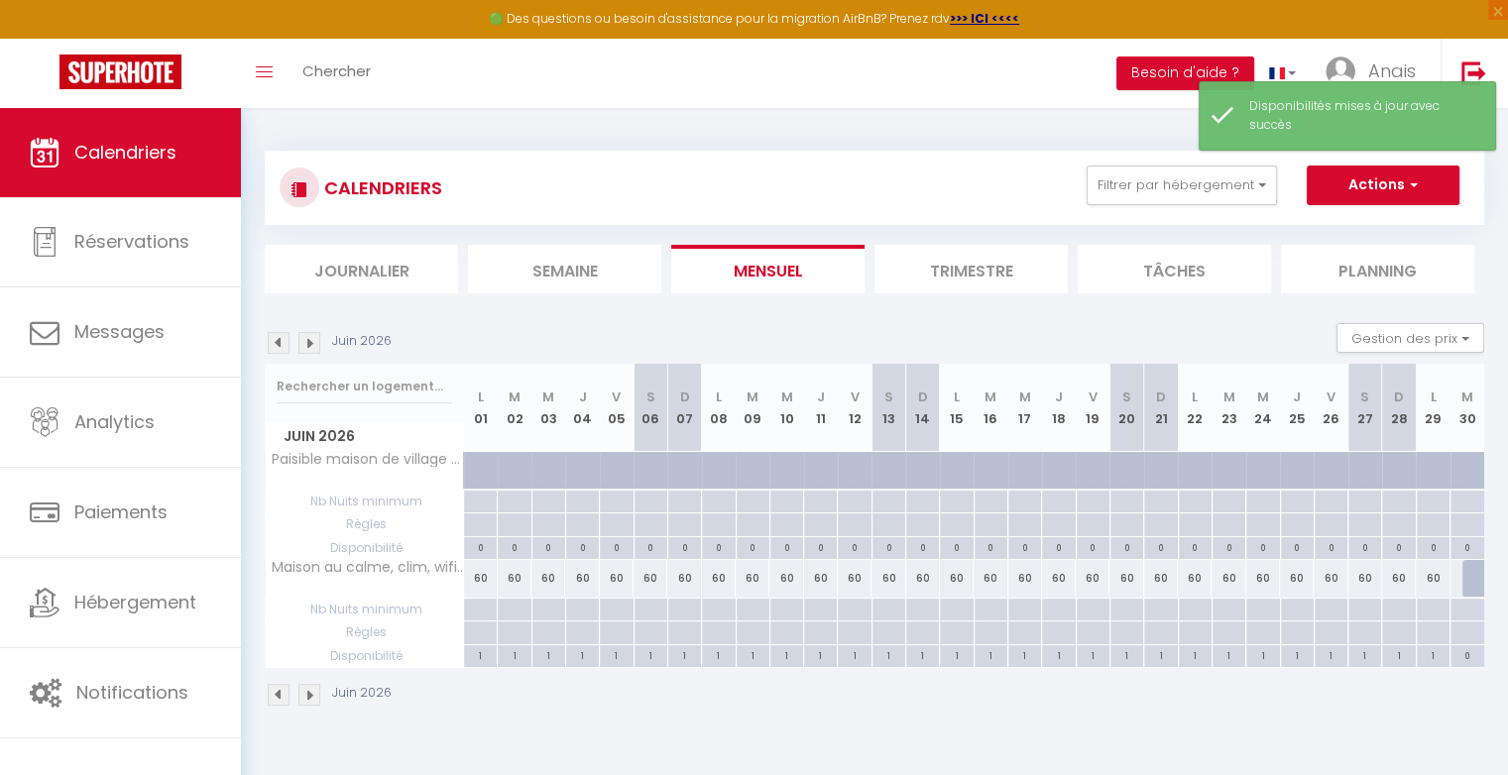
click at [279, 350] on img at bounding box center [279, 343] width 22 height 22
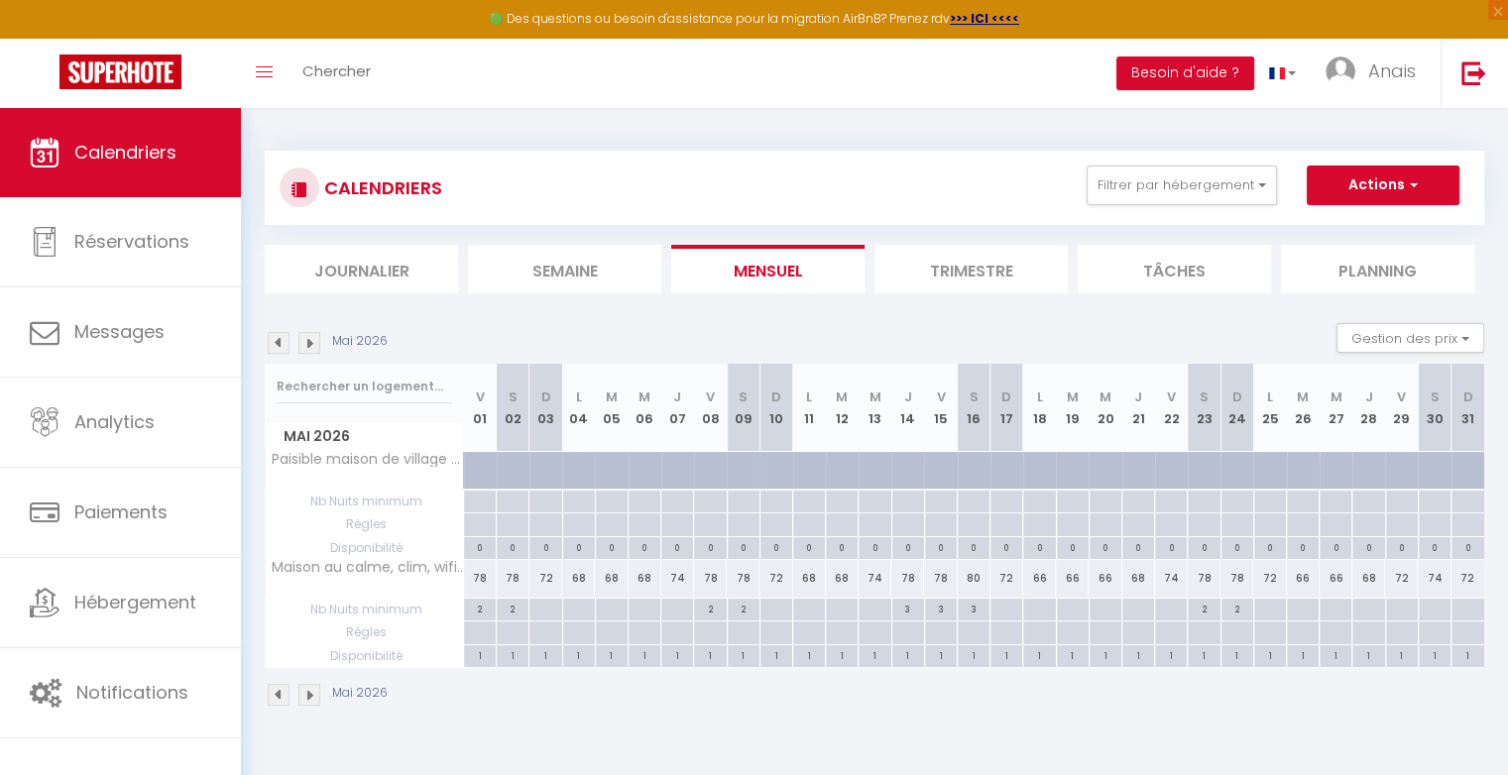
click at [313, 343] on img at bounding box center [309, 343] width 22 height 22
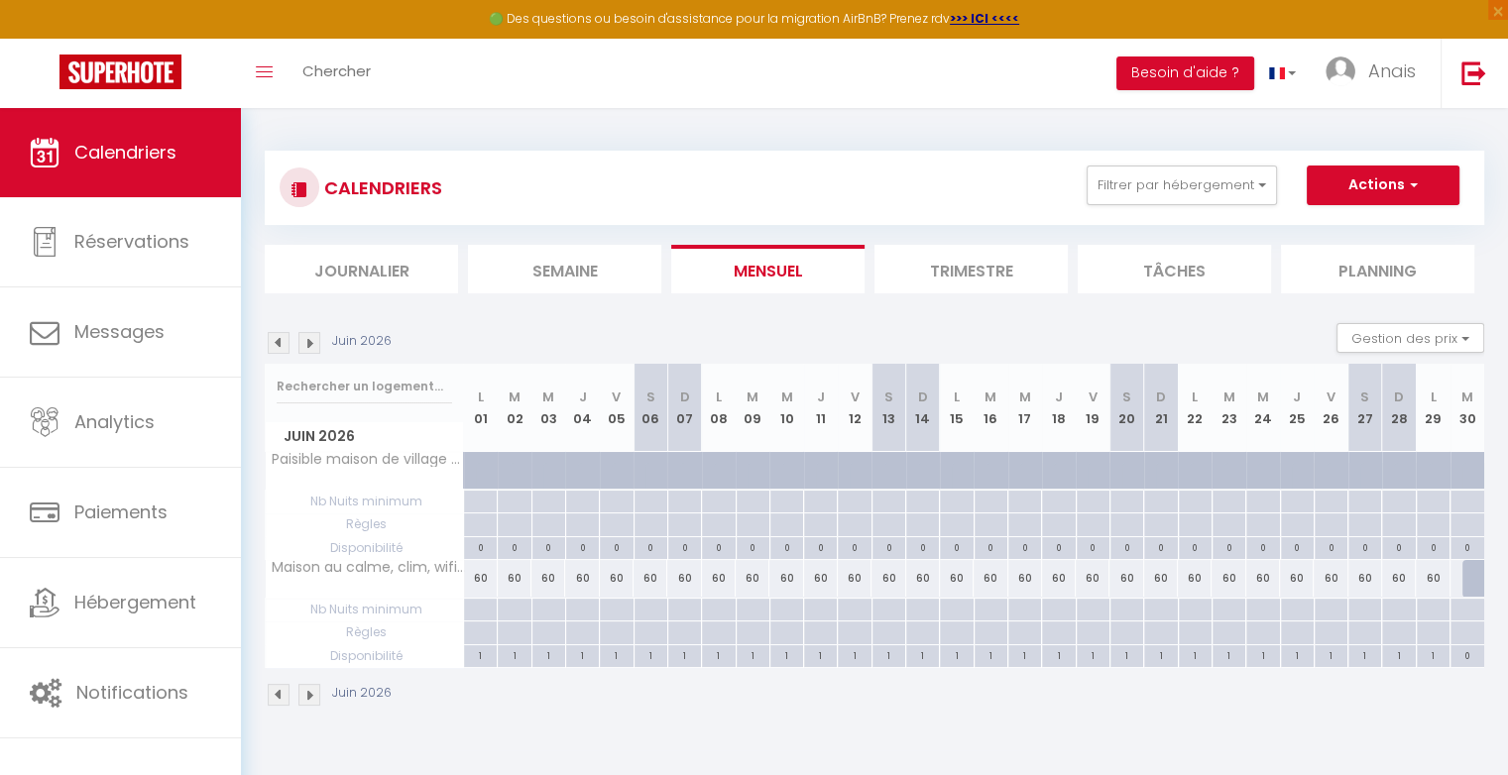
click at [488, 570] on div "60" at bounding box center [481, 578] width 34 height 37
type input "60"
select select "1"
type input "Lun 01 Juin 2026"
type input "[DATE]"
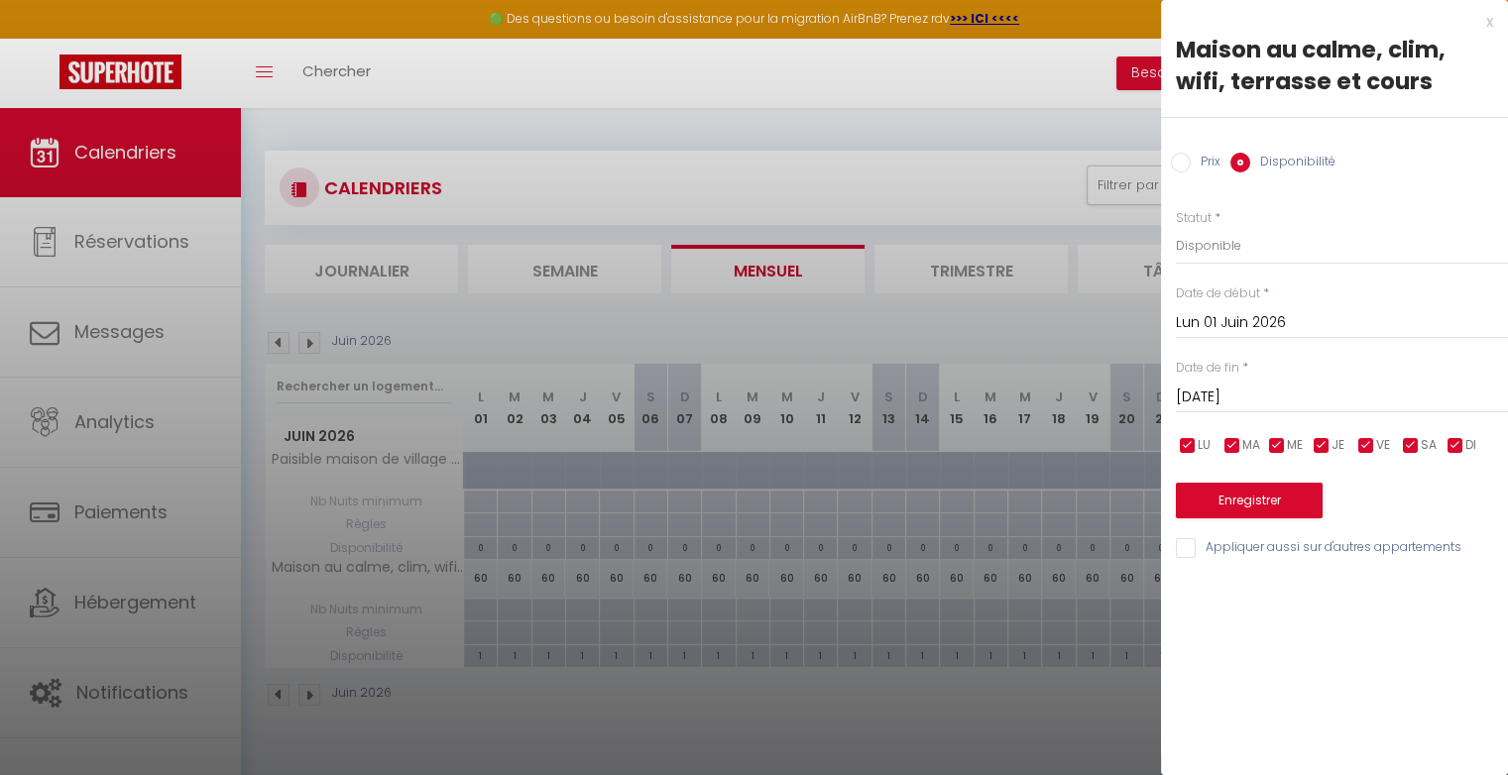
click at [1181, 161] on input "Prix" at bounding box center [1181, 163] width 20 height 20
radio input "true"
radio input "false"
click at [1191, 249] on input "60" at bounding box center [1342, 245] width 332 height 36
type input "64"
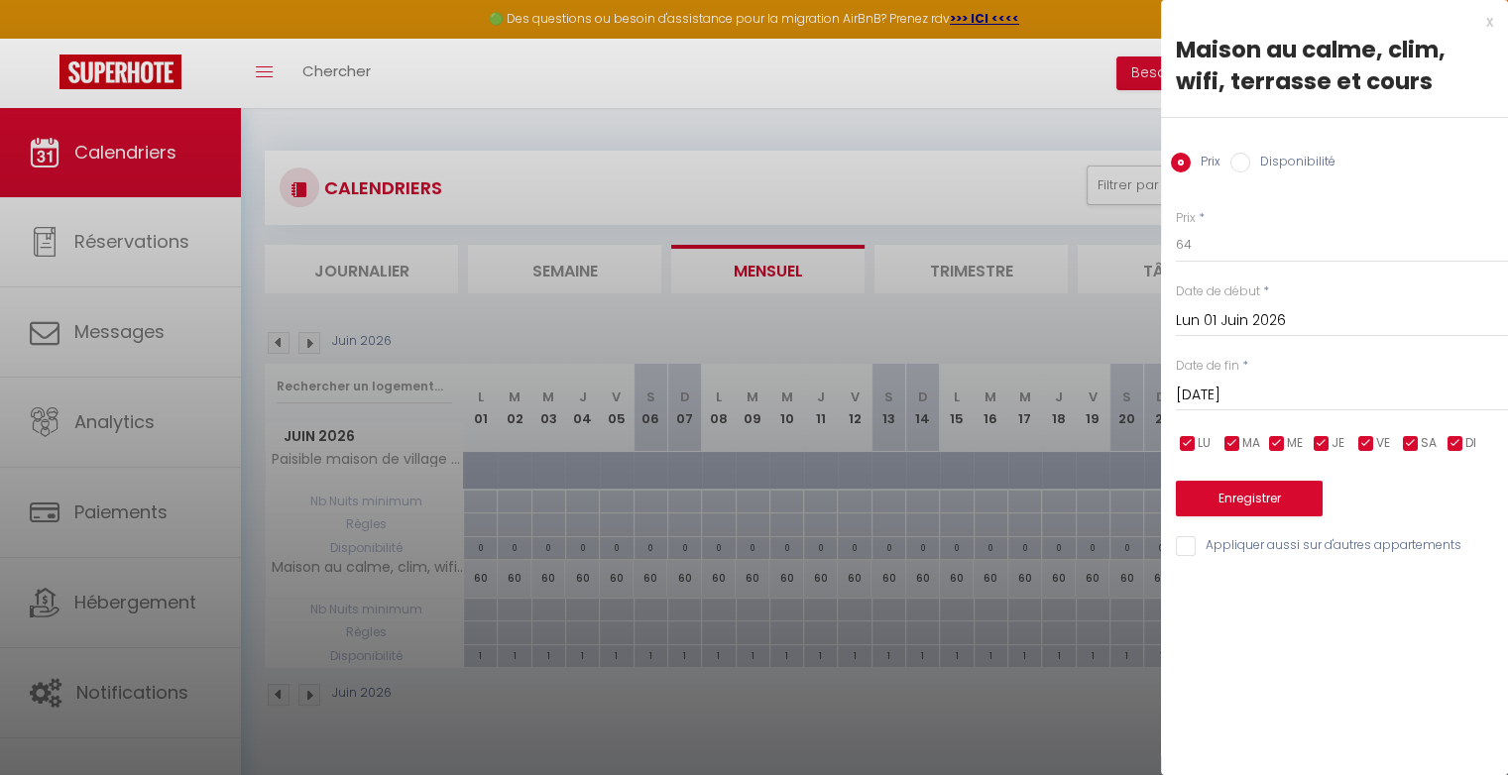
click at [1222, 386] on input "[DATE]" at bounding box center [1342, 396] width 332 height 26
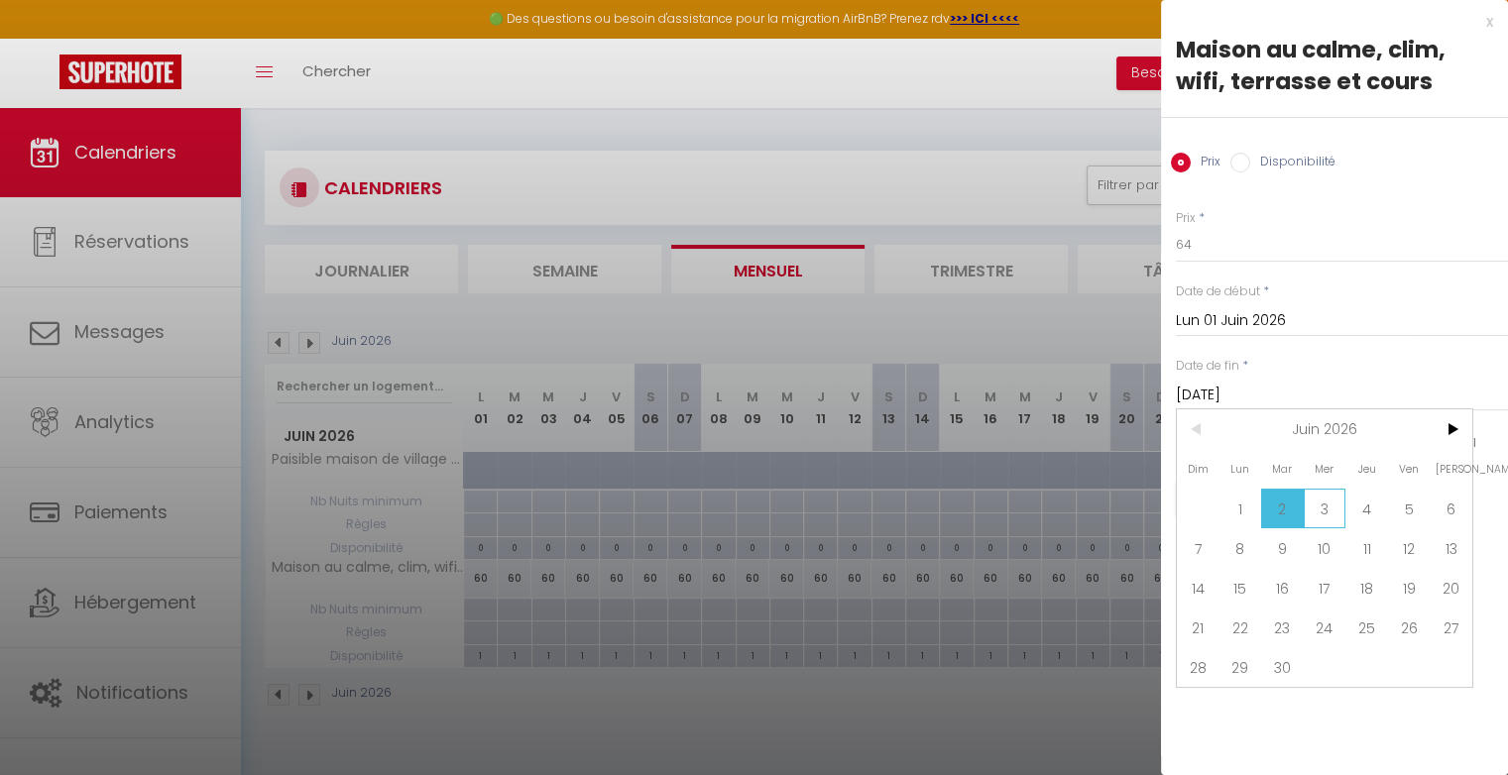
click at [1323, 498] on span "3" at bounding box center [1324, 509] width 43 height 40
type input "[DATE]"
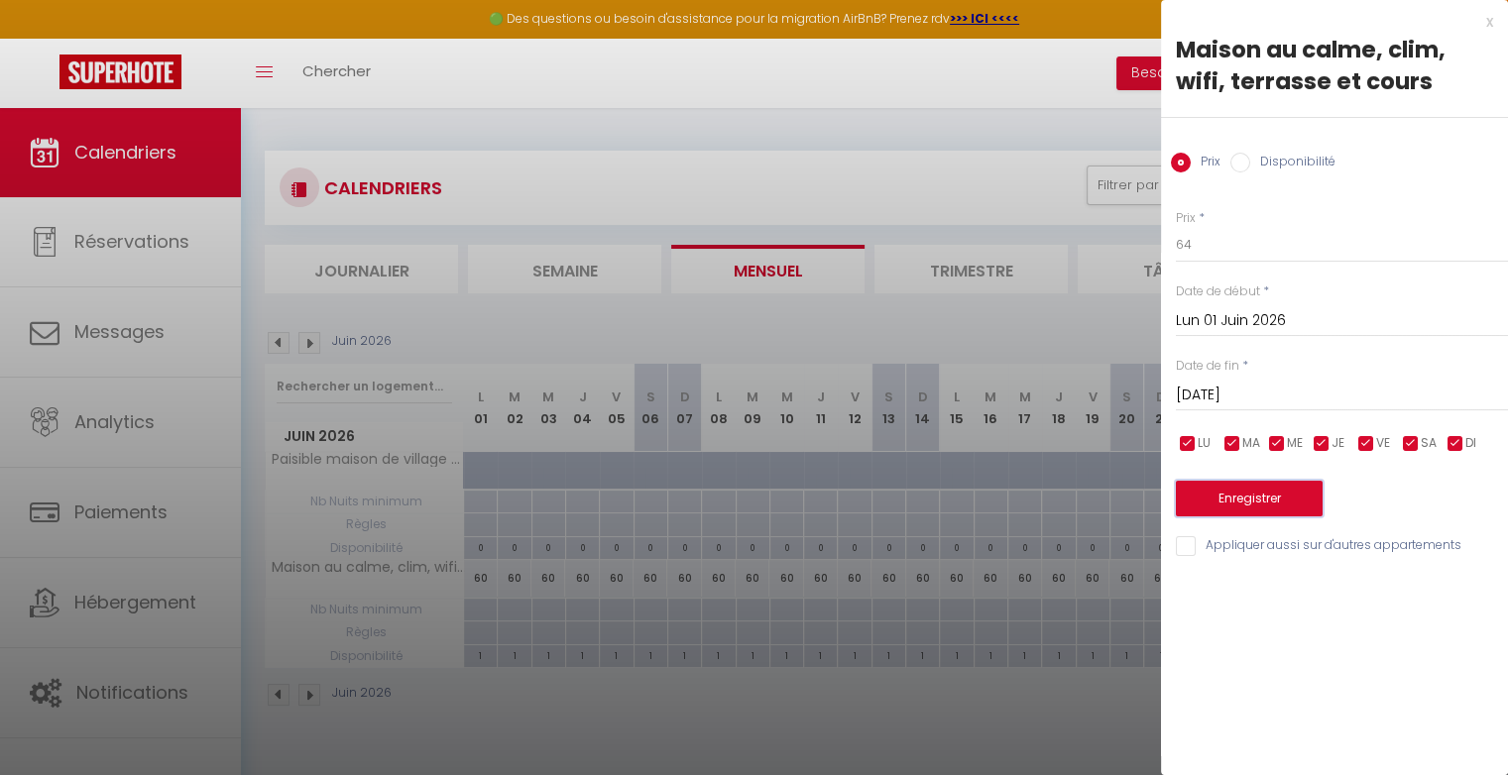
click at [1306, 504] on button "Enregistrer" at bounding box center [1249, 499] width 147 height 36
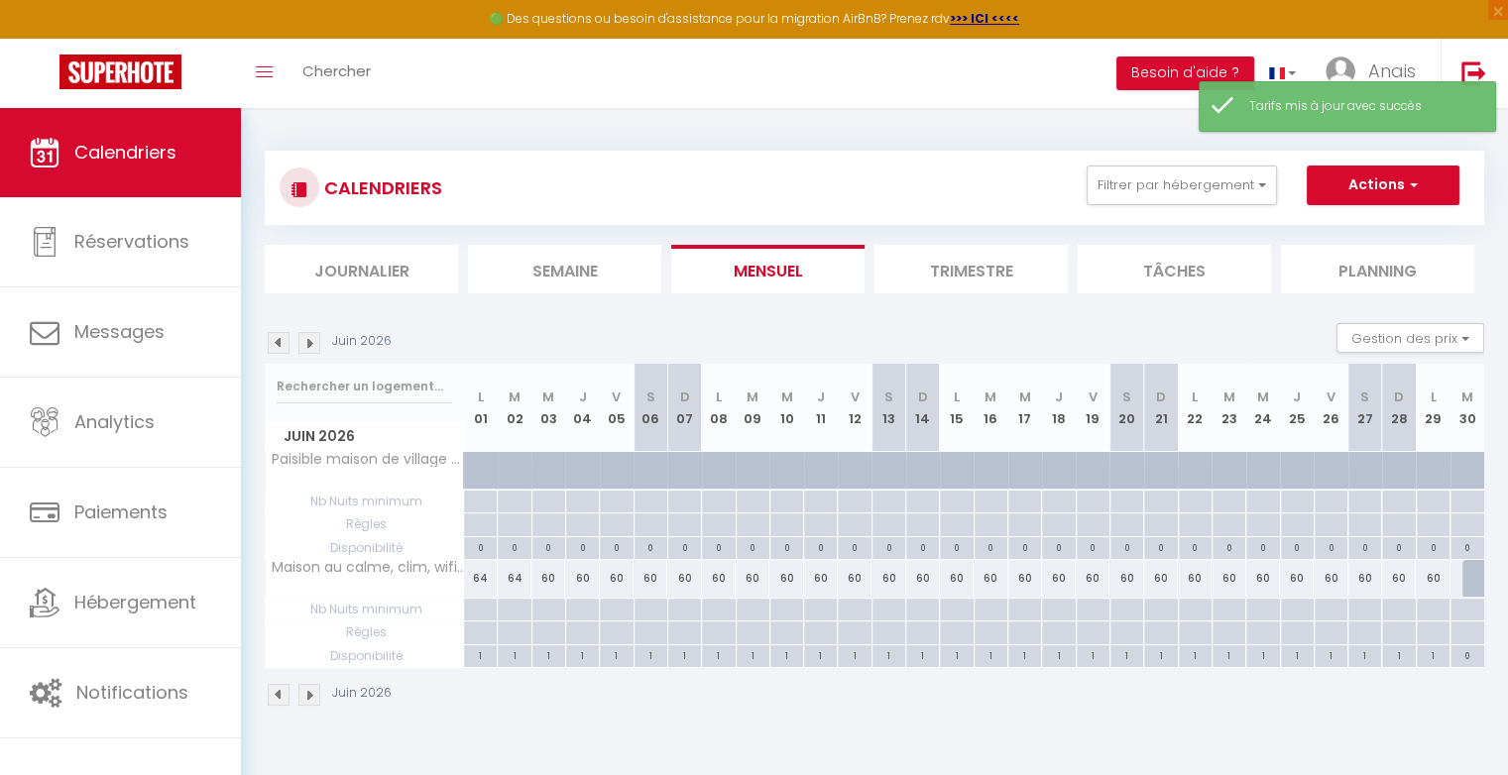
click at [548, 583] on div "60" at bounding box center [548, 578] width 34 height 37
type input "60"
type input "[DATE]"
type input "Jeu 04 Juin 2026"
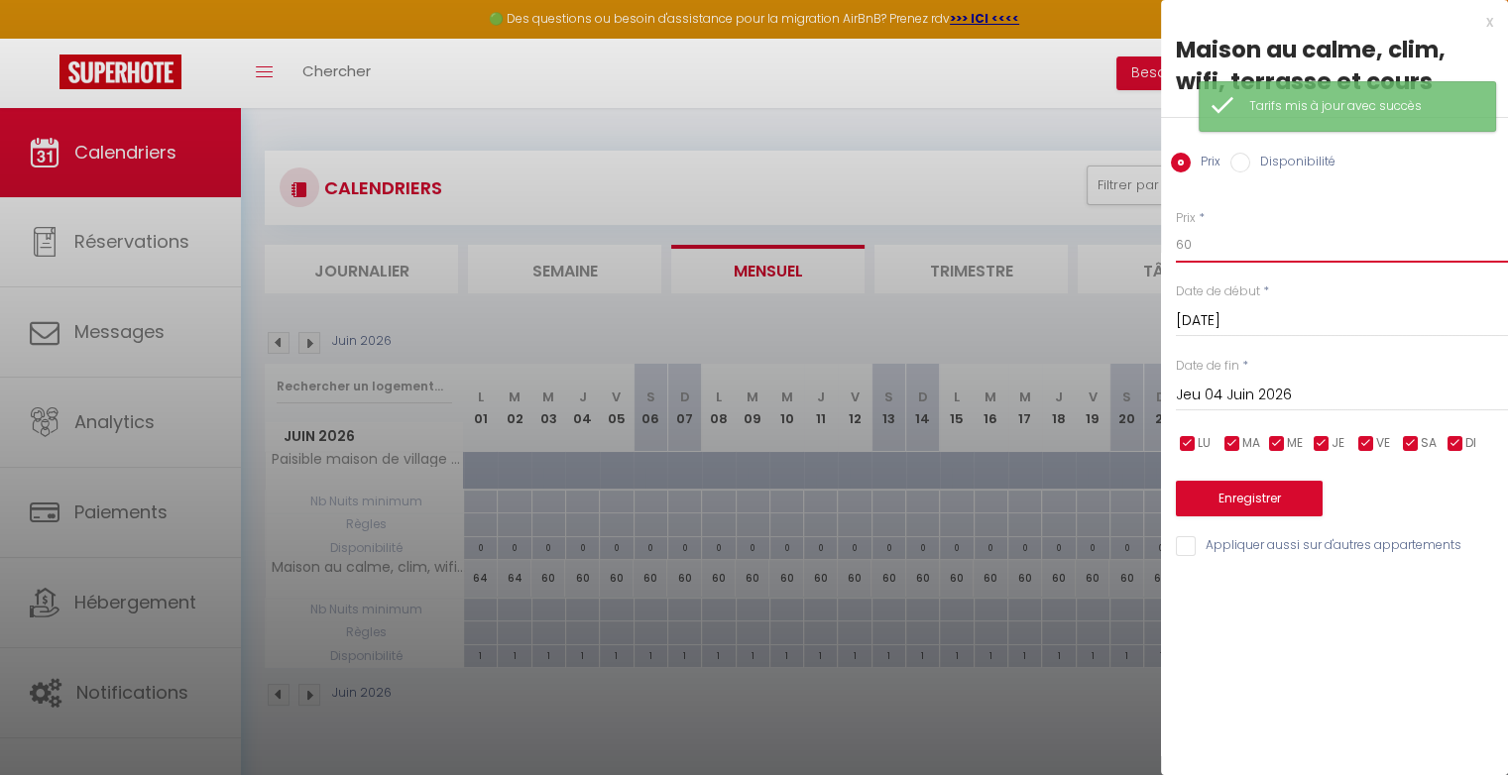
click at [1192, 242] on input "60" at bounding box center [1342, 245] width 332 height 36
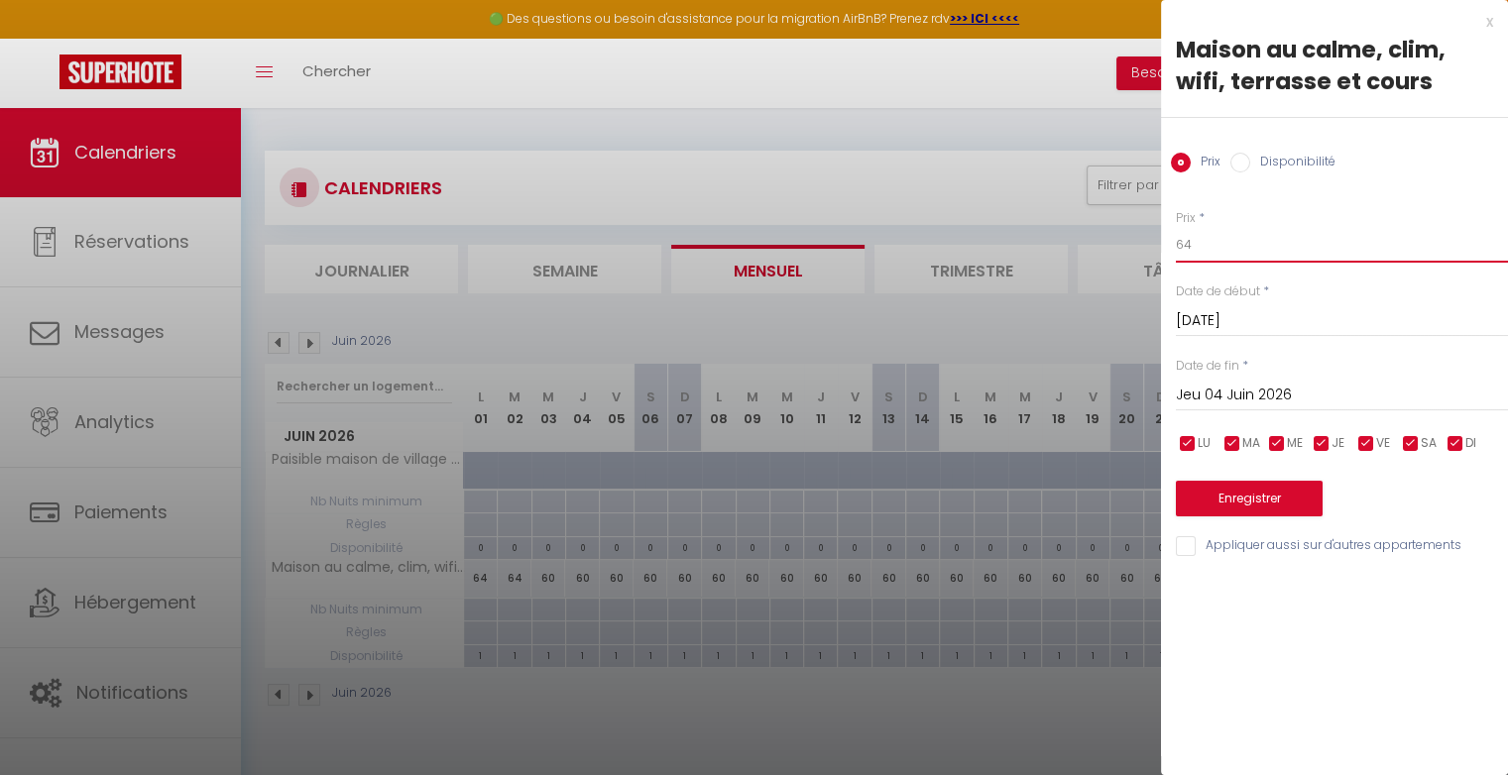
type input "64"
click at [1213, 495] on button "Enregistrer" at bounding box center [1249, 499] width 147 height 36
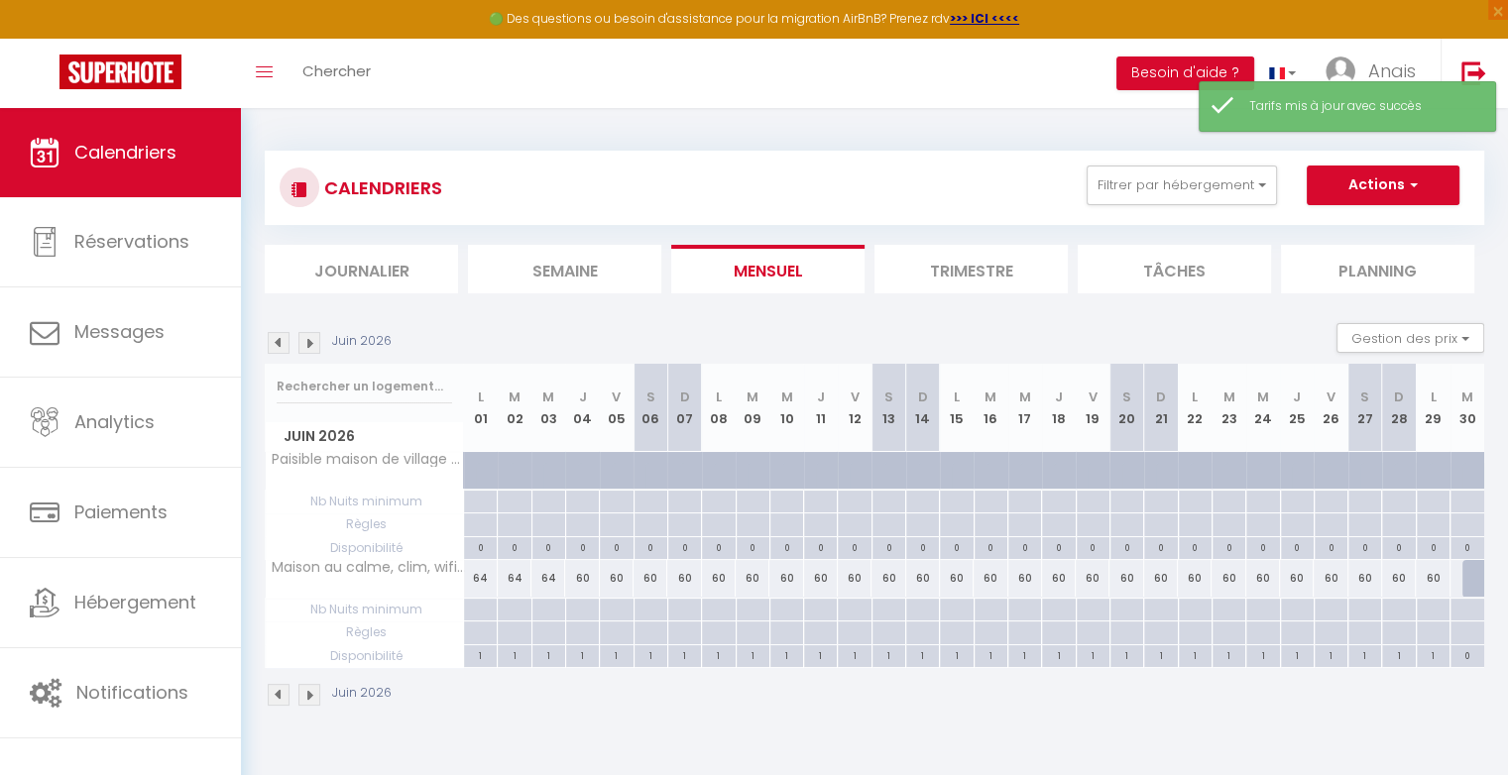
click at [476, 574] on div "64" at bounding box center [481, 578] width 34 height 37
type input "64"
type input "Lun 01 Juin 2026"
type input "[DATE]"
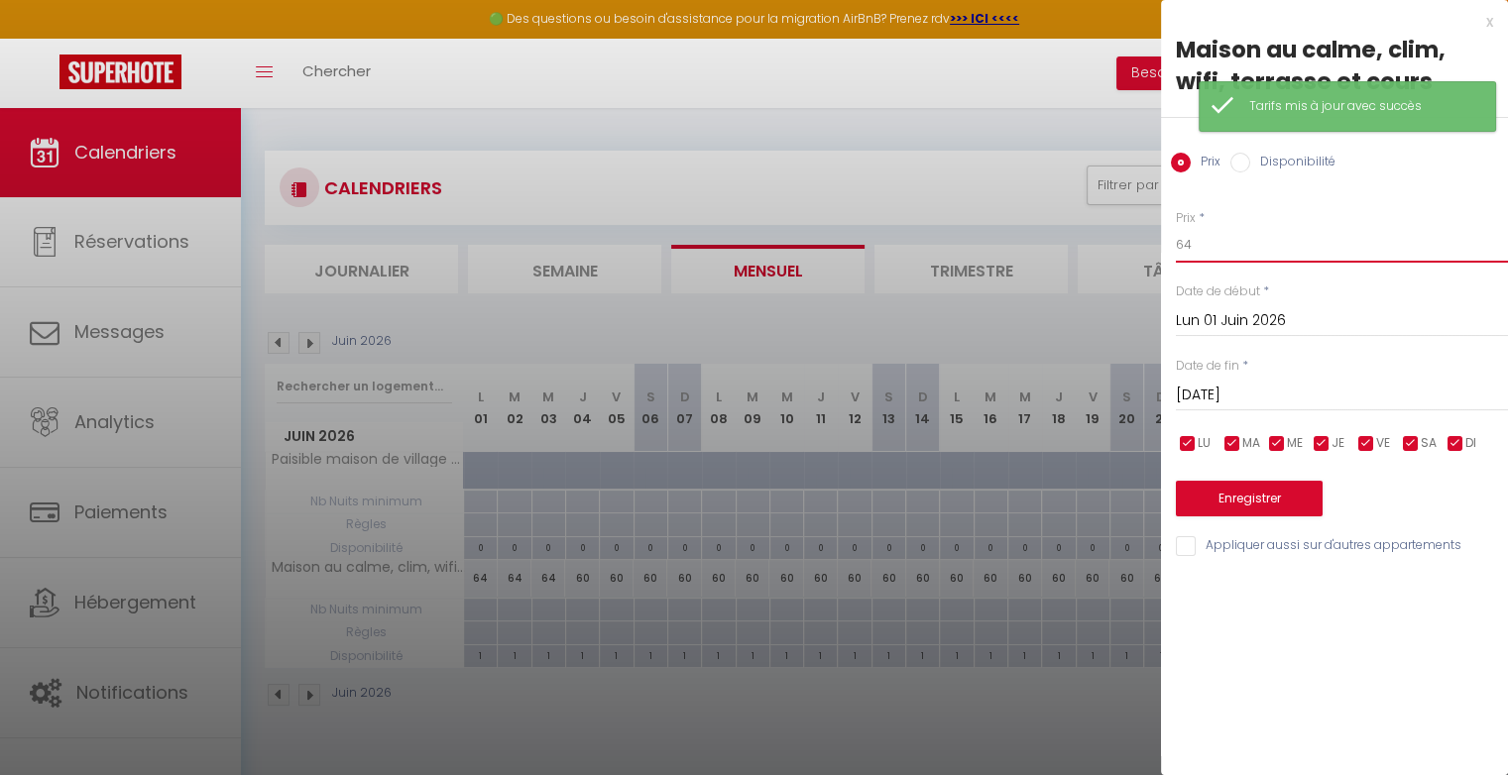
click at [1200, 248] on input "64" at bounding box center [1342, 245] width 332 height 36
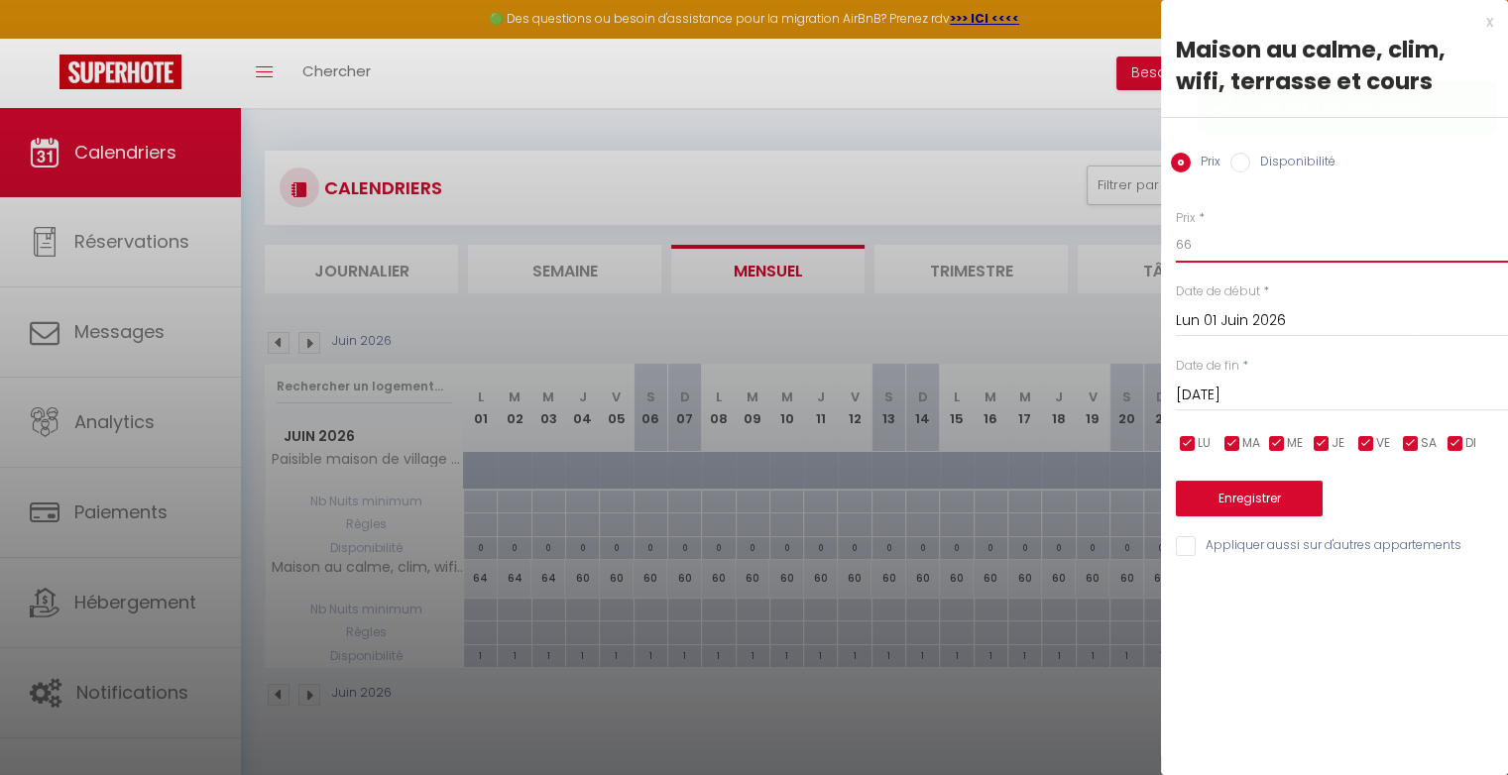
type input "66"
click at [1221, 395] on input "[DATE]" at bounding box center [1342, 396] width 332 height 26
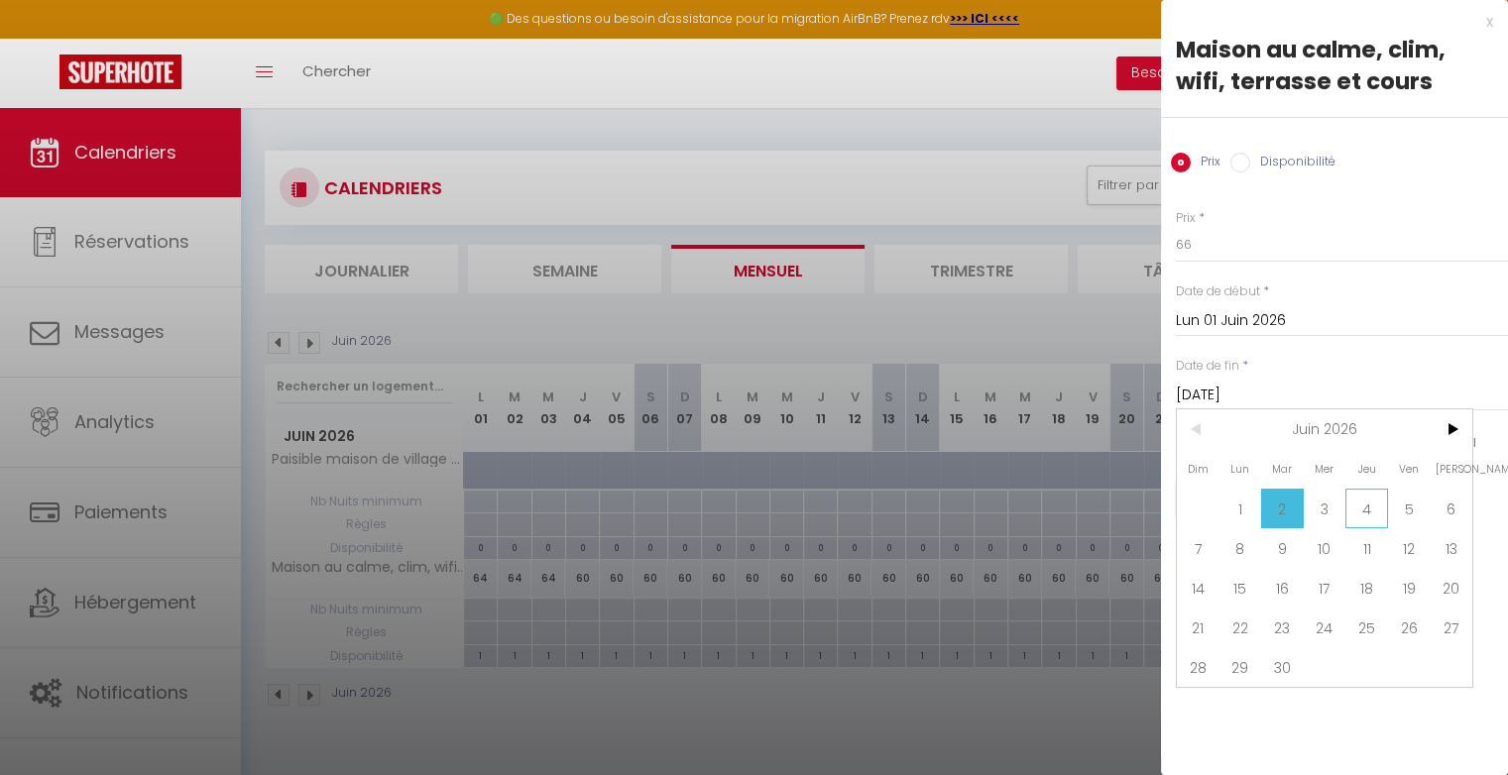
click at [1356, 509] on span "4" at bounding box center [1366, 509] width 43 height 40
type input "Jeu 04 Juin 2026"
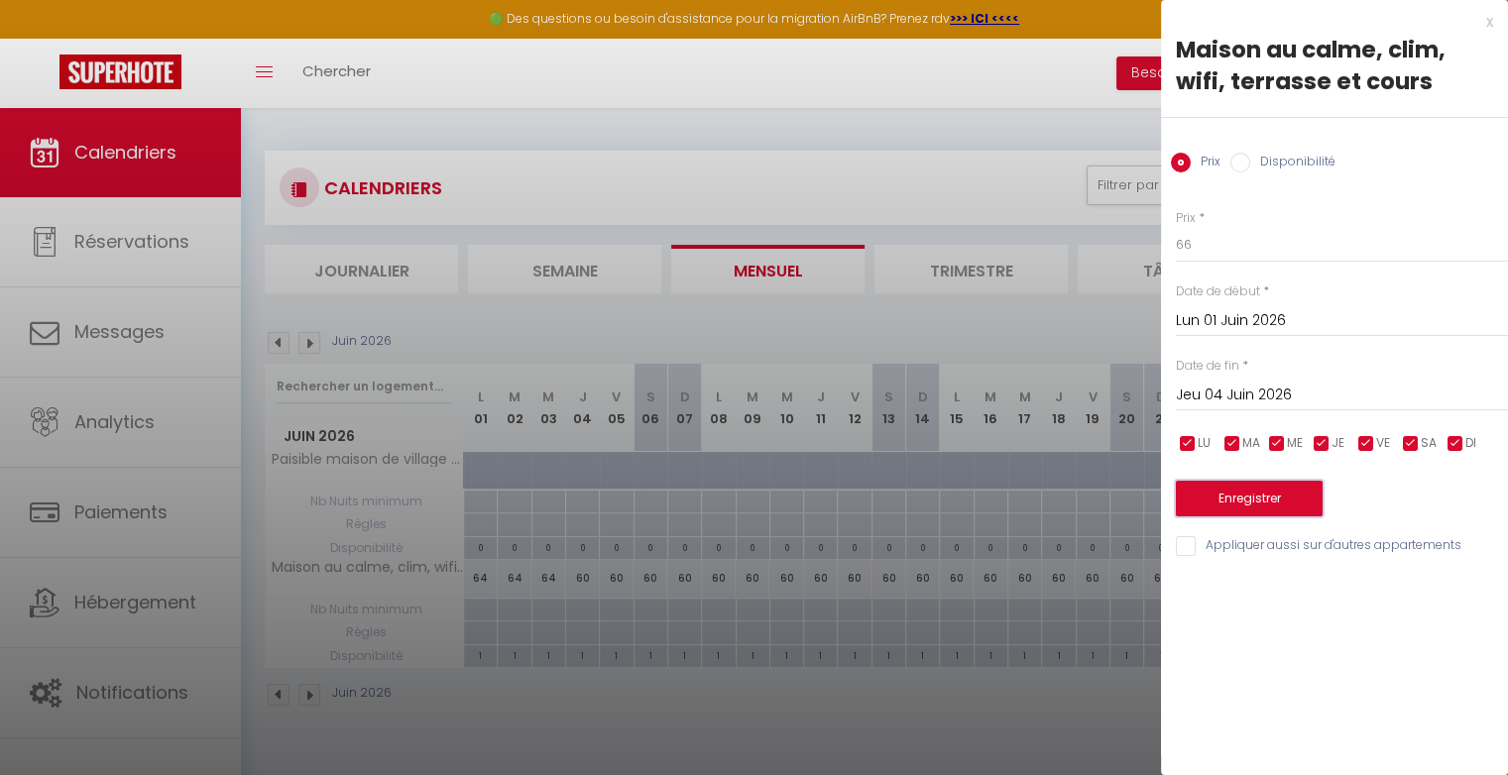
click at [1309, 502] on button "Enregistrer" at bounding box center [1249, 499] width 147 height 36
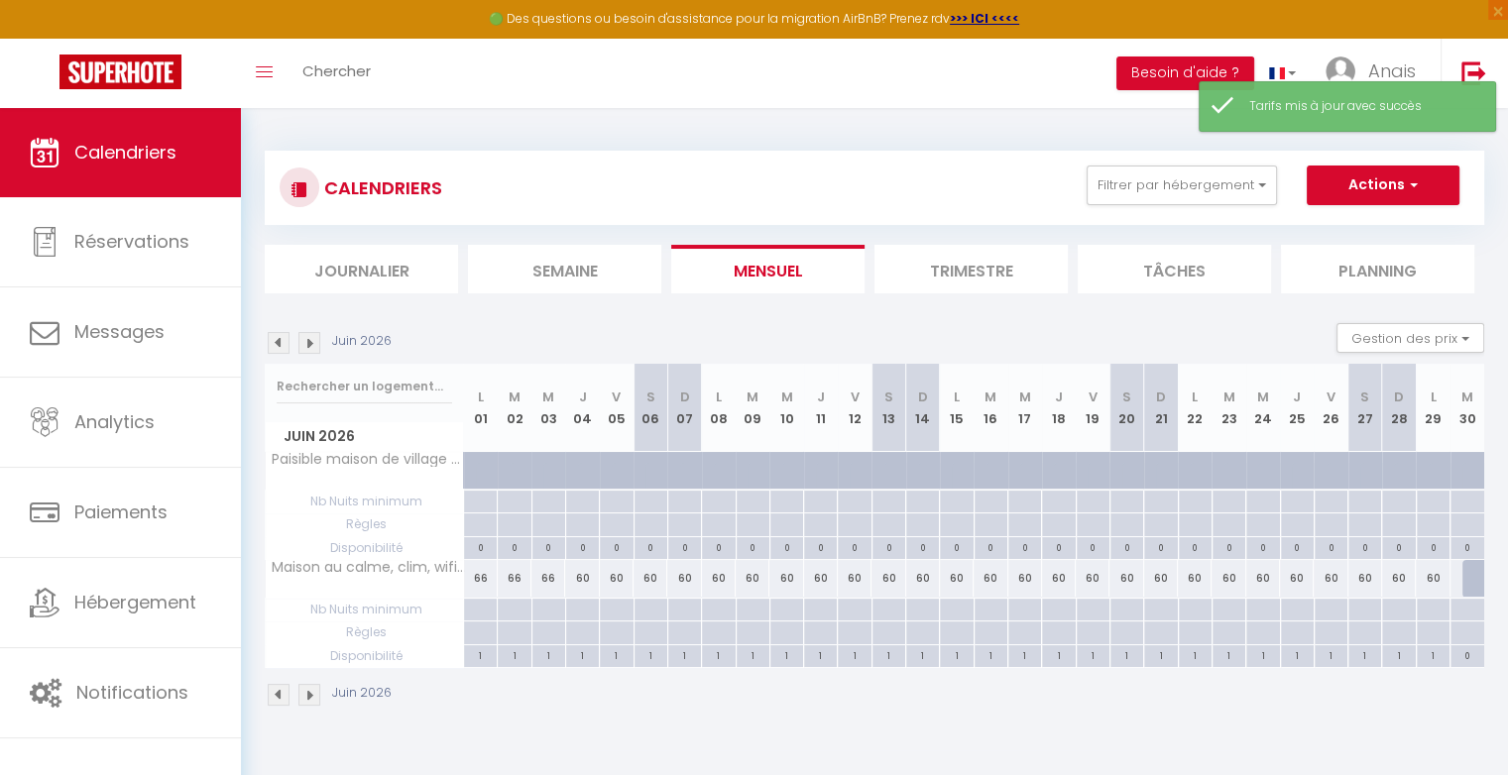
click at [590, 575] on div "60" at bounding box center [582, 578] width 34 height 37
type input "60"
type input "Jeu 04 Juin 2026"
type input "Ven 05 Juin 2026"
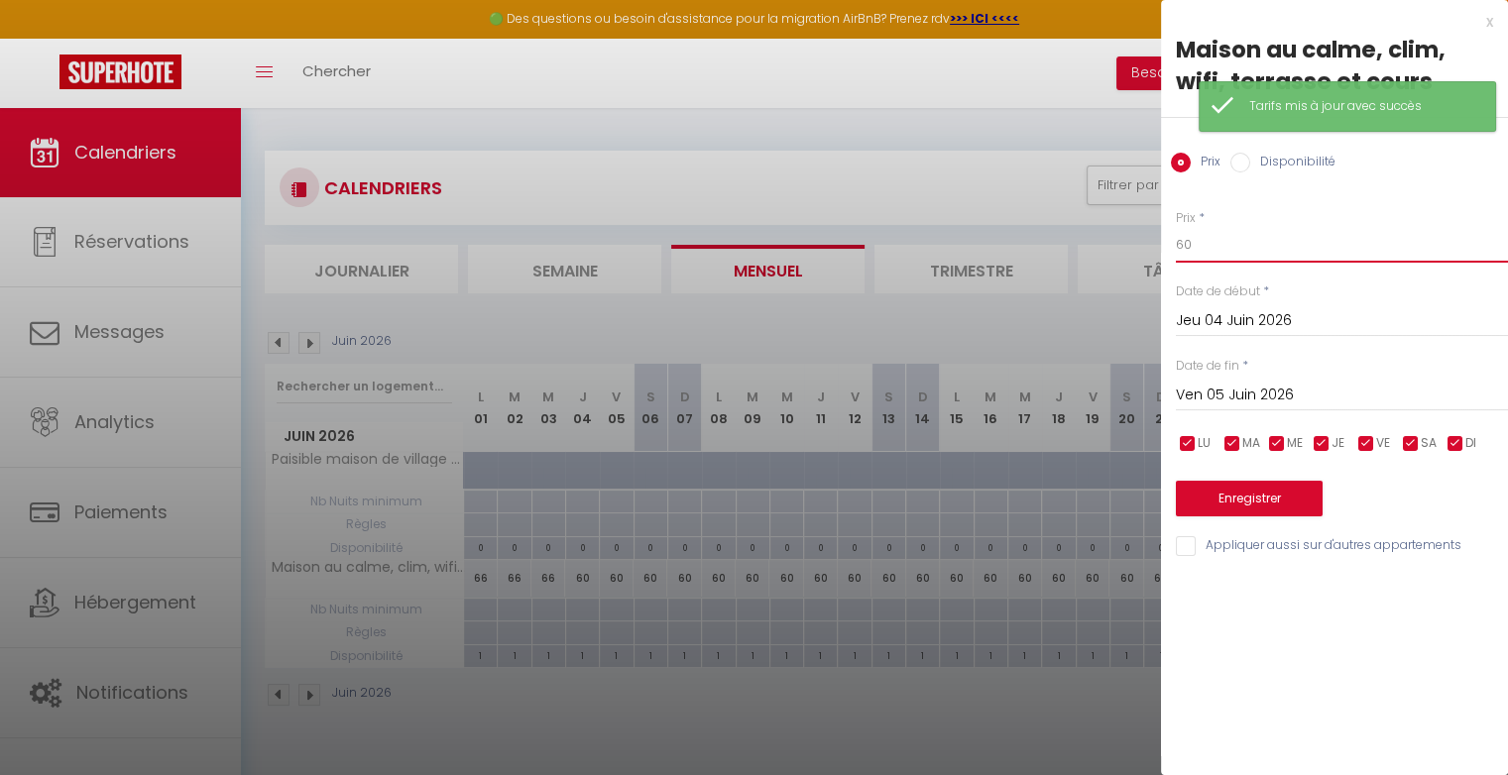
click at [1240, 241] on input "60" at bounding box center [1342, 245] width 332 height 36
type input "68"
click at [1234, 486] on button "Enregistrer" at bounding box center [1249, 499] width 147 height 36
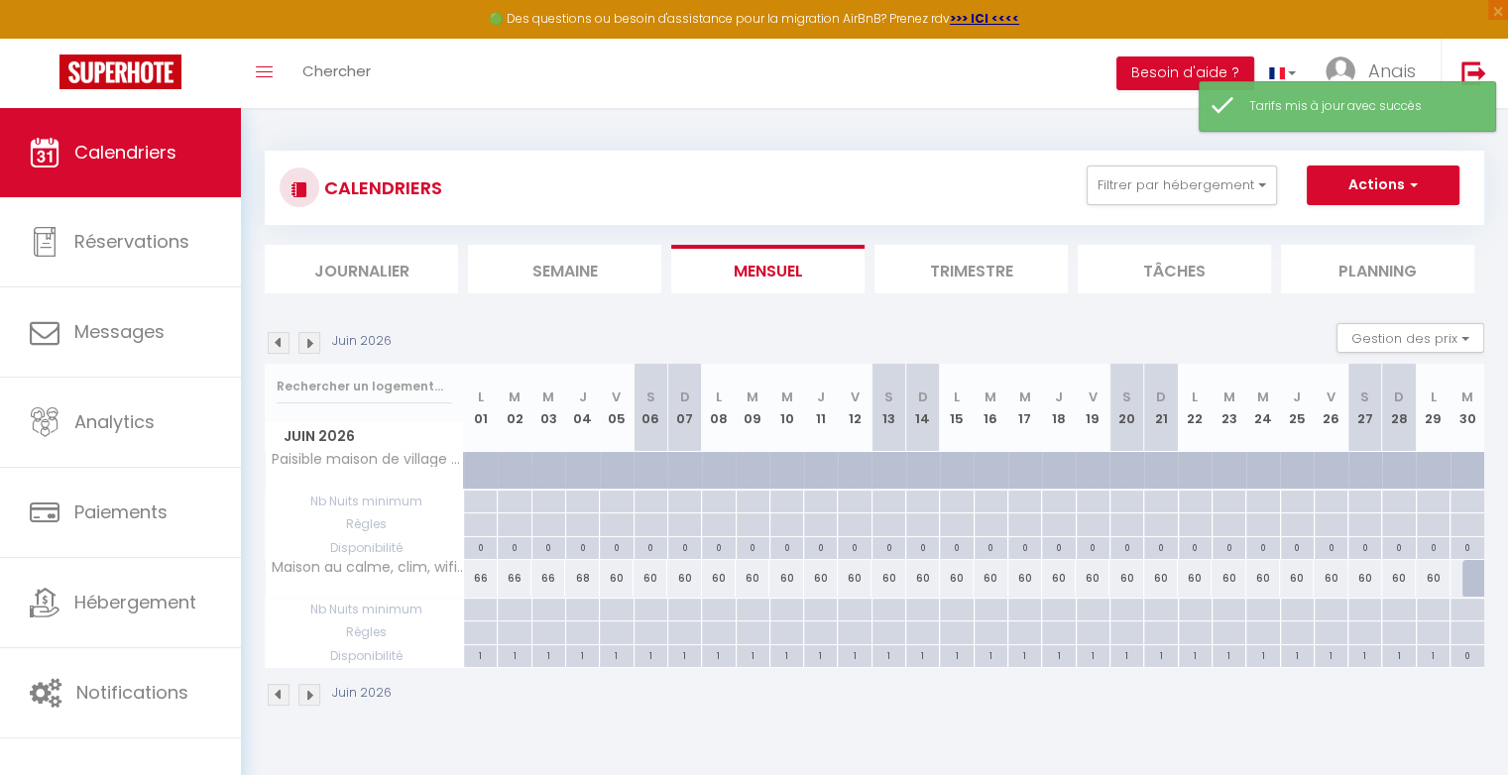
click at [624, 573] on div "60" at bounding box center [617, 578] width 34 height 37
type input "60"
type input "Ven 05 Juin 2026"
type input "[DATE]"
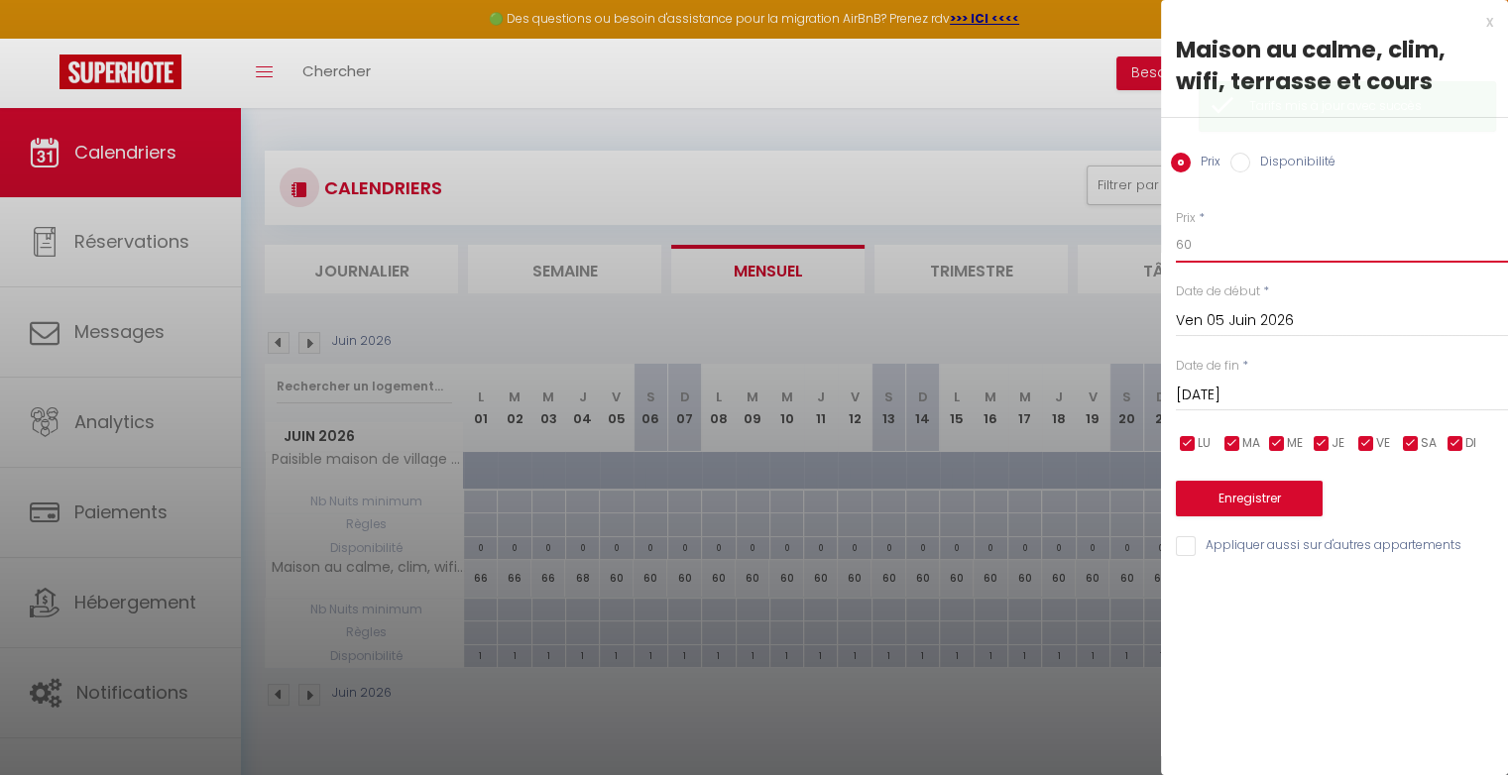
click at [1266, 252] on input "60" at bounding box center [1342, 245] width 332 height 36
type input "6"
type input "70"
click at [1209, 494] on button "Enregistrer" at bounding box center [1249, 499] width 147 height 36
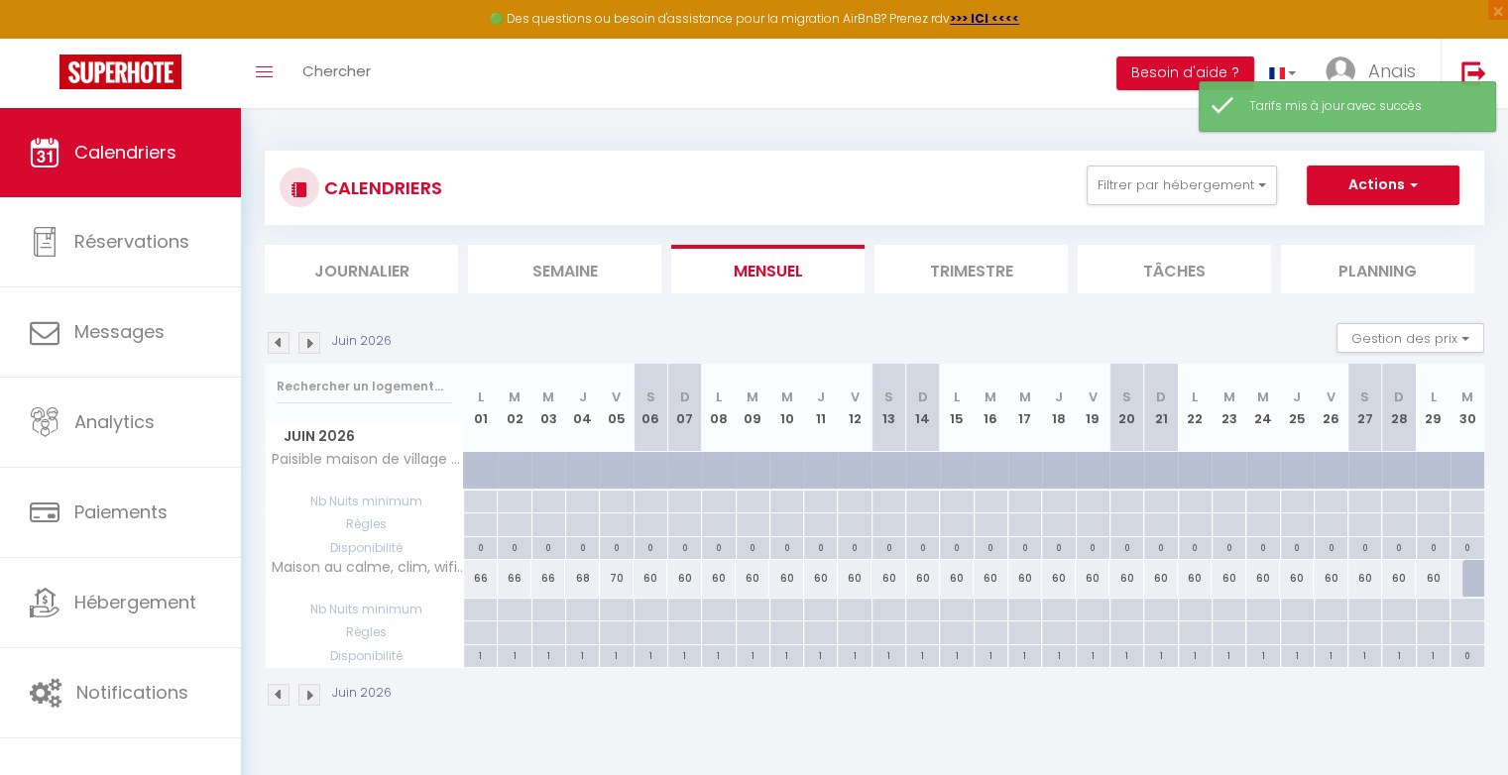
click at [653, 574] on div "60" at bounding box center [650, 578] width 34 height 37
type input "60"
type input "[DATE]"
type input "Dim 07 Juin 2026"
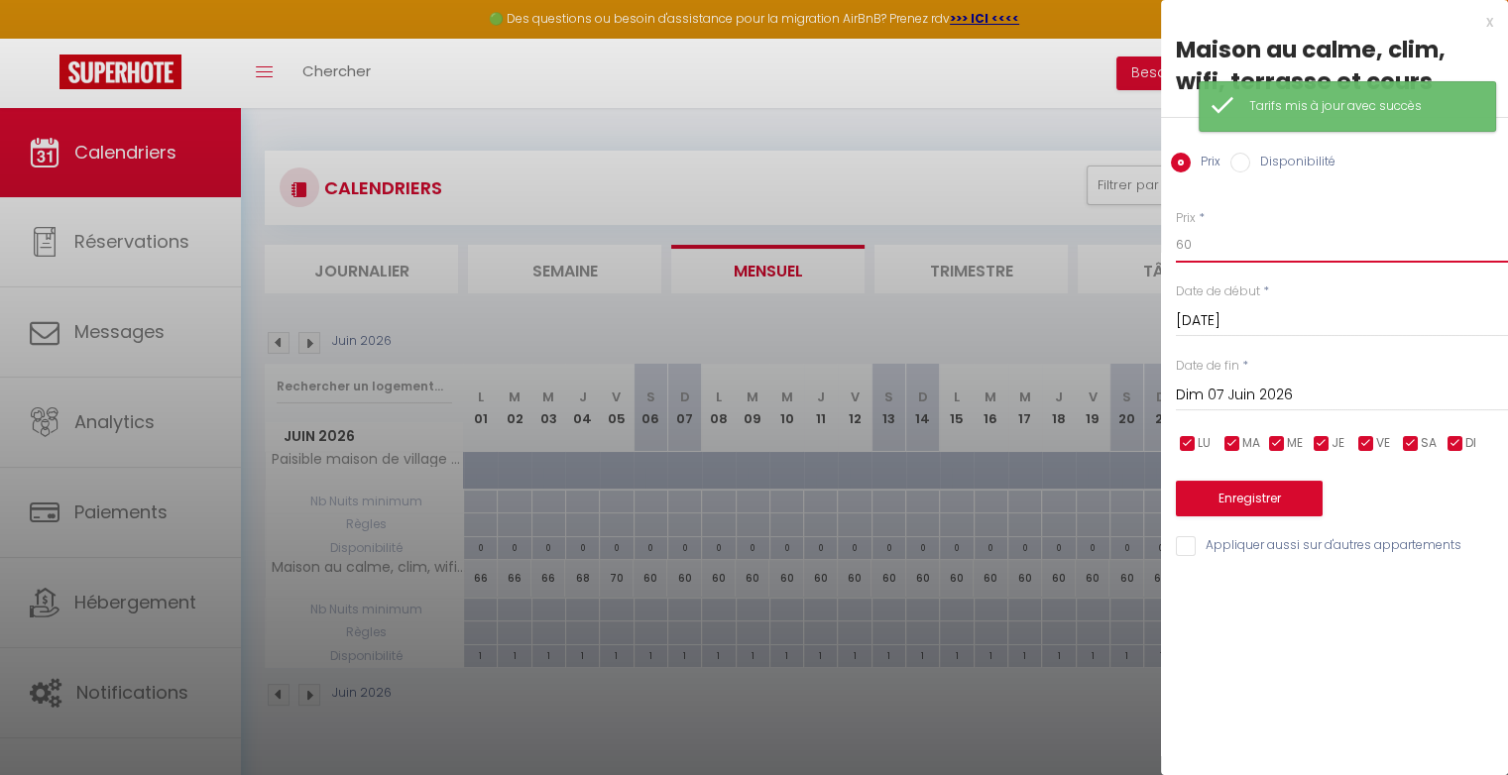
click at [1200, 244] on input "60" at bounding box center [1342, 245] width 332 height 36
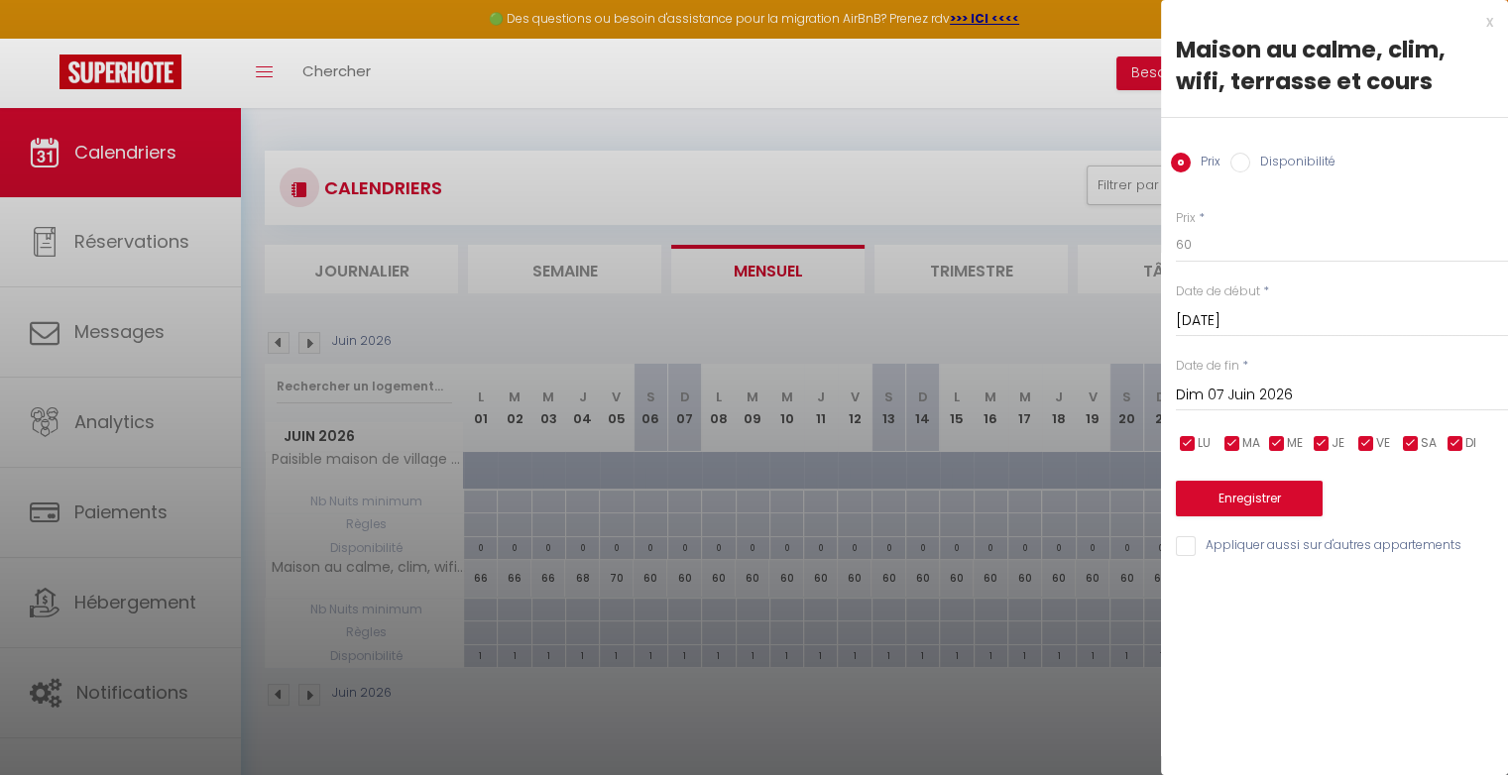
click at [555, 328] on div at bounding box center [754, 387] width 1508 height 775
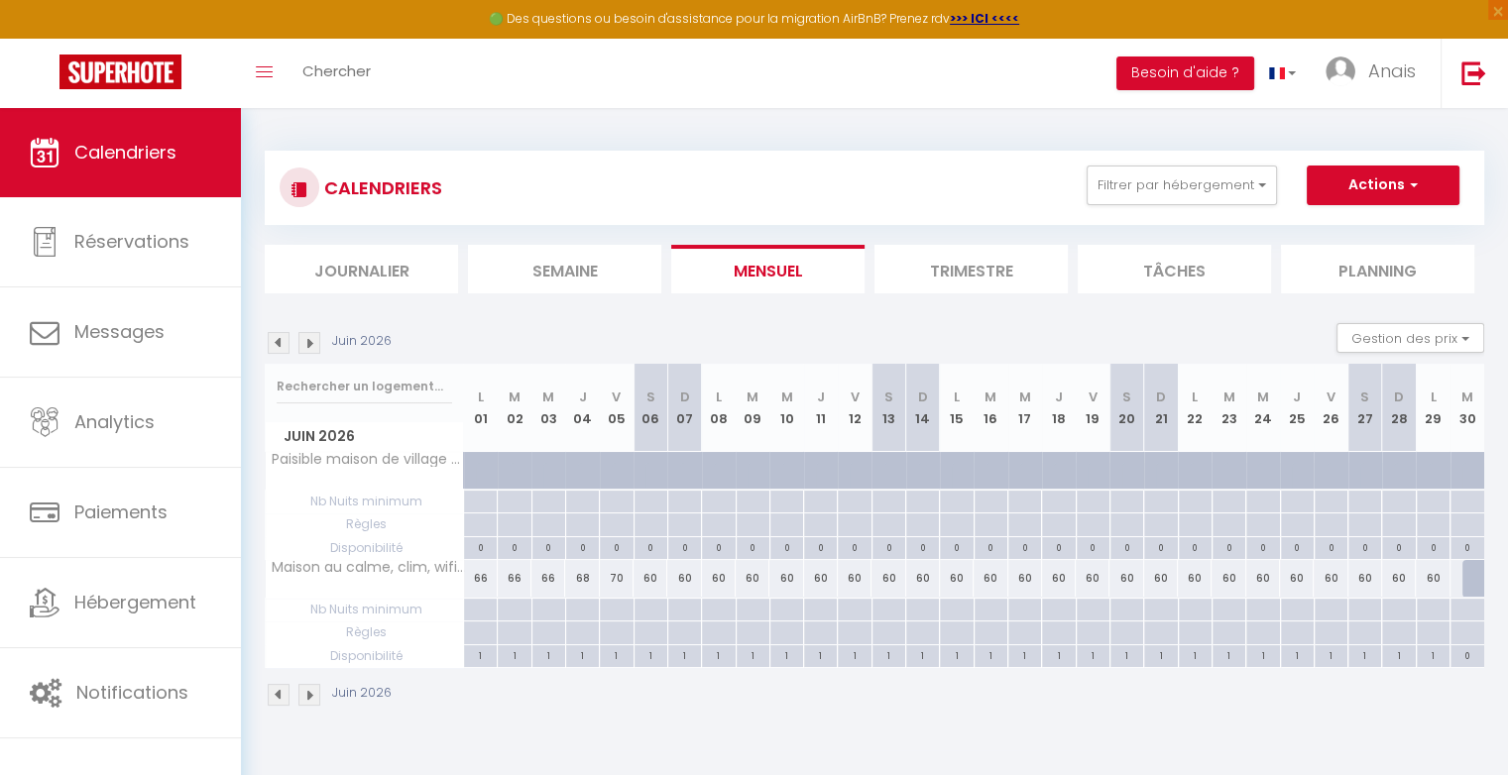
click at [283, 343] on img at bounding box center [279, 343] width 22 height 22
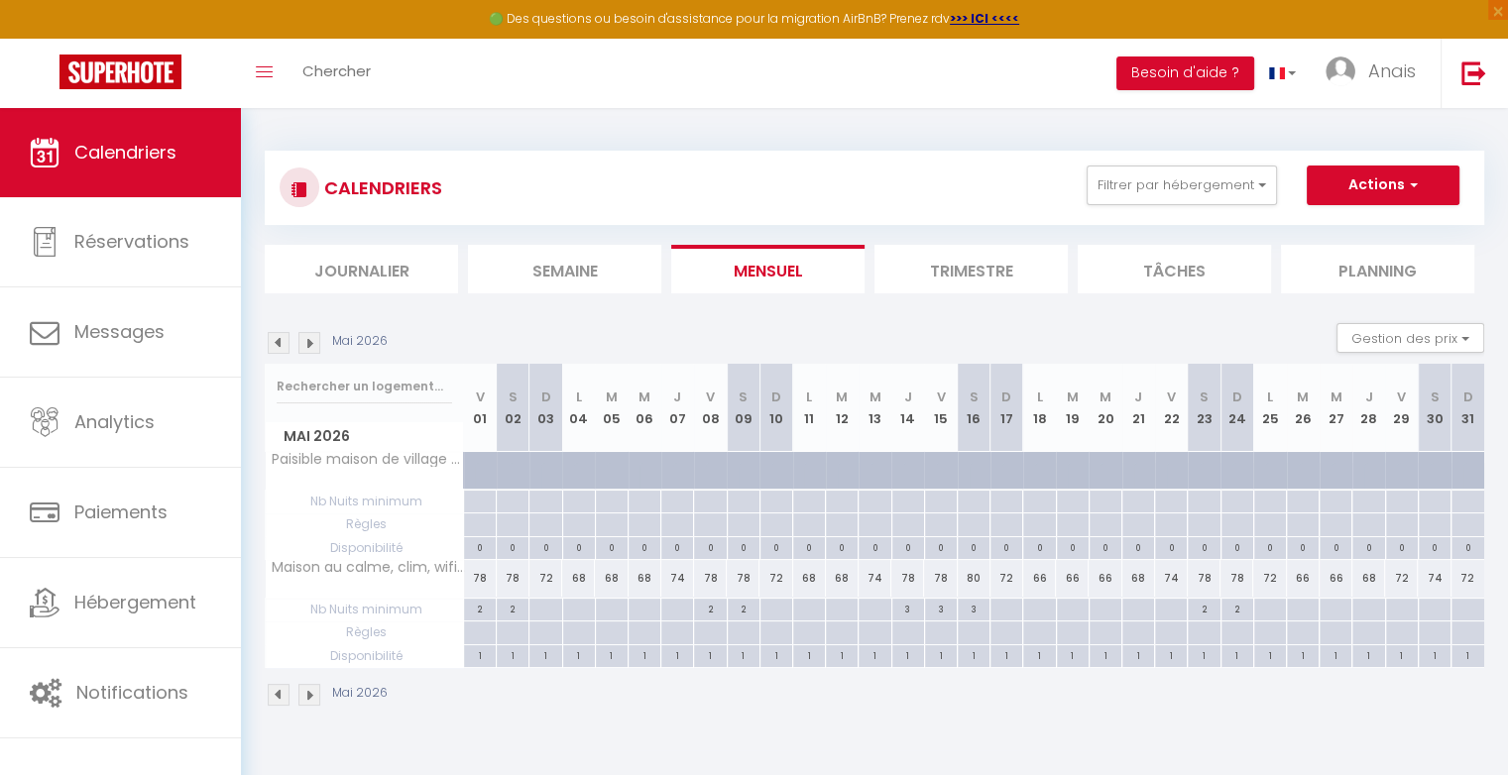
click at [309, 349] on img at bounding box center [309, 343] width 22 height 22
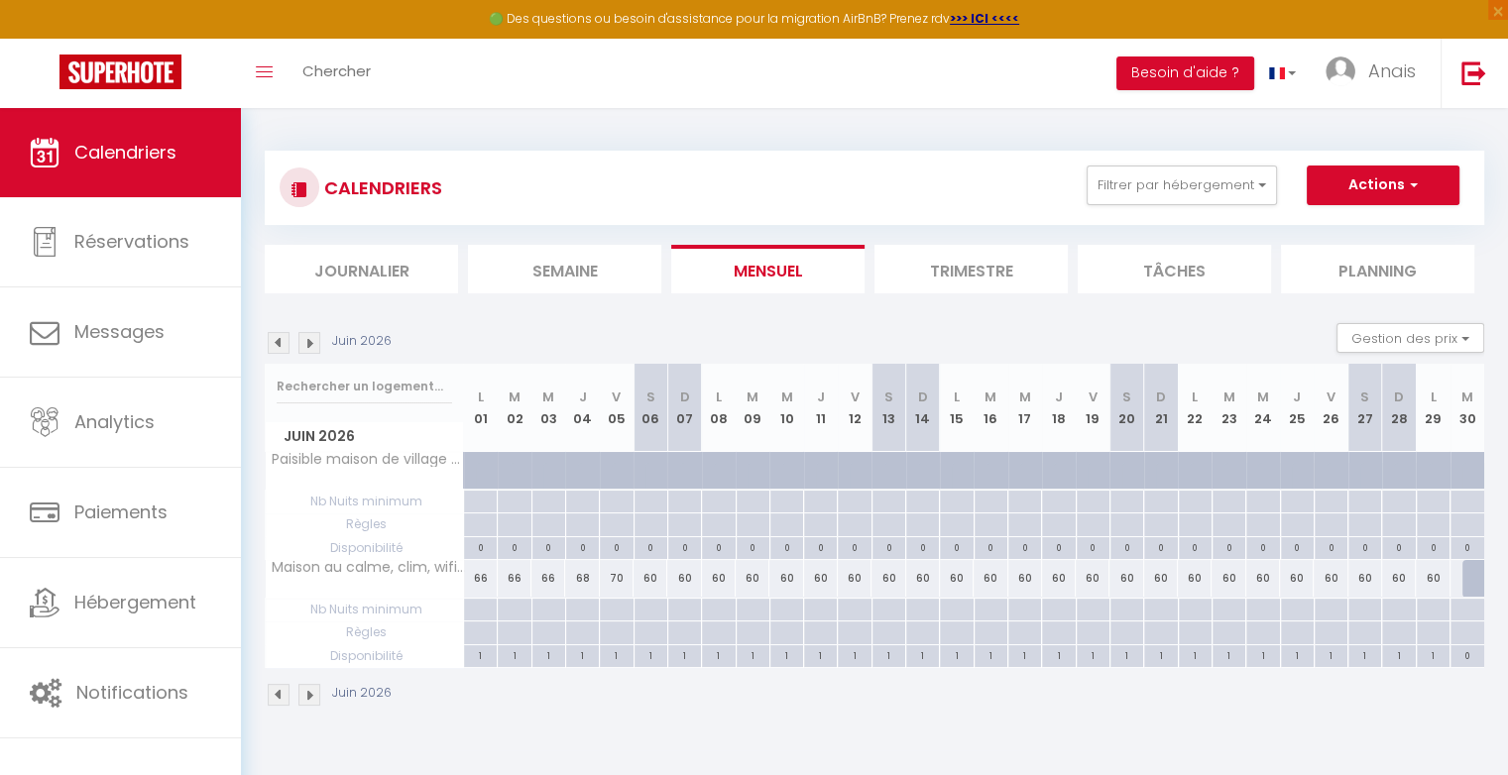
click at [654, 574] on div "60" at bounding box center [650, 578] width 34 height 37
type input "60"
type input "[DATE]"
type input "Dim 07 Juin 2026"
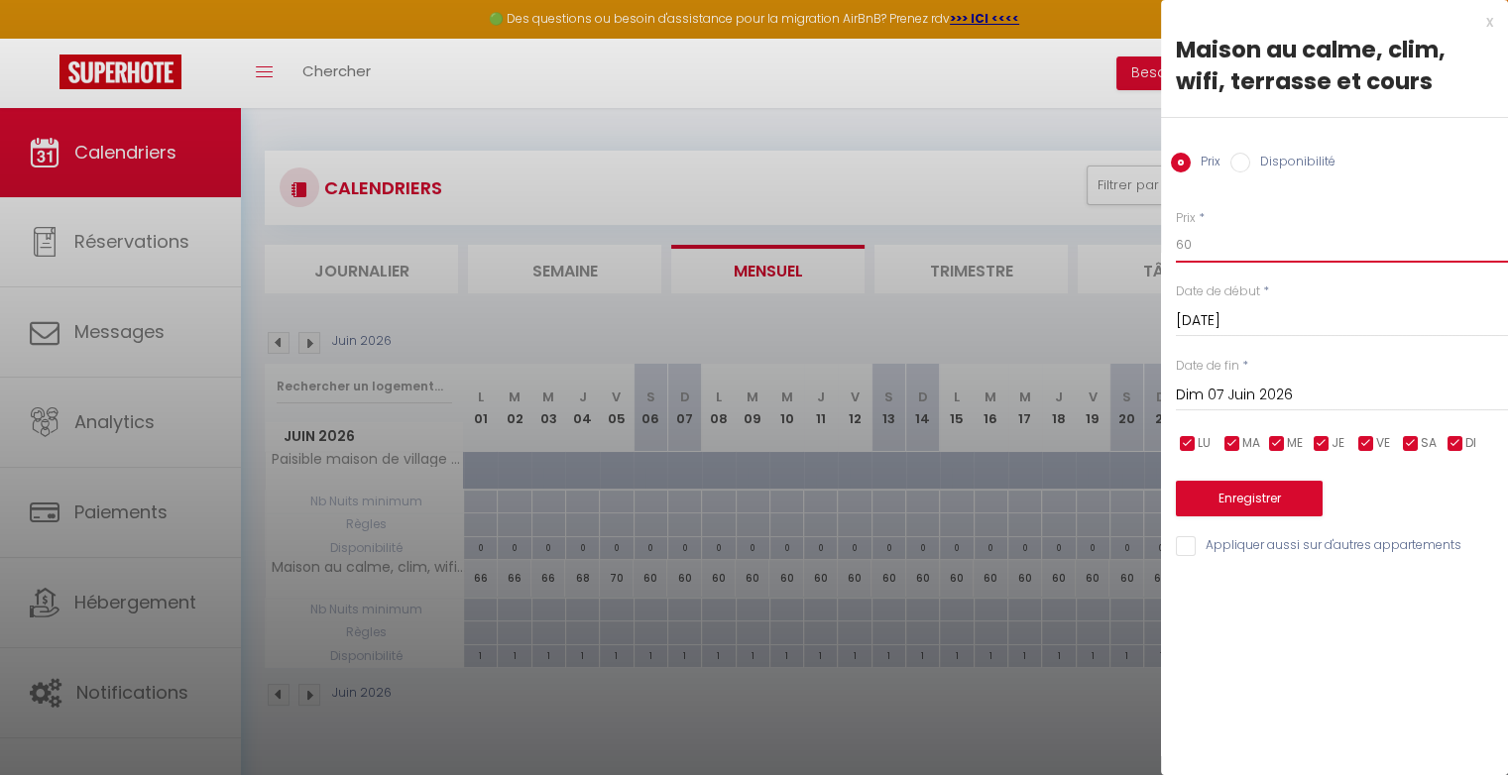
click at [1193, 248] on input "60" at bounding box center [1342, 245] width 332 height 36
type input "6"
type input "72"
click at [1251, 486] on button "Enregistrer" at bounding box center [1249, 499] width 147 height 36
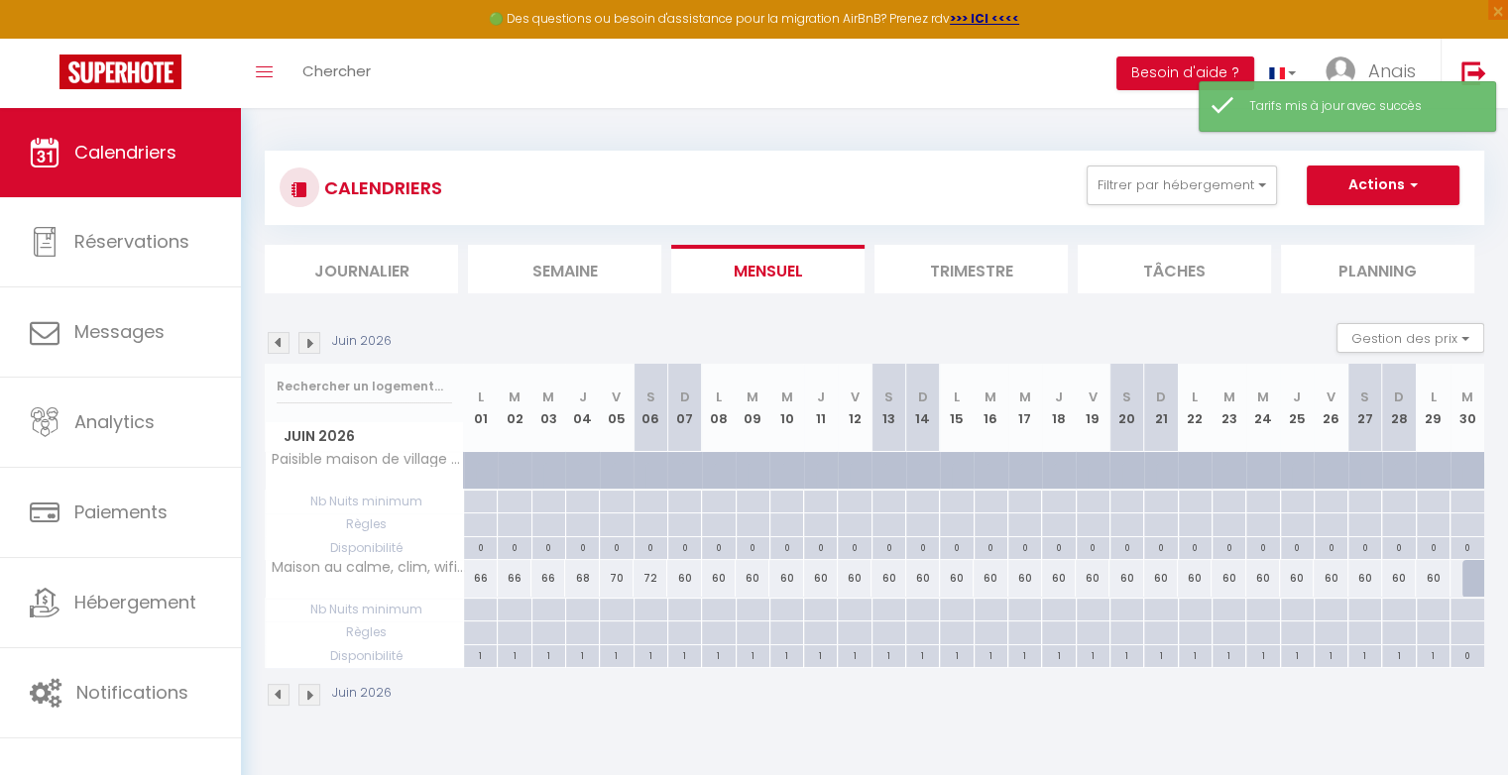
click at [692, 576] on div "60" at bounding box center [684, 578] width 34 height 37
type input "60"
type input "Dim 07 Juin 2026"
type input "Lun 08 Juin 2026"
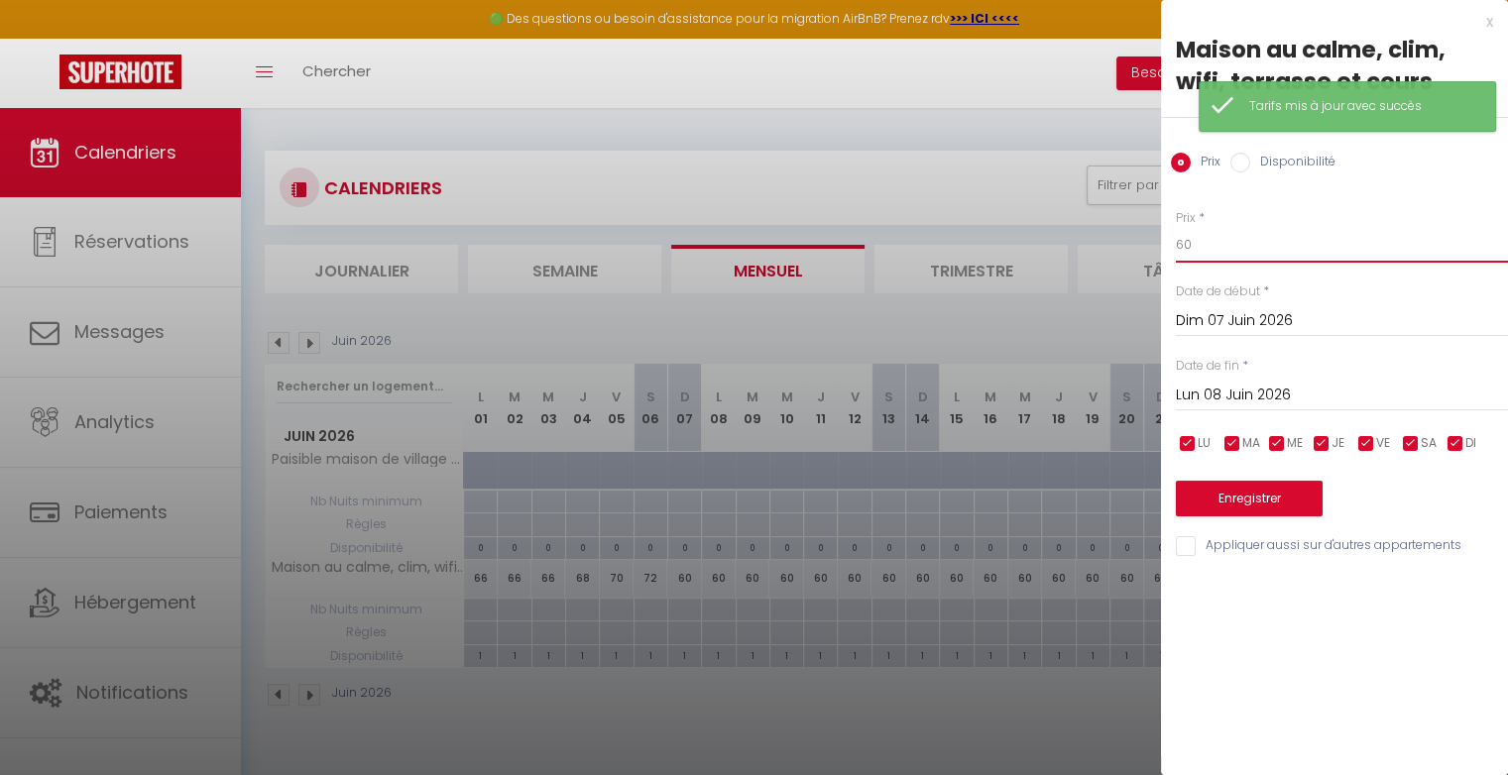
click at [1218, 252] on input "60" at bounding box center [1342, 245] width 332 height 36
type input "6"
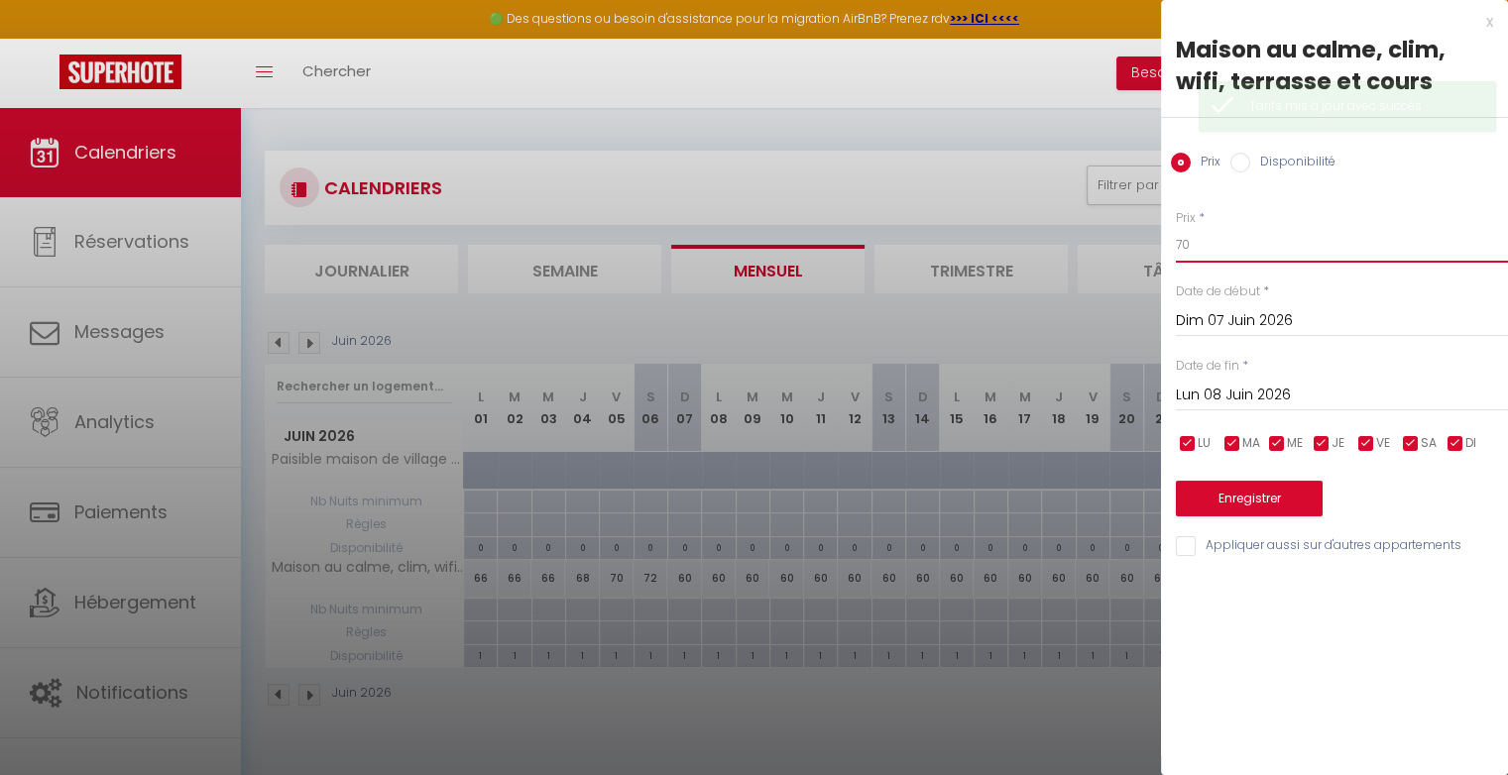
type input "70"
click at [1239, 504] on button "Enregistrer" at bounding box center [1249, 499] width 147 height 36
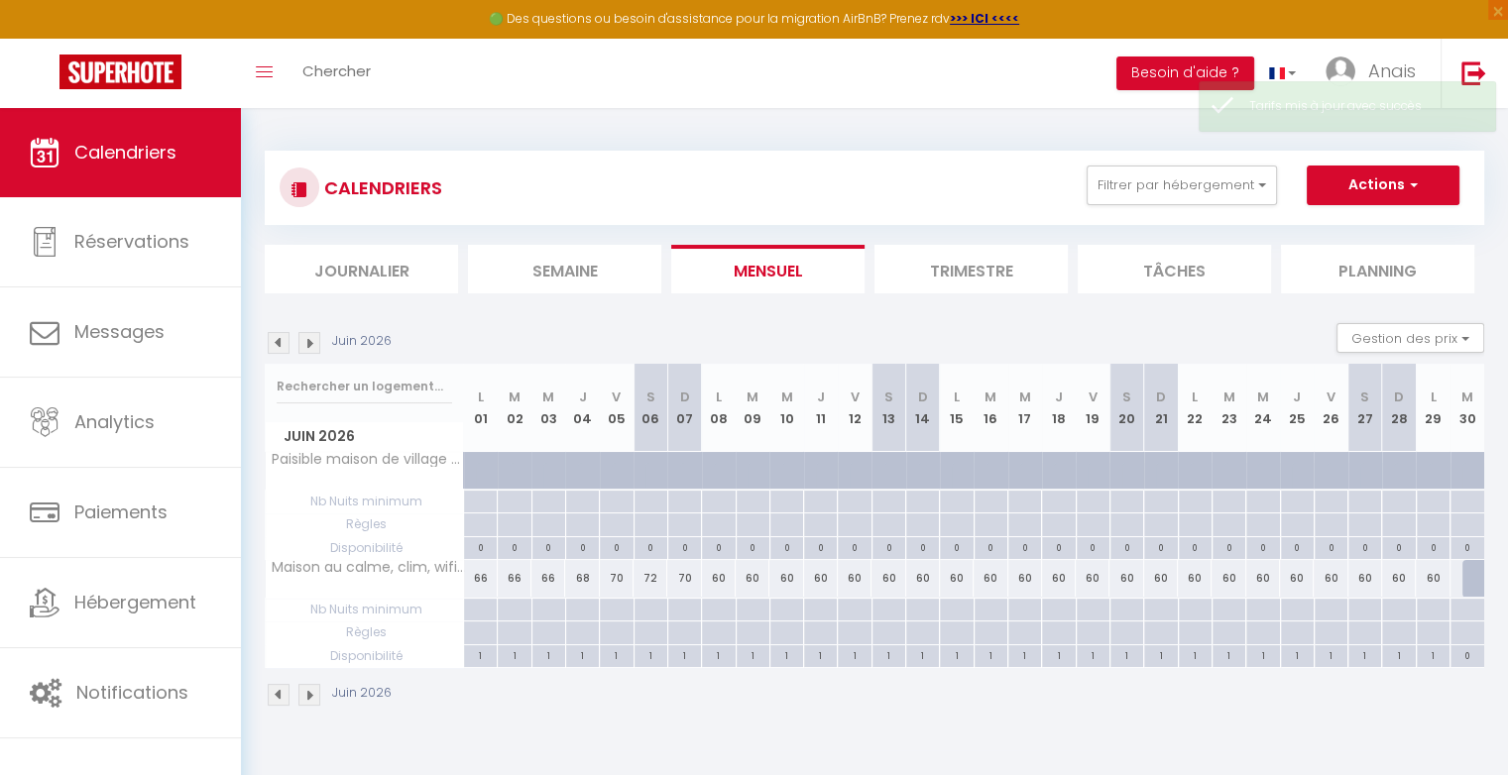
click at [727, 581] on div "60" at bounding box center [719, 578] width 34 height 37
type input "60"
type input "Lun 08 Juin 2026"
type input "[DATE]"
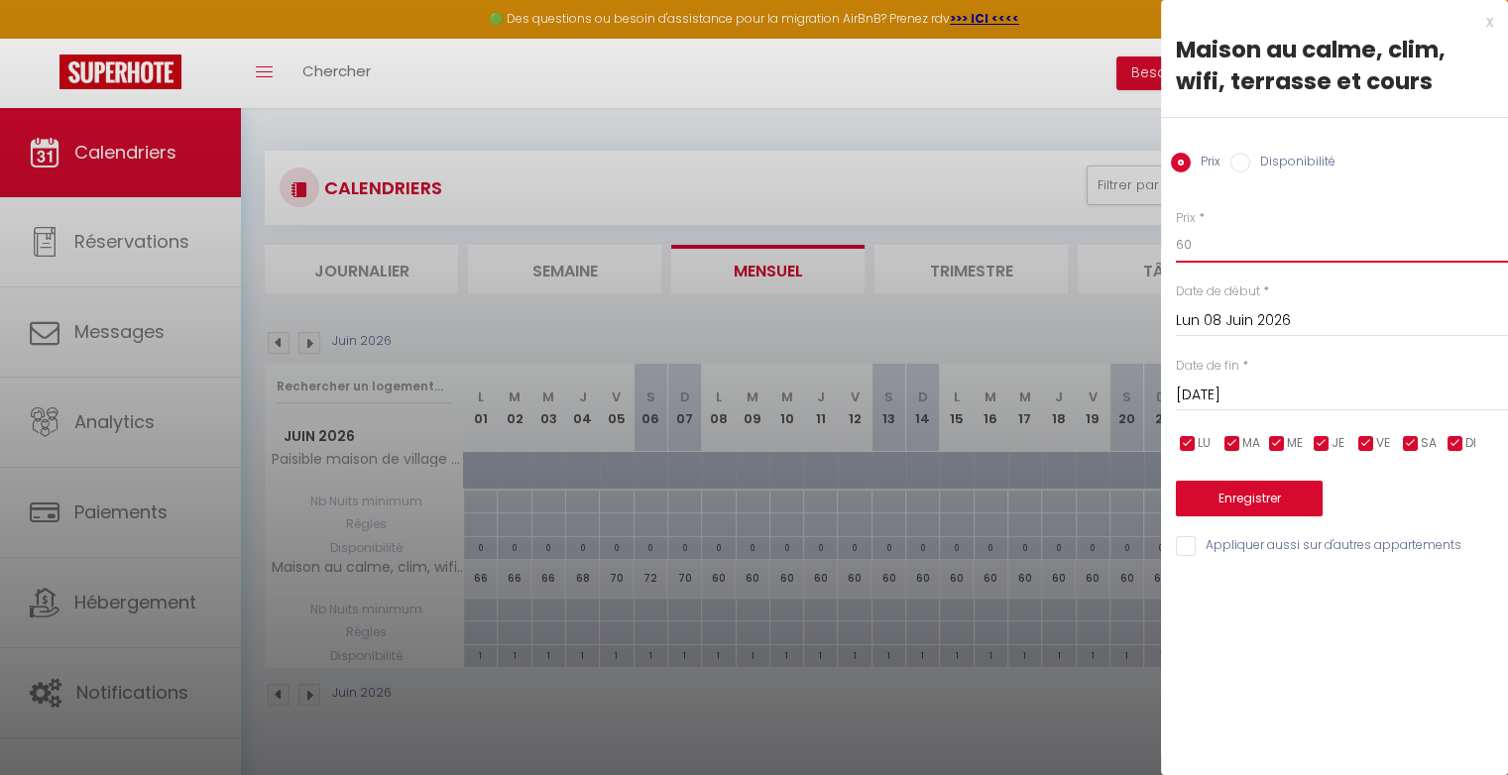
click at [1213, 253] on input "60" at bounding box center [1342, 245] width 332 height 36
type input "66"
click at [1225, 497] on button "Enregistrer" at bounding box center [1249, 499] width 147 height 36
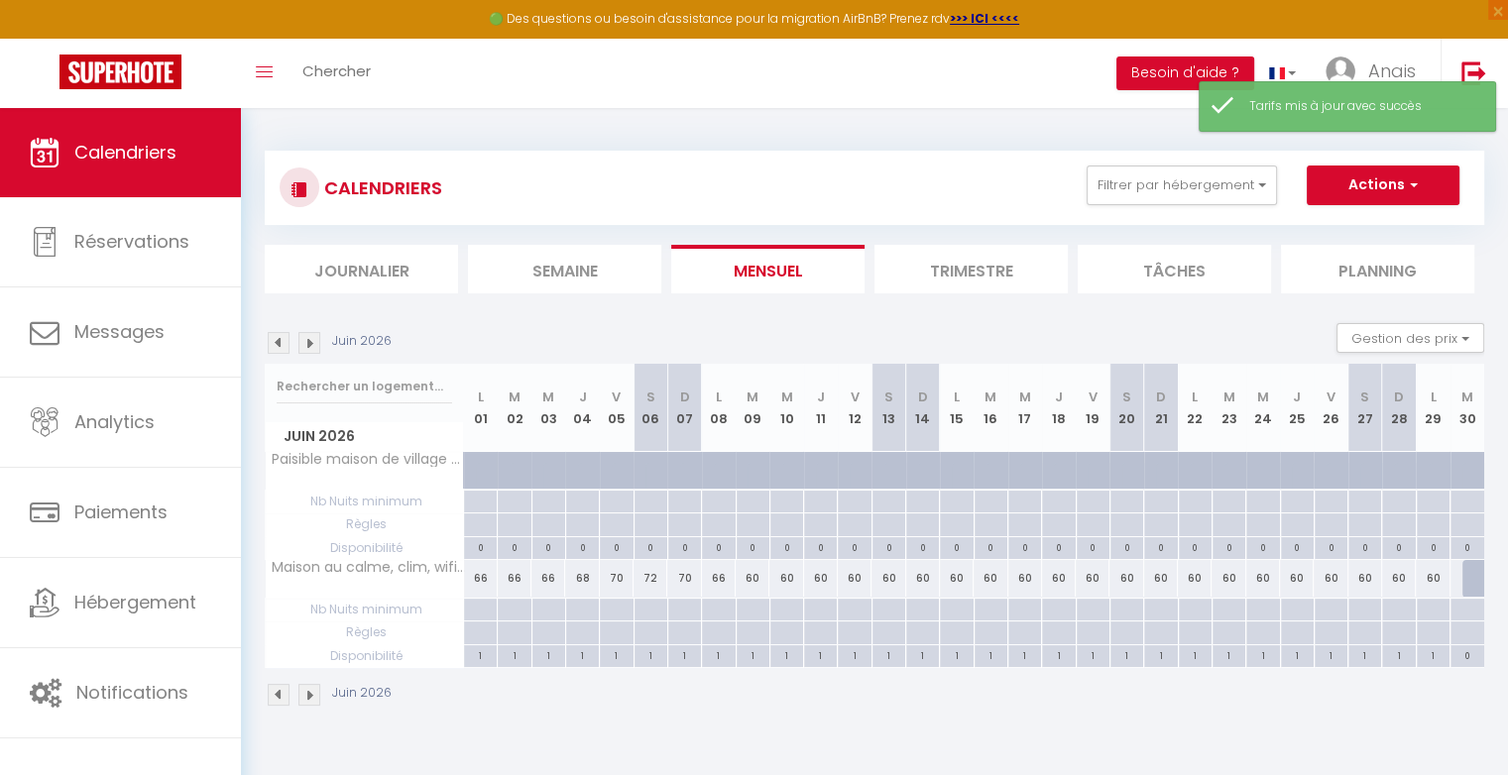
click at [753, 571] on div "60" at bounding box center [752, 578] width 34 height 37
type input "60"
type input "[DATE]"
type input "Mer 10 Juin 2026"
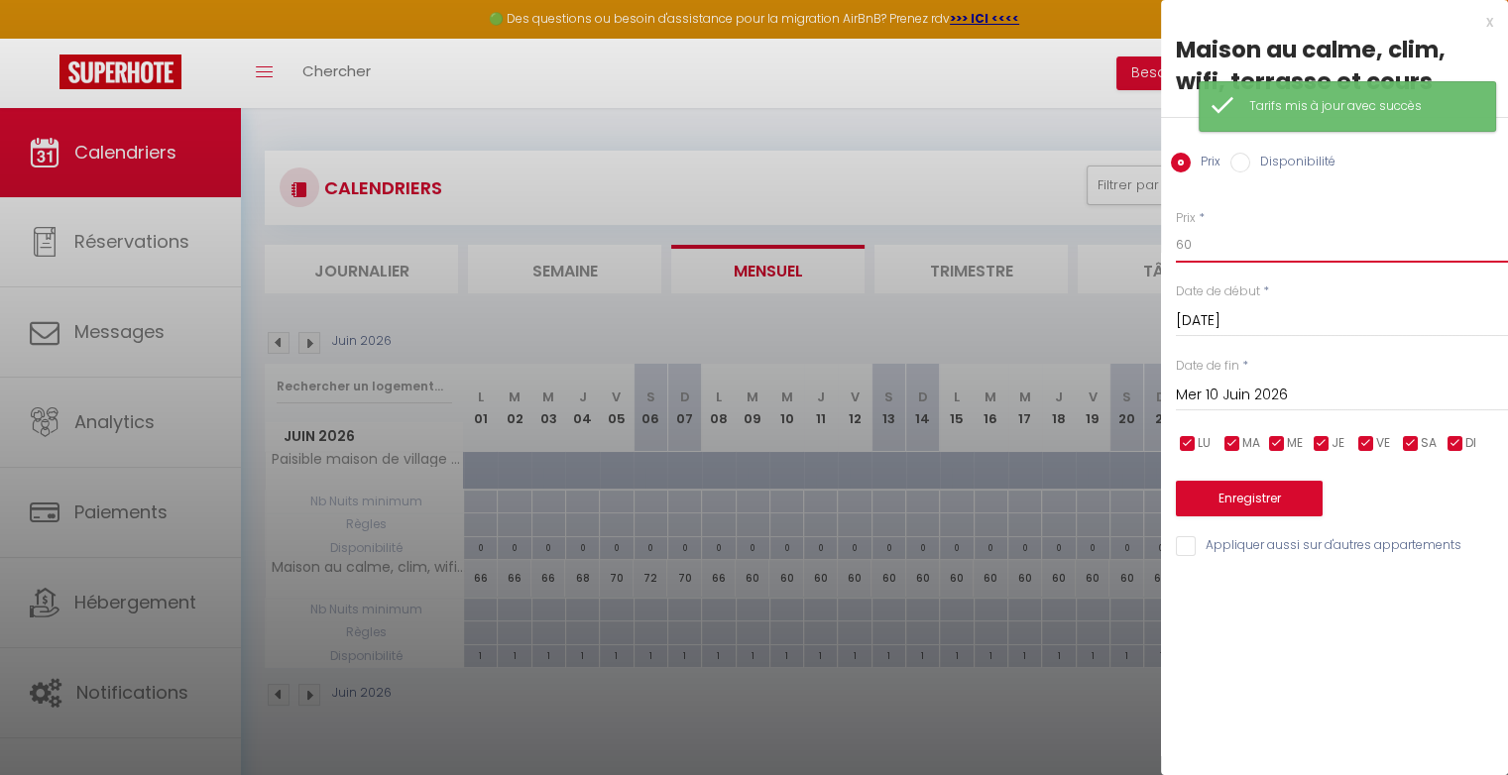
click at [1220, 243] on input "60" at bounding box center [1342, 245] width 332 height 36
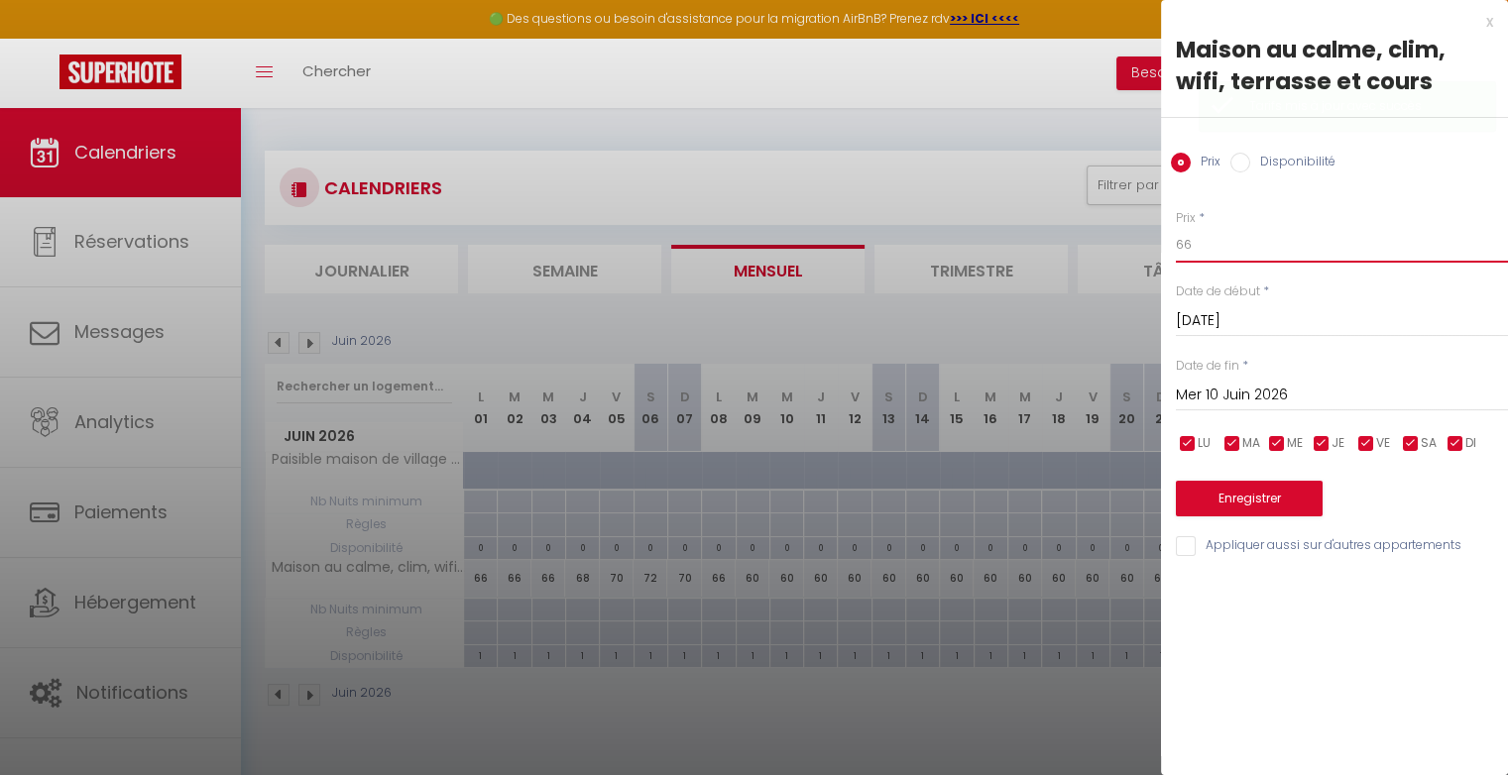
type input "66"
click at [1237, 399] on input "Mer 10 Juin 2026" at bounding box center [1342, 396] width 332 height 26
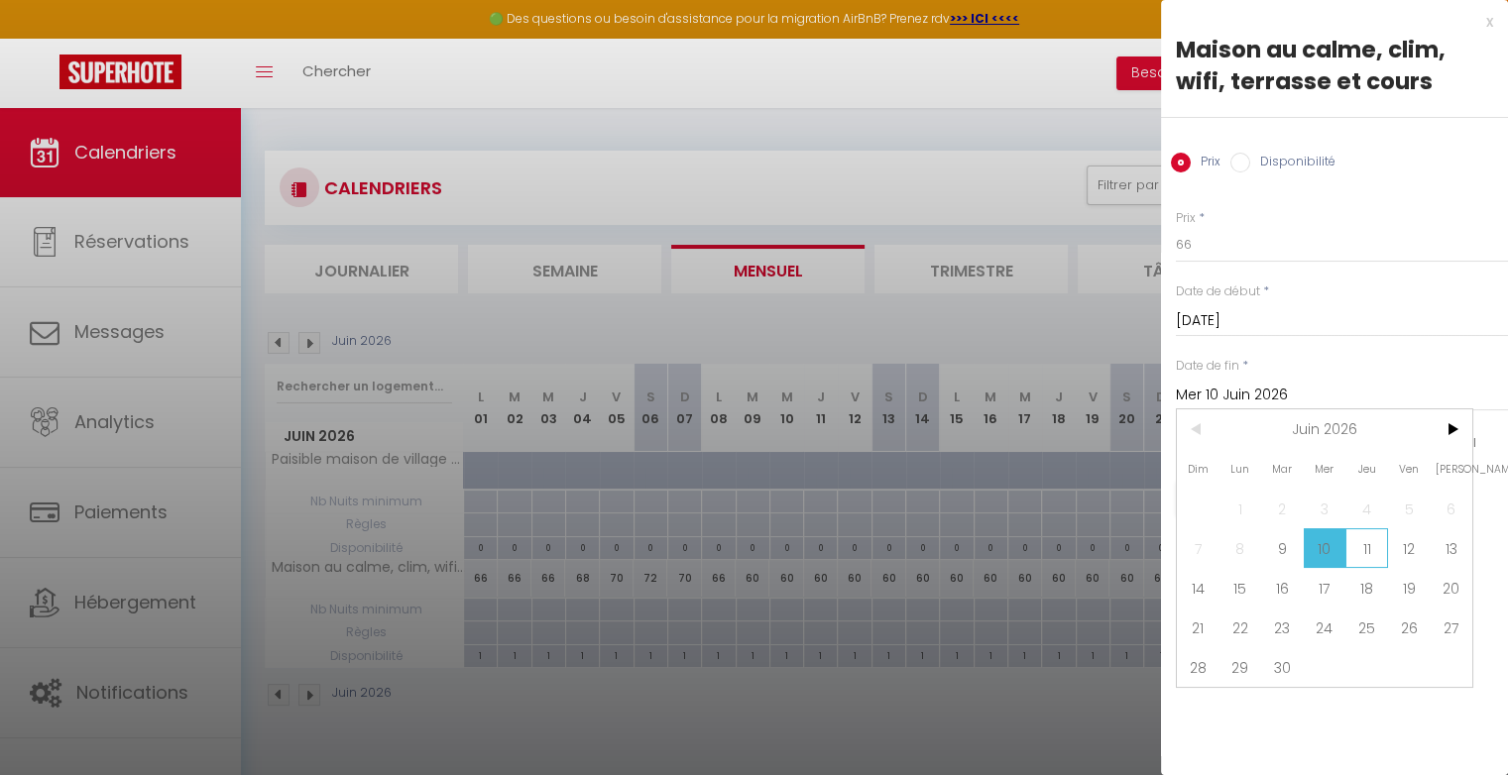
click at [1363, 549] on span "11" at bounding box center [1366, 548] width 43 height 40
type input "Jeu 11 Juin 2026"
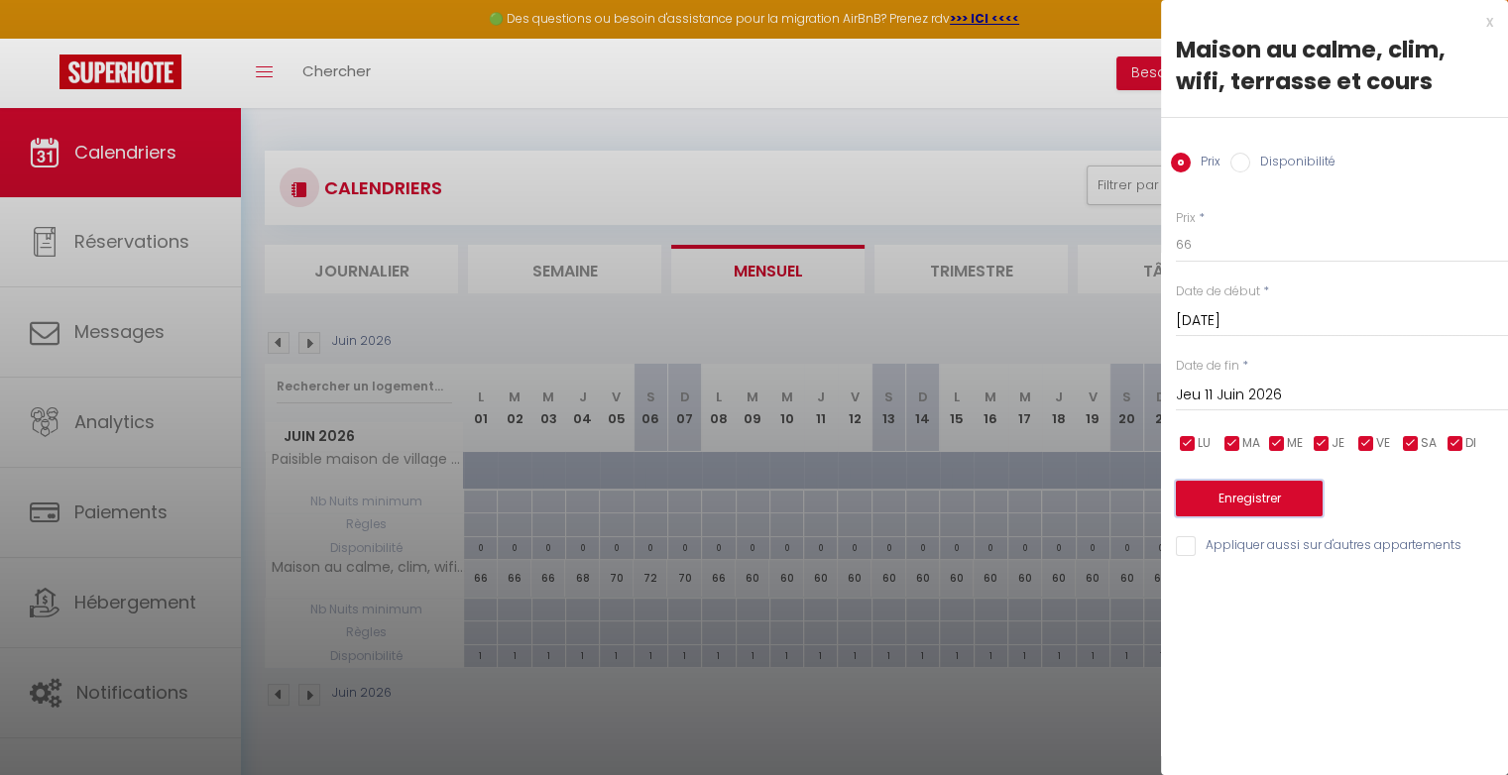
click at [1281, 496] on button "Enregistrer" at bounding box center [1249, 499] width 147 height 36
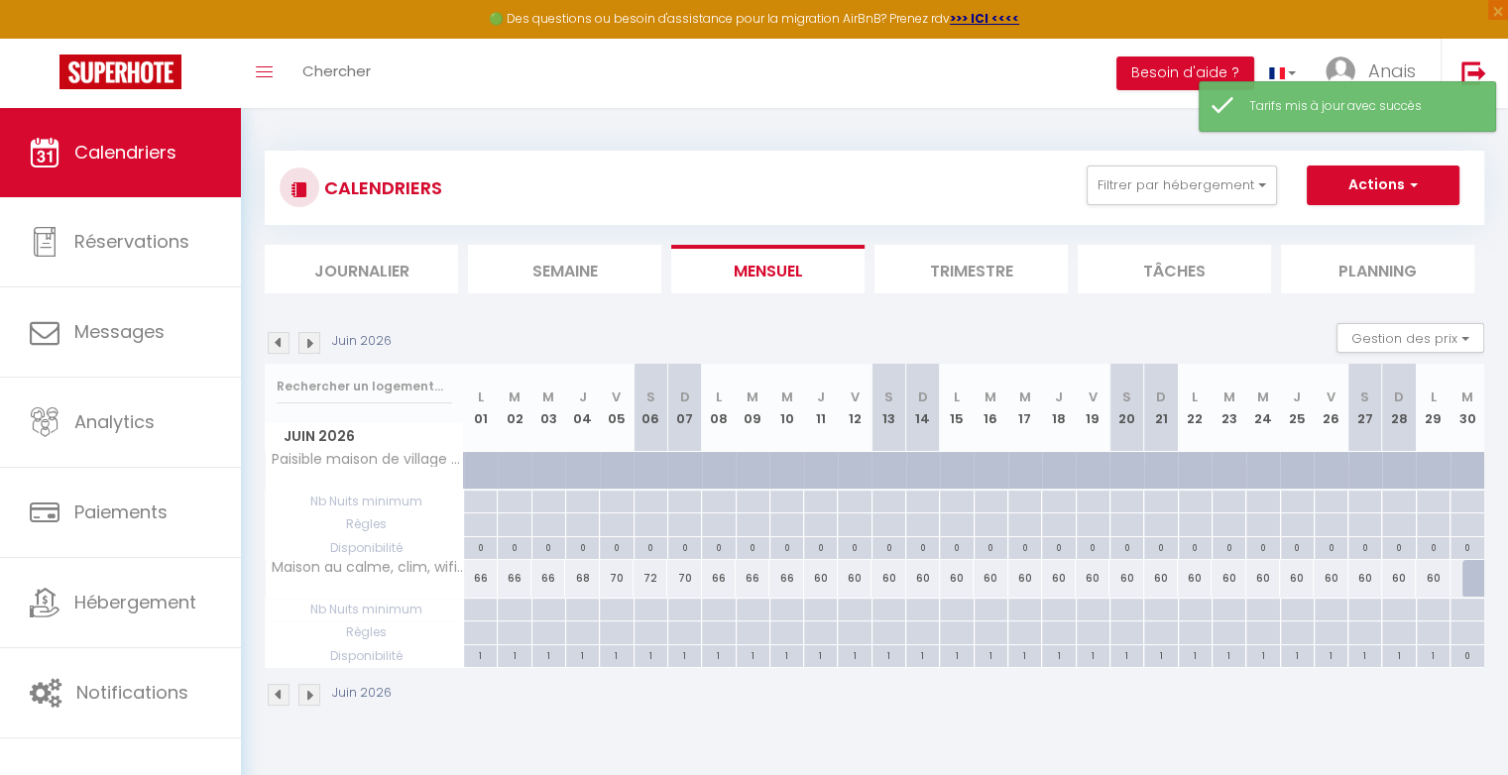
click at [821, 575] on div "60" at bounding box center [821, 578] width 34 height 37
type input "60"
type input "Jeu 11 Juin 2026"
type input "Ven 12 Juin 2026"
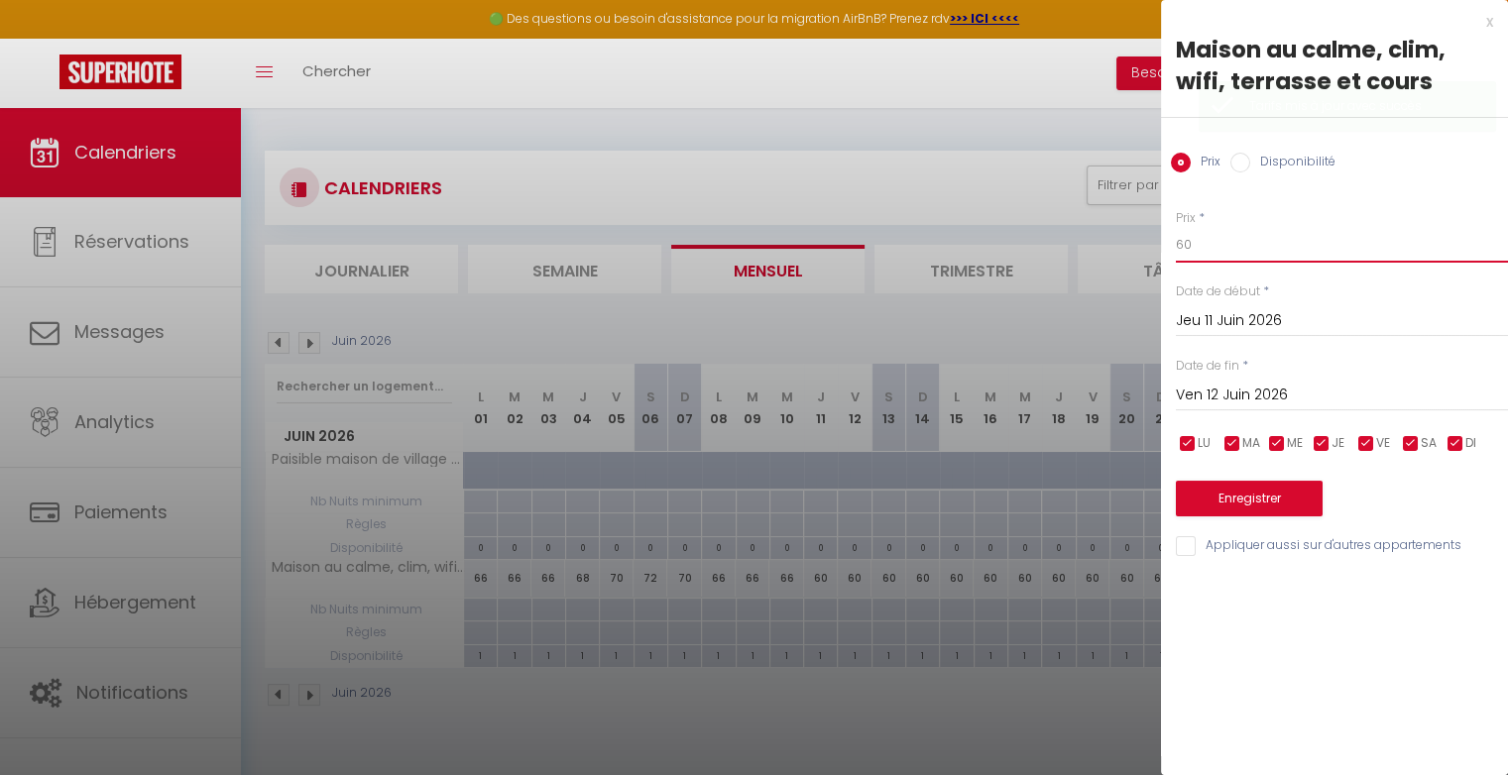
click at [1213, 248] on input "60" at bounding box center [1342, 245] width 332 height 36
type input "68"
click at [1240, 495] on button "Enregistrer" at bounding box center [1249, 499] width 147 height 36
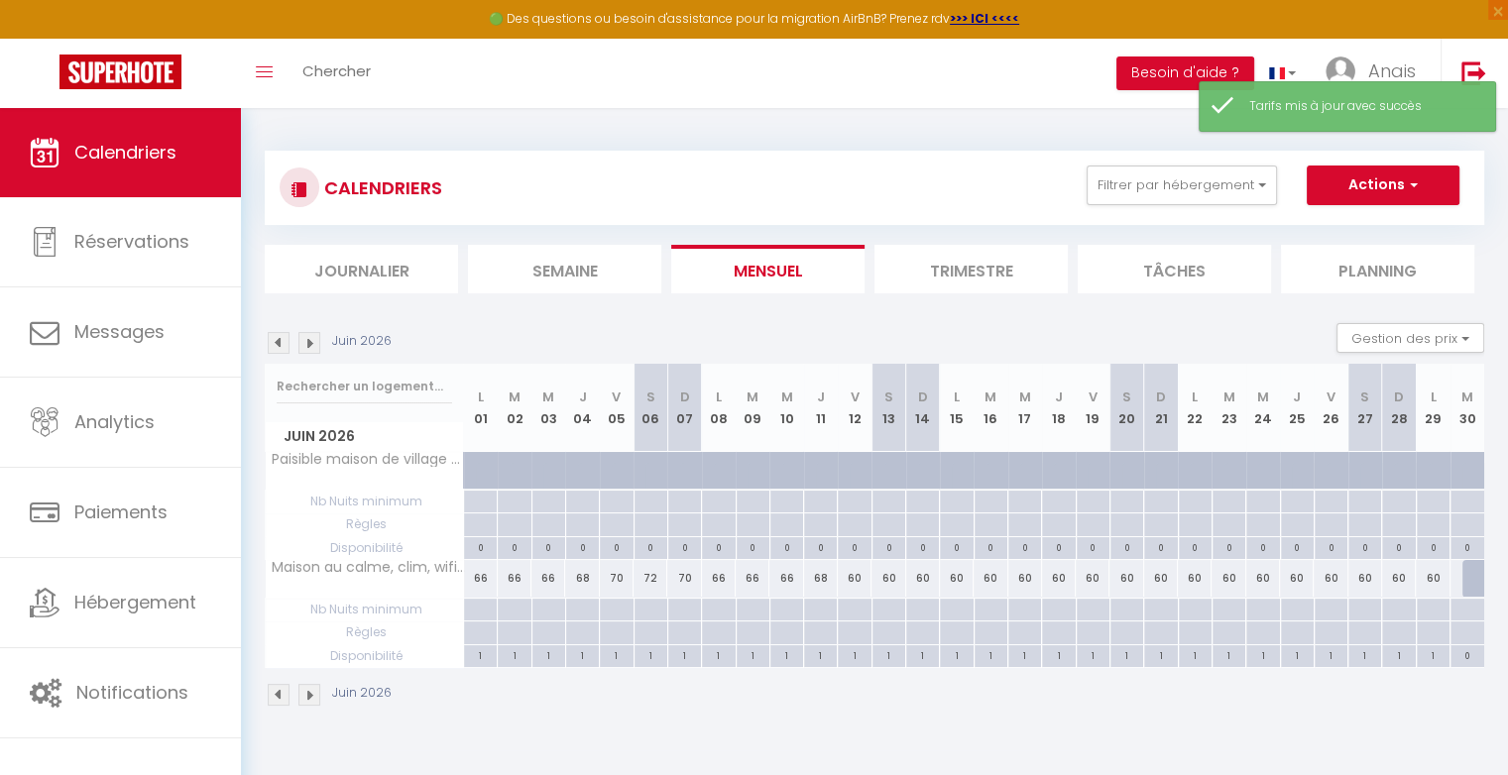
click at [860, 583] on div "60" at bounding box center [855, 578] width 34 height 37
type input "60"
type input "Ven 12 Juin 2026"
type input "[DATE]"
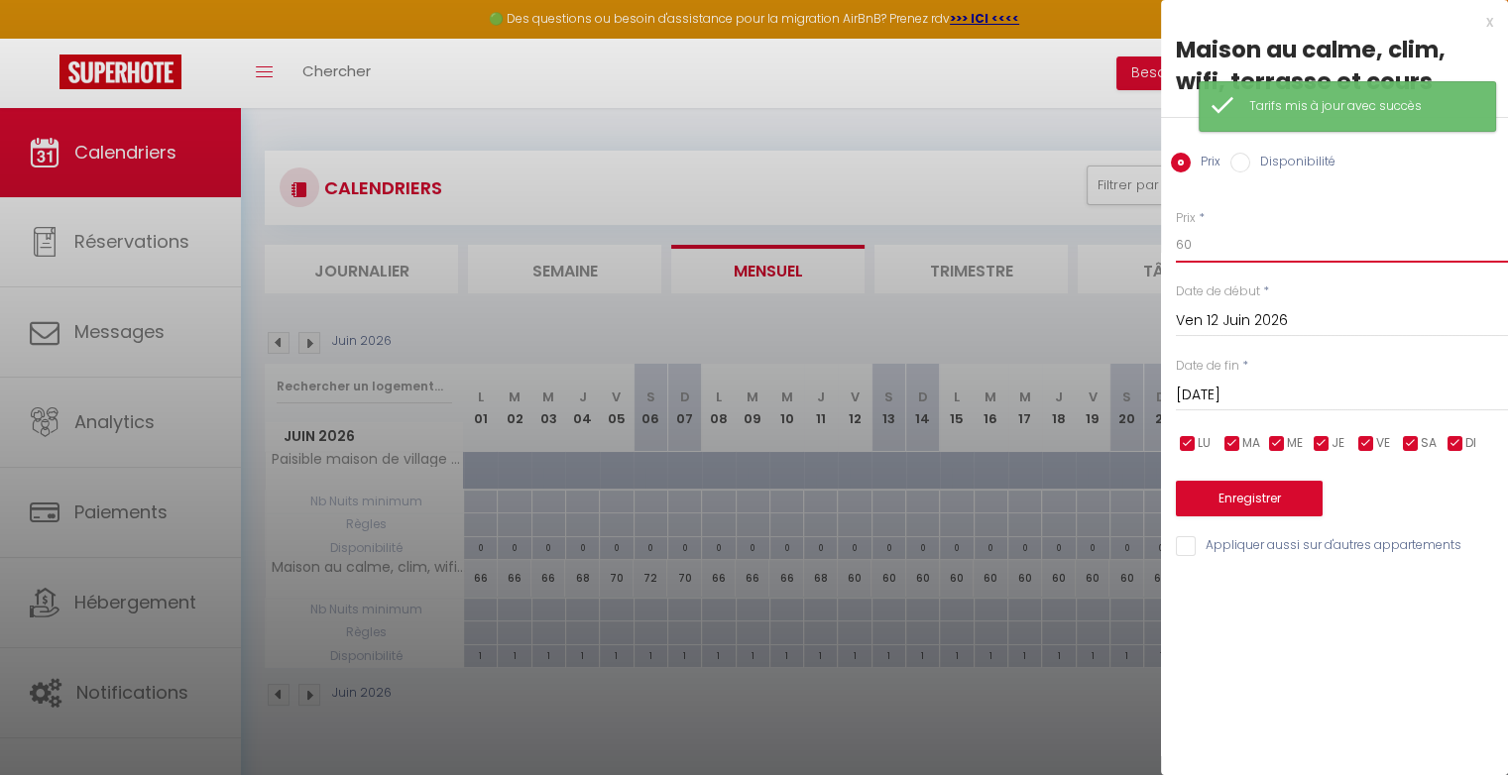
click at [1208, 250] on input "60" at bounding box center [1342, 245] width 332 height 36
type input "6"
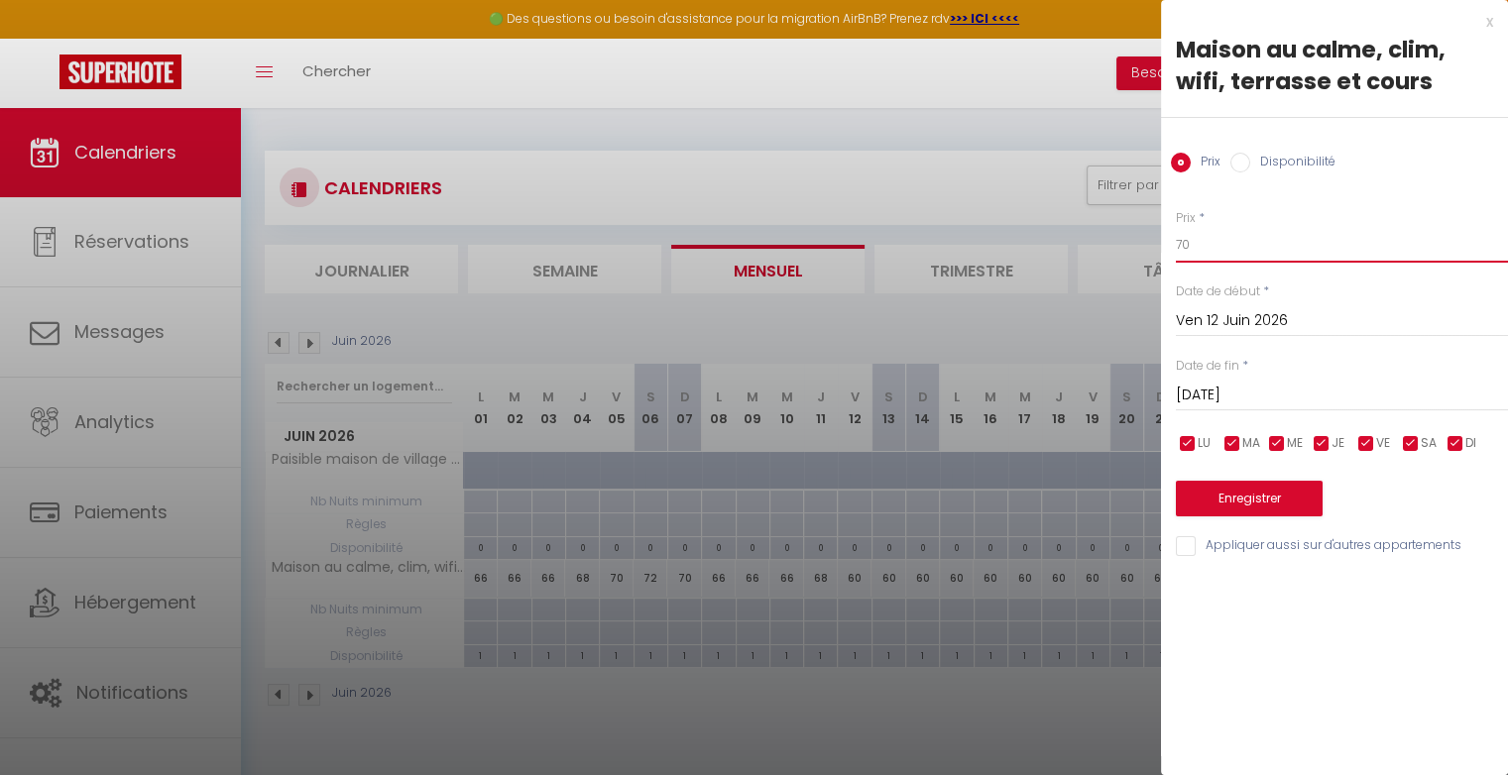
type input "70"
click at [1242, 499] on button "Enregistrer" at bounding box center [1249, 499] width 147 height 36
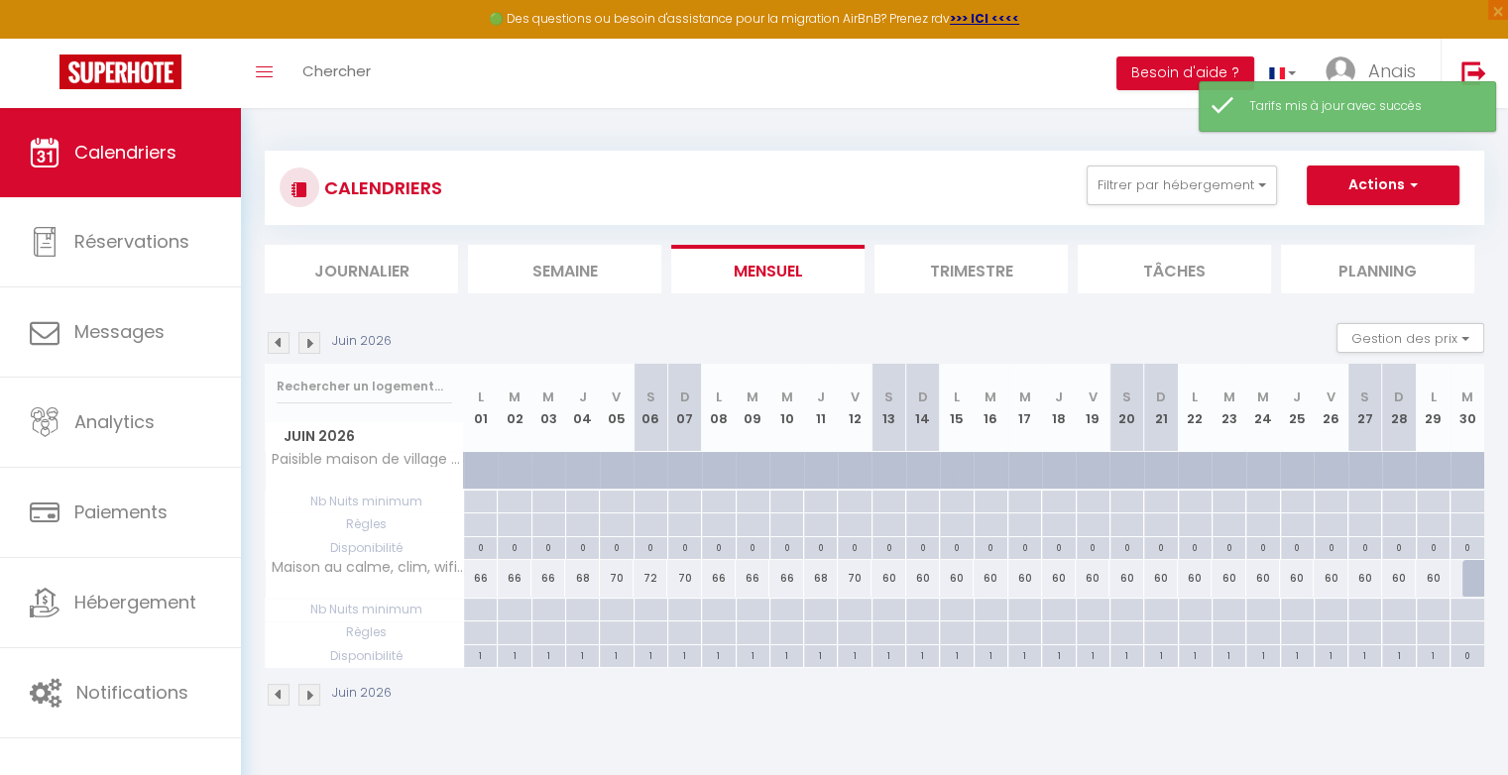
click at [897, 569] on div "60" at bounding box center [888, 578] width 34 height 37
type input "60"
type input "[DATE]"
type input "Dim 14 Juin 2026"
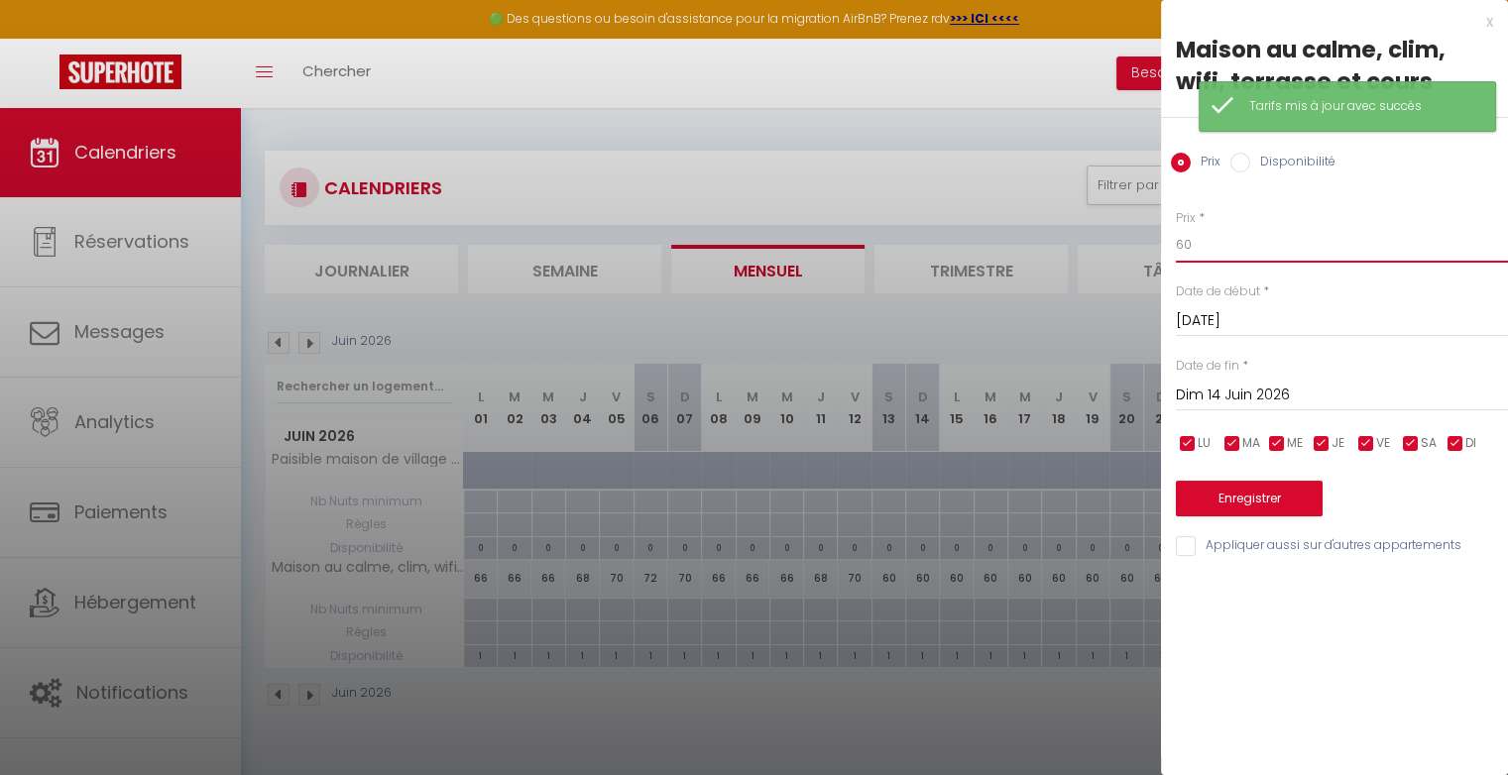
click at [1201, 251] on input "60" at bounding box center [1342, 245] width 332 height 36
type input "6"
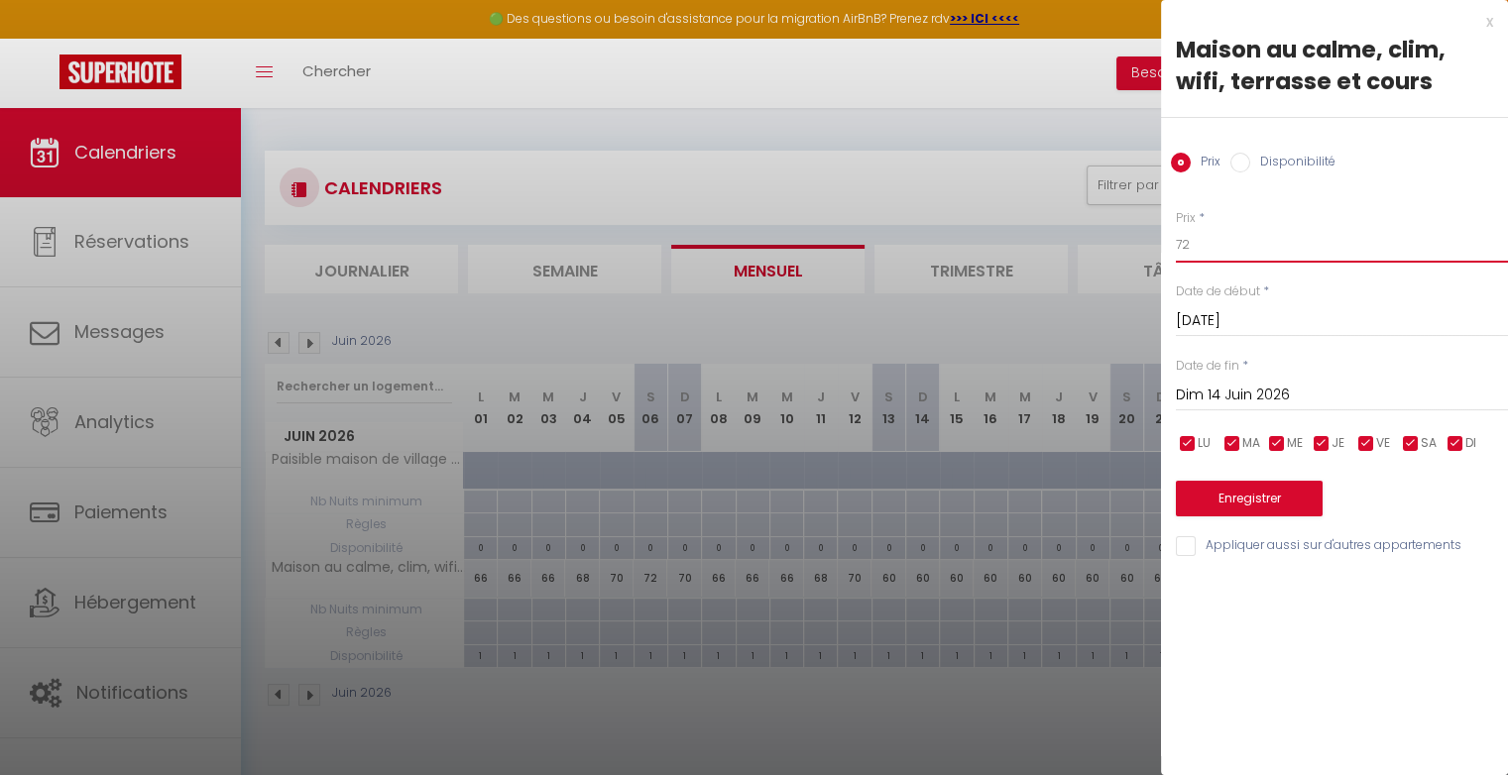
type input "72"
click at [1182, 505] on button "Enregistrer" at bounding box center [1249, 499] width 147 height 36
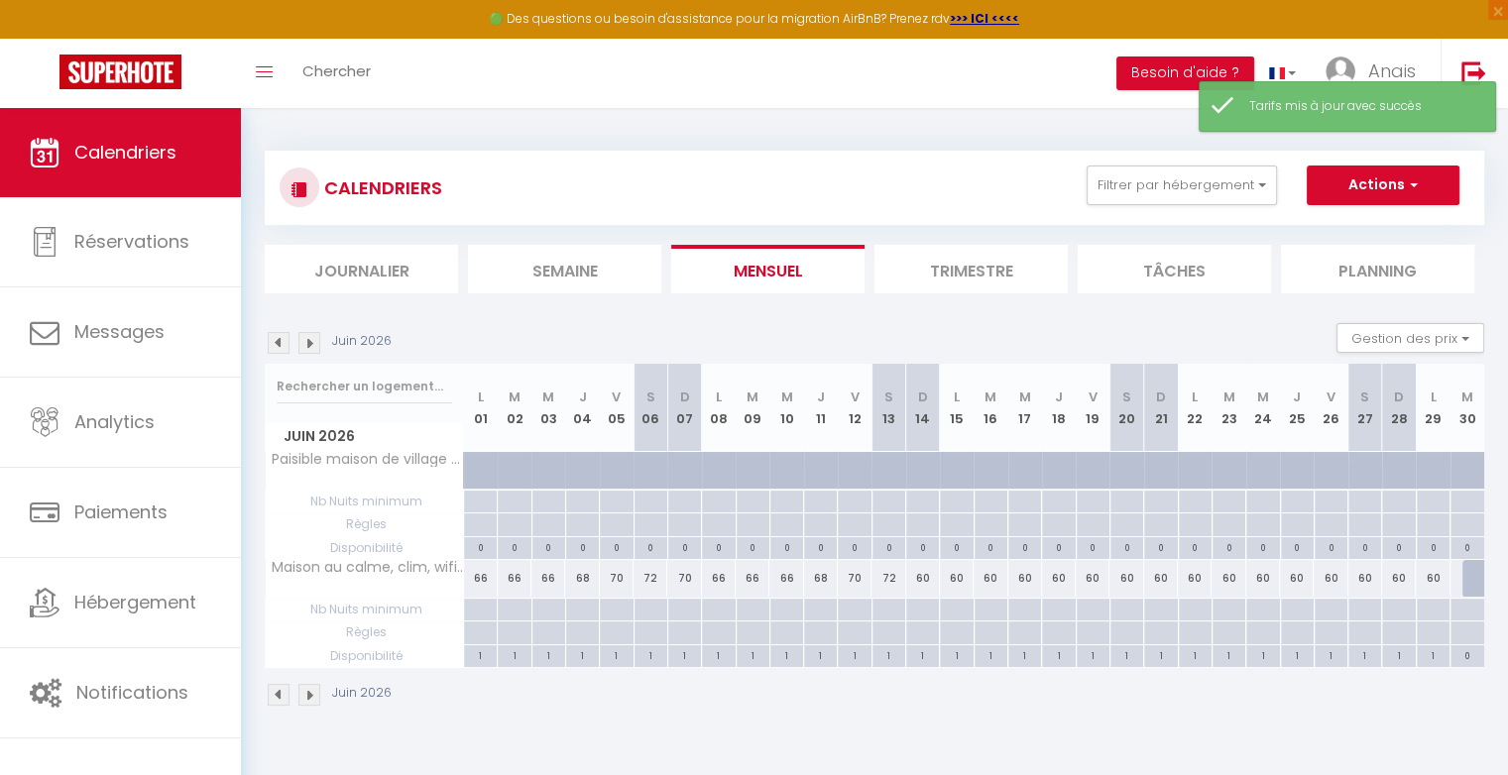
click at [927, 574] on div "60" at bounding box center [923, 578] width 34 height 37
type input "60"
type input "Dim 14 Juin 2026"
type input "Lun 15 Juin 2026"
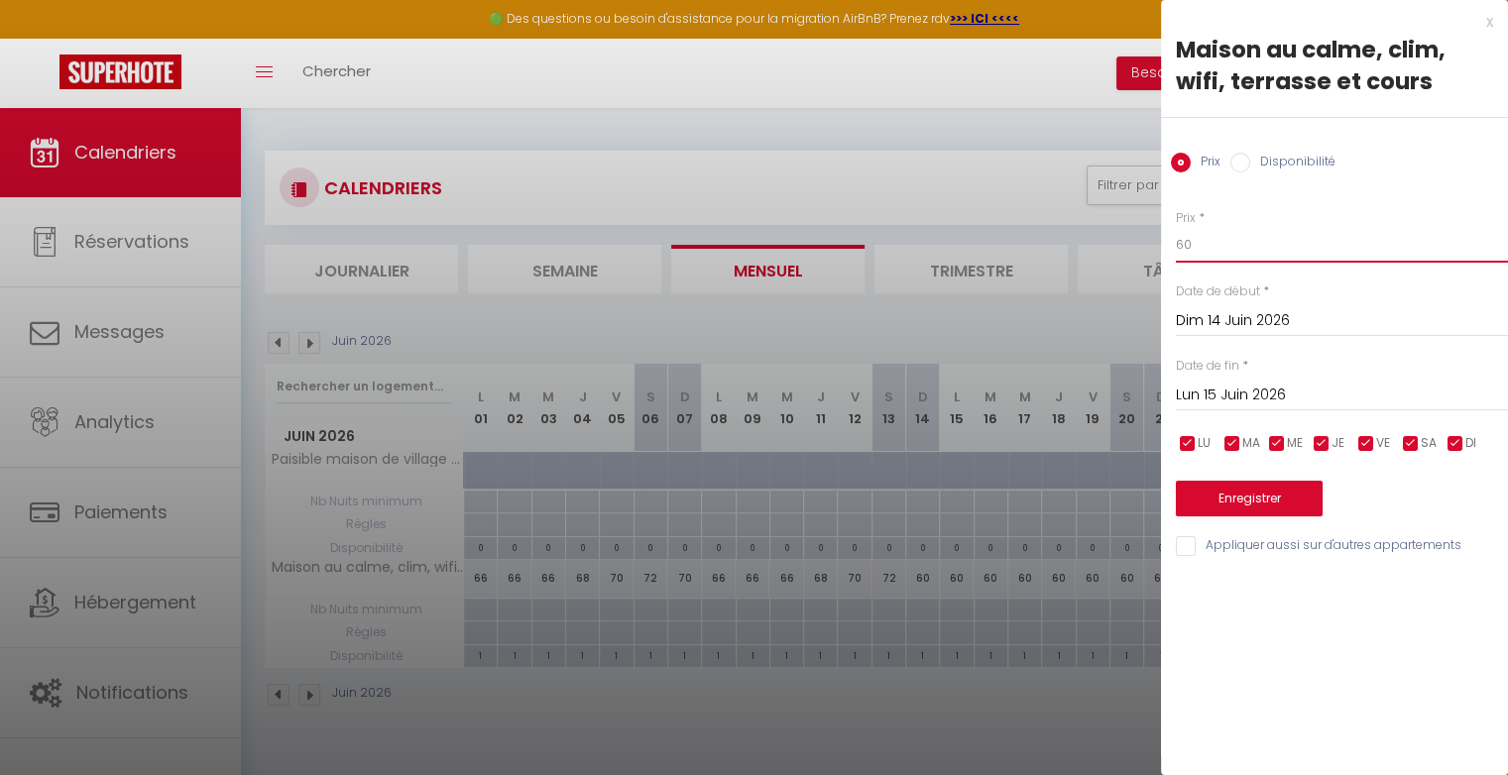
click at [1196, 248] on input "60" at bounding box center [1342, 245] width 332 height 36
type input "6"
type input "70"
click at [1191, 515] on button "Enregistrer" at bounding box center [1249, 499] width 147 height 36
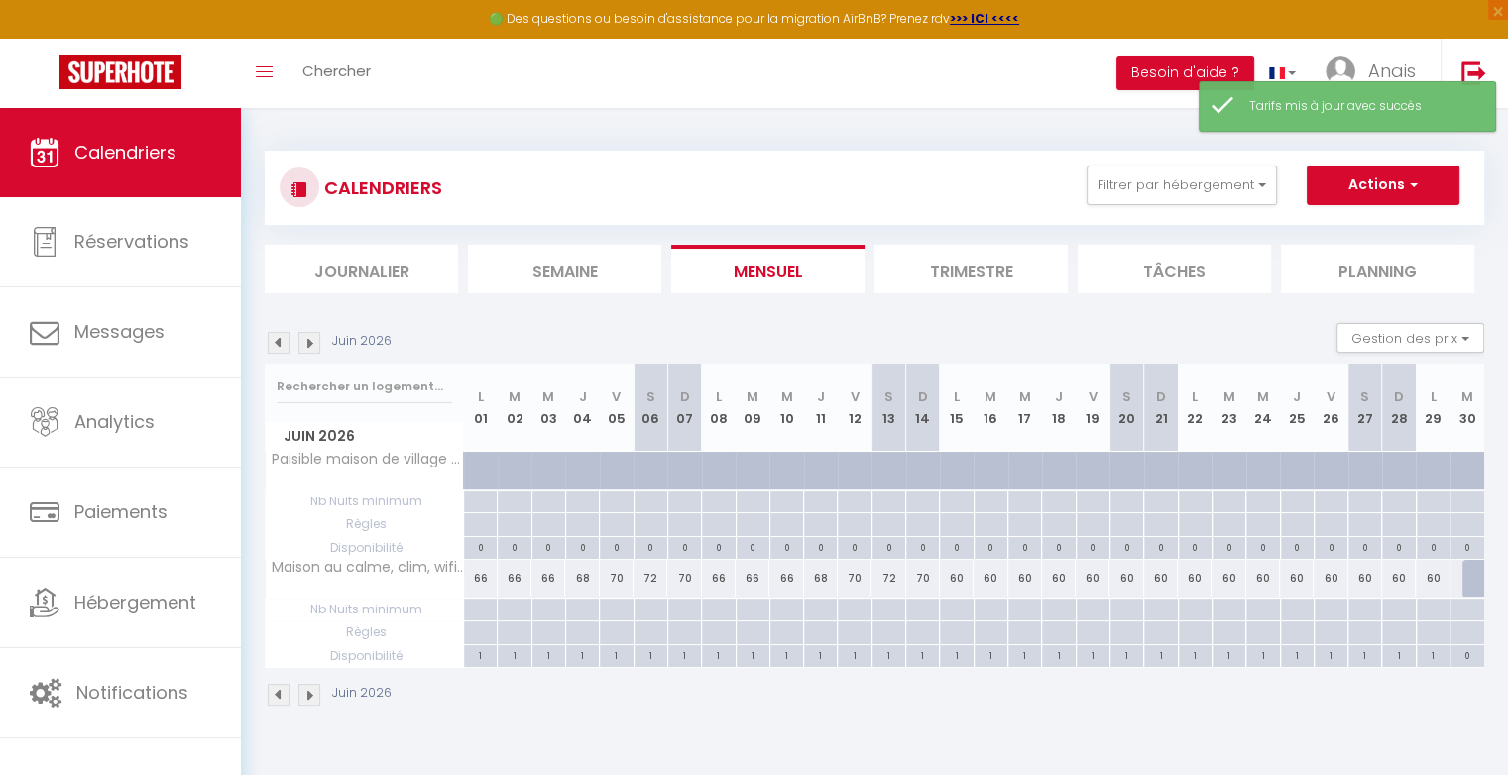
click at [966, 577] on div "60" at bounding box center [957, 578] width 34 height 37
type input "60"
type input "Lun 15 Juin 2026"
type input "[DATE]"
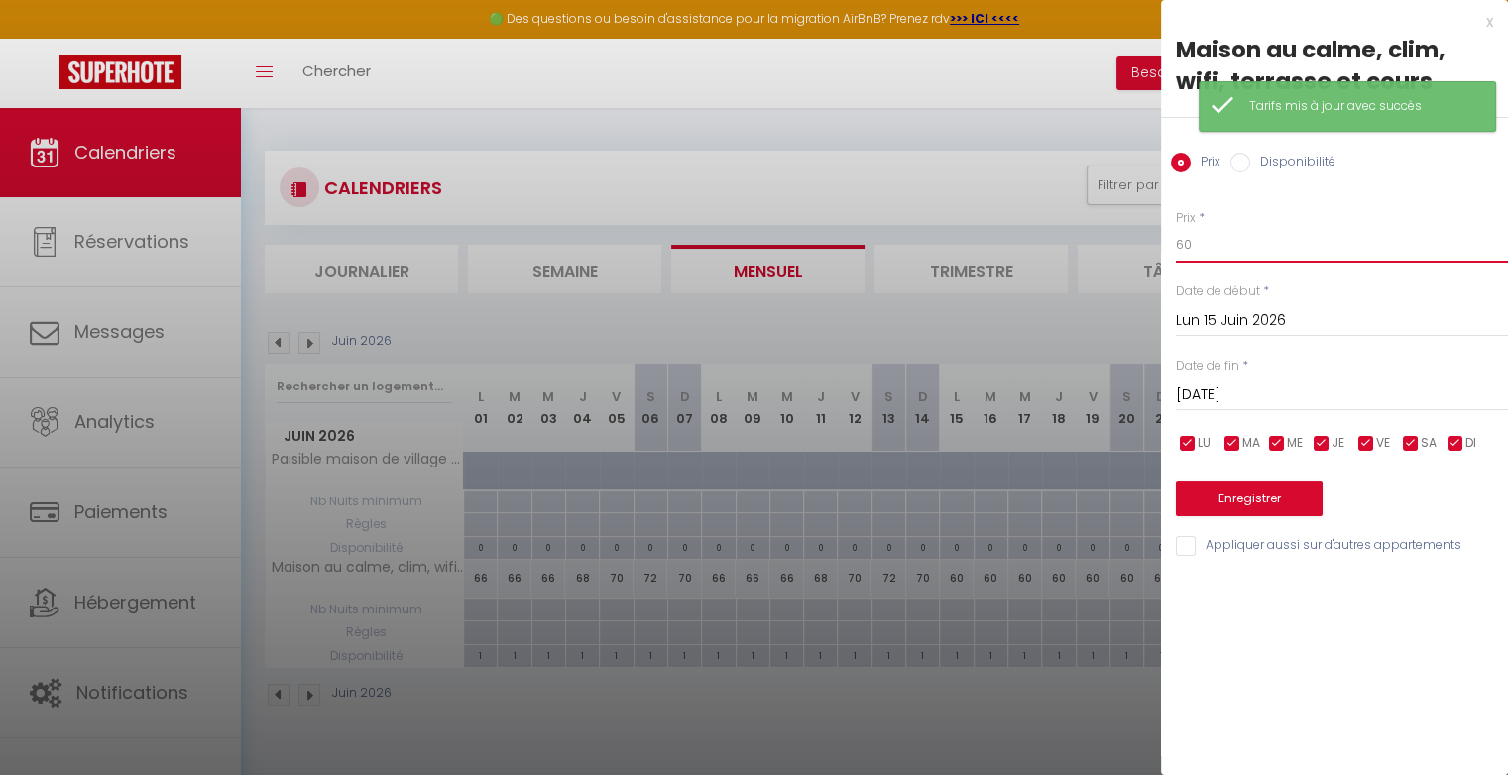
click at [1220, 251] on input "60" at bounding box center [1342, 245] width 332 height 36
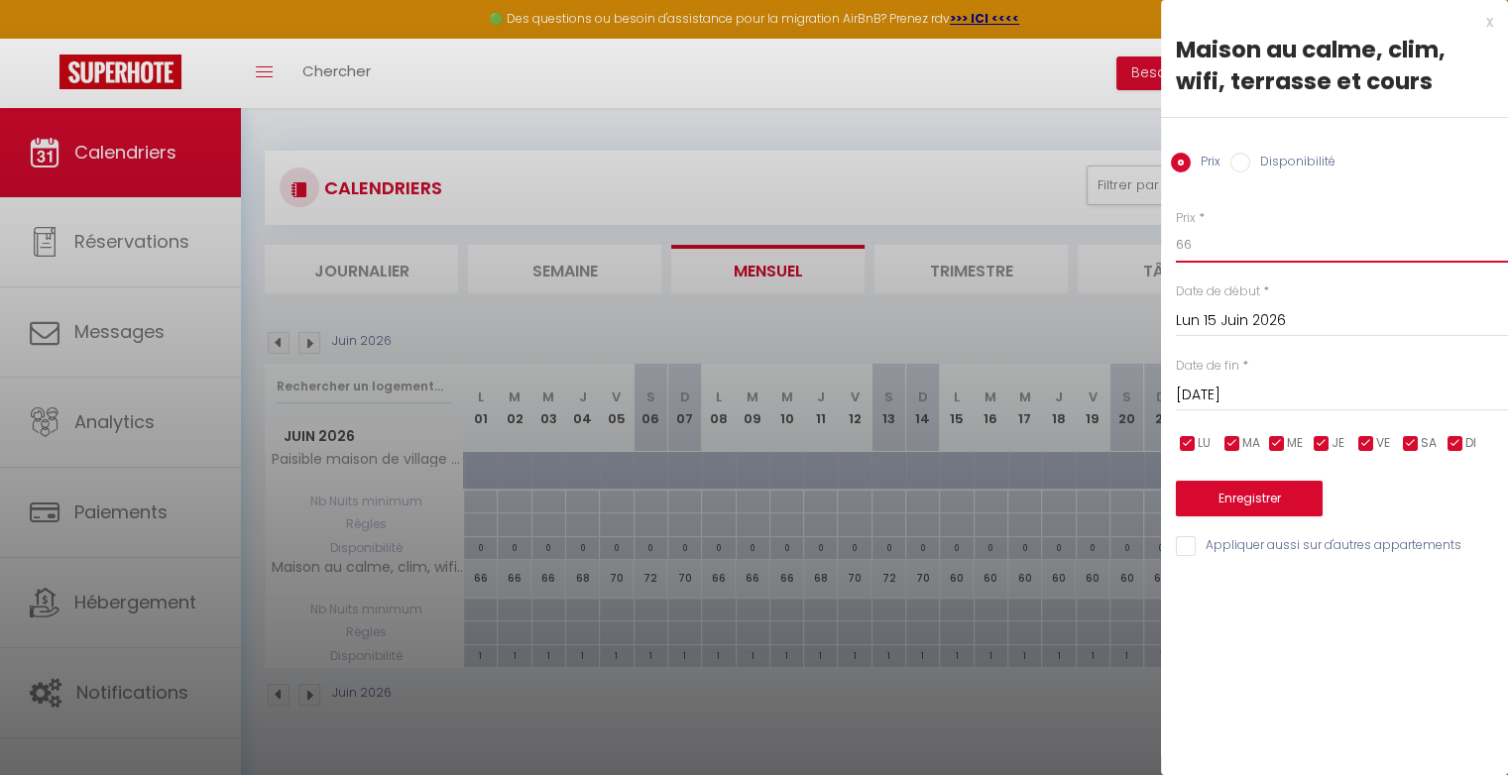
type input "66"
click at [1234, 396] on input "[DATE]" at bounding box center [1342, 396] width 332 height 26
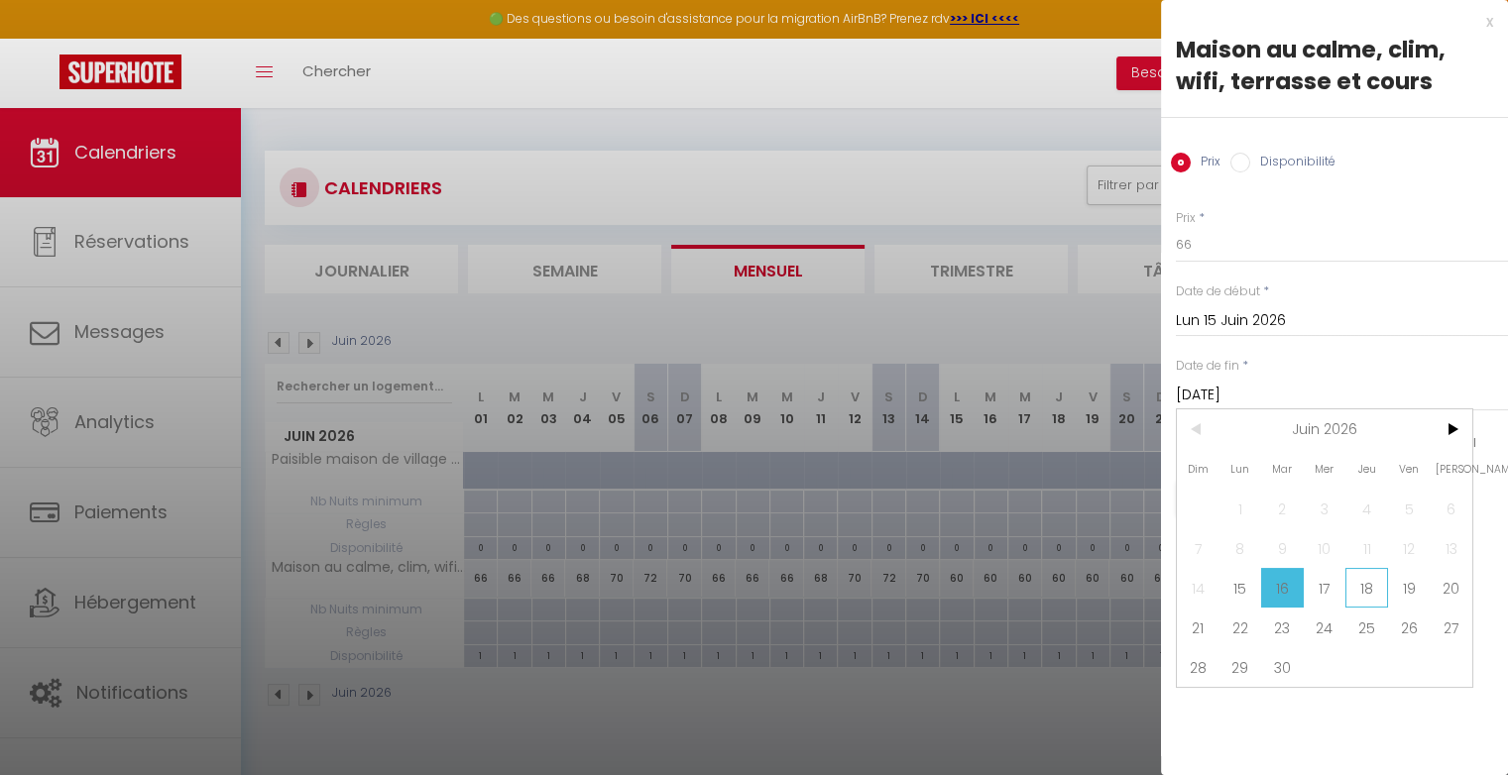
click at [1365, 585] on span "18" at bounding box center [1366, 588] width 43 height 40
type input "Jeu 18 Juin 2026"
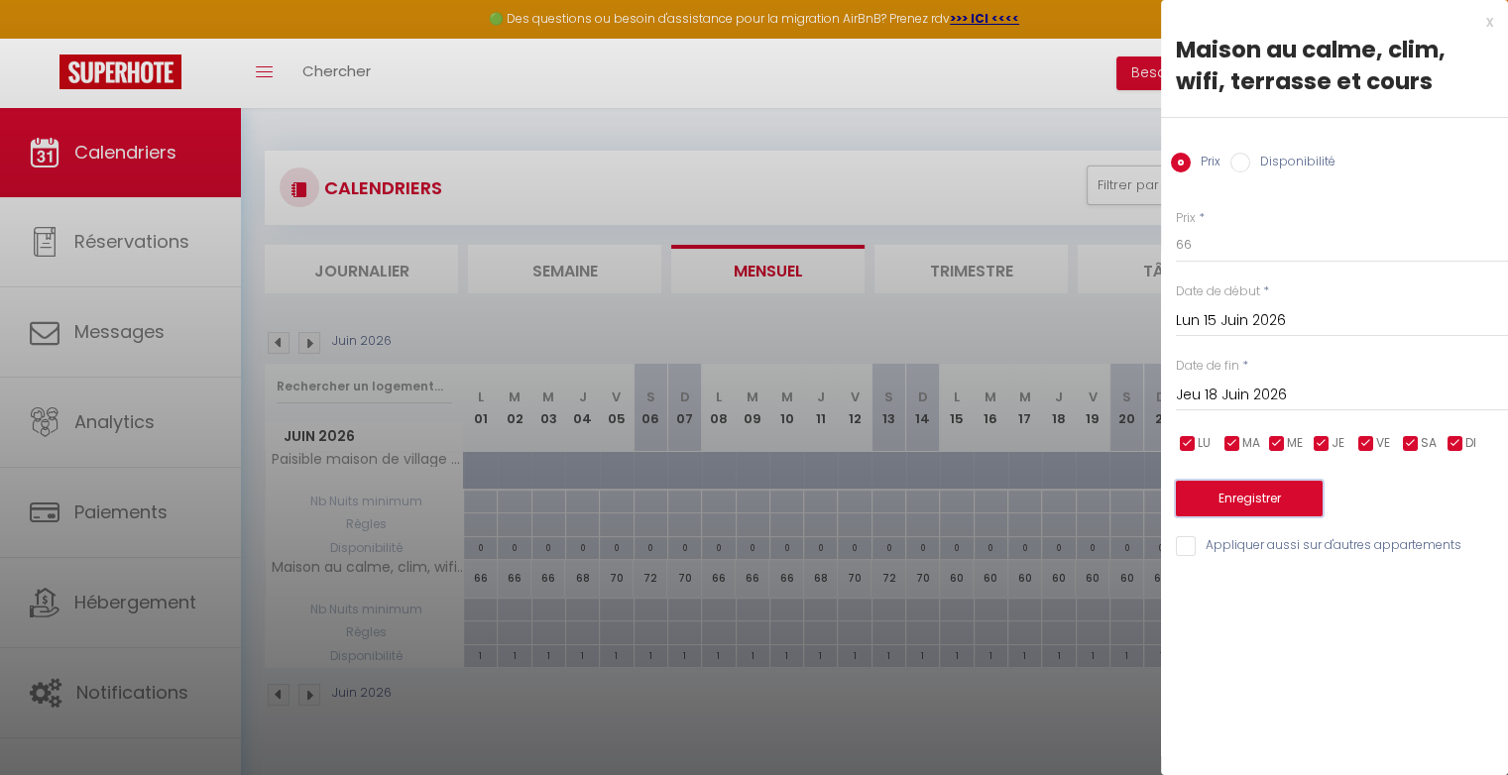
click at [1294, 494] on button "Enregistrer" at bounding box center [1249, 499] width 147 height 36
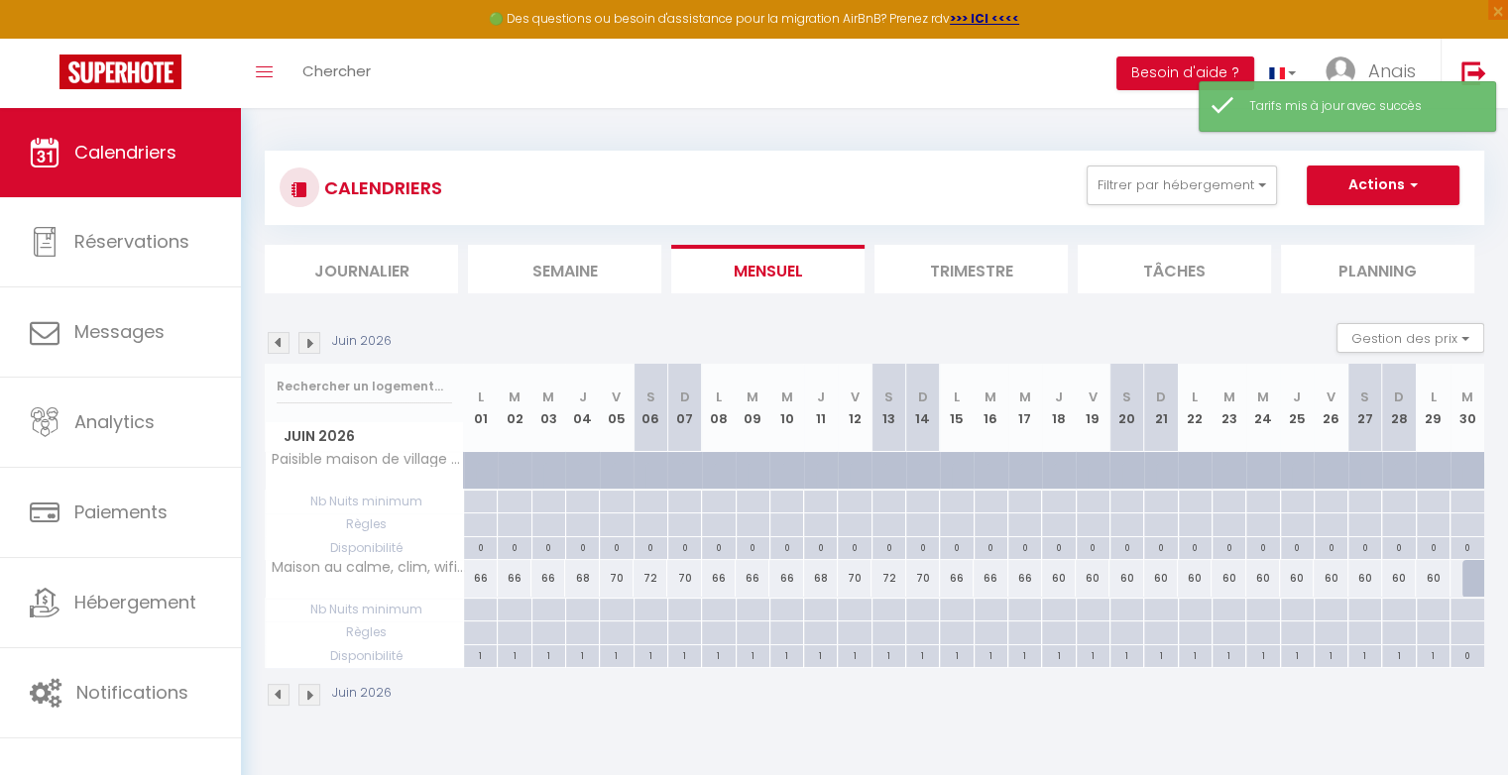
click at [1068, 575] on div "60" at bounding box center [1059, 578] width 34 height 37
type input "60"
type input "Jeu 18 Juin 2026"
type input "Ven 19 Juin 2026"
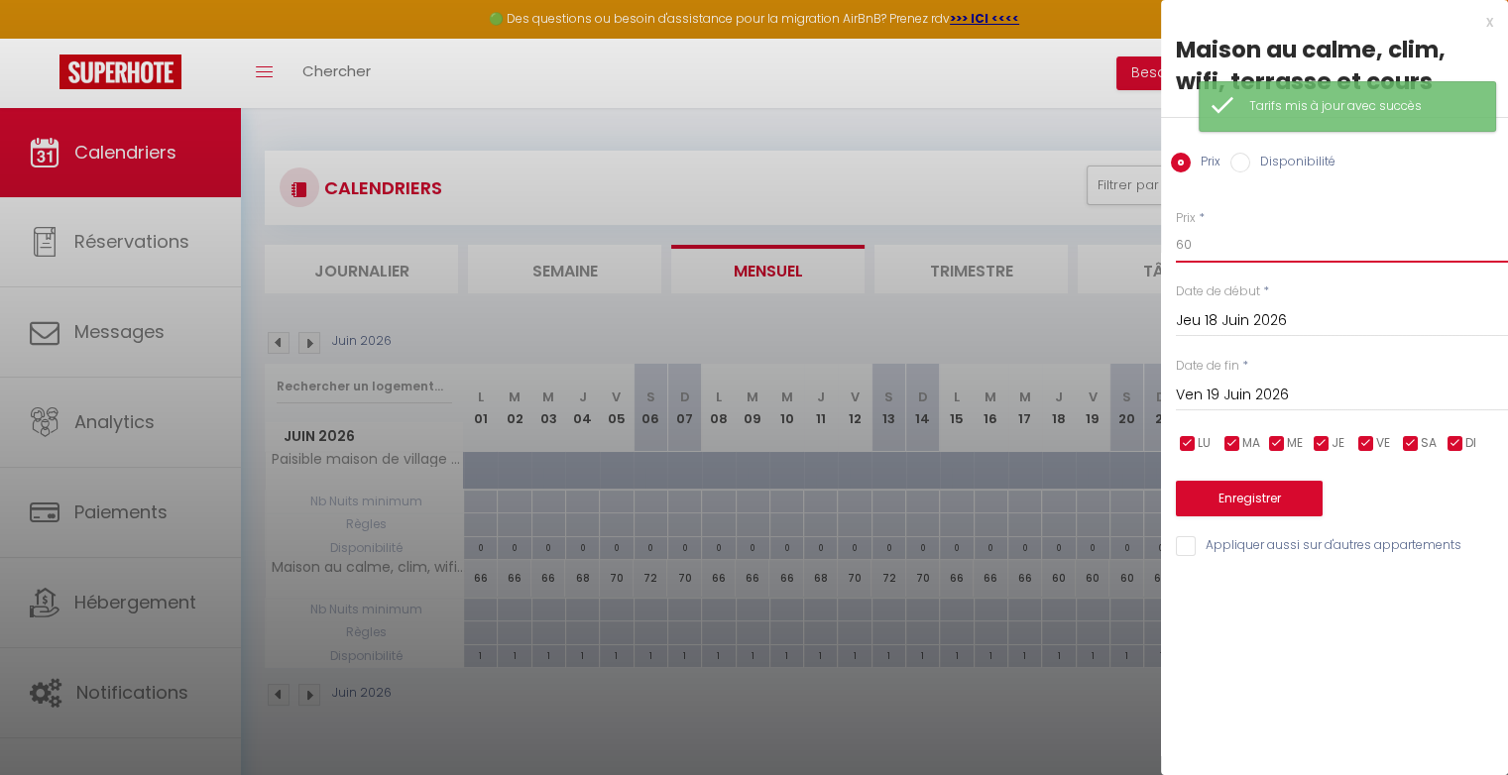
click at [1204, 252] on input "60" at bounding box center [1342, 245] width 332 height 36
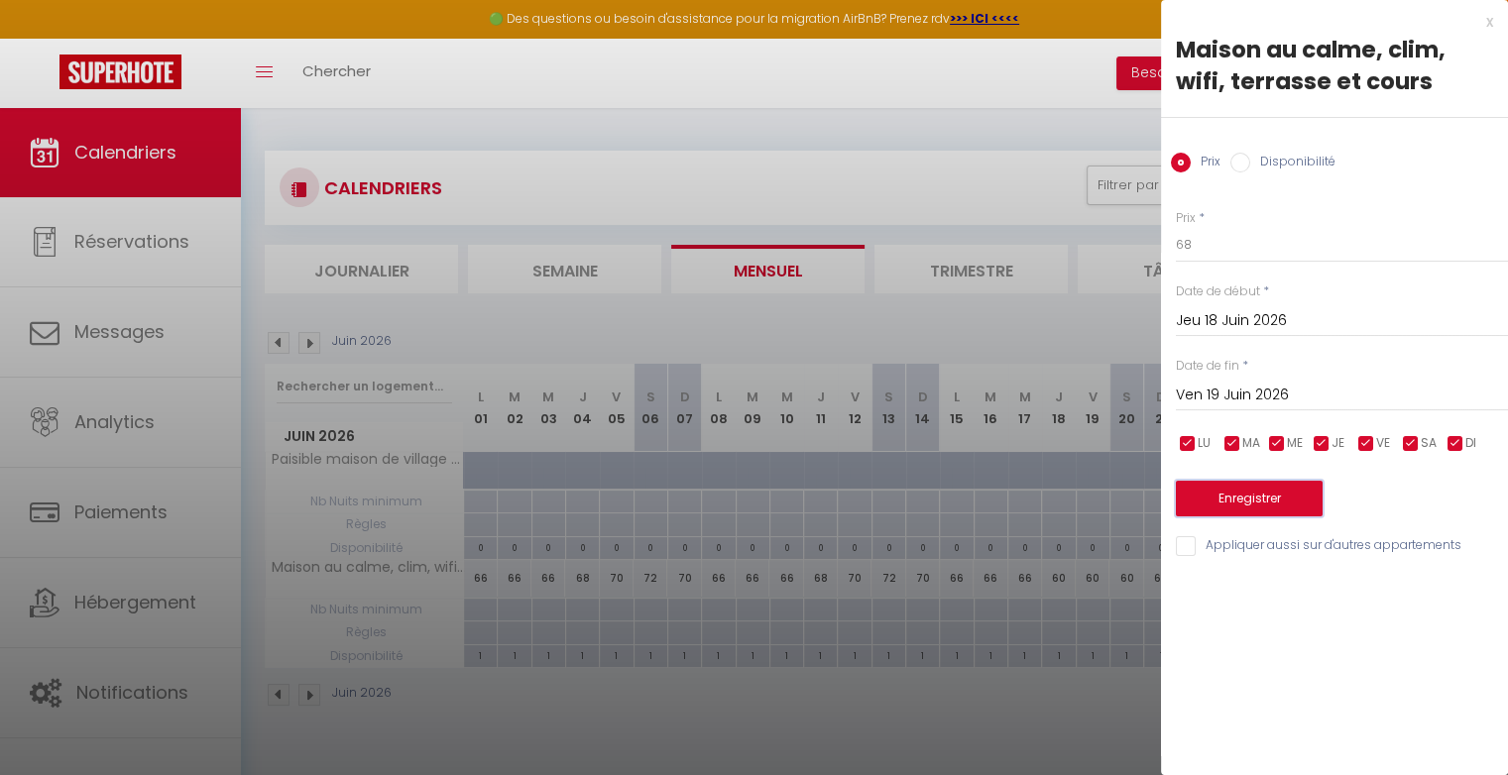
click at [1218, 506] on button "Enregistrer" at bounding box center [1249, 499] width 147 height 36
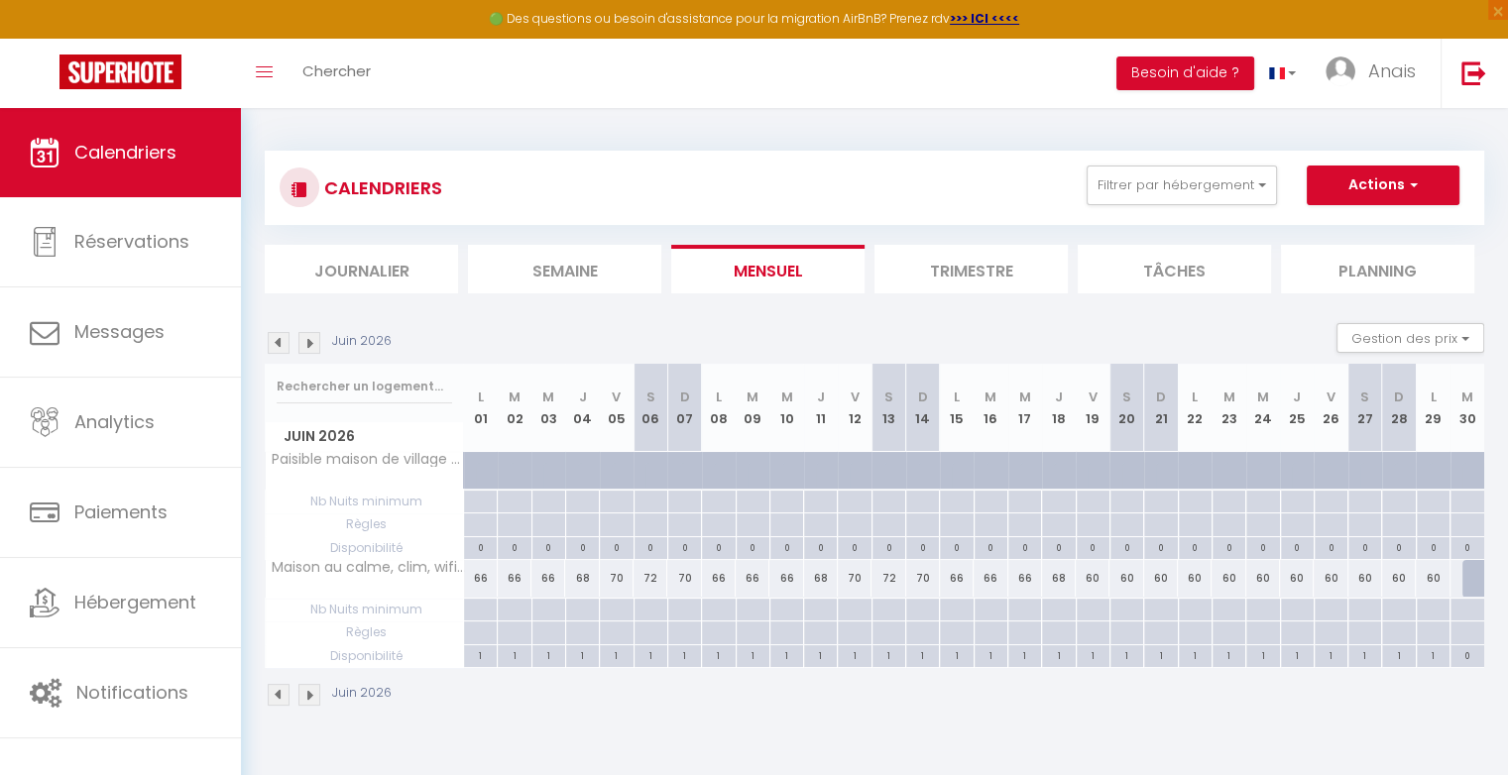
click at [1096, 582] on div "60" at bounding box center [1092, 578] width 34 height 37
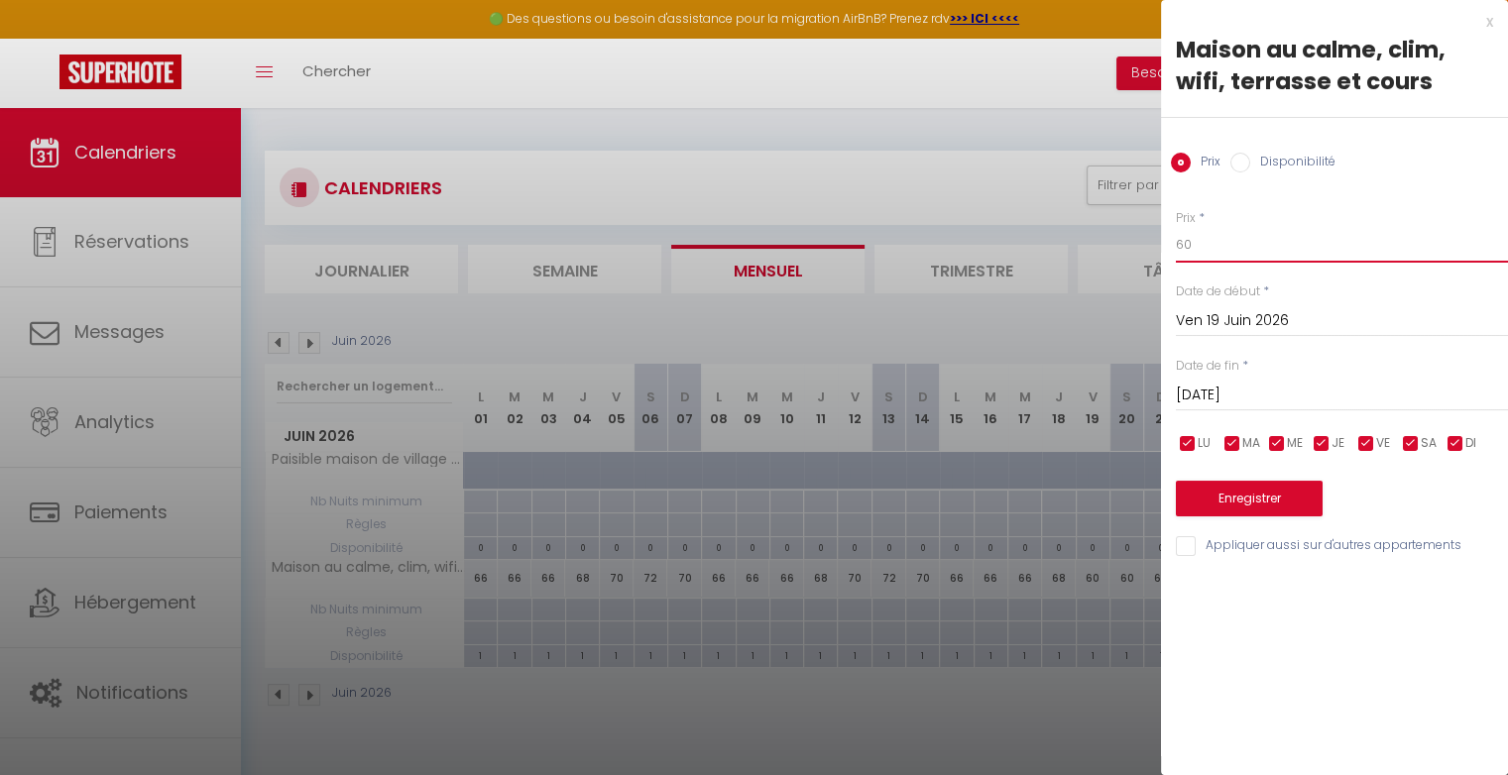
click at [1253, 252] on input "60" at bounding box center [1342, 245] width 332 height 36
click at [1237, 504] on button "Enregistrer" at bounding box center [1249, 499] width 147 height 36
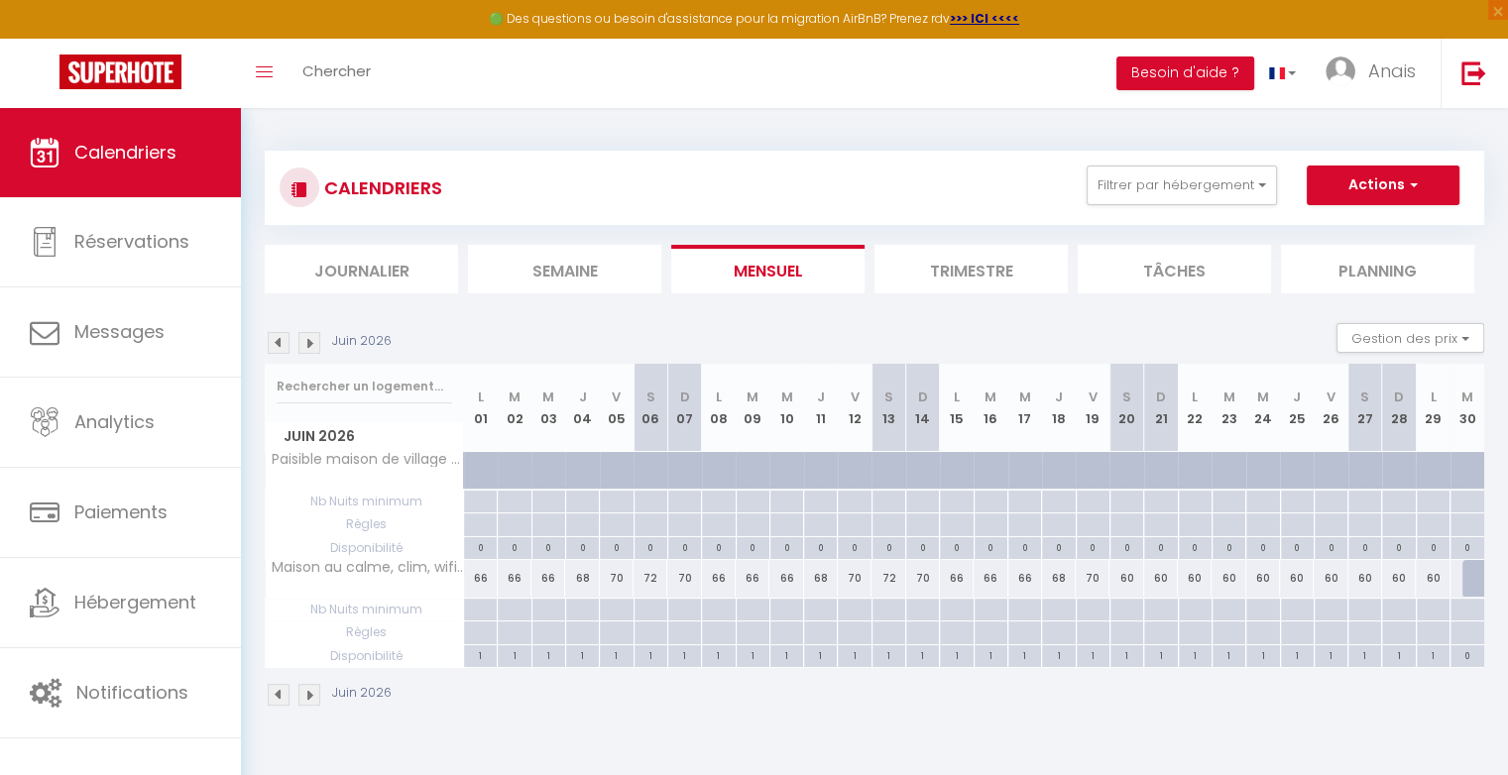
click at [1129, 581] on div "60" at bounding box center [1126, 578] width 34 height 37
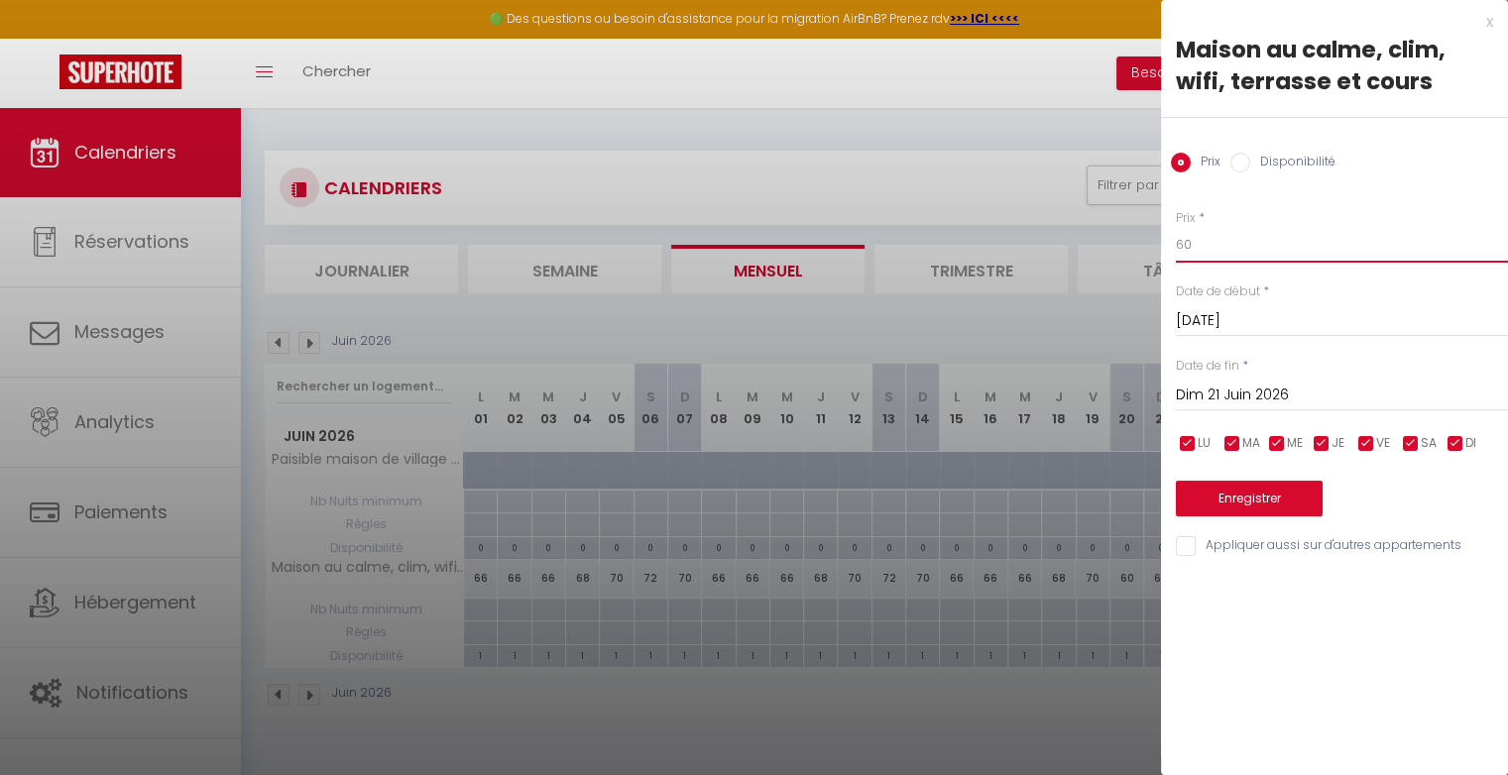
click at [1237, 242] on input "60" at bounding box center [1342, 245] width 332 height 36
click at [1252, 505] on button "Enregistrer" at bounding box center [1249, 499] width 147 height 36
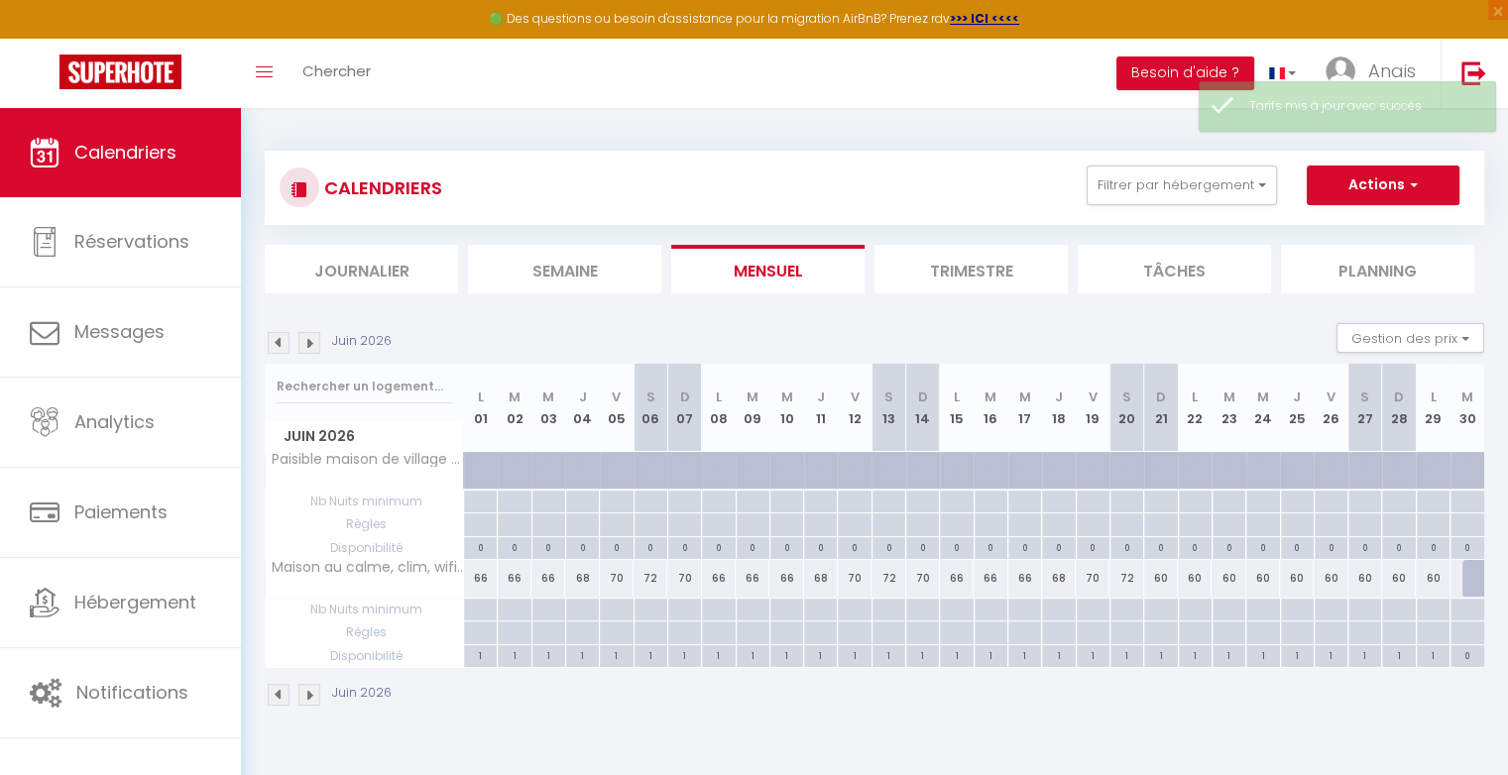
click at [1170, 577] on div "60" at bounding box center [1161, 578] width 34 height 37
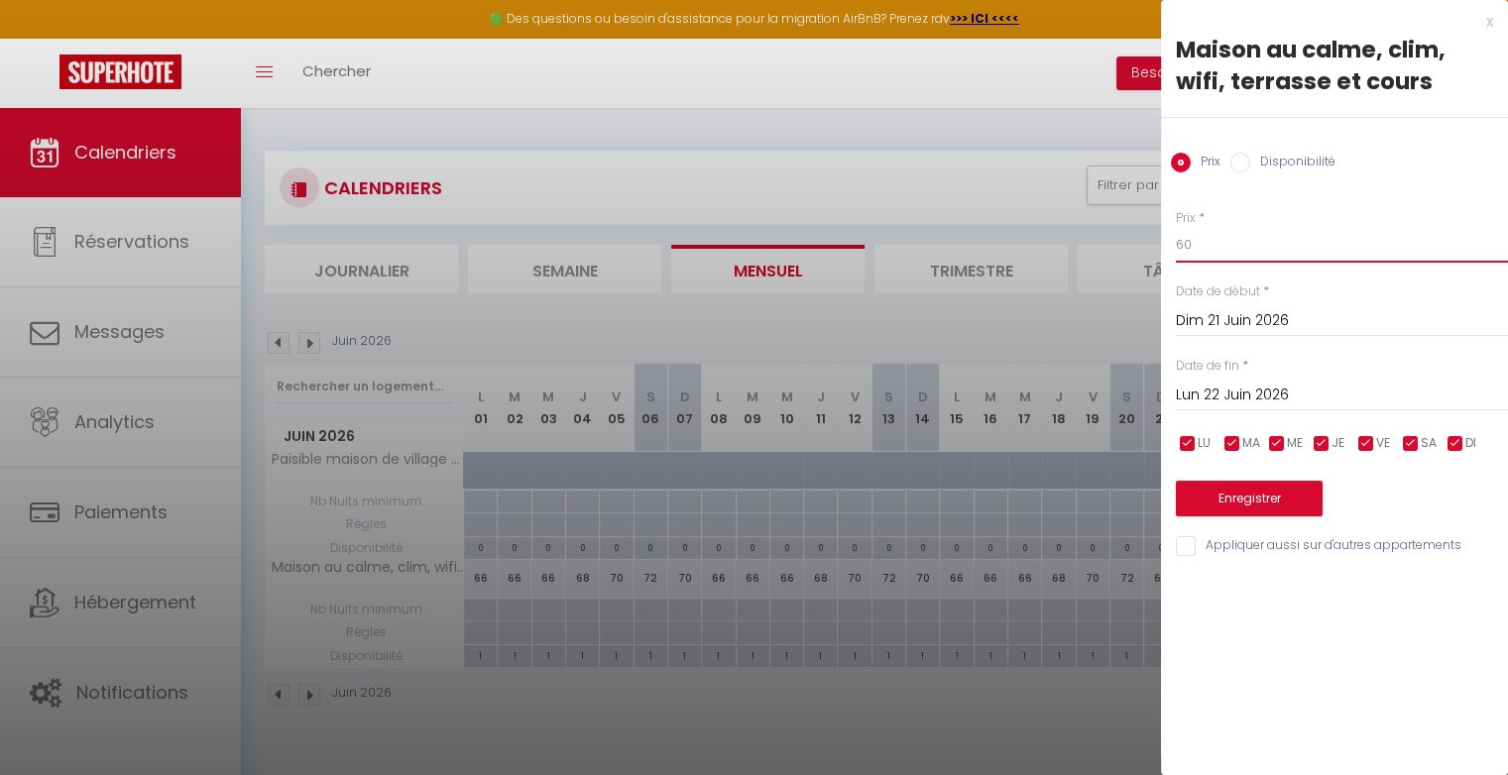
click at [1205, 250] on input "60" at bounding box center [1342, 245] width 332 height 36
click at [1250, 499] on button "Enregistrer" at bounding box center [1249, 499] width 147 height 36
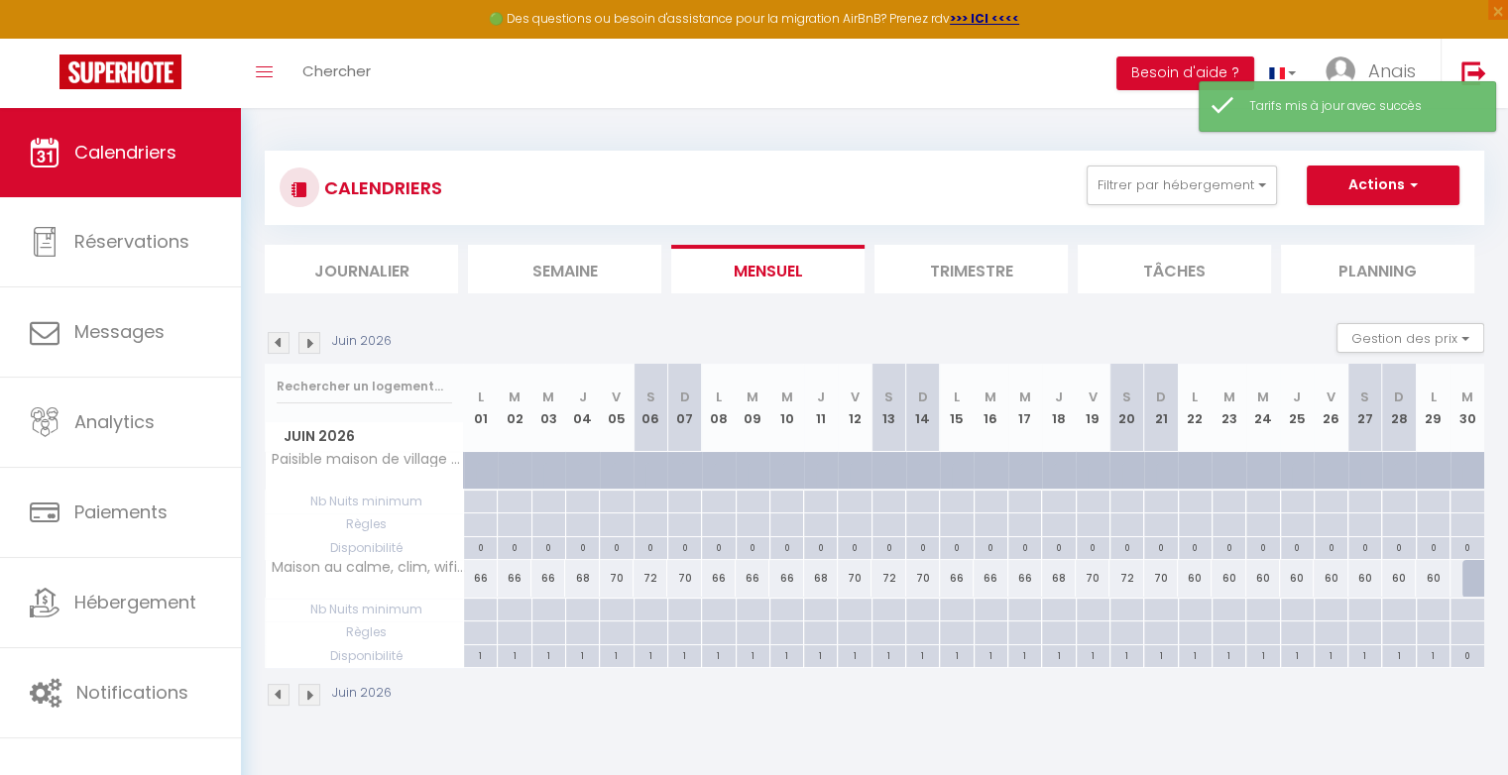
click at [1192, 580] on div "60" at bounding box center [1195, 578] width 34 height 37
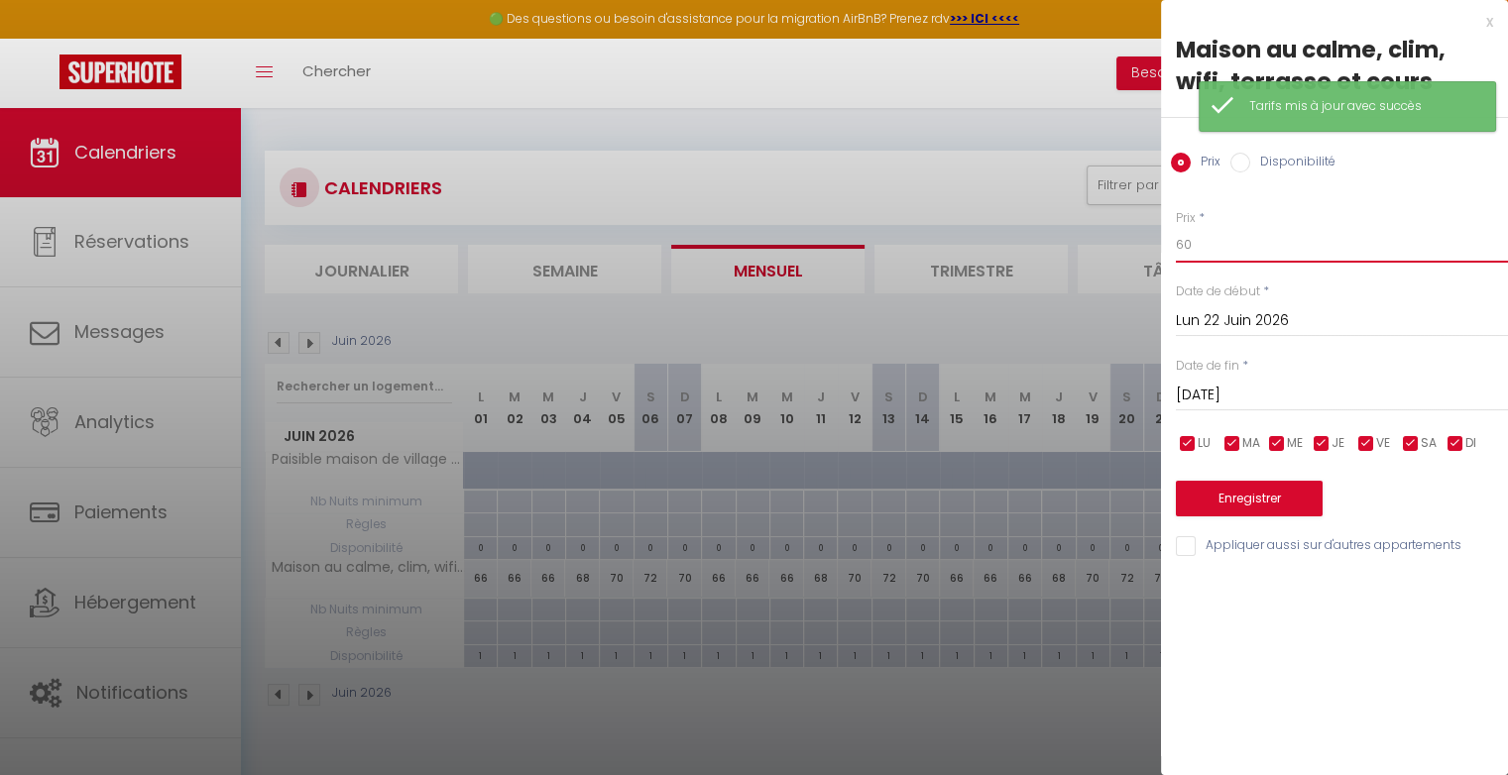
click at [1214, 244] on input "60" at bounding box center [1342, 245] width 332 height 36
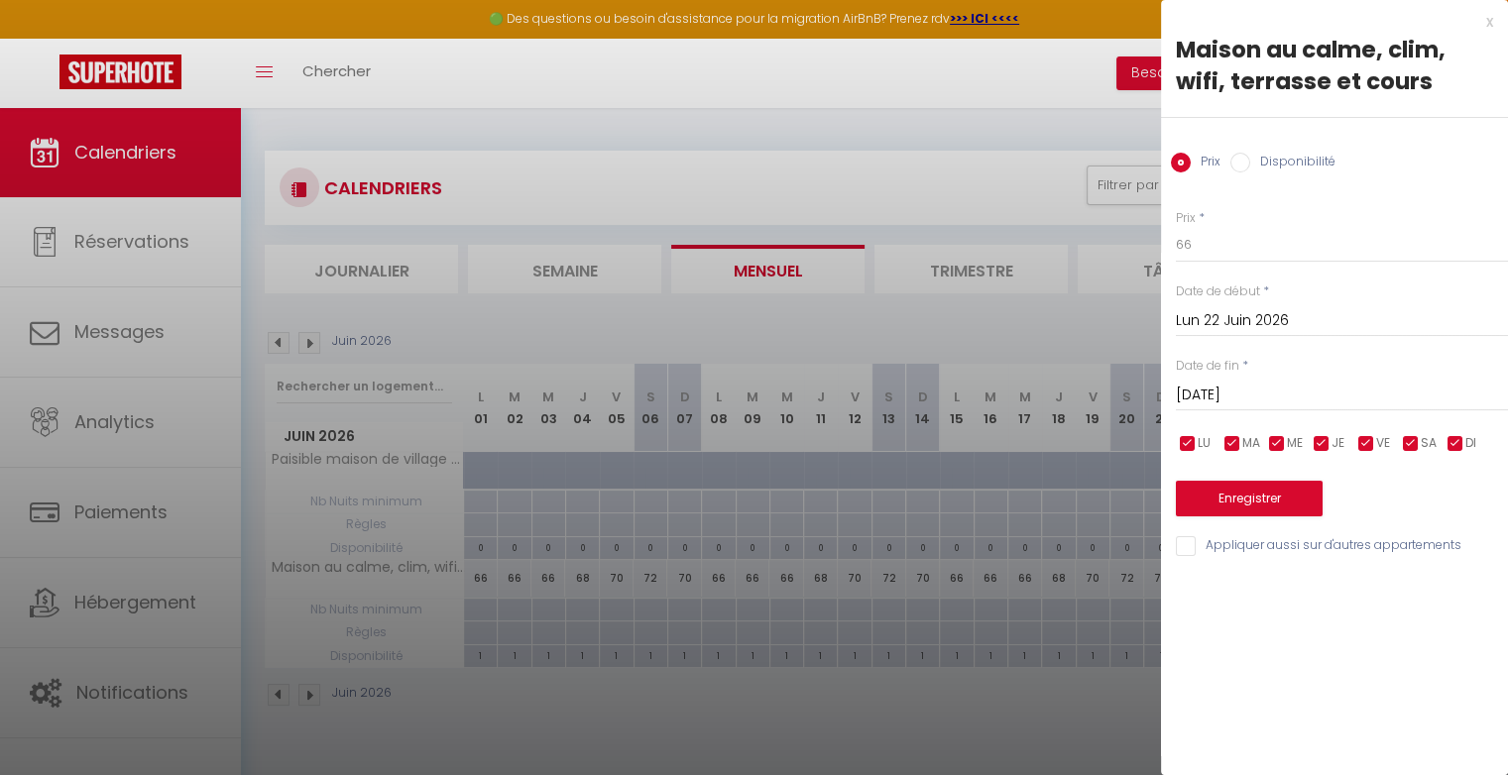
click at [1225, 390] on input "[DATE]" at bounding box center [1342, 396] width 332 height 26
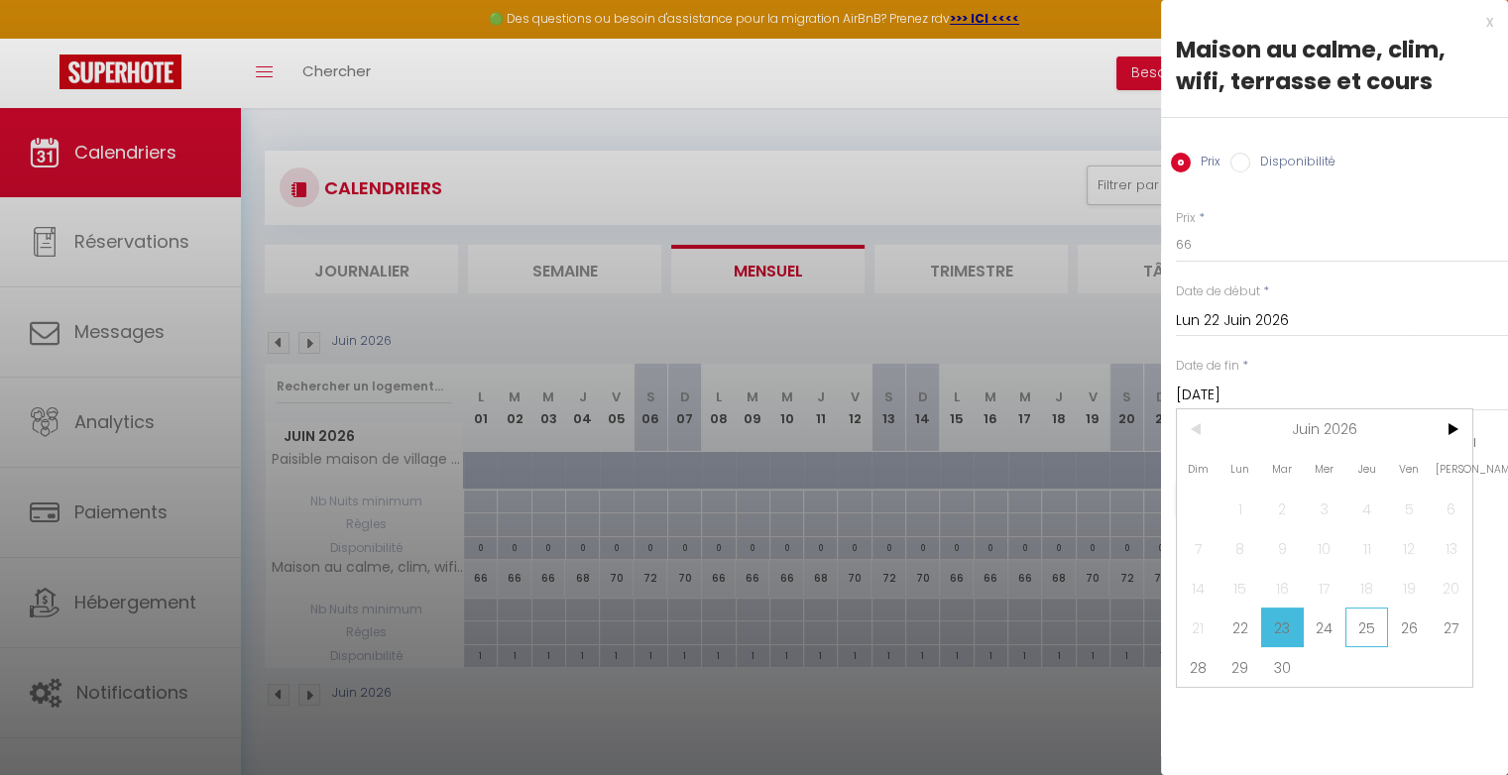
click at [1367, 628] on span "25" at bounding box center [1366, 628] width 43 height 40
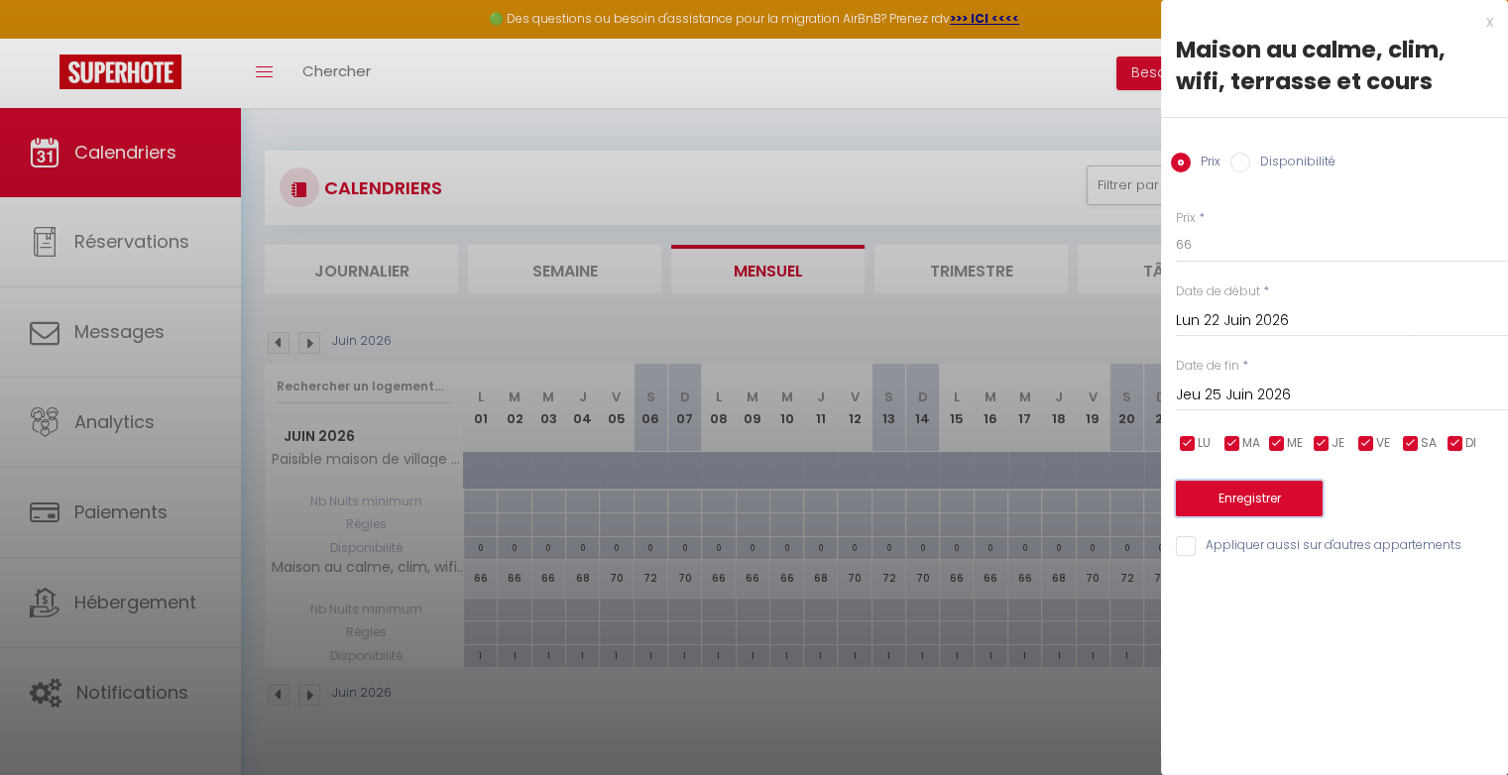
click at [1287, 505] on button "Enregistrer" at bounding box center [1249, 499] width 147 height 36
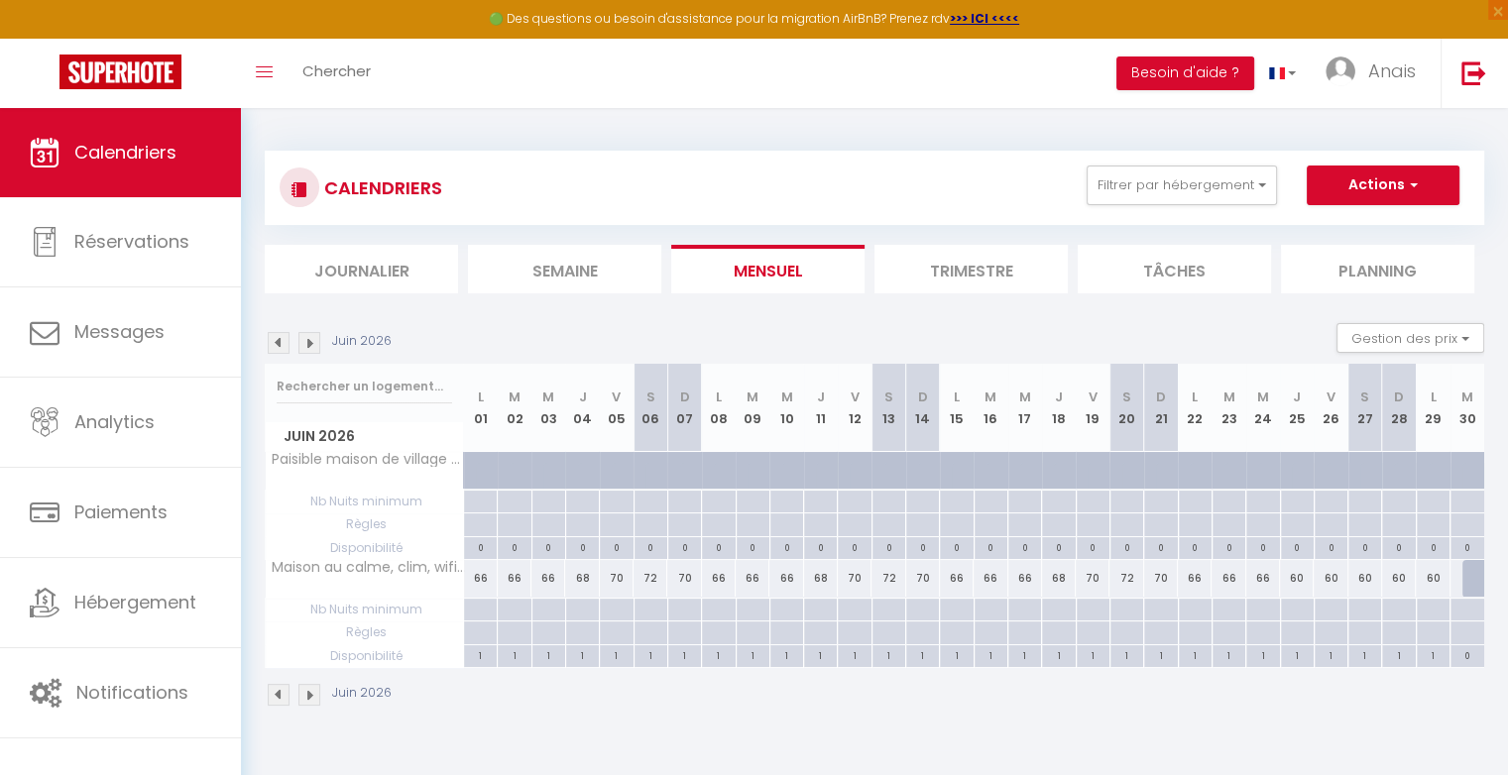
click at [1302, 578] on div "60" at bounding box center [1297, 578] width 34 height 37
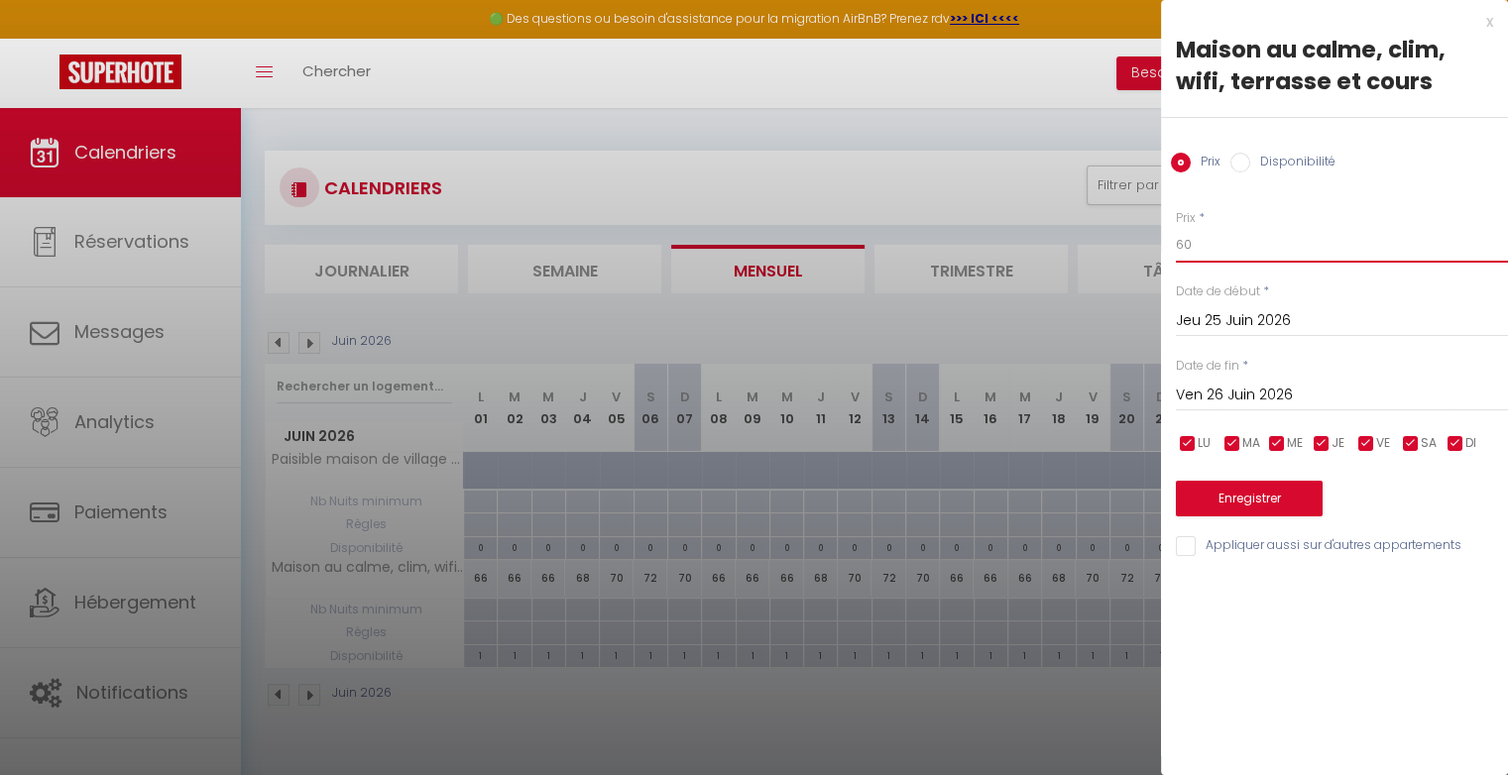
click at [1237, 248] on input "60" at bounding box center [1342, 245] width 332 height 36
click at [1257, 497] on button "Enregistrer" at bounding box center [1249, 499] width 147 height 36
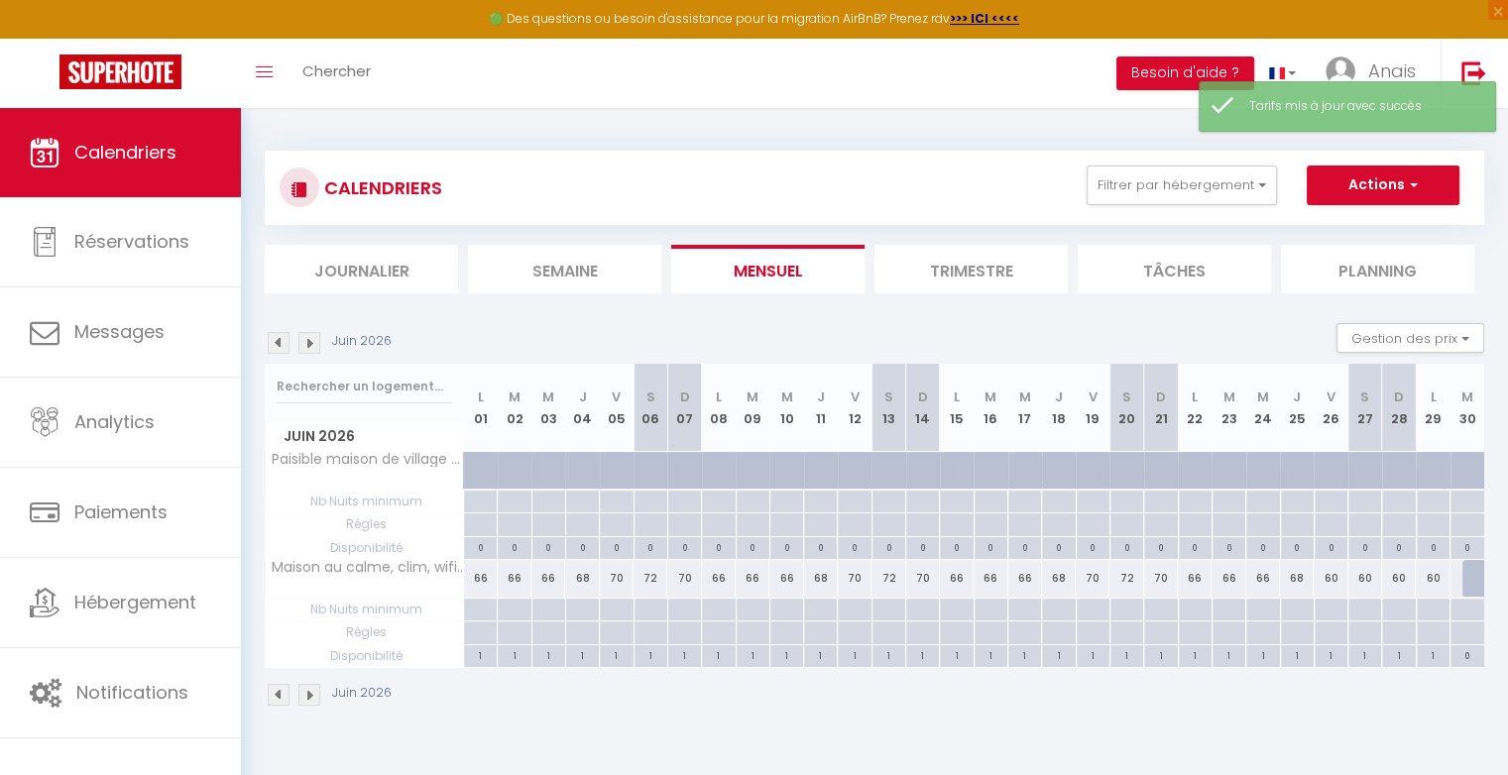
click at [1331, 577] on div "60" at bounding box center [1330, 578] width 34 height 37
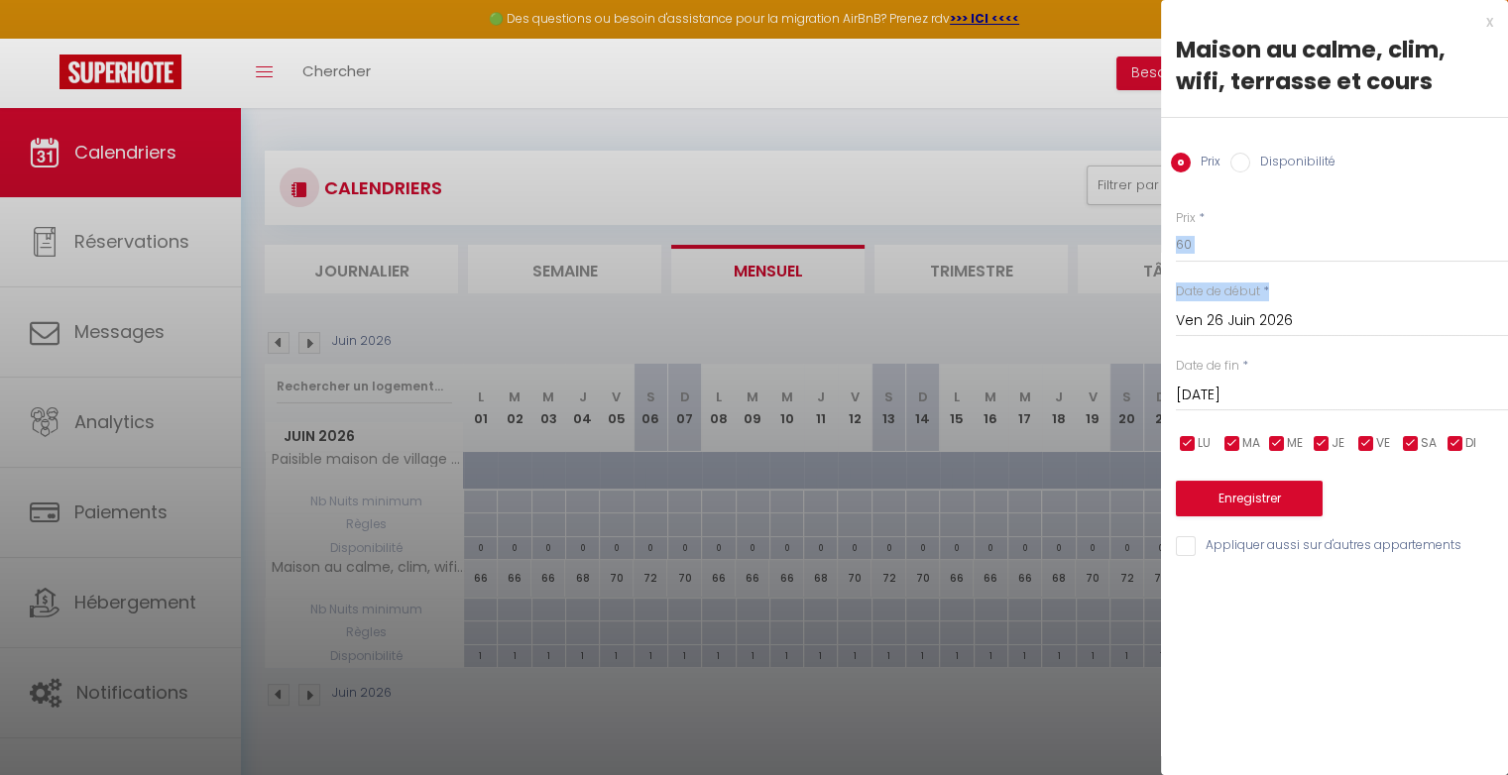
drag, startPoint x: 1271, startPoint y: 272, endPoint x: 1270, endPoint y: 248, distance: 23.8
click at [1270, 248] on div "Prix * 60 Statut * Disponible Indisponible Date de début * [DATE] < [DATE] > Di…" at bounding box center [1334, 371] width 347 height 375
click at [1270, 248] on input "60" at bounding box center [1342, 245] width 332 height 36
click at [1277, 502] on button "Enregistrer" at bounding box center [1249, 499] width 147 height 36
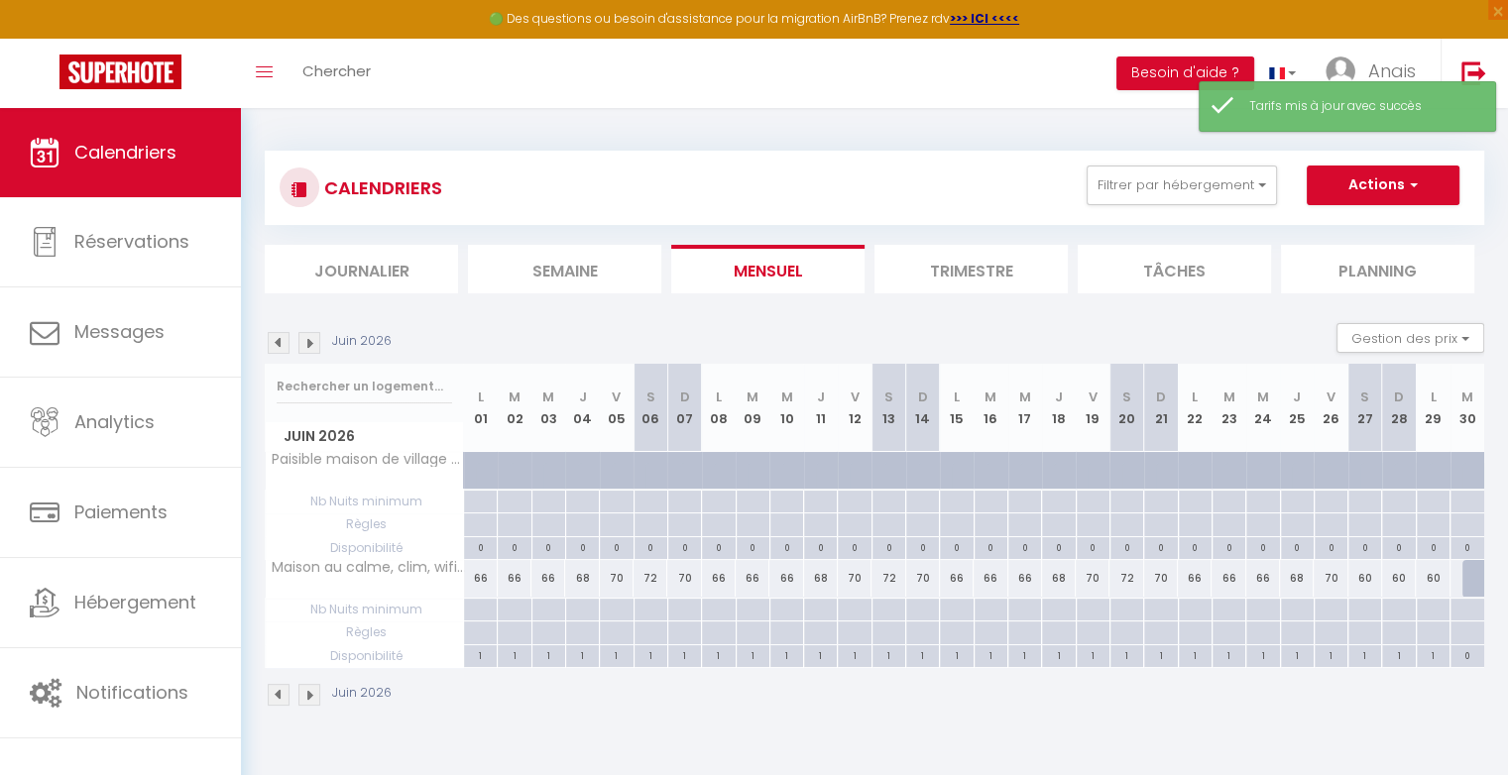
click at [1369, 575] on div "60" at bounding box center [1365, 578] width 34 height 37
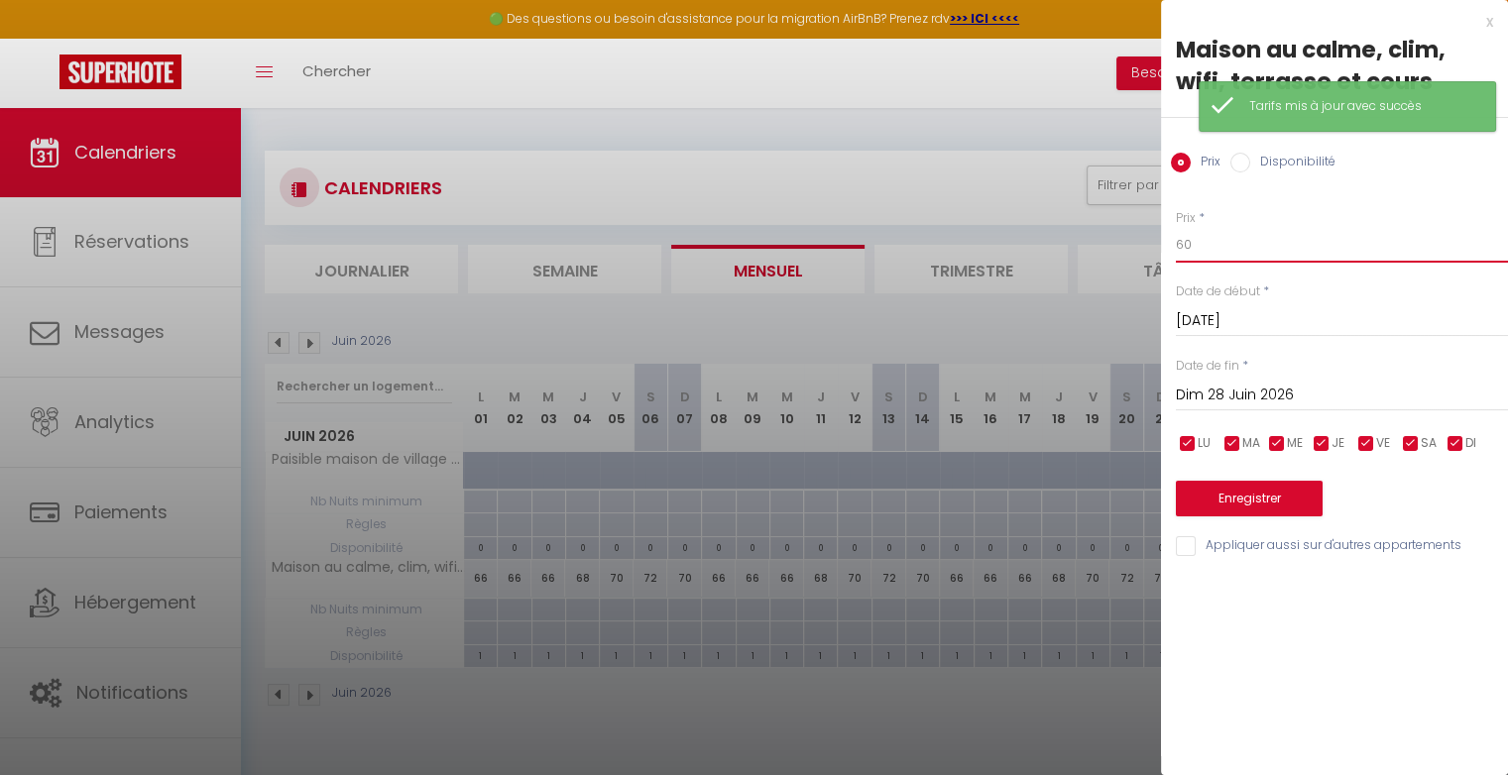
click at [1252, 250] on input "60" at bounding box center [1342, 245] width 332 height 36
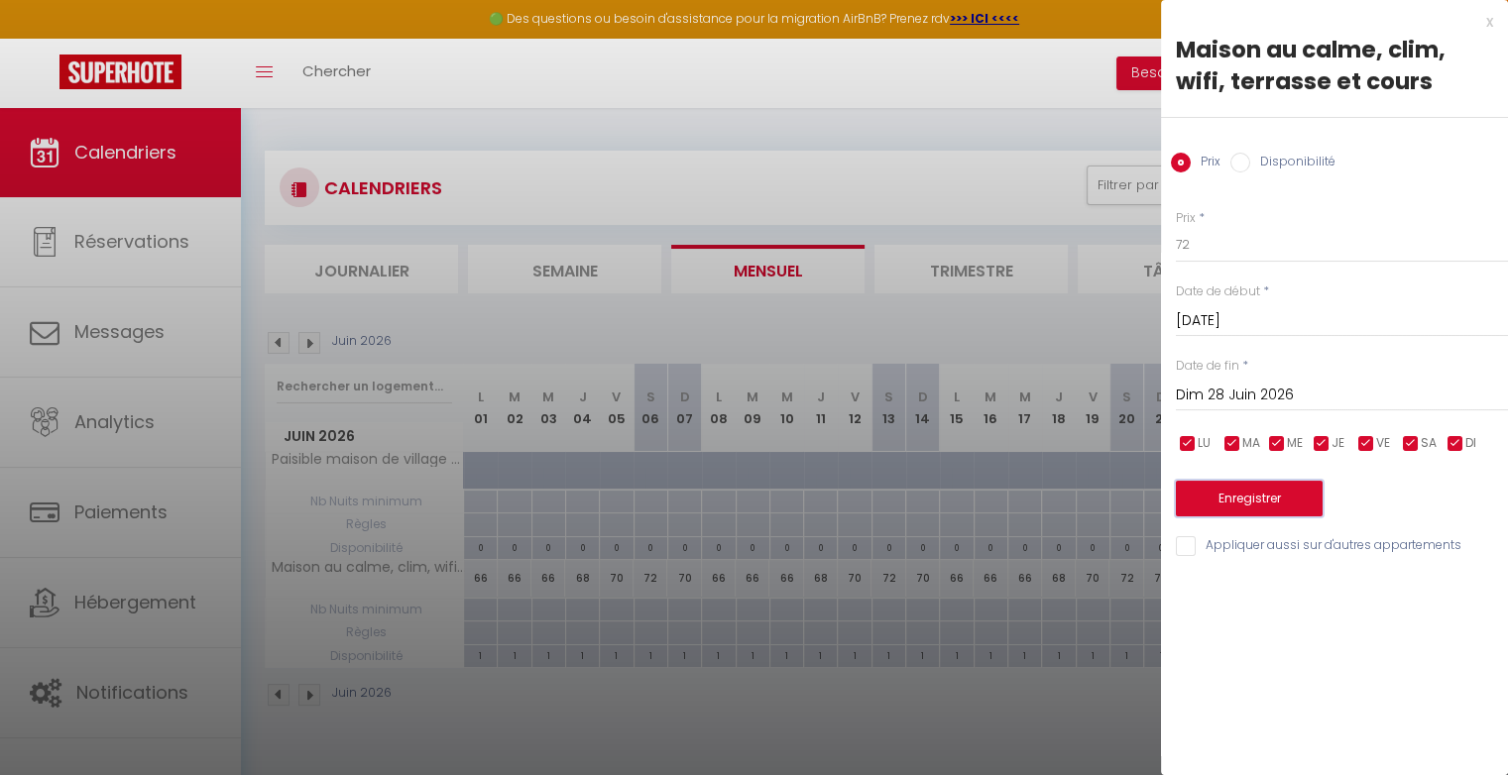
click at [1286, 502] on button "Enregistrer" at bounding box center [1249, 499] width 147 height 36
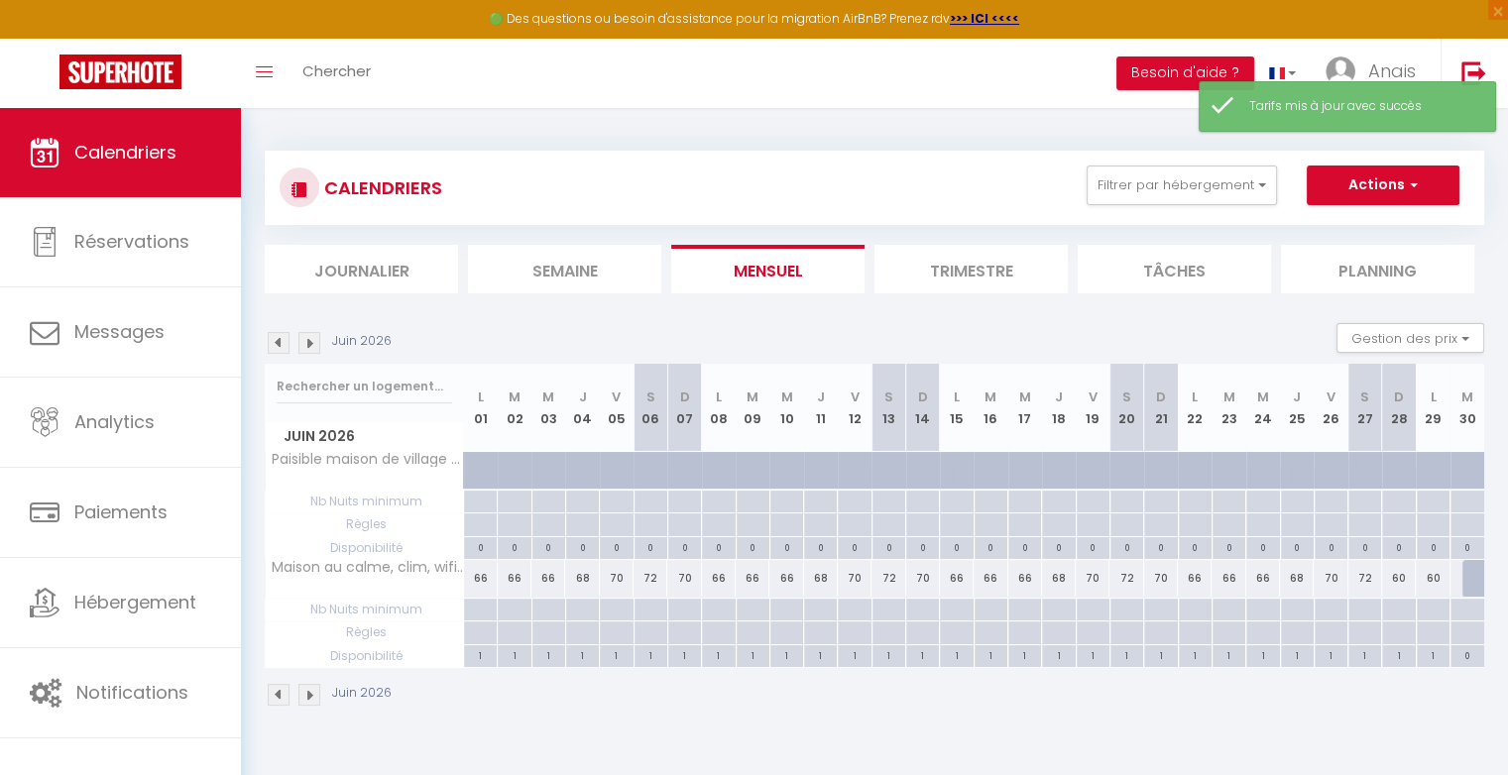
click at [1403, 579] on div "60" at bounding box center [1399, 578] width 34 height 37
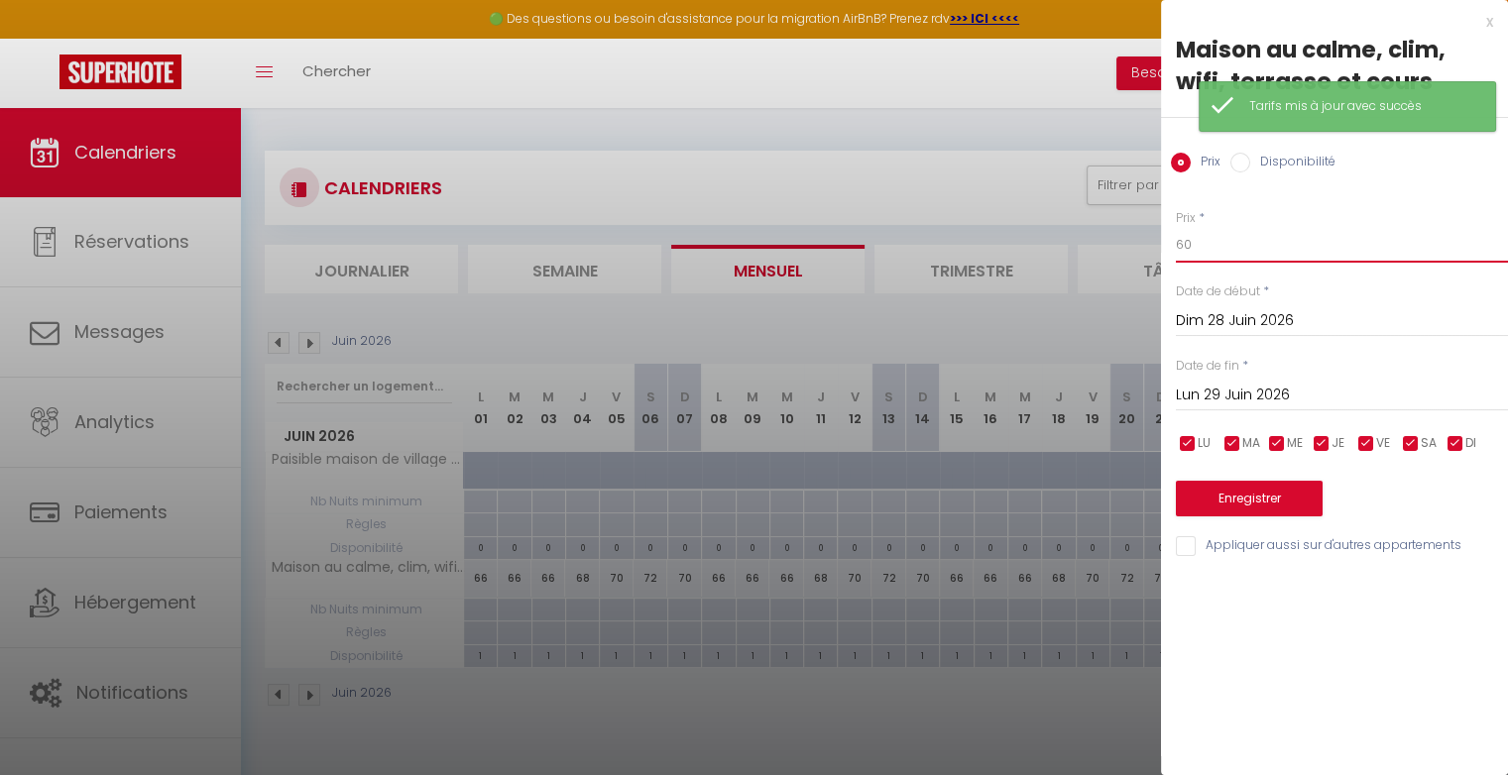
click at [1241, 251] on input "60" at bounding box center [1342, 245] width 332 height 36
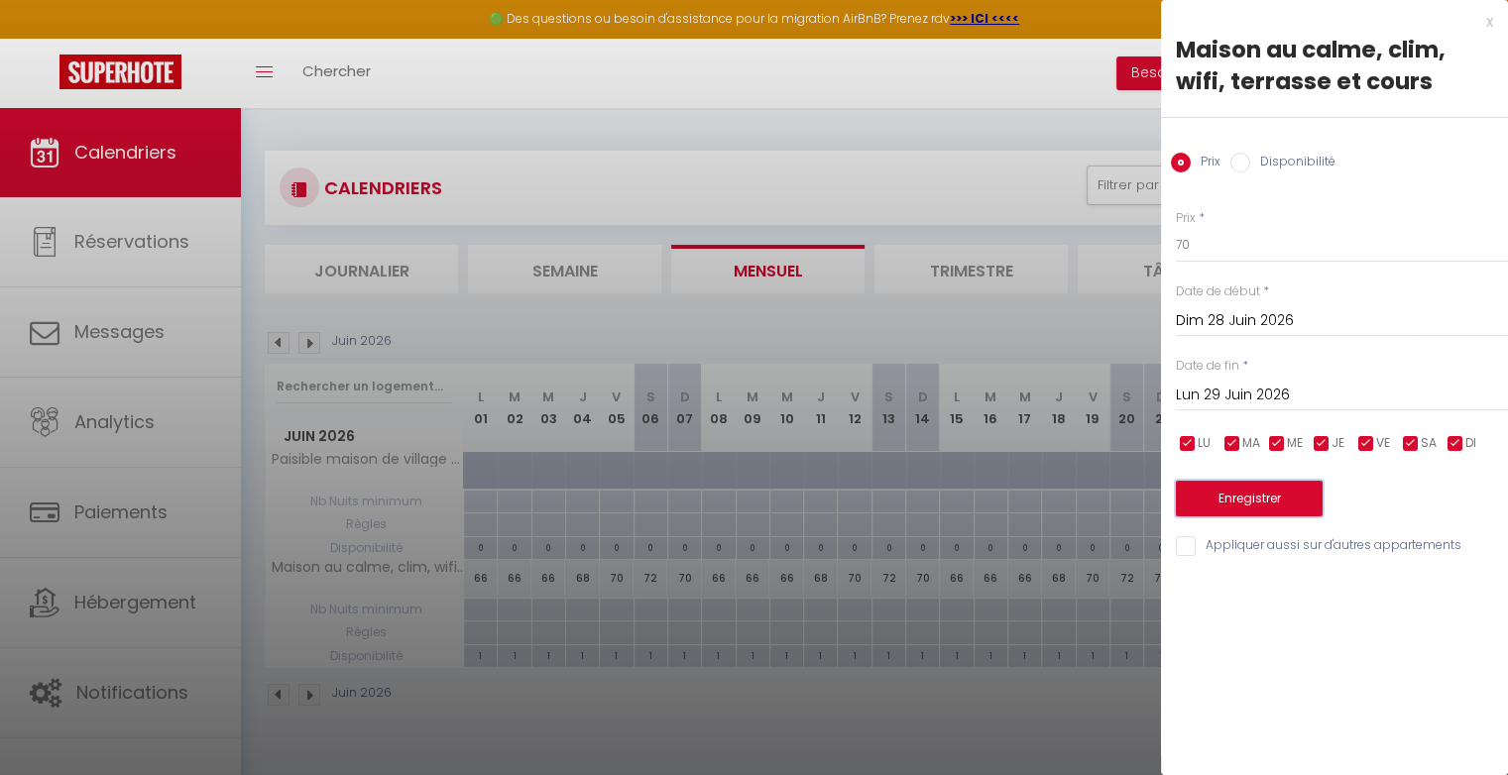
click at [1281, 506] on button "Enregistrer" at bounding box center [1249, 499] width 147 height 36
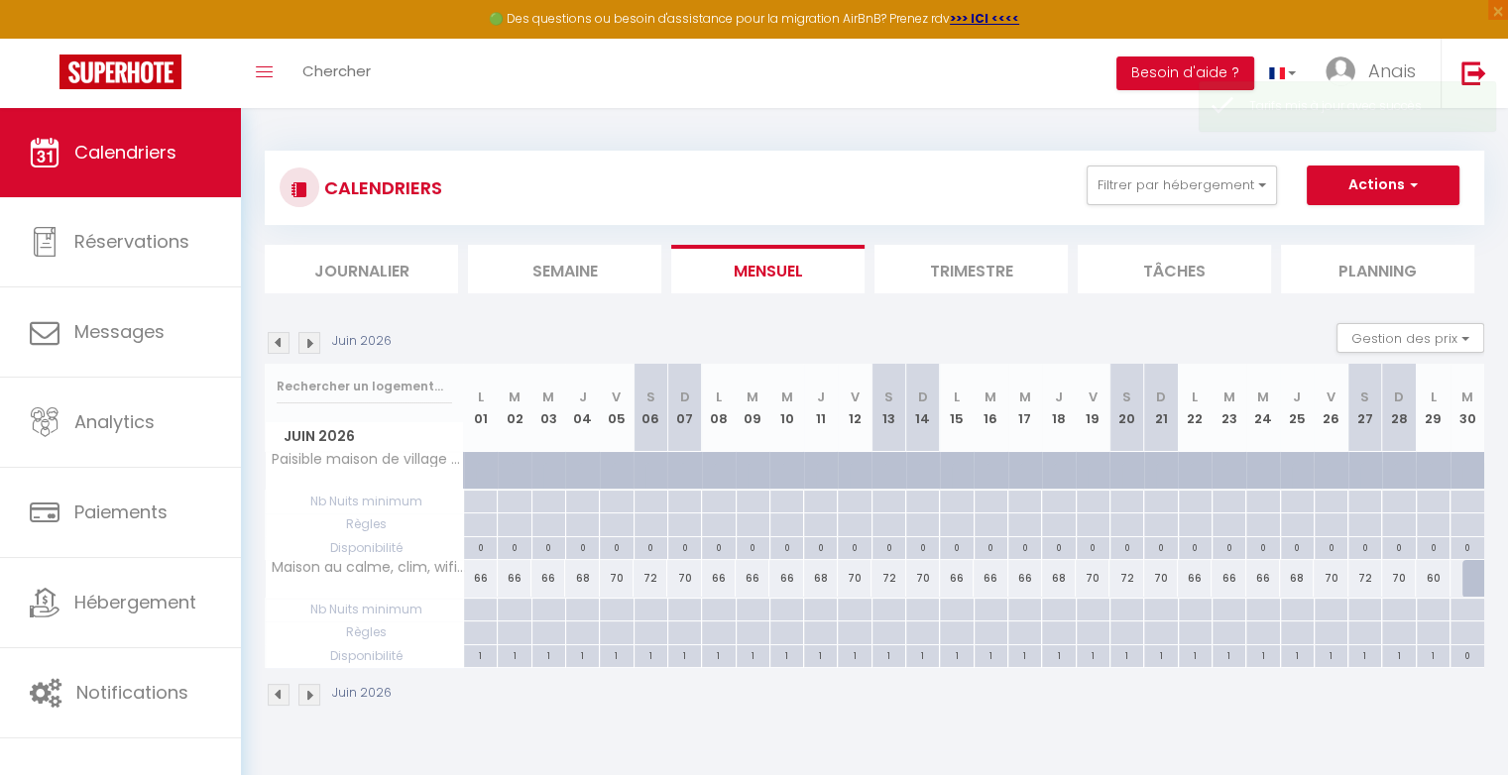
click at [1441, 575] on div "60" at bounding box center [1432, 578] width 34 height 37
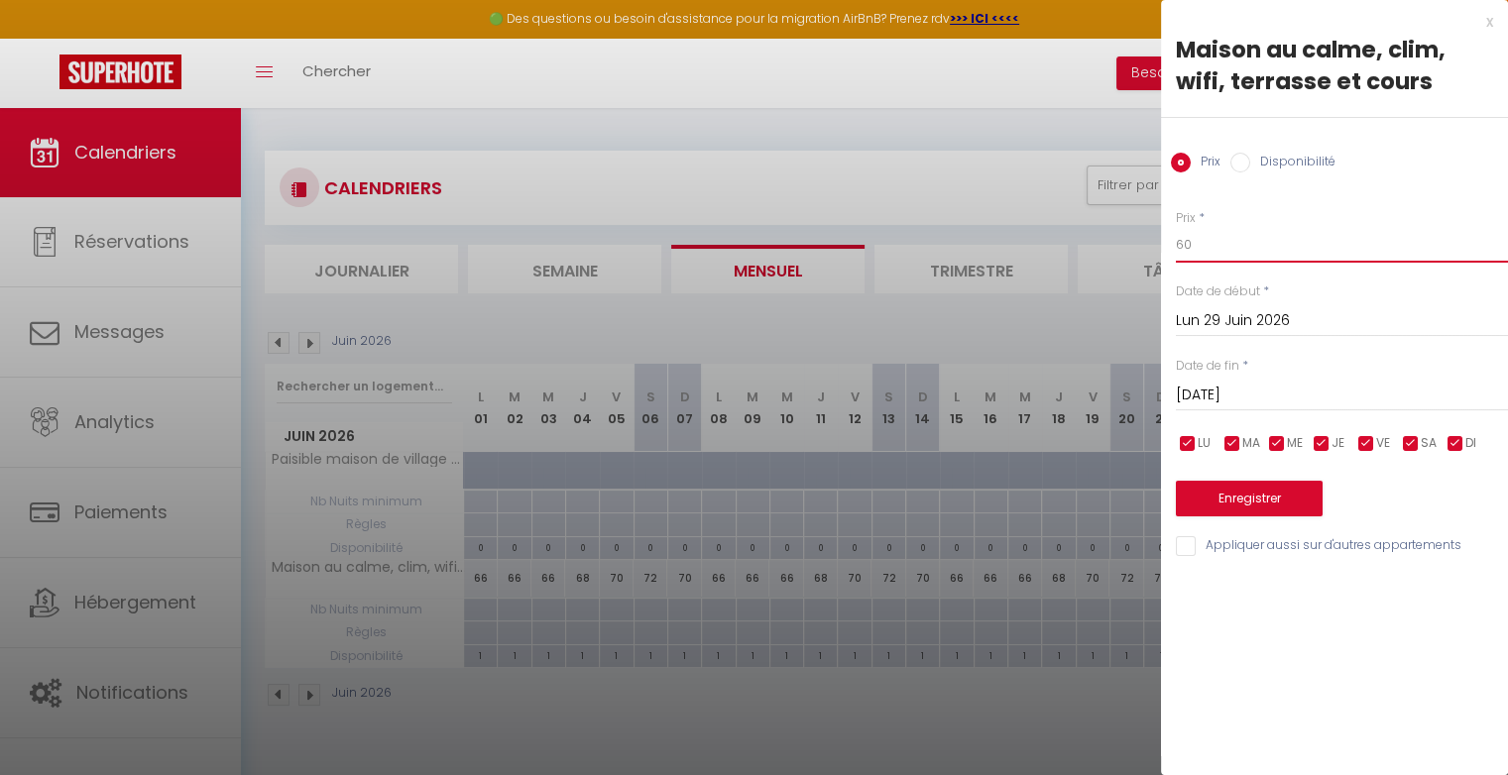
click at [1238, 255] on input "60" at bounding box center [1342, 245] width 332 height 36
click at [1256, 501] on button "Enregistrer" at bounding box center [1249, 499] width 147 height 36
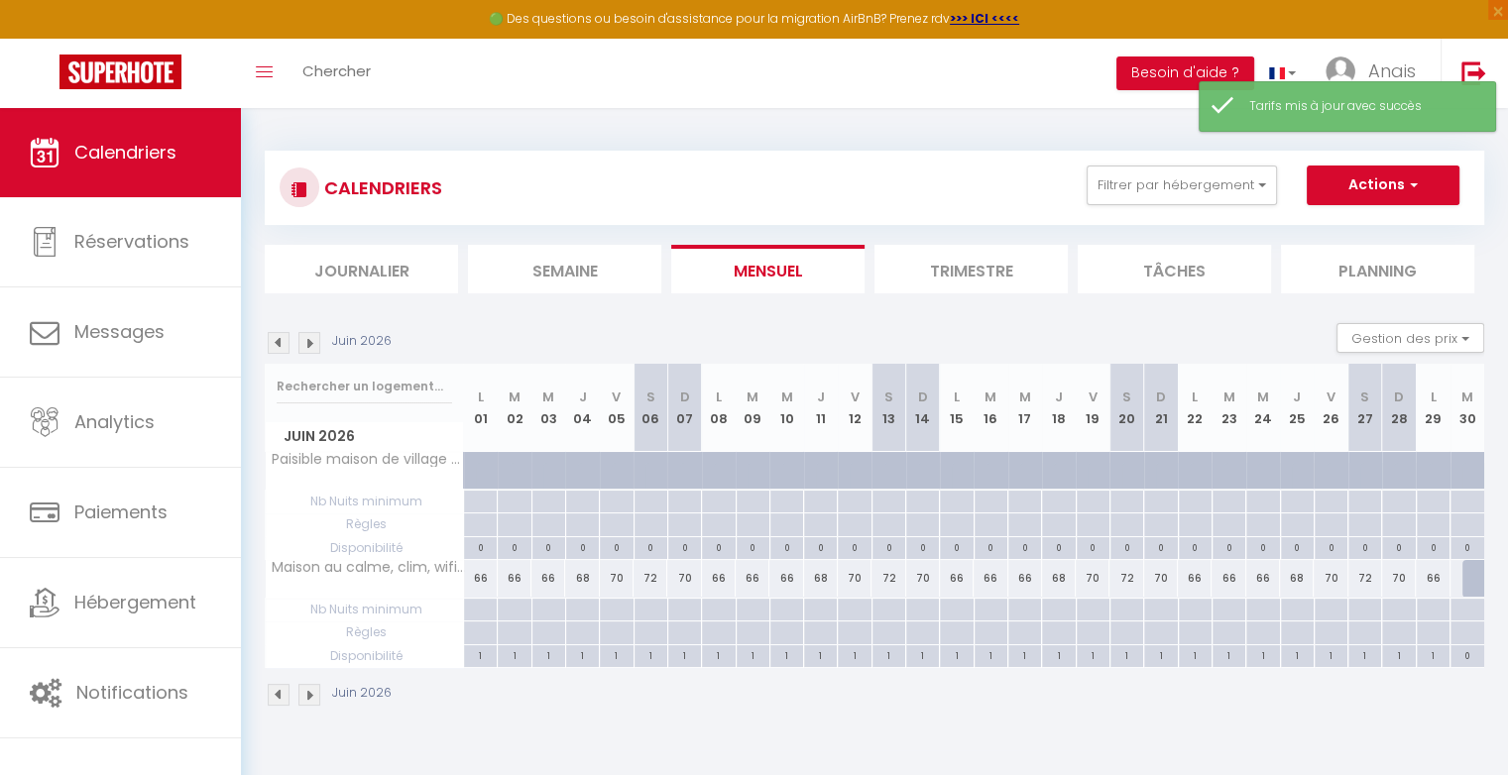
click at [1467, 589] on div at bounding box center [1479, 579] width 34 height 38
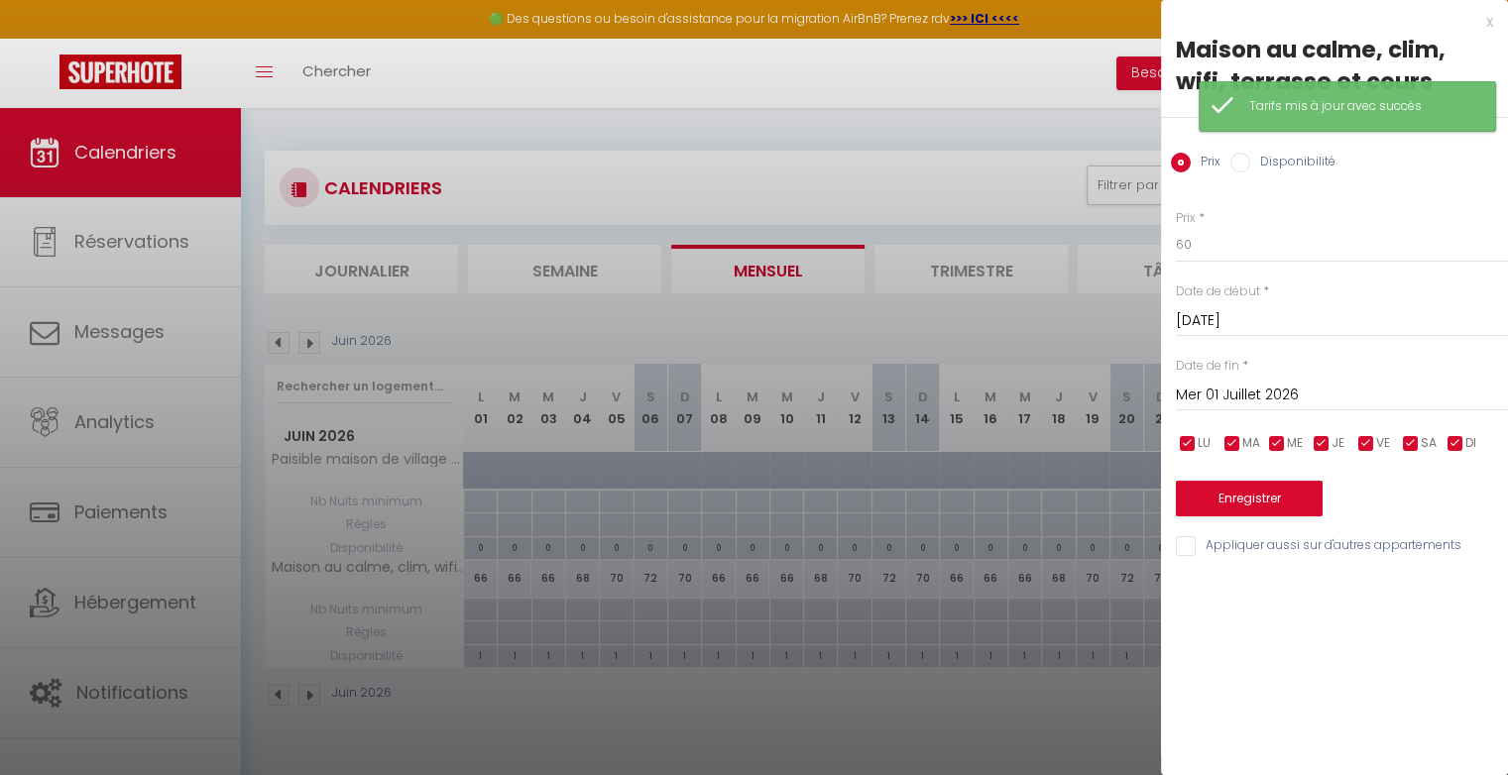
click at [1239, 165] on input "Disponibilité" at bounding box center [1240, 163] width 20 height 20
click at [1269, 490] on button "Enregistrer" at bounding box center [1249, 501] width 147 height 36
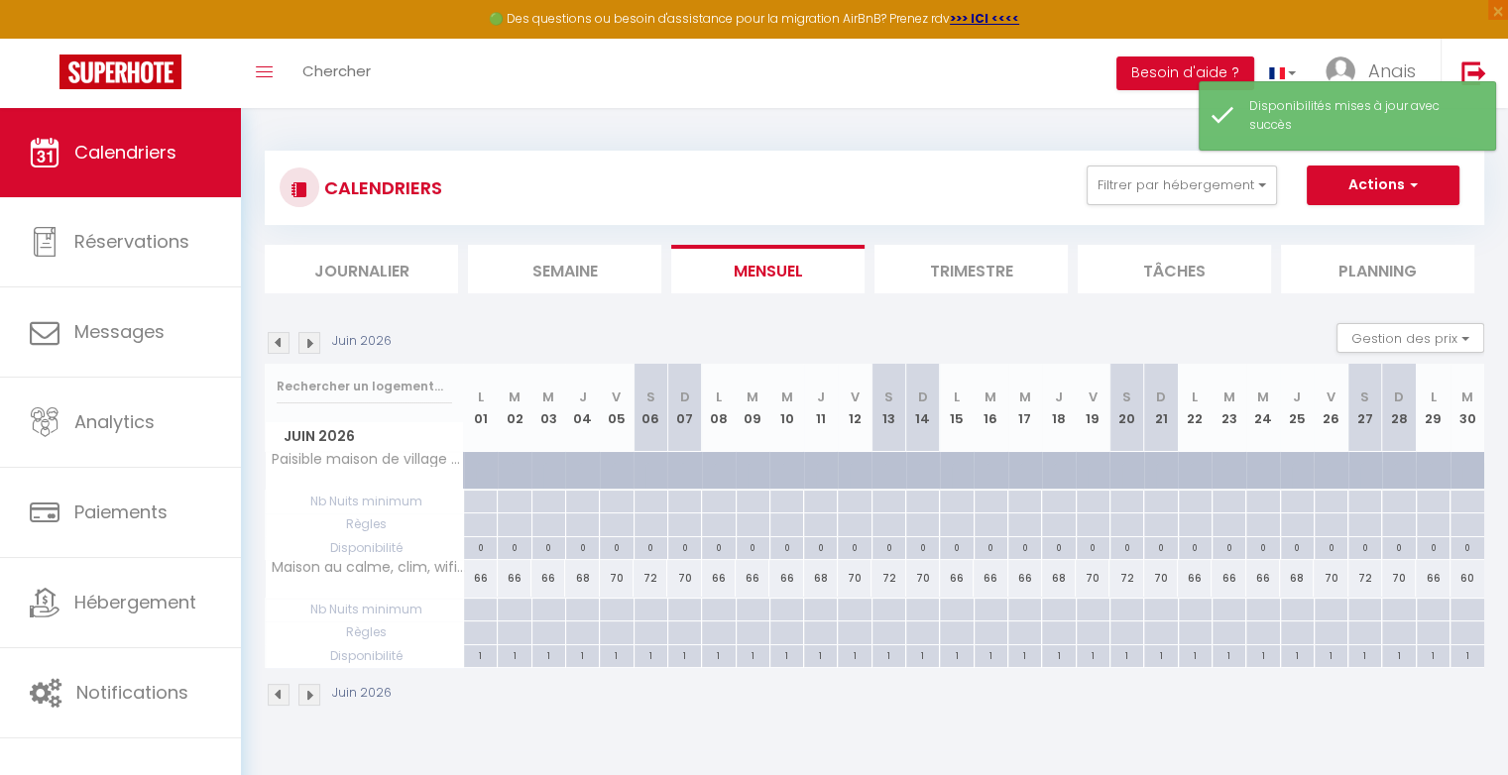
click at [1465, 578] on div "60" at bounding box center [1467, 578] width 34 height 37
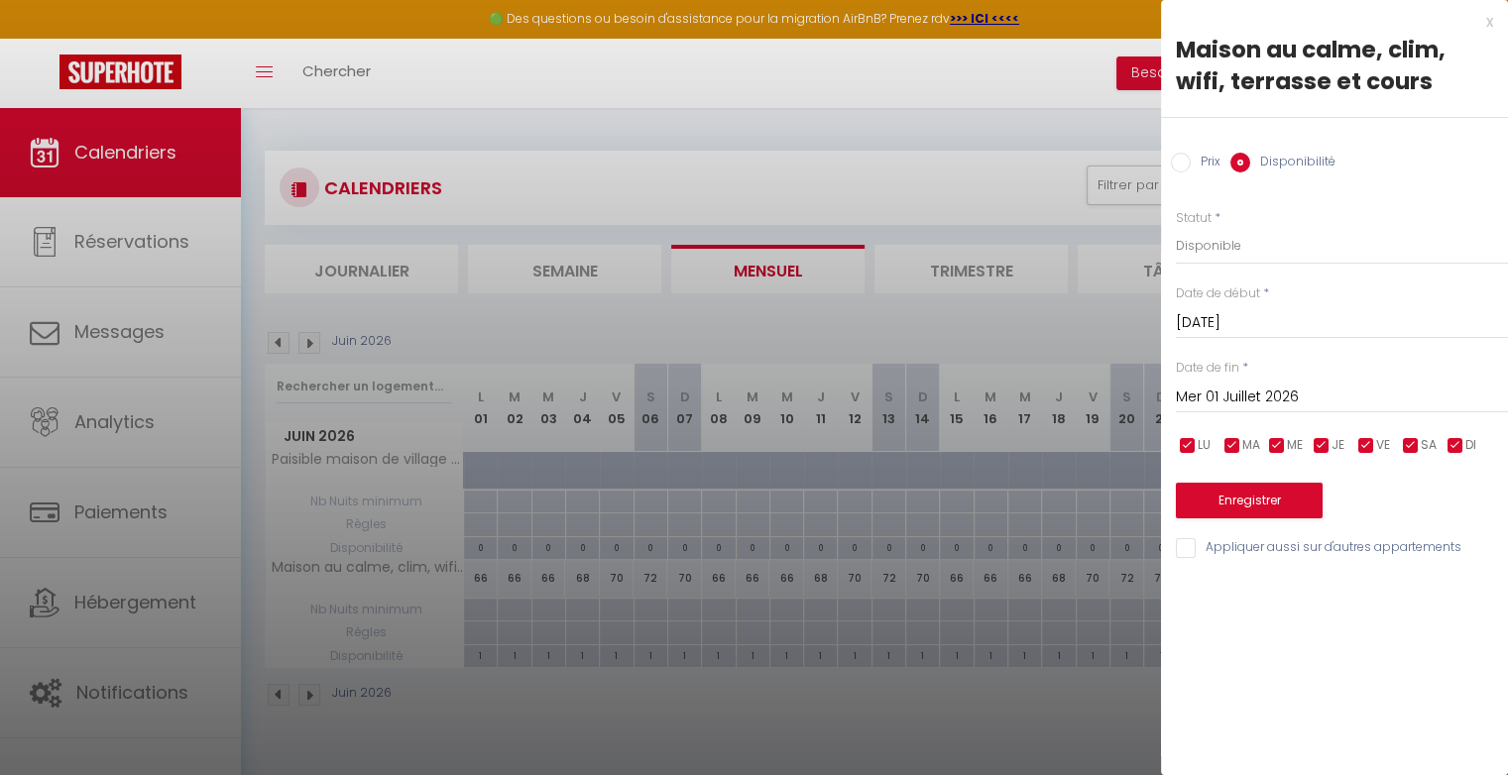
click at [1178, 166] on input "Prix" at bounding box center [1181, 163] width 20 height 20
click at [1218, 256] on input "60" at bounding box center [1342, 245] width 332 height 36
click at [1241, 493] on button "Enregistrer" at bounding box center [1249, 499] width 147 height 36
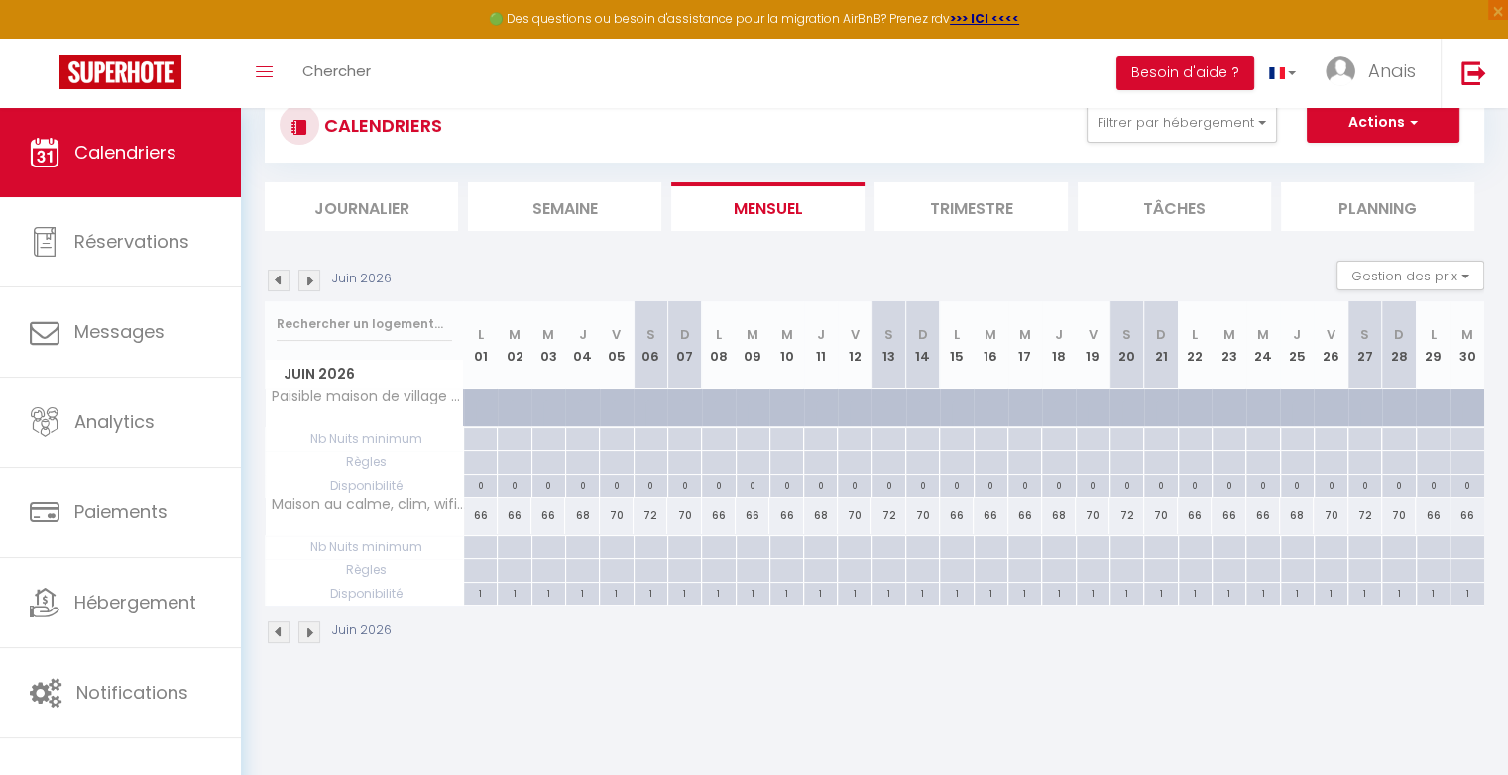
scroll to position [107, 0]
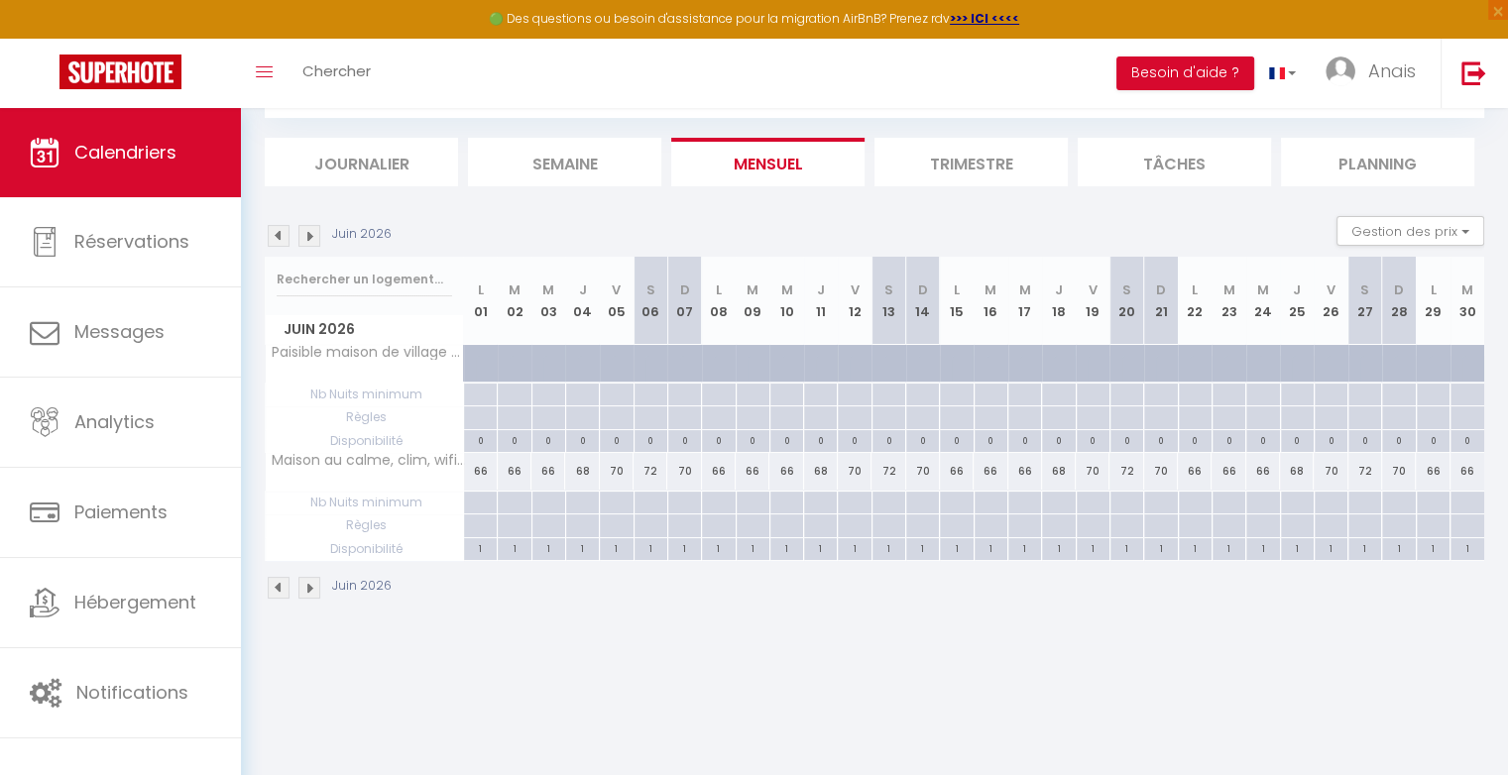
click at [309, 232] on img at bounding box center [309, 236] width 22 height 22
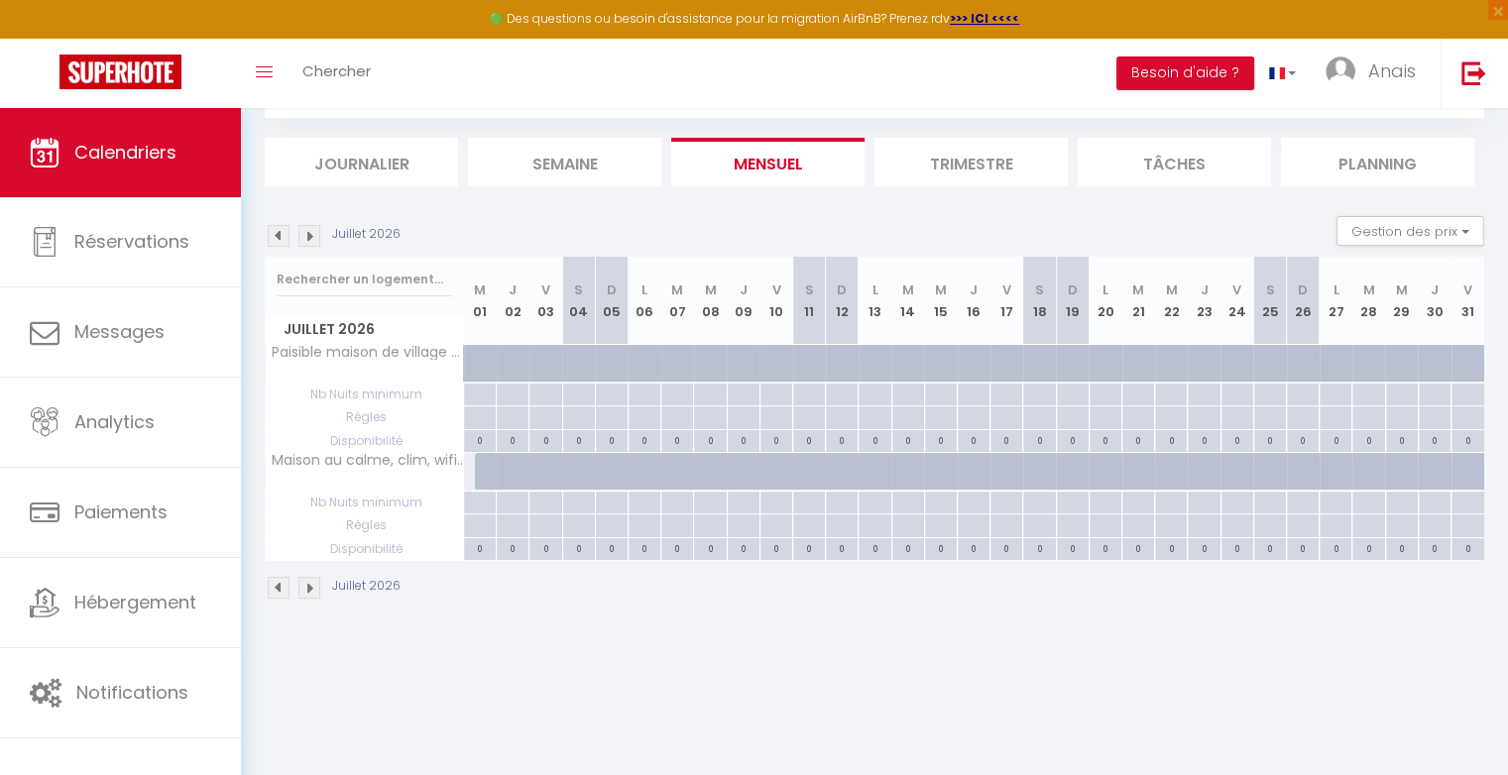
click at [484, 468] on div at bounding box center [491, 472] width 33 height 38
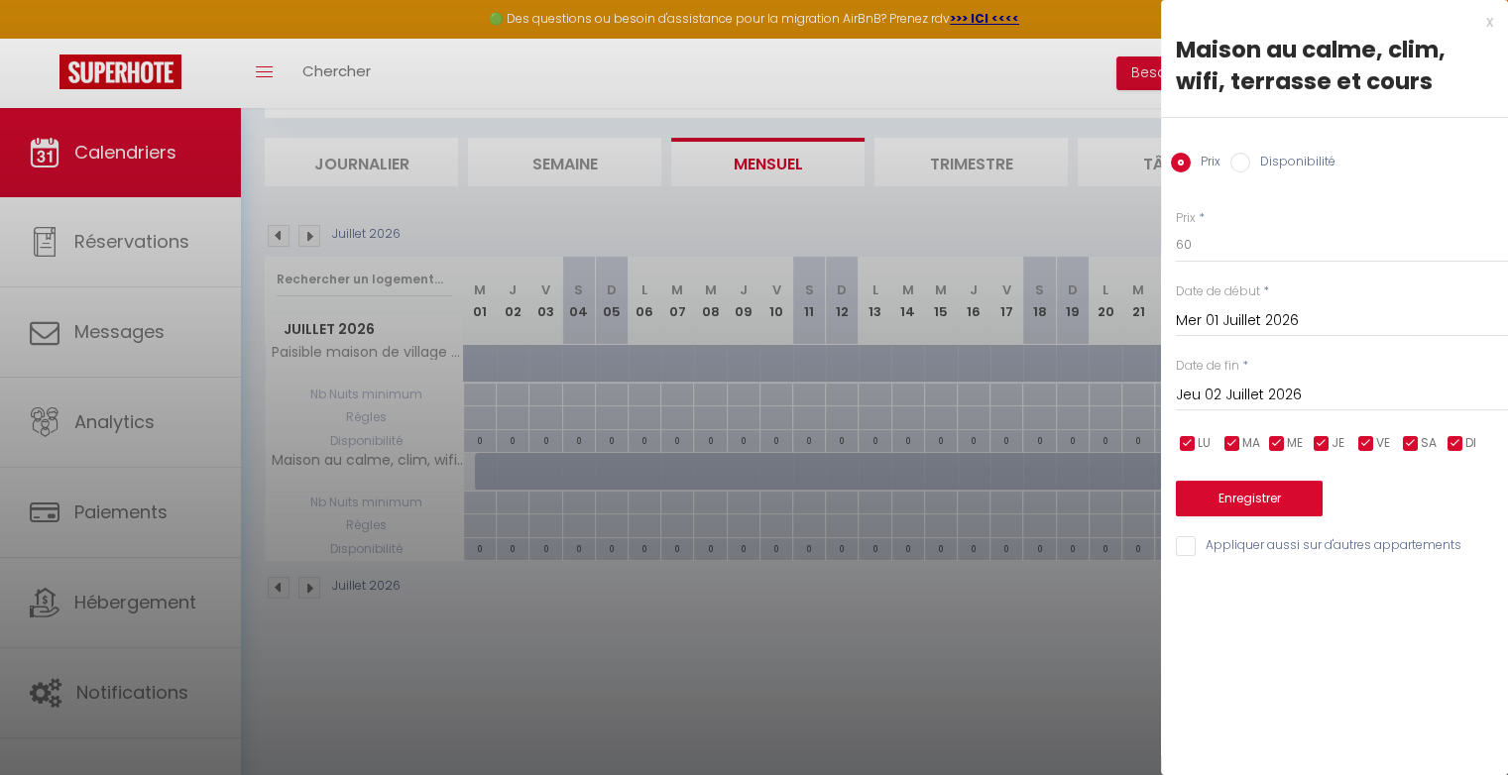
click at [1240, 165] on input "Disponibilité" at bounding box center [1240, 163] width 20 height 20
click at [1273, 396] on input "Jeu 02 Juillet 2026" at bounding box center [1342, 398] width 332 height 26
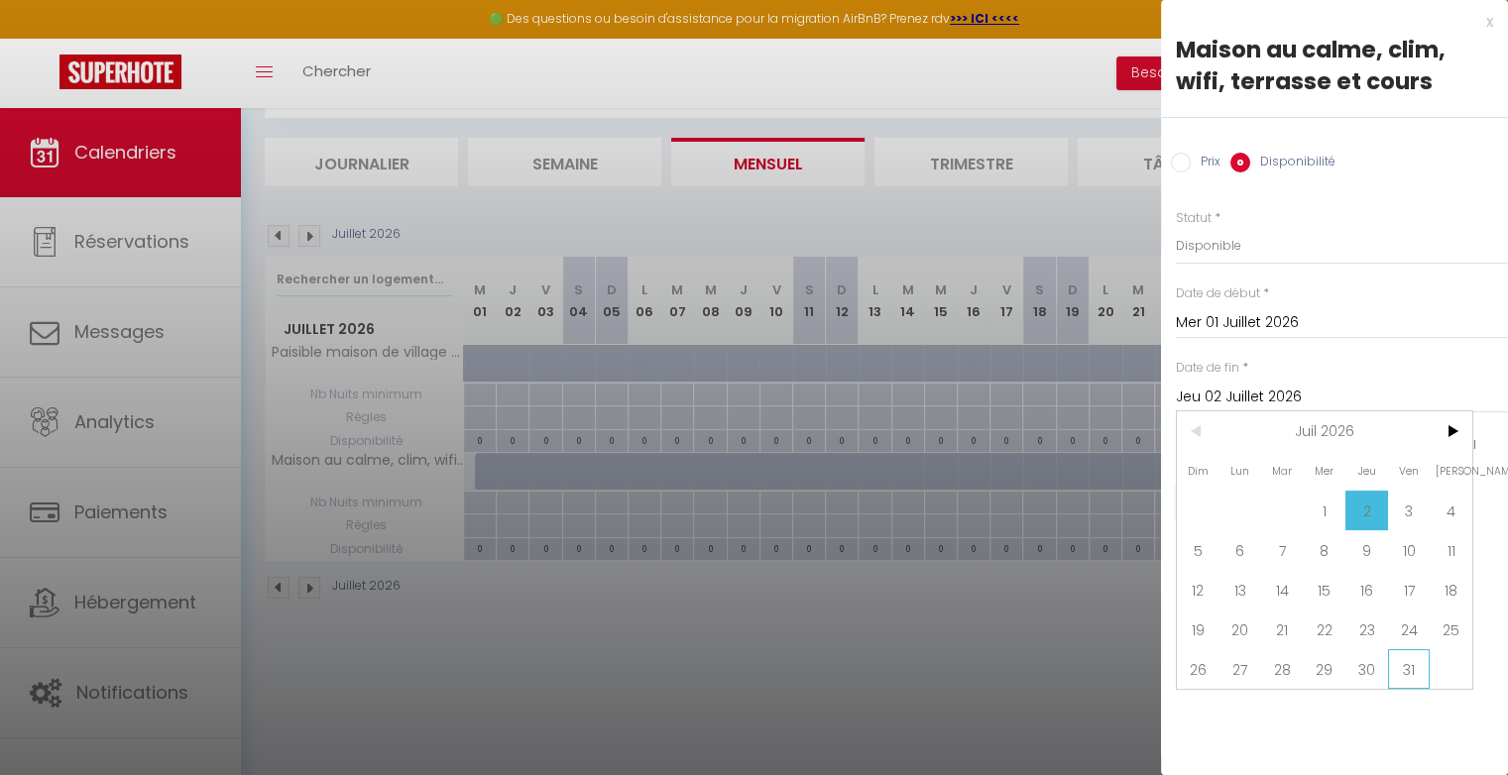
click at [1417, 667] on span "31" at bounding box center [1409, 669] width 43 height 40
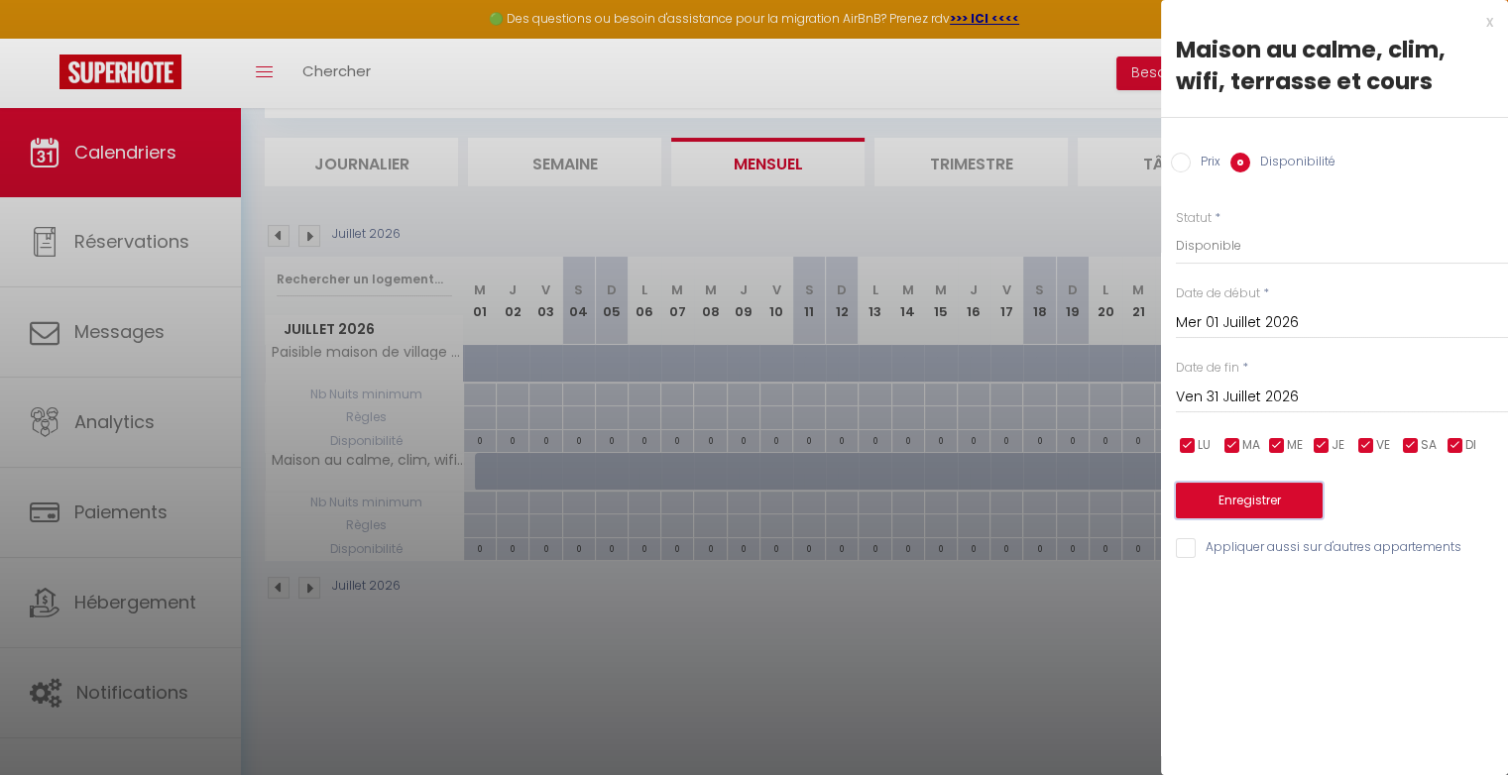
click at [1298, 509] on button "Enregistrer" at bounding box center [1249, 501] width 147 height 36
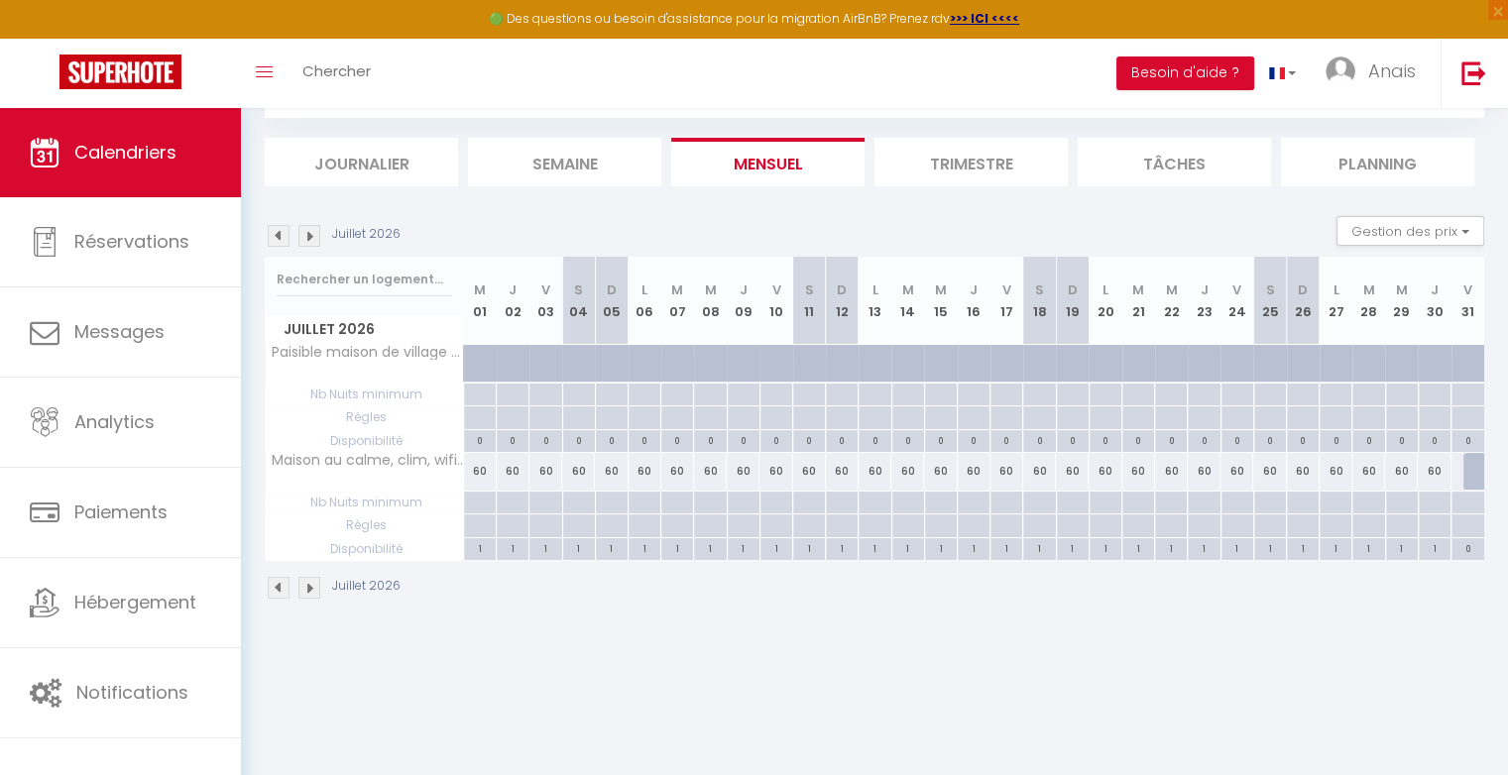
click at [1469, 467] on div at bounding box center [1479, 472] width 33 height 38
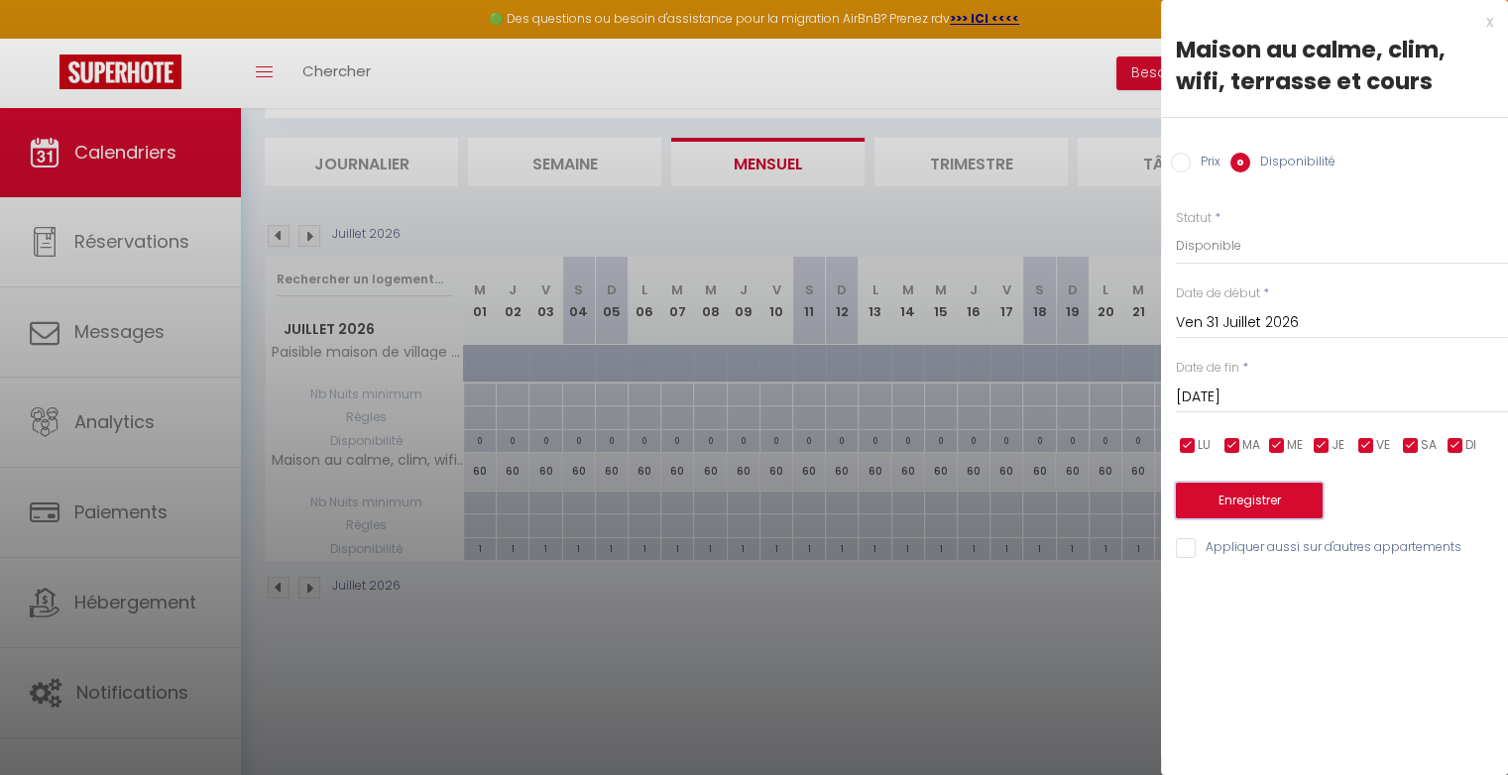
click at [1262, 501] on button "Enregistrer" at bounding box center [1249, 501] width 147 height 36
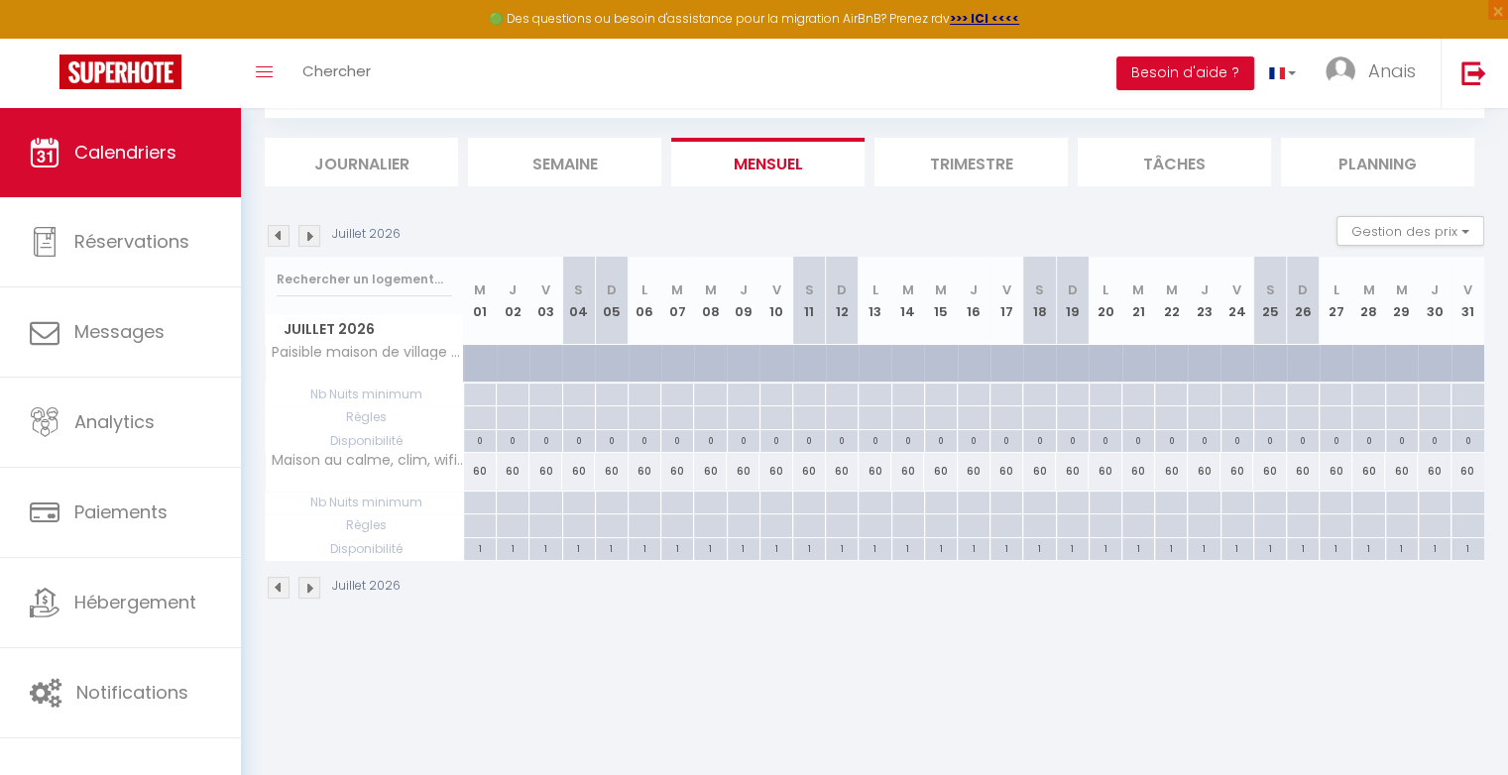
click at [484, 476] on div "60" at bounding box center [480, 471] width 33 height 37
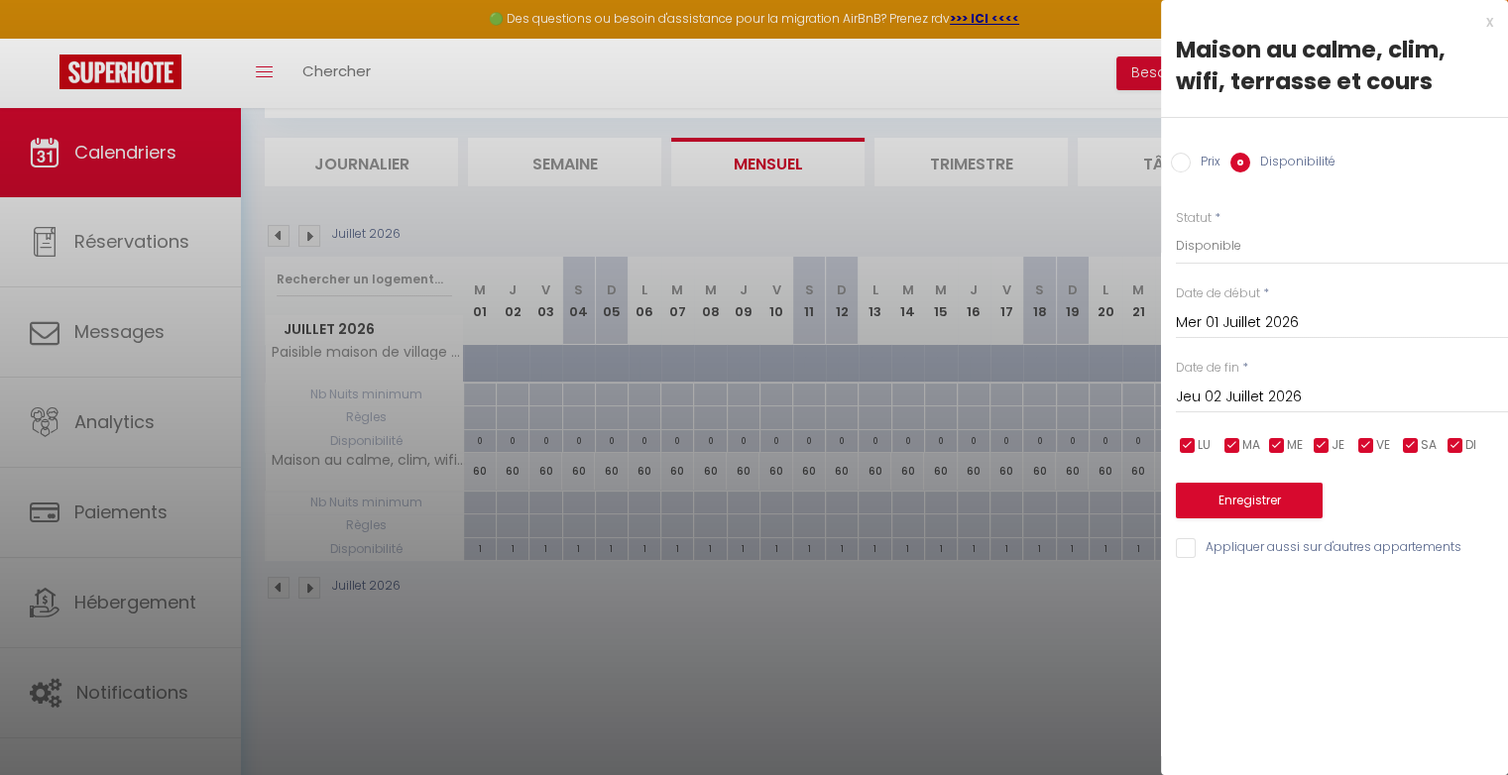
click at [1487, 23] on div "x" at bounding box center [1327, 22] width 332 height 24
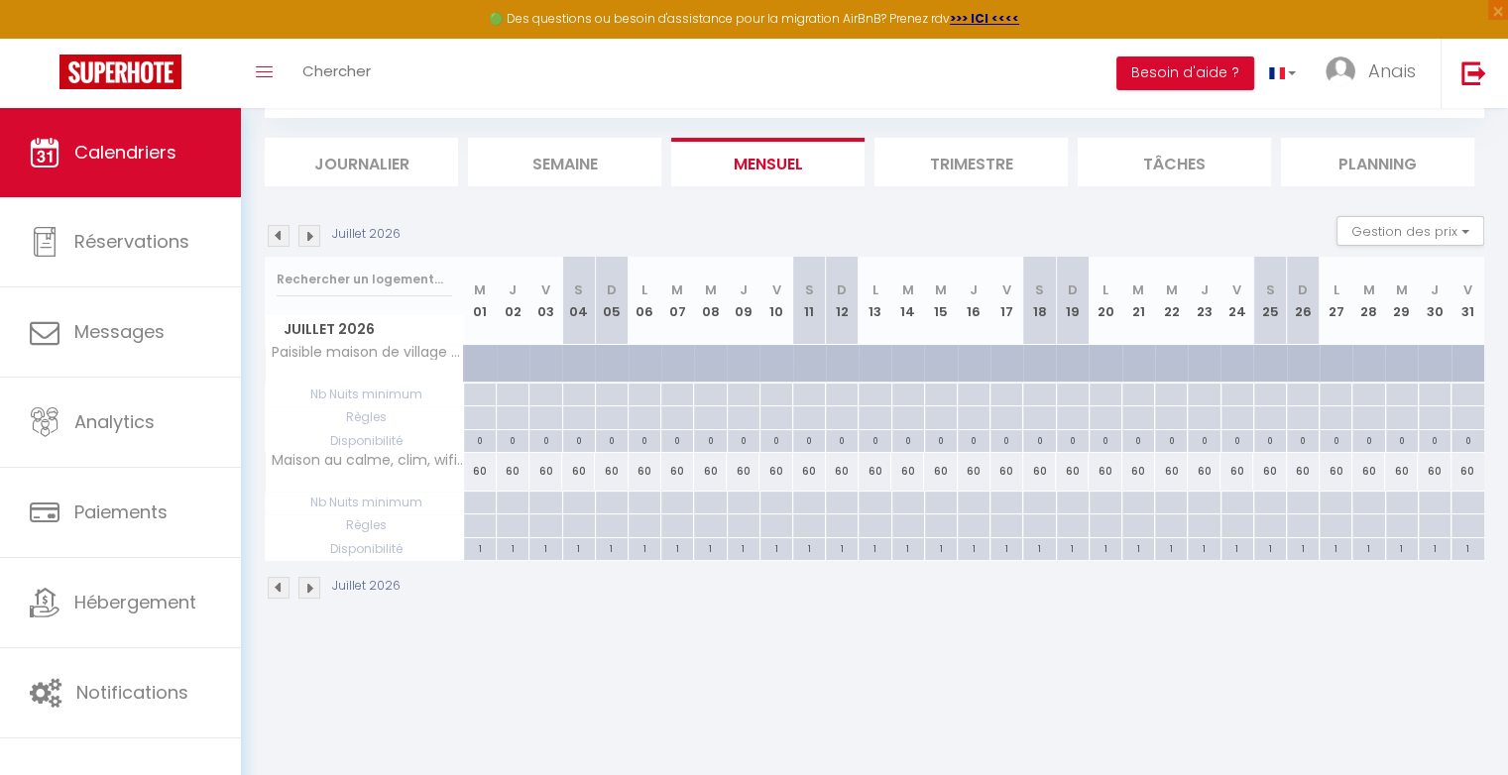
click at [280, 240] on img at bounding box center [279, 236] width 22 height 22
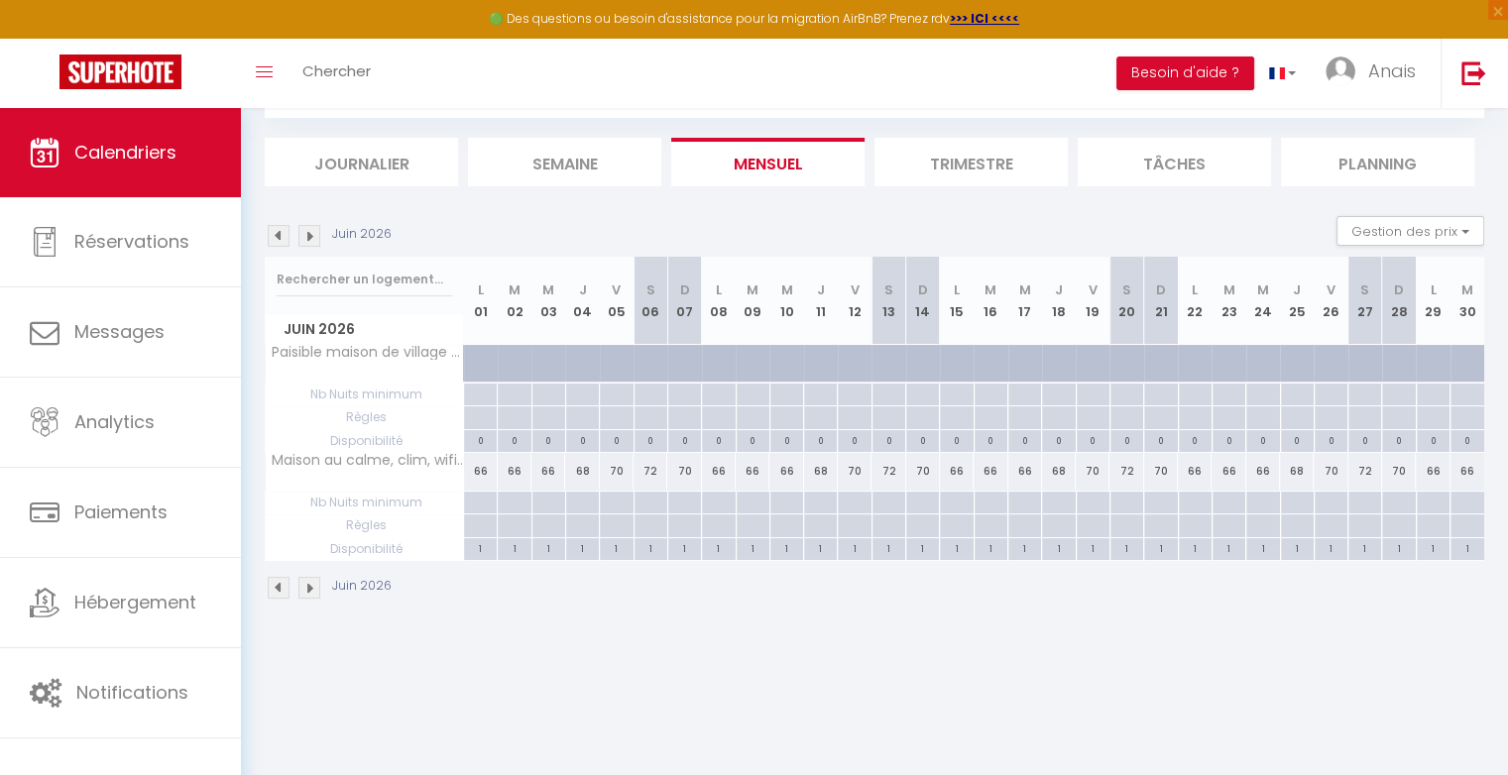
click at [311, 230] on img at bounding box center [309, 236] width 22 height 22
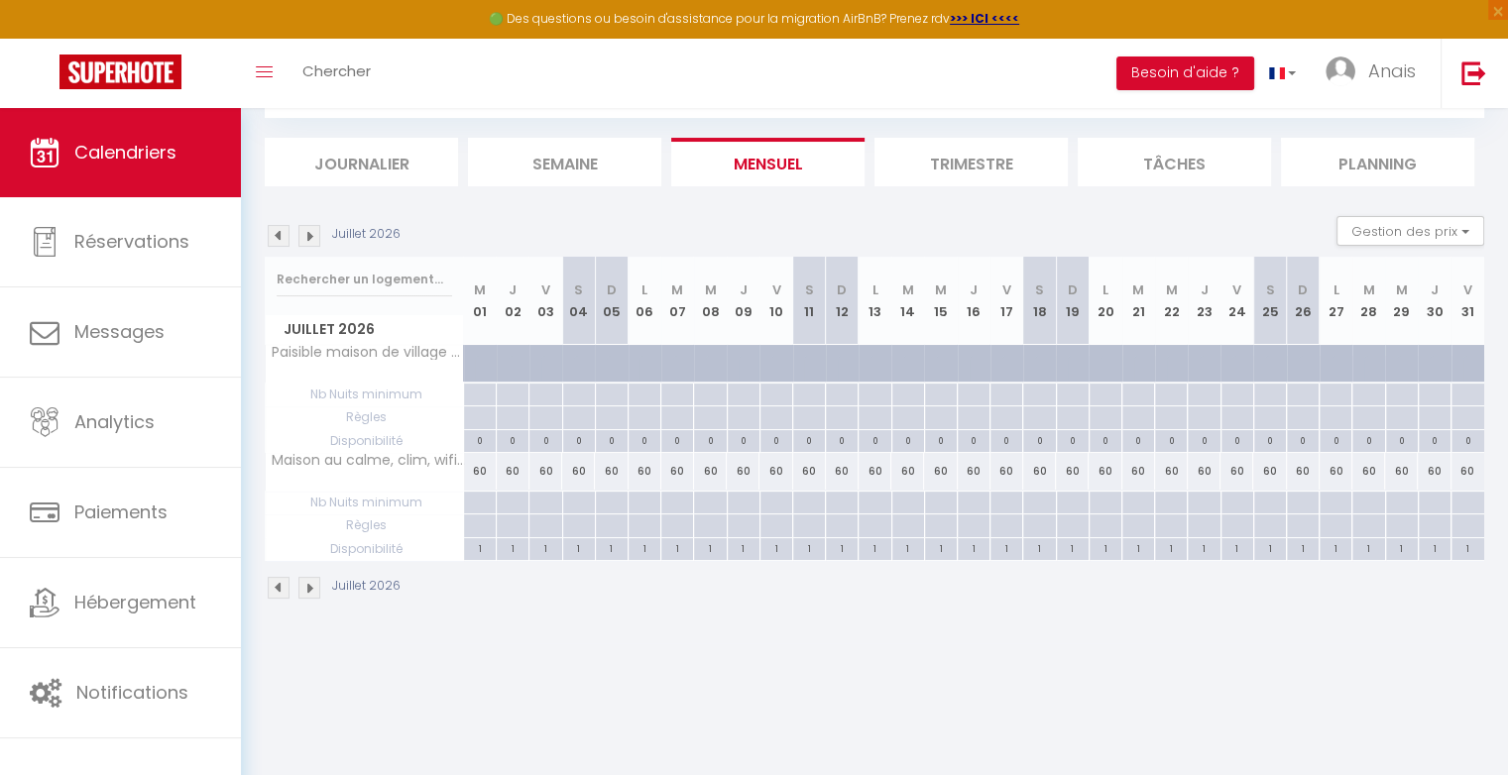
click at [482, 475] on div "60" at bounding box center [480, 471] width 33 height 37
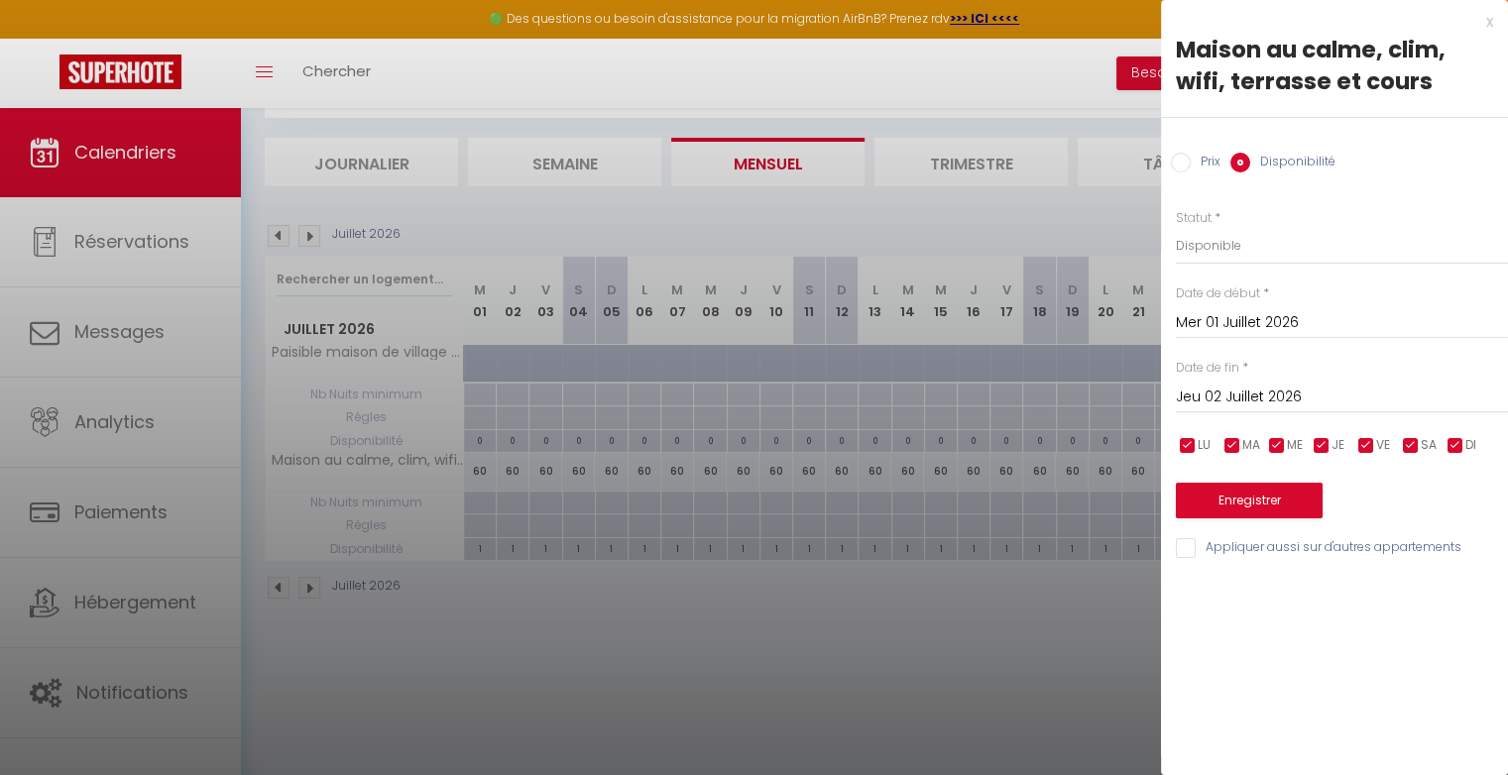
click at [1174, 168] on input "Prix" at bounding box center [1181, 163] width 20 height 20
click at [1202, 251] on input "60" at bounding box center [1342, 245] width 332 height 36
click at [1239, 509] on button "Enregistrer" at bounding box center [1249, 499] width 147 height 36
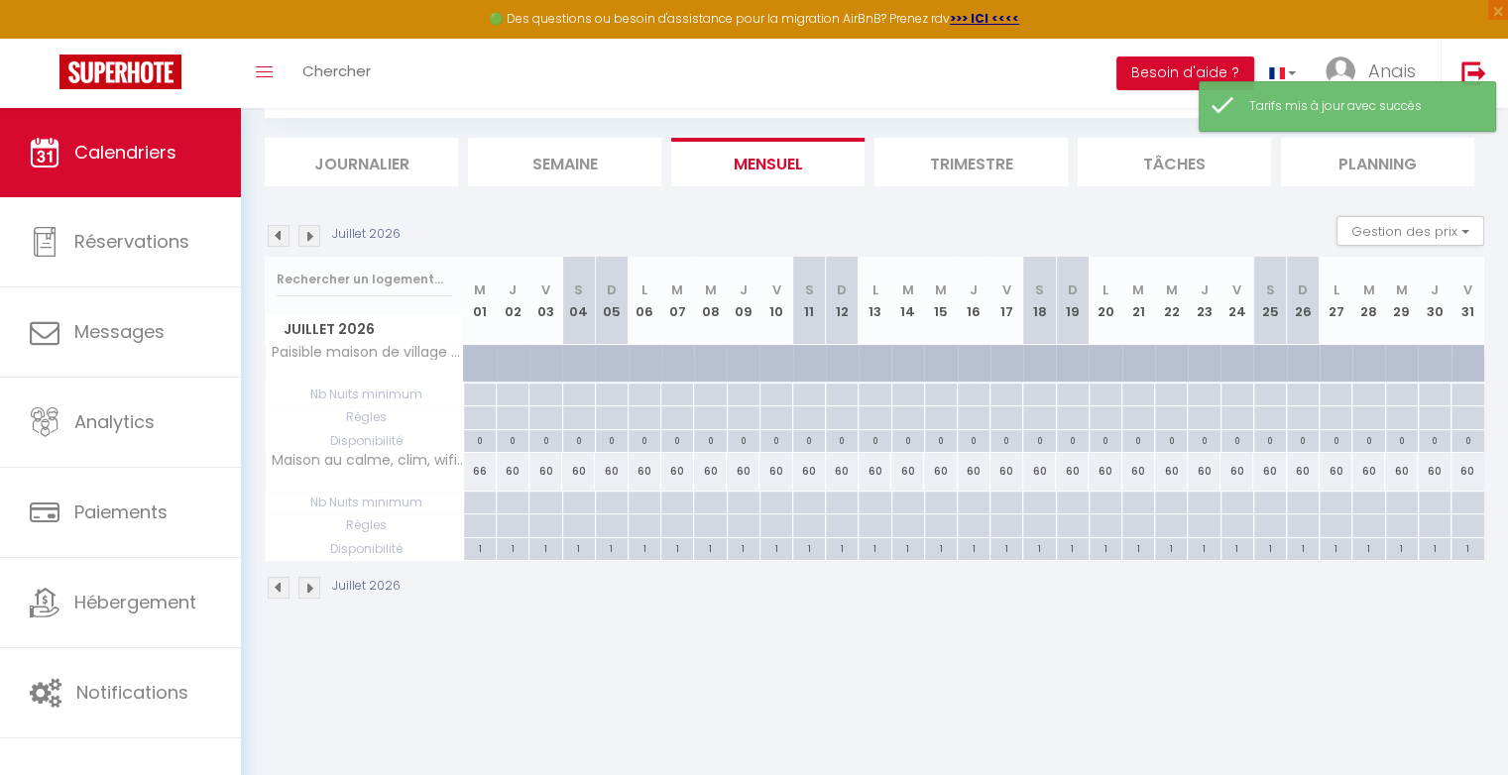
click at [520, 473] on div "60" at bounding box center [513, 471] width 33 height 37
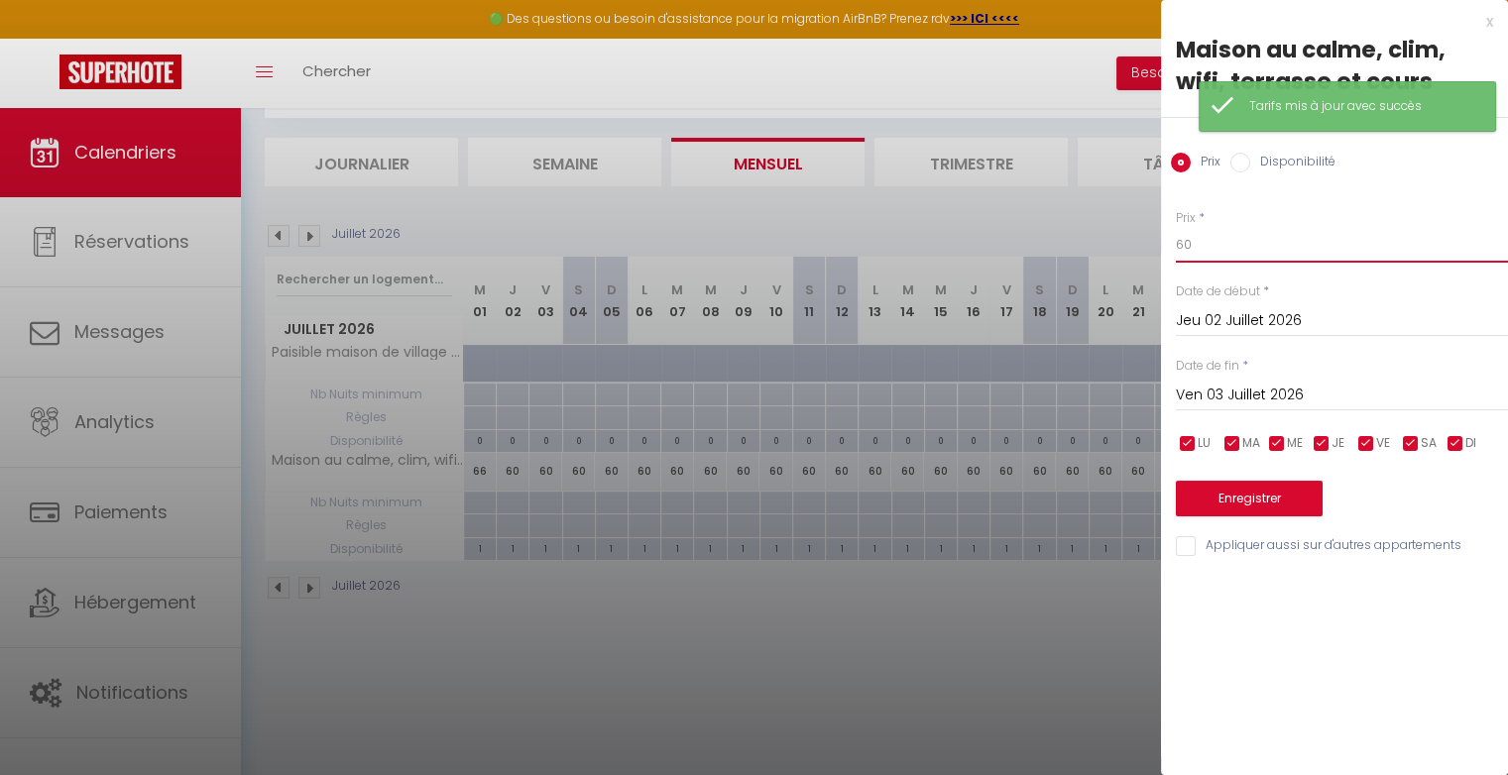
click at [1223, 245] on input "60" at bounding box center [1342, 245] width 332 height 36
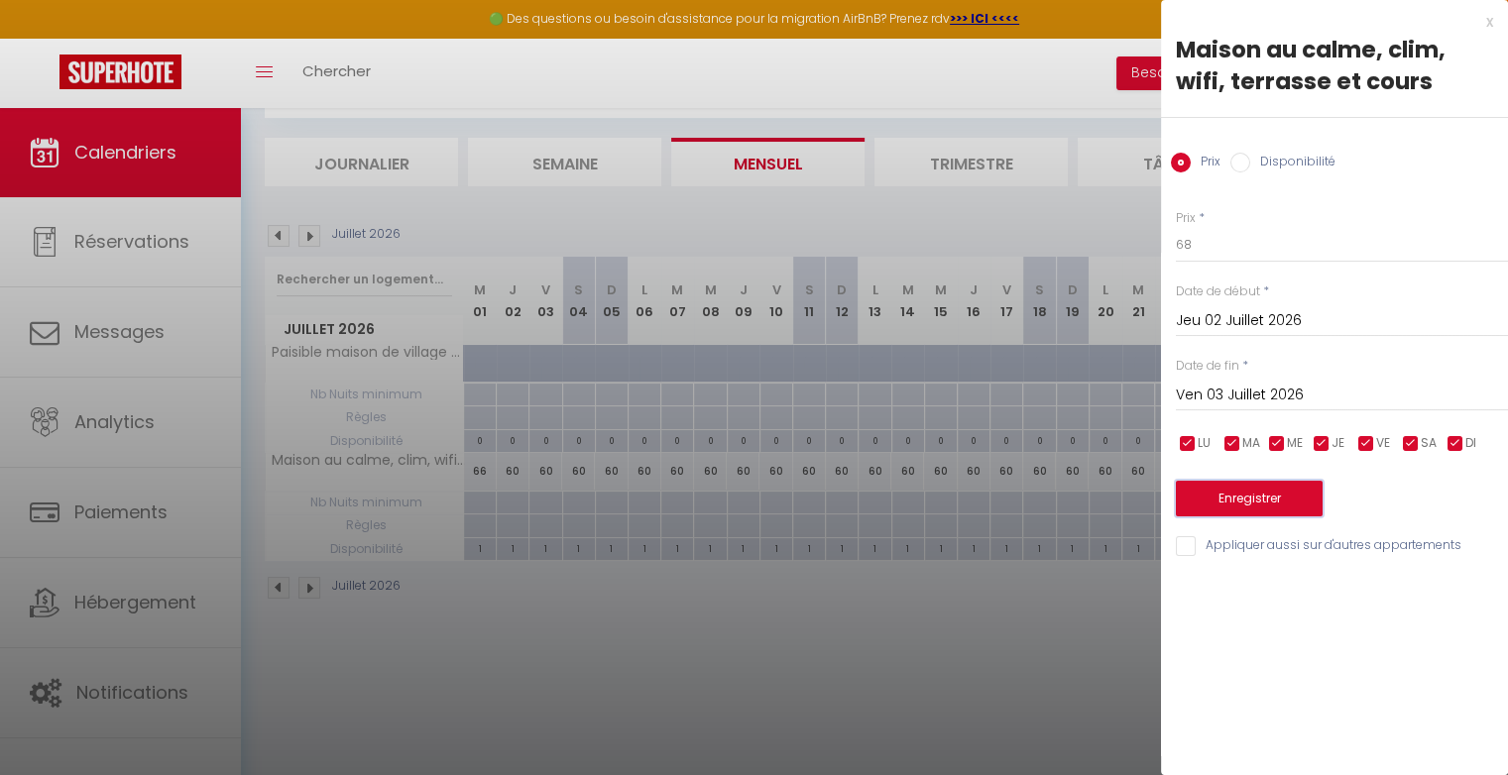
click at [1228, 491] on button "Enregistrer" at bounding box center [1249, 499] width 147 height 36
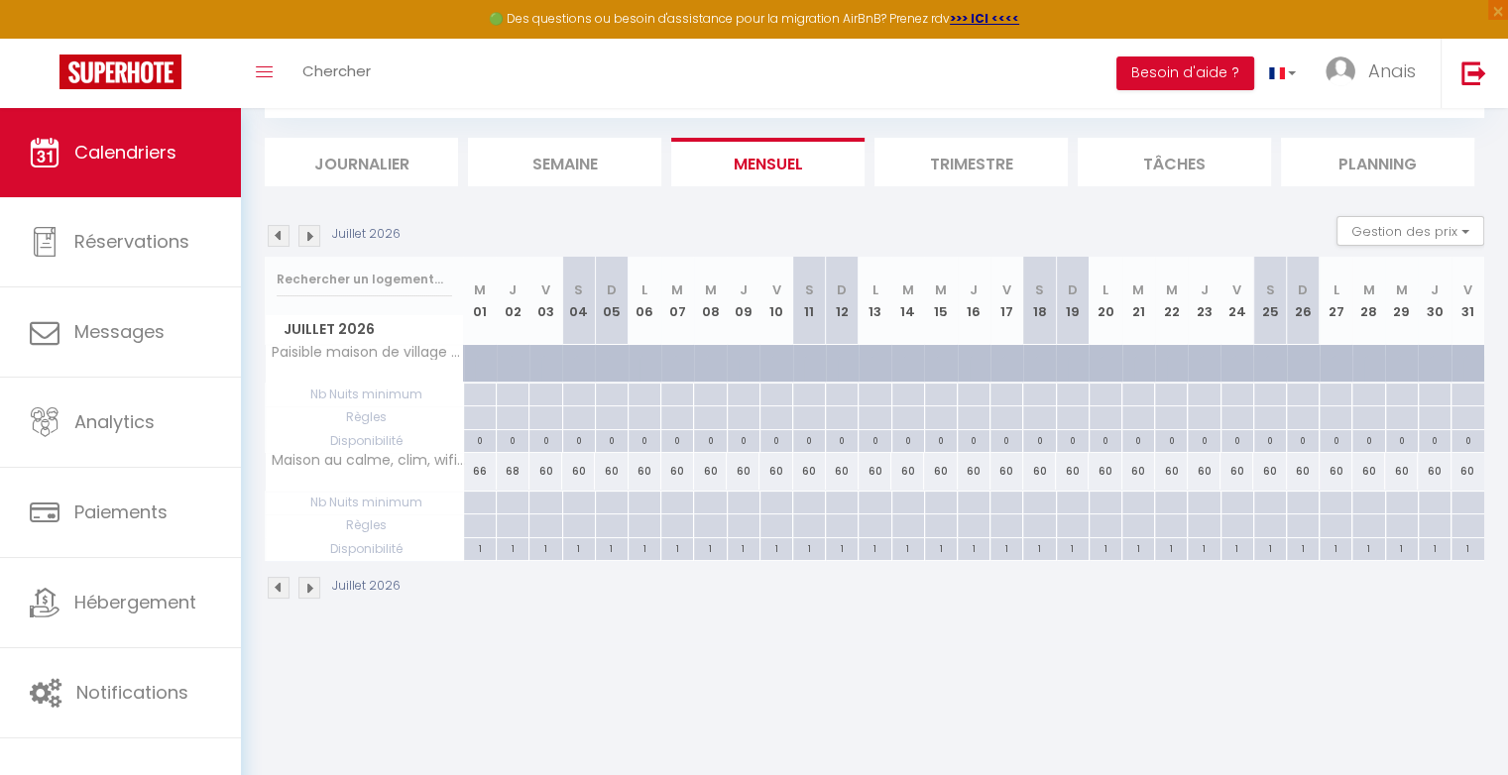
click at [550, 472] on div "60" at bounding box center [545, 471] width 33 height 37
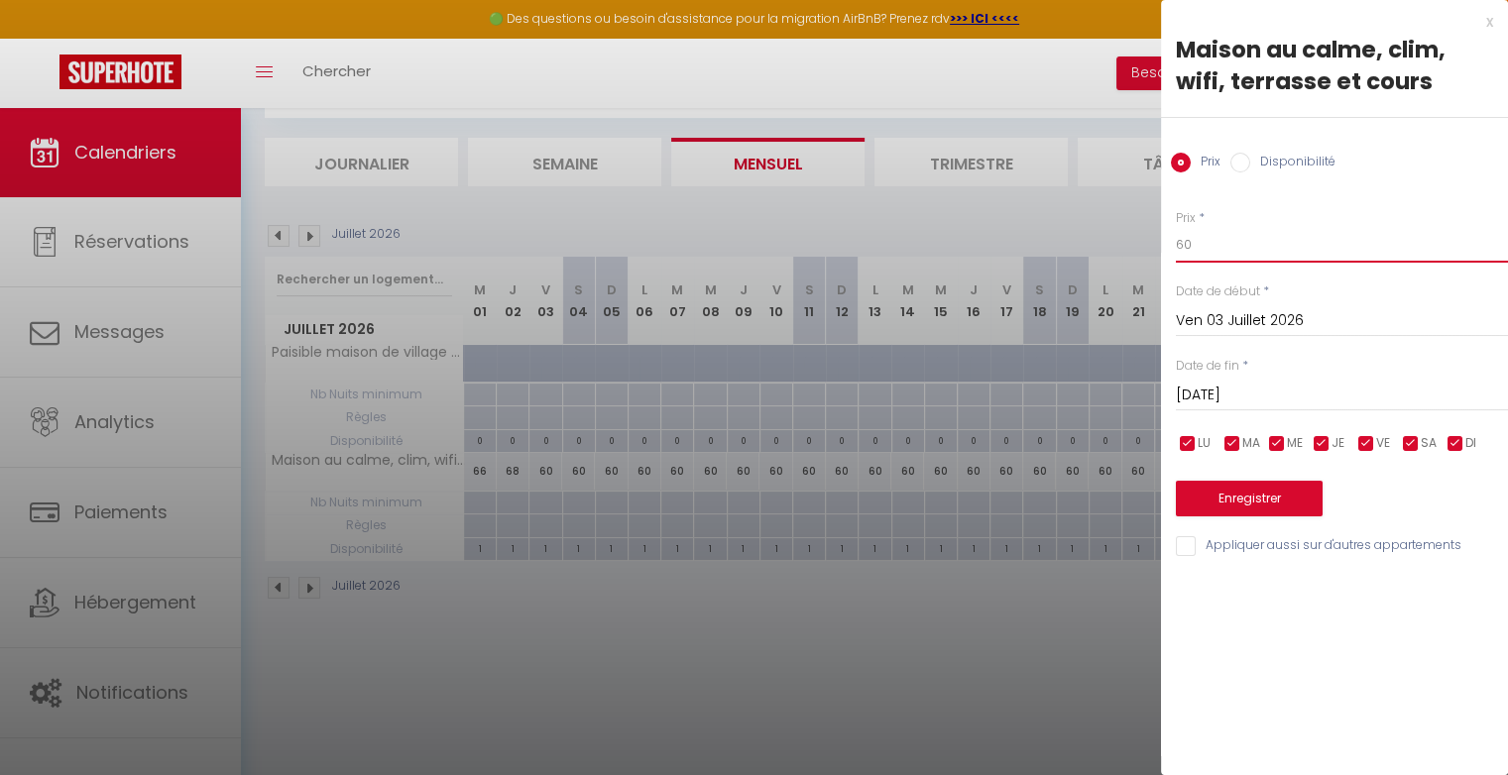
click at [1235, 252] on input "60" at bounding box center [1342, 245] width 332 height 36
click at [1287, 498] on button "Enregistrer" at bounding box center [1249, 499] width 147 height 36
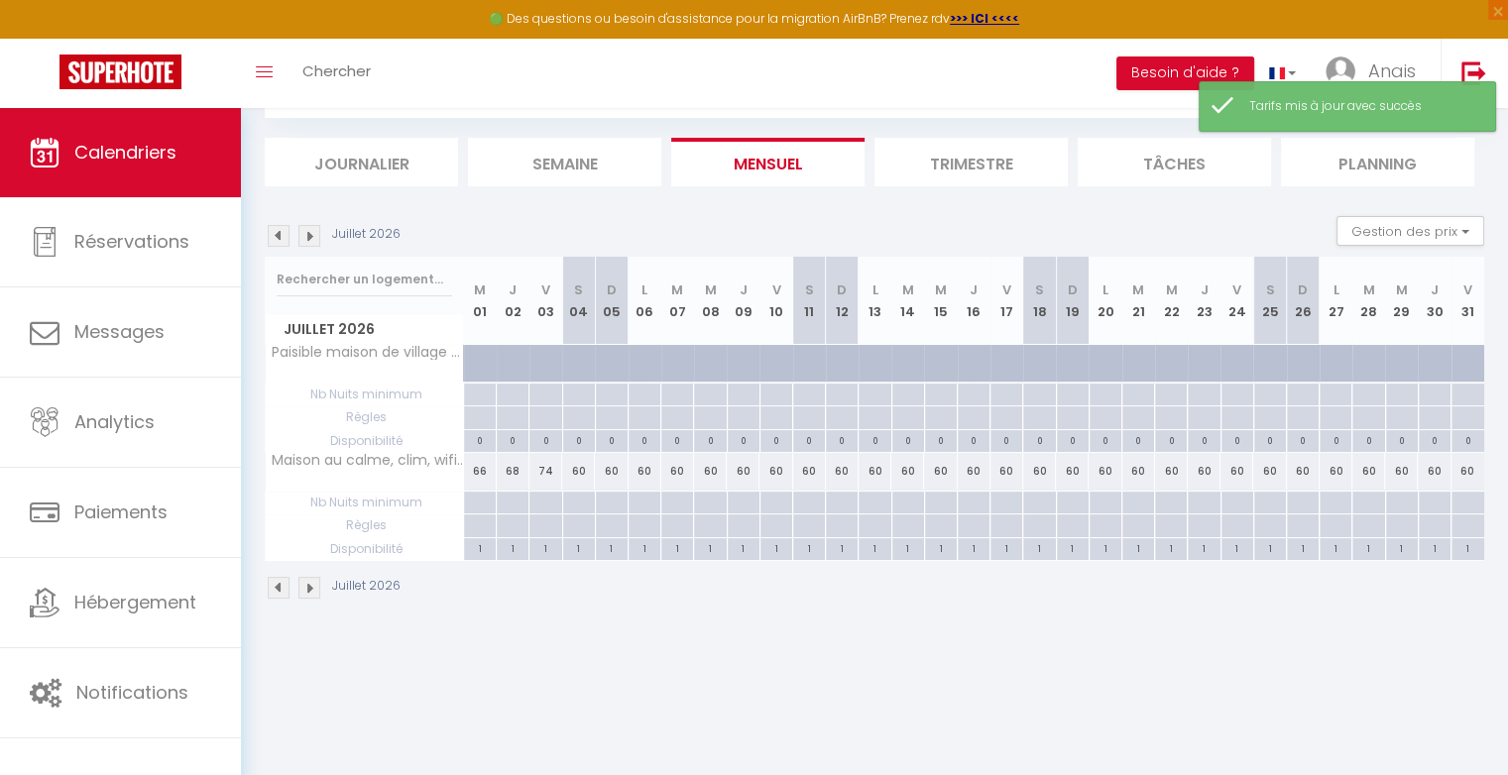
click at [588, 472] on div "60" at bounding box center [578, 471] width 33 height 37
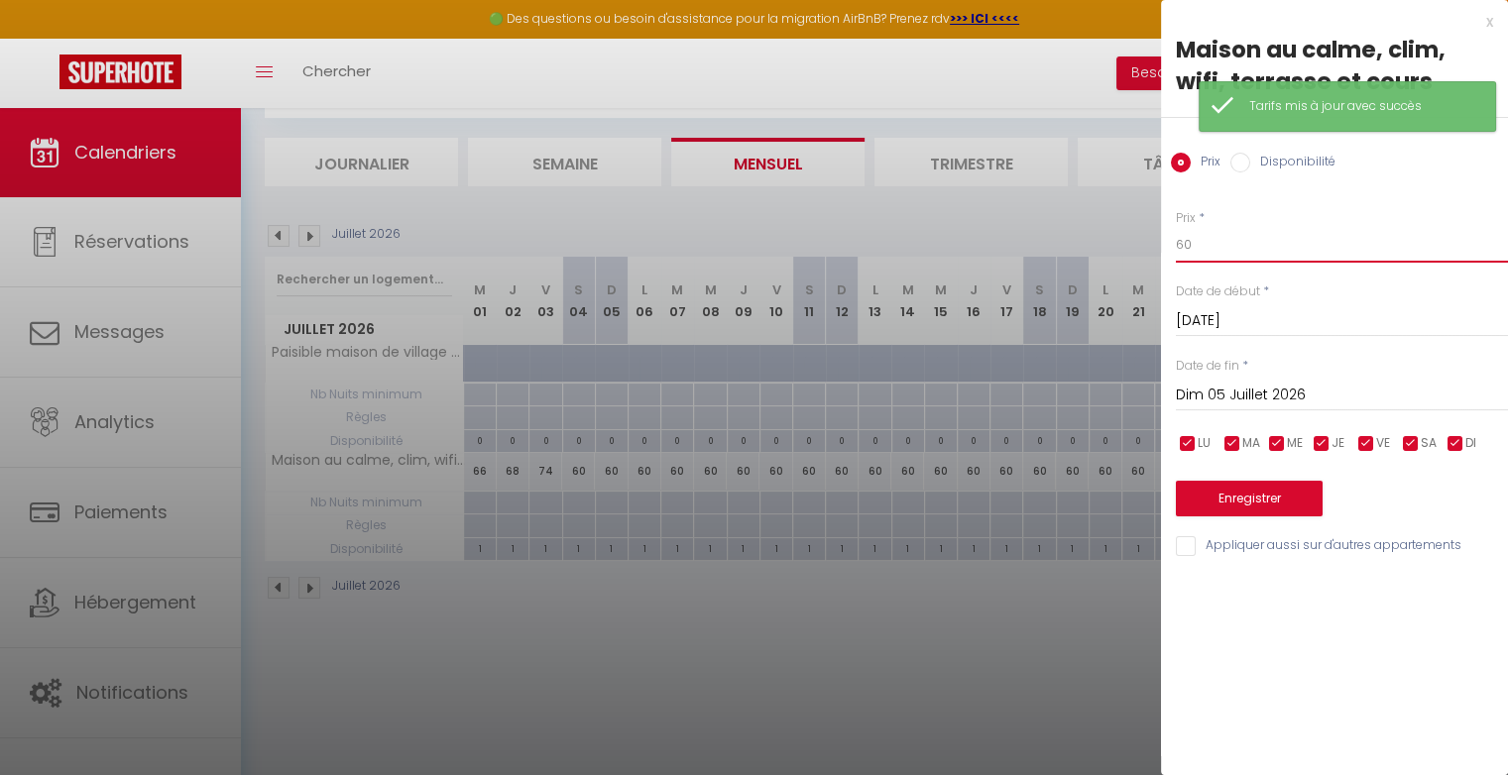
click at [1201, 247] on input "60" at bounding box center [1342, 245] width 332 height 36
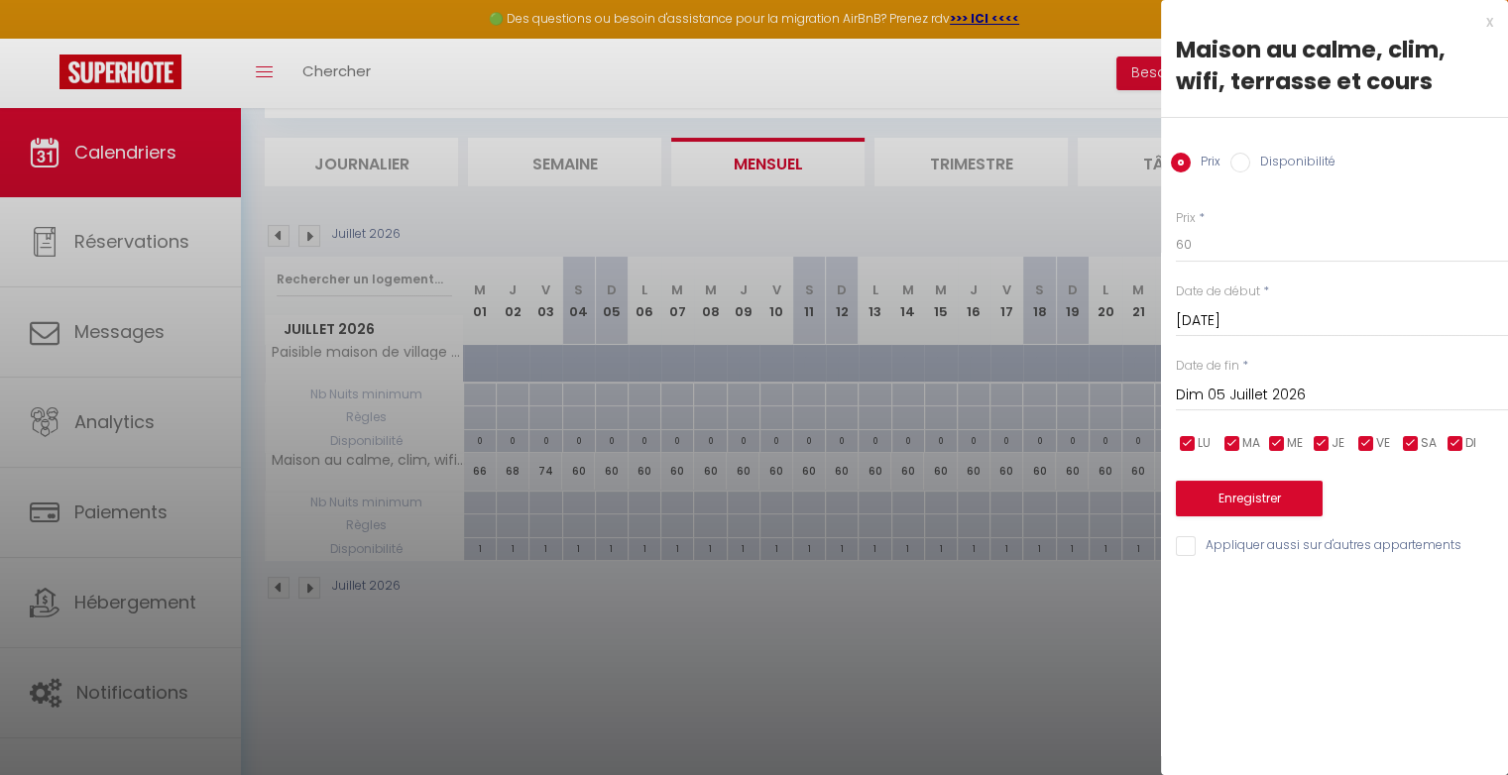
click at [1134, 217] on div at bounding box center [754, 387] width 1508 height 775
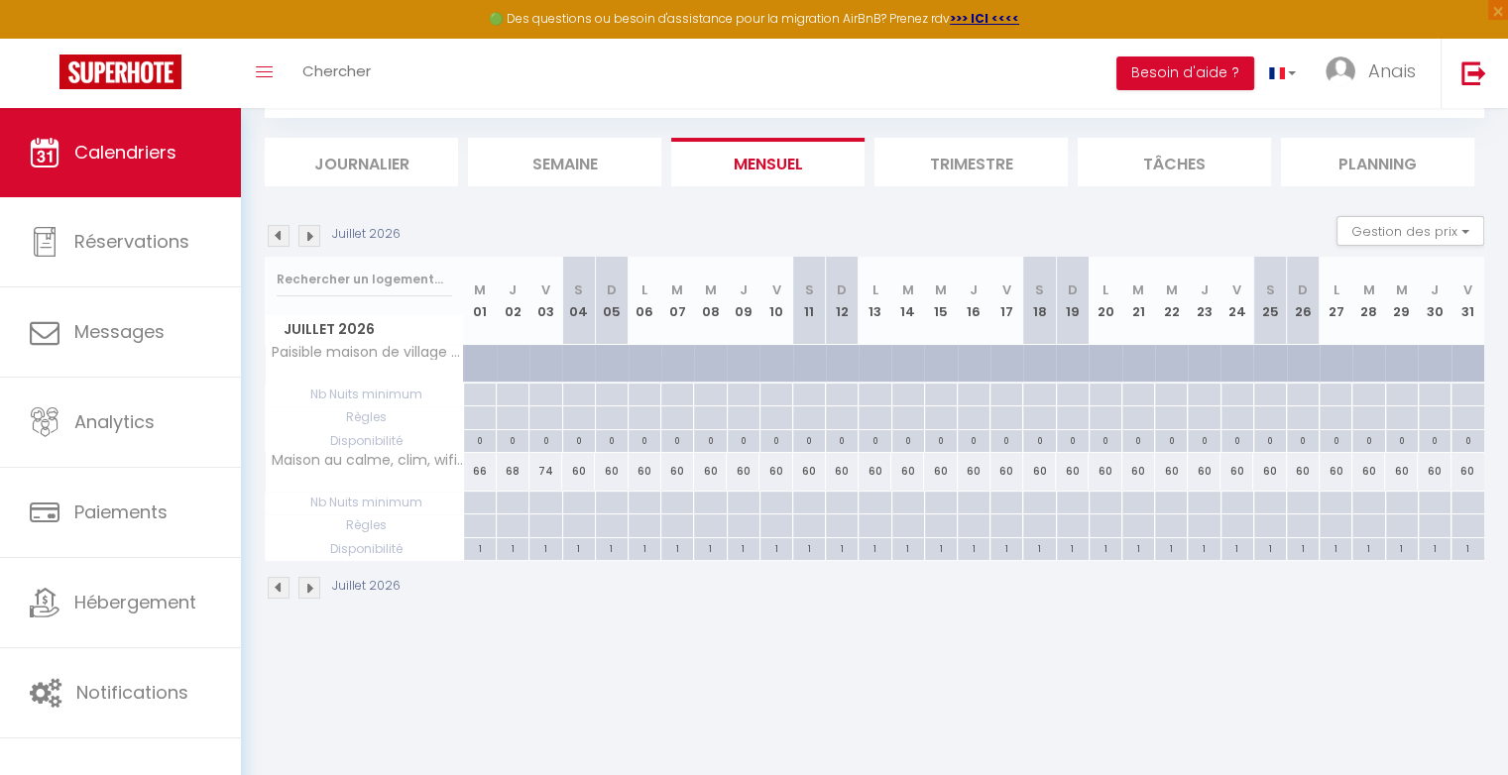
click at [586, 471] on div "60" at bounding box center [578, 471] width 33 height 37
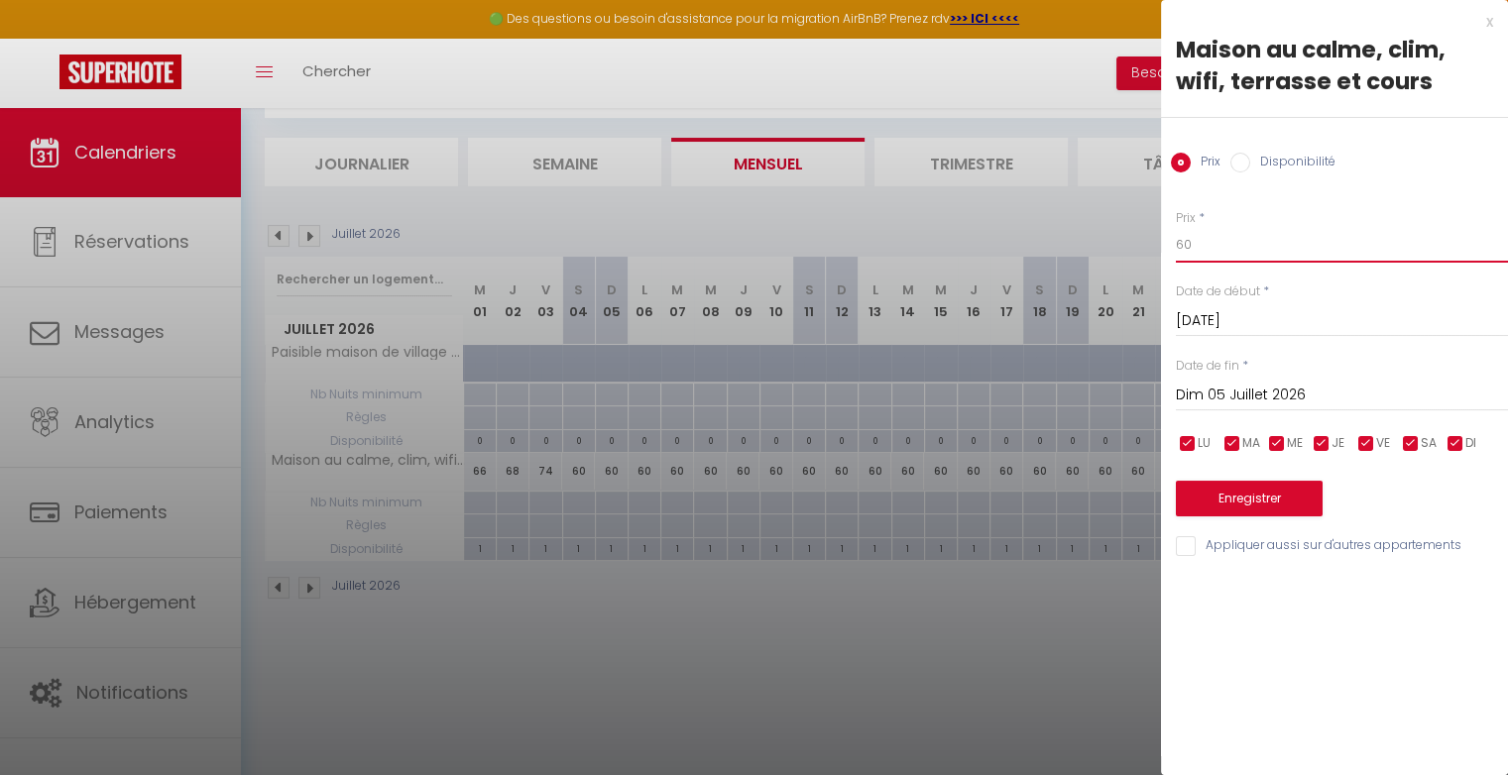
click at [1200, 248] on input "60" at bounding box center [1342, 245] width 332 height 36
click at [1237, 399] on input "Dim 05 Juillet 2026" at bounding box center [1342, 396] width 332 height 26
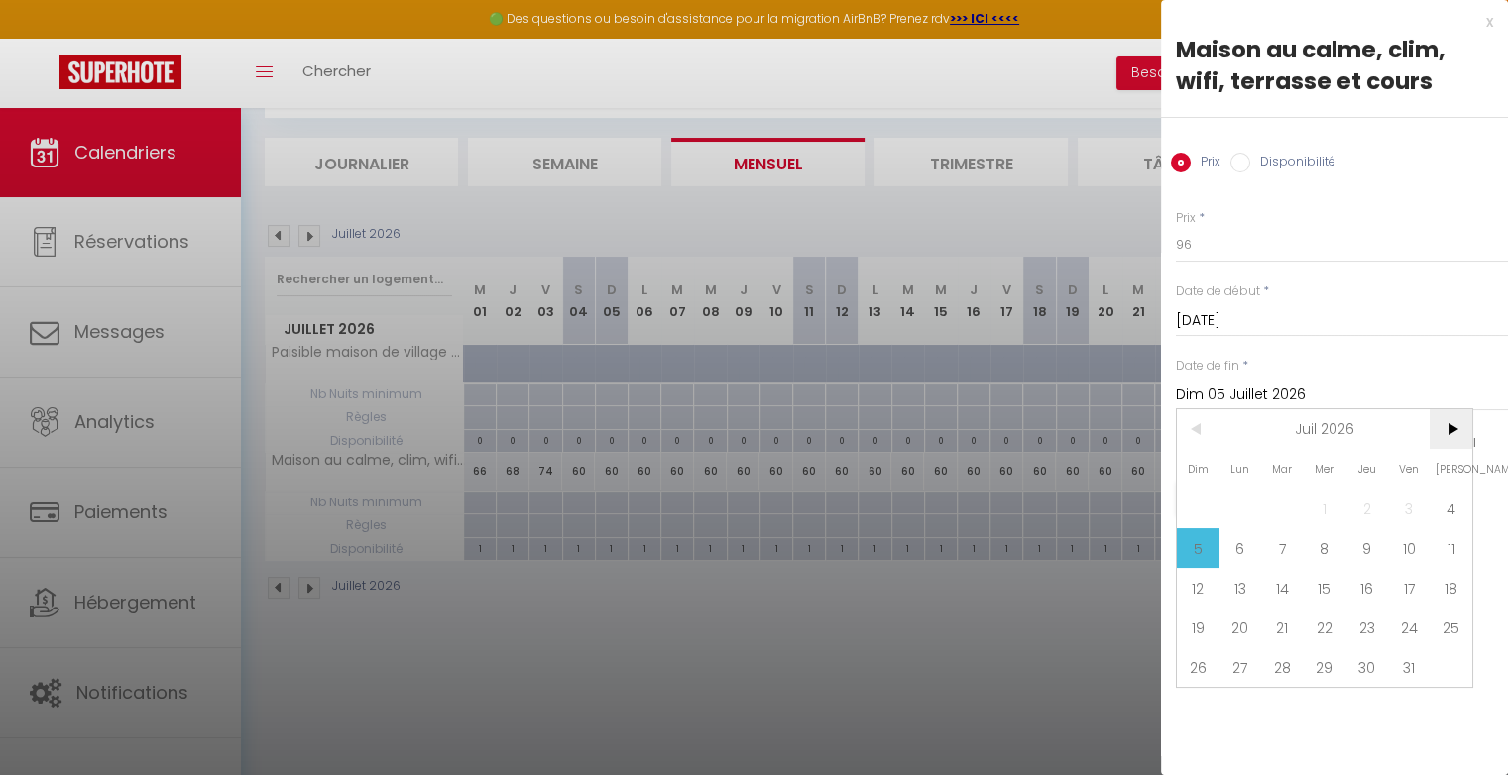
click at [1447, 431] on span ">" at bounding box center [1450, 429] width 43 height 40
click at [1447, 669] on span "29" at bounding box center [1450, 667] width 43 height 40
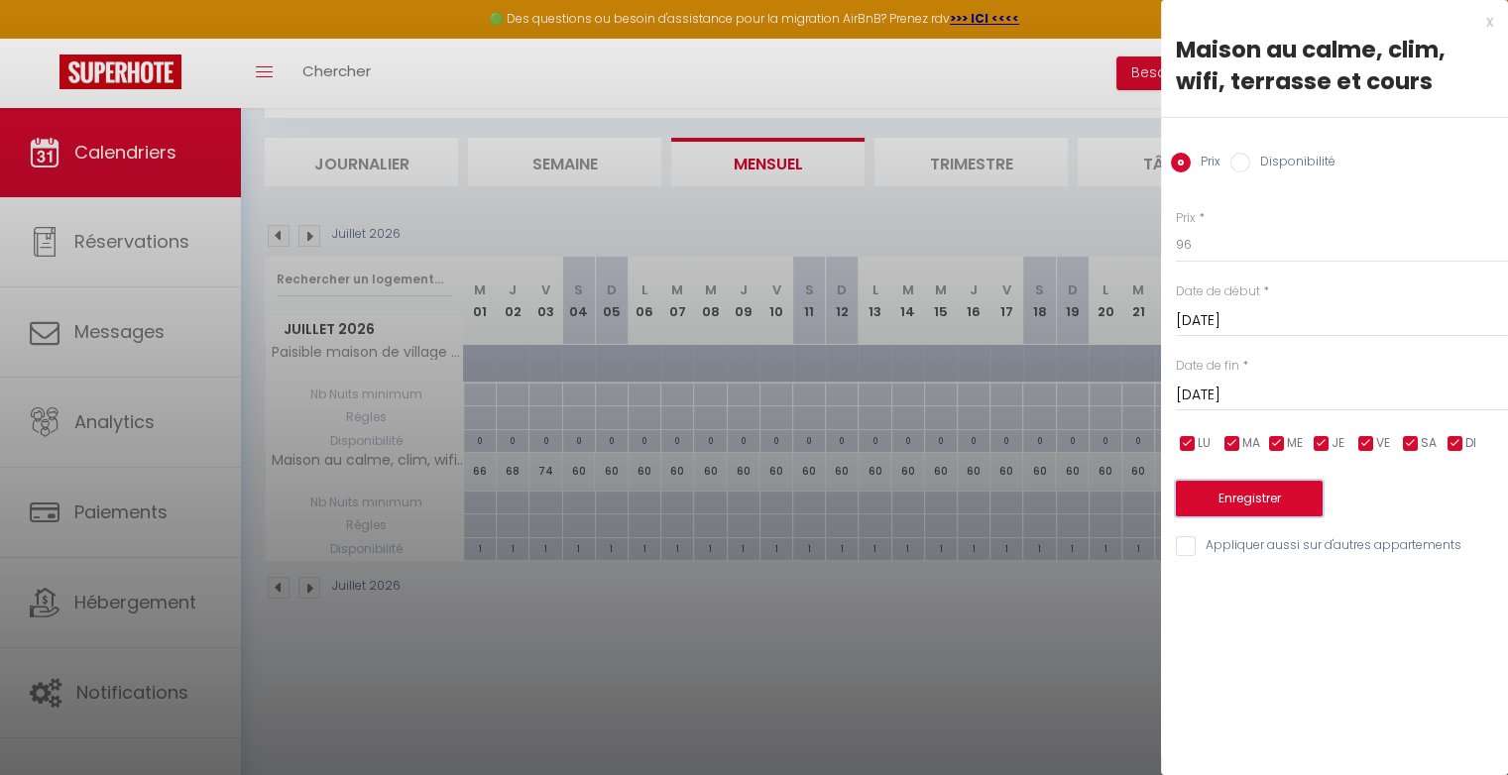
click at [1300, 491] on button "Enregistrer" at bounding box center [1249, 499] width 147 height 36
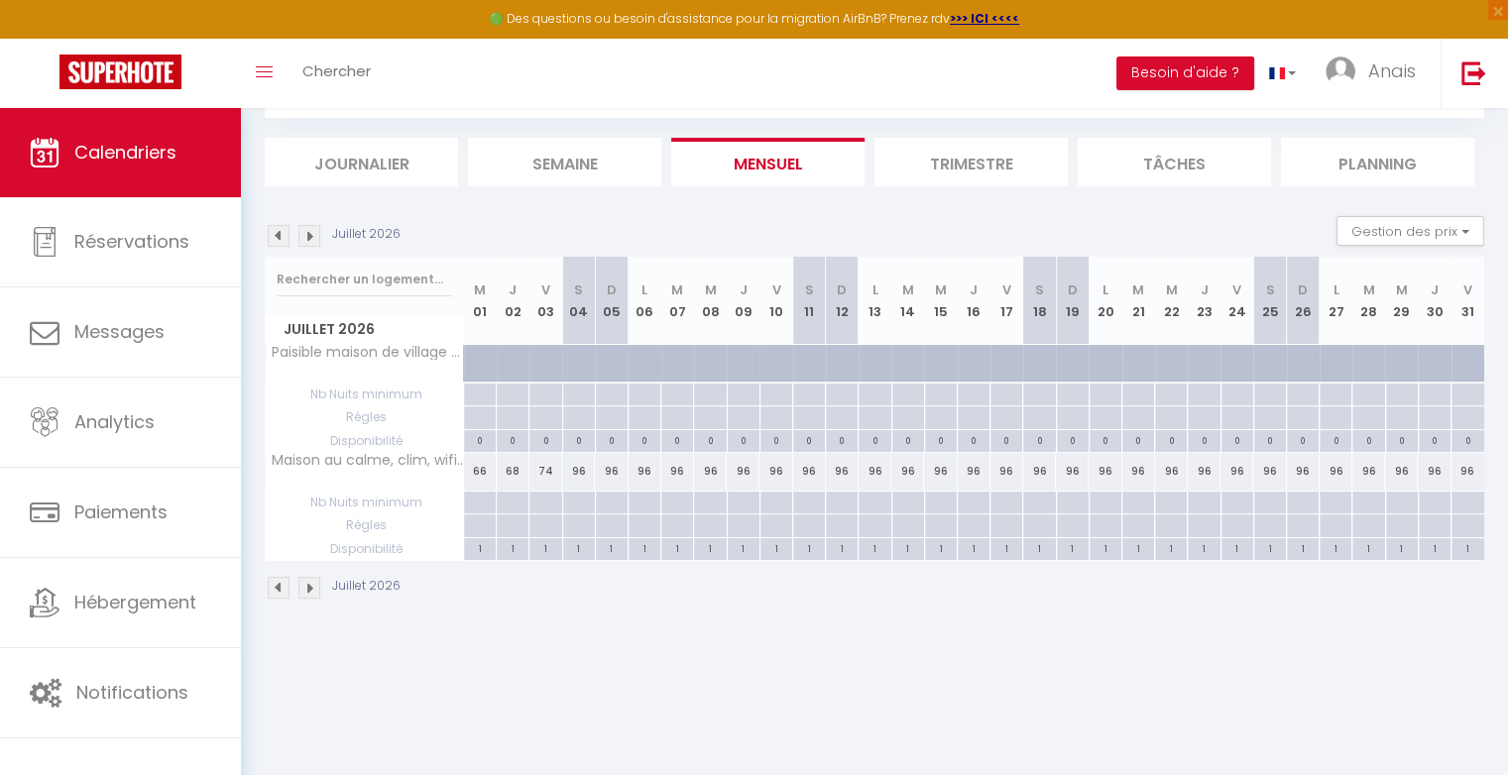
click at [580, 499] on div at bounding box center [578, 503] width 33 height 23
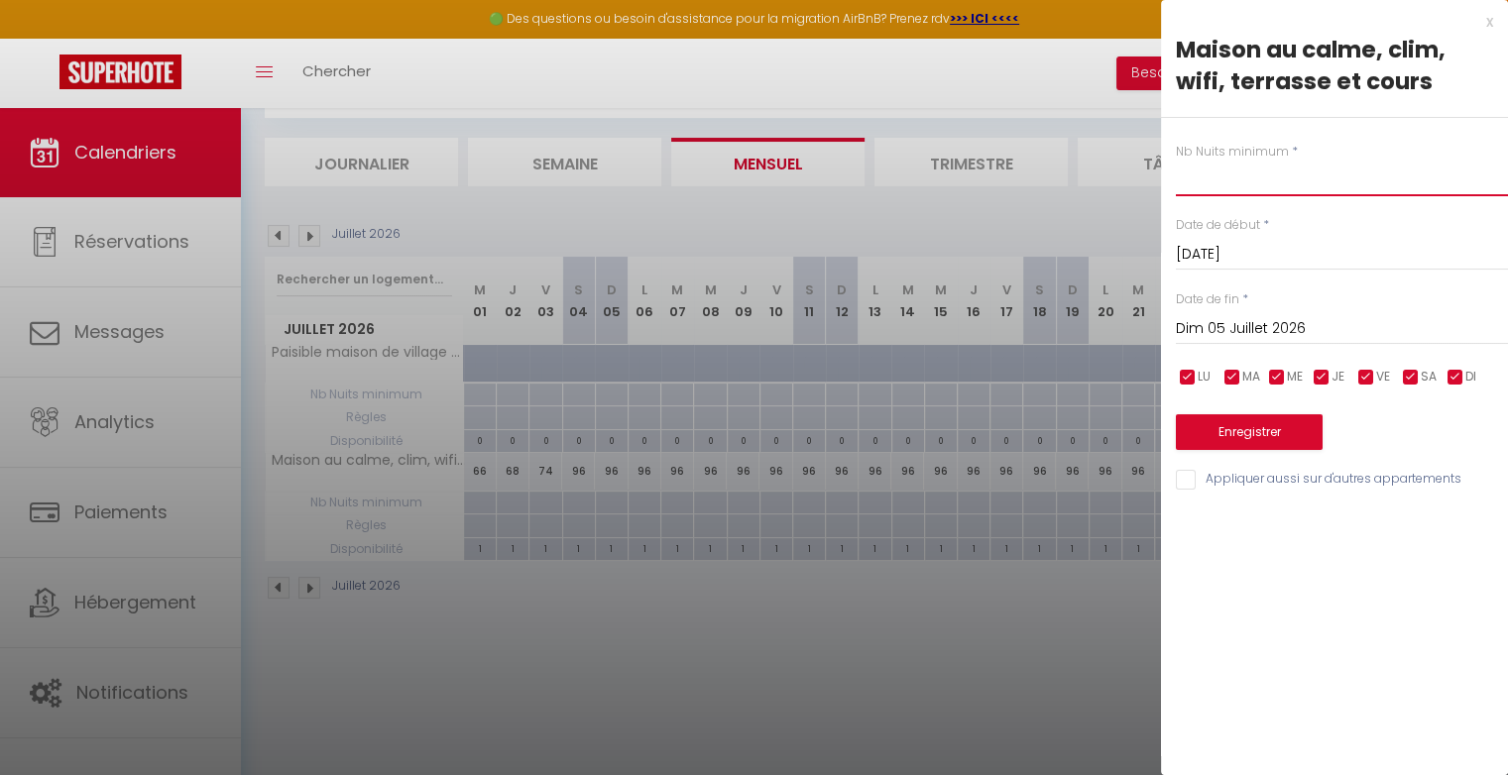
click at [1261, 171] on input "text" at bounding box center [1342, 179] width 332 height 36
click at [1244, 321] on input "Dim 05 Juillet 2026" at bounding box center [1342, 329] width 332 height 26
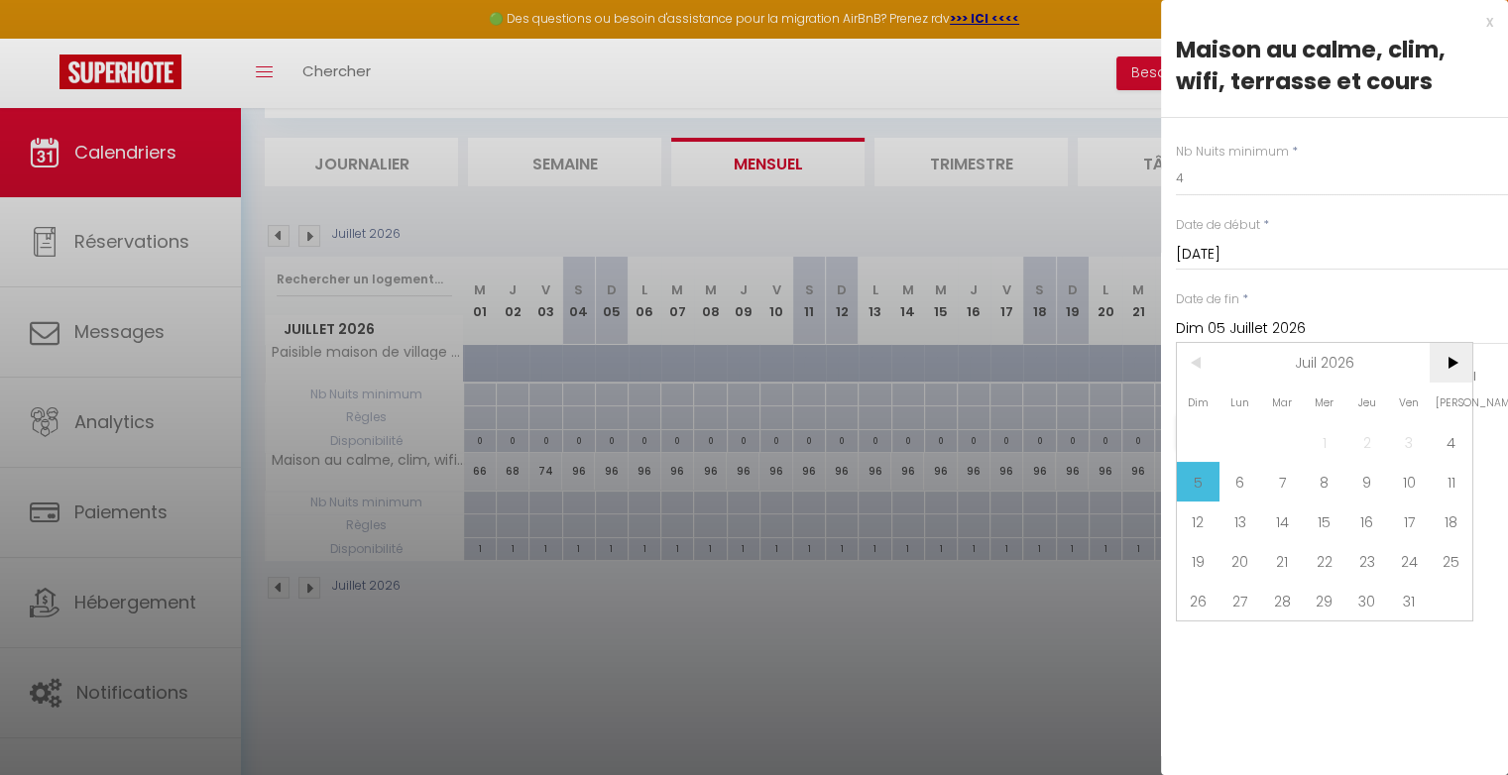
click at [1445, 367] on span ">" at bounding box center [1450, 363] width 43 height 40
click at [1451, 595] on span "29" at bounding box center [1450, 601] width 43 height 40
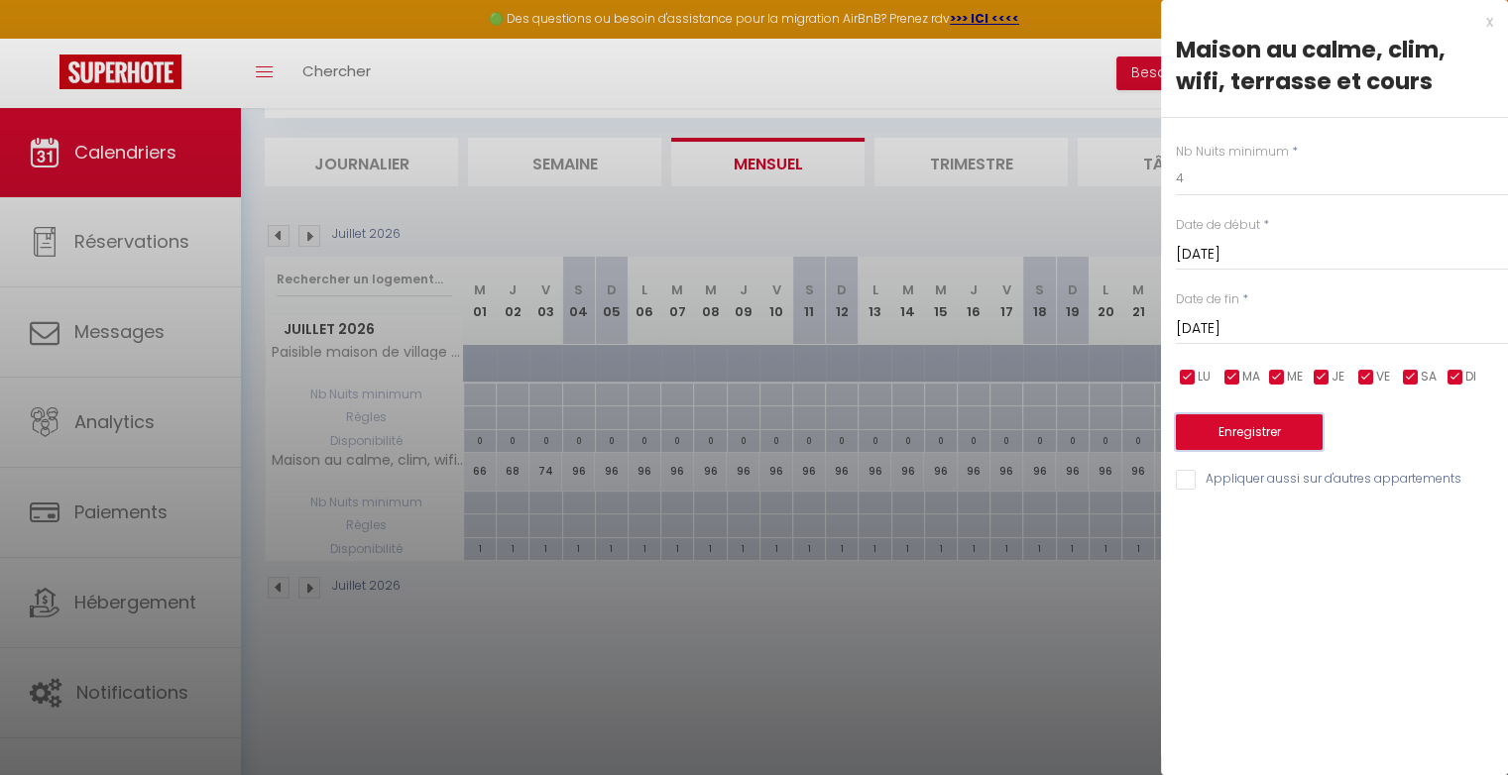
click at [1313, 431] on button "Enregistrer" at bounding box center [1249, 432] width 147 height 36
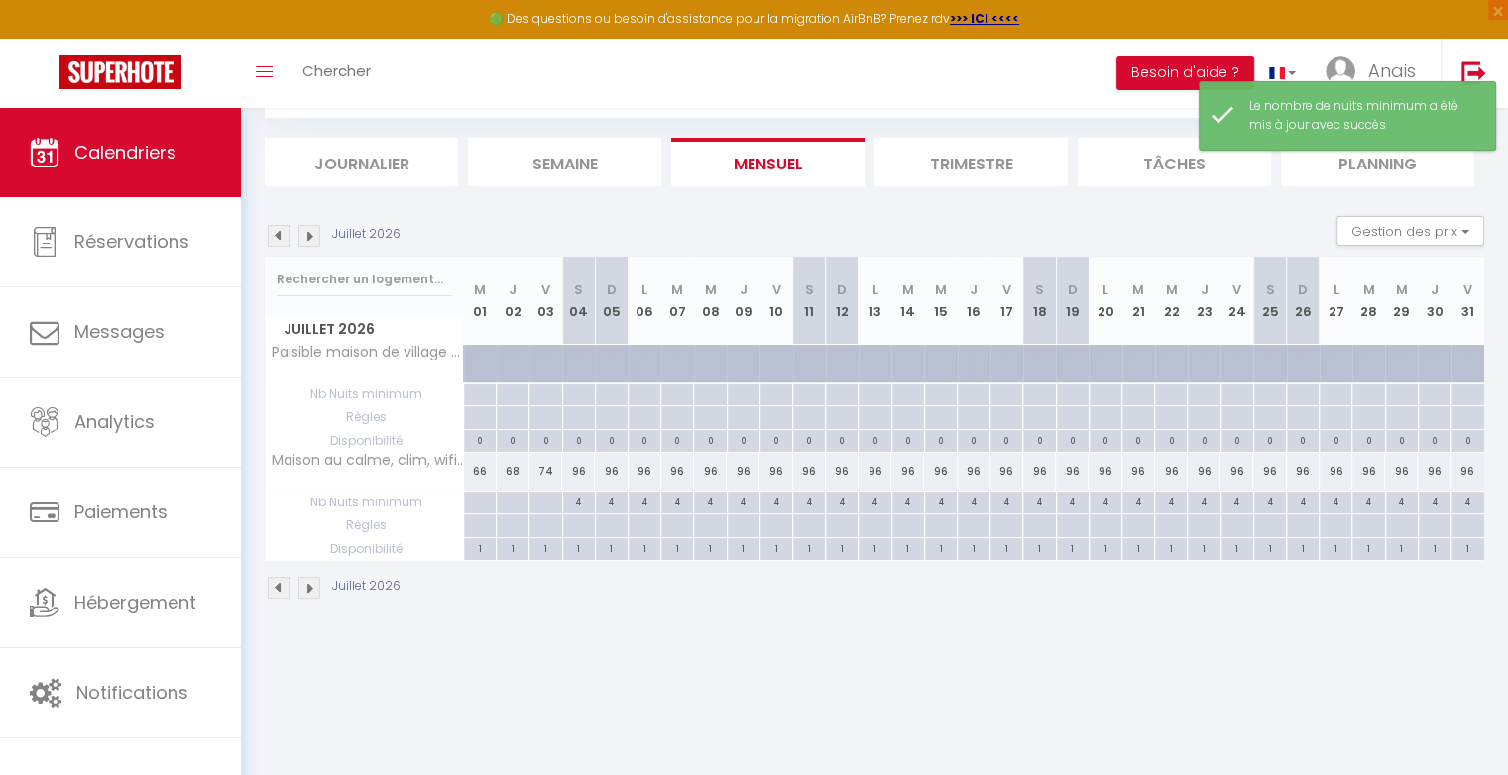
click at [310, 237] on img at bounding box center [309, 236] width 22 height 22
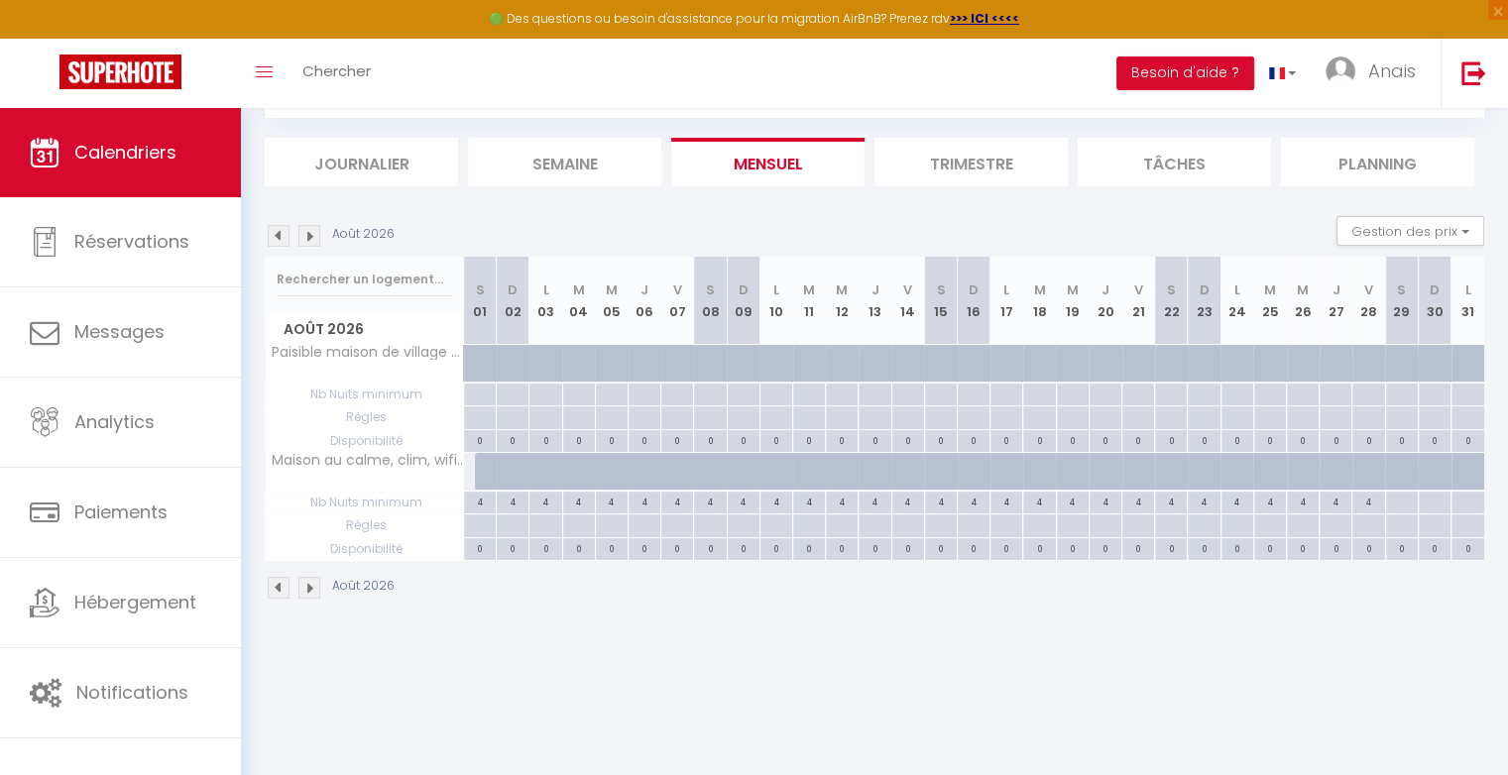
click at [1405, 500] on div at bounding box center [1401, 503] width 33 height 23
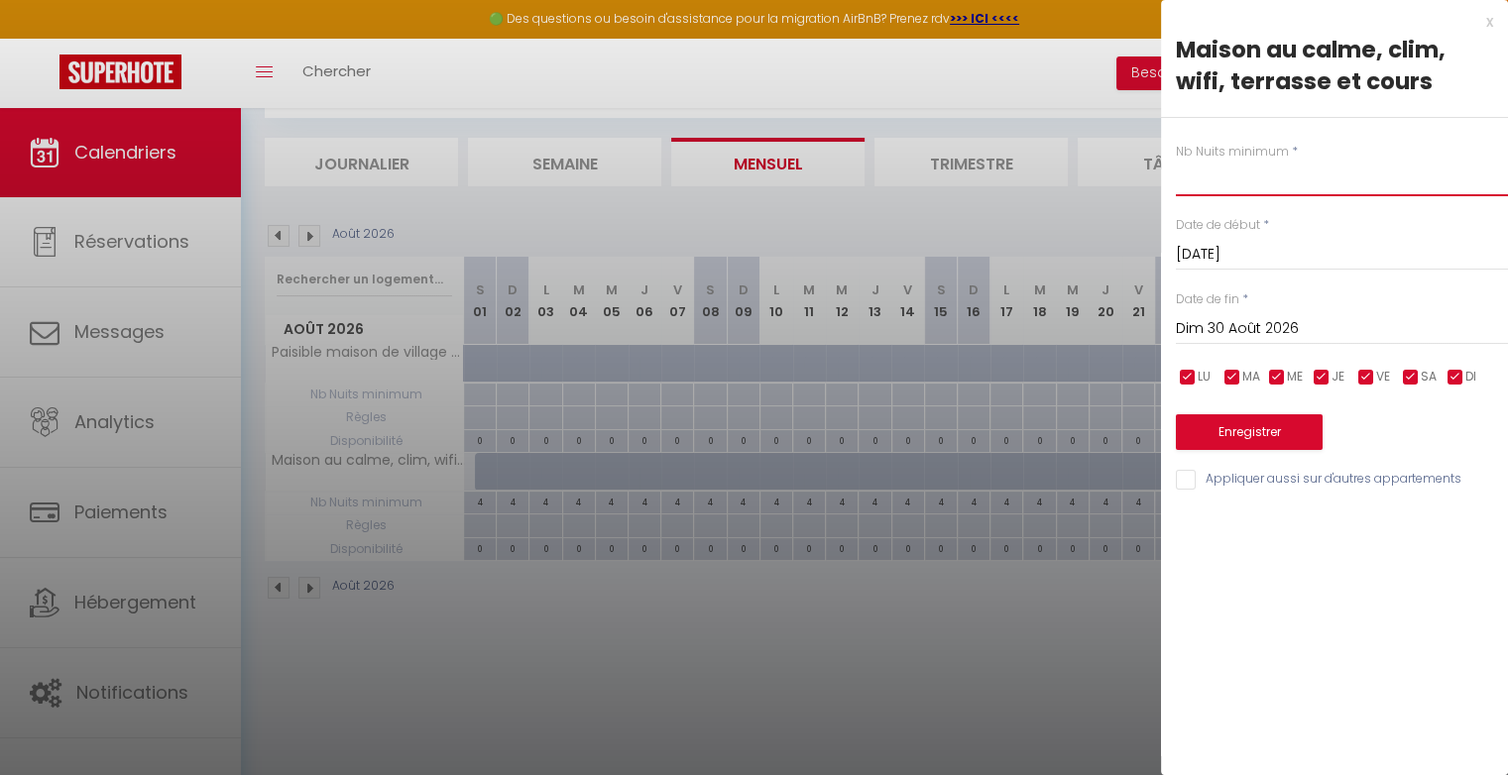
click at [1233, 189] on input "text" at bounding box center [1342, 179] width 332 height 36
click at [1252, 430] on button "Enregistrer" at bounding box center [1249, 432] width 147 height 36
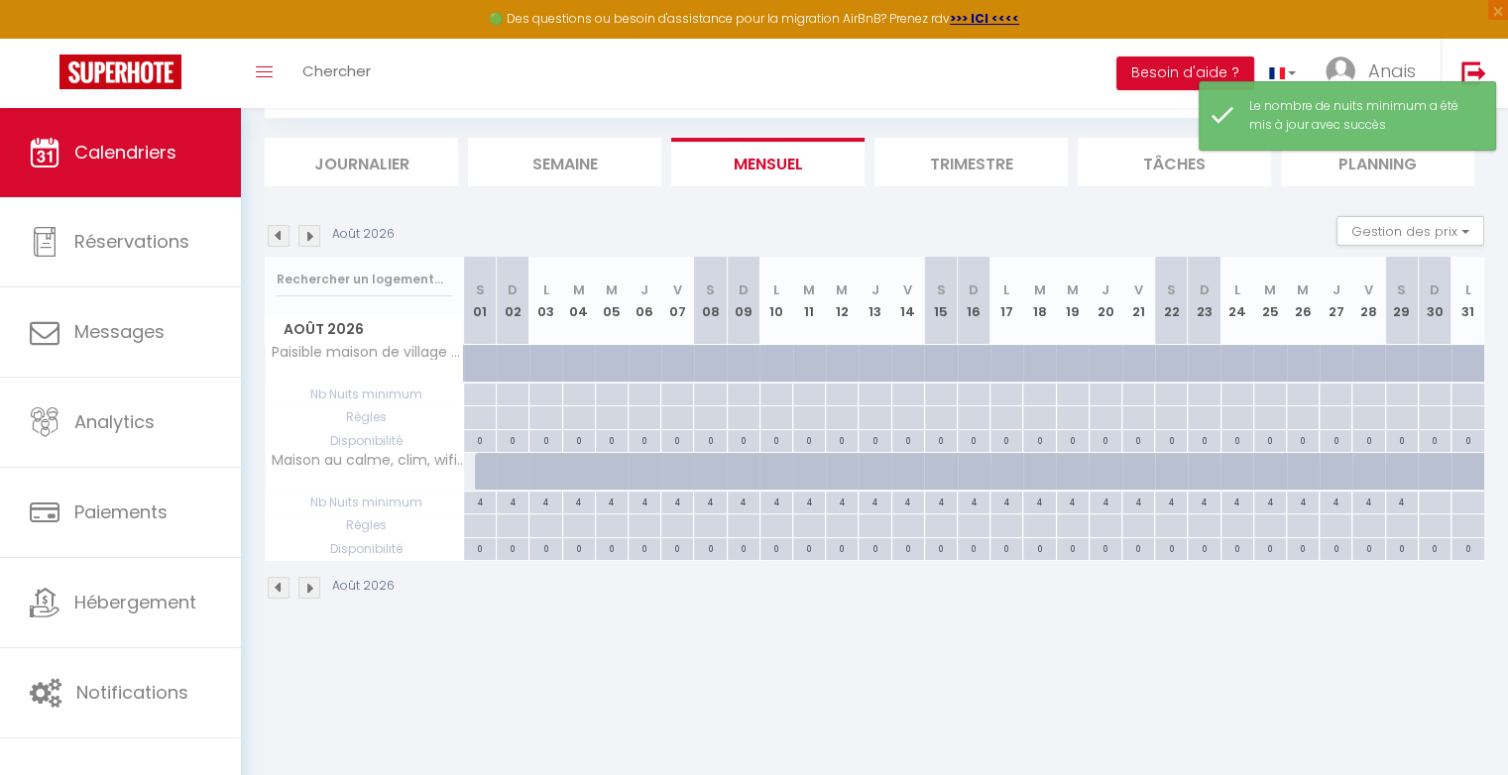
click at [488, 467] on div at bounding box center [491, 472] width 33 height 38
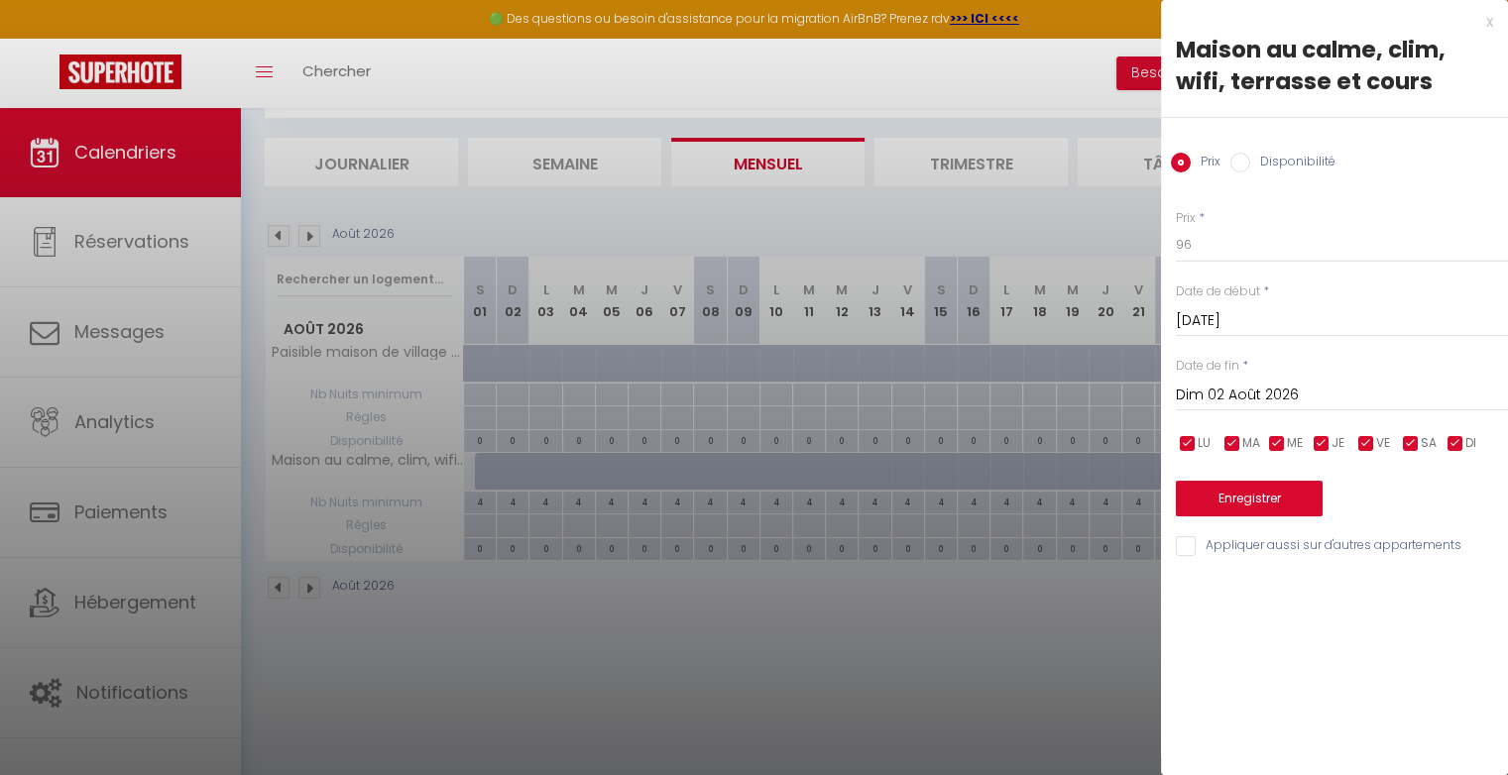
click at [1244, 159] on input "Disponibilité" at bounding box center [1240, 163] width 20 height 20
click at [1265, 396] on input "Dim 02 Août 2026" at bounding box center [1342, 398] width 332 height 26
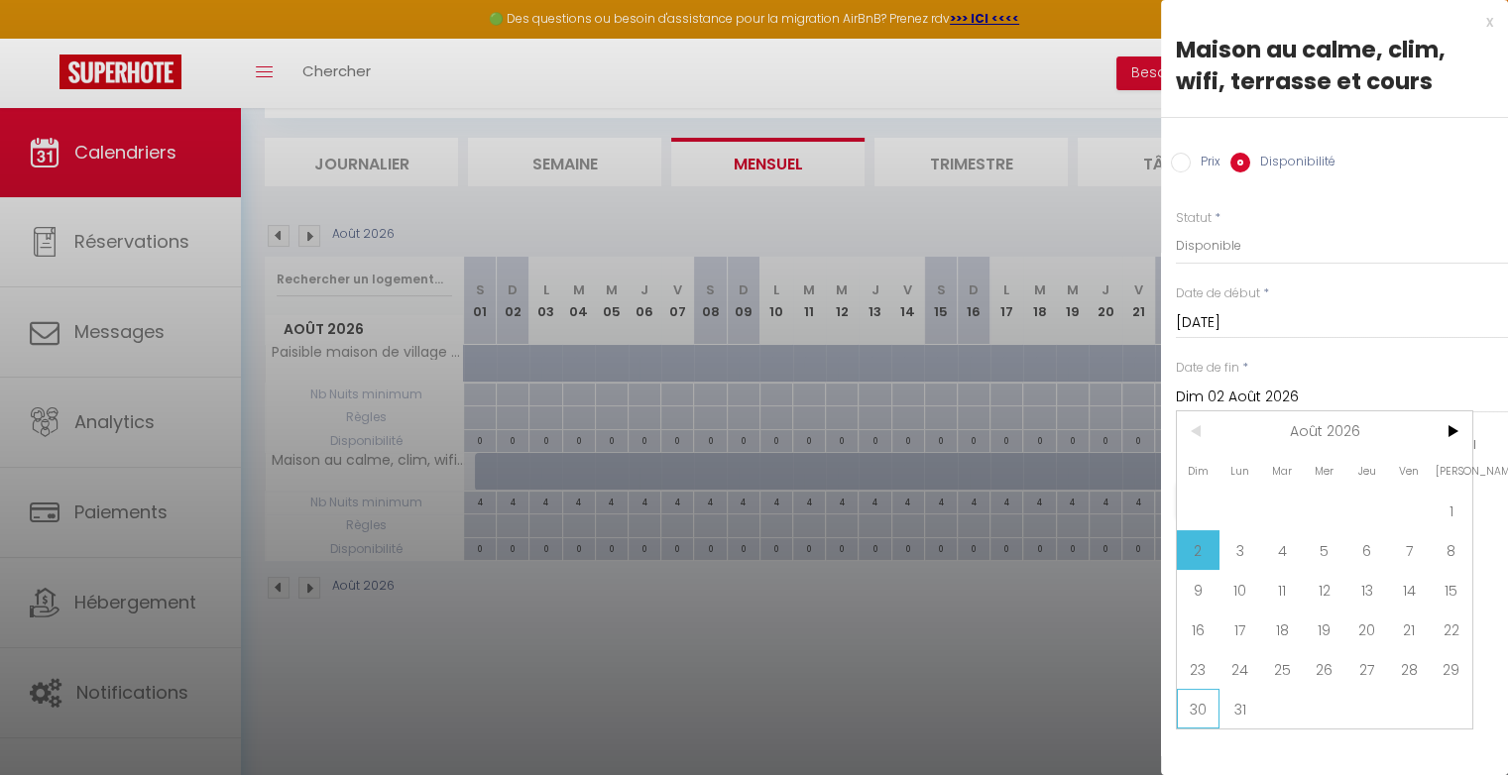
click at [1201, 711] on span "30" at bounding box center [1198, 709] width 43 height 40
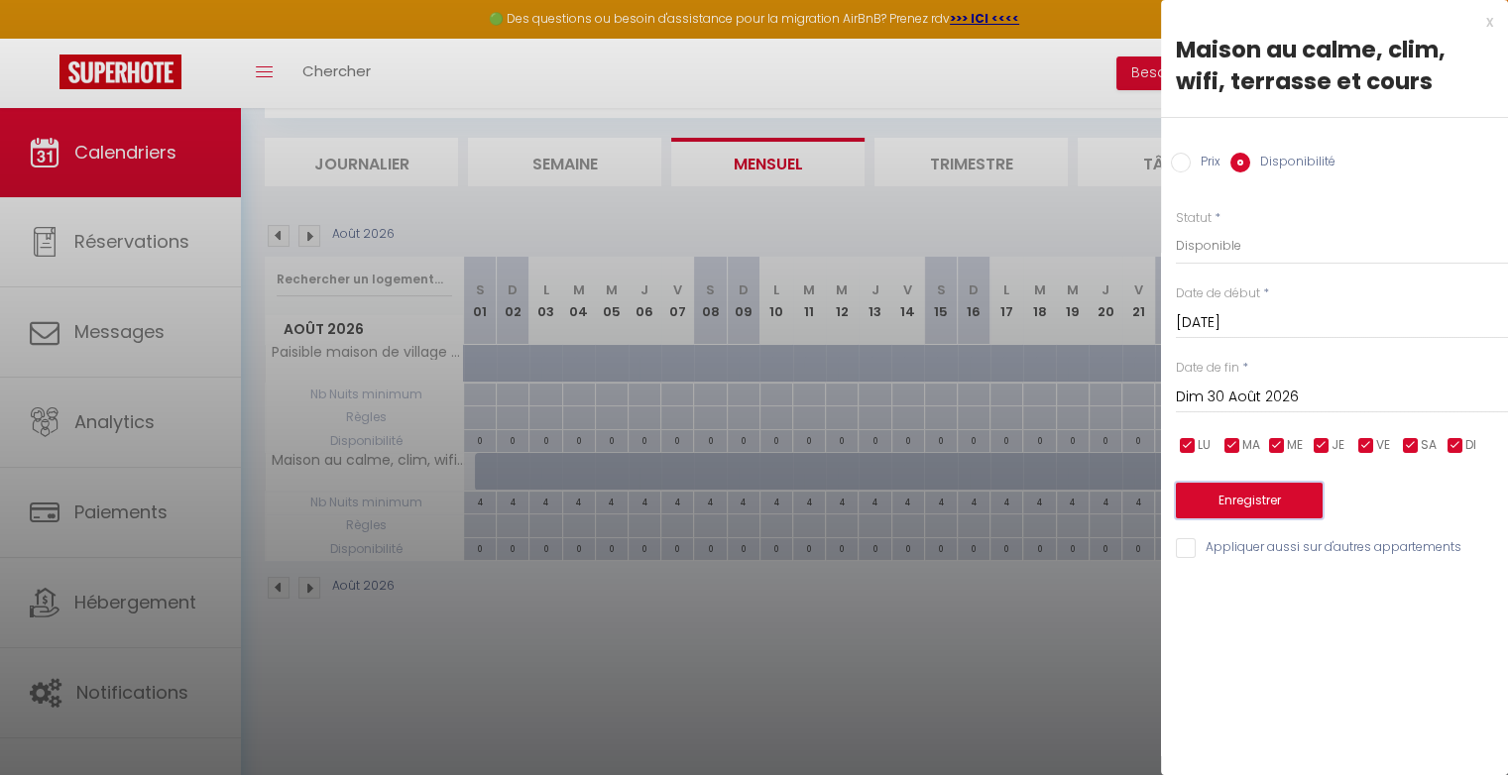
click at [1269, 505] on button "Enregistrer" at bounding box center [1249, 501] width 147 height 36
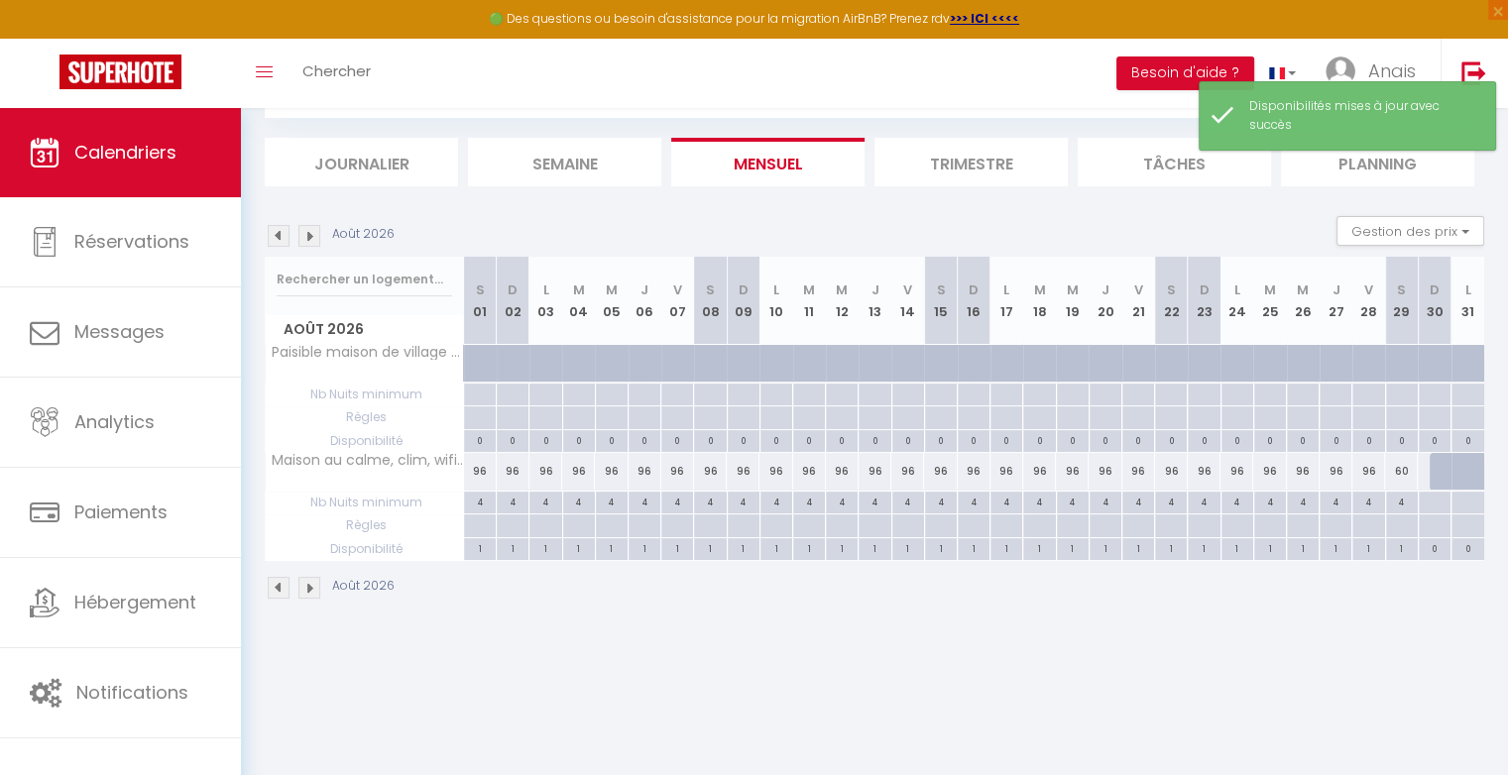
click at [1403, 471] on div "60" at bounding box center [1401, 471] width 33 height 37
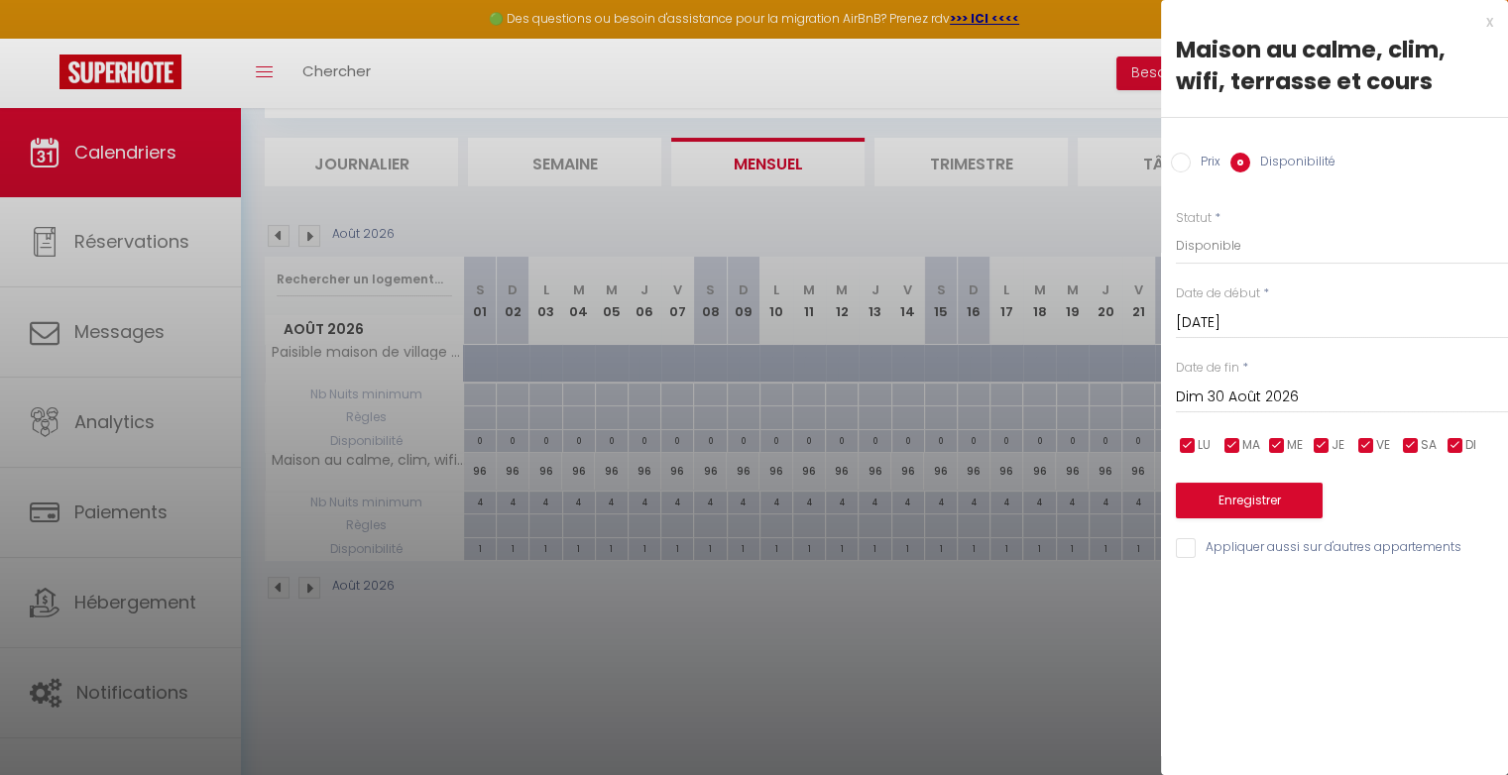
click at [1181, 159] on input "Prix" at bounding box center [1181, 163] width 20 height 20
click at [1217, 249] on input "60" at bounding box center [1342, 245] width 332 height 36
click at [1244, 494] on button "Enregistrer" at bounding box center [1249, 499] width 147 height 36
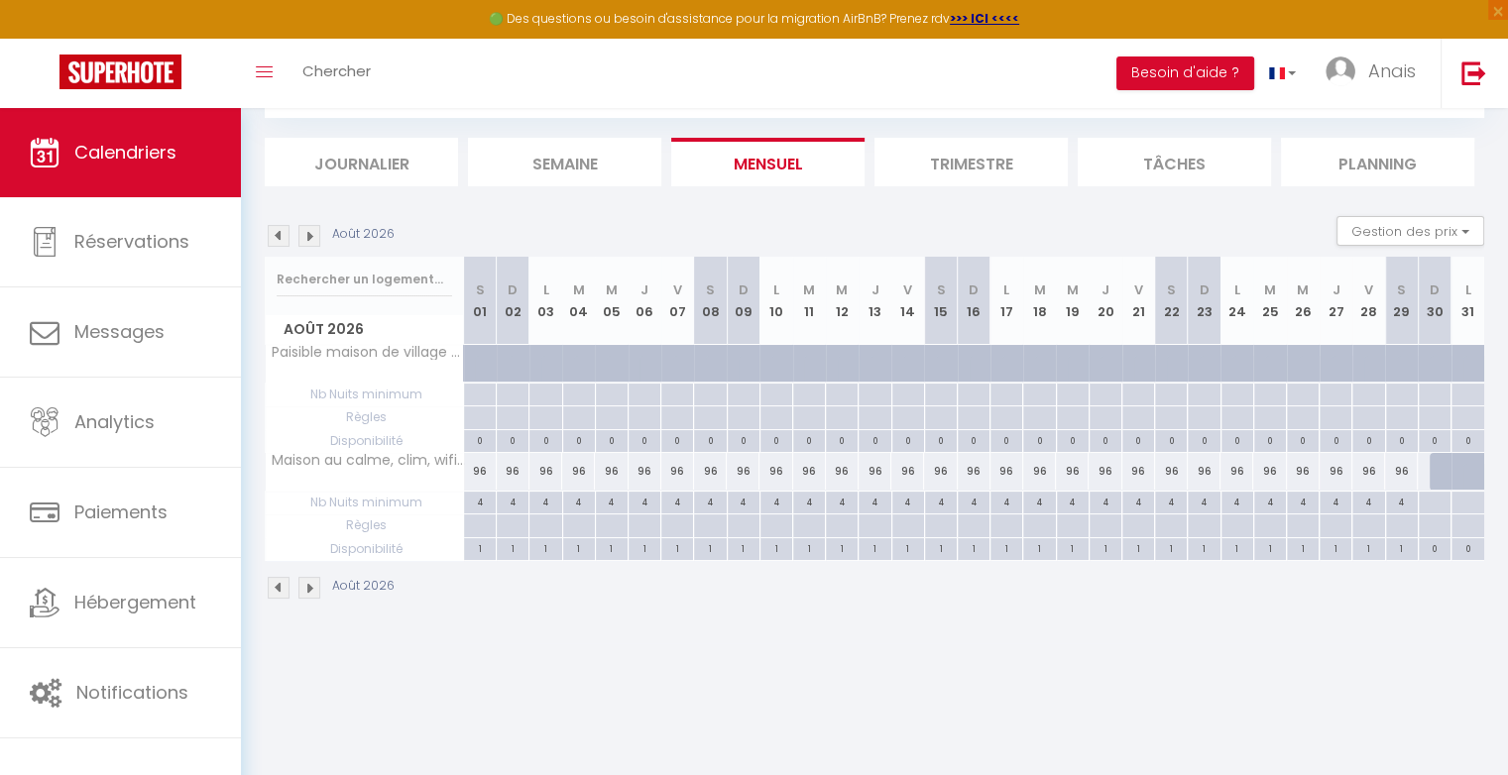
click at [275, 242] on img at bounding box center [279, 236] width 22 height 22
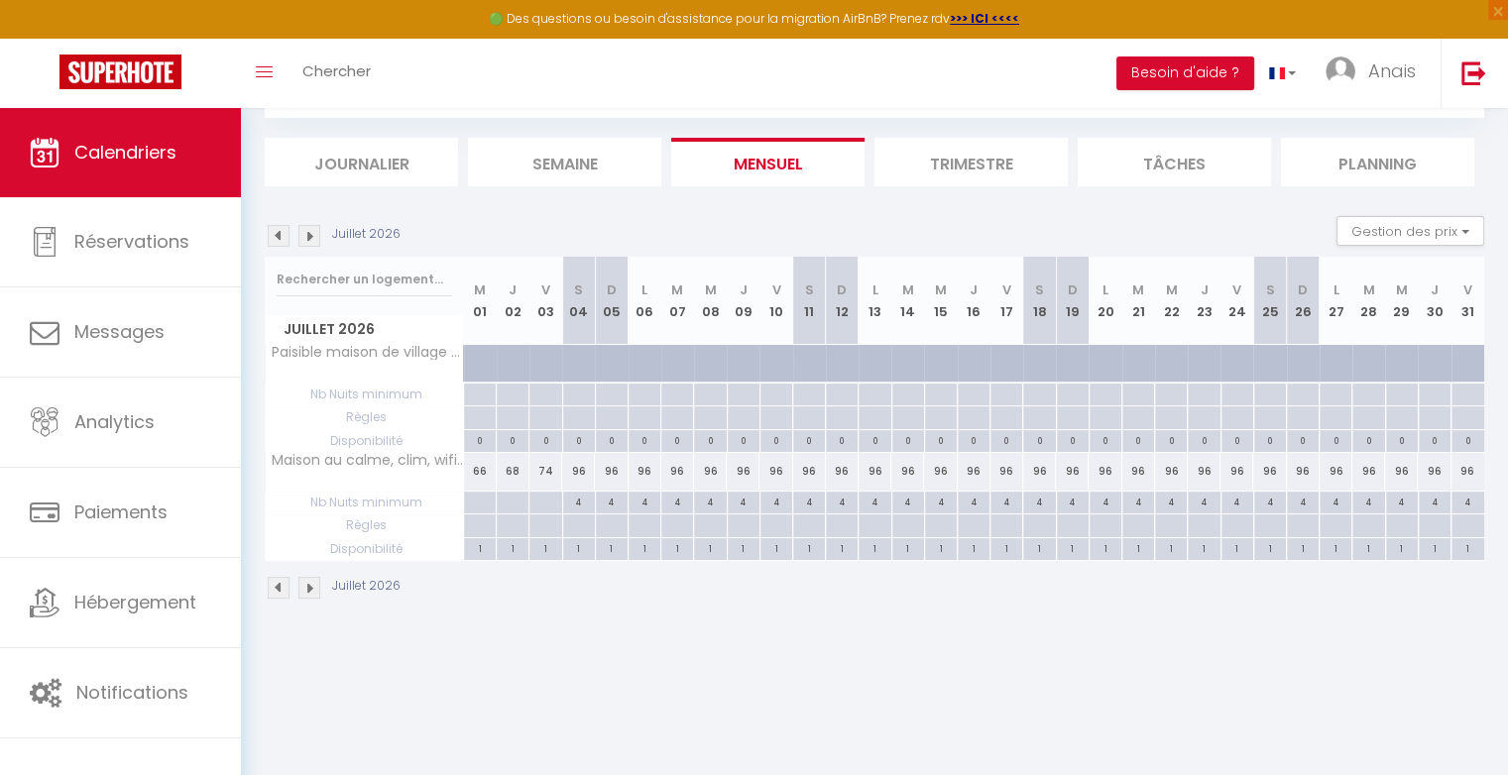
click at [579, 472] on div "96" at bounding box center [578, 471] width 33 height 37
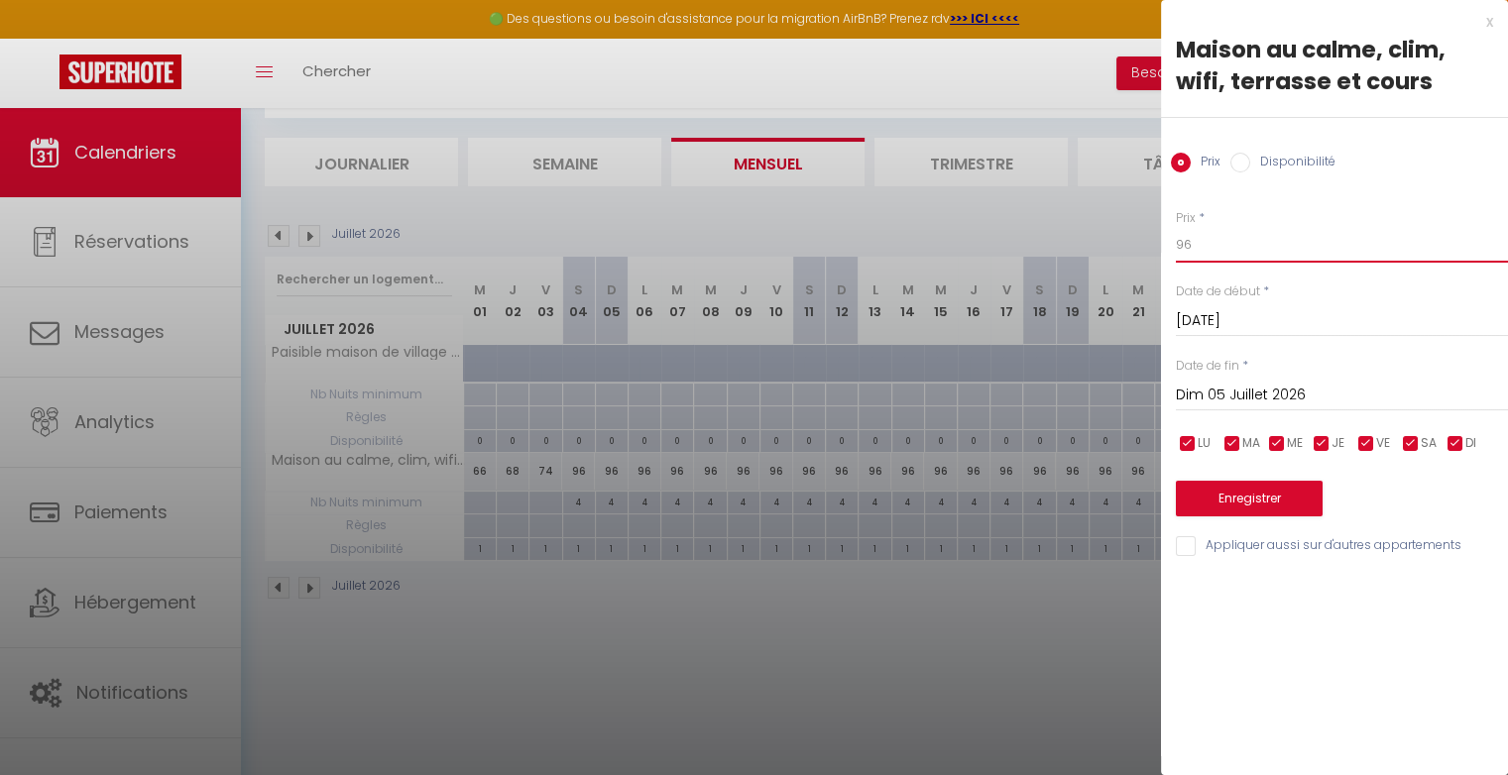
click at [1223, 238] on input "96" at bounding box center [1342, 245] width 332 height 36
click at [1218, 493] on button "Enregistrer" at bounding box center [1249, 499] width 147 height 36
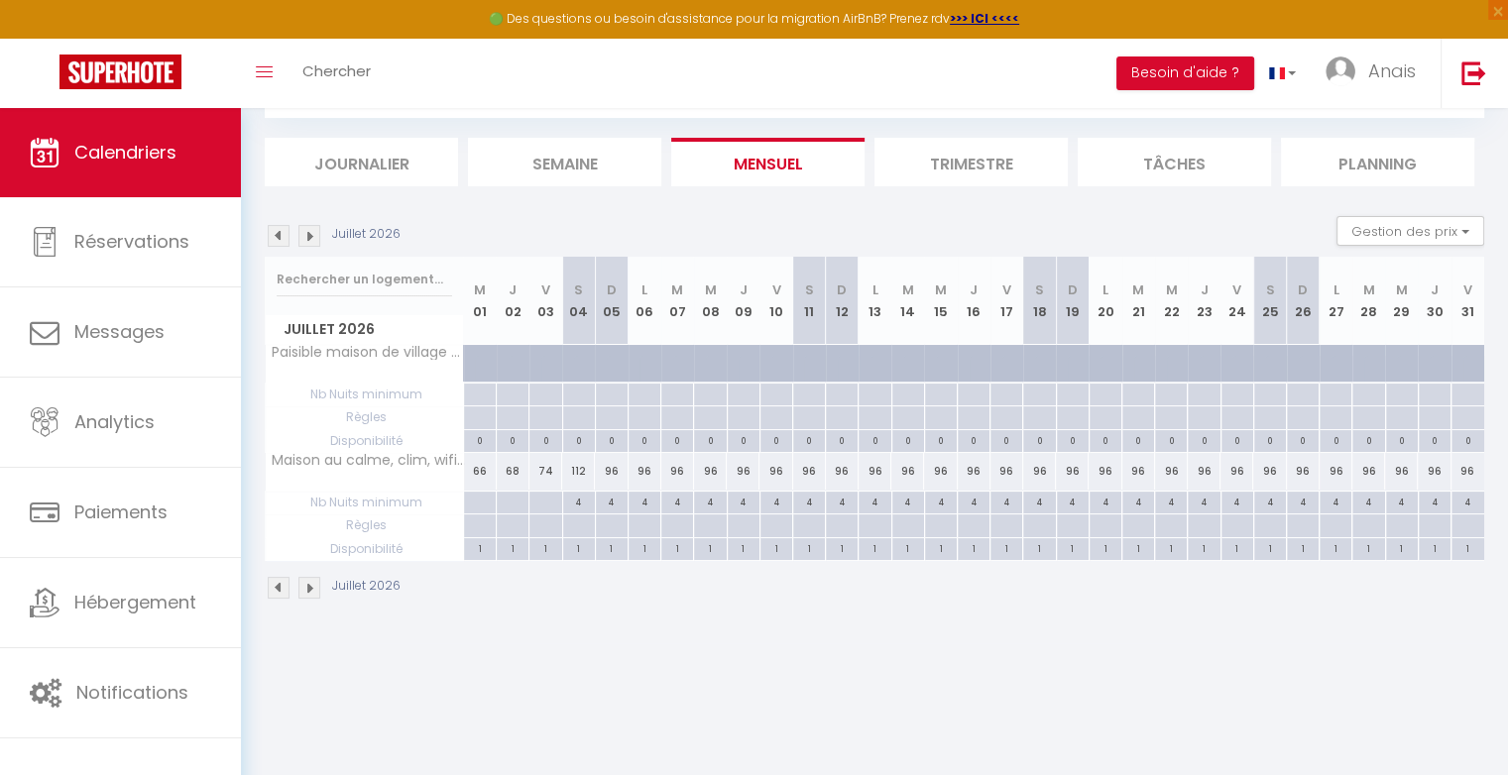
click at [809, 470] on div "96" at bounding box center [809, 471] width 33 height 37
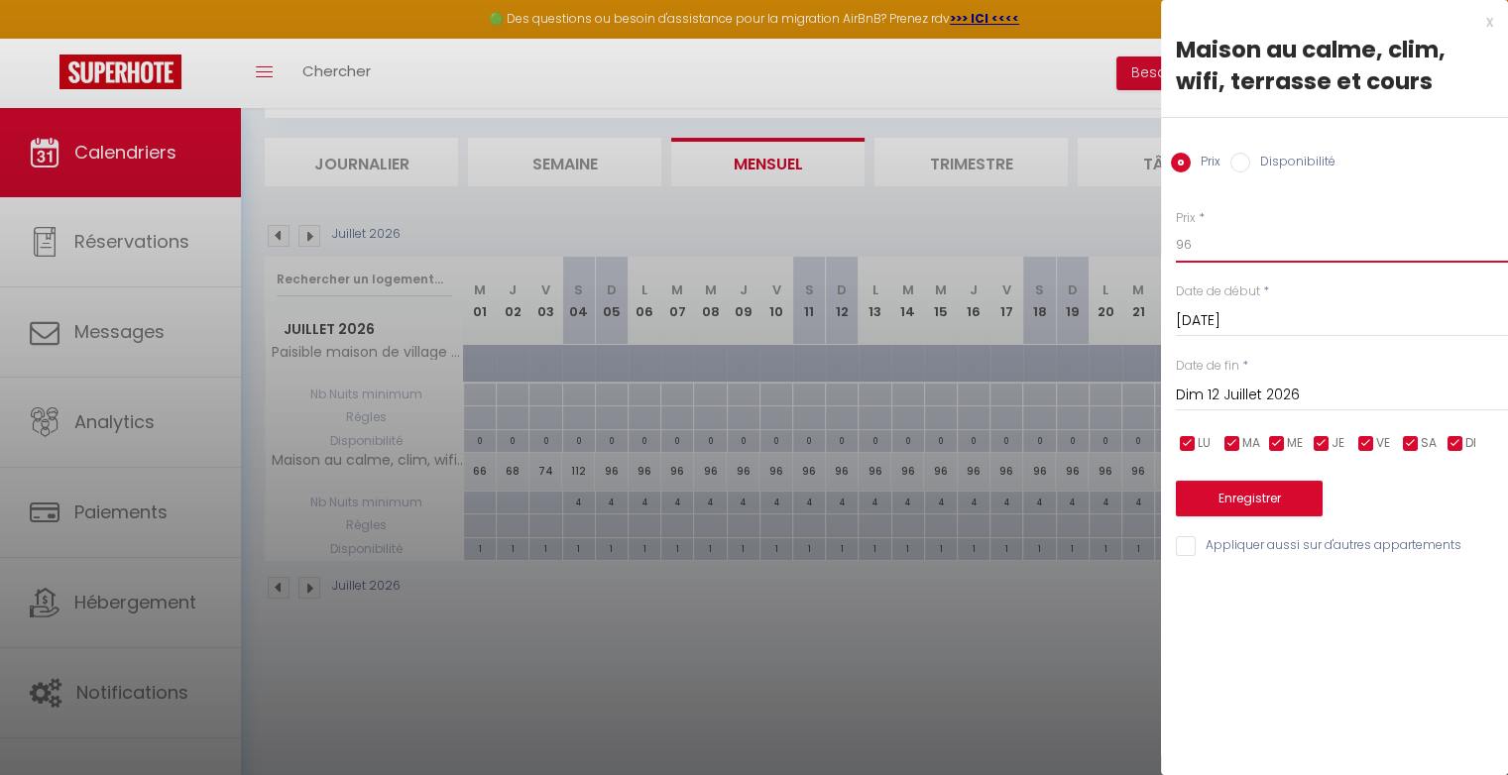
click at [1230, 248] on input "96" at bounding box center [1342, 245] width 332 height 36
click at [1236, 495] on button "Enregistrer" at bounding box center [1249, 499] width 147 height 36
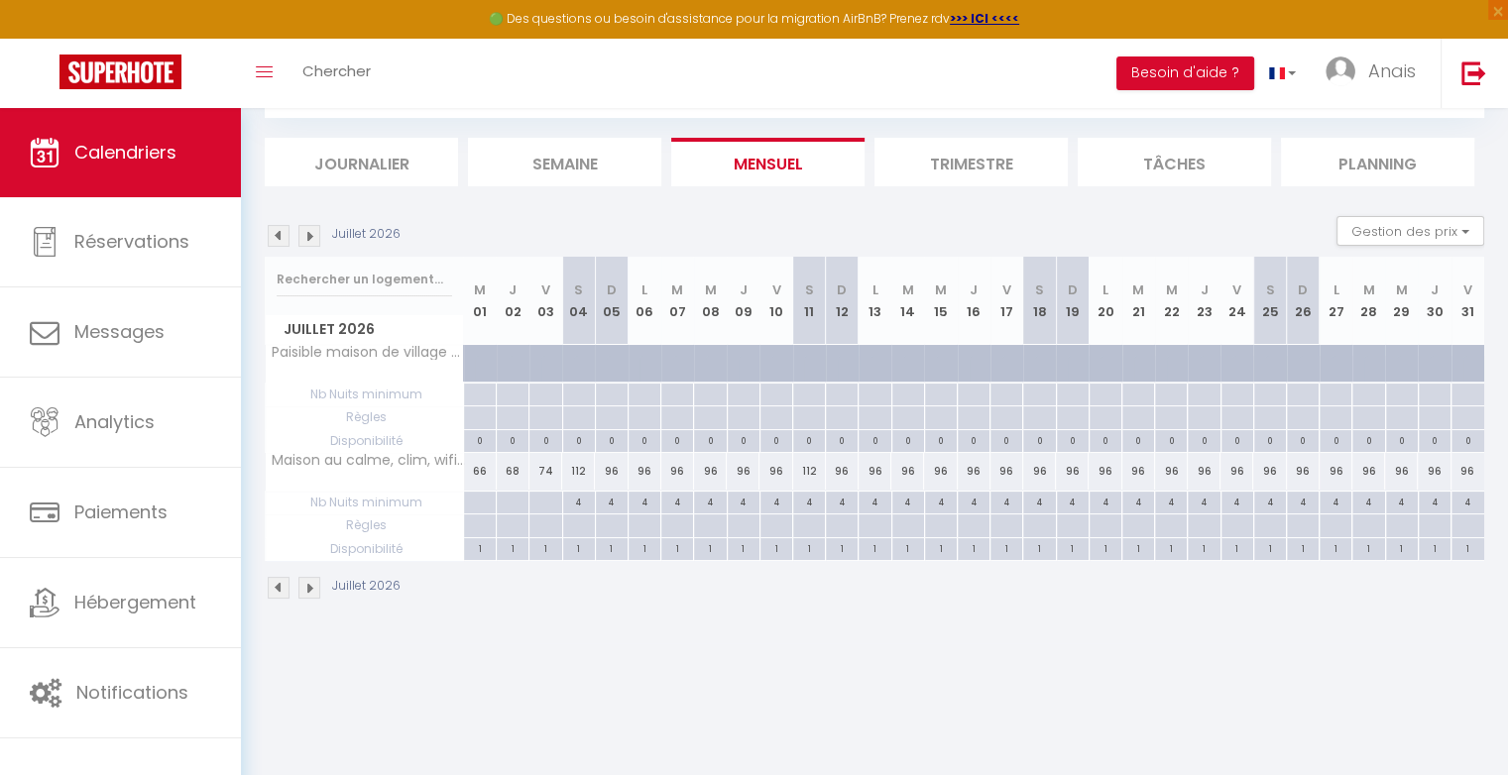
click at [1039, 467] on div "96" at bounding box center [1039, 471] width 33 height 37
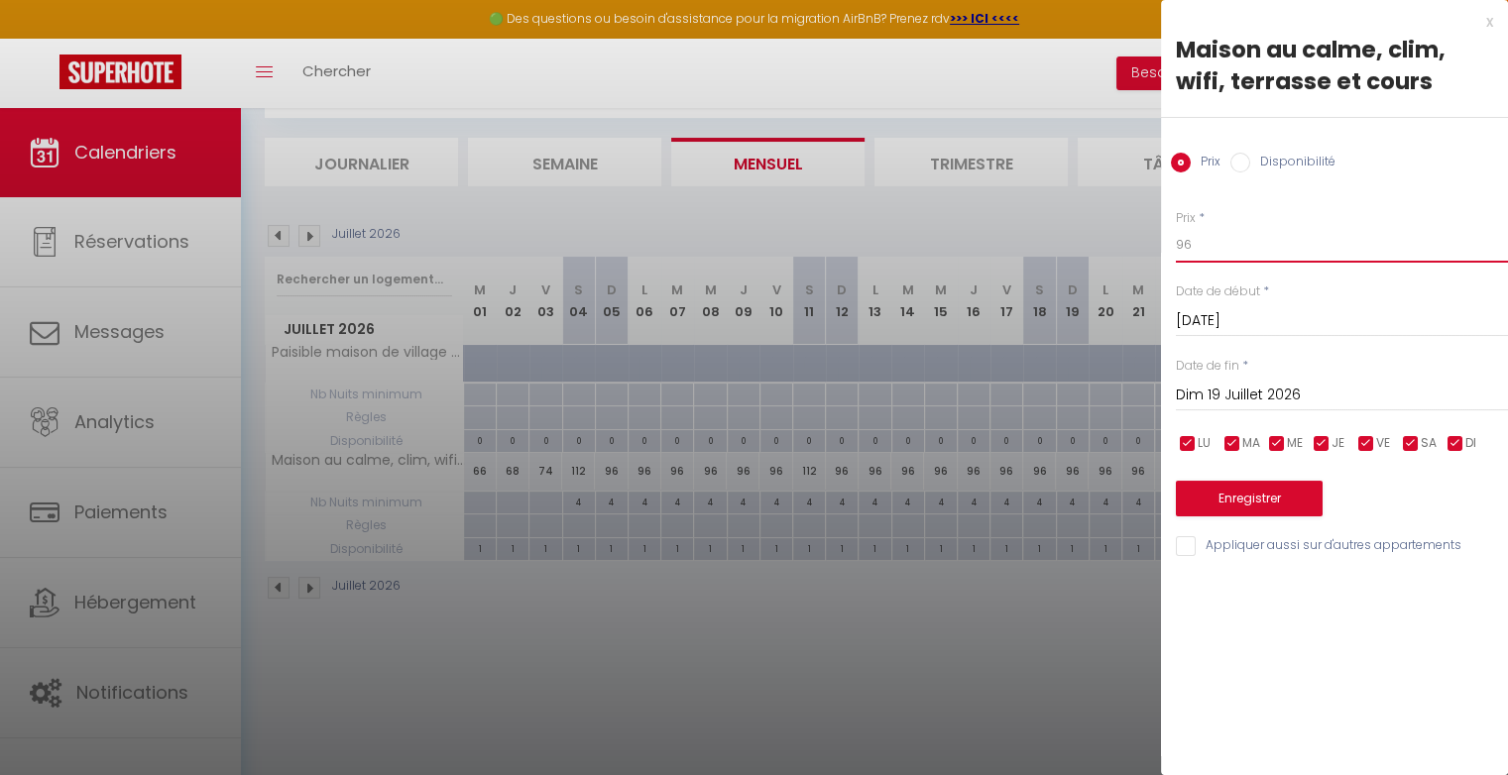
click at [1215, 253] on input "96" at bounding box center [1342, 245] width 332 height 36
click at [1217, 498] on button "Enregistrer" at bounding box center [1249, 499] width 147 height 36
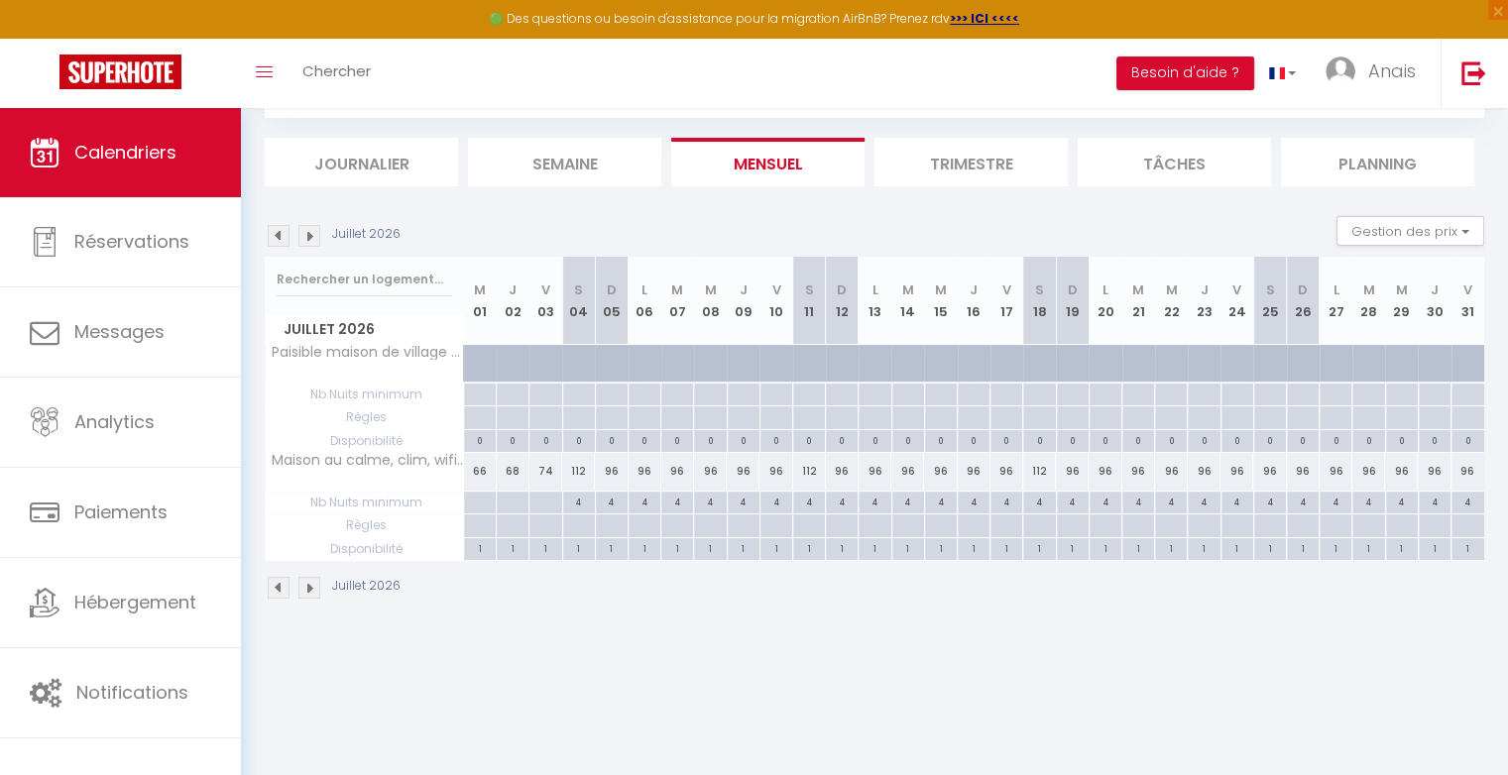
click at [607, 470] on div "96" at bounding box center [611, 471] width 33 height 37
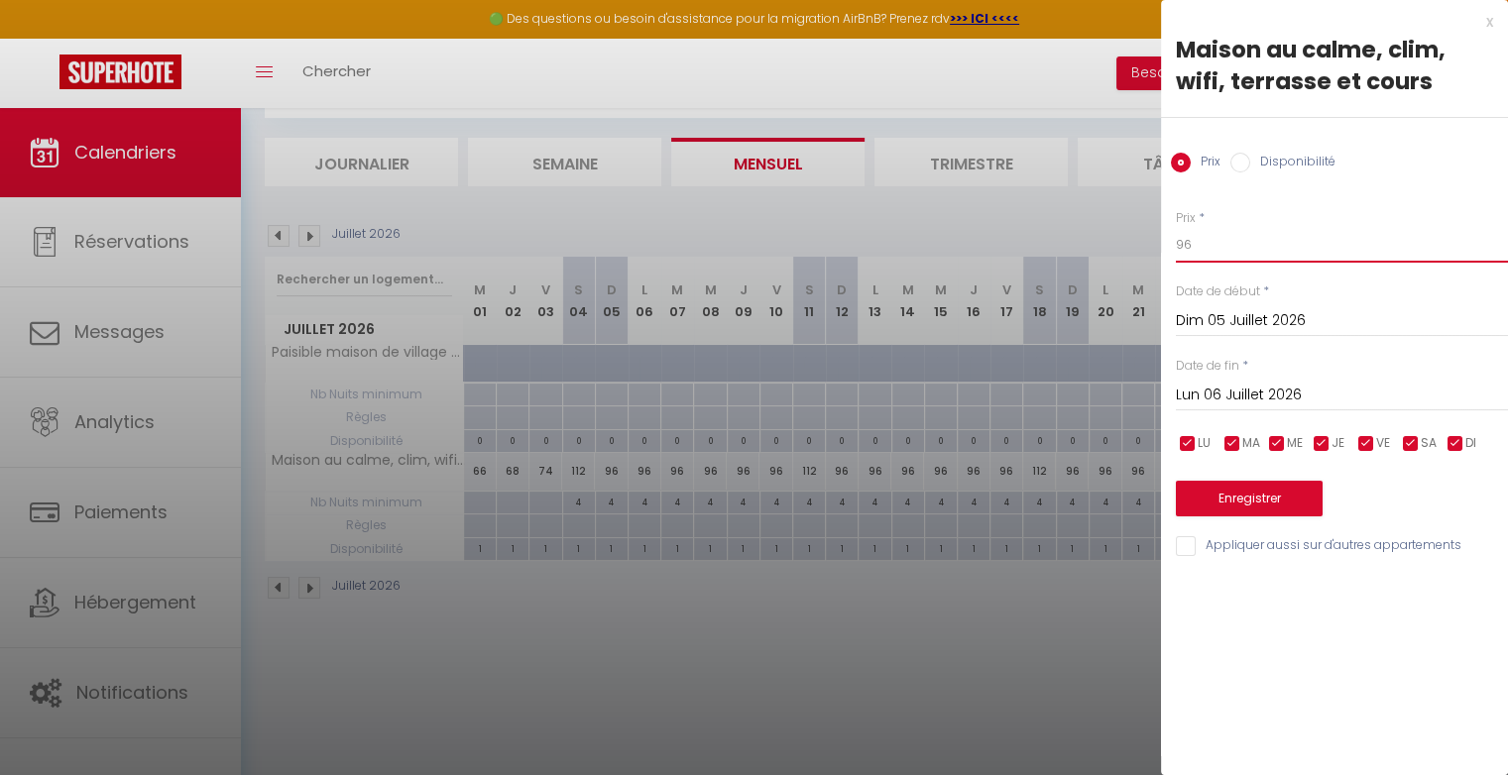
click at [1200, 246] on input "96" at bounding box center [1342, 245] width 332 height 36
click at [1225, 390] on input "Lun 06 Juillet 2026" at bounding box center [1342, 396] width 332 height 26
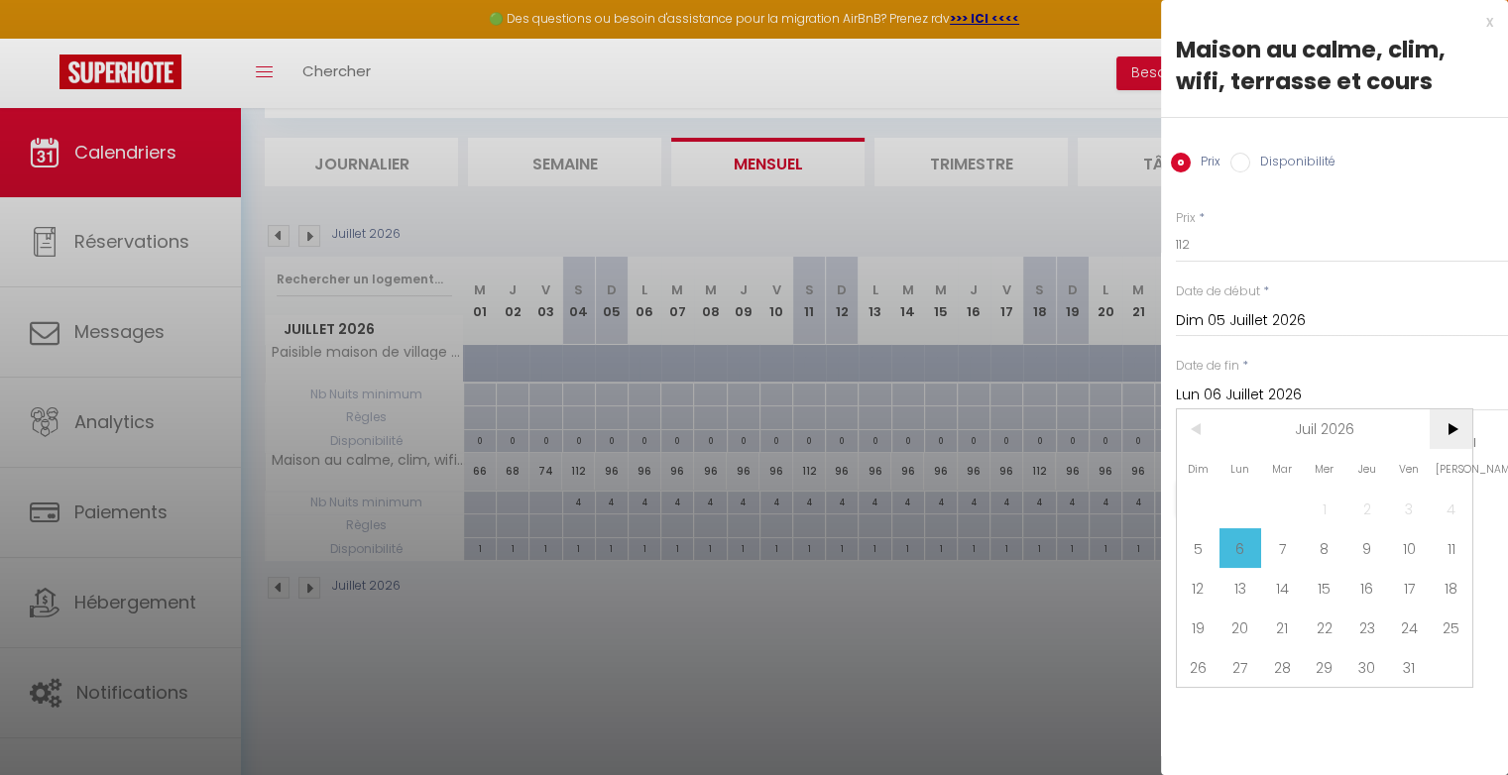
click at [1445, 427] on span ">" at bounding box center [1450, 429] width 43 height 40
click at [1205, 704] on span "30" at bounding box center [1198, 707] width 43 height 40
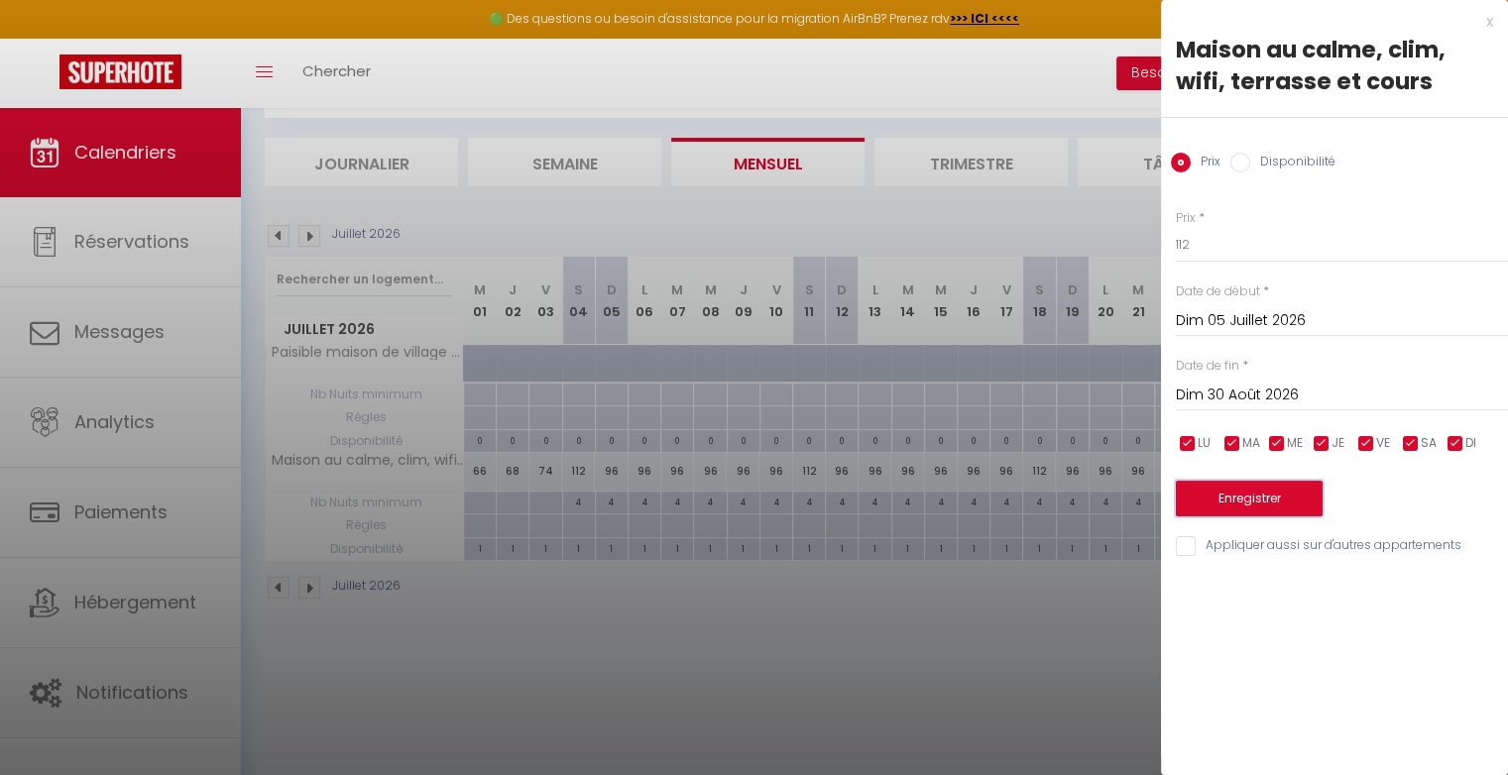
click at [1255, 500] on button "Enregistrer" at bounding box center [1249, 499] width 147 height 36
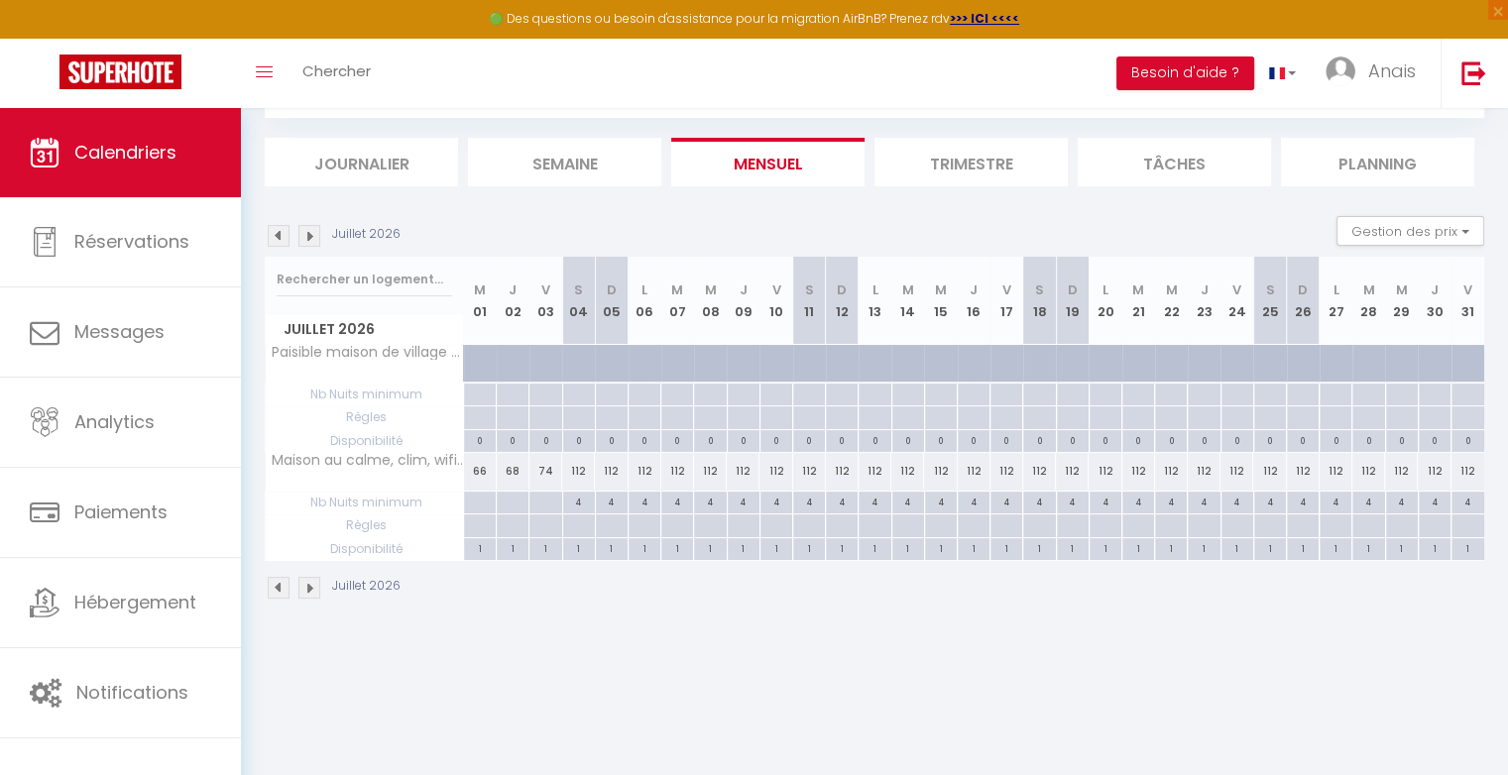
click at [587, 472] on div "112" at bounding box center [578, 471] width 33 height 37
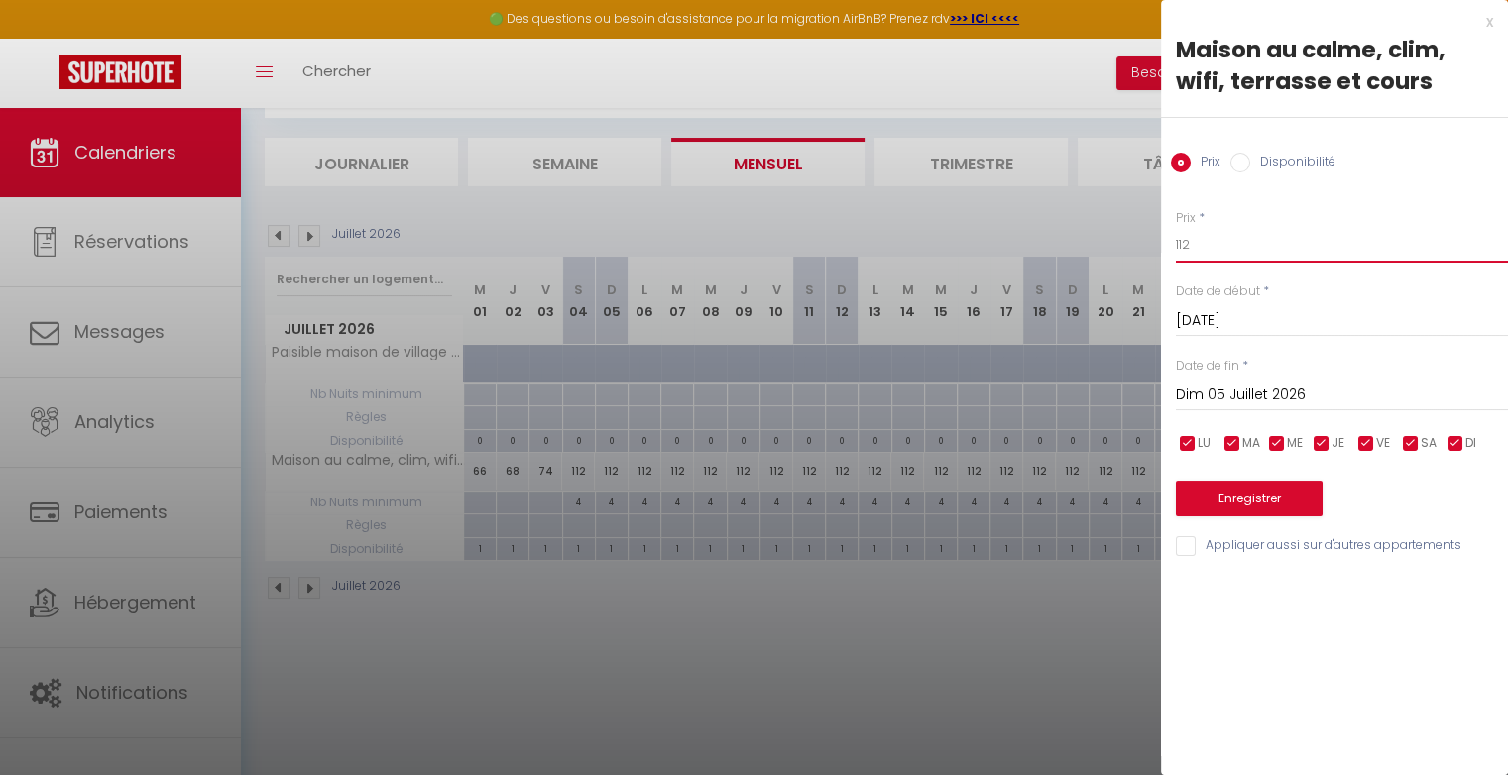
click at [1209, 248] on input "112" at bounding box center [1342, 245] width 332 height 36
click at [1259, 505] on button "Enregistrer" at bounding box center [1249, 499] width 147 height 36
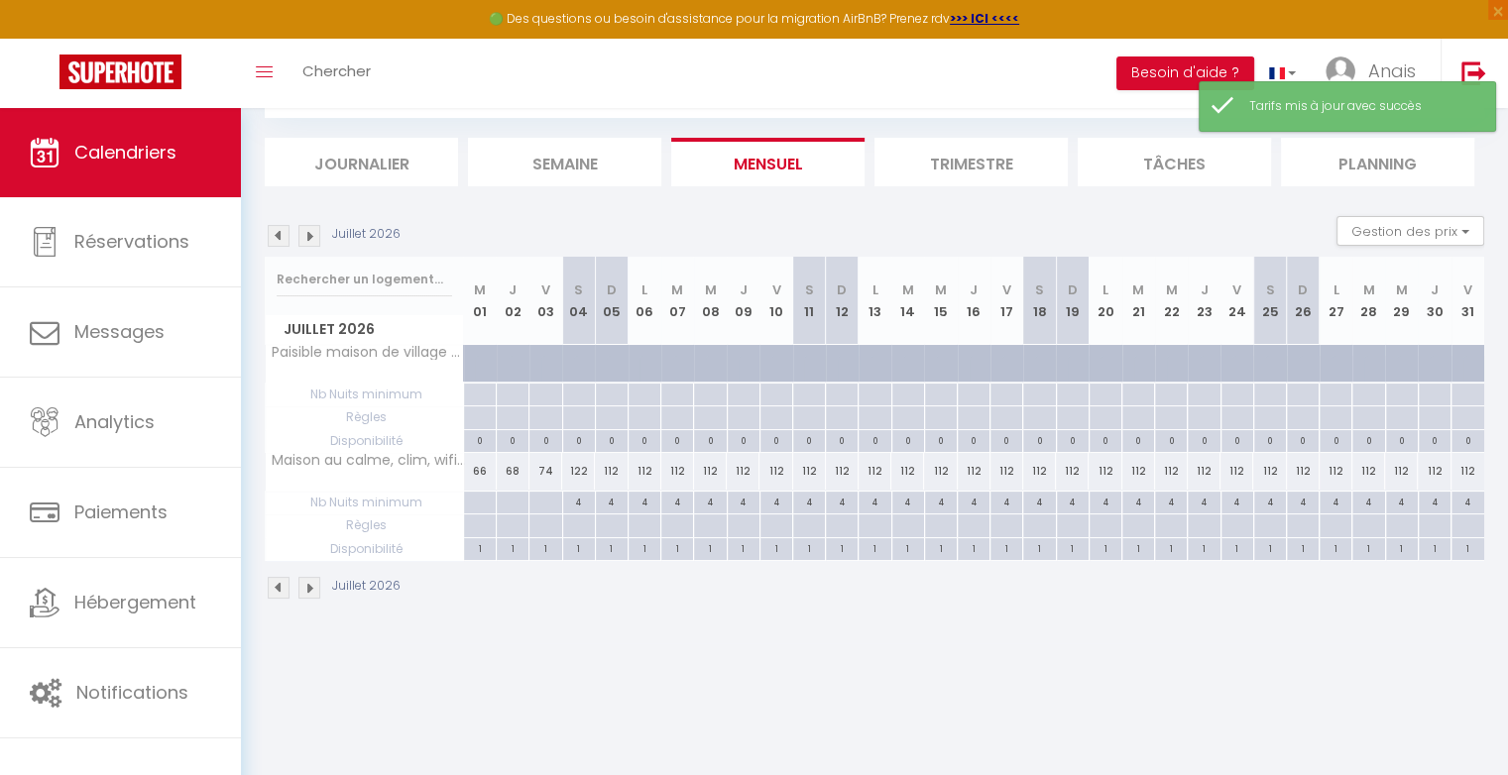
click at [812, 475] on div "112" at bounding box center [809, 471] width 33 height 37
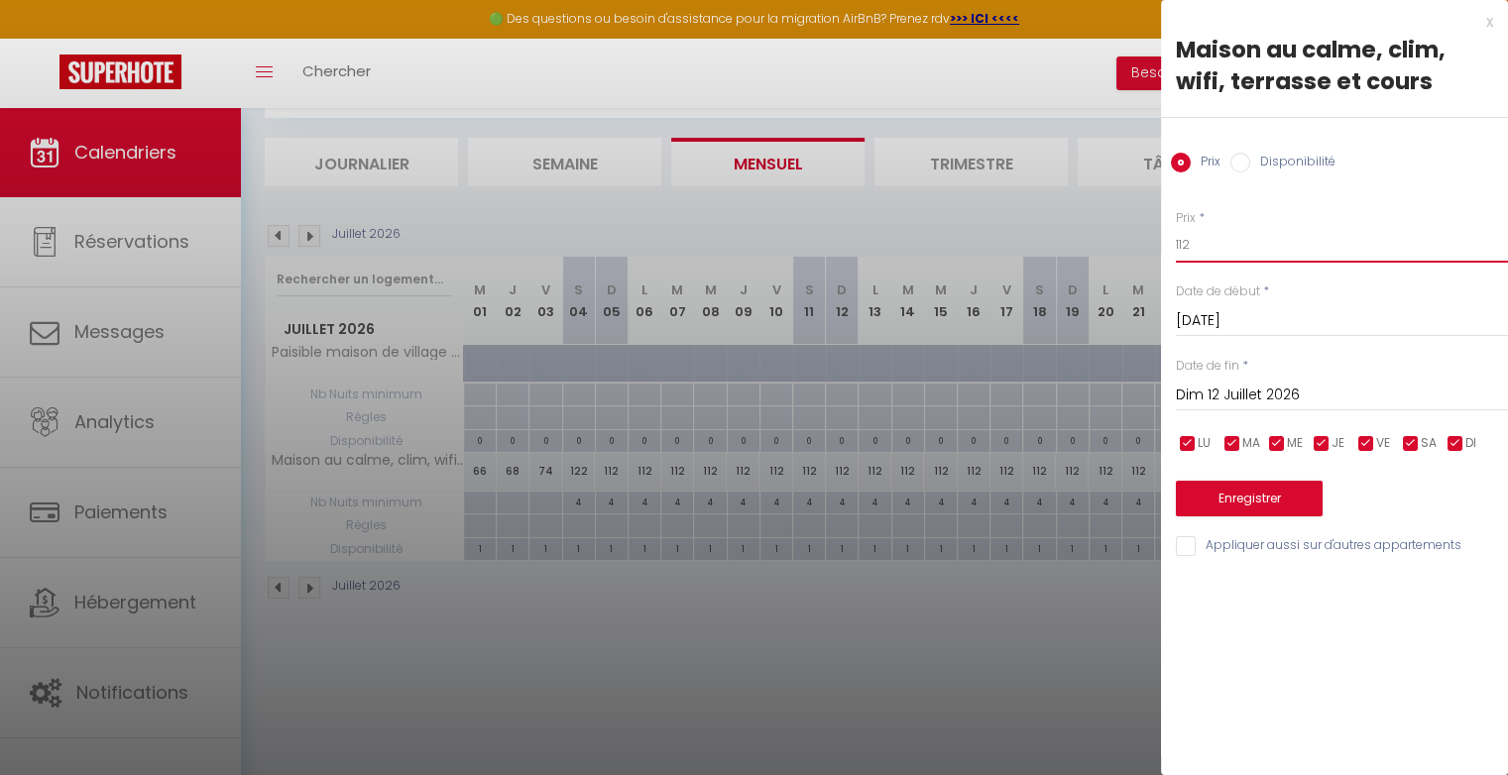
click at [1201, 248] on input "112" at bounding box center [1342, 245] width 332 height 36
click at [1285, 500] on button "Enregistrer" at bounding box center [1249, 499] width 147 height 36
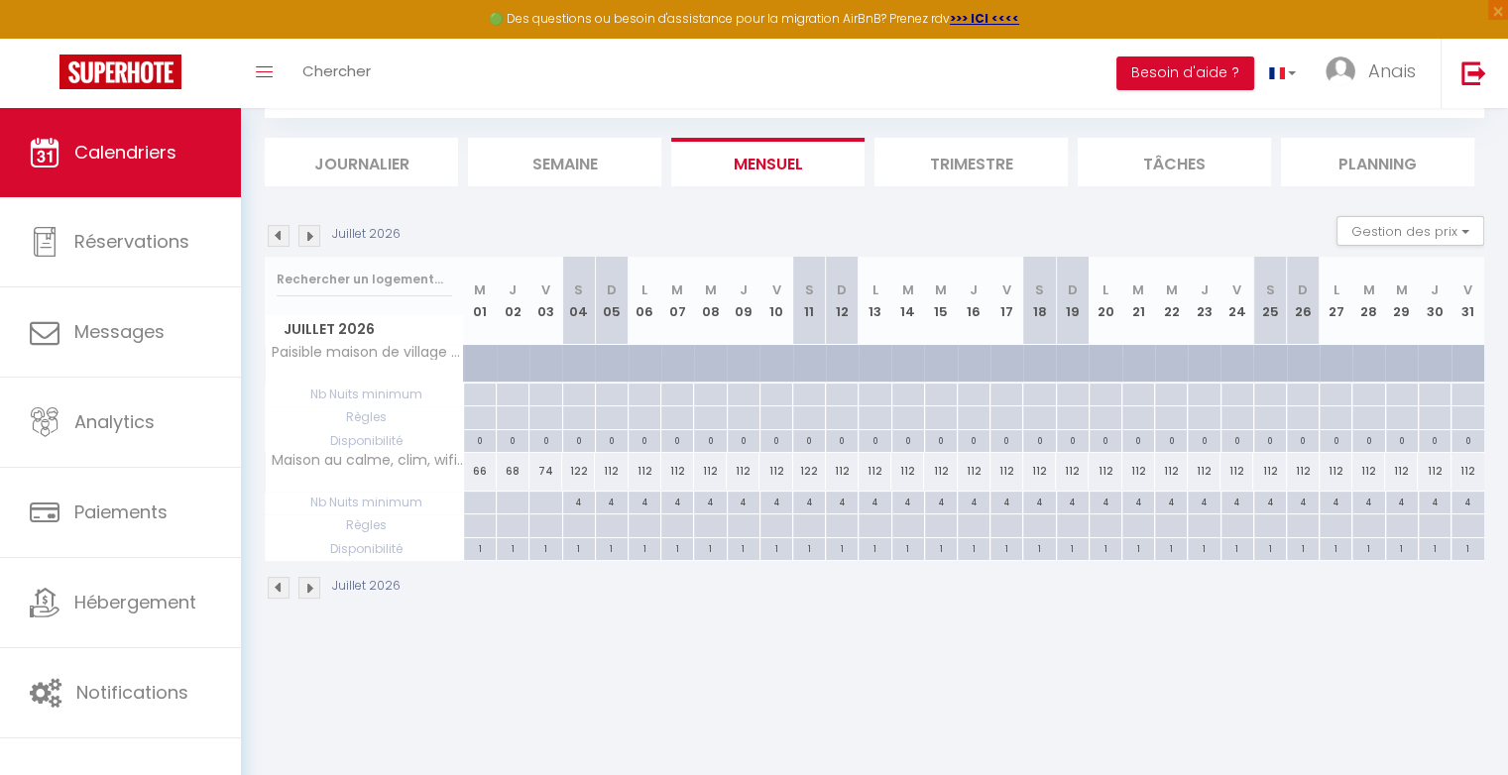
click at [745, 471] on div "112" at bounding box center [743, 471] width 33 height 37
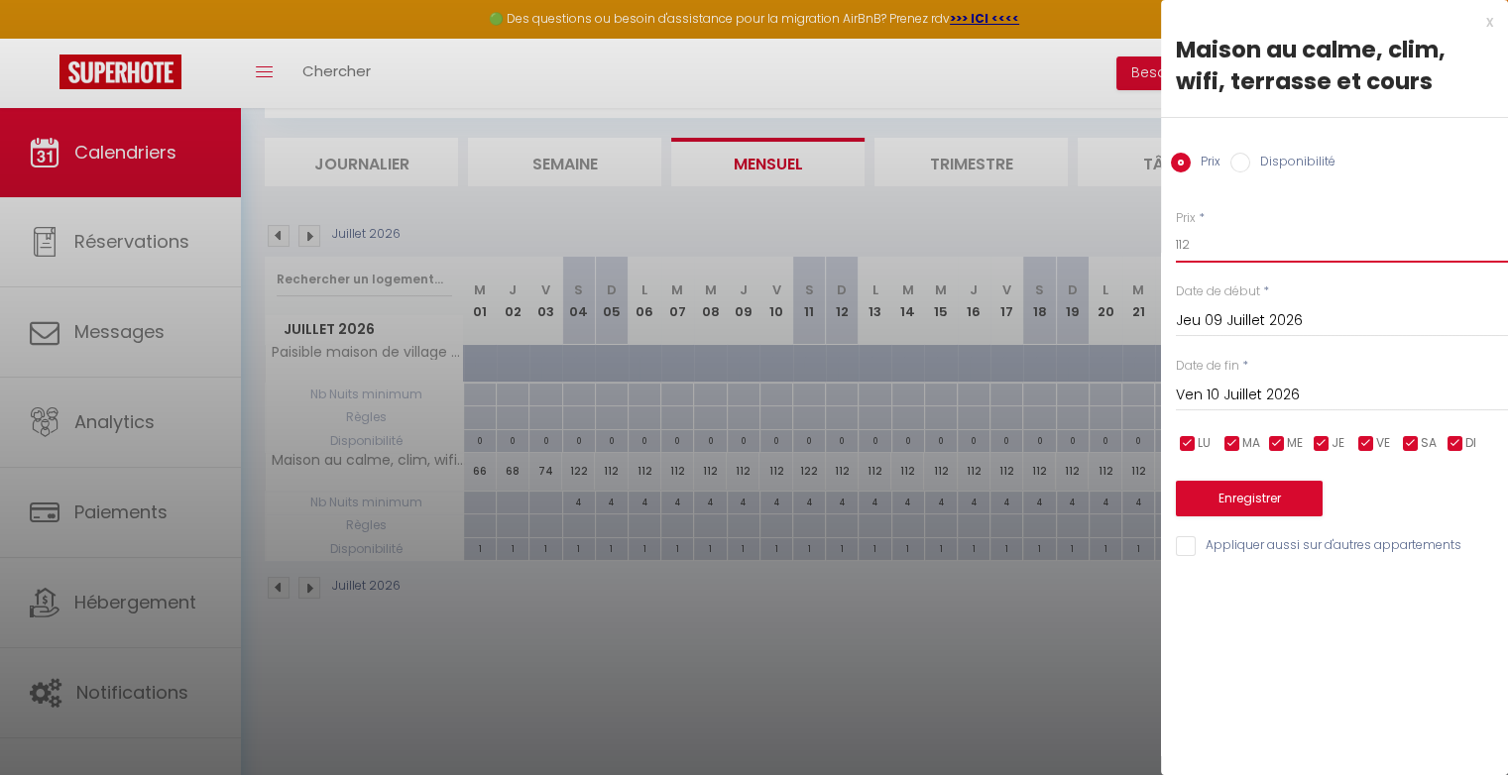
click at [1205, 244] on input "112" at bounding box center [1342, 245] width 332 height 36
click at [1229, 389] on input "Ven 10 Juillet 2026" at bounding box center [1342, 396] width 332 height 26
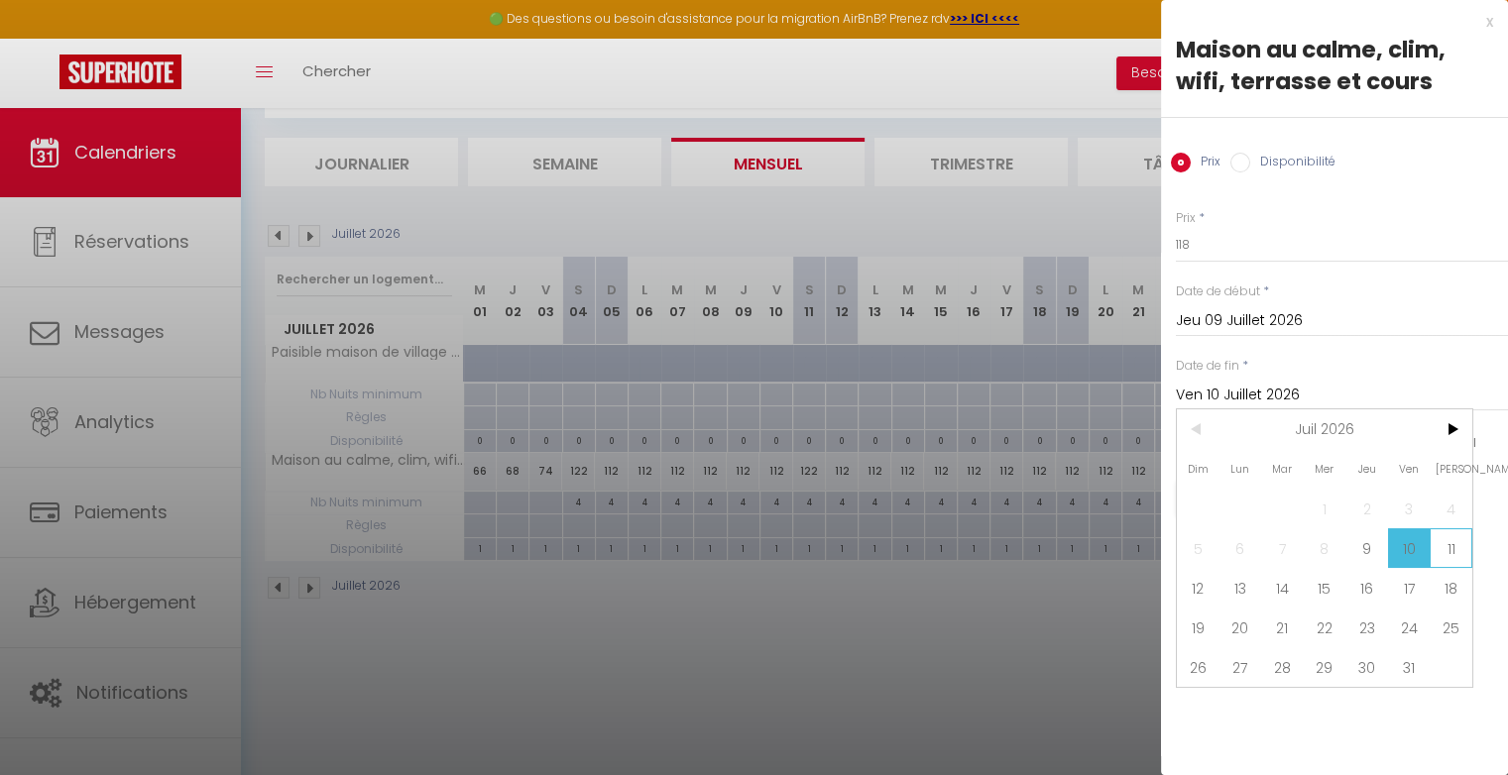
click at [1446, 549] on span "11" at bounding box center [1450, 548] width 43 height 40
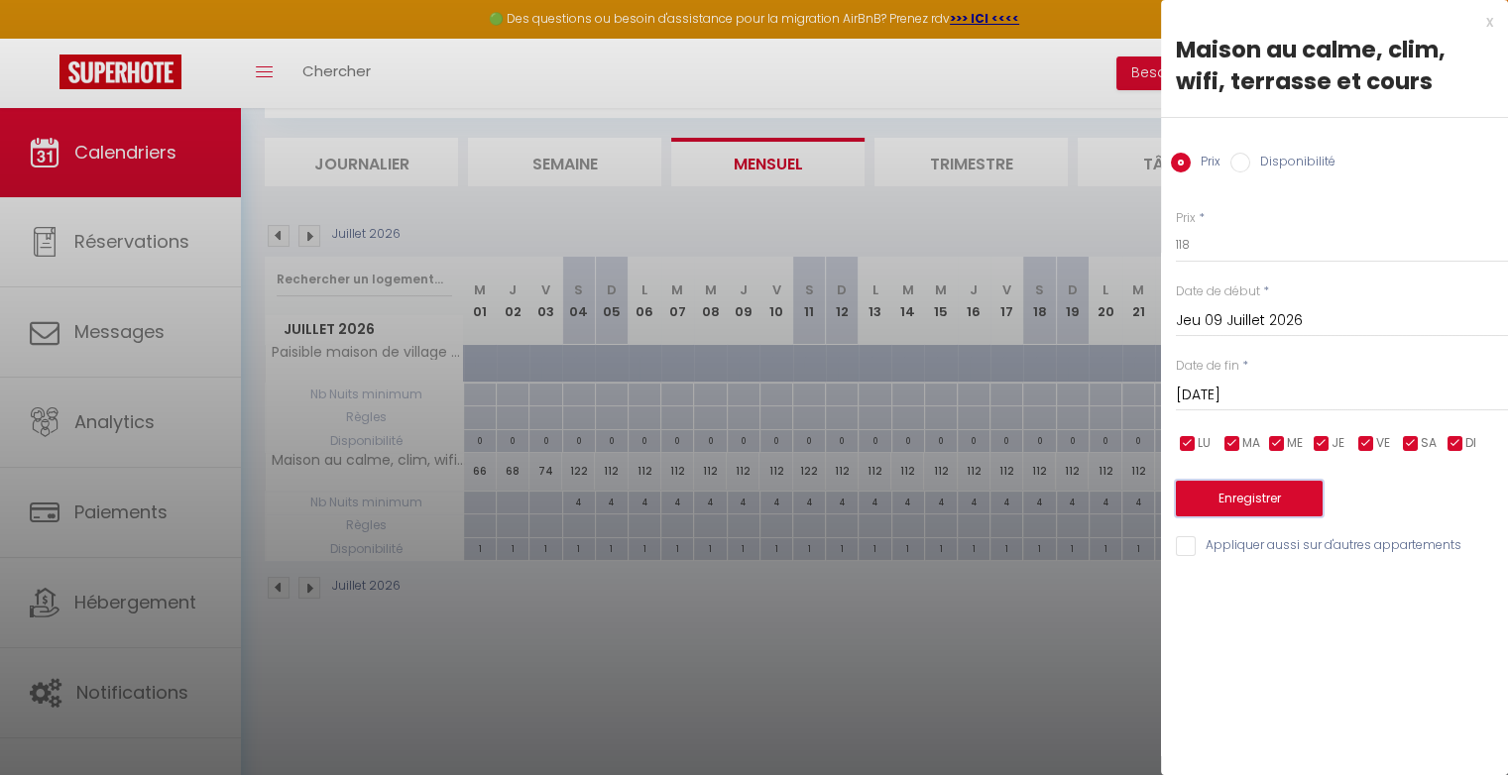
click at [1280, 508] on button "Enregistrer" at bounding box center [1249, 499] width 147 height 36
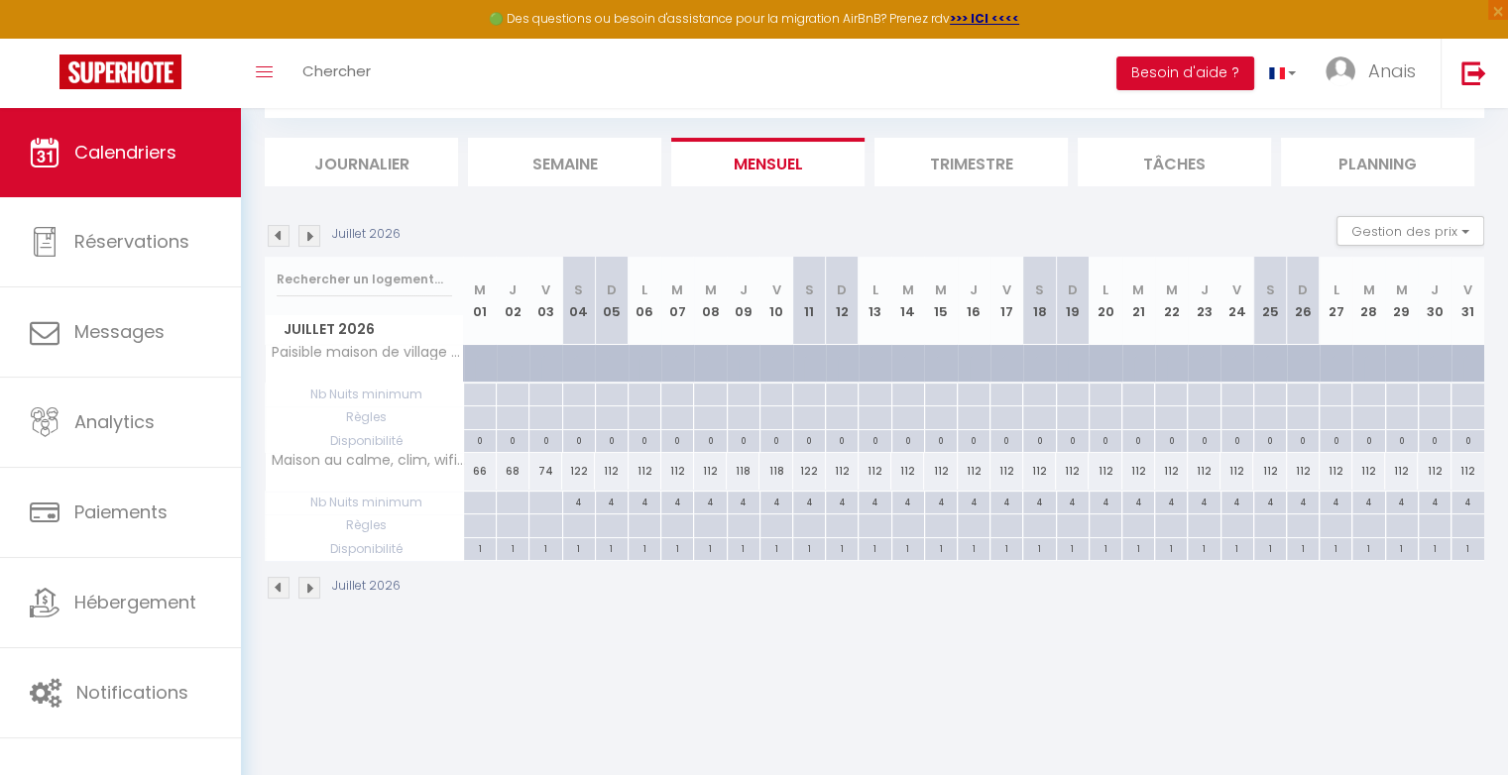
click at [618, 477] on div "112" at bounding box center [611, 471] width 33 height 37
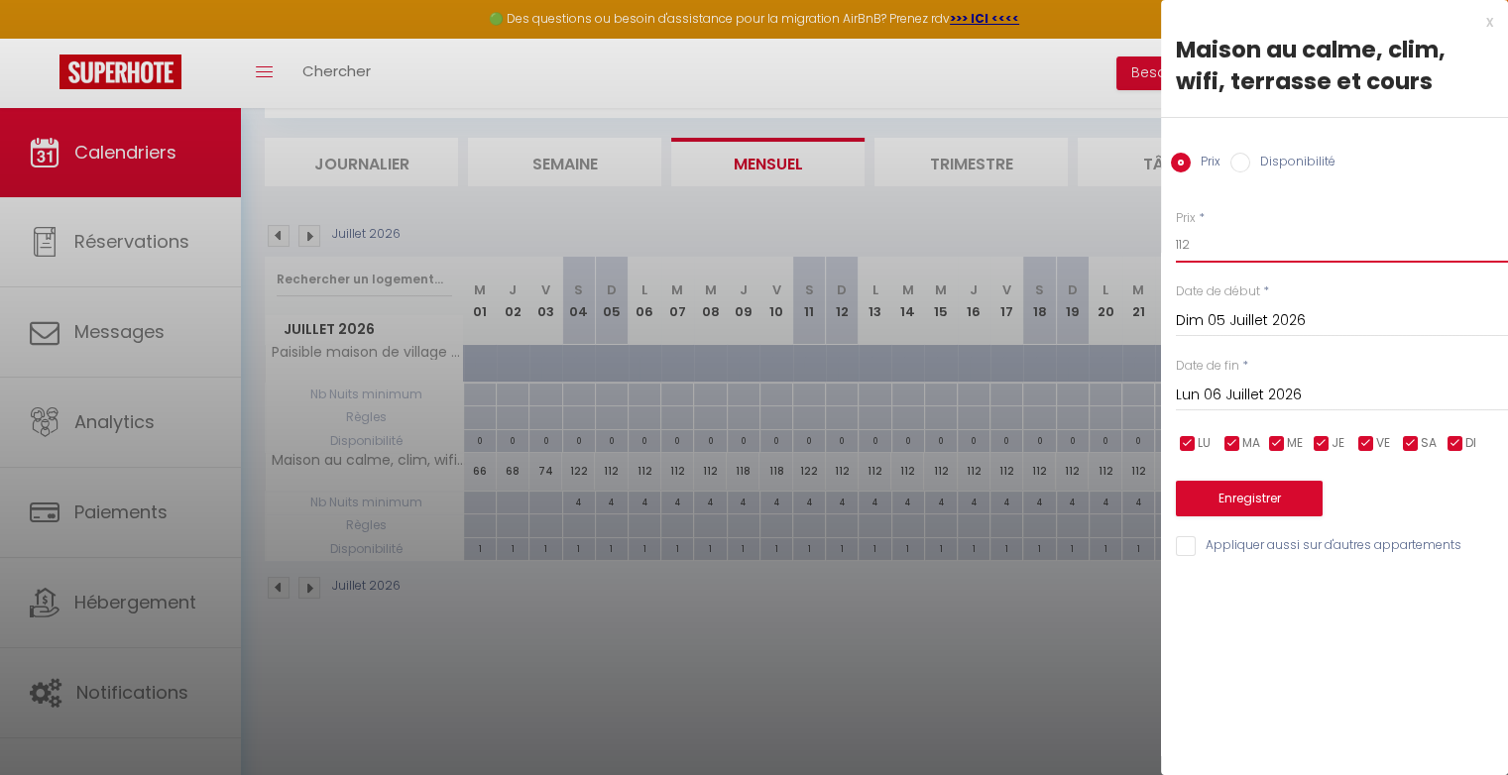
click at [1213, 245] on input "112" at bounding box center [1342, 245] width 332 height 36
click at [1259, 486] on button "Enregistrer" at bounding box center [1249, 499] width 147 height 36
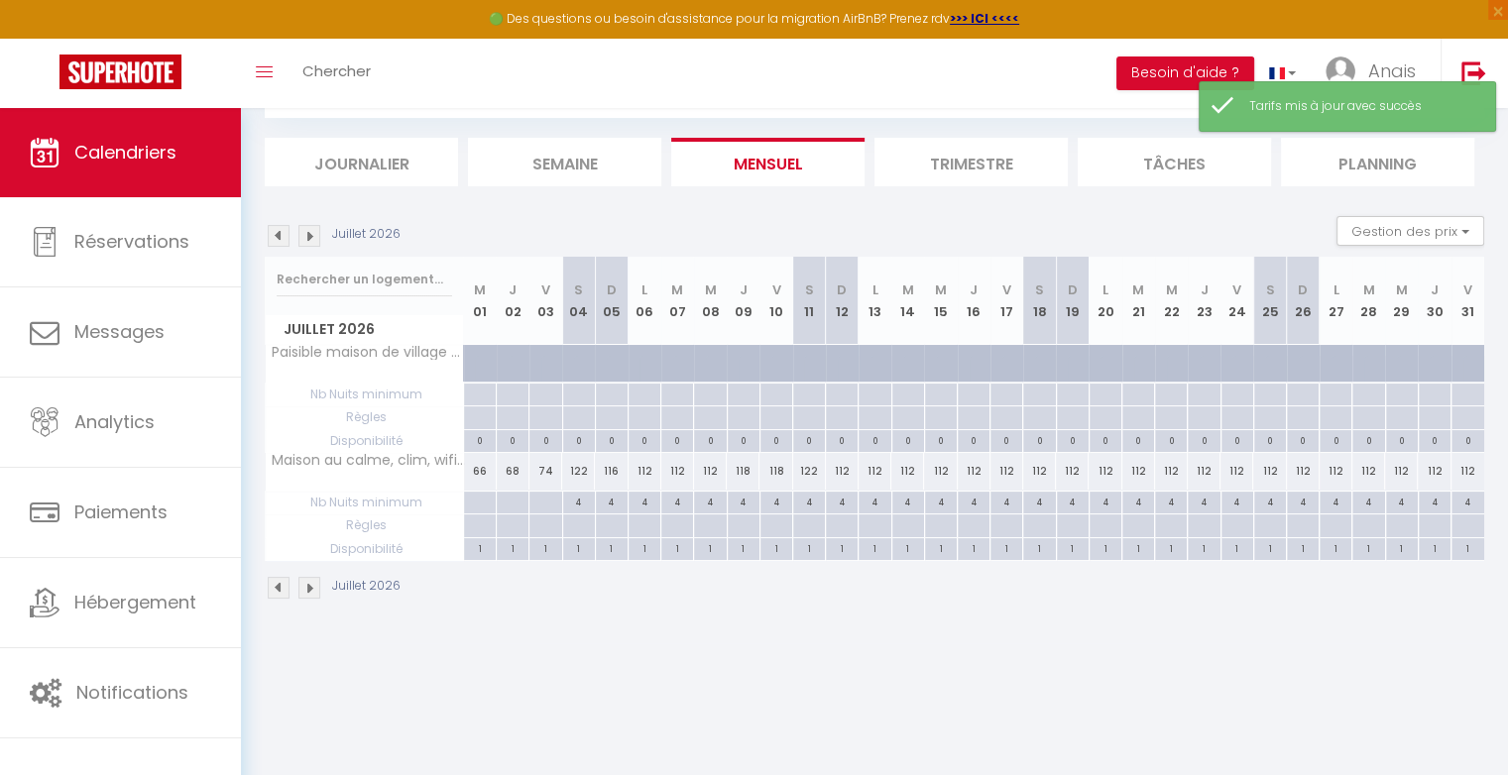
click at [844, 474] on div "112" at bounding box center [842, 471] width 33 height 37
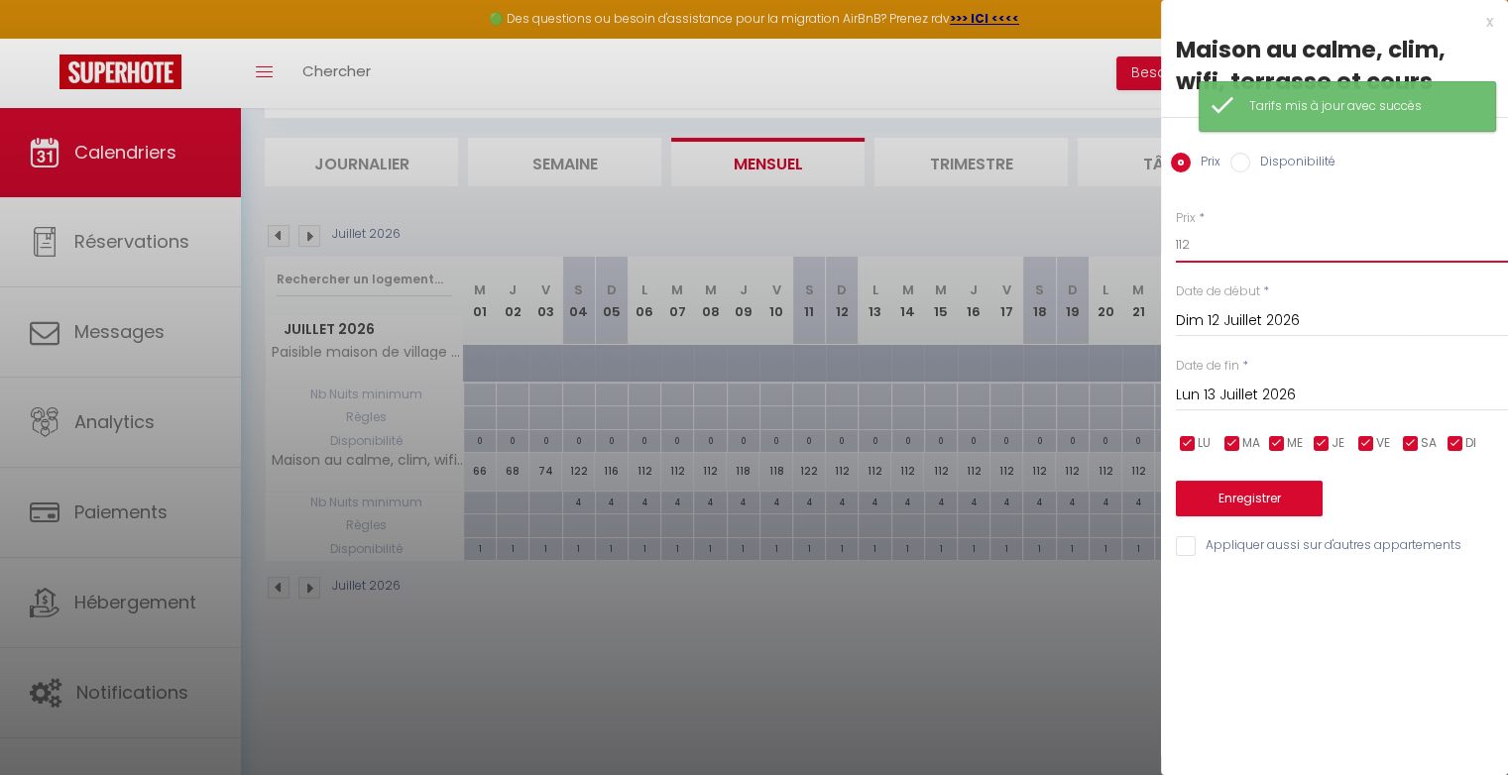
click at [1219, 249] on input "112" at bounding box center [1342, 245] width 332 height 36
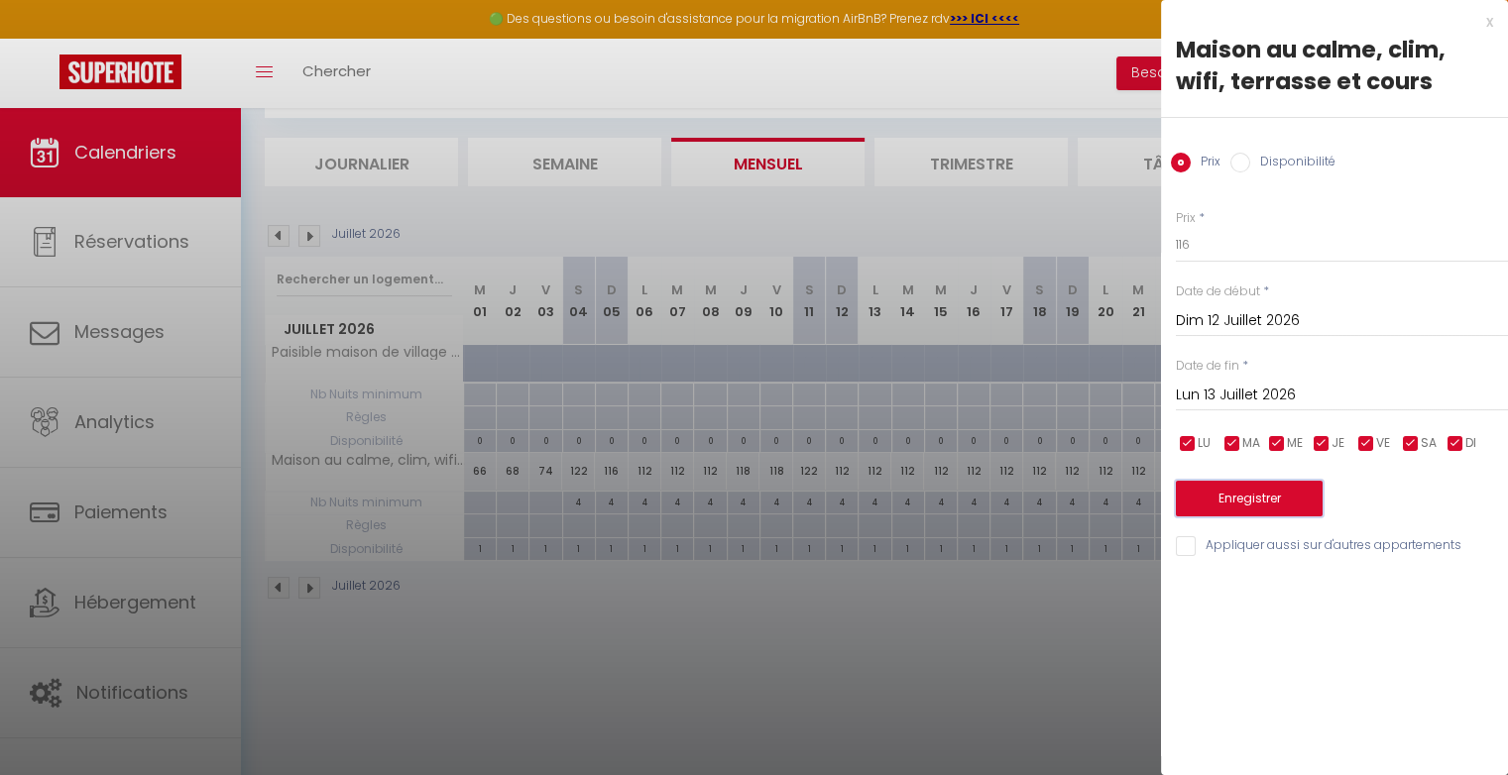
click at [1274, 501] on button "Enregistrer" at bounding box center [1249, 499] width 147 height 36
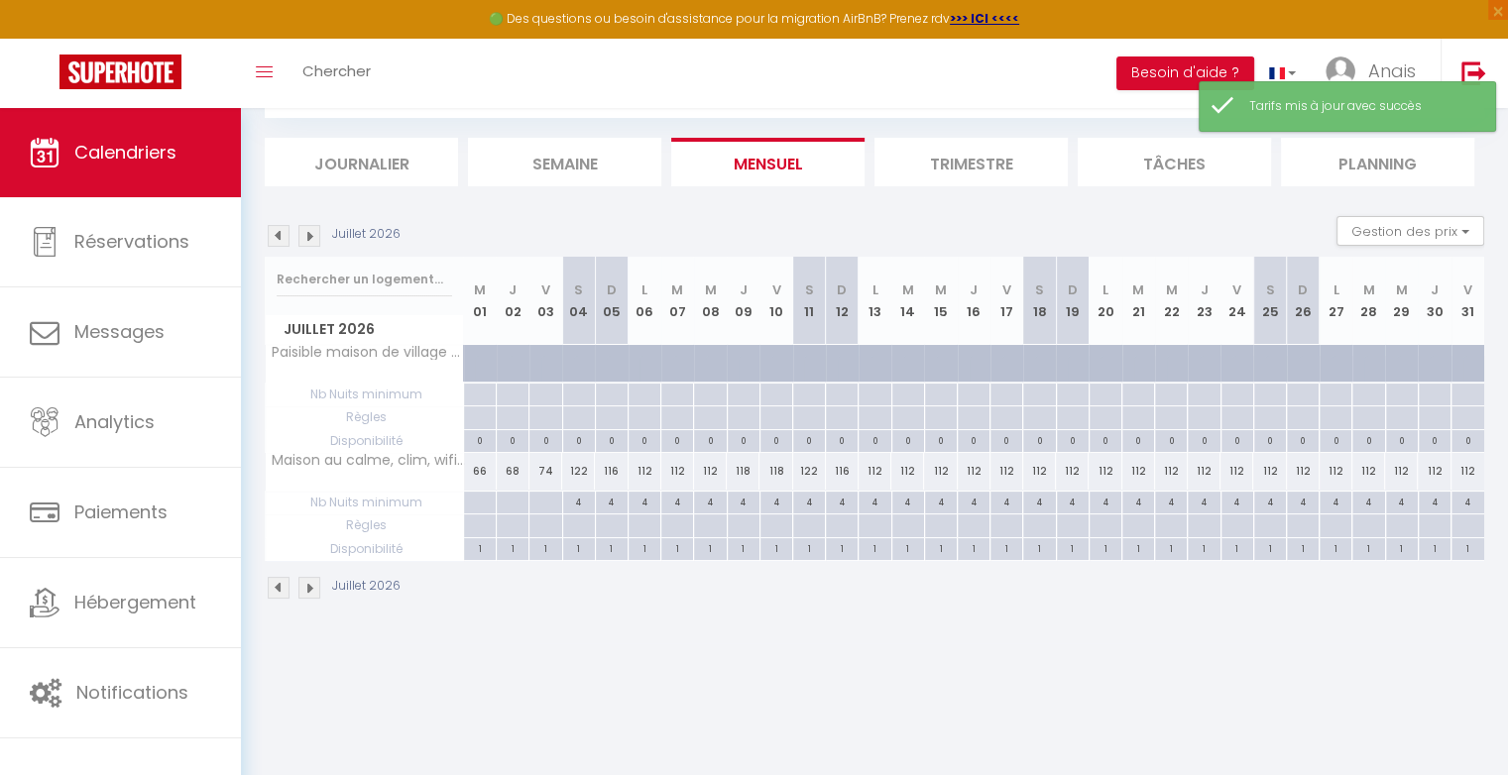
click at [877, 465] on div "112" at bounding box center [874, 471] width 33 height 37
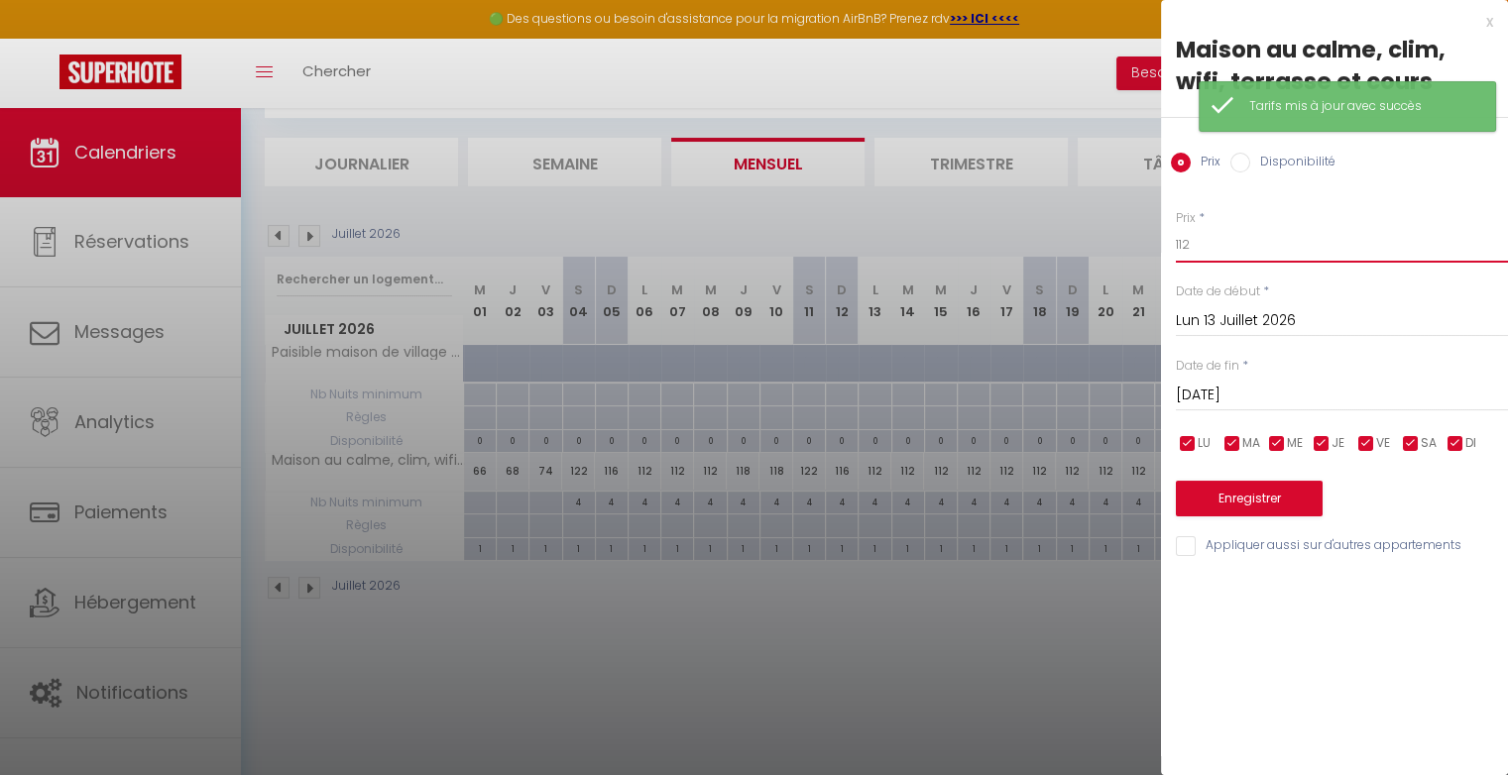
click at [1205, 258] on input "112" at bounding box center [1342, 245] width 332 height 36
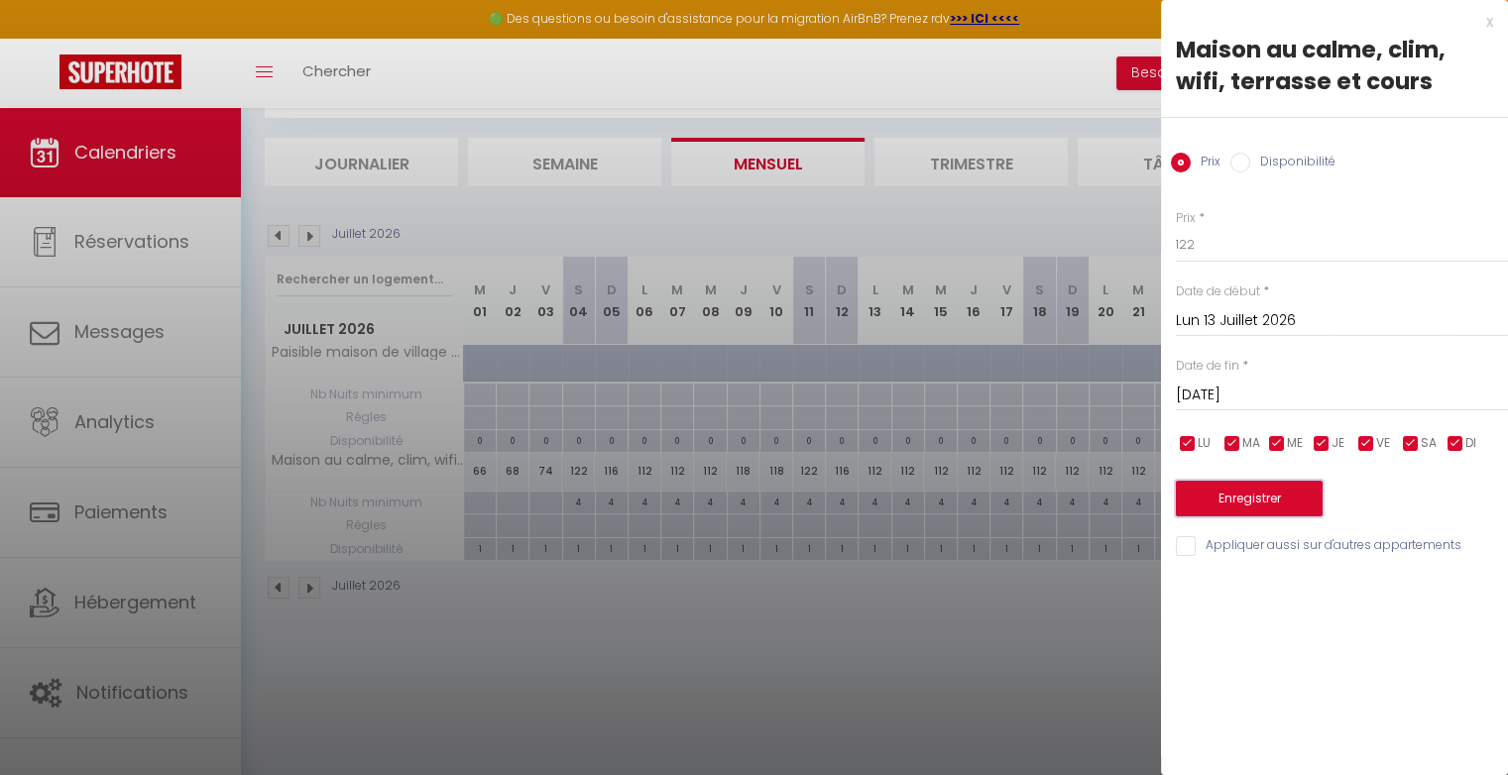
click at [1265, 496] on button "Enregistrer" at bounding box center [1249, 499] width 147 height 36
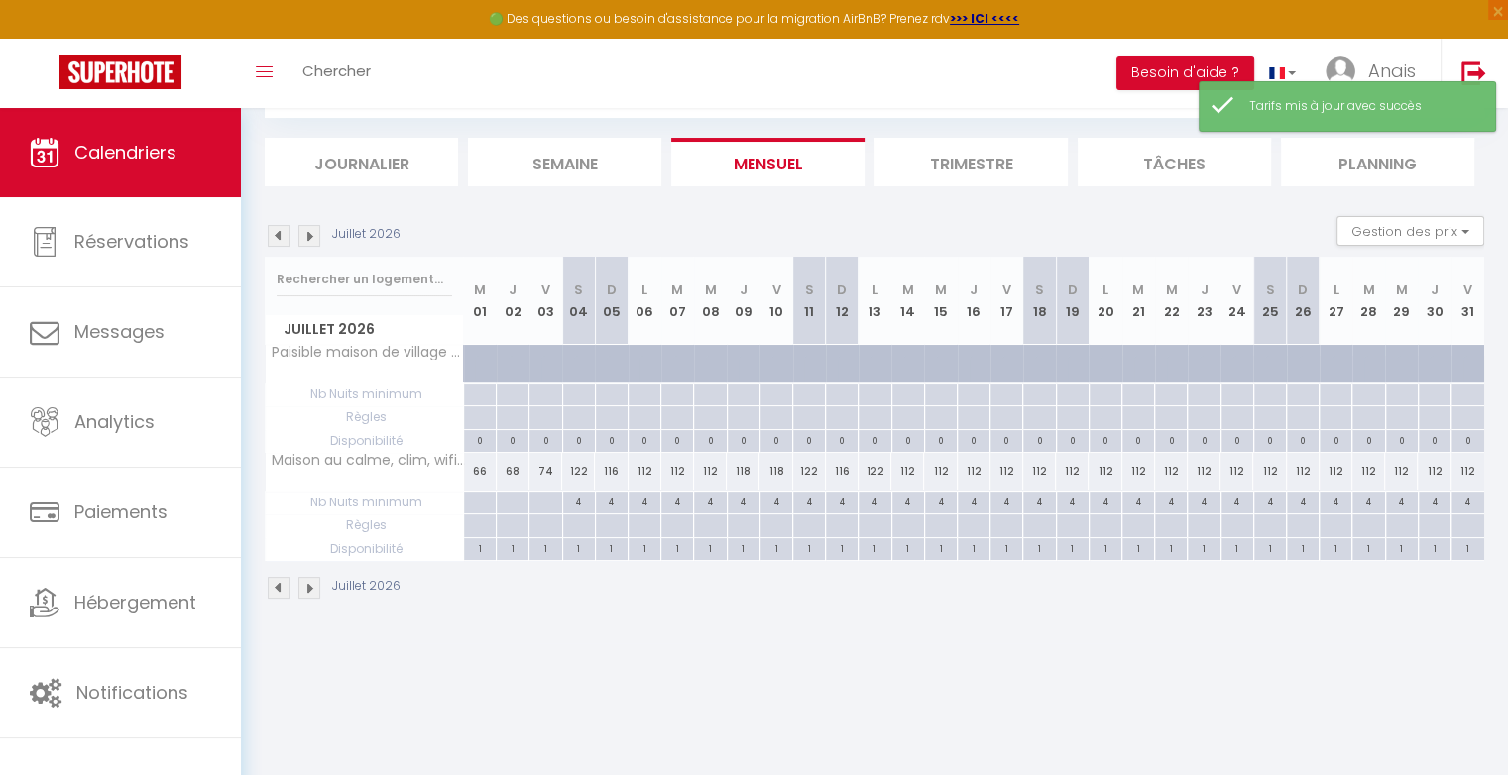
click at [843, 472] on div "116" at bounding box center [842, 471] width 33 height 37
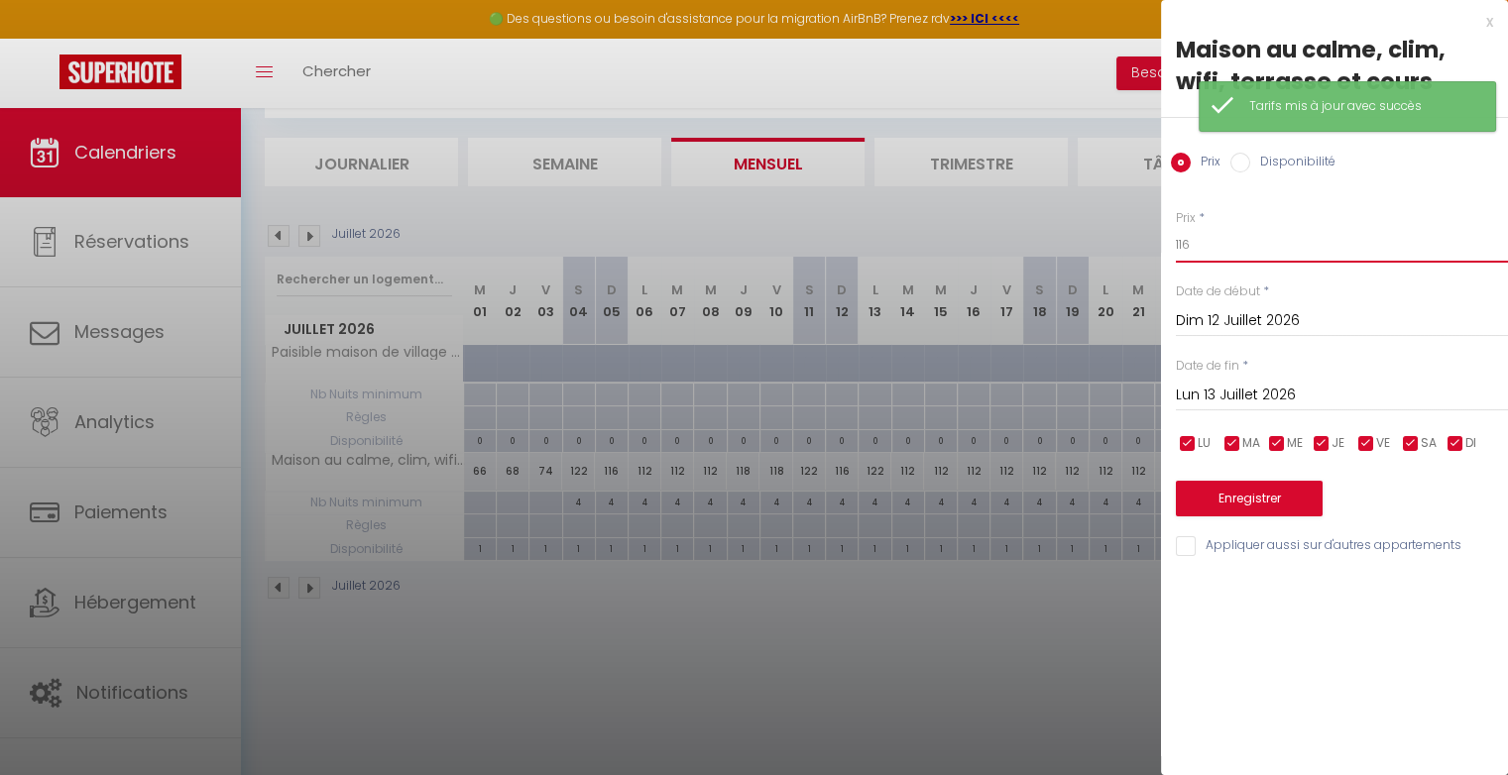
click at [1297, 260] on input "116" at bounding box center [1342, 245] width 332 height 36
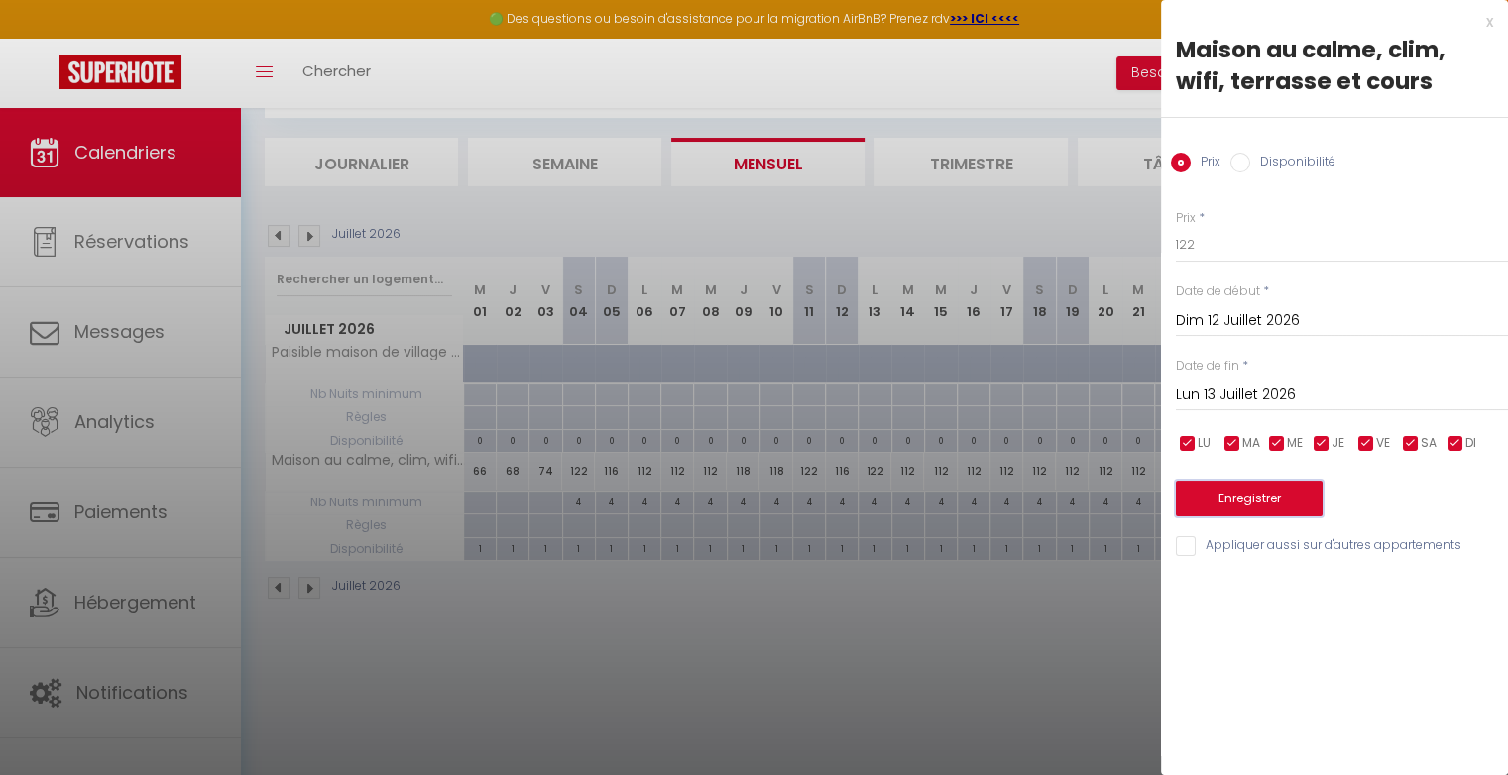
click at [1289, 494] on button "Enregistrer" at bounding box center [1249, 499] width 147 height 36
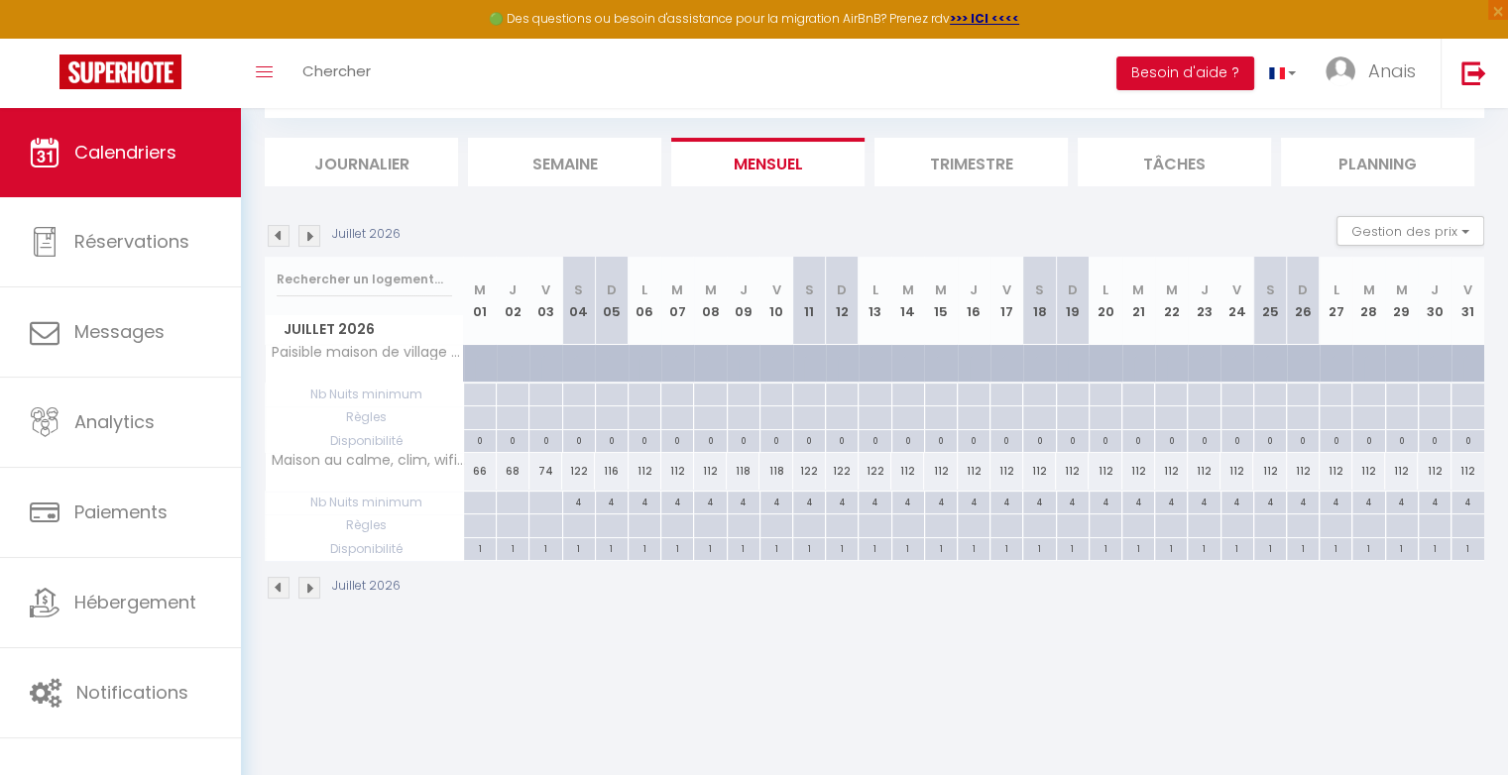
click at [913, 471] on div "112" at bounding box center [907, 471] width 33 height 37
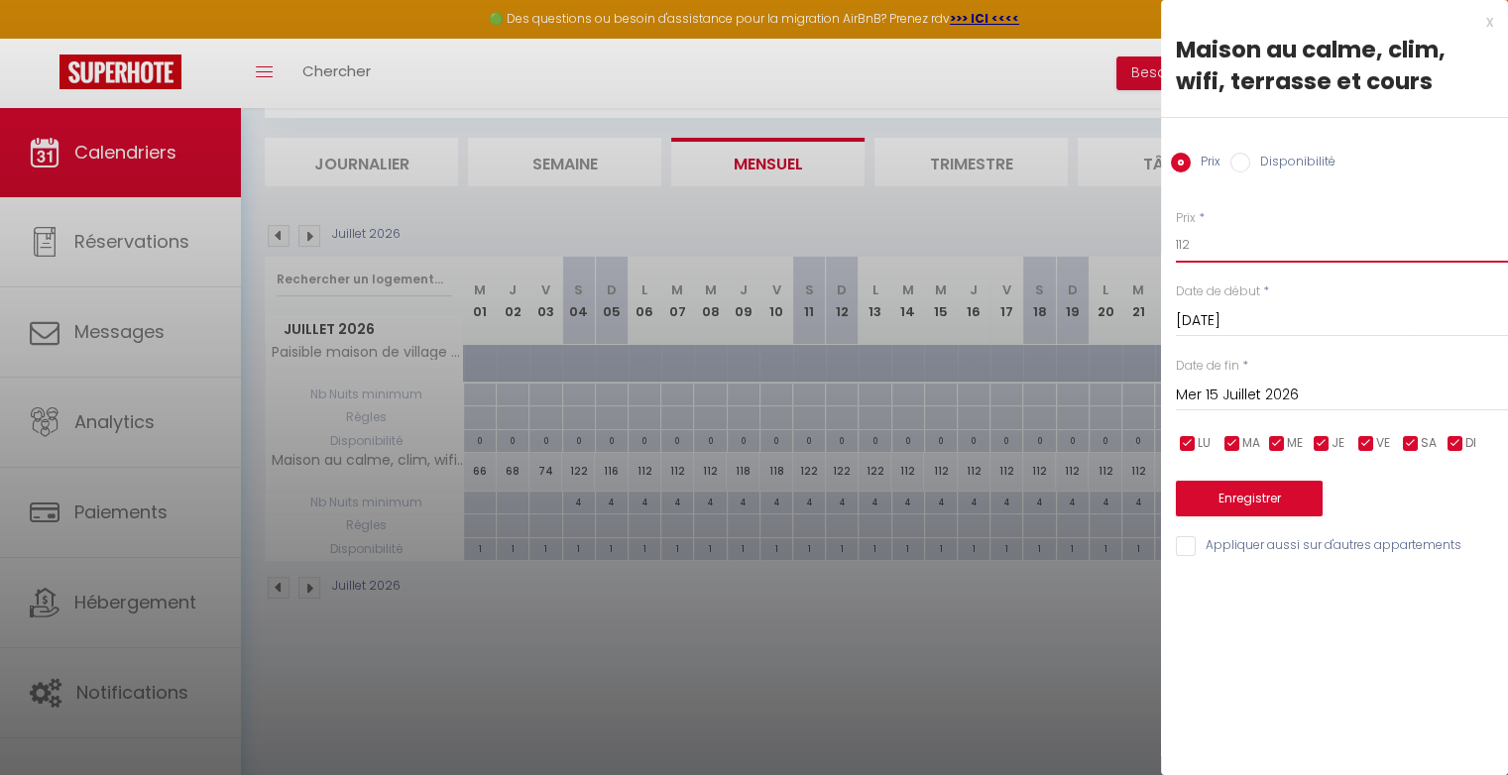
click at [1271, 250] on input "112" at bounding box center [1342, 245] width 332 height 36
click at [1288, 495] on button "Enregistrer" at bounding box center [1249, 499] width 147 height 36
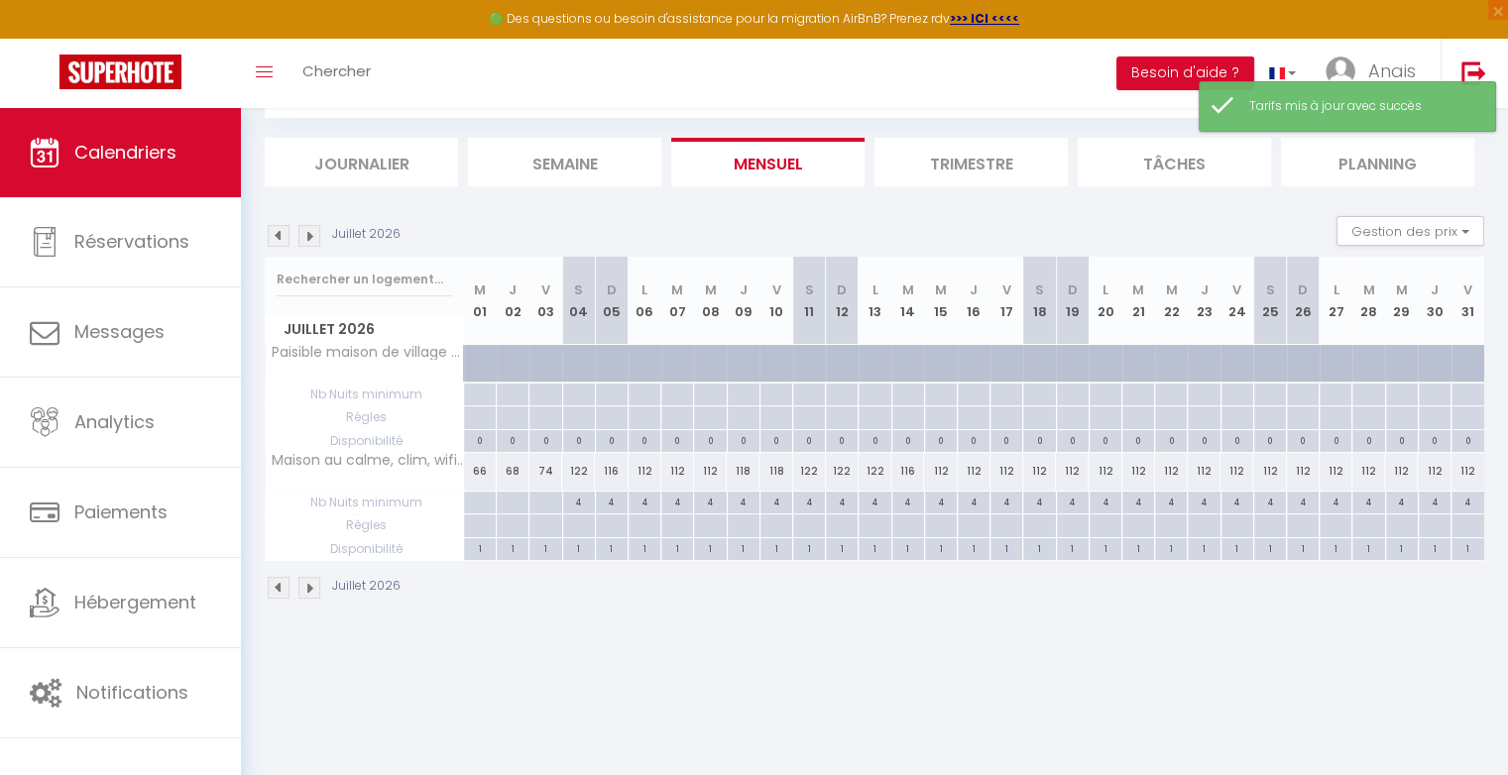
click at [979, 466] on div "112" at bounding box center [974, 471] width 33 height 37
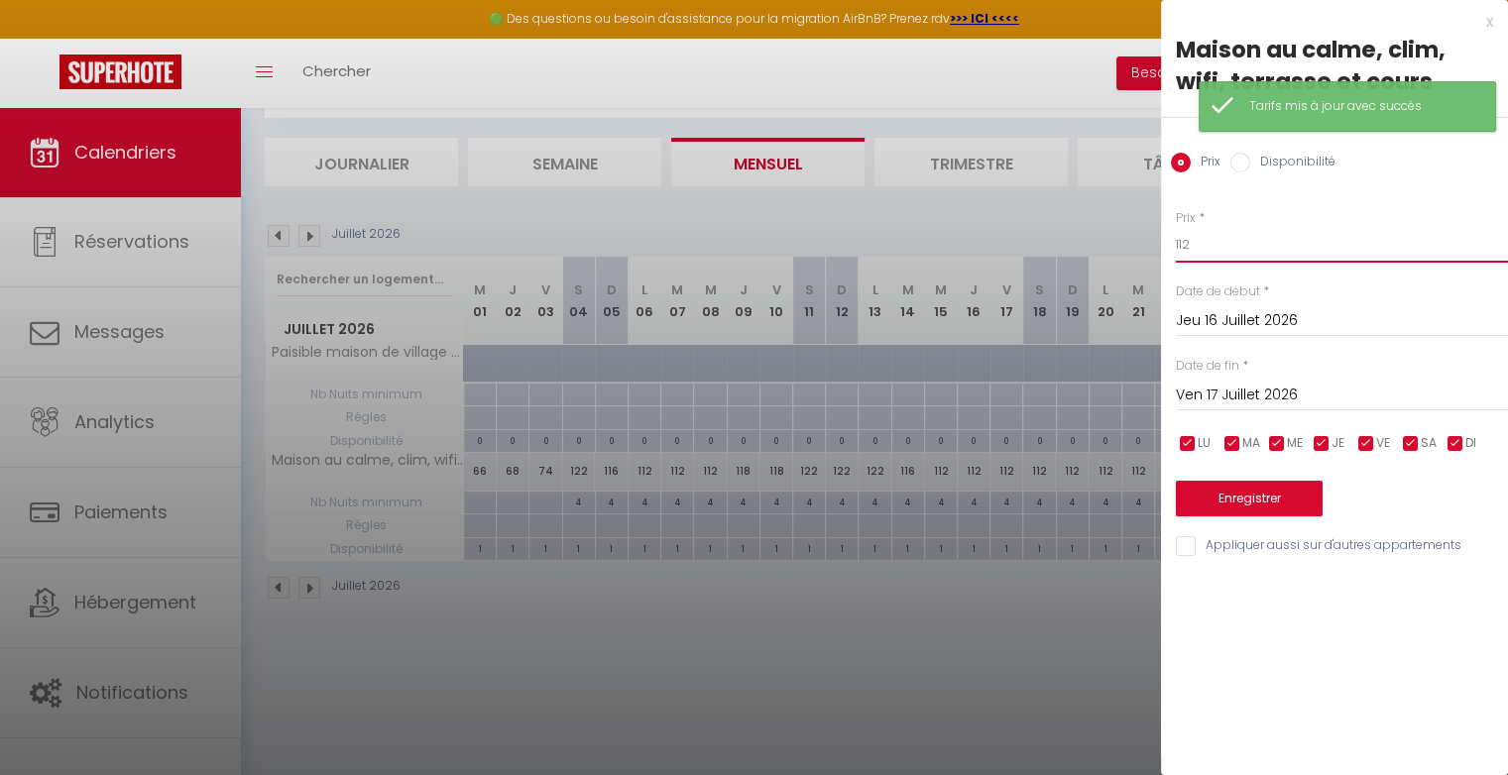
click at [1201, 252] on input "112" at bounding box center [1342, 245] width 332 height 36
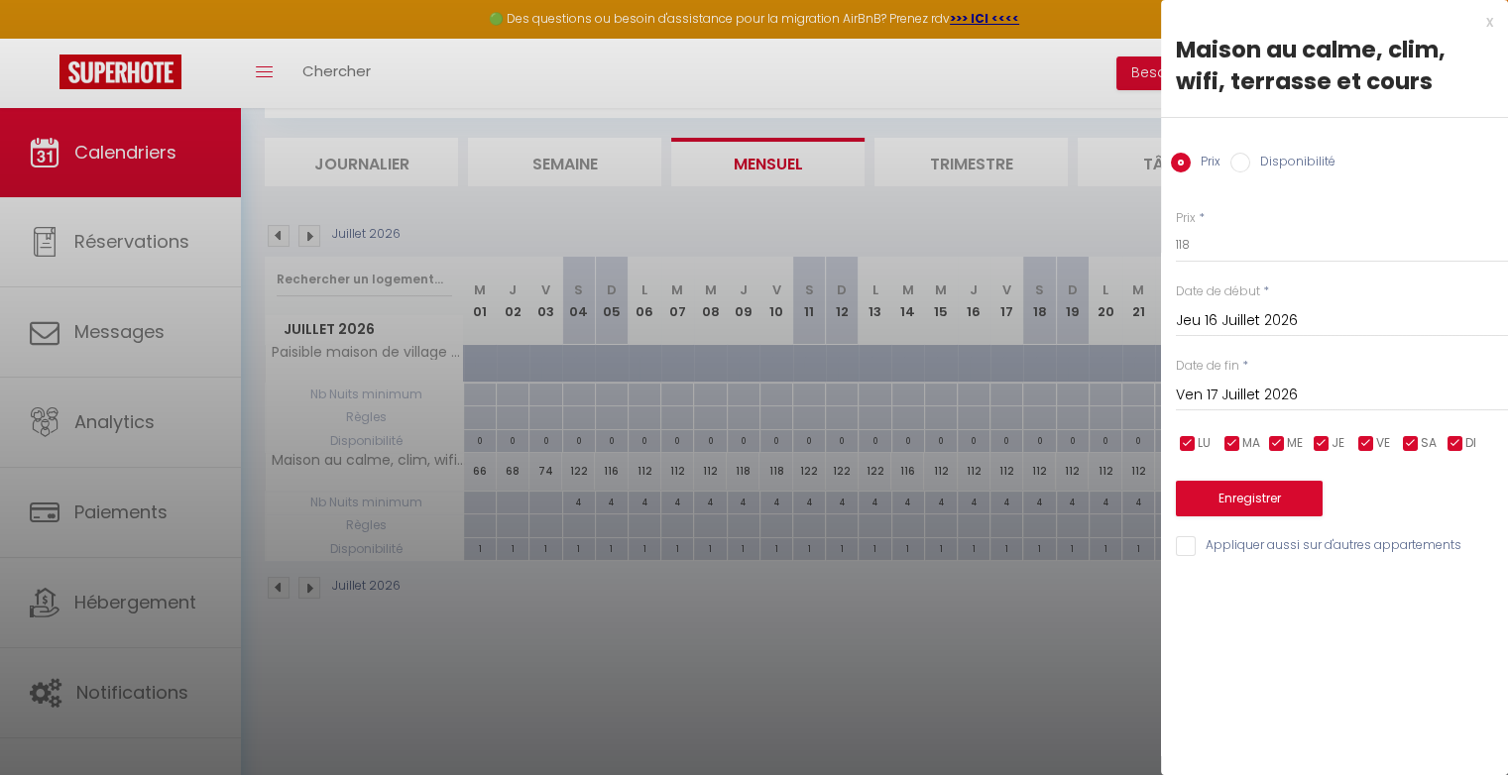
click at [1233, 399] on input "Ven 17 Juillet 2026" at bounding box center [1342, 396] width 332 height 26
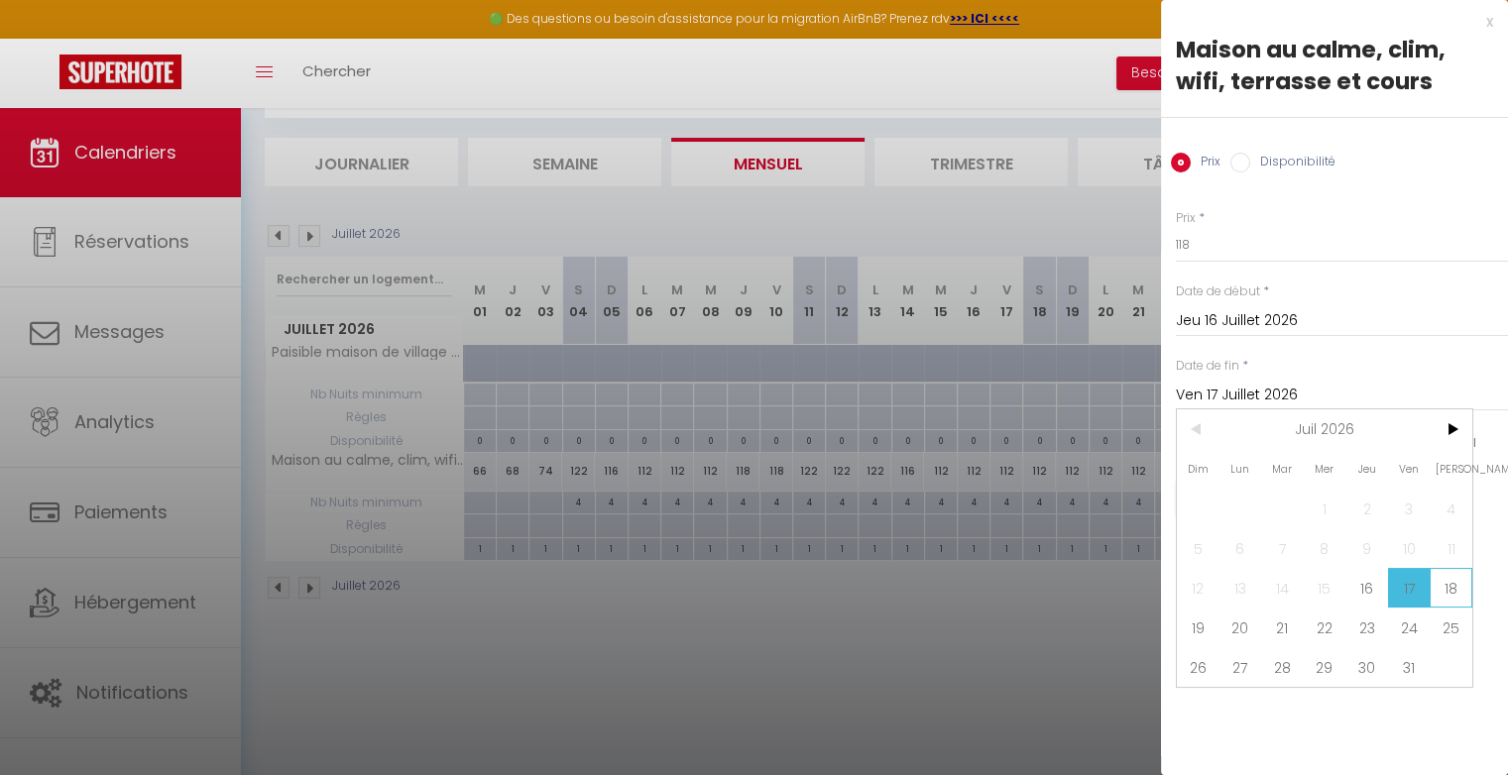
click at [1443, 582] on span "18" at bounding box center [1450, 588] width 43 height 40
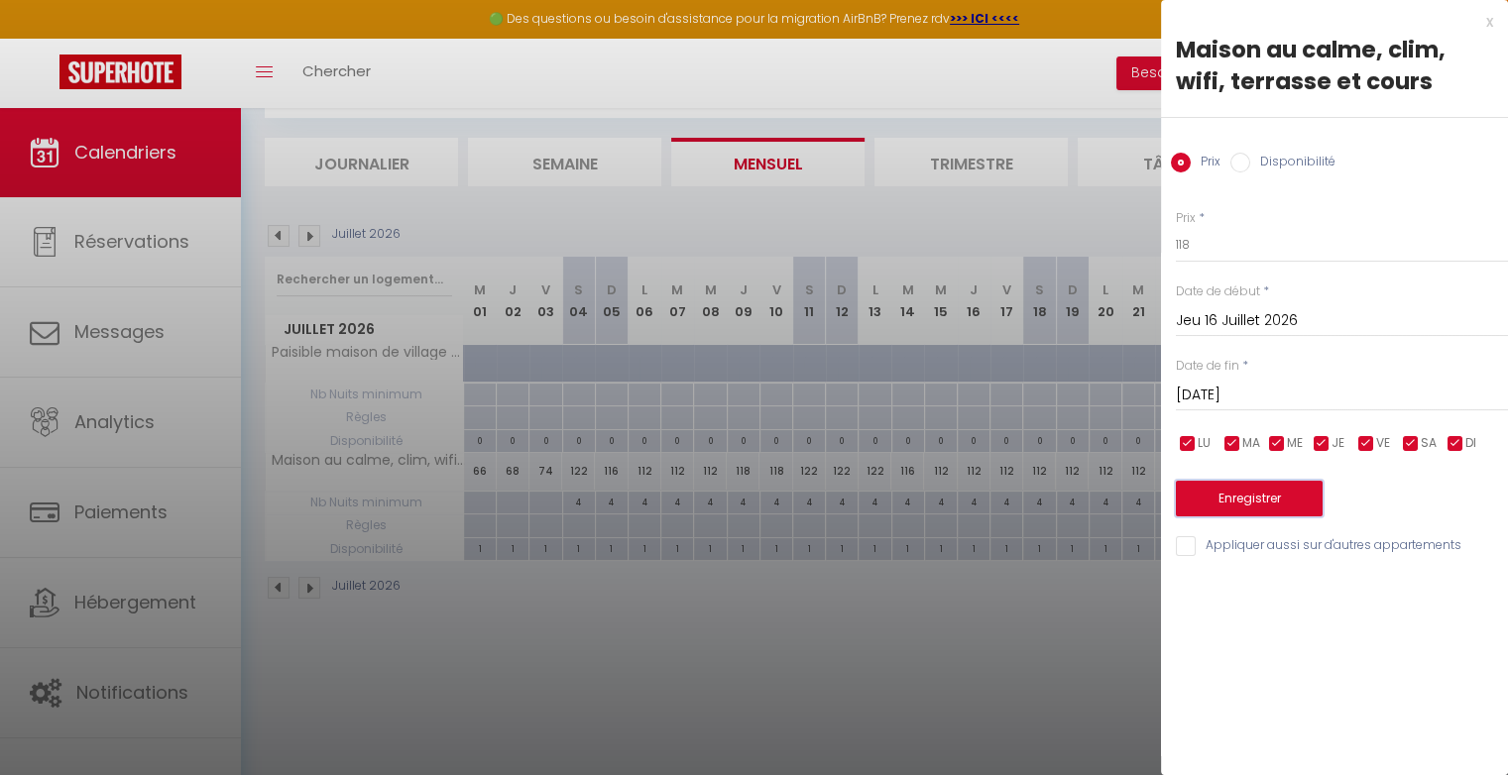
click at [1291, 498] on button "Enregistrer" at bounding box center [1249, 499] width 147 height 36
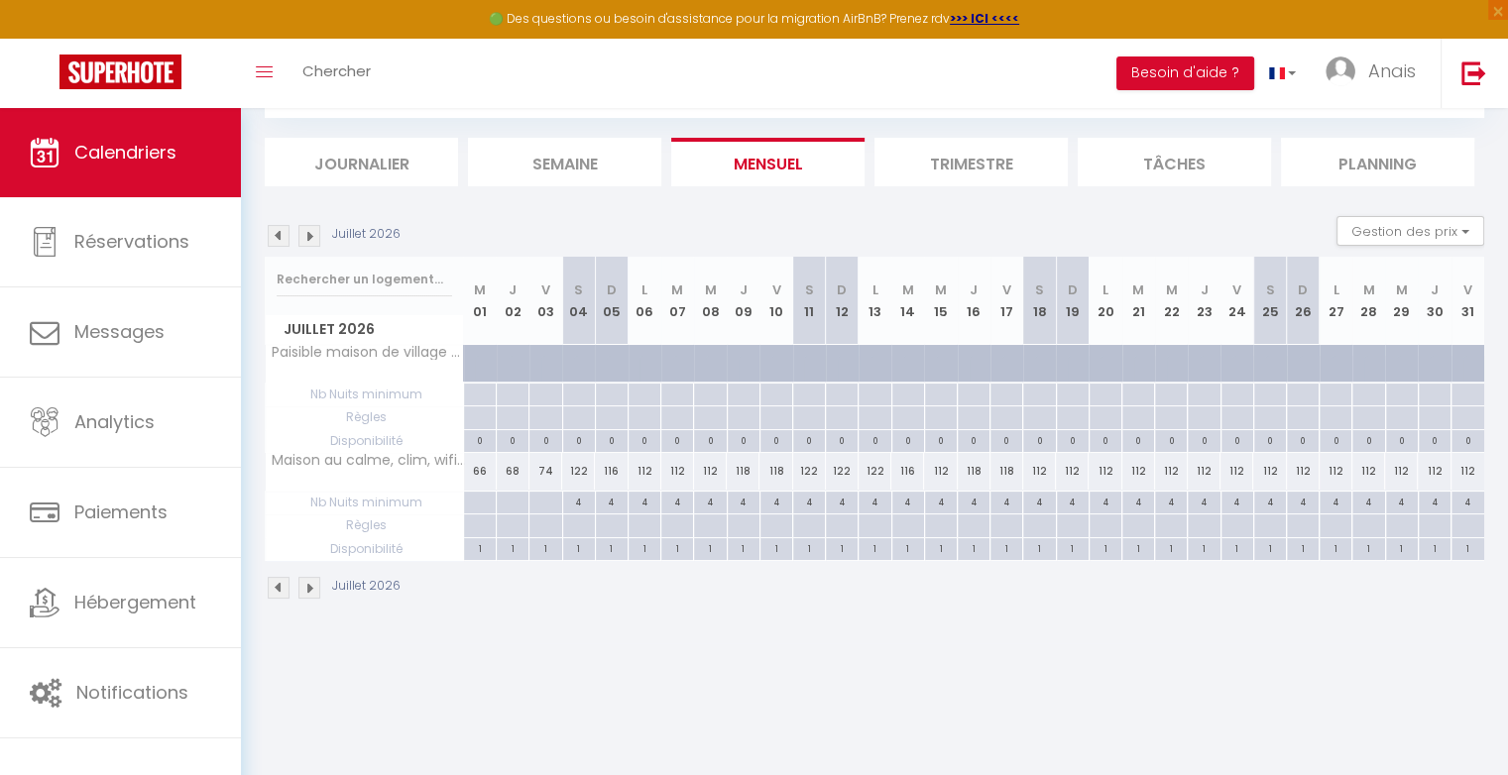
click at [587, 467] on div "122" at bounding box center [578, 471] width 33 height 37
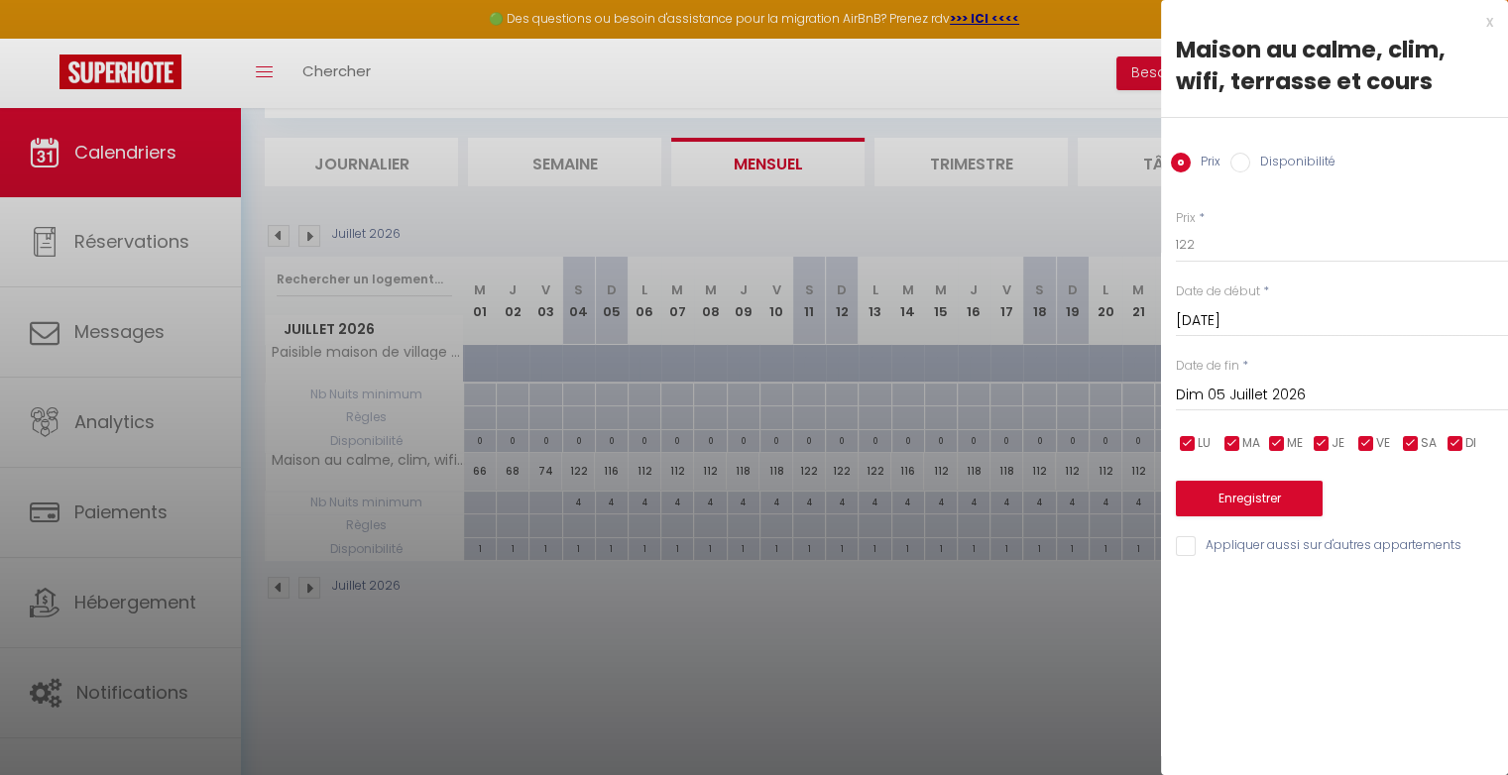
click at [687, 569] on div at bounding box center [754, 387] width 1508 height 775
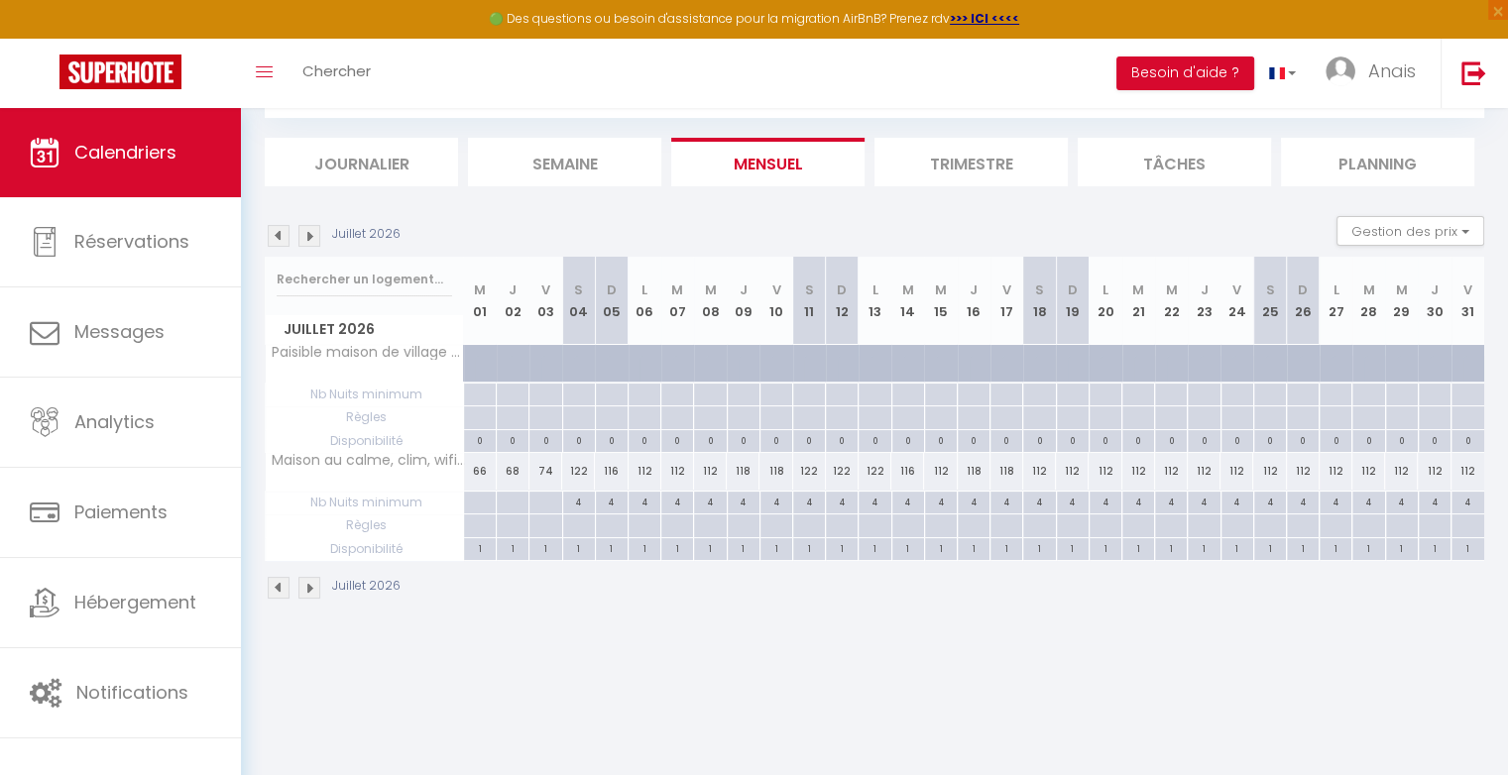
click at [611, 470] on div "116" at bounding box center [611, 471] width 33 height 37
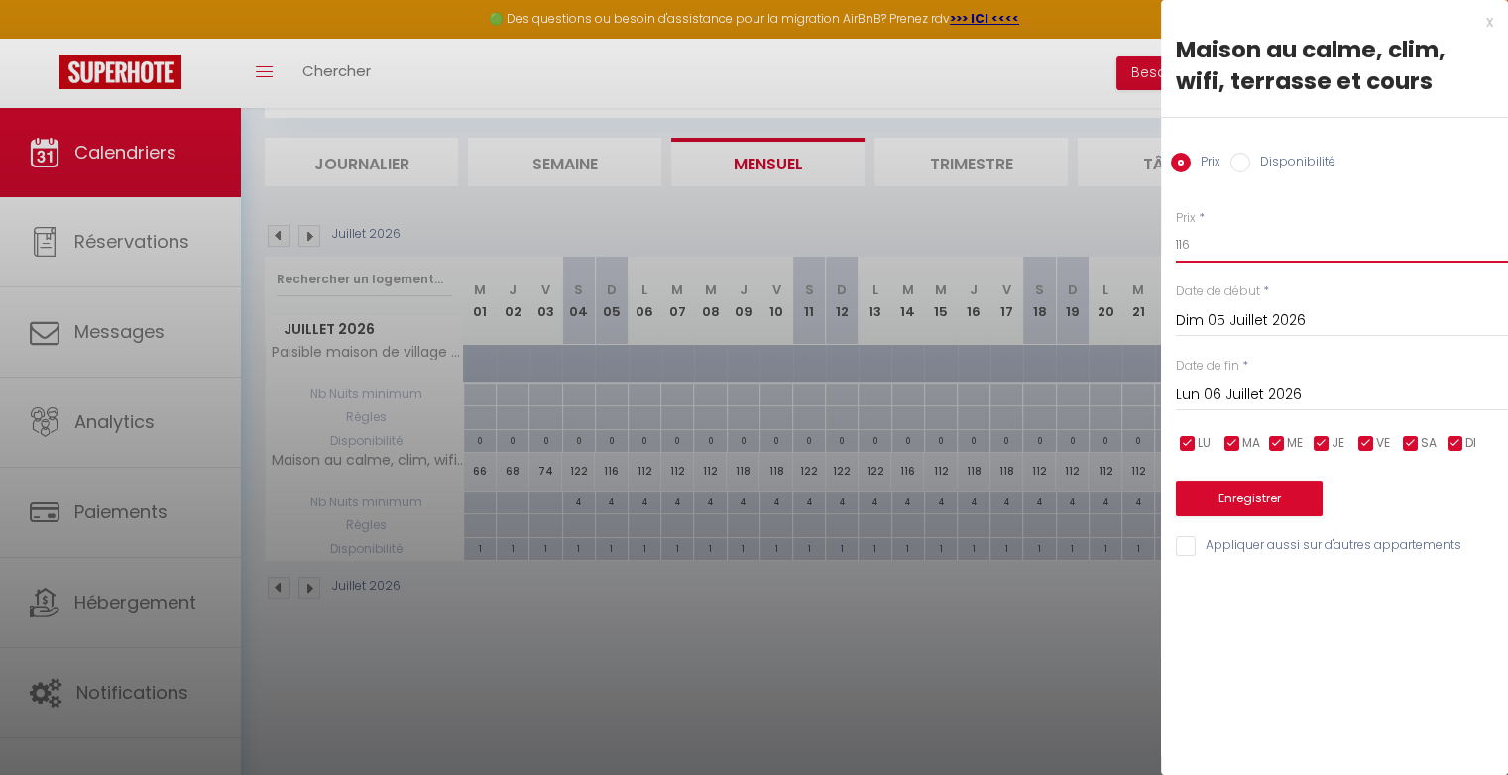
click at [1200, 249] on input "116" at bounding box center [1342, 245] width 332 height 36
click at [1236, 395] on input "Lun 06 Juillet 2026" at bounding box center [1342, 396] width 332 height 26
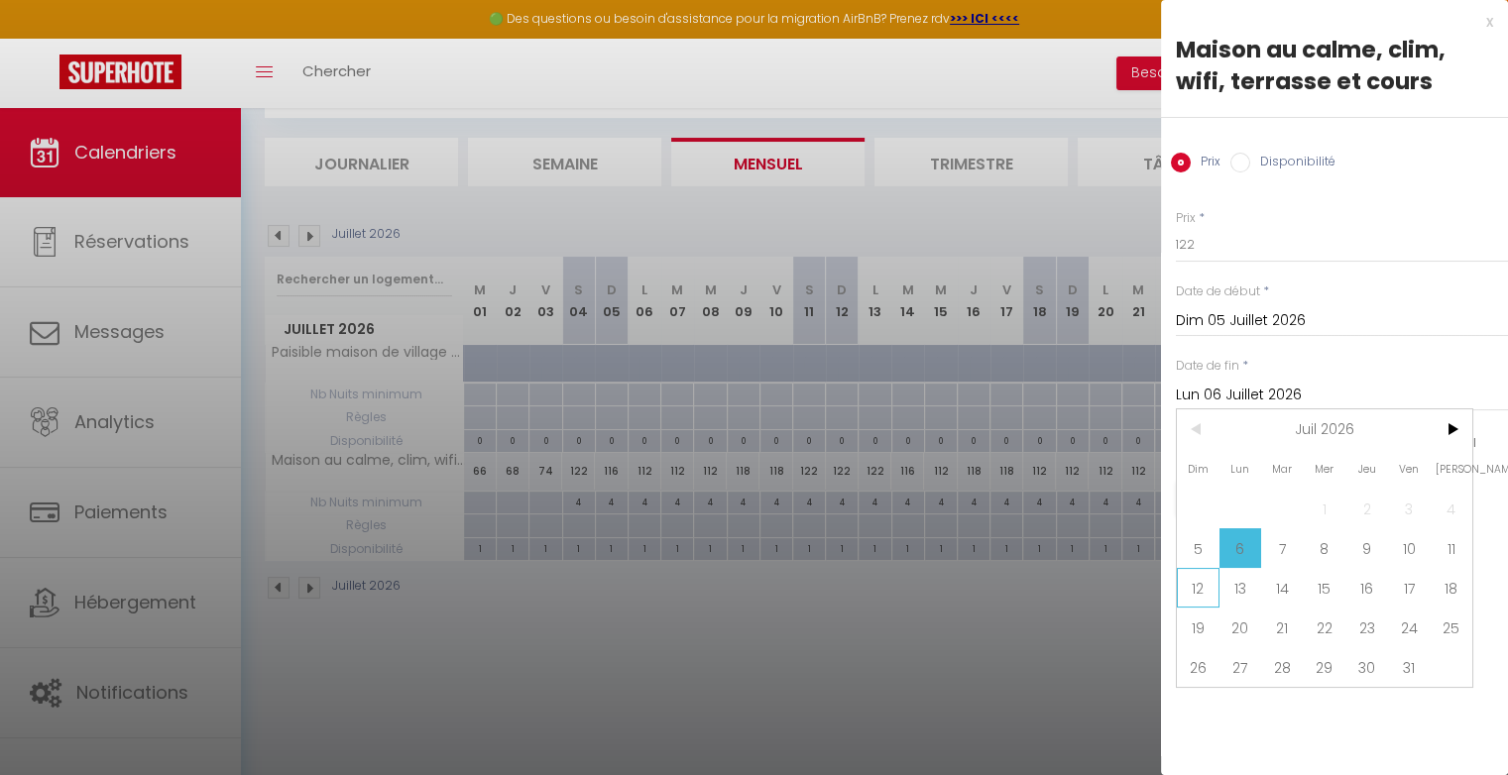
click at [1193, 581] on span "12" at bounding box center [1198, 588] width 43 height 40
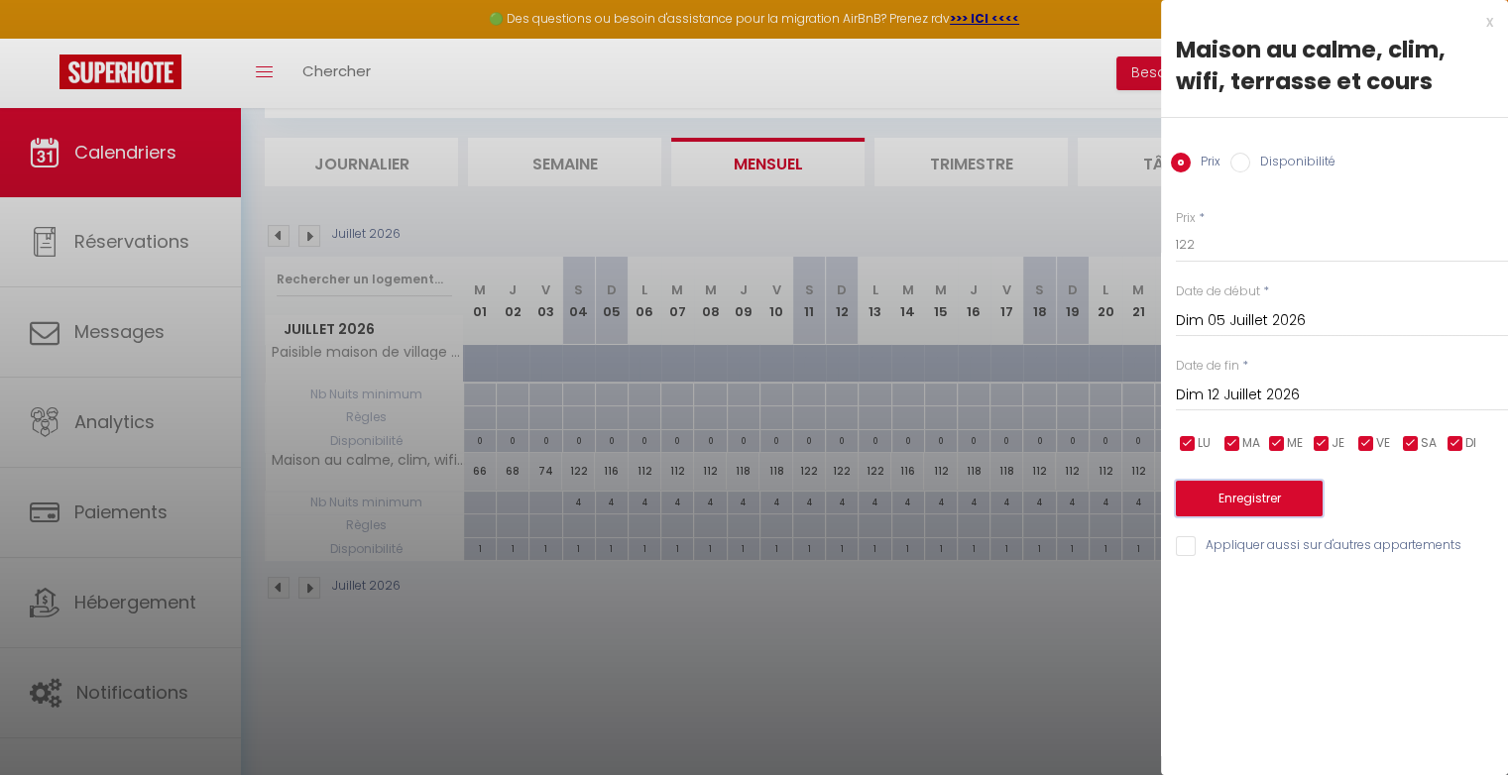
click at [1229, 498] on button "Enregistrer" at bounding box center [1249, 499] width 147 height 36
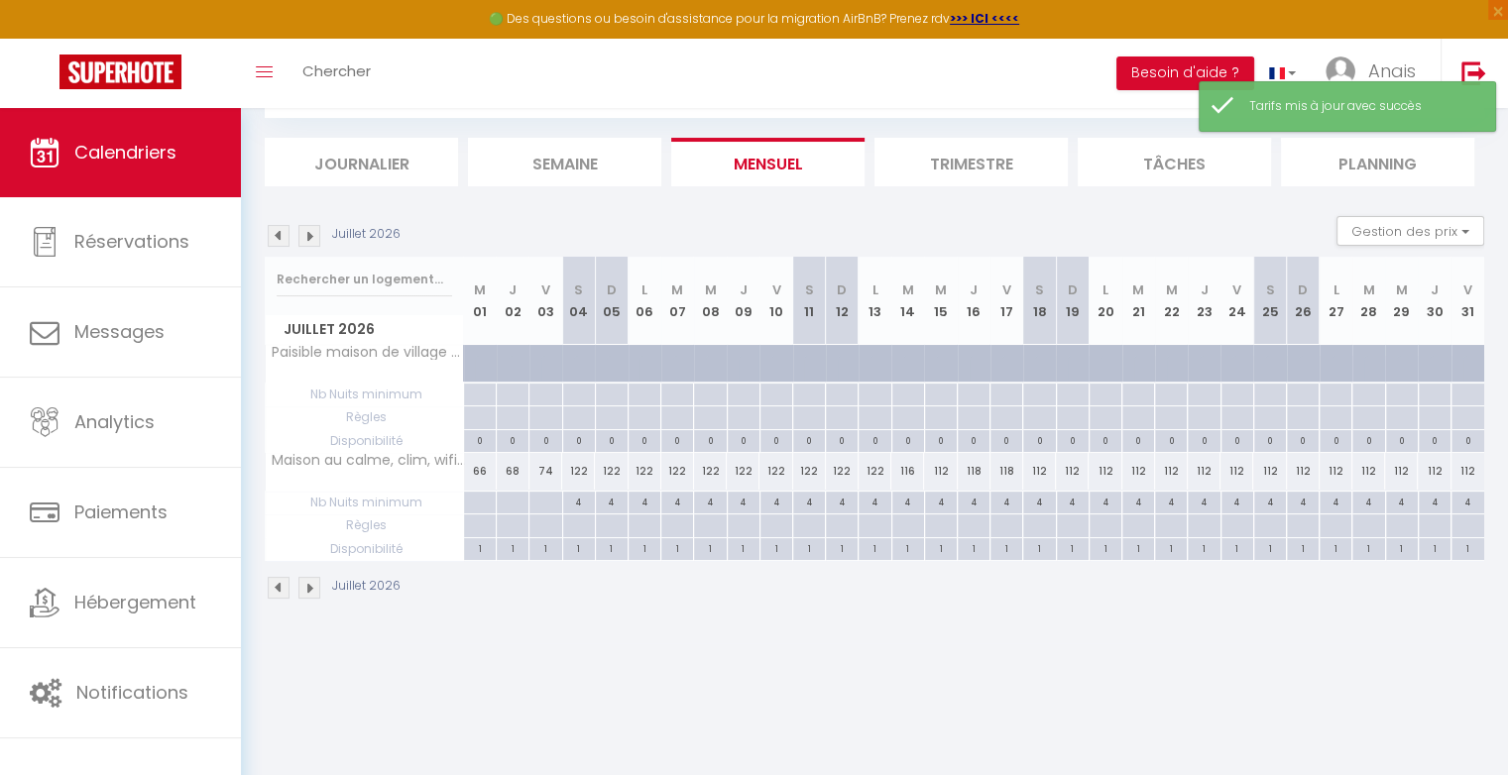
click at [577, 476] on div "122" at bounding box center [578, 471] width 33 height 37
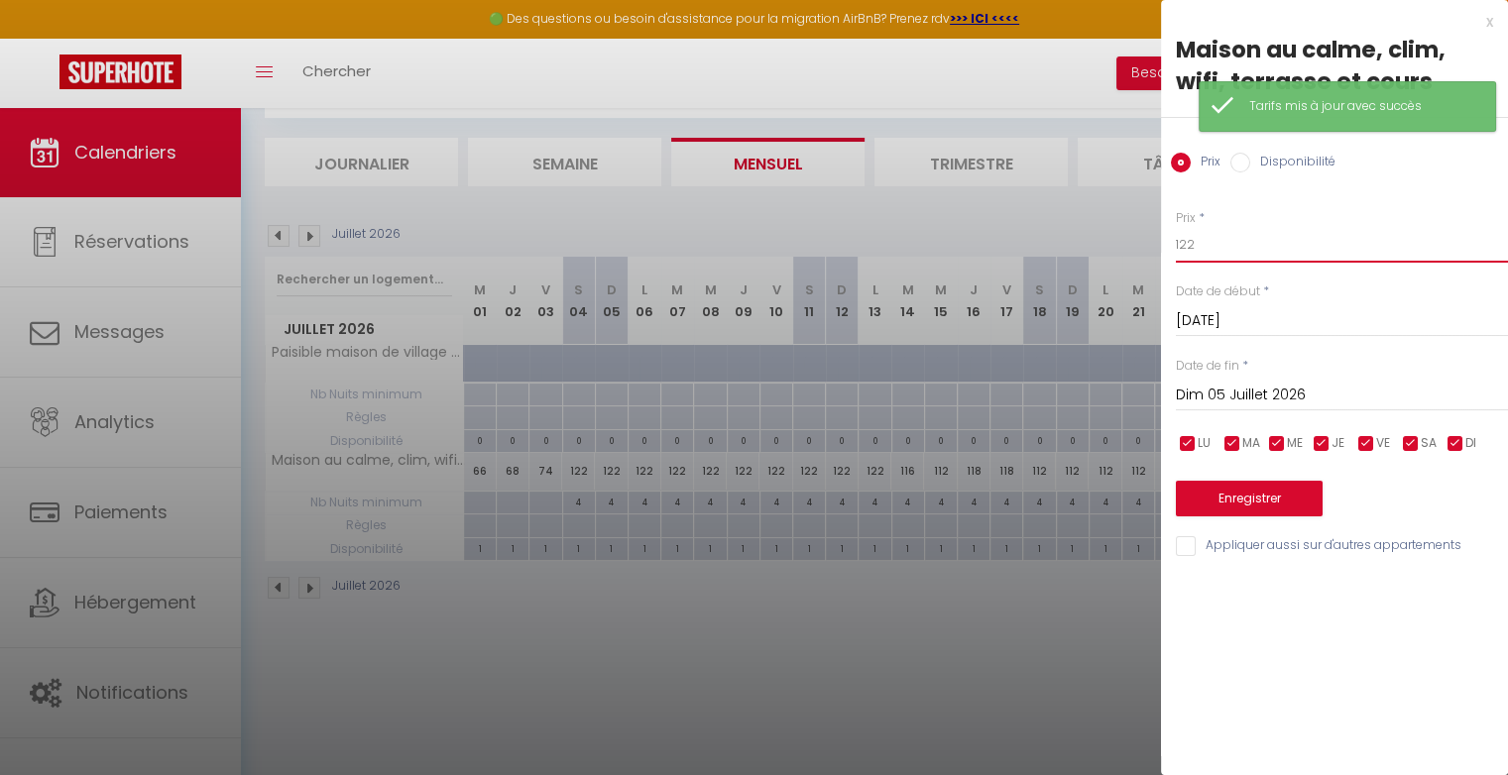
click at [1210, 253] on input "122" at bounding box center [1342, 245] width 332 height 36
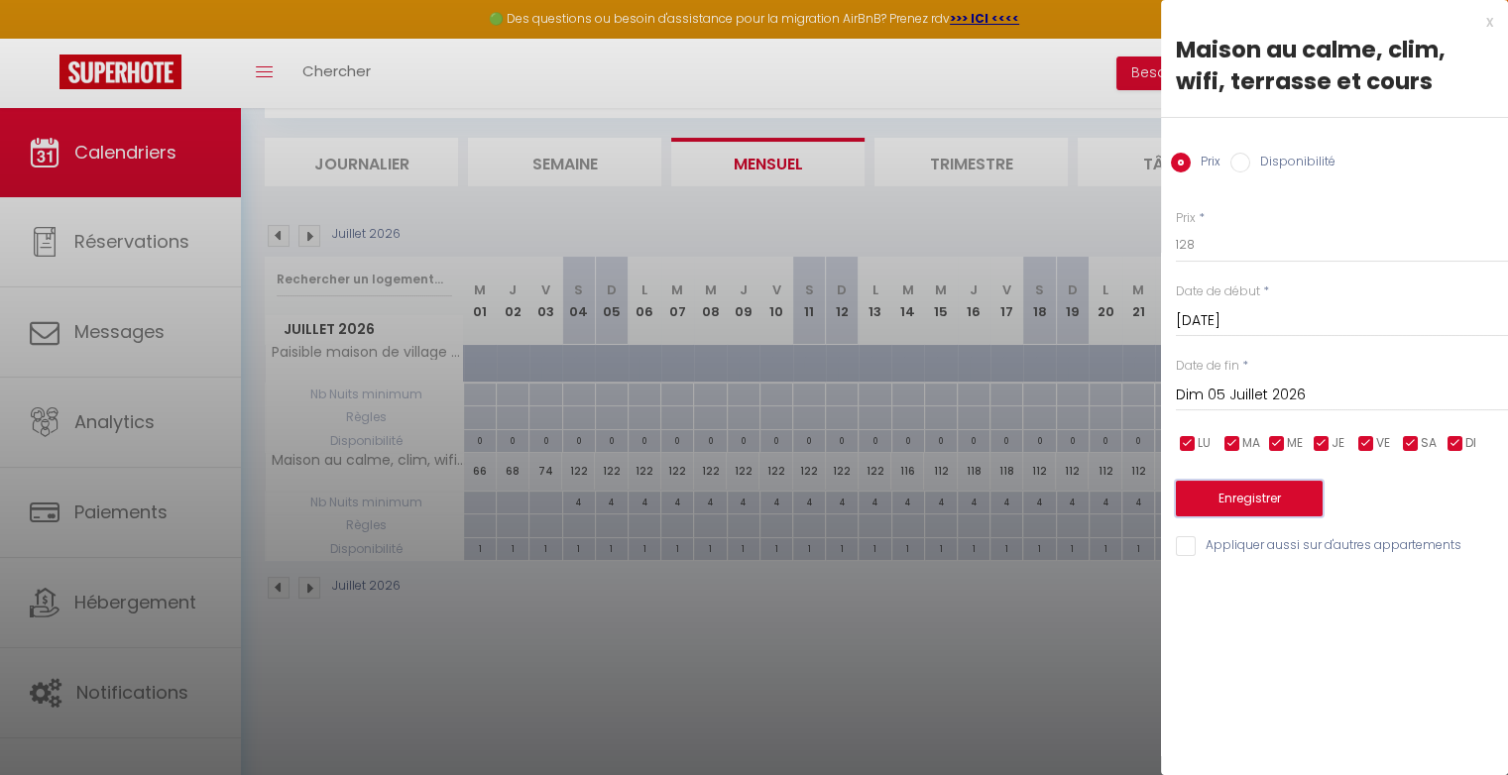
click at [1227, 501] on button "Enregistrer" at bounding box center [1249, 499] width 147 height 36
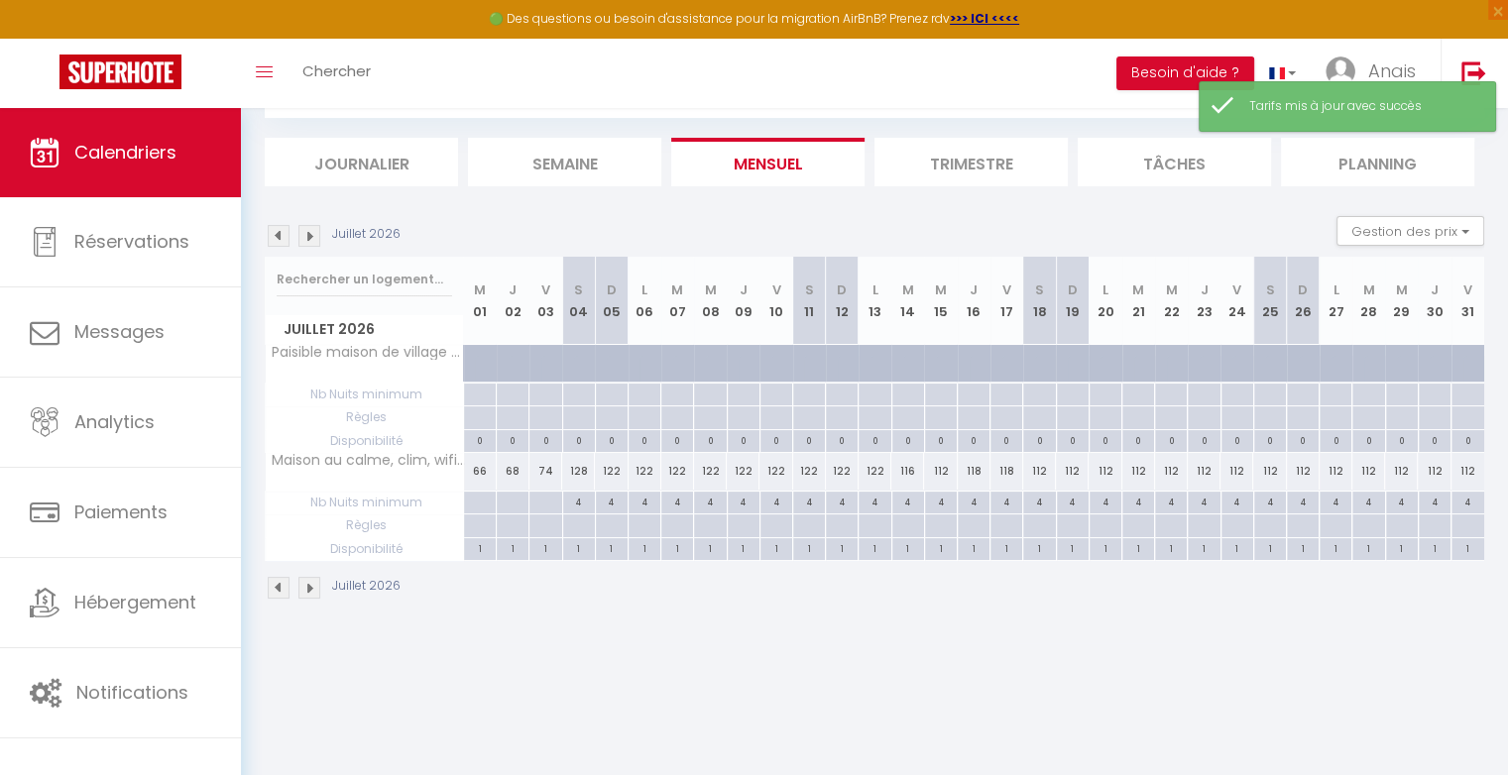
click at [813, 467] on div "122" at bounding box center [809, 471] width 33 height 37
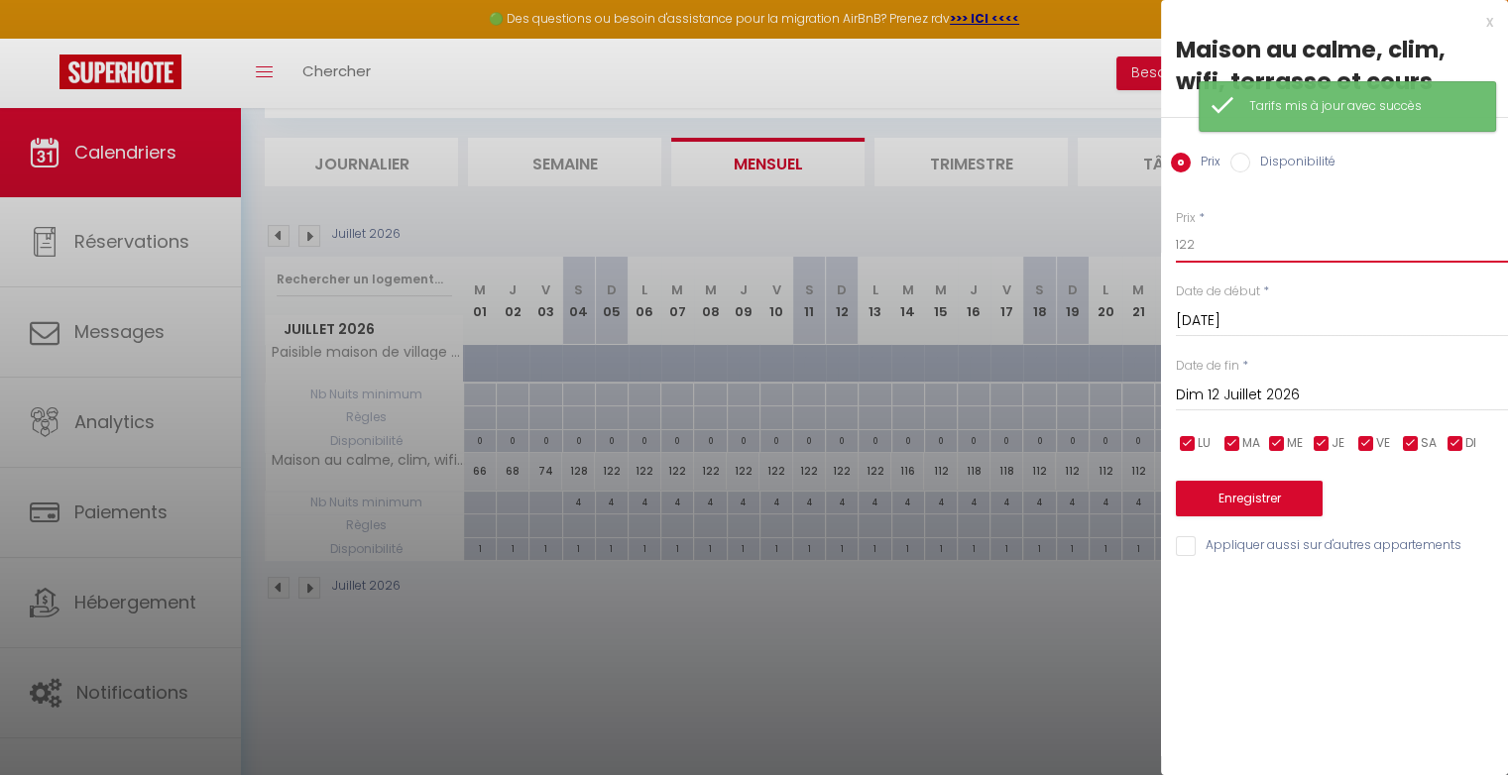
click at [1265, 253] on input "122" at bounding box center [1342, 245] width 332 height 36
click at [1271, 499] on button "Enregistrer" at bounding box center [1249, 499] width 147 height 36
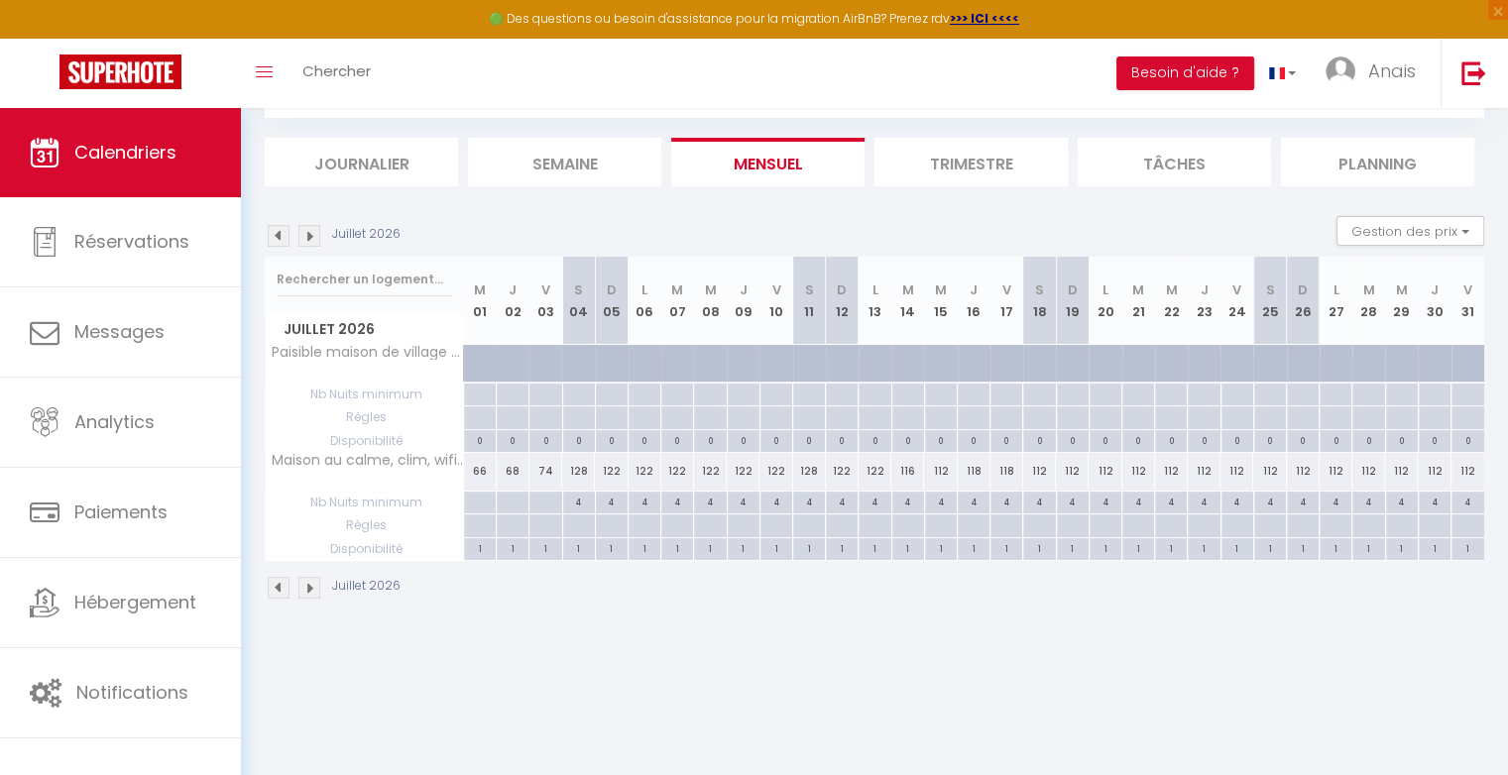
click at [774, 478] on div "122" at bounding box center [775, 471] width 33 height 37
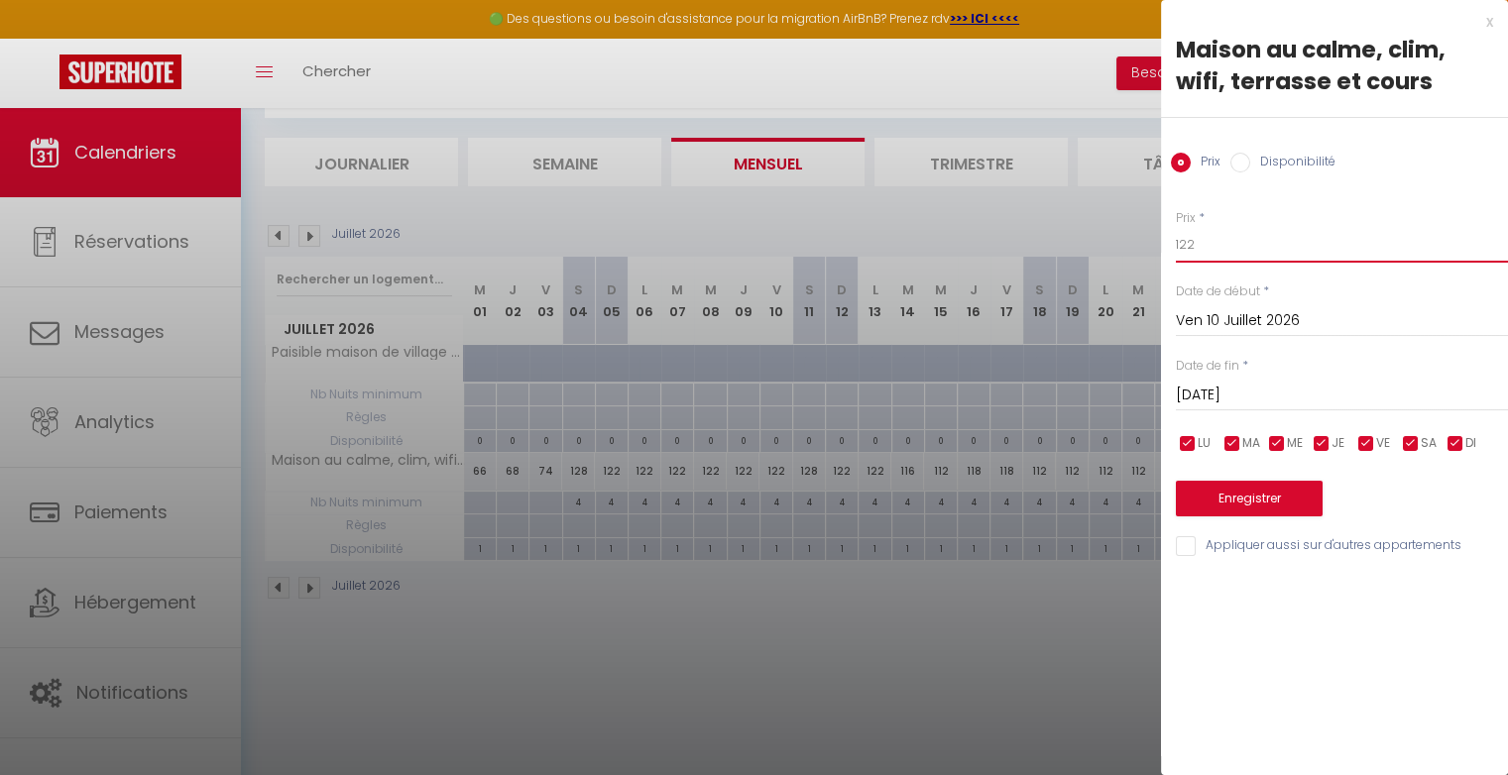
click at [1226, 246] on input "122" at bounding box center [1342, 245] width 332 height 36
click at [1266, 492] on button "Enregistrer" at bounding box center [1249, 499] width 147 height 36
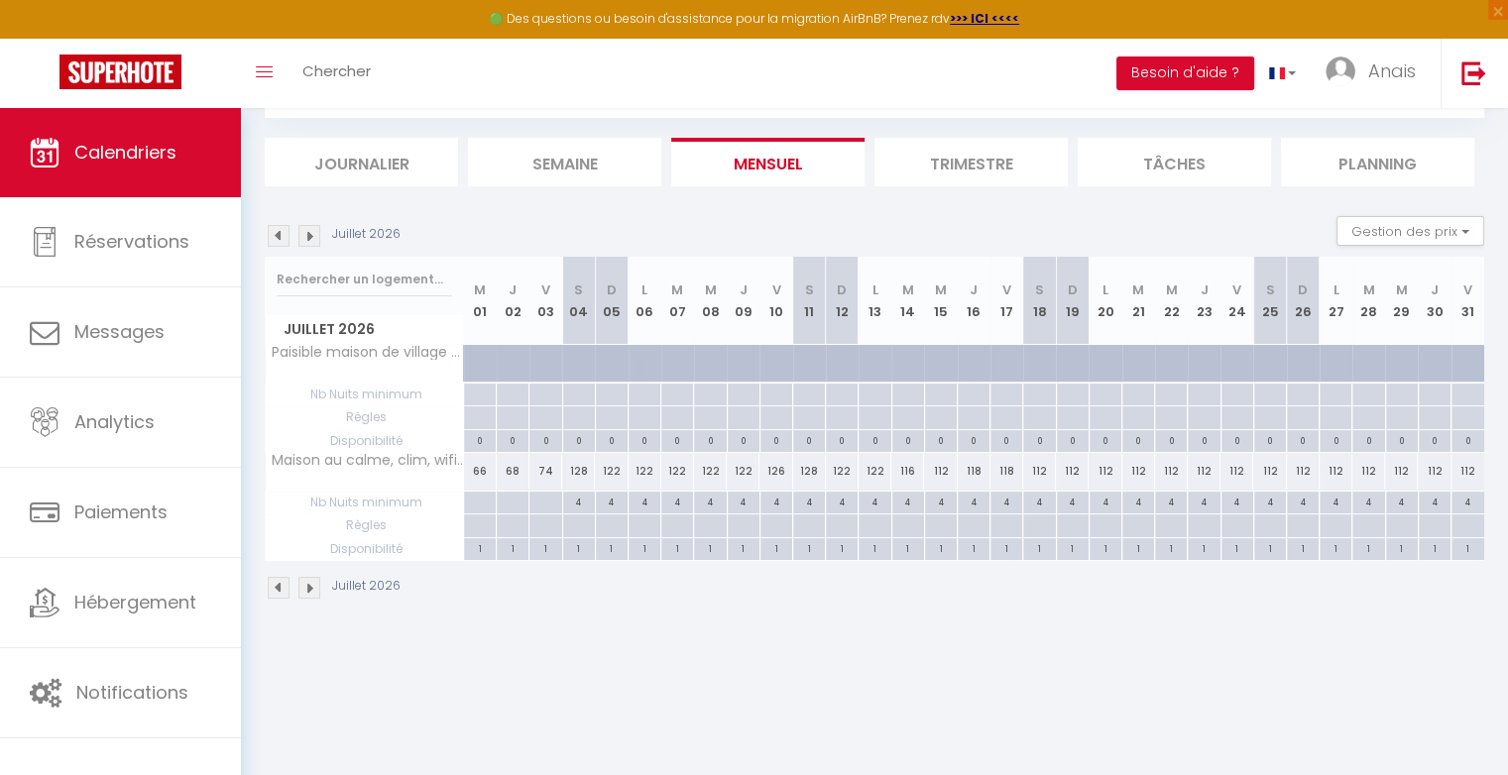
click at [916, 480] on div "116" at bounding box center [907, 471] width 33 height 37
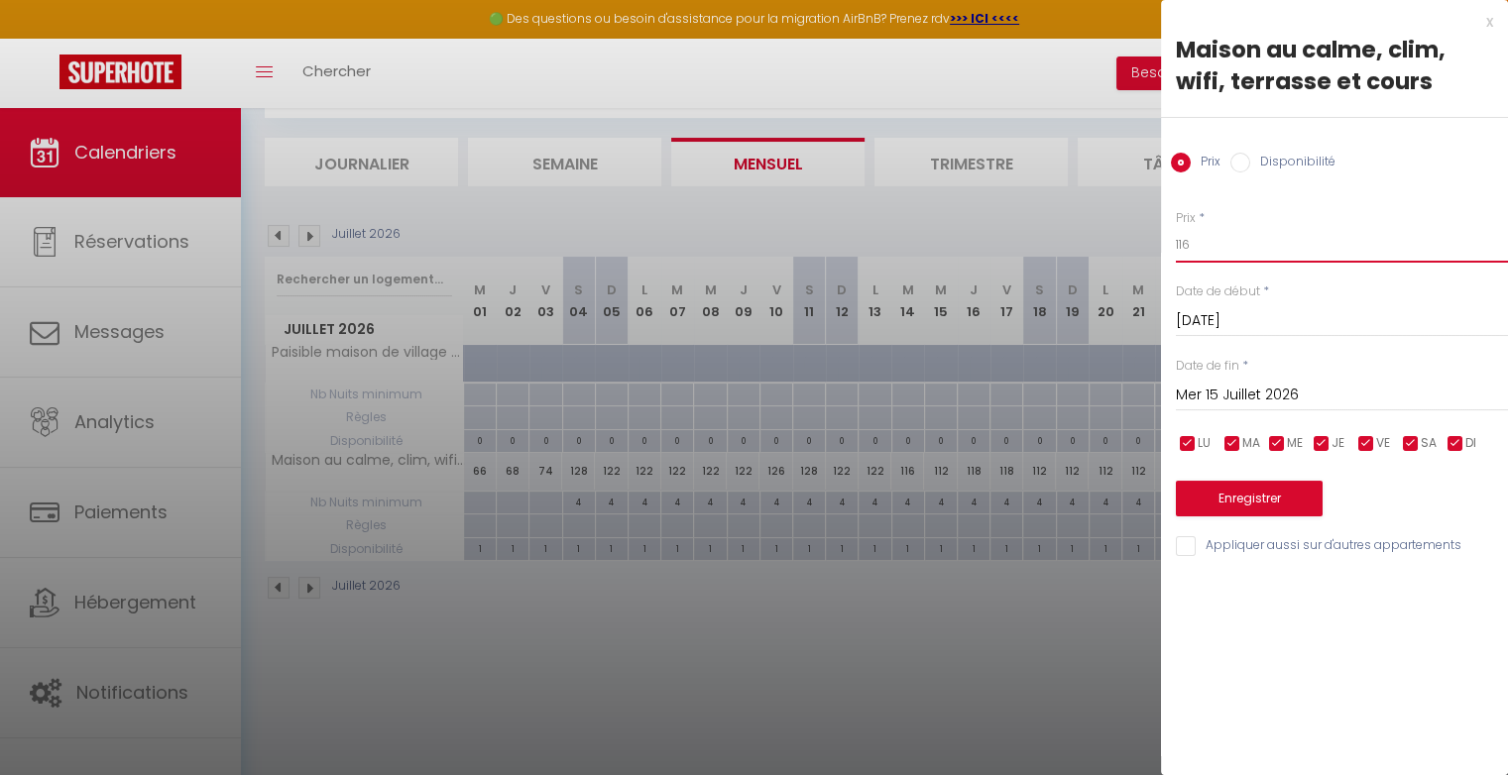
click at [1201, 251] on input "116" at bounding box center [1342, 245] width 332 height 36
click at [1251, 395] on input "Mer 15 Juillet 2026" at bounding box center [1342, 396] width 332 height 26
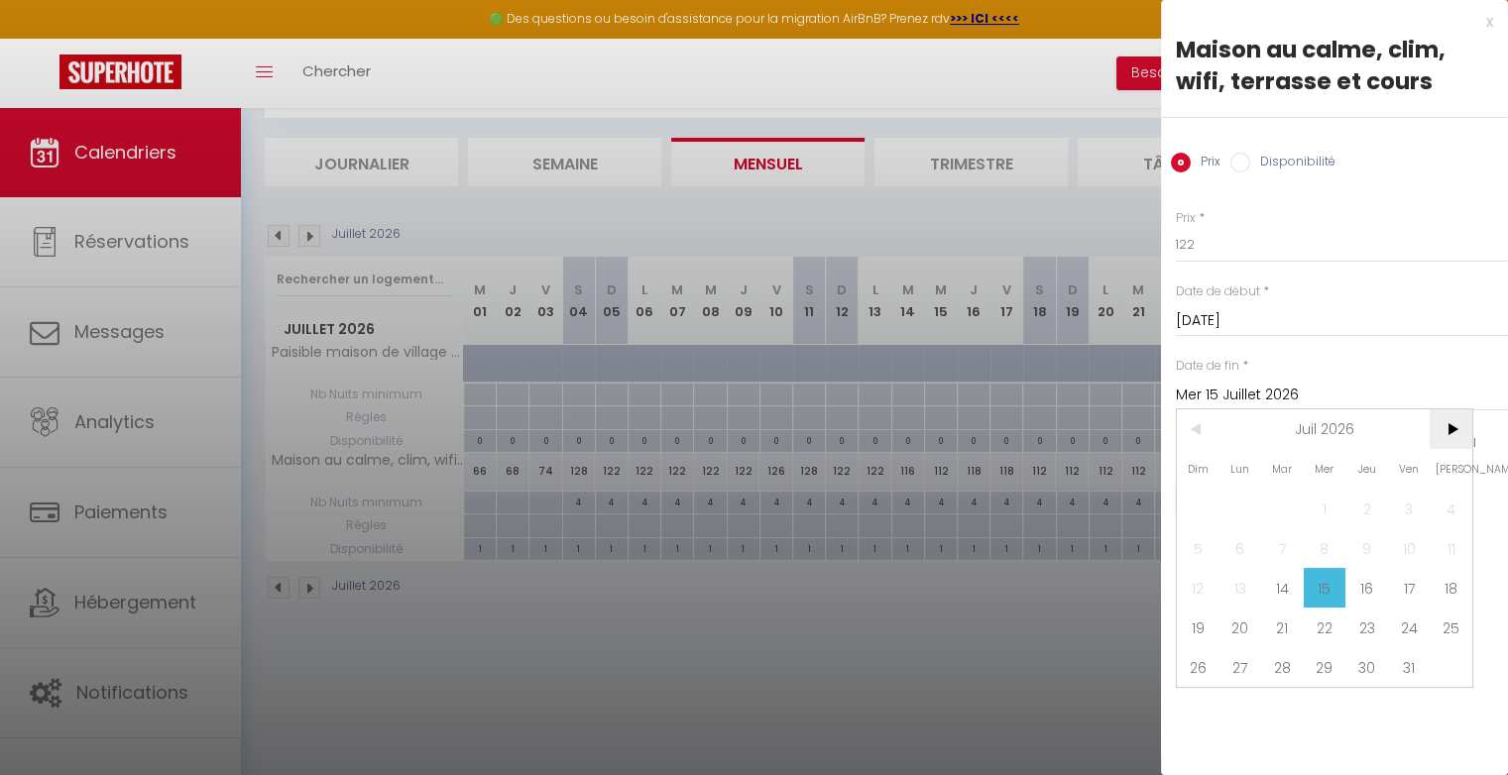
click at [1447, 430] on span ">" at bounding box center [1450, 429] width 43 height 40
click at [1189, 712] on span "30" at bounding box center [1198, 707] width 43 height 40
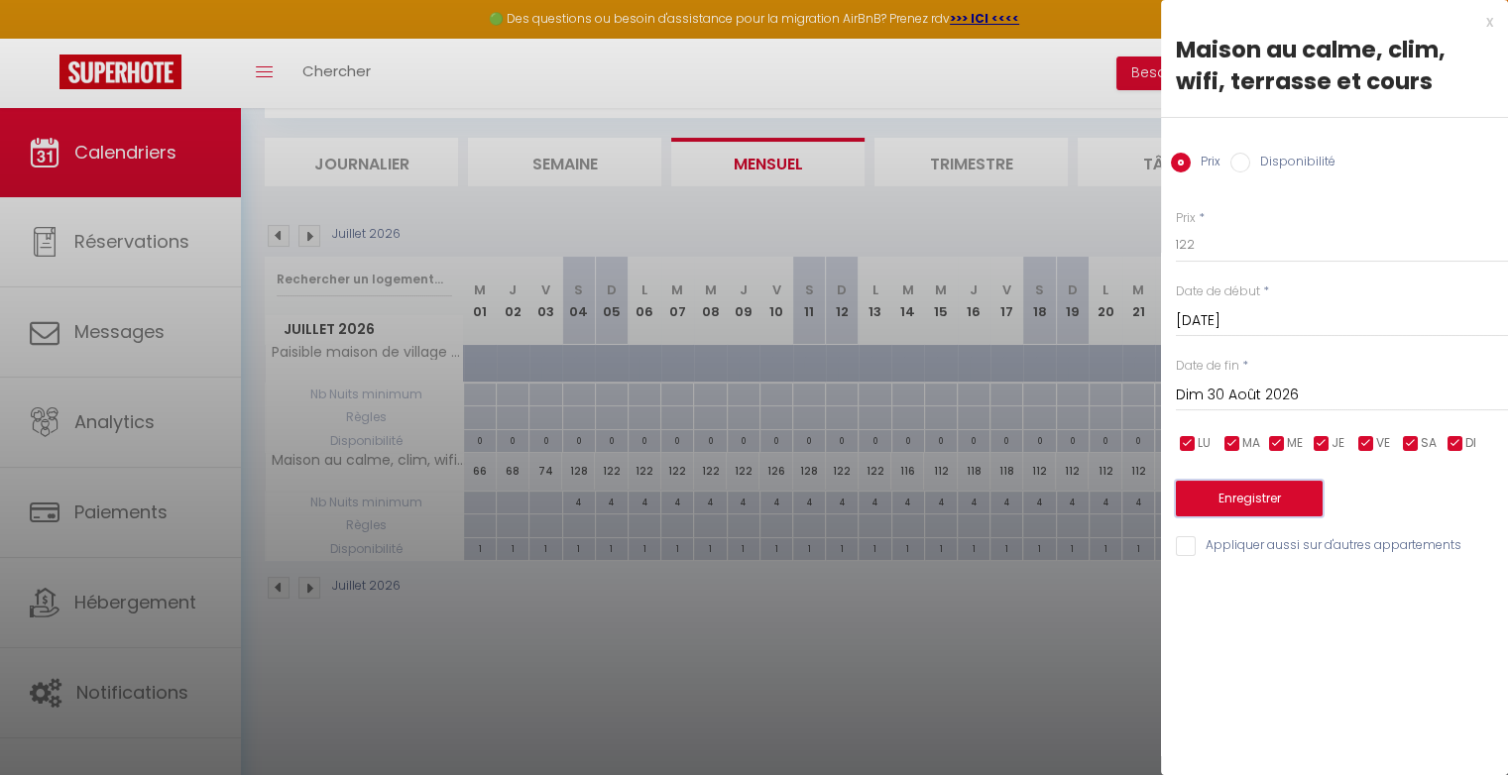
click at [1256, 496] on button "Enregistrer" at bounding box center [1249, 499] width 147 height 36
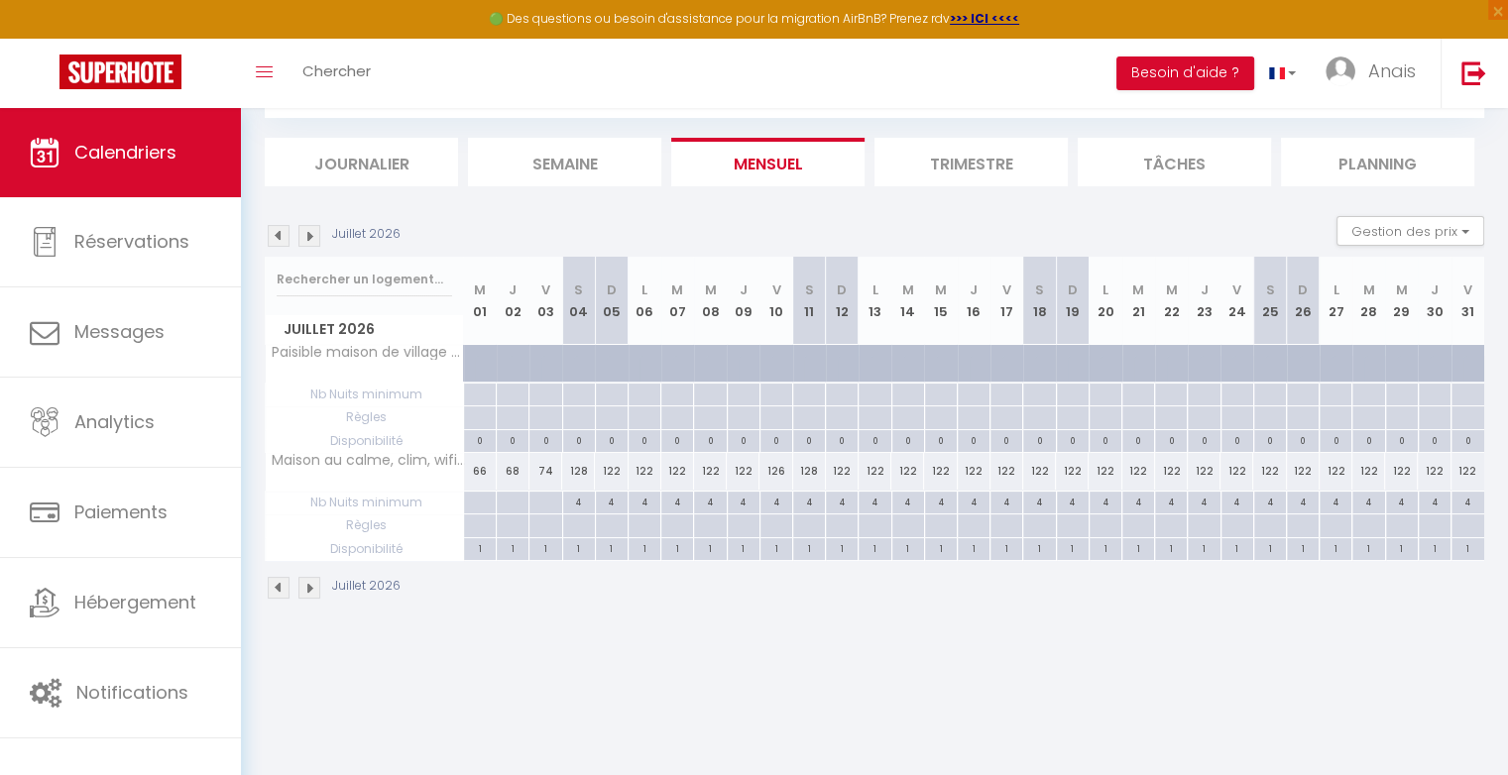
click at [618, 471] on div "122" at bounding box center [611, 471] width 33 height 37
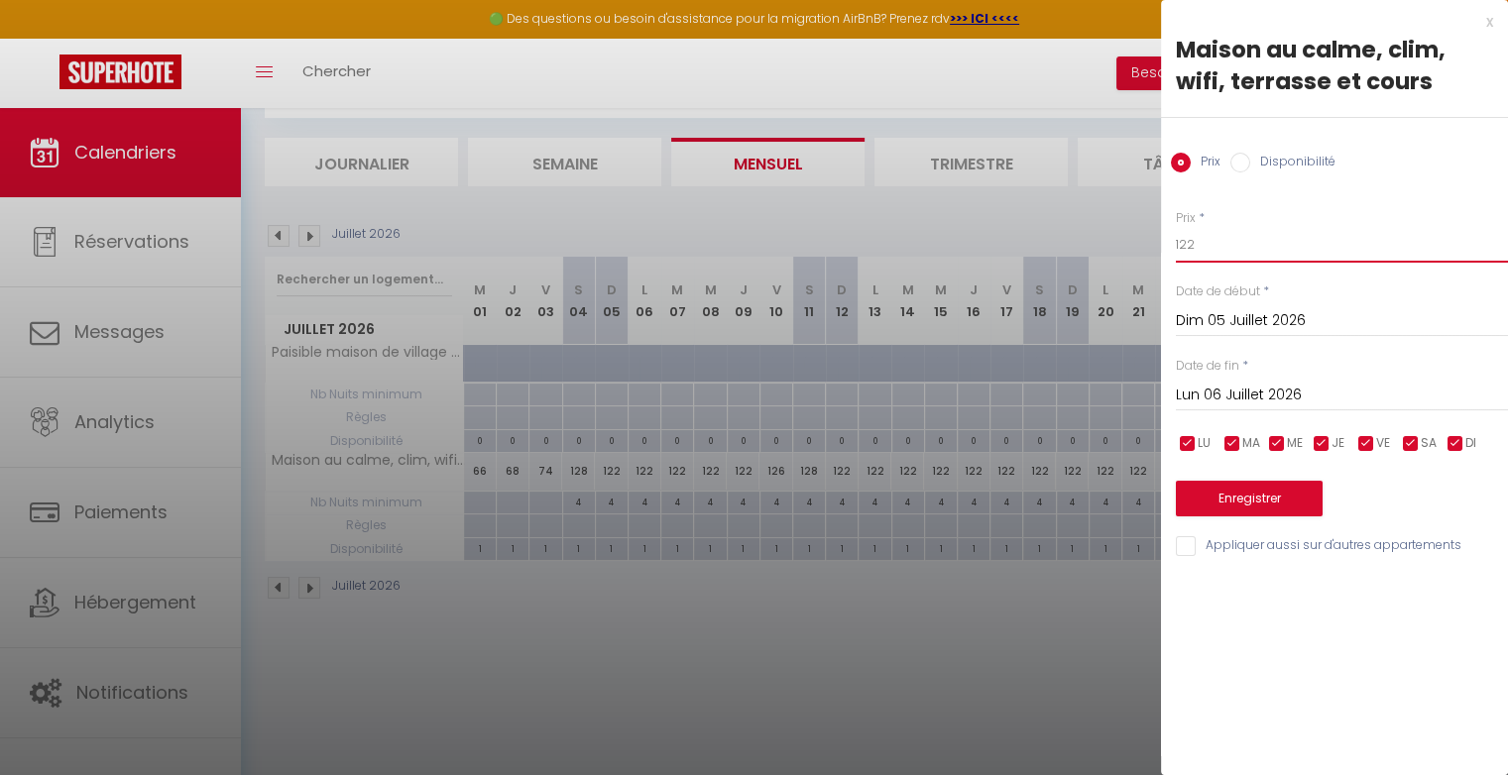
click at [1224, 249] on input "122" at bounding box center [1342, 245] width 332 height 36
click at [1231, 495] on button "Enregistrer" at bounding box center [1249, 499] width 147 height 36
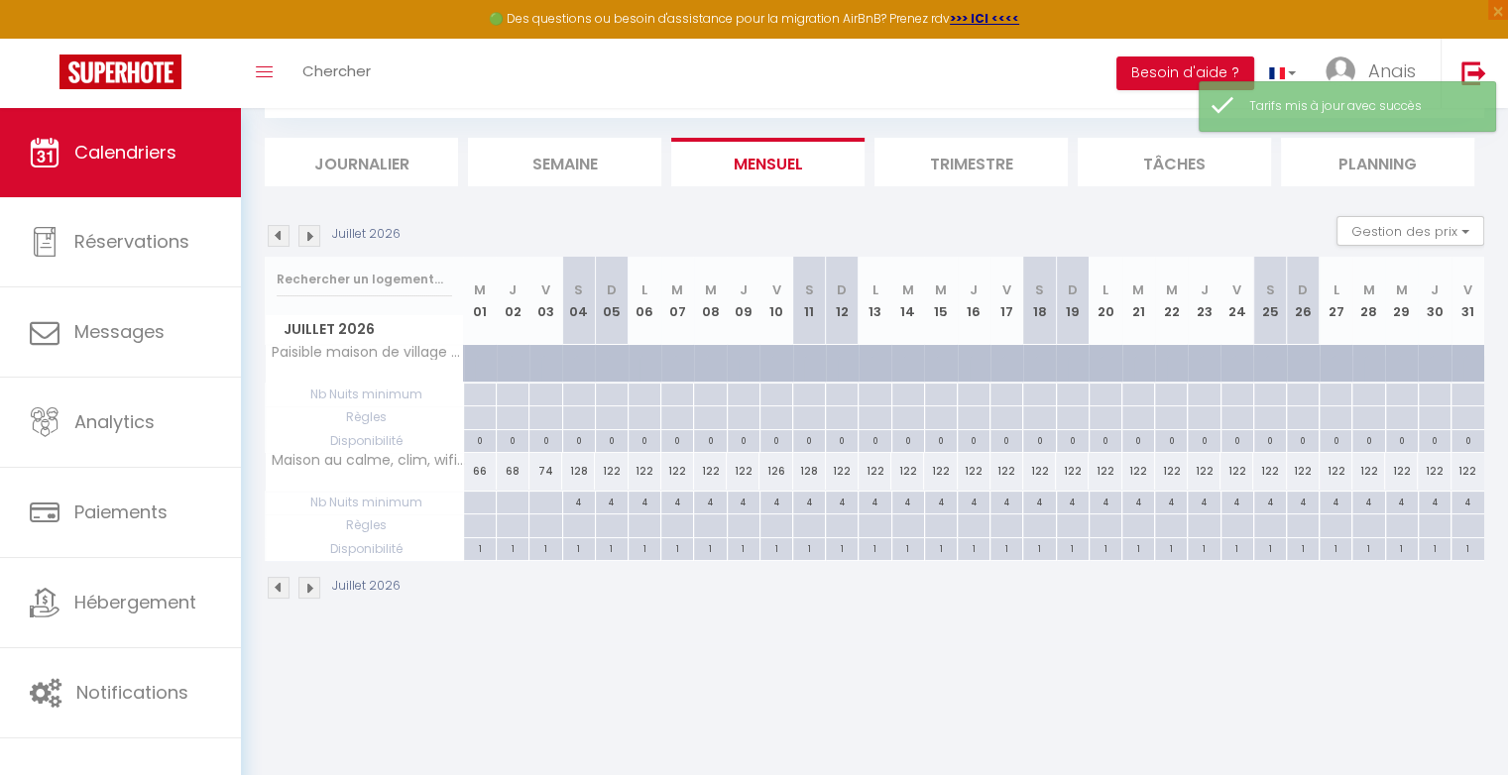
click at [1013, 473] on div "122" at bounding box center [1006, 471] width 33 height 37
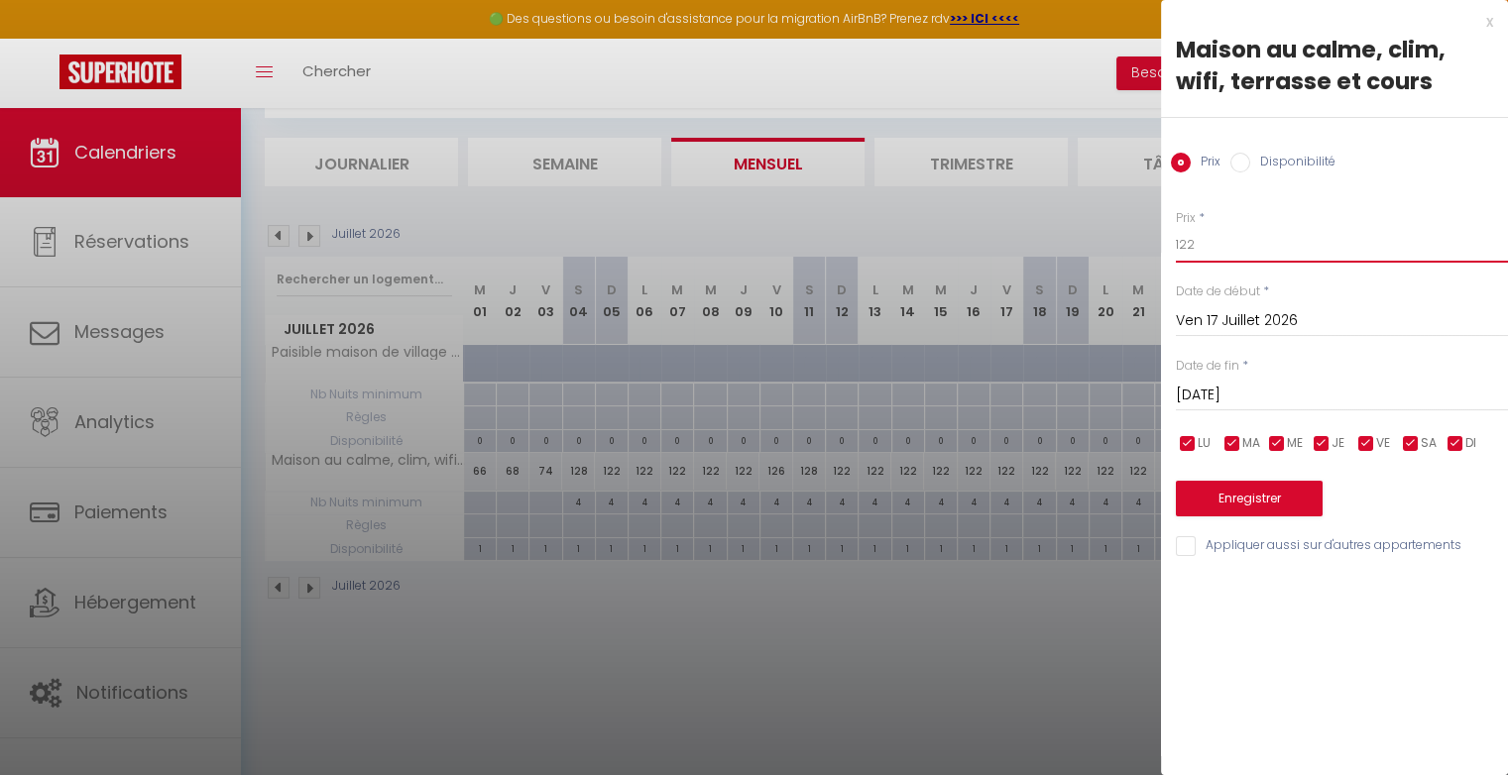
click at [1200, 247] on input "122" at bounding box center [1342, 245] width 332 height 36
click at [1249, 499] on button "Enregistrer" at bounding box center [1249, 499] width 147 height 36
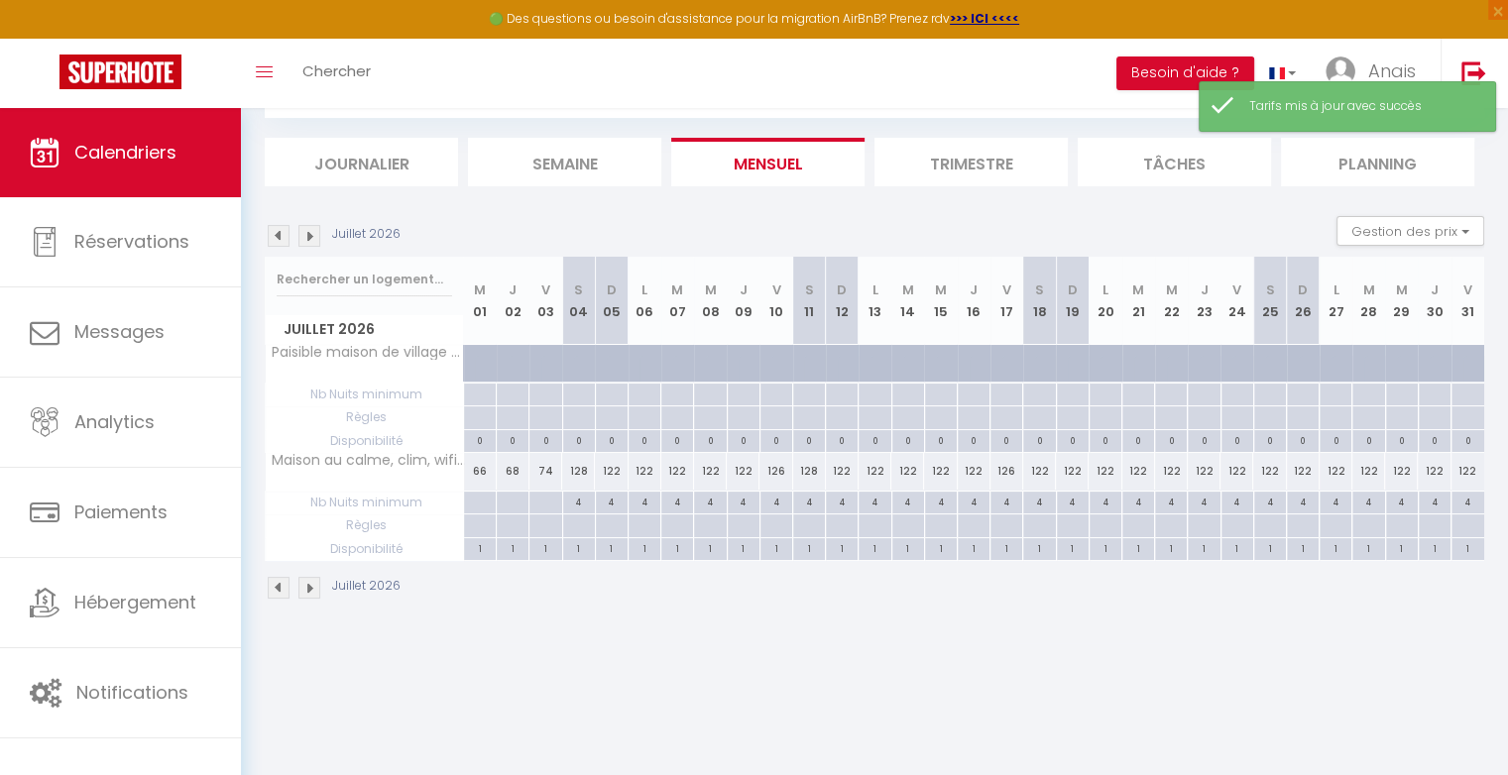
click at [1048, 472] on div "122" at bounding box center [1039, 471] width 33 height 37
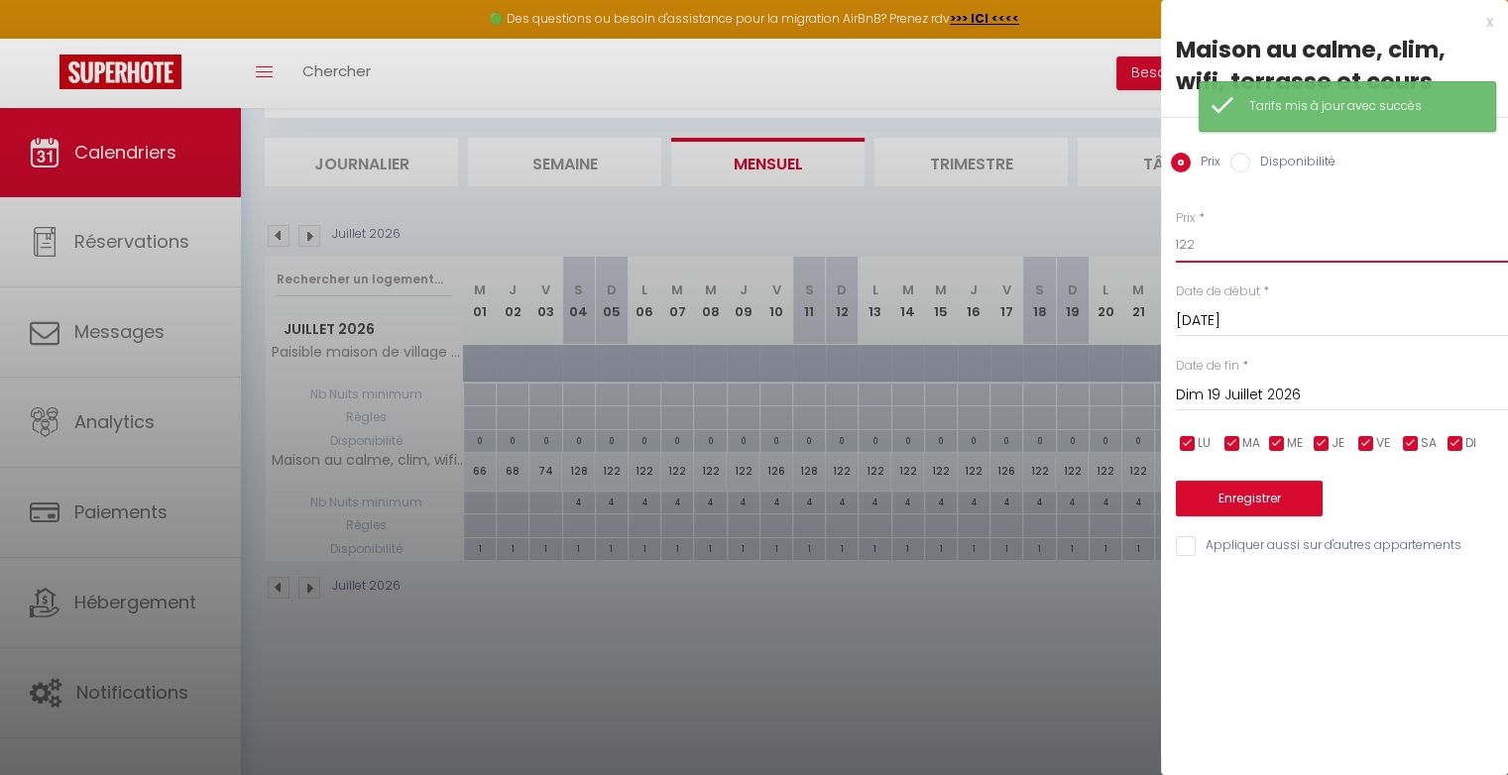
click at [1207, 256] on input "122" at bounding box center [1342, 245] width 332 height 36
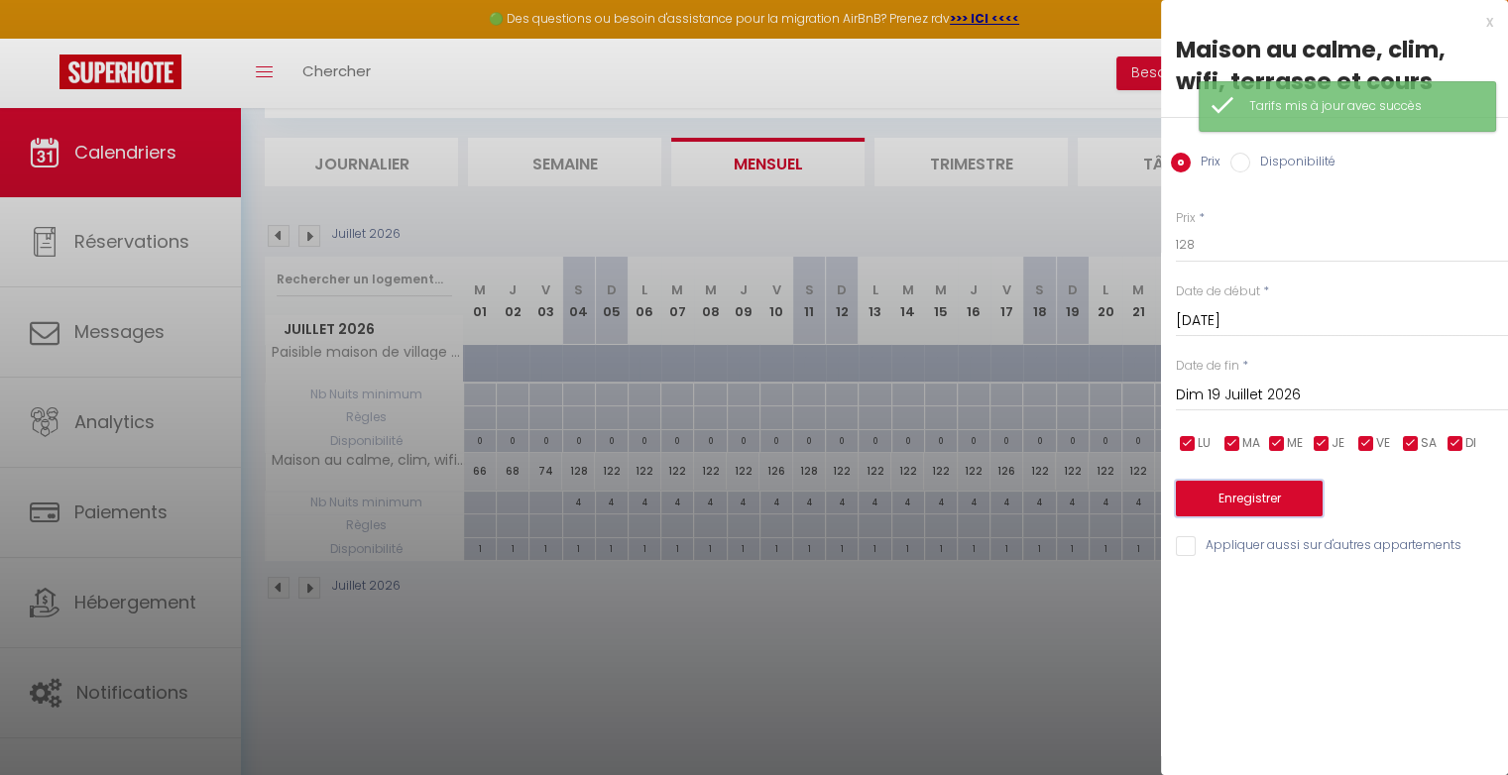
click at [1233, 494] on button "Enregistrer" at bounding box center [1249, 499] width 147 height 36
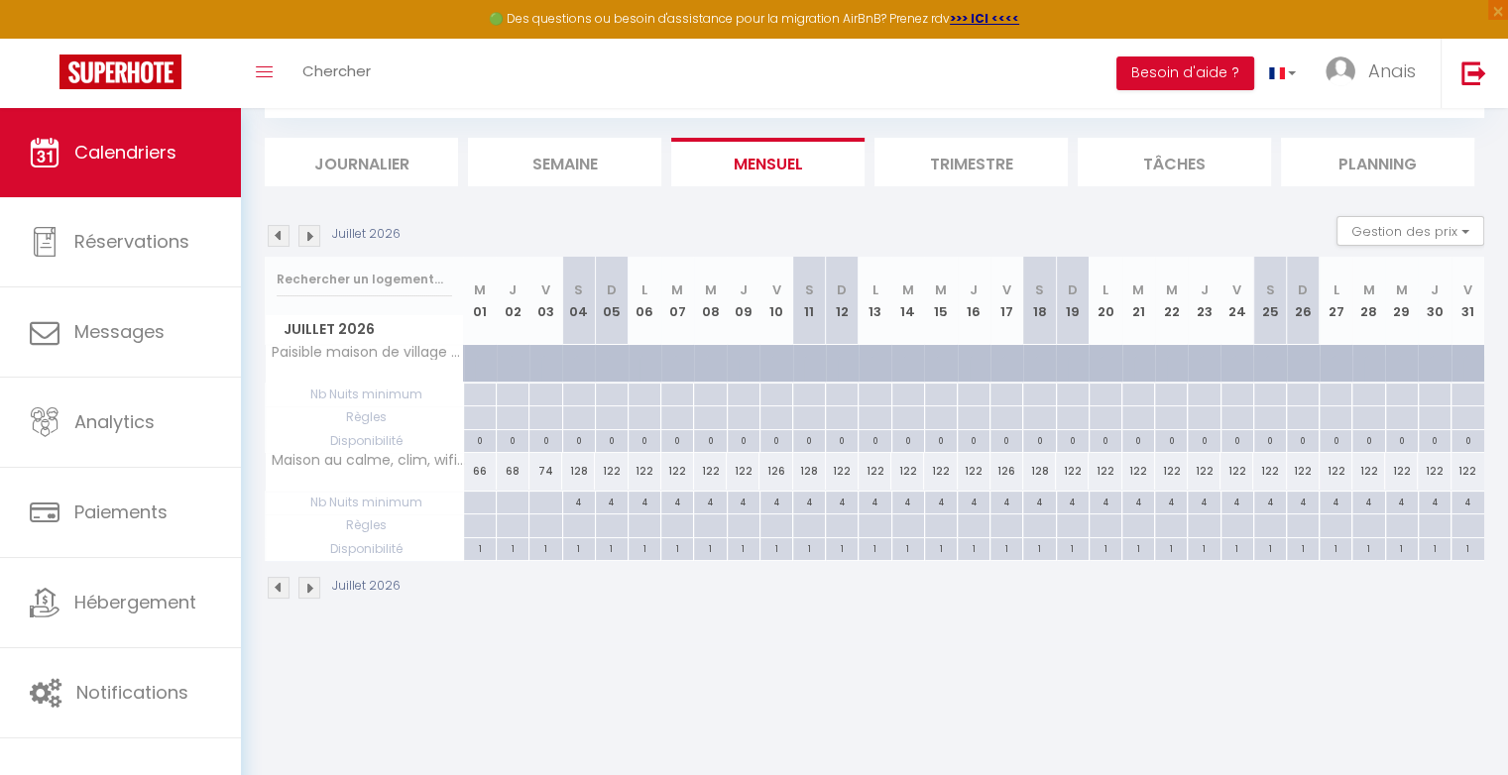
click at [619, 460] on div "122" at bounding box center [611, 471] width 33 height 37
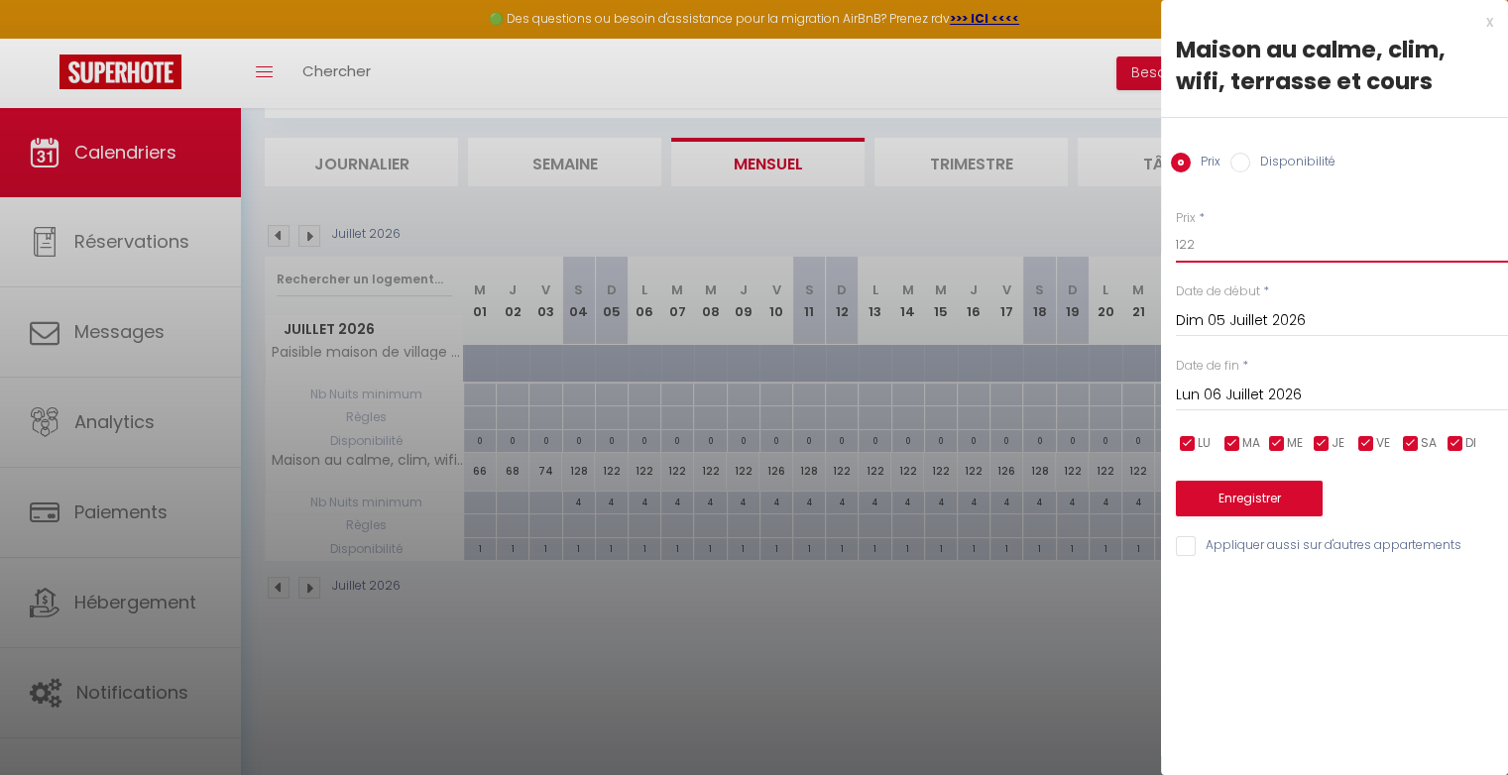
click at [1197, 247] on input "122" at bounding box center [1342, 245] width 332 height 36
click at [1266, 497] on button "Enregistrer" at bounding box center [1249, 499] width 147 height 36
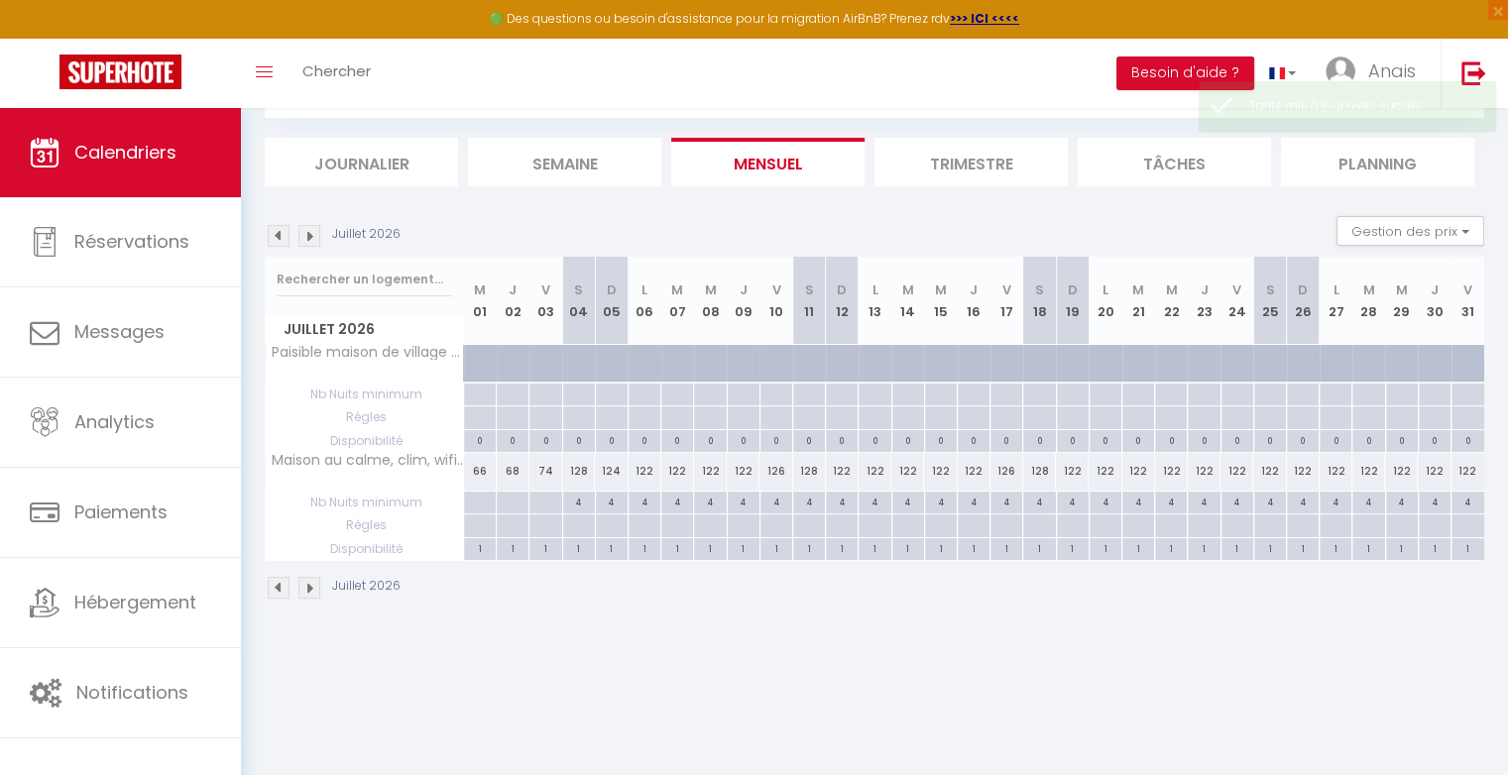
click at [1077, 470] on div "122" at bounding box center [1072, 471] width 33 height 37
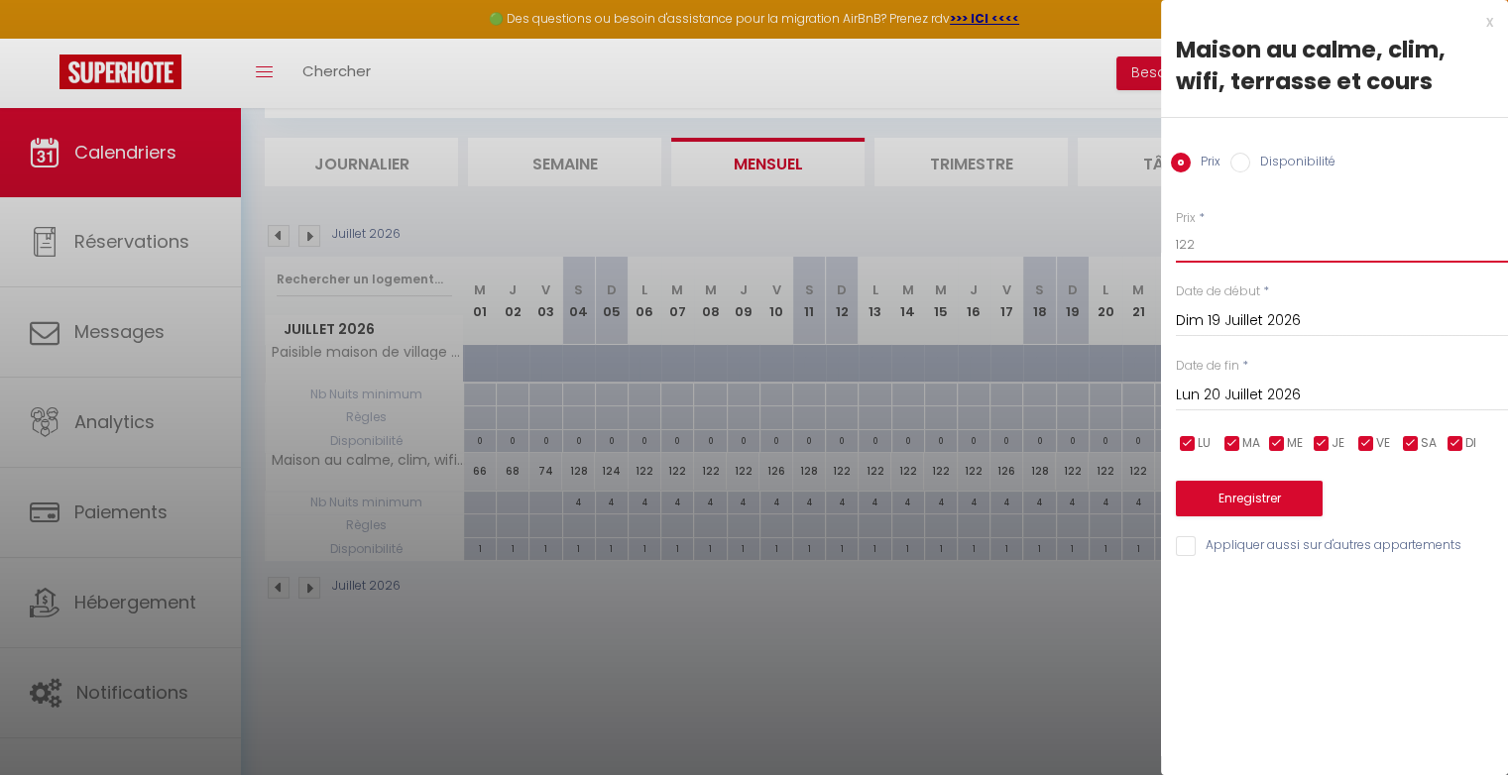
click at [1253, 228] on input "122" at bounding box center [1342, 245] width 332 height 36
click at [1258, 508] on button "Enregistrer" at bounding box center [1249, 499] width 147 height 36
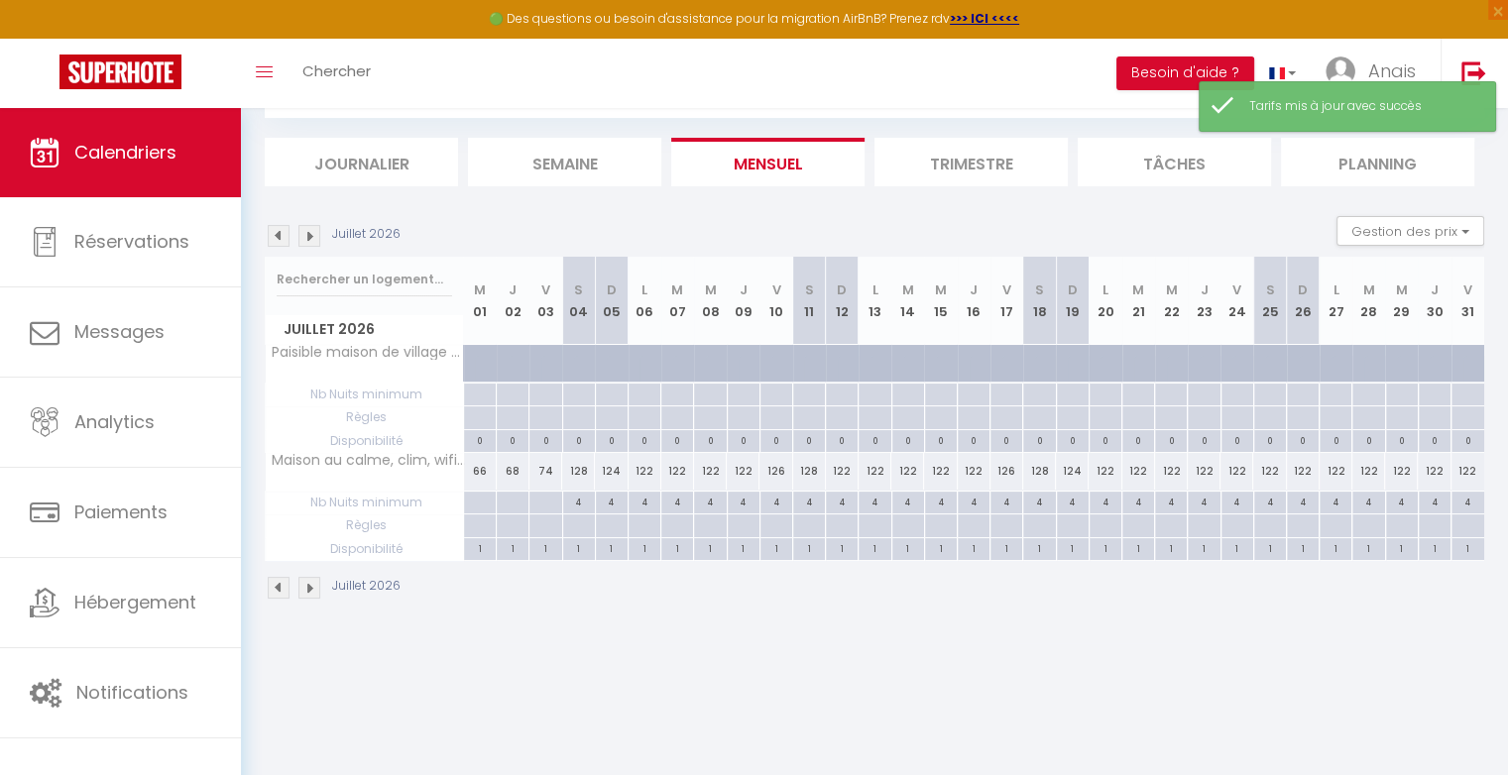
click at [850, 469] on div "122" at bounding box center [842, 471] width 33 height 37
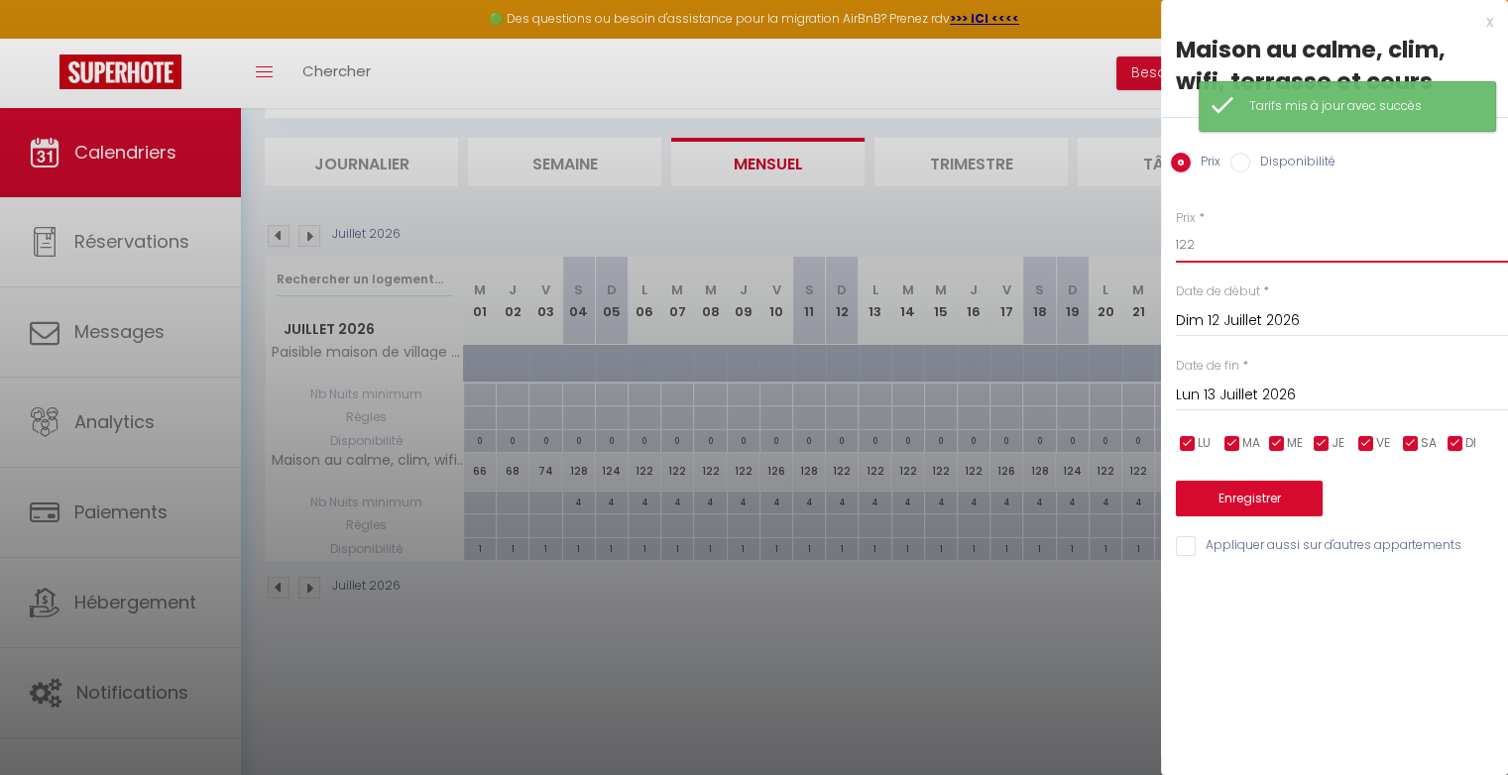
click at [1223, 244] on input "122" at bounding box center [1342, 245] width 332 height 36
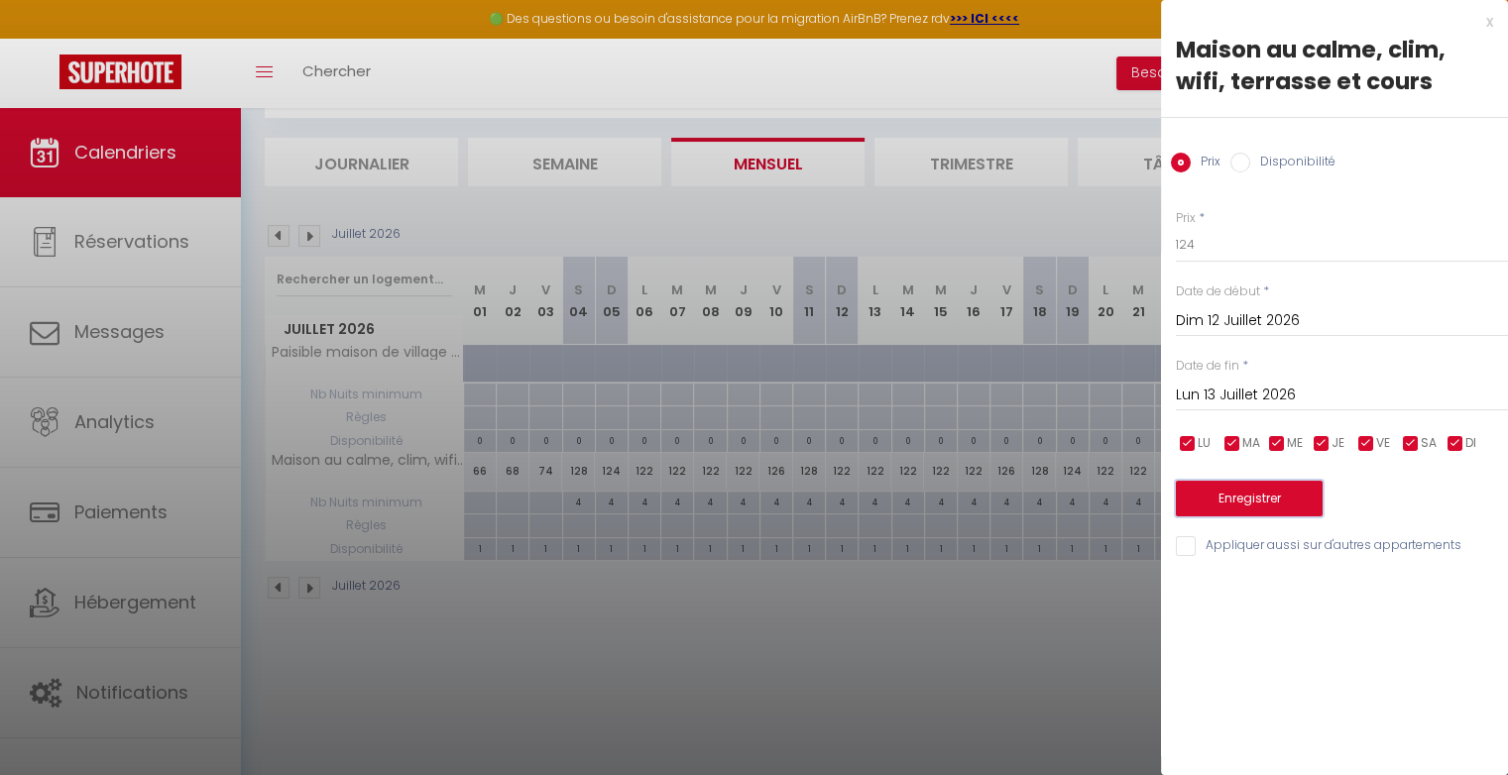
click at [1234, 489] on button "Enregistrer" at bounding box center [1249, 499] width 147 height 36
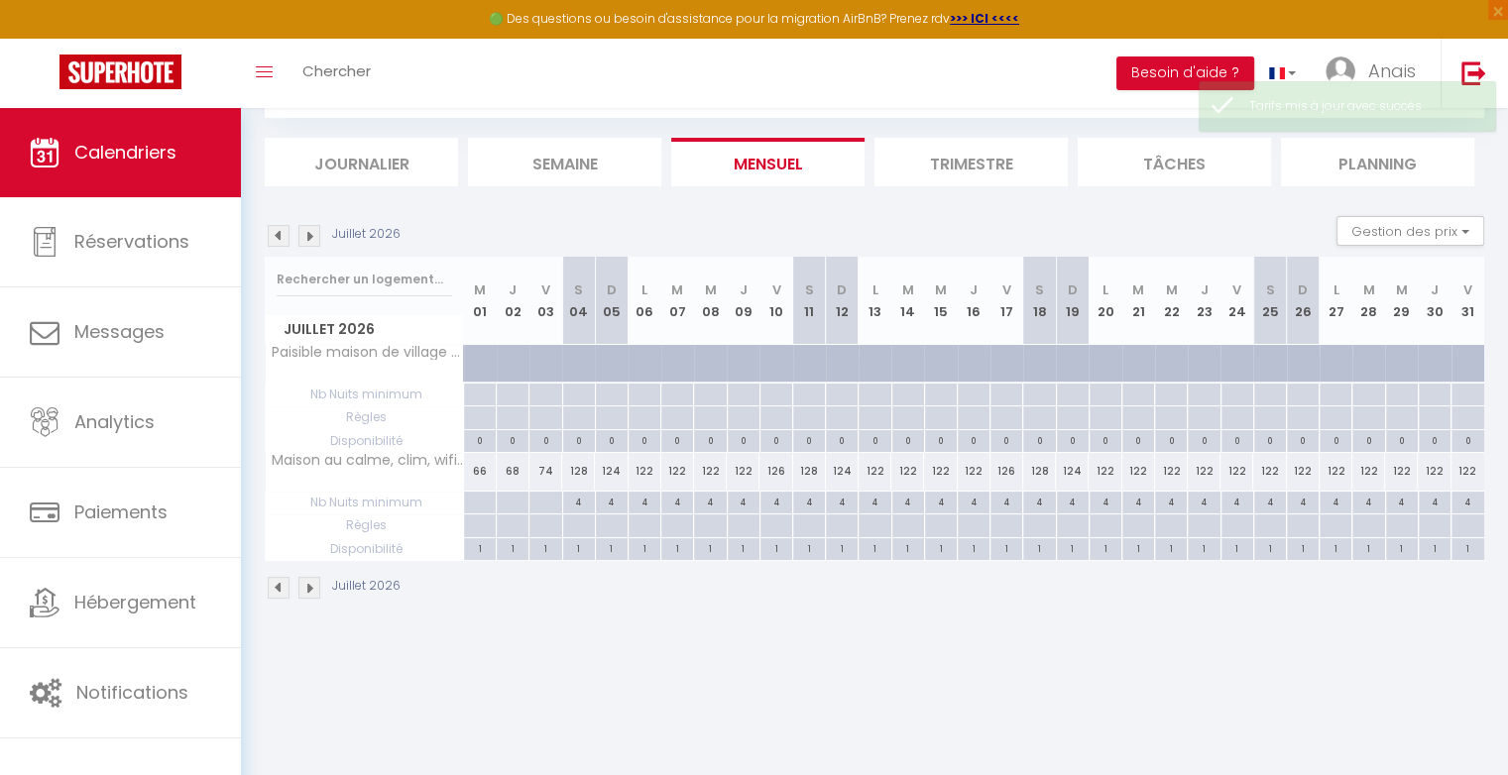
click at [1244, 475] on div "122" at bounding box center [1236, 471] width 33 height 37
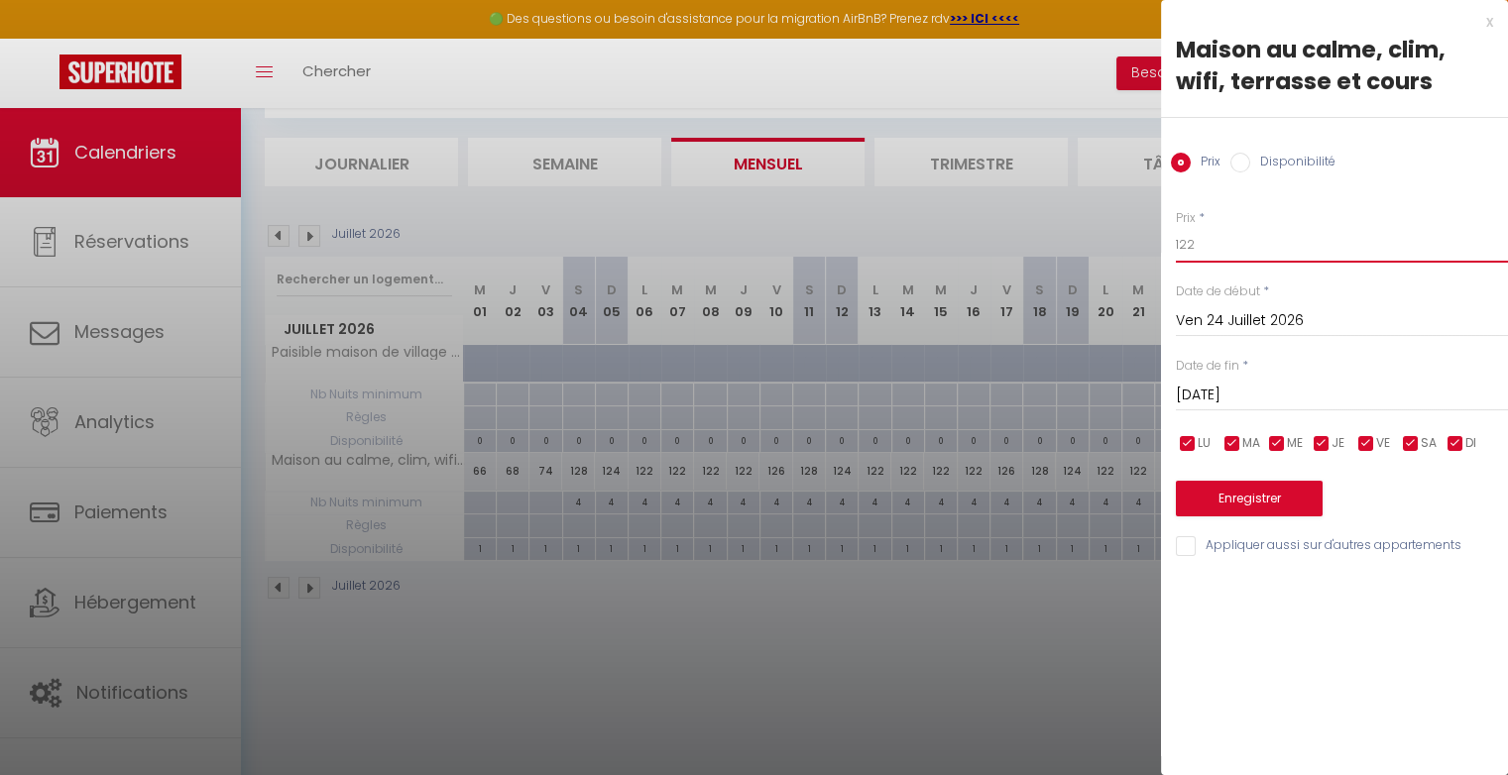
click at [1231, 261] on input "122" at bounding box center [1342, 245] width 332 height 36
click at [1257, 498] on button "Enregistrer" at bounding box center [1249, 499] width 147 height 36
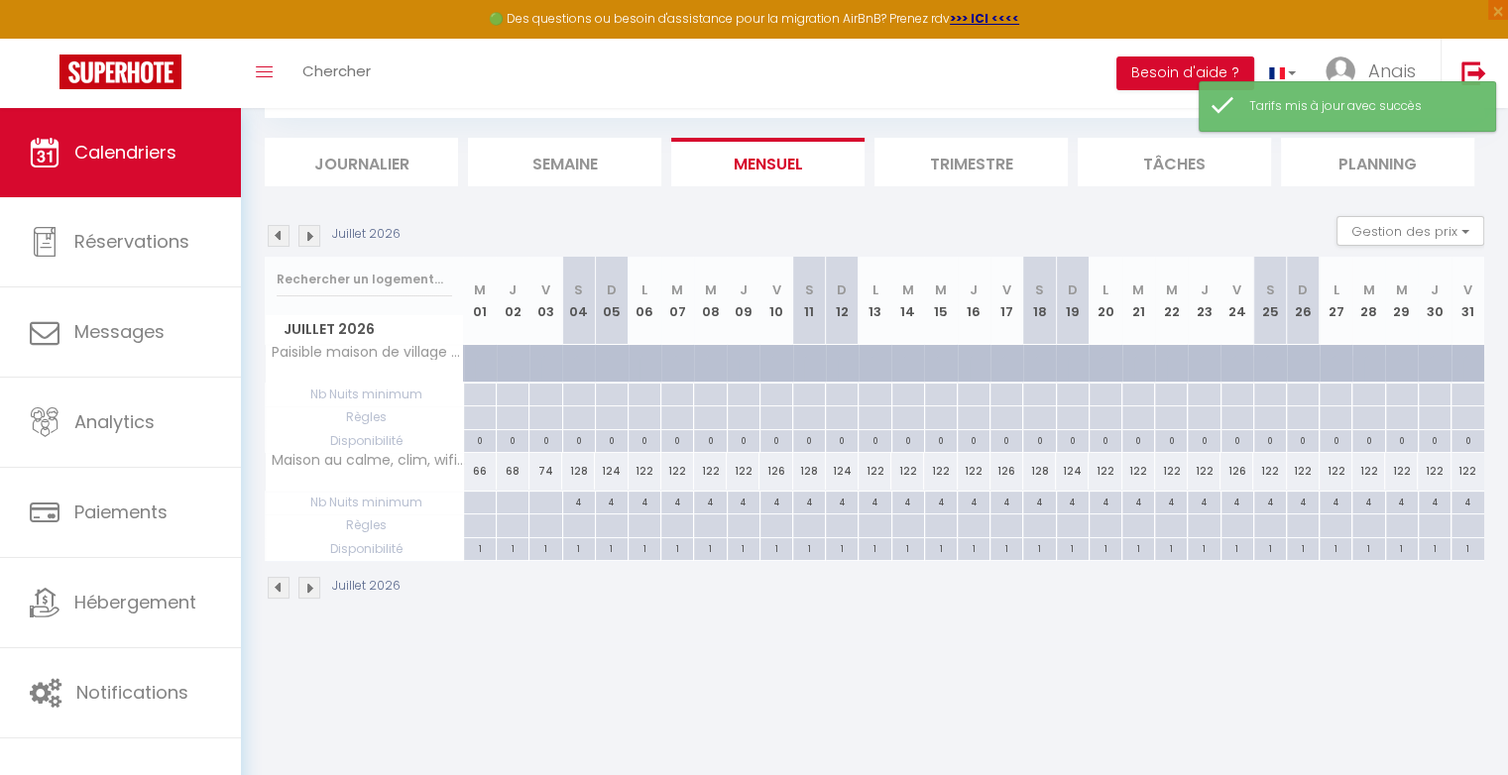
click at [1278, 471] on div "122" at bounding box center [1269, 471] width 33 height 37
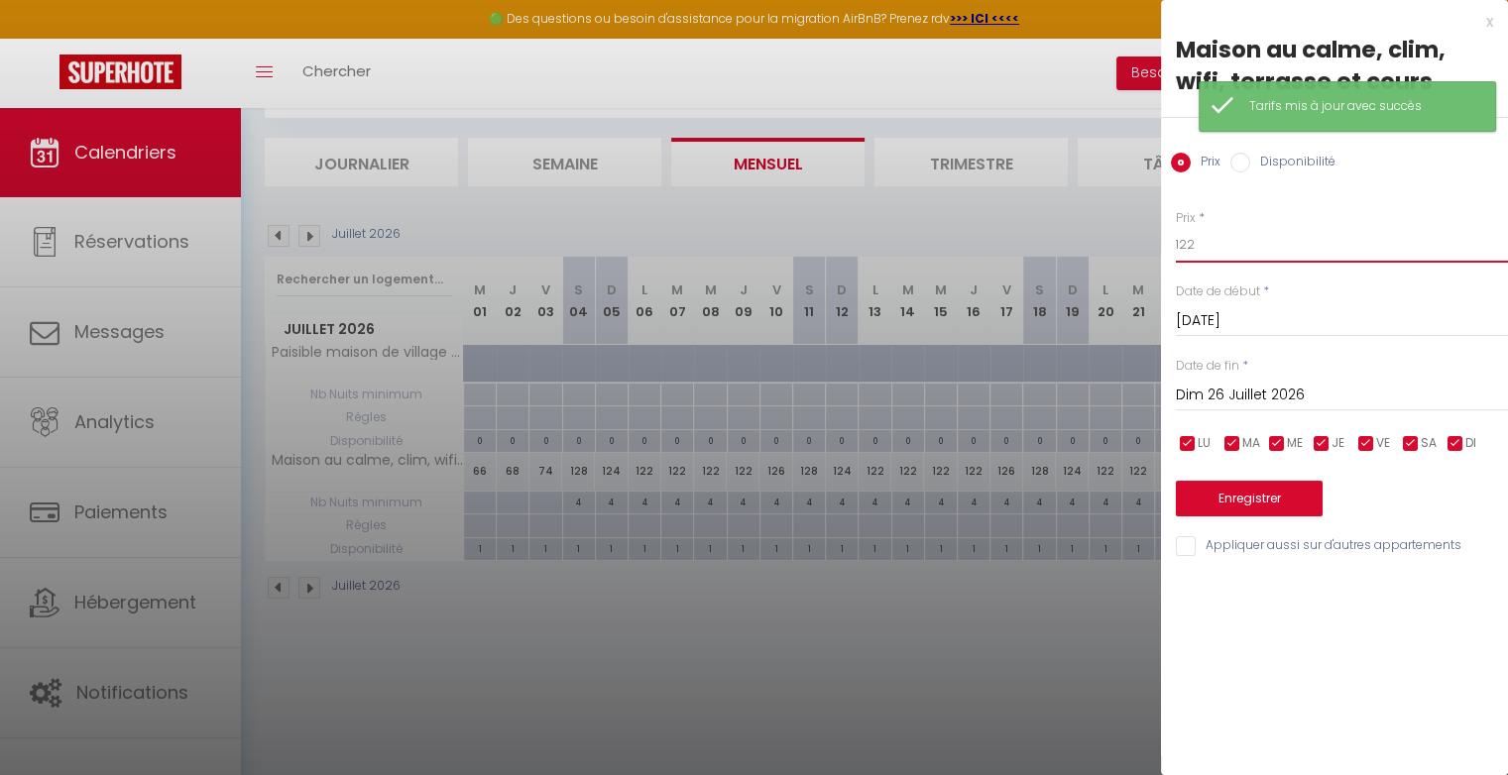
click at [1260, 246] on input "122" at bounding box center [1342, 245] width 332 height 36
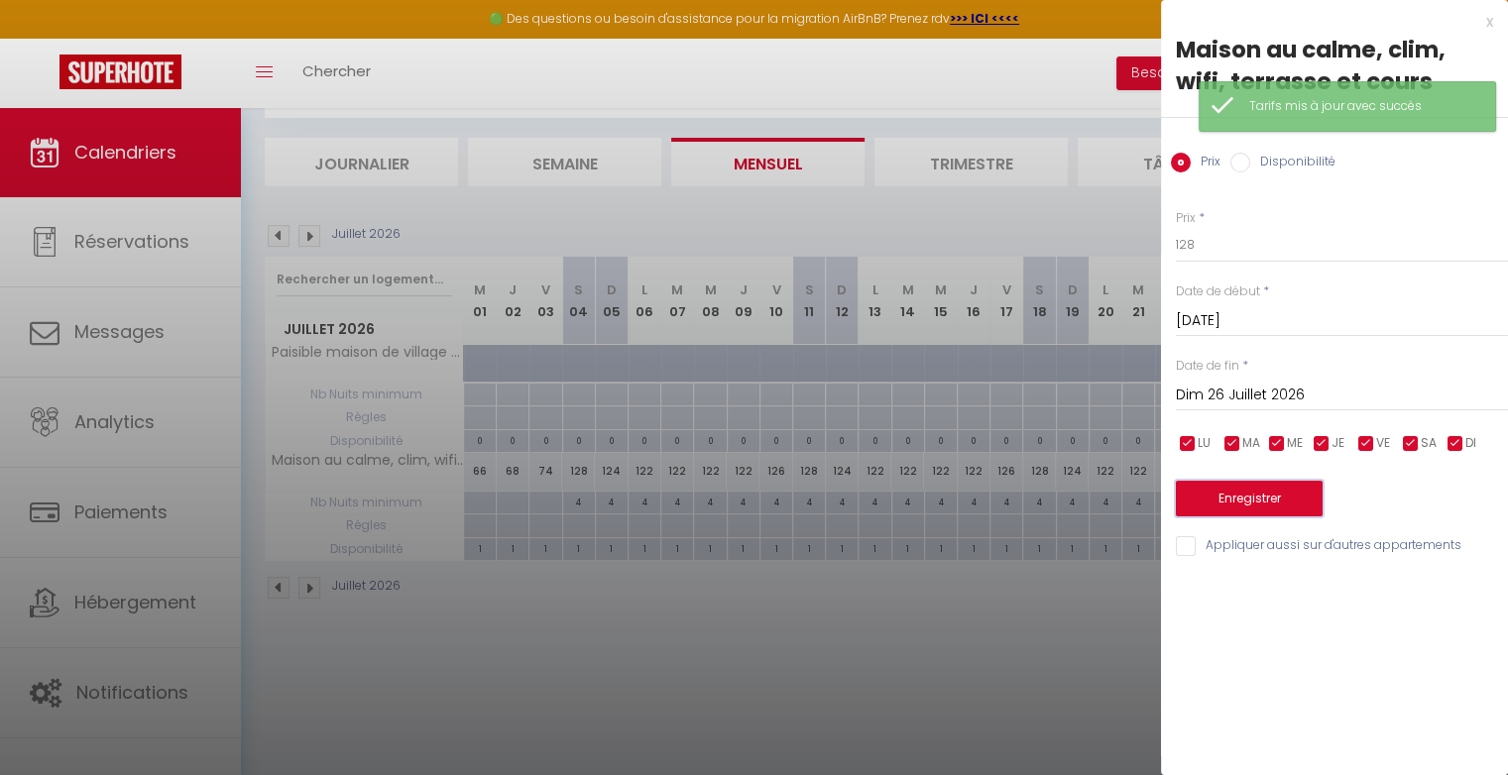
click at [1275, 497] on button "Enregistrer" at bounding box center [1249, 499] width 147 height 36
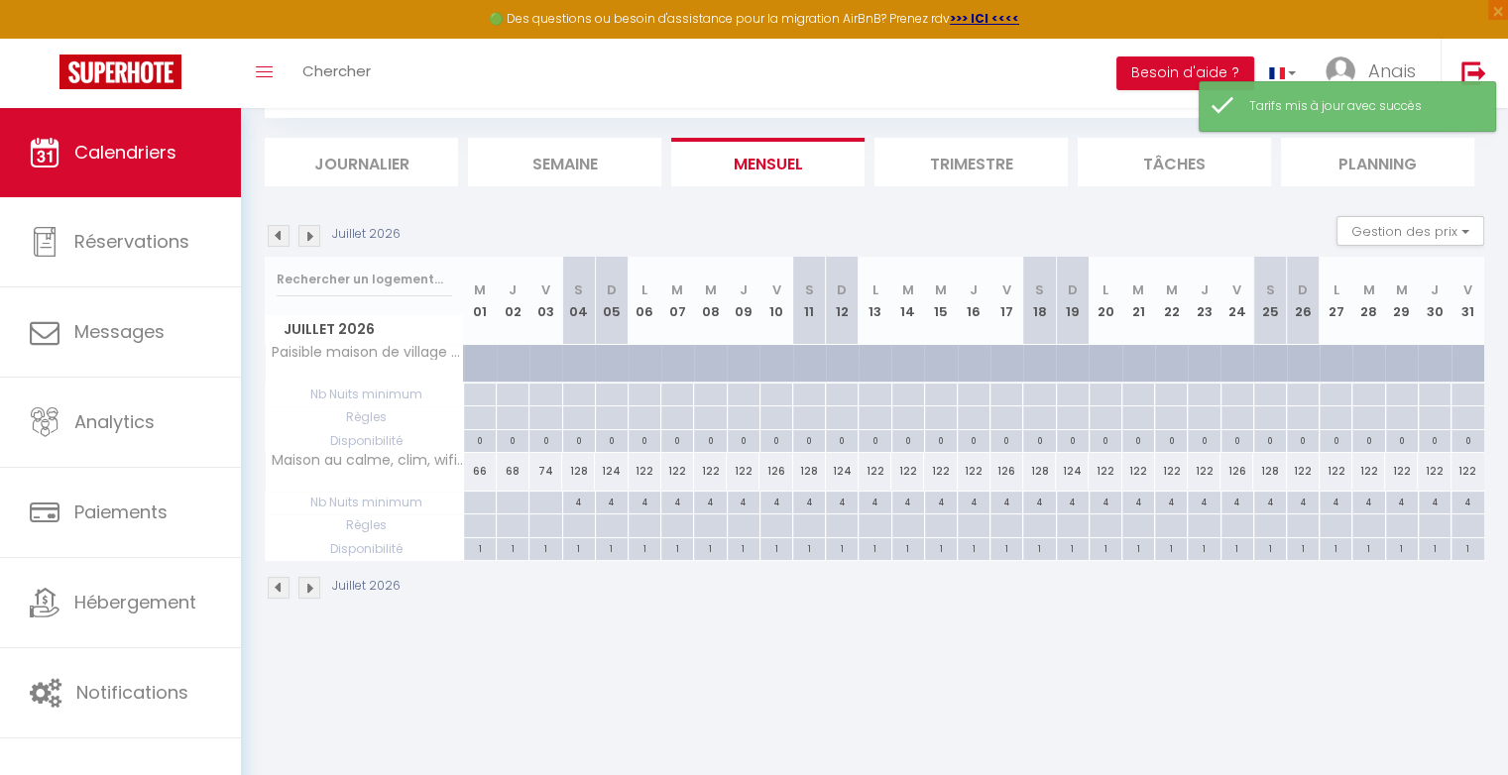
click at [1308, 478] on div "122" at bounding box center [1303, 471] width 33 height 37
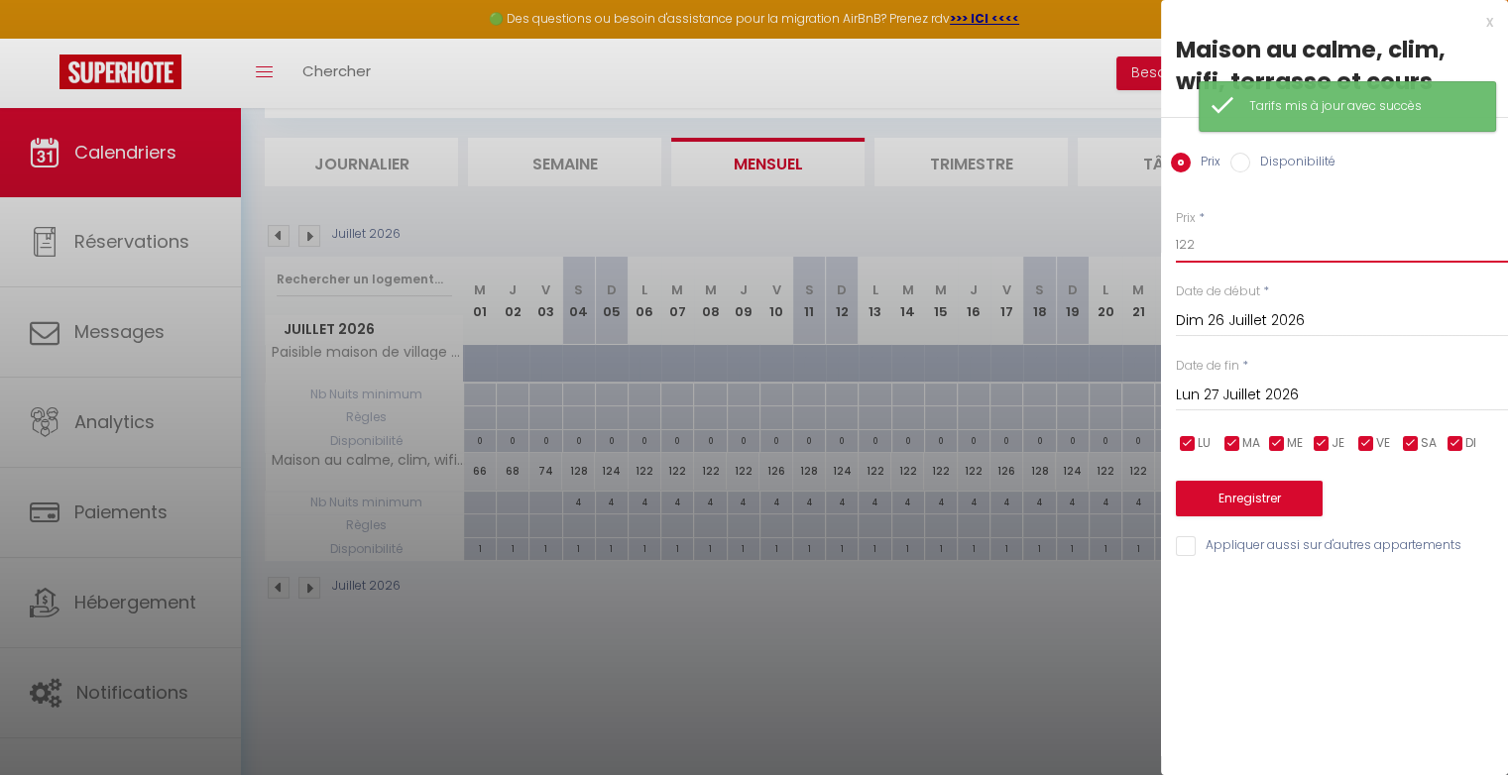
click at [1300, 252] on input "122" at bounding box center [1342, 245] width 332 height 36
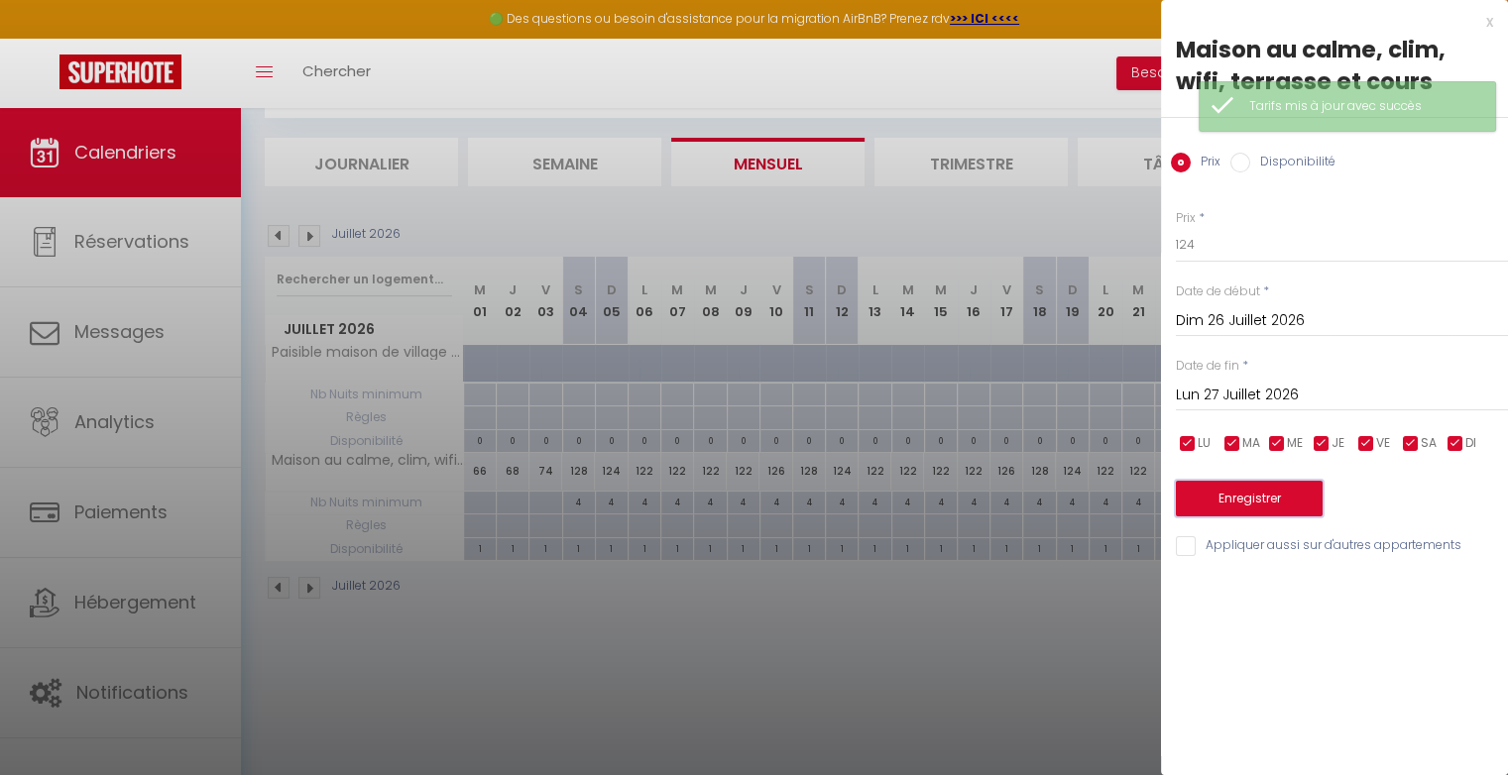
click at [1271, 489] on button "Enregistrer" at bounding box center [1249, 499] width 147 height 36
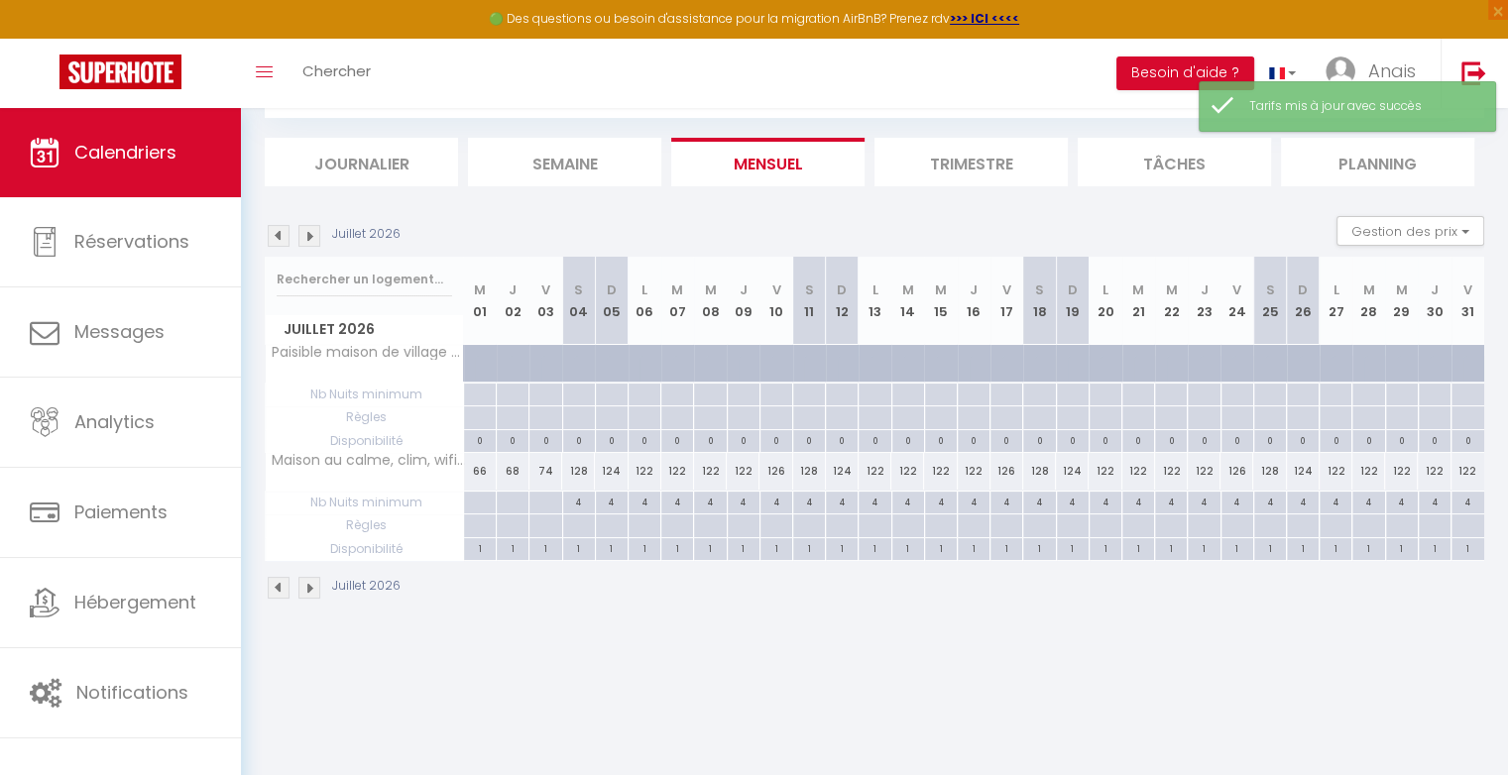
click at [1471, 467] on div "122" at bounding box center [1467, 471] width 33 height 37
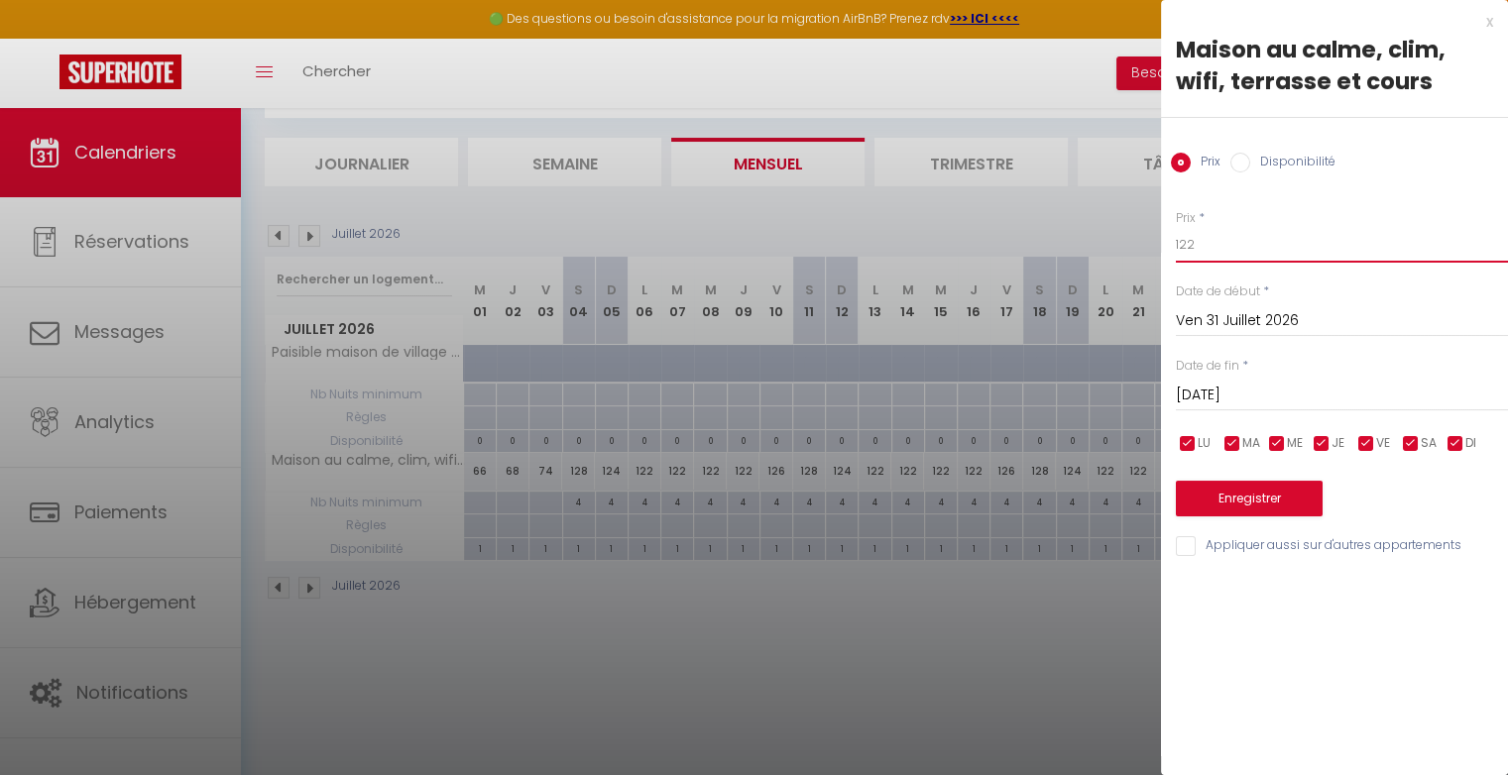
click at [1303, 254] on input "122" at bounding box center [1342, 245] width 332 height 36
click at [1228, 509] on button "Enregistrer" at bounding box center [1249, 499] width 147 height 36
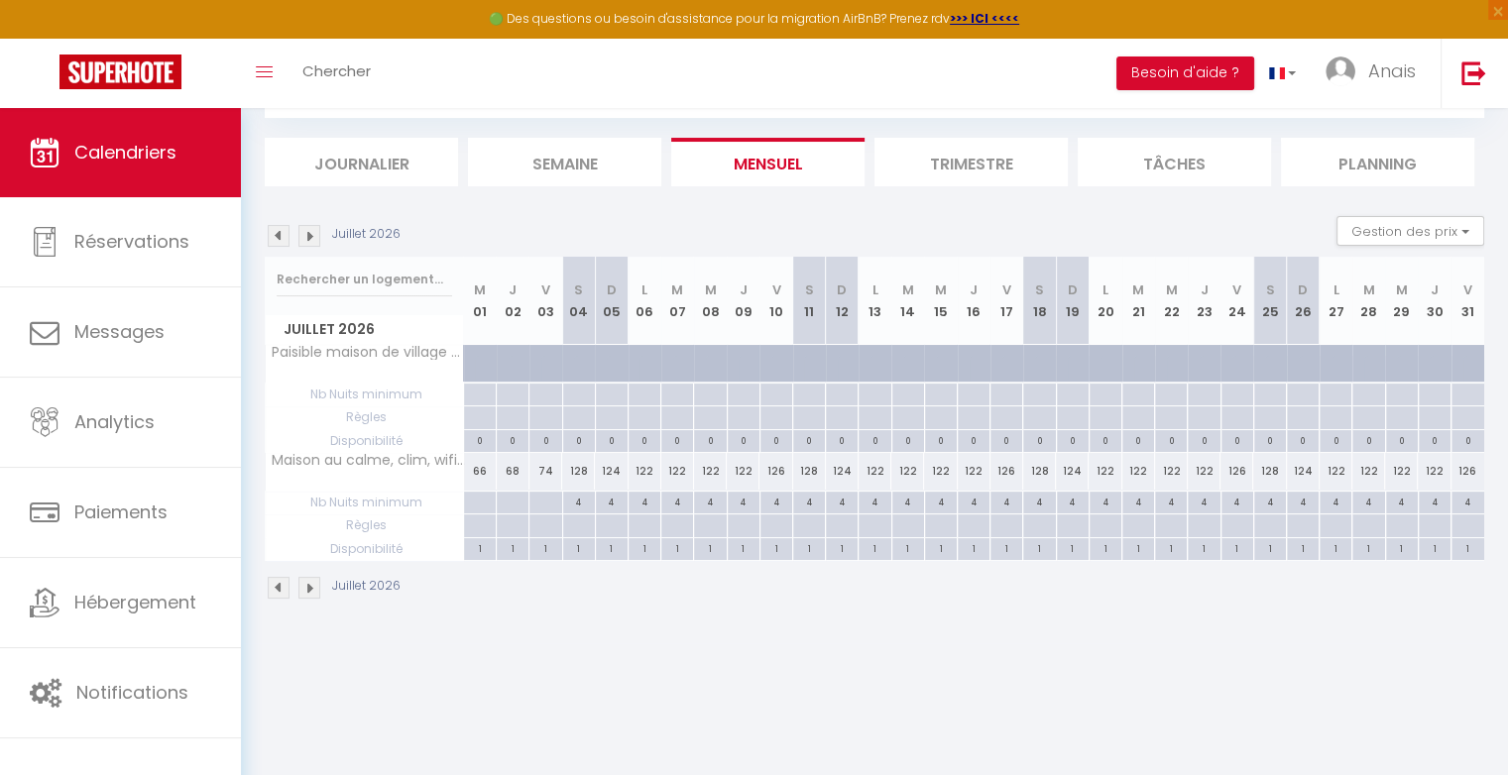
click at [1245, 468] on div "126" at bounding box center [1236, 471] width 33 height 37
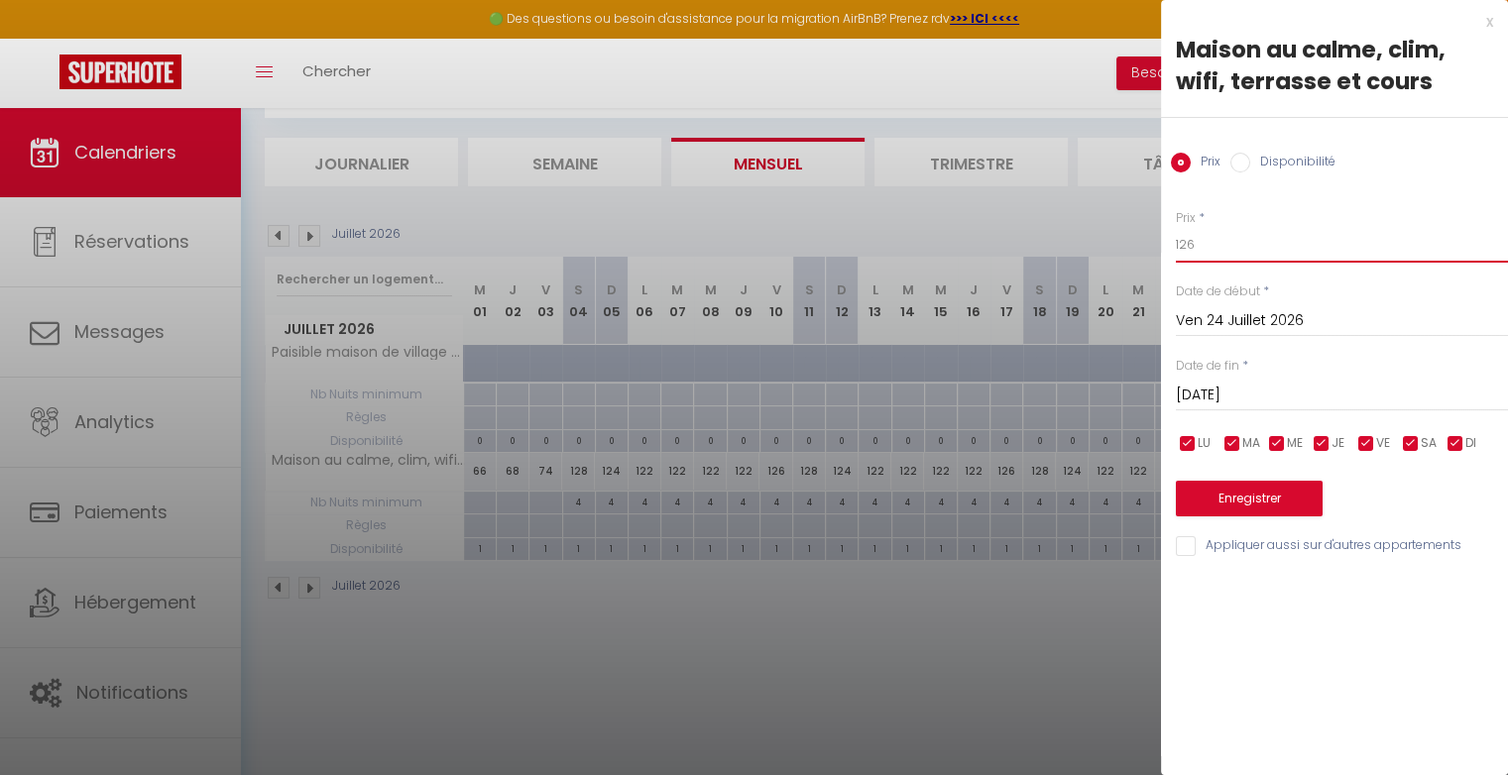
click at [1238, 253] on input "126" at bounding box center [1342, 245] width 332 height 36
click at [1258, 499] on button "Enregistrer" at bounding box center [1249, 499] width 147 height 36
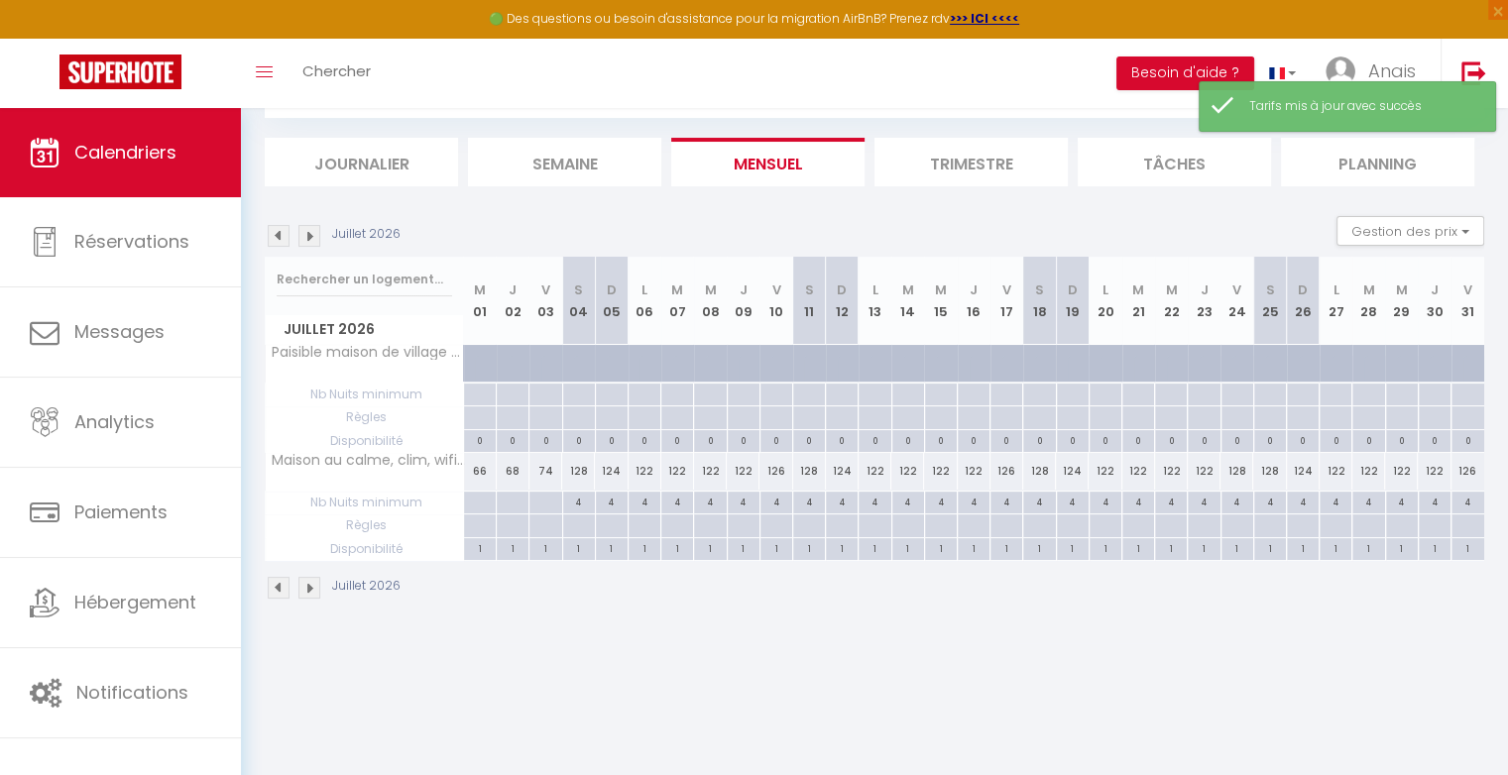
click at [1277, 460] on div "128" at bounding box center [1269, 471] width 33 height 37
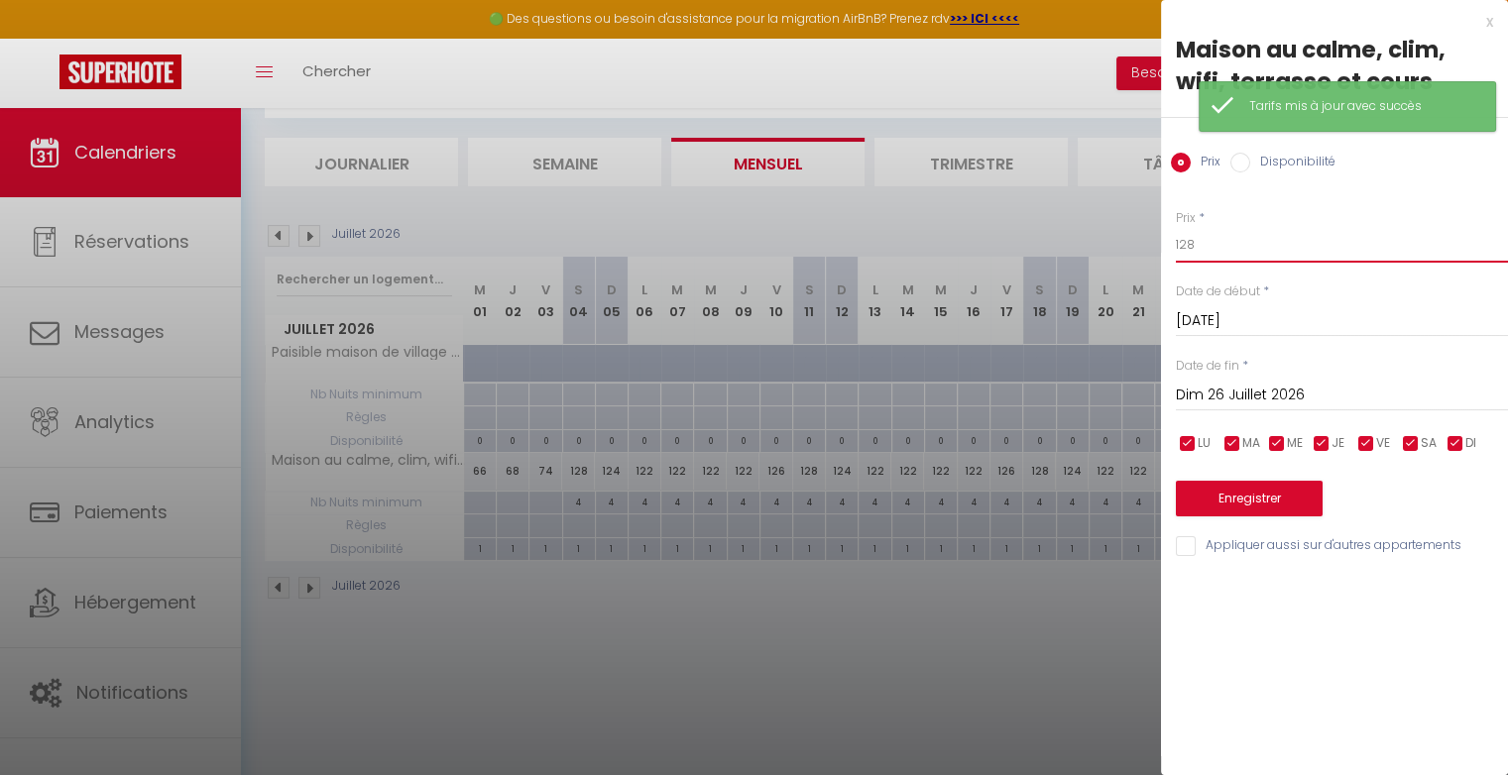
click at [1226, 248] on input "128" at bounding box center [1342, 245] width 332 height 36
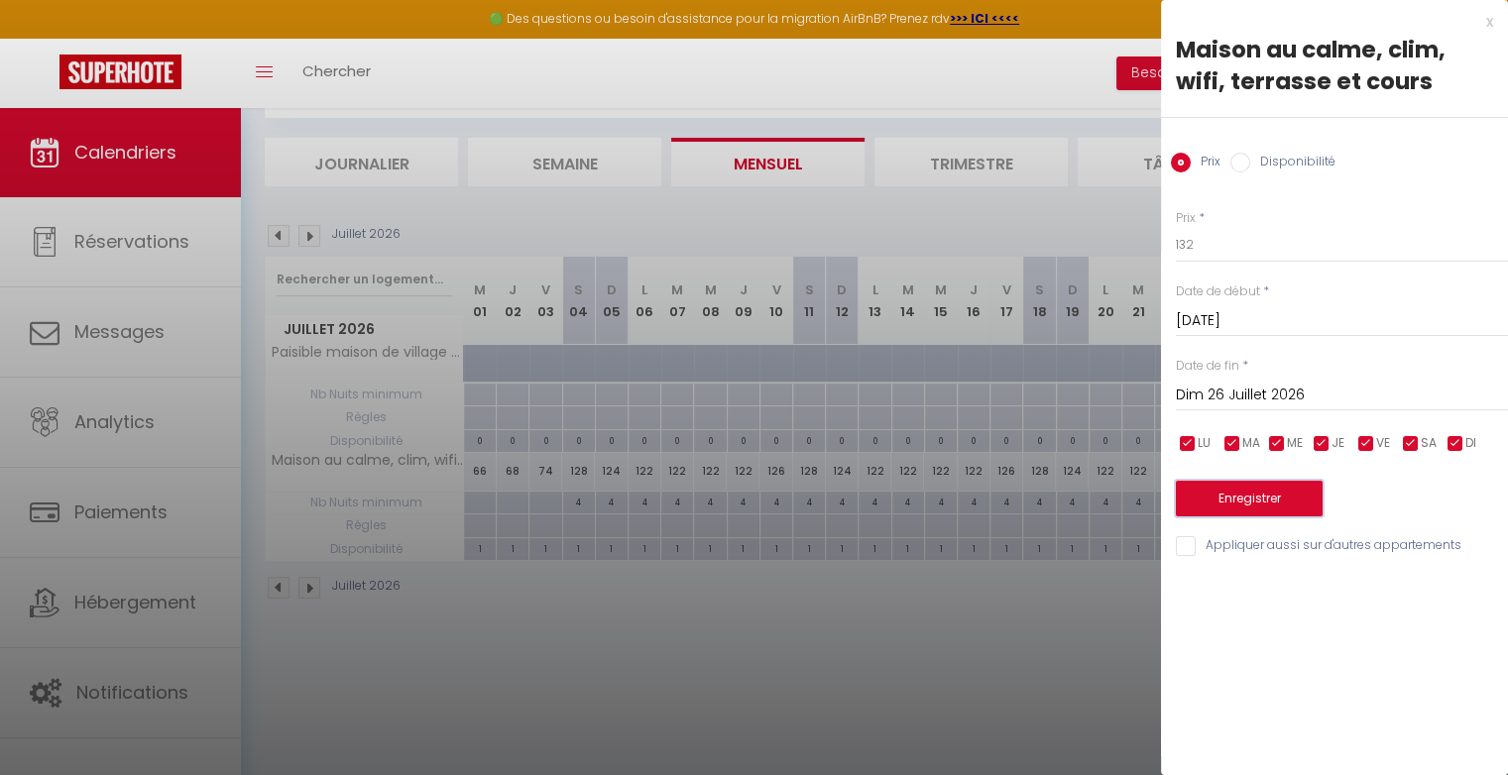
click at [1249, 493] on button "Enregistrer" at bounding box center [1249, 499] width 147 height 36
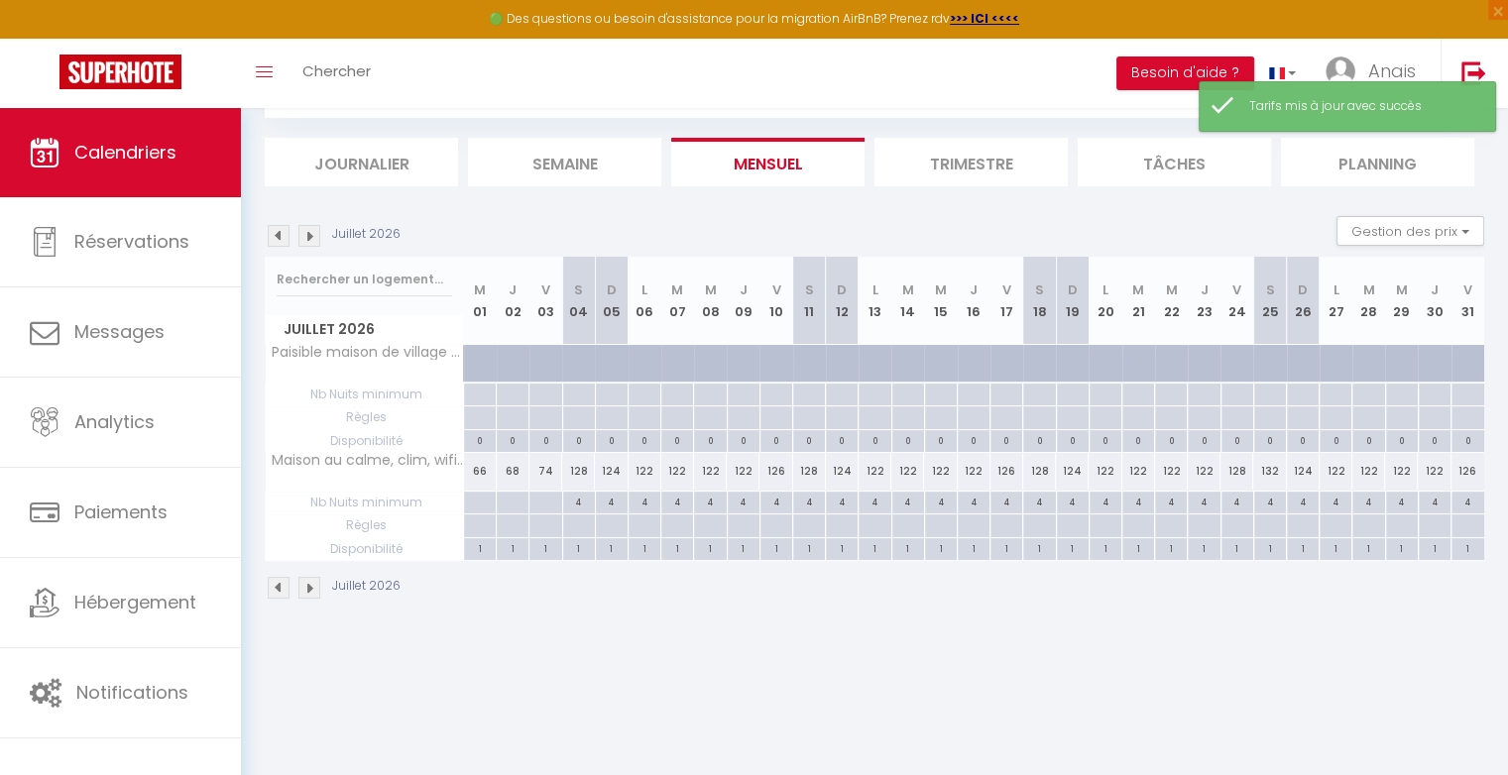
click at [1308, 474] on div "124" at bounding box center [1303, 471] width 33 height 37
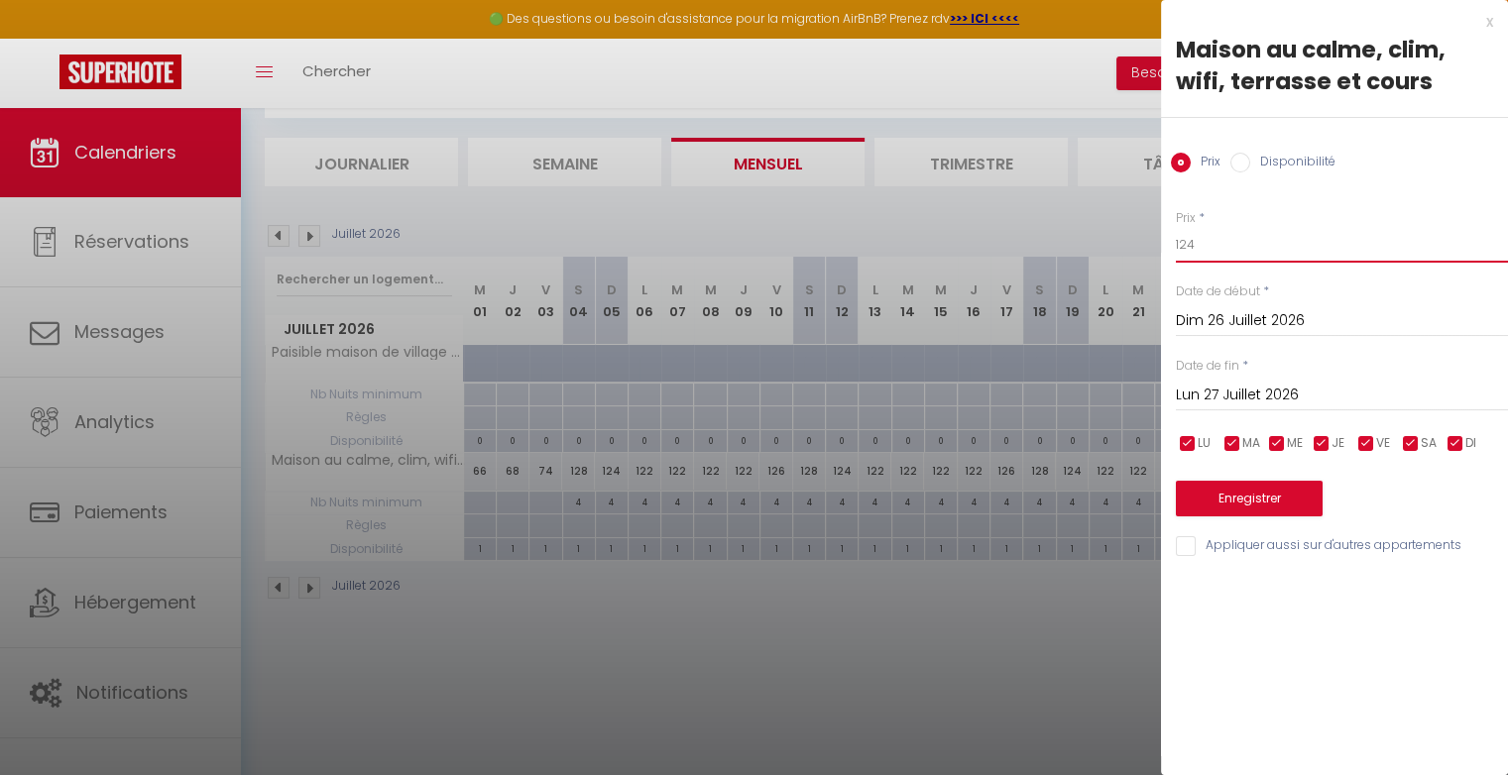
click at [1255, 247] on input "124" at bounding box center [1342, 245] width 332 height 36
click at [1264, 489] on button "Enregistrer" at bounding box center [1249, 499] width 147 height 36
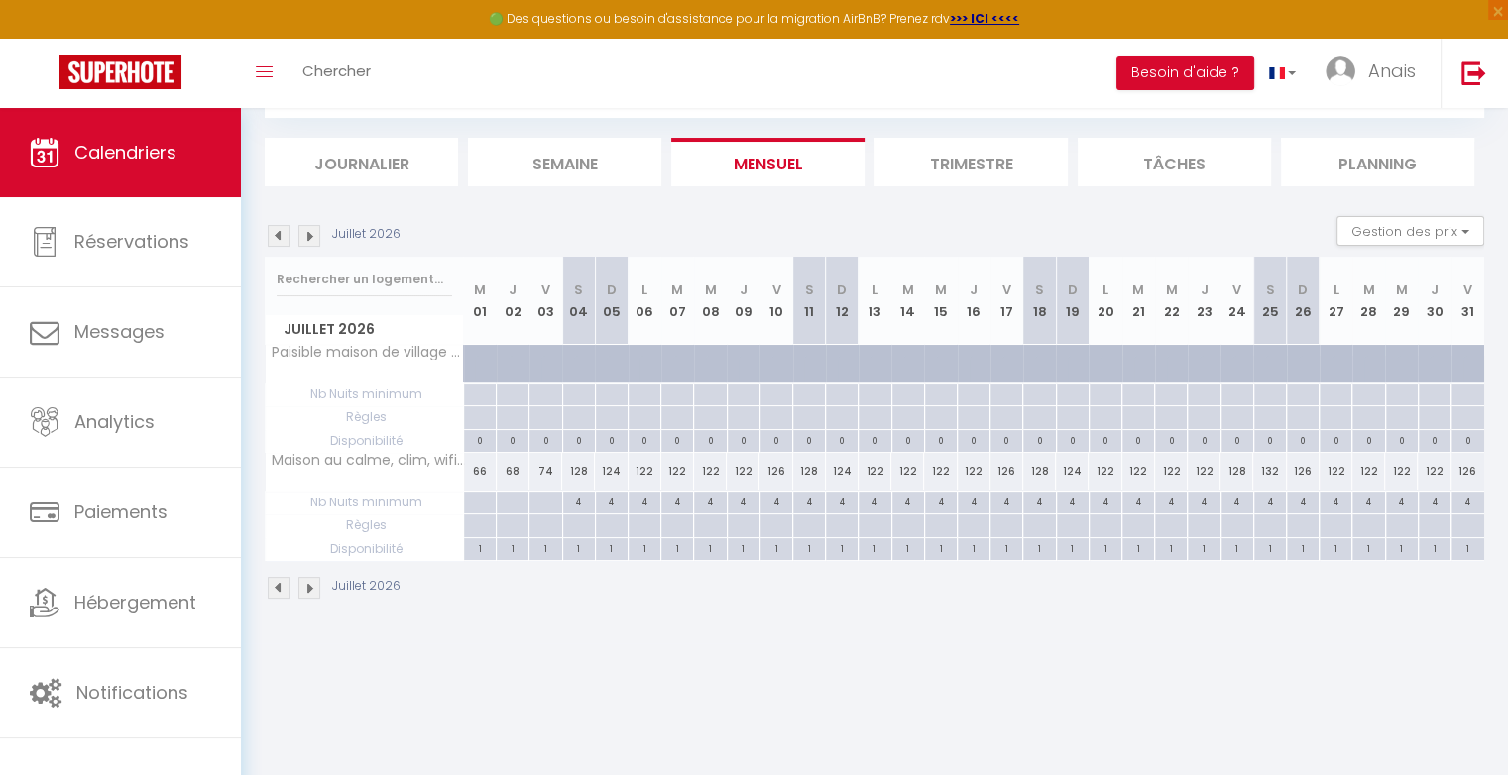
click at [1331, 472] on div "122" at bounding box center [1335, 471] width 33 height 37
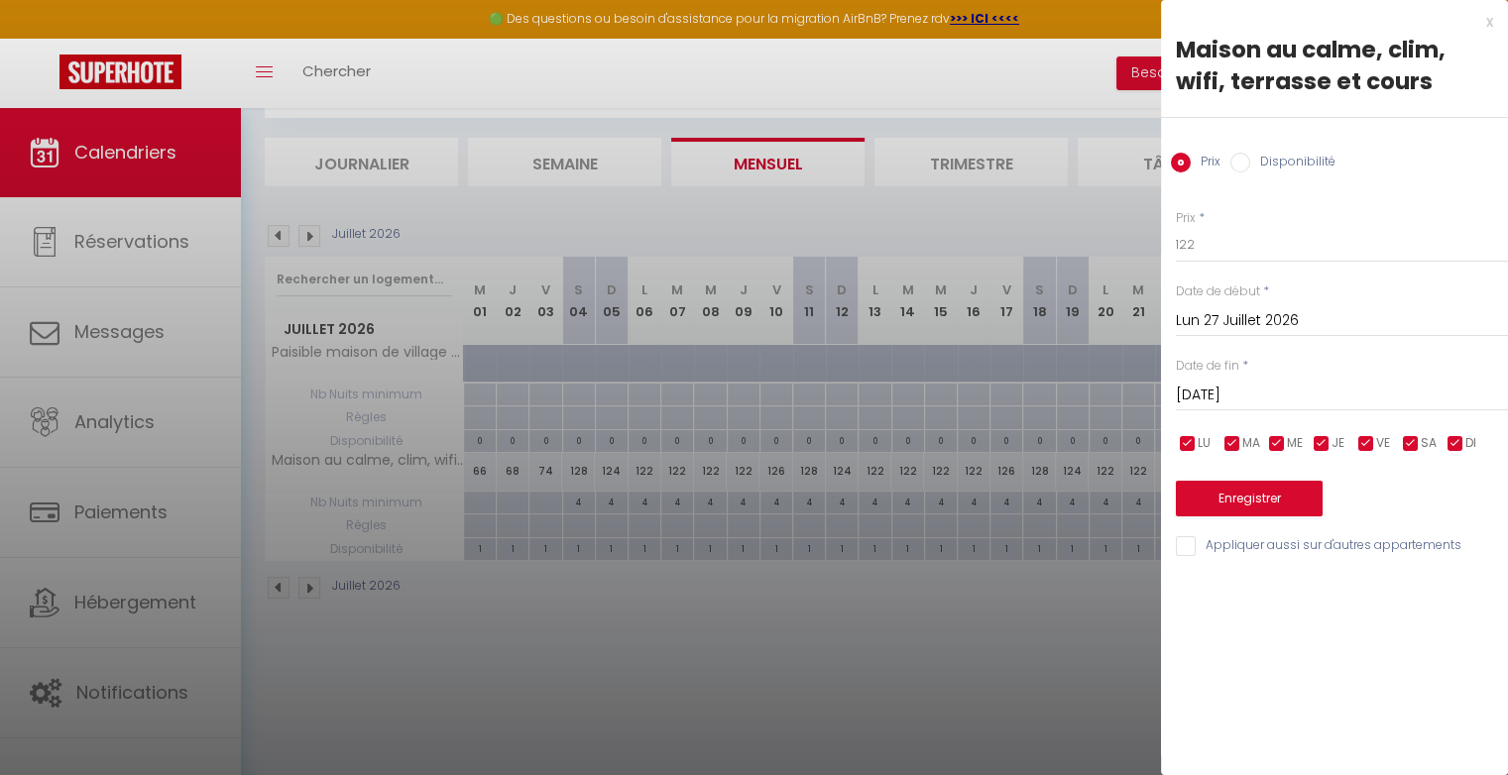
click at [1290, 403] on input "[DATE]" at bounding box center [1342, 396] width 332 height 26
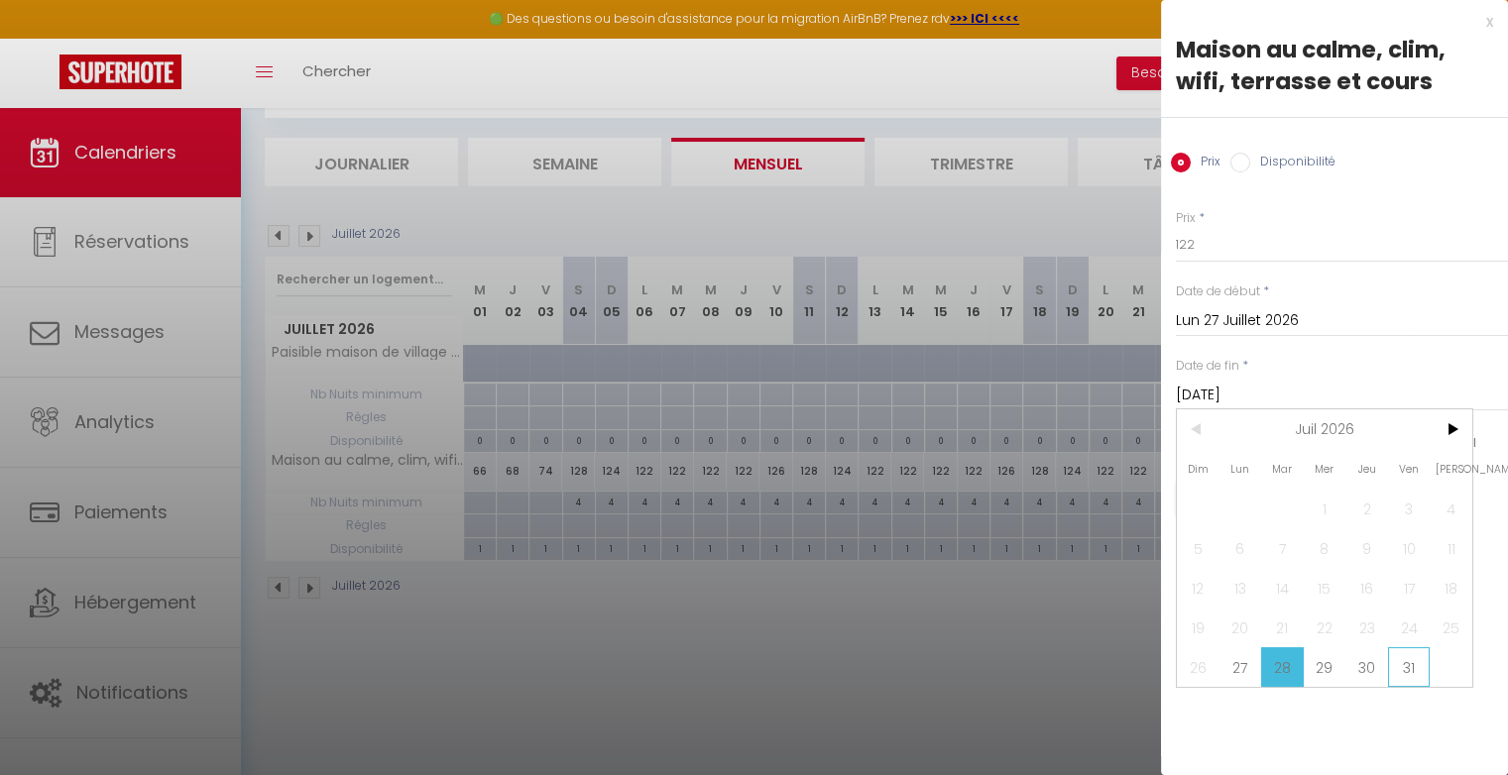
click at [1406, 669] on span "31" at bounding box center [1409, 667] width 43 height 40
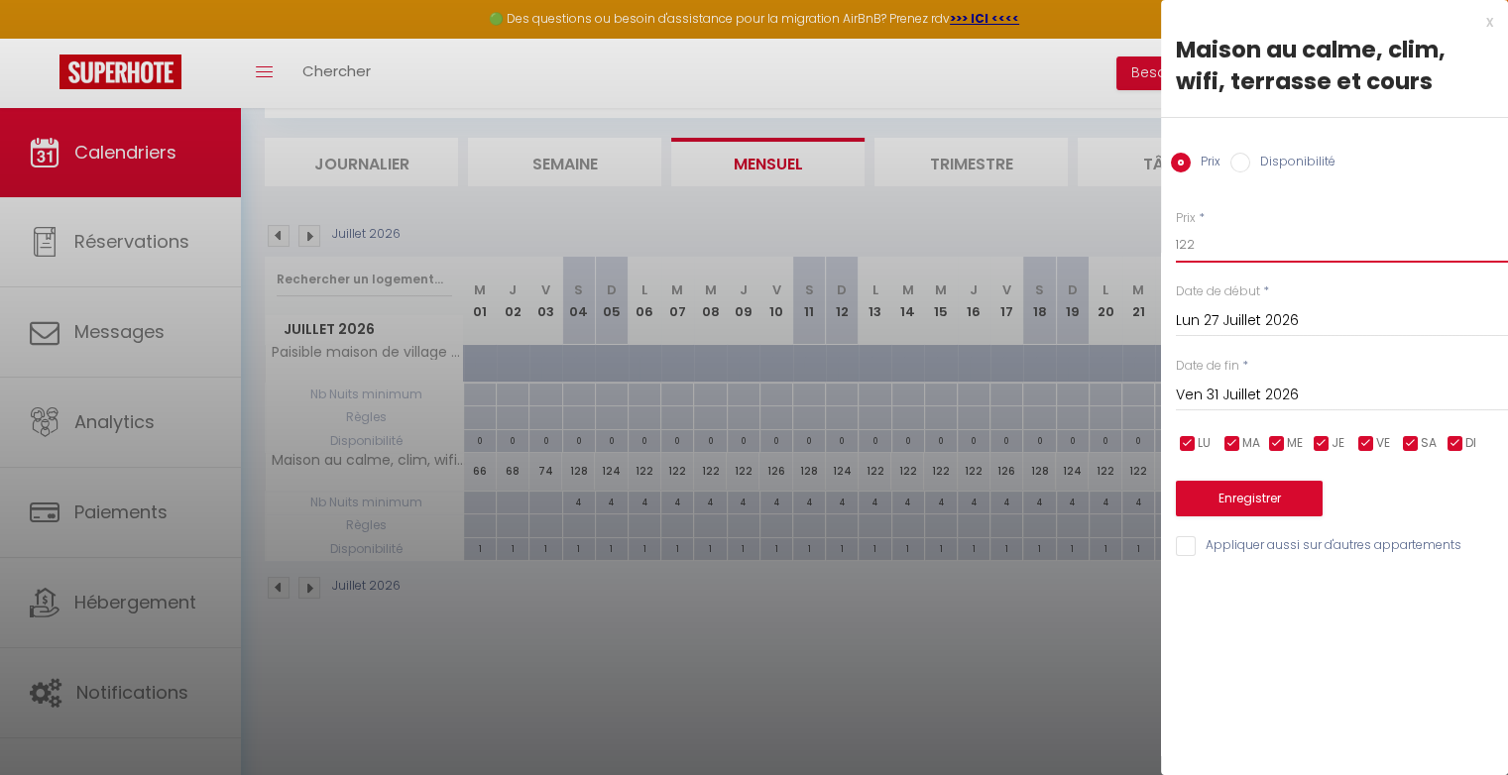
click at [1227, 240] on input "122" at bounding box center [1342, 245] width 332 height 36
click at [1227, 240] on input "12" at bounding box center [1342, 245] width 332 height 36
click at [1270, 503] on button "Enregistrer" at bounding box center [1249, 499] width 147 height 36
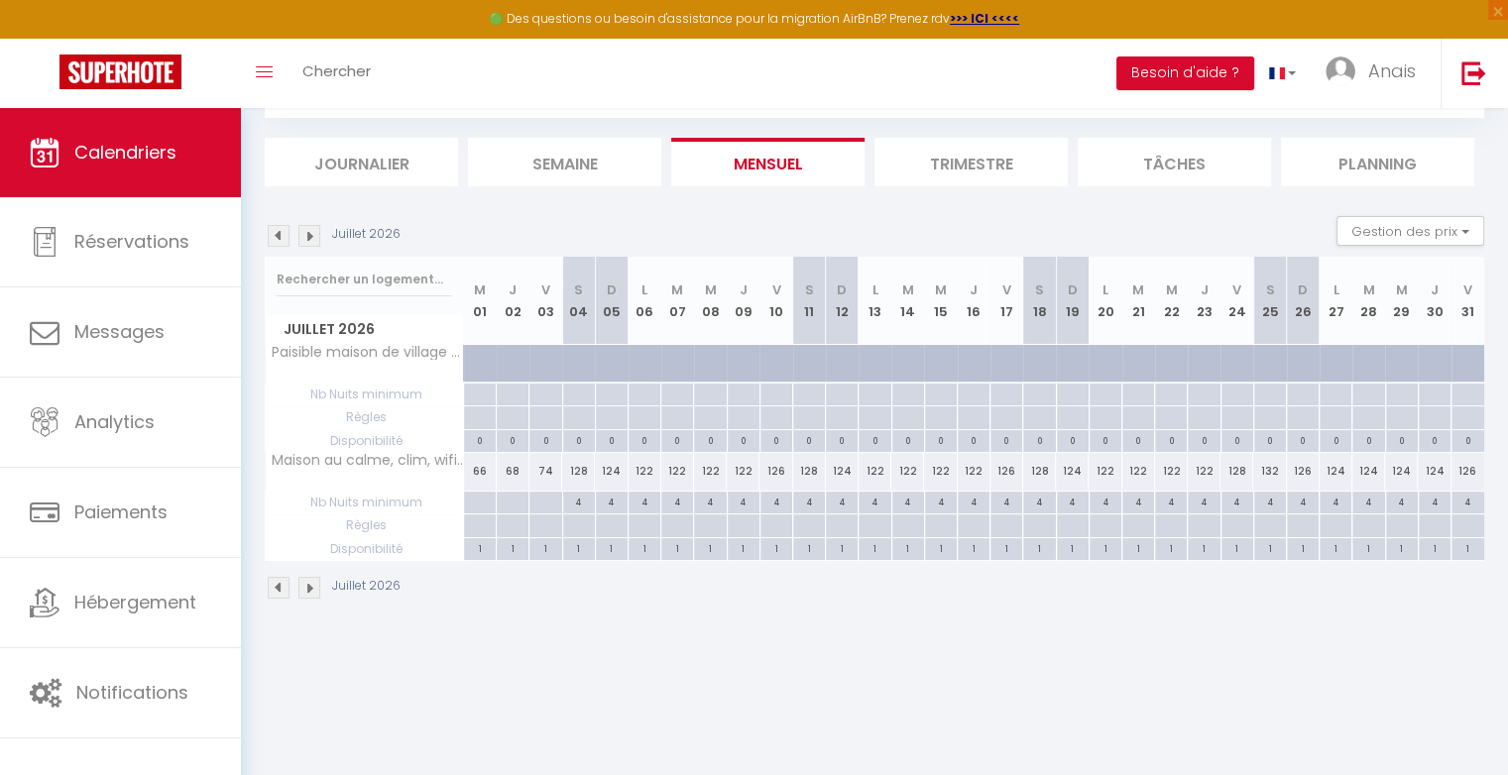
click at [313, 238] on img at bounding box center [309, 236] width 22 height 22
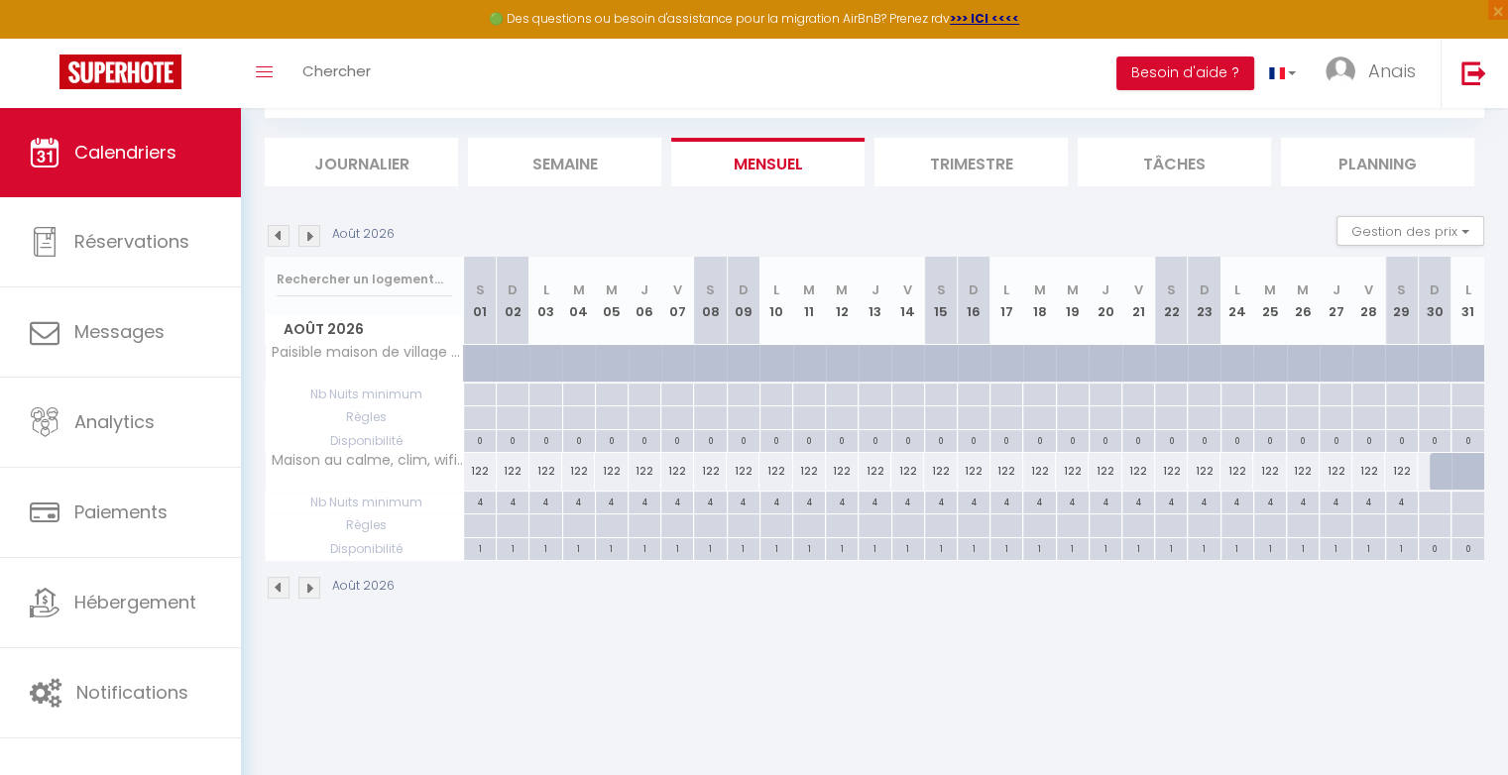
click at [283, 239] on img at bounding box center [279, 236] width 22 height 22
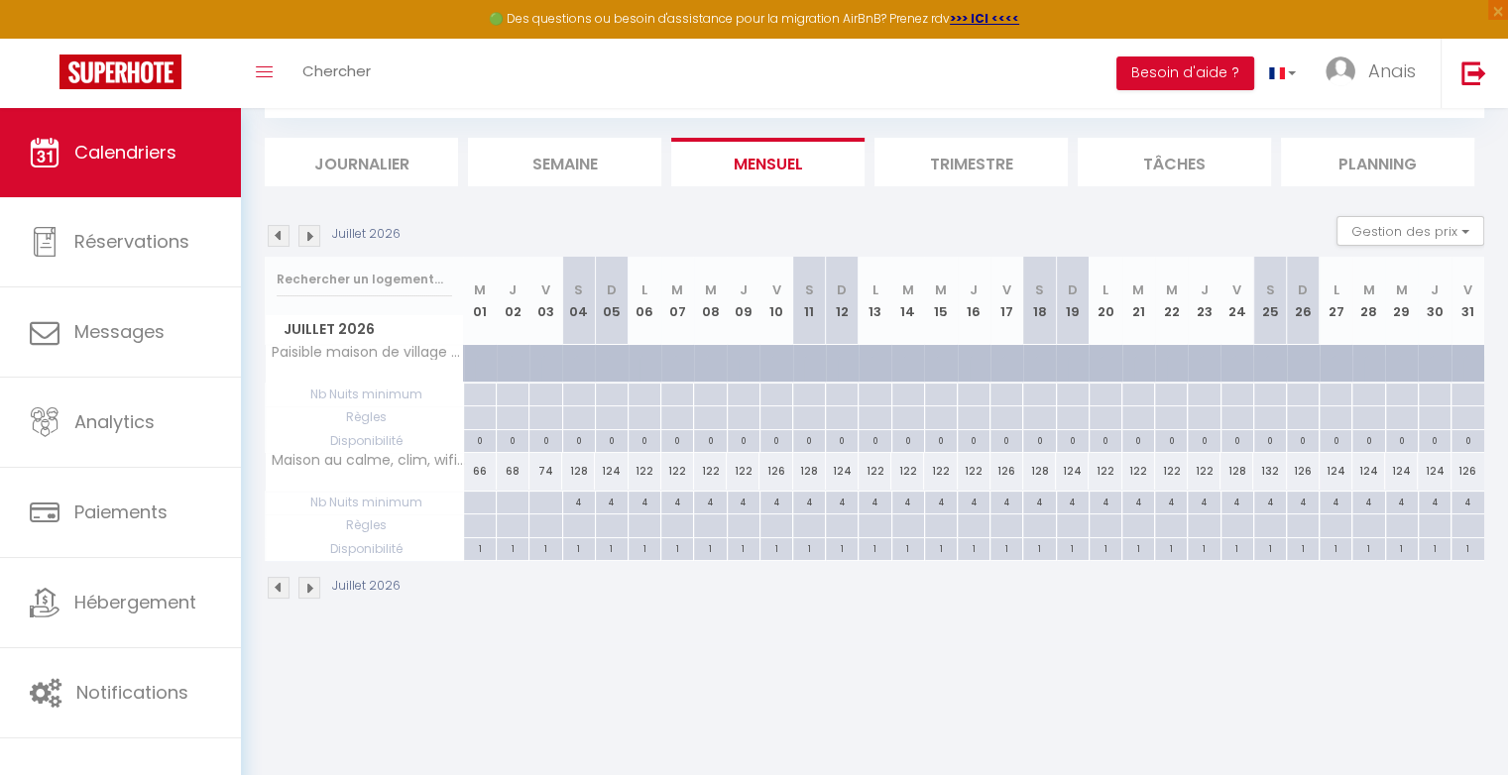
click at [1481, 466] on div "126" at bounding box center [1467, 471] width 33 height 37
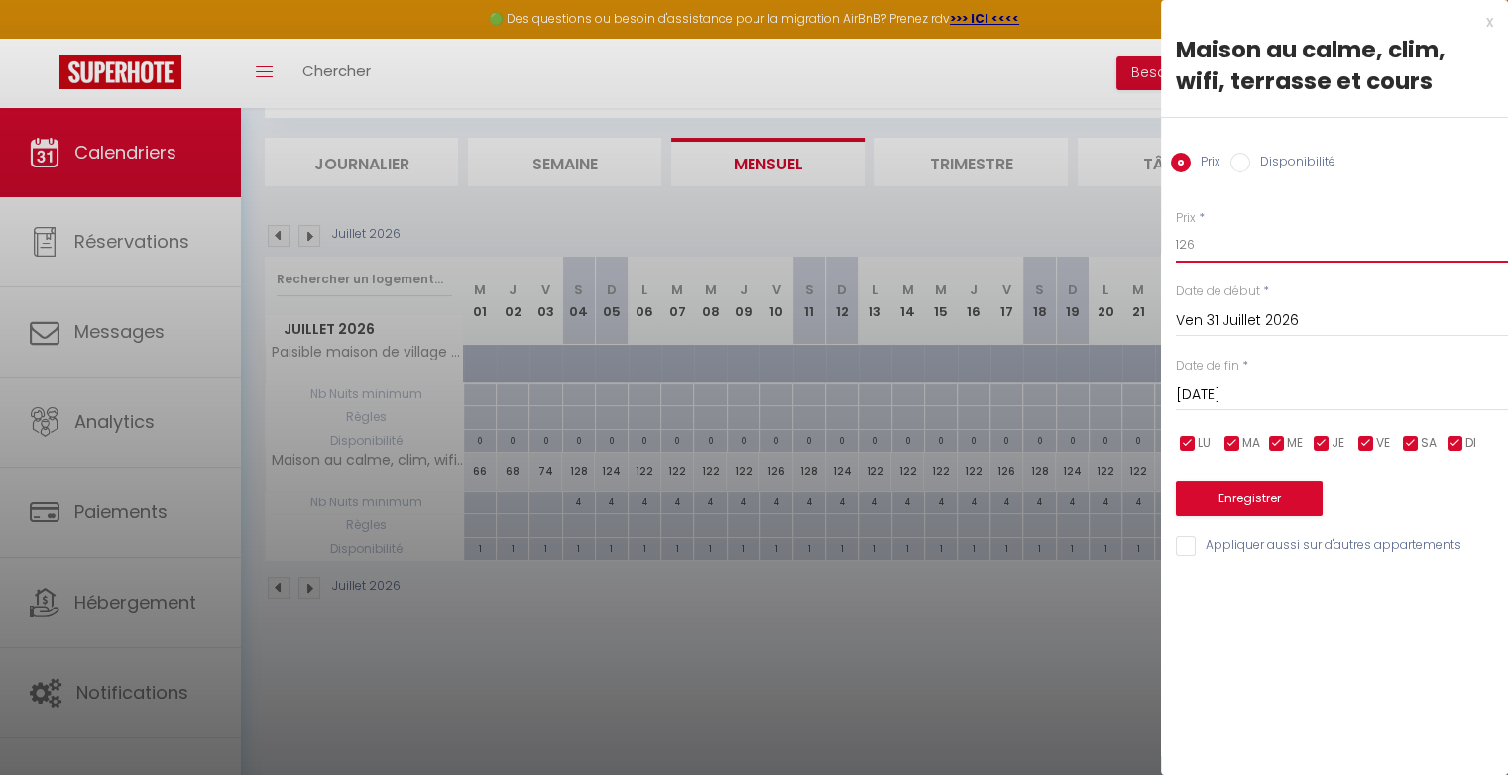
click at [1205, 240] on input "126" at bounding box center [1342, 245] width 332 height 36
click at [1235, 498] on button "Enregistrer" at bounding box center [1249, 499] width 147 height 36
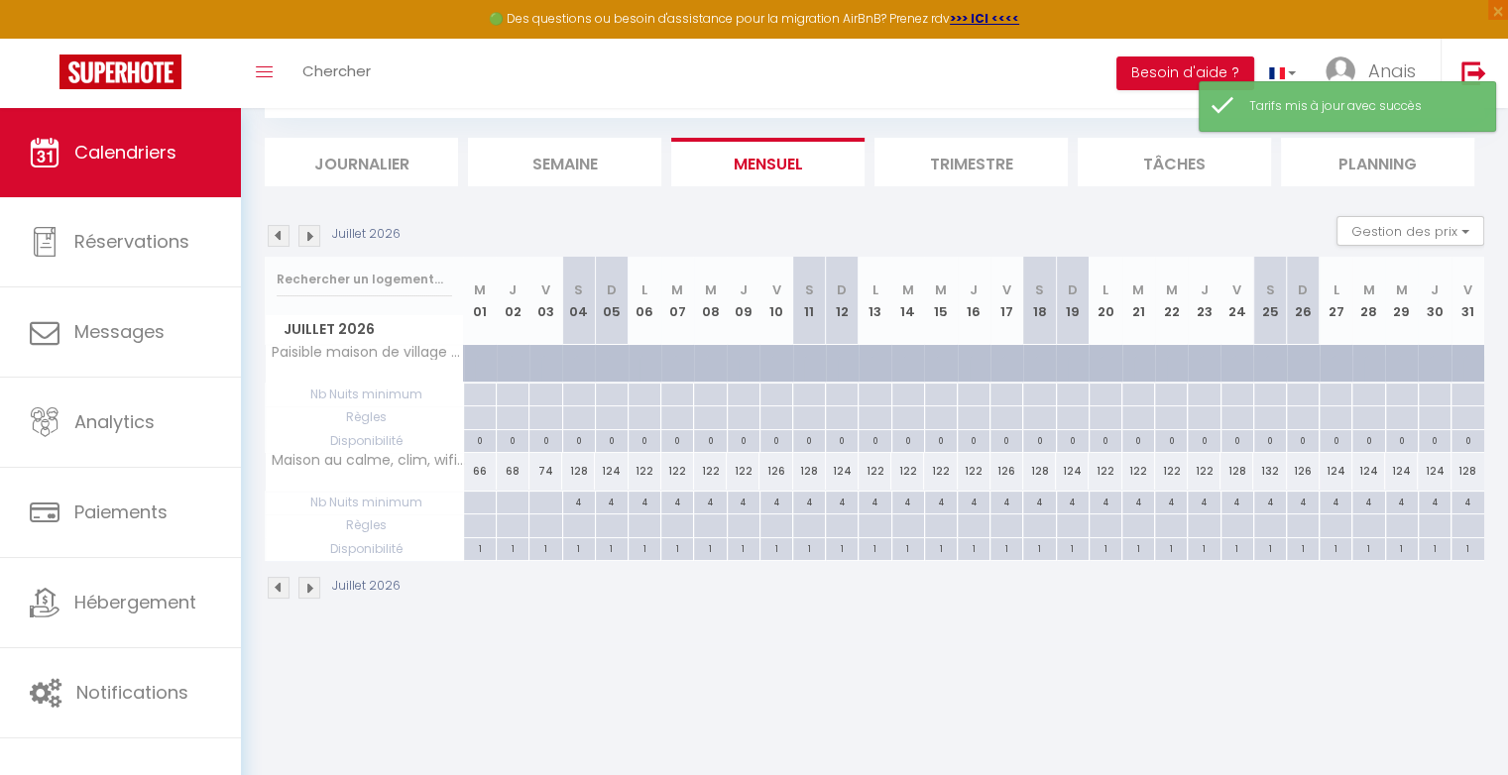
click at [310, 226] on img at bounding box center [309, 236] width 22 height 22
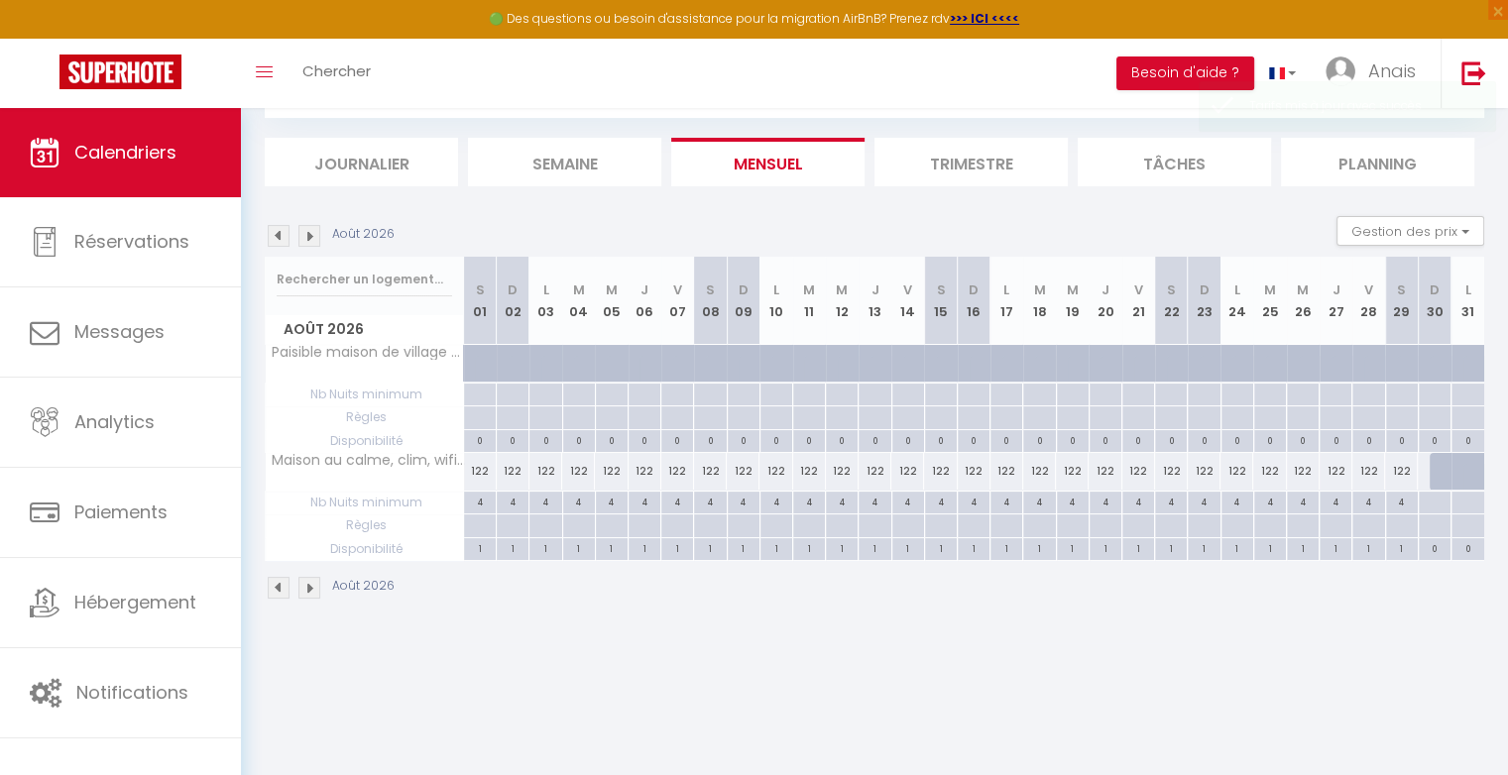
click at [485, 475] on div "122" at bounding box center [480, 471] width 33 height 37
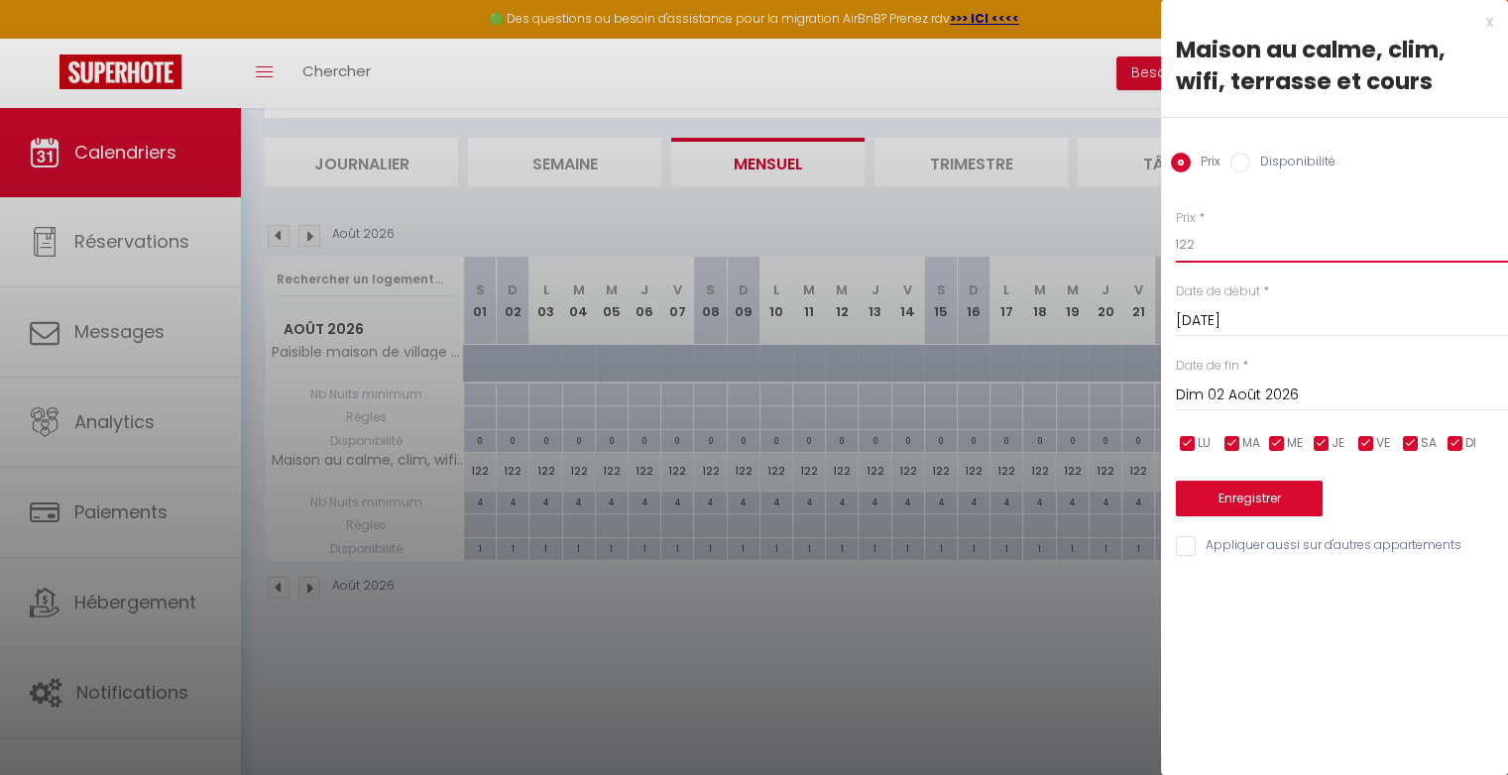
click at [1194, 252] on input "122" at bounding box center [1342, 245] width 332 height 36
click at [1225, 501] on button "Enregistrer" at bounding box center [1249, 499] width 147 height 36
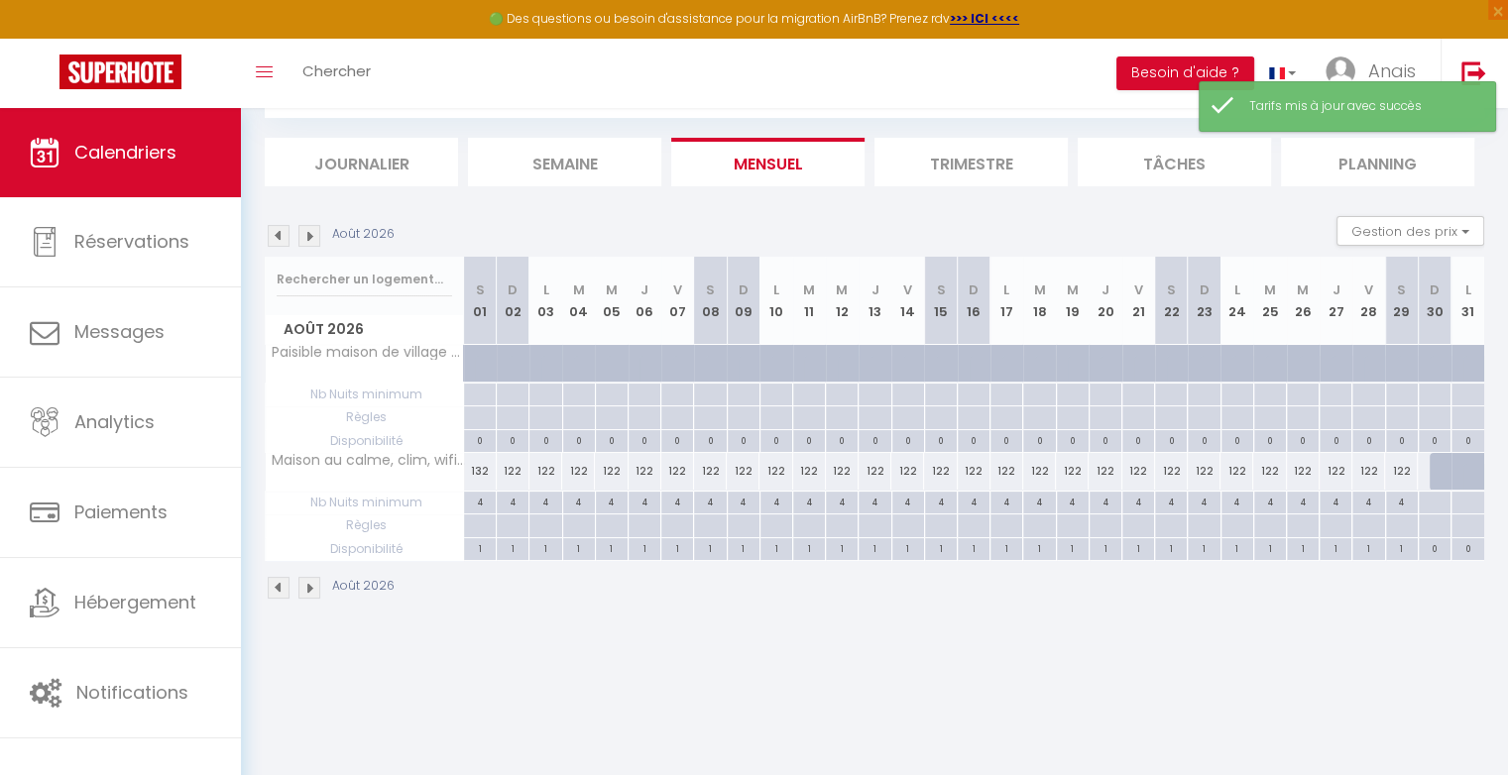
click at [525, 474] on div "122" at bounding box center [513, 471] width 33 height 37
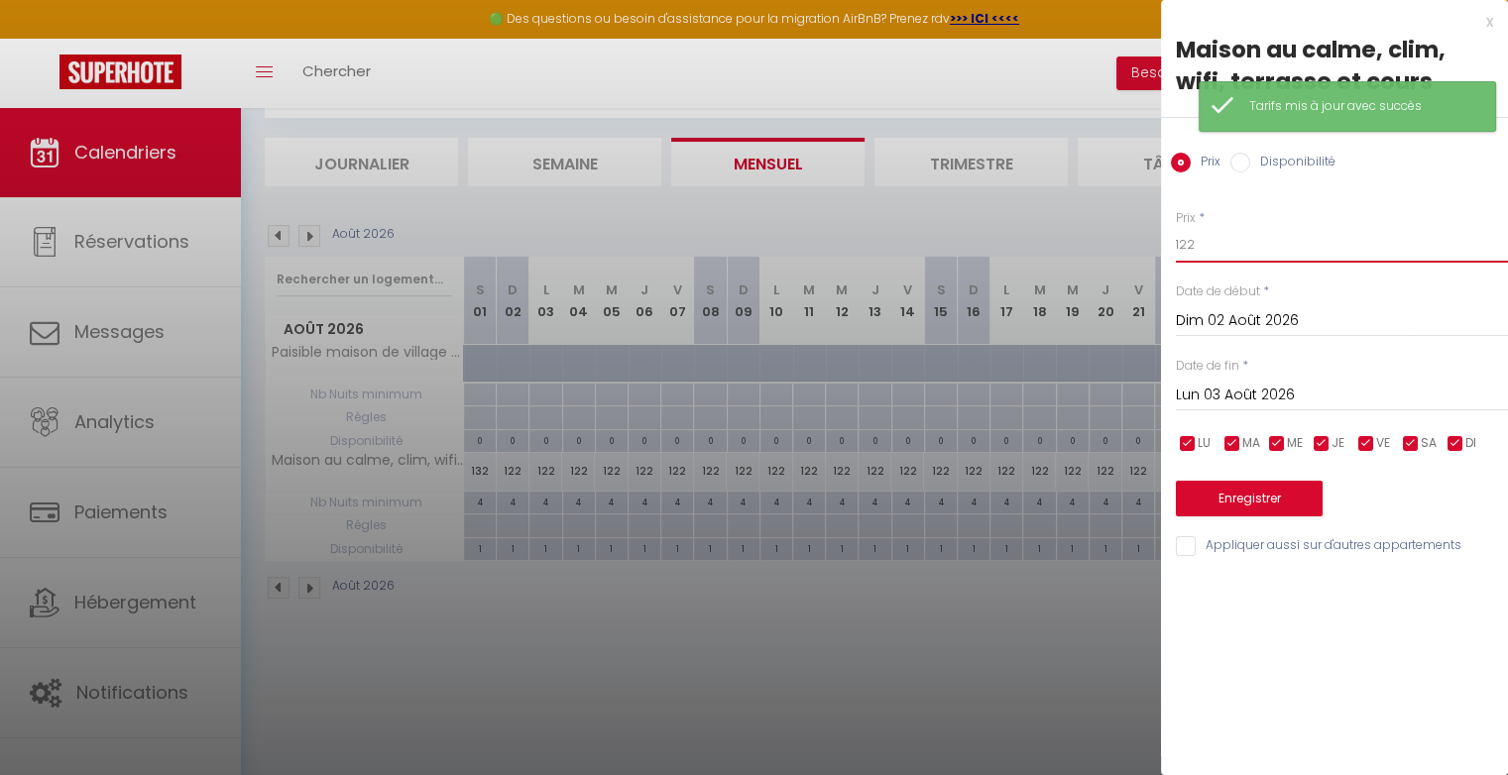
click at [1204, 246] on input "122" at bounding box center [1342, 245] width 332 height 36
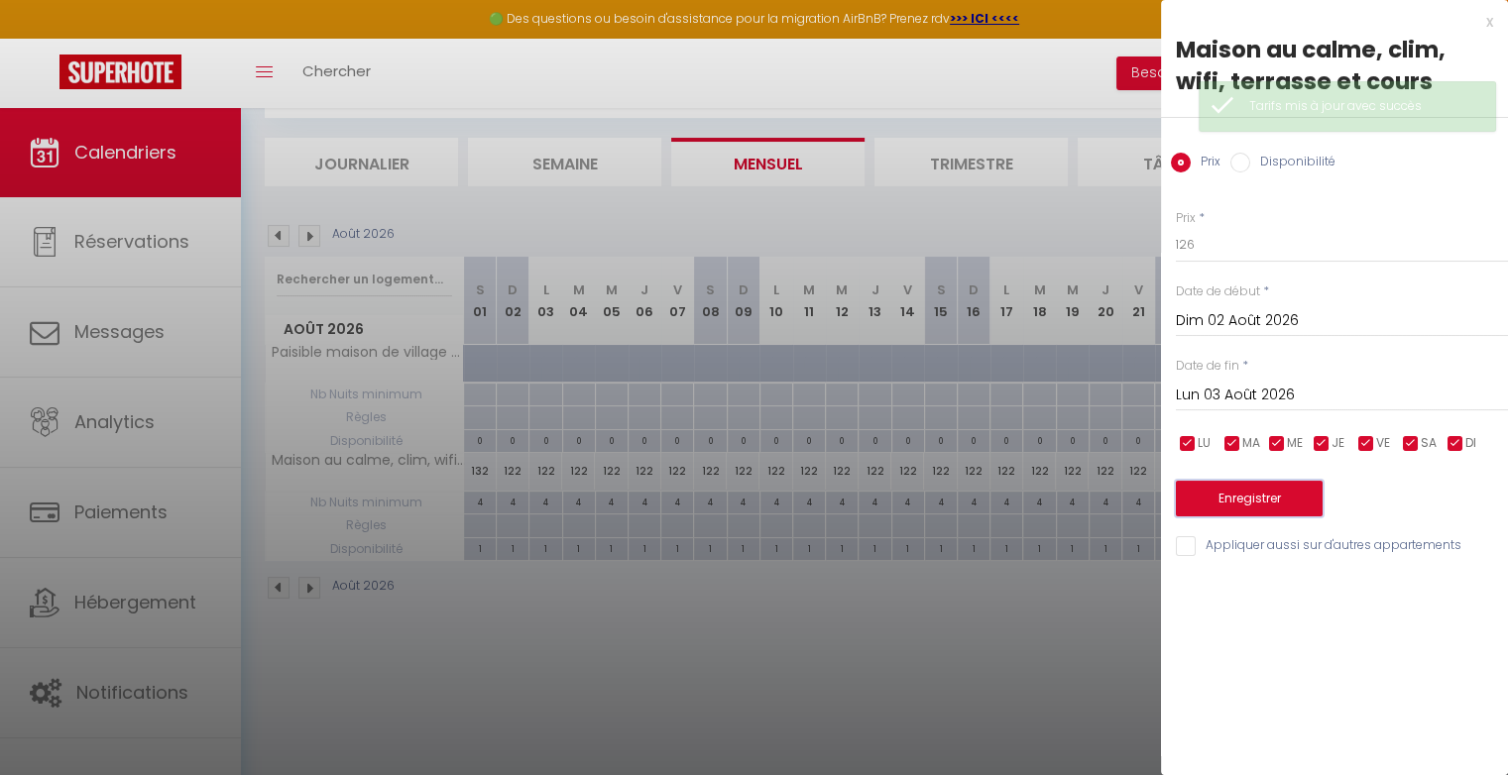
click at [1236, 494] on button "Enregistrer" at bounding box center [1249, 499] width 147 height 36
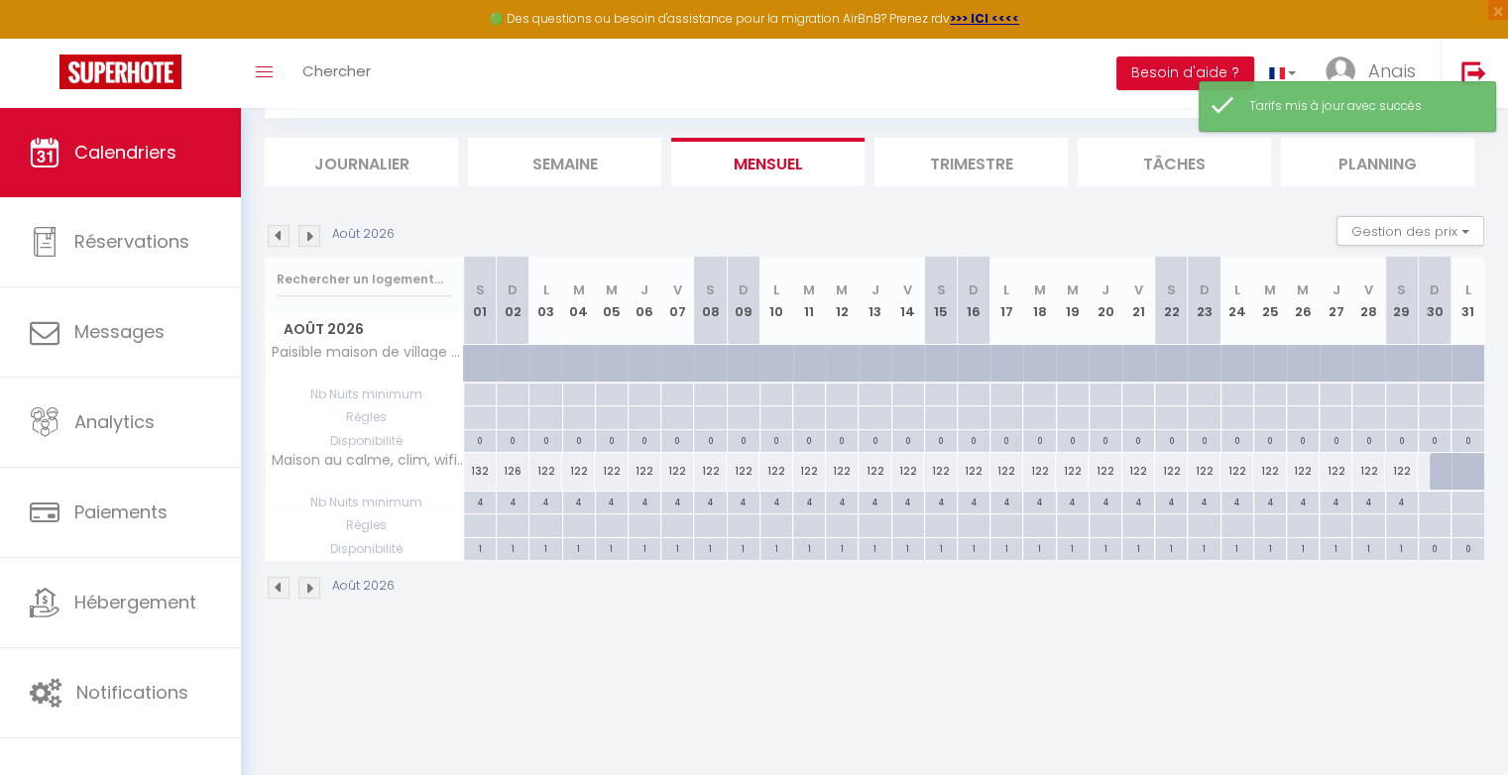
click at [282, 230] on img at bounding box center [279, 236] width 22 height 22
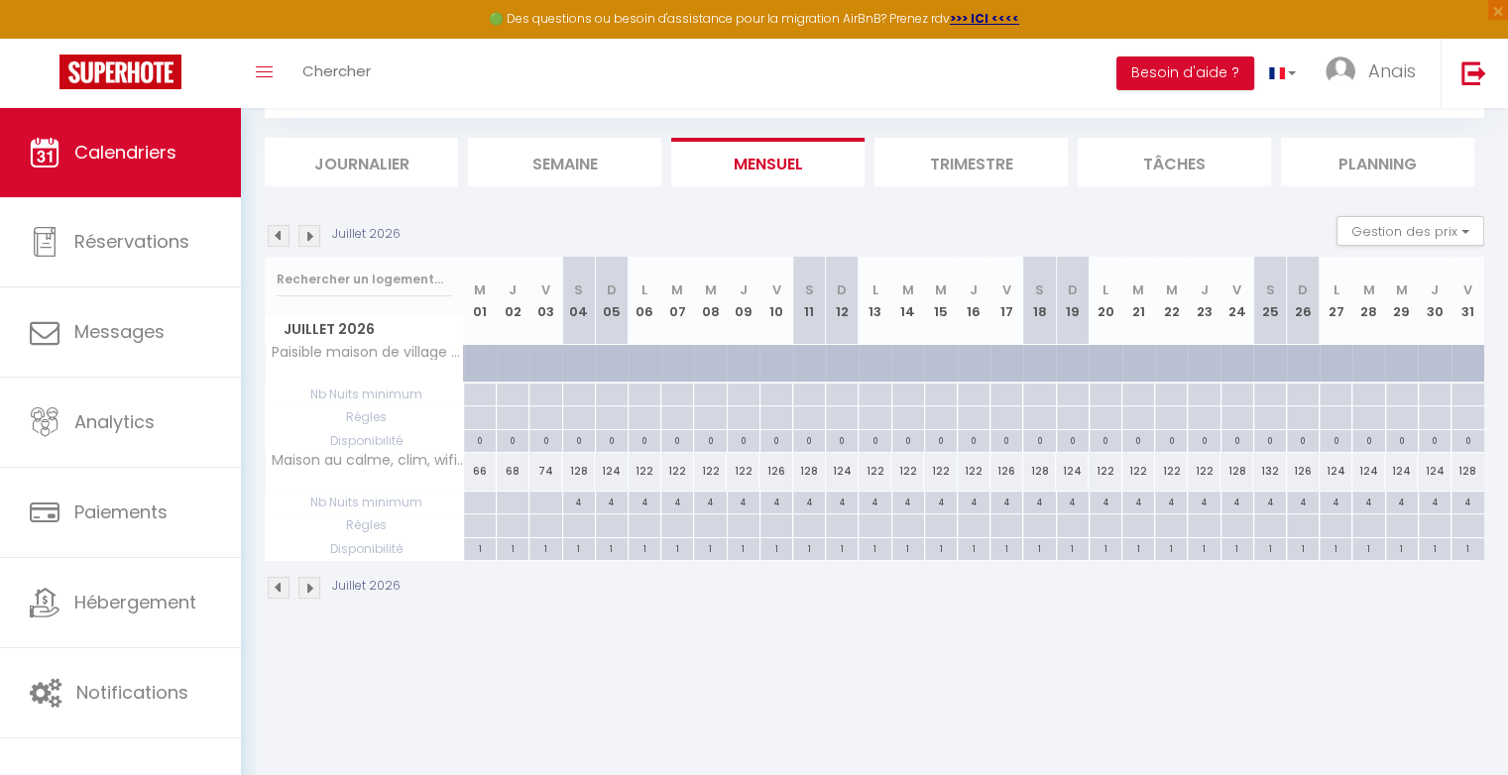
click at [313, 238] on img at bounding box center [309, 236] width 22 height 22
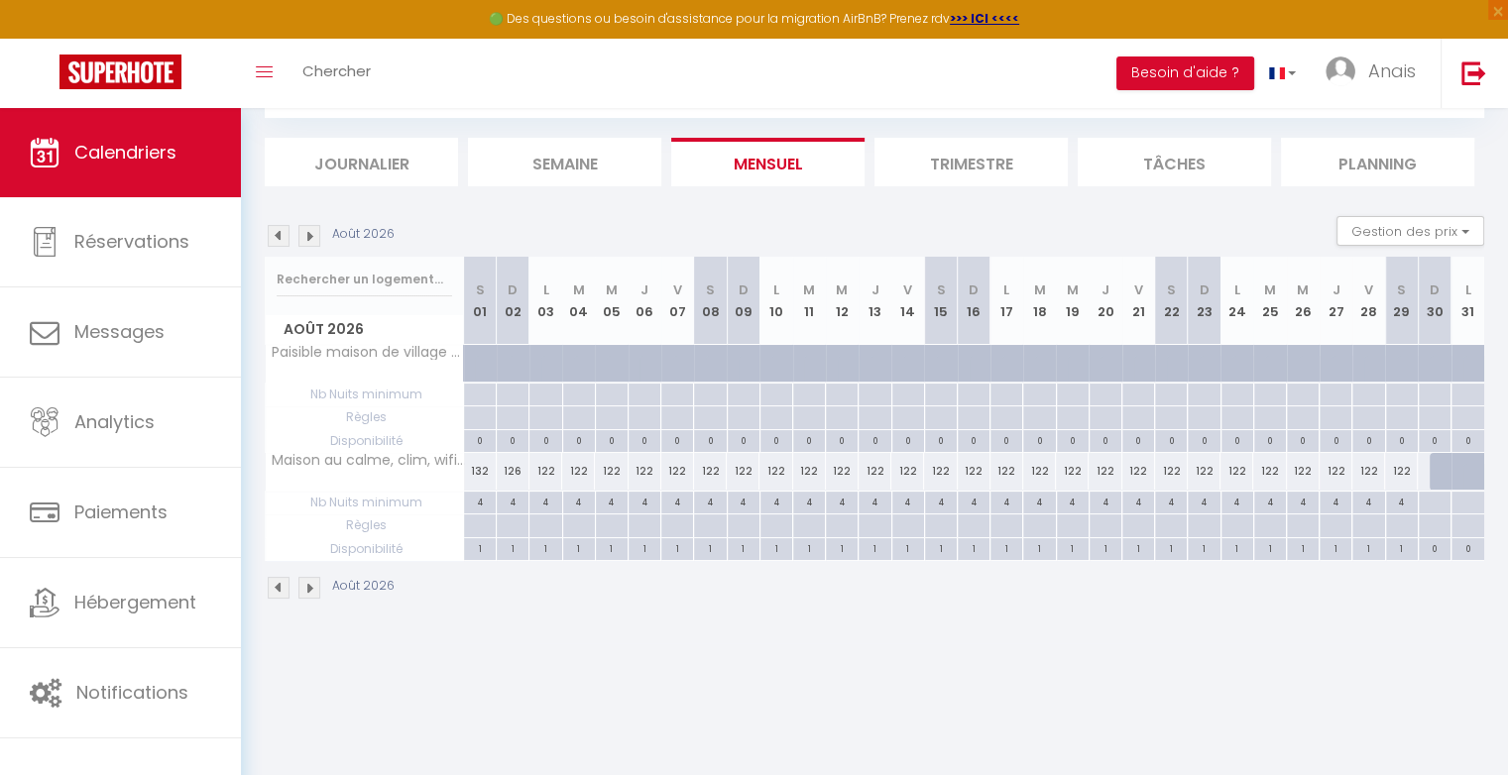
click at [562, 470] on div "122" at bounding box center [578, 471] width 33 height 37
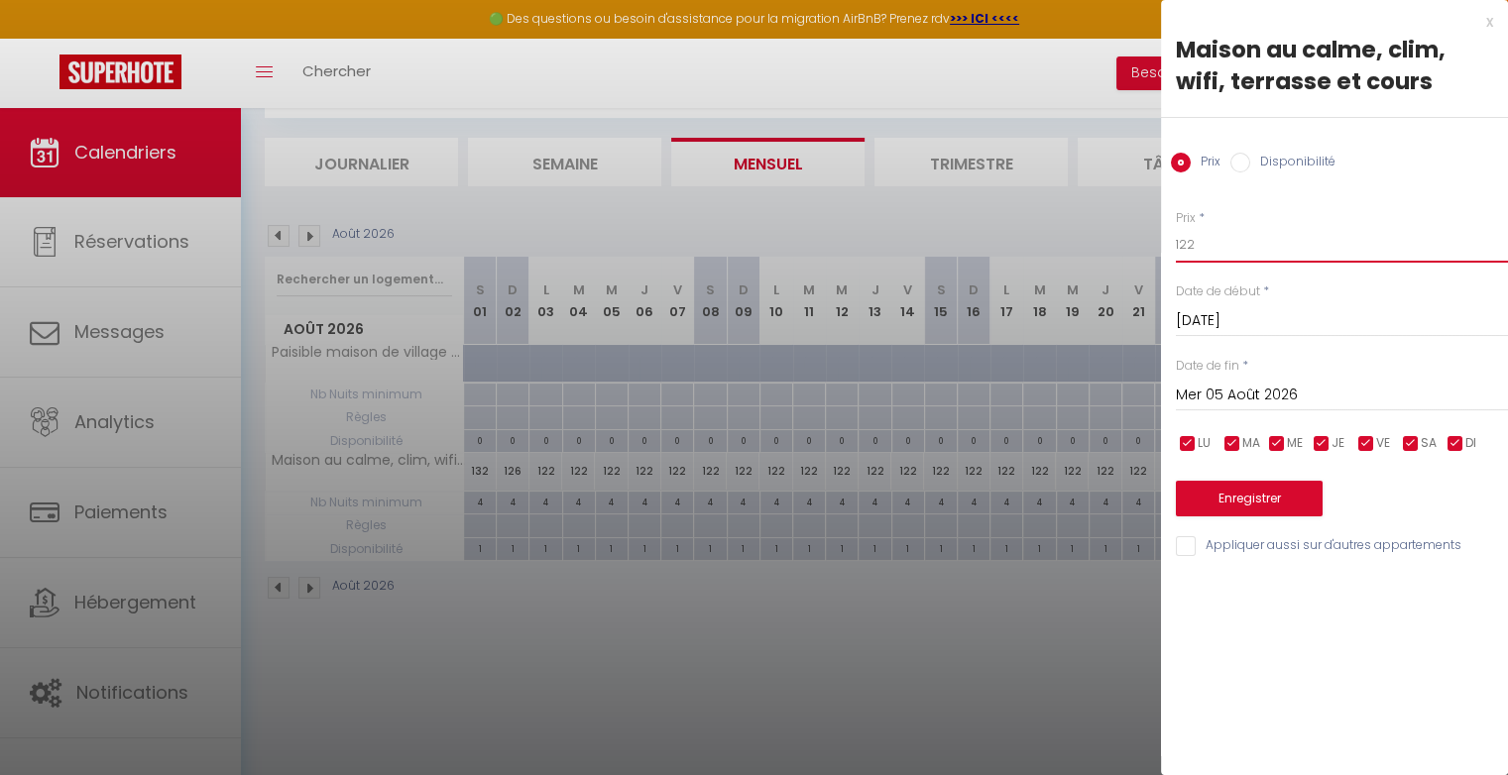
click at [1224, 254] on input "122" at bounding box center [1342, 245] width 332 height 36
click at [1235, 388] on input "Mer 05 Août 2026" at bounding box center [1342, 396] width 332 height 26
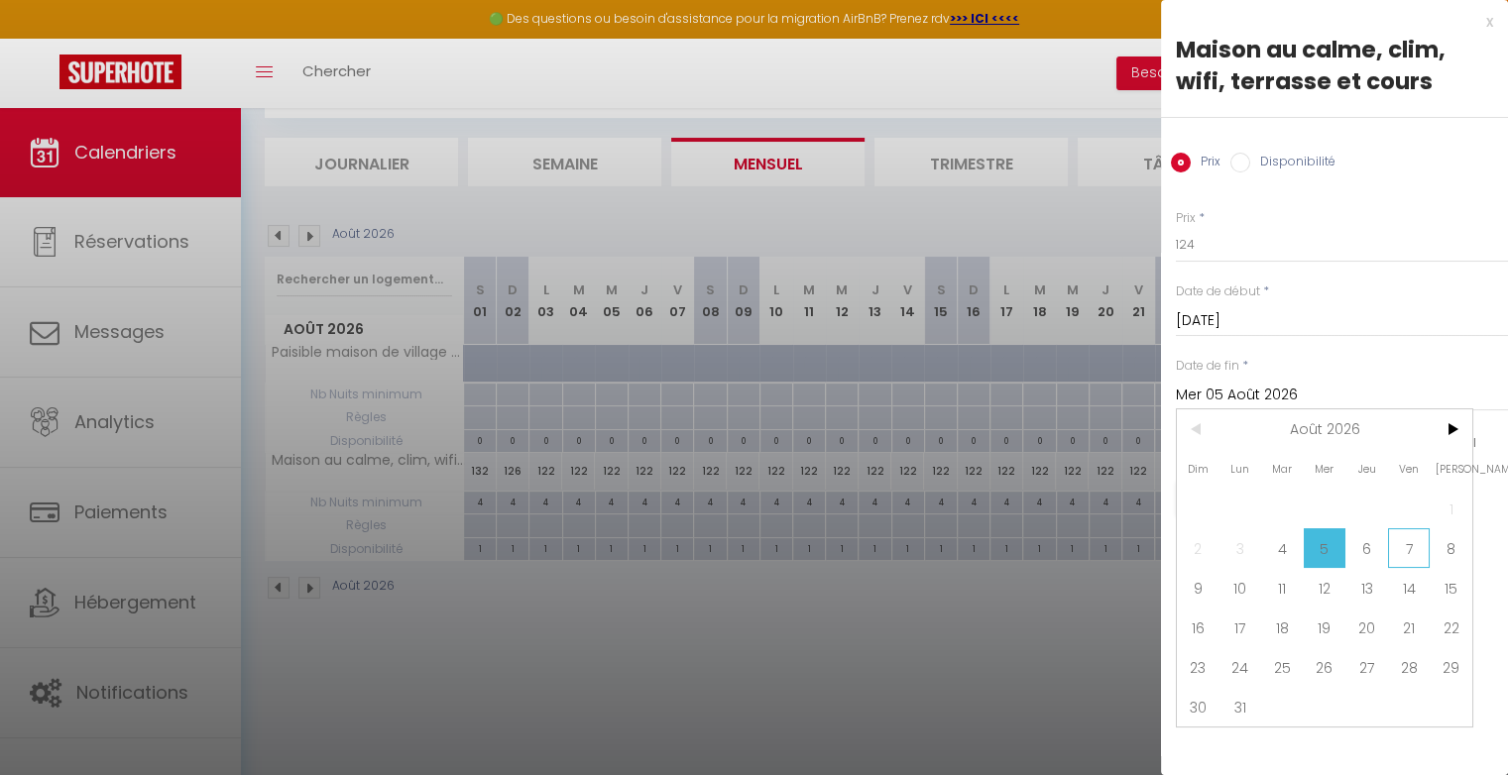
click at [1403, 542] on span "7" at bounding box center [1409, 548] width 43 height 40
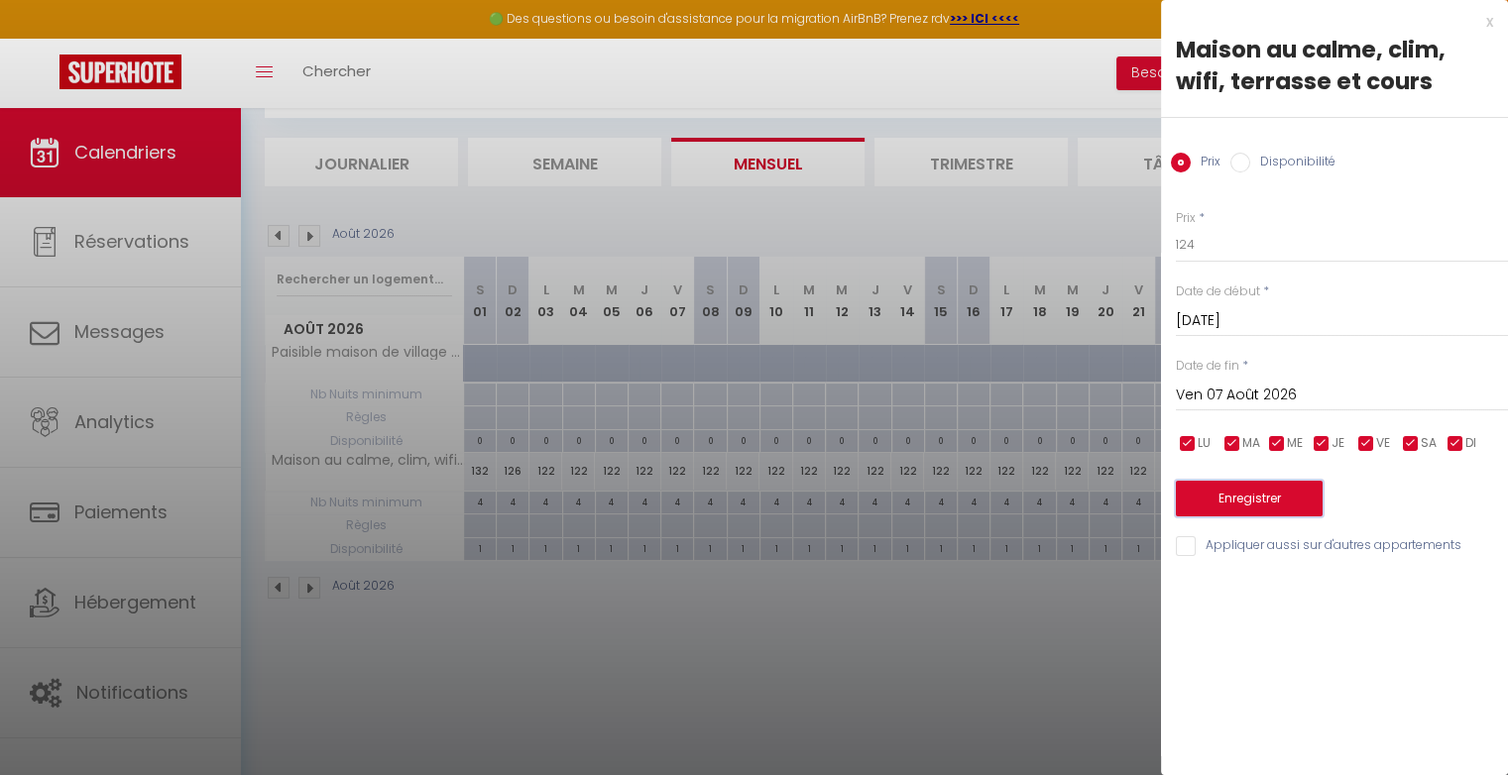
click at [1303, 494] on button "Enregistrer" at bounding box center [1249, 499] width 147 height 36
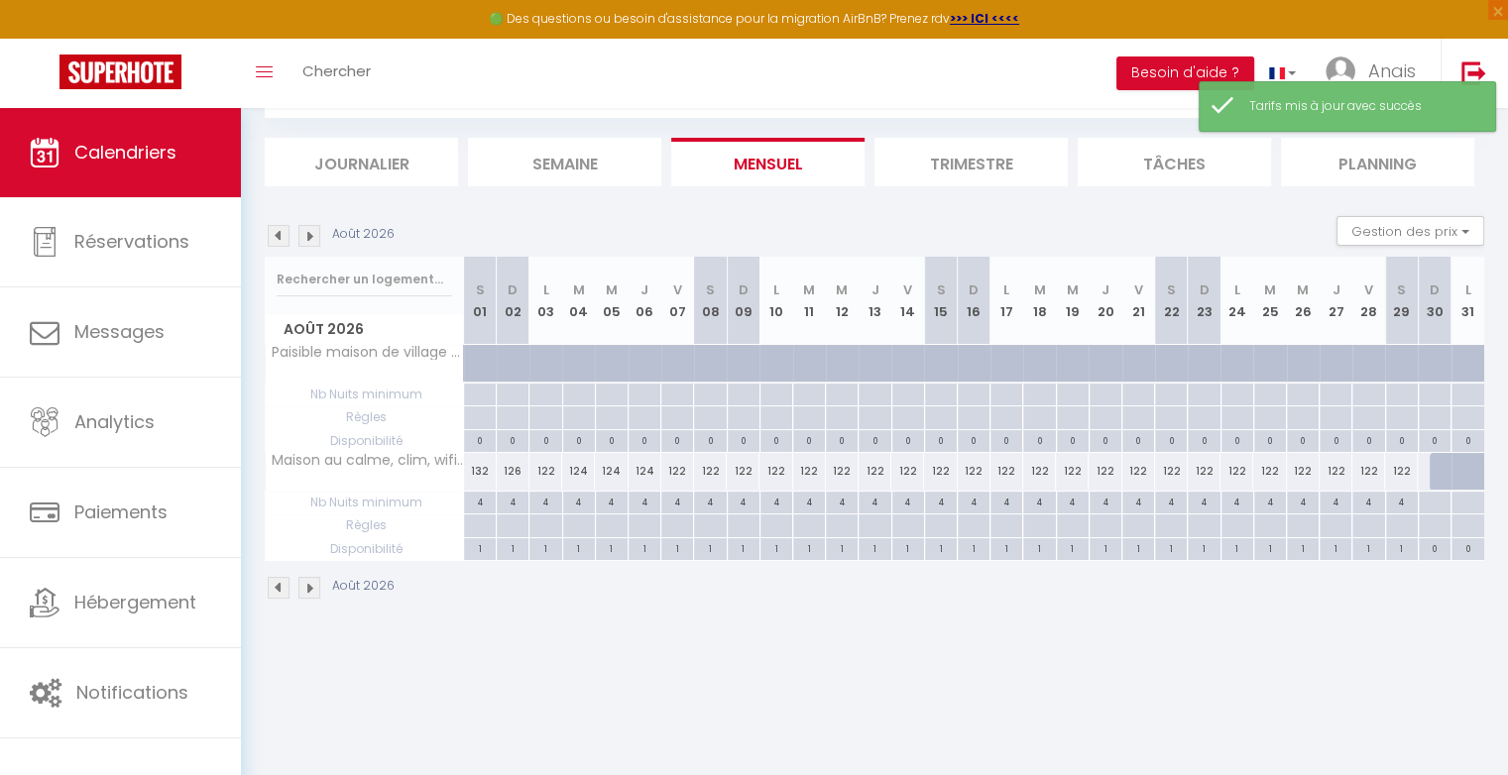
click at [680, 472] on div "122" at bounding box center [677, 471] width 33 height 37
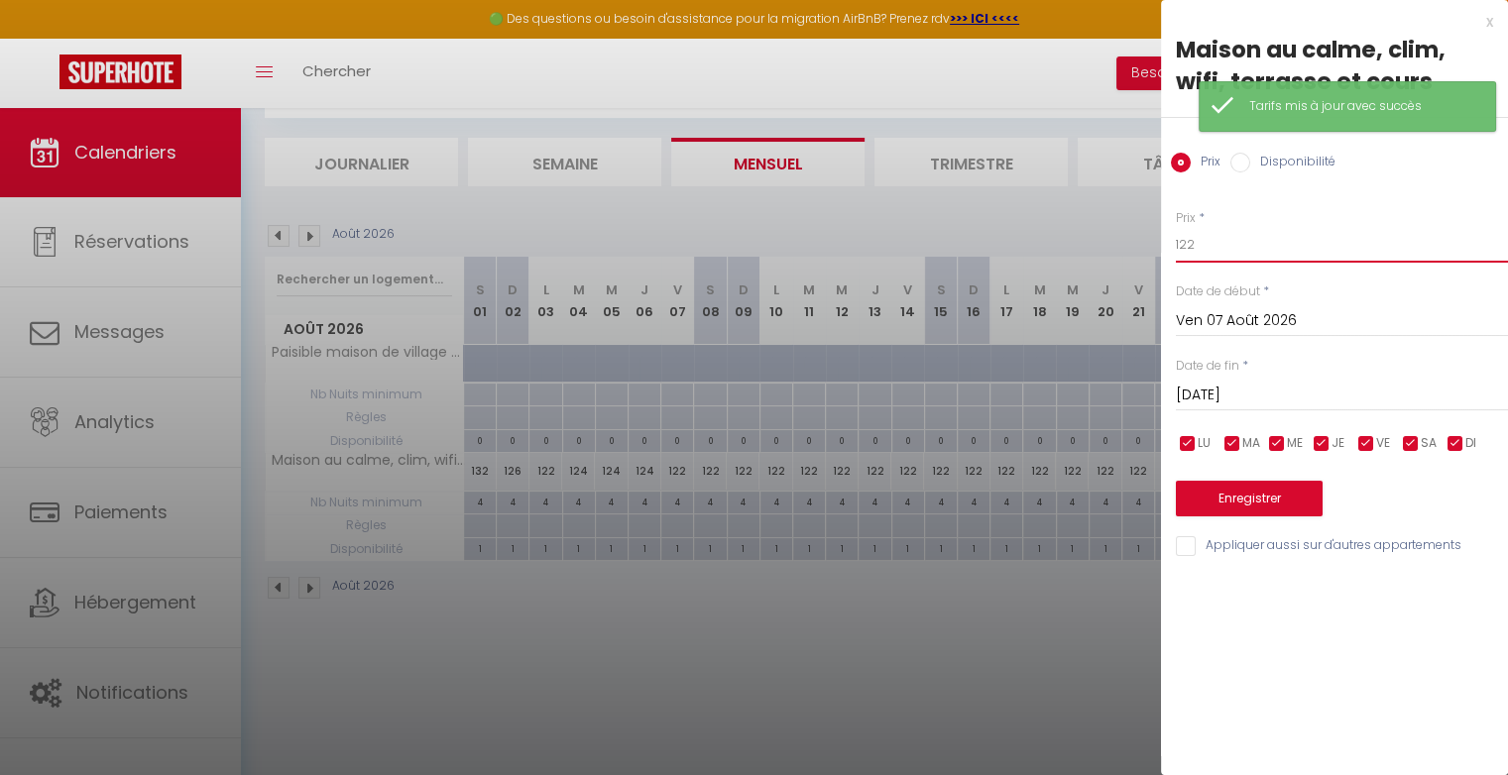
click at [1205, 249] on input "122" at bounding box center [1342, 245] width 332 height 36
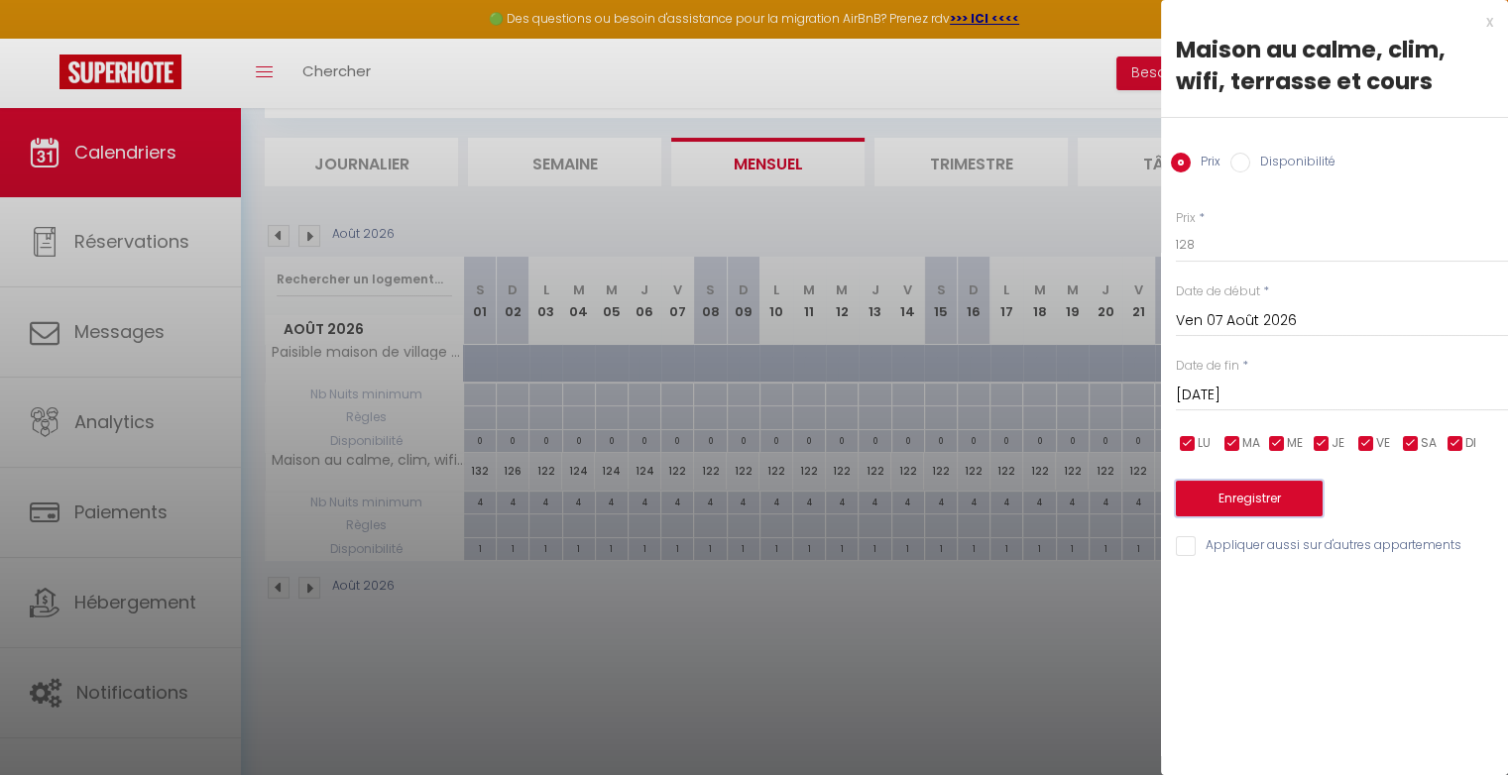
click at [1265, 484] on button "Enregistrer" at bounding box center [1249, 499] width 147 height 36
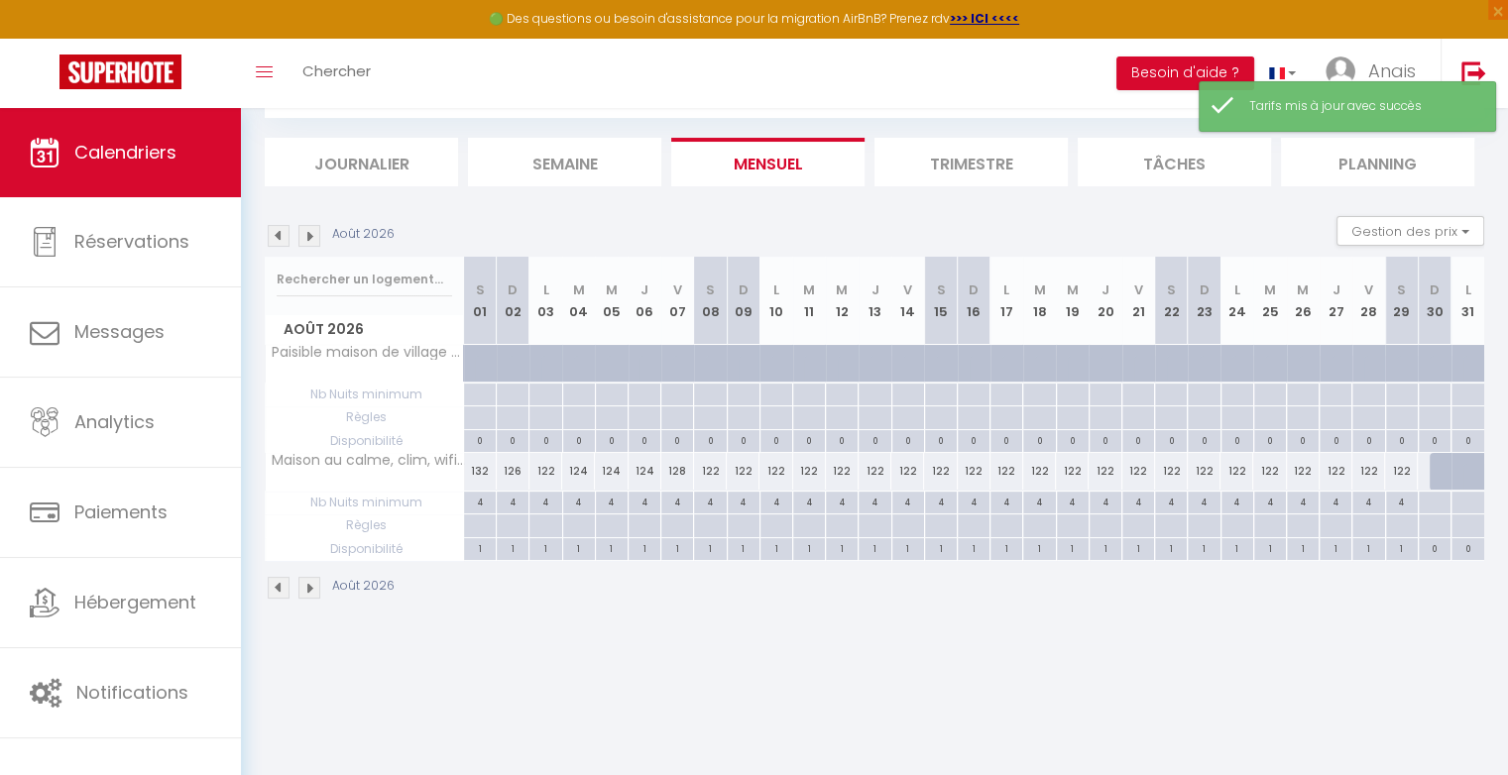
click at [718, 469] on div "122" at bounding box center [710, 471] width 33 height 37
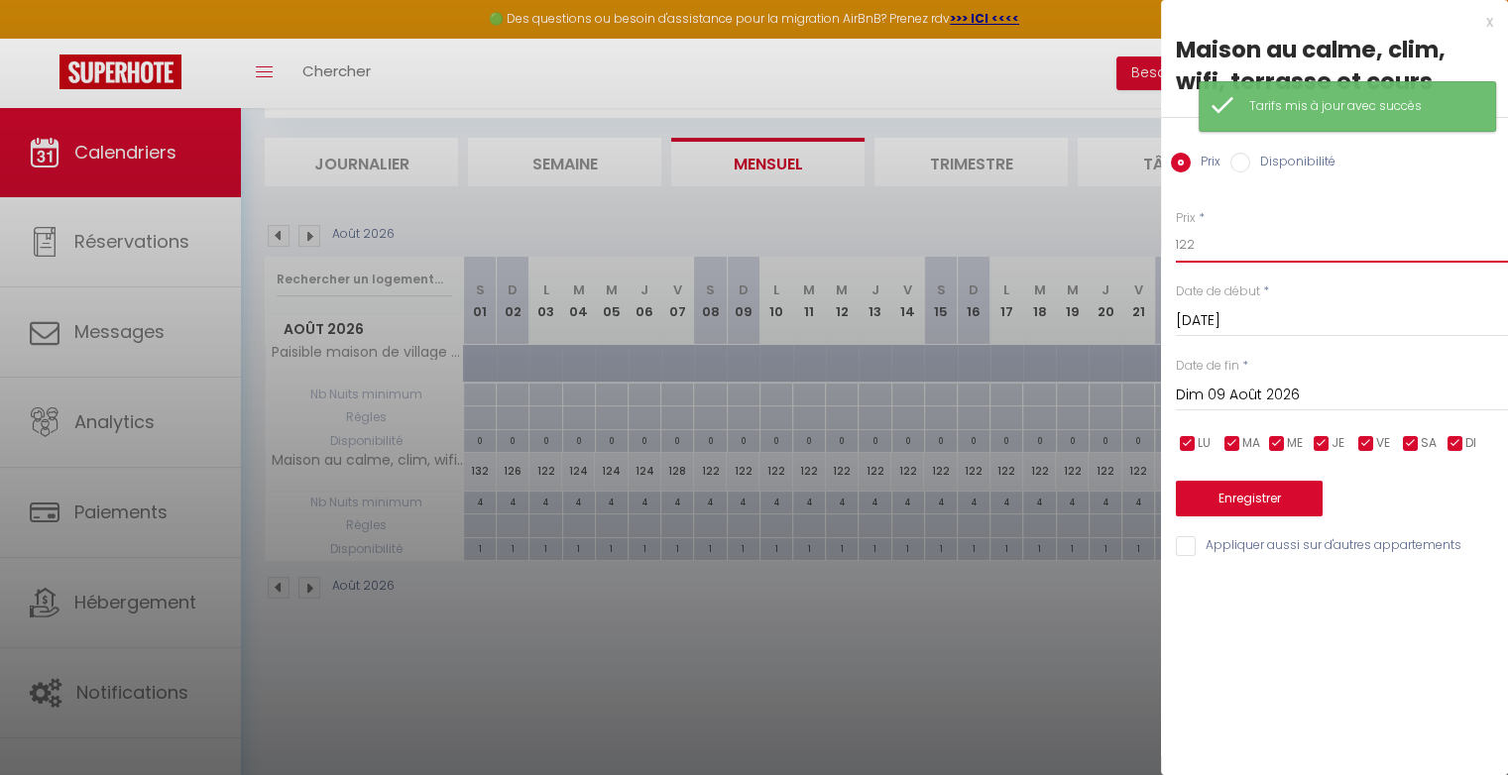
click at [1244, 256] on input "122" at bounding box center [1342, 245] width 332 height 36
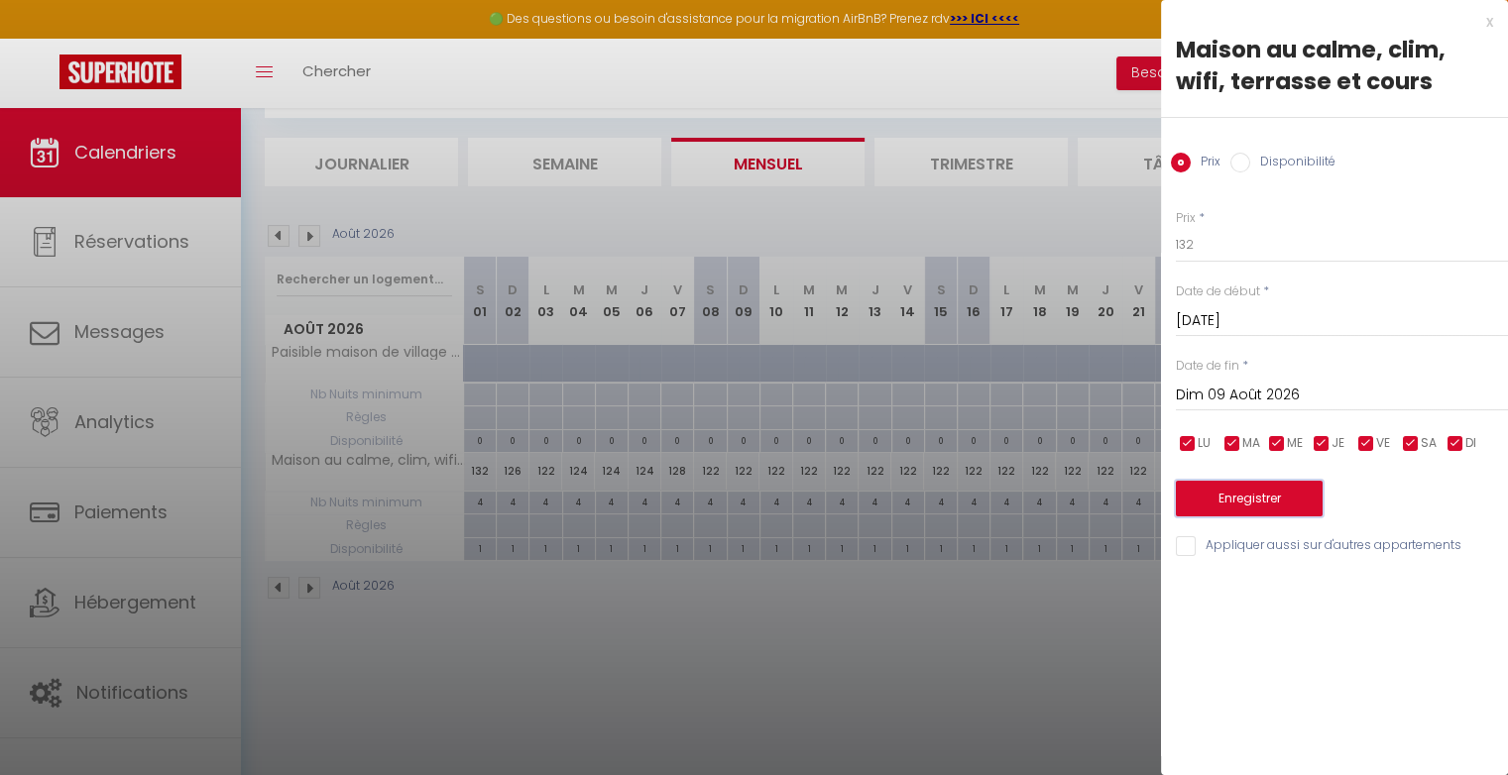
click at [1257, 495] on button "Enregistrer" at bounding box center [1249, 499] width 147 height 36
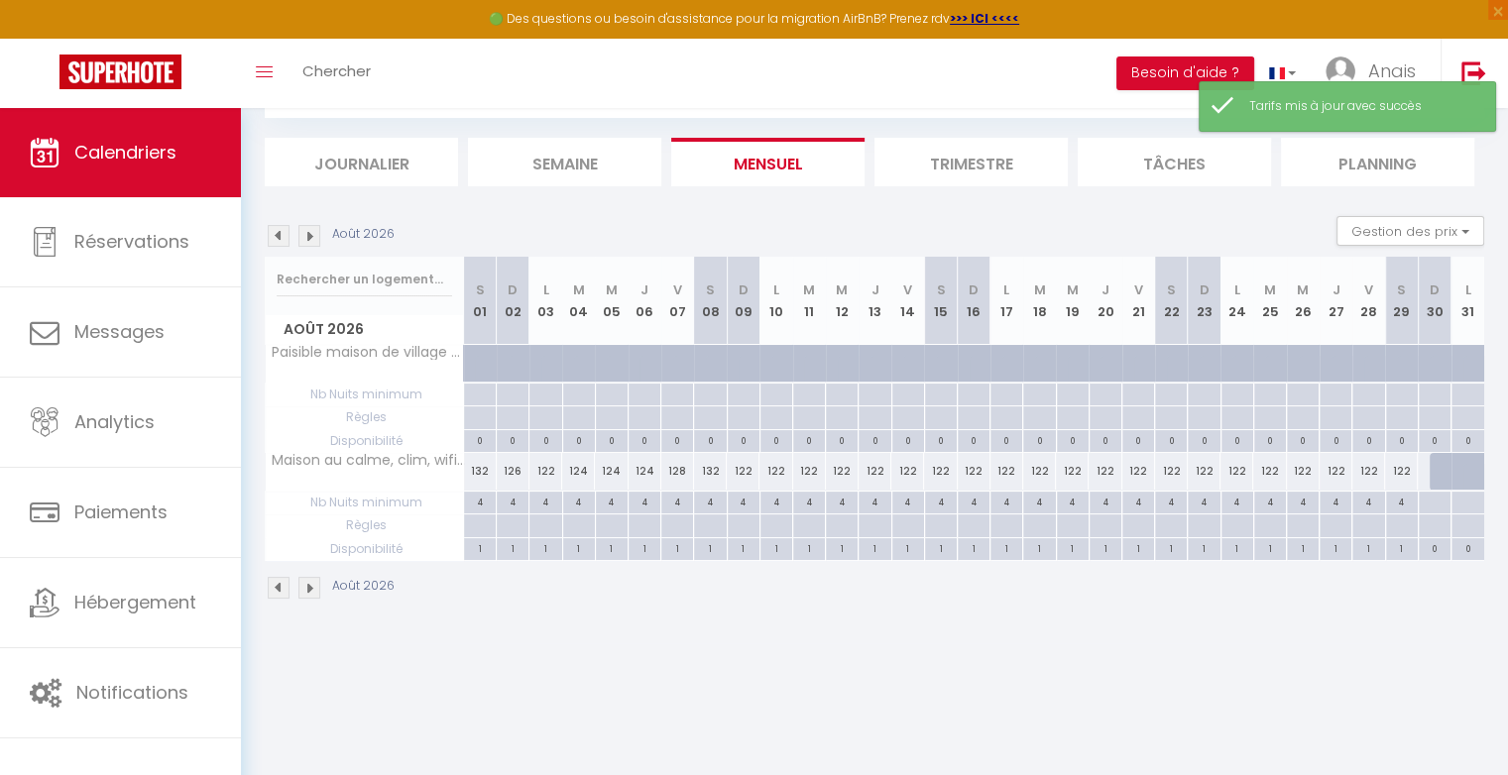
click at [745, 471] on div "122" at bounding box center [743, 471] width 33 height 37
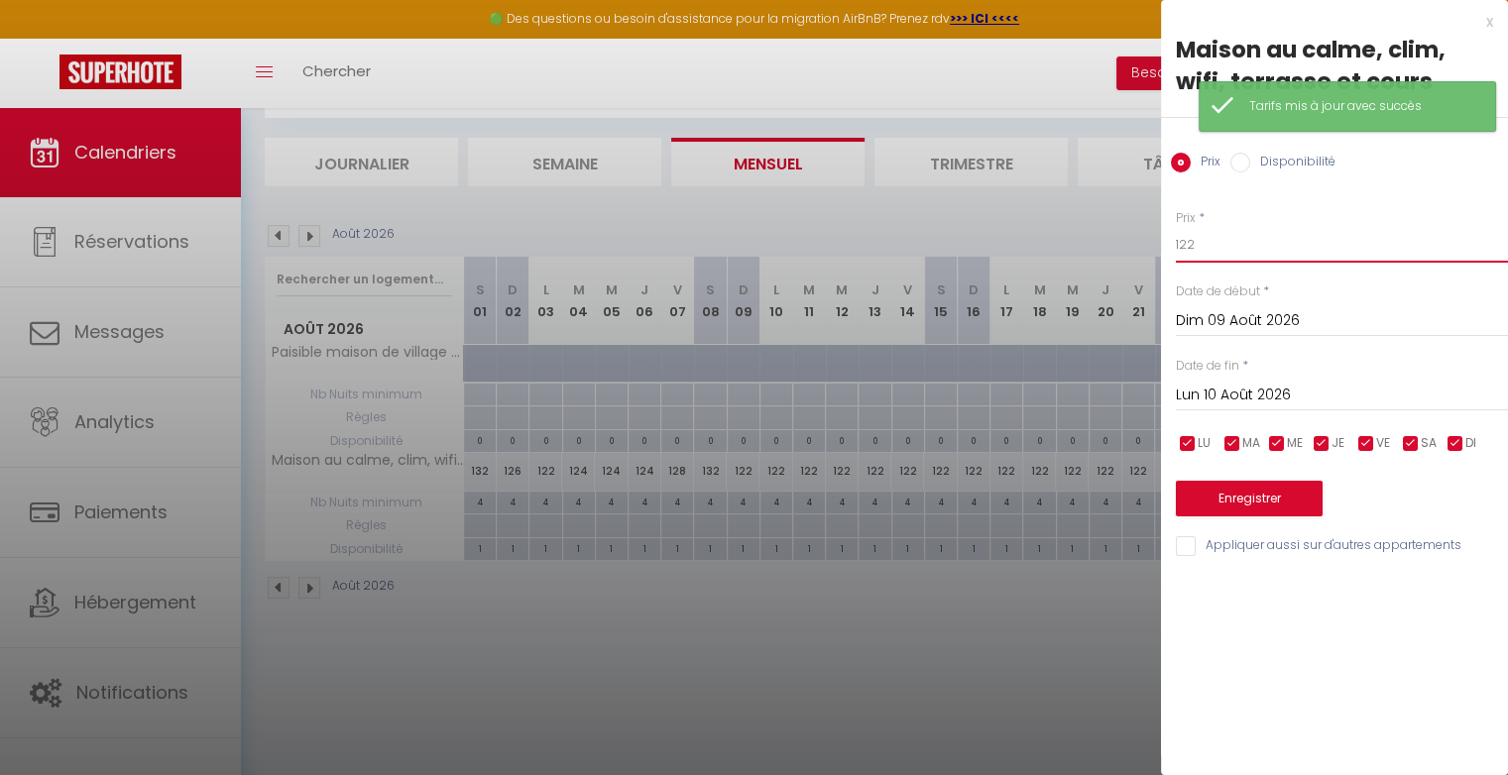
click at [1237, 242] on input "122" at bounding box center [1342, 245] width 332 height 36
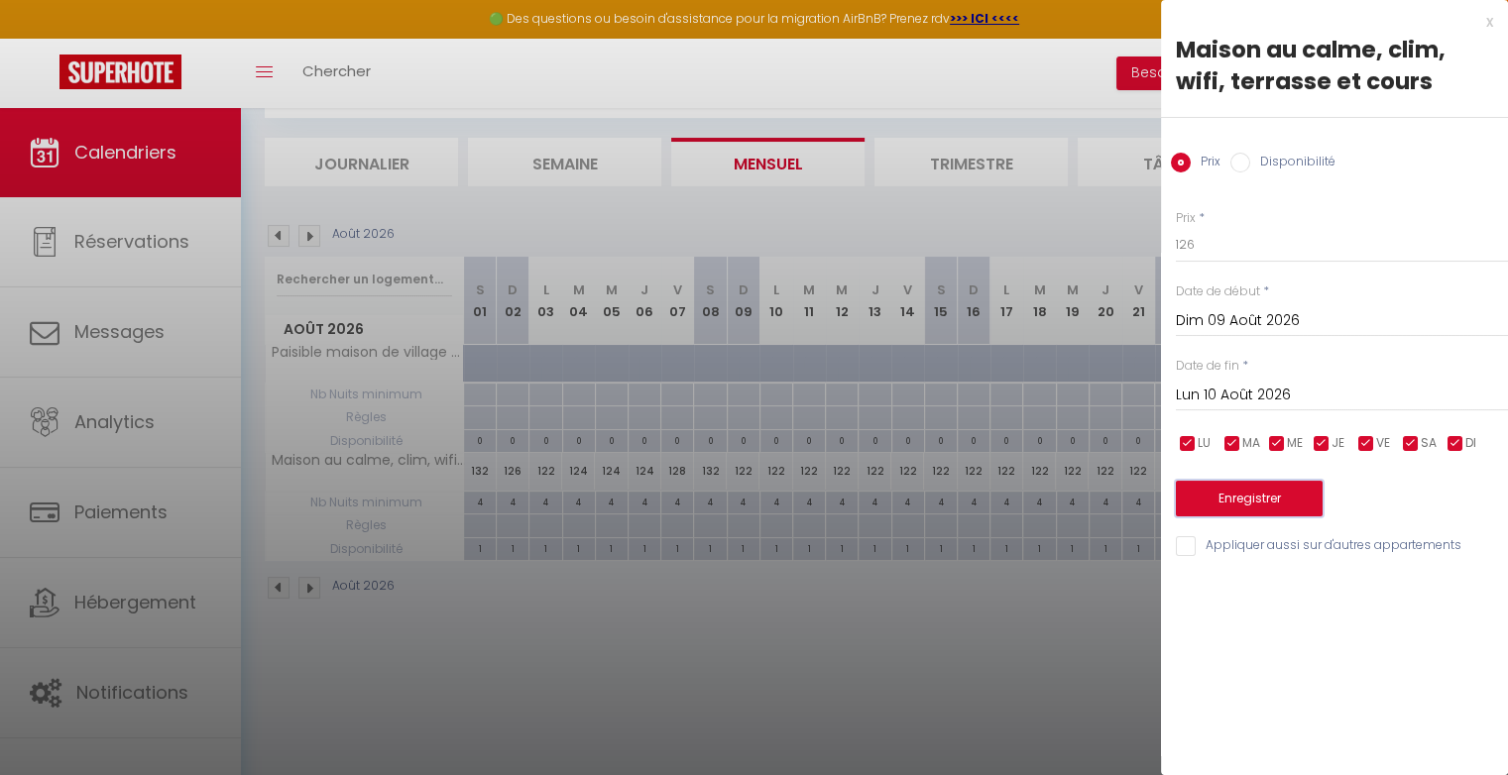
click at [1255, 481] on button "Enregistrer" at bounding box center [1249, 499] width 147 height 36
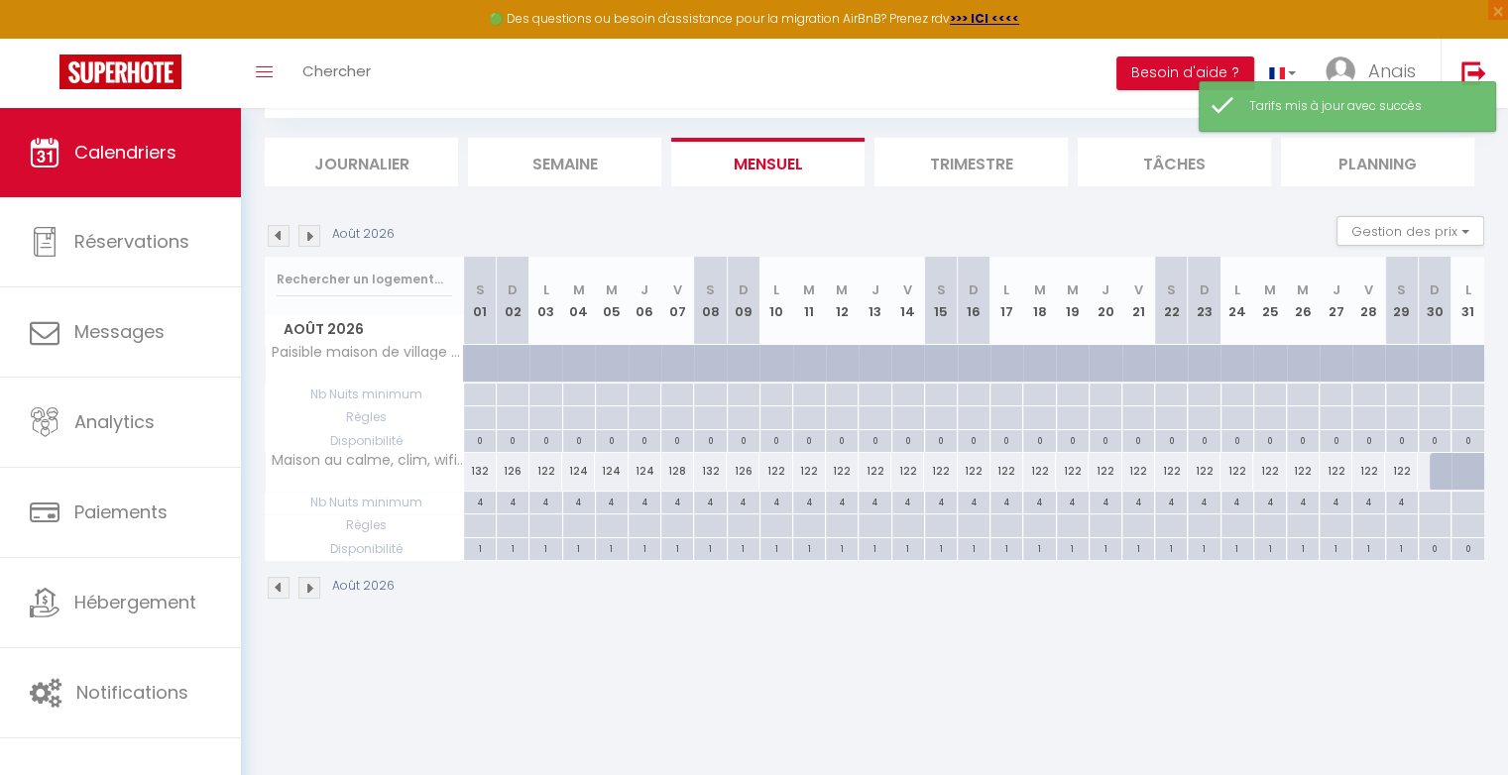
click at [784, 469] on div "122" at bounding box center [775, 471] width 33 height 37
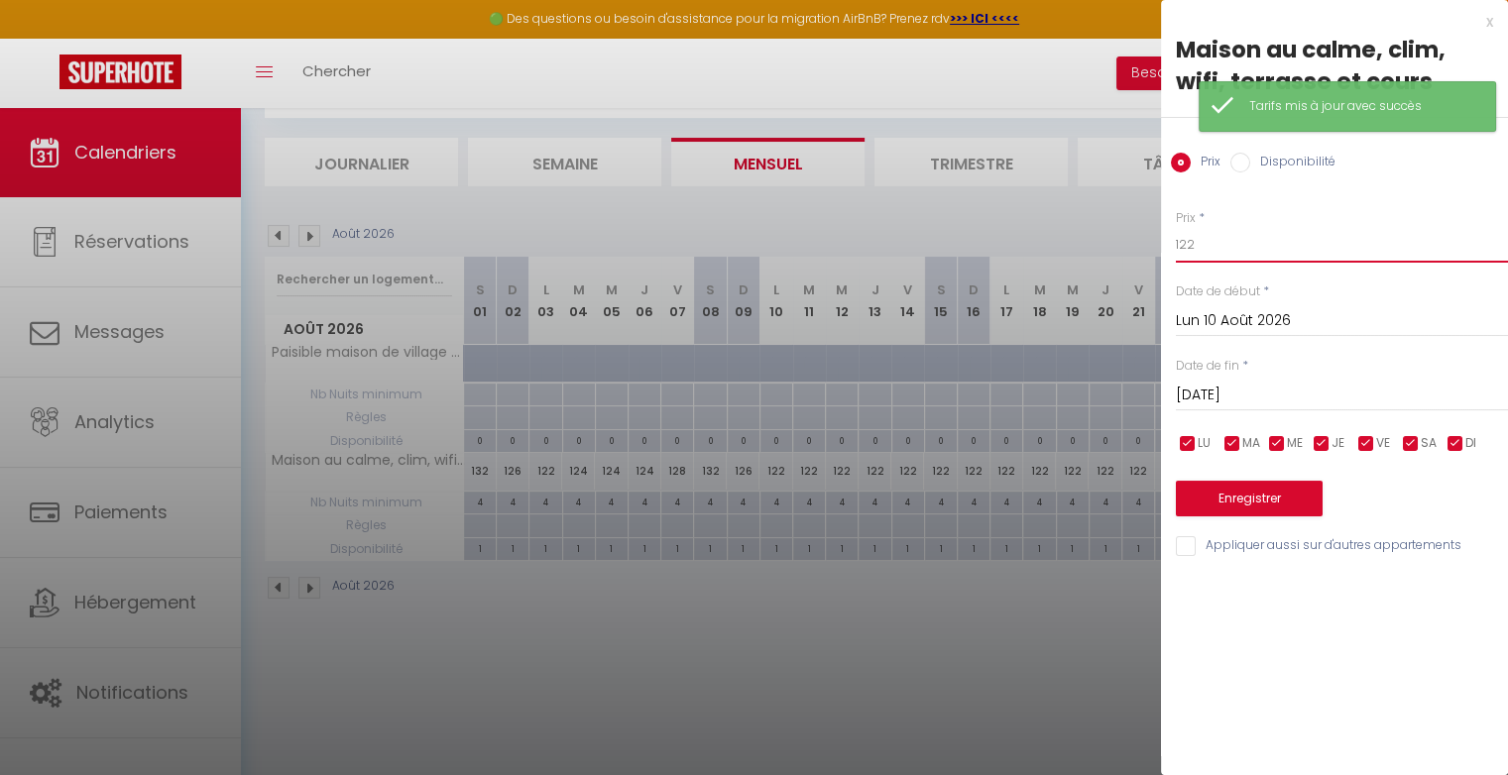
click at [1215, 255] on input "122" at bounding box center [1342, 245] width 332 height 36
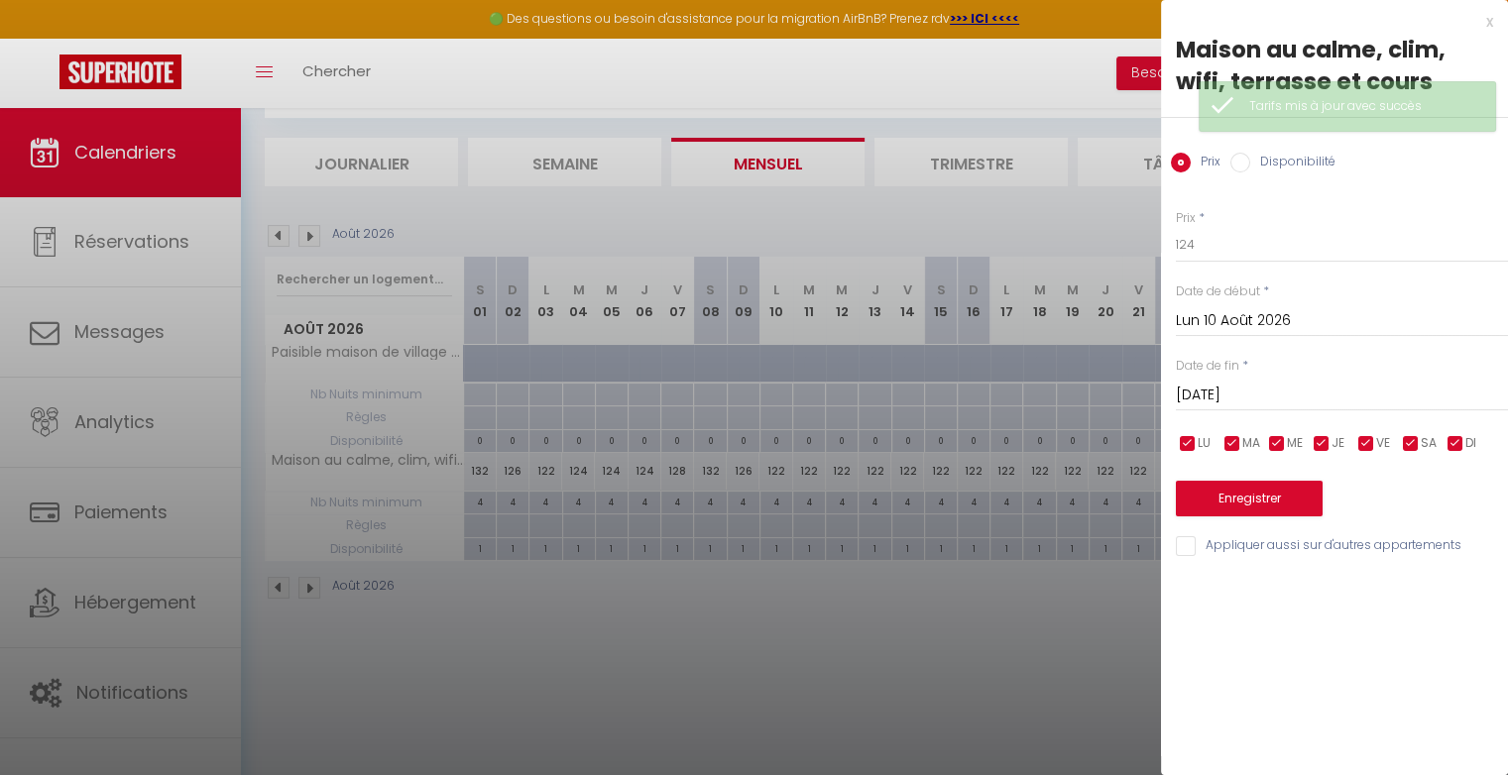
click at [1213, 394] on input "[DATE]" at bounding box center [1342, 396] width 332 height 26
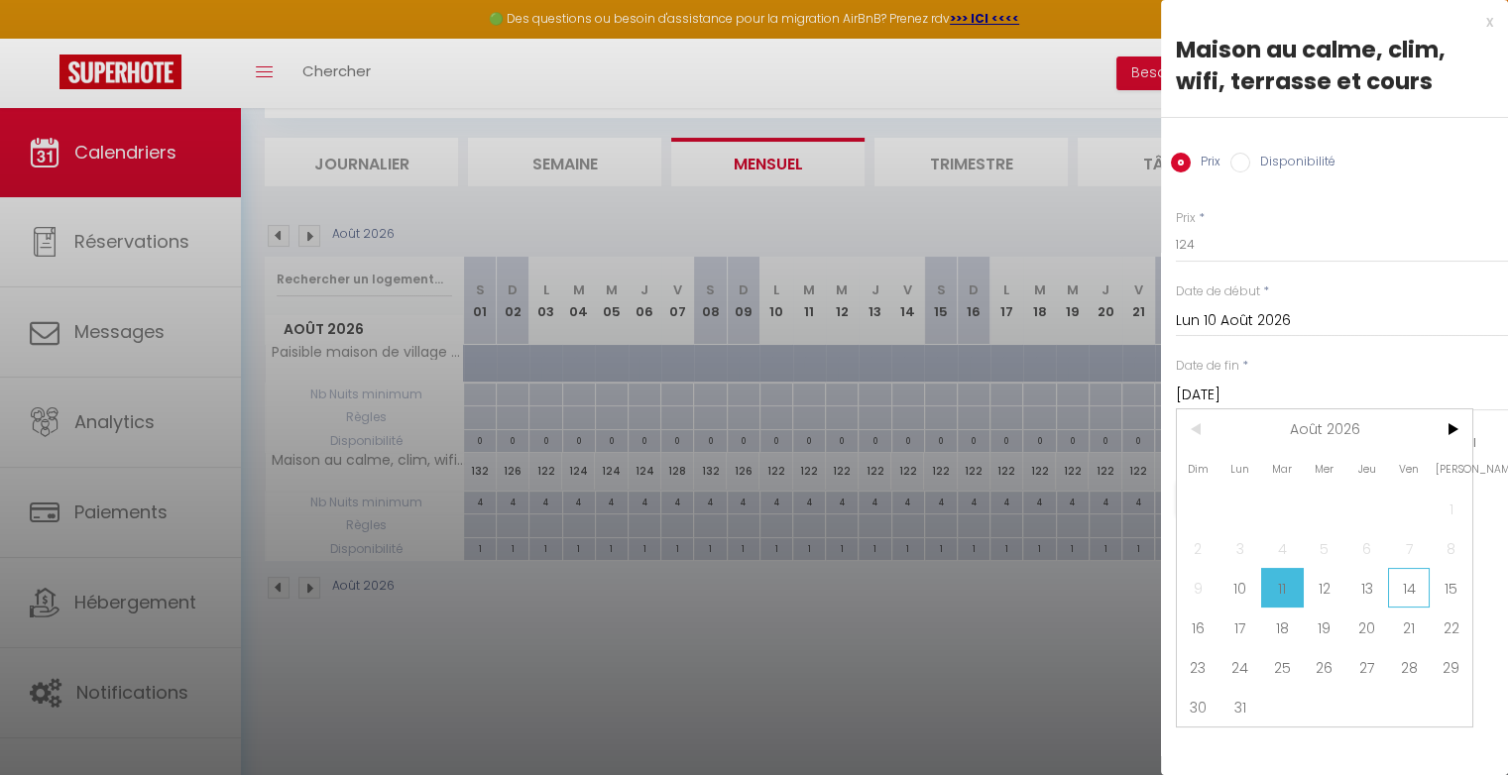
click at [1408, 586] on span "14" at bounding box center [1409, 588] width 43 height 40
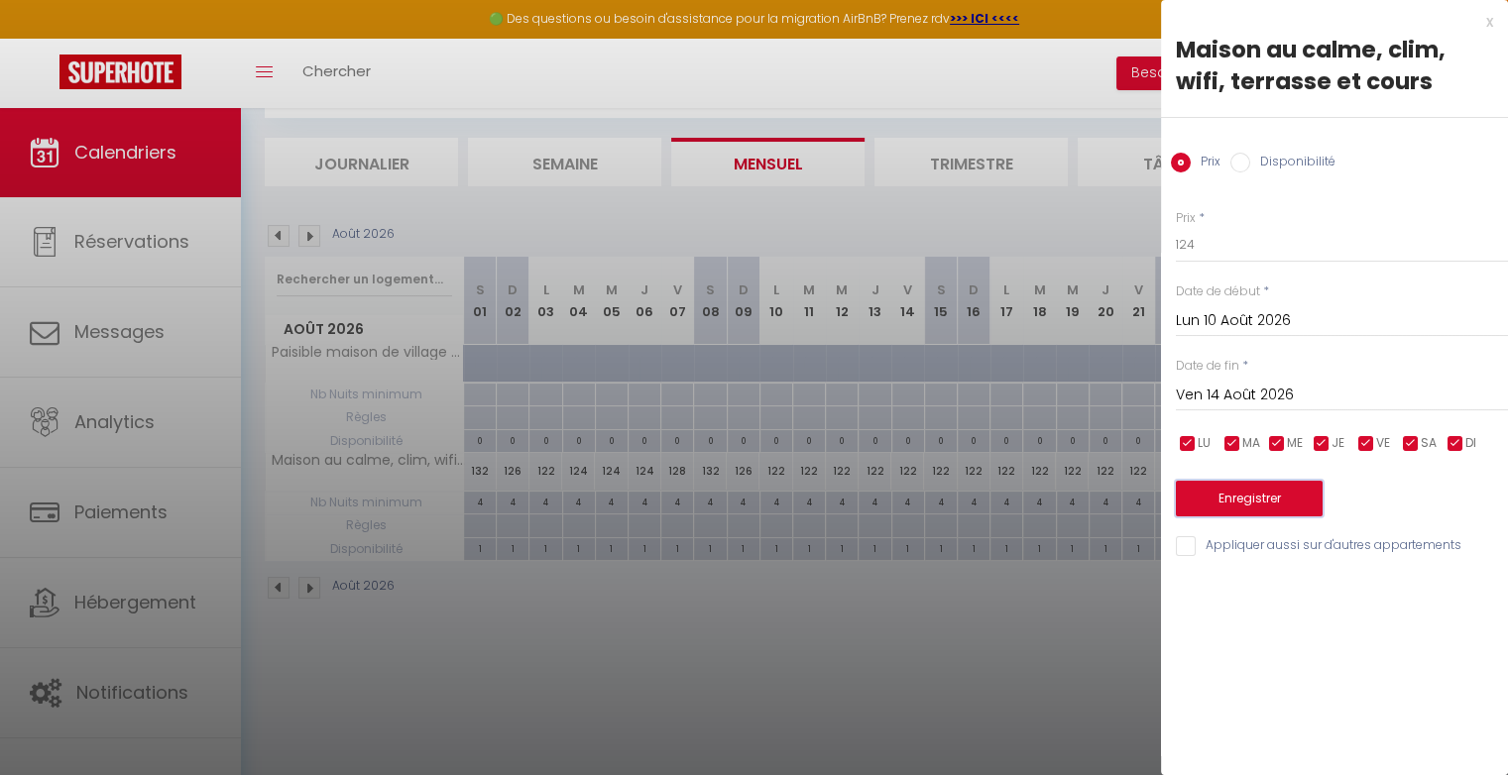
click at [1299, 498] on button "Enregistrer" at bounding box center [1249, 499] width 147 height 36
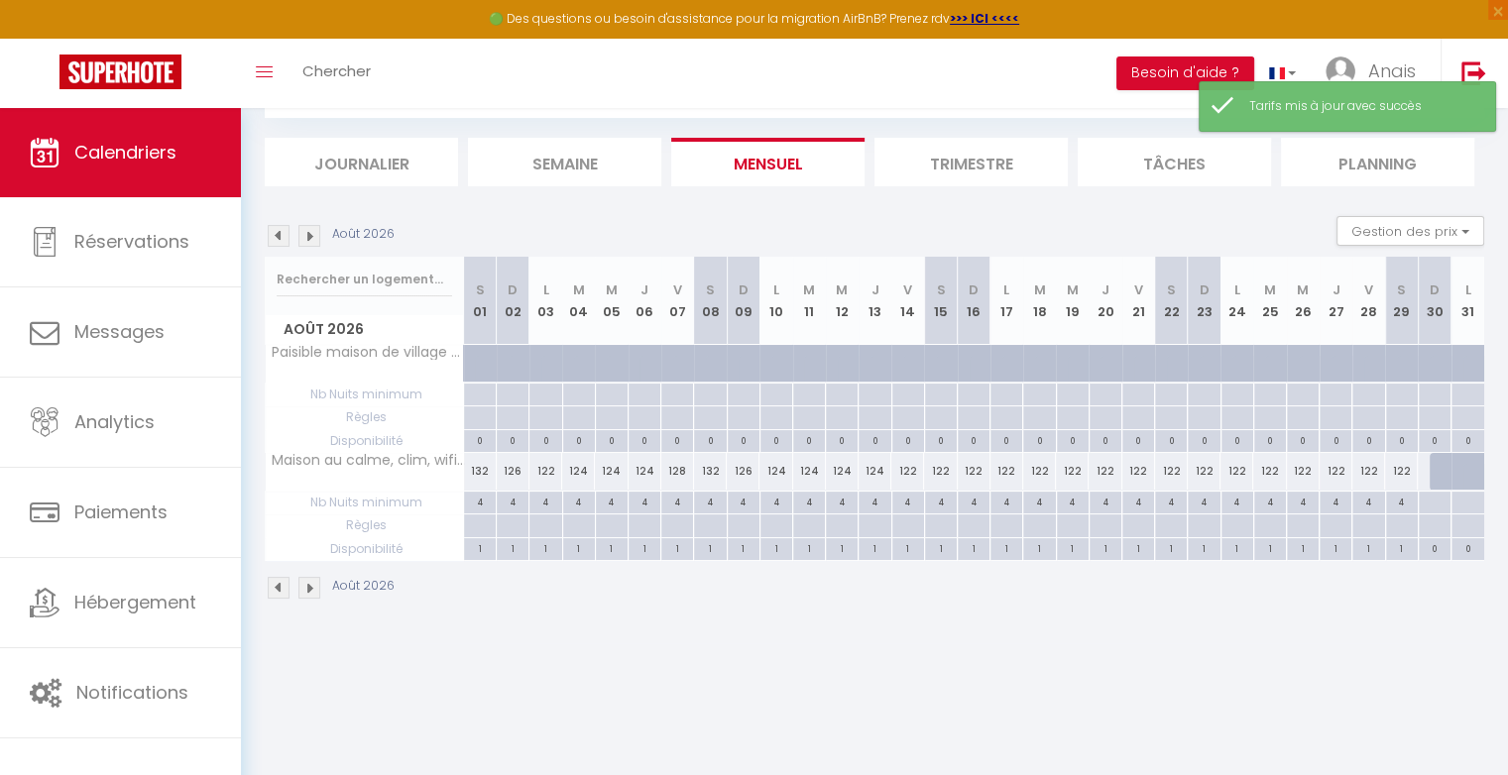
click at [911, 474] on div "122" at bounding box center [907, 471] width 33 height 37
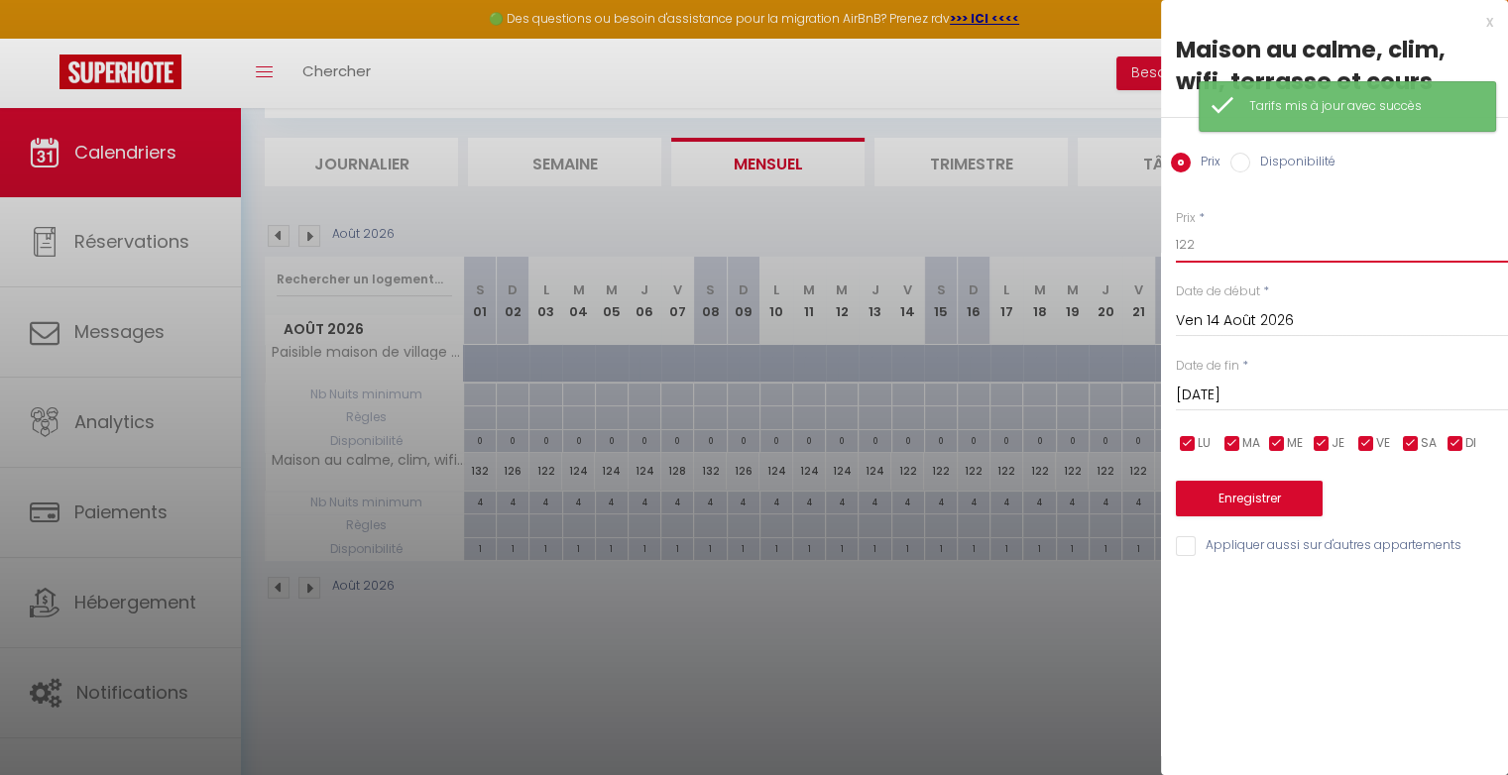
click at [1267, 256] on input "122" at bounding box center [1342, 245] width 332 height 36
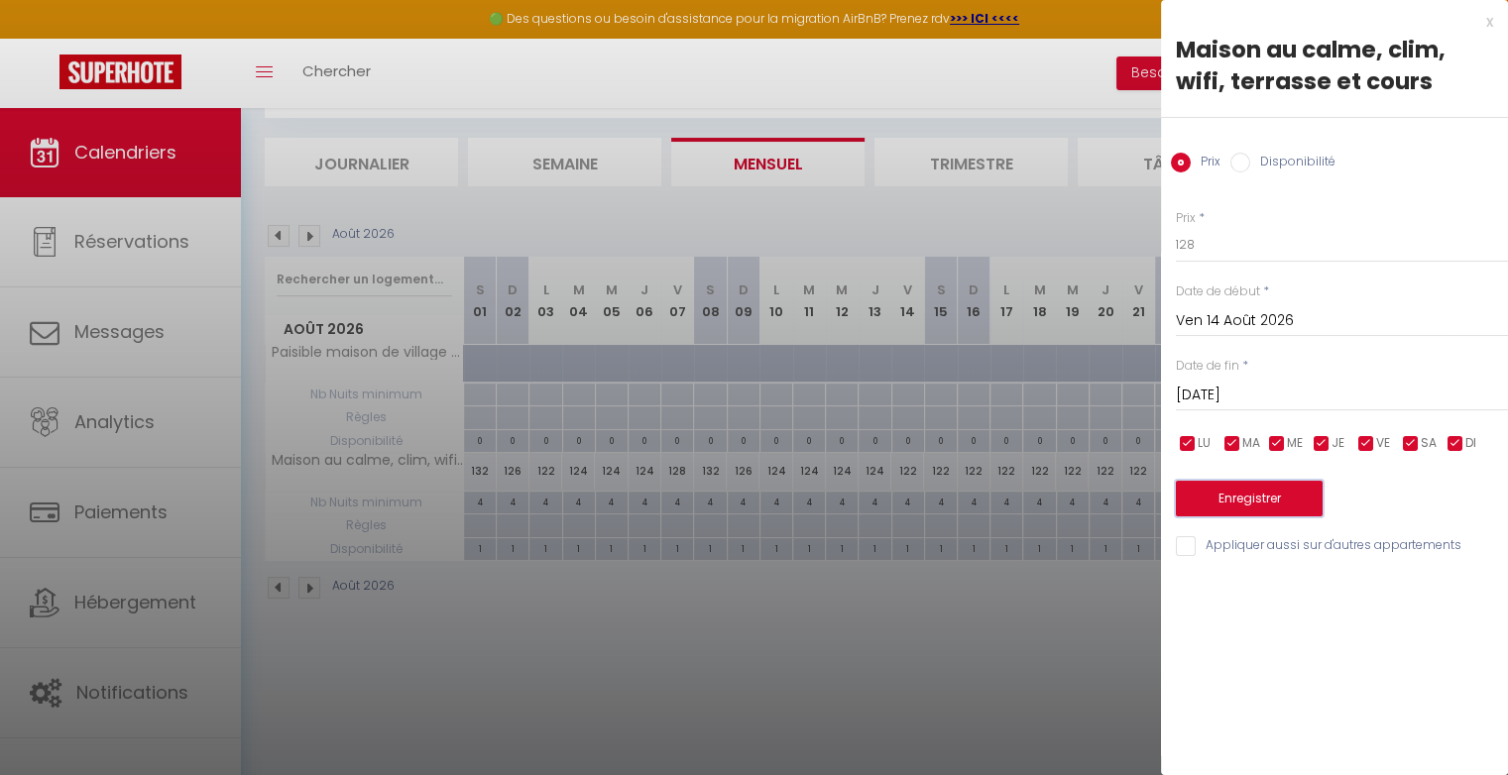
click at [1255, 496] on button "Enregistrer" at bounding box center [1249, 499] width 147 height 36
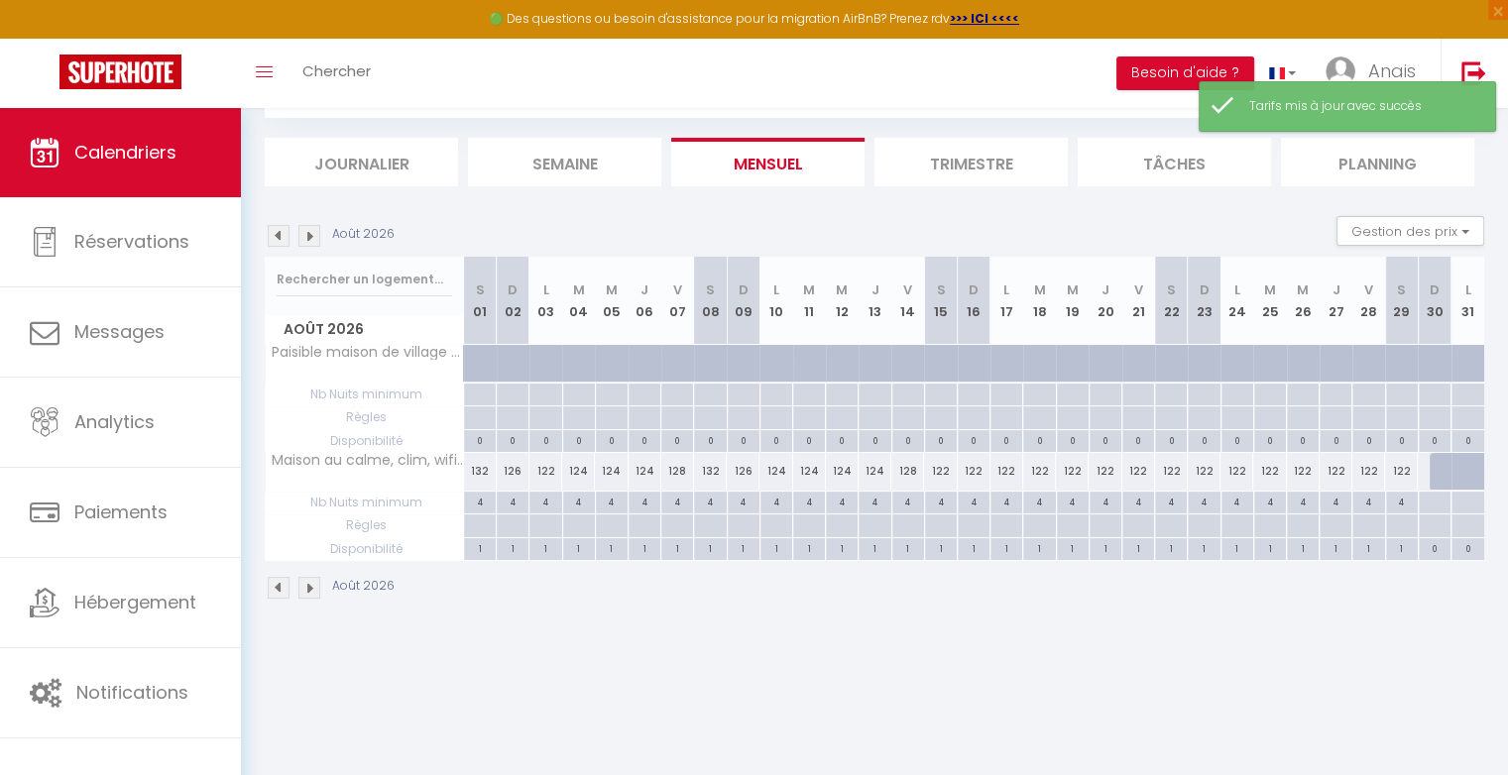
click at [948, 462] on div "122" at bounding box center [940, 471] width 33 height 37
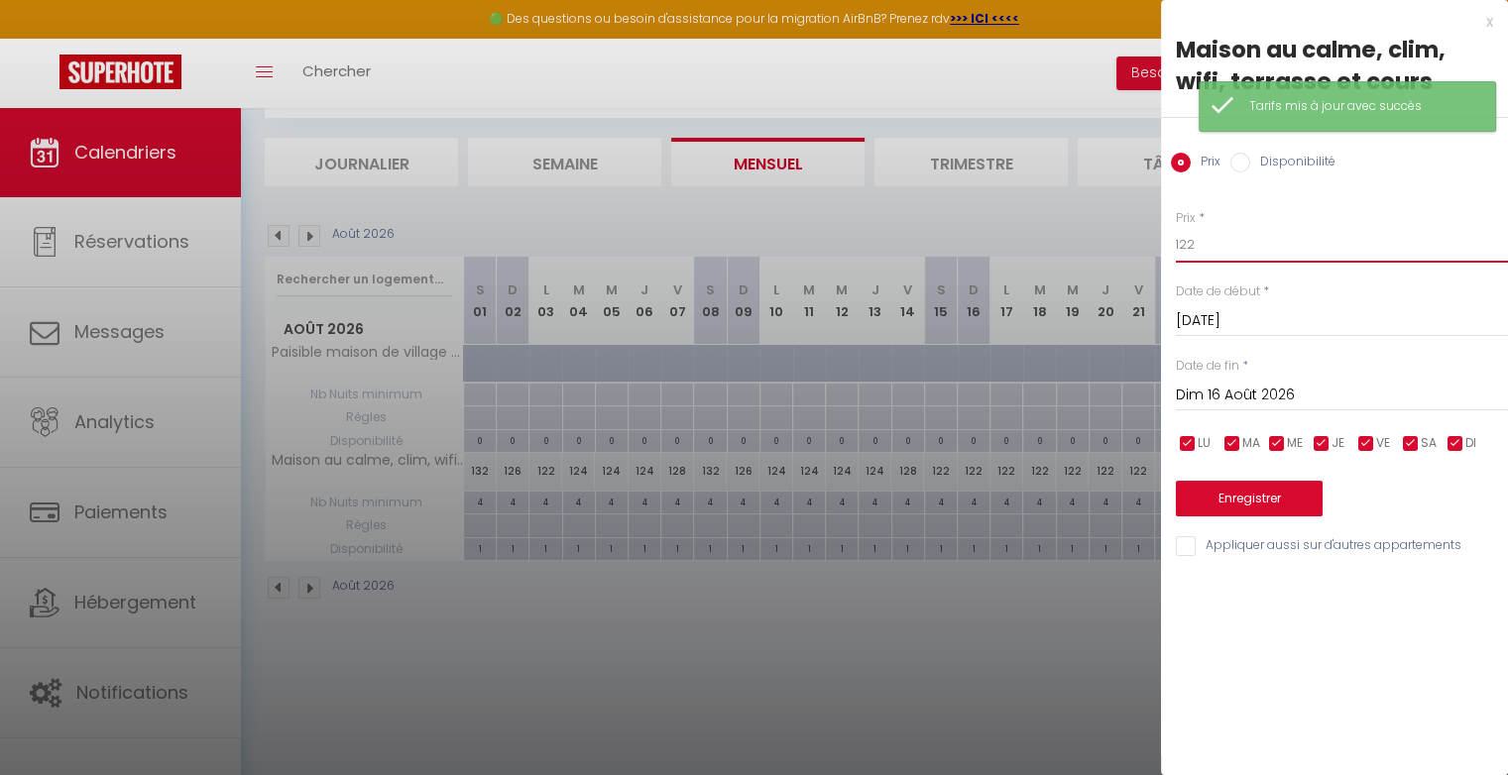
click at [1203, 242] on input "122" at bounding box center [1342, 245] width 332 height 36
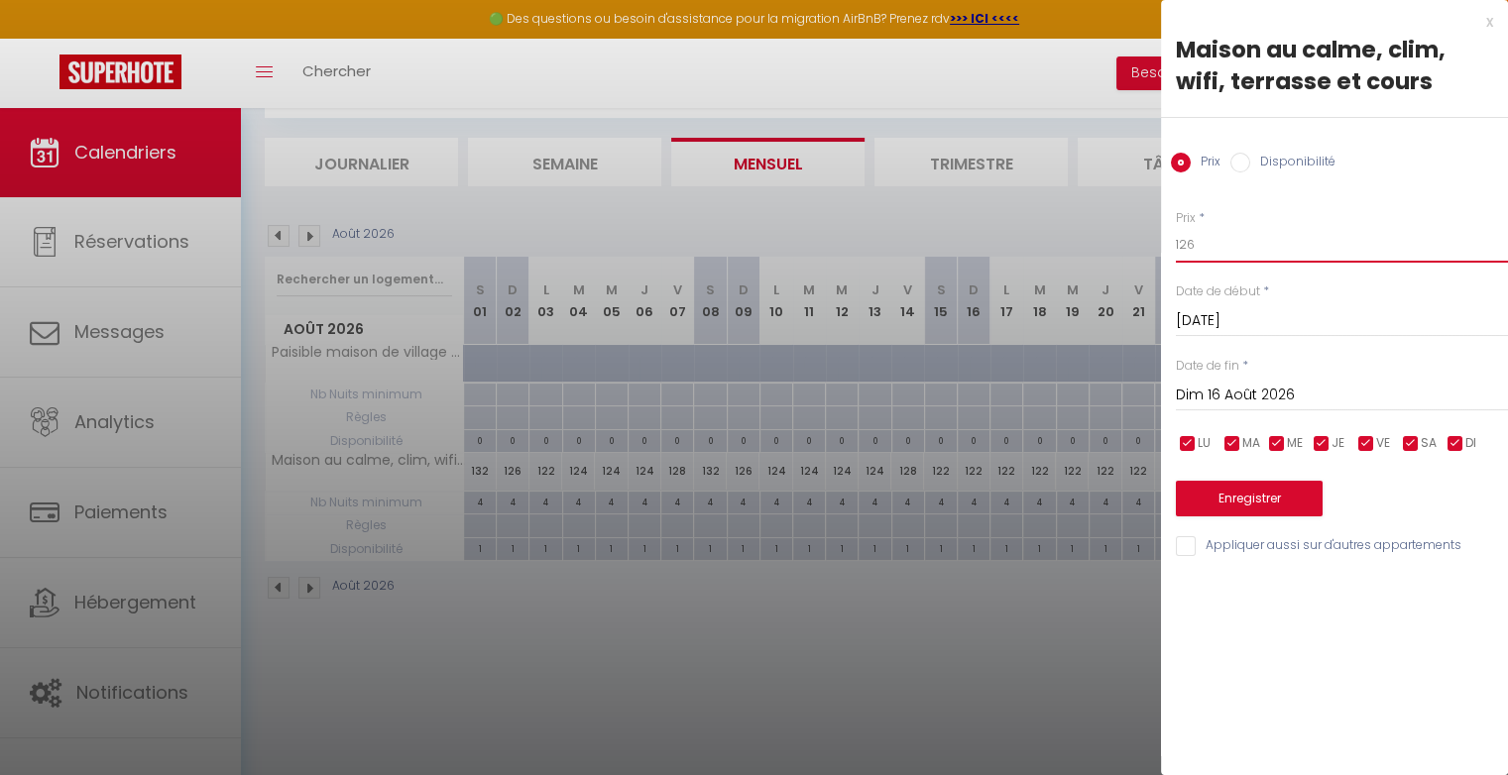
click at [1203, 242] on input "126" at bounding box center [1342, 245] width 332 height 36
click at [1241, 499] on button "Enregistrer" at bounding box center [1249, 499] width 147 height 36
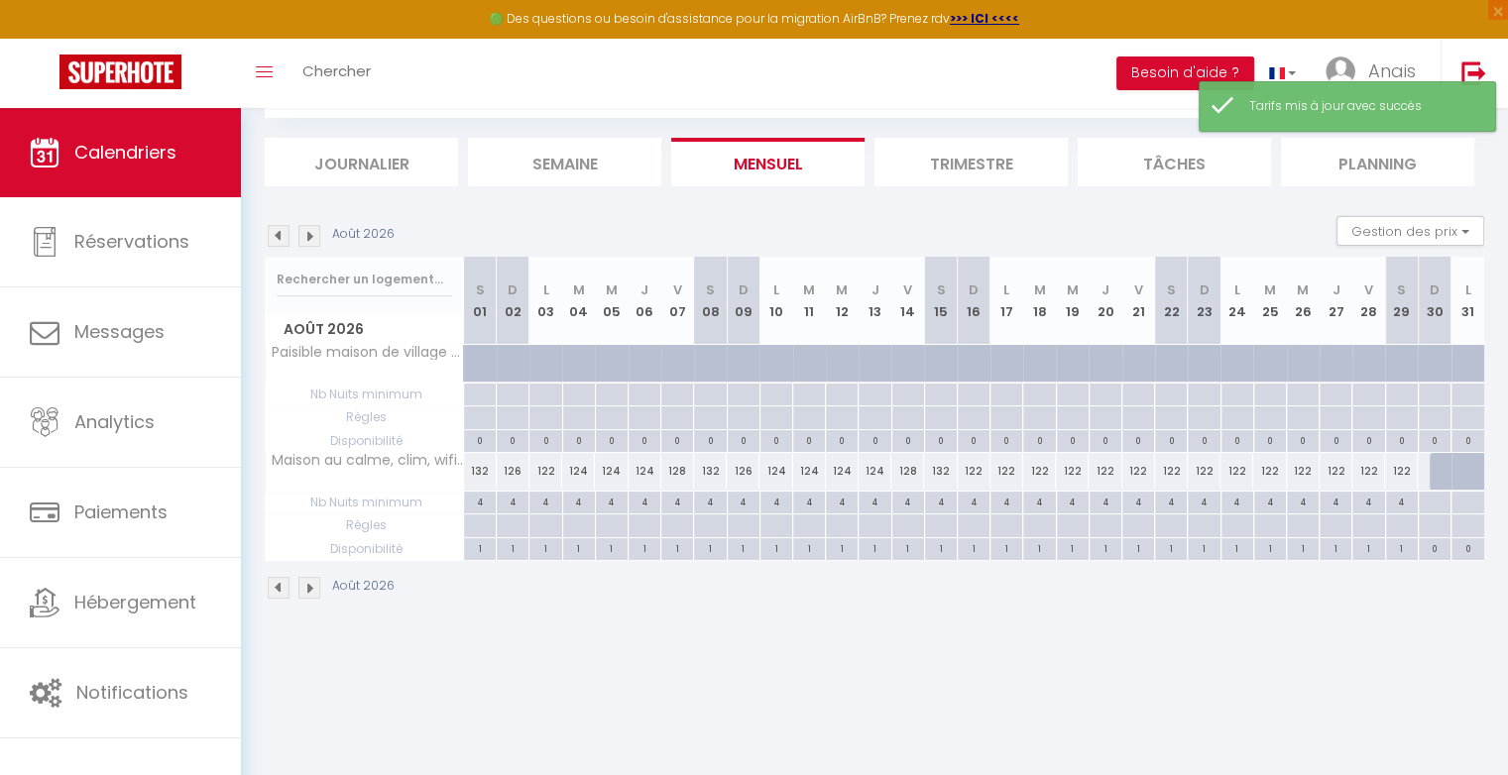
click at [975, 471] on div "122" at bounding box center [974, 471] width 33 height 37
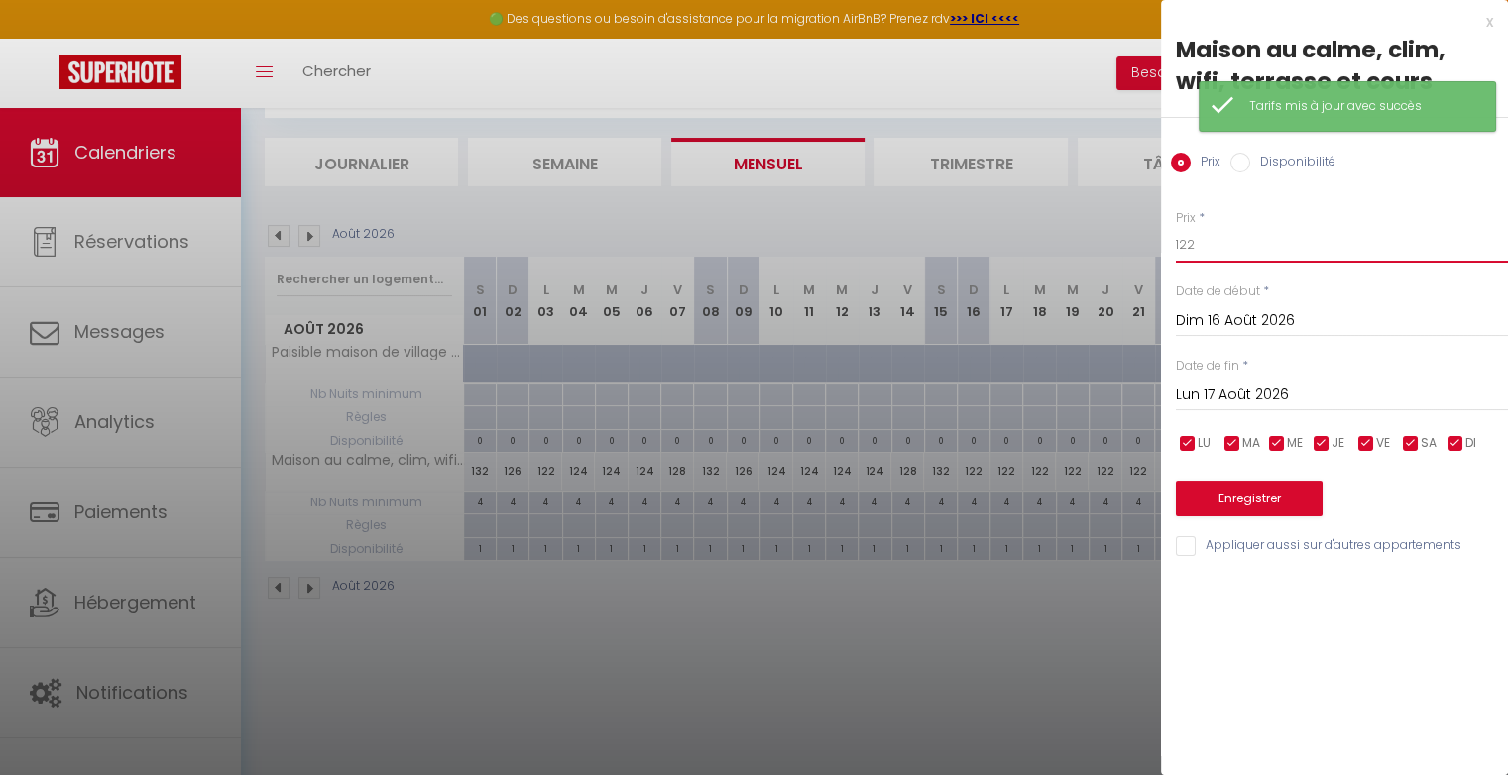
click at [1229, 250] on input "122" at bounding box center [1342, 245] width 332 height 36
click at [1240, 501] on button "Enregistrer" at bounding box center [1249, 499] width 147 height 36
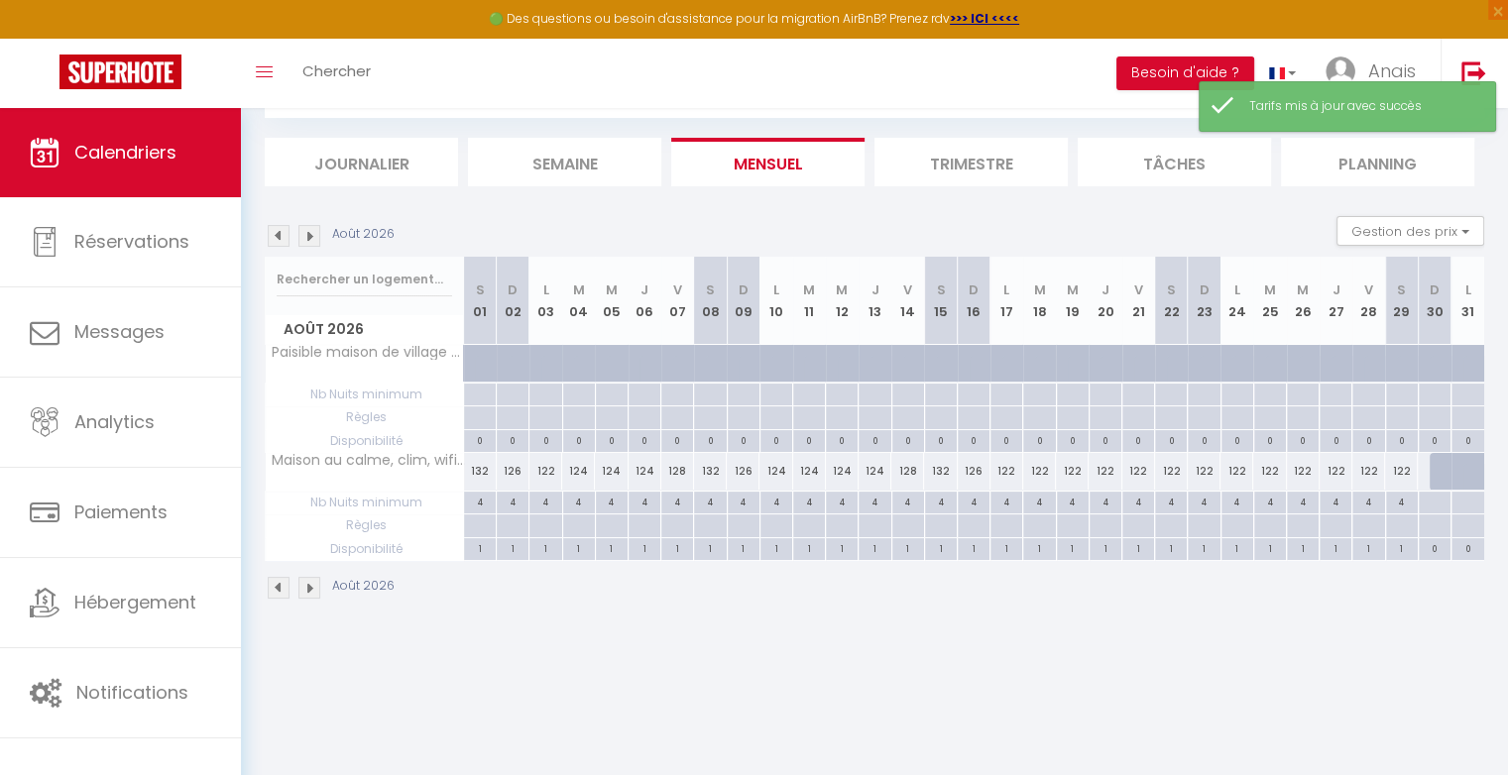
click at [1142, 474] on div "122" at bounding box center [1138, 471] width 33 height 37
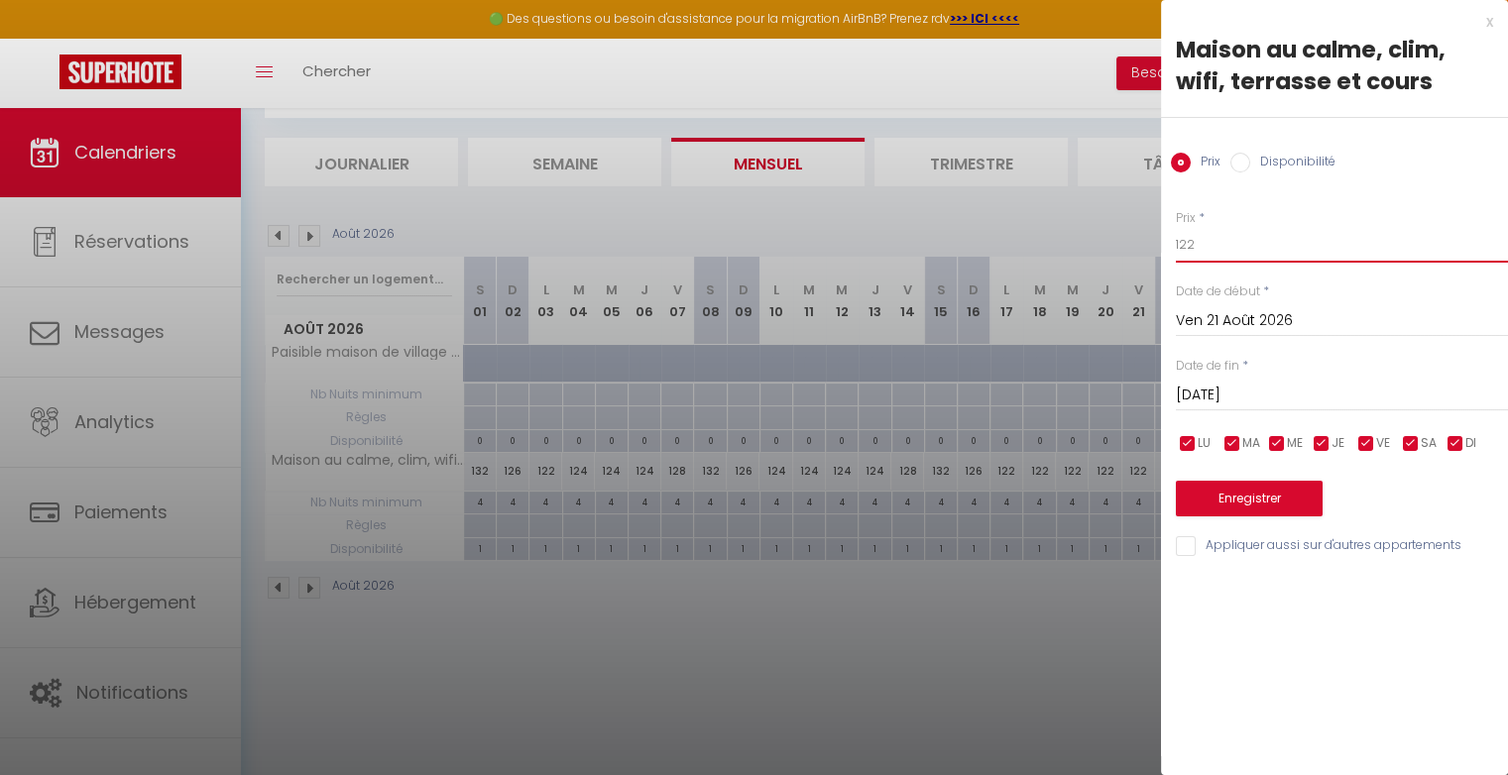
click at [1229, 244] on input "122" at bounding box center [1342, 245] width 332 height 36
click at [1247, 491] on button "Enregistrer" at bounding box center [1249, 499] width 147 height 36
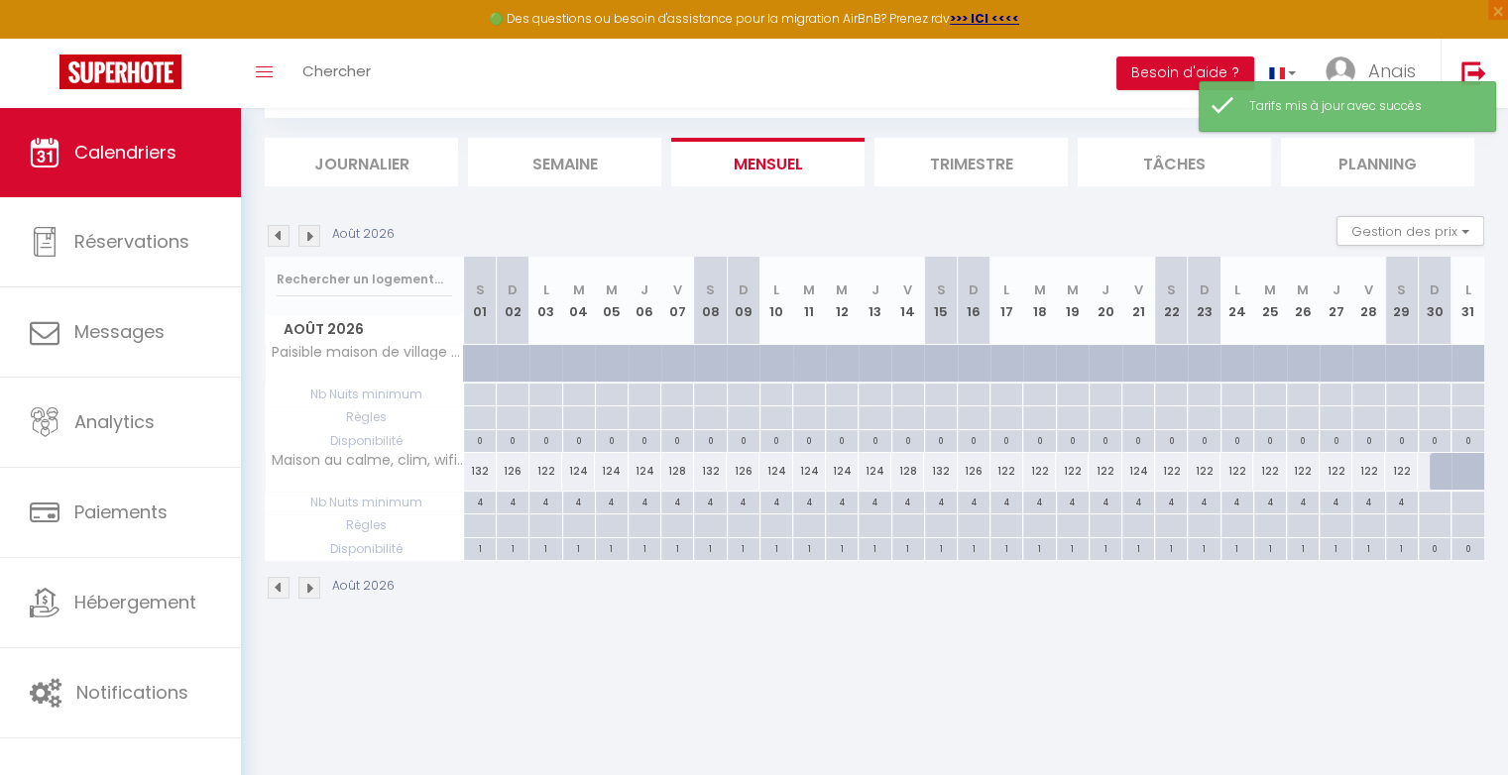
click at [1179, 474] on div "122" at bounding box center [1171, 471] width 33 height 37
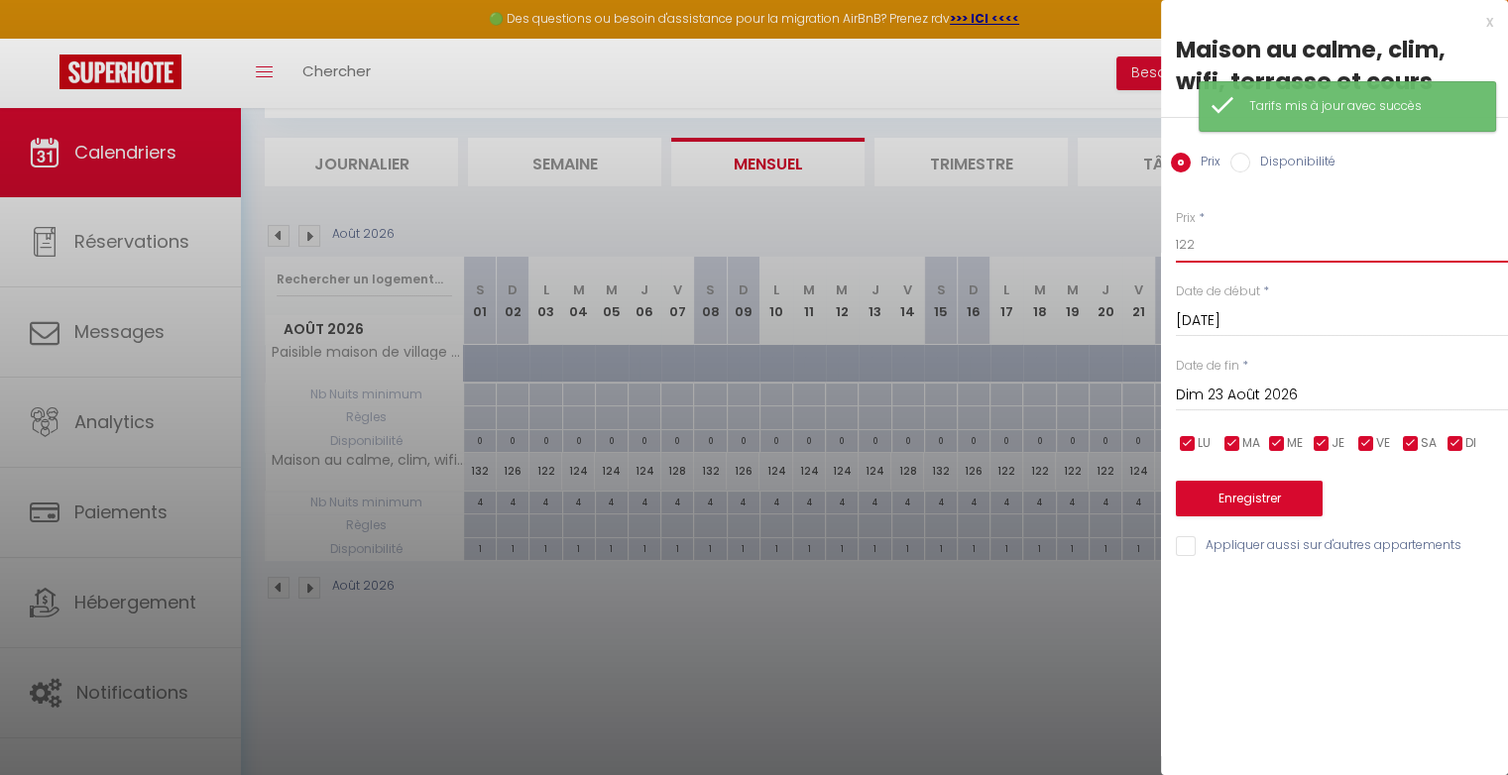
click at [1224, 253] on input "122" at bounding box center [1342, 245] width 332 height 36
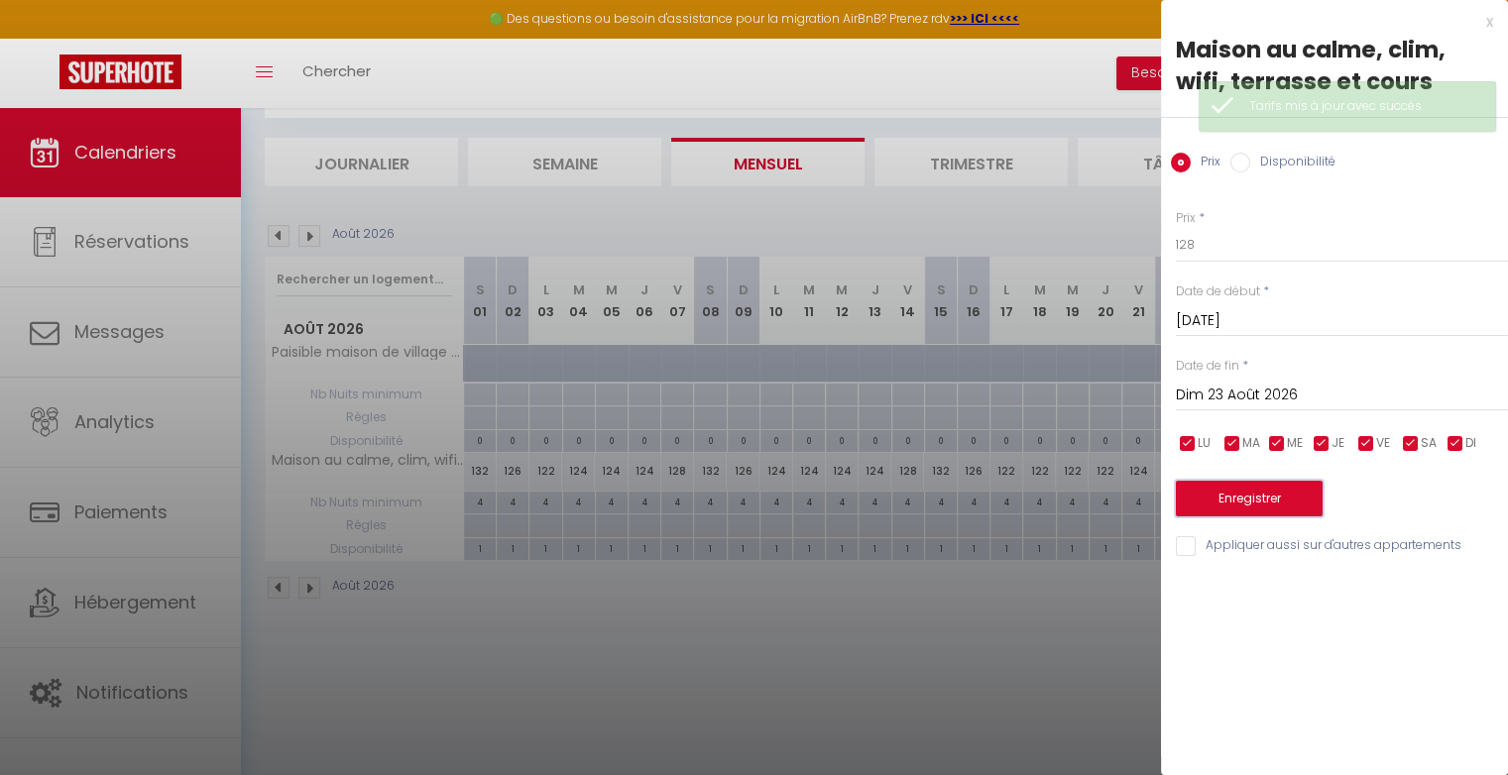
click at [1252, 494] on button "Enregistrer" at bounding box center [1249, 499] width 147 height 36
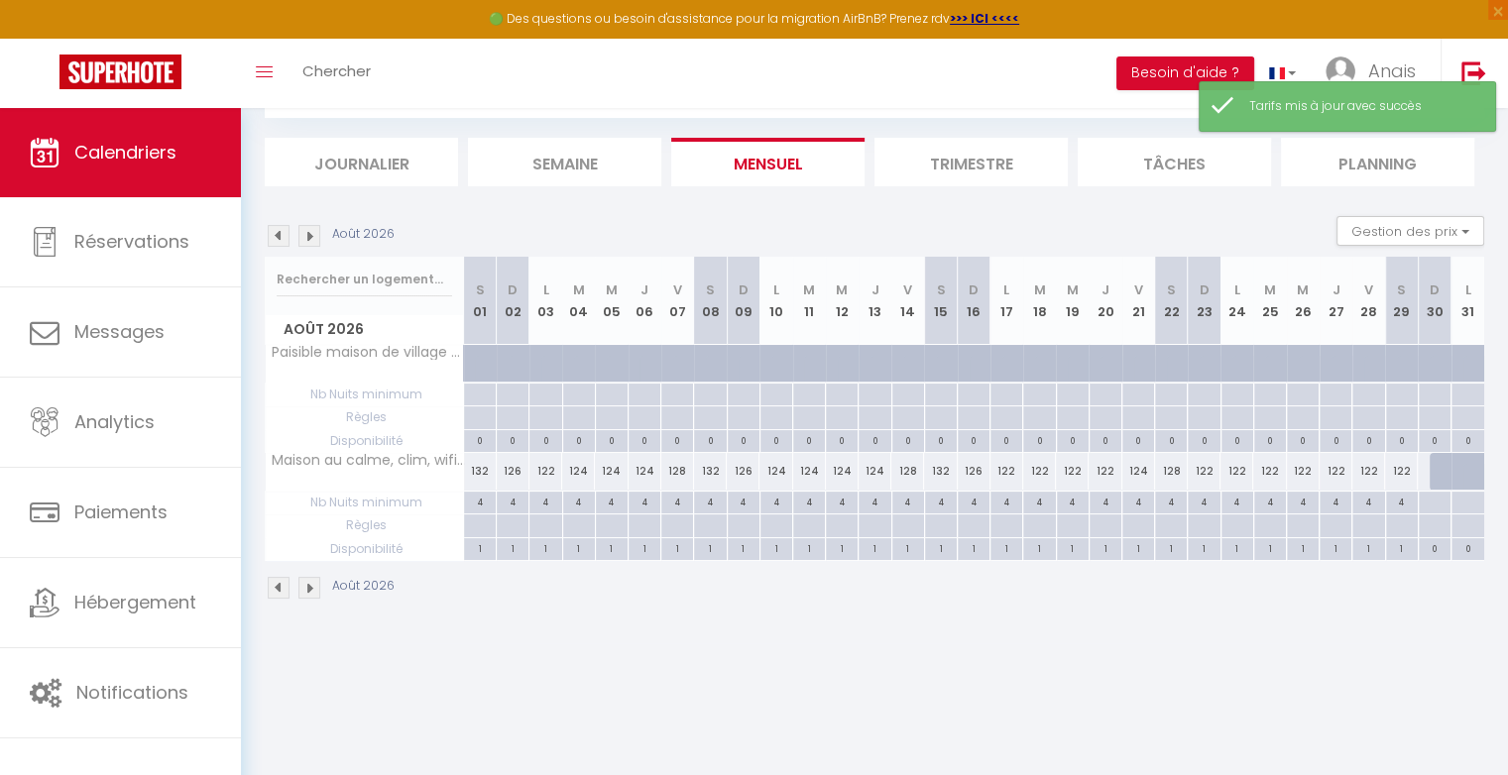
click at [275, 235] on img at bounding box center [279, 236] width 22 height 22
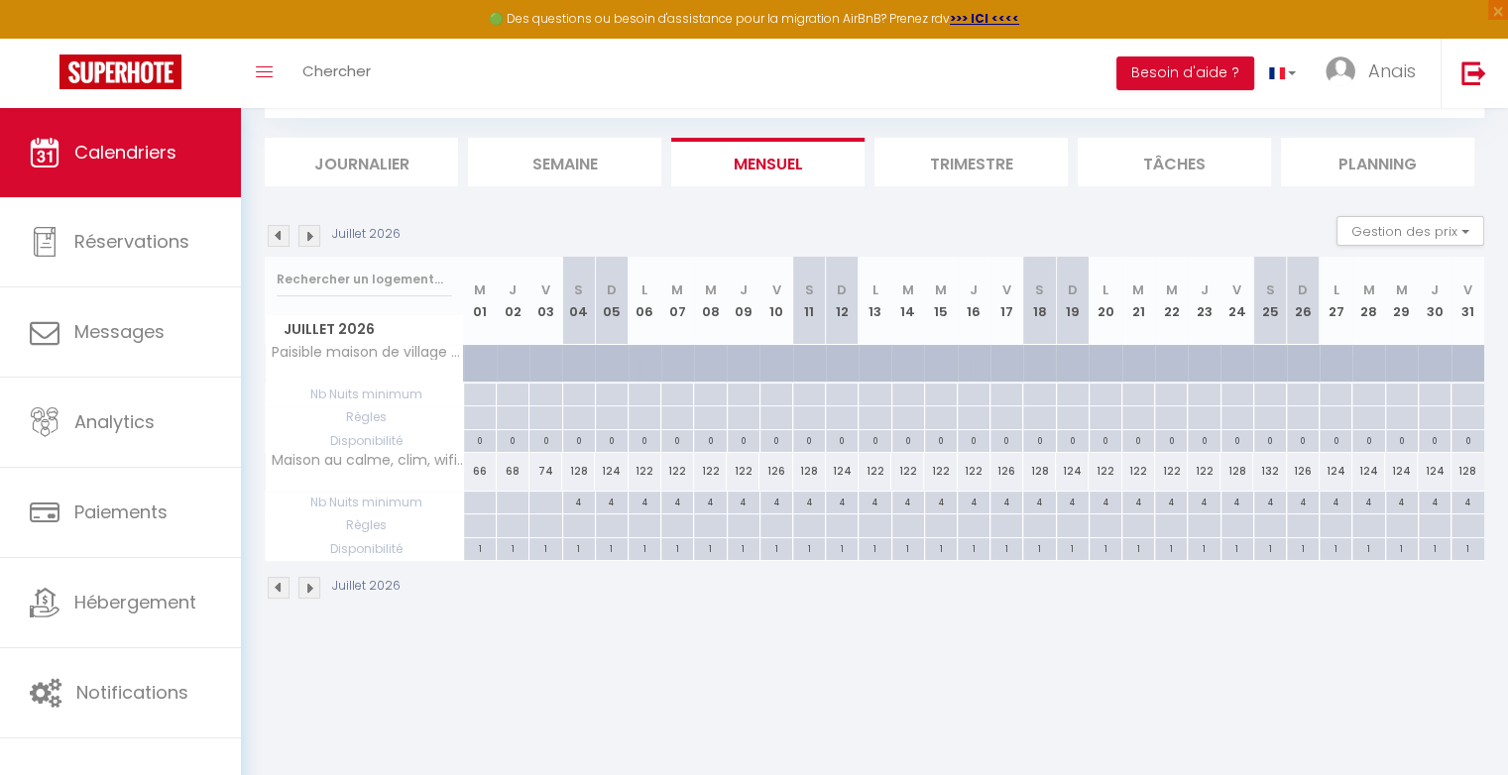
click at [312, 246] on div "Juillet 2026 Gestion des prix Nb Nuits minimum Règles Disponibilité" at bounding box center [874, 236] width 1219 height 41
click at [309, 236] on img at bounding box center [309, 236] width 22 height 22
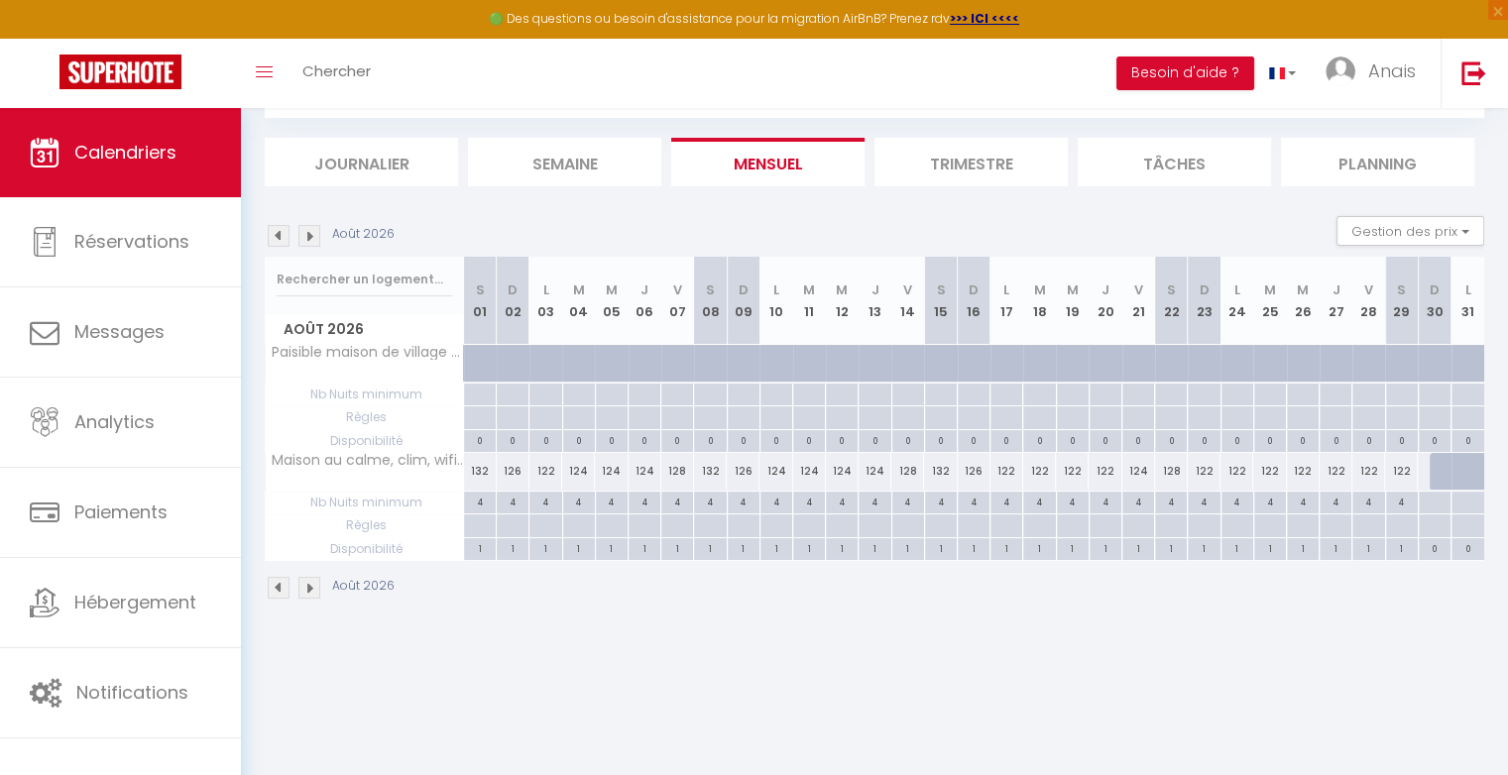
click at [1151, 471] on div "124" at bounding box center [1138, 471] width 33 height 37
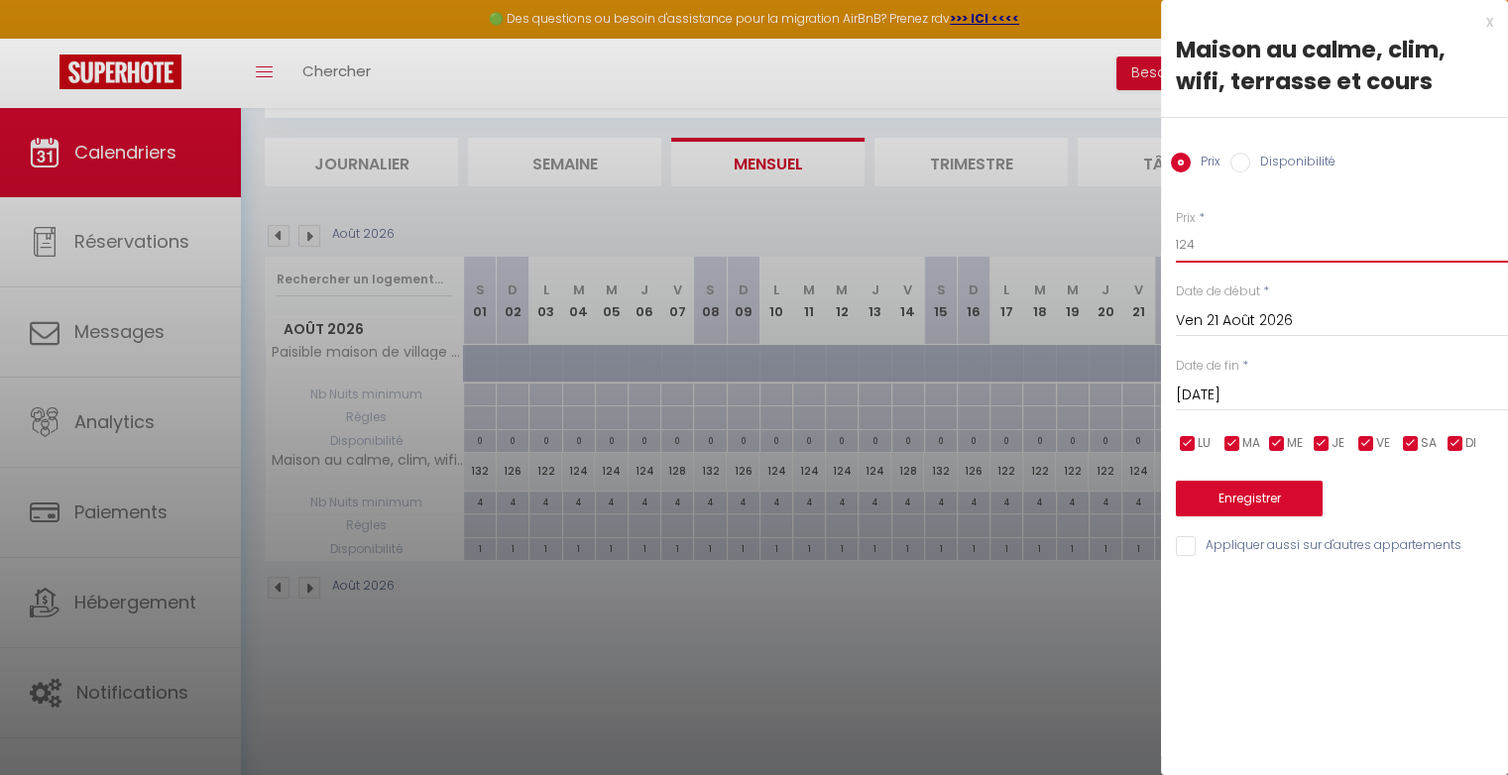
click at [1201, 252] on input "124" at bounding box center [1342, 245] width 332 height 36
click at [1248, 503] on button "Enregistrer" at bounding box center [1249, 499] width 147 height 36
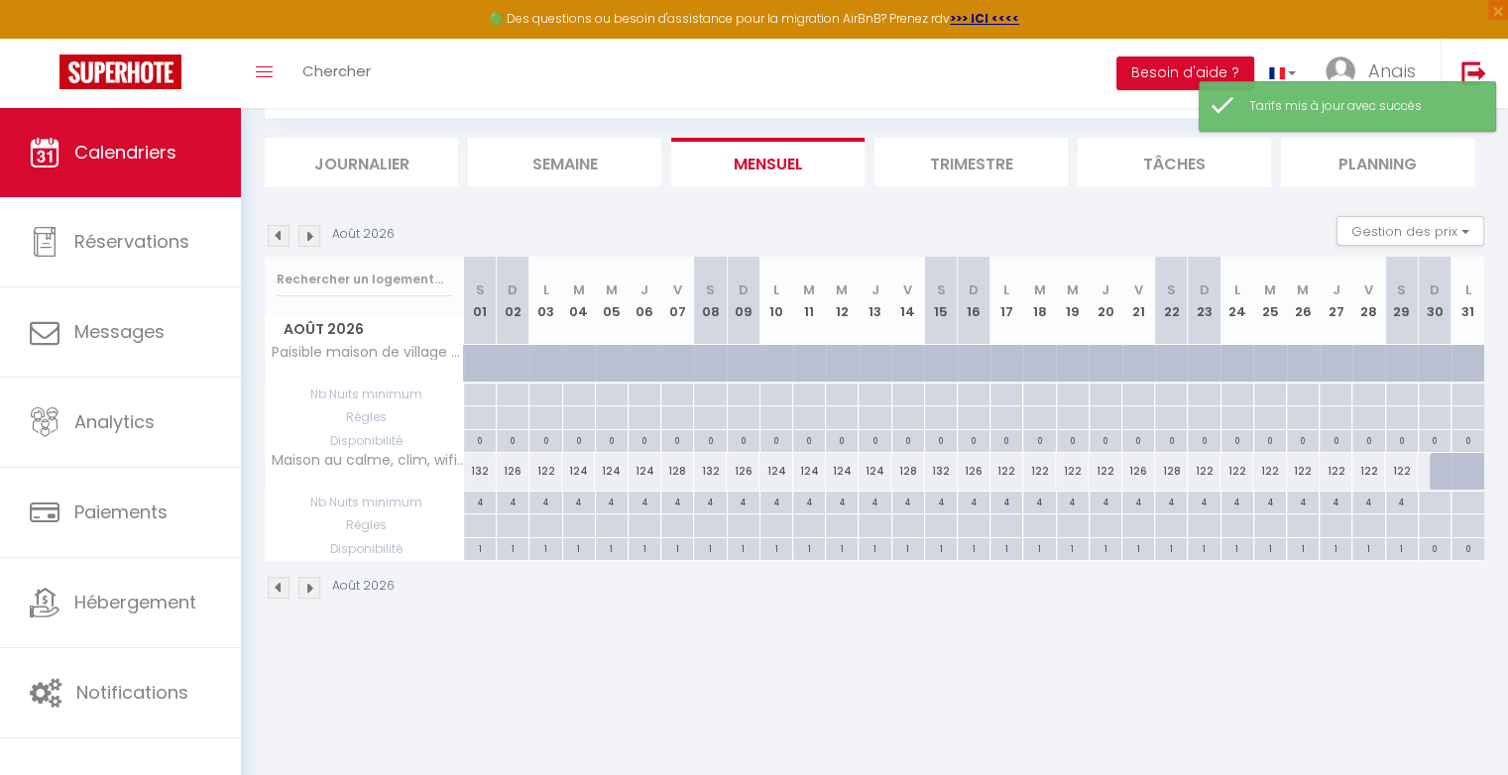
click at [1213, 462] on div "122" at bounding box center [1203, 471] width 33 height 37
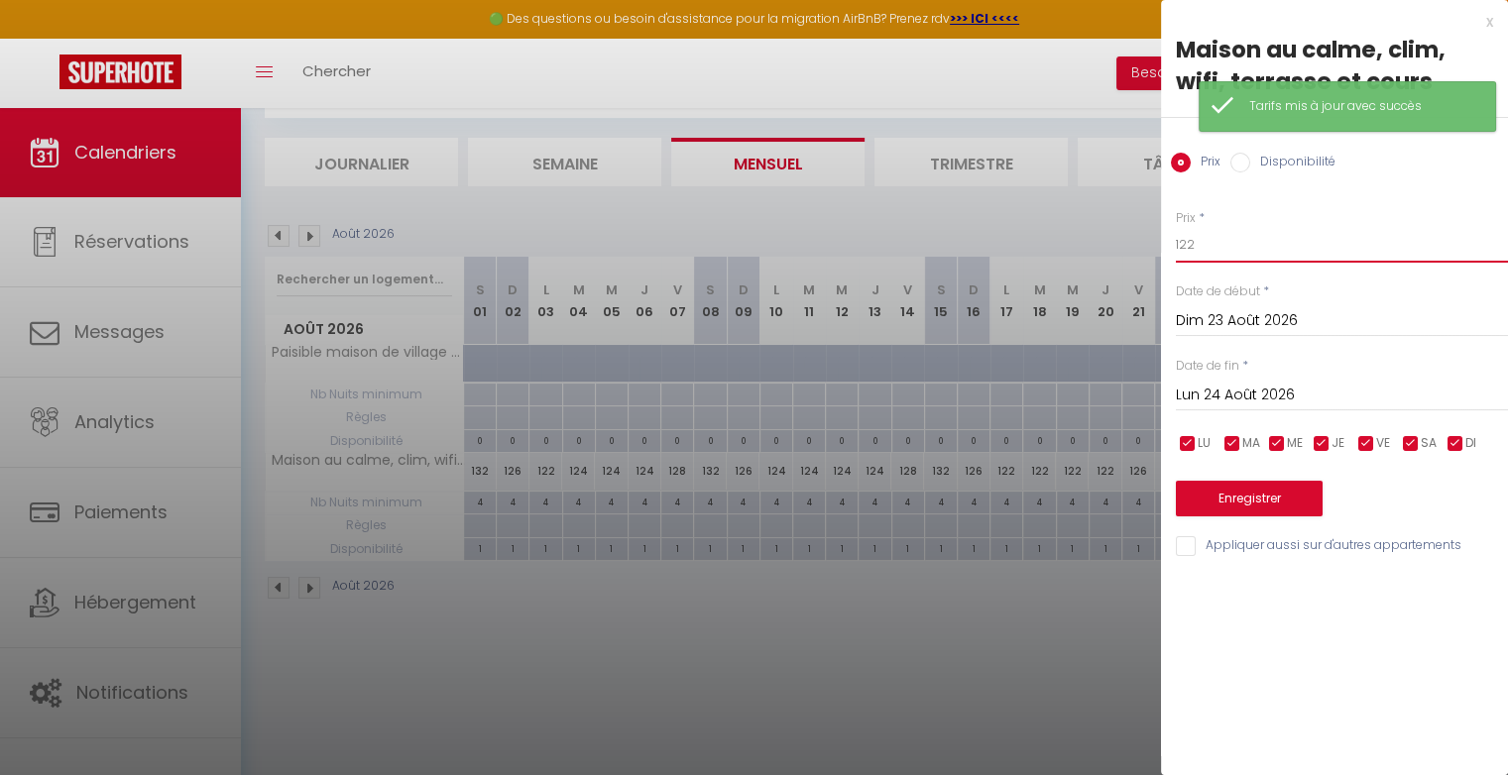
click at [1219, 247] on input "122" at bounding box center [1342, 245] width 332 height 36
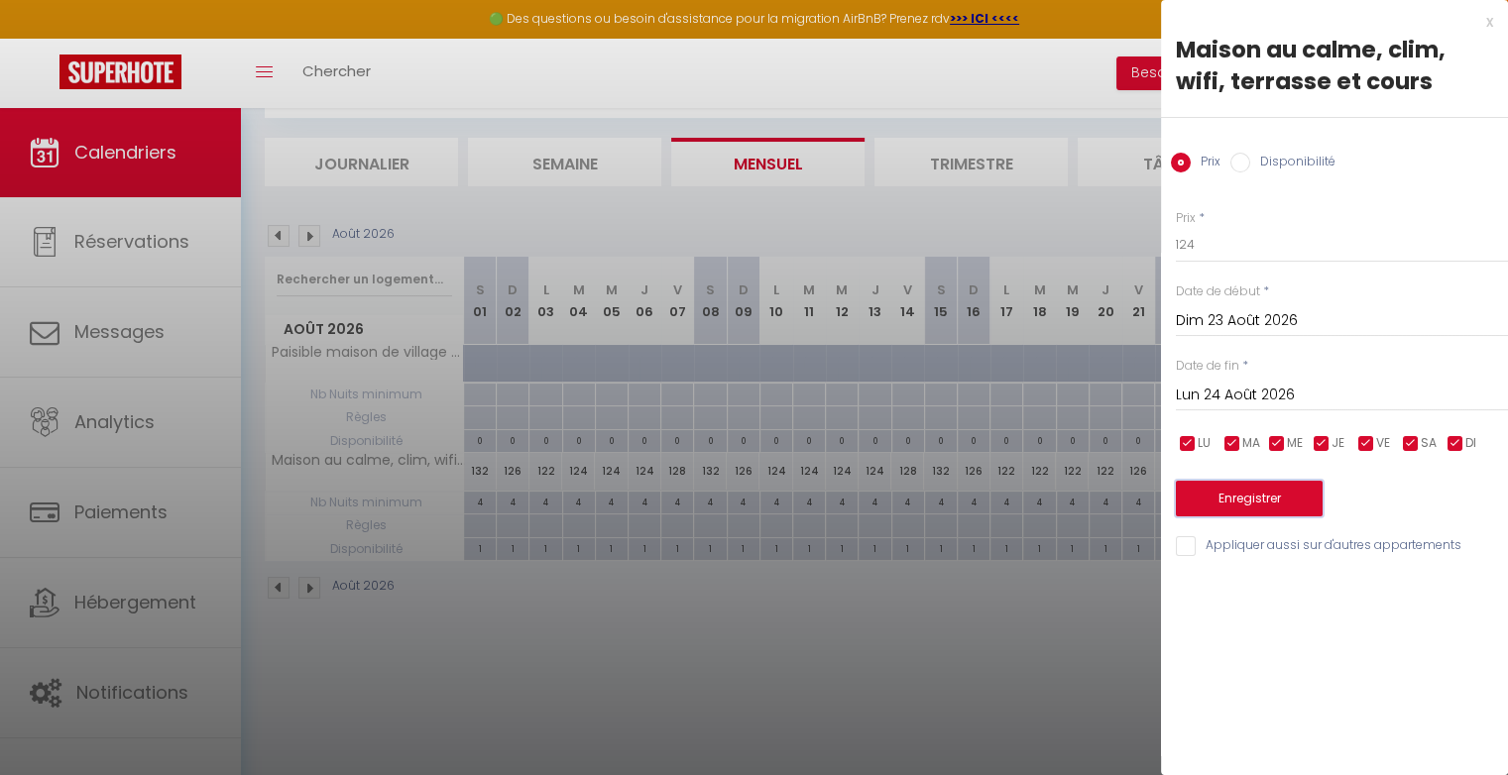
click at [1247, 489] on button "Enregistrer" at bounding box center [1249, 499] width 147 height 36
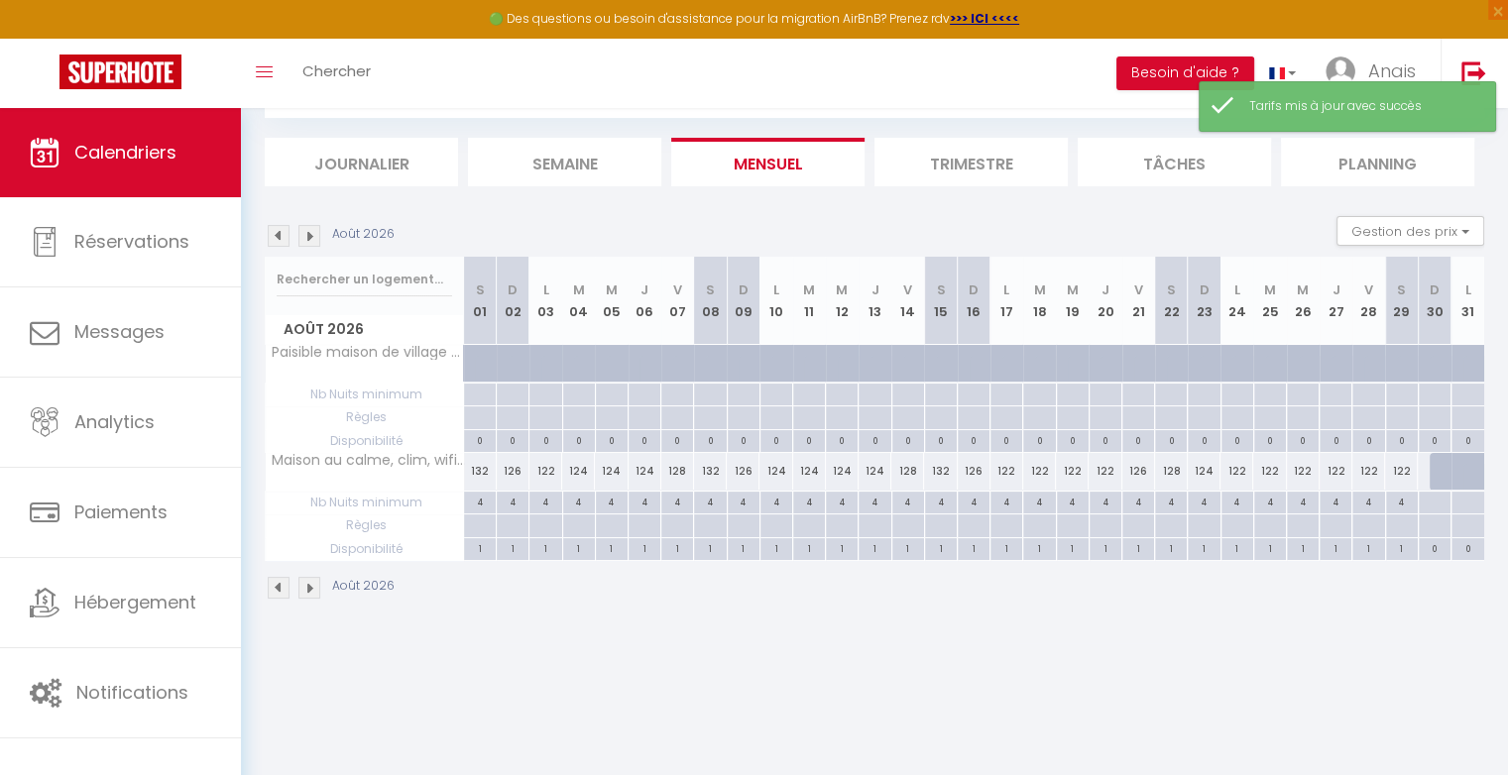
click at [1375, 467] on div "122" at bounding box center [1368, 471] width 33 height 37
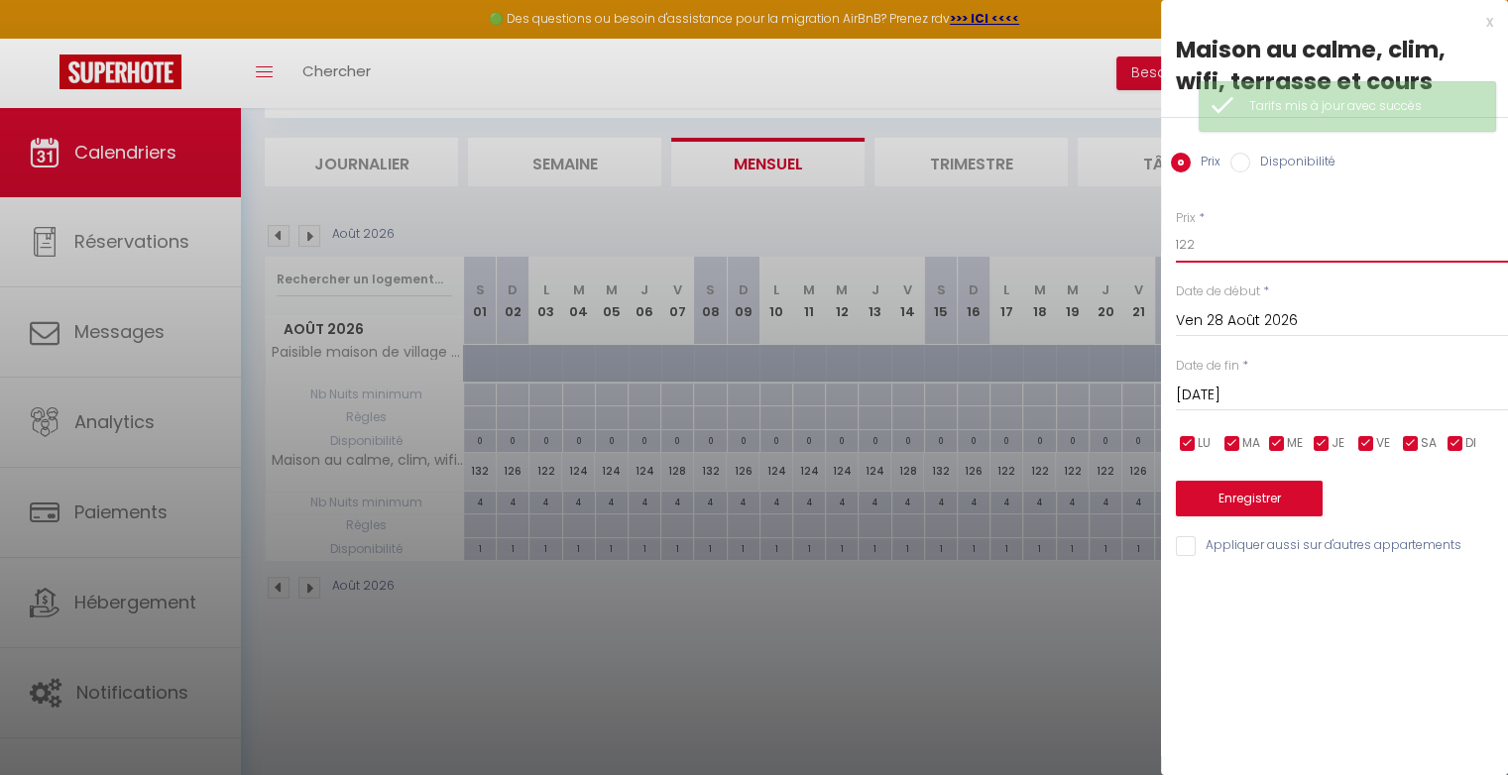
click at [1275, 246] on input "122" at bounding box center [1342, 245] width 332 height 36
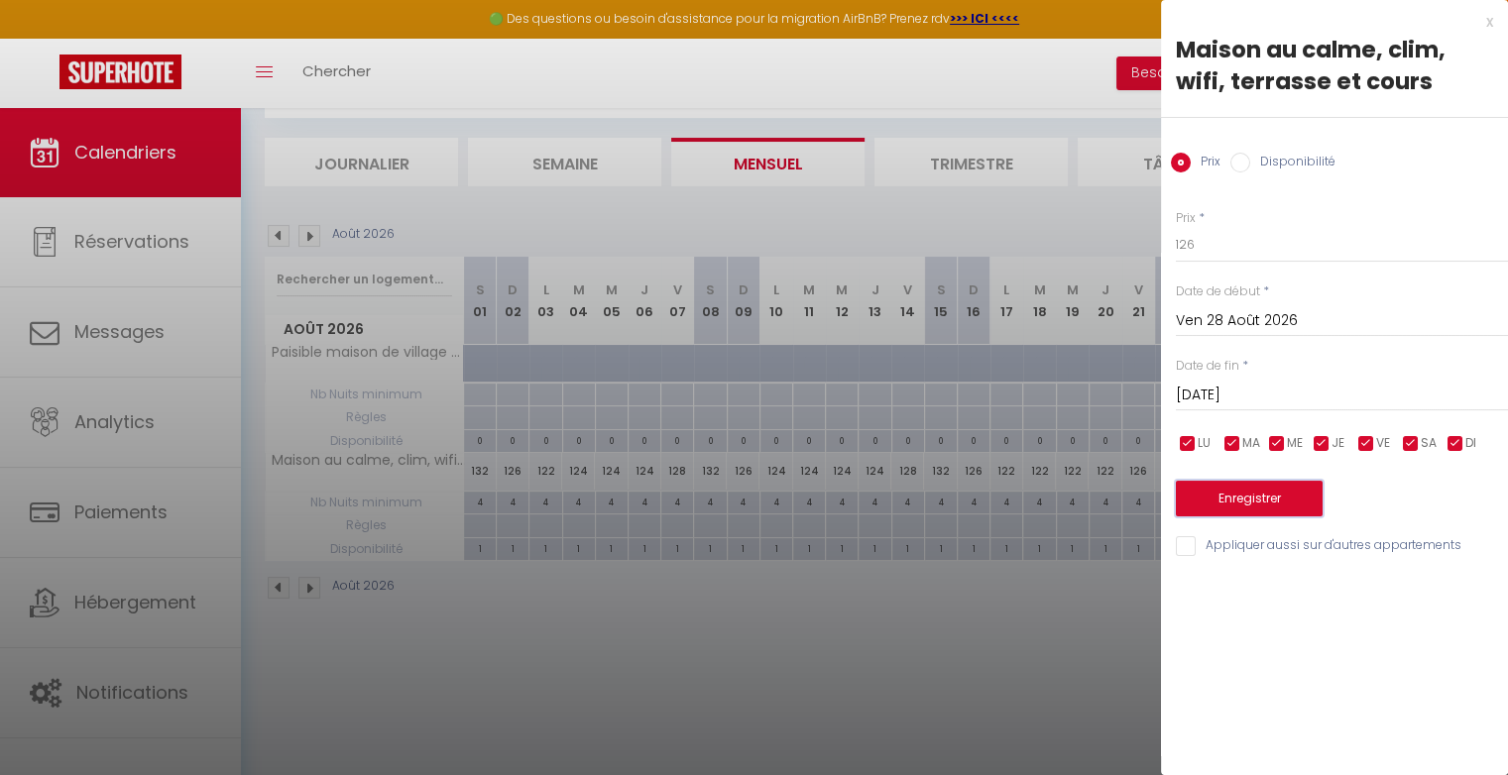
click at [1287, 490] on button "Enregistrer" at bounding box center [1249, 499] width 147 height 36
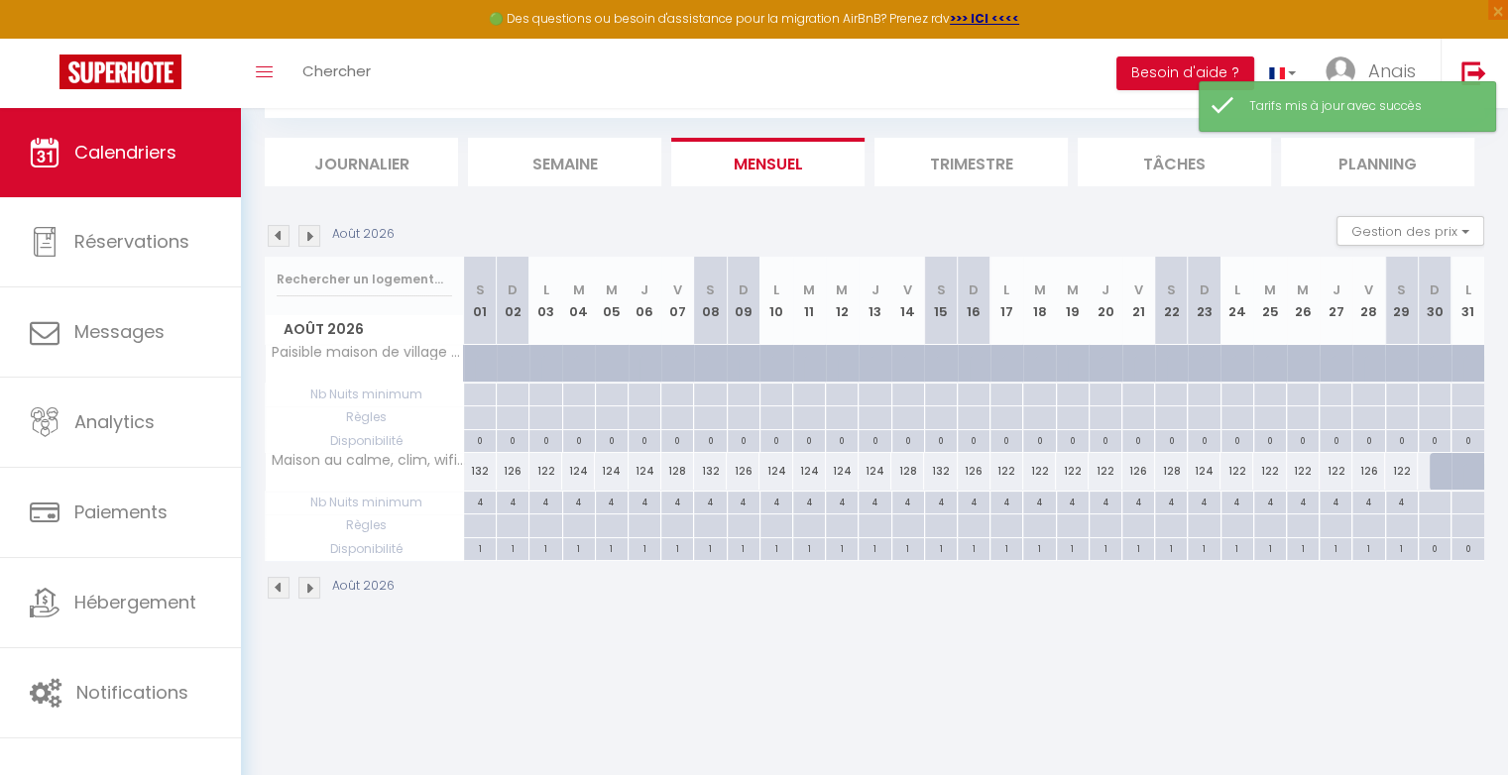
click at [1408, 461] on div "122" at bounding box center [1401, 471] width 33 height 37
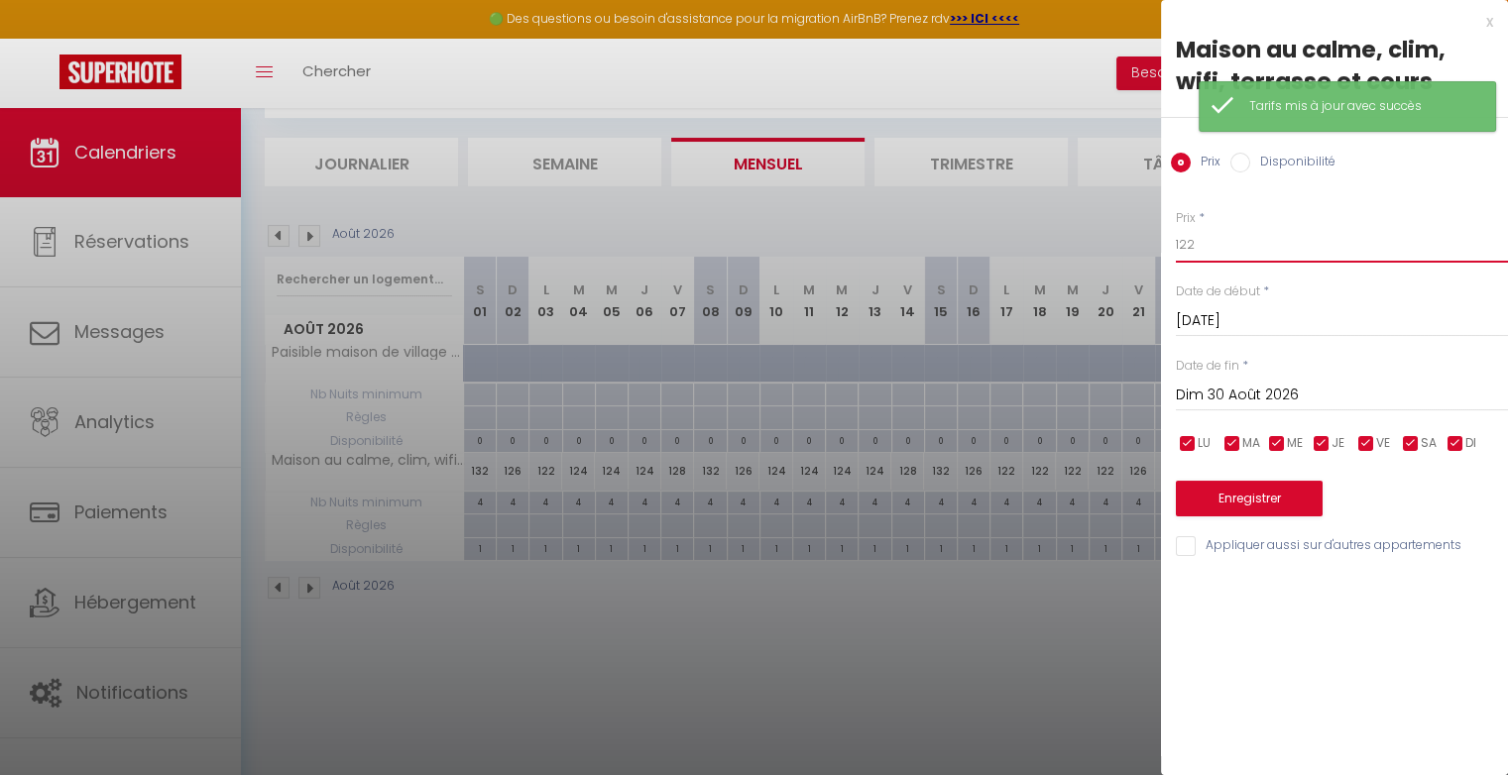
click at [1261, 247] on input "122" at bounding box center [1342, 245] width 332 height 36
click at [1277, 501] on button "Enregistrer" at bounding box center [1249, 499] width 147 height 36
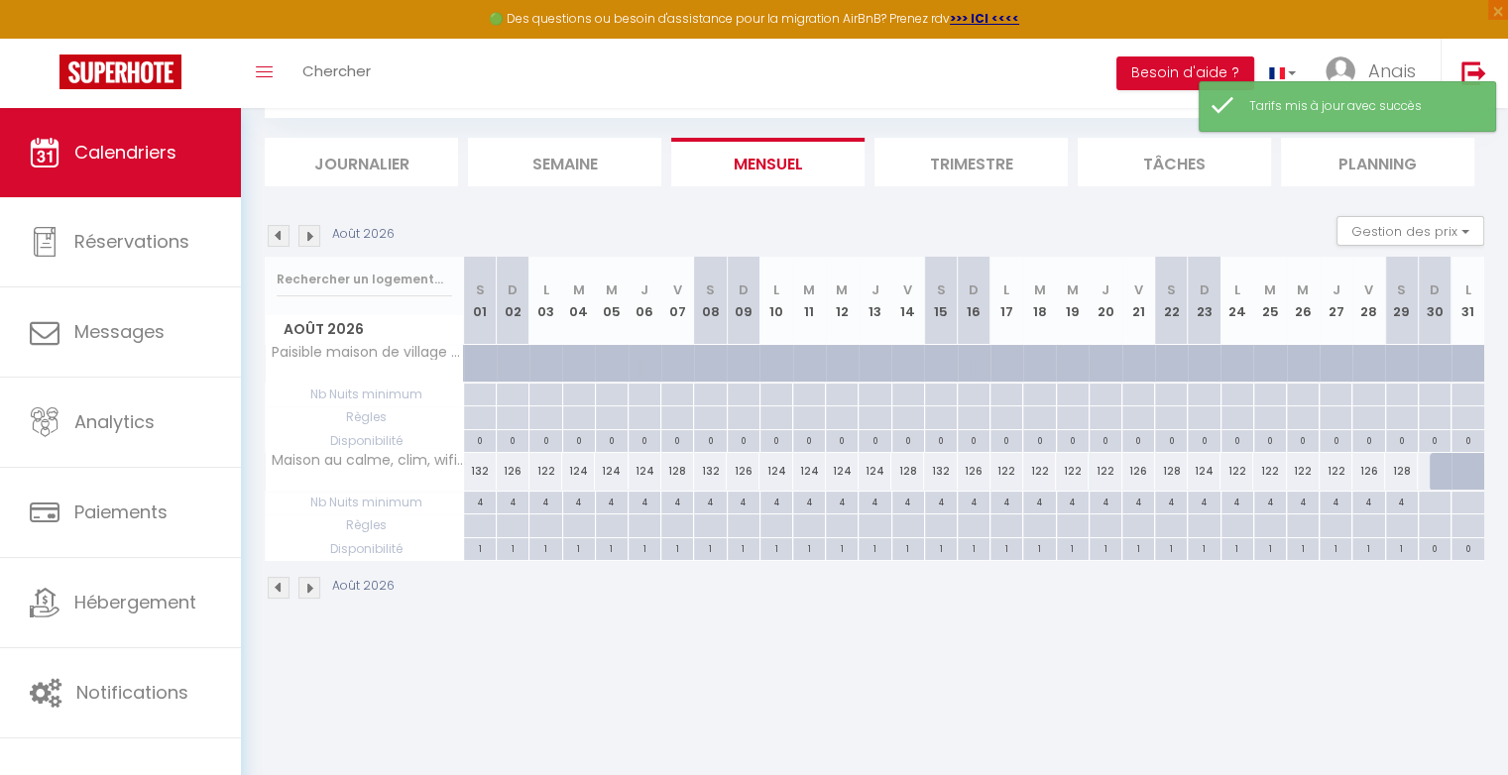
click at [1432, 469] on div at bounding box center [1445, 472] width 33 height 38
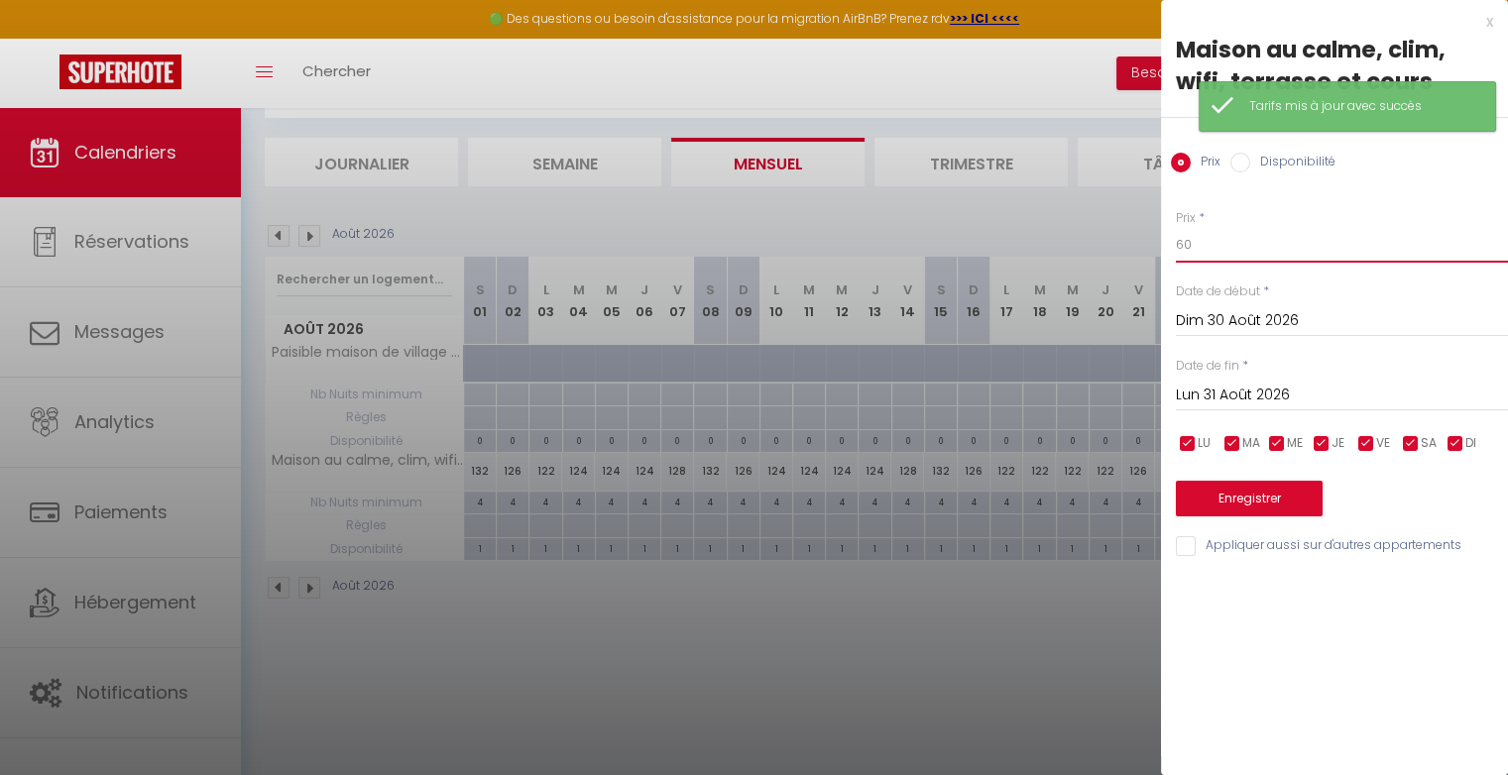
click at [1223, 240] on input "60" at bounding box center [1342, 245] width 332 height 36
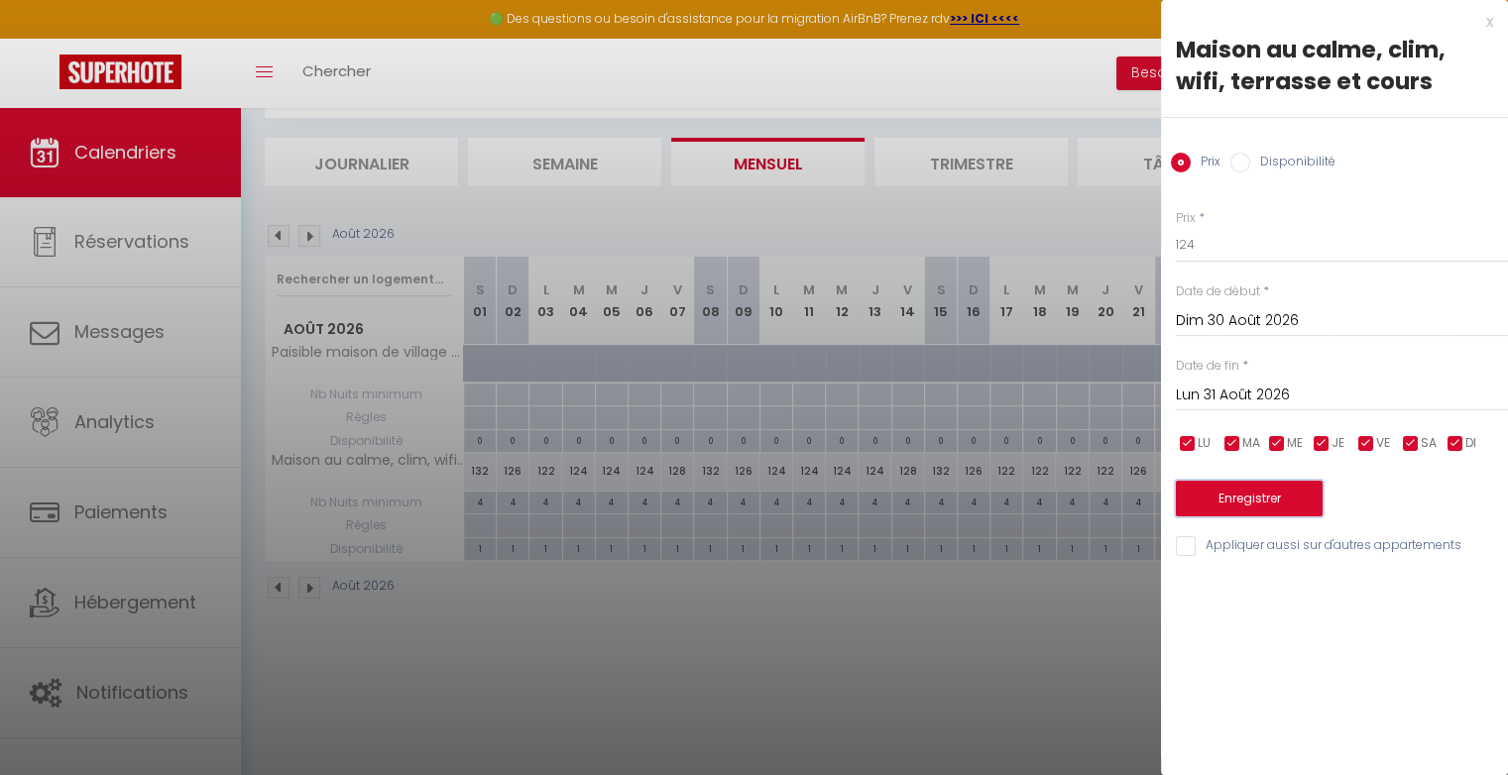
click at [1252, 497] on button "Enregistrer" at bounding box center [1249, 499] width 147 height 36
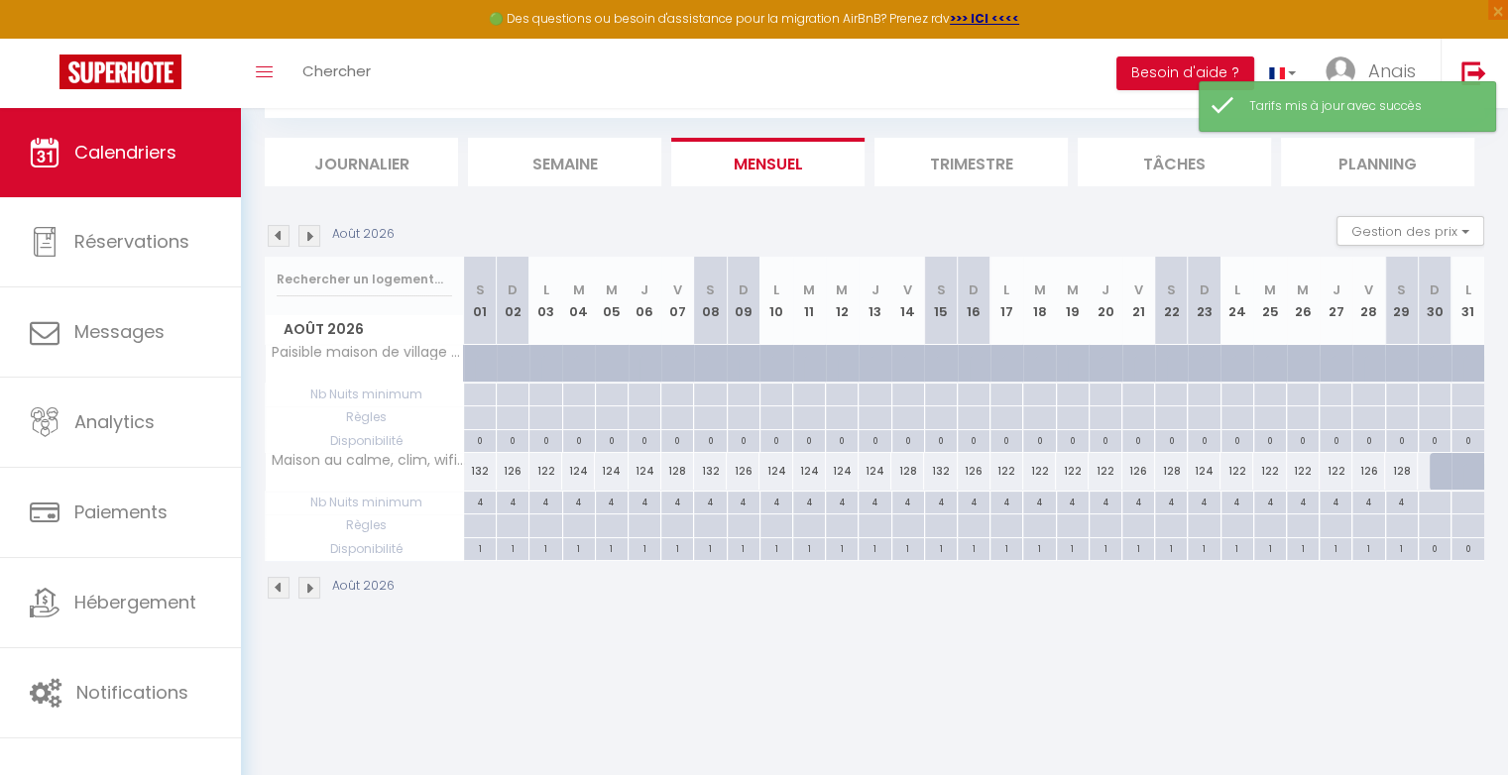
click at [1431, 467] on div at bounding box center [1445, 472] width 33 height 38
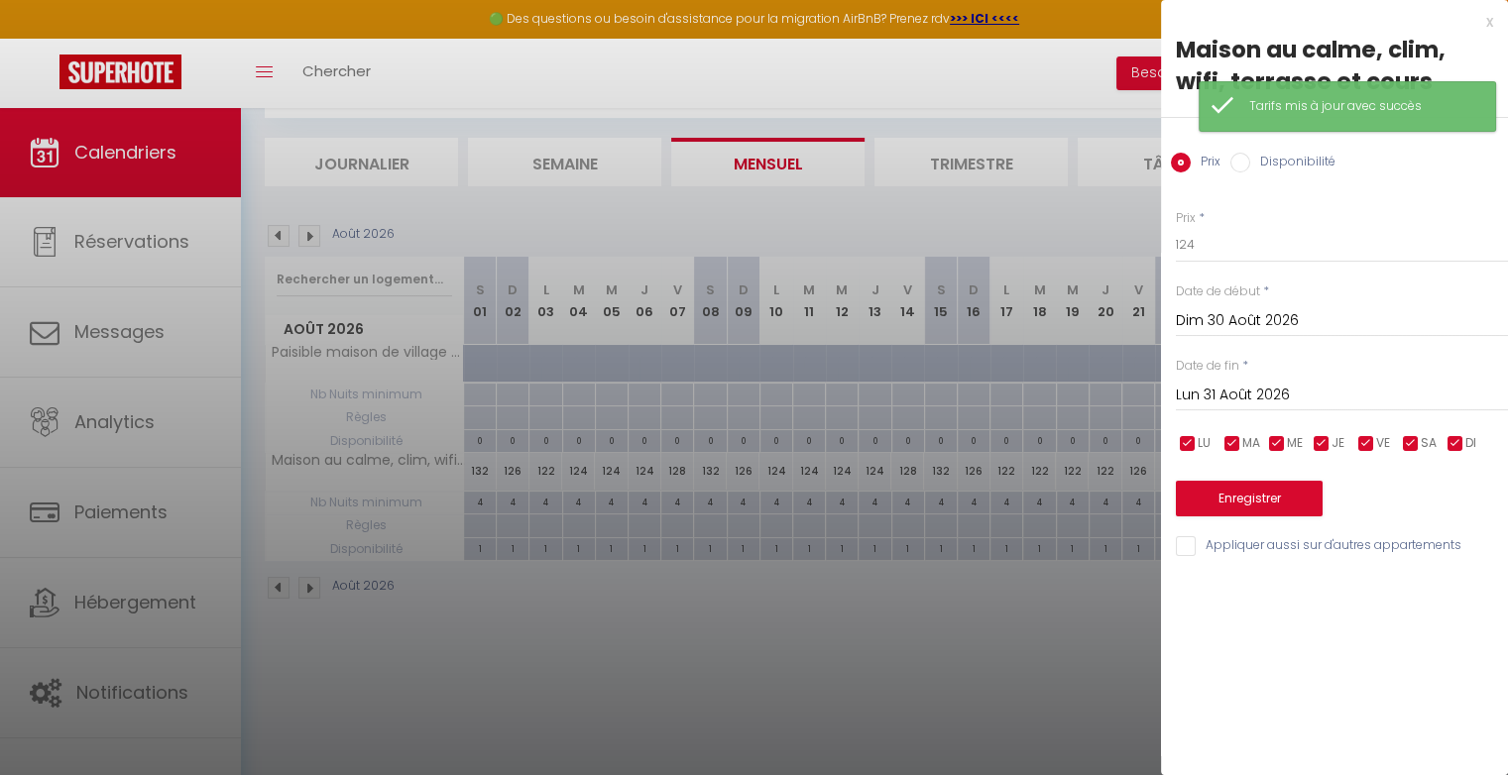
click at [1250, 164] on label "Disponibilité" at bounding box center [1292, 164] width 85 height 22
click at [1249, 164] on input "Disponibilité" at bounding box center [1240, 163] width 20 height 20
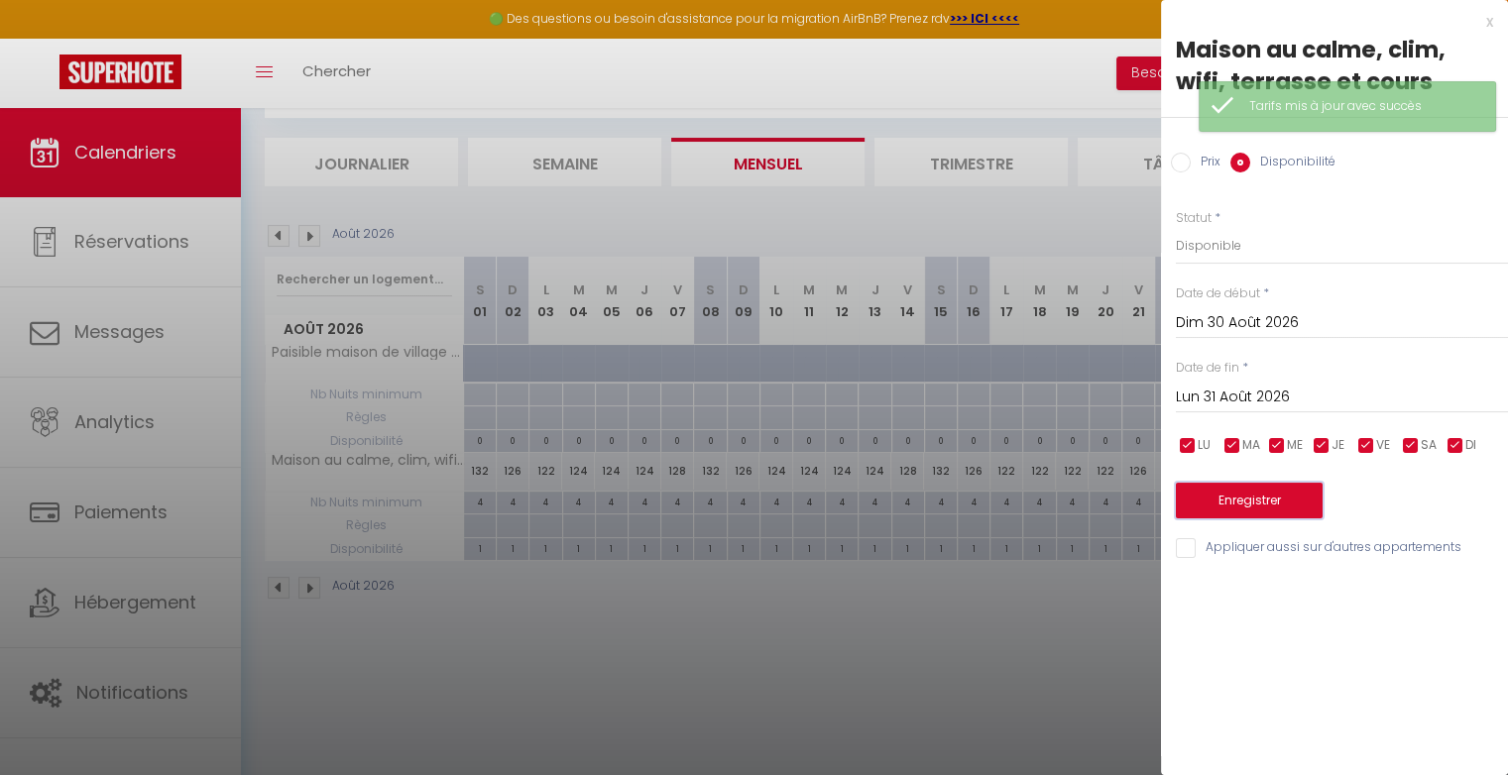
click at [1277, 510] on button "Enregistrer" at bounding box center [1249, 501] width 147 height 36
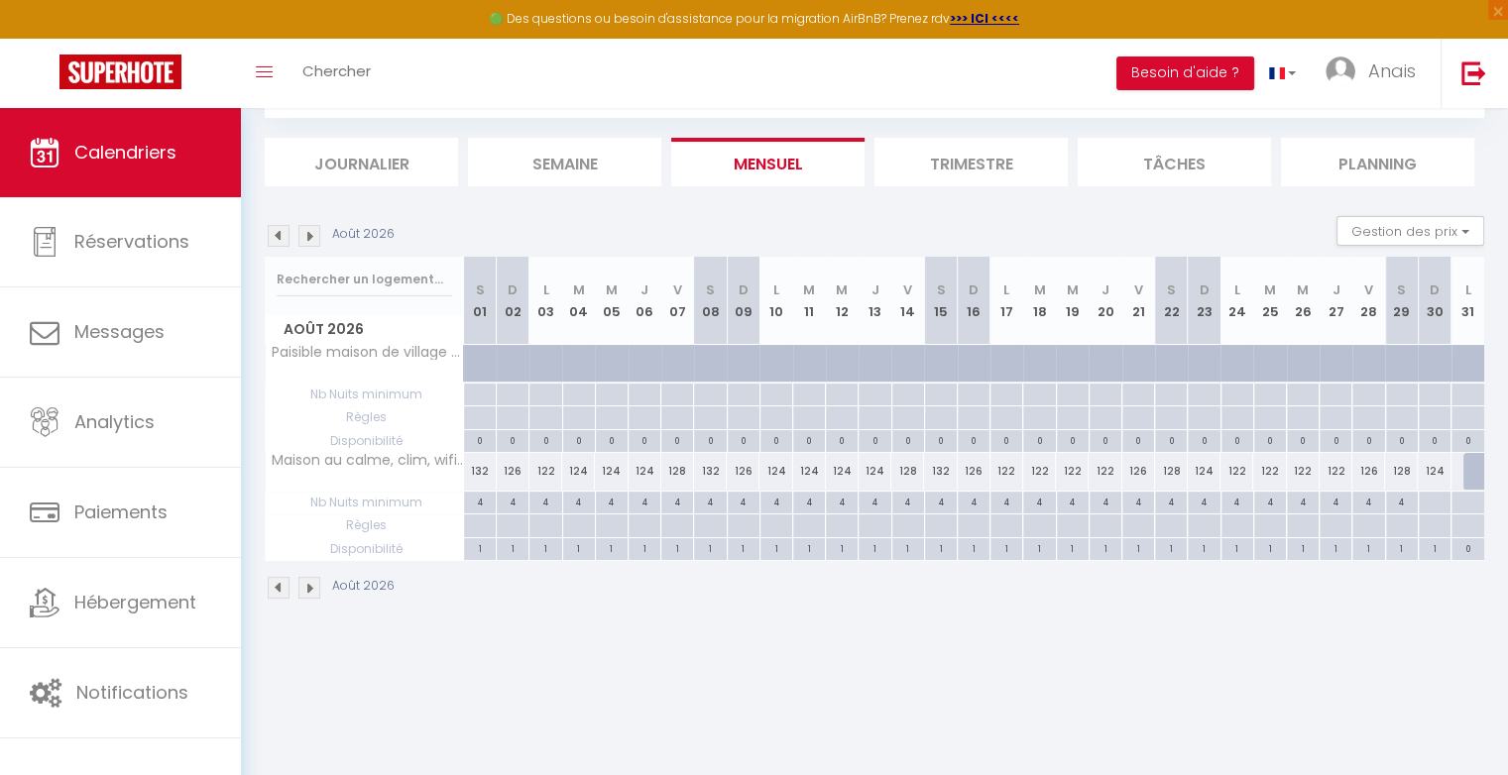
click at [1479, 466] on div at bounding box center [1479, 472] width 33 height 38
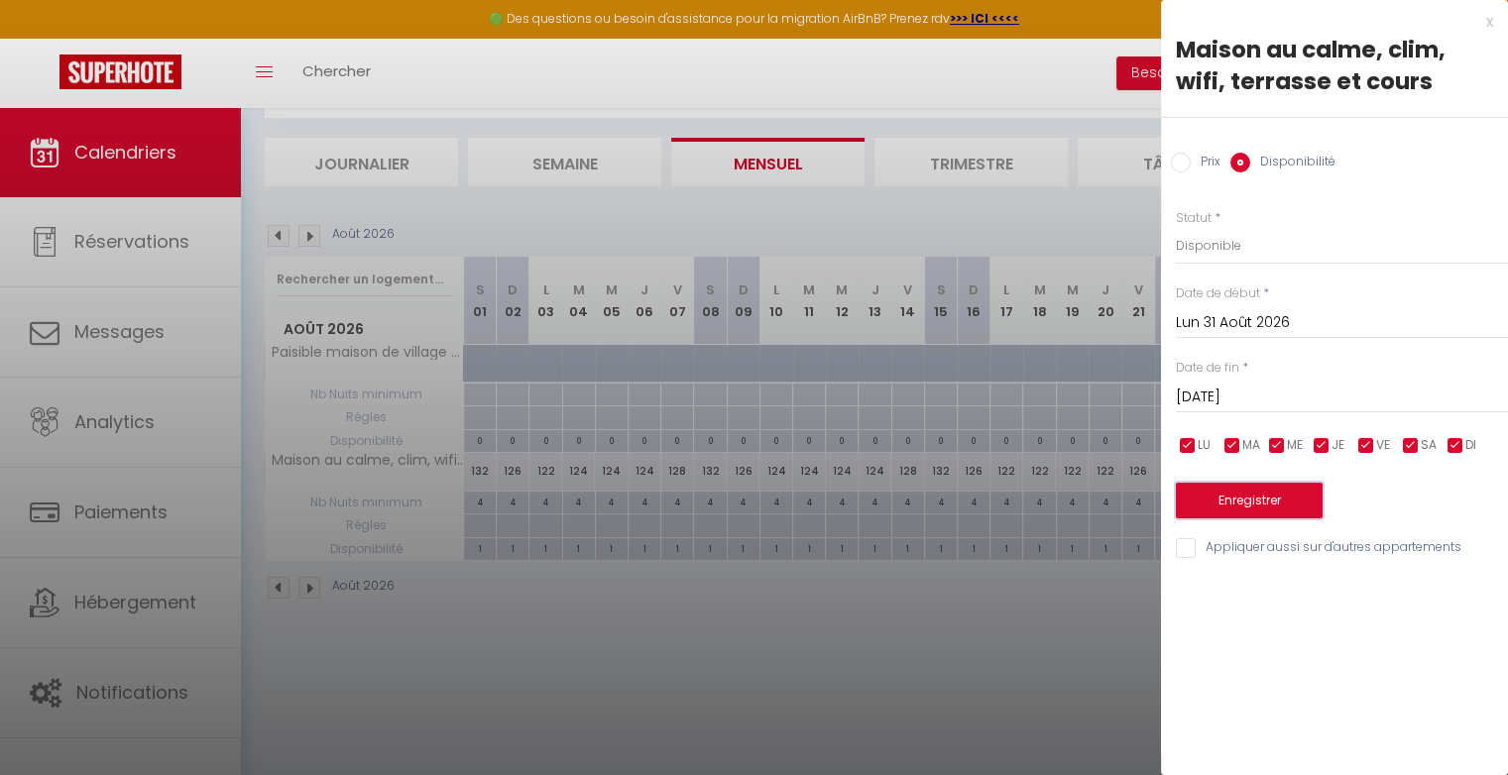
click at [1239, 497] on button "Enregistrer" at bounding box center [1249, 501] width 147 height 36
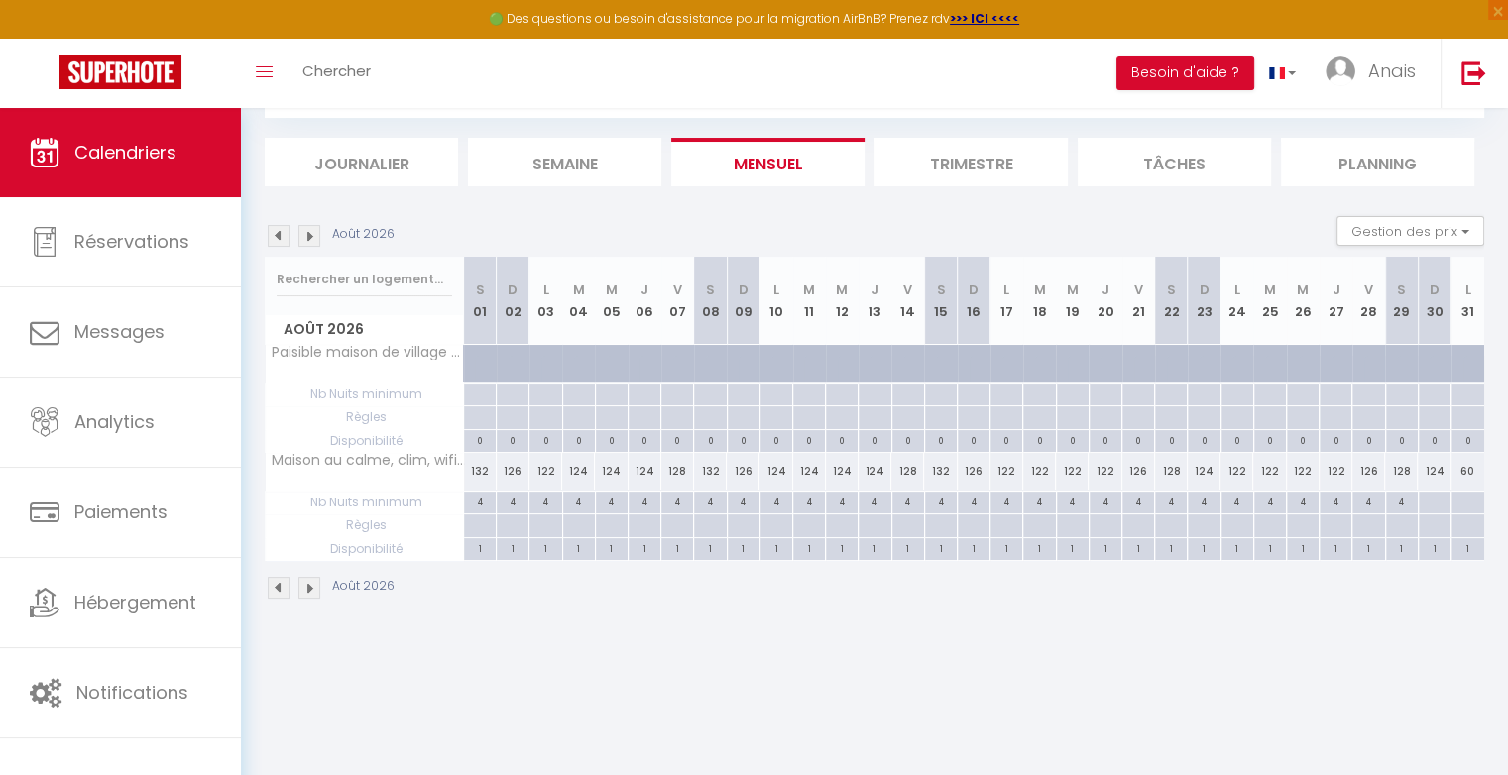
click at [1472, 474] on div "60" at bounding box center [1467, 471] width 33 height 37
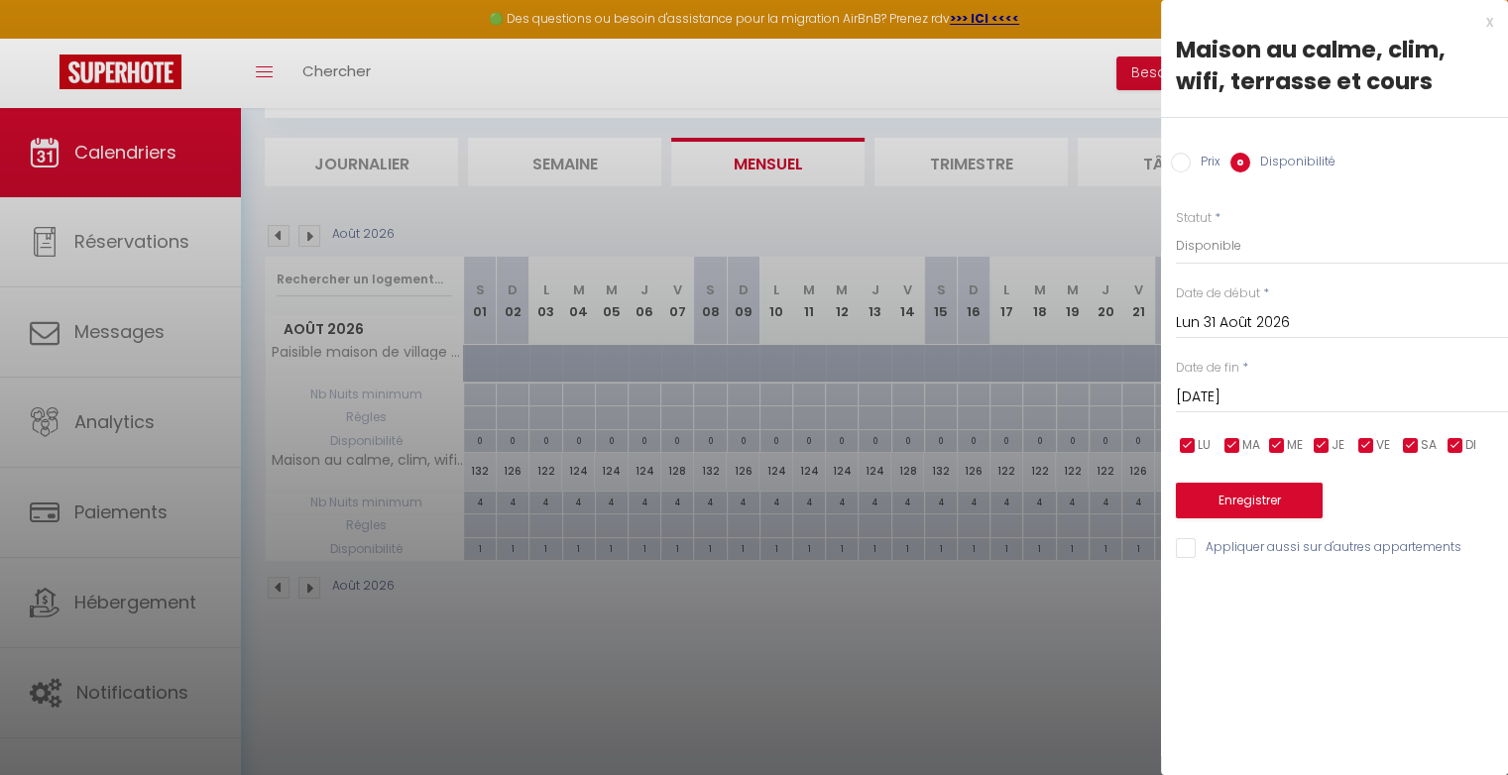
click at [1181, 167] on input "Prix" at bounding box center [1181, 163] width 20 height 20
click at [1218, 250] on input "60" at bounding box center [1342, 245] width 332 height 36
click at [1220, 493] on button "Enregistrer" at bounding box center [1249, 499] width 147 height 36
